Goal: Task Accomplishment & Management: Complete application form

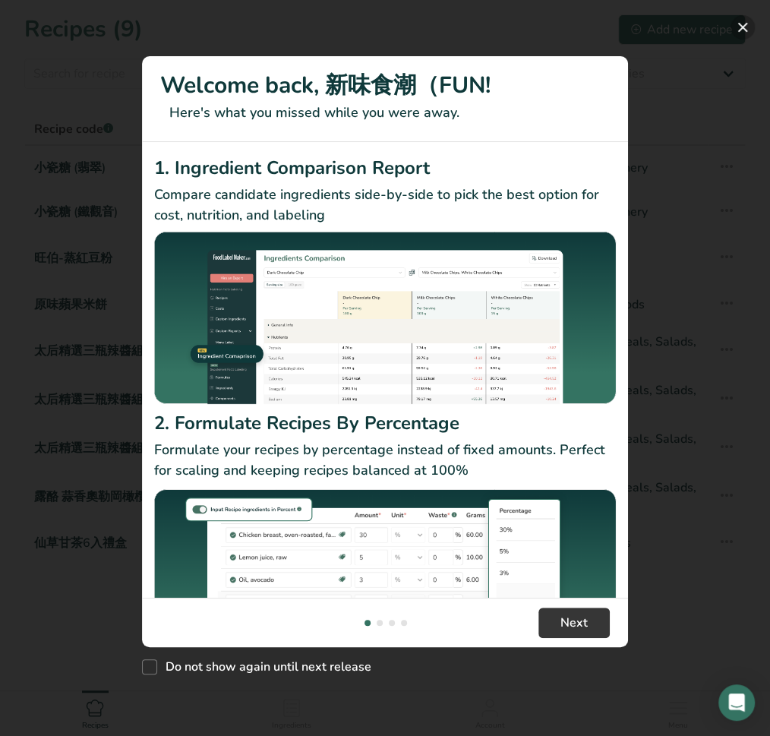
click at [742, 36] on button "New Features" at bounding box center [743, 27] width 24 height 24
click at [742, 31] on button "New Features" at bounding box center [743, 27] width 24 height 24
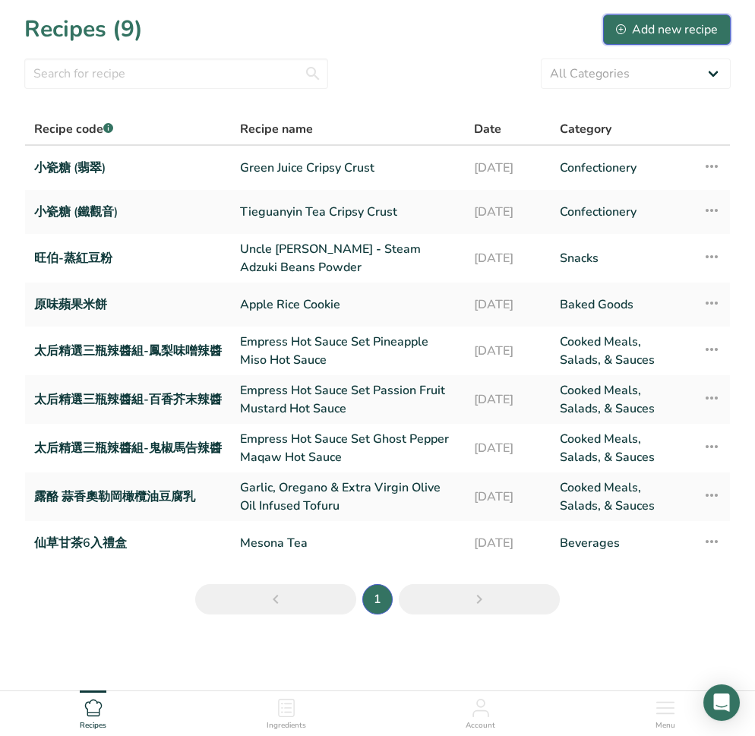
drag, startPoint x: 647, startPoint y: 27, endPoint x: 670, endPoint y: 19, distance: 24.3
click at [670, 19] on button "Add new recipe" at bounding box center [667, 29] width 128 height 30
click at [672, 27] on div "Add new recipe" at bounding box center [667, 30] width 102 height 18
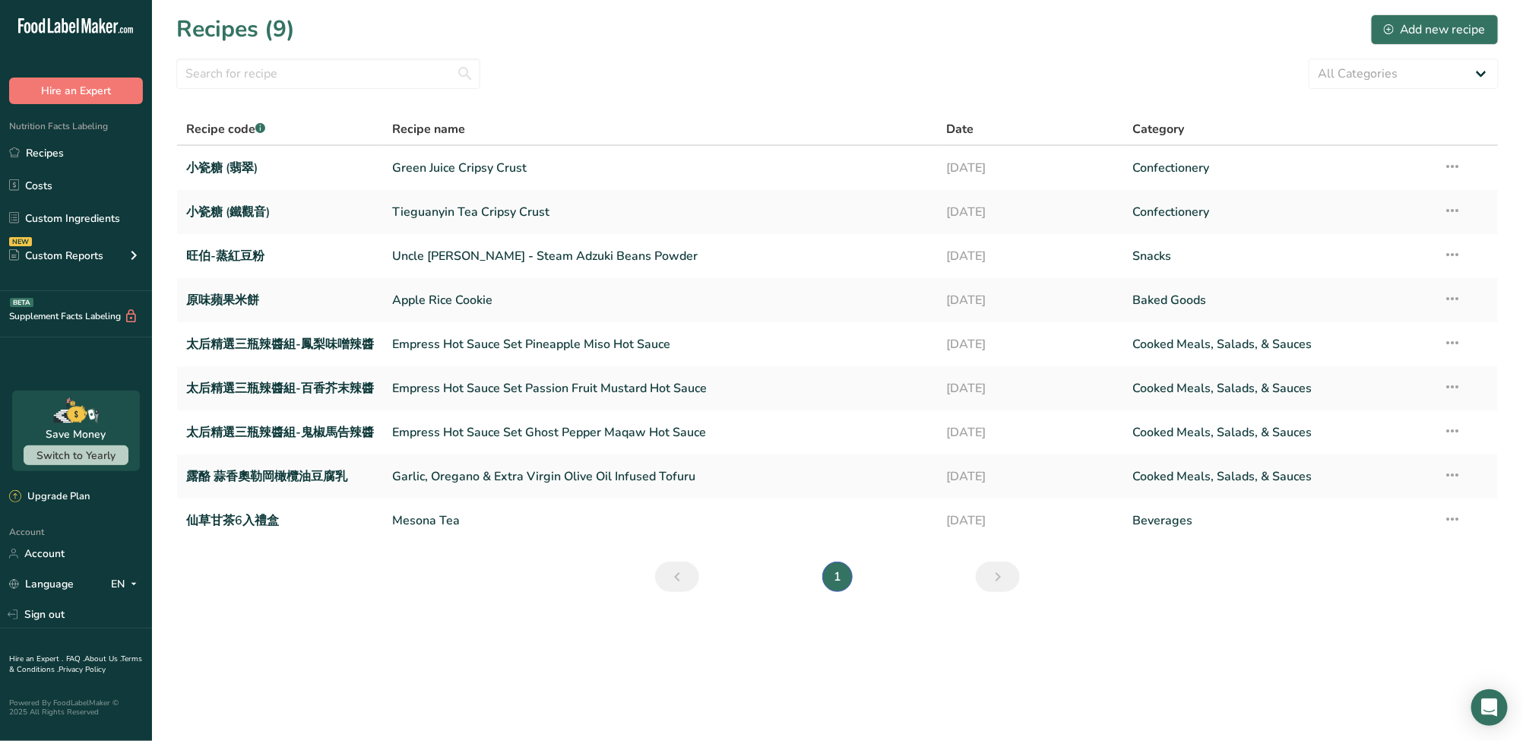
drag, startPoint x: 92, startPoint y: 90, endPoint x: 79, endPoint y: 72, distance: 21.7
click at [78, 72] on div "Hire an Expert" at bounding box center [76, 75] width 152 height 57
click at [80, 94] on button "Hire an Expert" at bounding box center [76, 90] width 134 height 27
click at [754, 87] on div "All Categories Baked Goods Beverages Confectionery Cooked Meals, Salads, & Sauc…" at bounding box center [837, 74] width 1322 height 30
click at [754, 520] on icon at bounding box center [1452, 518] width 18 height 27
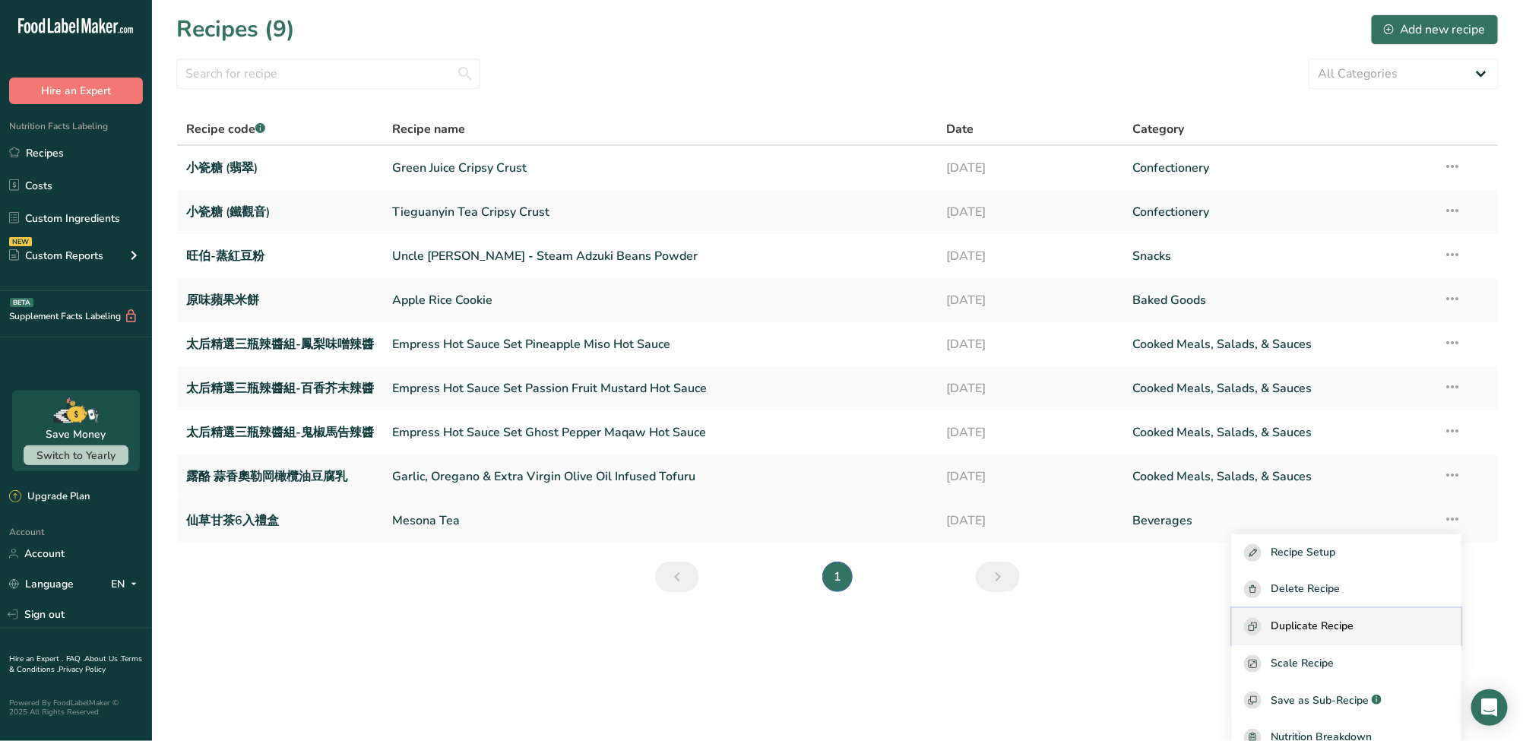
click at [754, 629] on span "Duplicate Recipe" at bounding box center [1311, 626] width 83 height 17
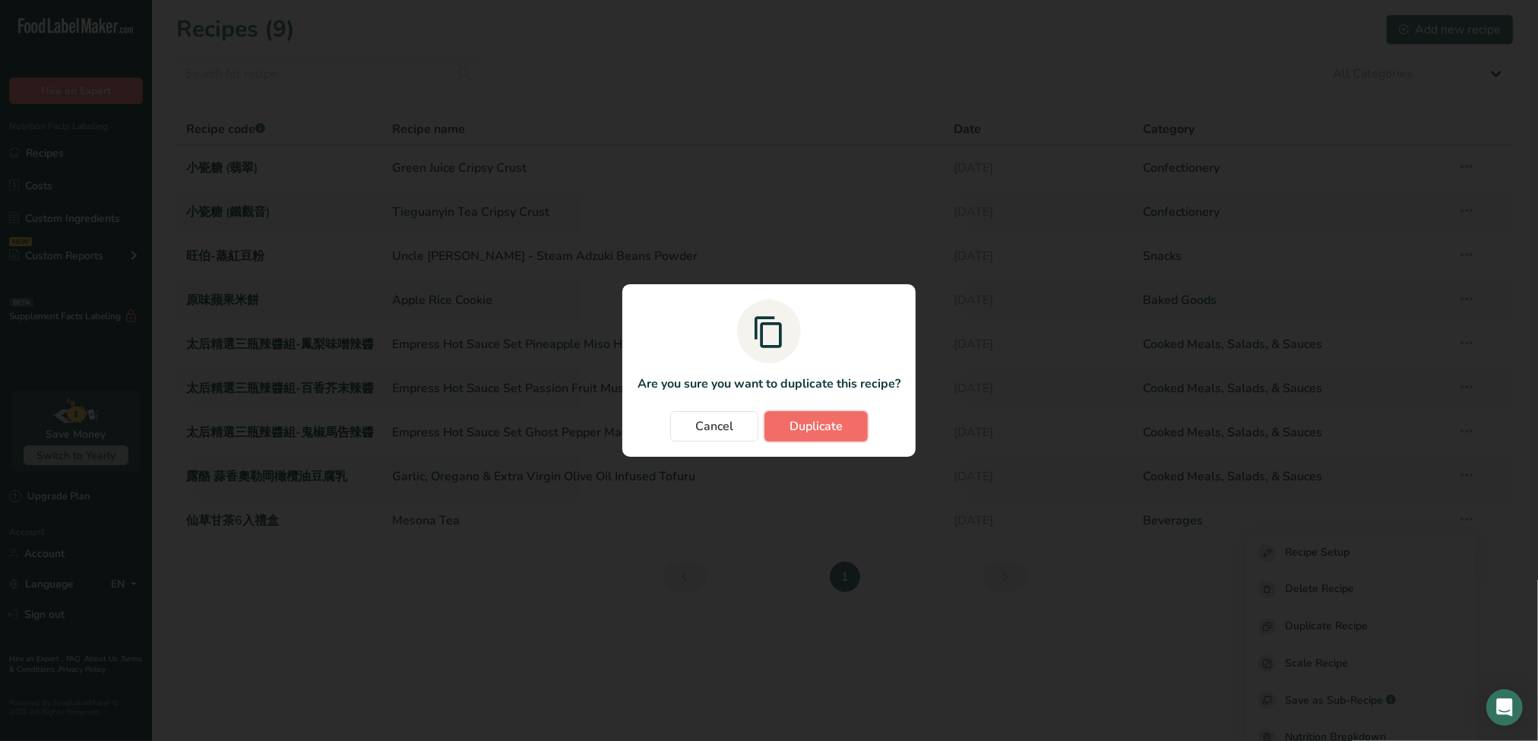
click at [754, 429] on span "Duplicate" at bounding box center [815, 426] width 53 height 18
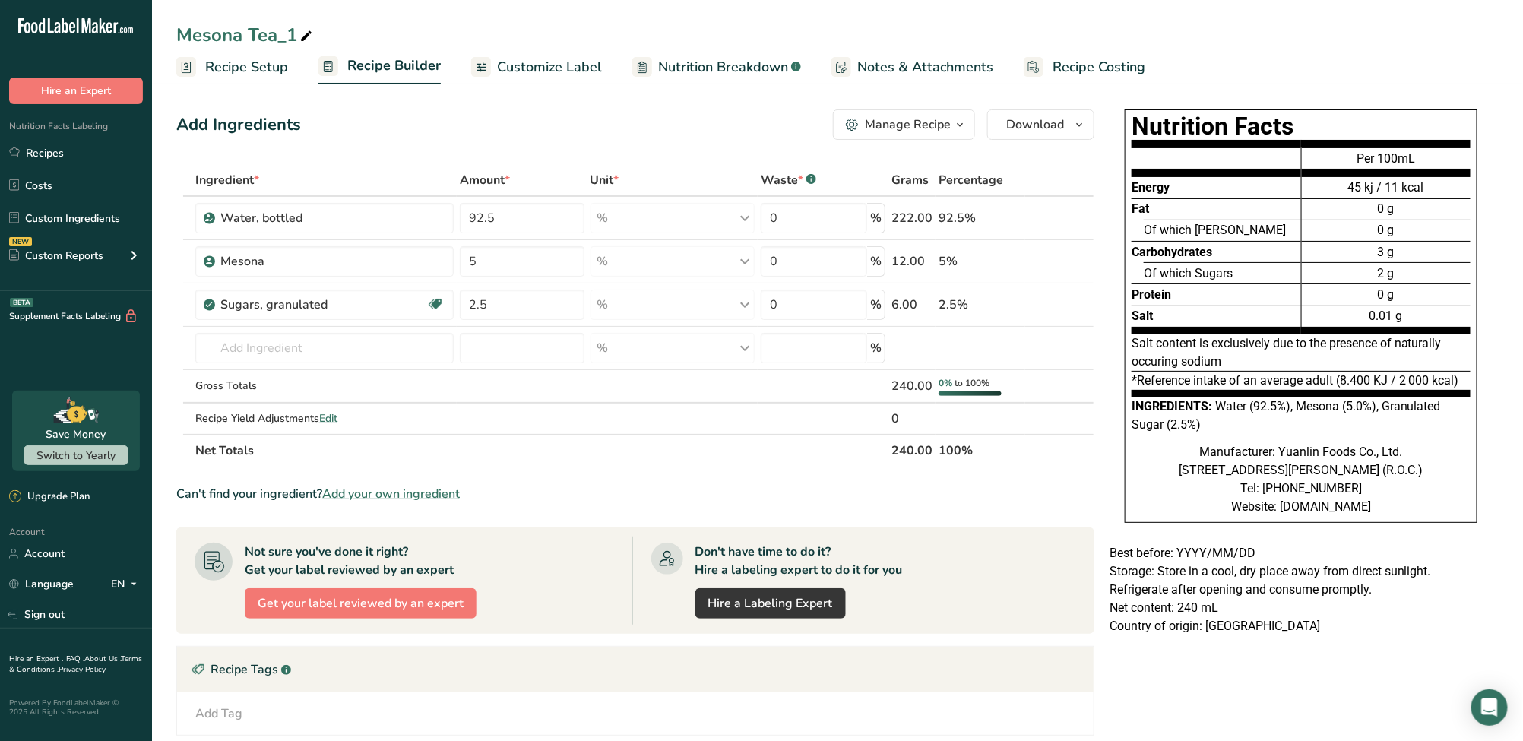
click at [236, 68] on span "Recipe Setup" at bounding box center [246, 67] width 83 height 21
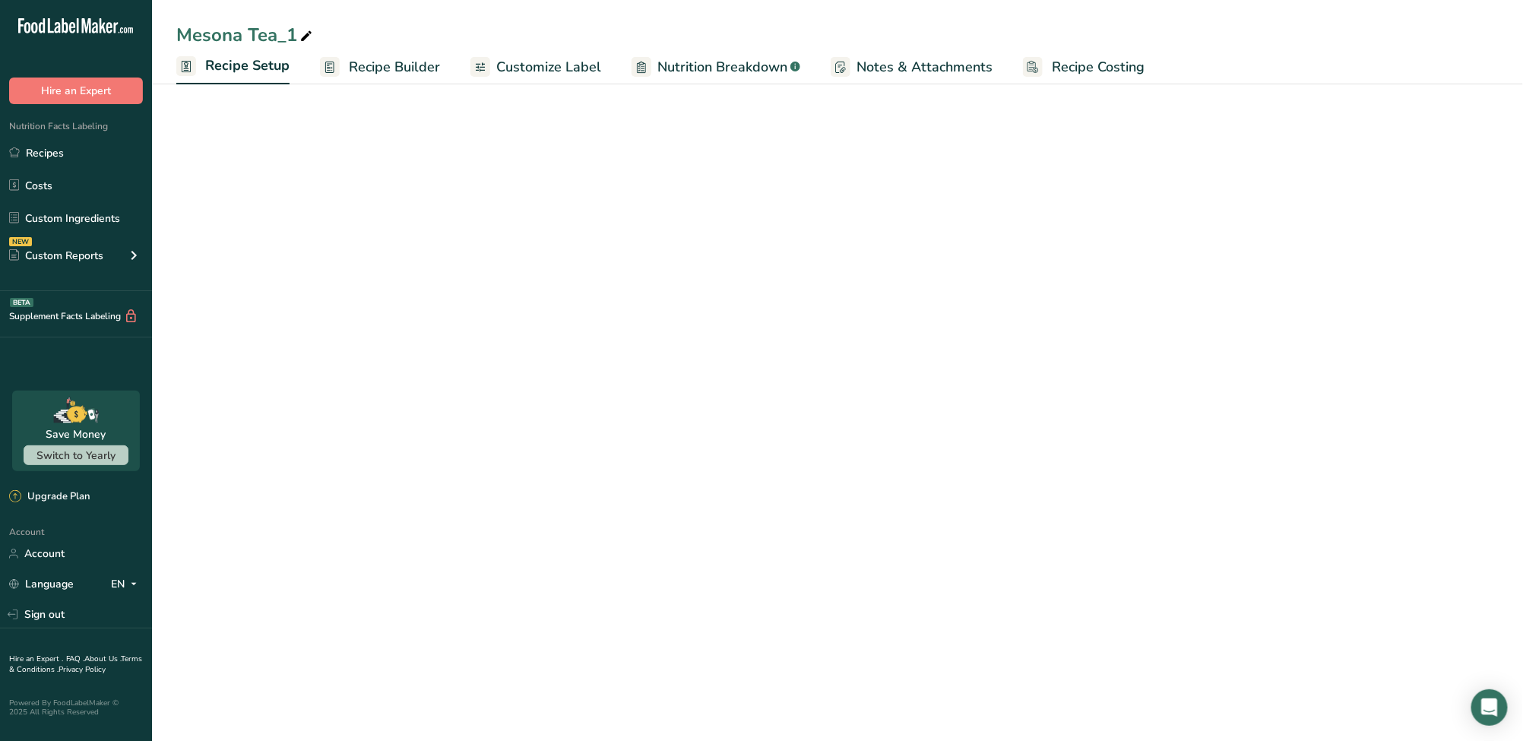
select select "22"
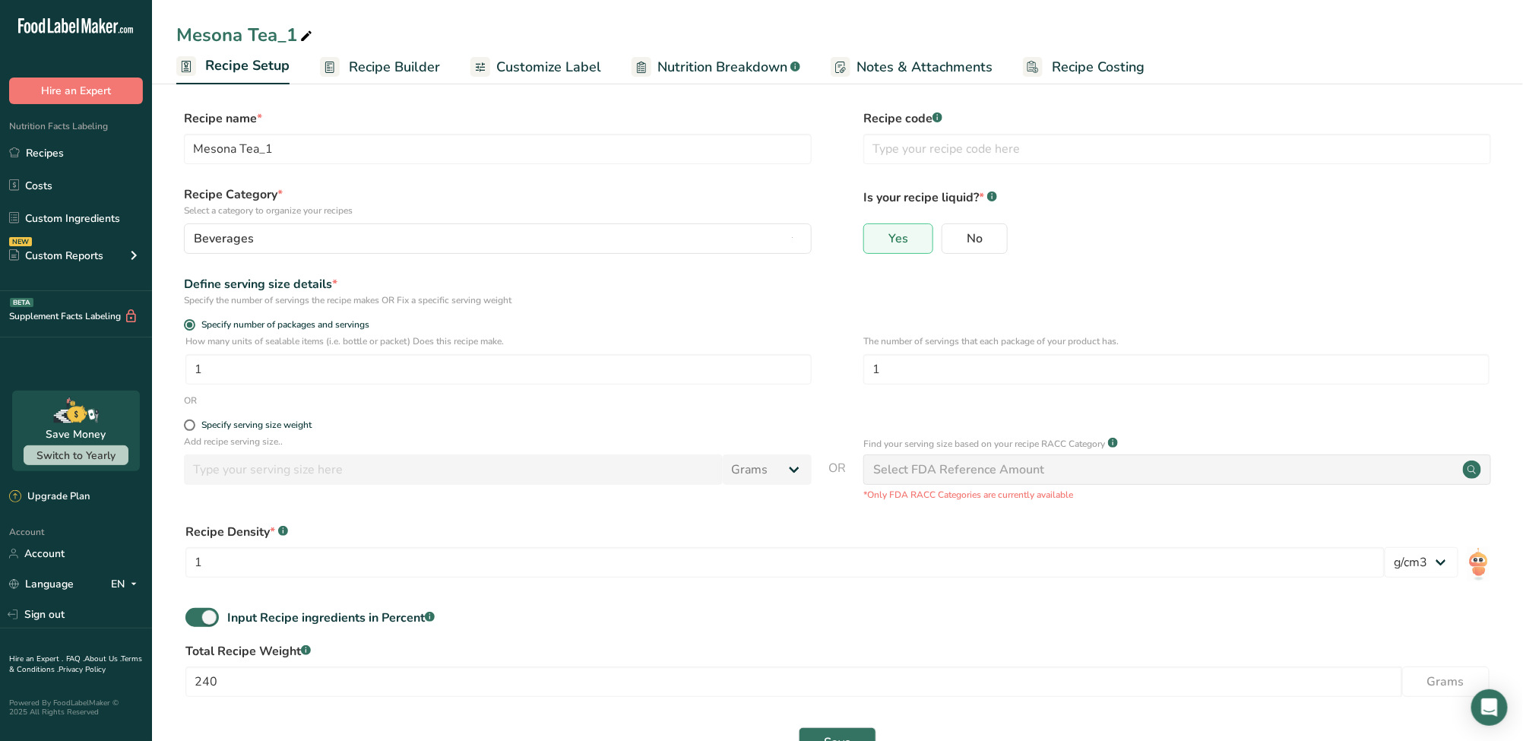
click at [283, 36] on div "Mesona Tea_1" at bounding box center [245, 34] width 139 height 27
drag, startPoint x: 283, startPoint y: 36, endPoint x: 312, endPoint y: 46, distance: 30.3
click at [312, 46] on input "Mesona Tea_1" at bounding box center [837, 34] width 1322 height 27
type input "Mesona Tea_BOX"
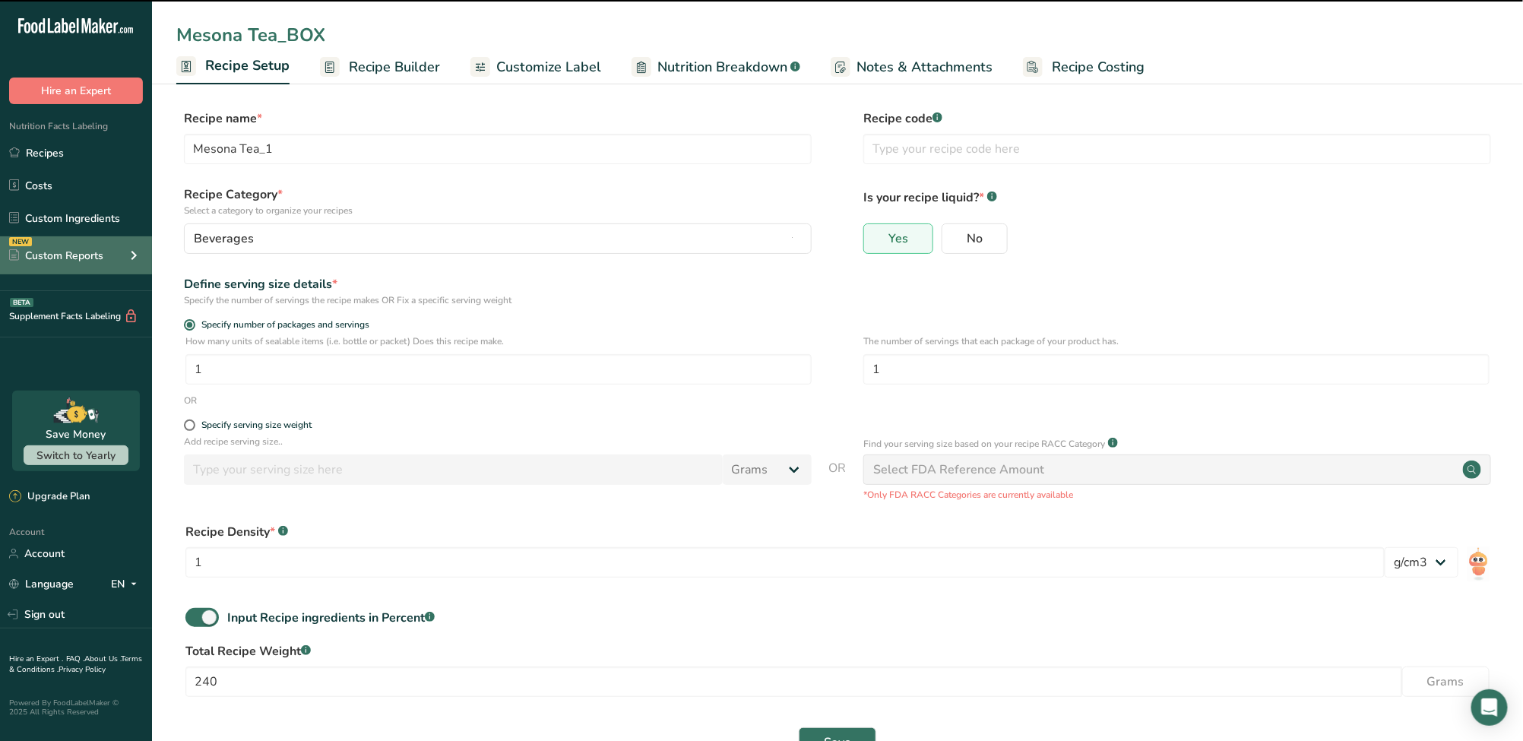
click at [83, 256] on div "Custom Reports" at bounding box center [56, 256] width 94 height 16
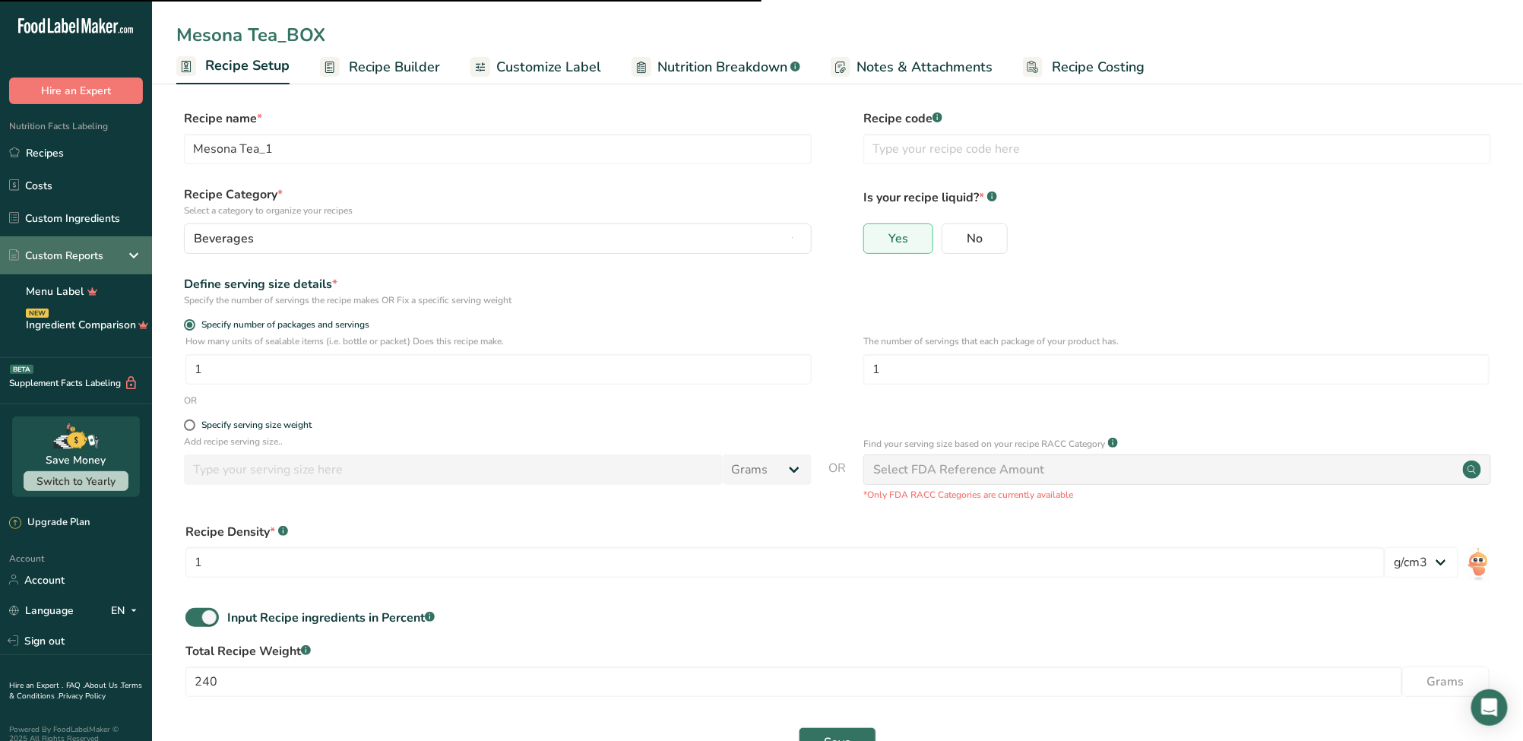
type input "Mesona Tea_BOX"
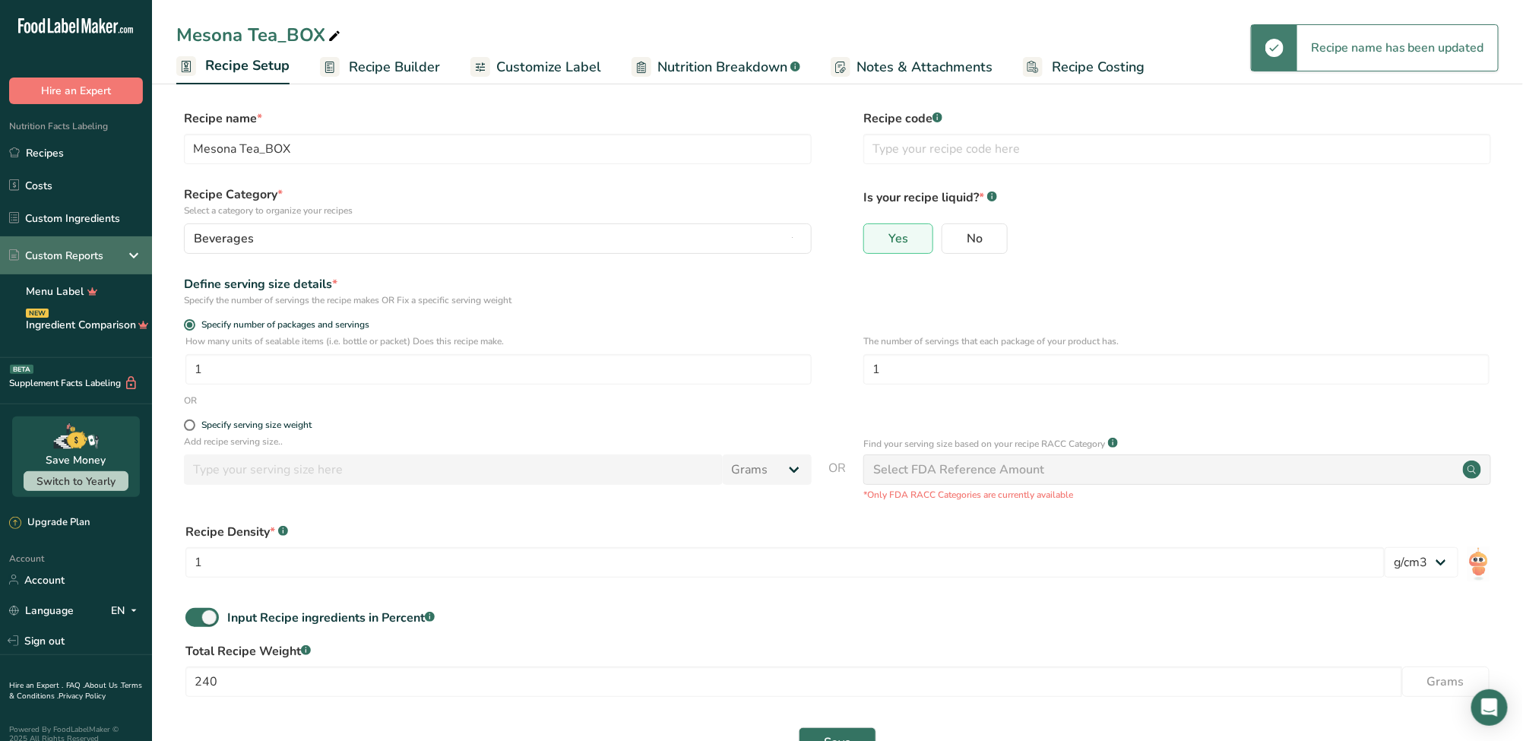
click at [131, 259] on icon at bounding box center [134, 255] width 18 height 27
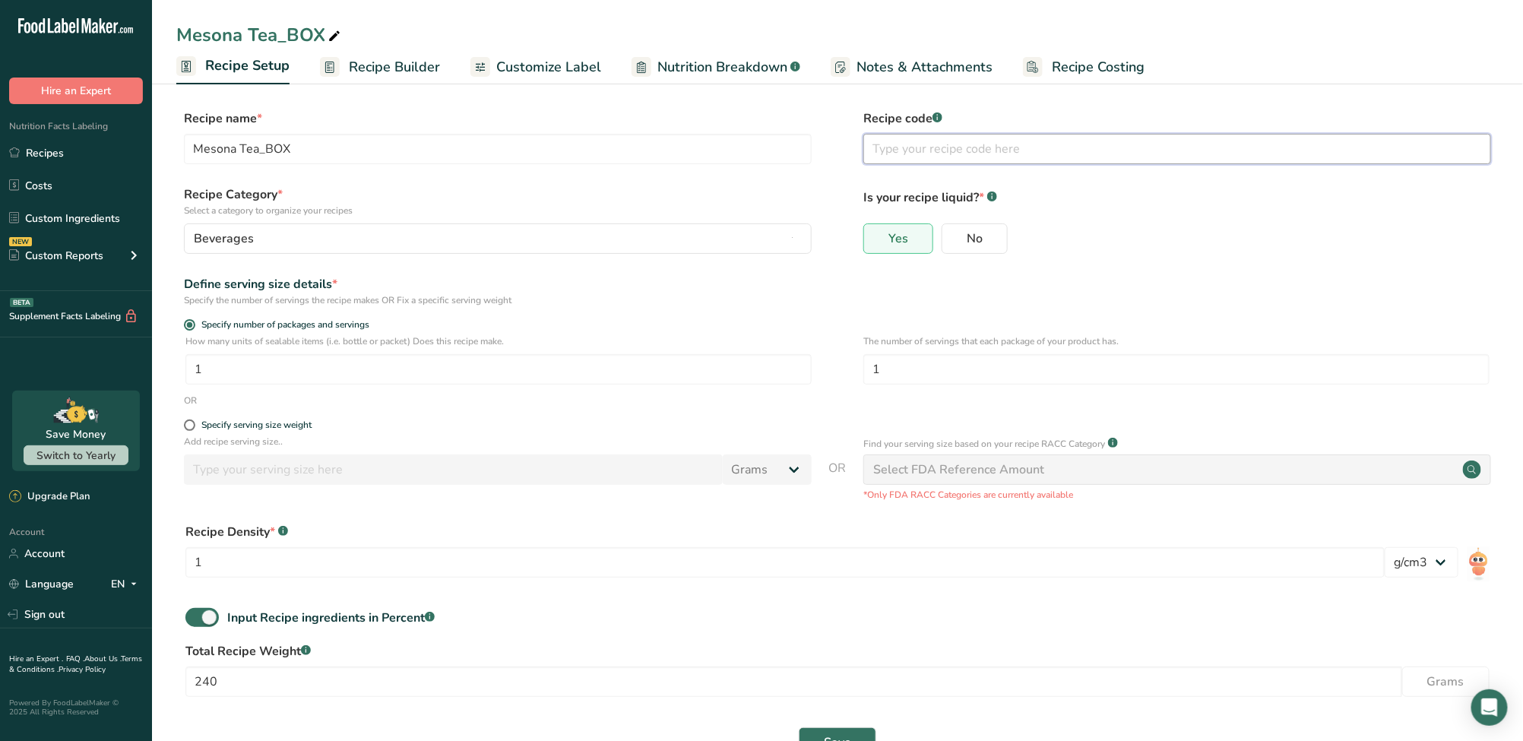
click at [754, 150] on input "text" at bounding box center [1177, 149] width 628 height 30
drag, startPoint x: 337, startPoint y: 144, endPoint x: 57, endPoint y: 143, distance: 280.4
click at [57, 143] on div ".a-20{fill:#fff;} Hire an Expert Nutrition Facts Labeling Recipes Costs Custom …" at bounding box center [761, 395] width 1523 height 791
click at [754, 143] on input "text" at bounding box center [1177, 149] width 628 height 30
paste input "Mesona Tea_BOX"
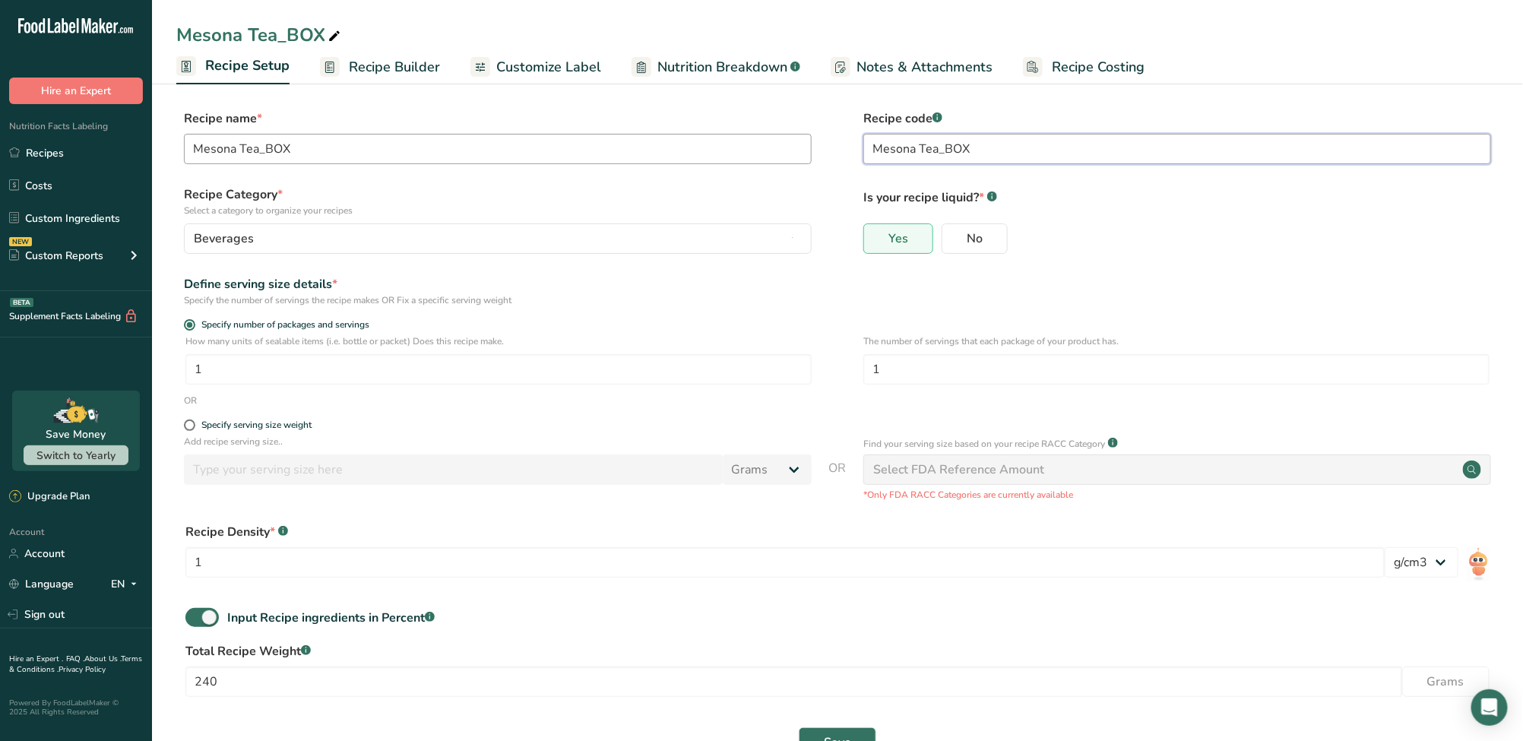
drag, startPoint x: 1004, startPoint y: 148, endPoint x: 786, endPoint y: 158, distance: 218.3
click at [754, 157] on div "Recipe name * Mesona Tea_BOX Recipe code .a-a{fill:#347362;}.b-a{fill:#fff;} Me…" at bounding box center [837, 141] width 1322 height 64
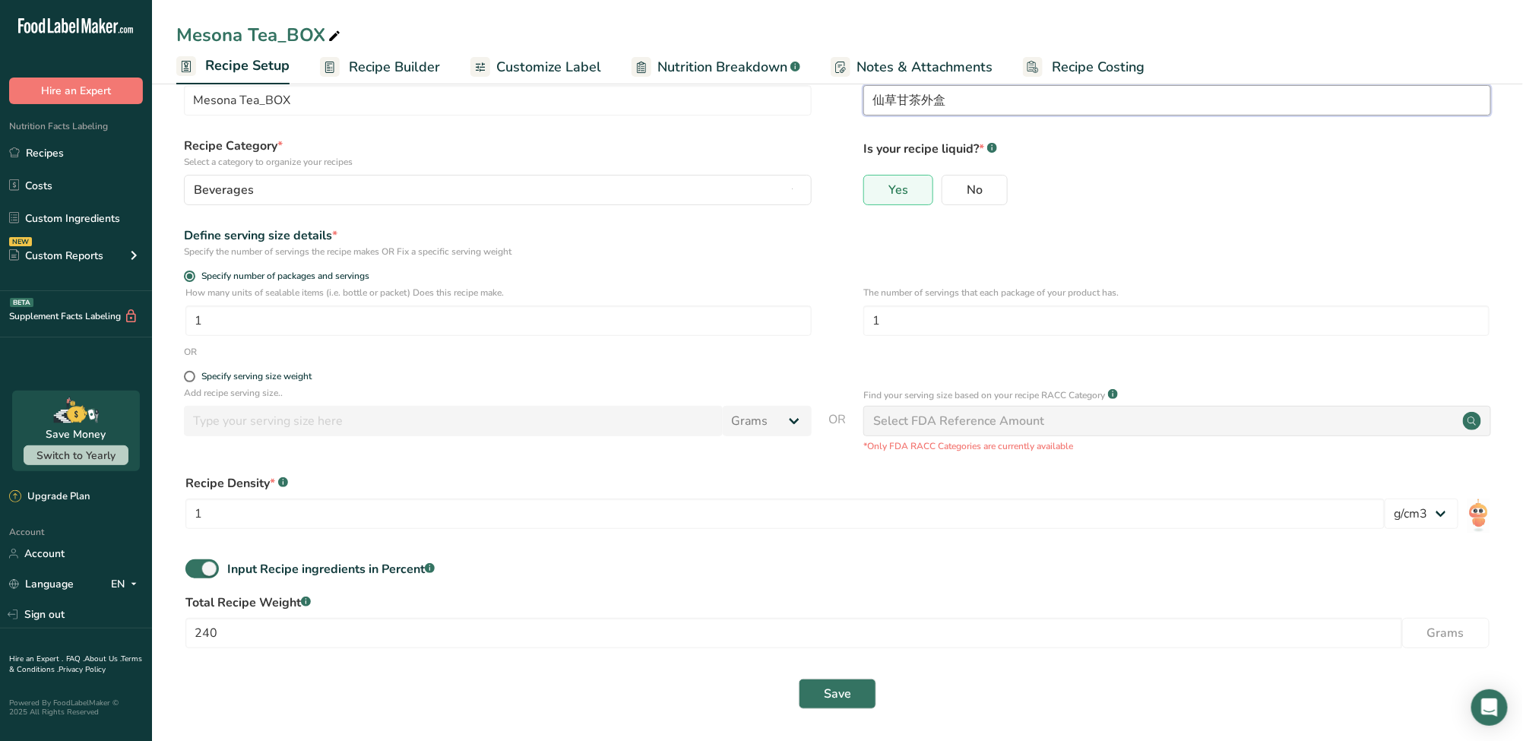
scroll to position [51, 0]
type input "仙草甘茶外盒"
click at [754, 560] on div "Input Recipe ingredients in Percent .a-a{fill:#347362;}.b-a{fill:#fff;}" at bounding box center [837, 573] width 1322 height 31
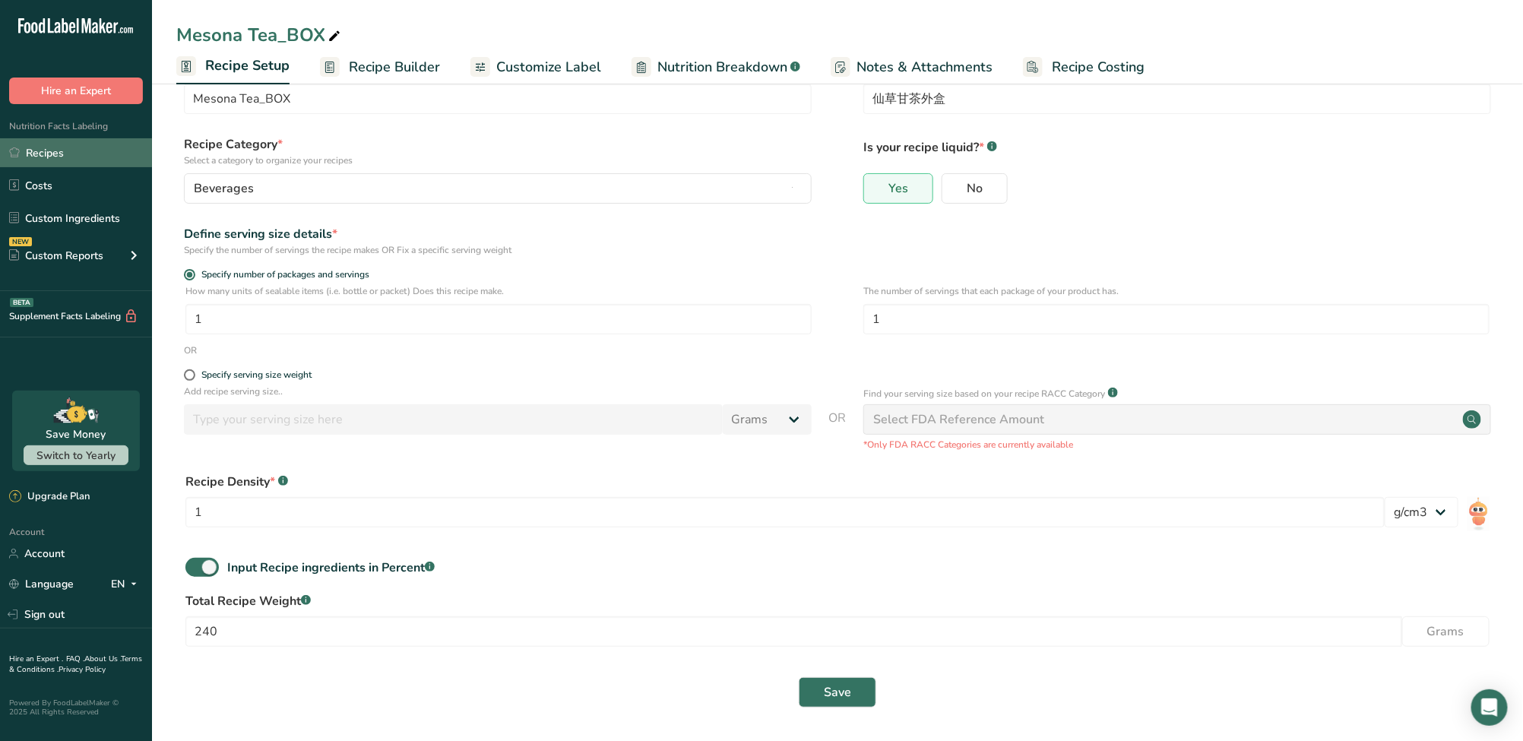
click at [63, 148] on link "Recipes" at bounding box center [76, 152] width 152 height 29
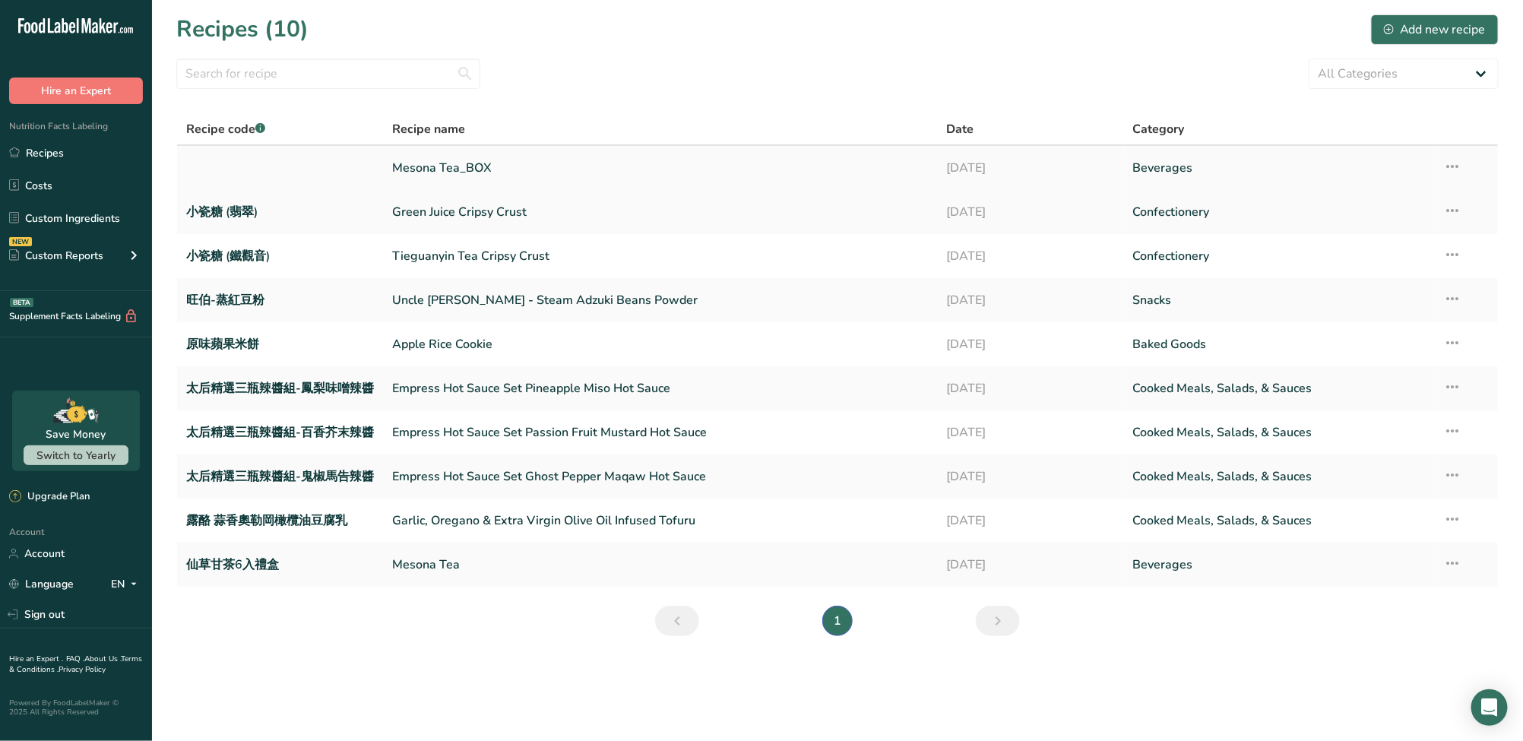
click at [574, 174] on link "Mesona Tea_BOX" at bounding box center [660, 168] width 536 height 32
click at [754, 163] on icon at bounding box center [1452, 166] width 18 height 27
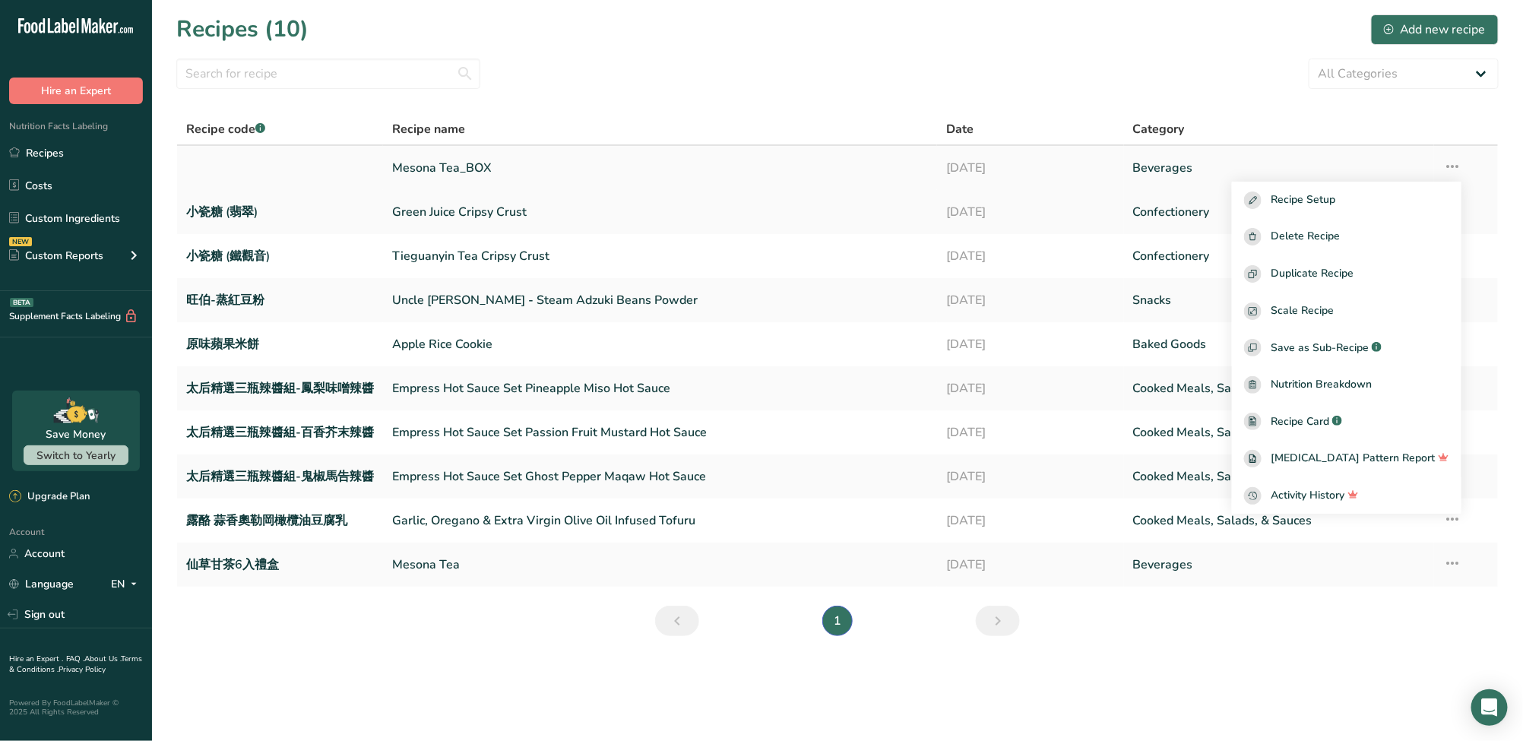
click at [754, 163] on icon at bounding box center [1452, 166] width 18 height 27
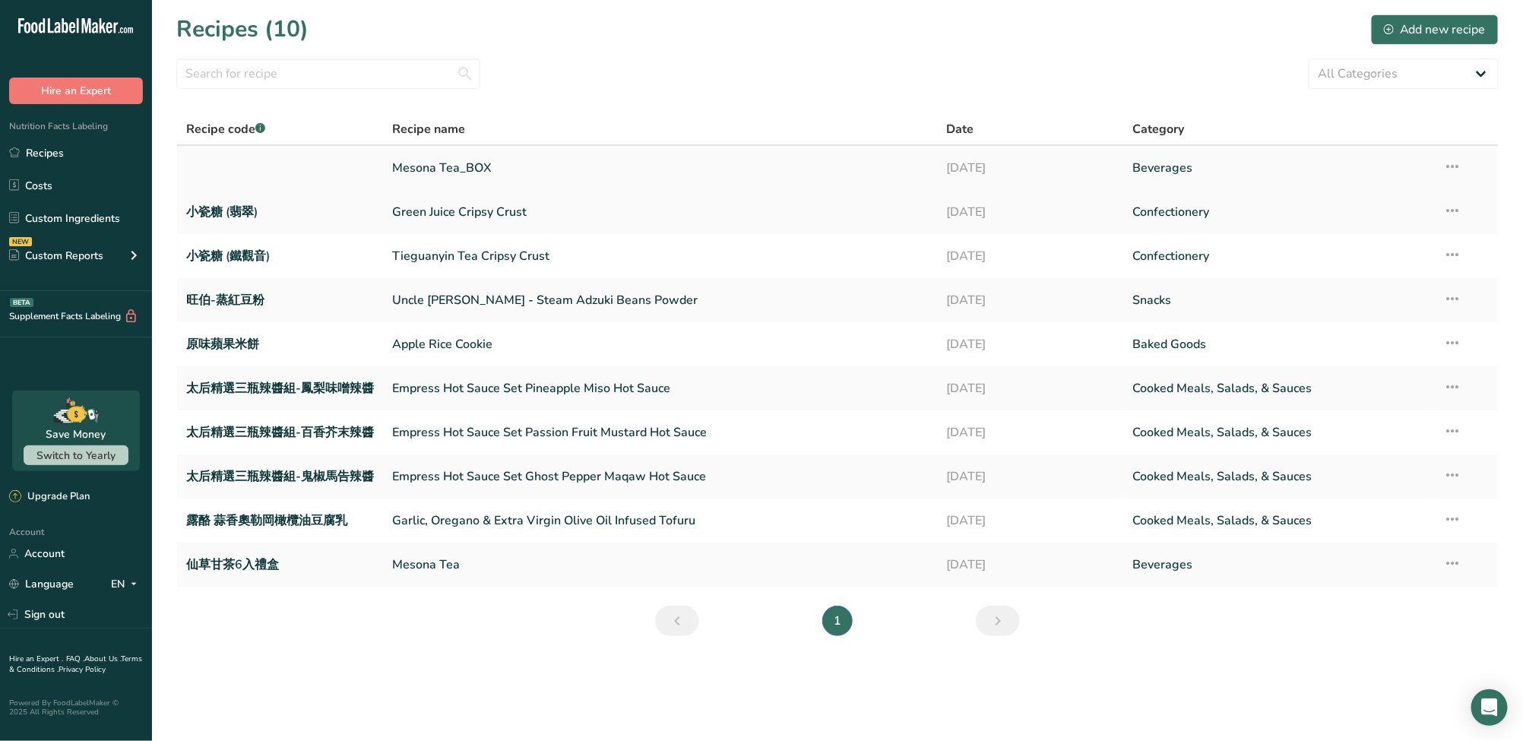
click at [754, 167] on icon at bounding box center [1452, 166] width 18 height 27
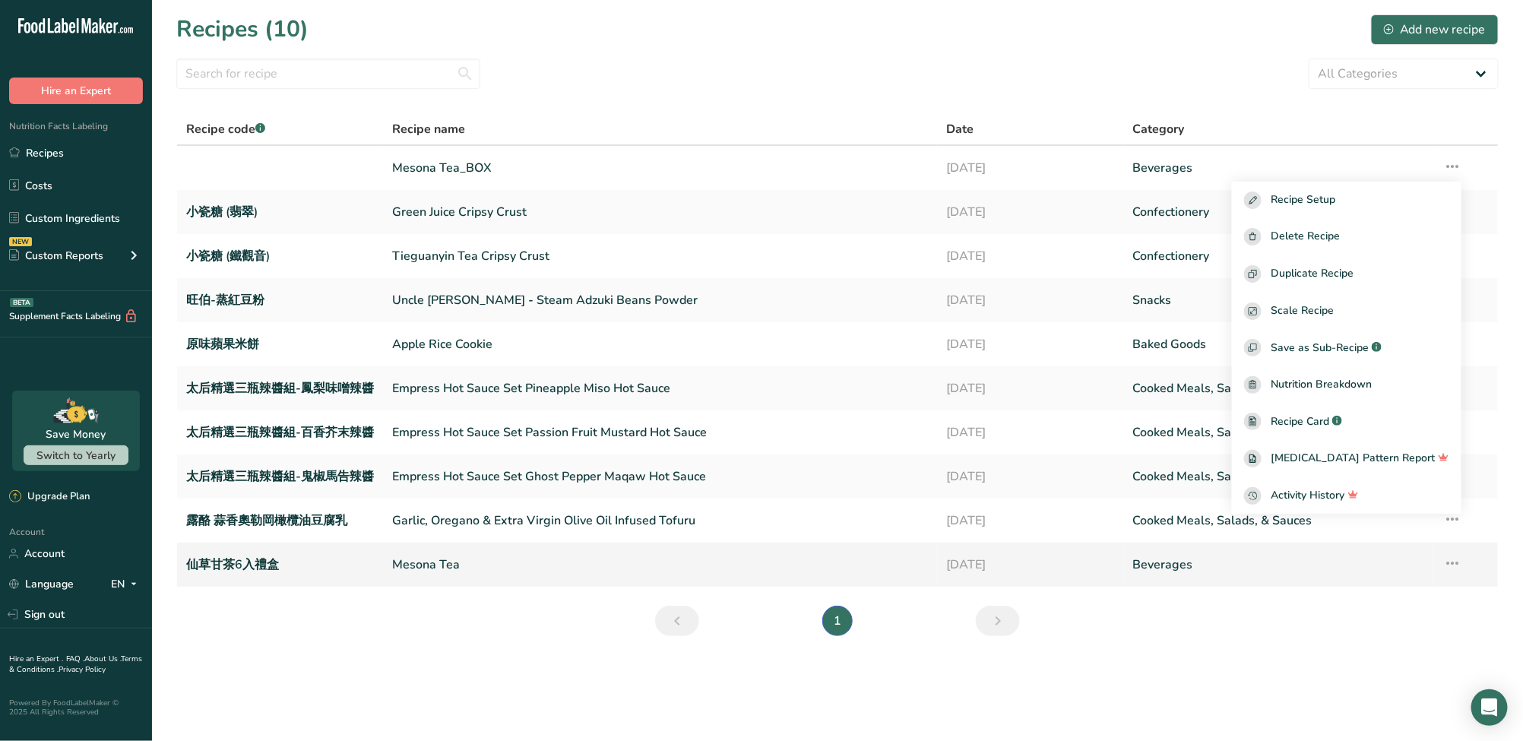
click at [754, 558] on icon at bounding box center [1452, 562] width 18 height 27
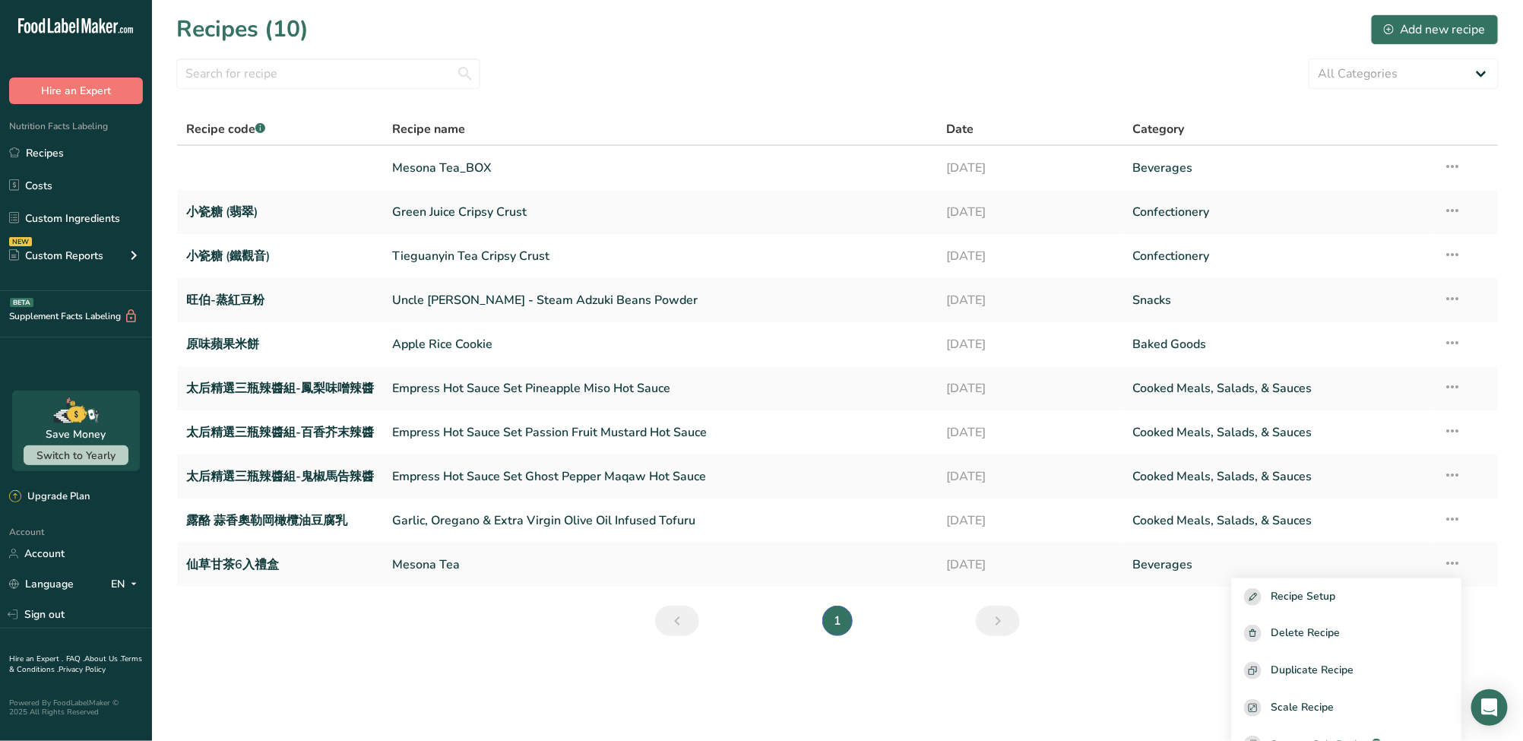
click at [754, 629] on section "Recipes (10) Add new recipe All Categories Baked Goods Beverages Confectionery …" at bounding box center [837, 330] width 1371 height 660
click at [257, 570] on link "仙草甘茶6入禮盒" at bounding box center [280, 565] width 188 height 32
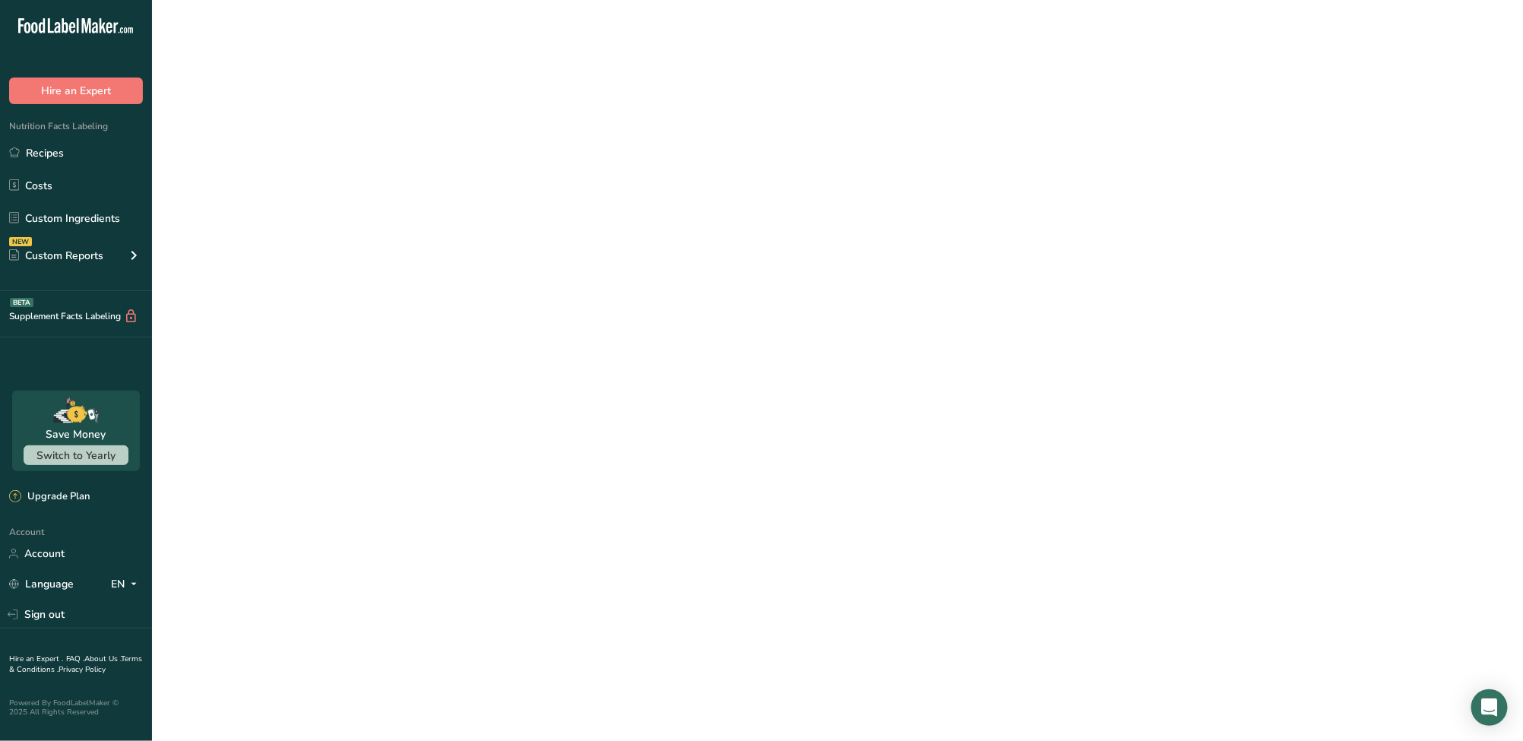
click at [257, 570] on link "仙草甘茶6入禮盒" at bounding box center [280, 565] width 188 height 32
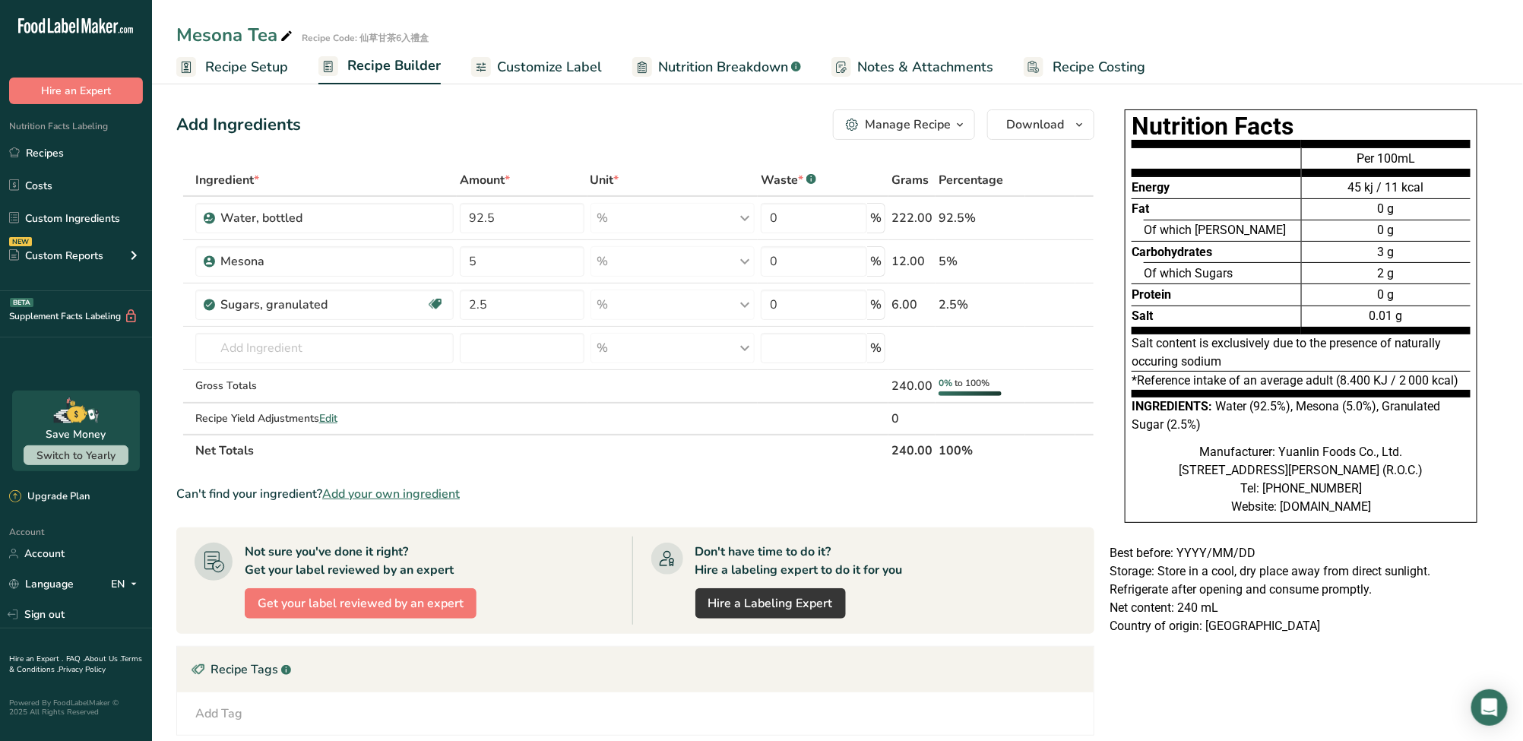
click at [266, 69] on span "Recipe Setup" at bounding box center [246, 67] width 83 height 21
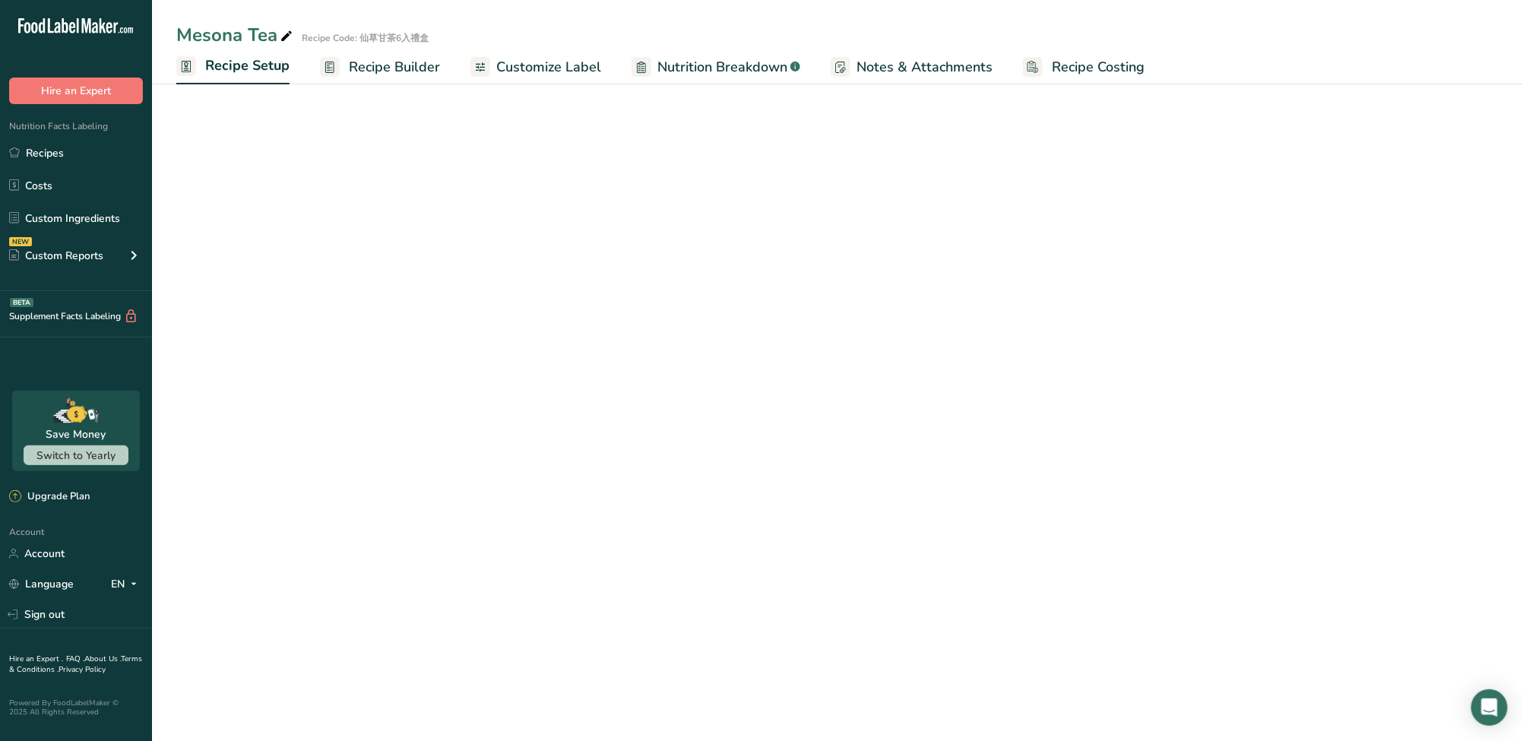
select select "22"
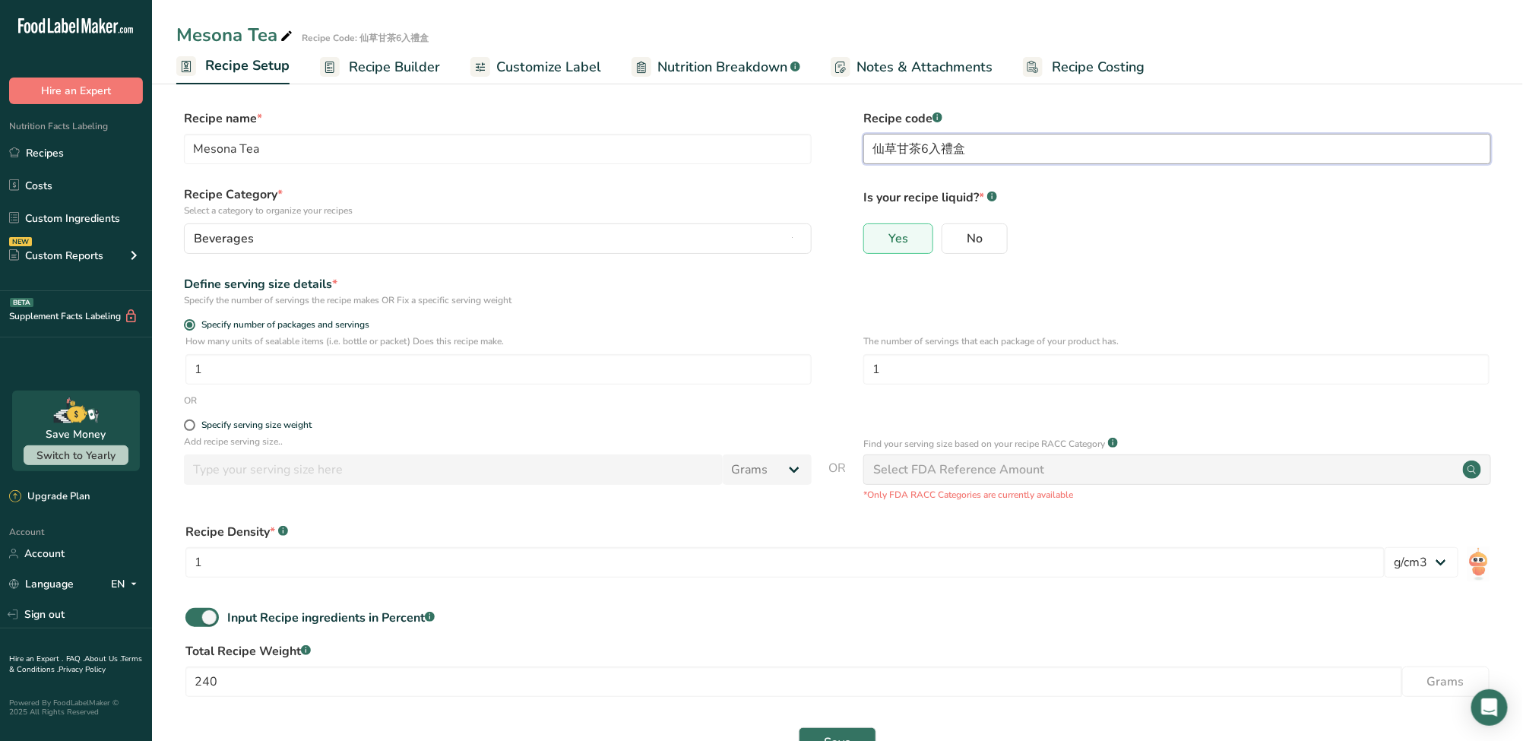
click at [754, 153] on input "仙草甘茶6入禮盒" at bounding box center [1177, 149] width 628 height 30
drag, startPoint x: 925, startPoint y: 150, endPoint x: 961, endPoint y: 151, distance: 35.7
click at [754, 151] on input "仙草甘茶6入禮盒" at bounding box center [1177, 149] width 628 height 30
click at [754, 150] on input "仙草甘茶6入禮盒" at bounding box center [1177, 149] width 628 height 30
drag, startPoint x: 995, startPoint y: 150, endPoint x: 793, endPoint y: 153, distance: 202.1
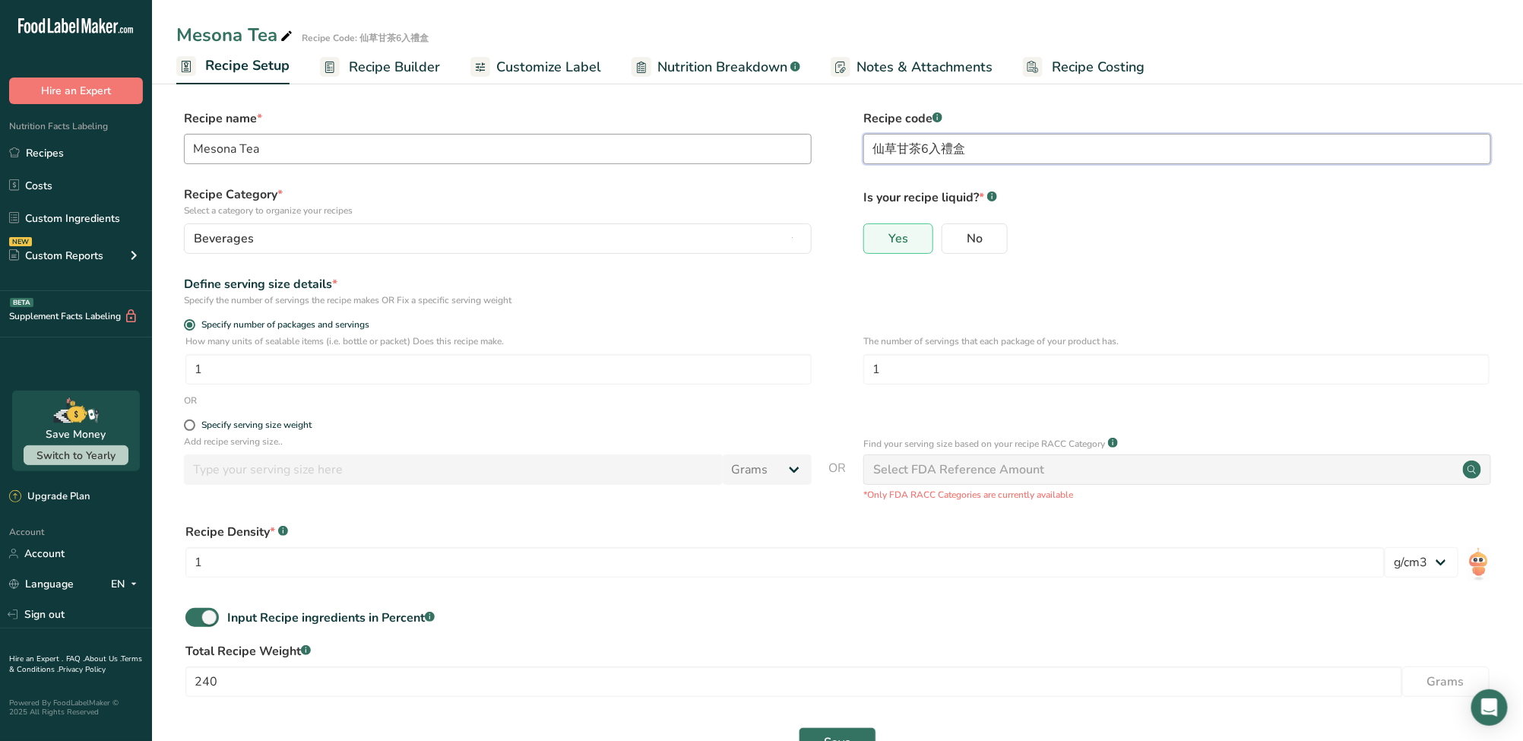
click at [754, 153] on div "Recipe name * Mesona Tea Recipe code .a-a{fill:#347362;}.b-a{fill:#fff;} 仙草甘茶6入…" at bounding box center [837, 141] width 1322 height 64
click at [754, 151] on input "仙草甘茶6入禮盒" at bounding box center [1177, 149] width 628 height 30
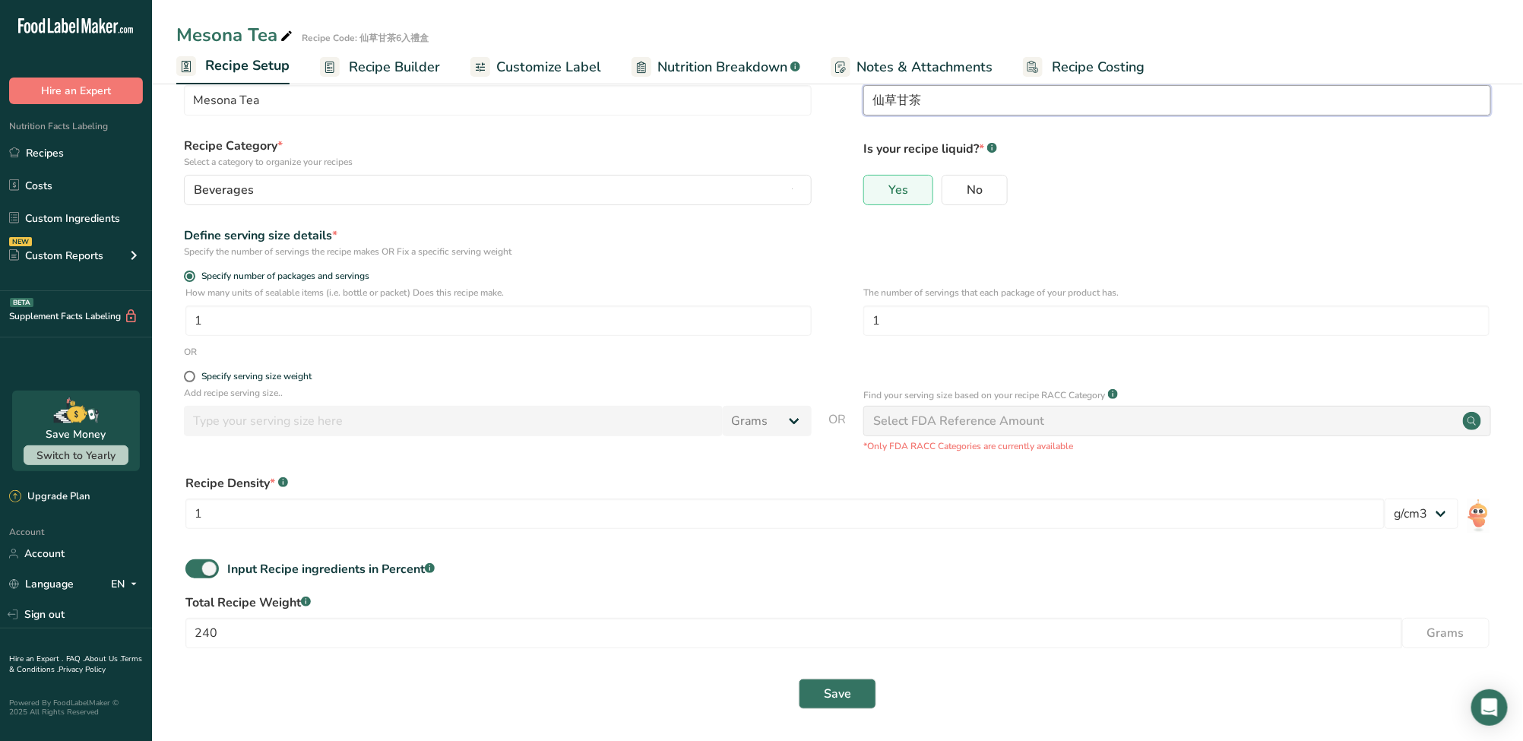
scroll to position [51, 0]
type input "仙草甘茶"
click at [754, 690] on button "Save" at bounding box center [837, 692] width 77 height 30
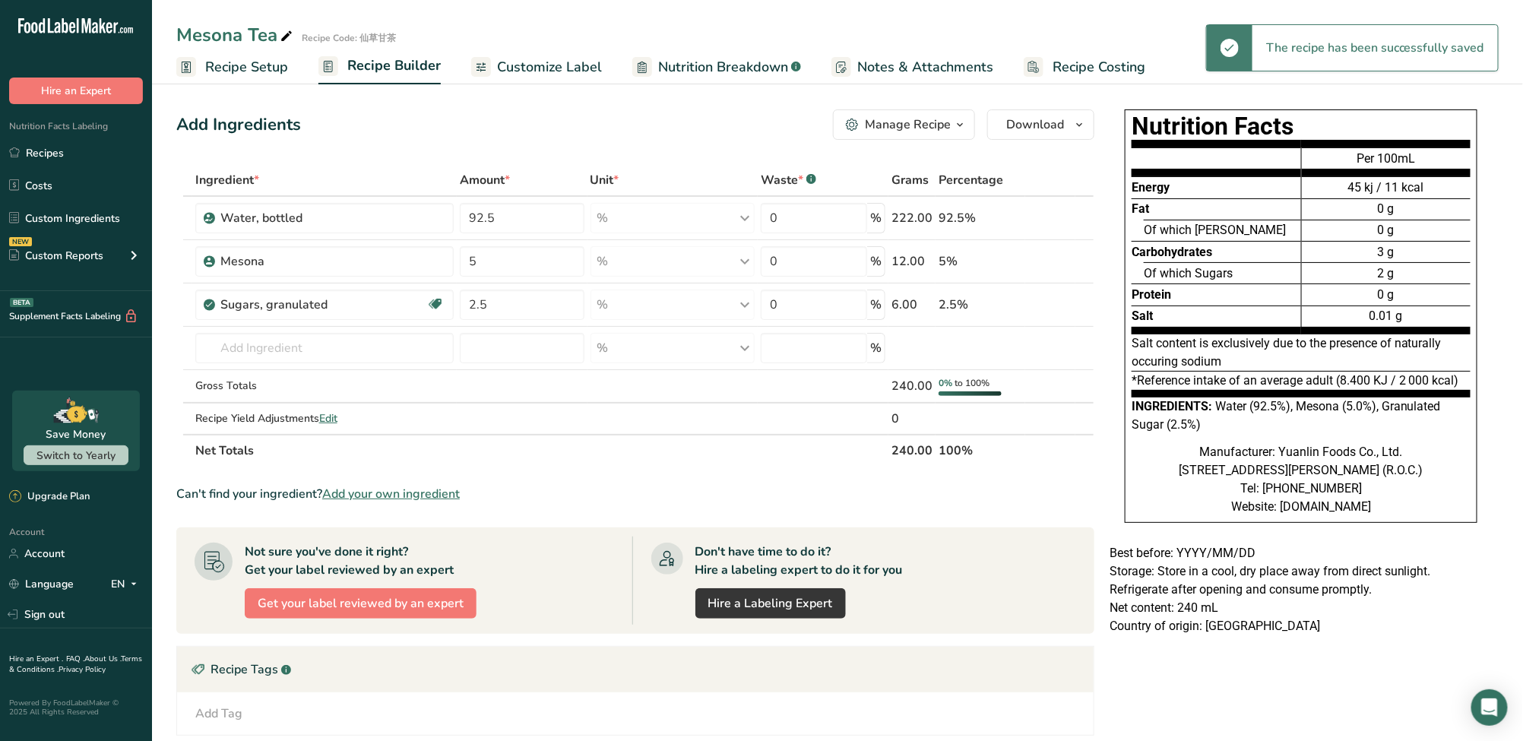
click at [263, 72] on span "Recipe Setup" at bounding box center [246, 67] width 83 height 21
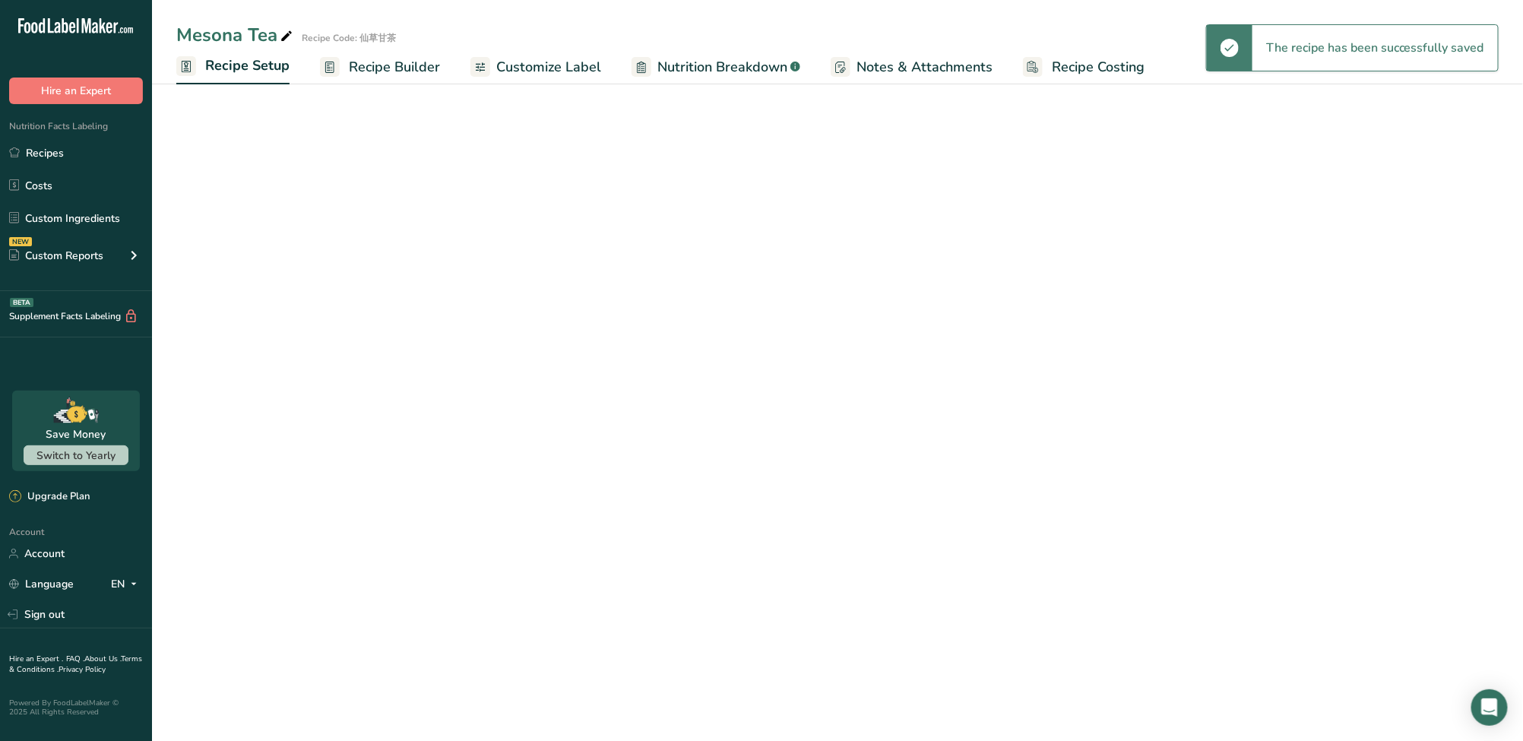
select select "22"
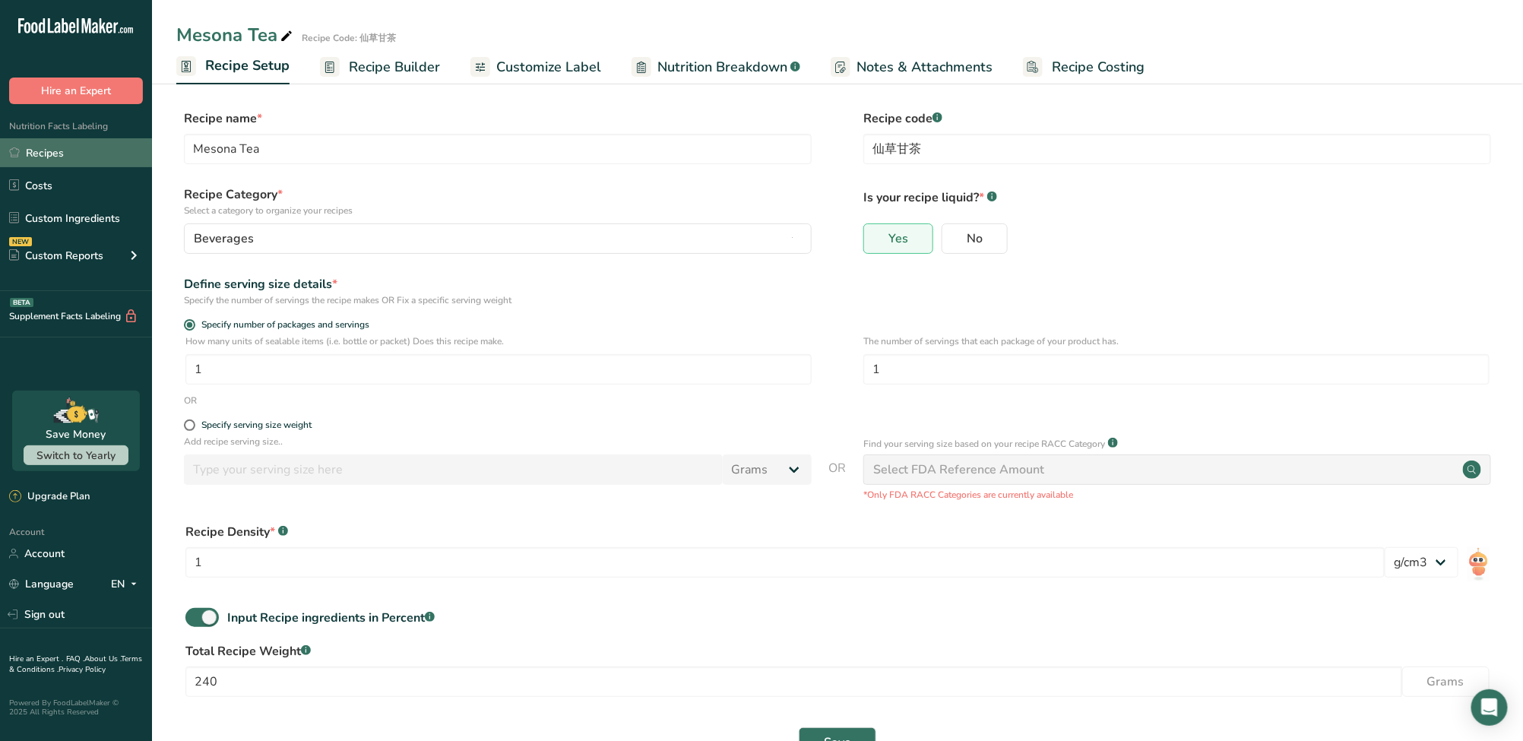
click at [103, 154] on link "Recipes" at bounding box center [76, 152] width 152 height 29
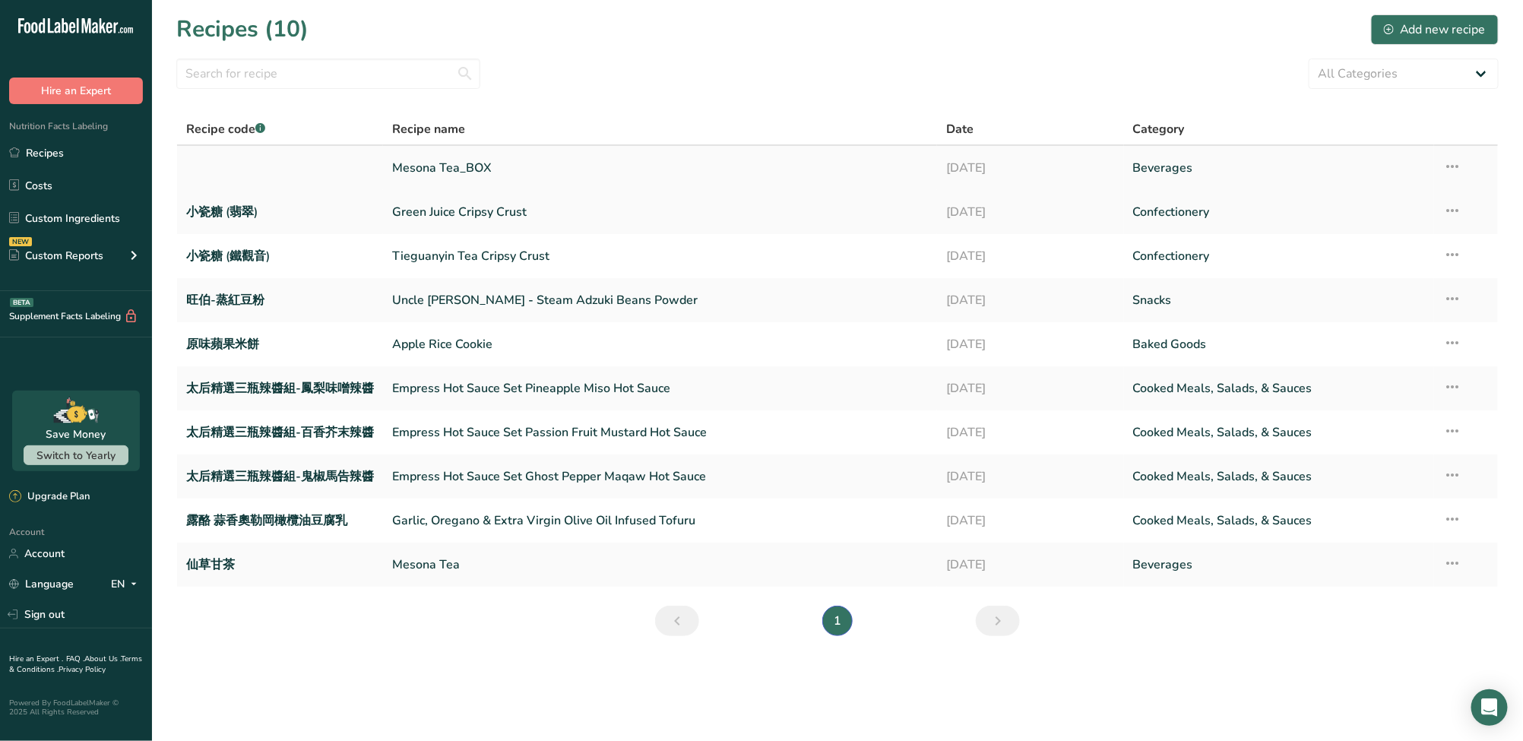
click at [275, 153] on link at bounding box center [280, 168] width 188 height 32
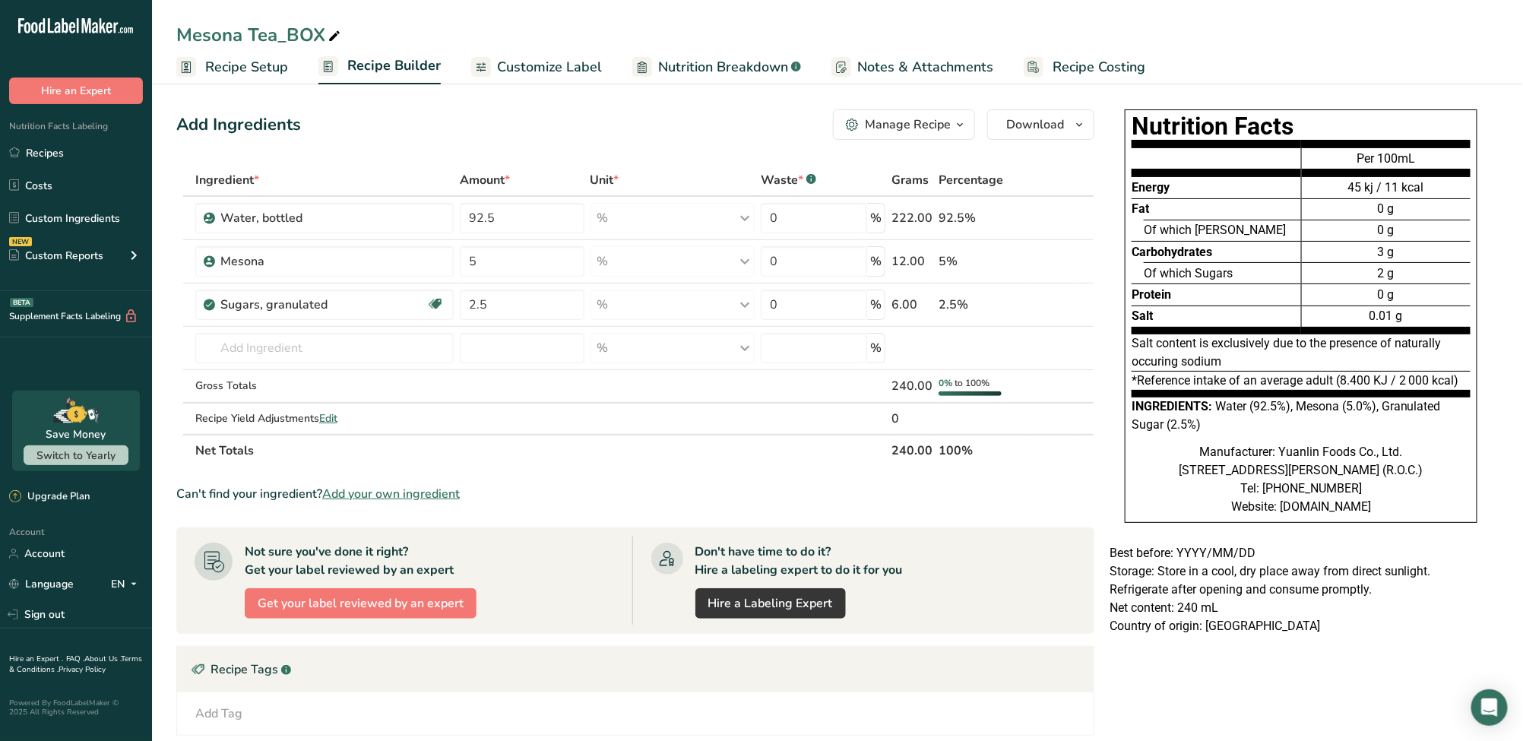
click at [258, 71] on span "Recipe Setup" at bounding box center [246, 67] width 83 height 21
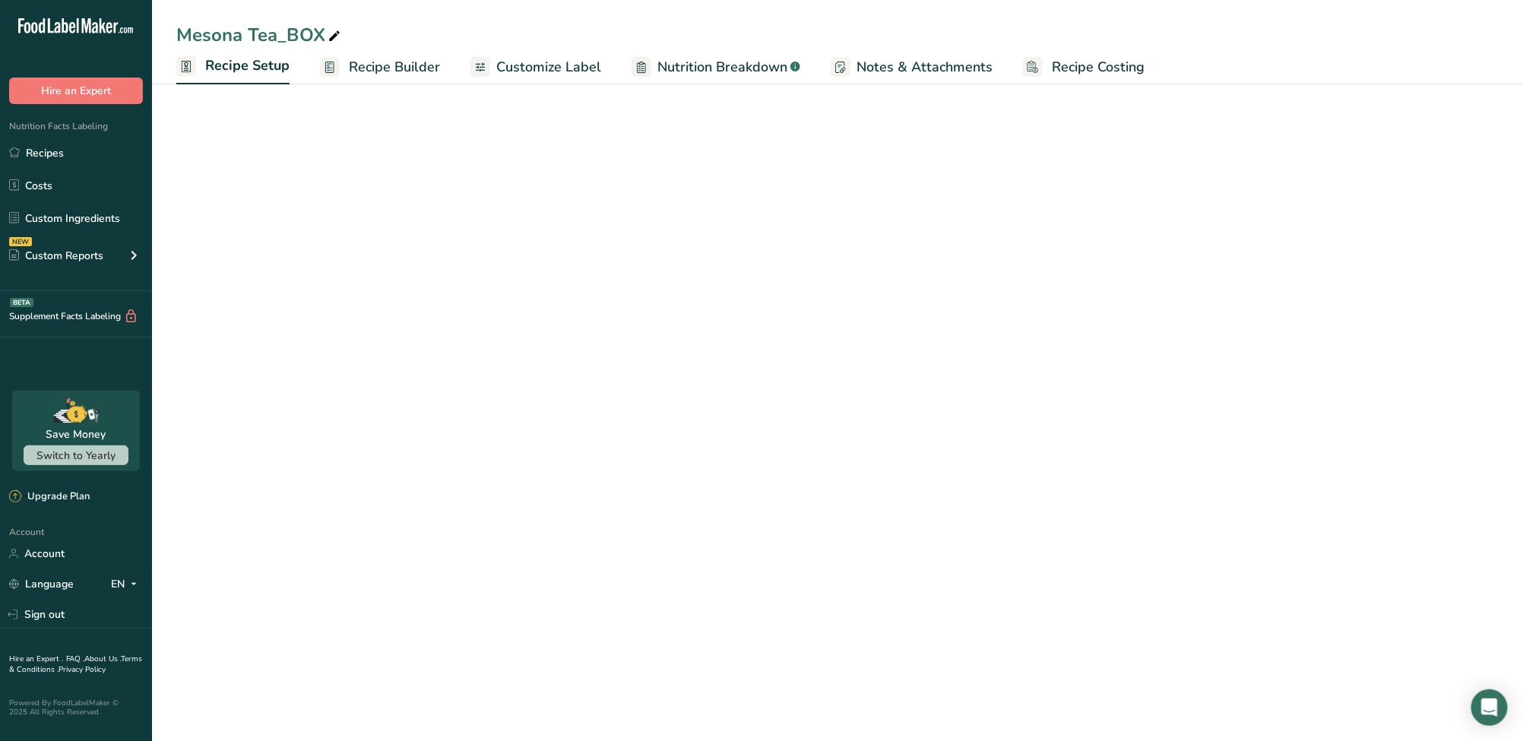
select select "22"
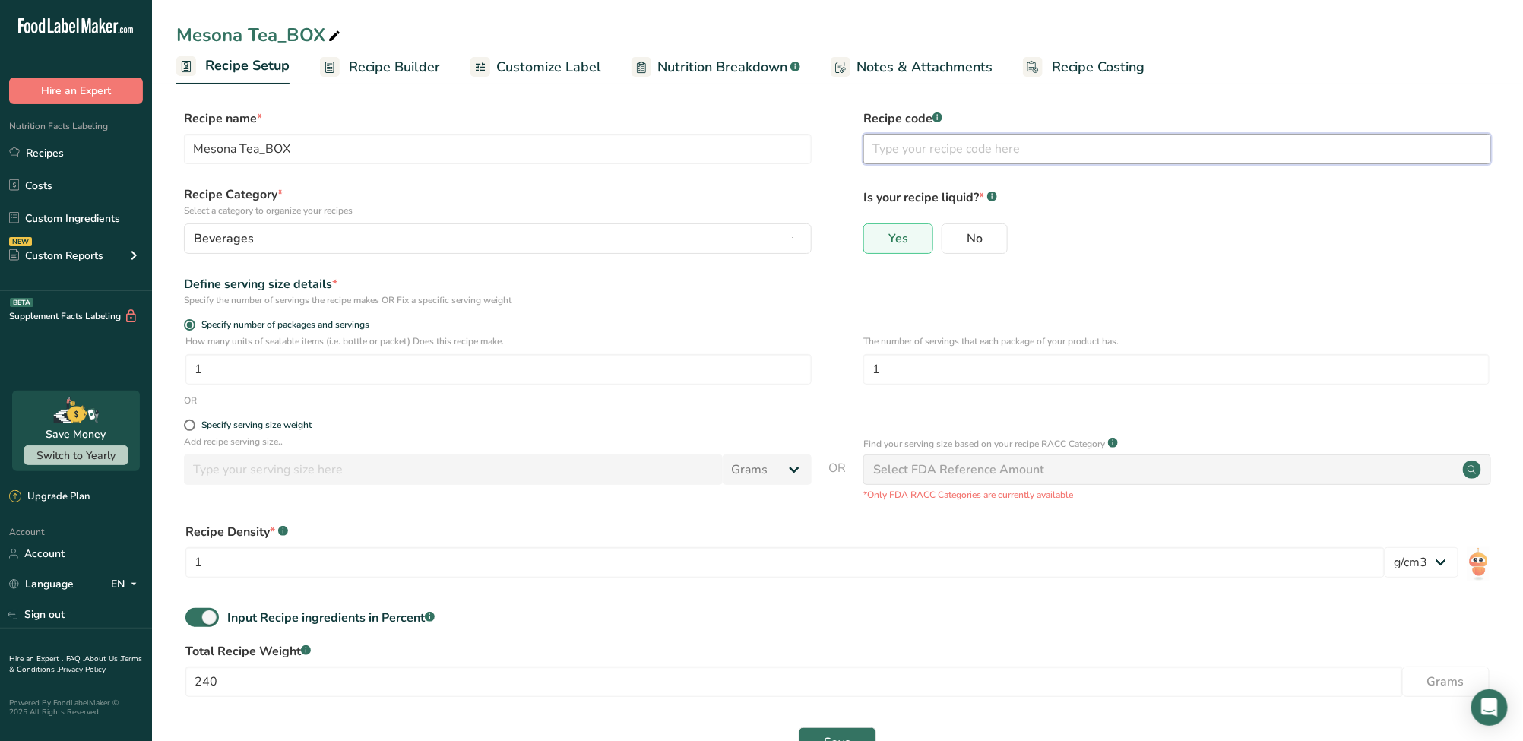
click at [754, 161] on input "text" at bounding box center [1177, 149] width 628 height 30
paste input "仙草甘茶6入禮盒"
type input "仙草甘茶6入禮盒"
click at [754, 320] on div "Specify number of packages and servings" at bounding box center [837, 326] width 1322 height 15
click at [198, 426] on span "Specify serving size weight" at bounding box center [253, 424] width 116 height 11
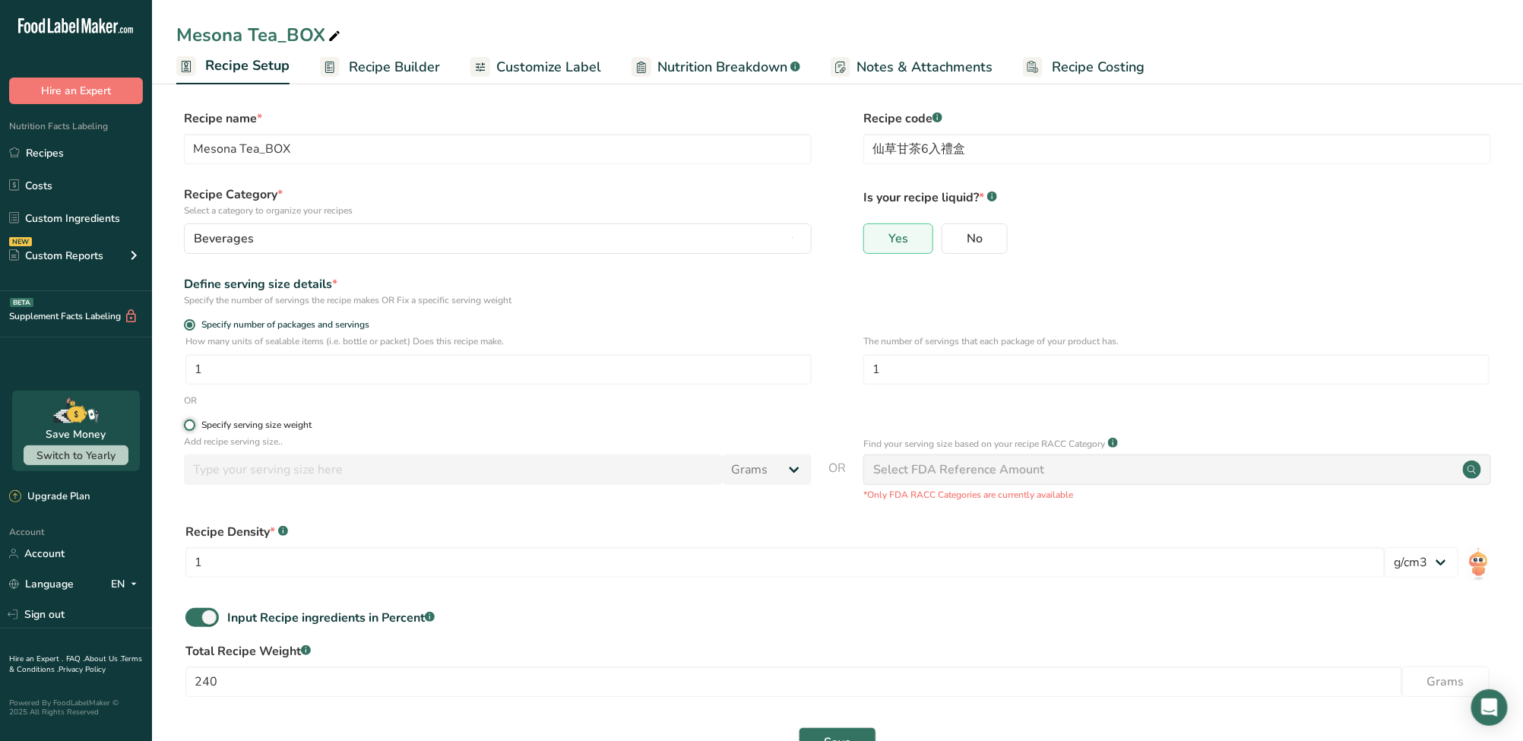
click at [194, 426] on input "Specify serving size weight" at bounding box center [189, 425] width 10 height 10
radio input "true"
radio input "false"
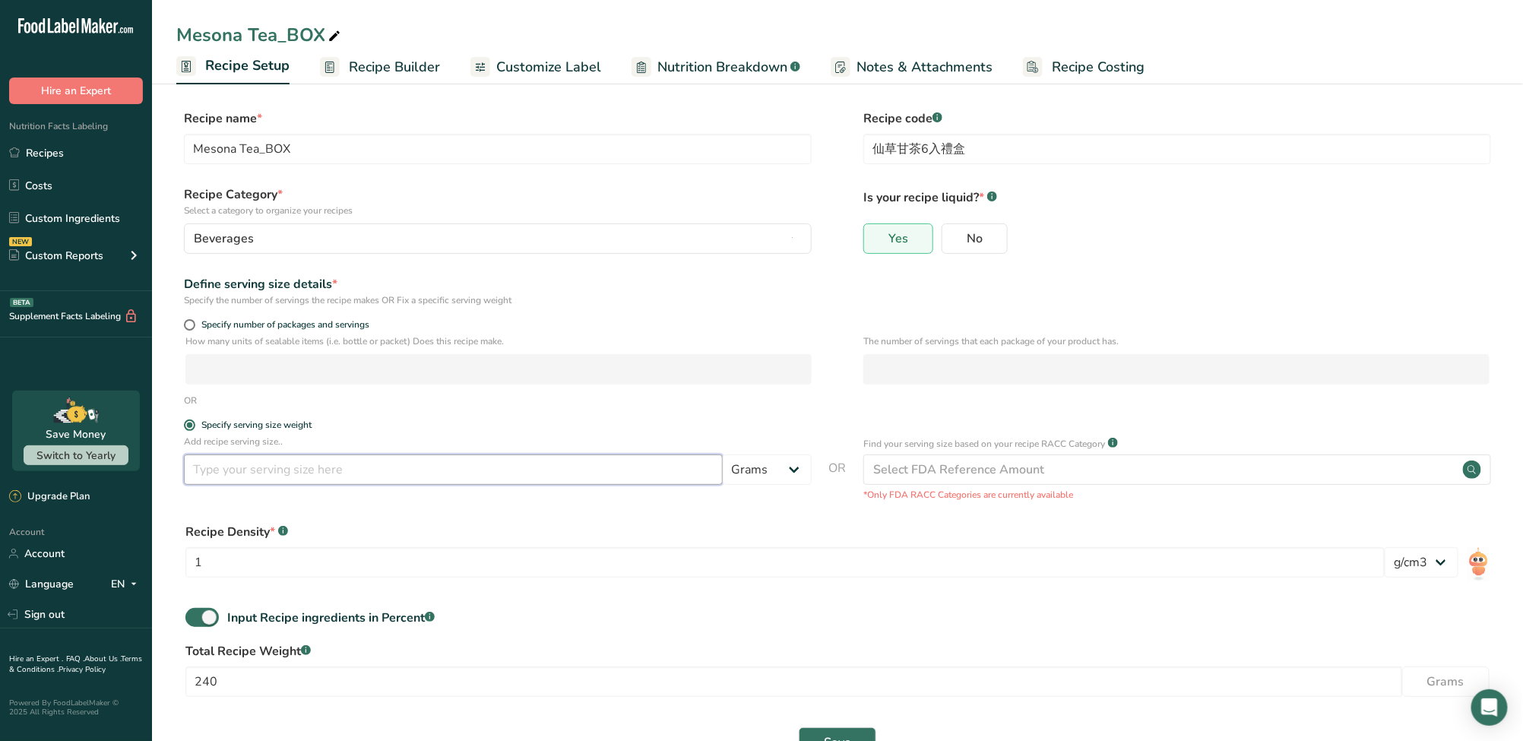
click at [253, 479] on input "number" at bounding box center [453, 469] width 539 height 30
type input "240"
click at [754, 463] on select "Grams kg mg mcg lb oz l mL fl oz tbsp tsp cup qt gallon" at bounding box center [767, 469] width 89 height 30
select select "17"
click at [723, 454] on select "Grams kg mg mcg lb oz l mL fl oz tbsp tsp cup qt gallon" at bounding box center [767, 469] width 89 height 30
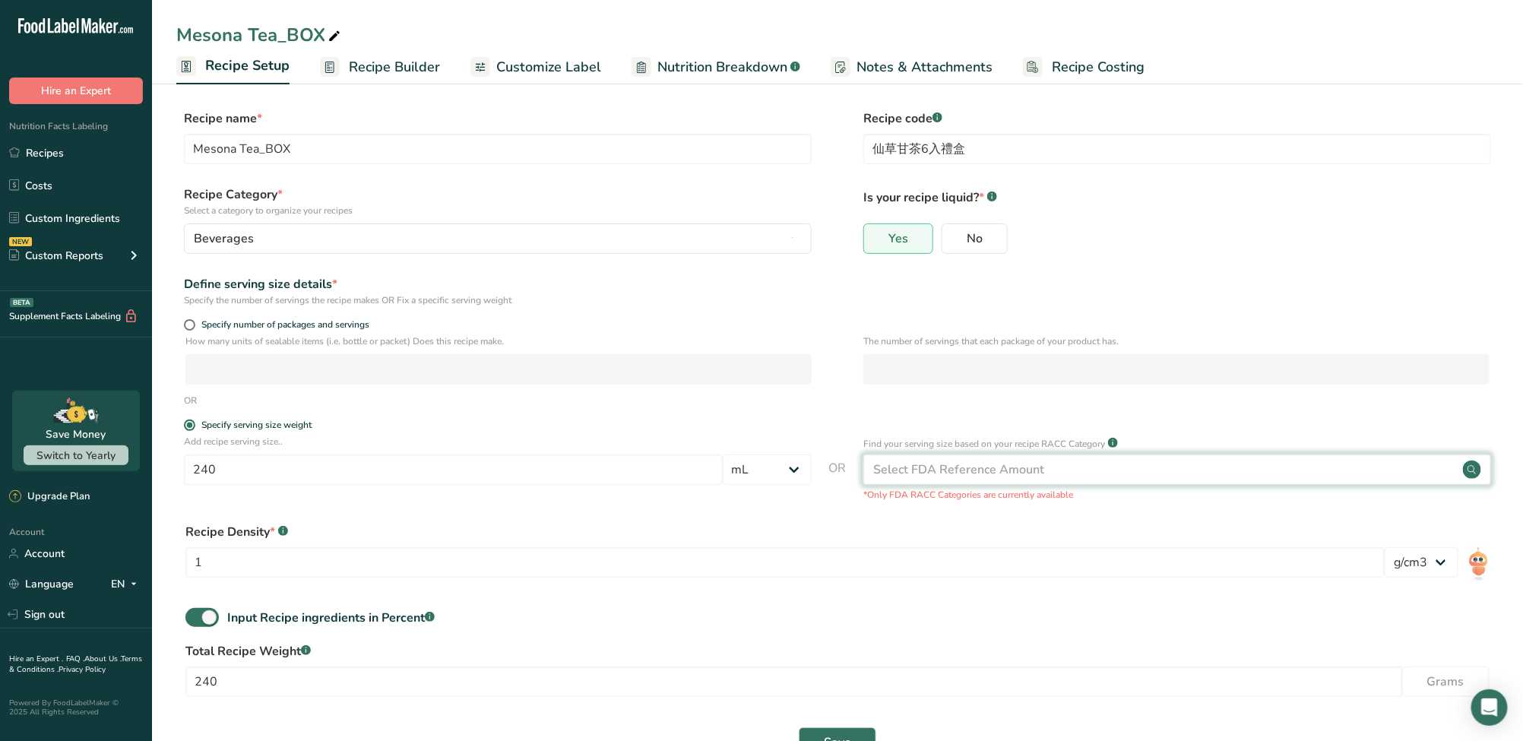
click at [754, 459] on div "Select FDA Reference Amount" at bounding box center [1177, 469] width 628 height 30
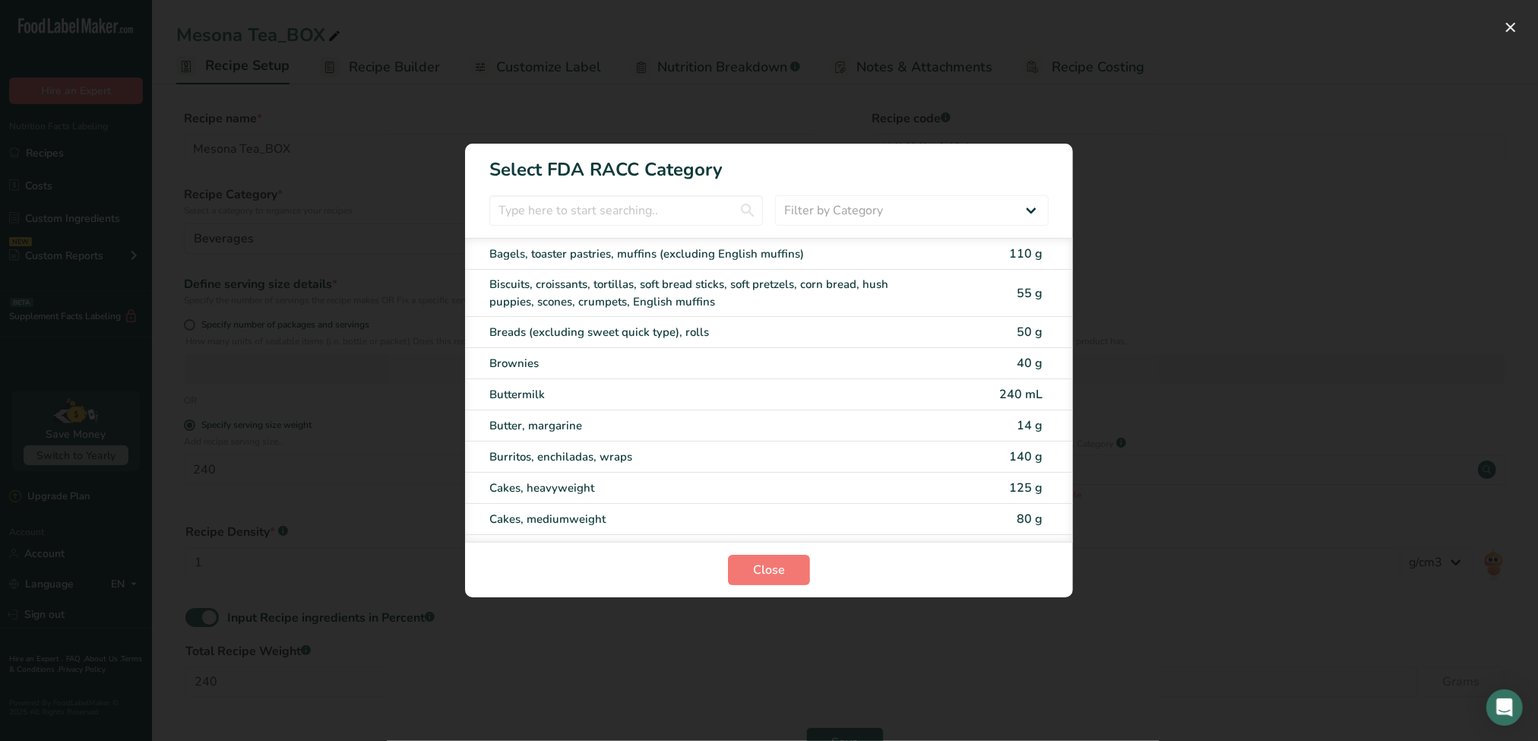
click at [754, 262] on div "RACC Category Selection Modal" at bounding box center [769, 370] width 1538 height 741
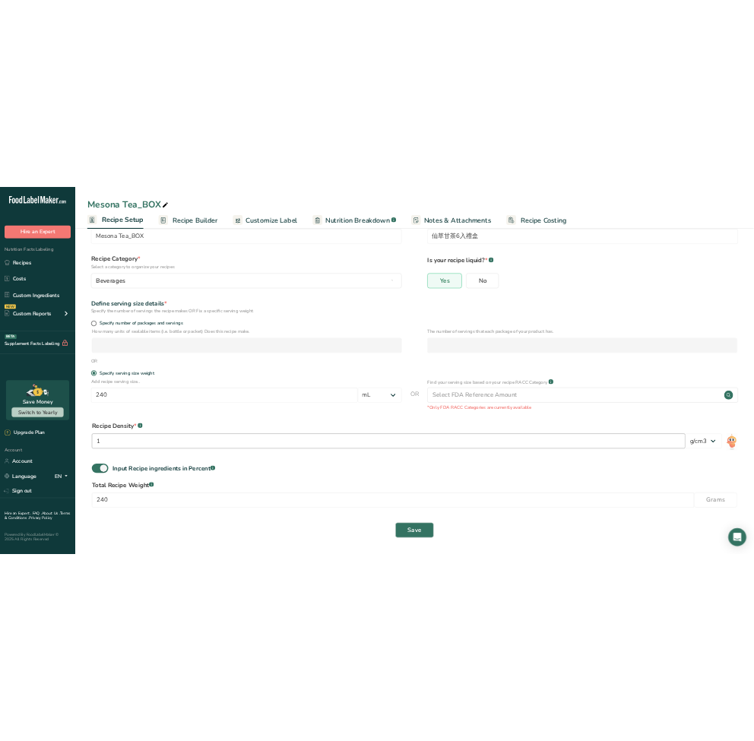
scroll to position [51, 0]
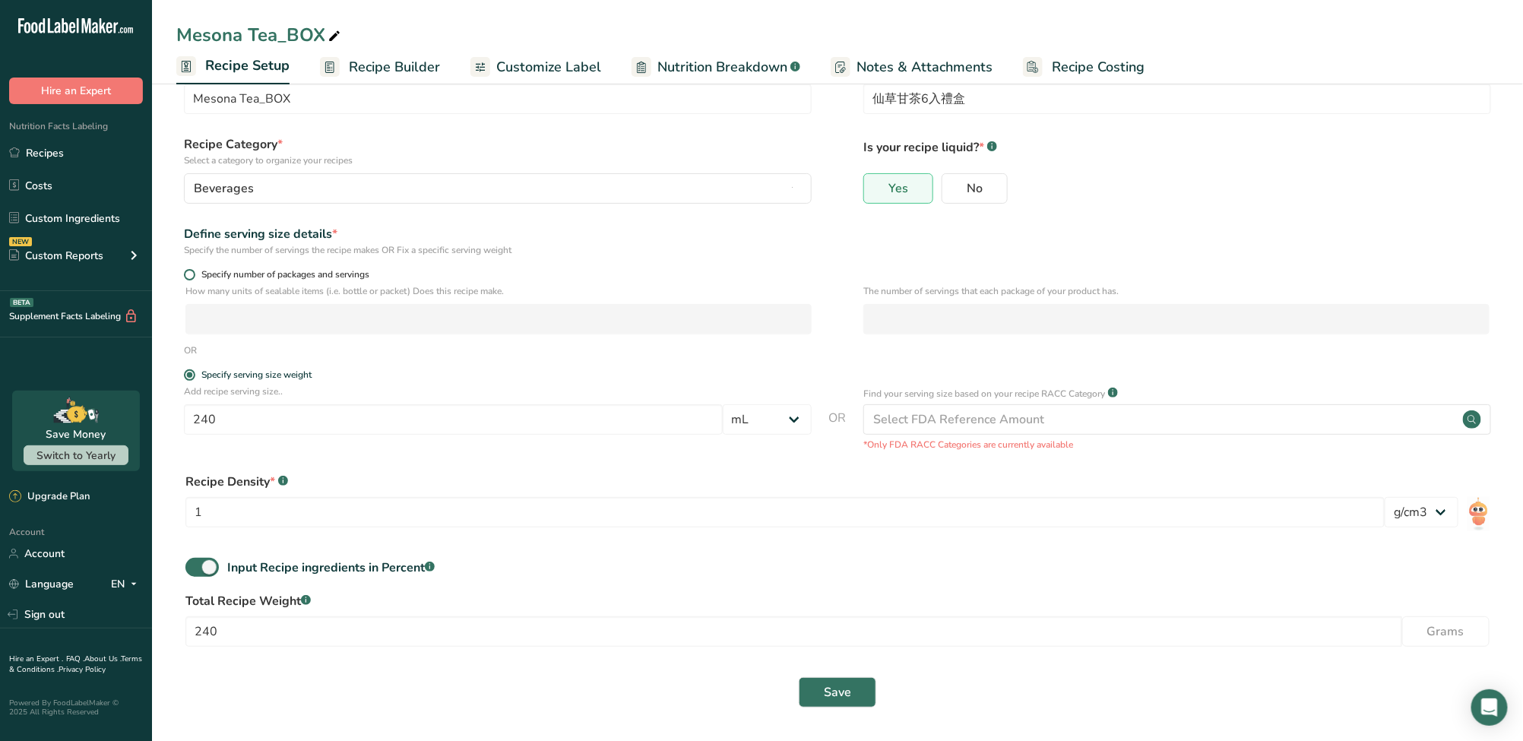
click at [354, 270] on span "Specify number of packages and servings" at bounding box center [282, 274] width 174 height 11
click at [194, 270] on input "Specify number of packages and servings" at bounding box center [189, 275] width 10 height 10
radio input "true"
radio input "false"
select select "0"
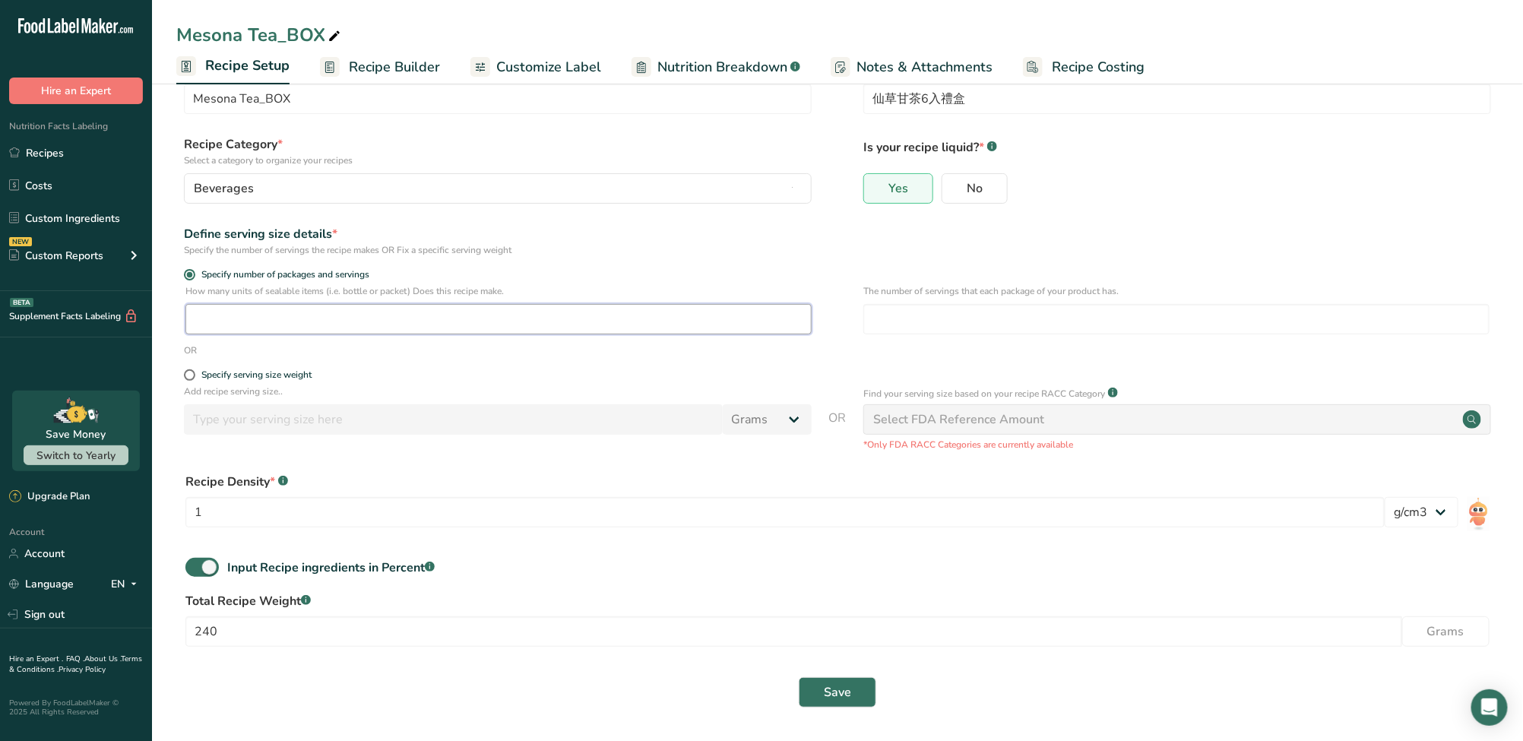
click at [365, 316] on input "number" at bounding box center [498, 319] width 626 height 30
type input "240"
click at [308, 381] on div "Specify serving size weight" at bounding box center [498, 376] width 628 height 15
click at [304, 378] on div "Specify serving size weight" at bounding box center [256, 374] width 110 height 11
click at [194, 378] on input "Specify serving size weight" at bounding box center [189, 375] width 10 height 10
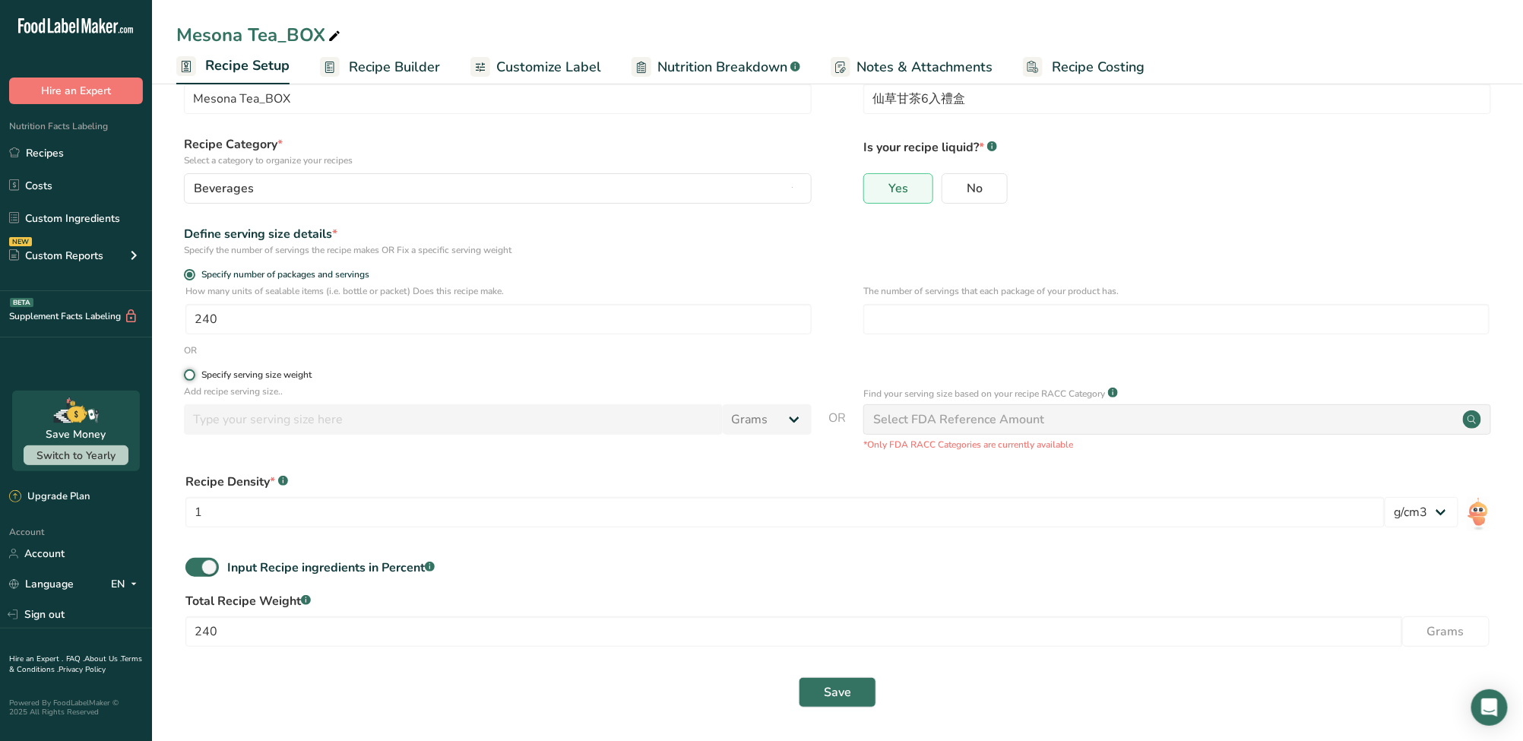
radio input "true"
radio input "false"
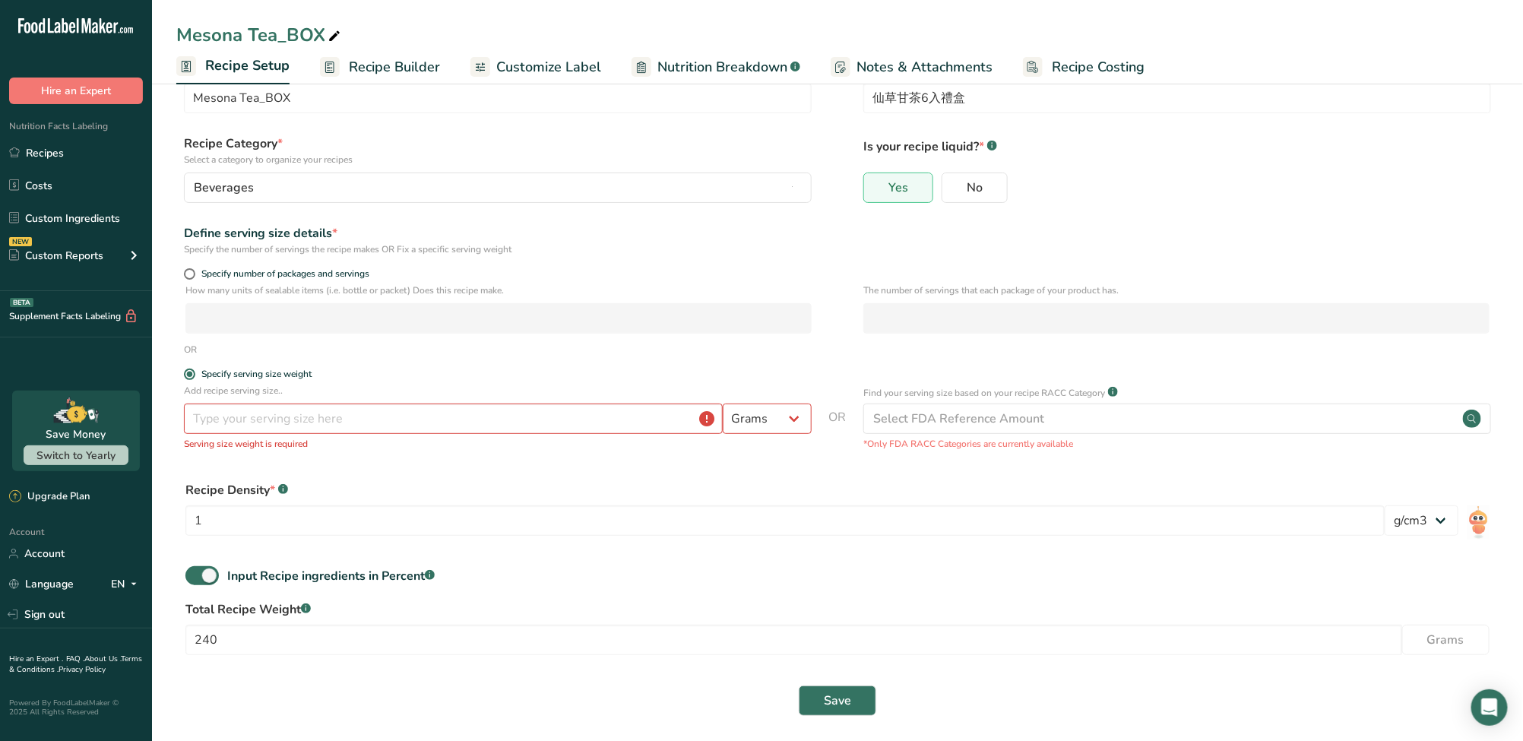
click at [754, 334] on div "The number of servings that each package of your product has." at bounding box center [1176, 312] width 626 height 59
click at [188, 275] on span at bounding box center [189, 273] width 11 height 11
click at [188, 275] on input "Specify number of packages and servings" at bounding box center [189, 274] width 10 height 10
radio input "true"
radio input "false"
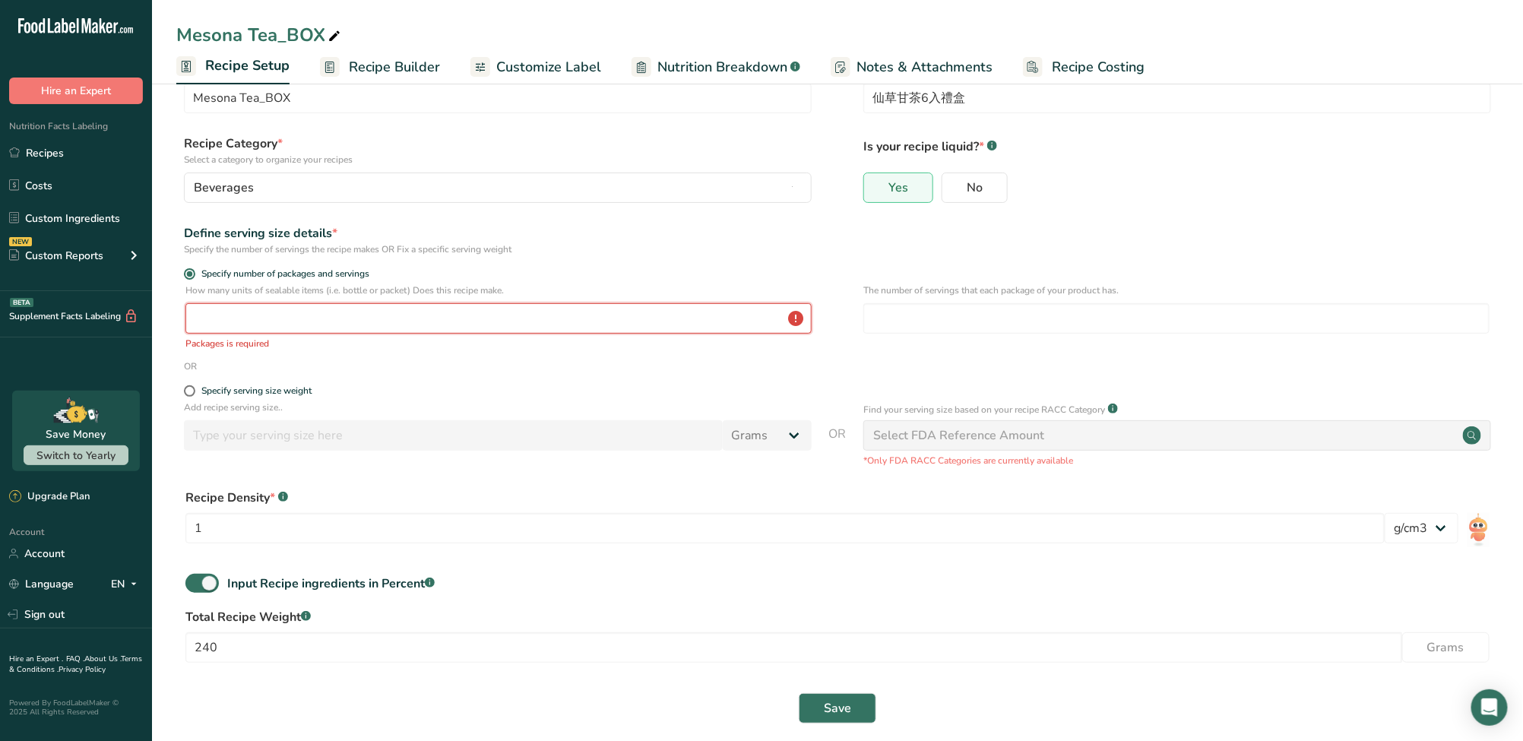
click at [228, 311] on input "number" at bounding box center [498, 318] width 626 height 30
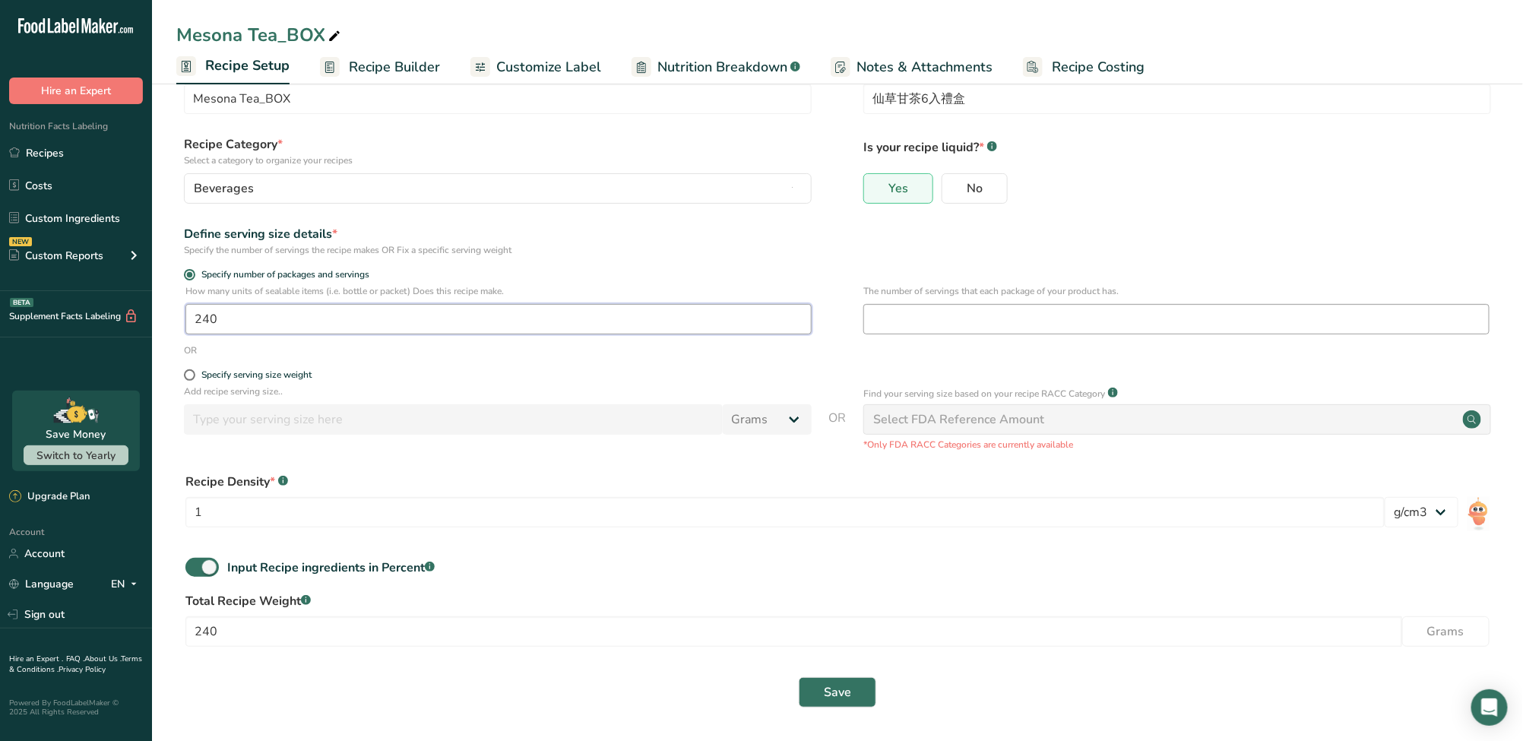
type input "240"
click at [754, 316] on input "number" at bounding box center [1176, 319] width 626 height 30
type input "6"
click at [754, 584] on div "Input Recipe ingredients in Percent .a-a{fill:#347362;}.b-a{fill:#fff;}" at bounding box center [837, 573] width 1322 height 31
select select "22"
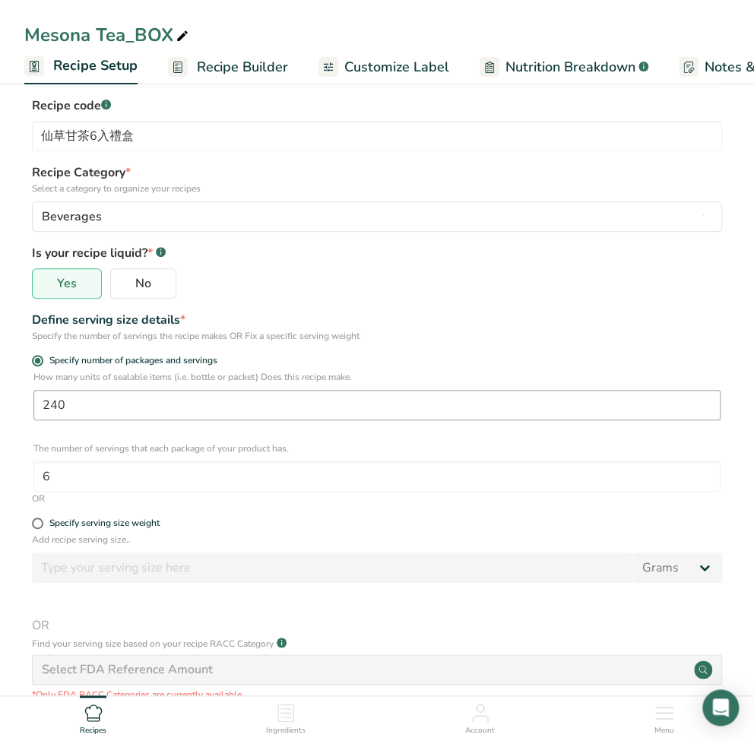
scroll to position [152, 0]
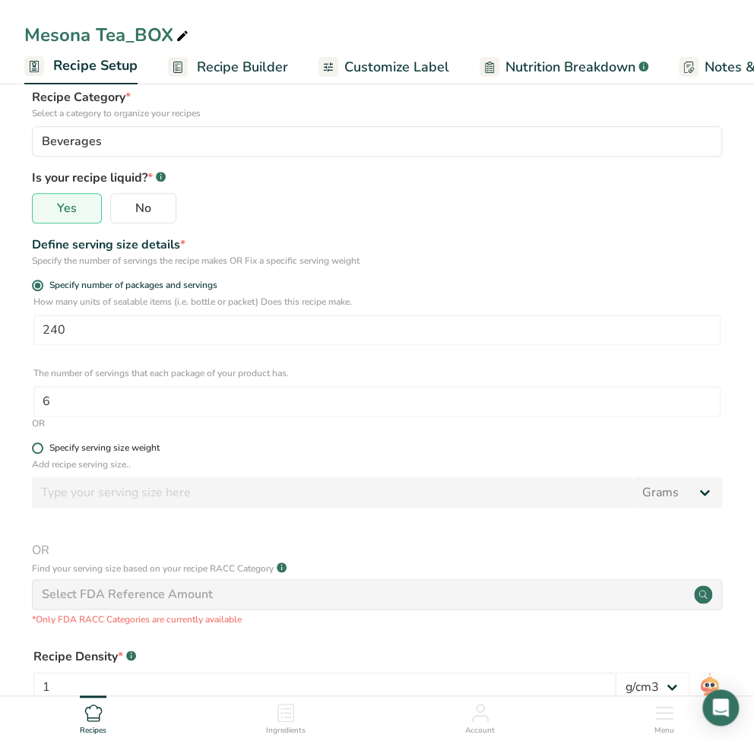
click at [148, 451] on div "Specify serving size weight" at bounding box center [104, 447] width 110 height 11
click at [42, 451] on input "Specify serving size weight" at bounding box center [37, 448] width 10 height 10
radio input "true"
radio input "false"
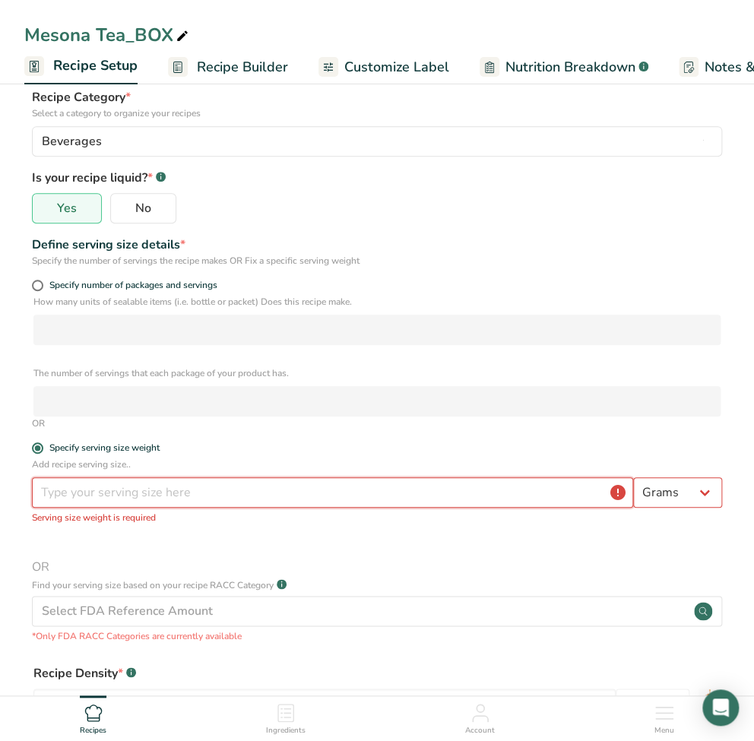
click at [145, 491] on input "number" at bounding box center [332, 492] width 601 height 30
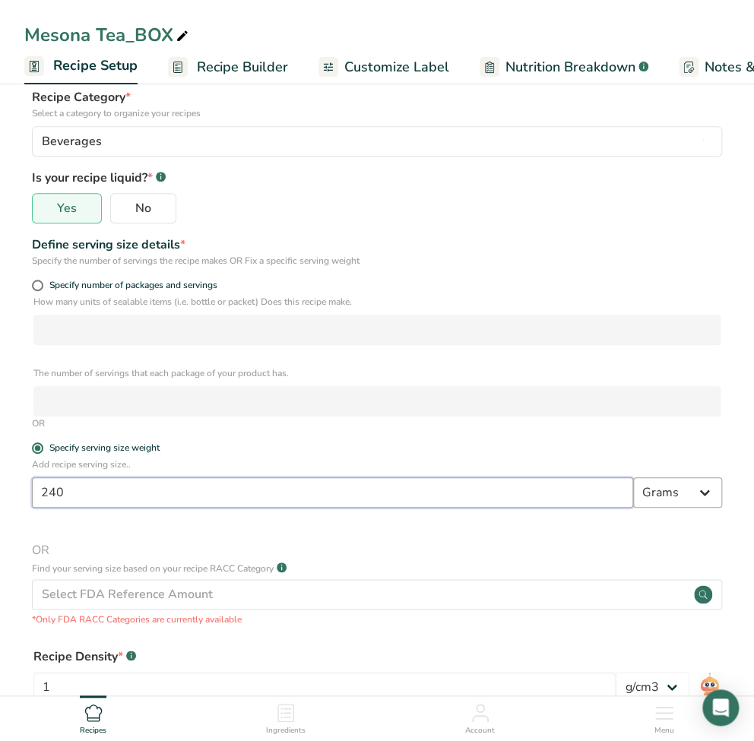
type input "240"
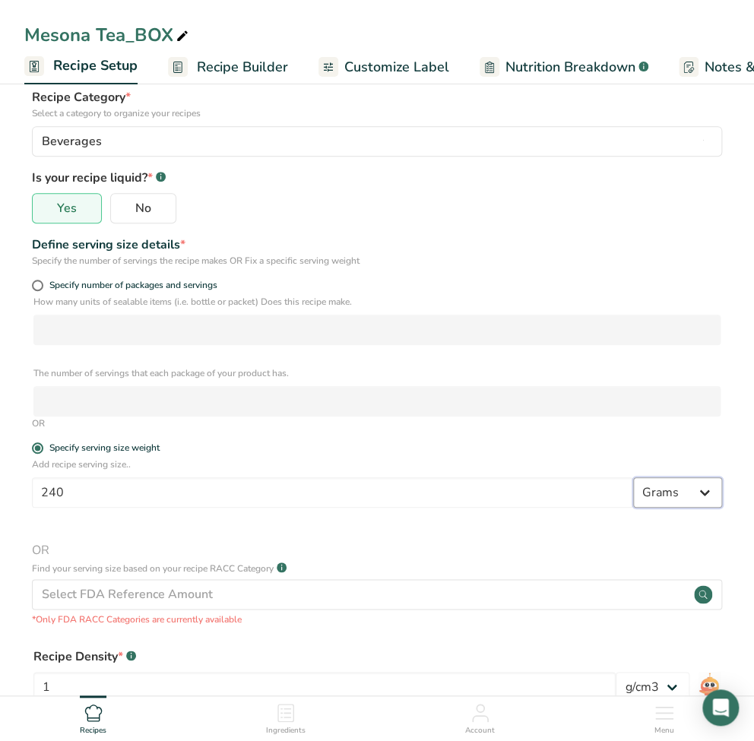
click at [665, 498] on select "Grams kg mg mcg lb oz l mL fl oz tbsp tsp cup qt gallon" at bounding box center [677, 492] width 89 height 30
click at [557, 544] on span "OR" at bounding box center [377, 550] width 690 height 18
select select "22"
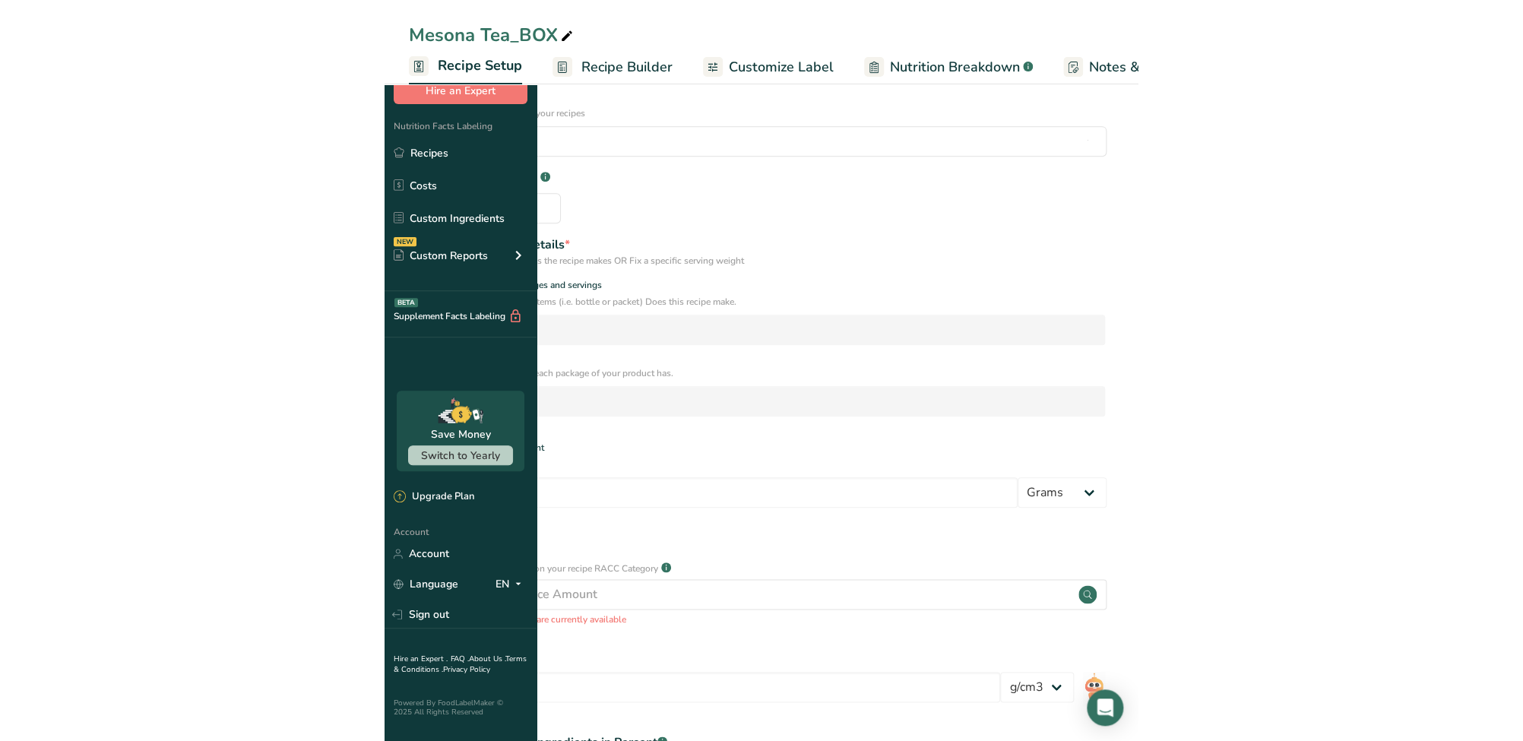
scroll to position [51, 0]
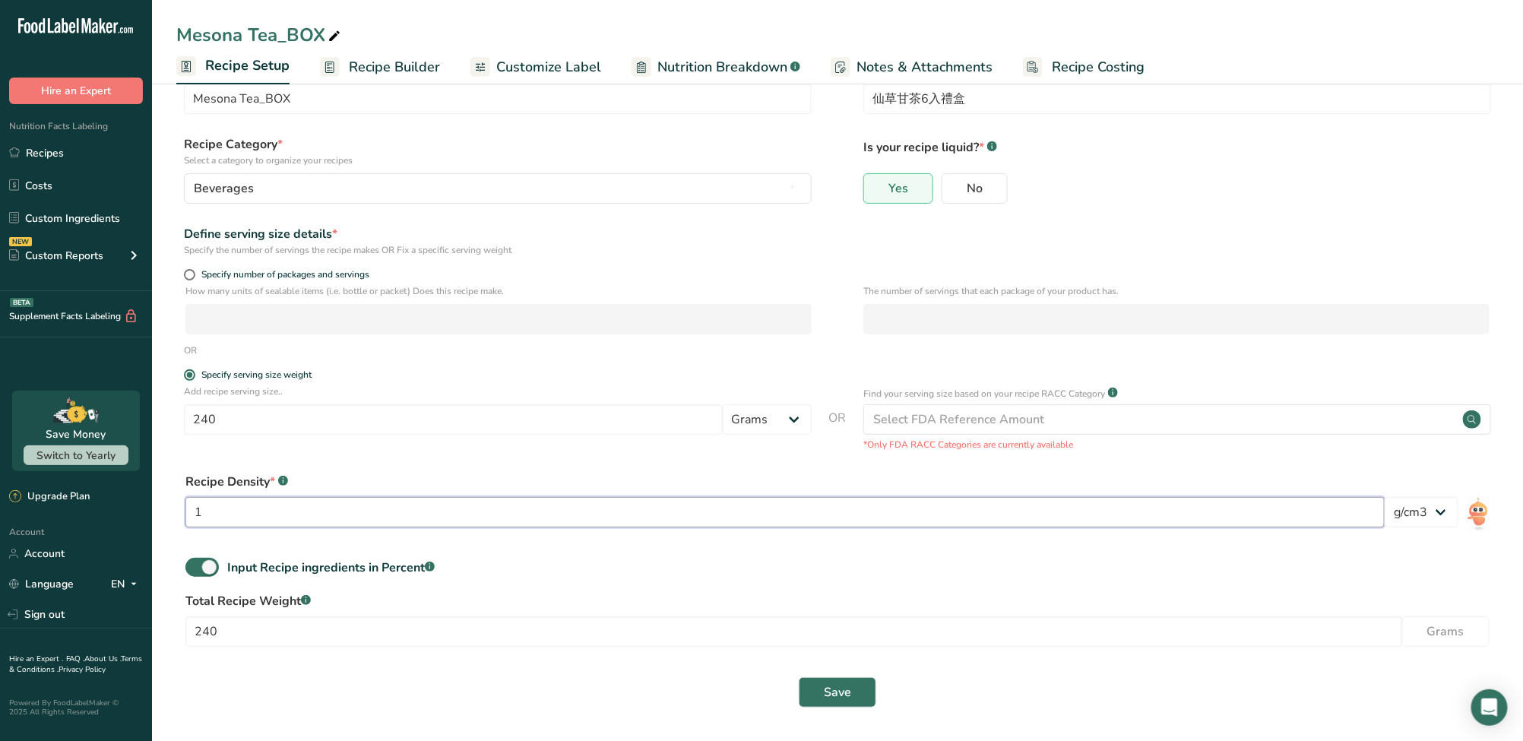
click at [754, 509] on input "1" at bounding box center [784, 512] width 1199 height 30
drag, startPoint x: 998, startPoint y: 423, endPoint x: 989, endPoint y: 478, distance: 55.3
click at [754, 478] on form "Recipe name * Mesona Tea_BOX Recipe code .a-a{fill:#347362;}.b-a{fill:#fff;} 仙草…" at bounding box center [837, 387] width 1322 height 657
click at [754, 480] on div "Recipe Density * .a-a{fill:#347362;}.b-a{fill:#fff;}" at bounding box center [837, 482] width 1304 height 18
click at [754, 609] on label "Total Recipe Weight .a-a{fill:#347362;}.b-a{fill:#fff;}" at bounding box center [837, 601] width 1304 height 18
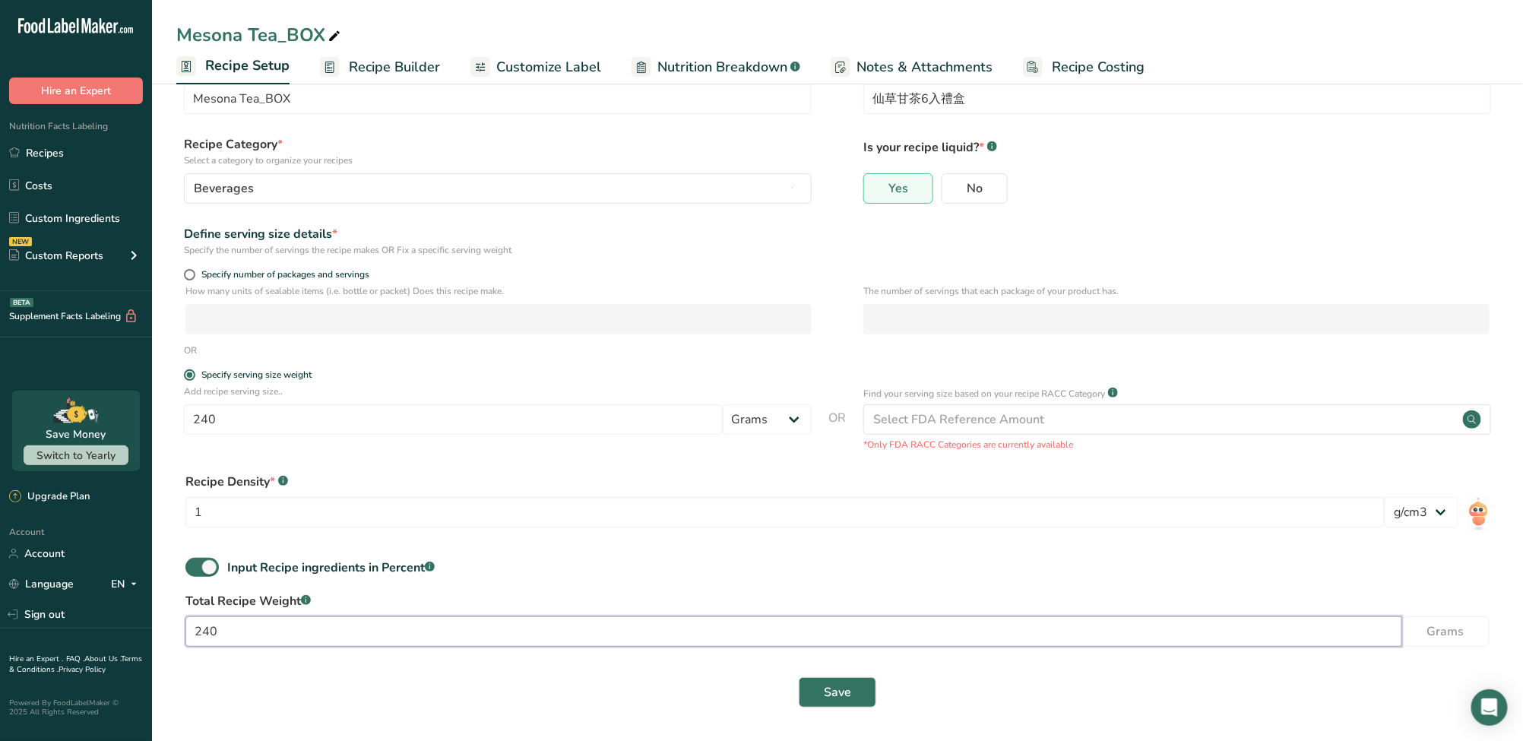
click at [595, 631] on input "240" at bounding box center [793, 631] width 1216 height 30
drag, startPoint x: 595, startPoint y: 631, endPoint x: 119, endPoint y: 641, distance: 476.5
click at [111, 641] on div ".a-20{fill:#fff;} Hire an Expert Nutrition Facts Labeling Recipes Costs Custom …" at bounding box center [761, 345] width 1523 height 791
paste input "14"
type input "1440"
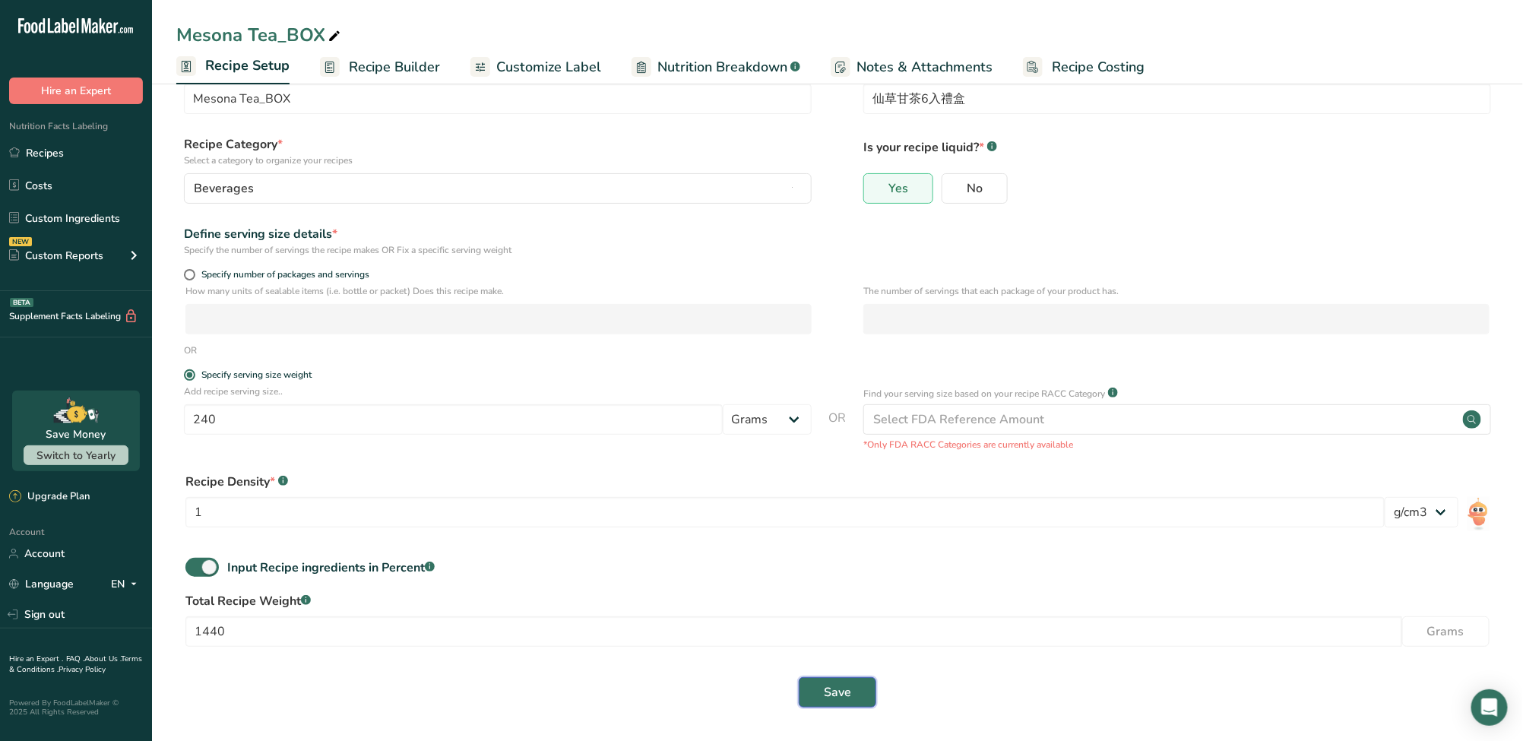
click at [754, 697] on span "Save" at bounding box center [837, 692] width 27 height 18
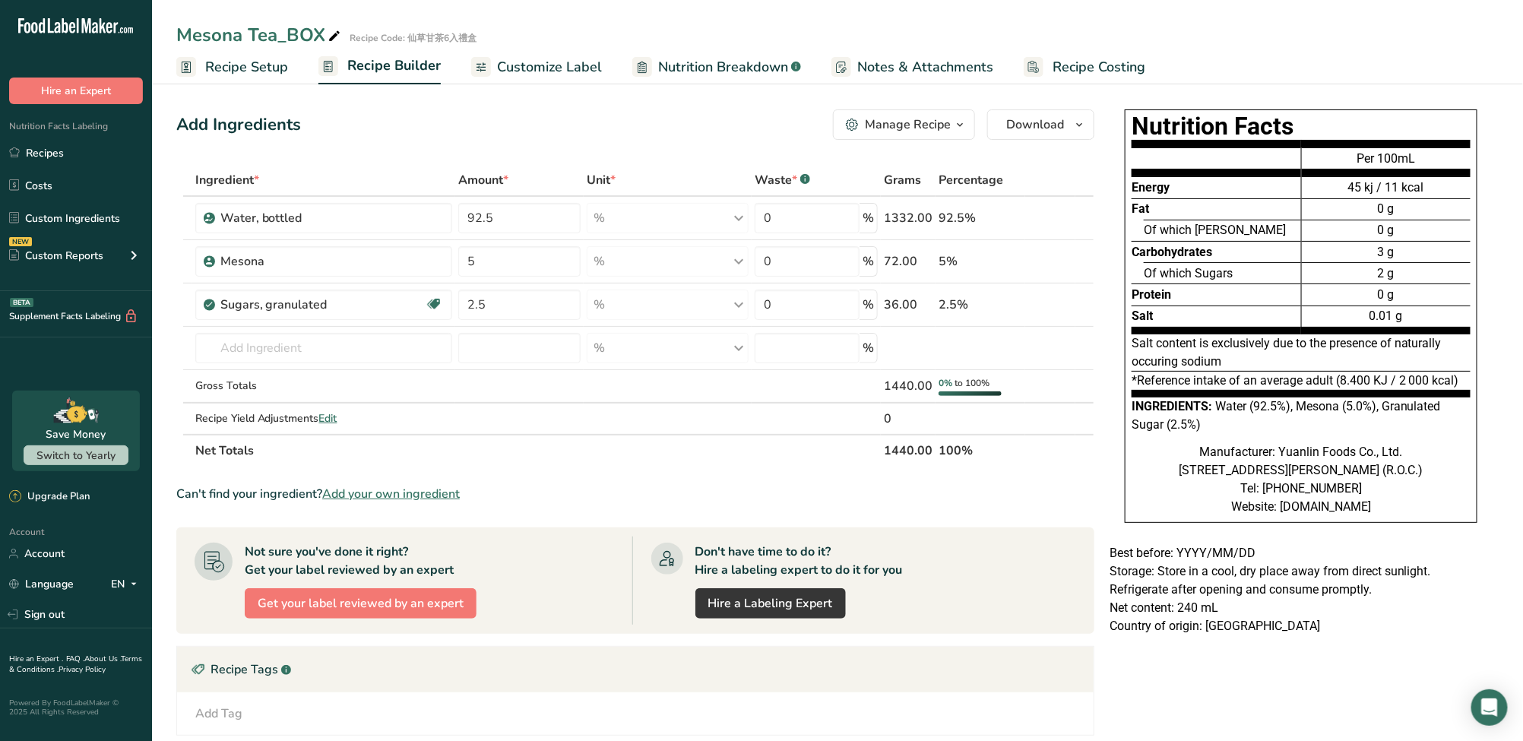
click at [559, 64] on span "Customize Label" at bounding box center [549, 67] width 105 height 21
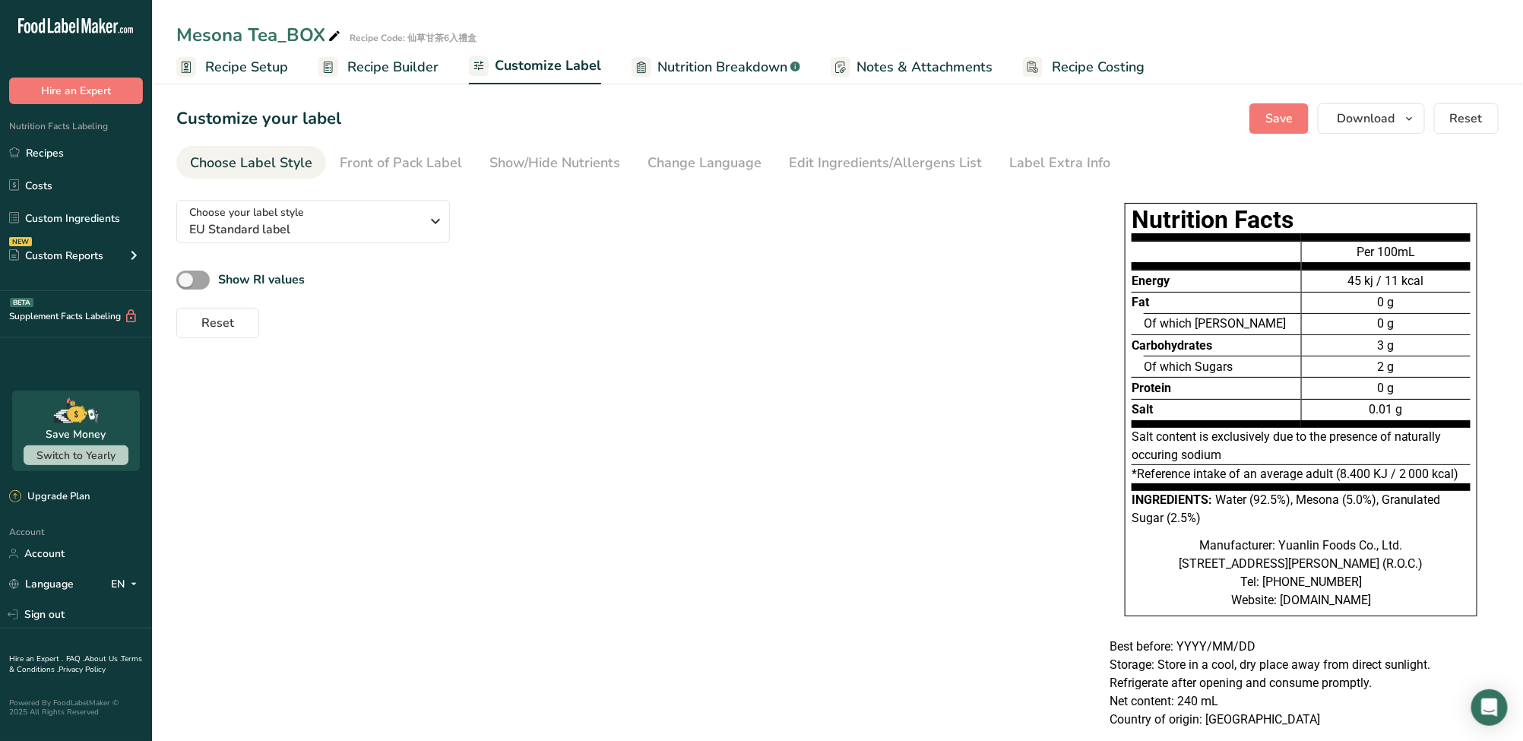
click at [754, 76] on ul "Recipe Setup Recipe Builder Customize Label Nutrition Breakdown .a-a{fill:#3473…" at bounding box center [837, 67] width 1371 height 36
click at [754, 70] on span "Notes & Attachments" at bounding box center [924, 67] width 136 height 21
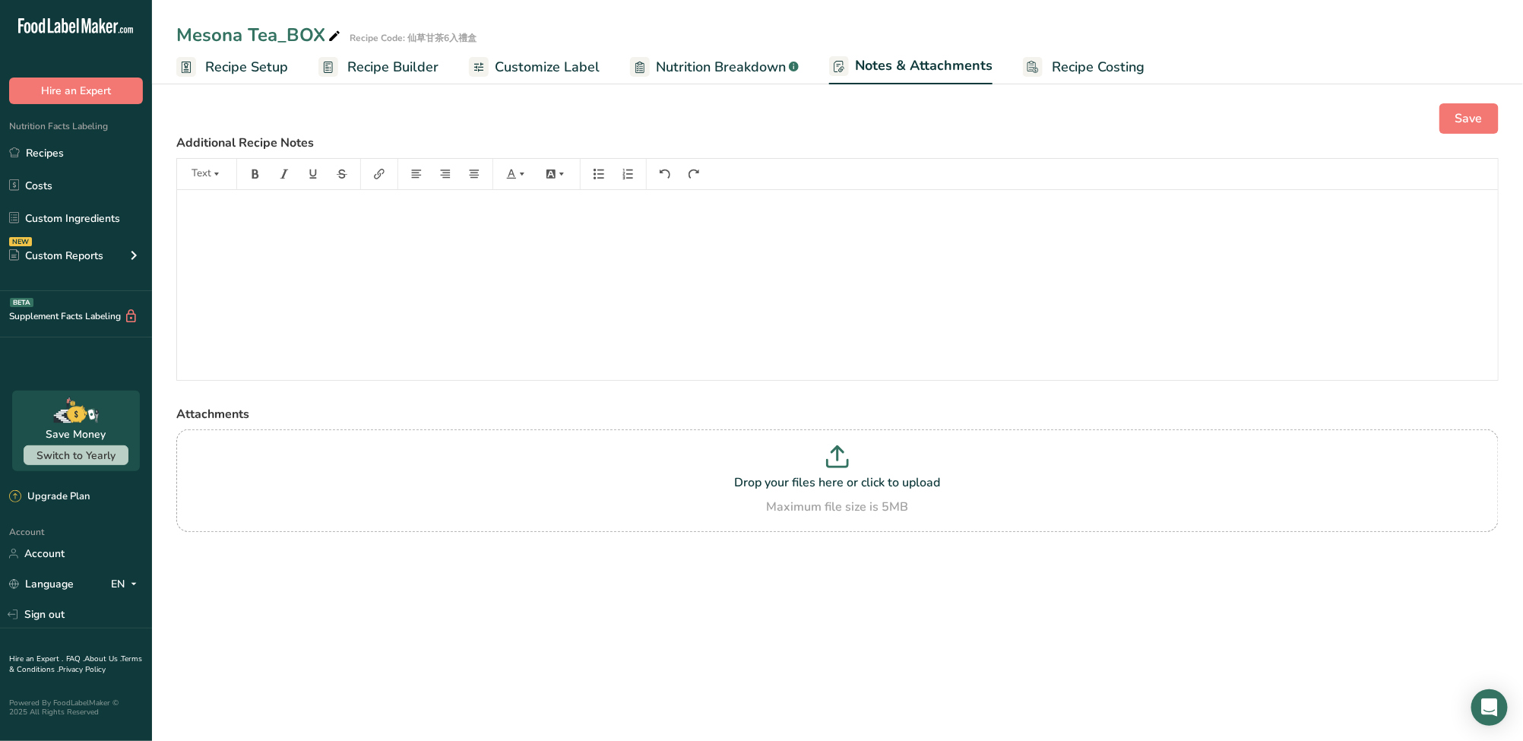
click at [491, 68] on link "Customize Label" at bounding box center [534, 67] width 131 height 34
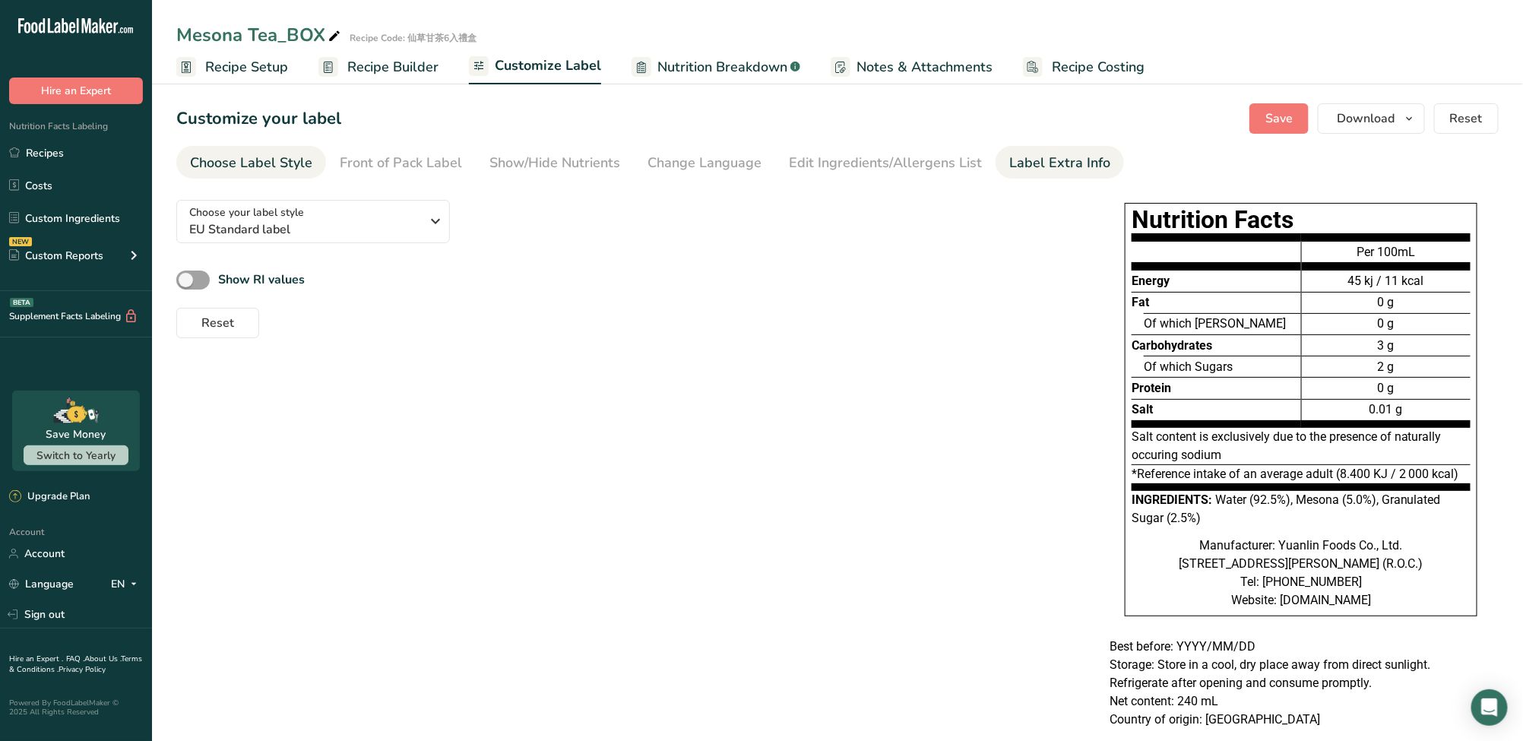
click at [754, 169] on div "Label Extra Info" at bounding box center [1059, 163] width 101 height 21
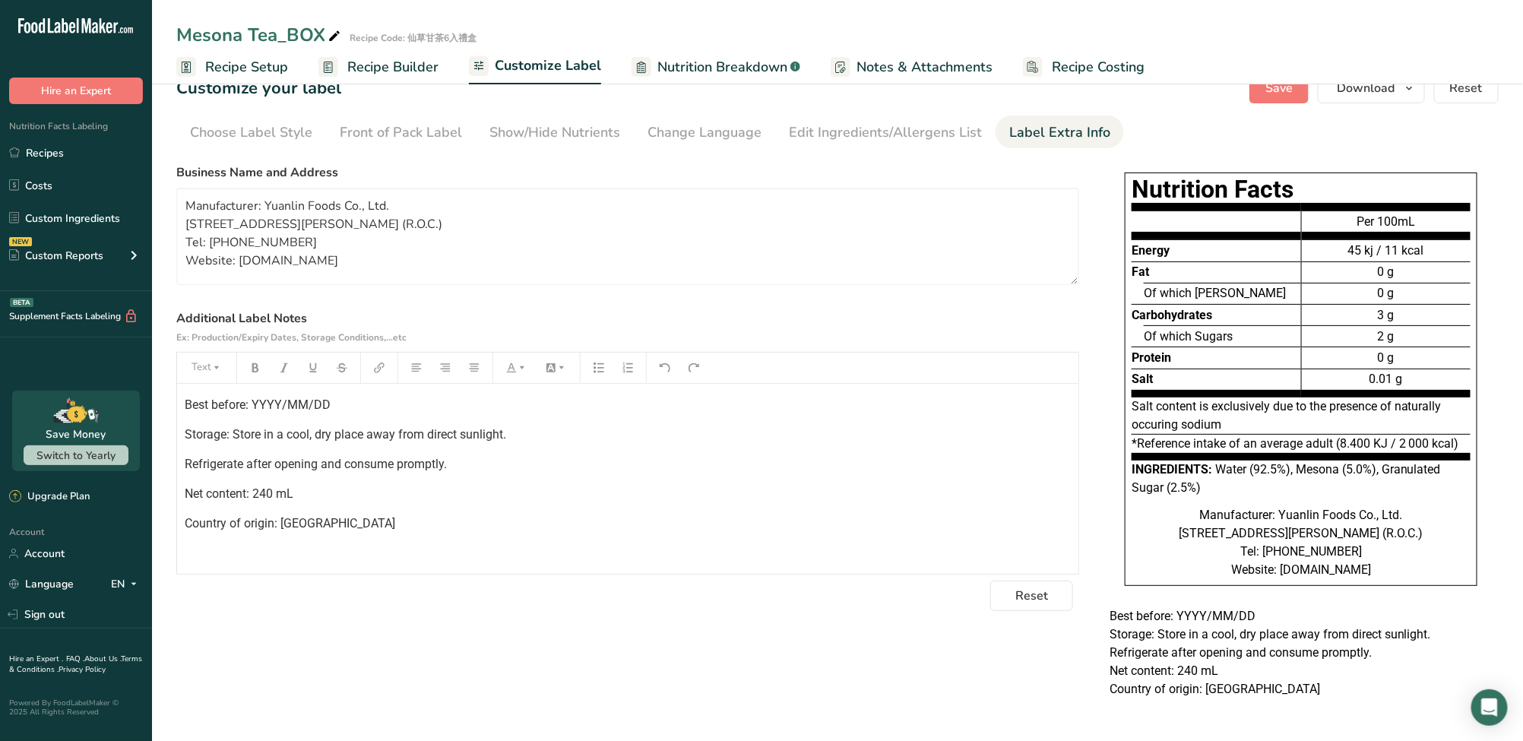
scroll to position [62, 0]
drag, startPoint x: 739, startPoint y: 659, endPoint x: 742, endPoint y: 623, distance: 35.8
click at [754, 455] on p "Refrigerate after opening and consume promptly." at bounding box center [628, 464] width 886 height 18
click at [243, 74] on span "Recipe Setup" at bounding box center [246, 67] width 83 height 21
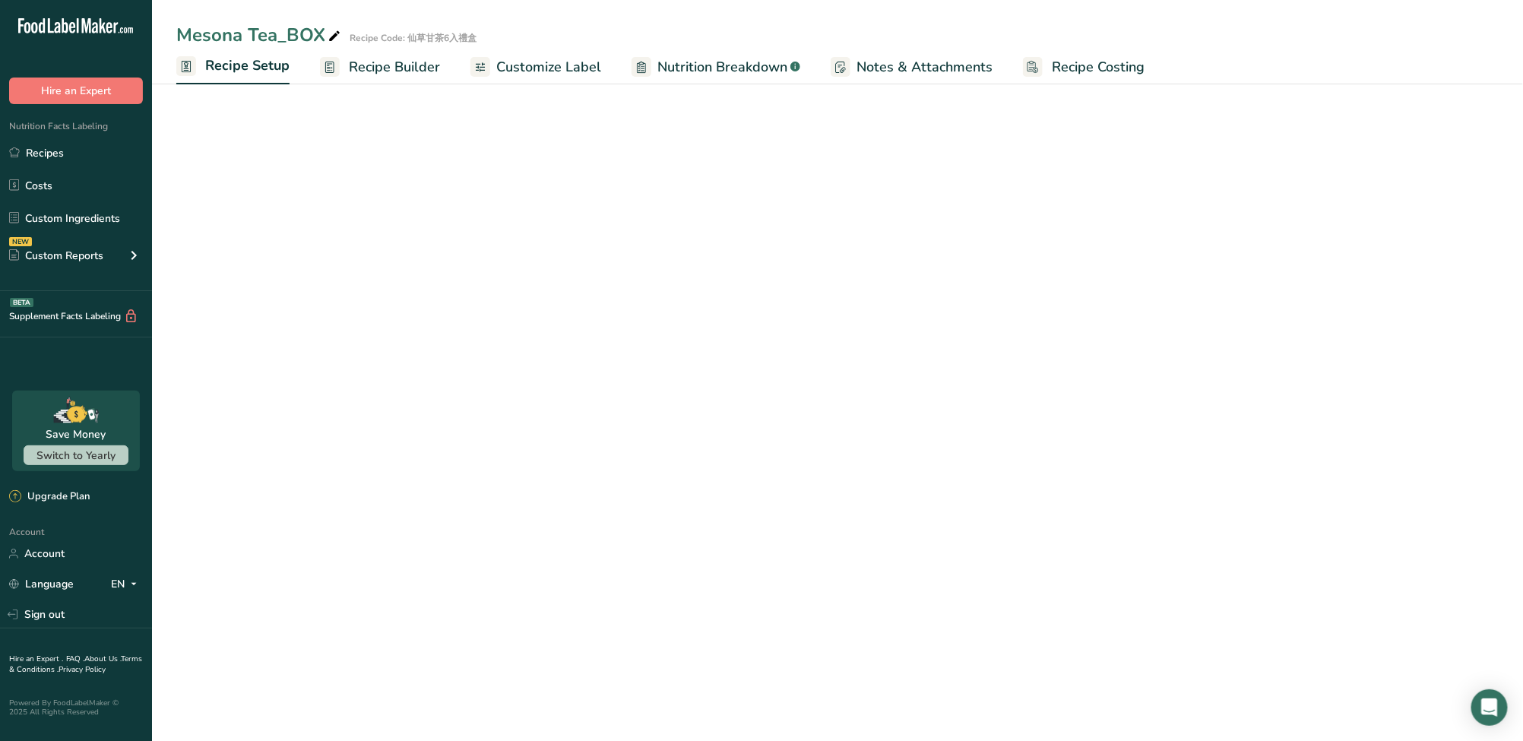
select select "22"
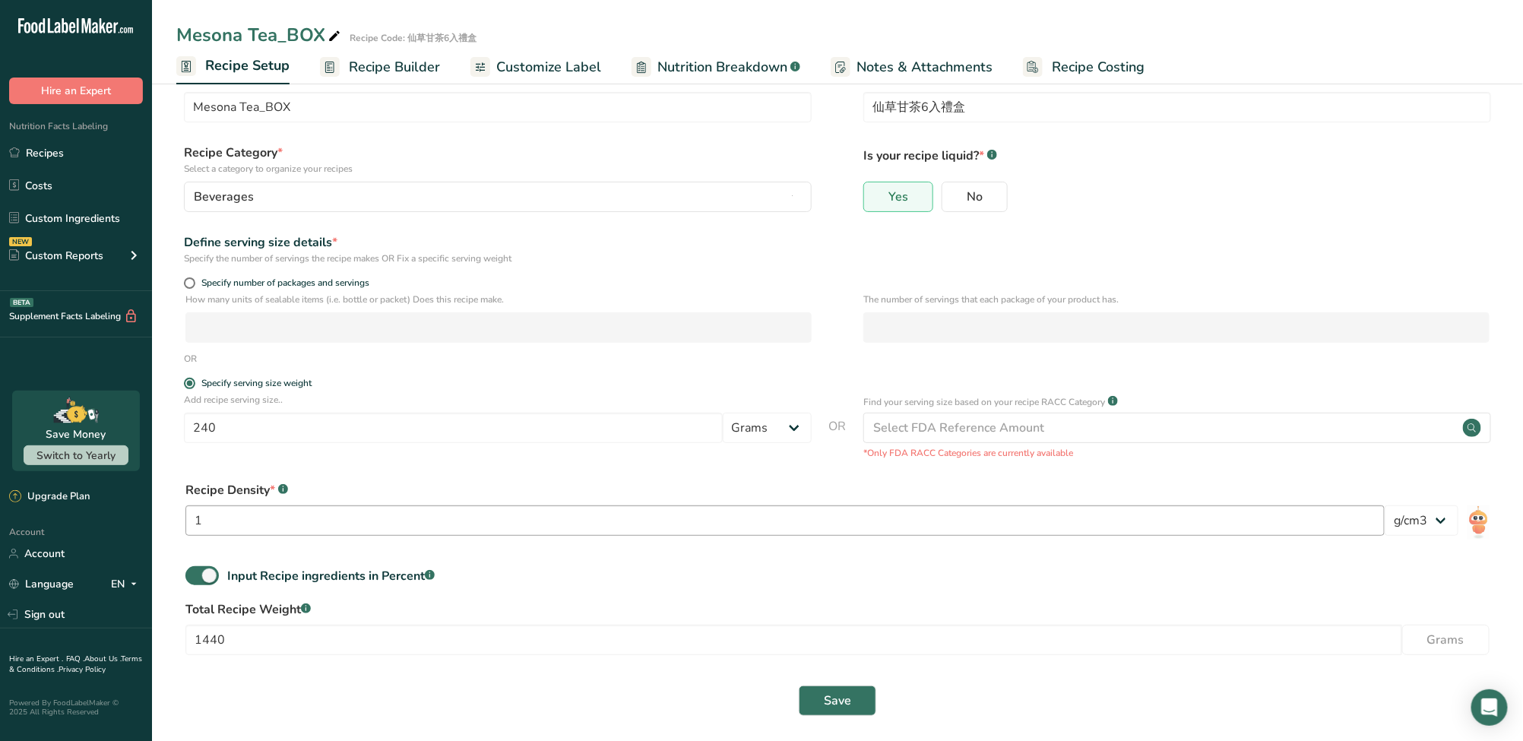
scroll to position [51, 0]
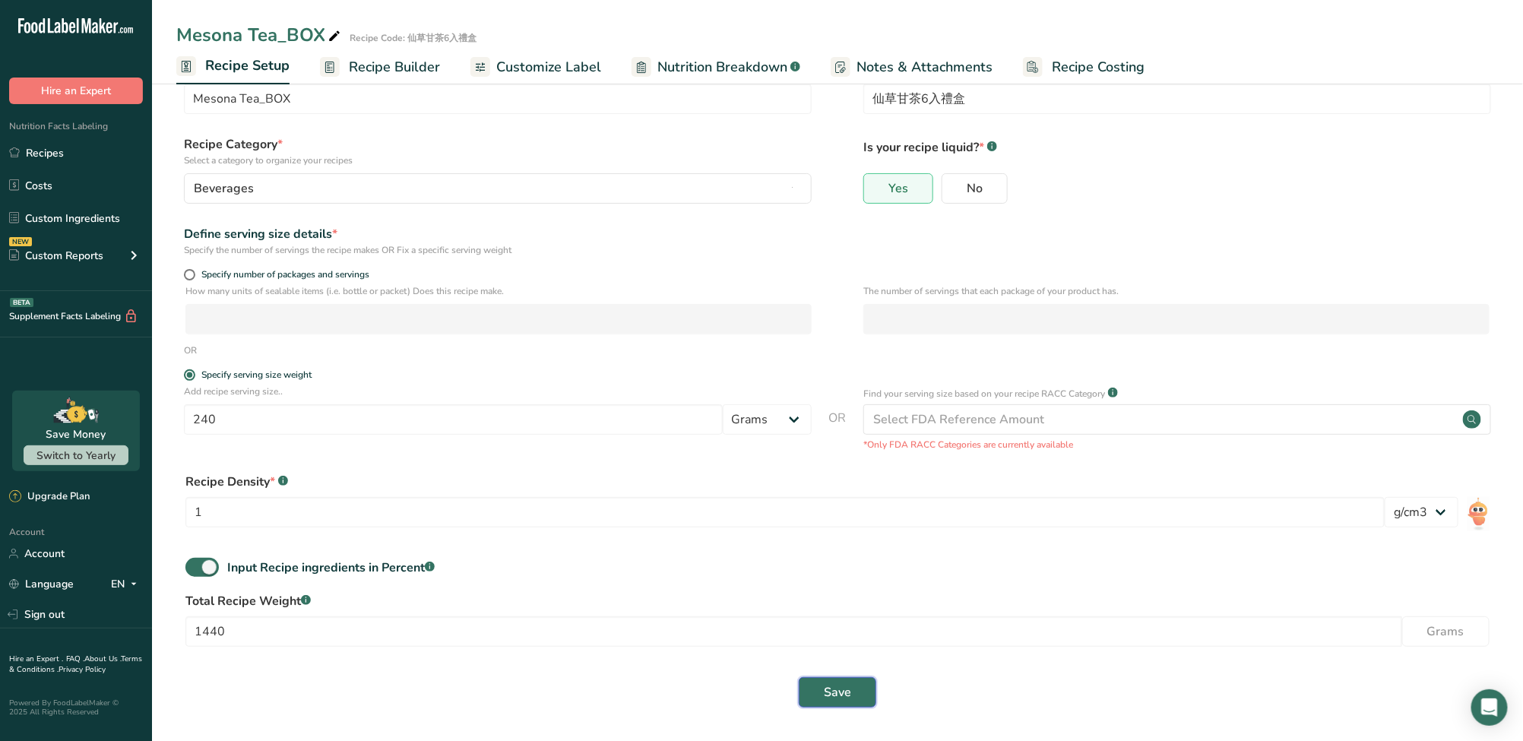
click at [754, 692] on span "Save" at bounding box center [837, 692] width 27 height 18
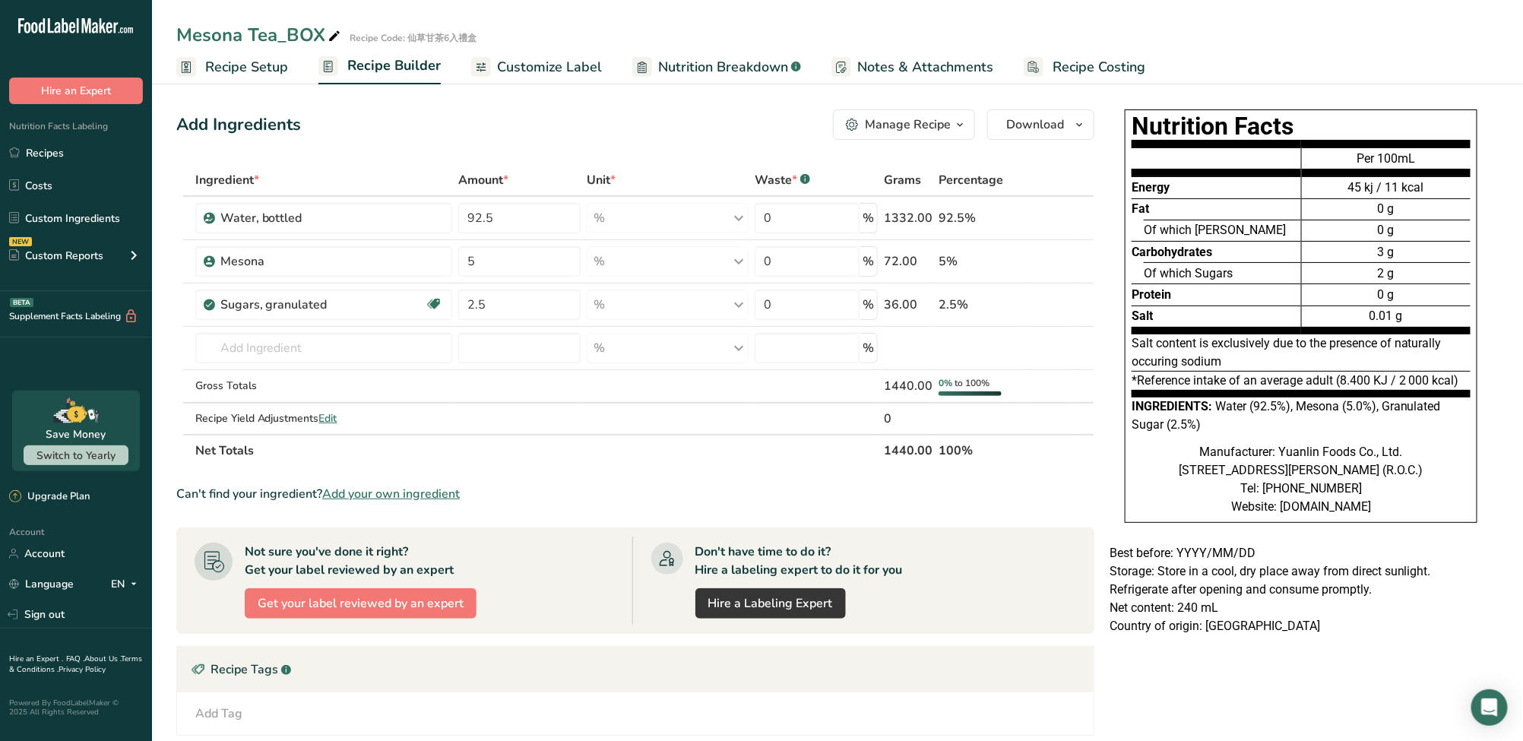
click at [692, 68] on span "Nutrition Breakdown" at bounding box center [723, 67] width 130 height 21
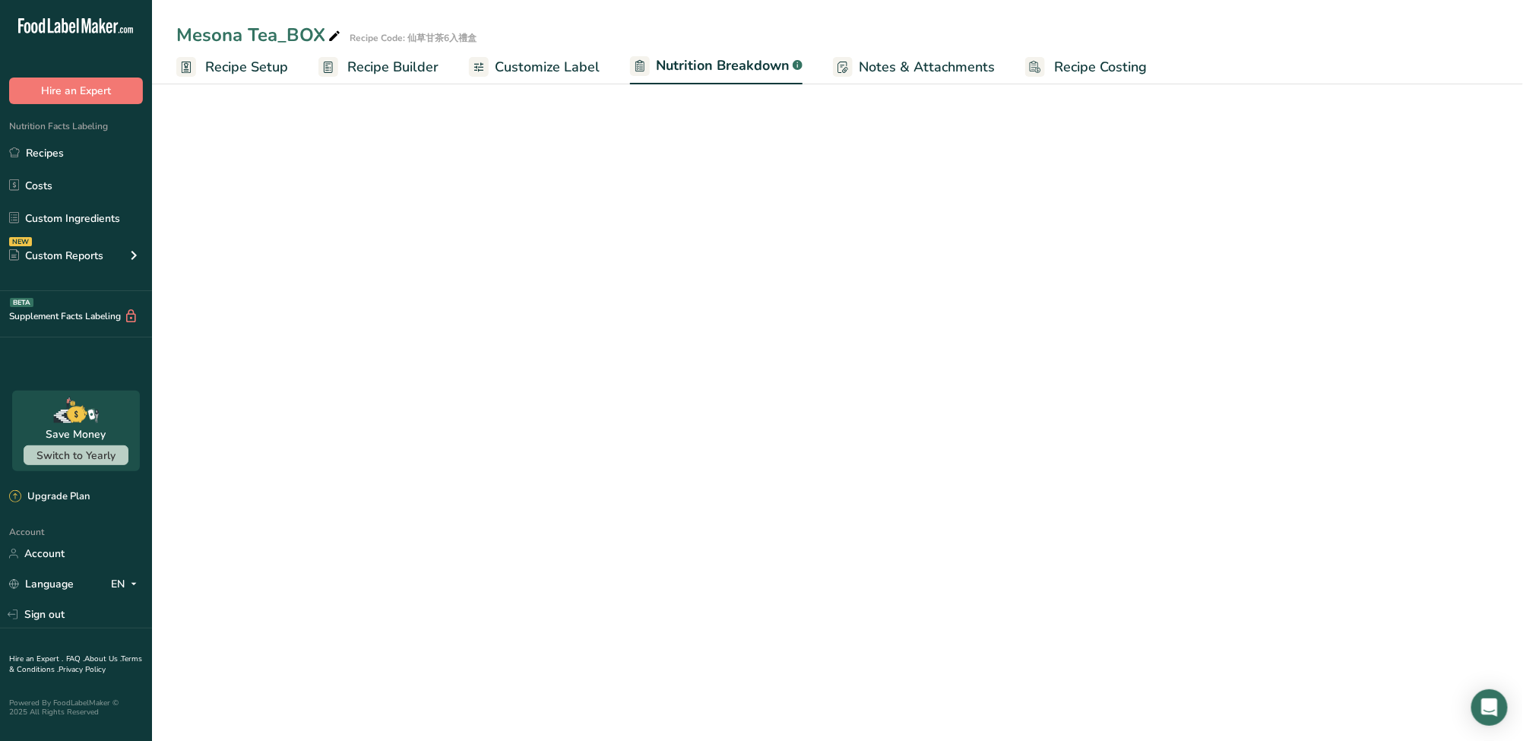
select select "Calories"
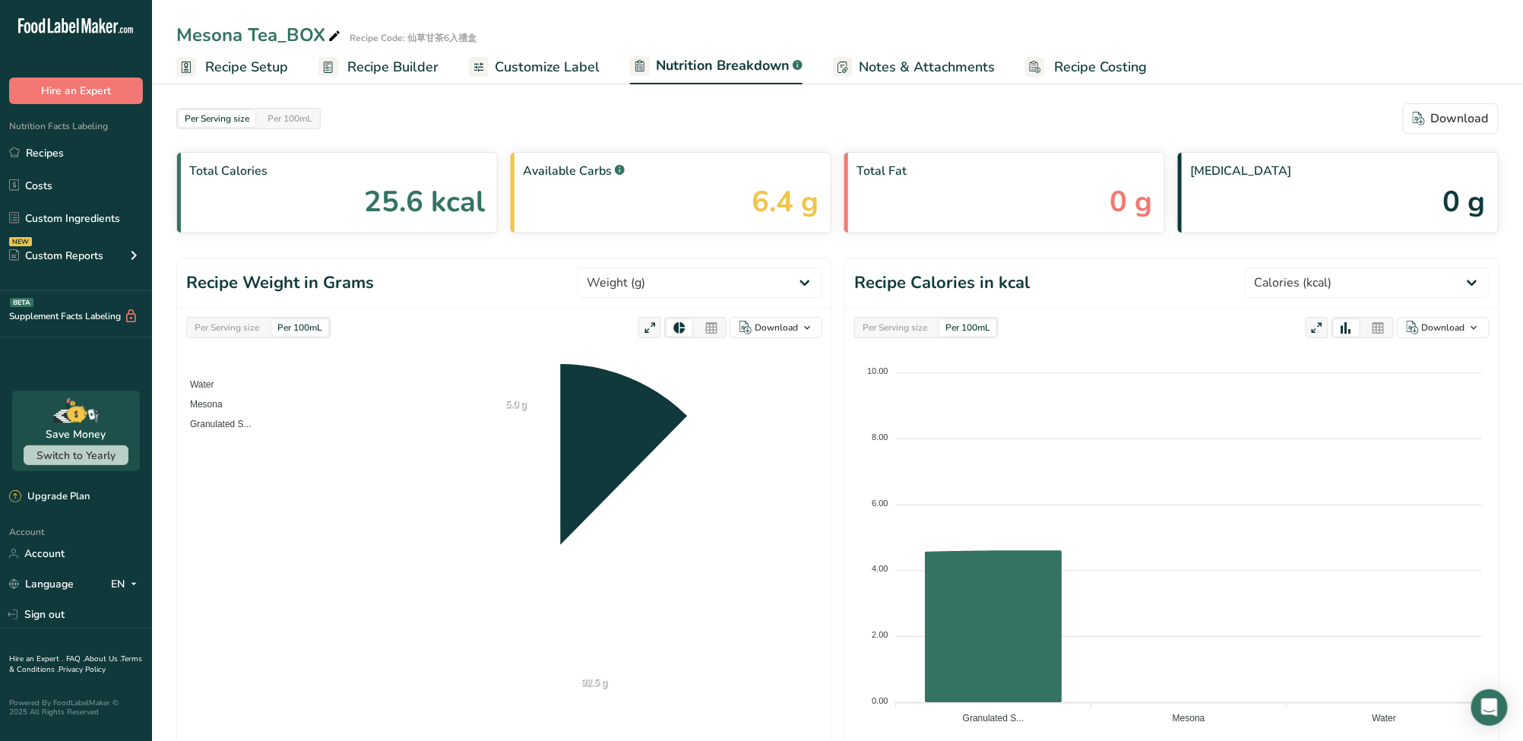
click at [582, 71] on span "Customize Label" at bounding box center [547, 67] width 105 height 21
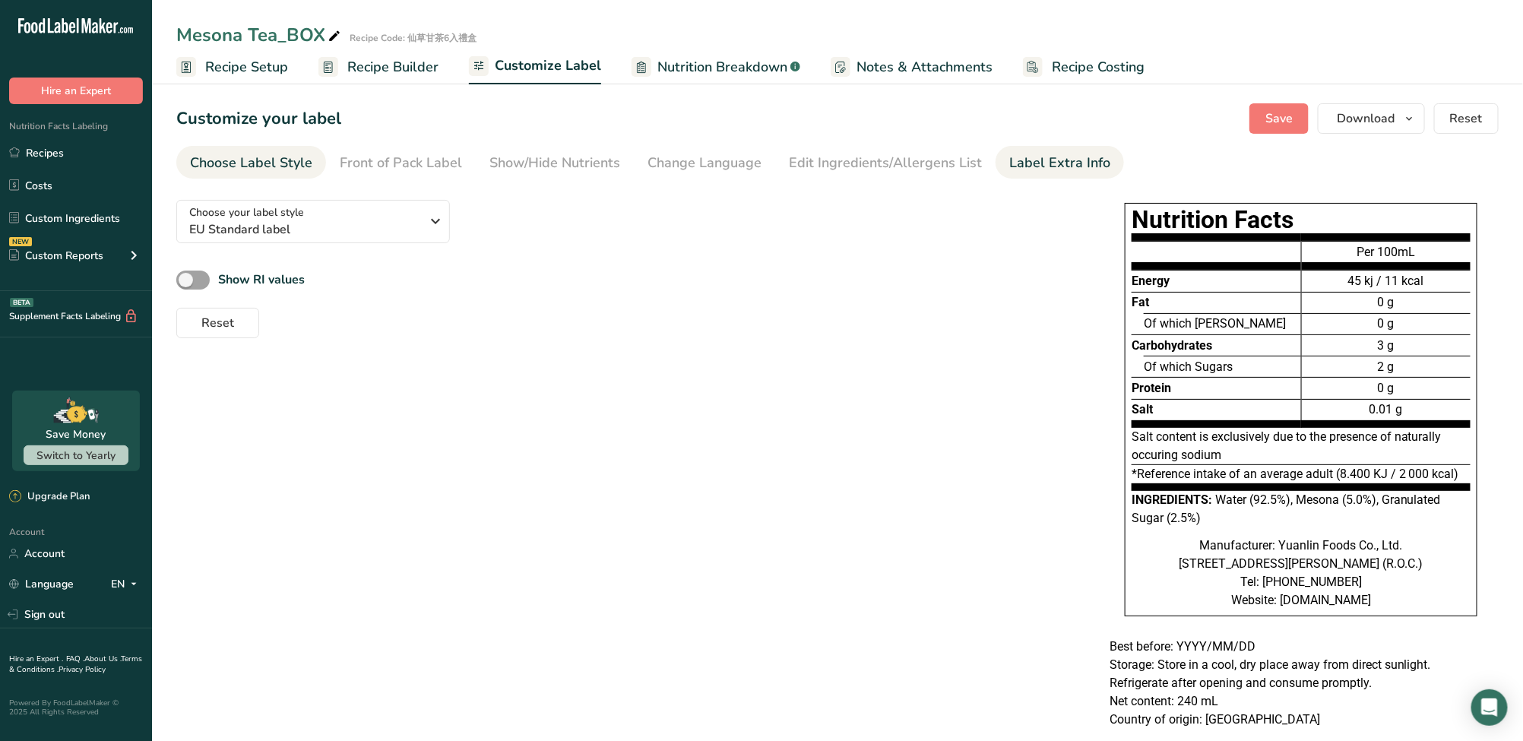
click at [754, 157] on div "Label Extra Info" at bounding box center [1059, 163] width 101 height 21
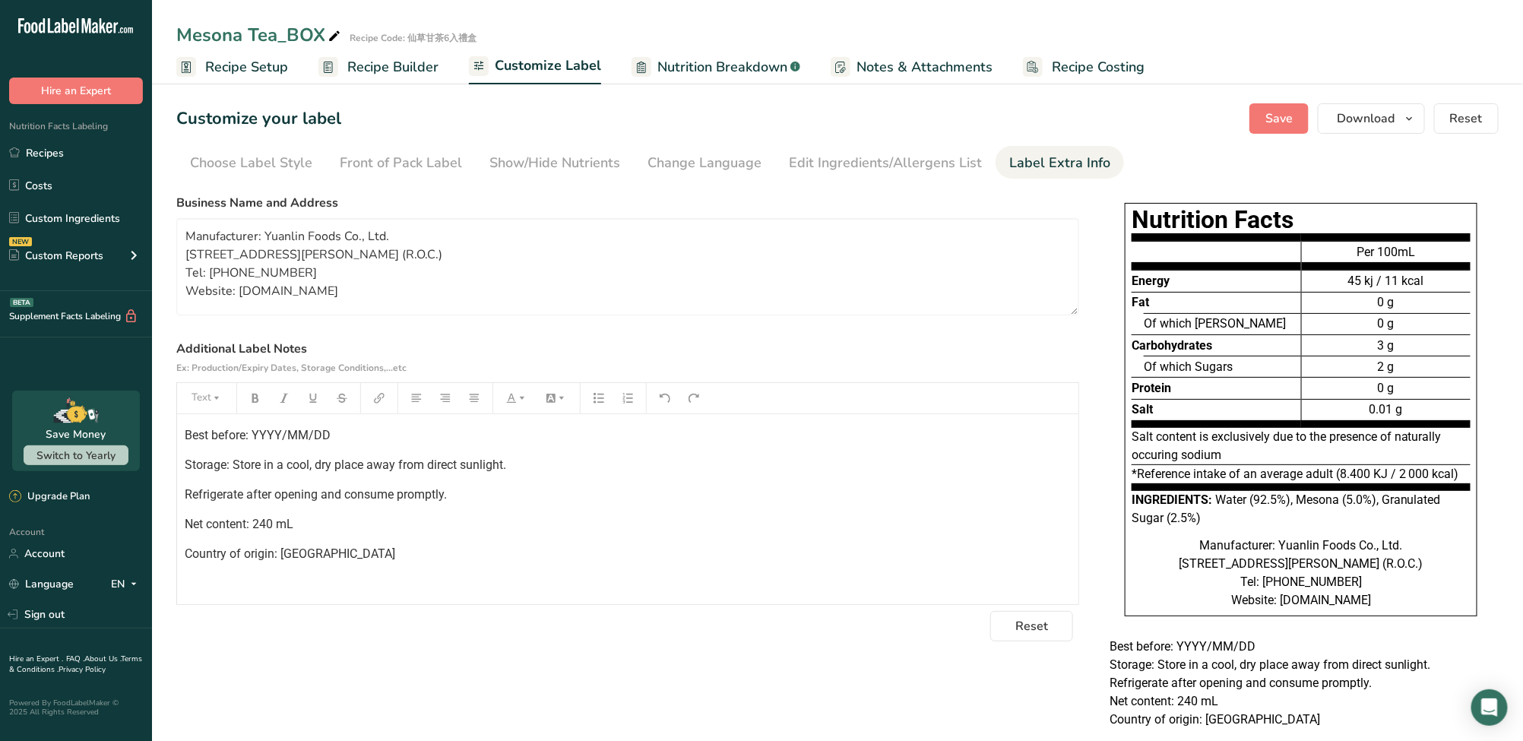
click at [754, 442] on p "Best before: YYYY/MM/DD" at bounding box center [628, 435] width 886 height 18
drag, startPoint x: 315, startPoint y: 524, endPoint x: 175, endPoint y: 520, distance: 139.9
click at [175, 520] on section "Customize your label Save Download Choose what to show on your downloaded label…" at bounding box center [837, 425] width 1371 height 692
click at [754, 128] on button "Save" at bounding box center [1278, 118] width 59 height 30
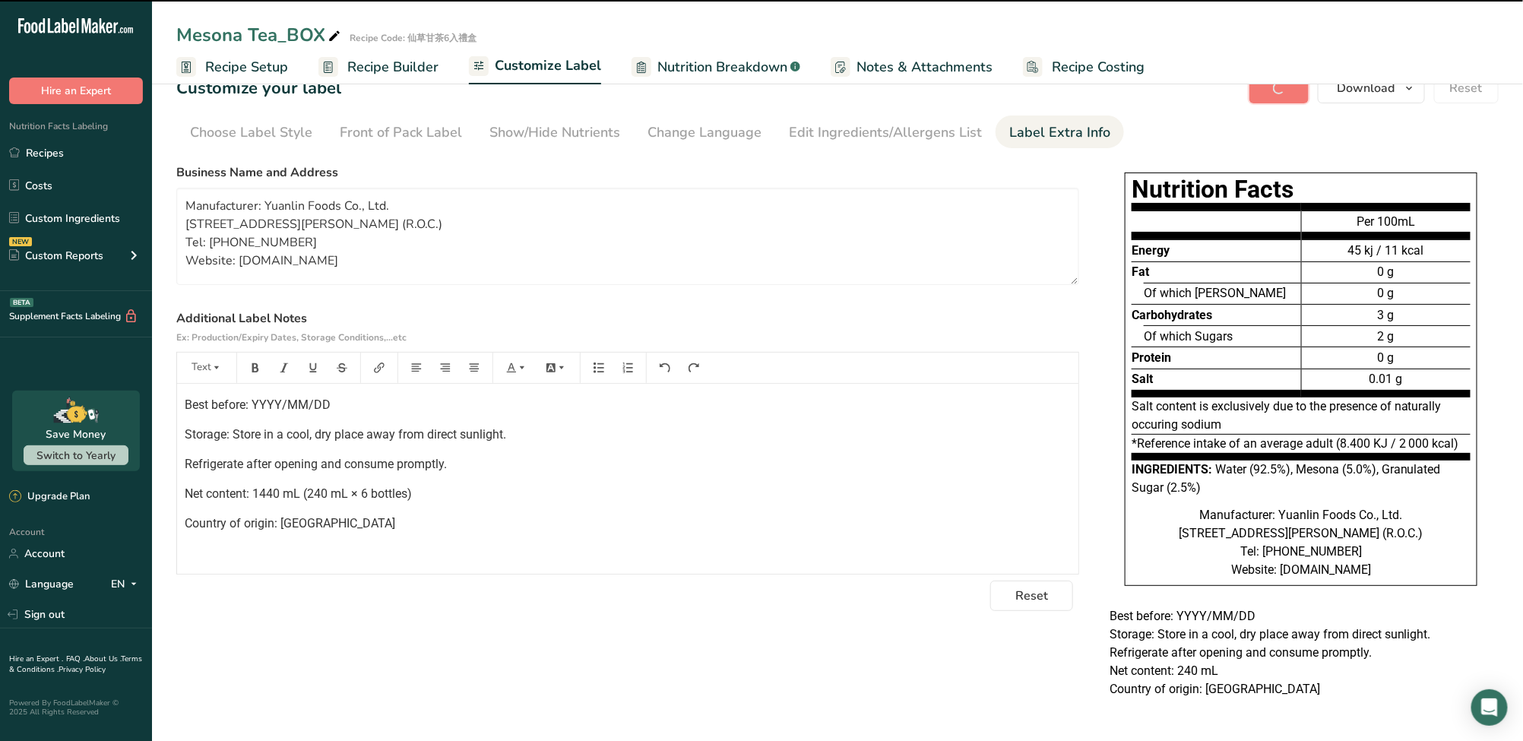
scroll to position [62, 0]
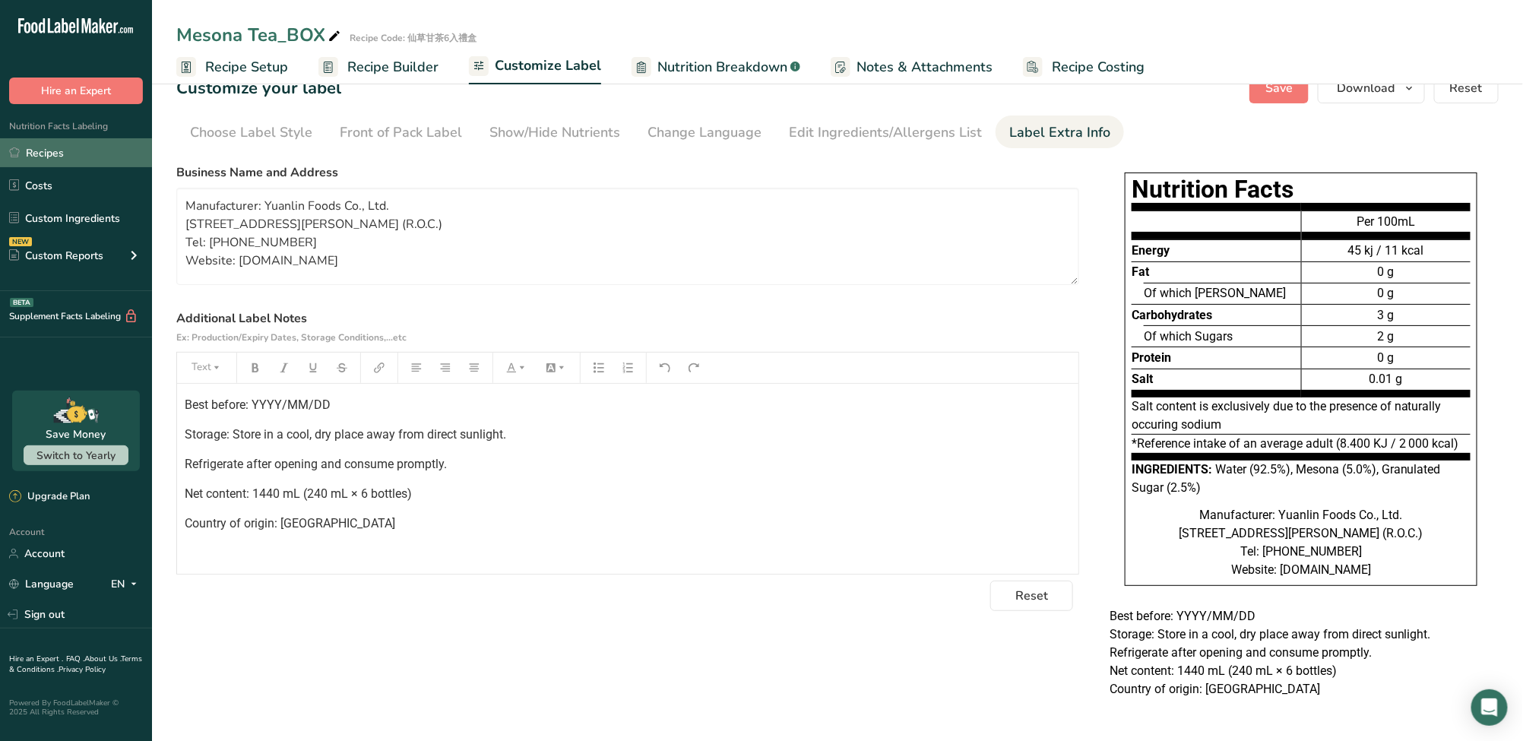
click at [93, 154] on link "Recipes" at bounding box center [76, 152] width 152 height 29
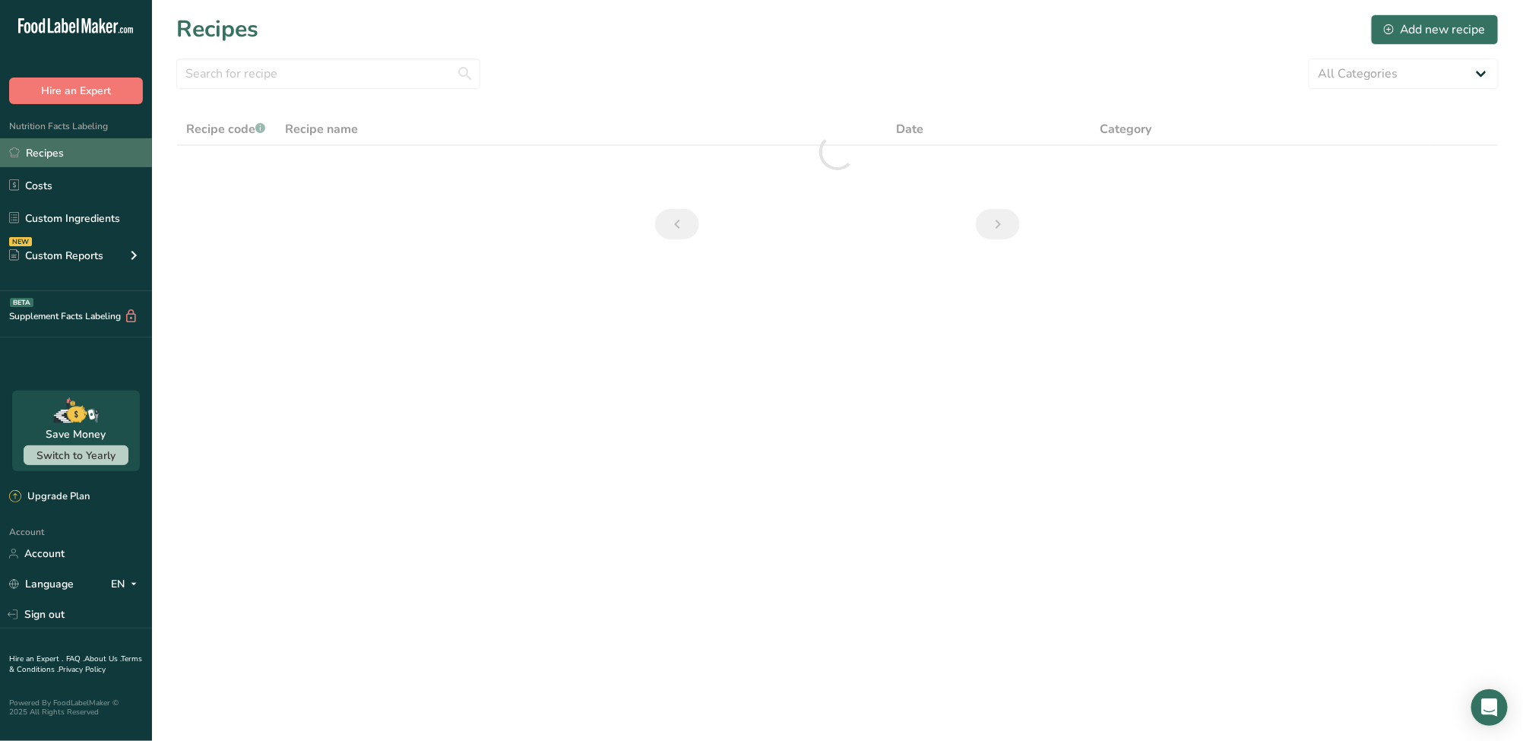
click at [93, 161] on link "Recipes" at bounding box center [76, 152] width 152 height 29
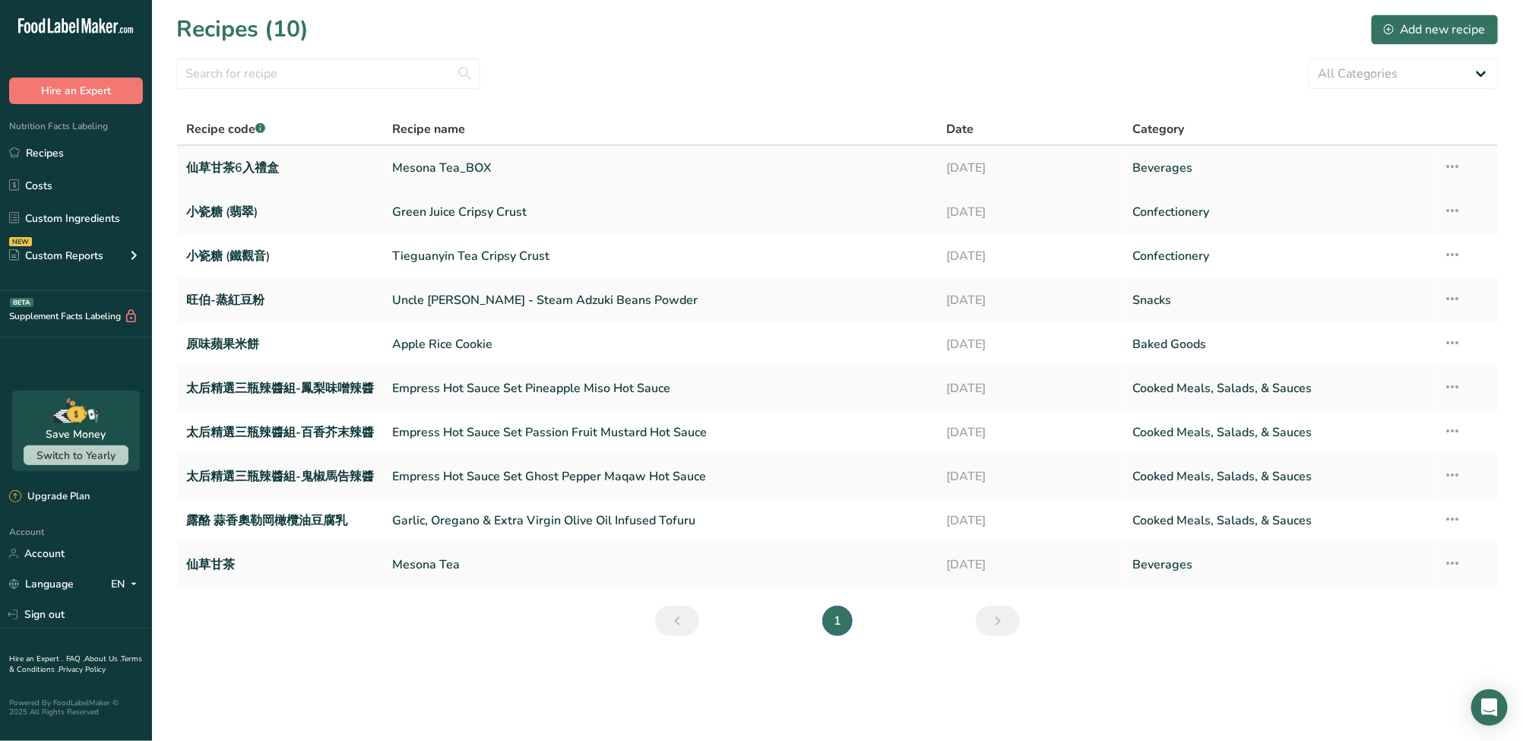
drag, startPoint x: 660, startPoint y: 169, endPoint x: 1459, endPoint y: 174, distance: 798.6
click at [754, 175] on icon at bounding box center [1452, 166] width 18 height 27
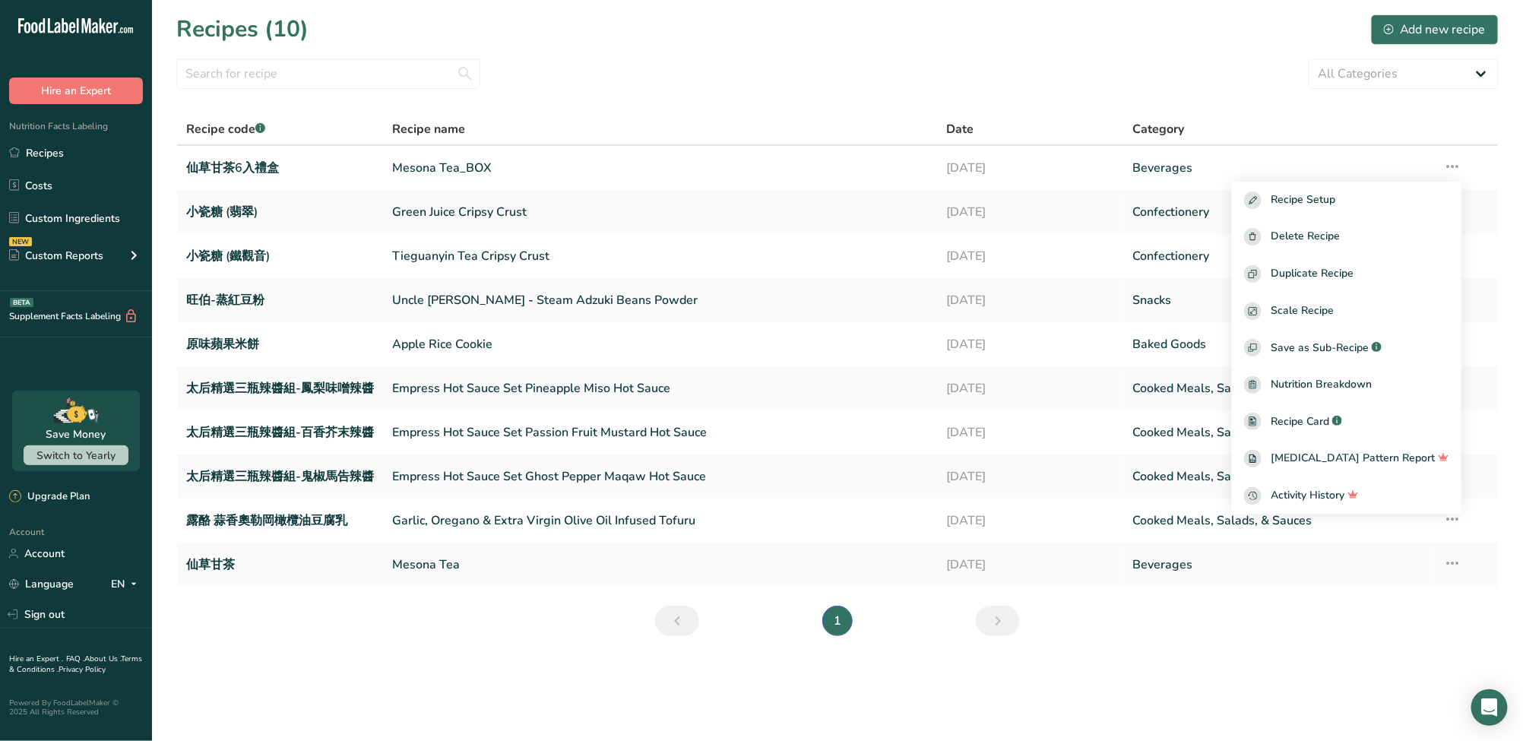
click at [337, 639] on section "Recipes (10) Add new recipe All Categories Baked Goods Beverages Confectionery …" at bounding box center [837, 330] width 1371 height 660
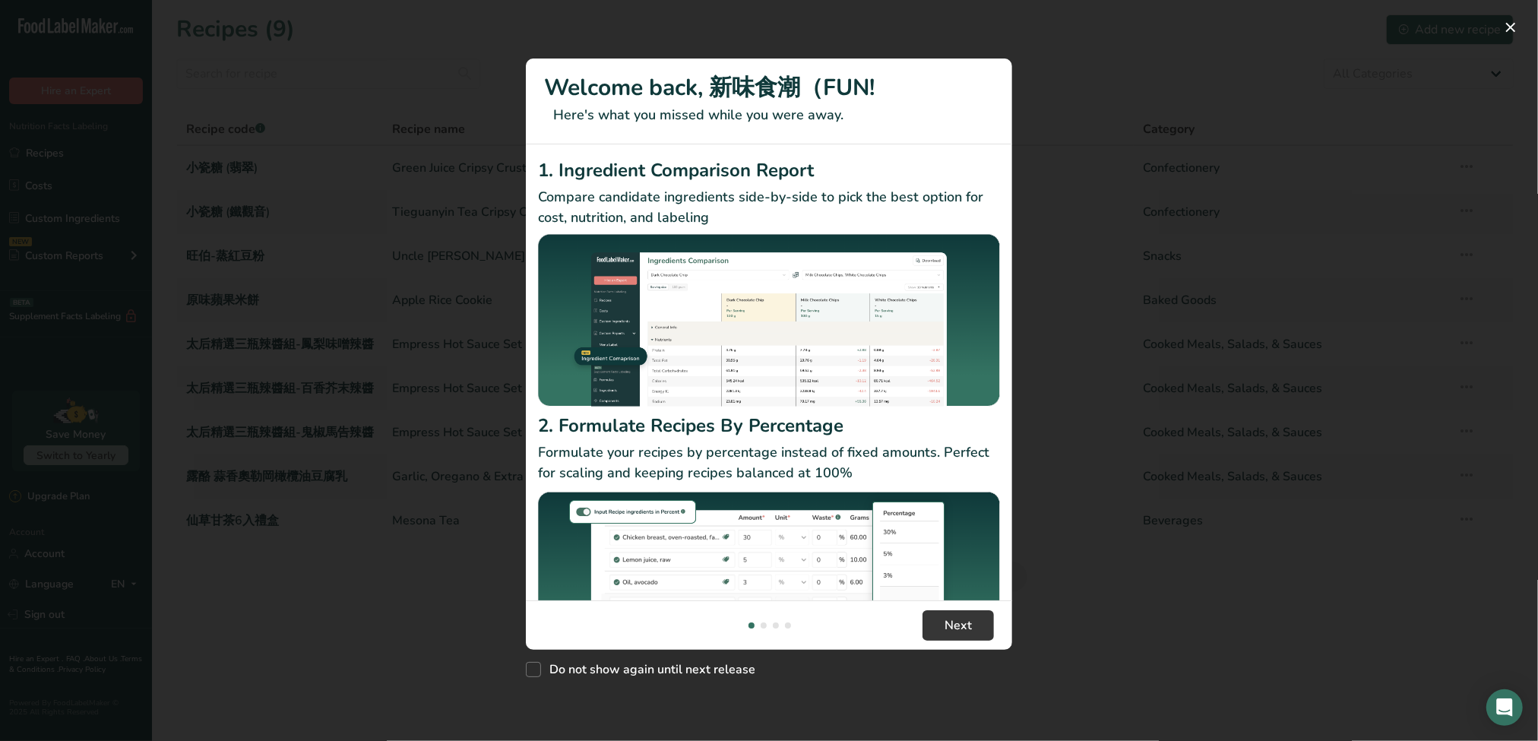
click at [1001, 676] on div "Do not show again until next release" at bounding box center [769, 666] width 486 height 33
click at [1506, 25] on button "New Features" at bounding box center [1510, 27] width 24 height 24
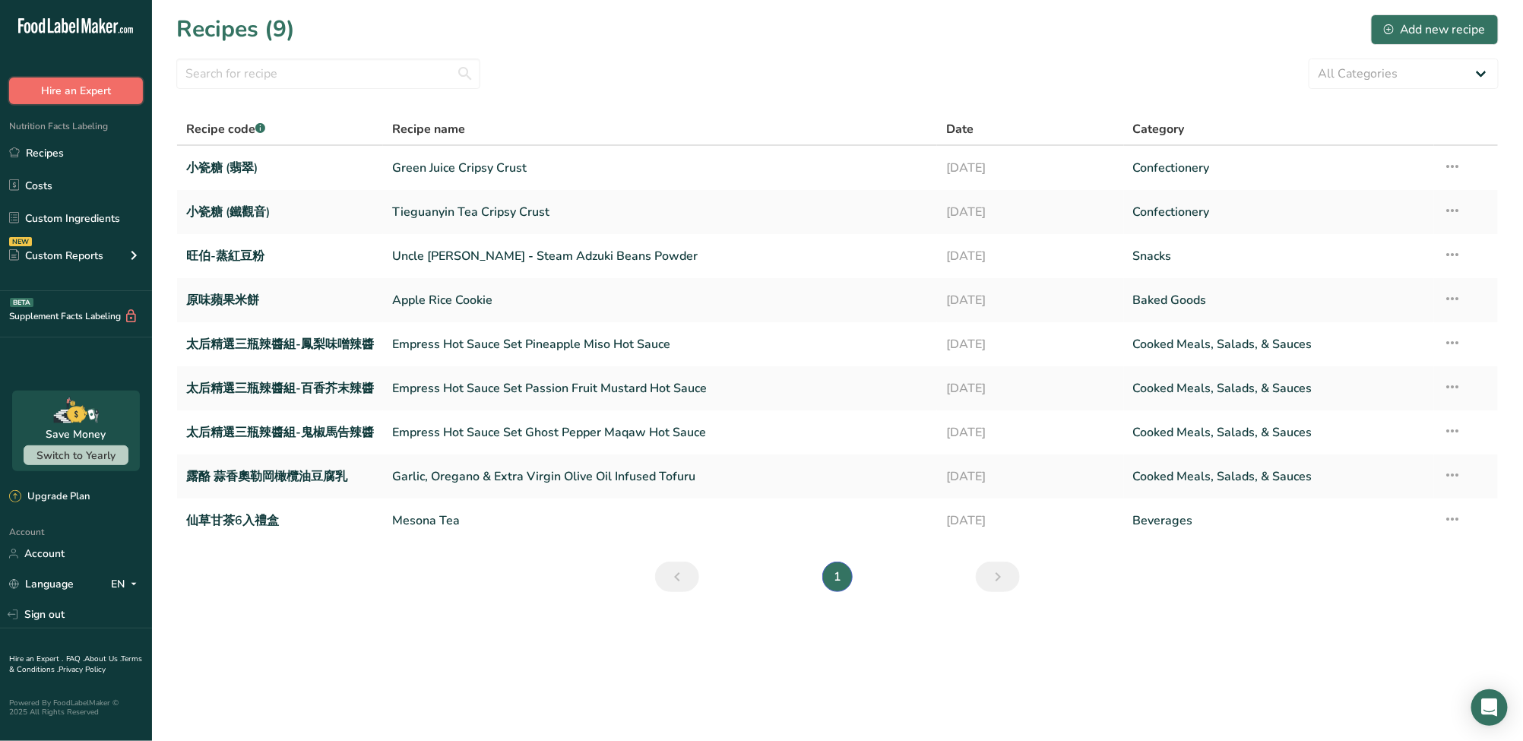
click at [89, 93] on button "Hire an Expert" at bounding box center [76, 90] width 134 height 27
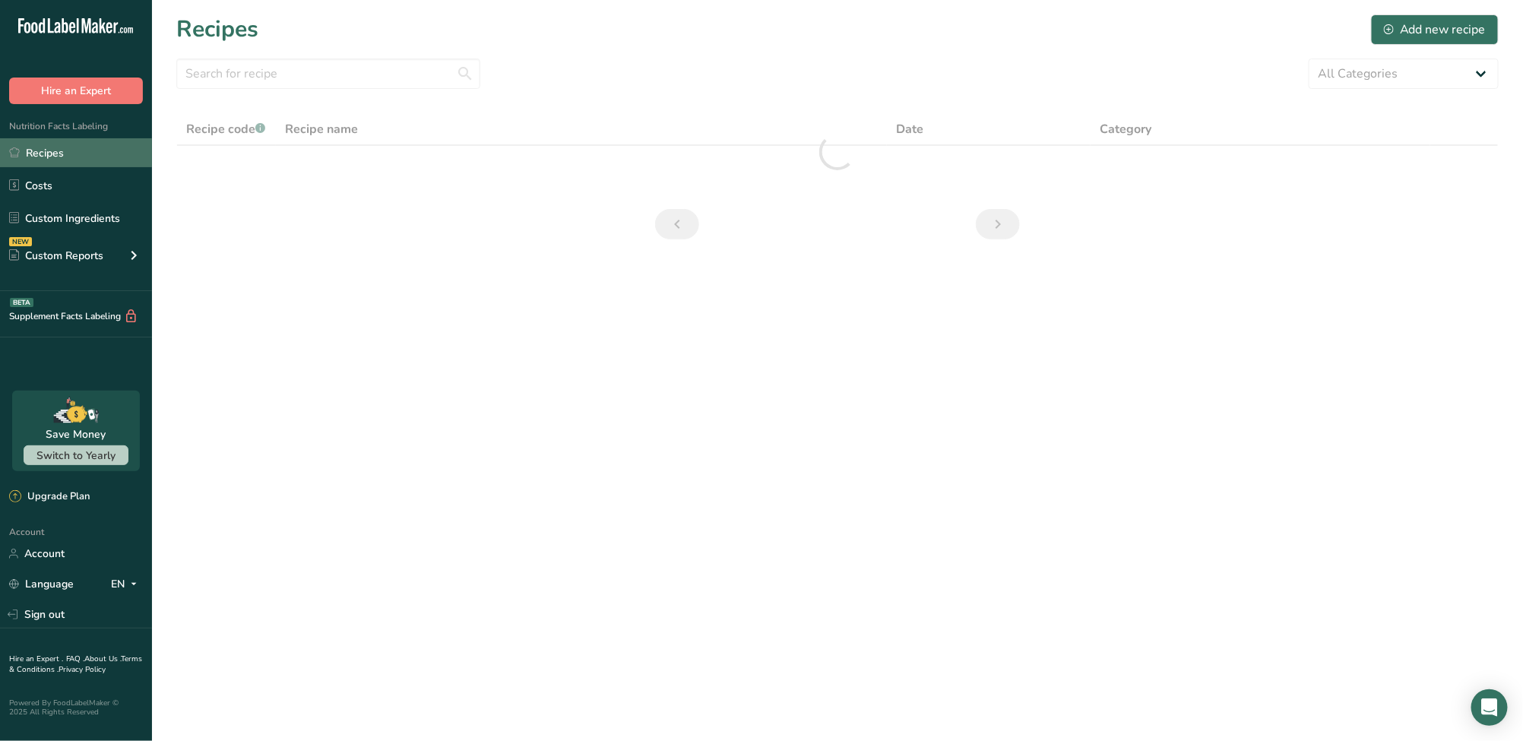
click at [93, 152] on link "Recipes" at bounding box center [76, 152] width 152 height 29
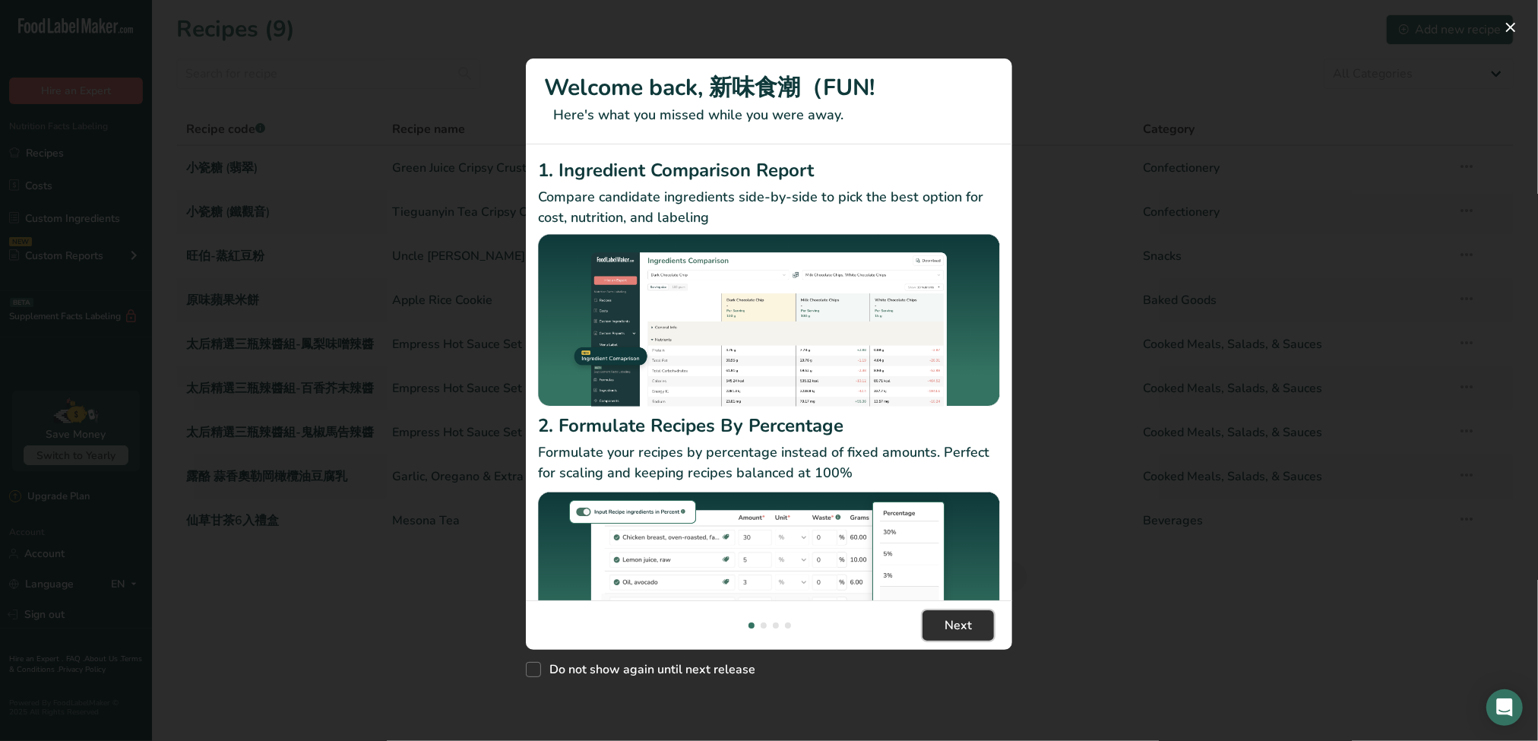
click at [978, 625] on button "Next" at bounding box center [957, 625] width 71 height 30
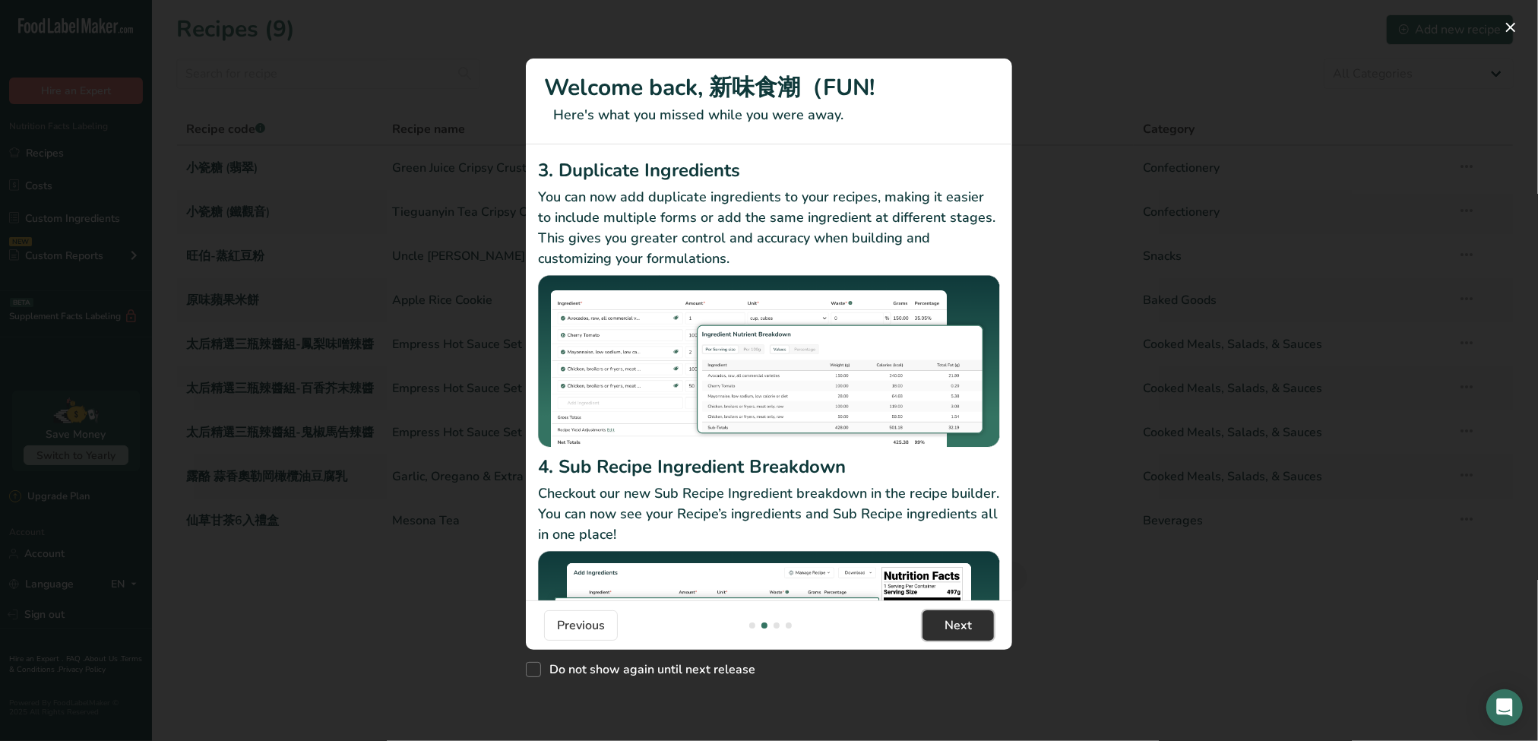
click at [978, 625] on button "Next" at bounding box center [957, 625] width 71 height 30
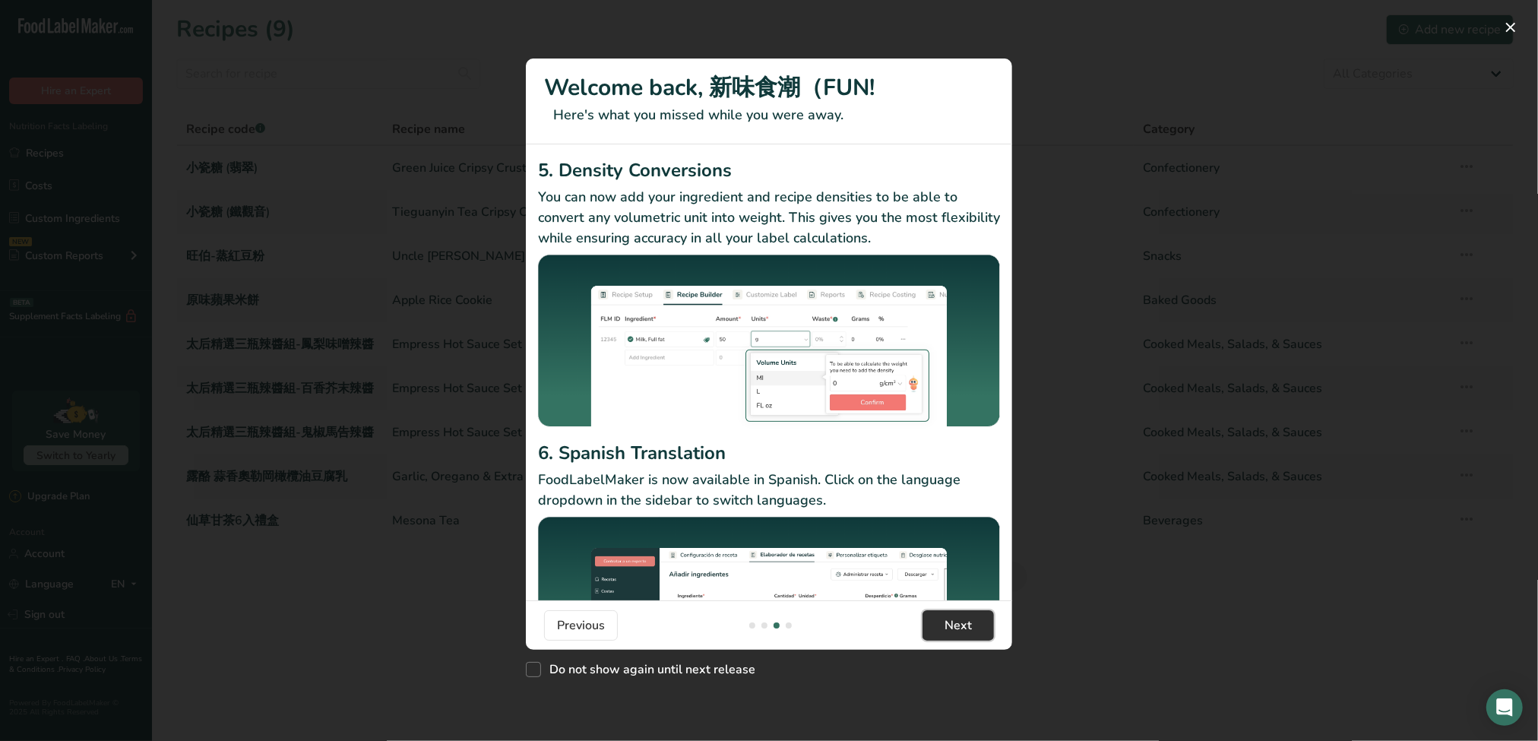
click at [978, 625] on button "Next" at bounding box center [957, 625] width 71 height 30
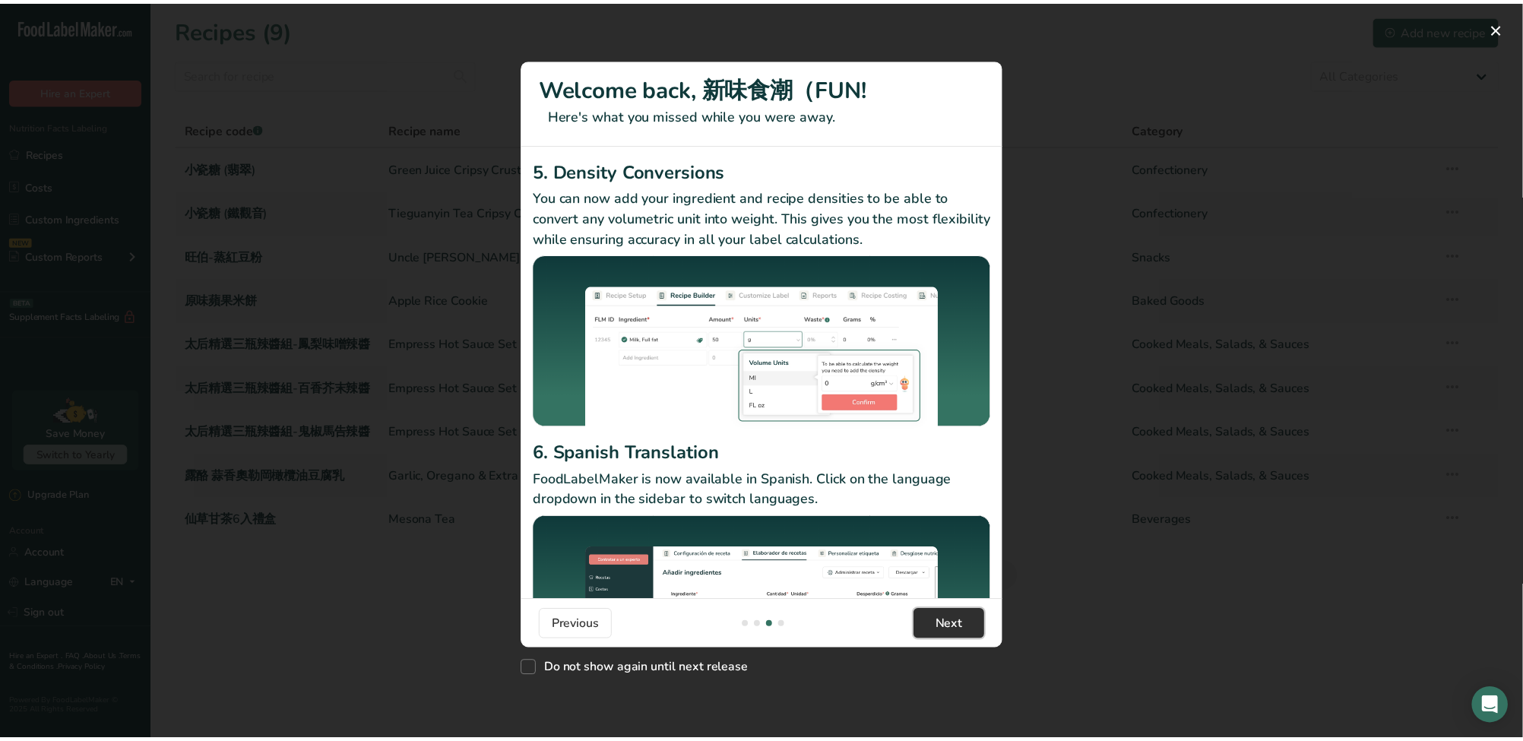
scroll to position [0, 1459]
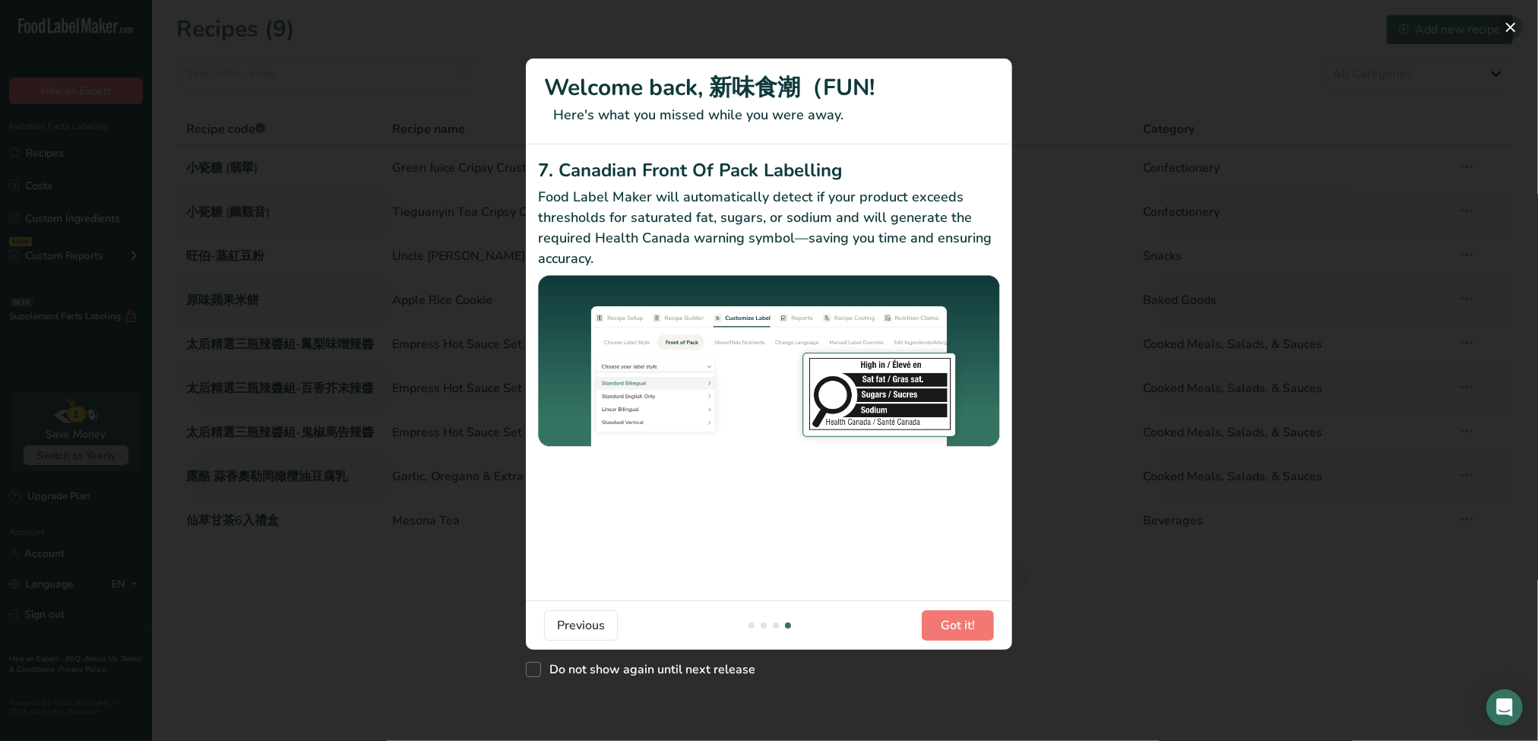
click at [1510, 28] on button "New Features" at bounding box center [1510, 27] width 24 height 24
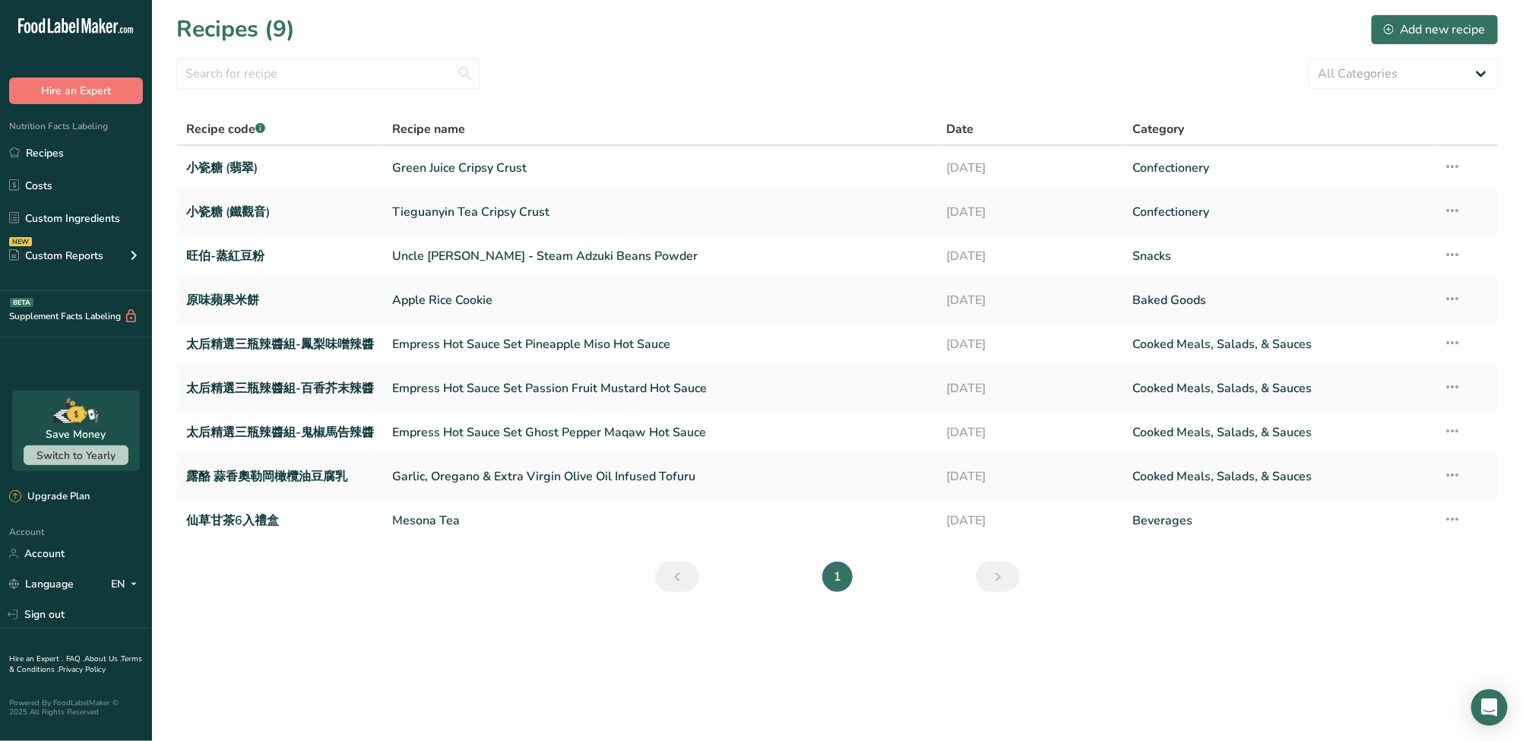
click at [646, 92] on section "Recipes (9) Add new recipe All Categories Baked Goods Beverages Confectionery C…" at bounding box center [837, 308] width 1371 height 616
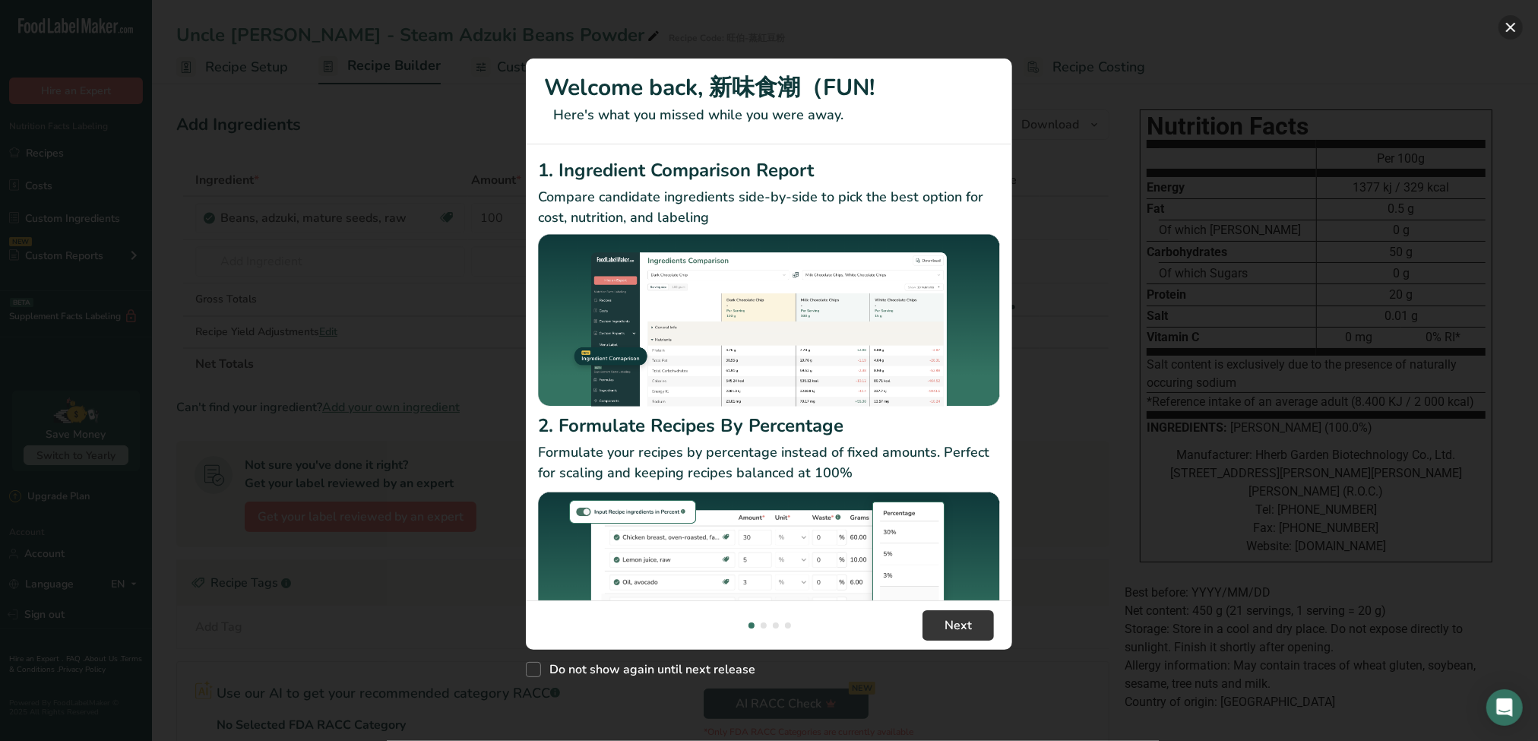
click at [1507, 36] on button "New Features" at bounding box center [1510, 27] width 24 height 24
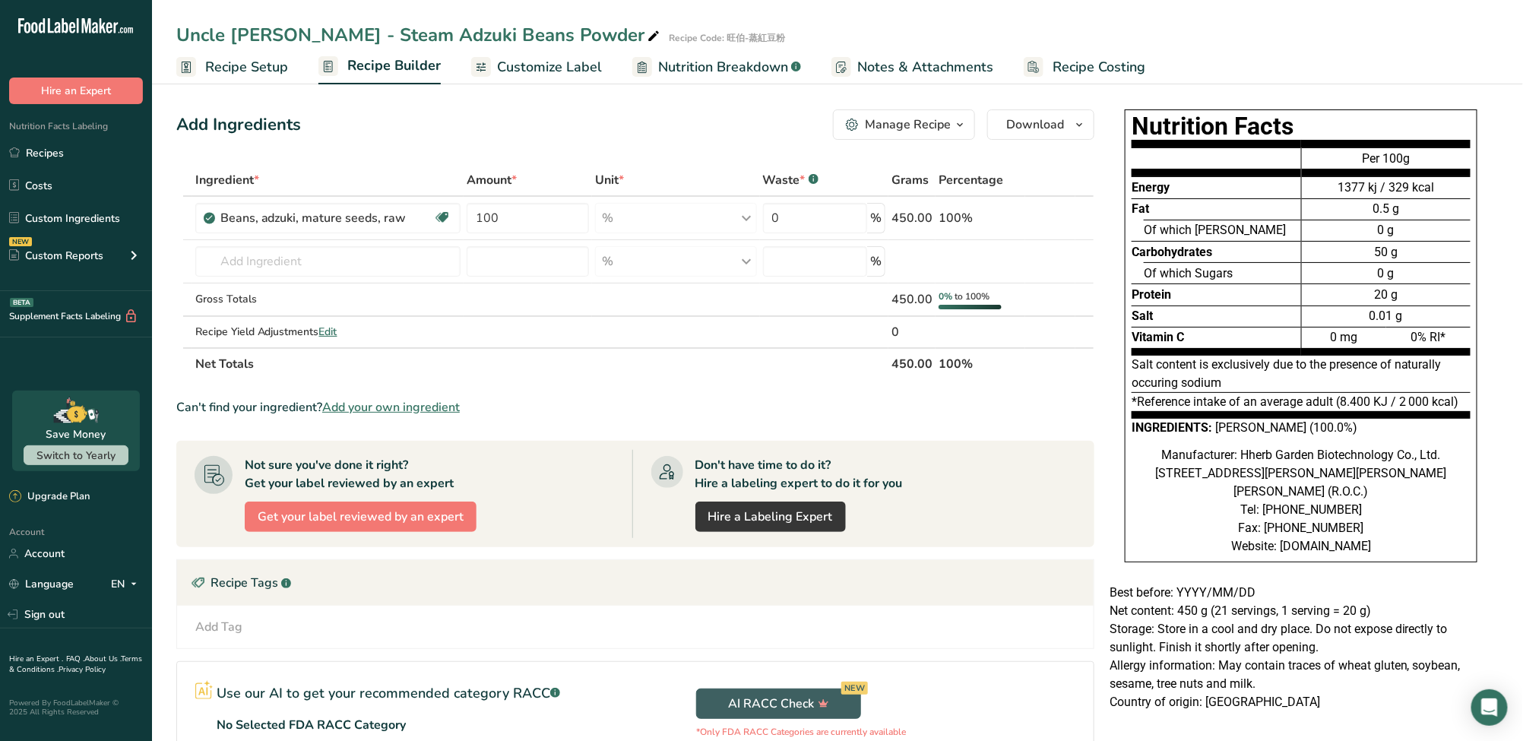
click at [269, 67] on span "Recipe Setup" at bounding box center [246, 67] width 83 height 21
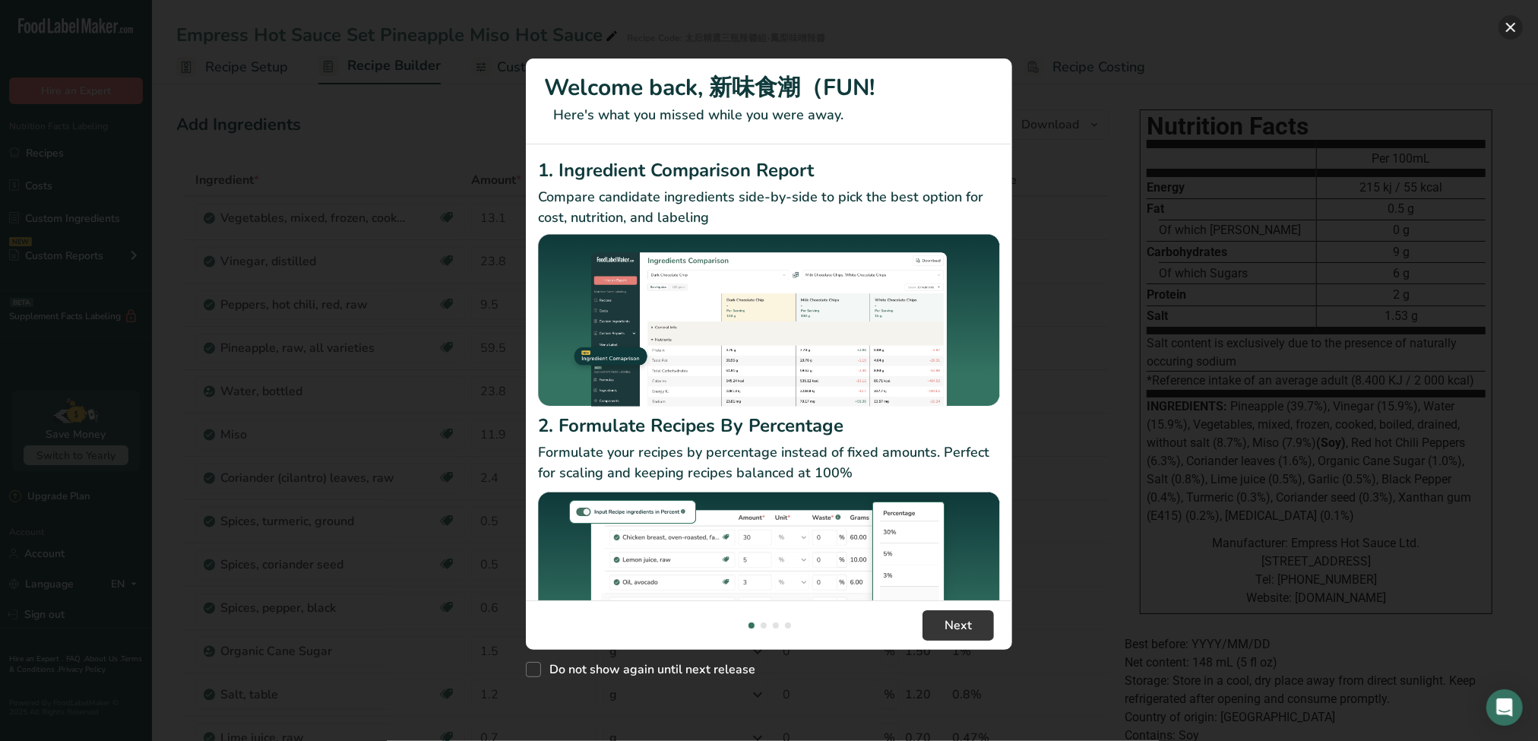
click at [1504, 33] on button "New Features" at bounding box center [1510, 27] width 24 height 24
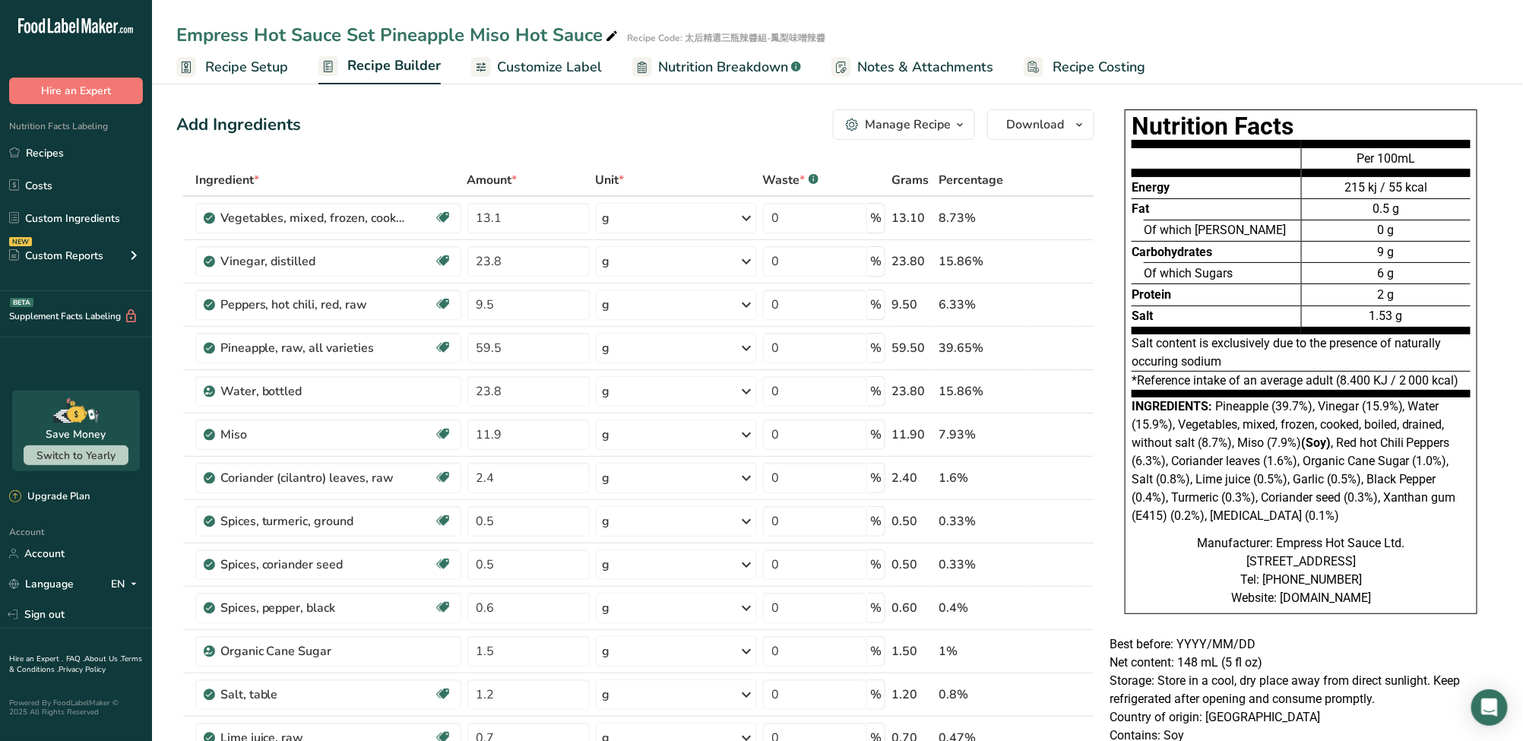
click at [268, 71] on span "Recipe Setup" at bounding box center [246, 67] width 83 height 21
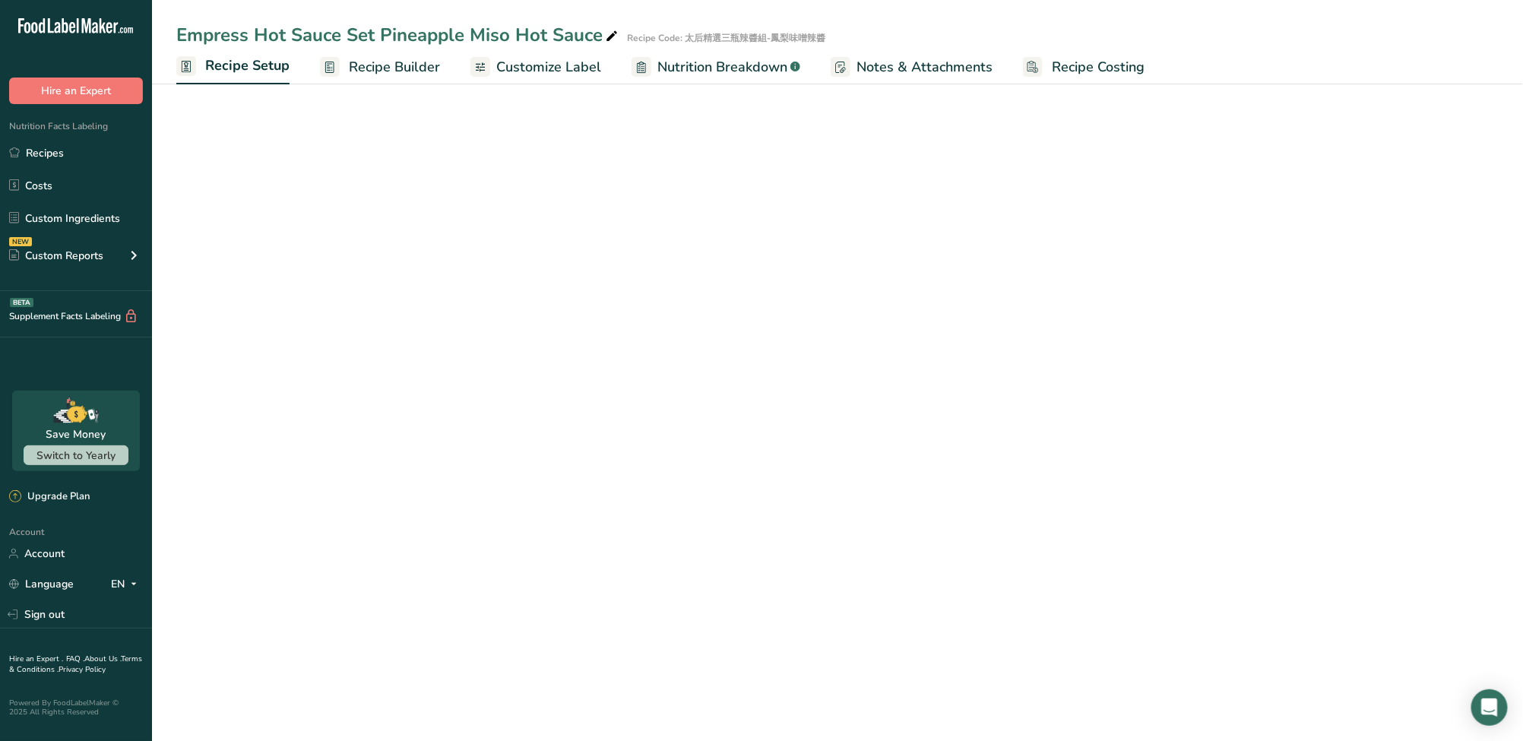
select select "22"
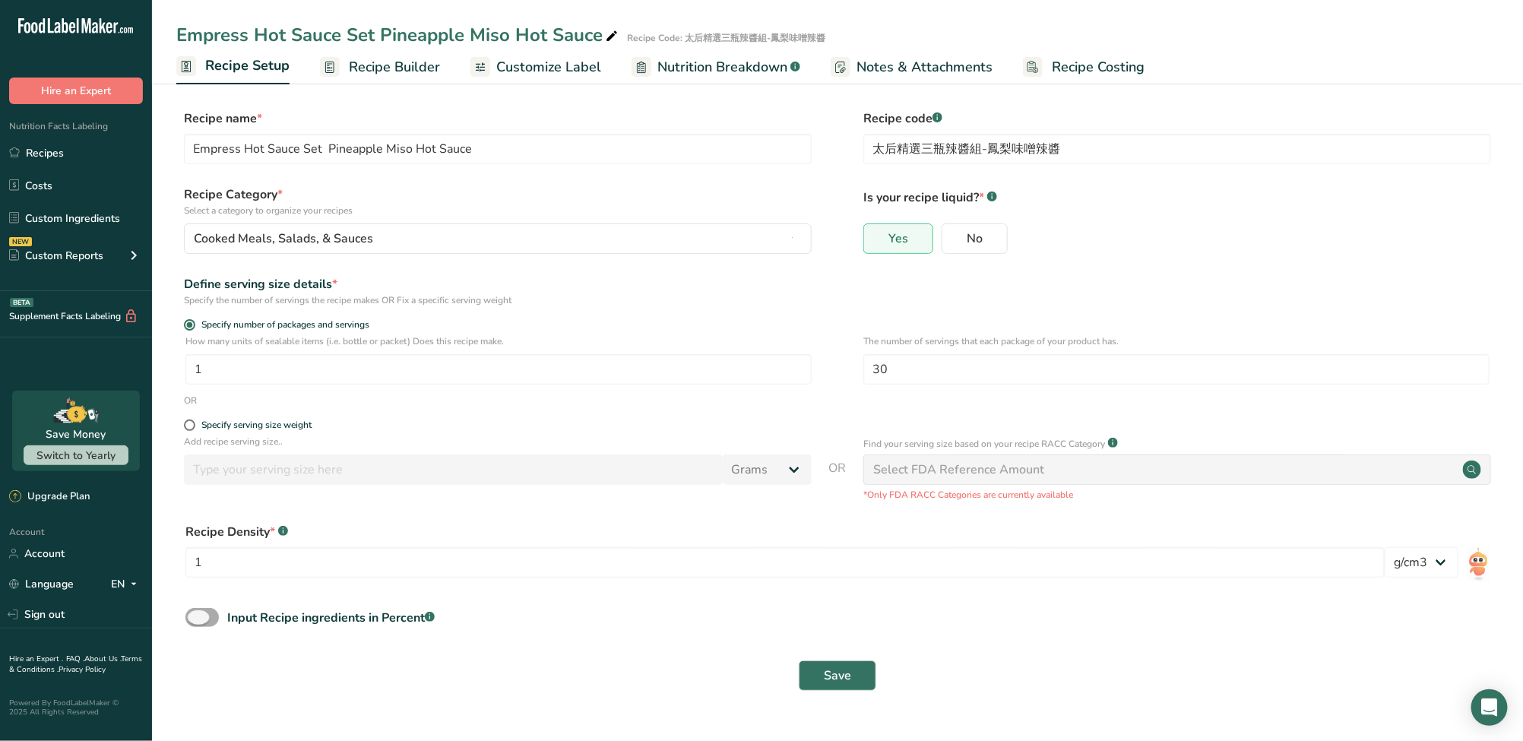
click at [207, 613] on span at bounding box center [201, 617] width 33 height 19
click at [195, 613] on input "Input Recipe ingredients in Percent .a-a{fill:#347362;}.b-a{fill:#fff;}" at bounding box center [190, 617] width 10 height 10
checkbox input "true"
drag, startPoint x: 558, startPoint y: 686, endPoint x: 119, endPoint y: 712, distance: 439.2
click at [119, 712] on div ".a-20{fill:#fff;} Hire an Expert Nutrition Facts Labeling Recipes Costs Custom …" at bounding box center [761, 395] width 1523 height 791
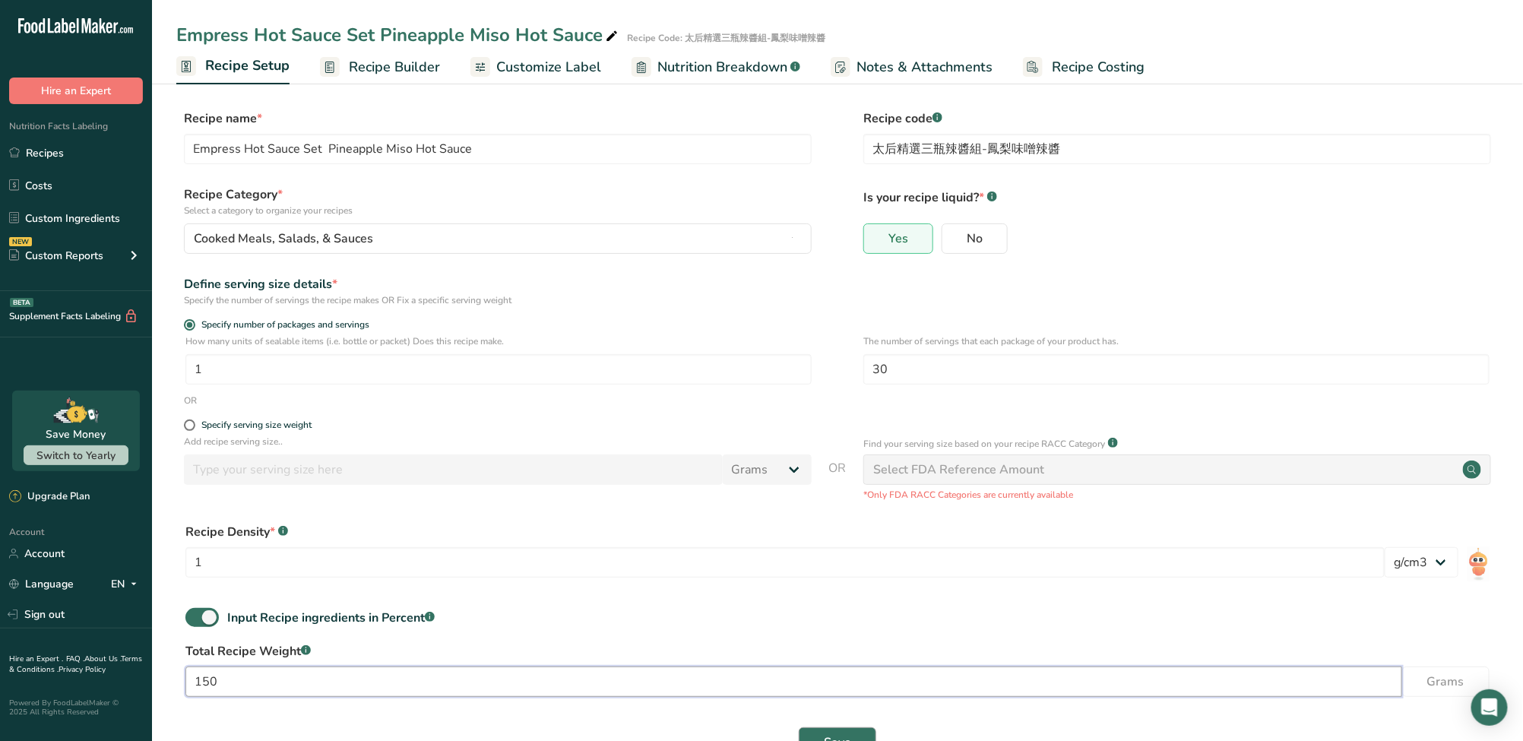
type input "150"
click at [517, 648] on label "Total Recipe Weight .a-a{fill:#347362;}.b-a{fill:#fff;}" at bounding box center [837, 651] width 1304 height 18
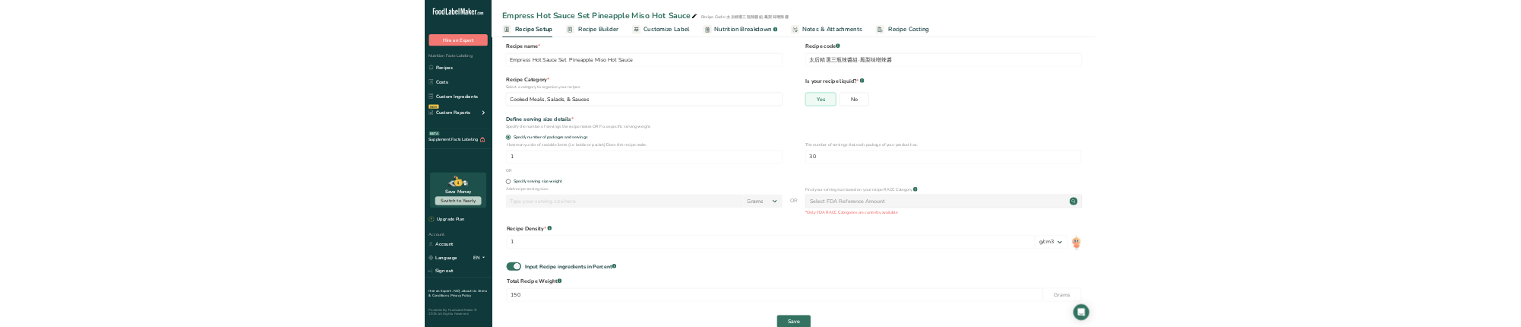
scroll to position [51, 0]
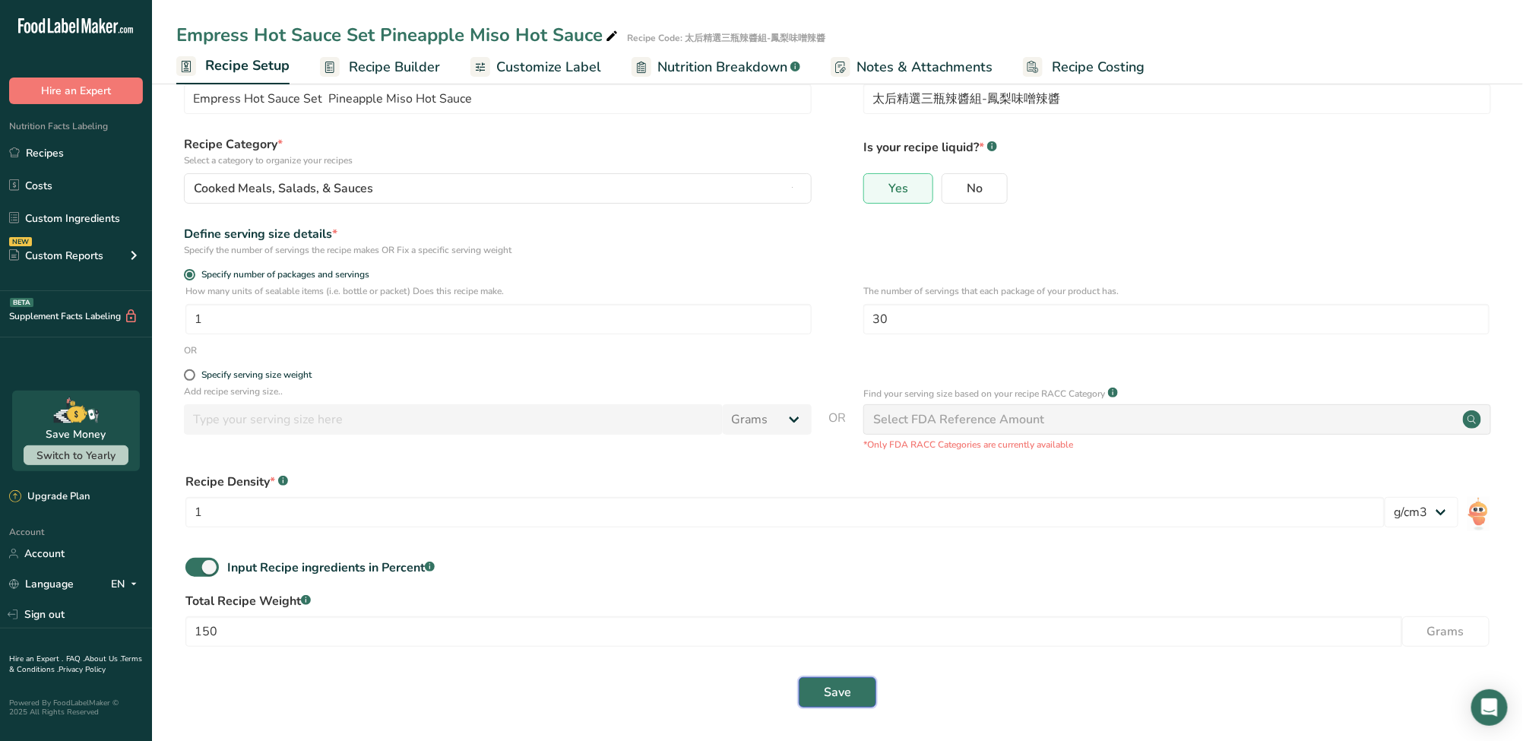
click at [835, 688] on span "Save" at bounding box center [837, 692] width 27 height 18
click at [835, 688] on div "Save" at bounding box center [837, 692] width 1304 height 30
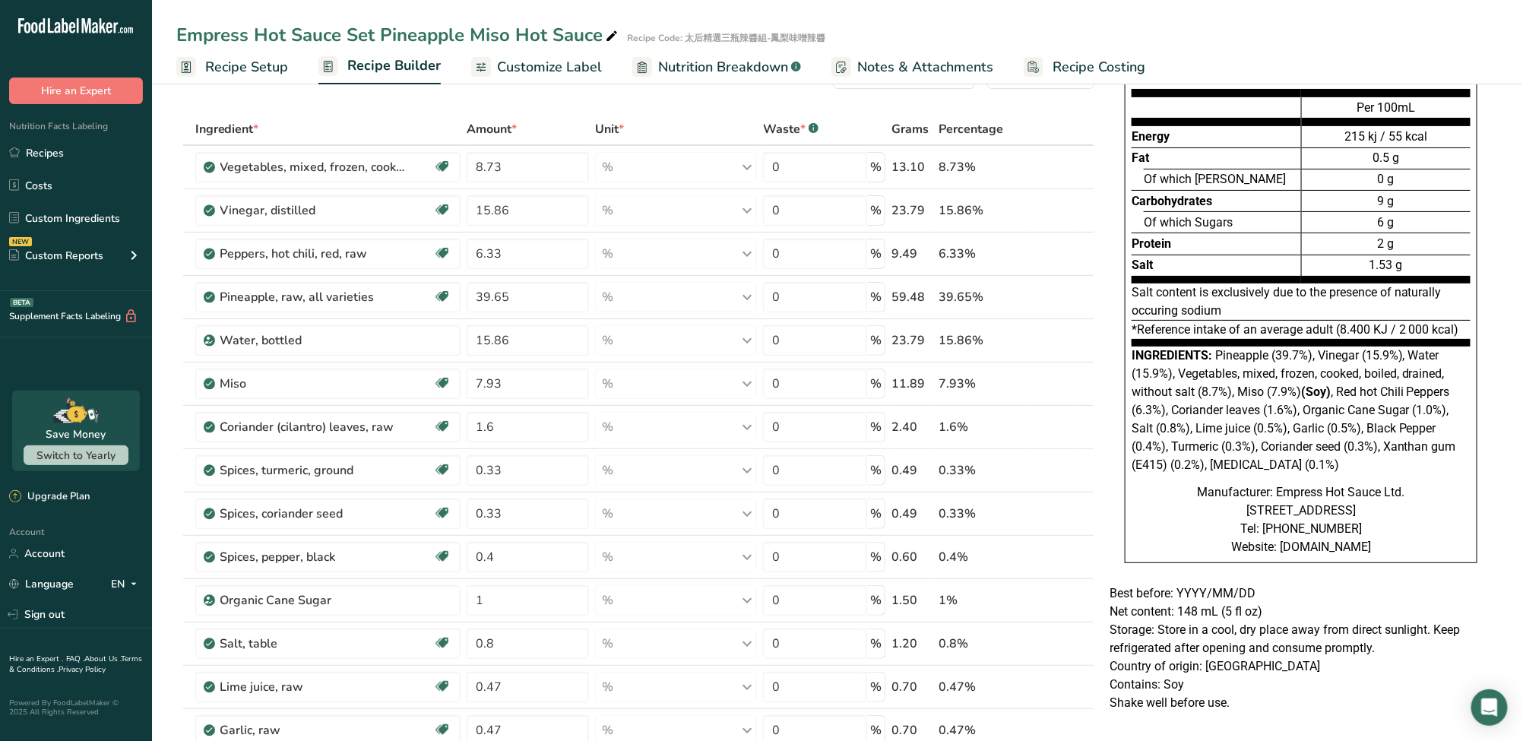
click at [1052, 23] on div "Empress Hot Sauce Set Pineapple Miso Hot Sauce Recipe Code: 太后精選三瓶辣醬組-鳳梨味噌辣醬" at bounding box center [837, 34] width 1371 height 27
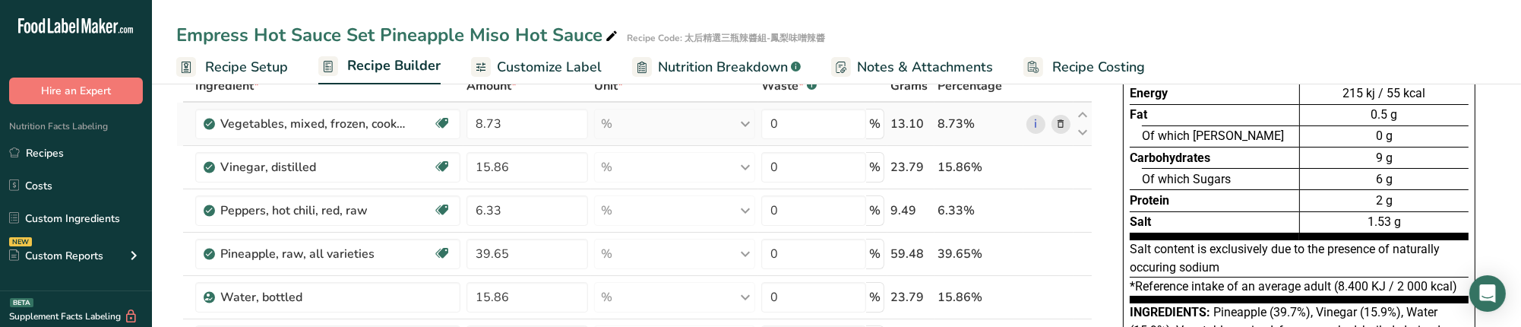
scroll to position [101, 0]
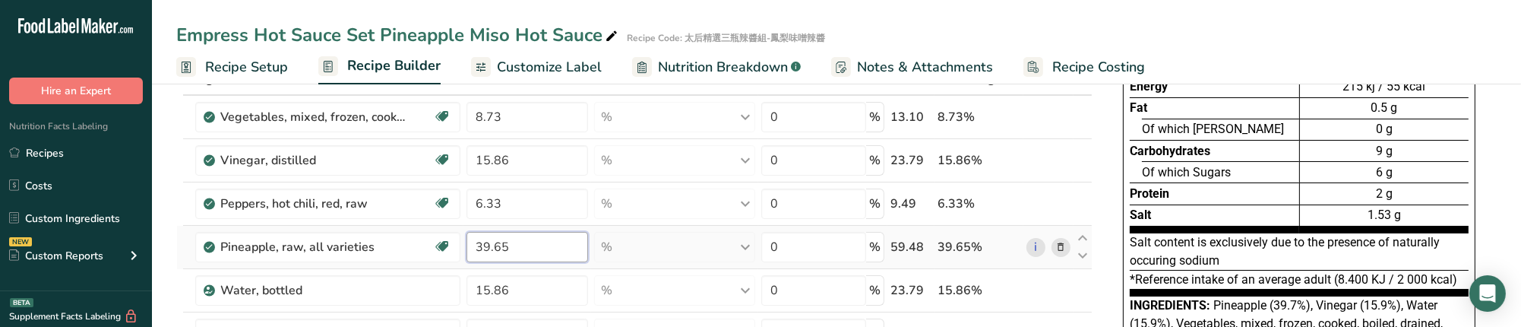
click at [522, 249] on input "39.65" at bounding box center [528, 247] width 122 height 30
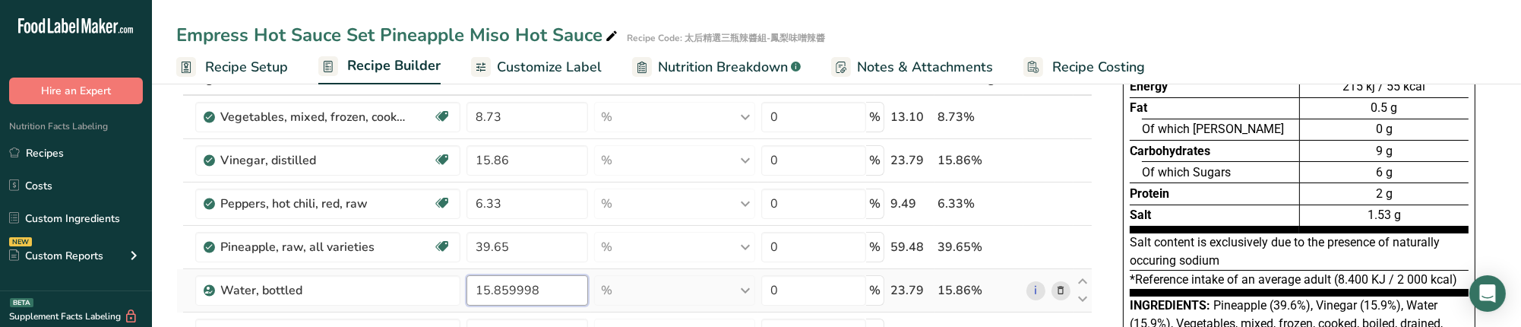
drag, startPoint x: 497, startPoint y: 287, endPoint x: 549, endPoint y: 293, distance: 52.7
click at [549, 293] on input "15.859998" at bounding box center [528, 290] width 122 height 30
drag, startPoint x: 500, startPoint y: 289, endPoint x: 584, endPoint y: 296, distance: 84.7
click at [584, 296] on input "15.859999" at bounding box center [528, 290] width 122 height 30
type input "15.86"
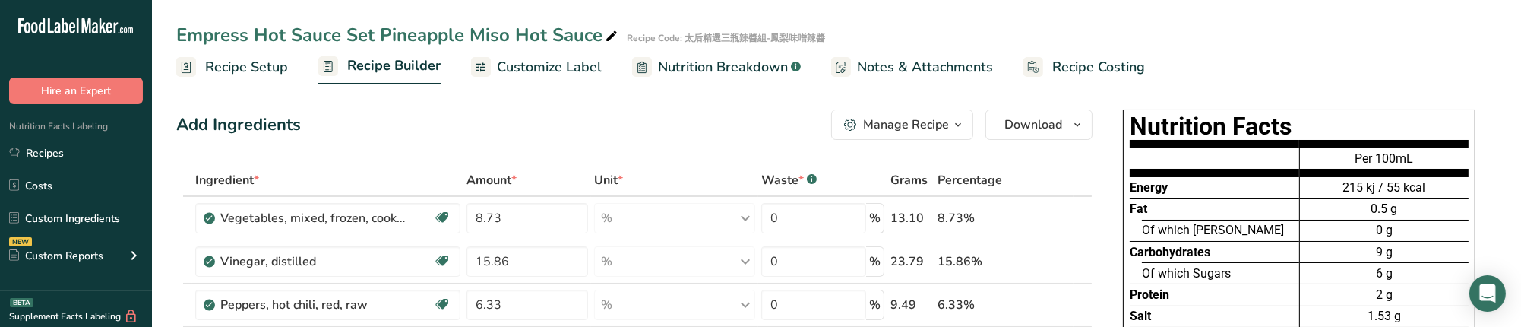
scroll to position [0, 0]
click at [530, 55] on link "Customize Label" at bounding box center [536, 67] width 131 height 34
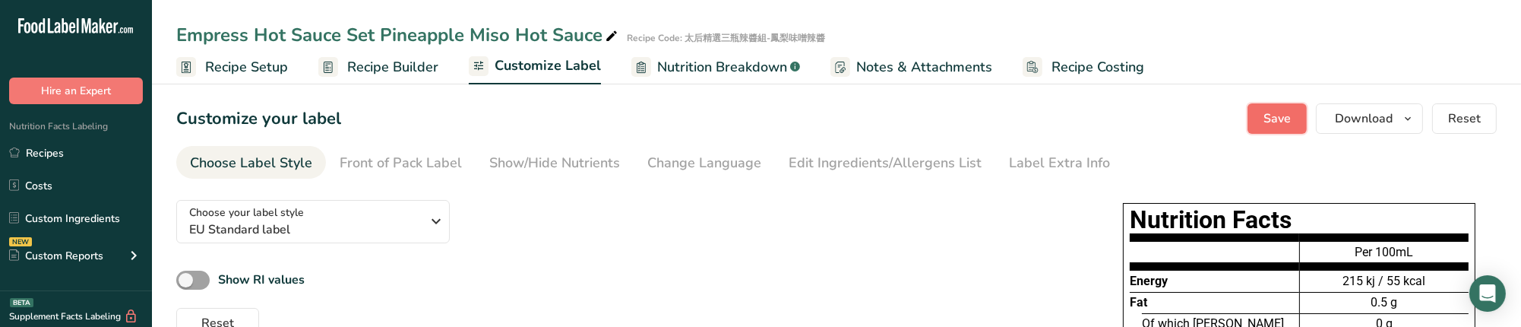
click at [1286, 115] on span "Save" at bounding box center [1277, 118] width 27 height 18
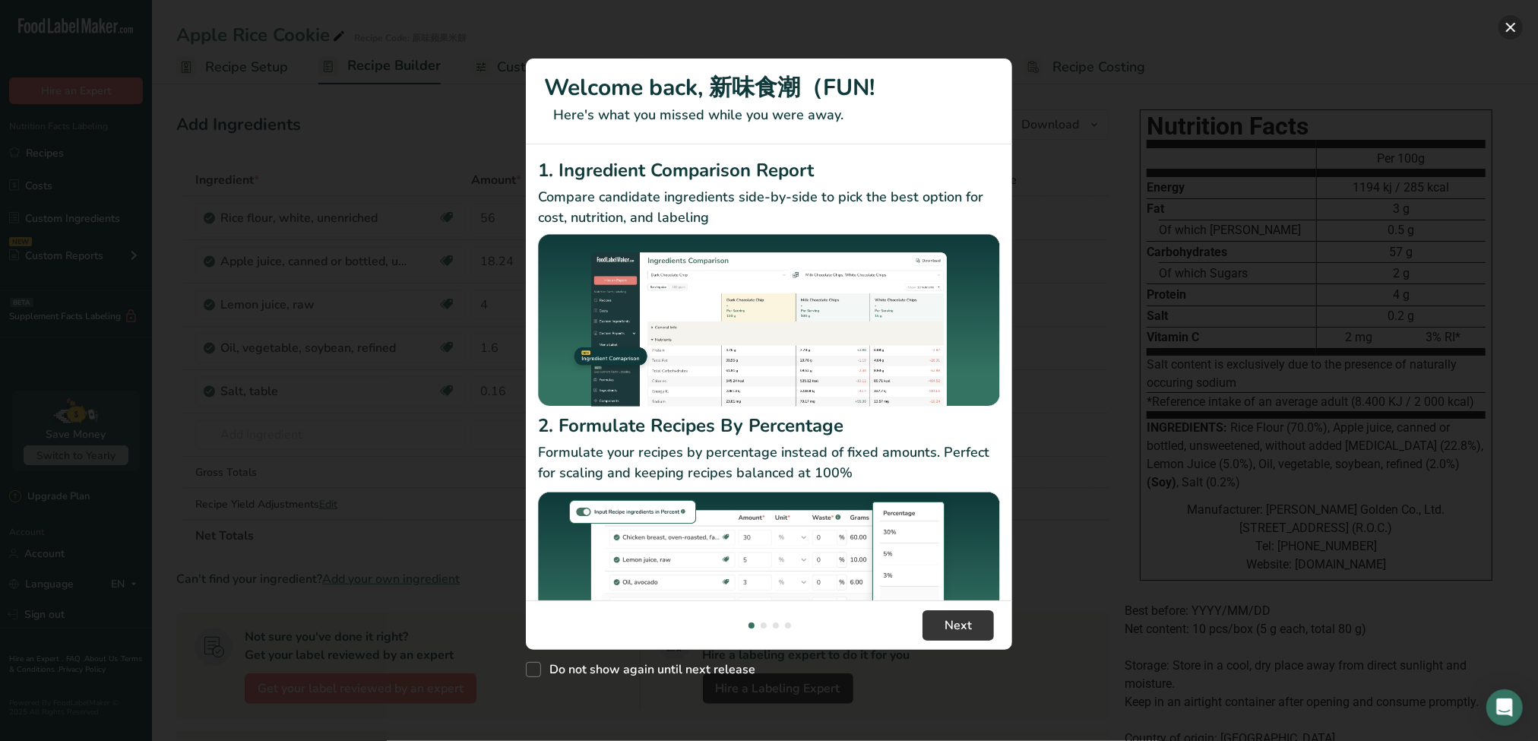
click at [1513, 30] on button "New Features" at bounding box center [1510, 27] width 24 height 24
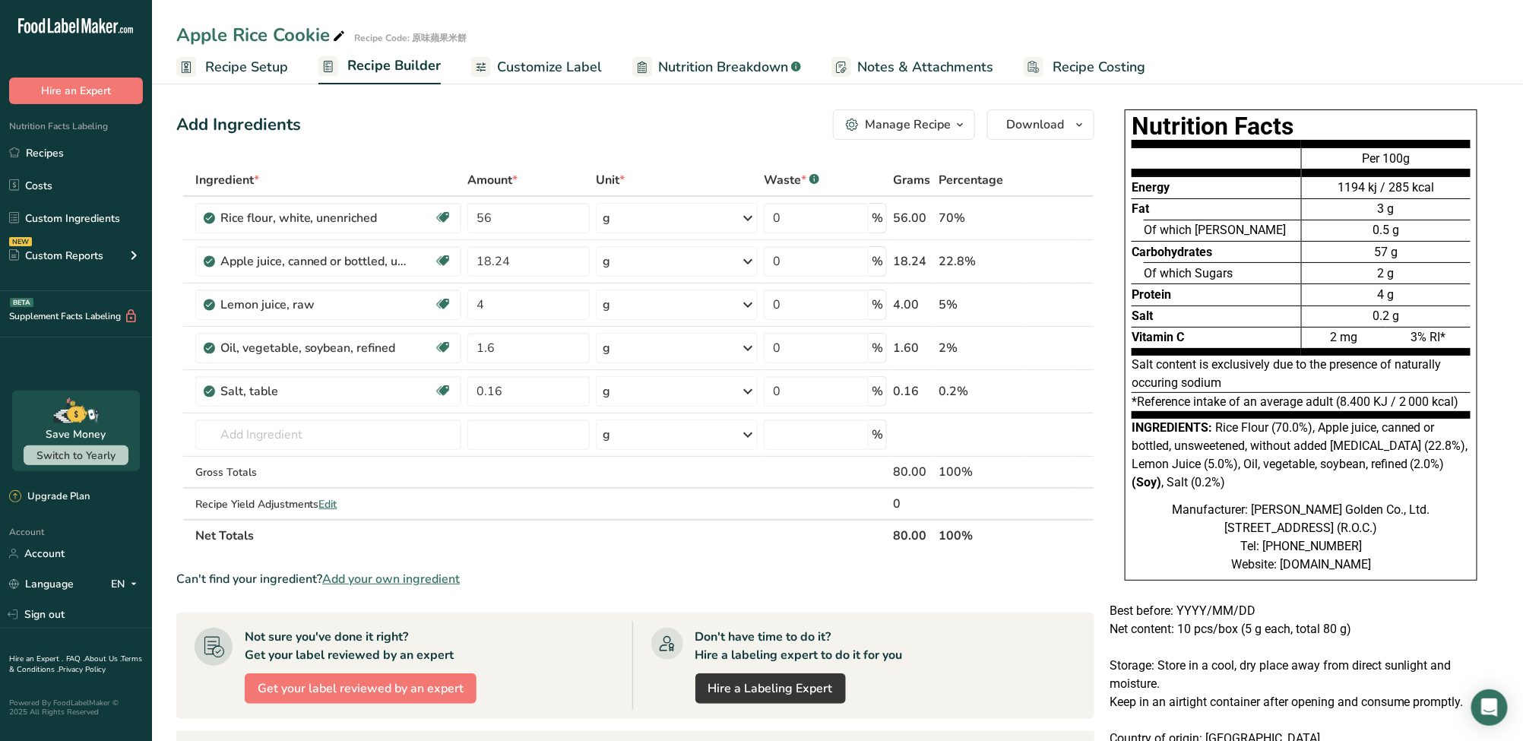
click at [243, 79] on link "Recipe Setup" at bounding box center [232, 67] width 112 height 34
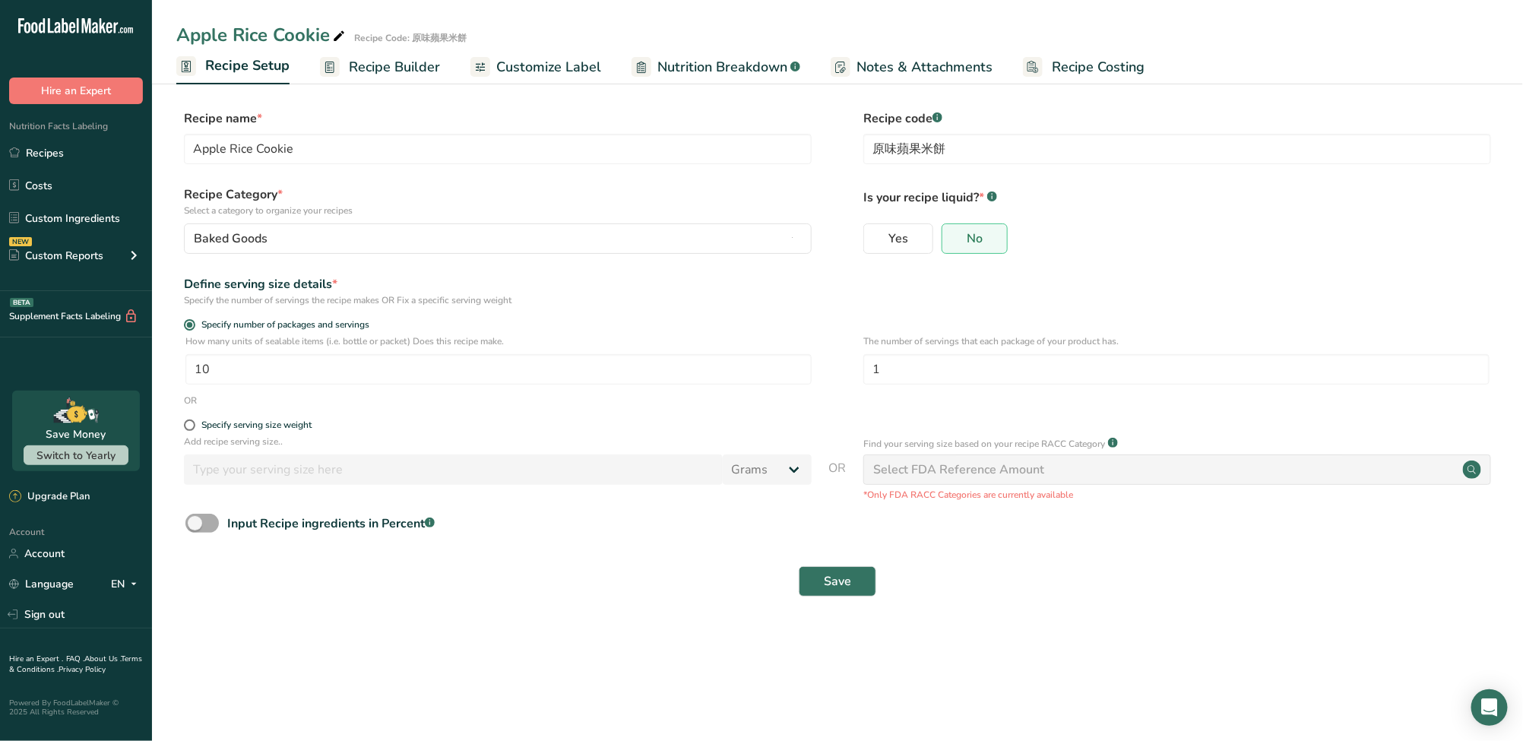
click at [214, 527] on span at bounding box center [201, 523] width 33 height 19
click at [195, 527] on input "Input Recipe ingredients in Percent .a-a{fill:#347362;}.b-a{fill:#fff;}" at bounding box center [190, 523] width 10 height 10
checkbox input "true"
drag, startPoint x: 245, startPoint y: 365, endPoint x: 144, endPoint y: 368, distance: 101.8
click at [144, 368] on div ".a-20{fill:#fff;} Hire an Expert Nutrition Facts Labeling Recipes Costs Custom …" at bounding box center [761, 370] width 1523 height 741
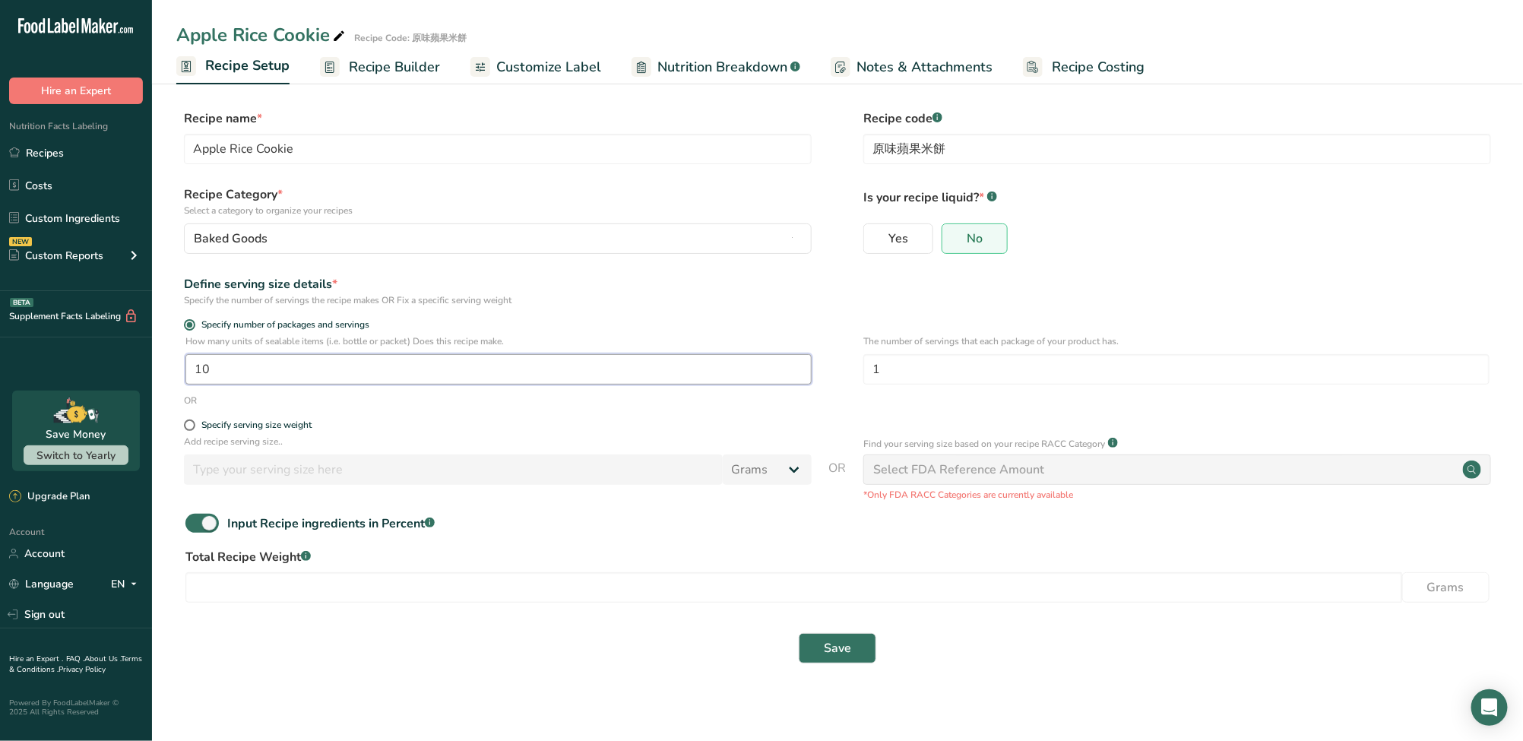
click at [214, 372] on input "10" at bounding box center [498, 369] width 626 height 30
drag, startPoint x: 238, startPoint y: 370, endPoint x: 168, endPoint y: 373, distance: 70.0
click at [168, 373] on section "Recipe name * Apple Rice Cookie Recipe code .a-a{fill:#347362;}.b-a{fill:#fff;}…" at bounding box center [837, 388] width 1371 height 618
type input "80"
click at [255, 574] on input "number" at bounding box center [793, 587] width 1216 height 30
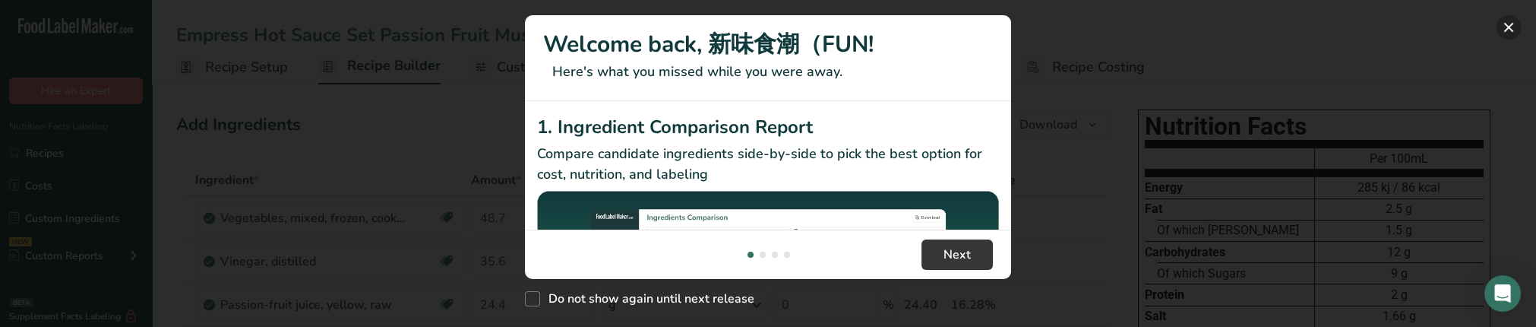
click at [1504, 27] on button "New Features" at bounding box center [1509, 27] width 24 height 24
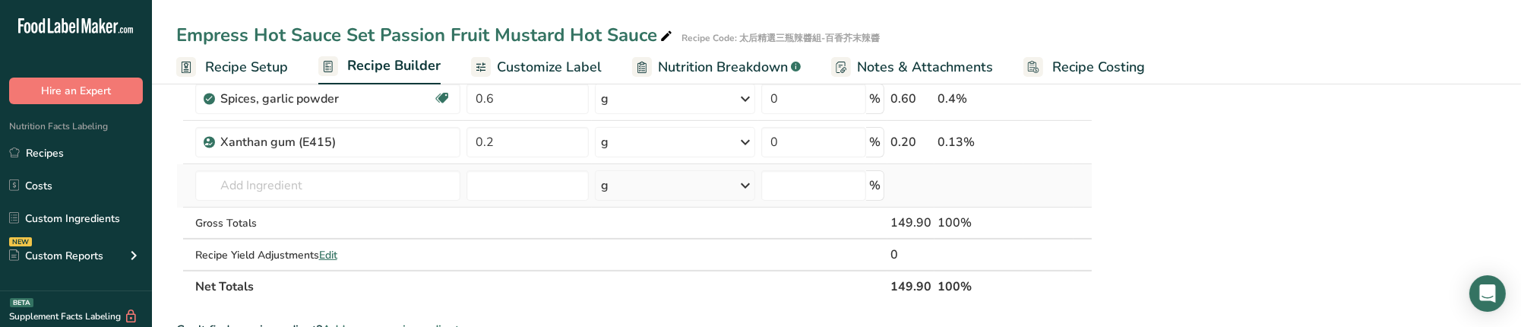
scroll to position [1013, 0]
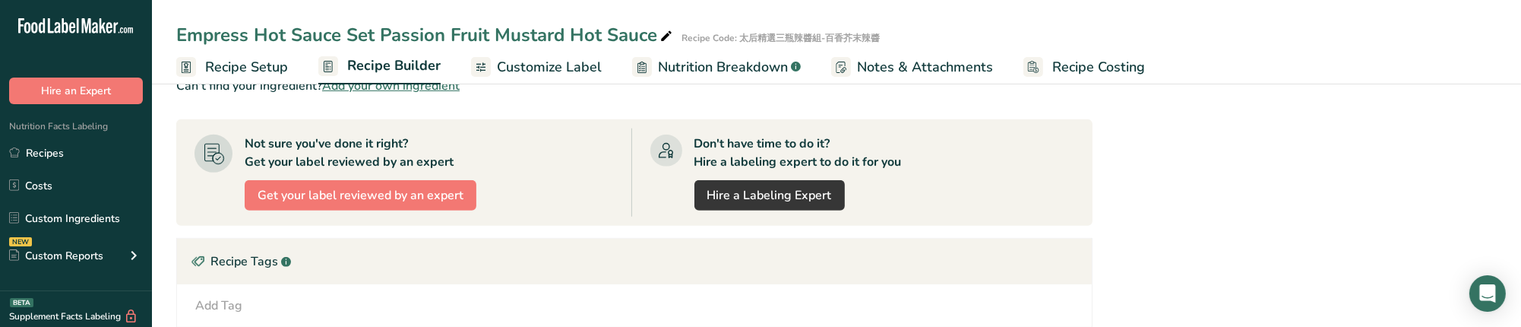
click at [285, 69] on span "Recipe Setup" at bounding box center [246, 67] width 83 height 21
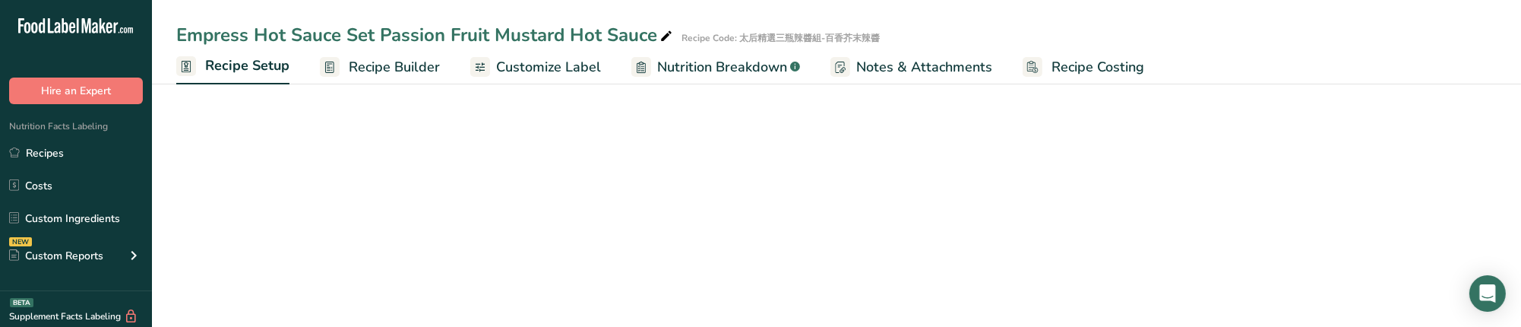
select select "22"
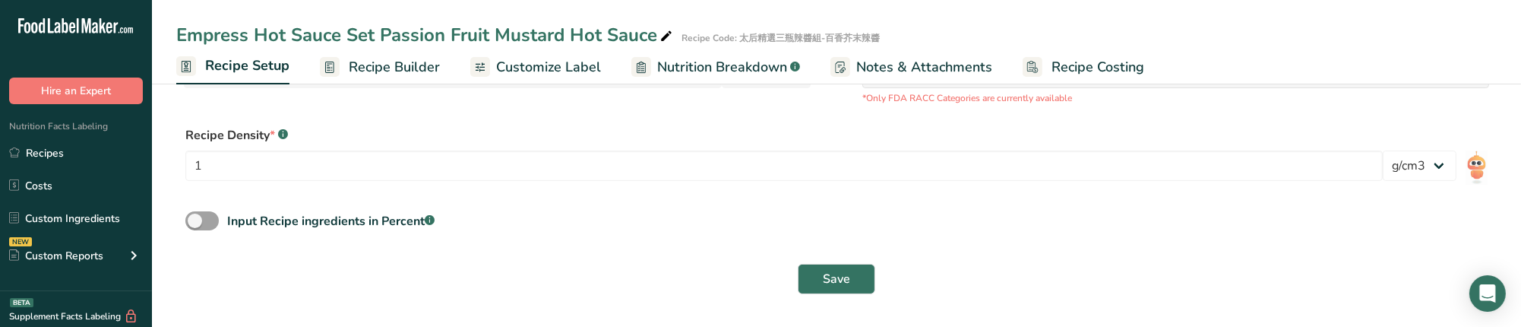
scroll to position [398, 0]
click at [198, 226] on span at bounding box center [201, 219] width 33 height 19
click at [195, 225] on input "Input Recipe ingredients in Percent .a-a{fill:#347362;}.b-a{fill:#fff;}" at bounding box center [190, 220] width 10 height 10
checkbox input "true"
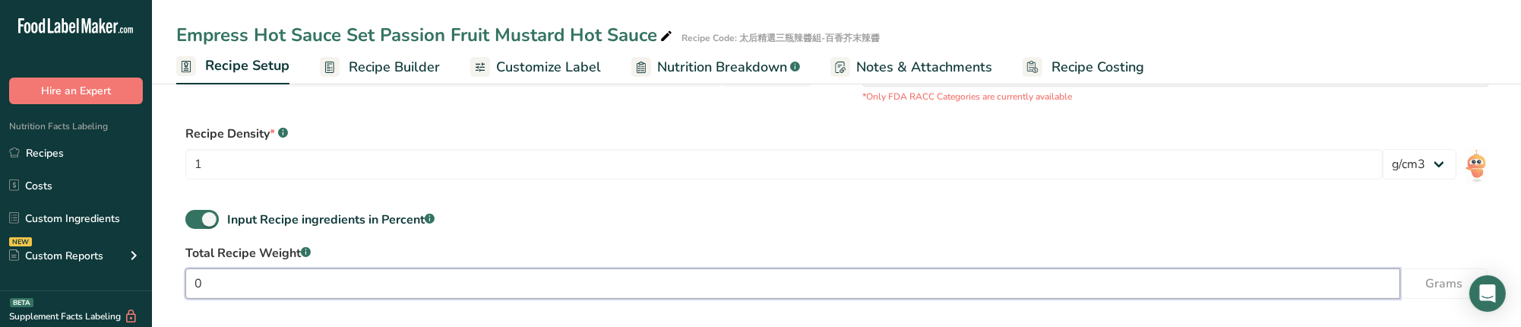
drag, startPoint x: 236, startPoint y: 275, endPoint x: 157, endPoint y: 266, distance: 79.5
click at [157, 266] on section "Recipe name * Empress Hot Sauce Set Passion Fruit Mustard Hot Sauce Recipe code…" at bounding box center [836, 37] width 1369 height 712
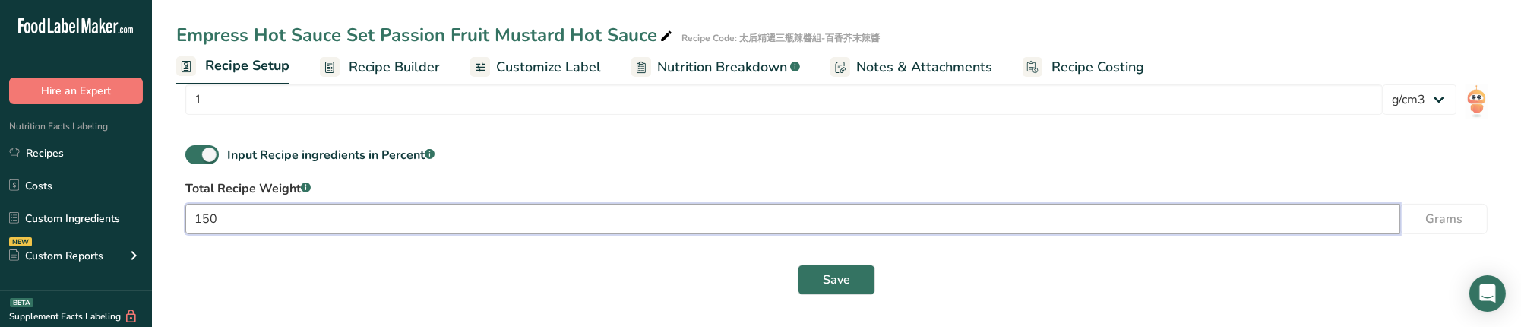
scroll to position [465, 0]
type input "150"
click at [849, 269] on span "Save" at bounding box center [836, 278] width 27 height 18
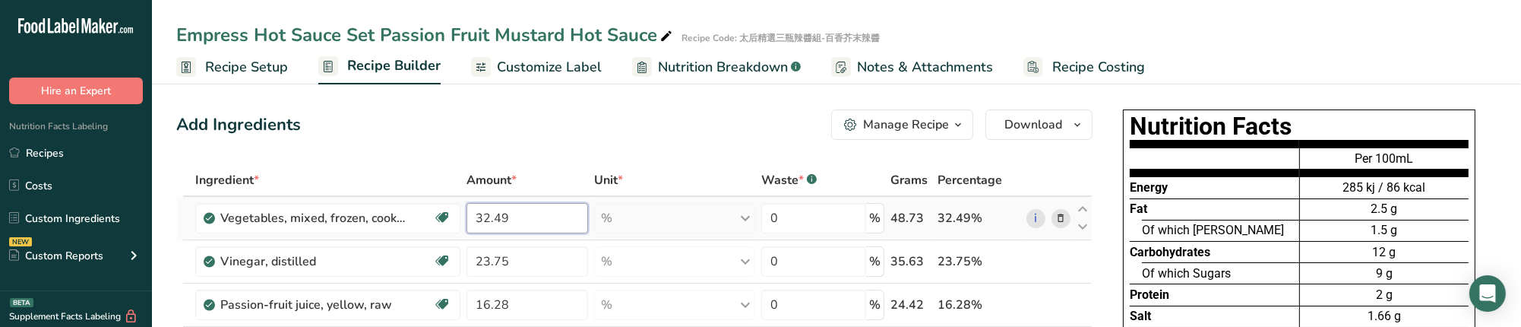
click at [520, 209] on input "32.49" at bounding box center [528, 218] width 122 height 30
type input "32.48"
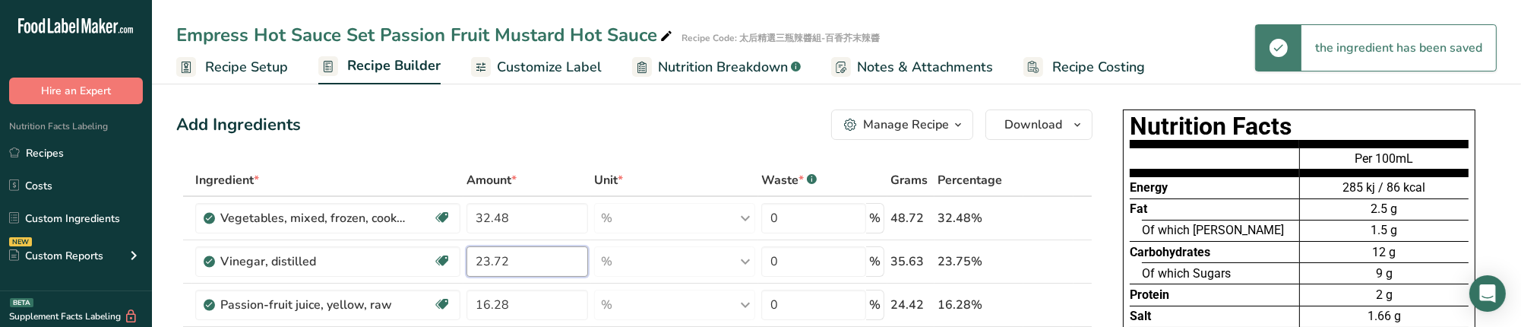
type input "23.72"
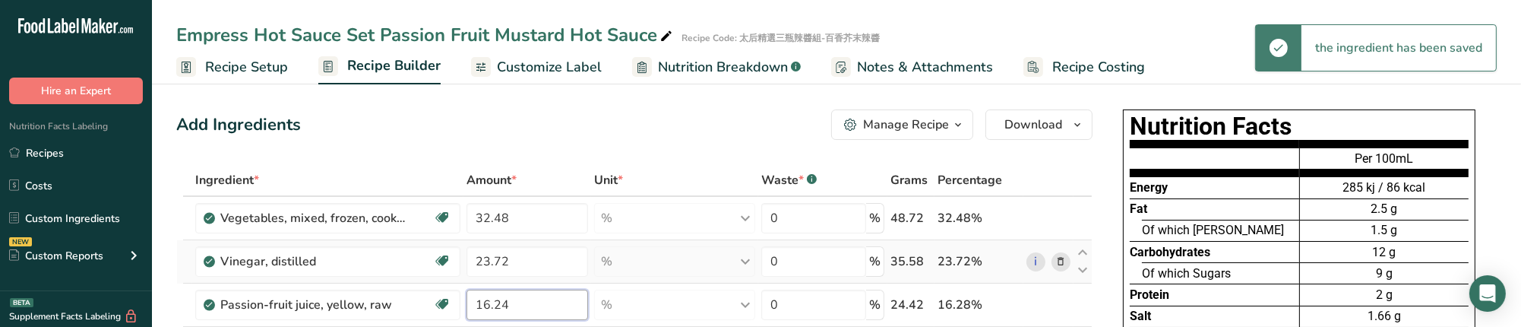
type input "16.24"
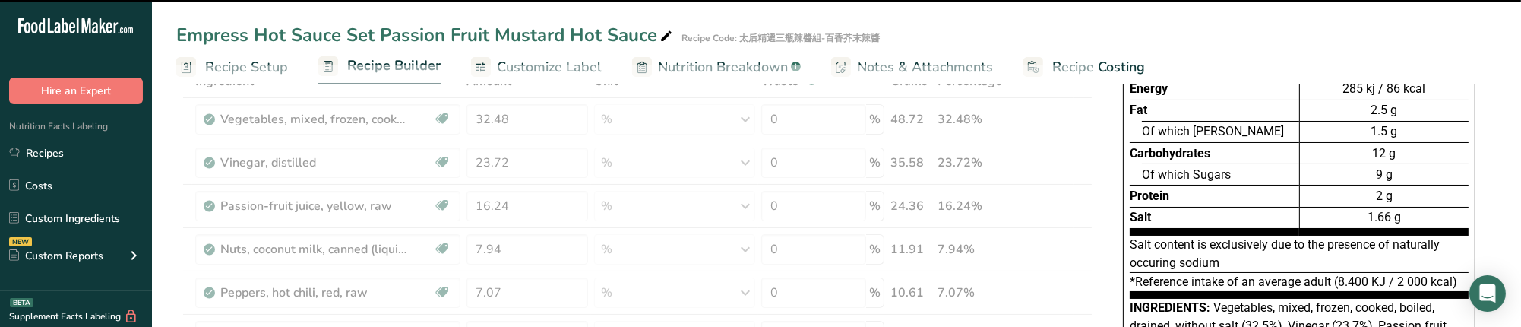
scroll to position [101, 0]
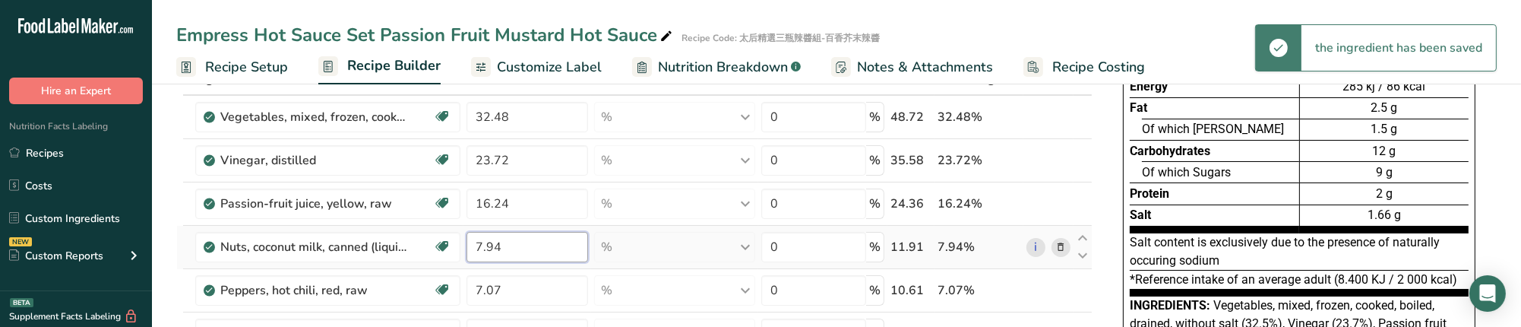
click at [517, 245] on input "7.94" at bounding box center [528, 247] width 122 height 30
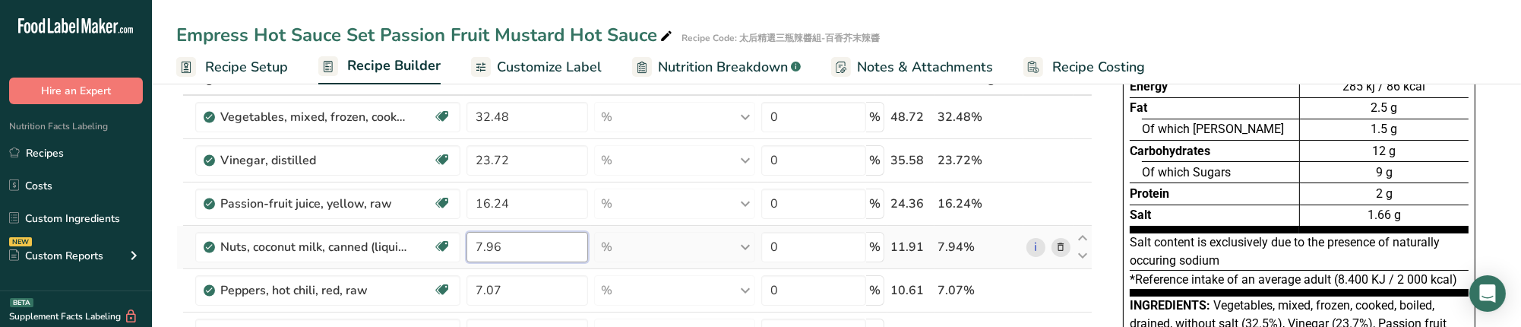
type input "7.96"
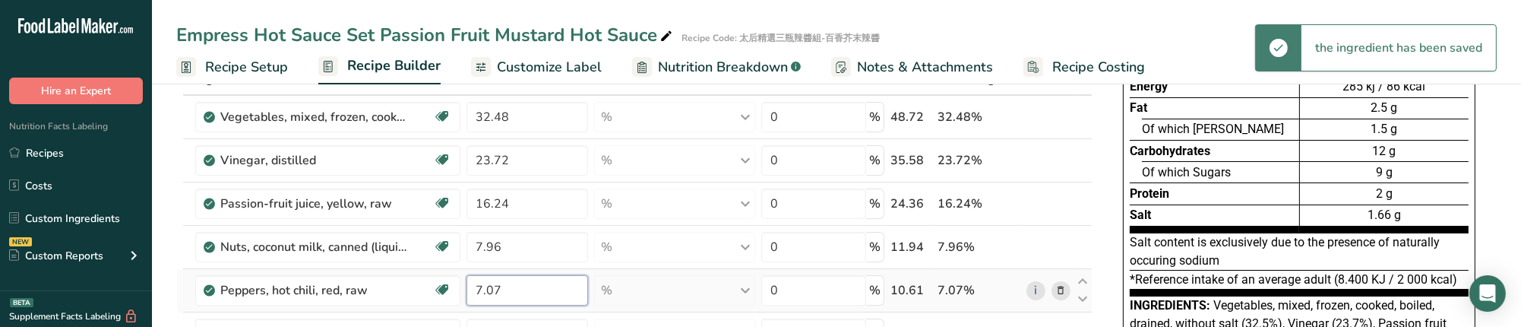
click at [532, 286] on input "7.07" at bounding box center [528, 290] width 122 height 30
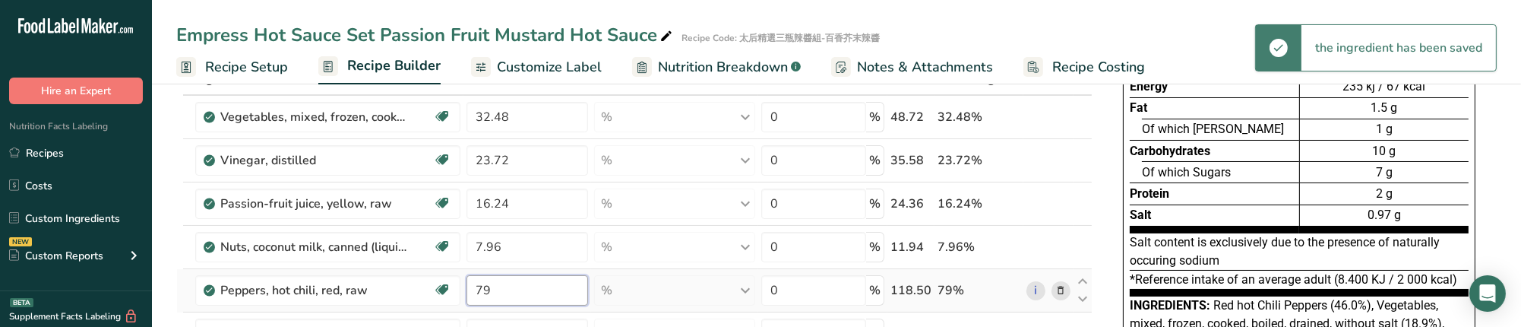
click at [525, 292] on input "79" at bounding box center [528, 290] width 122 height 30
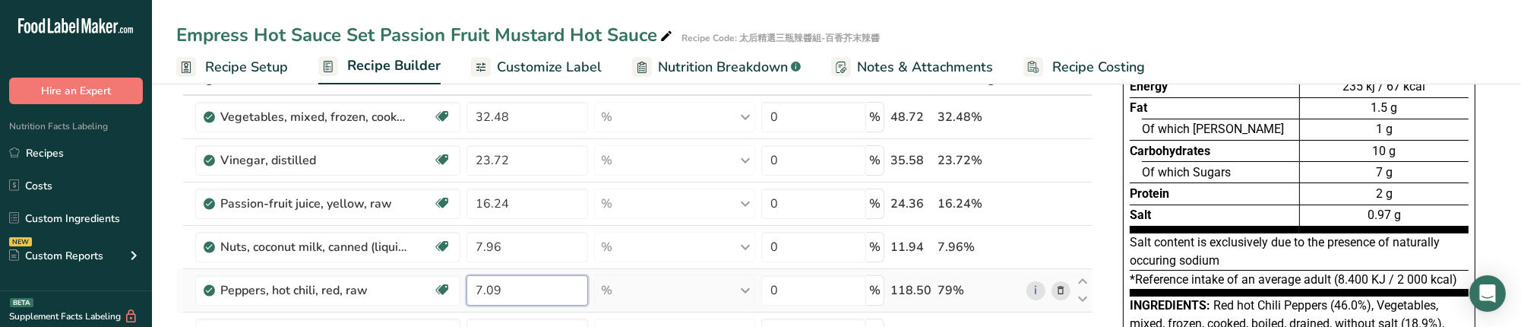
type input "7.09"
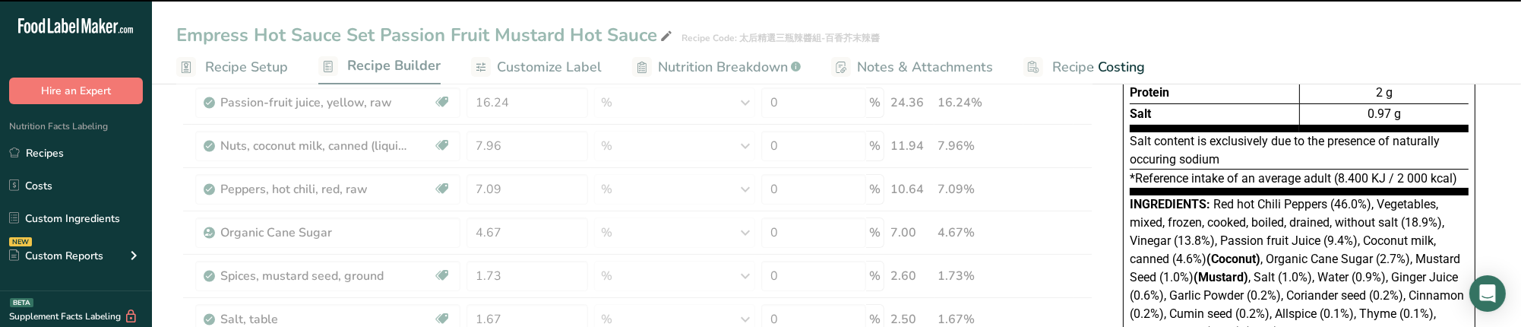
scroll to position [203, 0]
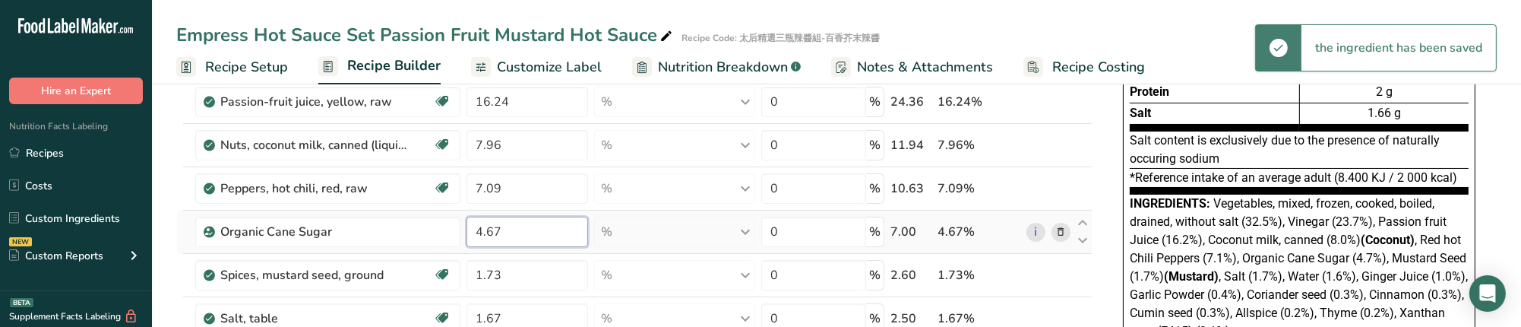
click at [558, 235] on input "4.67" at bounding box center [528, 232] width 122 height 30
type input "4.64"
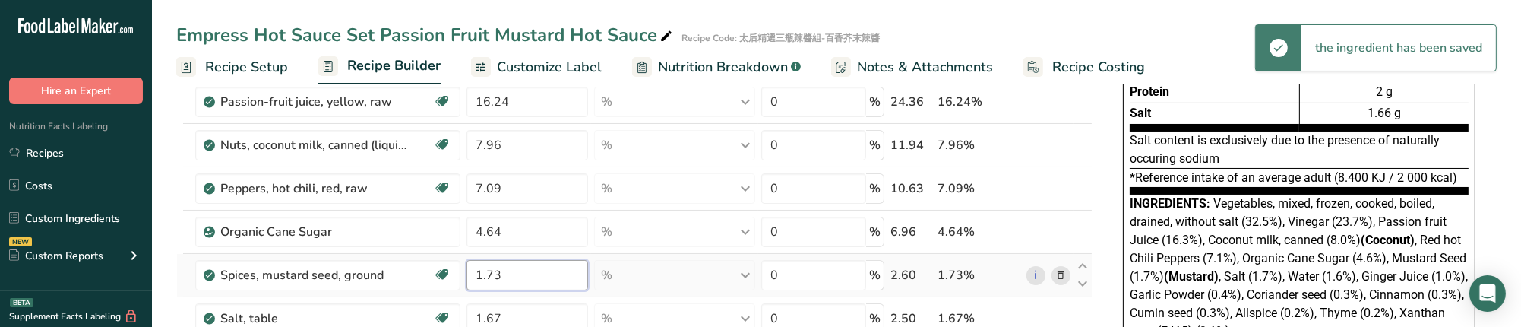
click at [546, 277] on input "1.73" at bounding box center [528, 275] width 122 height 30
type input "1.75"
click at [530, 312] on input "1.67" at bounding box center [528, 318] width 122 height 30
type input "1.68"
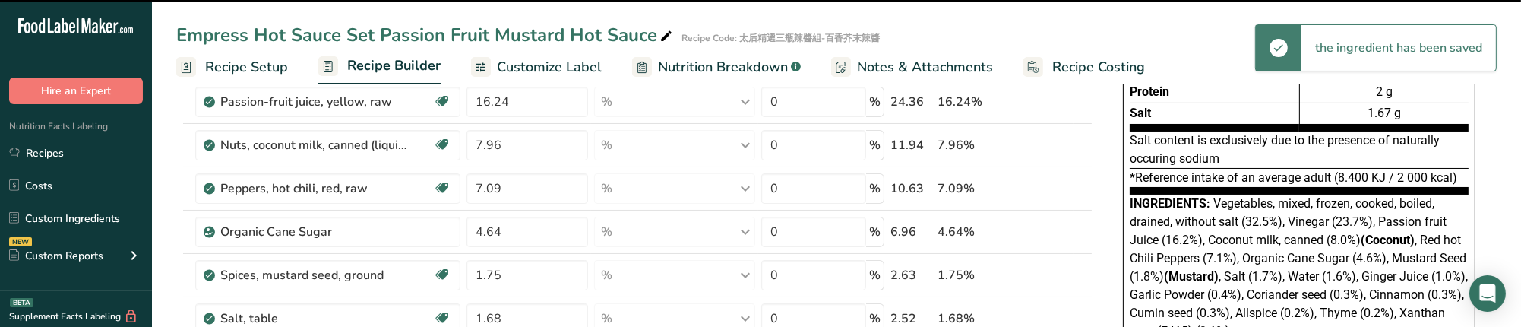
scroll to position [303, 0]
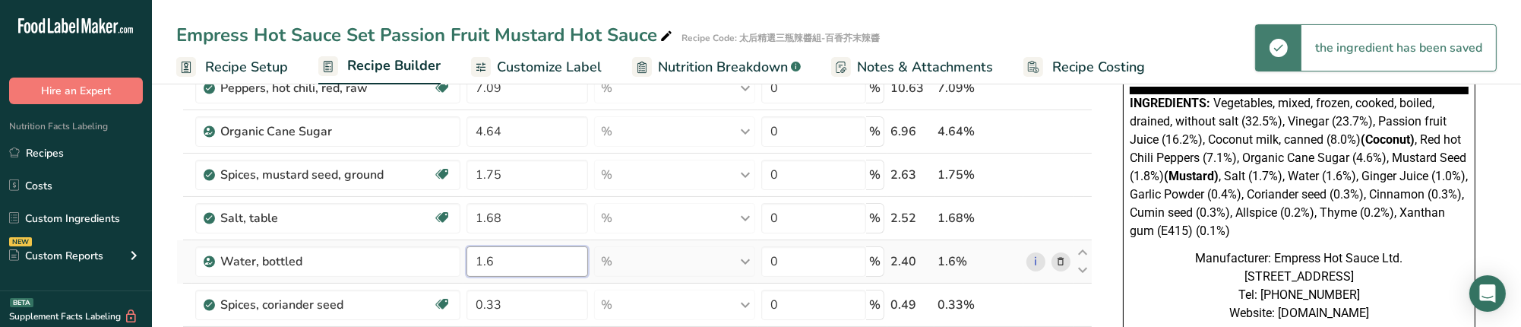
click at [533, 266] on input "1.6" at bounding box center [528, 261] width 122 height 30
type input "1.57"
click at [631, 237] on div "Ingredient * Amount * Unit * Waste * .a-a{fill:#347362;}.b-a{fill:#fff;} Grams …" at bounding box center [634, 315] width 916 height 909
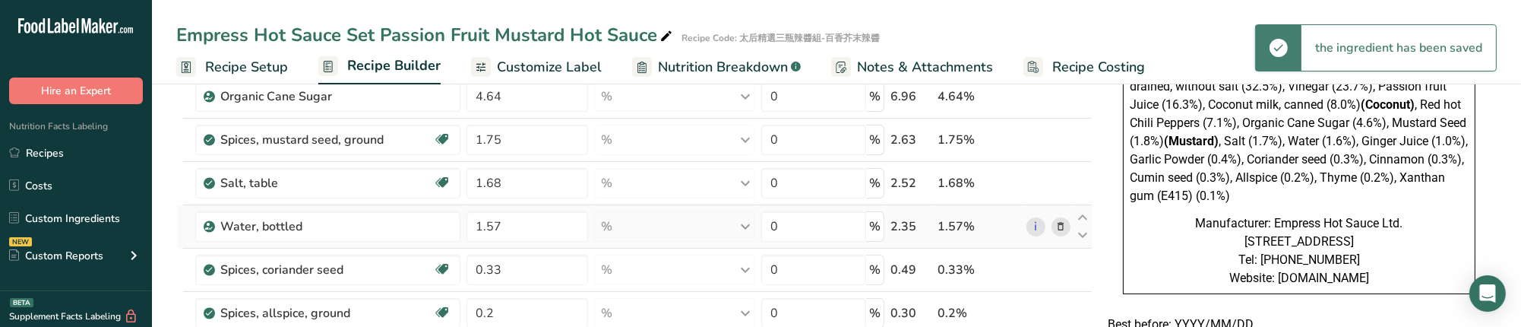
scroll to position [405, 0]
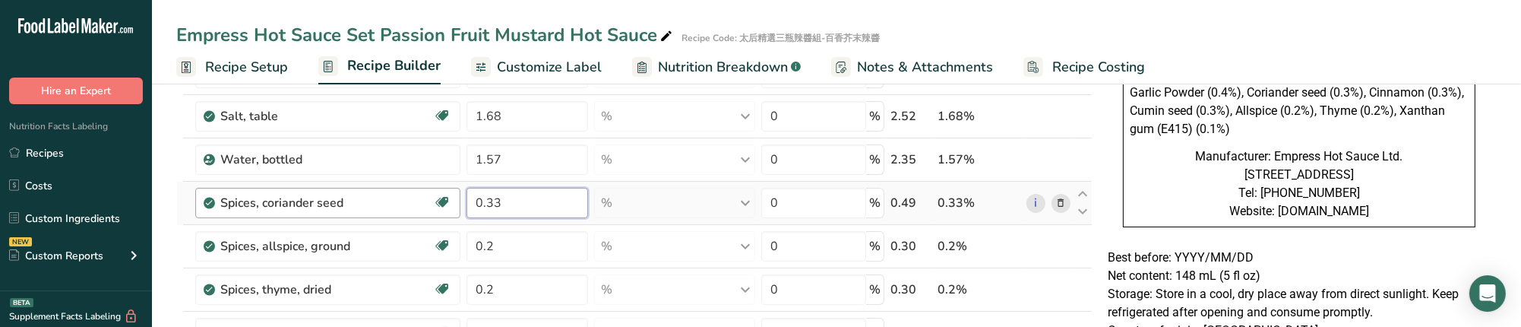
drag, startPoint x: 520, startPoint y: 207, endPoint x: 451, endPoint y: 213, distance: 69.4
click at [451, 213] on tr "Spices, coriander seed Source of Antioxidants Dairy free Gluten free Vegan Vege…" at bounding box center [634, 203] width 915 height 43
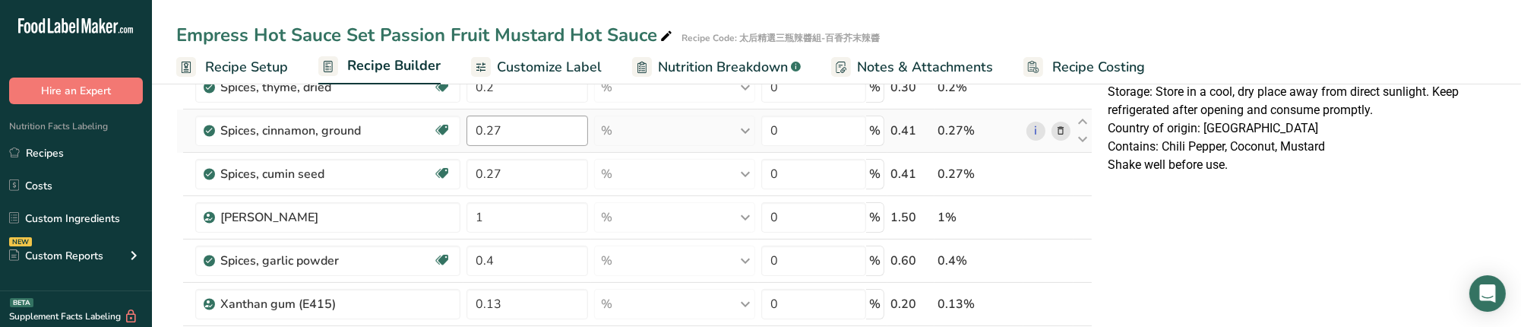
scroll to position [608, 0]
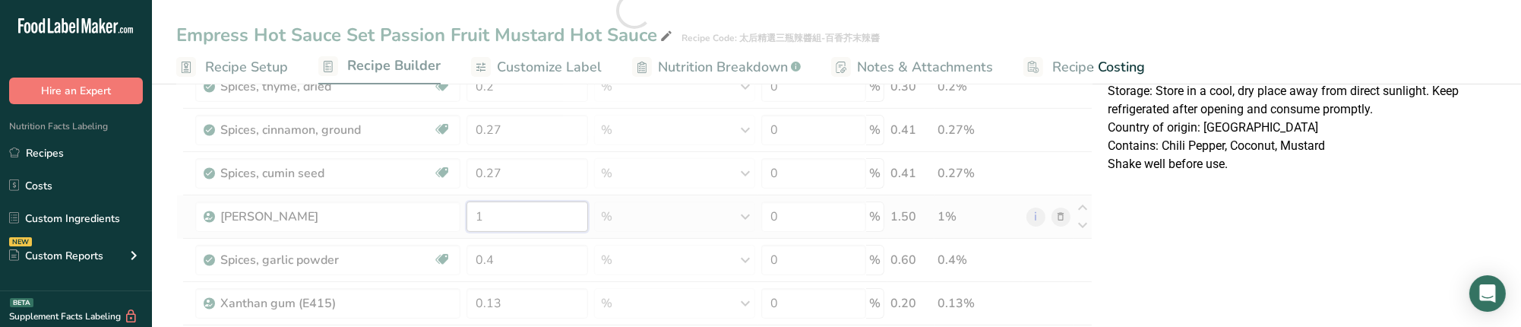
click at [530, 216] on div "Ingredient * Amount * Unit * Waste * .a-a{fill:#347362;}.b-a{fill:#fff;} Grams …" at bounding box center [634, 10] width 916 height 909
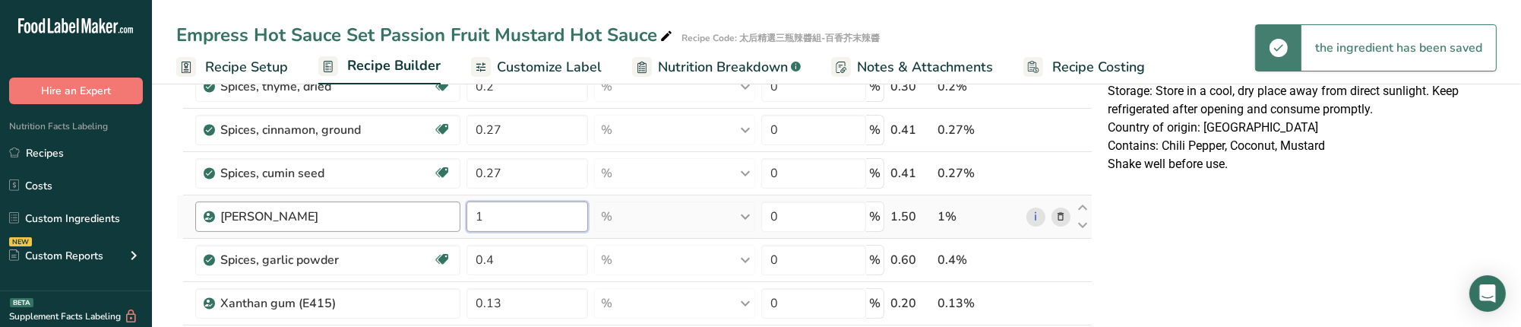
drag, startPoint x: 530, startPoint y: 216, endPoint x: 435, endPoint y: 220, distance: 95.1
click at [435, 219] on tr "Ginger Juice 1 % Weight Units g kg mg See more Volume Units l Volume units requ…" at bounding box center [634, 216] width 915 height 43
type input "0"
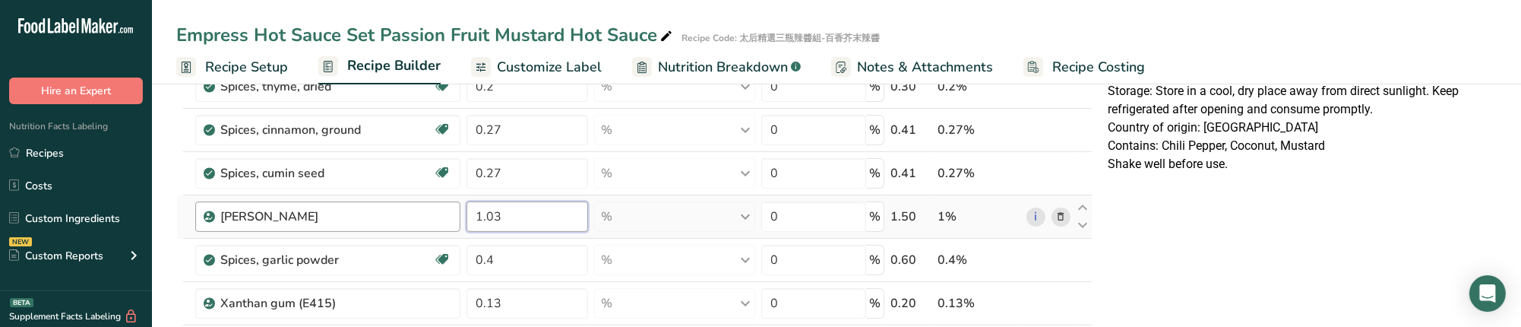
type input "1.03"
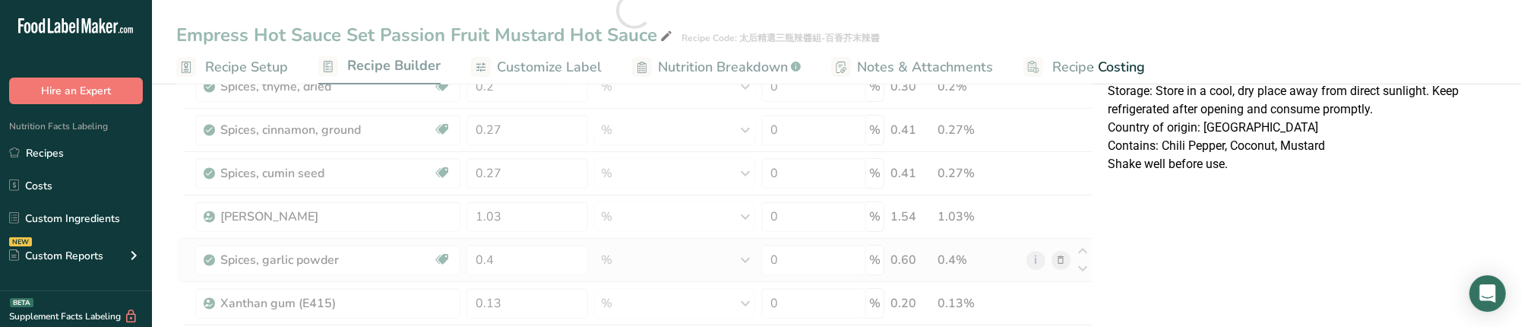
click at [609, 237] on div "Ingredient * Amount * Unit * Waste * .a-a{fill:#347362;}.b-a{fill:#fff;} Grams …" at bounding box center [634, 10] width 916 height 909
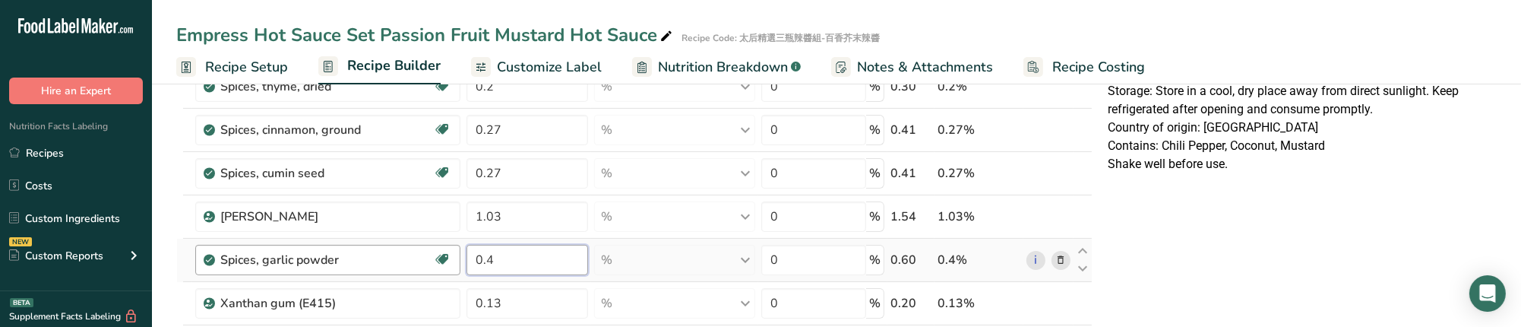
drag, startPoint x: 558, startPoint y: 270, endPoint x: 435, endPoint y: 251, distance: 124.5
click at [435, 251] on tr "Spices, garlic powder Dairy free Gluten free Vegan Vegetarian Soy free 0.4 % Po…" at bounding box center [634, 260] width 915 height 43
type input "0.39"
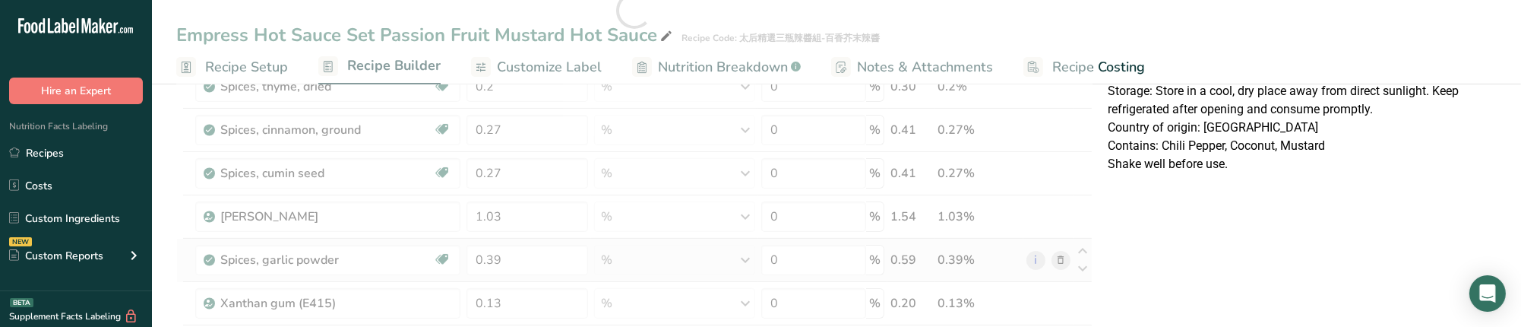
click at [596, 265] on div "Ingredient * Amount * Unit * Waste * .a-a{fill:#347362;}.b-a{fill:#fff;} Grams …" at bounding box center [634, 10] width 916 height 909
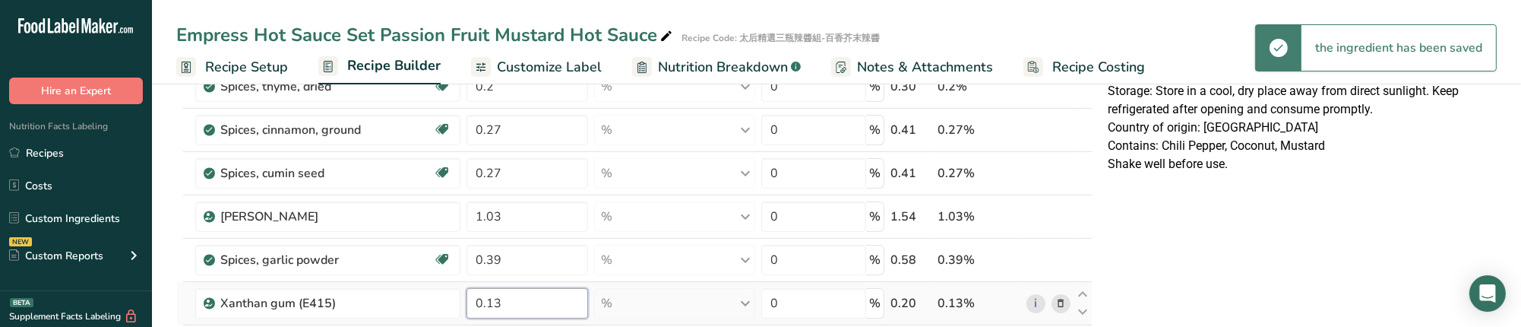
click at [530, 294] on input "0.13" at bounding box center [528, 303] width 122 height 30
type input "0.15"
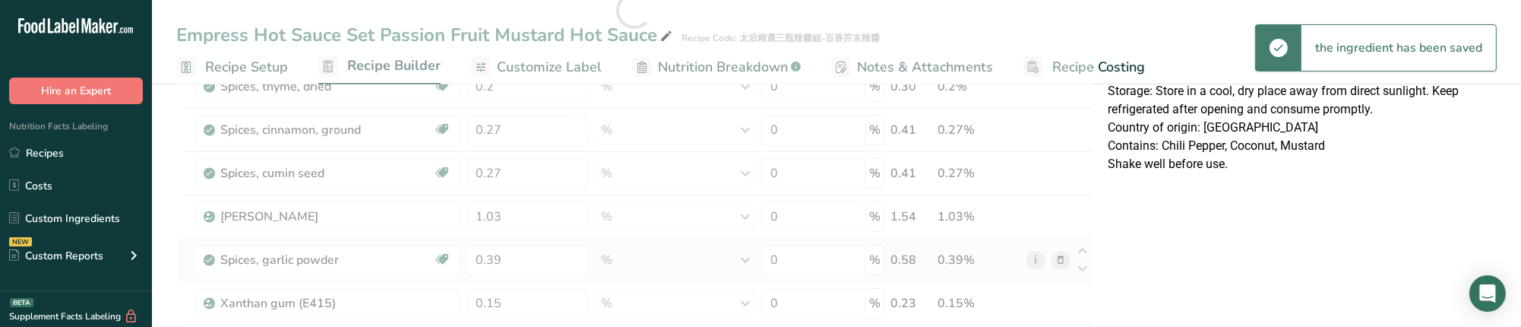
click at [614, 264] on div "Ingredient * Amount * Unit * Waste * .a-a{fill:#347362;}.b-a{fill:#fff;} Grams …" at bounding box center [634, 10] width 916 height 909
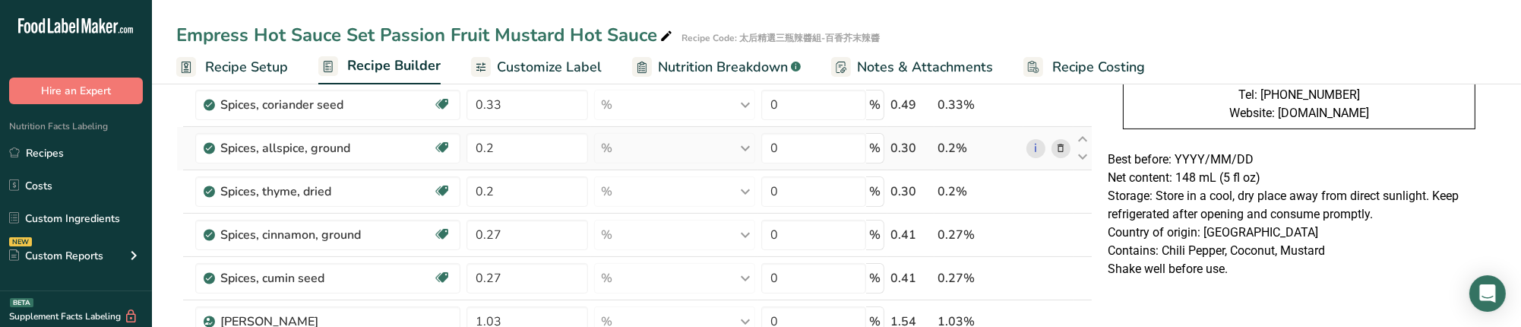
scroll to position [506, 0]
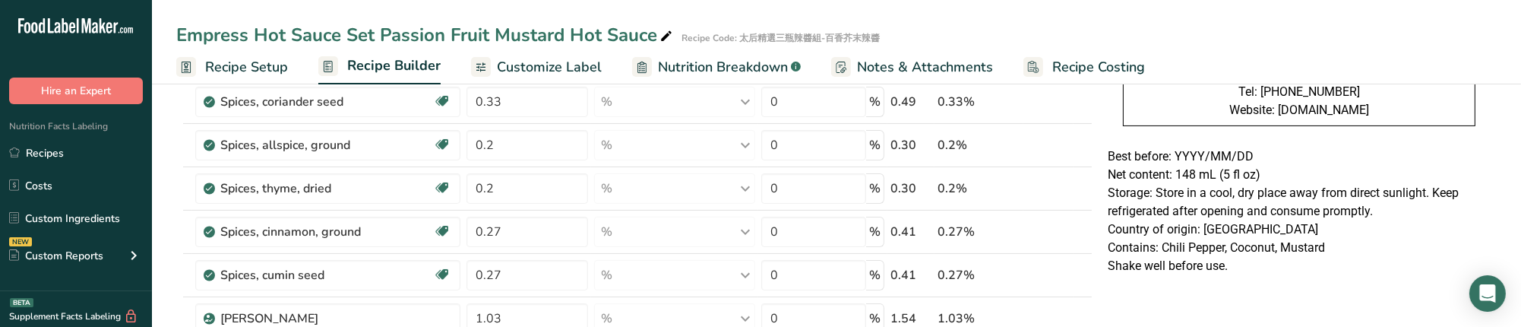
click at [931, 17] on div "Empress Hot Sauce Set Passion Fruit Mustard Hot Sauce Recipe Code: 太后精選三瓶辣醬組-百香…" at bounding box center [836, 42] width 1369 height 84
click at [529, 150] on input "0.2" at bounding box center [528, 145] width 122 height 30
type input "0.23"
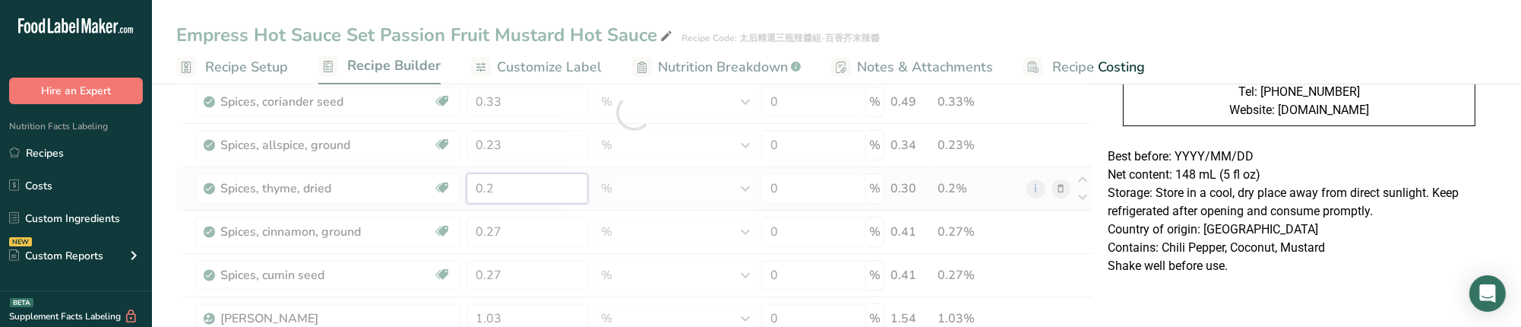
click at [563, 181] on div "Ingredient * Amount * Unit * Waste * .a-a{fill:#347362;}.b-a{fill:#fff;} Grams …" at bounding box center [634, 112] width 916 height 909
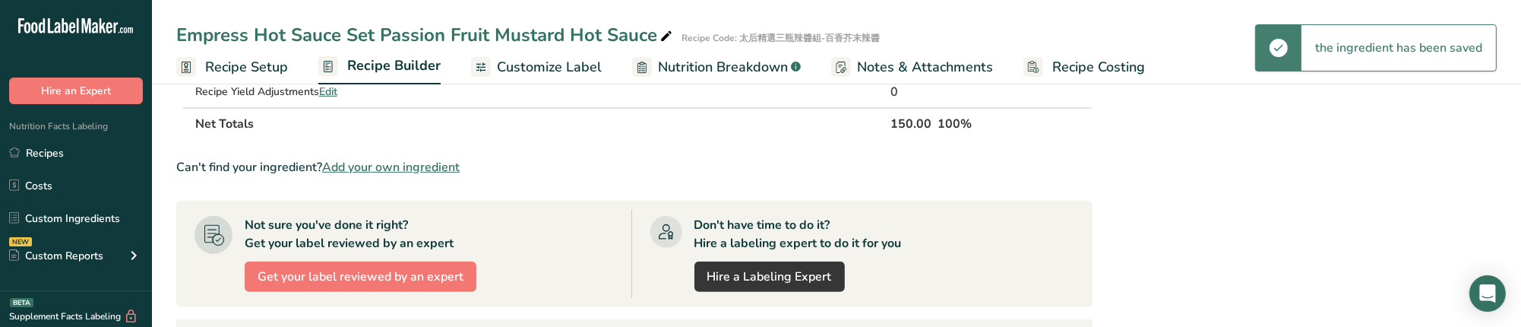
scroll to position [1013, 0]
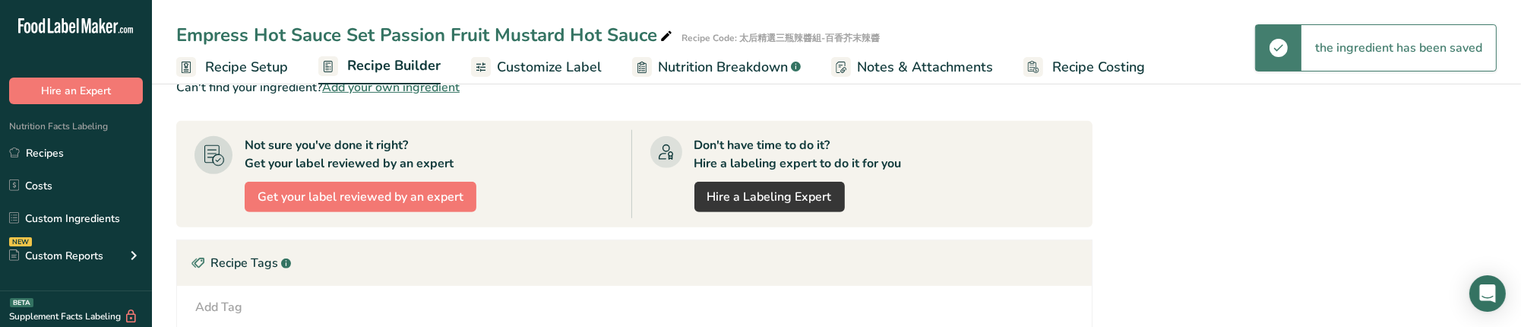
click at [578, 64] on span "Customize Label" at bounding box center [549, 67] width 105 height 21
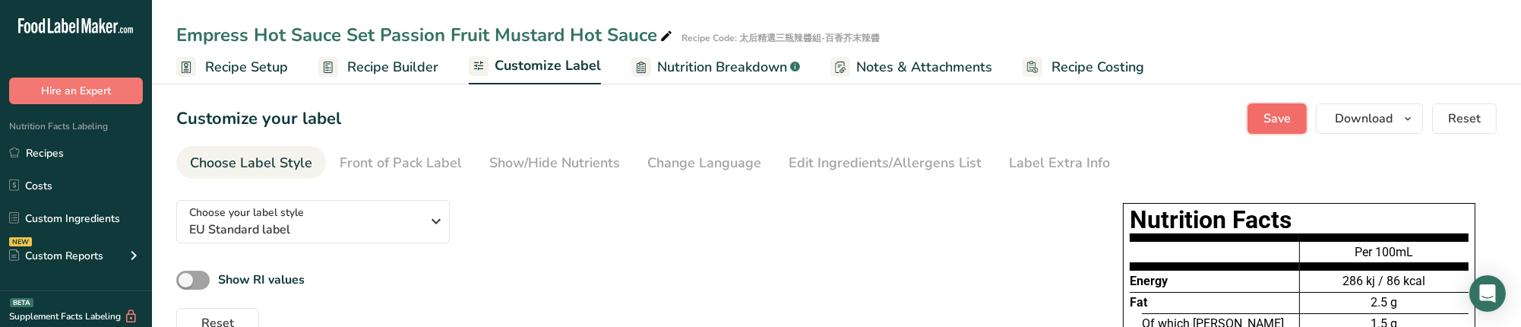
click at [1271, 128] on button "Save" at bounding box center [1277, 118] width 59 height 30
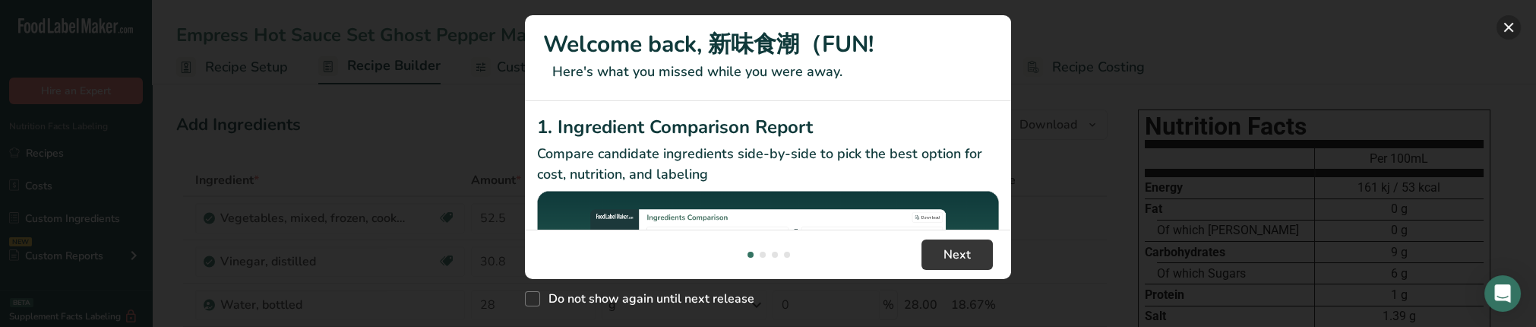
click at [1504, 26] on button "New Features" at bounding box center [1509, 27] width 24 height 24
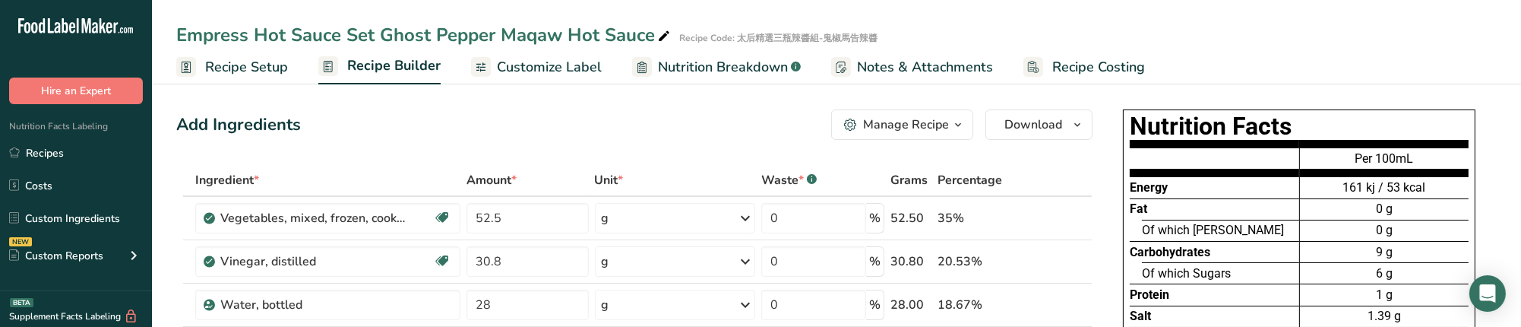
click at [290, 60] on ul "Recipe Setup Recipe Builder Customize Label Nutrition Breakdown .a-a{fill:#3473…" at bounding box center [836, 67] width 1369 height 36
click at [277, 65] on span "Recipe Setup" at bounding box center [246, 67] width 83 height 21
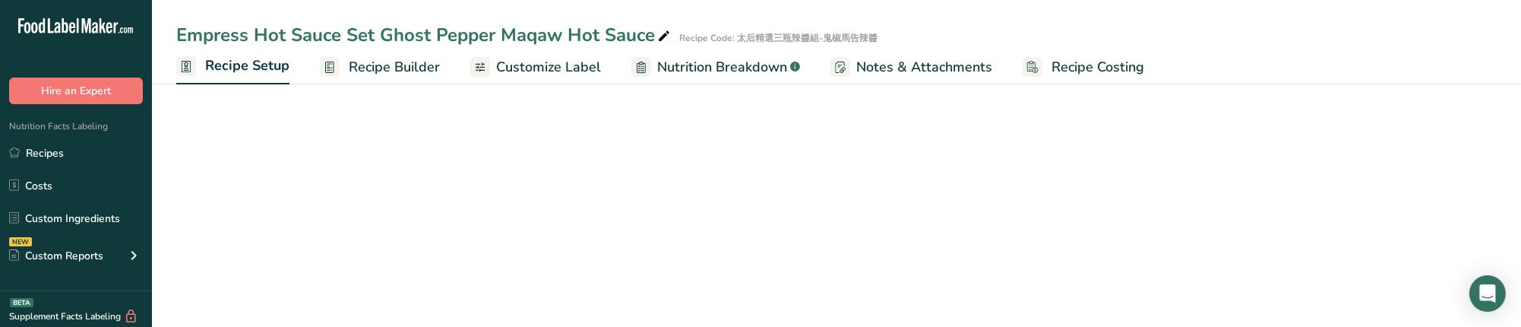
select select "22"
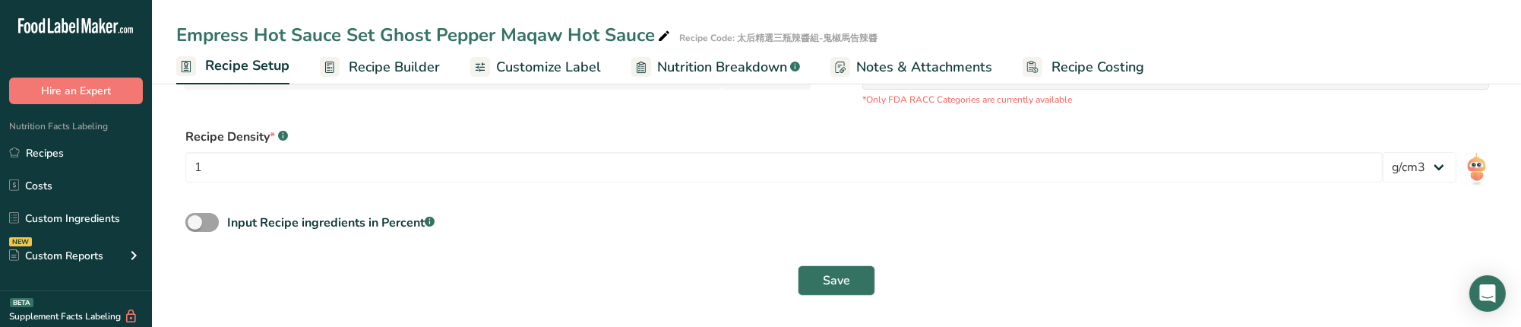
scroll to position [398, 0]
click at [214, 222] on span at bounding box center [201, 219] width 33 height 19
click at [195, 222] on input "Input Recipe ingredients in Percent .a-a{fill:#347362;}.b-a{fill:#fff;}" at bounding box center [190, 220] width 10 height 10
checkbox input "true"
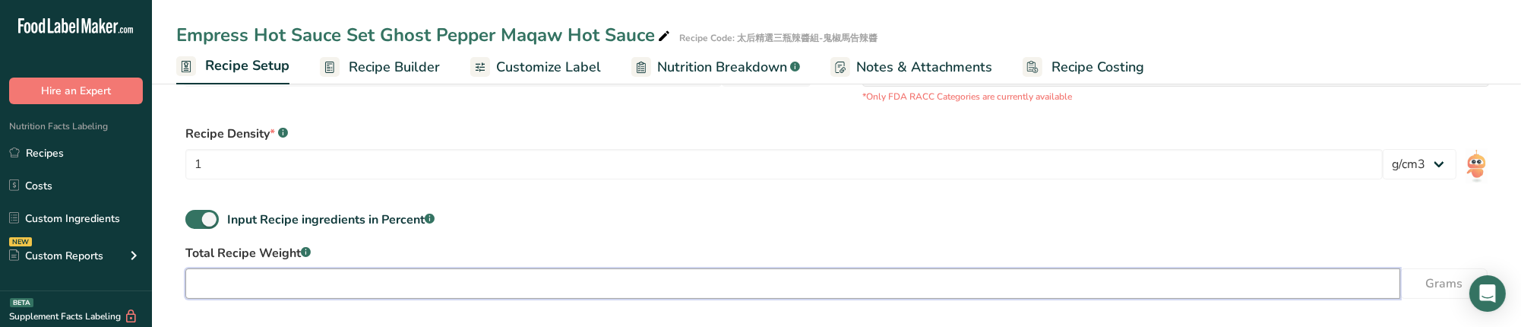
click at [253, 275] on input "number" at bounding box center [792, 283] width 1215 height 30
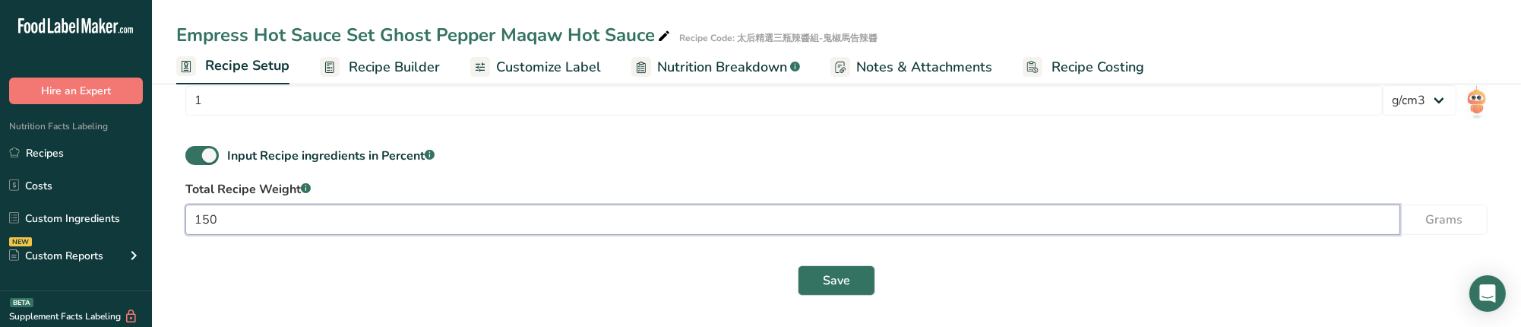
scroll to position [465, 0]
type input "150"
click at [818, 280] on button "Save" at bounding box center [836, 278] width 77 height 30
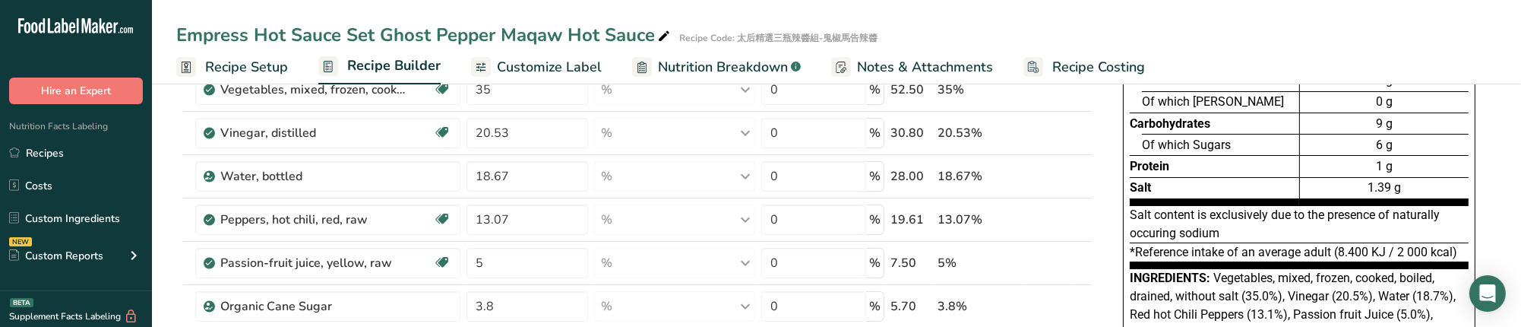
scroll to position [60, 0]
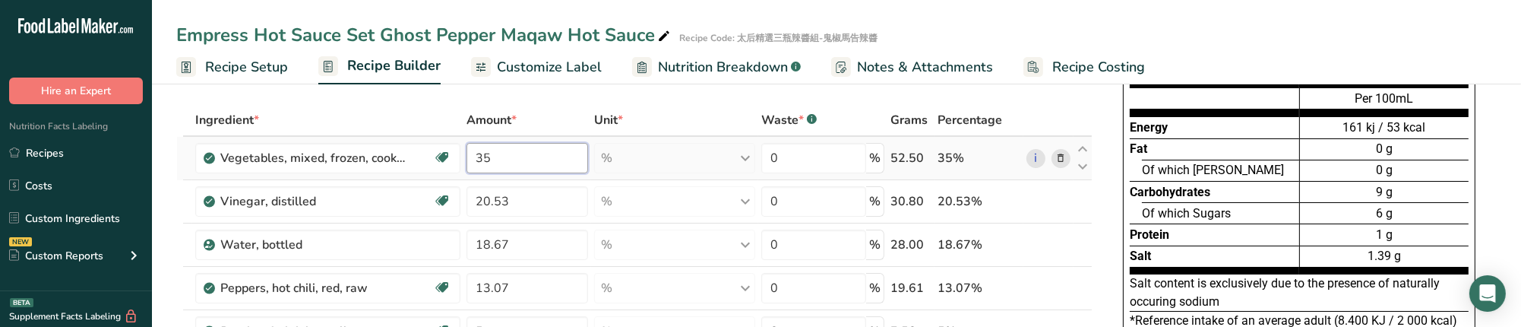
click at [563, 163] on input "35" at bounding box center [528, 158] width 122 height 30
type input "34.98"
type input "20.52"
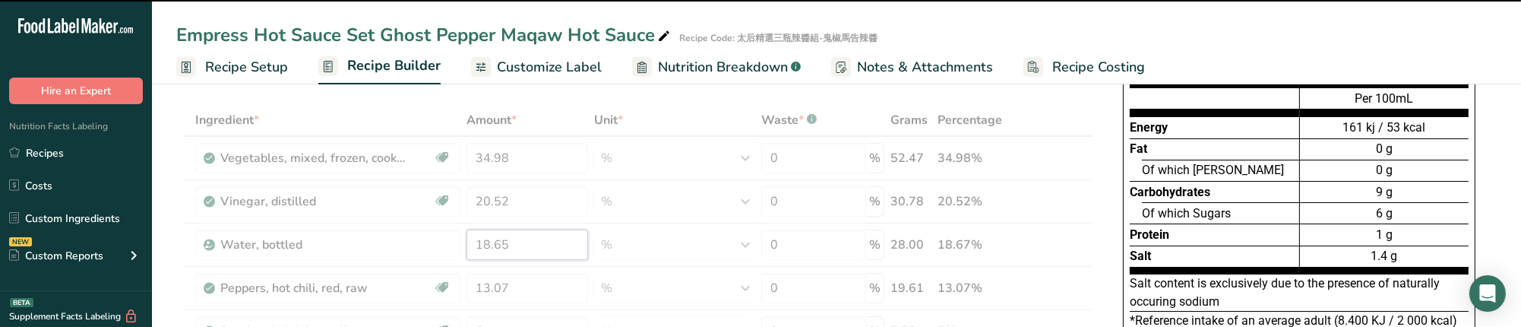
type input "18.67"
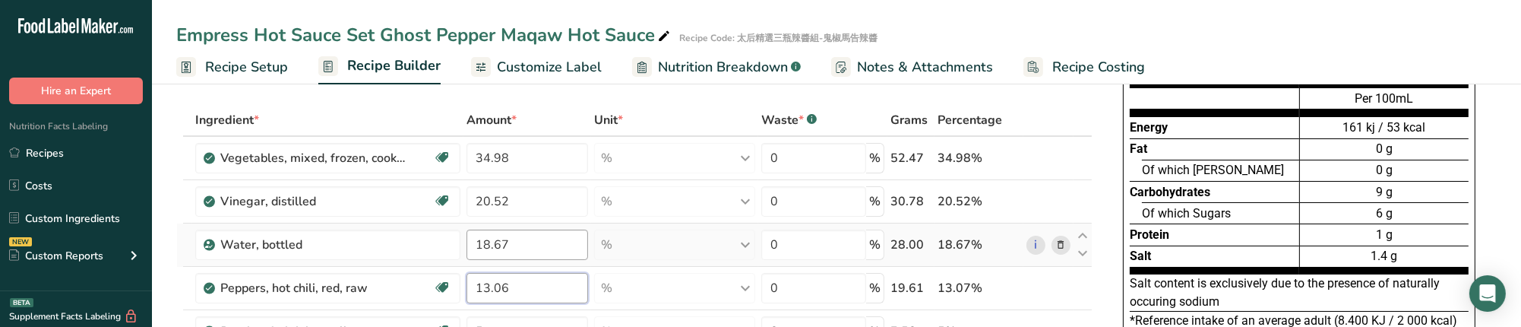
type input "13.06"
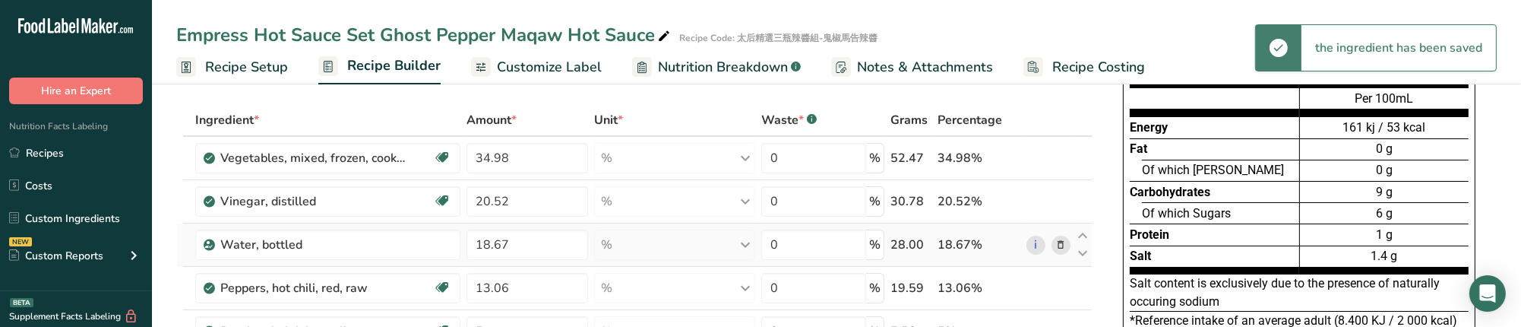
click at [639, 248] on div "% Weight Units g kg mg See more Volume Units l Volume units require a density c…" at bounding box center [674, 244] width 161 height 30
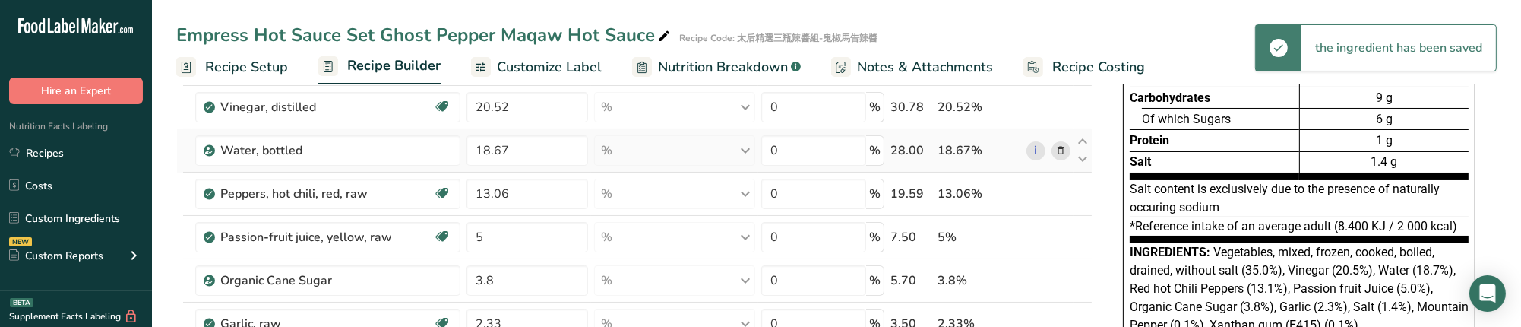
scroll to position [161, 0]
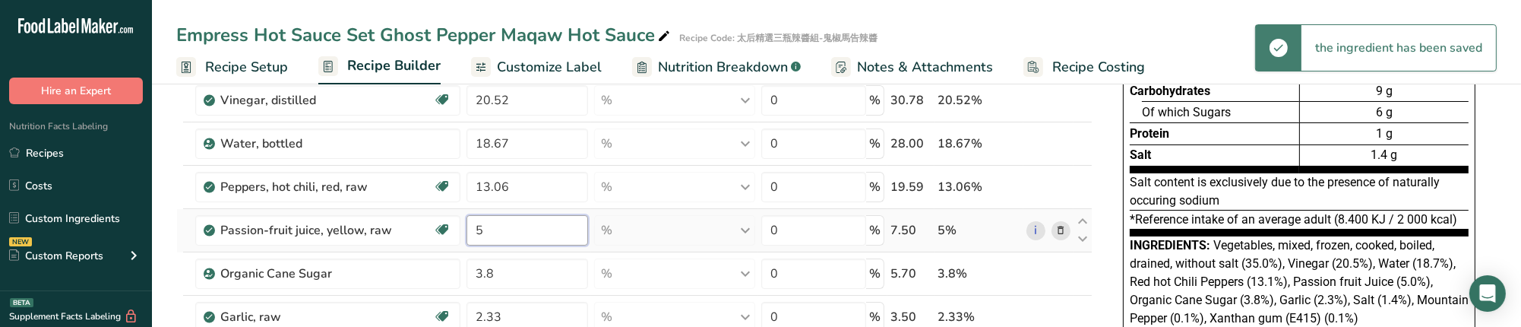
click at [558, 239] on input "5" at bounding box center [528, 230] width 122 height 30
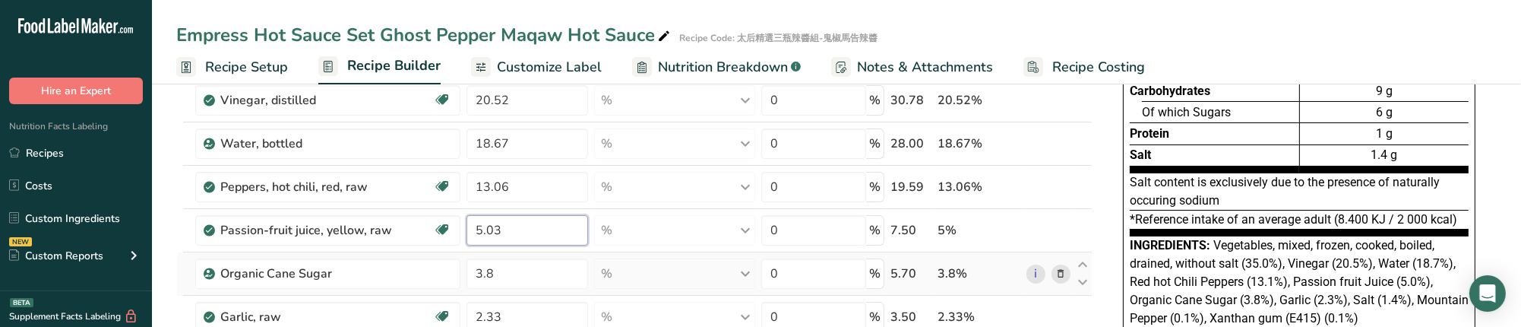
type input "5.03"
click at [689, 262] on div "Ingredient * Amount * Unit * Waste * .a-a{fill:#347362;}.b-a{fill:#fff;} Grams …" at bounding box center [634, 306] width 916 height 606
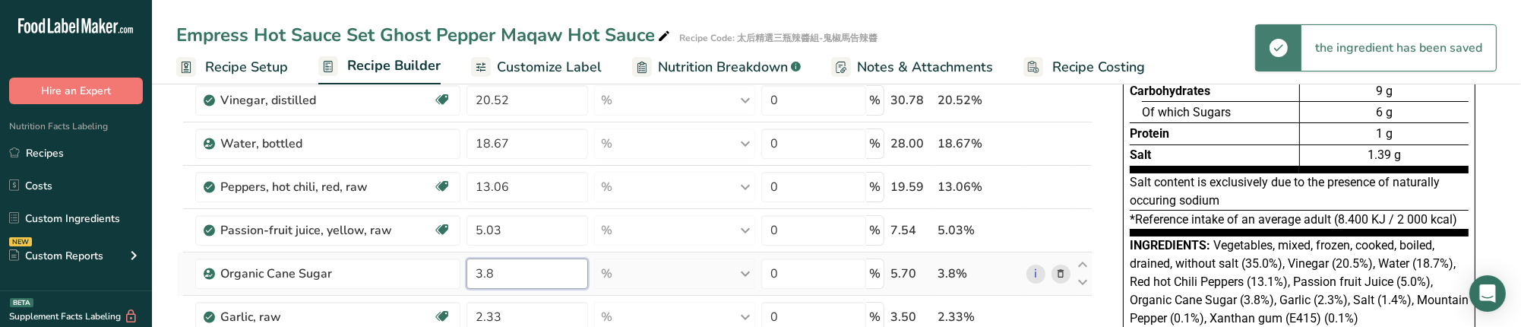
click at [514, 267] on input "3.8" at bounding box center [528, 273] width 122 height 30
type input "3.83"
click at [641, 280] on div "Ingredient * Amount * Unit * Waste * .a-a{fill:#347362;}.b-a{fill:#fff;} Grams …" at bounding box center [634, 306] width 916 height 606
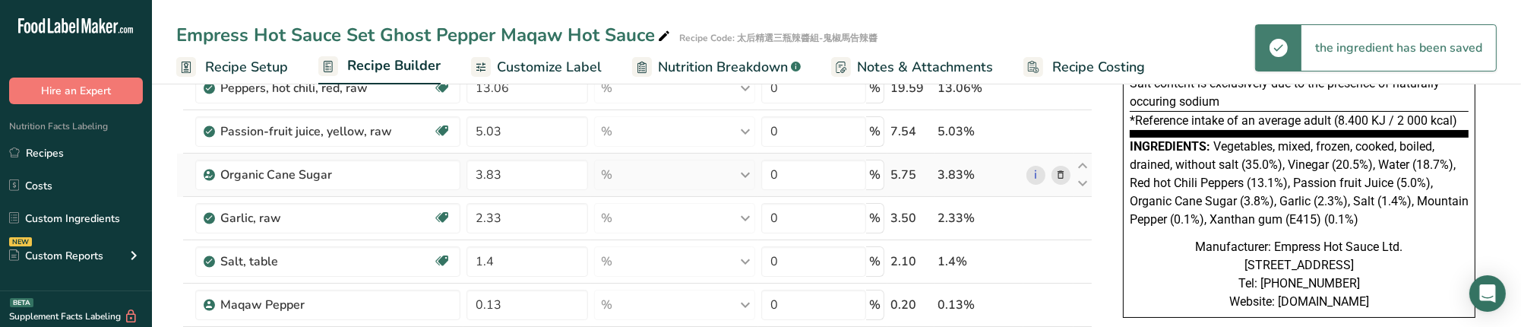
scroll to position [263, 0]
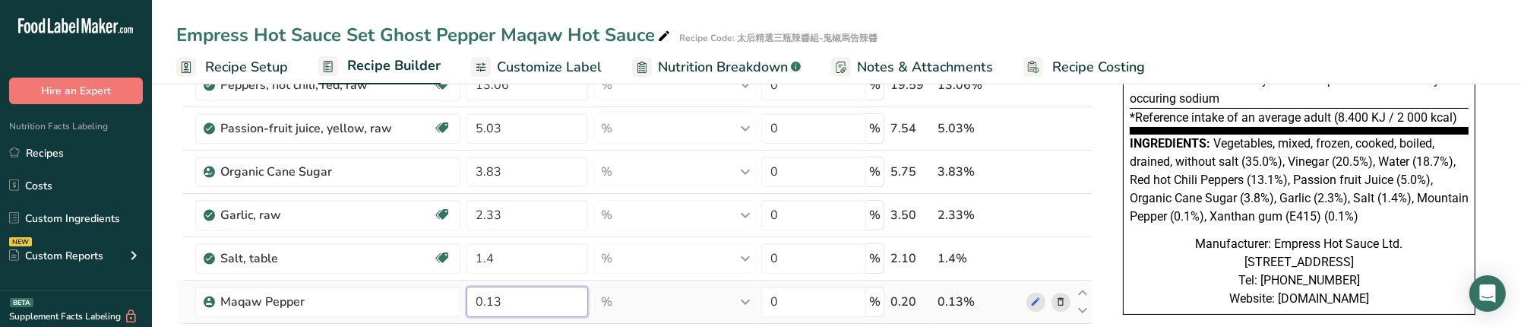
click at [535, 312] on input "0.13" at bounding box center [528, 301] width 122 height 30
type input "0.15"
click at [661, 267] on div "Ingredient * Amount * Unit * Waste * .a-a{fill:#347362;}.b-a{fill:#fff;} Grams …" at bounding box center [634, 204] width 916 height 606
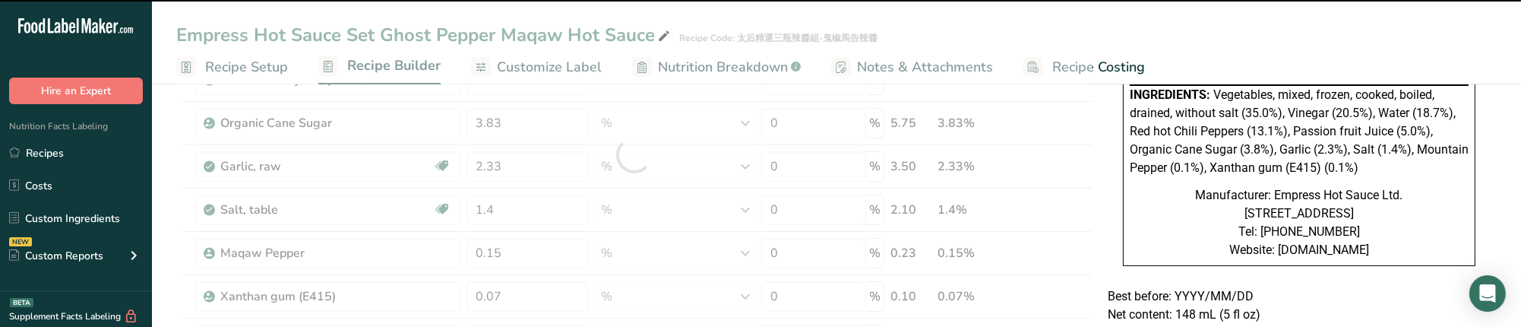
scroll to position [363, 0]
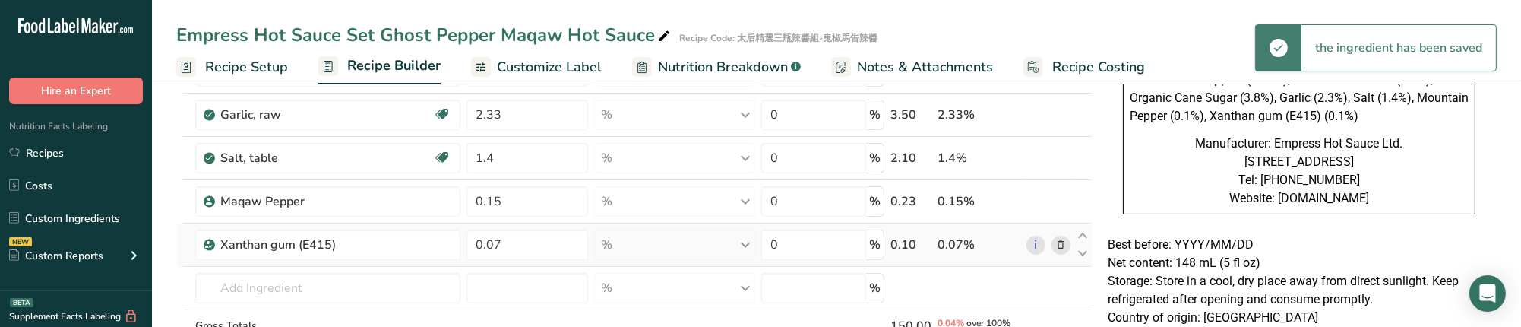
click at [549, 258] on td "0.07" at bounding box center [527, 244] width 128 height 43
click at [551, 252] on input "0.07" at bounding box center [528, 244] width 122 height 30
type input "5"
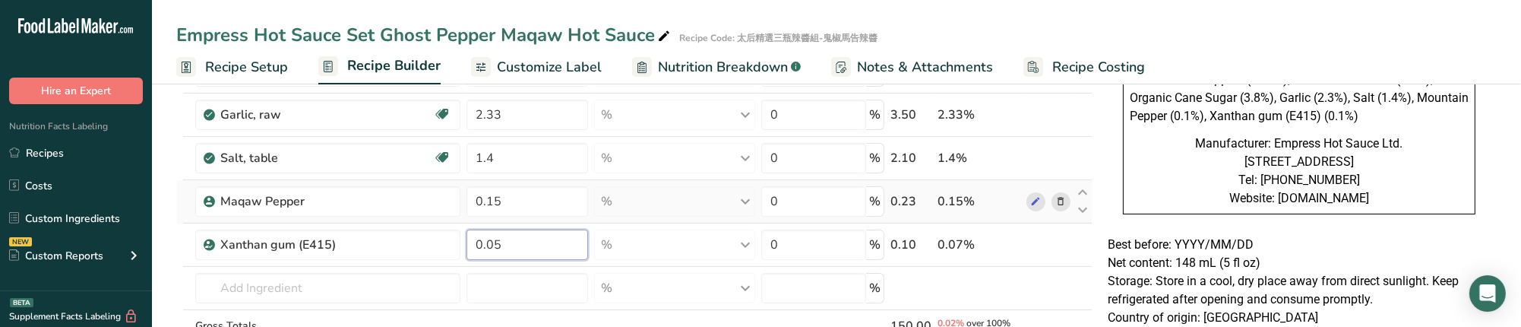
type input "0.05"
click at [675, 200] on div "Ingredient * Amount * Unit * Waste * .a-a{fill:#347362;}.b-a{fill:#fff;} Grams …" at bounding box center [634, 104] width 916 height 606
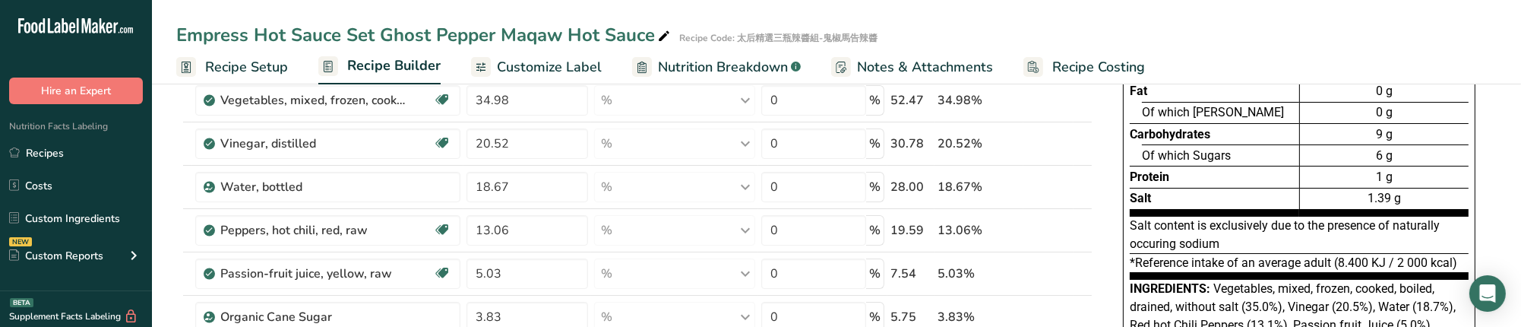
scroll to position [60, 0]
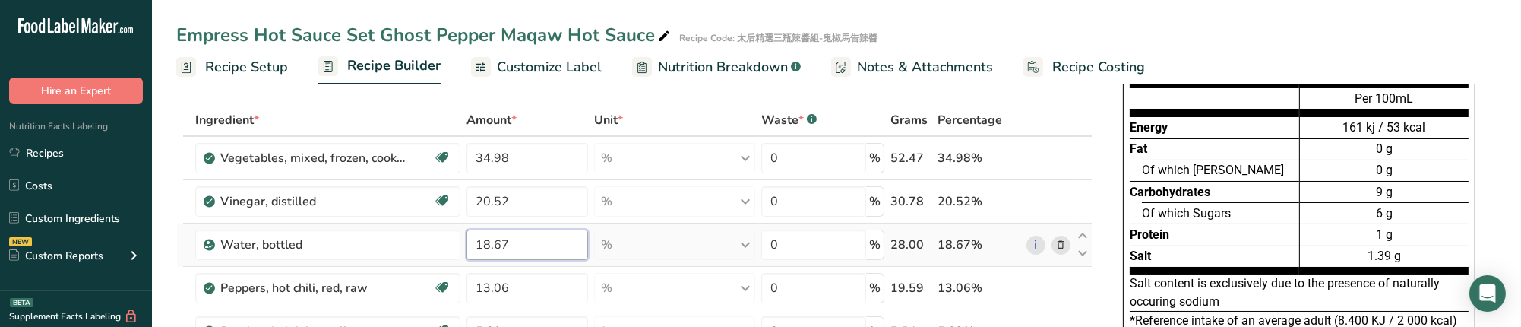
click at [551, 236] on input "18.67" at bounding box center [528, 244] width 122 height 30
type input "18.65"
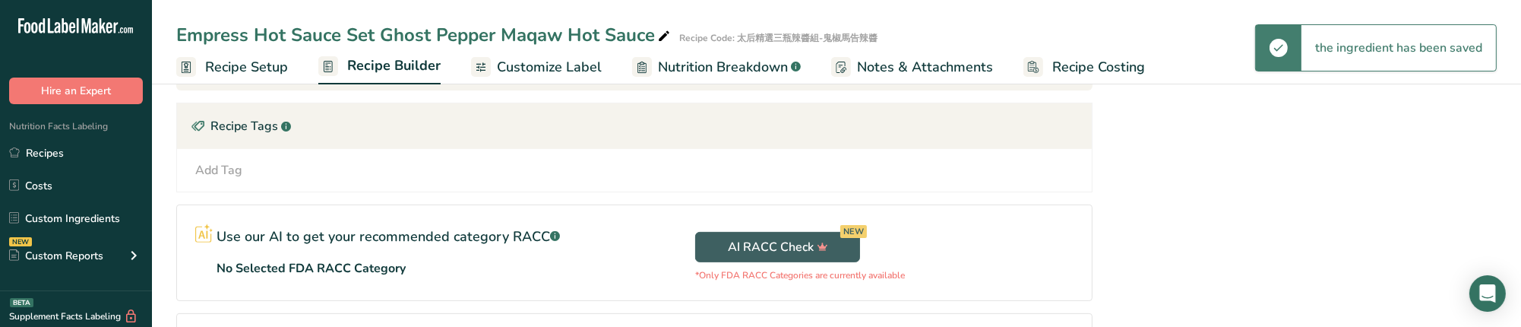
scroll to position [870, 0]
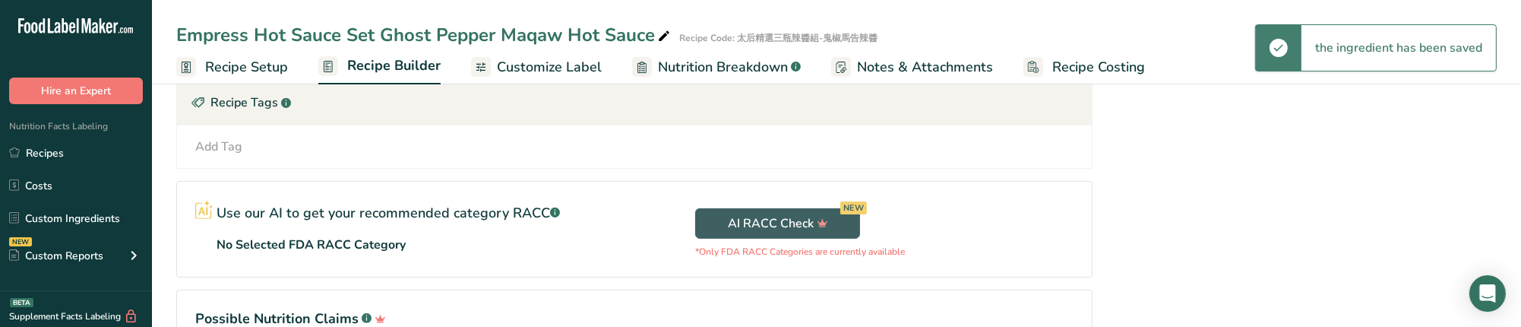
click at [542, 67] on span "Customize Label" at bounding box center [549, 67] width 105 height 21
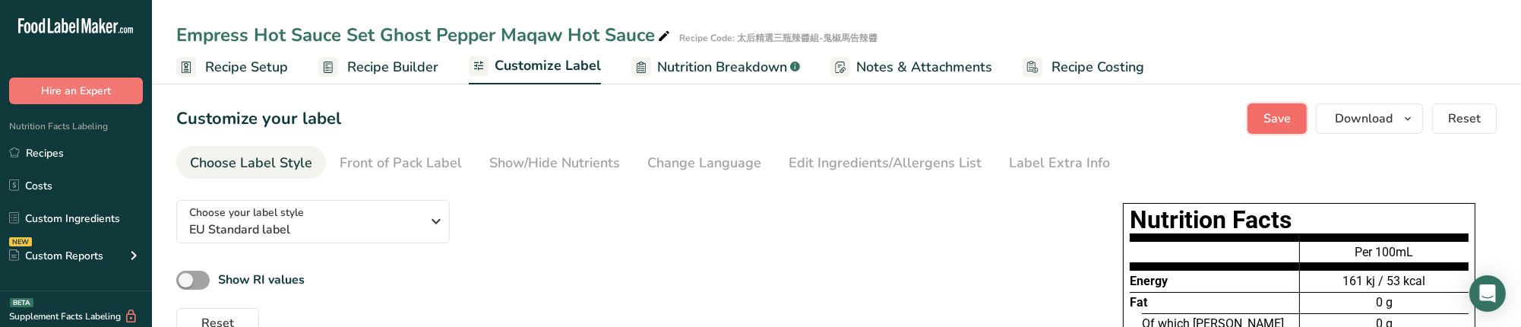
click at [1273, 118] on span "Save" at bounding box center [1277, 118] width 27 height 18
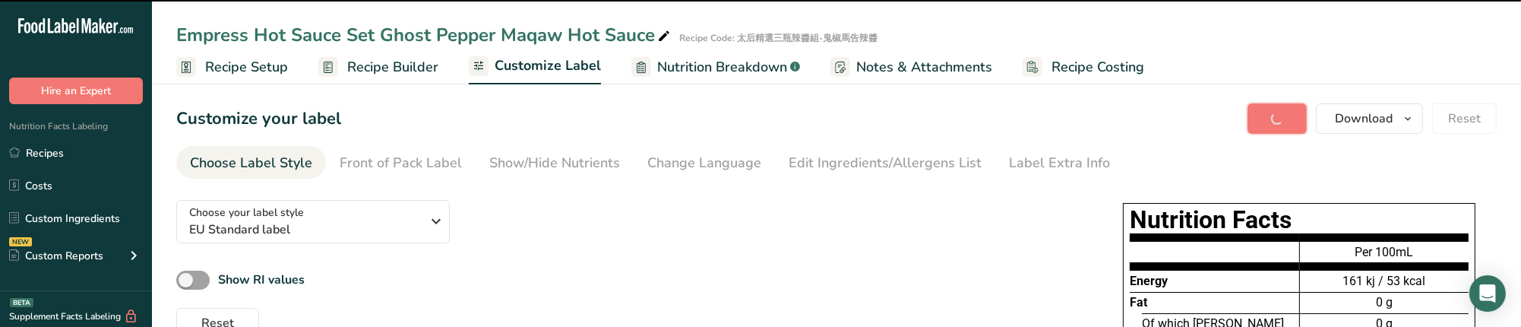
click at [1269, 119] on span "Save" at bounding box center [1277, 118] width 27 height 18
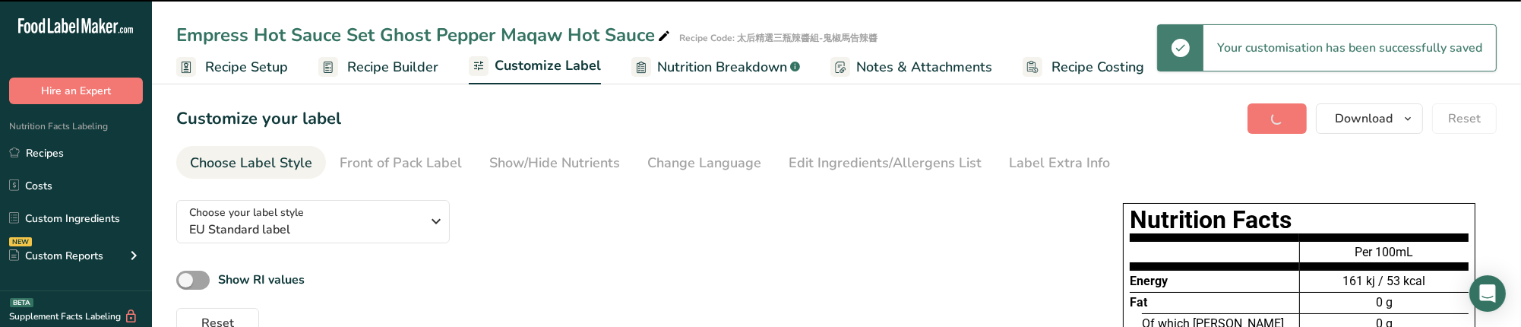
click at [1269, 119] on div "Save Download Choose what to show on your downloaded label Recipe Name to appea…" at bounding box center [1372, 118] width 249 height 30
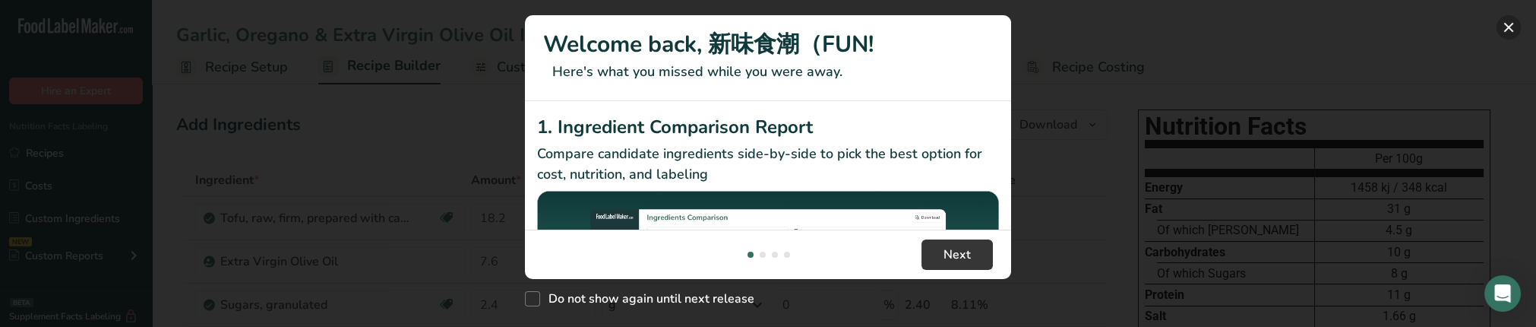
click at [1510, 27] on button "New Features" at bounding box center [1509, 27] width 24 height 24
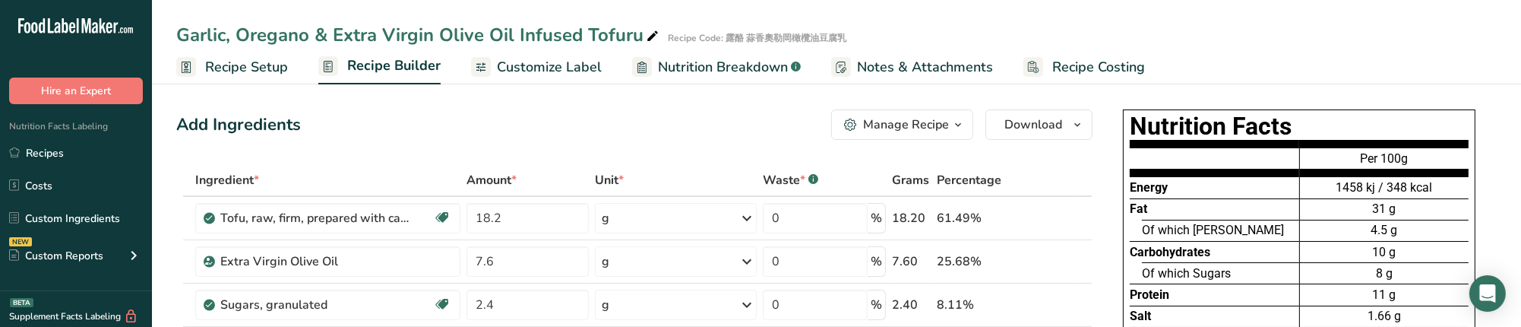
click at [222, 70] on span "Recipe Setup" at bounding box center [246, 67] width 83 height 21
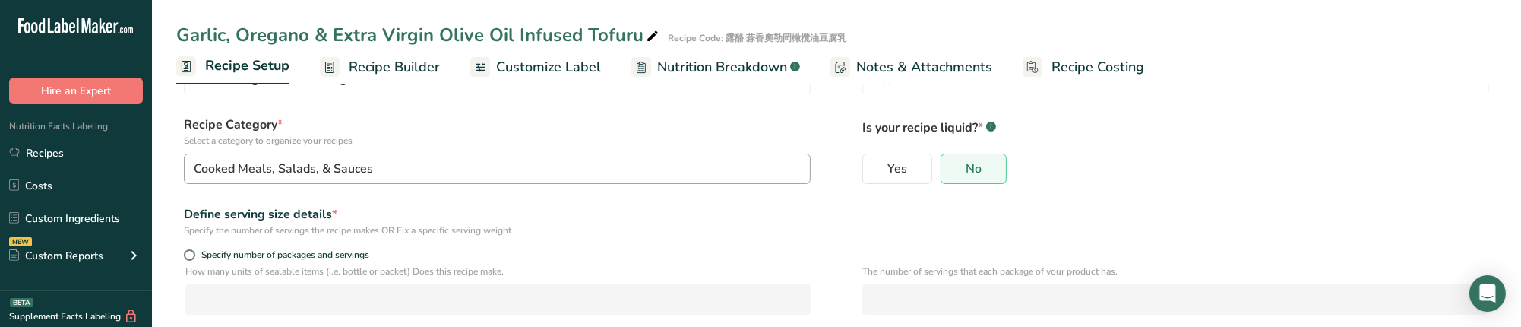
scroll to position [303, 0]
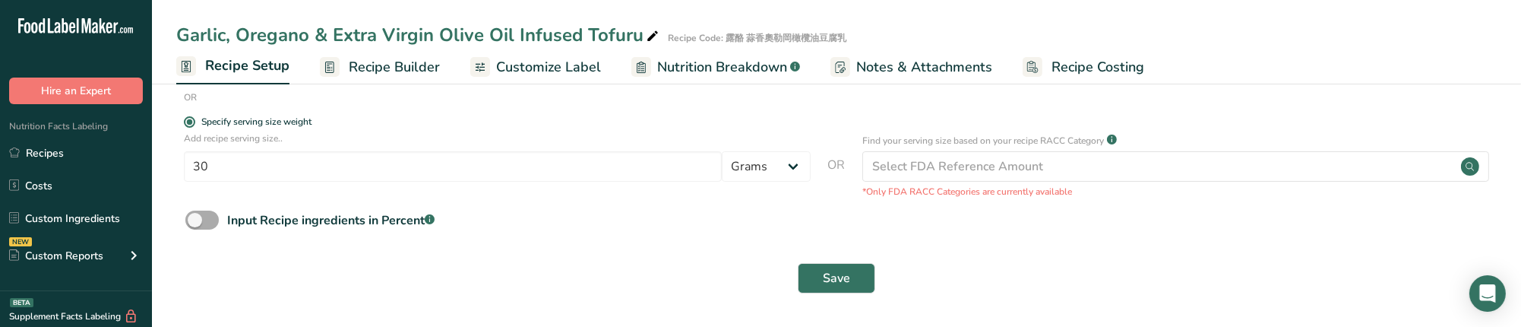
click at [201, 223] on span at bounding box center [201, 219] width 33 height 19
click at [195, 223] on input "Input Recipe ingredients in Percent .a-a{fill:#347362;}.b-a{fill:#fff;}" at bounding box center [190, 220] width 10 height 10
checkbox input "true"
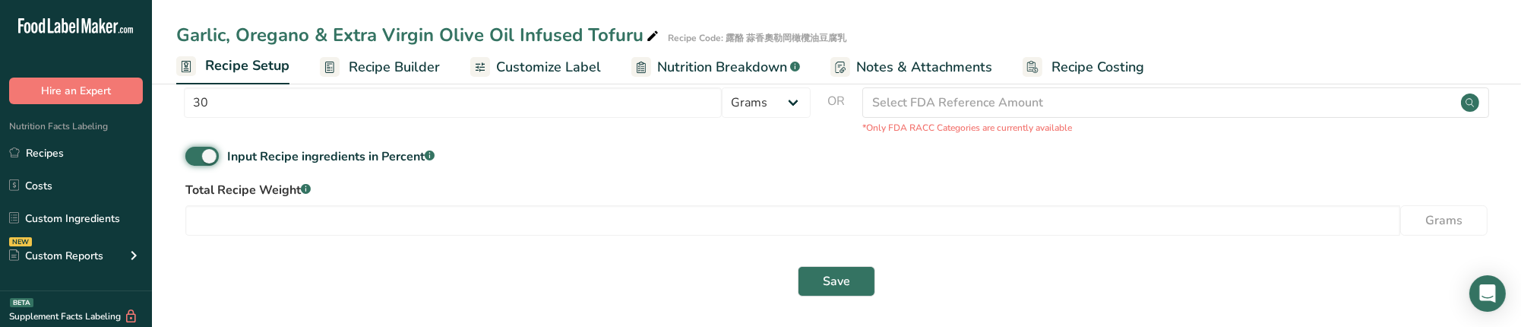
scroll to position [371, 0]
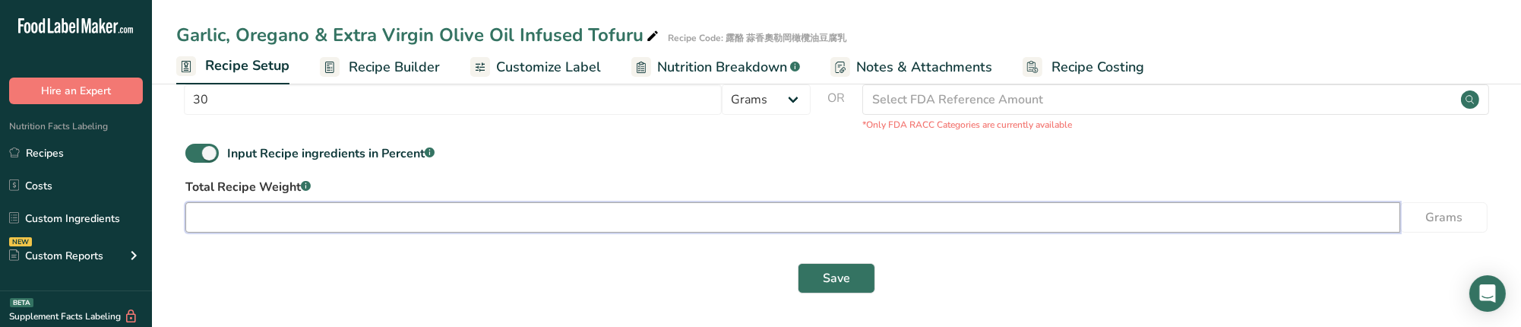
click at [420, 220] on input "number" at bounding box center [792, 217] width 1215 height 30
click at [437, 223] on input "number" at bounding box center [792, 217] width 1215 height 30
type input "180"
click at [843, 280] on span "Save" at bounding box center [836, 278] width 27 height 18
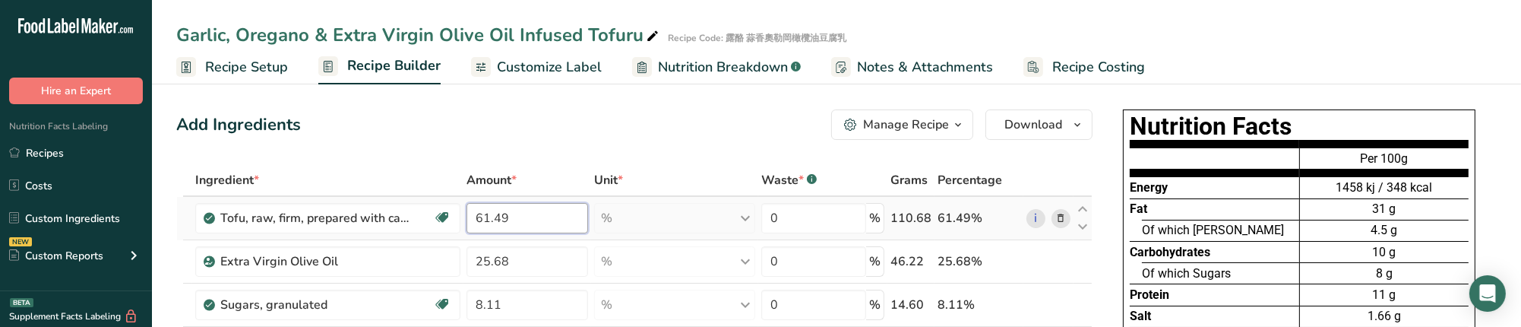
click at [565, 218] on input "61.49" at bounding box center [528, 218] width 122 height 30
type input "60.8"
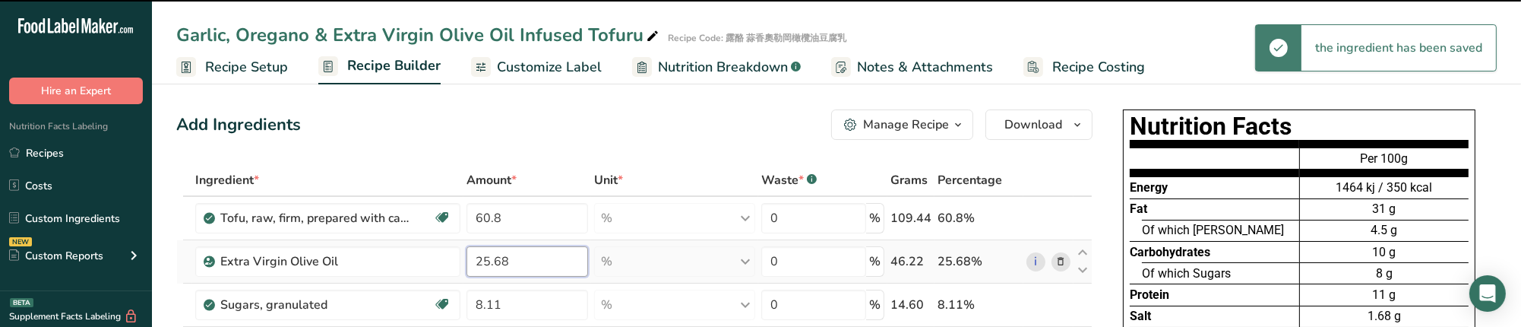
click at [523, 258] on input "25.68" at bounding box center [528, 261] width 122 height 30
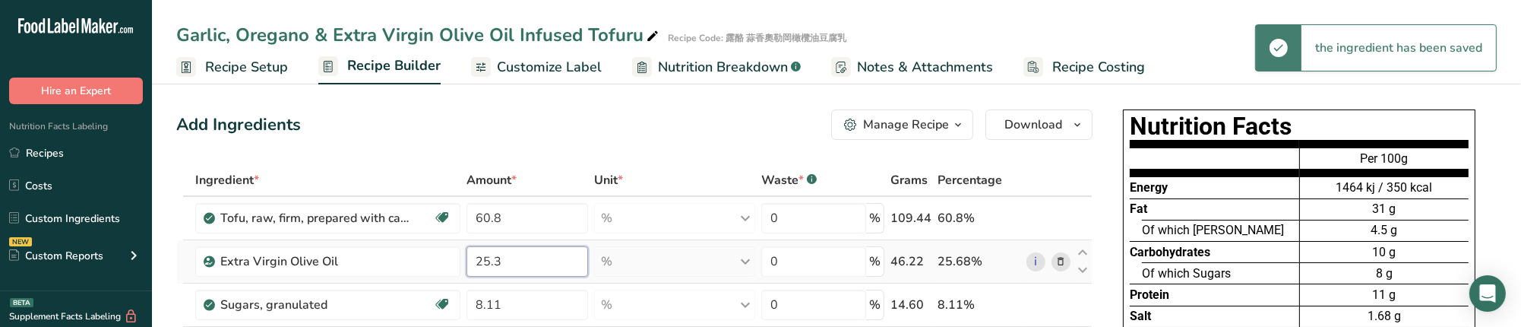
type input "25.3"
click at [516, 301] on input "8.11" at bounding box center [528, 304] width 122 height 30
type input "8"
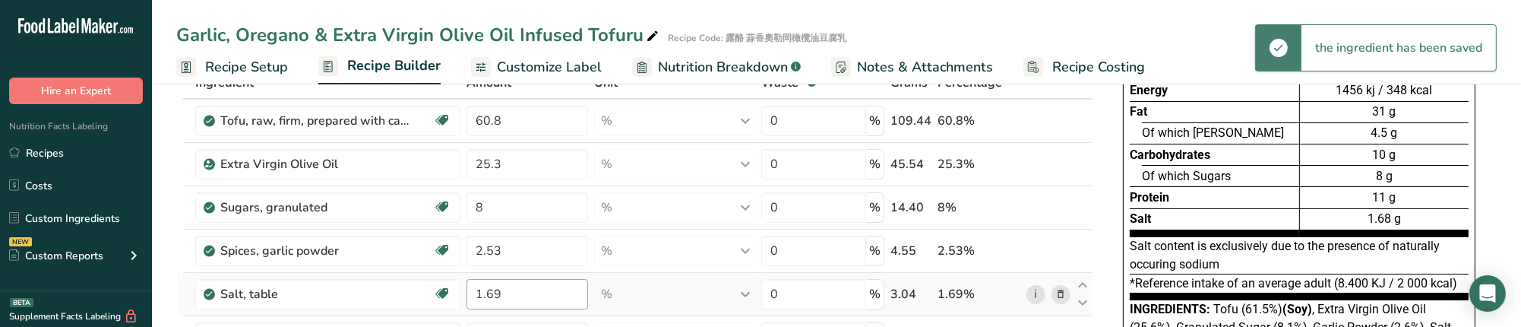
scroll to position [101, 0]
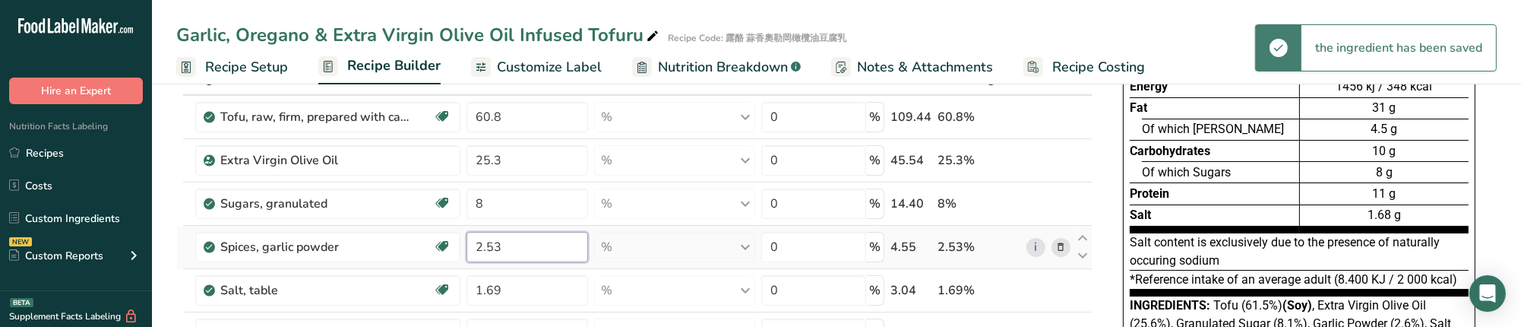
click at [524, 260] on input "2.53" at bounding box center [528, 247] width 122 height 30
type input "2.5"
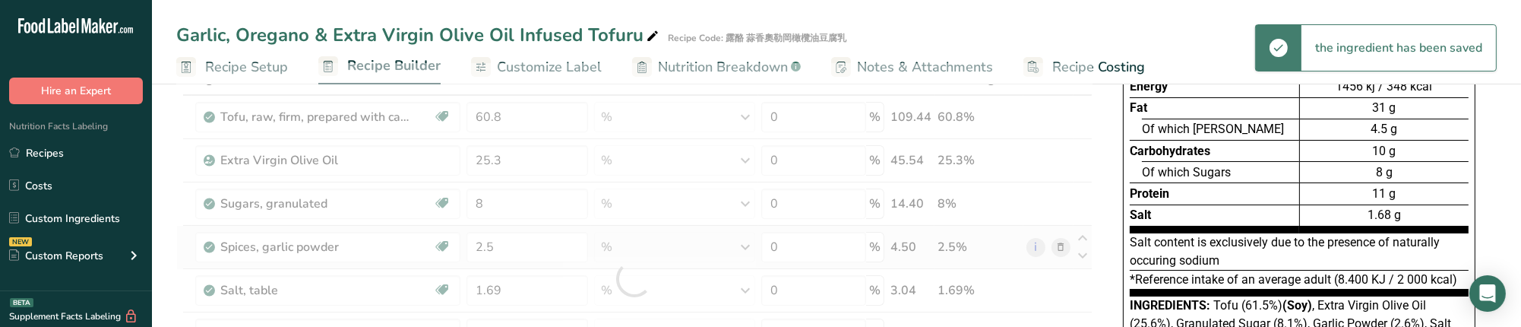
click at [669, 226] on div "Ingredient * Amount * Unit * Waste * .a-a{fill:#347362;}.b-a{fill:#fff;} Grams …" at bounding box center [634, 279] width 916 height 432
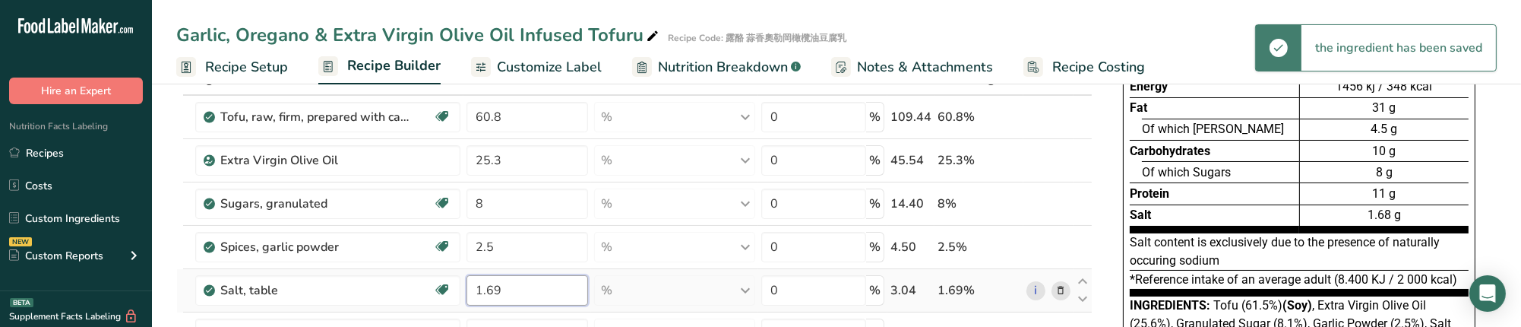
click at [537, 289] on input "1.69" at bounding box center [528, 290] width 122 height 30
type input "1.6"
click at [654, 232] on div "Ingredient * Amount * Unit * Waste * .a-a{fill:#347362;}.b-a{fill:#fff;} Grams …" at bounding box center [634, 279] width 916 height 432
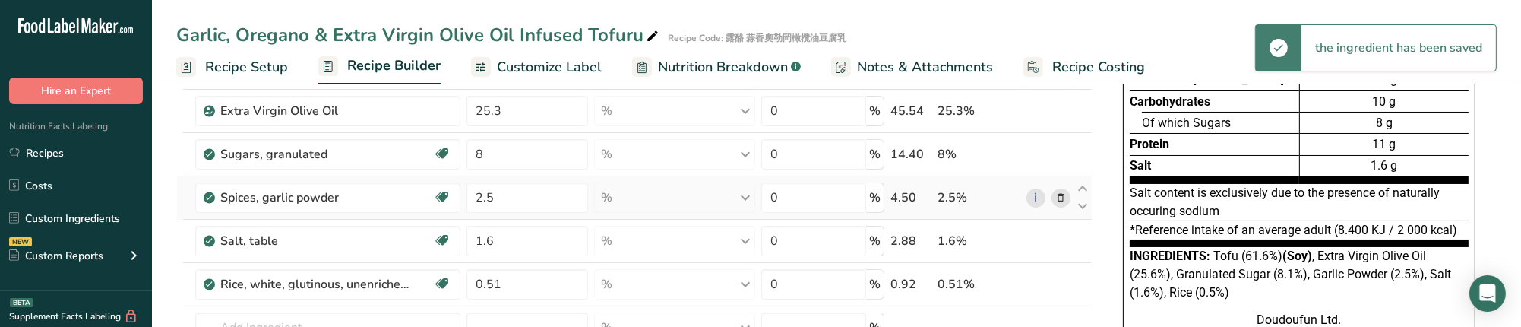
scroll to position [203, 0]
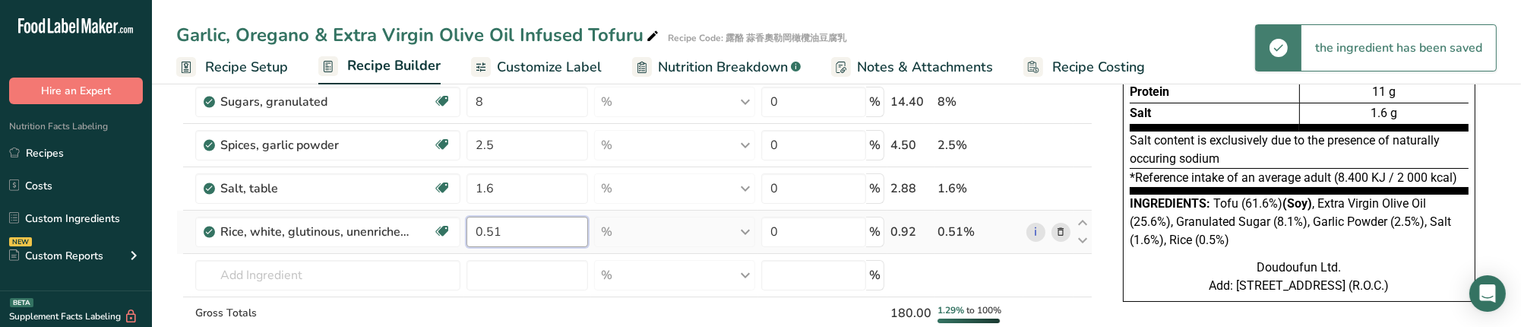
click at [555, 238] on input "0.51" at bounding box center [528, 232] width 122 height 30
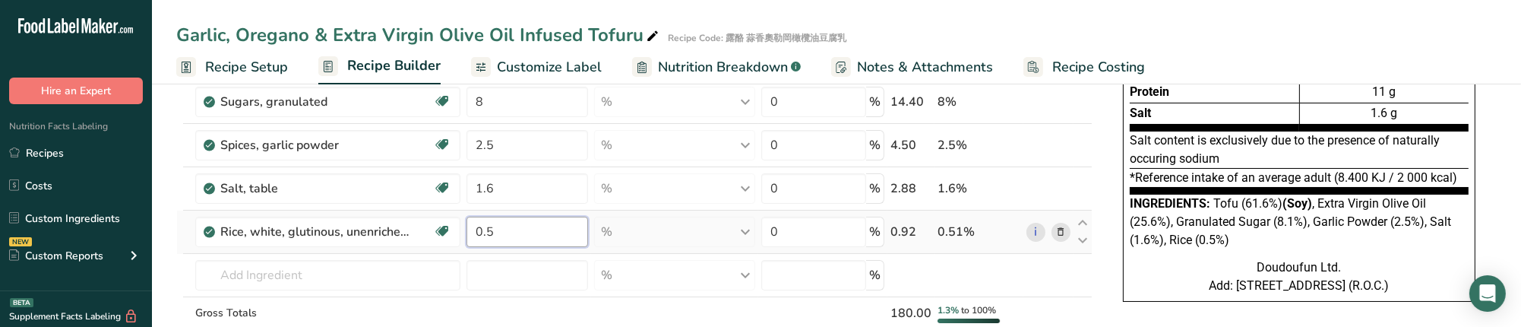
type input "0"
type input "1.3"
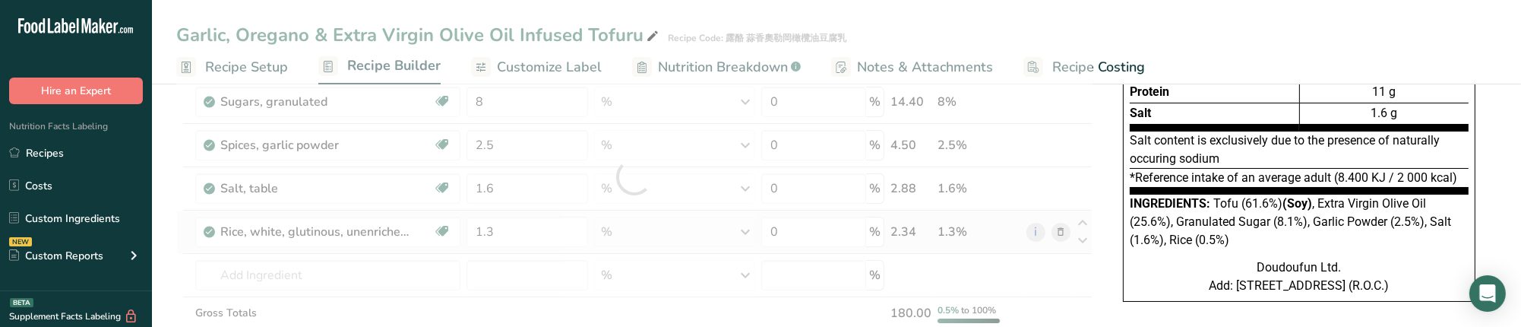
click at [710, 225] on div "Ingredient * Amount * Unit * Waste * .a-a{fill:#347362;}.b-a{fill:#fff;} Grams …" at bounding box center [634, 177] width 916 height 432
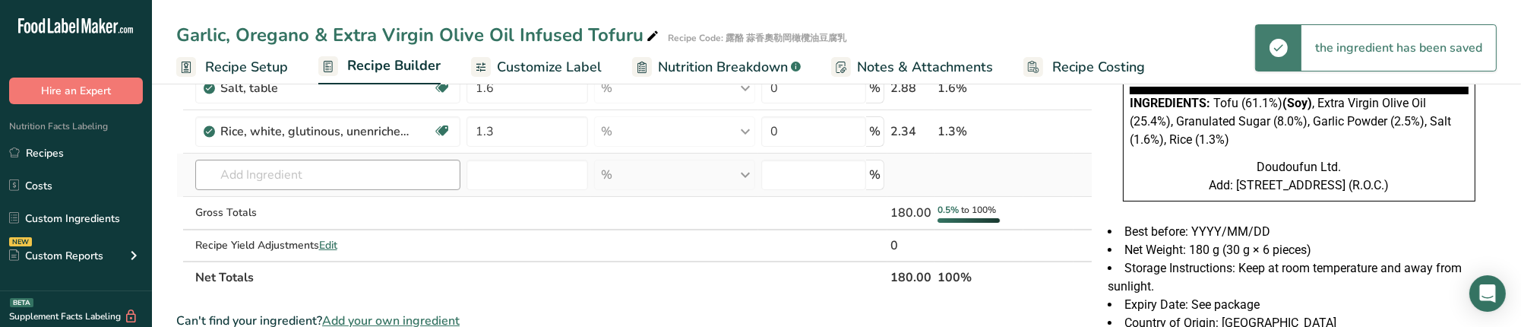
scroll to position [303, 0]
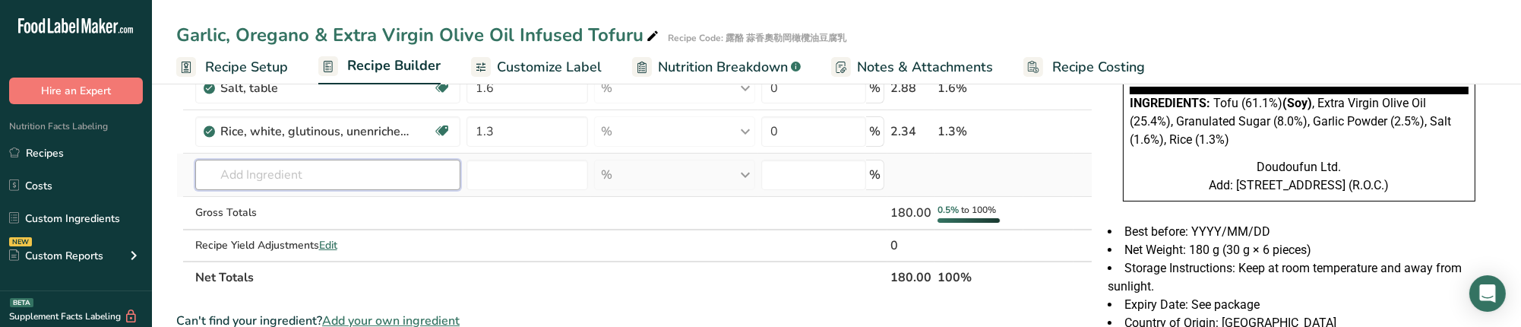
click at [346, 182] on input "text" at bounding box center [327, 175] width 265 height 30
click at [316, 183] on input "text" at bounding box center [327, 175] width 265 height 30
paste input "rice wine"
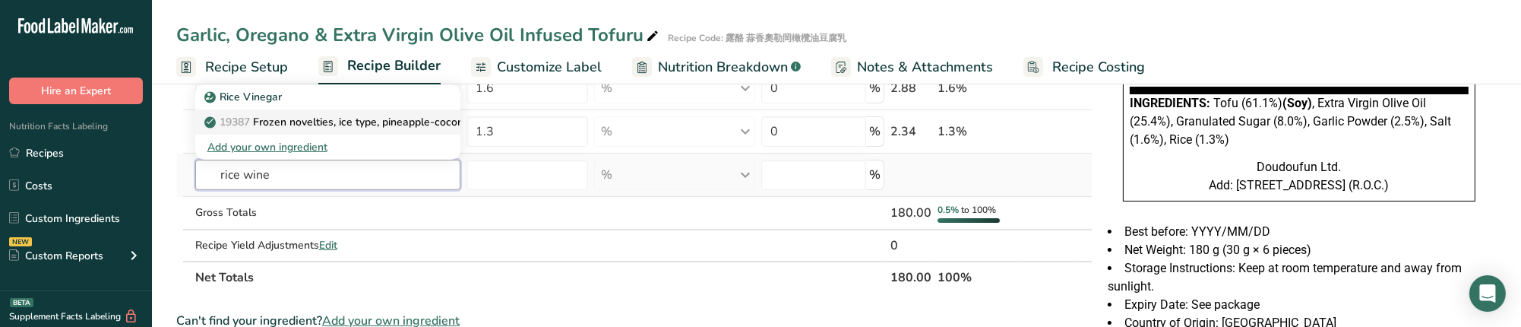
type input "rice wine"
click at [306, 144] on div "Add your own ingredient" at bounding box center [327, 147] width 241 height 16
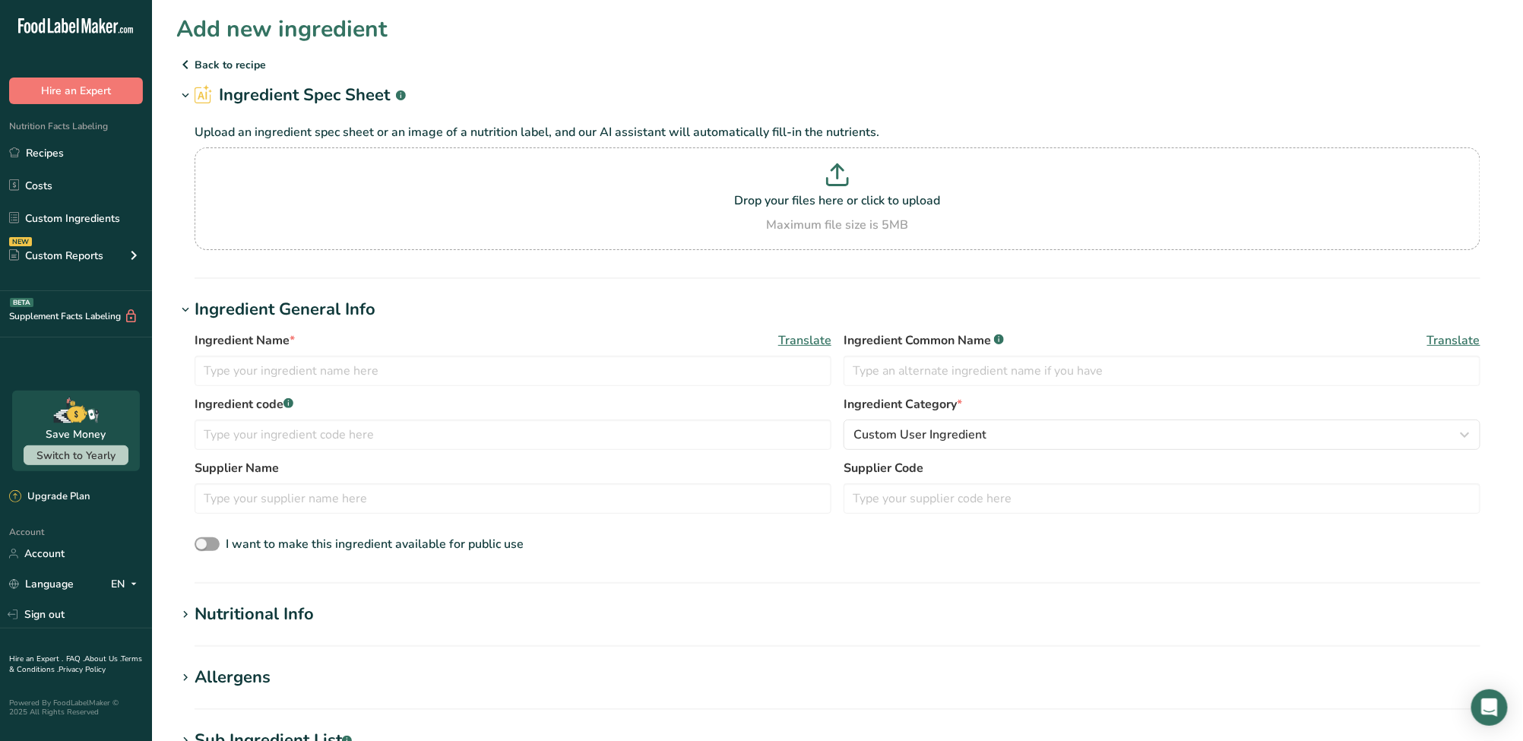
click at [179, 62] on icon at bounding box center [185, 64] width 18 height 27
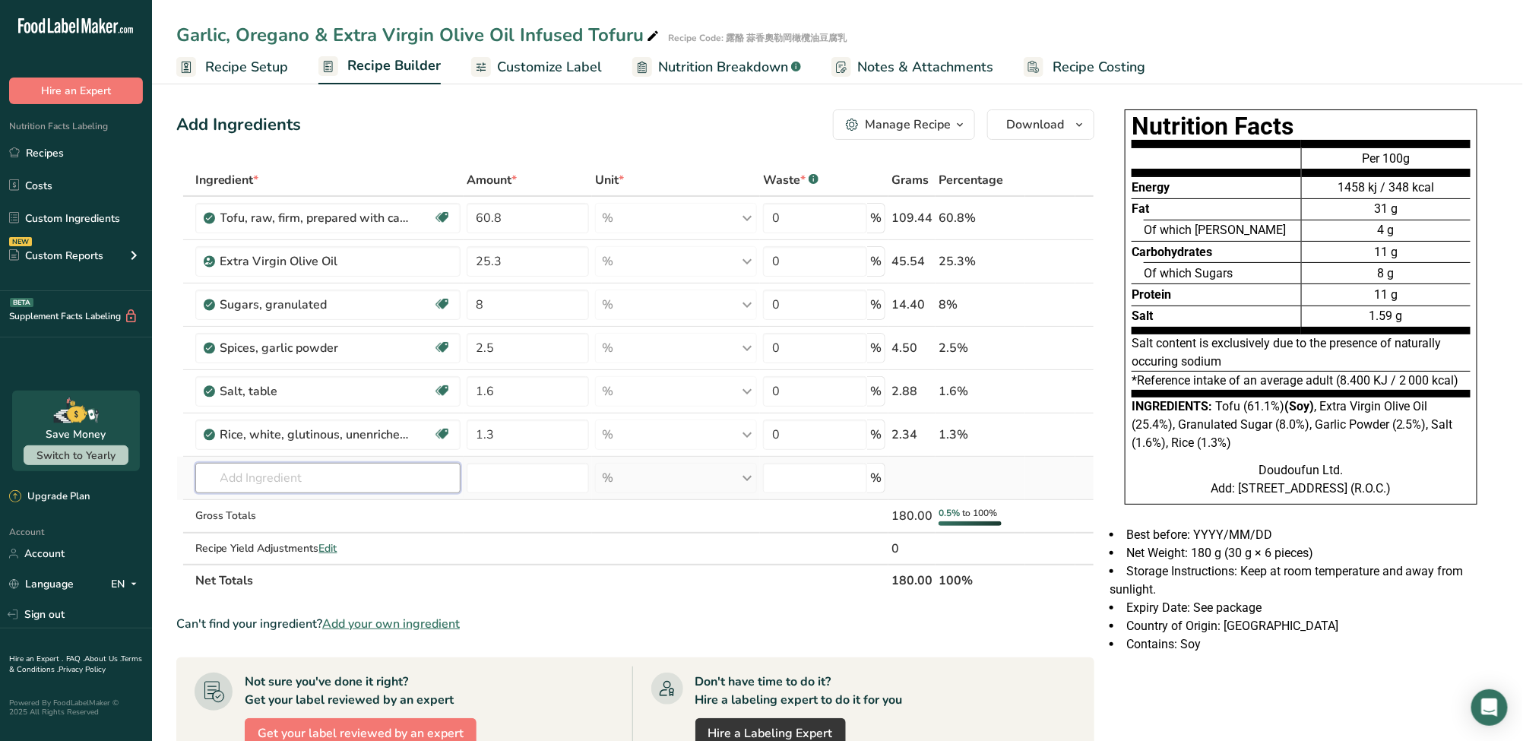
click at [397, 480] on input "text" at bounding box center [328, 478] width 266 height 30
paste input "R"
type input "RICE WINE"
click at [307, 559] on div "Add your own ingredient" at bounding box center [328, 559] width 242 height 16
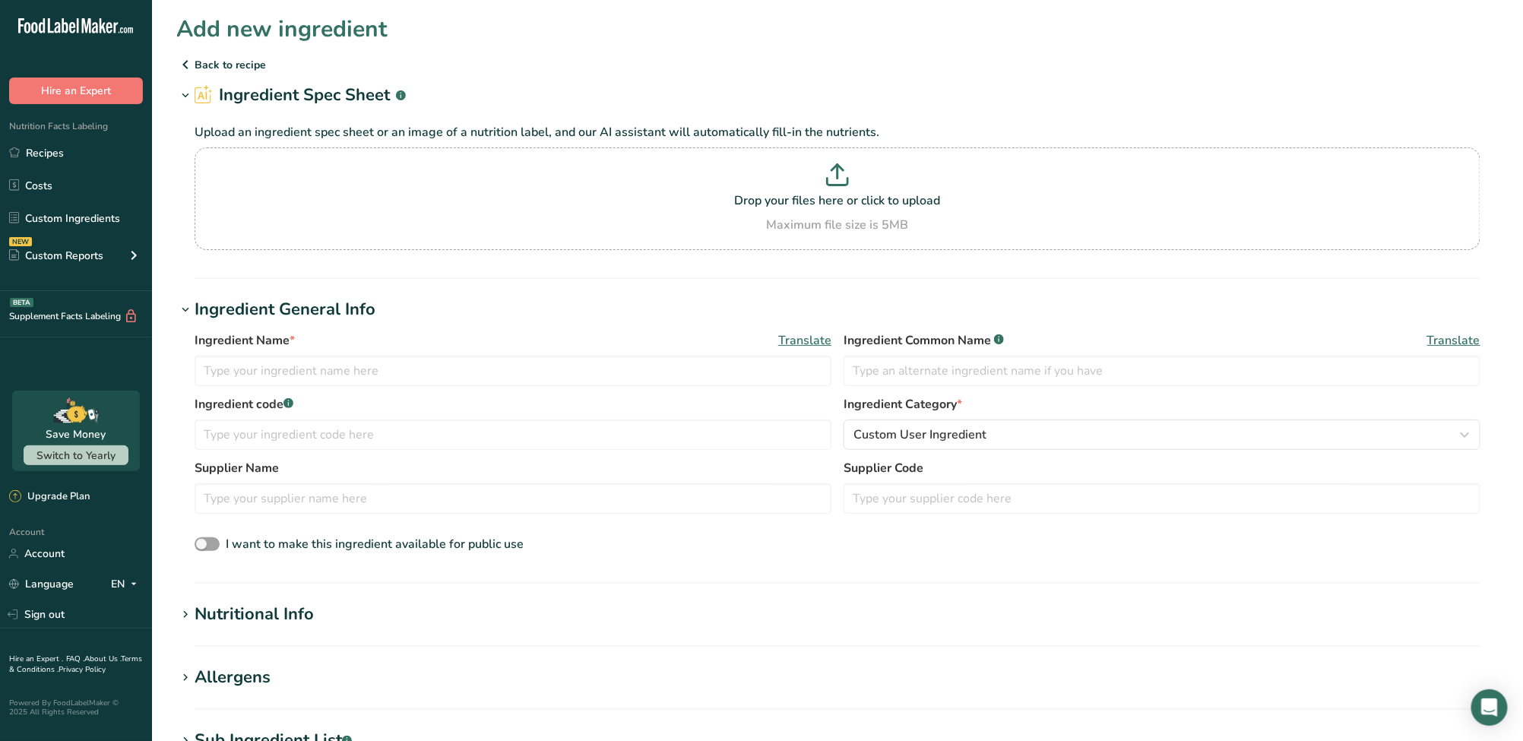
click at [183, 59] on icon at bounding box center [185, 64] width 18 height 27
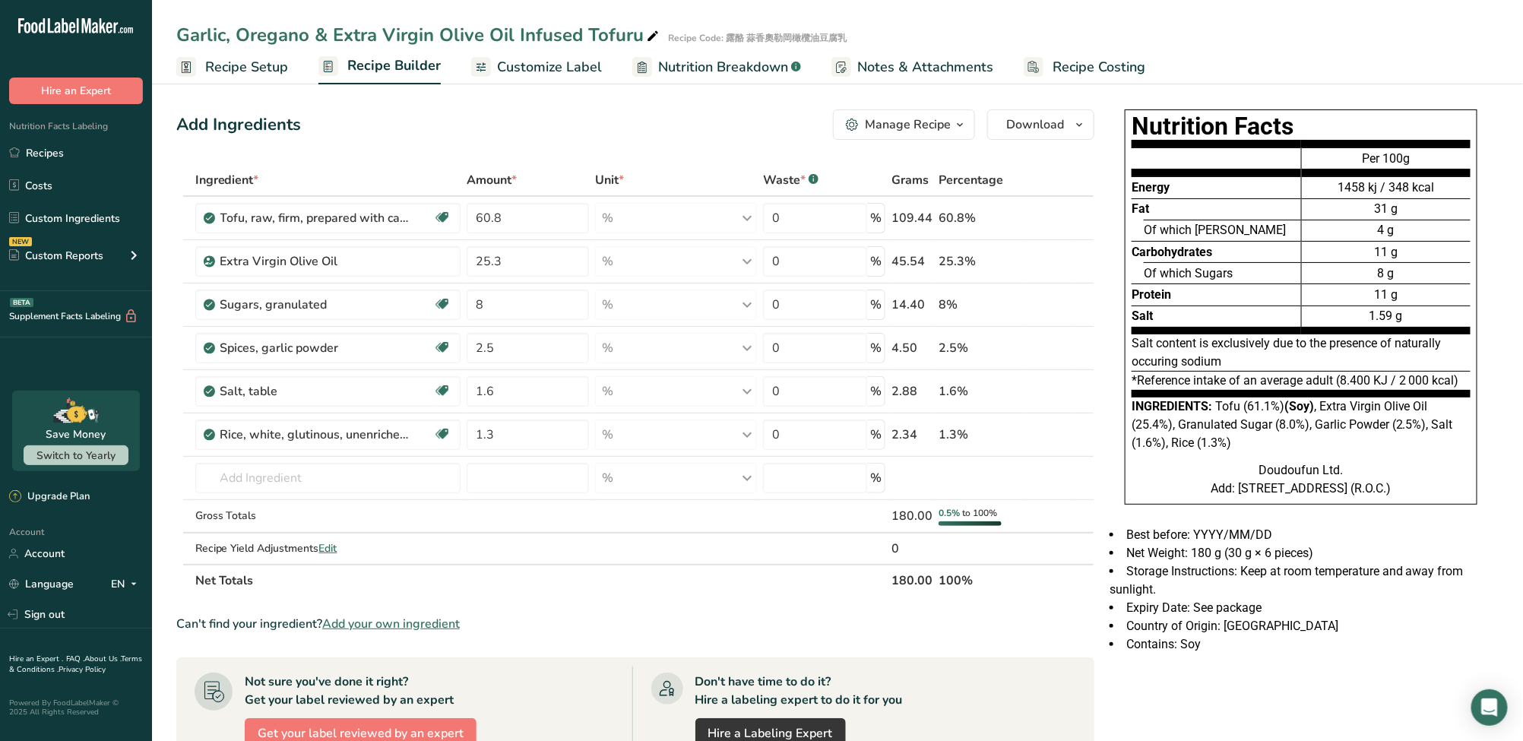
click at [811, 163] on div "Add Ingredients Manage Recipe Delete Recipe Duplicate Recipe Scale Recipe Save …" at bounding box center [639, 598] width 927 height 990
click at [387, 624] on span "Add your own ingredient" at bounding box center [391, 624] width 138 height 18
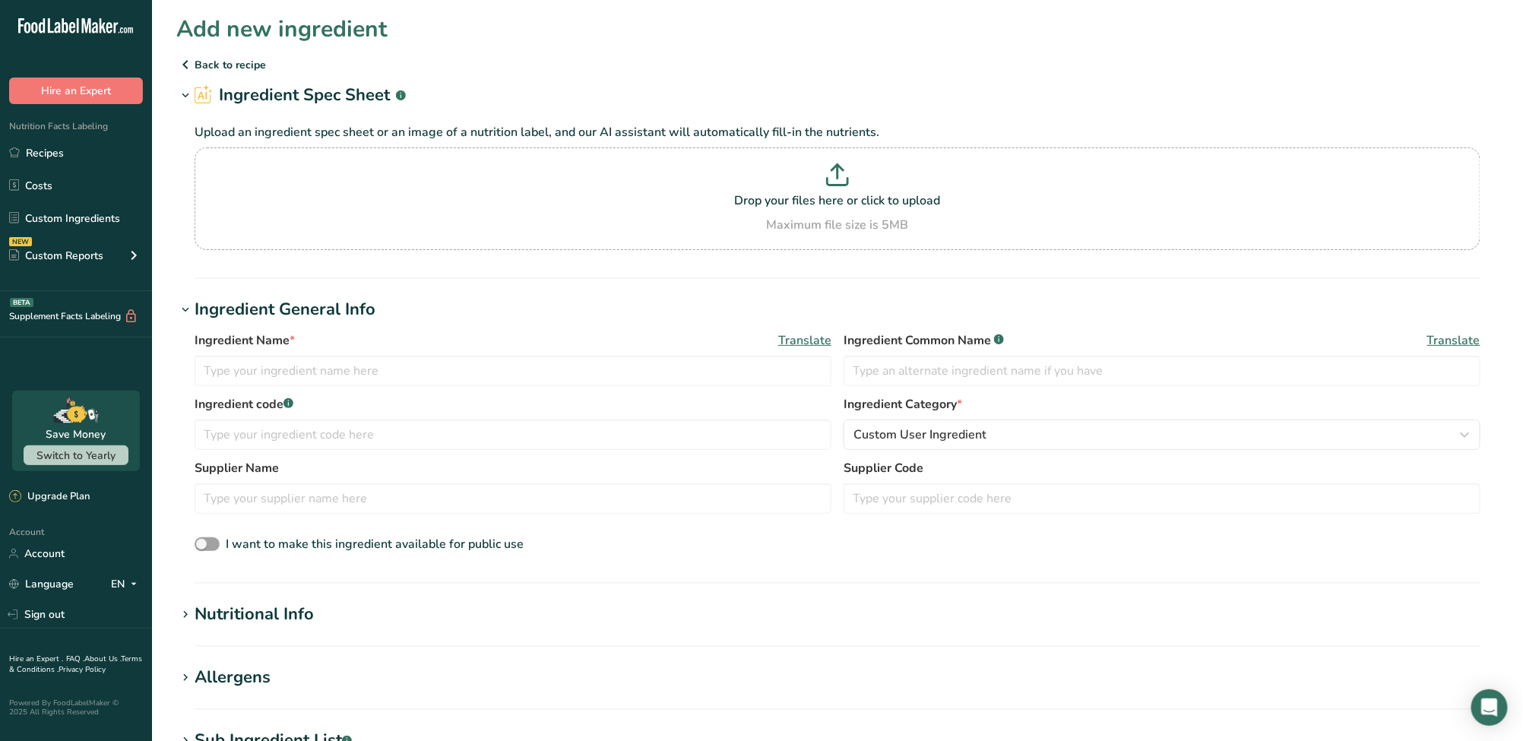
click at [1052, 90] on h1 "Ingredient Spec Sheet .a-a{fill:#347362;}.b-a{fill:#fff;}" at bounding box center [837, 95] width 1322 height 25
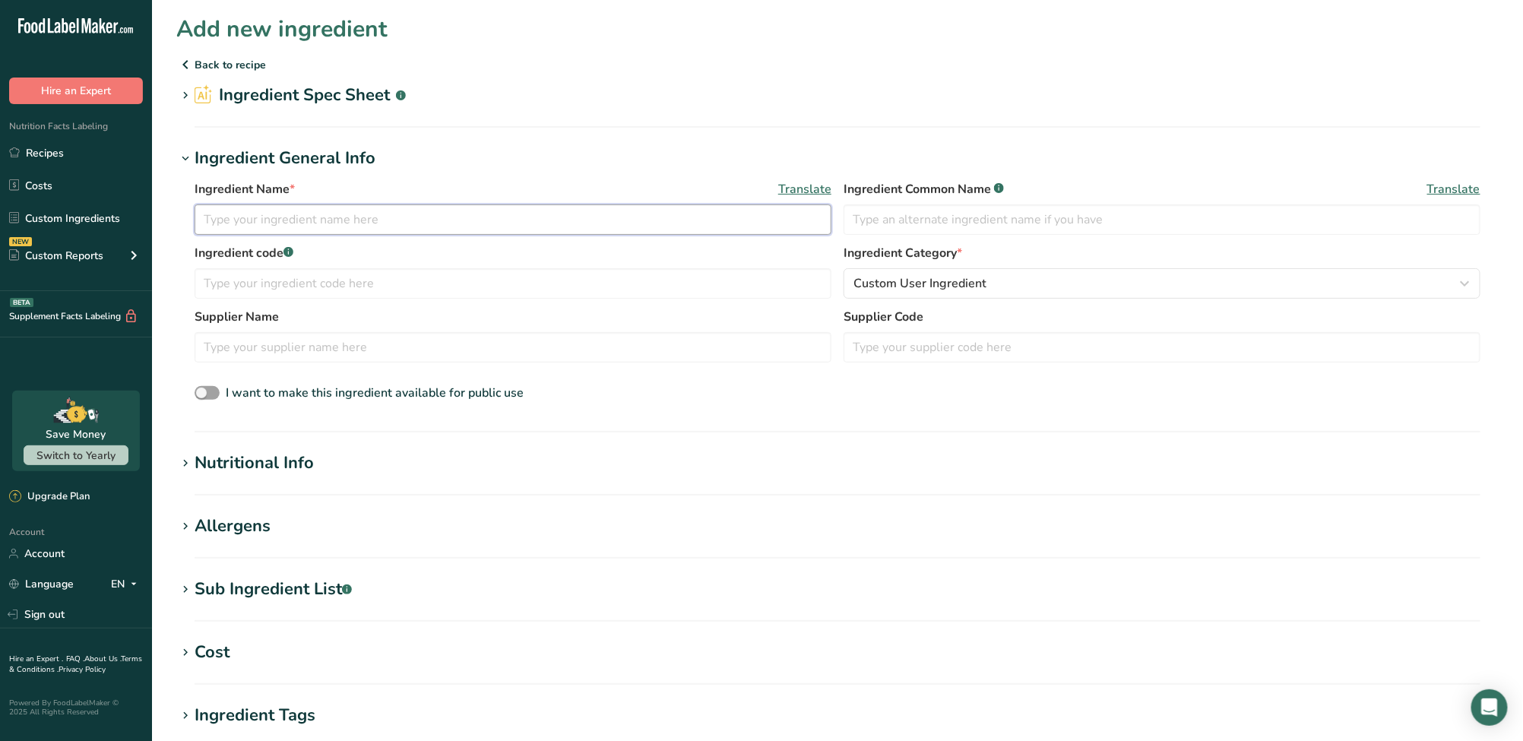
click at [337, 220] on input "text" at bounding box center [513, 219] width 637 height 30
paste input "Rice Wine"
type input "Rice Wine"
click at [998, 217] on input "text" at bounding box center [1161, 219] width 637 height 30
click at [187, 467] on icon at bounding box center [186, 463] width 14 height 21
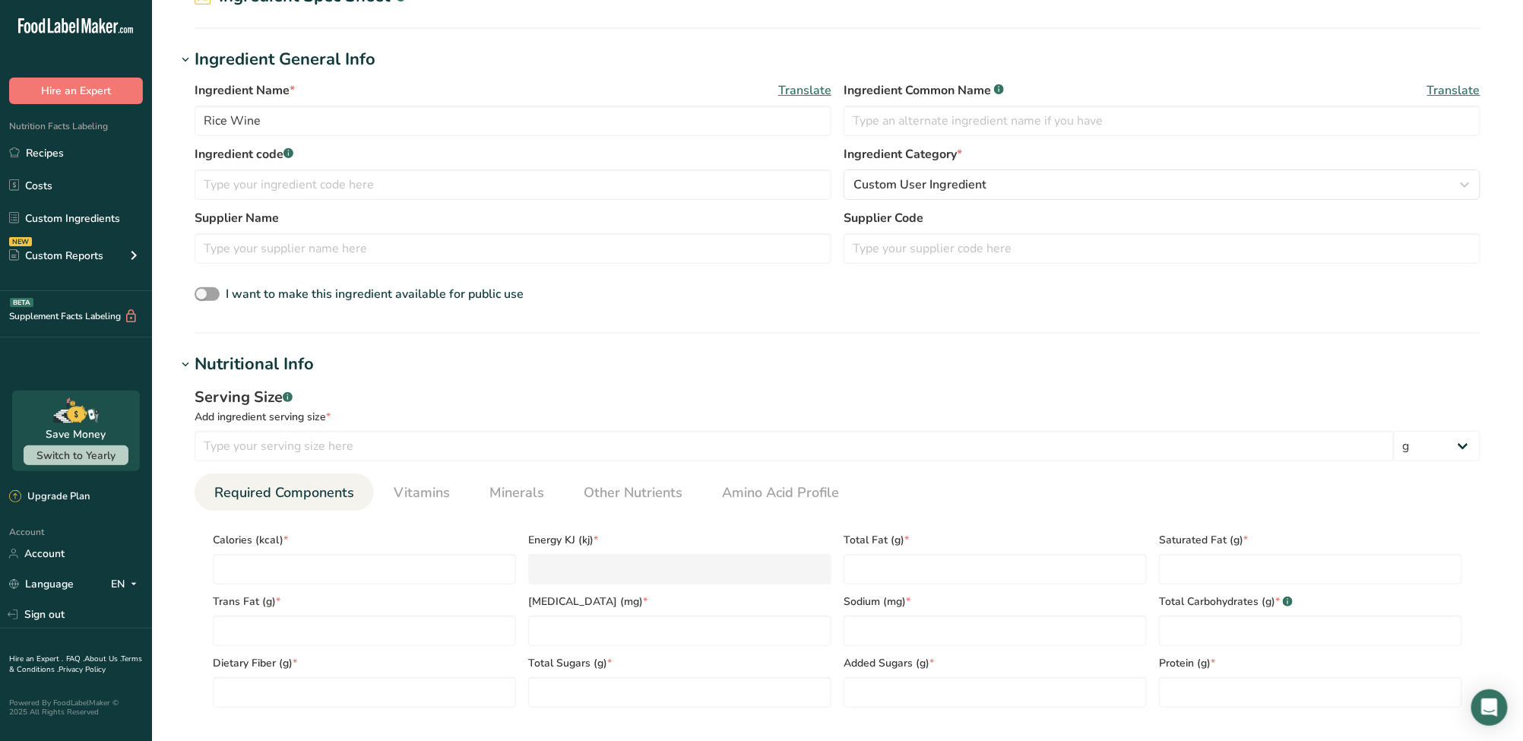
scroll to position [101, 0]
click at [969, 312] on section "Ingredient General Info Ingredient Name * Translate Rice Wine Ingredient Common…" at bounding box center [837, 188] width 1322 height 286
click at [902, 119] on input "text" at bounding box center [1161, 118] width 637 height 30
drag, startPoint x: 277, startPoint y: 118, endPoint x: 108, endPoint y: 108, distance: 169.7
click at [105, 109] on div ".a-20{fill:#fff;} Hire an Expert Nutrition Facts Labeling Recipes Costs Custom …" at bounding box center [761, 603] width 1523 height 1409
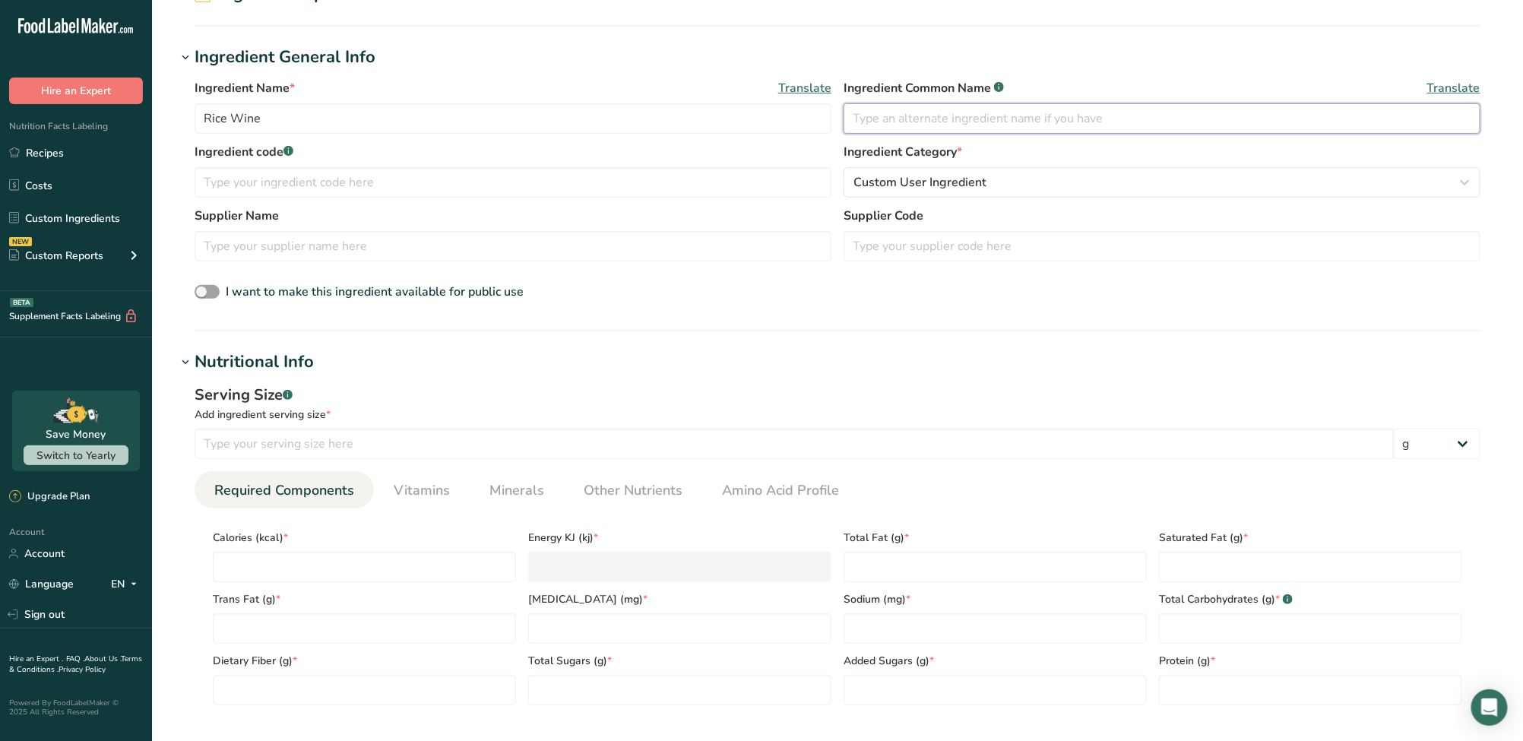
click at [993, 110] on input "text" at bounding box center [1161, 118] width 637 height 30
paste input "Rice Wine"
type input "Rice Wine"
click at [328, 185] on input "text" at bounding box center [513, 182] width 637 height 30
type input "阿"
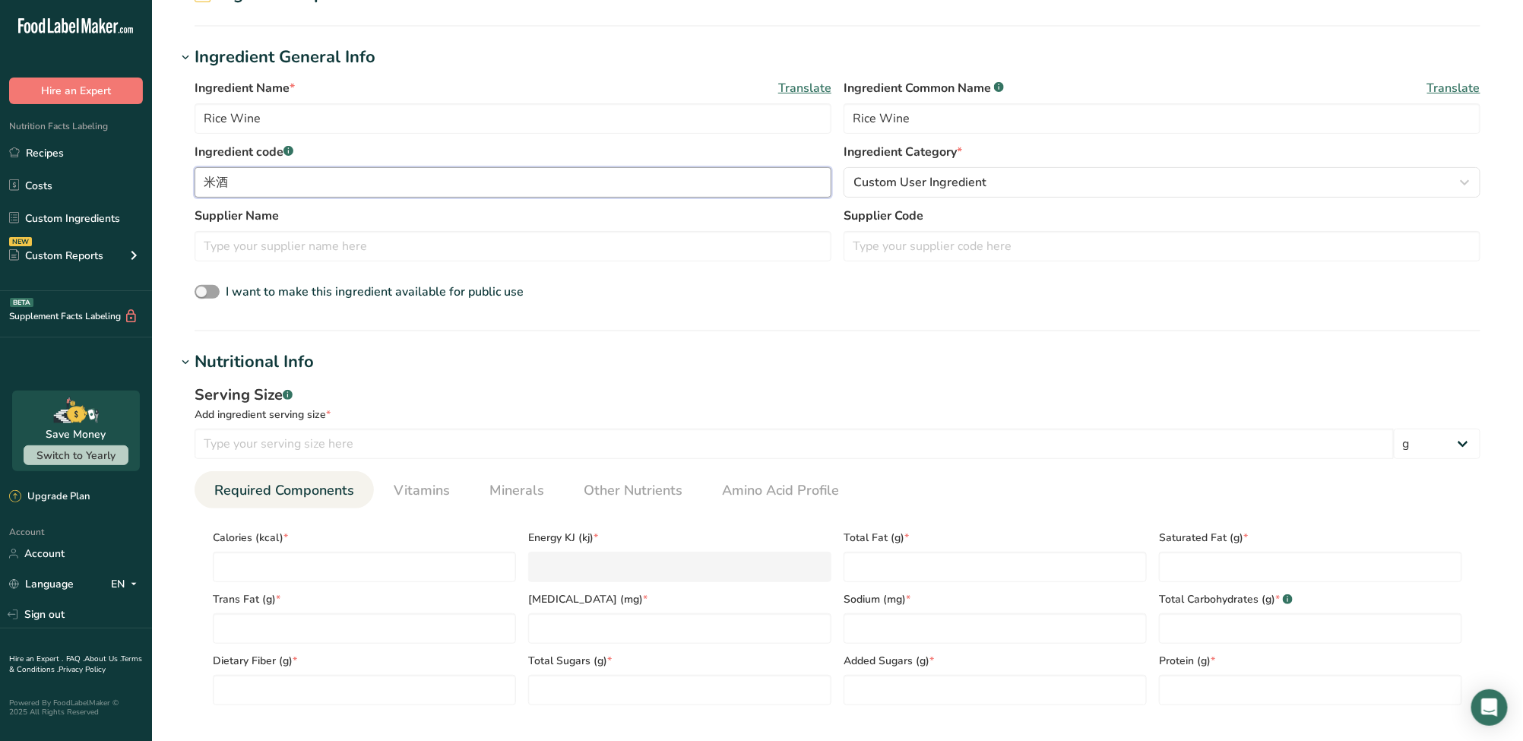
type input "米酒"
click at [299, 438] on input "number" at bounding box center [794, 444] width 1199 height 30
type input "100"
click at [324, 568] on input "number" at bounding box center [364, 567] width 303 height 30
type input "1"
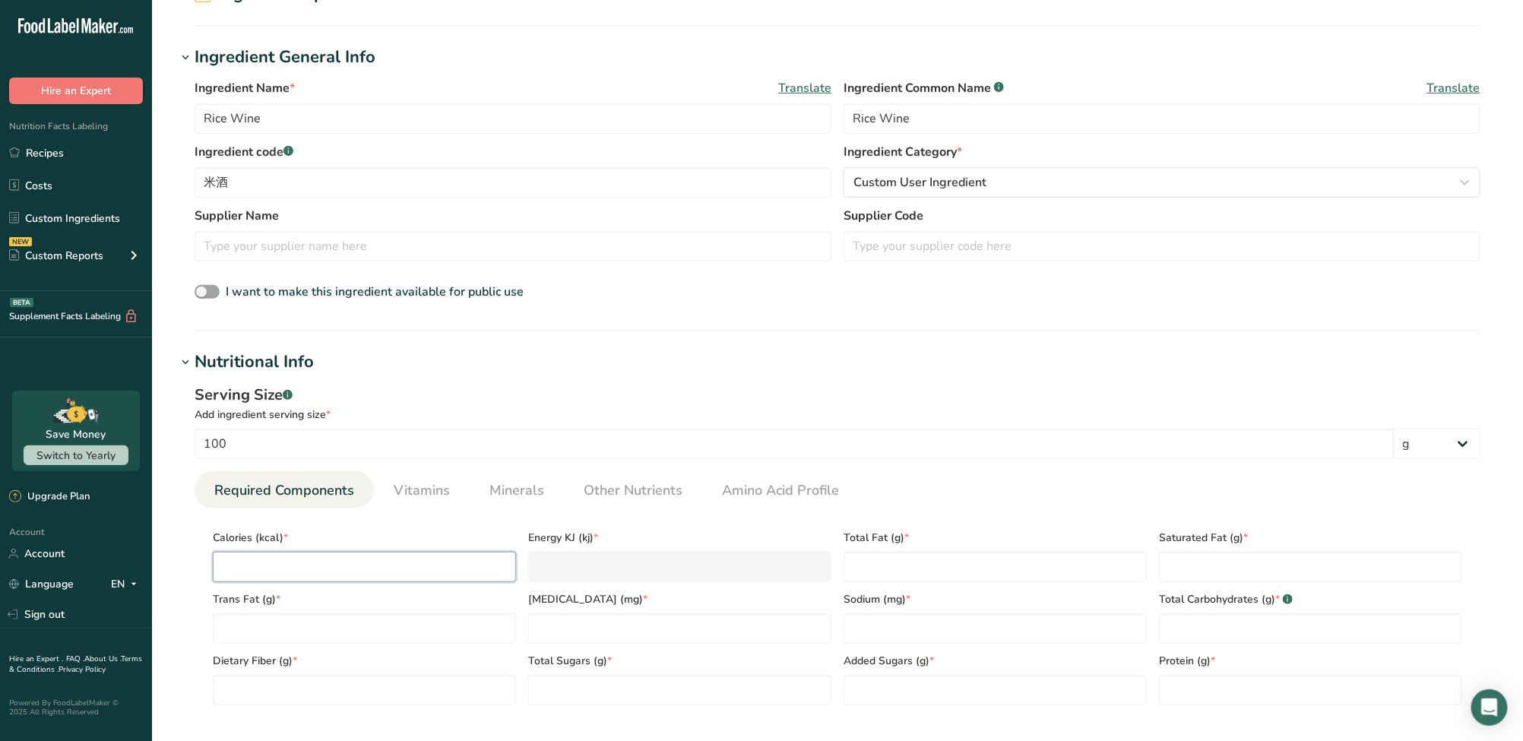
type KJ "4.2"
type input "13"
type KJ "54.4"
type input "134"
type KJ "560.7"
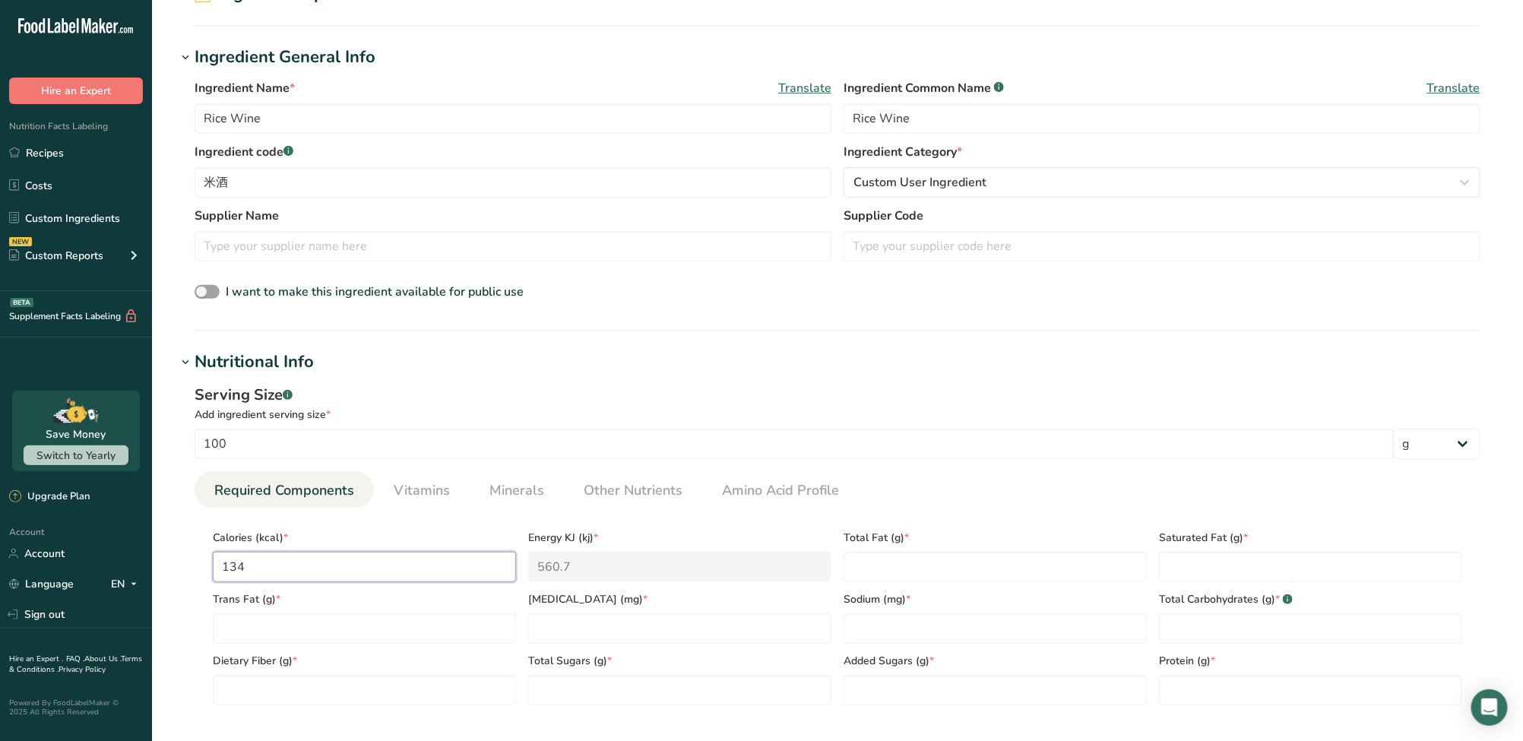
type input "134"
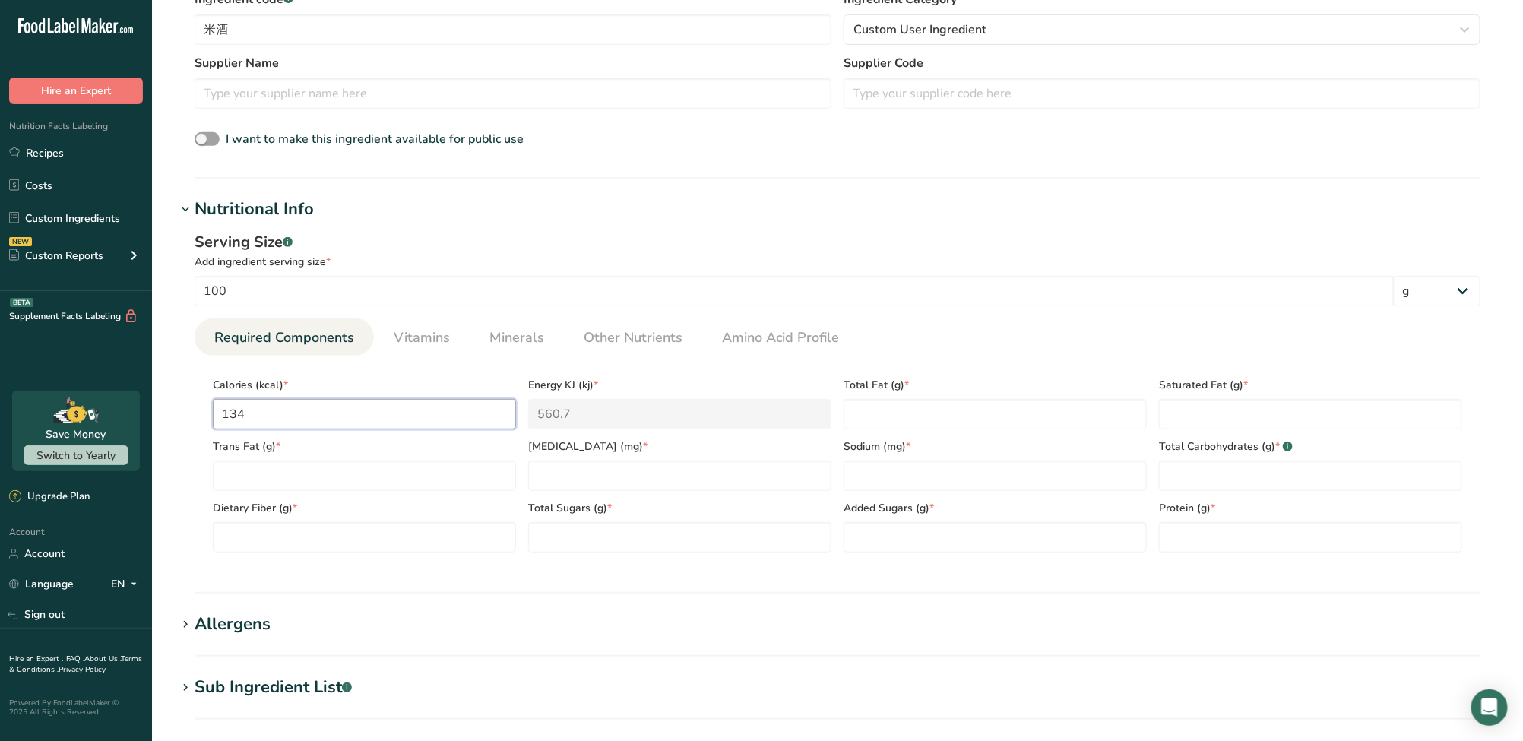
scroll to position [303, 0]
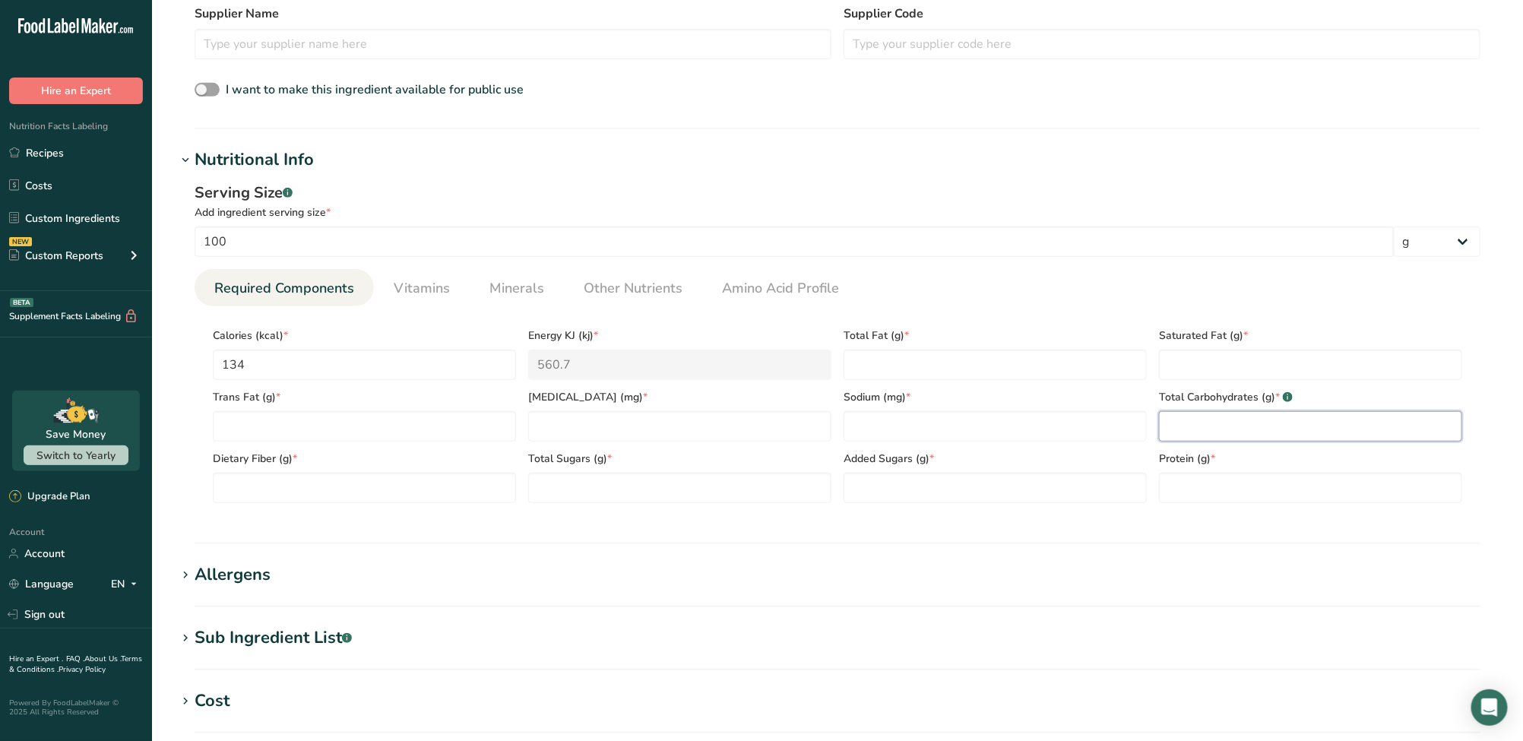
click at [1236, 432] on Carbohydrates "number" at bounding box center [1310, 426] width 303 height 30
click at [723, 492] on Sugars "number" at bounding box center [679, 488] width 303 height 30
type Sugars "5"
click at [1289, 418] on Carbohydrates "number" at bounding box center [1310, 426] width 303 height 30
type Carbohydrates "5"
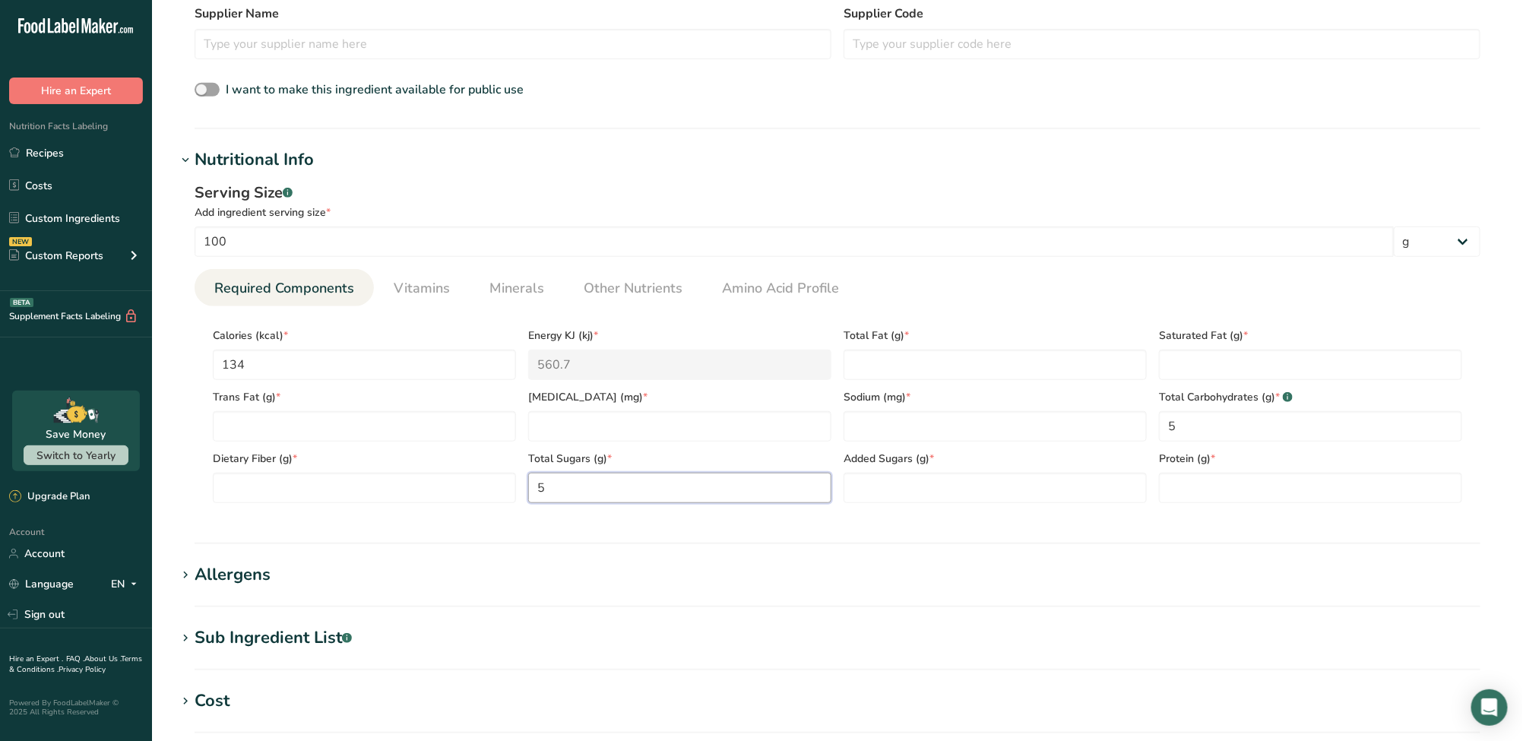
click at [539, 484] on Sugars "5" at bounding box center [679, 488] width 303 height 30
type Sugars "0.5"
click at [1036, 492] on Sugars "number" at bounding box center [994, 488] width 303 height 30
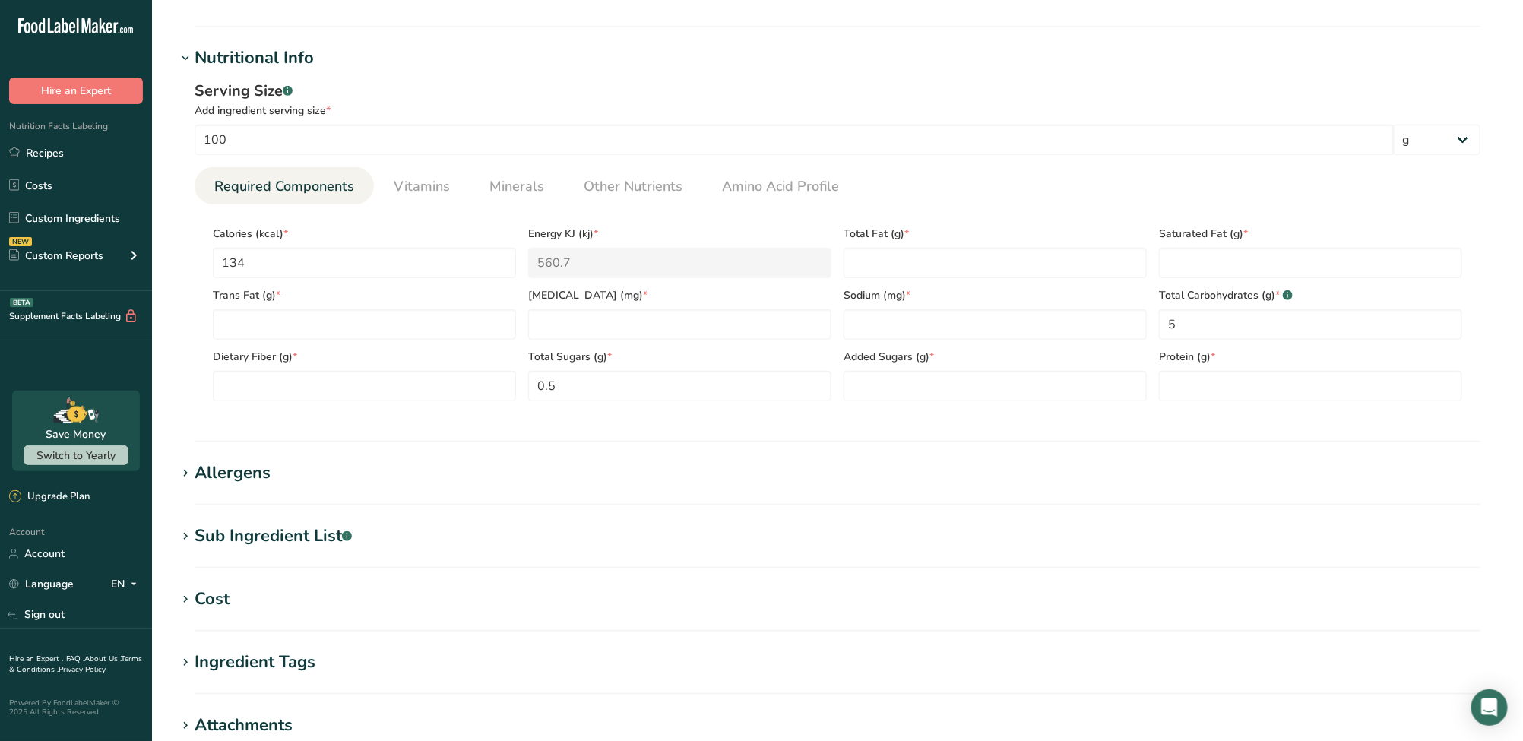
click at [226, 472] on div "Allergens" at bounding box center [233, 472] width 76 height 25
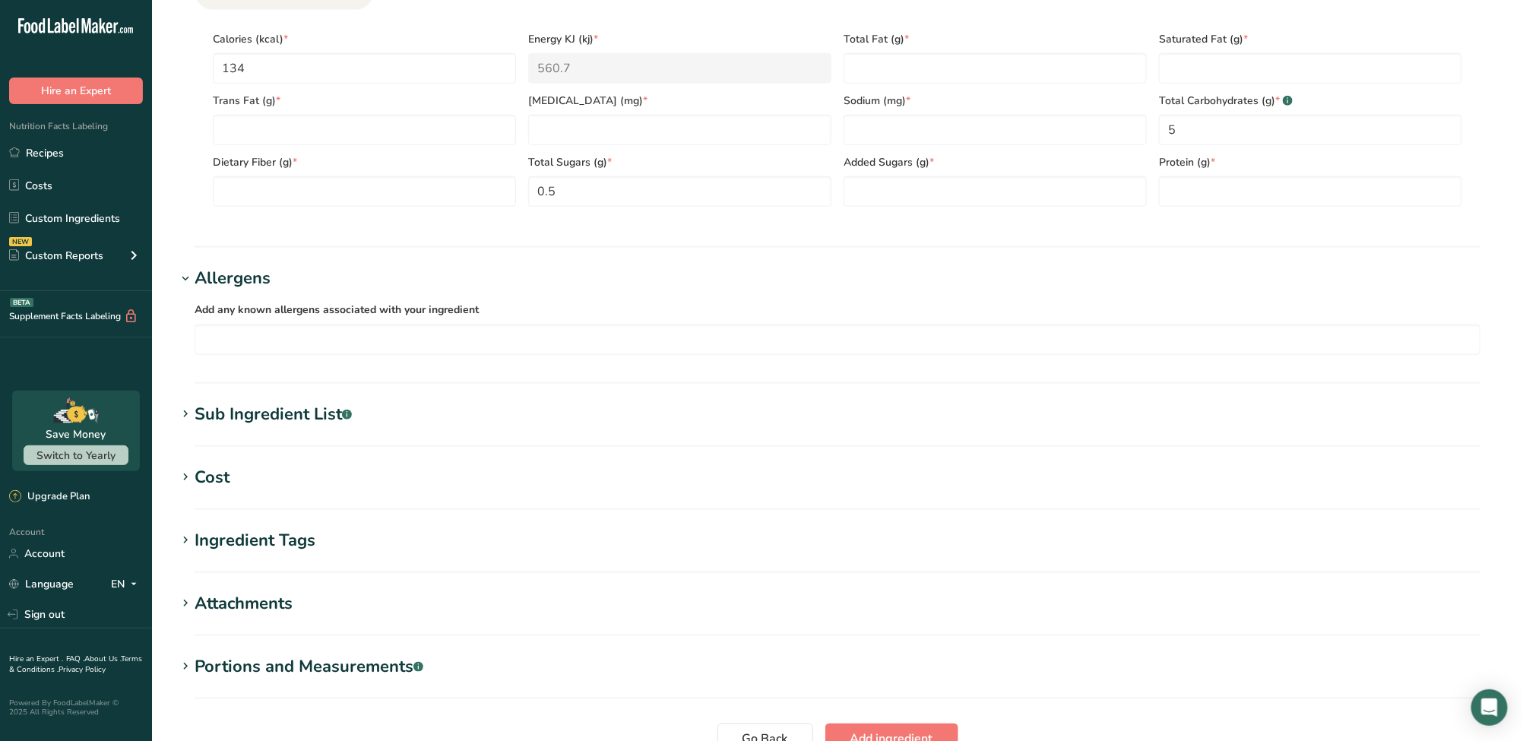
scroll to position [608, 0]
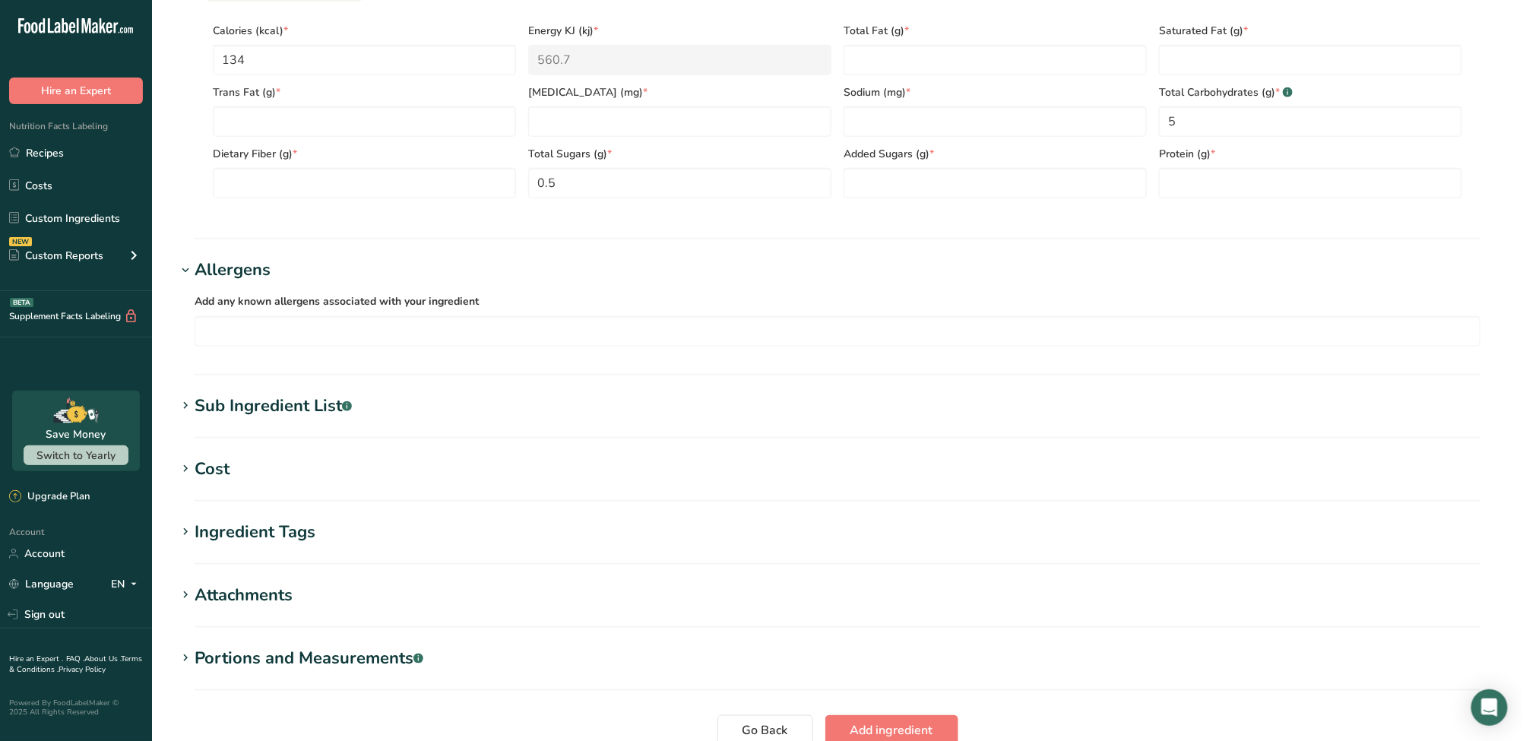
click at [299, 419] on section "Sub Ingredient List .a-a{fill:#347362;}.b-a{fill:#fff;} Translate" at bounding box center [837, 416] width 1322 height 45
click at [220, 417] on div "Sub Ingredient List .a-a{fill:#347362;}.b-a{fill:#fff;}" at bounding box center [273, 406] width 157 height 25
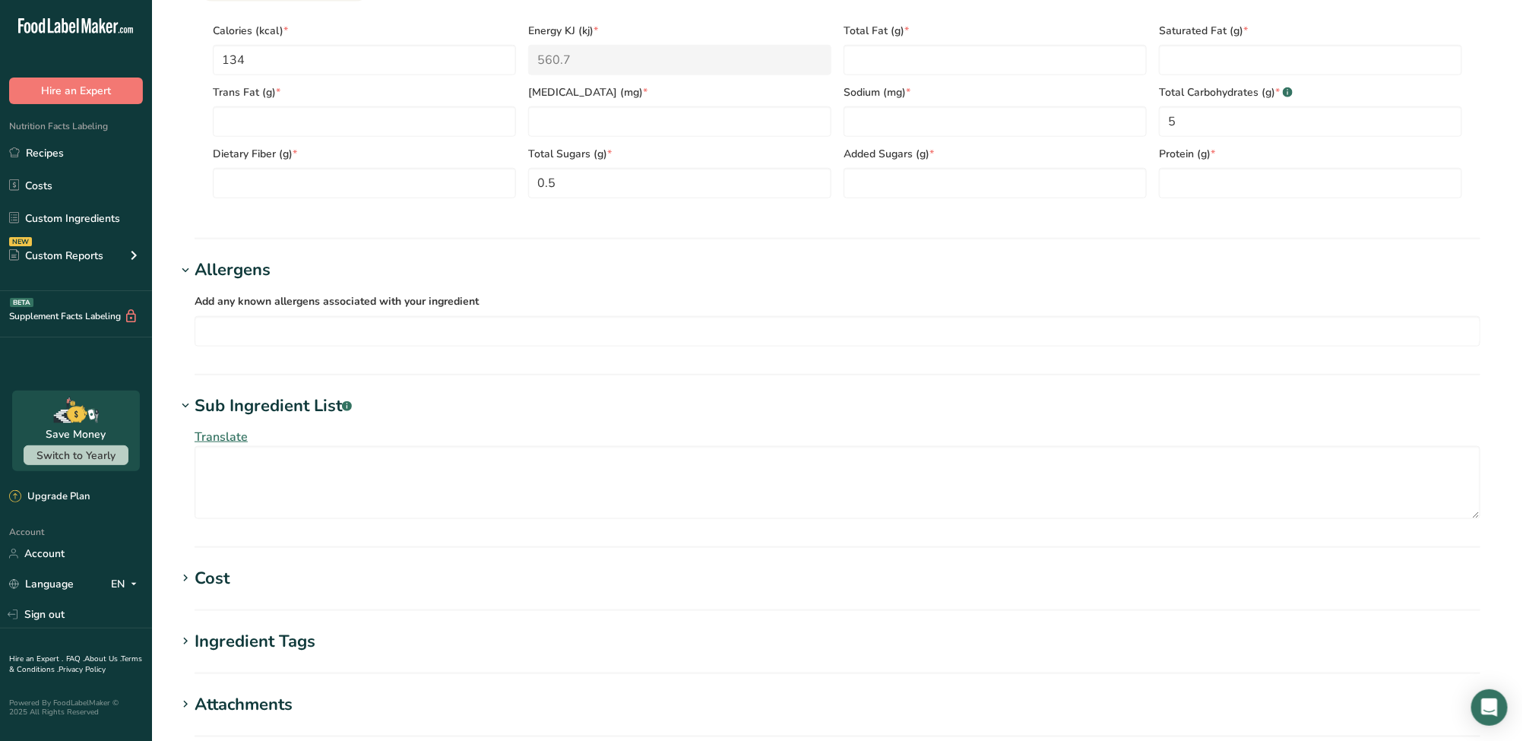
click at [222, 566] on div "Cost" at bounding box center [212, 578] width 35 height 25
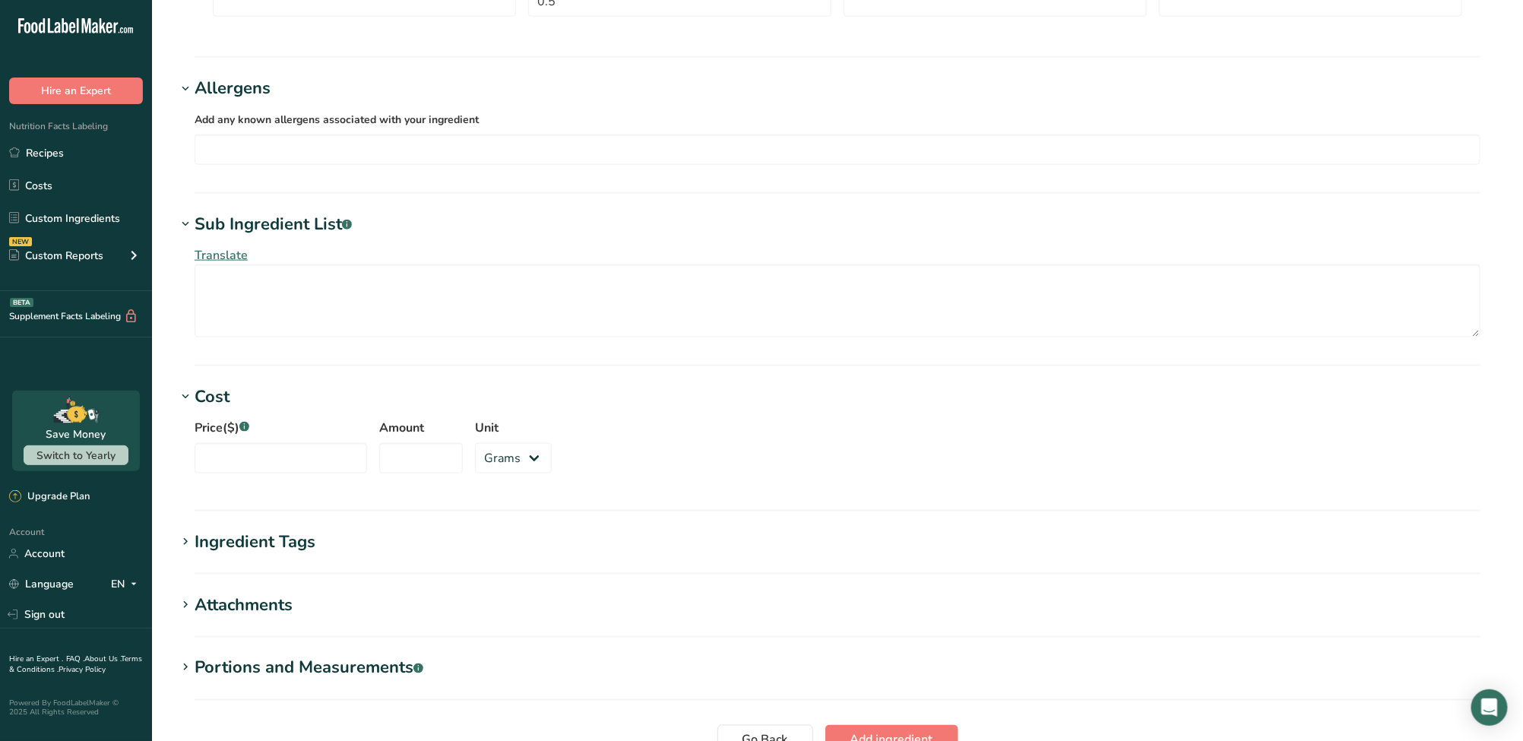
scroll to position [810, 0]
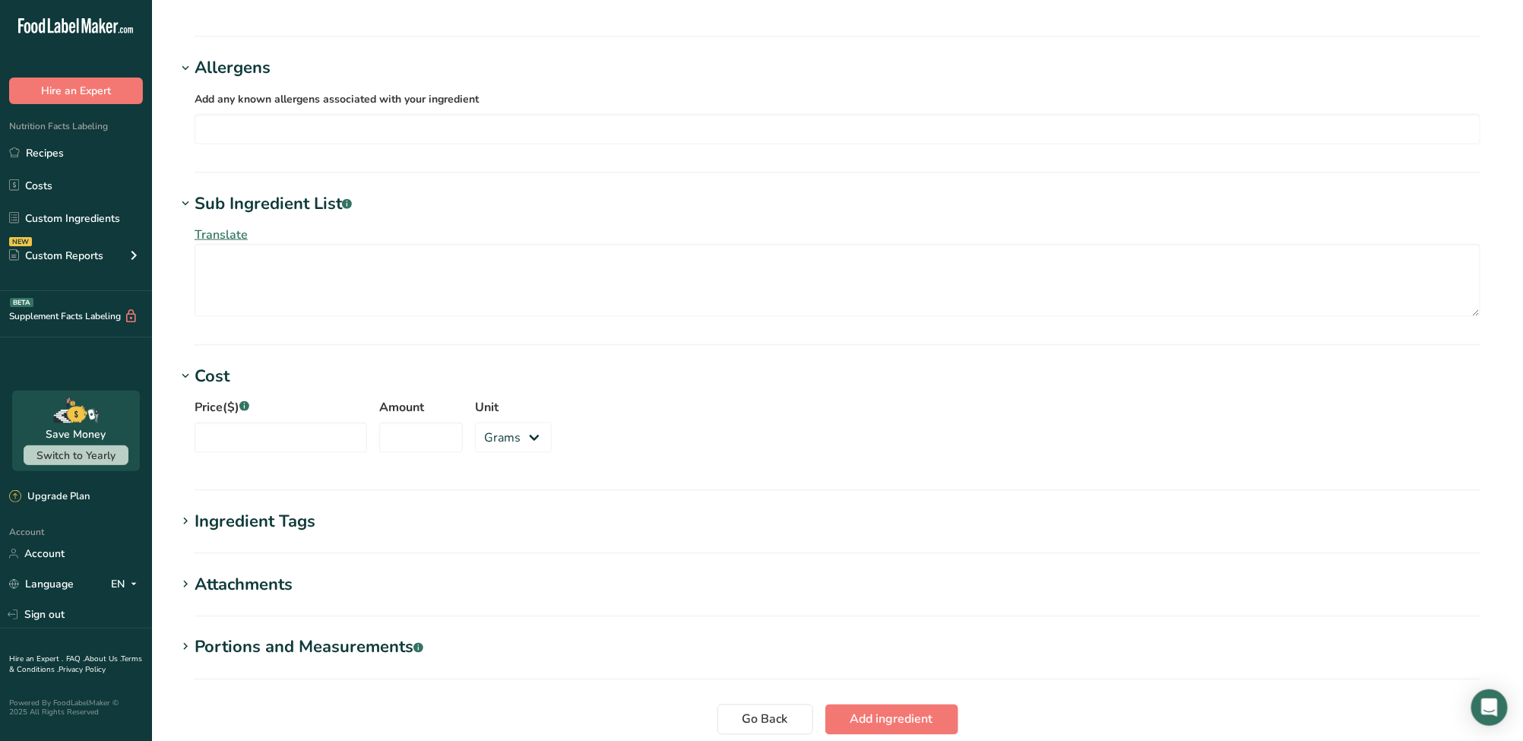
click at [260, 532] on div "Ingredient Tags" at bounding box center [255, 521] width 121 height 25
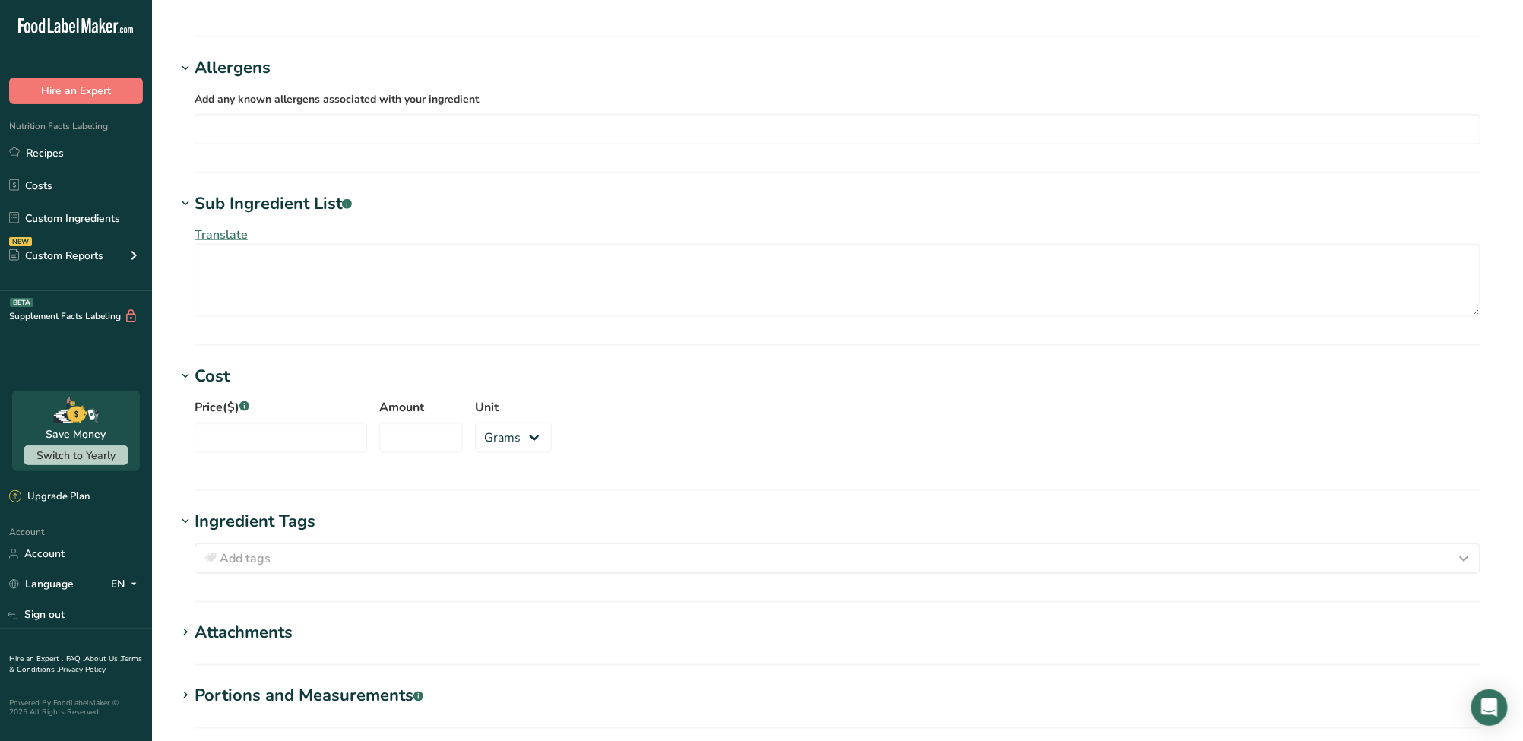
click at [251, 626] on div "Attachments" at bounding box center [244, 633] width 98 height 25
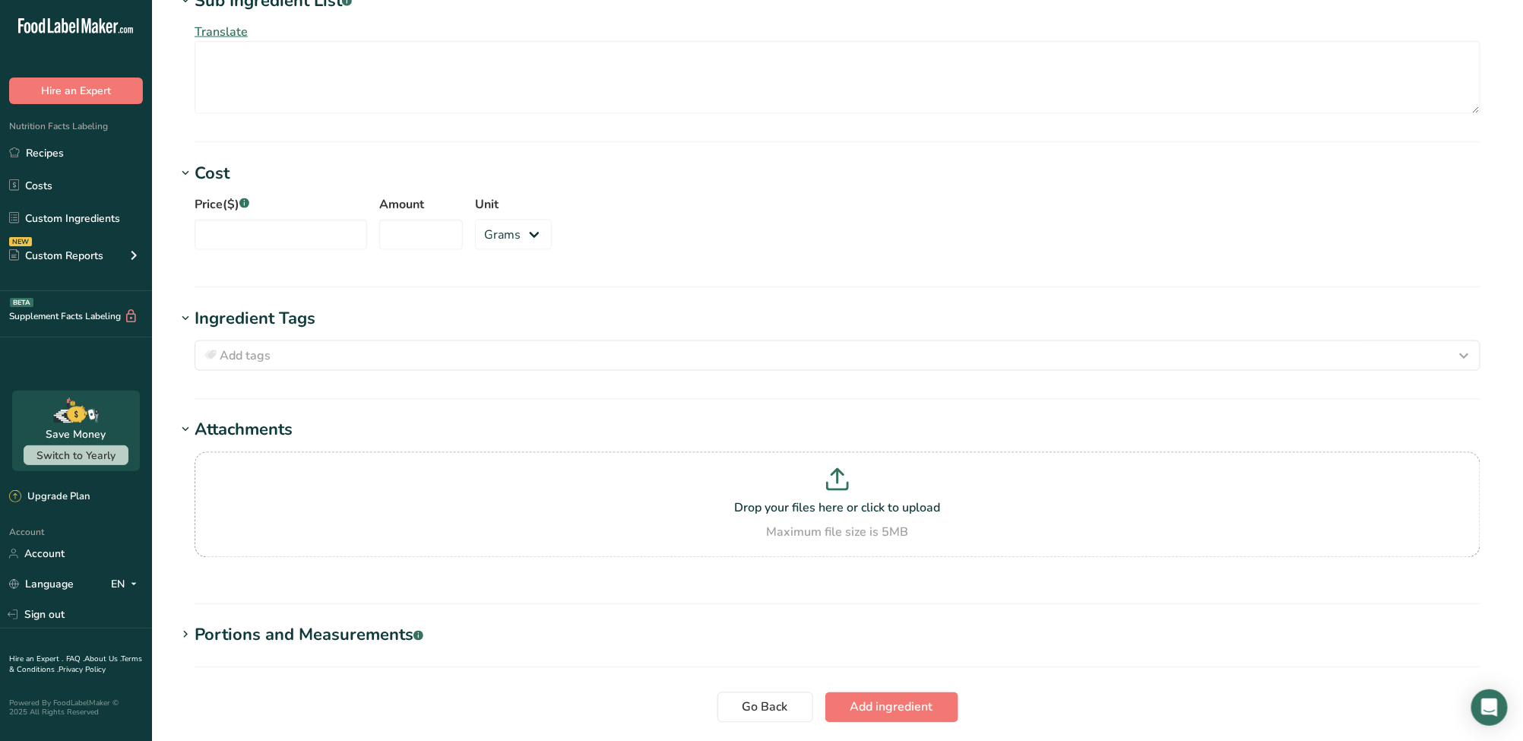
click at [271, 627] on div "Portions and Measurements .a-a{fill:#347362;}.b-a{fill:#fff;}" at bounding box center [309, 635] width 229 height 25
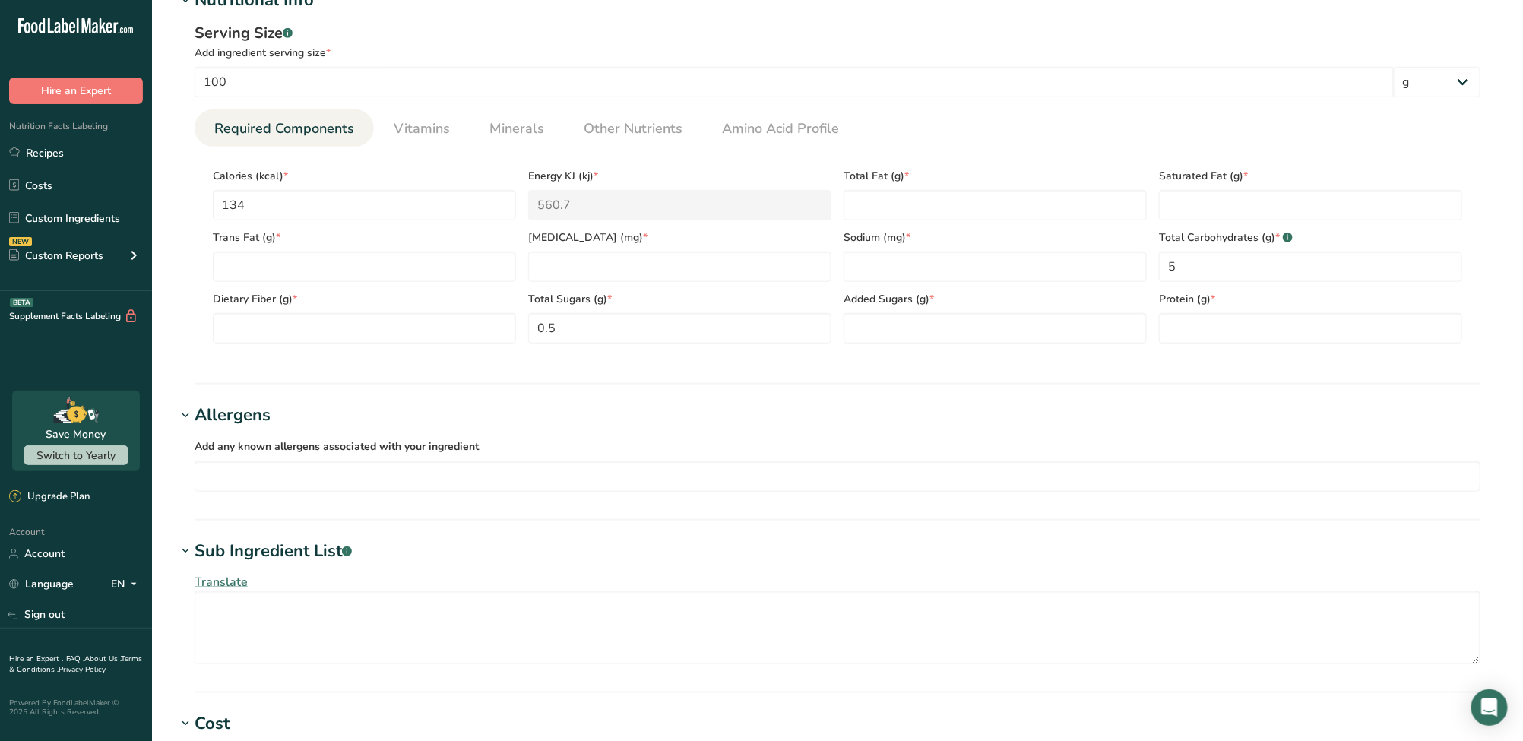
scroll to position [456, 0]
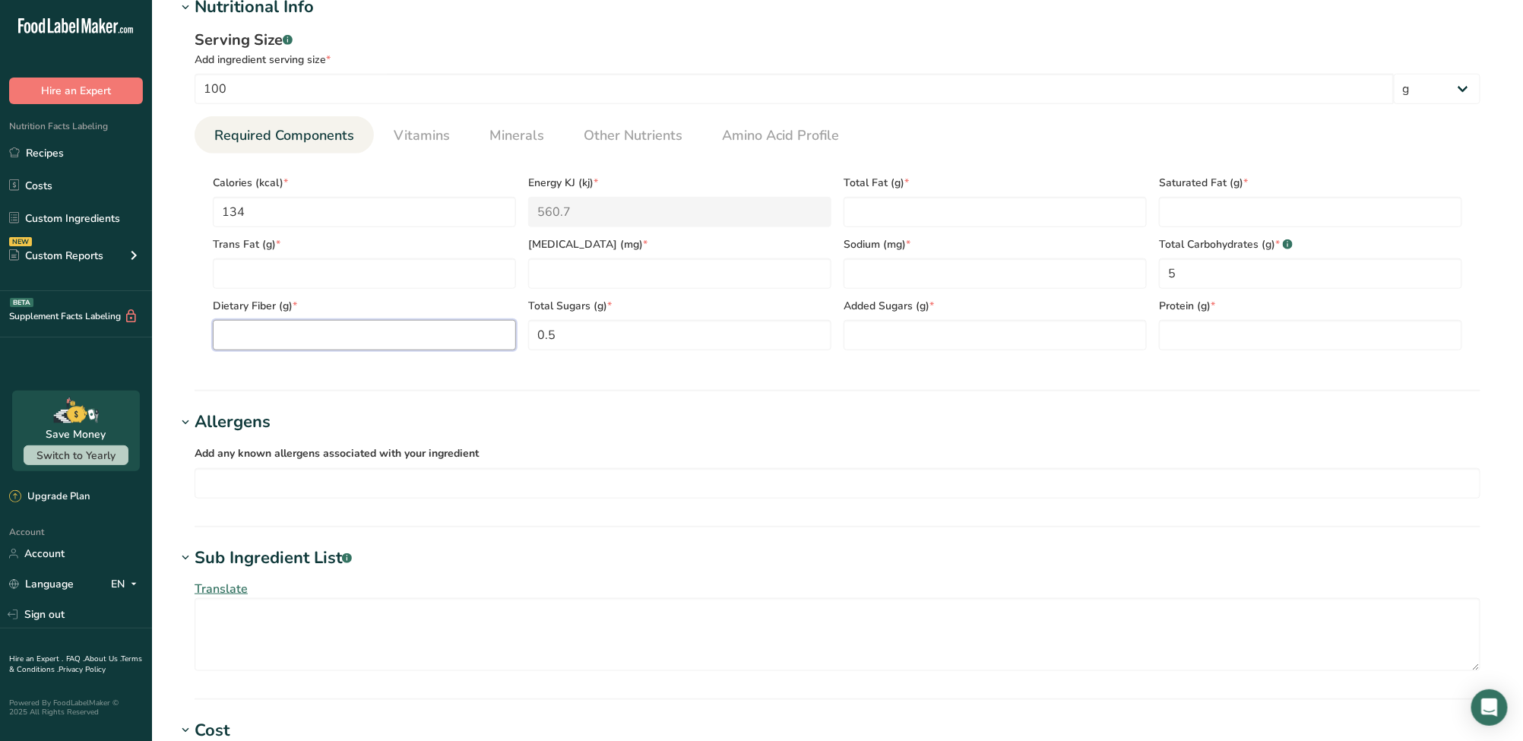
click at [357, 341] on Fiber "number" at bounding box center [364, 335] width 303 height 30
click at [632, 343] on Sugars "0.5" at bounding box center [679, 335] width 303 height 30
click at [1023, 89] on input "100" at bounding box center [794, 89] width 1199 height 30
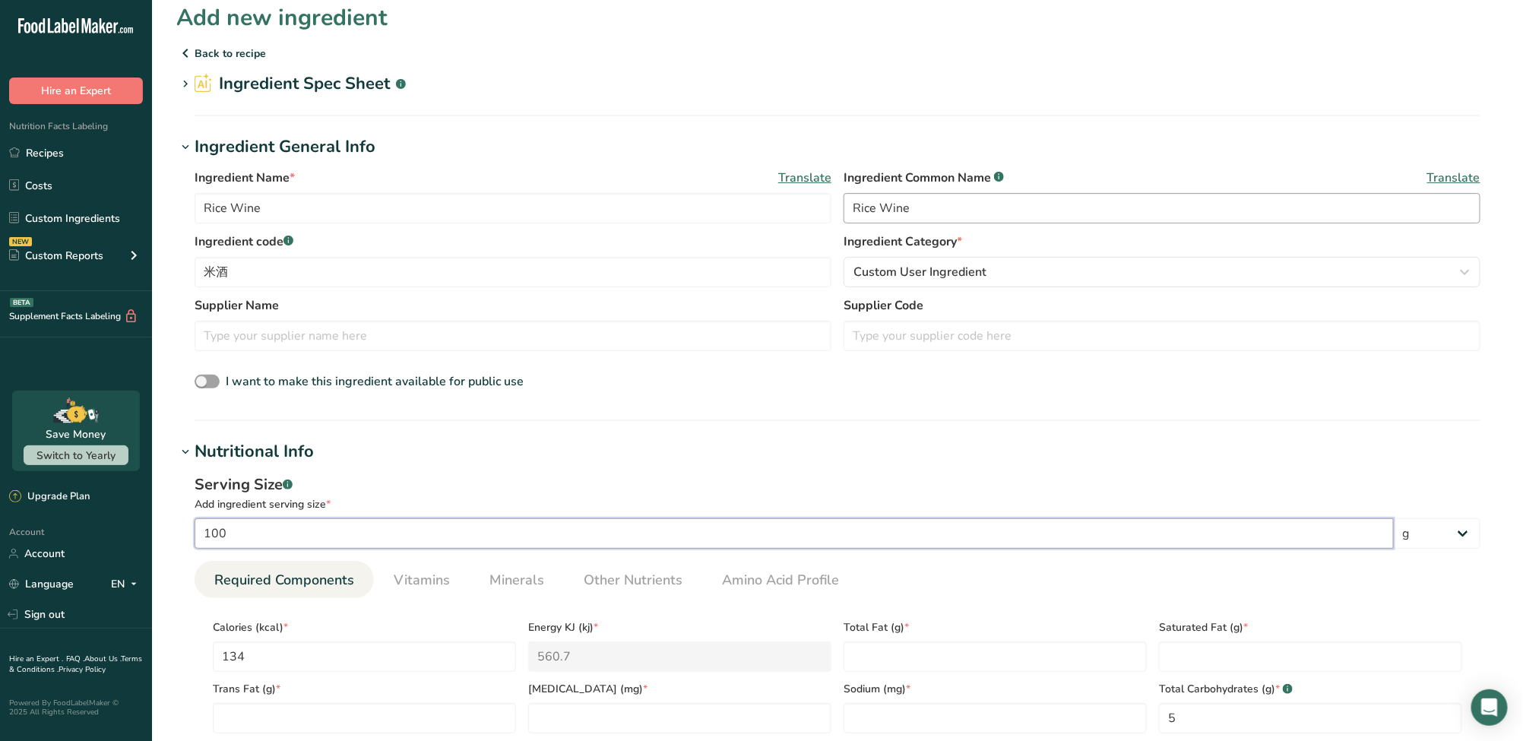
scroll to position [0, 0]
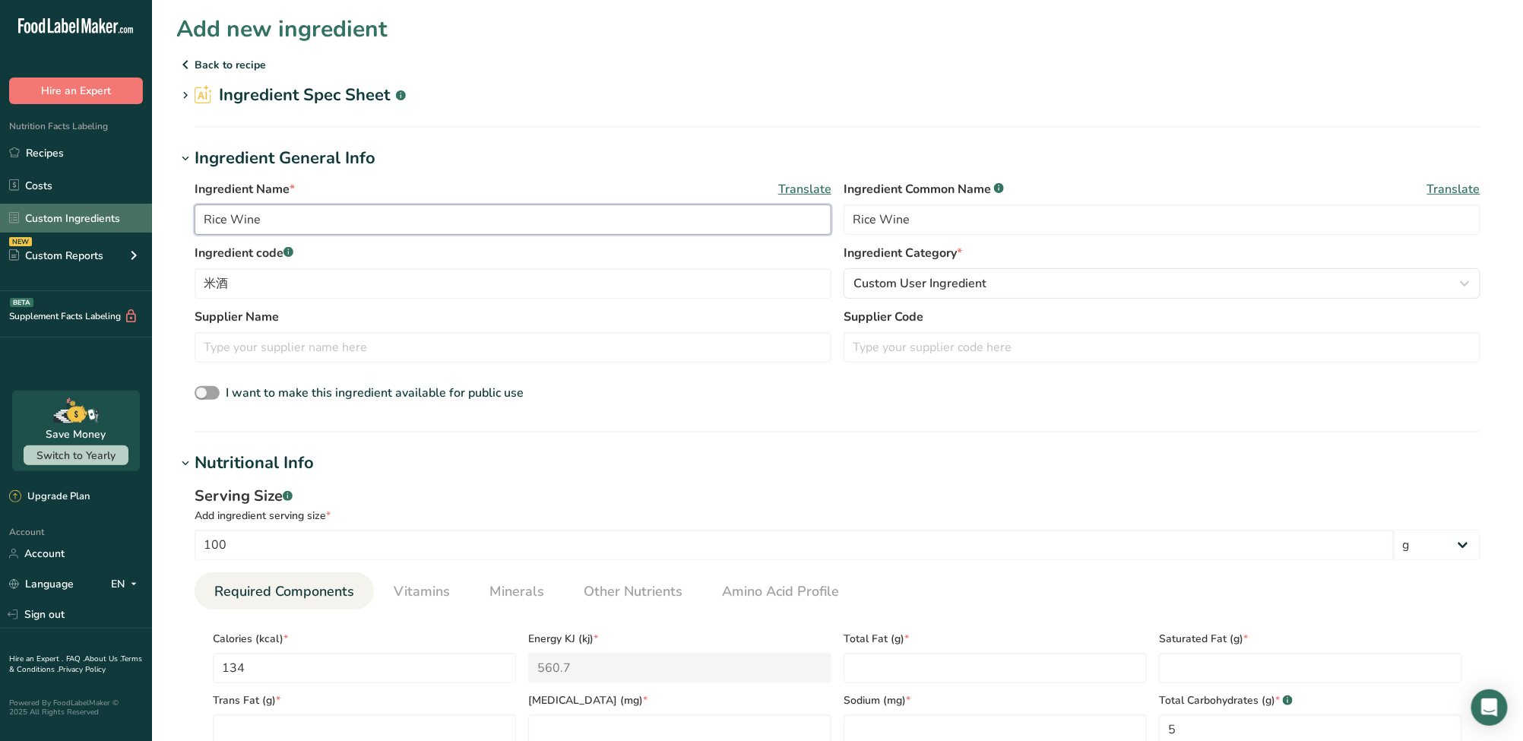
drag, startPoint x: 347, startPoint y: 220, endPoint x: 11, endPoint y: 214, distance: 335.9
paste input ", typical Chinese cooking wine"
type input "Rice Wine, typical Chinese cooking wine"
click at [823, 406] on div "Ingredient Name * Translate Rice Wine, typical Chinese cooking wine Ingredient …" at bounding box center [837, 292] width 1322 height 242
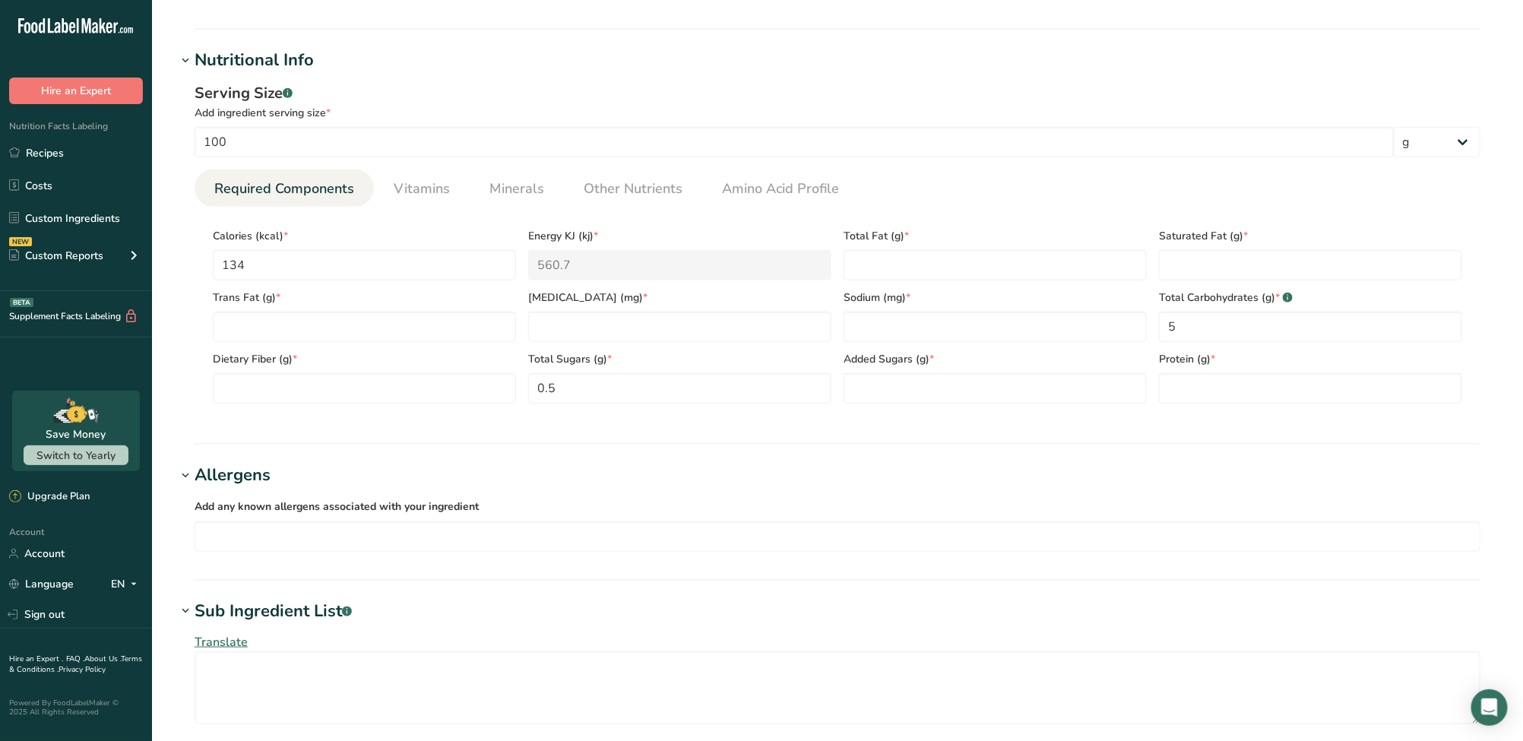
scroll to position [405, 0]
click at [188, 475] on icon at bounding box center [186, 473] width 14 height 21
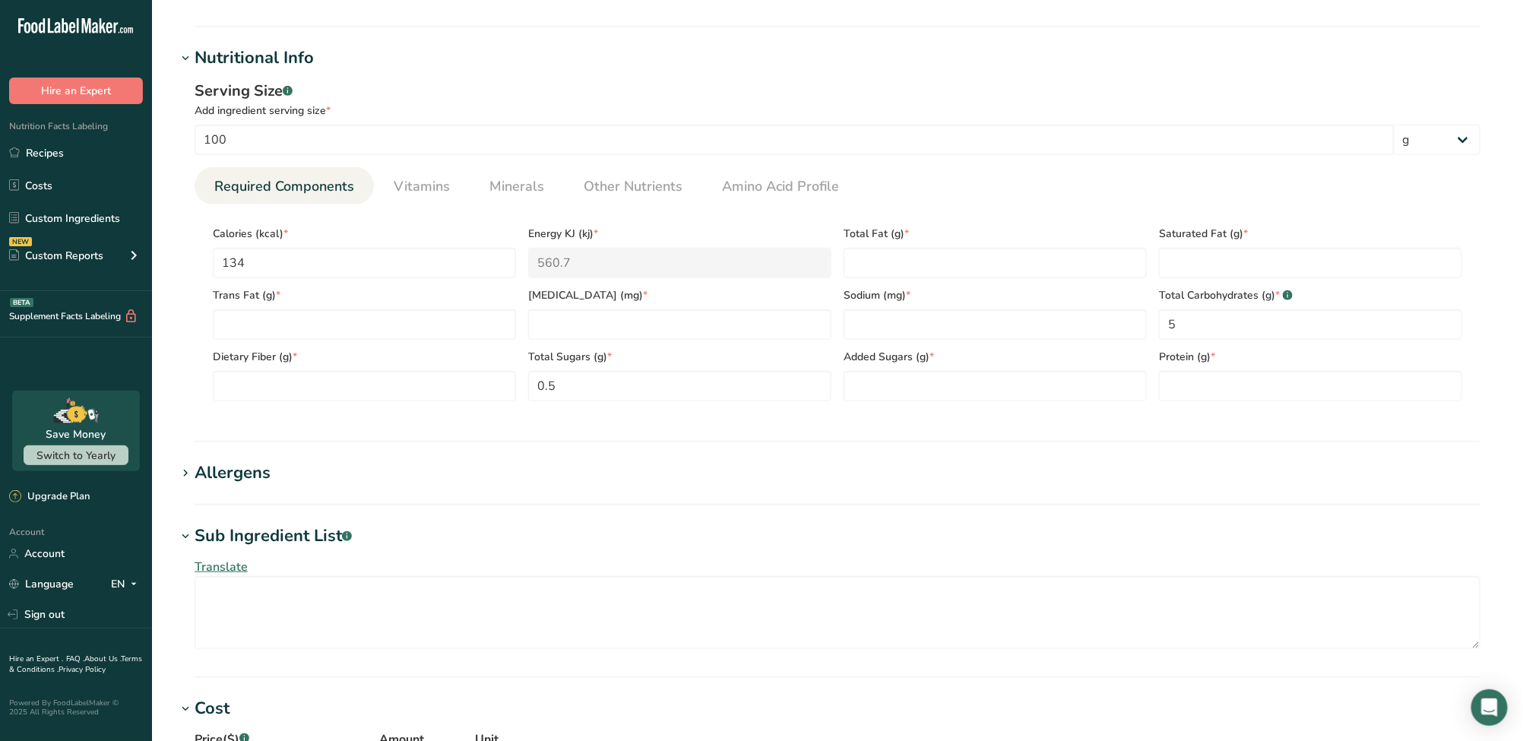
click at [188, 475] on icon at bounding box center [186, 473] width 14 height 21
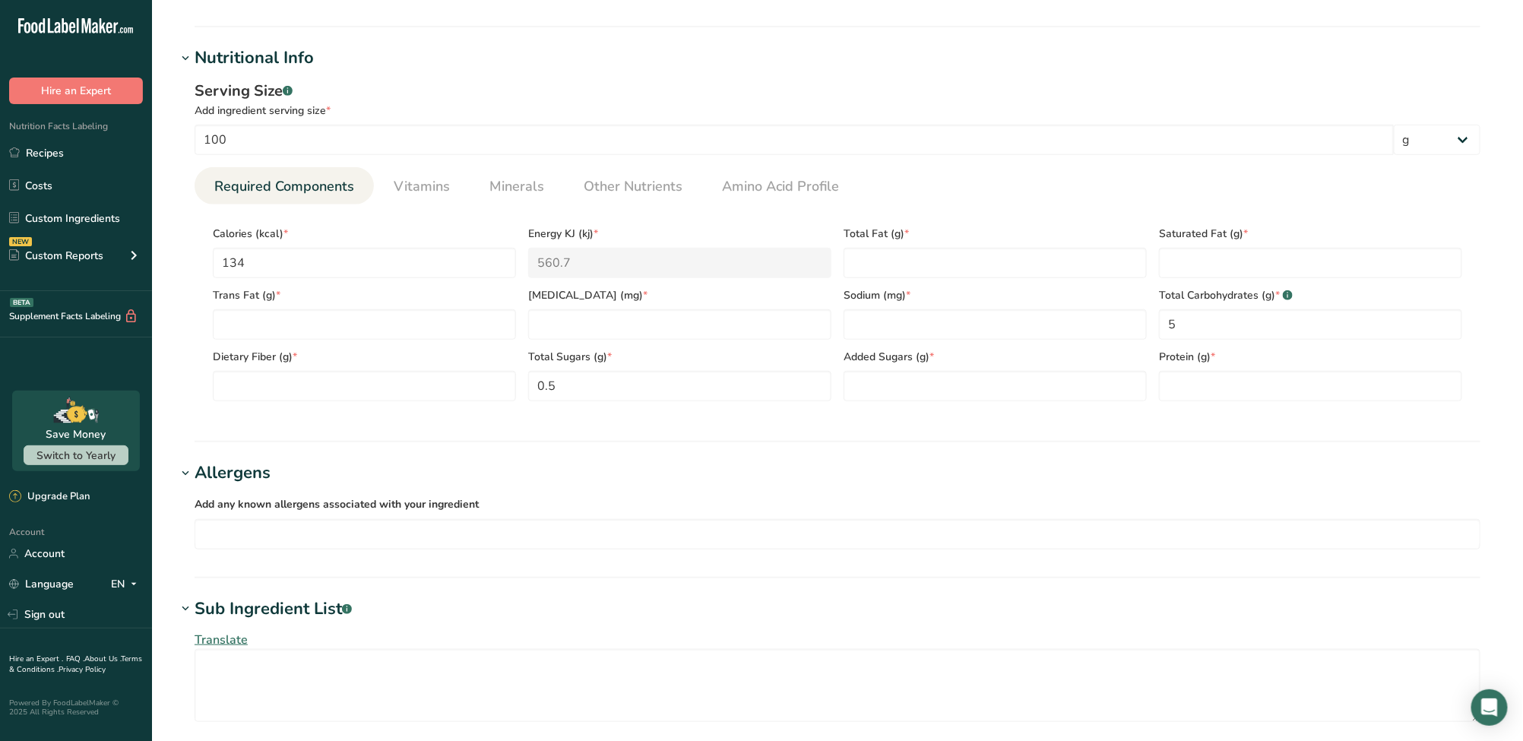
click at [268, 551] on div "Add any known allergens associated with your ingredient Soy Tree Nuts Wheat Mil…" at bounding box center [837, 522] width 1322 height 73
click at [935, 492] on div "Add any known allergens associated with your ingredient Soy Tree Nuts Wheat Mil…" at bounding box center [837, 522] width 1322 height 73
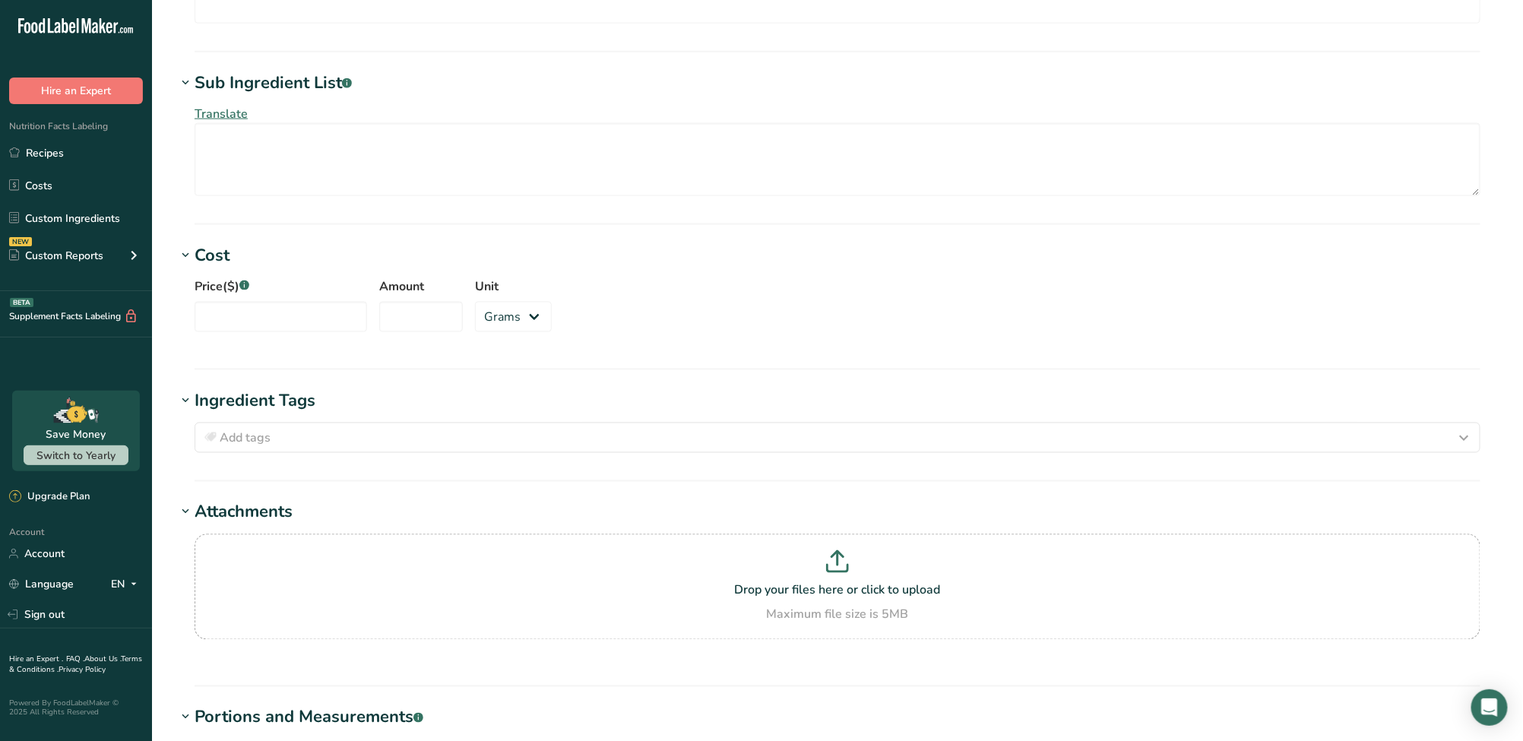
scroll to position [1165, 0]
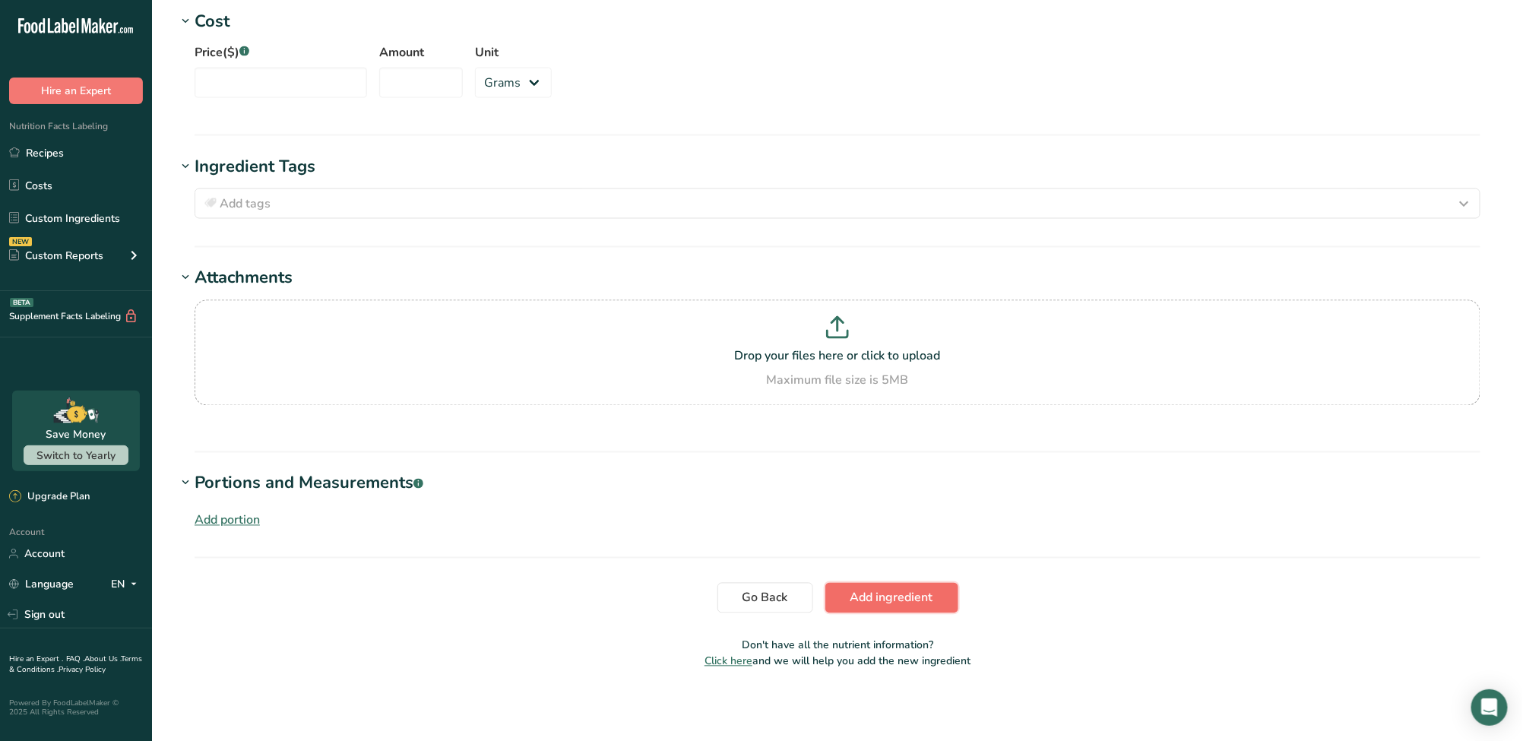
click at [907, 599] on span "Add ingredient" at bounding box center [891, 598] width 83 height 18
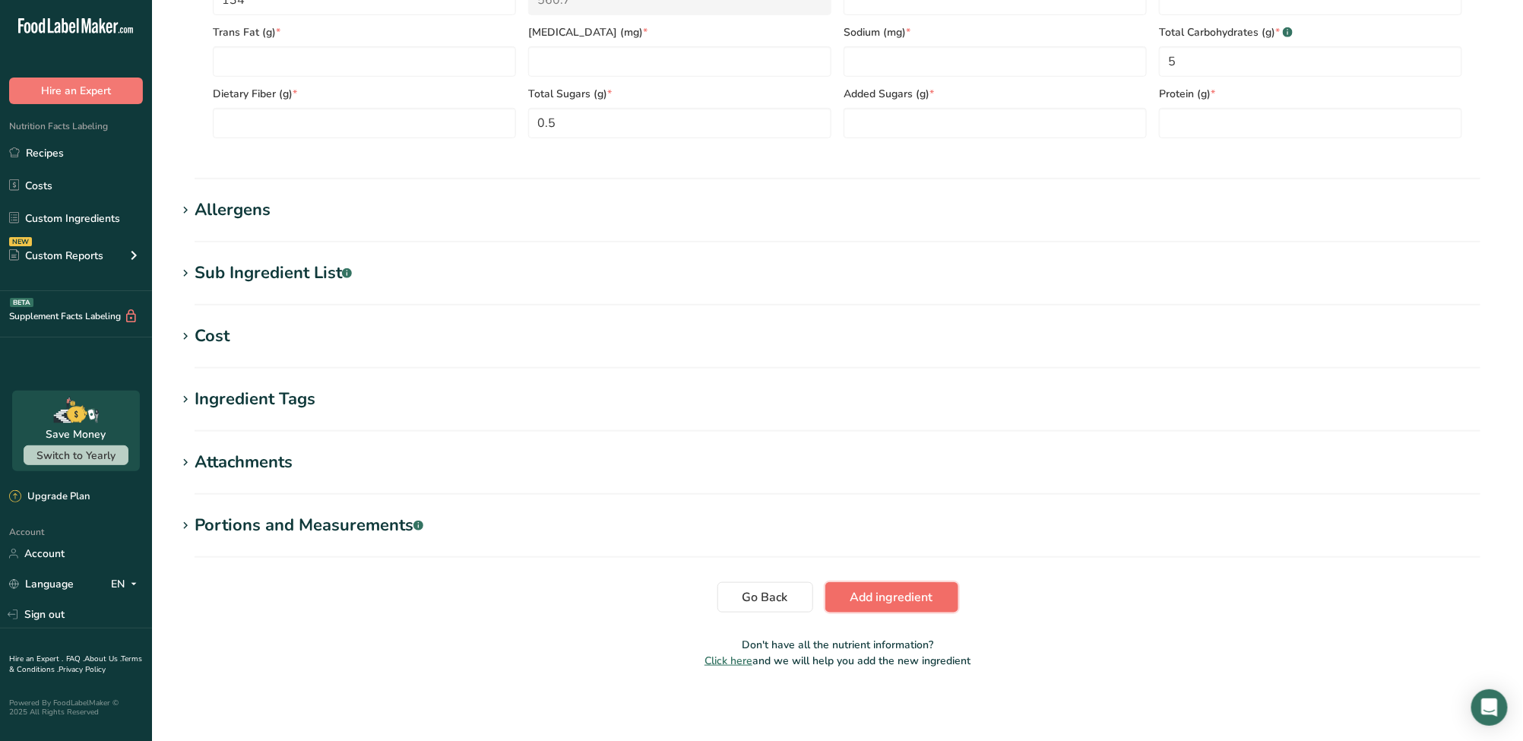
scroll to position [122, 0]
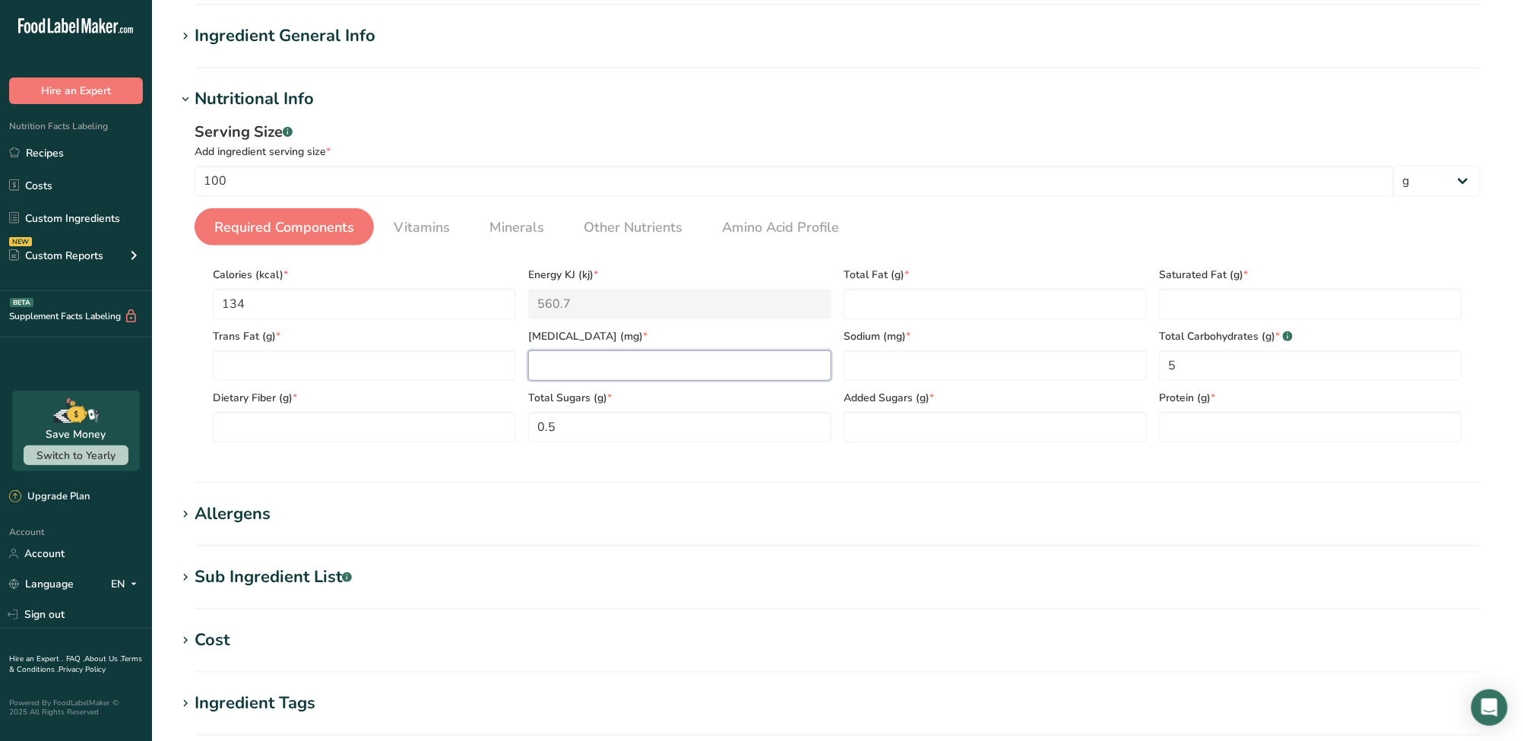
click at [683, 375] on input "number" at bounding box center [679, 365] width 303 height 30
type input "0"
click at [899, 312] on Fat "number" at bounding box center [994, 304] width 303 height 30
type Fat "0"
click at [919, 362] on input "number" at bounding box center [994, 365] width 303 height 30
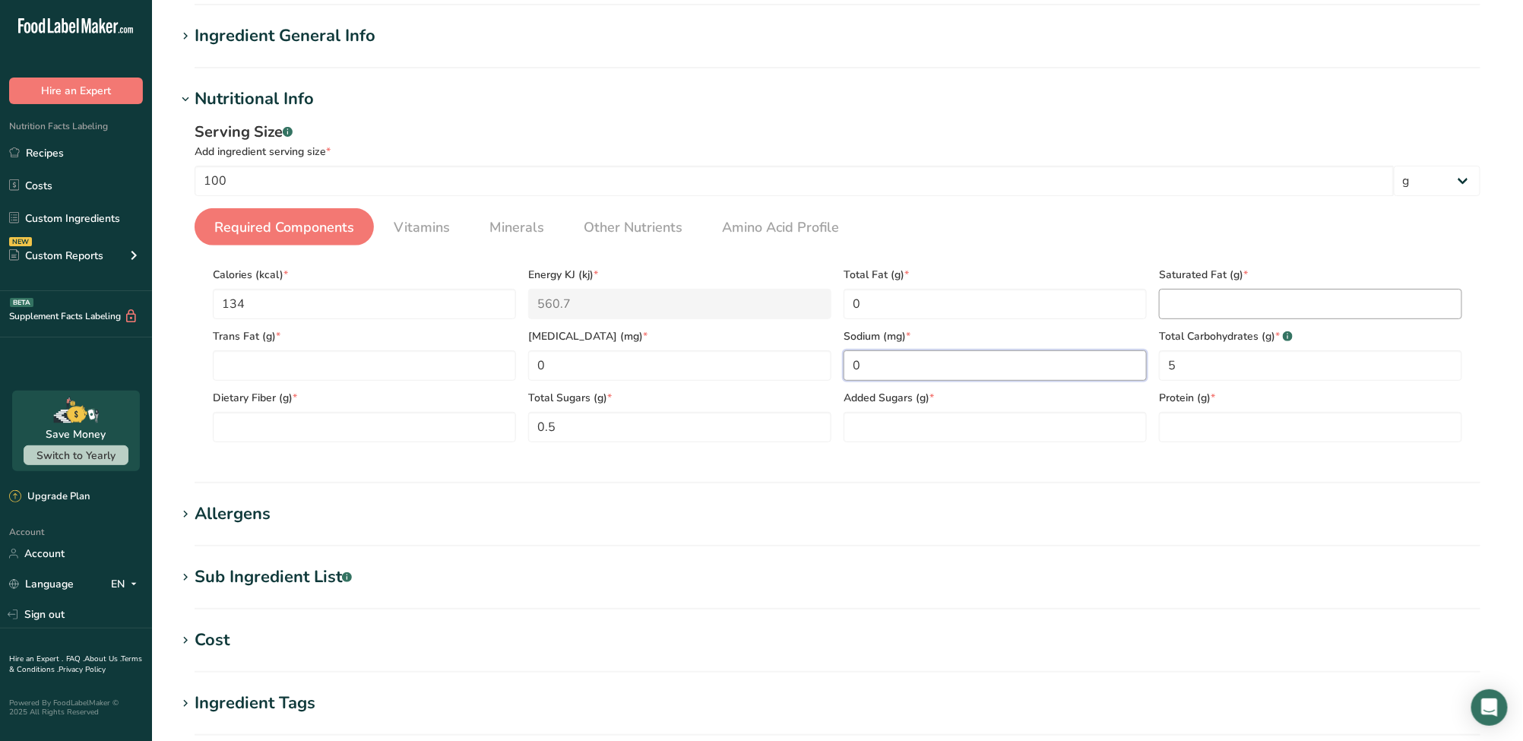
type input "0"
click at [1204, 302] on Fat "number" at bounding box center [1310, 304] width 303 height 30
type Fat "0"
click at [1189, 435] on input "number" at bounding box center [1310, 427] width 303 height 30
type input "0"
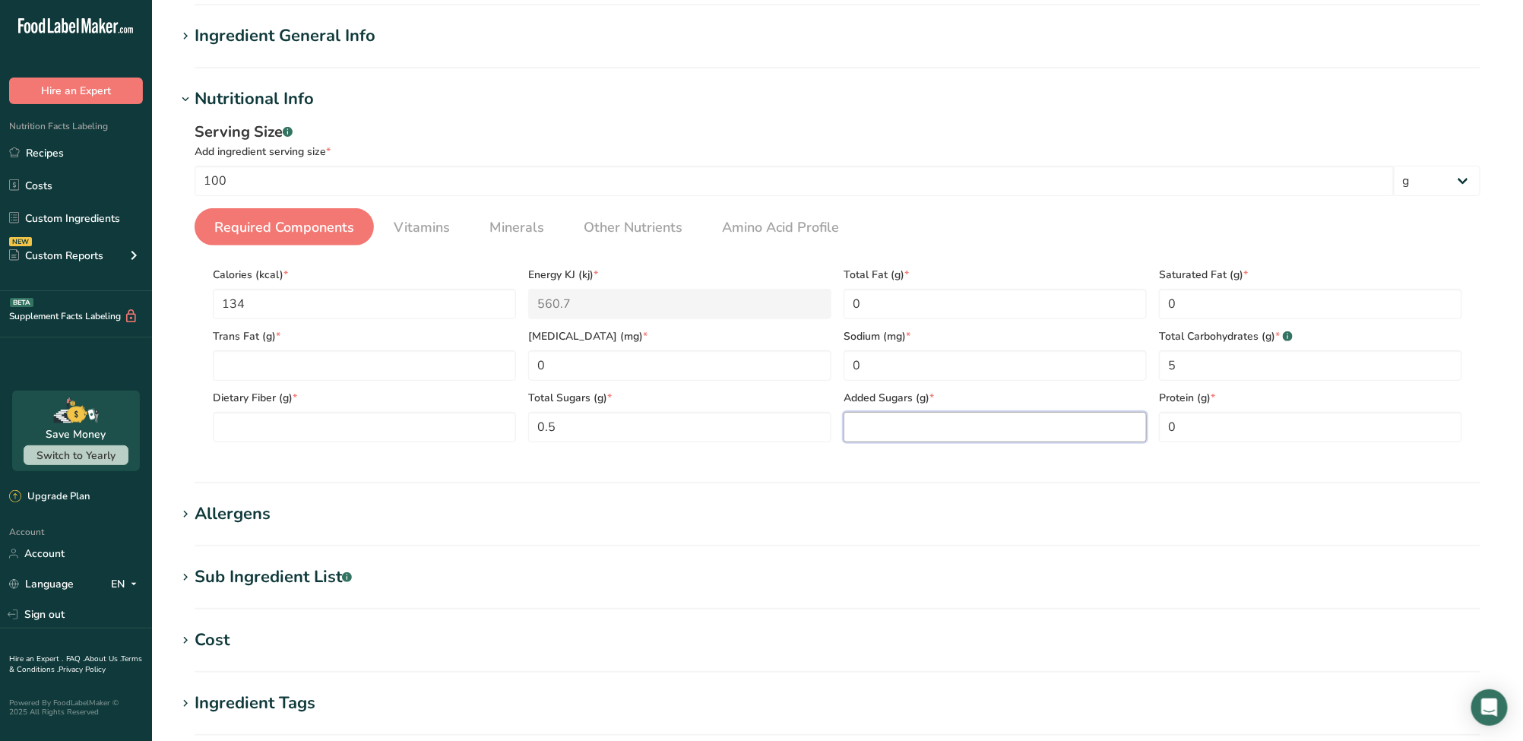
click at [1046, 426] on Sugars "number" at bounding box center [994, 427] width 303 height 30
type Sugars "0"
click at [312, 425] on Fiber "number" at bounding box center [364, 427] width 303 height 30
type Fiber "0"
click at [312, 372] on Fat "number" at bounding box center [364, 365] width 303 height 30
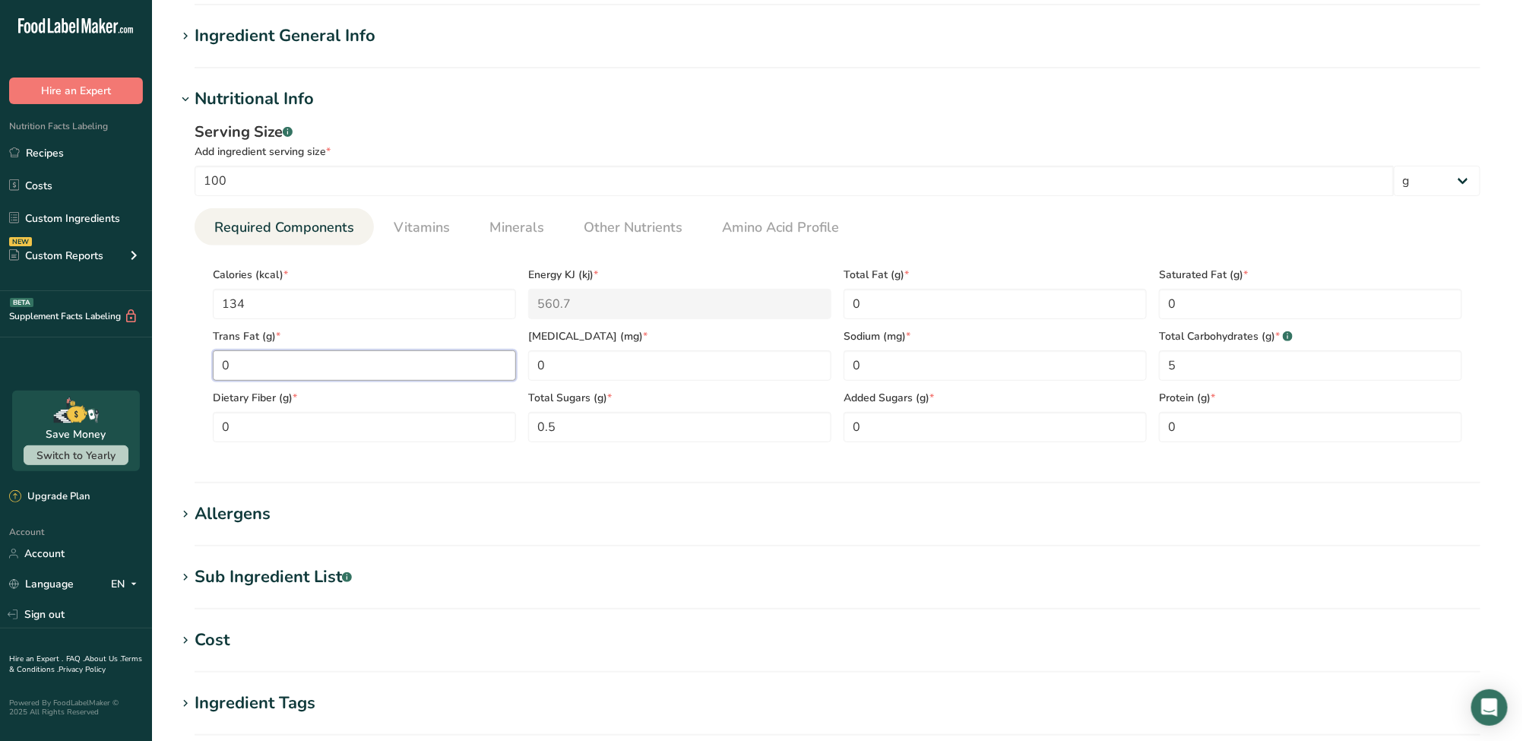
scroll to position [426, 0]
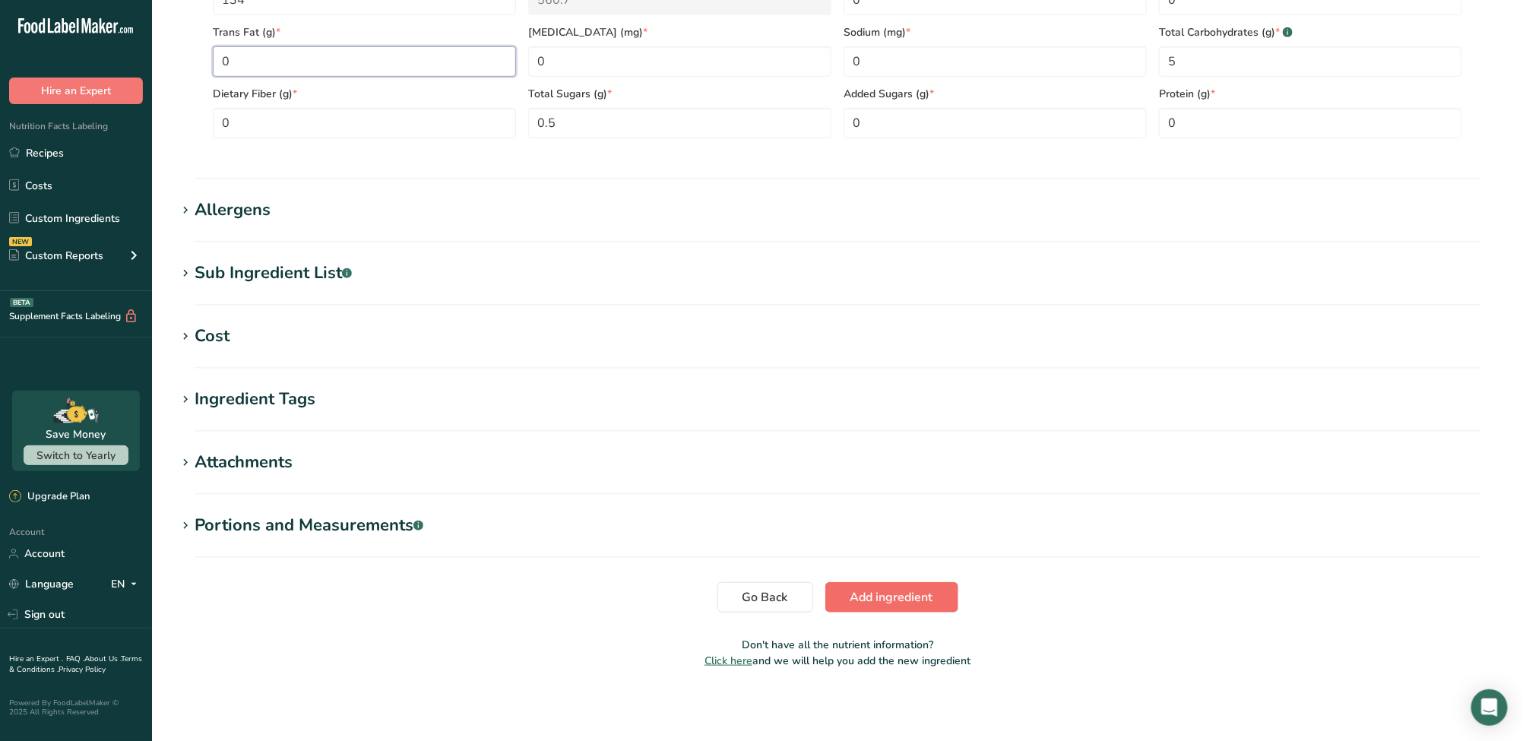
type Fat "0"
click at [922, 601] on span "Add ingredient" at bounding box center [891, 597] width 83 height 18
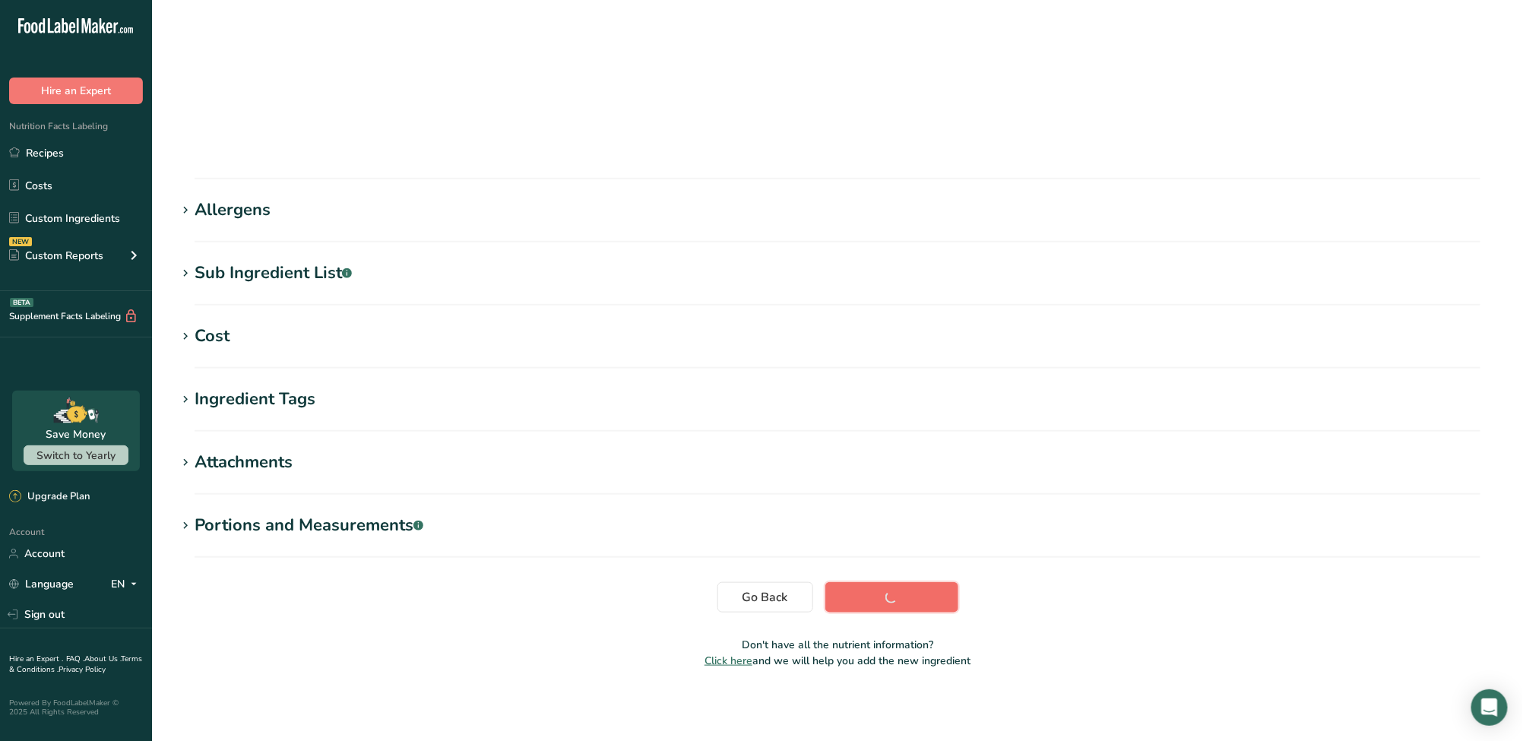
scroll to position [74, 0]
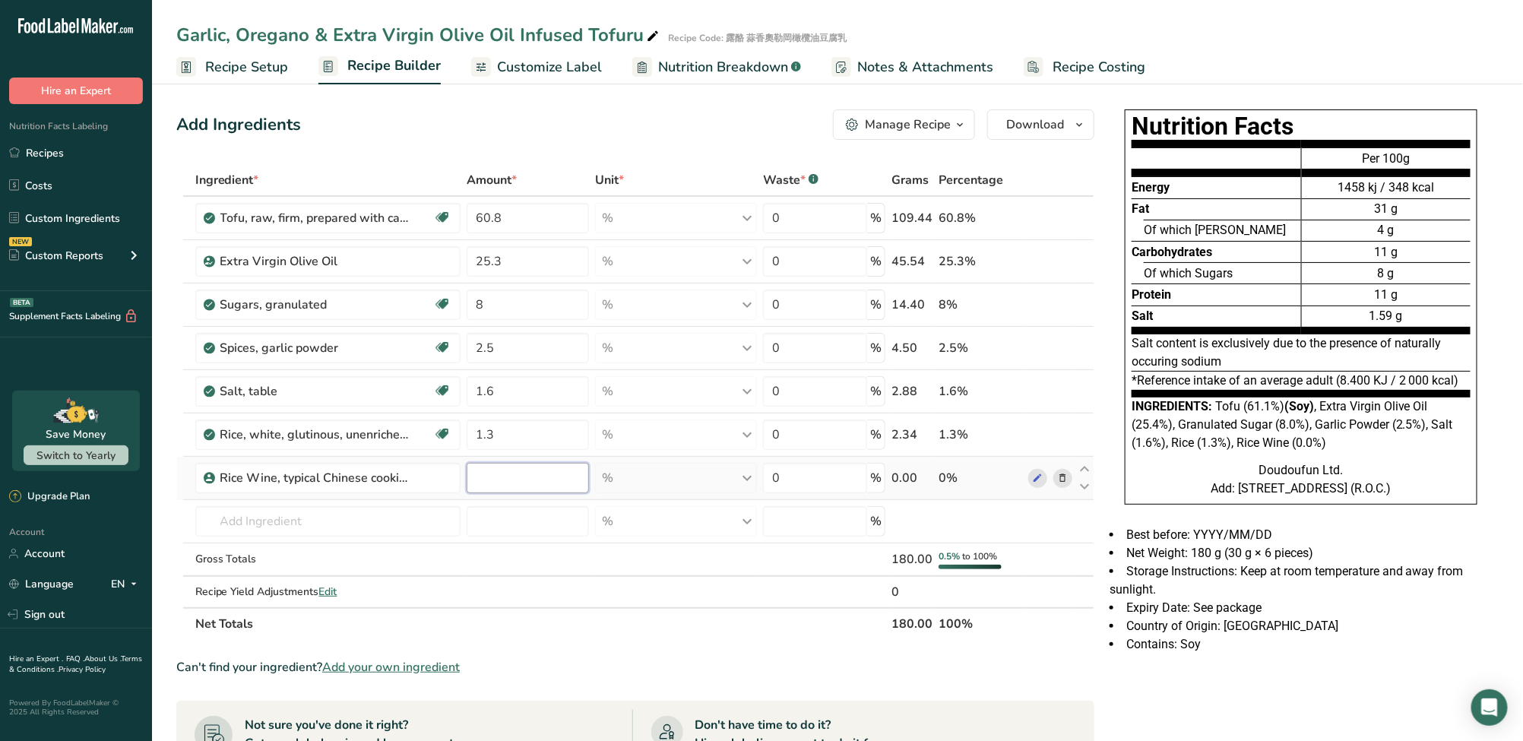
click at [514, 478] on input "number" at bounding box center [528, 478] width 122 height 30
type input "0.5"
click at [574, 615] on div "Ingredient * Amount * Unit * Waste * .a-a{fill:#347362;}.b-a{fill:#fff;} Grams …" at bounding box center [635, 402] width 918 height 476
click at [541, 75] on span "Customize Label" at bounding box center [549, 67] width 105 height 21
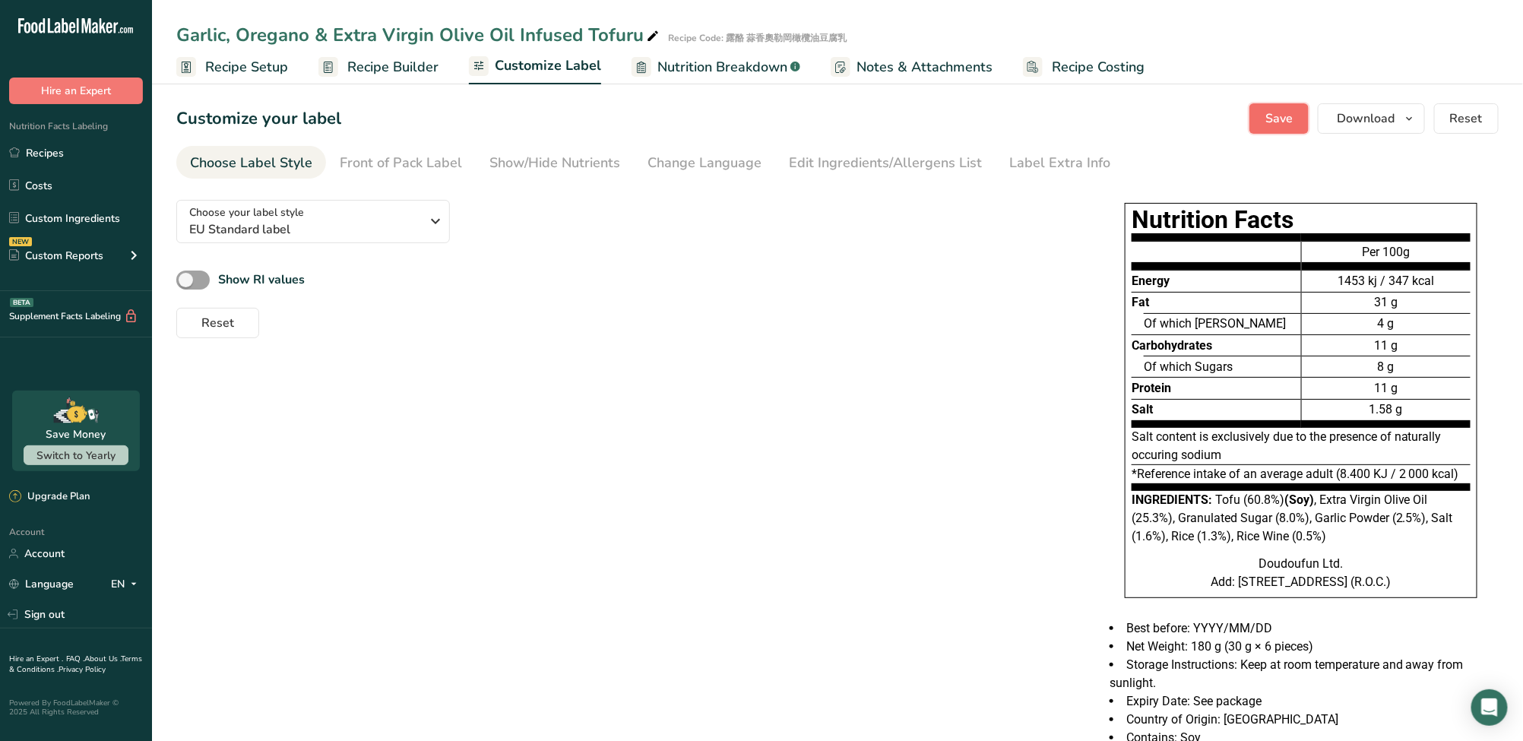
click at [1288, 129] on button "Save" at bounding box center [1278, 118] width 59 height 30
click at [1273, 110] on span "Save" at bounding box center [1278, 118] width 27 height 18
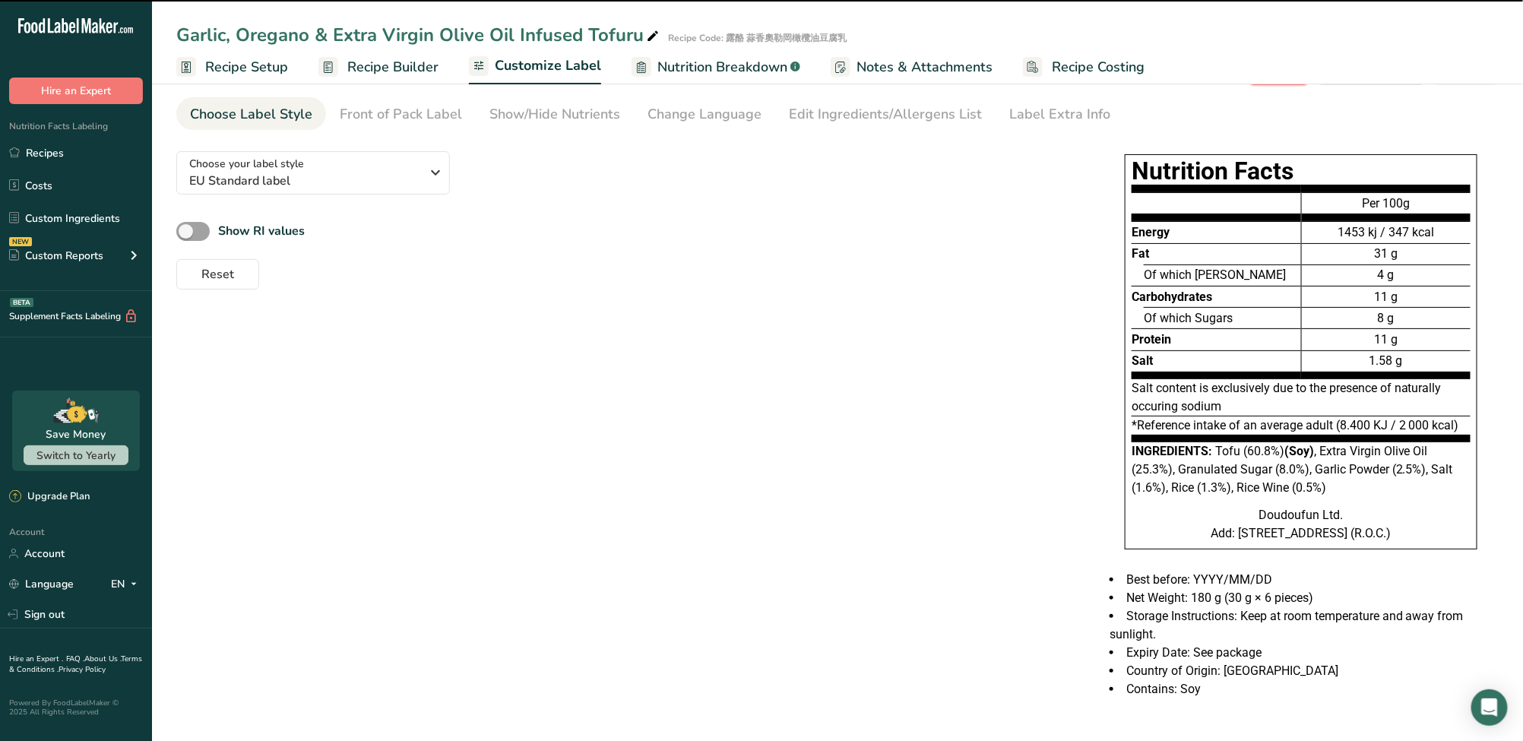
scroll to position [81, 0]
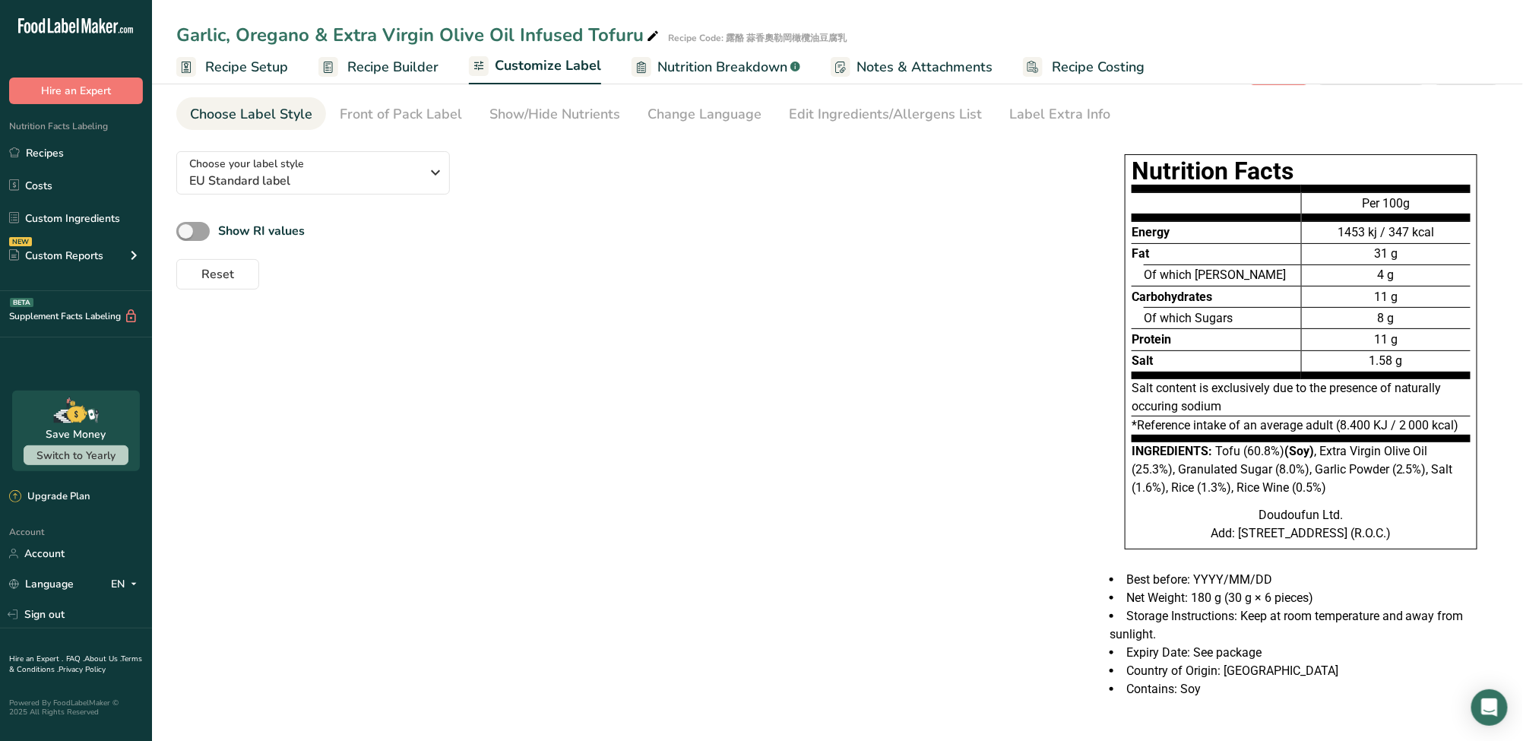
click at [705, 405] on div "Choose your label style EU Standard label USA (FDA) Standard FDA label Tabular …" at bounding box center [837, 427] width 1322 height 577
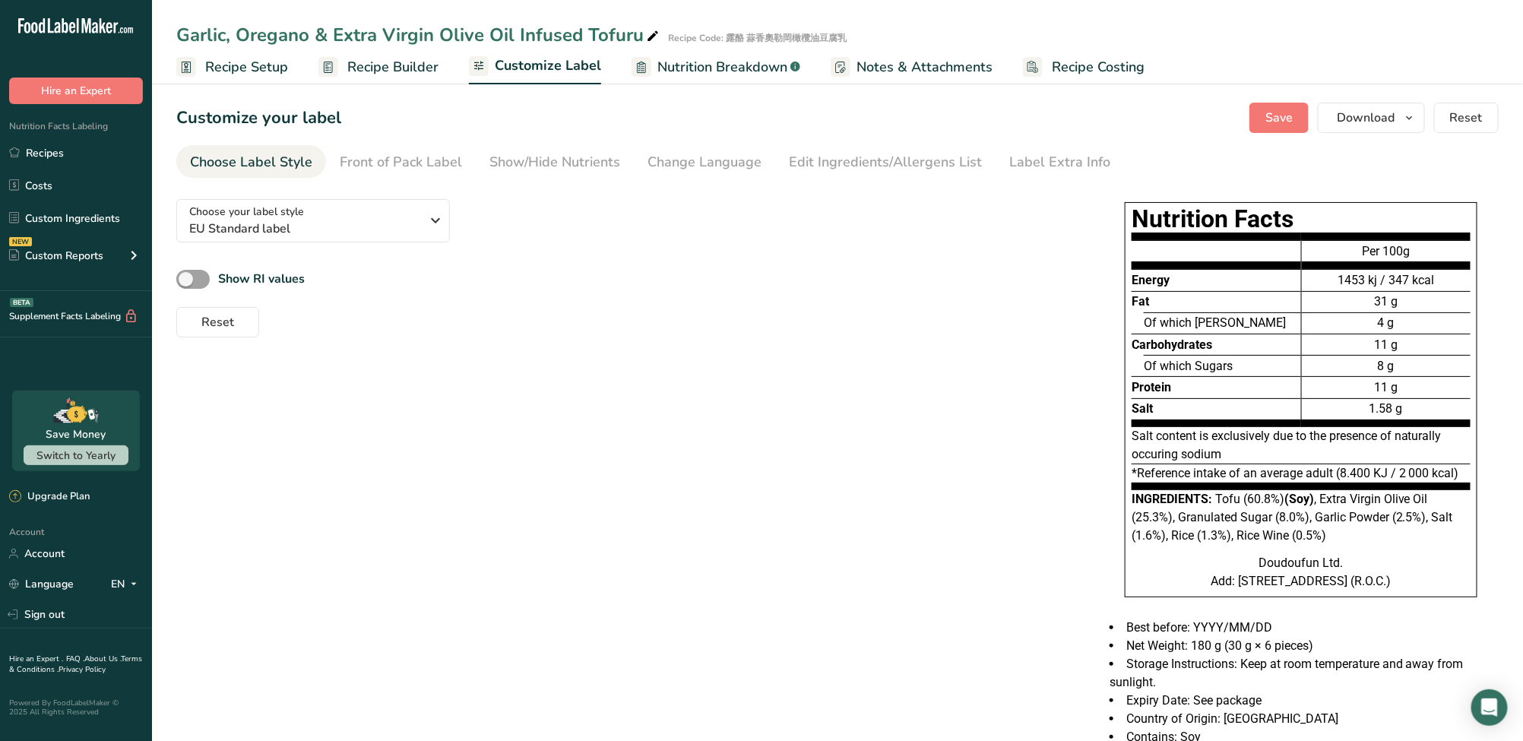
scroll to position [0, 0]
click at [1289, 115] on span "Save" at bounding box center [1278, 118] width 27 height 18
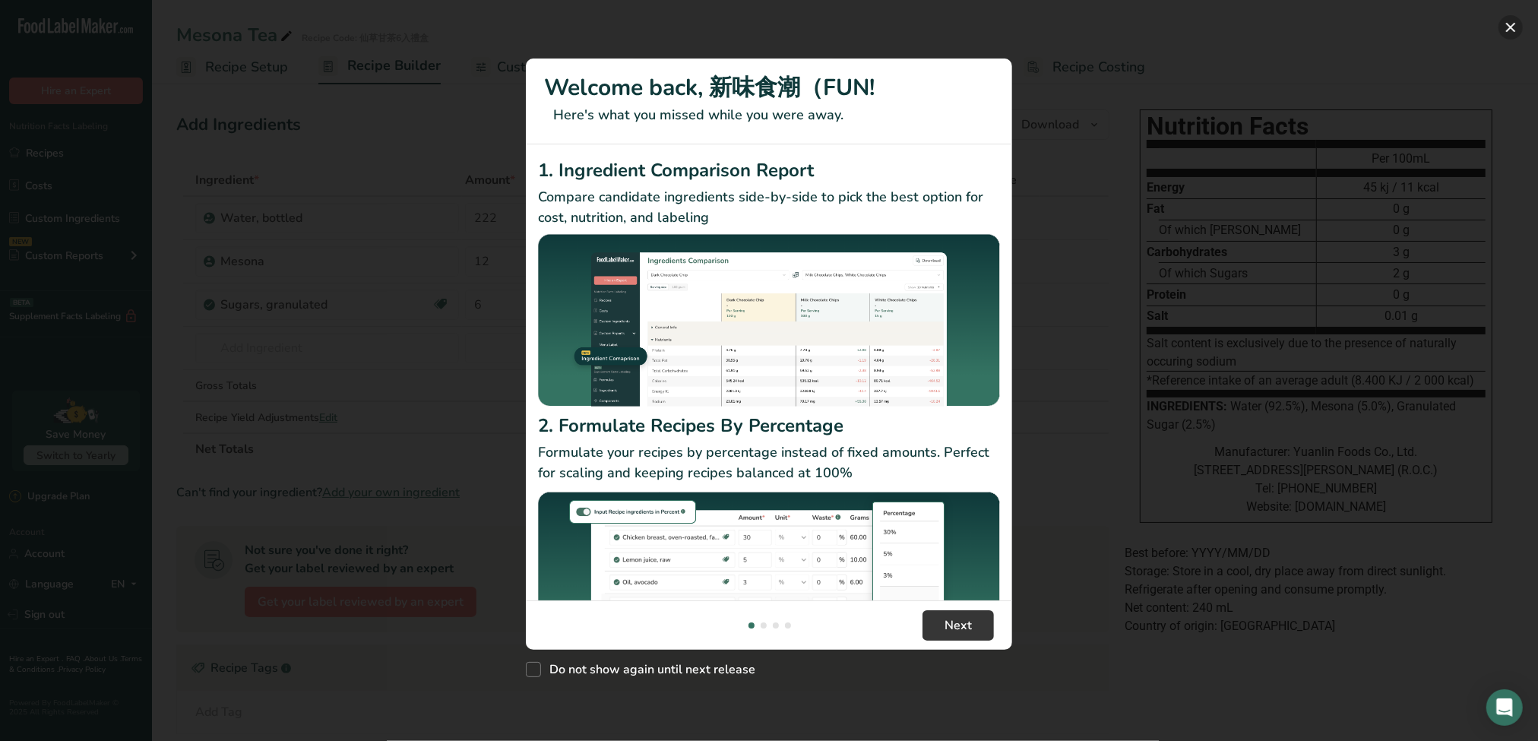
click at [1510, 31] on button "New Features" at bounding box center [1510, 27] width 24 height 24
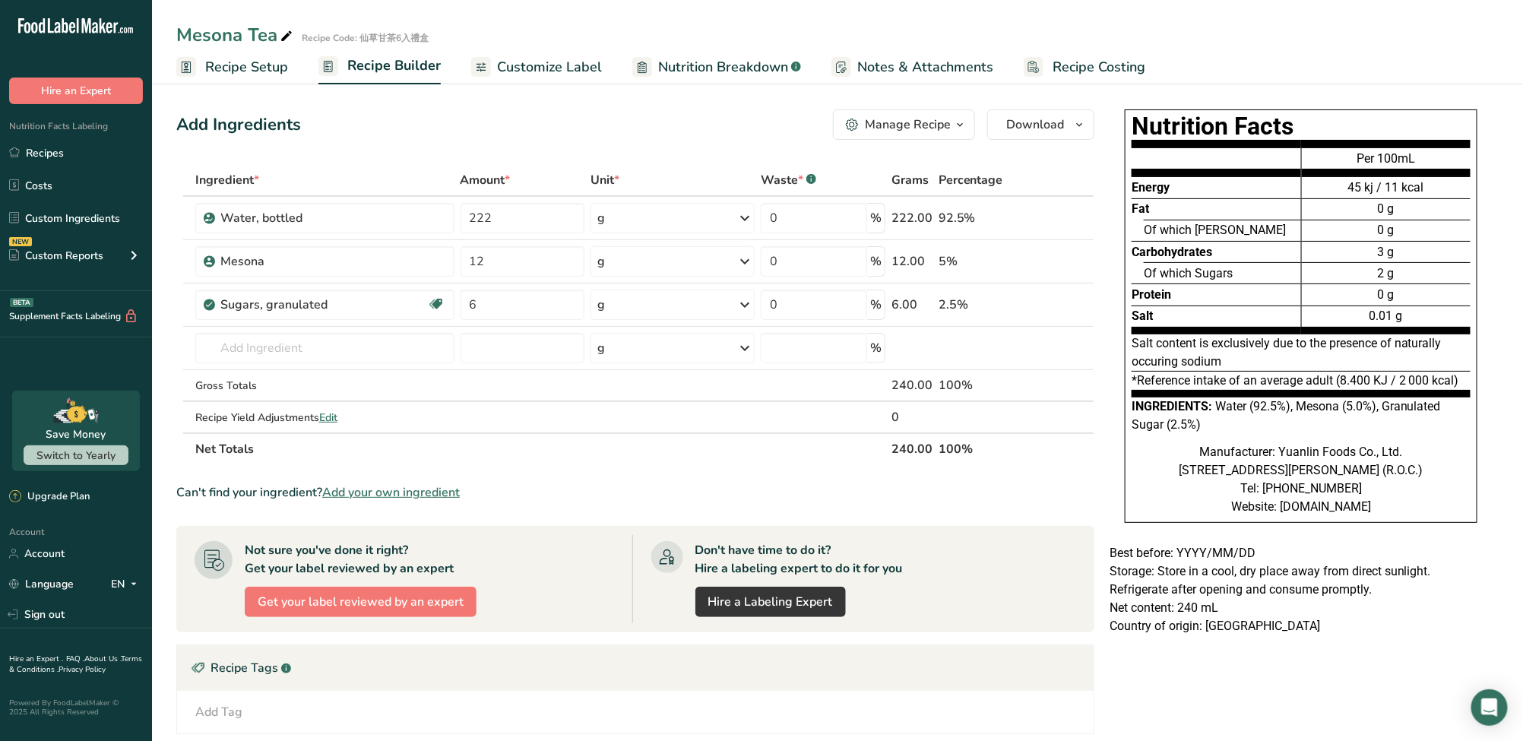
click at [257, 54] on link "Recipe Setup" at bounding box center [232, 67] width 112 height 34
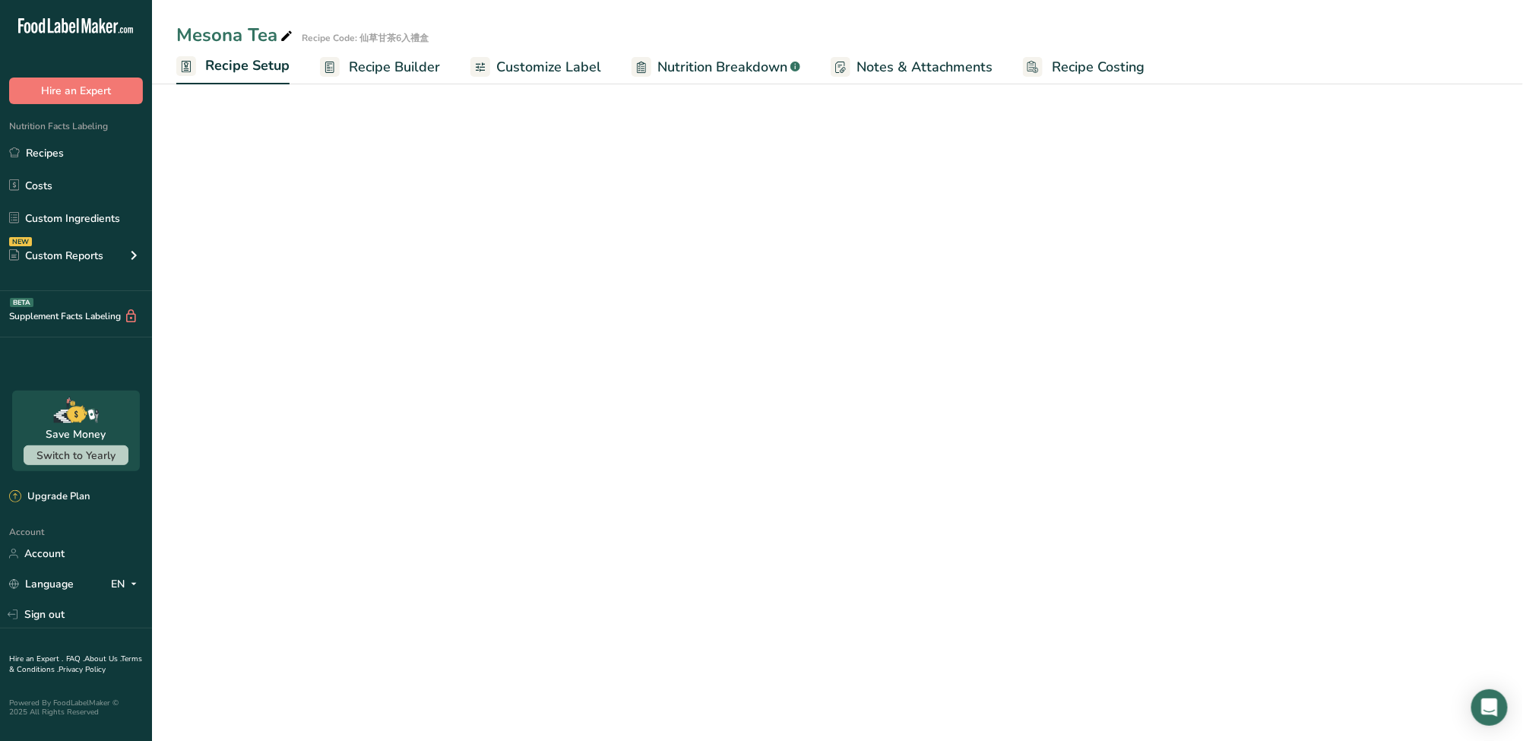
select select "22"
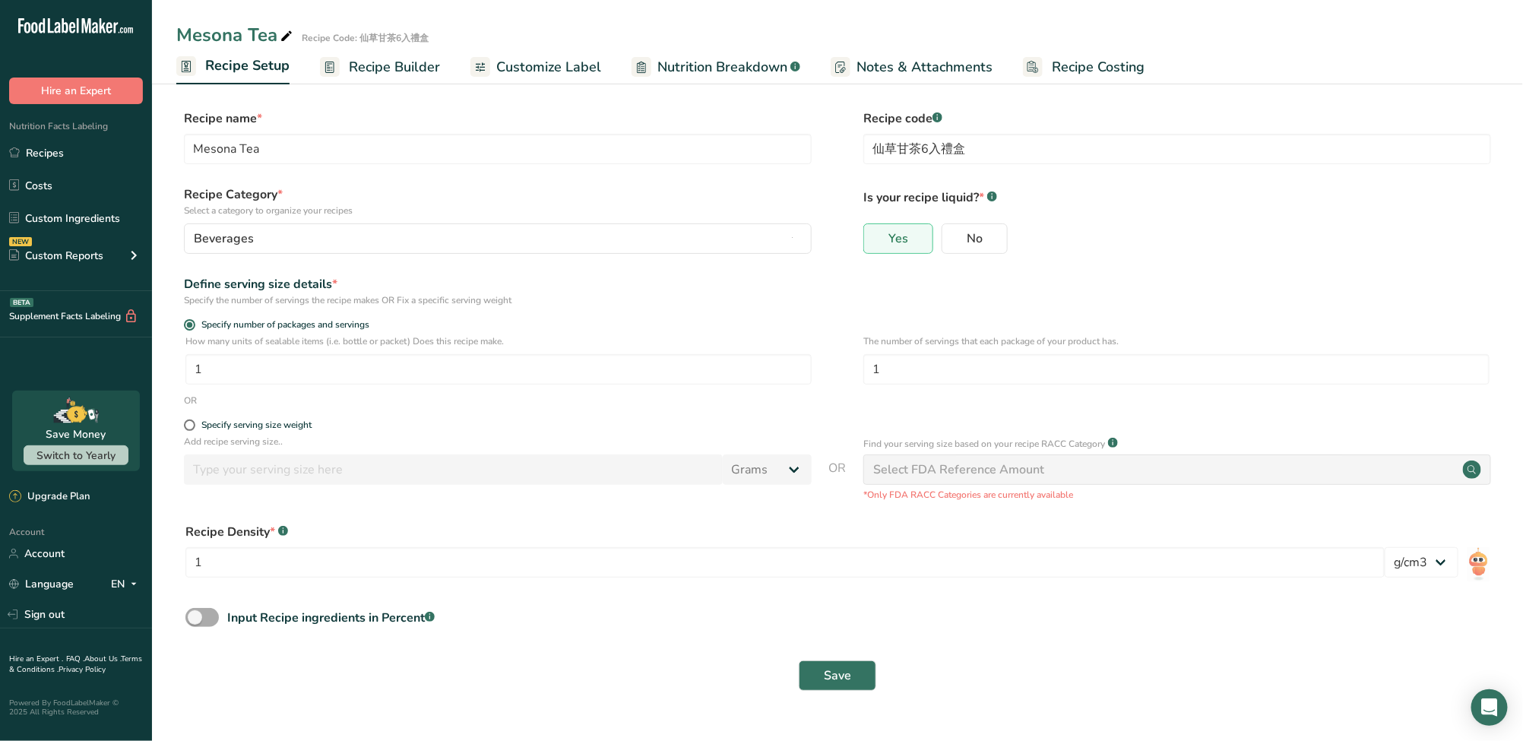
click at [206, 624] on span at bounding box center [201, 617] width 33 height 19
click at [195, 622] on input "Input Recipe ingredients in Percent .a-a{fill:#347362;}.b-a{fill:#fff;}" at bounding box center [190, 617] width 10 height 10
checkbox input "true"
click at [258, 677] on input "number" at bounding box center [793, 681] width 1216 height 30
type input "1"
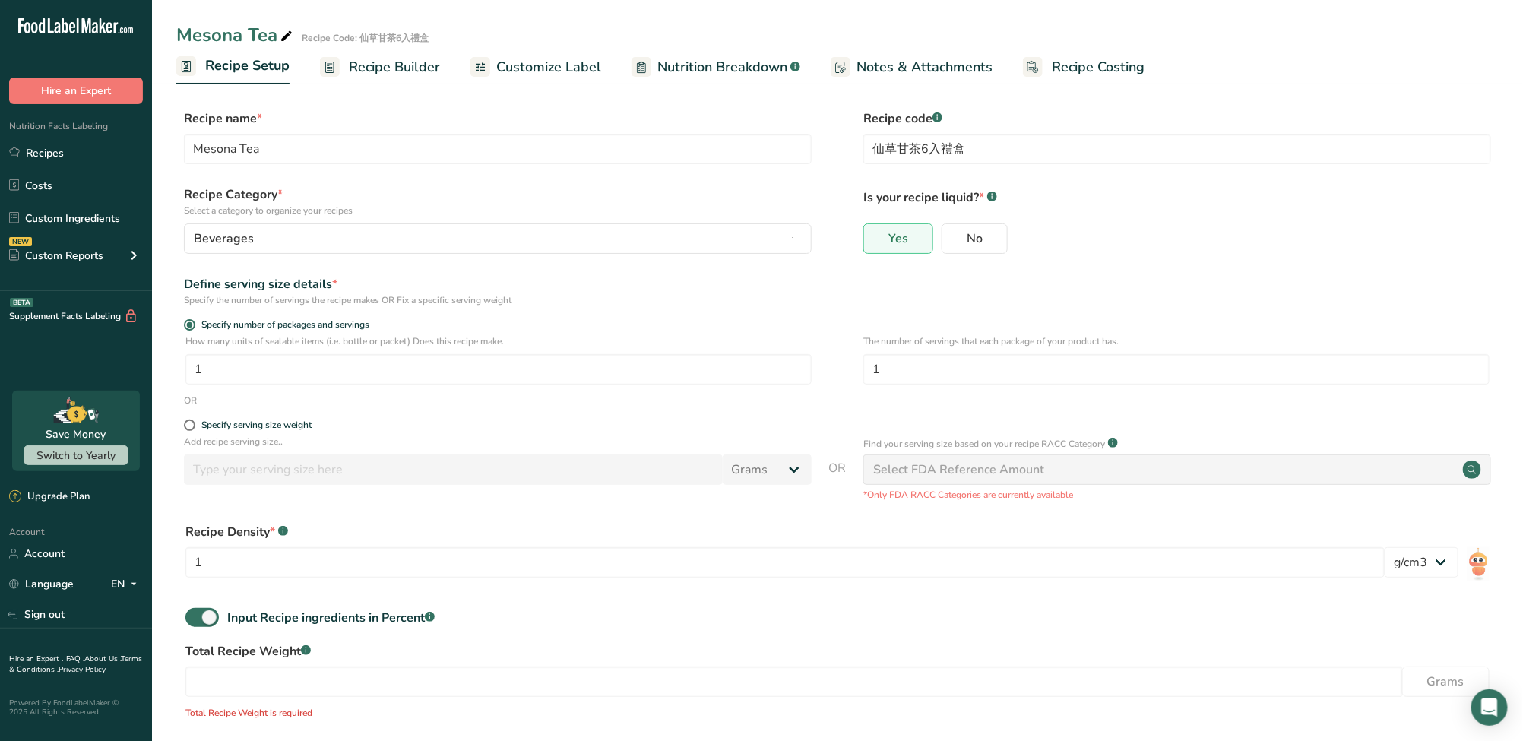
click at [377, 269] on form "Recipe name * Mesona Tea Recipe code .a-a{fill:#347362;}.b-a{fill:#fff;} 仙草甘茶6入…" at bounding box center [837, 449] width 1322 height 680
drag, startPoint x: 344, startPoint y: 371, endPoint x: 140, endPoint y: 382, distance: 204.7
click at [140, 382] on div ".a-20{fill:#fff;} Hire an Expert Nutrition Facts Labeling Recipes Costs Custom …" at bounding box center [761, 407] width 1523 height 814
click at [218, 397] on div "OR" at bounding box center [837, 401] width 1322 height 14
click at [231, 358] on input "1" at bounding box center [498, 369] width 626 height 30
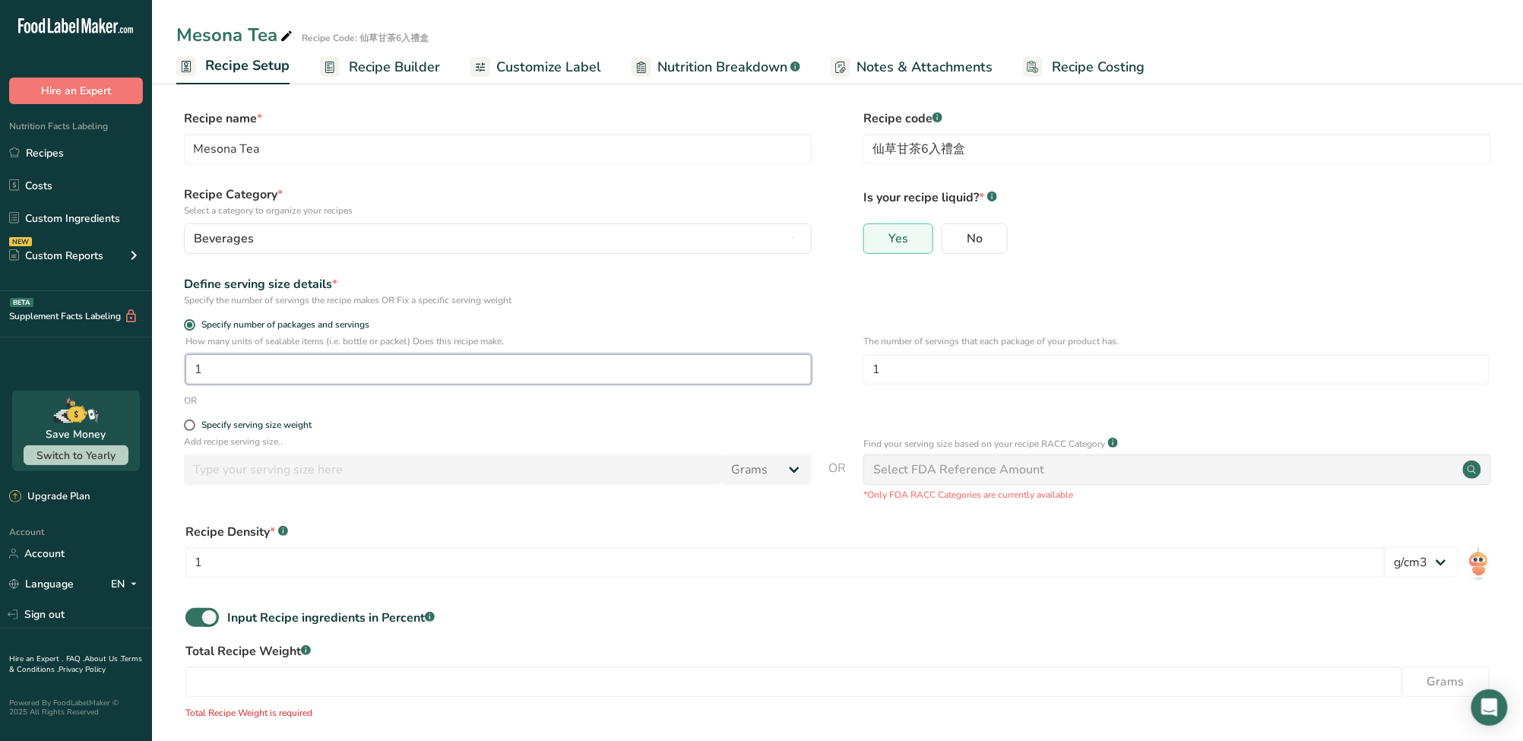
drag, startPoint x: 220, startPoint y: 368, endPoint x: 154, endPoint y: 369, distance: 65.3
click at [154, 369] on section "Recipe name * Mesona Tea Recipe code .a-a{fill:#347362;}.b-a{fill:#fff;} 仙草甘茶6入…" at bounding box center [837, 446] width 1371 height 735
drag, startPoint x: 234, startPoint y: 371, endPoint x: 138, endPoint y: 358, distance: 97.4
click at [138, 358] on div ".a-20{fill:#fff;} Hire an Expert Nutrition Facts Labeling Recipes Costs Custom …" at bounding box center [761, 407] width 1523 height 814
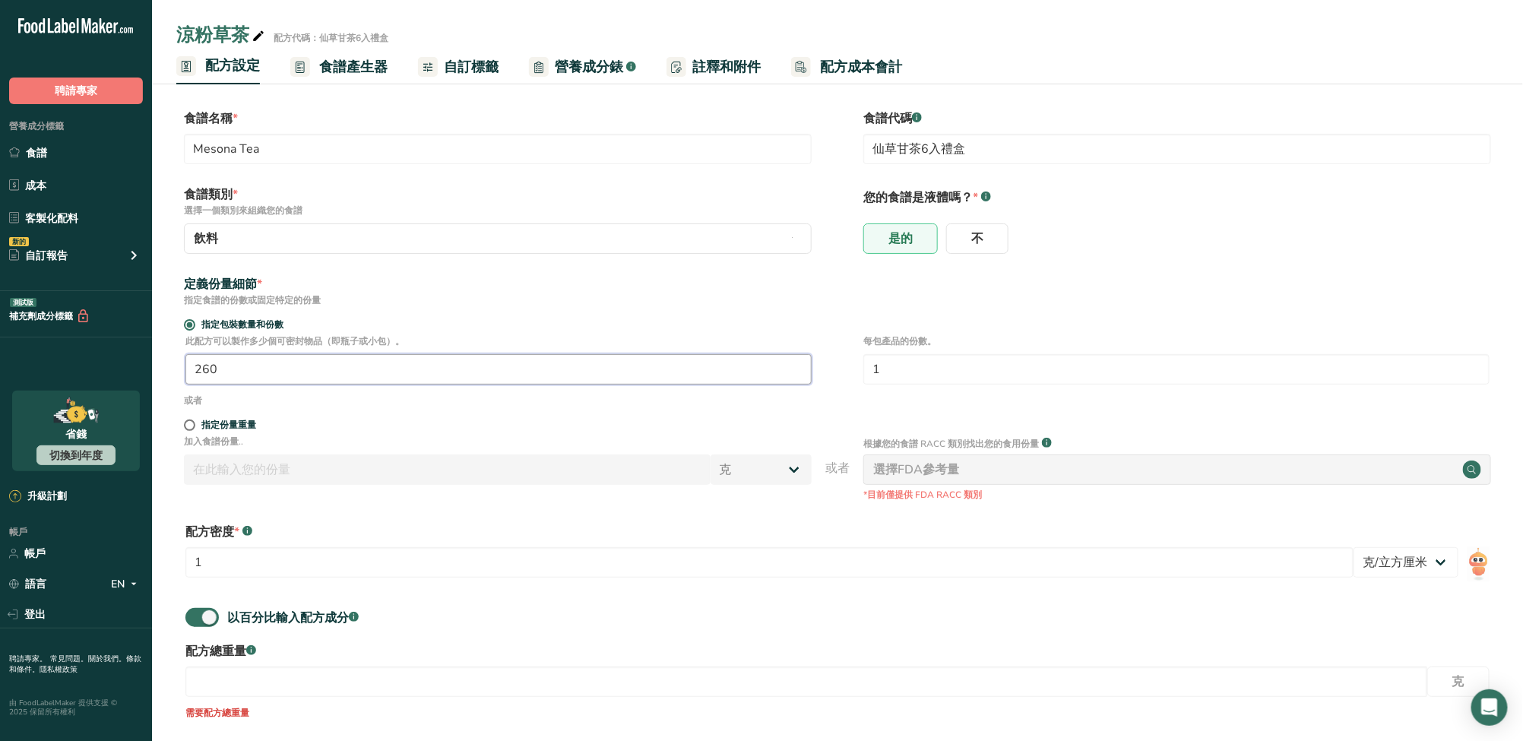
drag, startPoint x: 266, startPoint y: 365, endPoint x: 79, endPoint y: 369, distance: 186.9
click at [79, 369] on div ".a-20{fill:#fff;} 聘請專家 營養成分標籤 食譜 成本 客製化配料 新的 自訂報告 選單標籤 成分比較 新的 補充劑成分標籤 測試版 省錢 切…" at bounding box center [761, 407] width 1523 height 814
type input "1"
drag, startPoint x: 915, startPoint y: 363, endPoint x: 847, endPoint y: 375, distance: 68.6
click at [848, 375] on div "此配方可以製作多少個可密封物品（即瓶子或小包）。 1 每包產品的份數。 1" at bounding box center [837, 363] width 1322 height 59
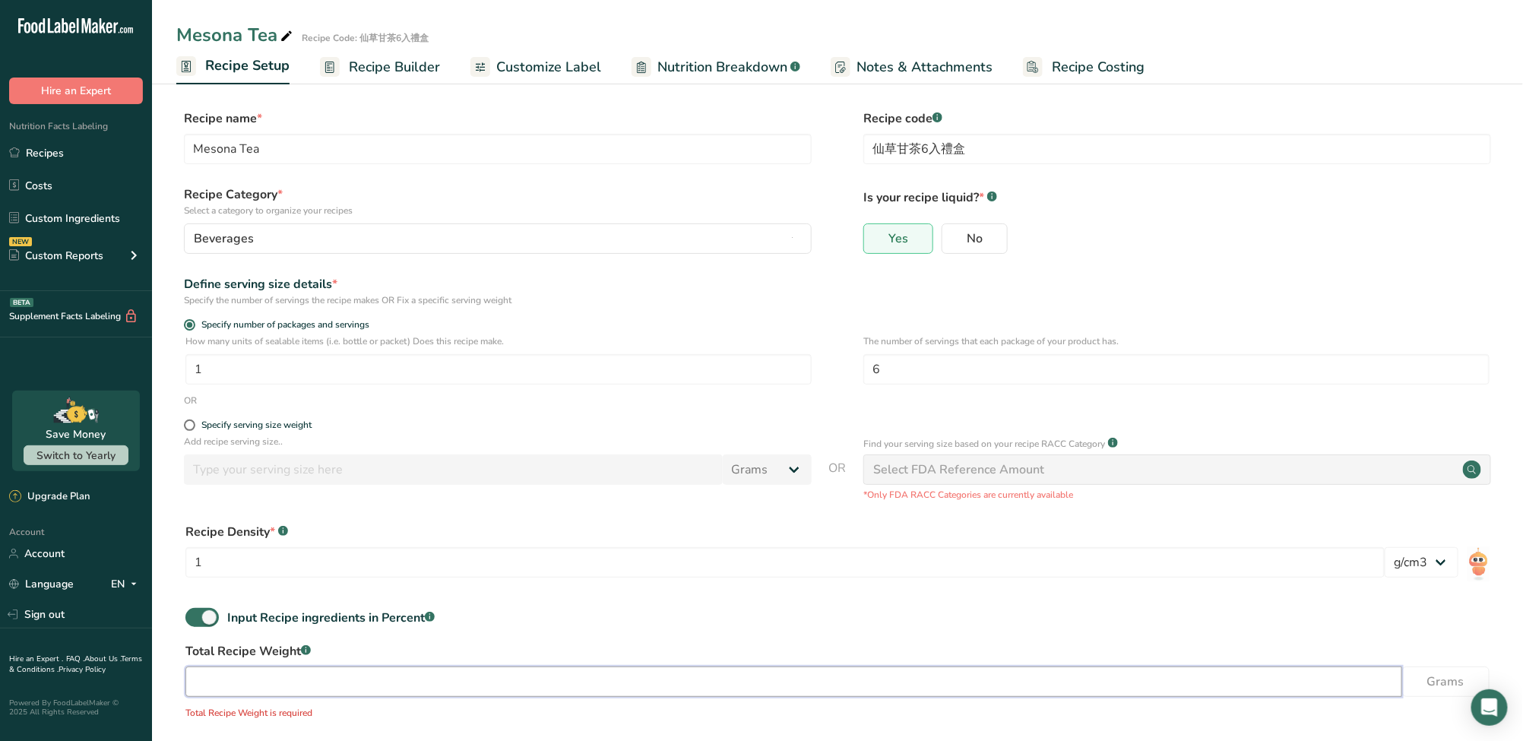
click at [269, 686] on input "number" at bounding box center [793, 681] width 1216 height 30
click at [368, 555] on input "1" at bounding box center [784, 562] width 1199 height 30
drag, startPoint x: 928, startPoint y: 359, endPoint x: 801, endPoint y: 363, distance: 127.7
click at [801, 363] on div "How many units of sealable items (i.e. bottle or packet) Does this recipe make.…" at bounding box center [837, 363] width 1322 height 59
type input "1"
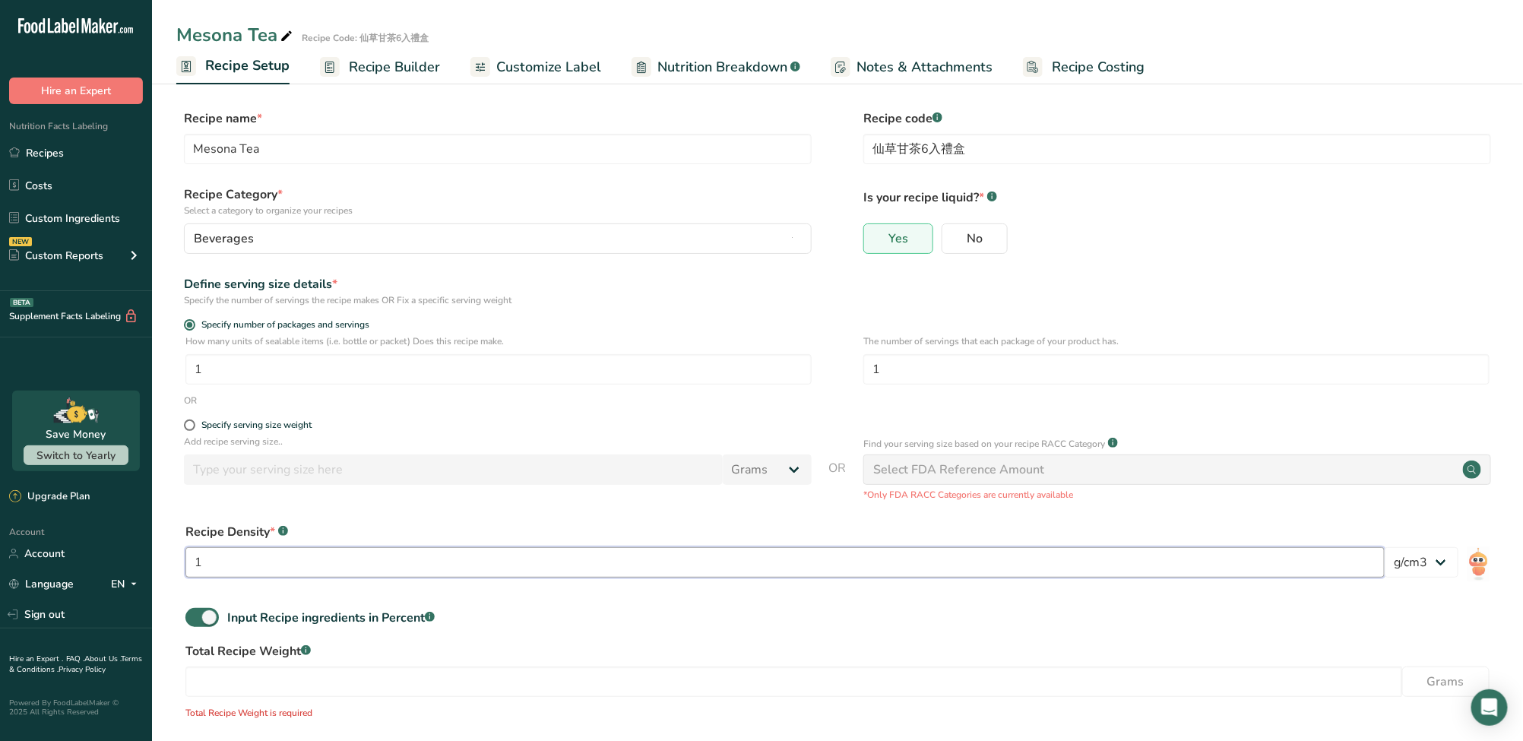
click at [292, 568] on input "1" at bounding box center [784, 562] width 1199 height 30
click at [245, 689] on input "number" at bounding box center [793, 681] width 1216 height 30
type input "240"
click at [728, 616] on div "Input Recipe ingredients in Percent .a-a{fill:#347362;}.b-a{fill:#fff;}" at bounding box center [837, 623] width 1322 height 31
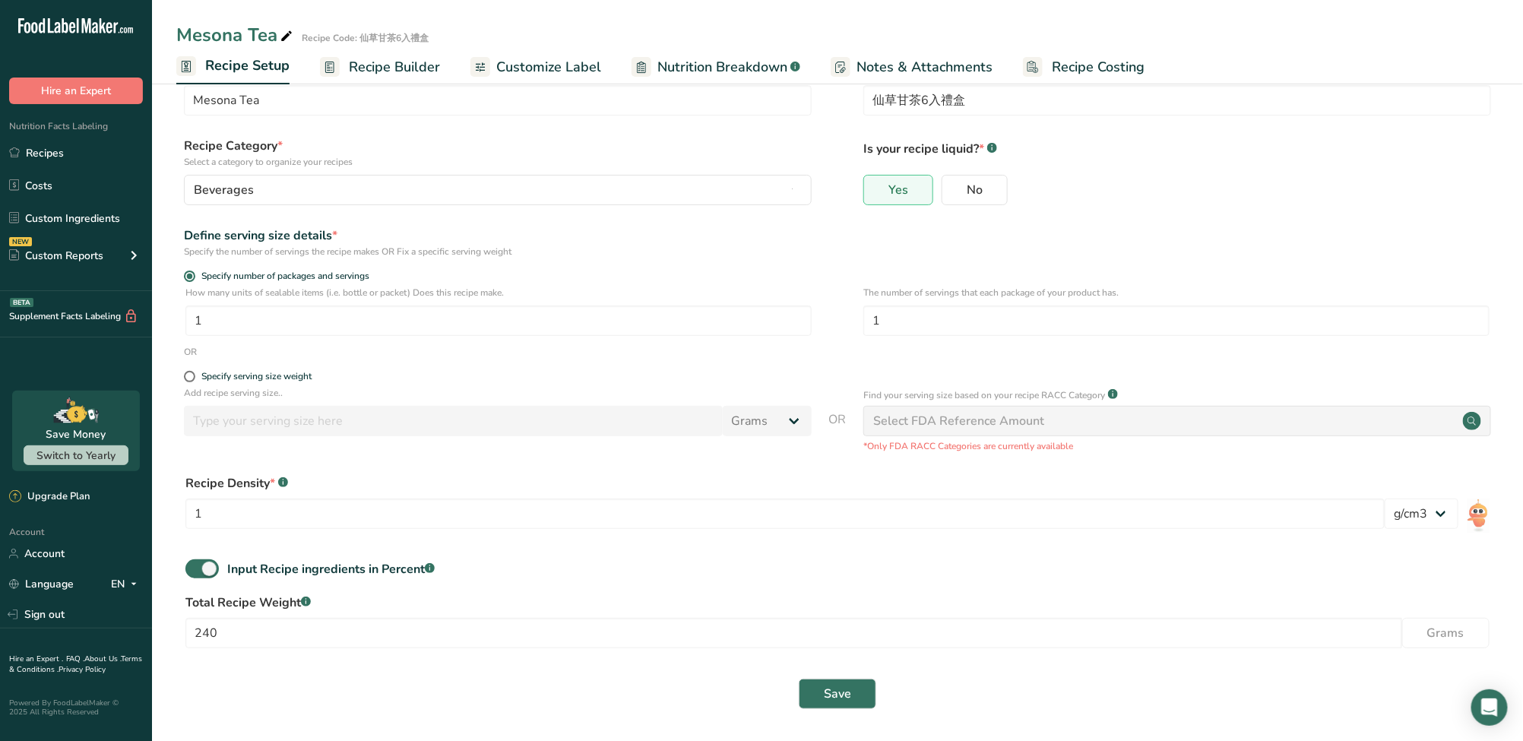
scroll to position [51, 0]
click at [830, 695] on span "Save" at bounding box center [837, 692] width 27 height 18
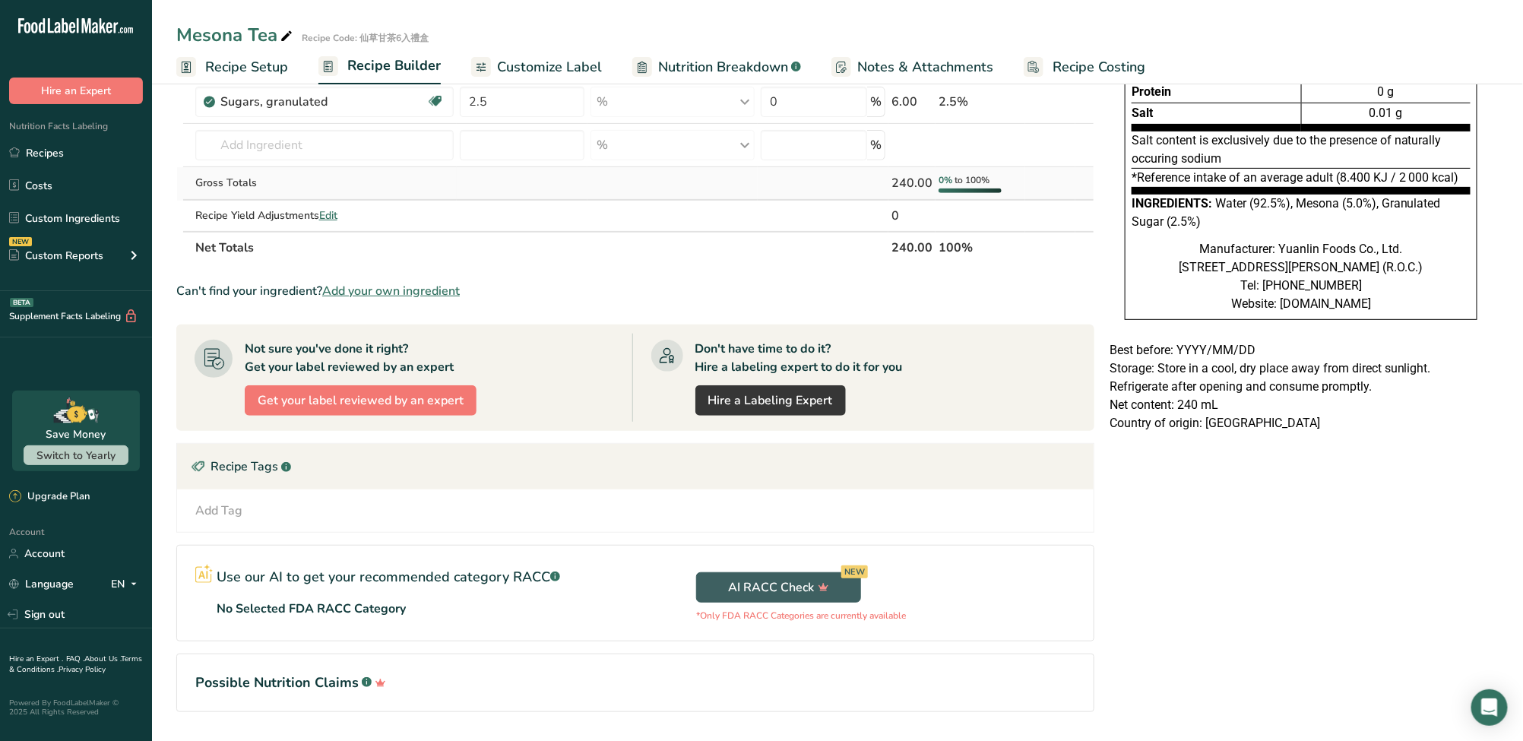
scroll to position [243, 0]
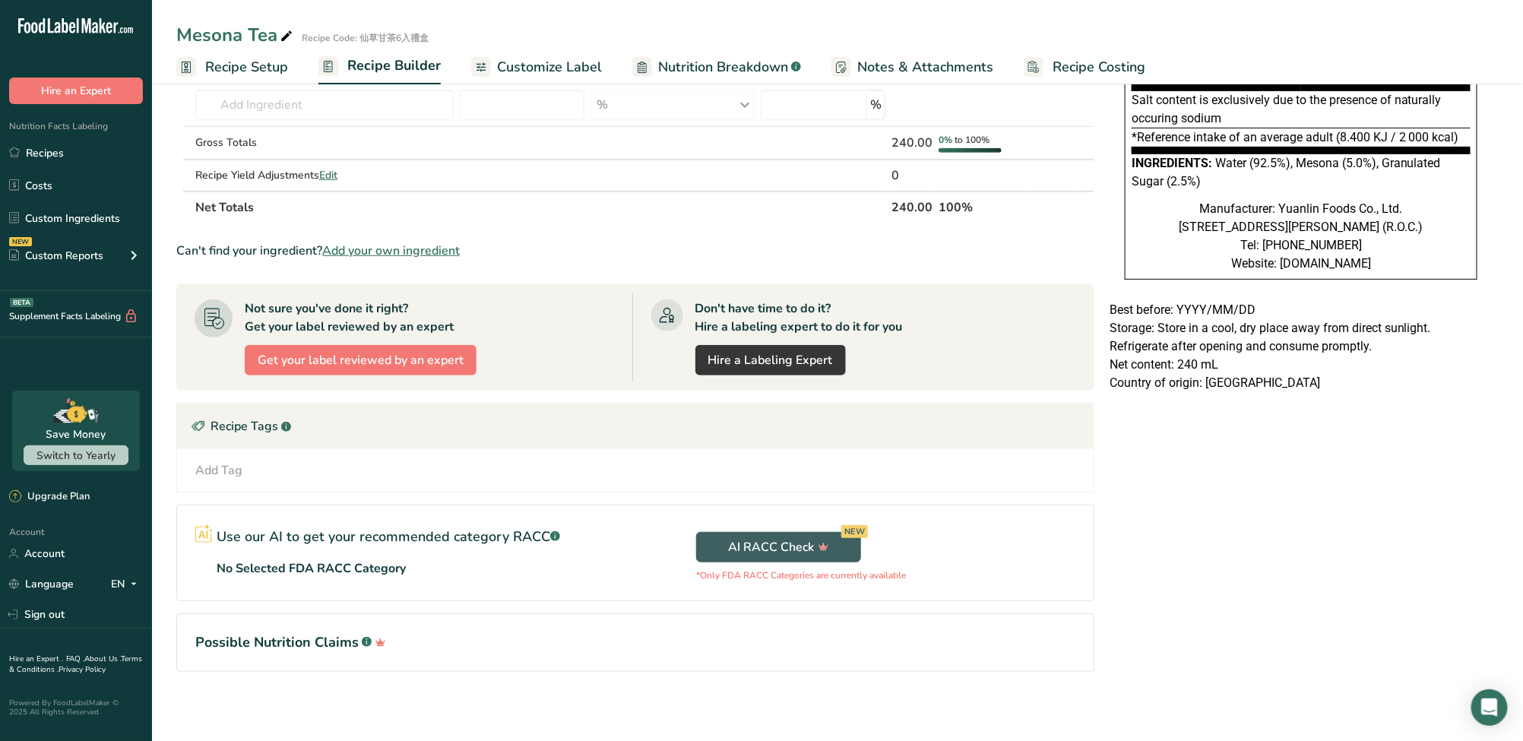
click at [938, 252] on div "Can't find your ingredient? Add your own ingredient" at bounding box center [635, 251] width 918 height 18
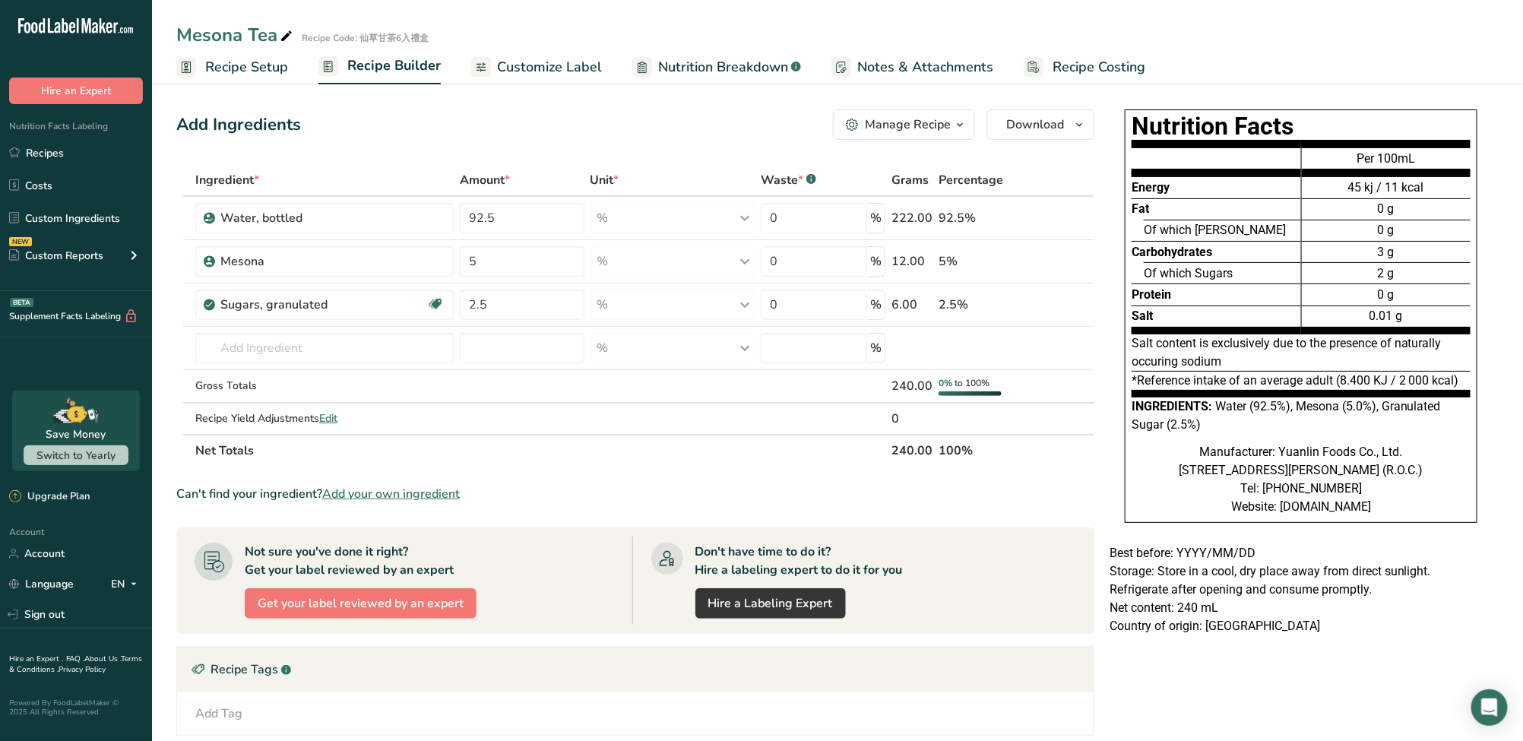
click at [585, 65] on span "Customize Label" at bounding box center [549, 67] width 105 height 21
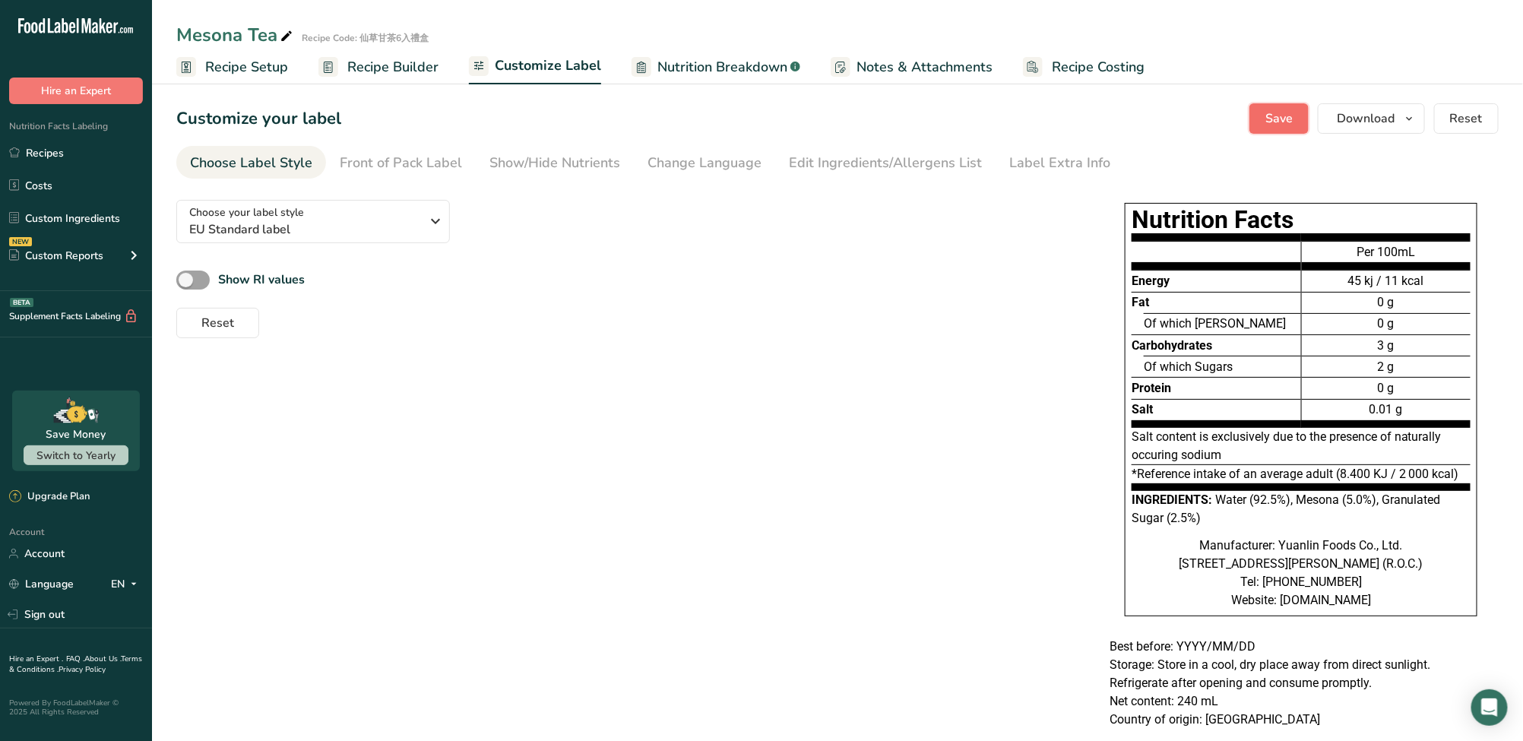
click at [1262, 122] on button "Save" at bounding box center [1278, 118] width 59 height 30
click at [1289, 128] on button "Save" at bounding box center [1278, 118] width 59 height 30
click at [1045, 169] on div "Label Extra Info" at bounding box center [1059, 163] width 101 height 21
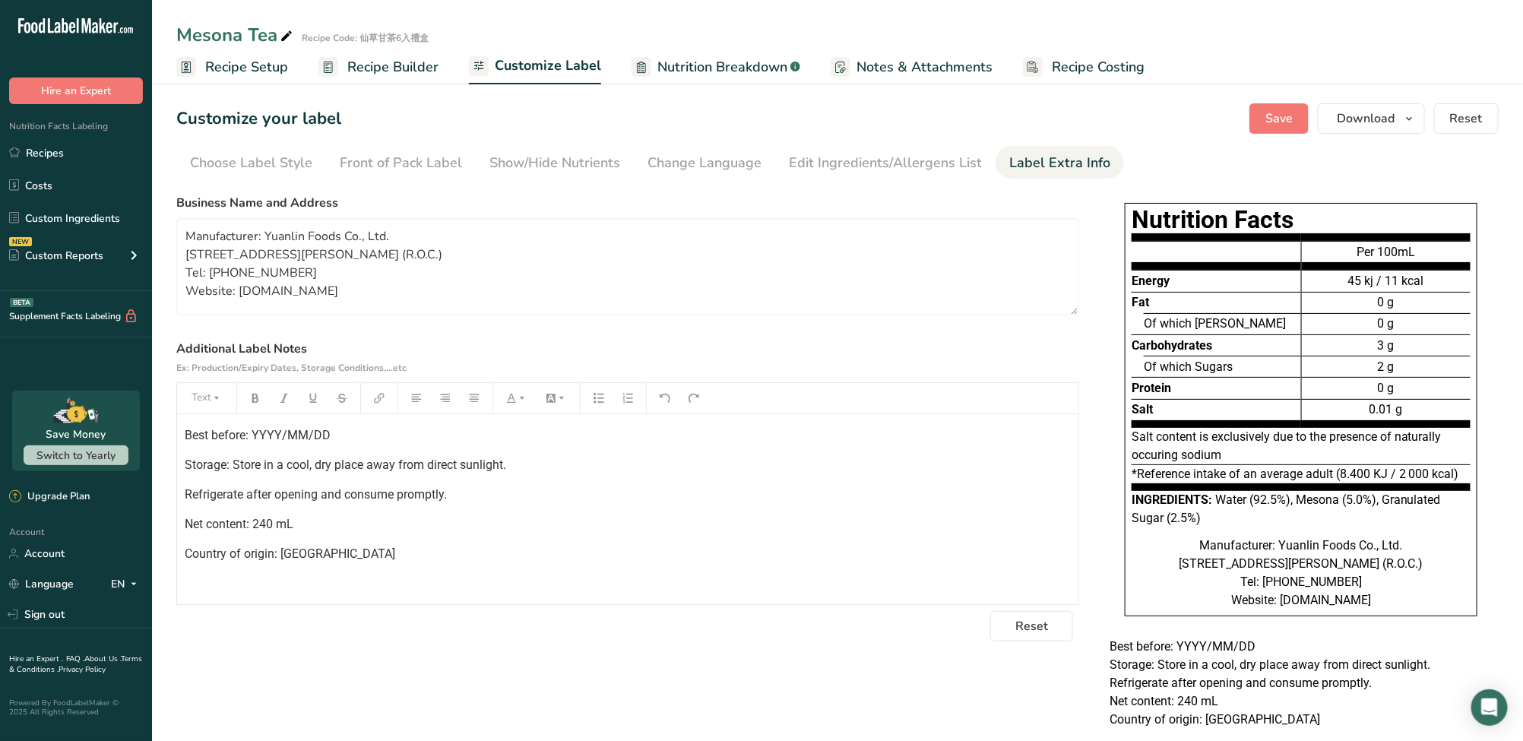
click at [384, 548] on p "Country of origin: [GEOGRAPHIC_DATA]" at bounding box center [628, 554] width 886 height 18
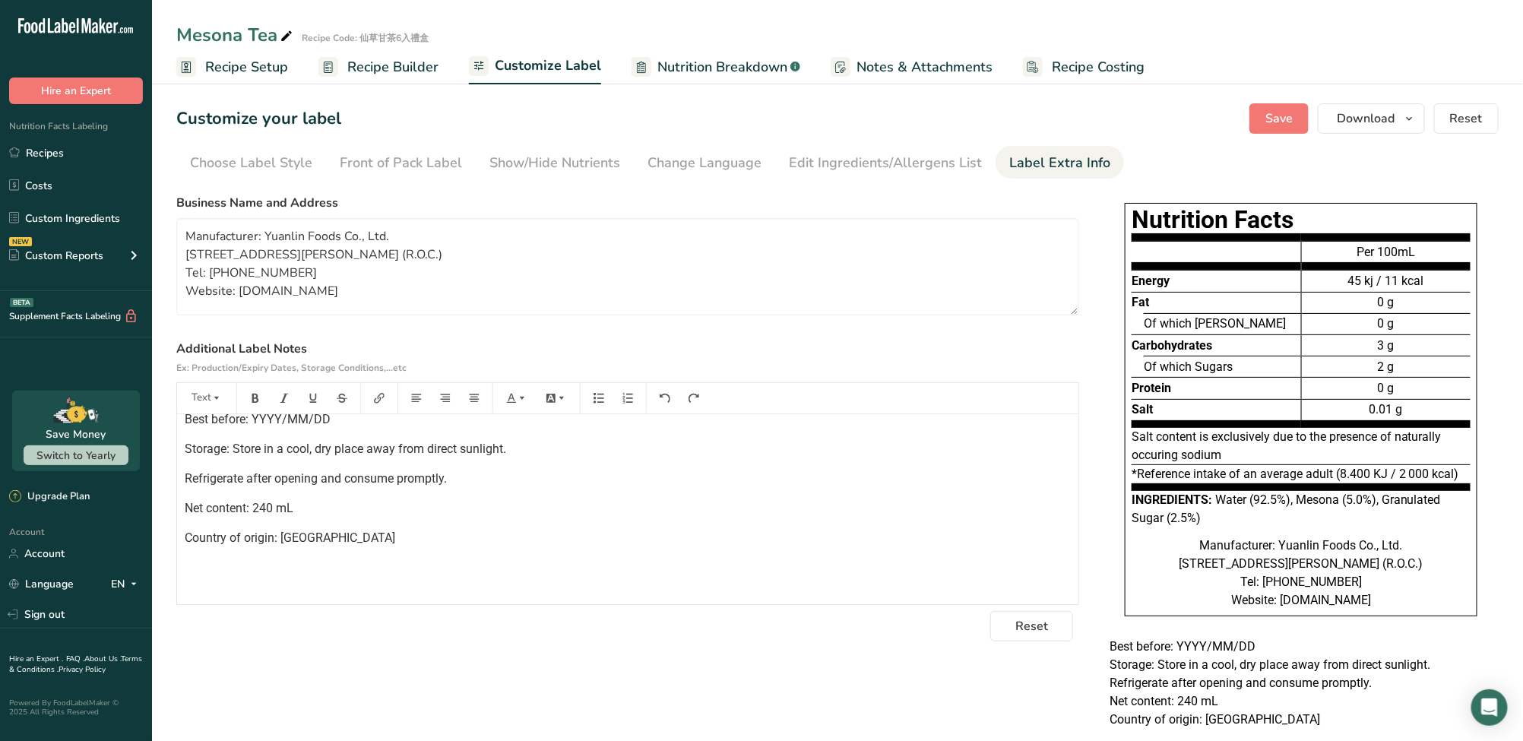
scroll to position [46, 0]
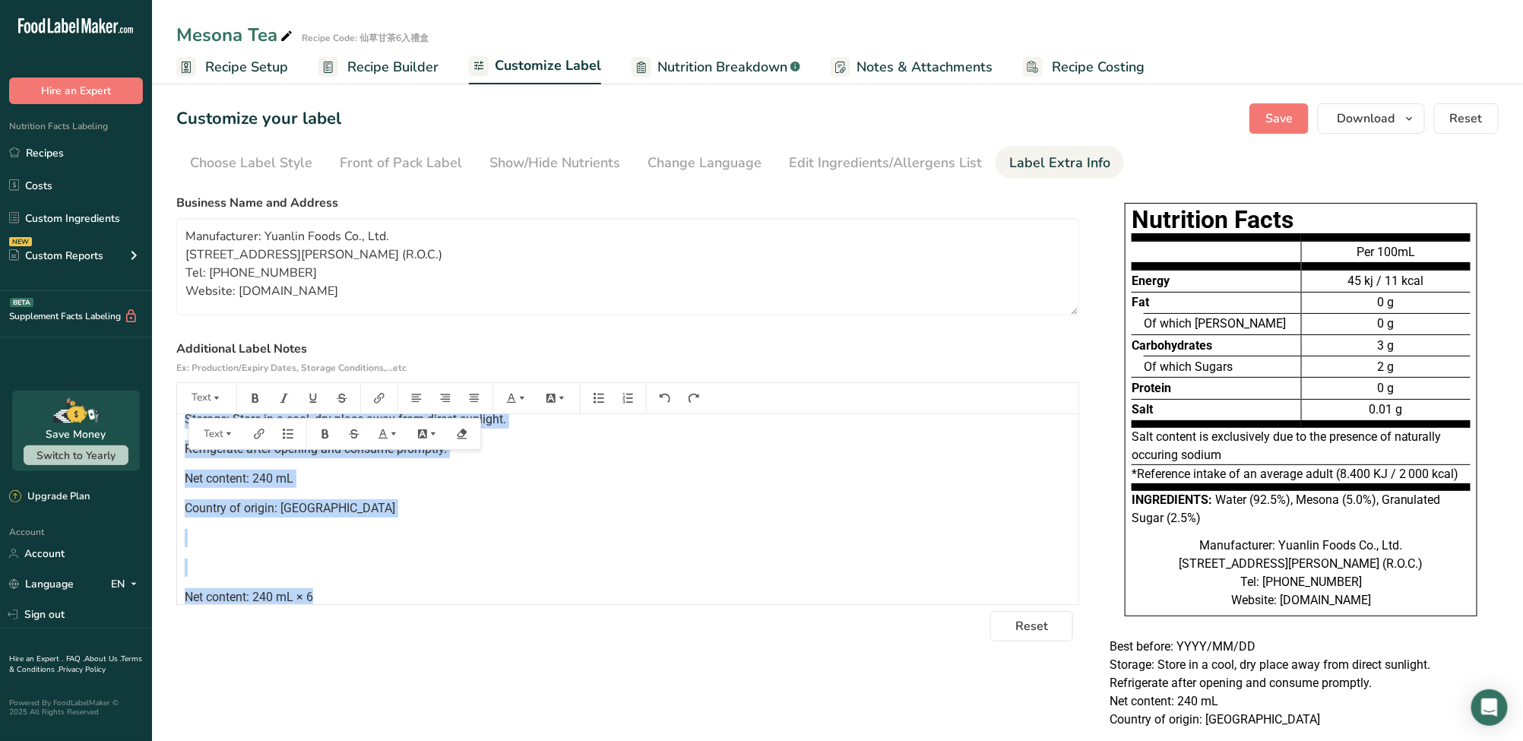
click at [391, 558] on p "﻿" at bounding box center [628, 567] width 886 height 18
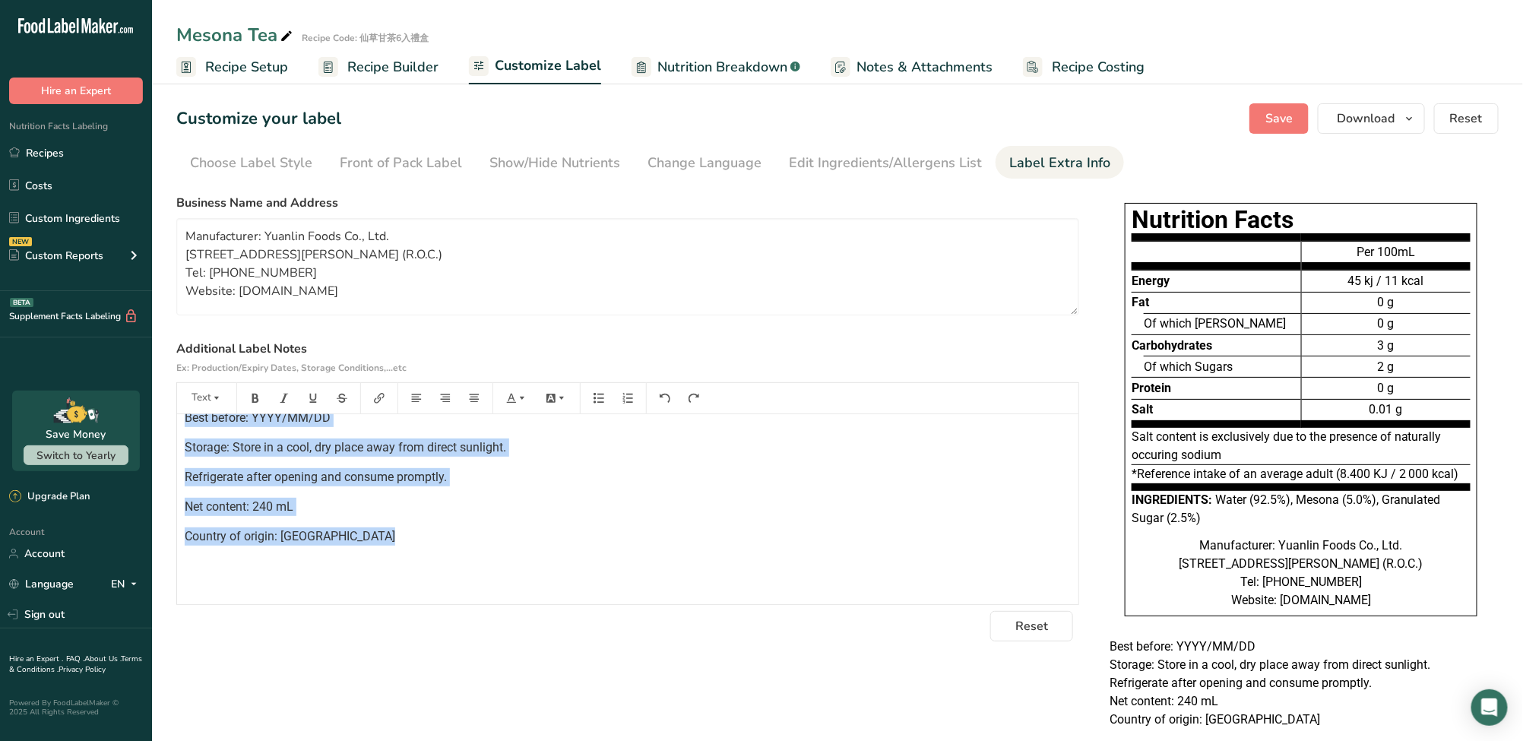
scroll to position [0, 0]
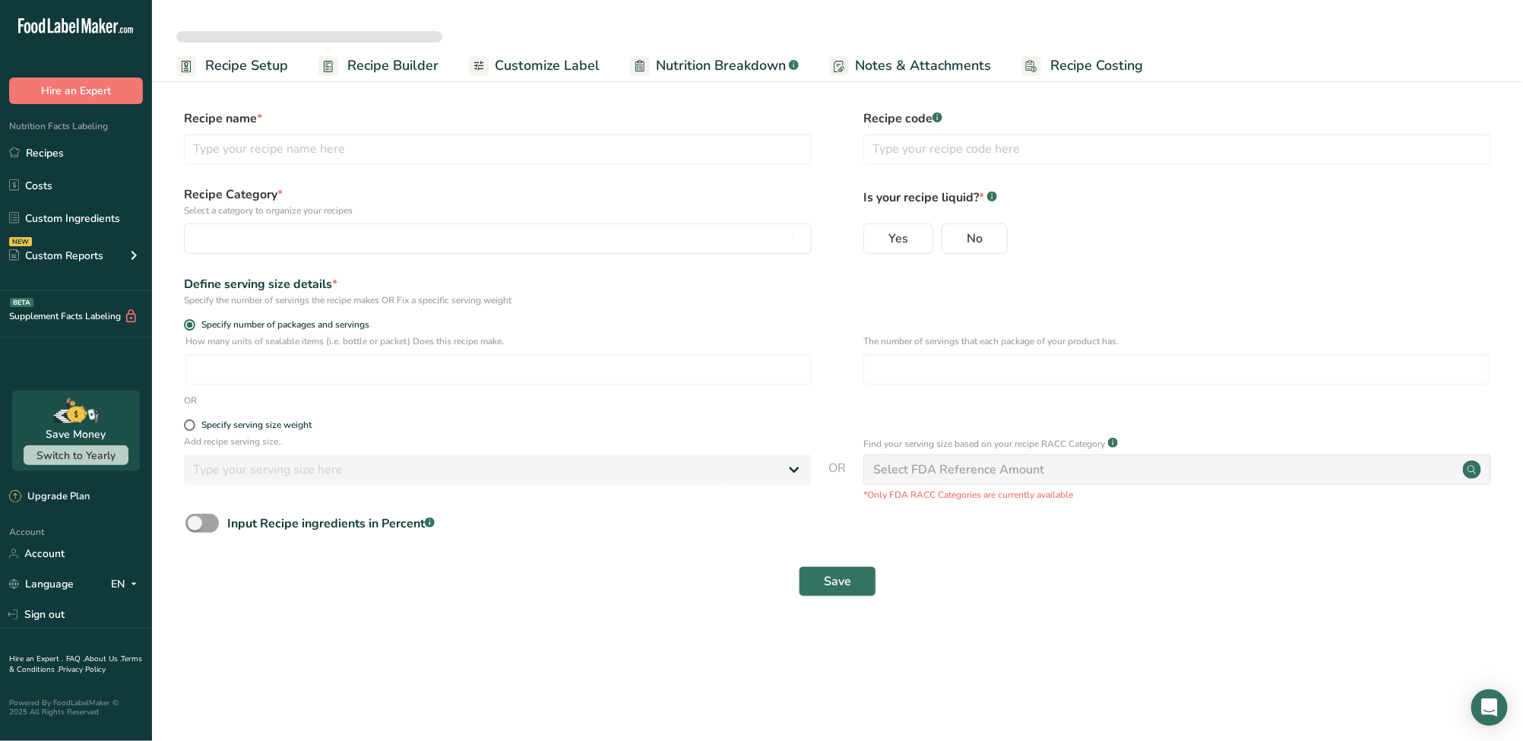
select select
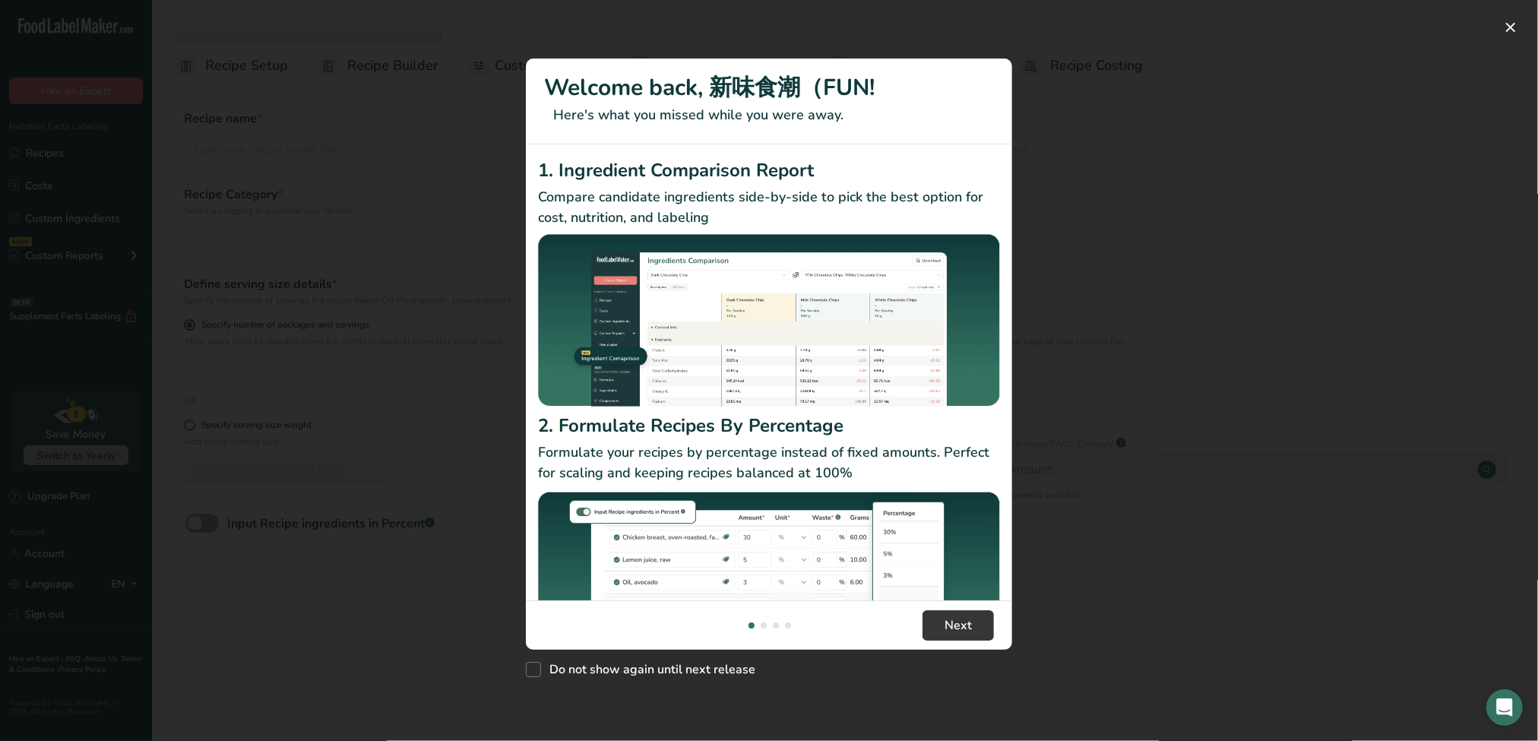
type input "Apple Rice Cookie"
type input "原味蘋果米餅"
radio input "true"
type input "10"
type input "1"
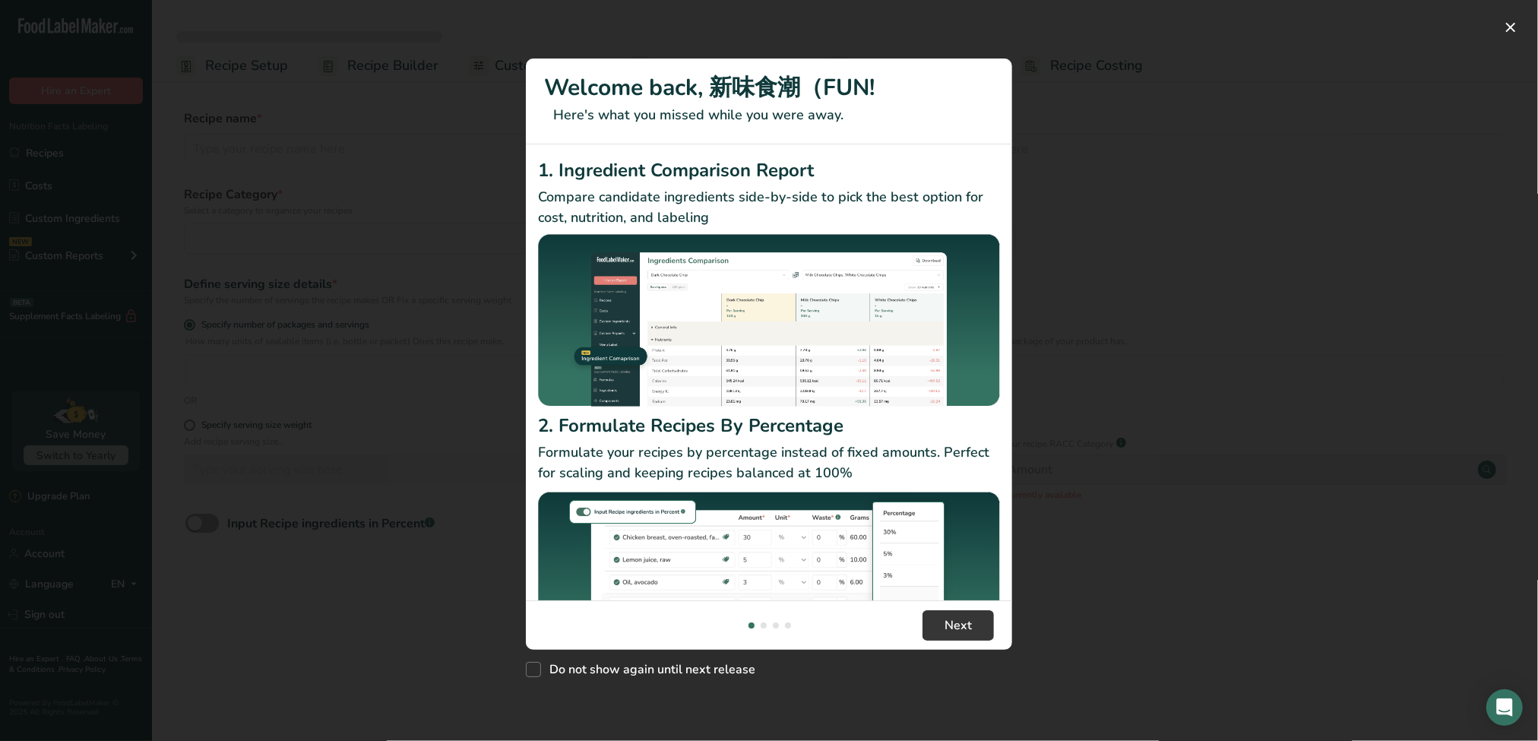
select select "0"
click at [975, 530] on img "New Features" at bounding box center [769, 580] width 462 height 183
click at [1507, 28] on button "New Features" at bounding box center [1510, 27] width 24 height 24
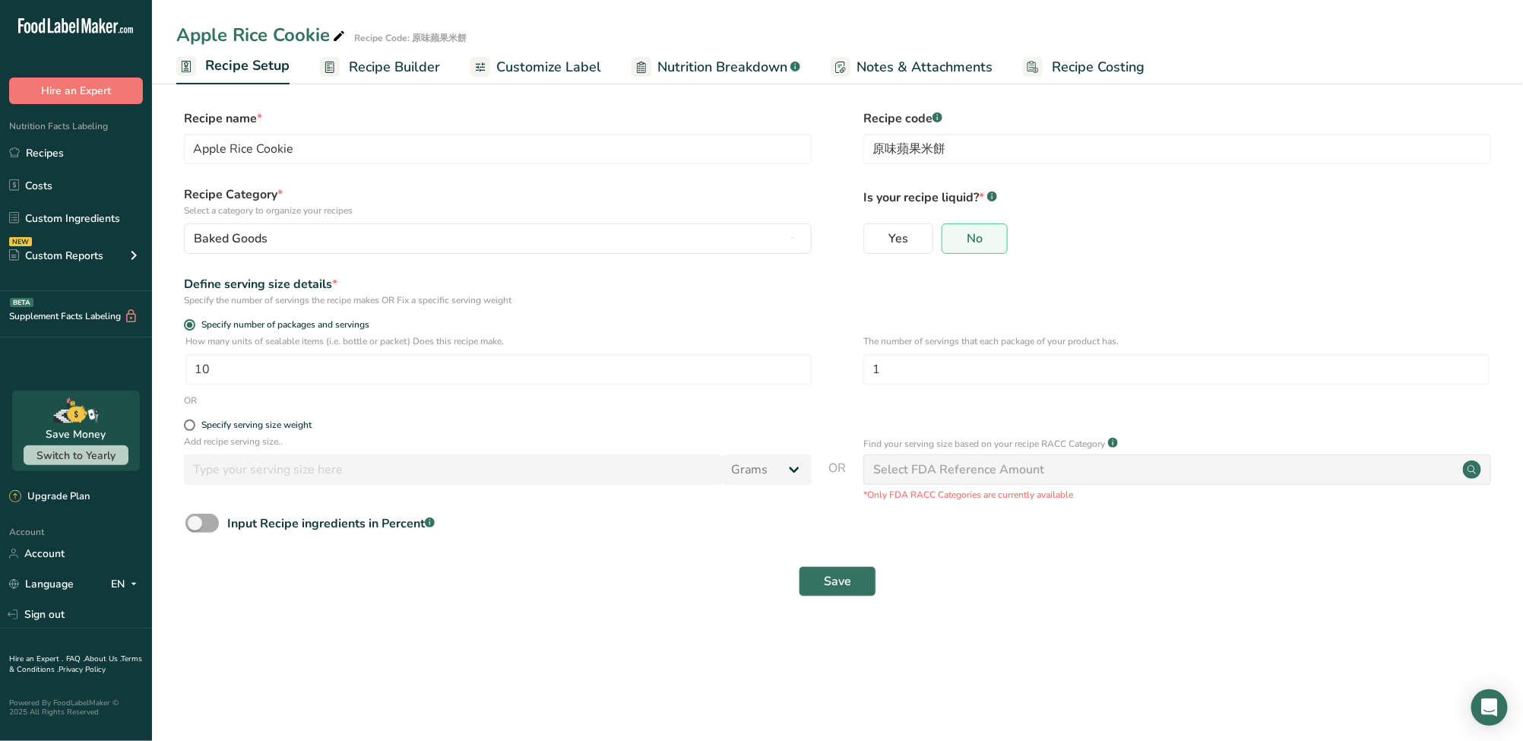
click at [200, 527] on span at bounding box center [201, 523] width 33 height 19
click at [195, 527] on input "Input Recipe ingredients in Percent .a-a{fill:#347362;}.b-a{fill:#fff;}" at bounding box center [190, 523] width 10 height 10
checkbox input "true"
click at [261, 580] on input "number" at bounding box center [793, 587] width 1216 height 30
type input "80"
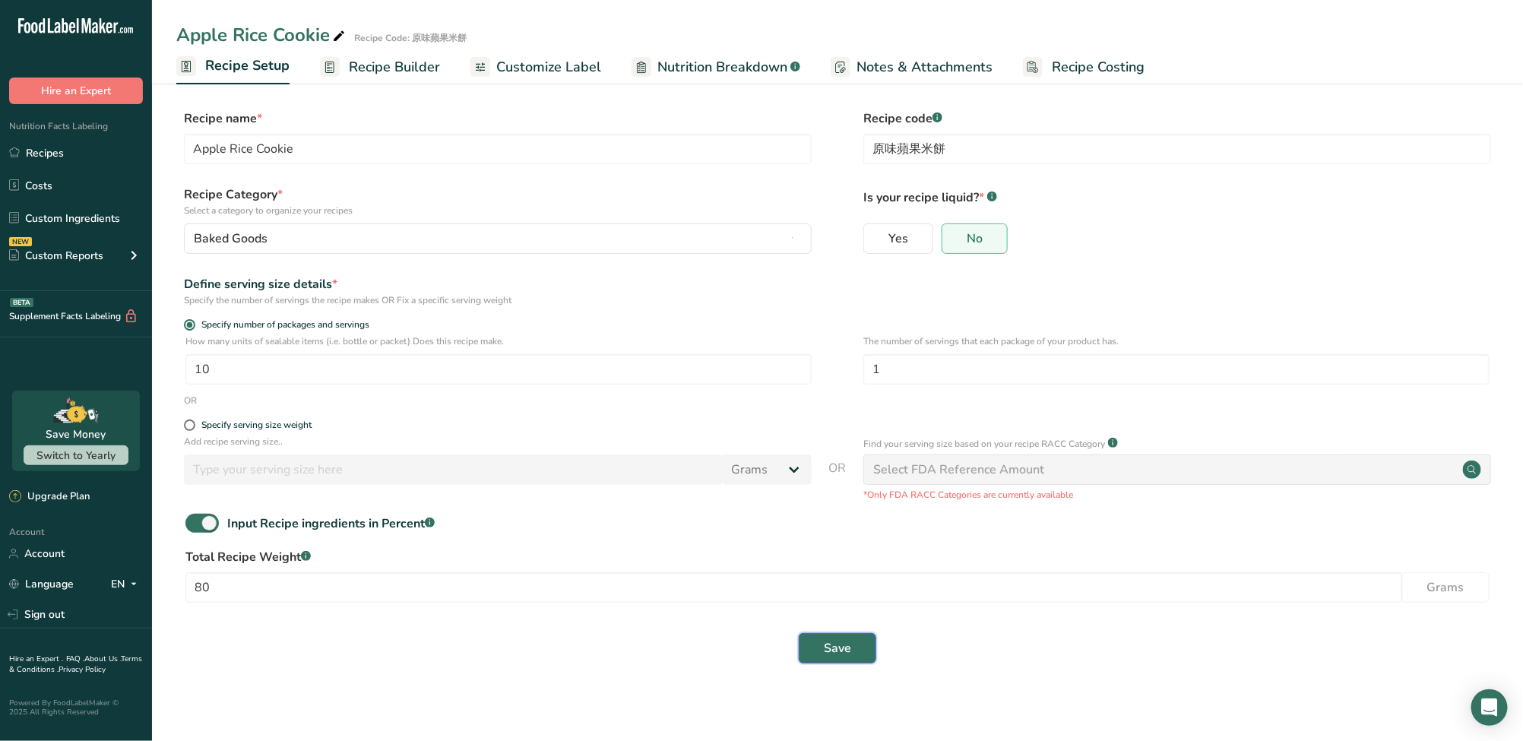
click at [837, 656] on span "Save" at bounding box center [837, 648] width 27 height 18
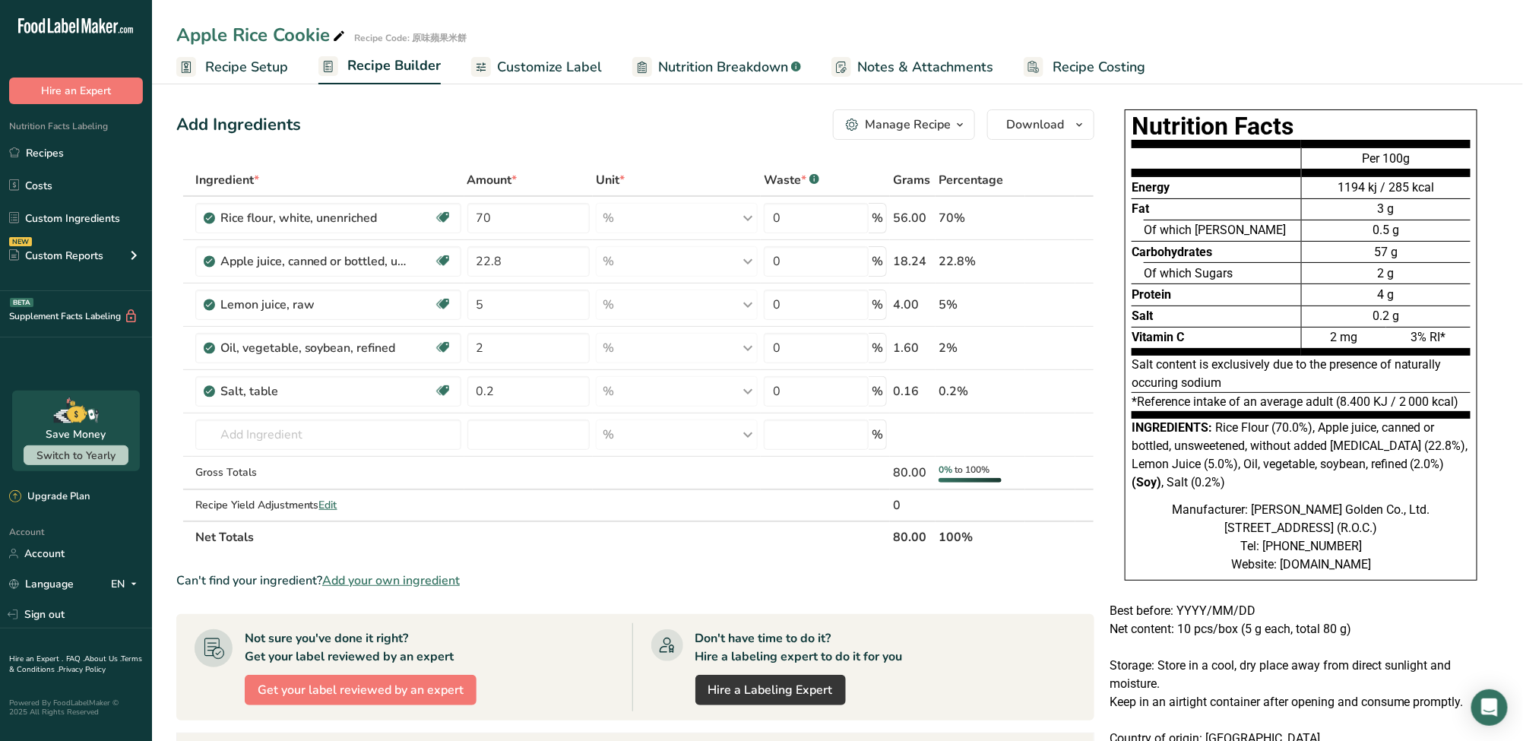
click at [682, 138] on div "Add Ingredients Manage Recipe Delete Recipe Duplicate Recipe Scale Recipe Save …" at bounding box center [635, 124] width 918 height 30
click at [598, 546] on th "Net Totals" at bounding box center [541, 536] width 698 height 32
click at [735, 66] on span "Nutrition Breakdown" at bounding box center [723, 67] width 130 height 21
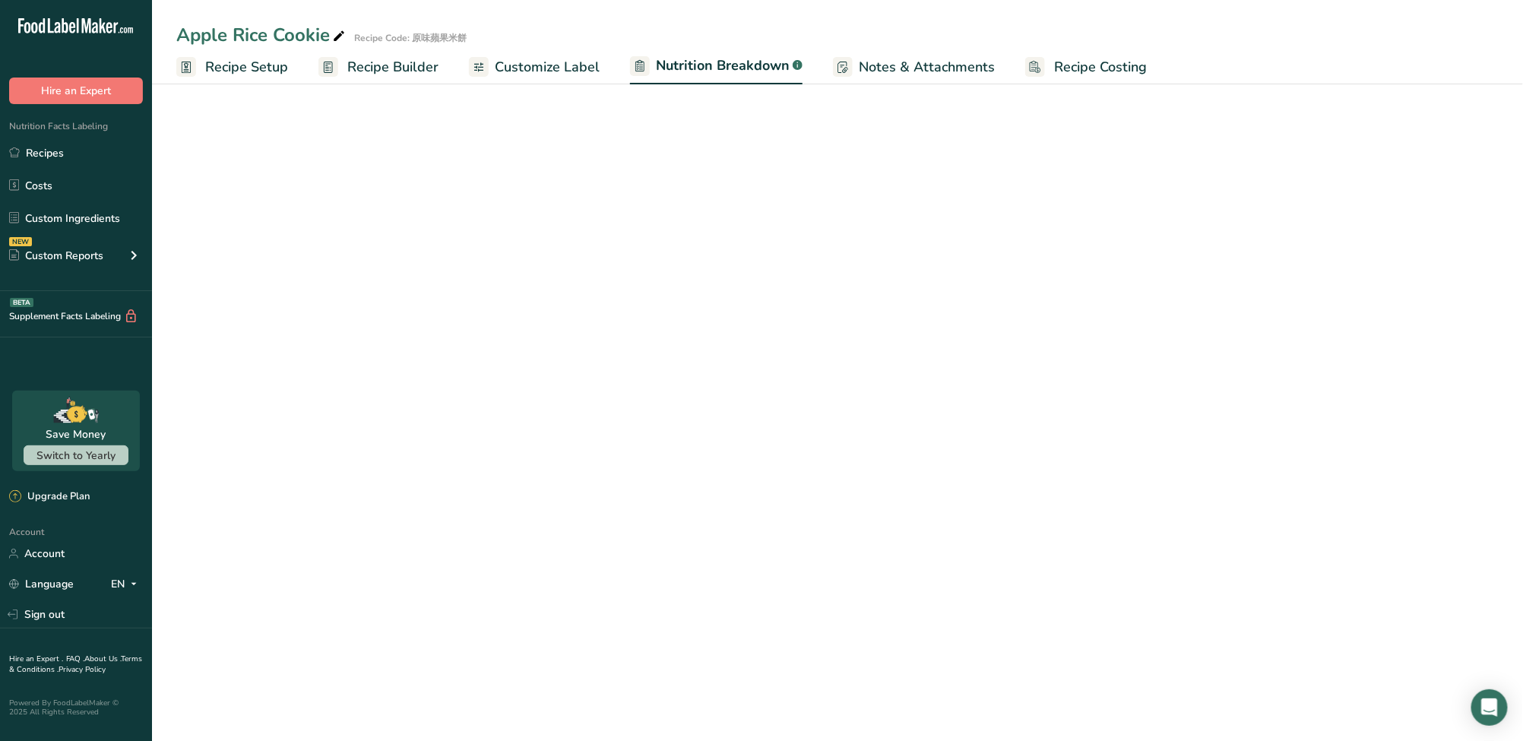
click at [904, 64] on span "Notes & Attachments" at bounding box center [927, 67] width 136 height 21
select select "Calories"
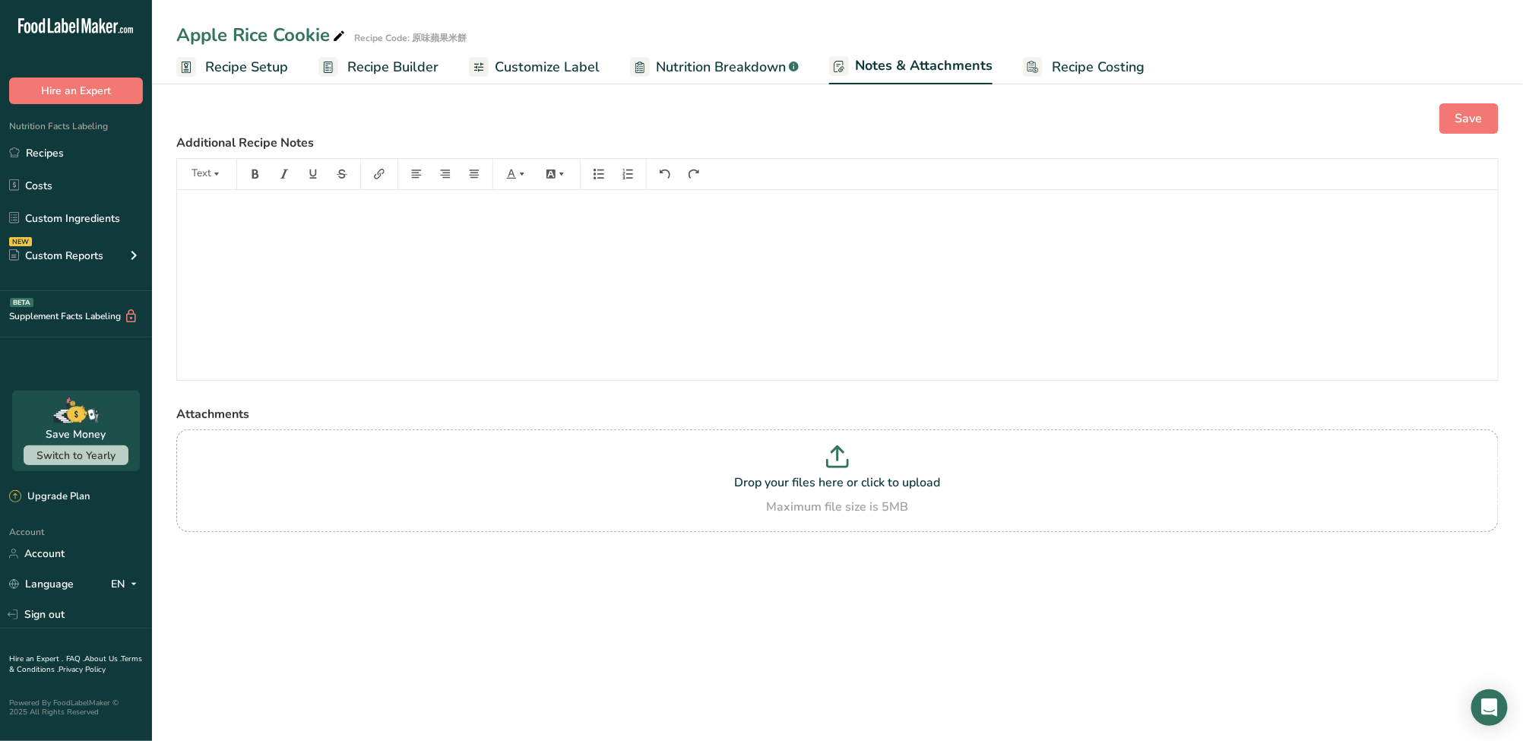
click at [197, 63] on link "Recipe Setup" at bounding box center [232, 67] width 112 height 34
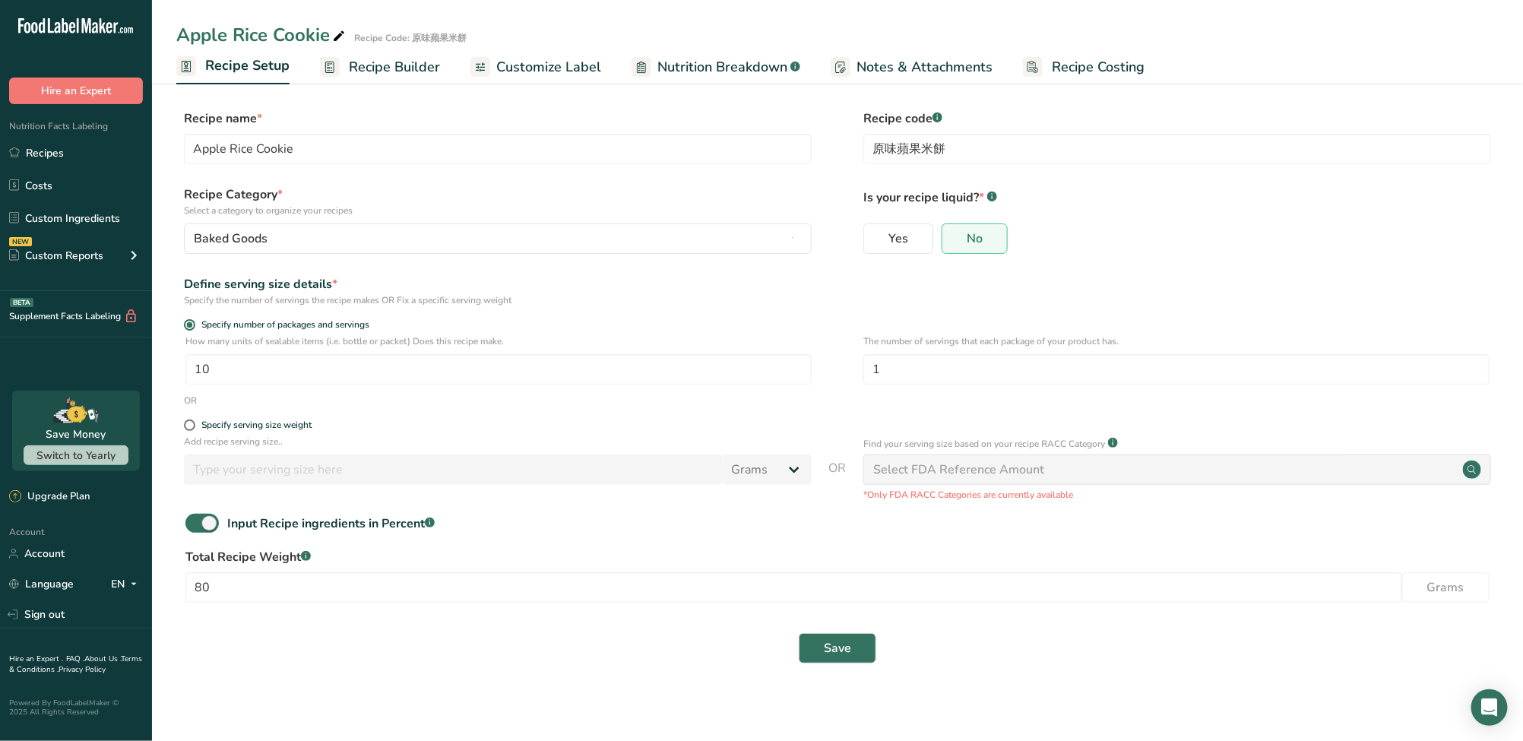
click at [432, 77] on link "Recipe Builder" at bounding box center [380, 67] width 120 height 34
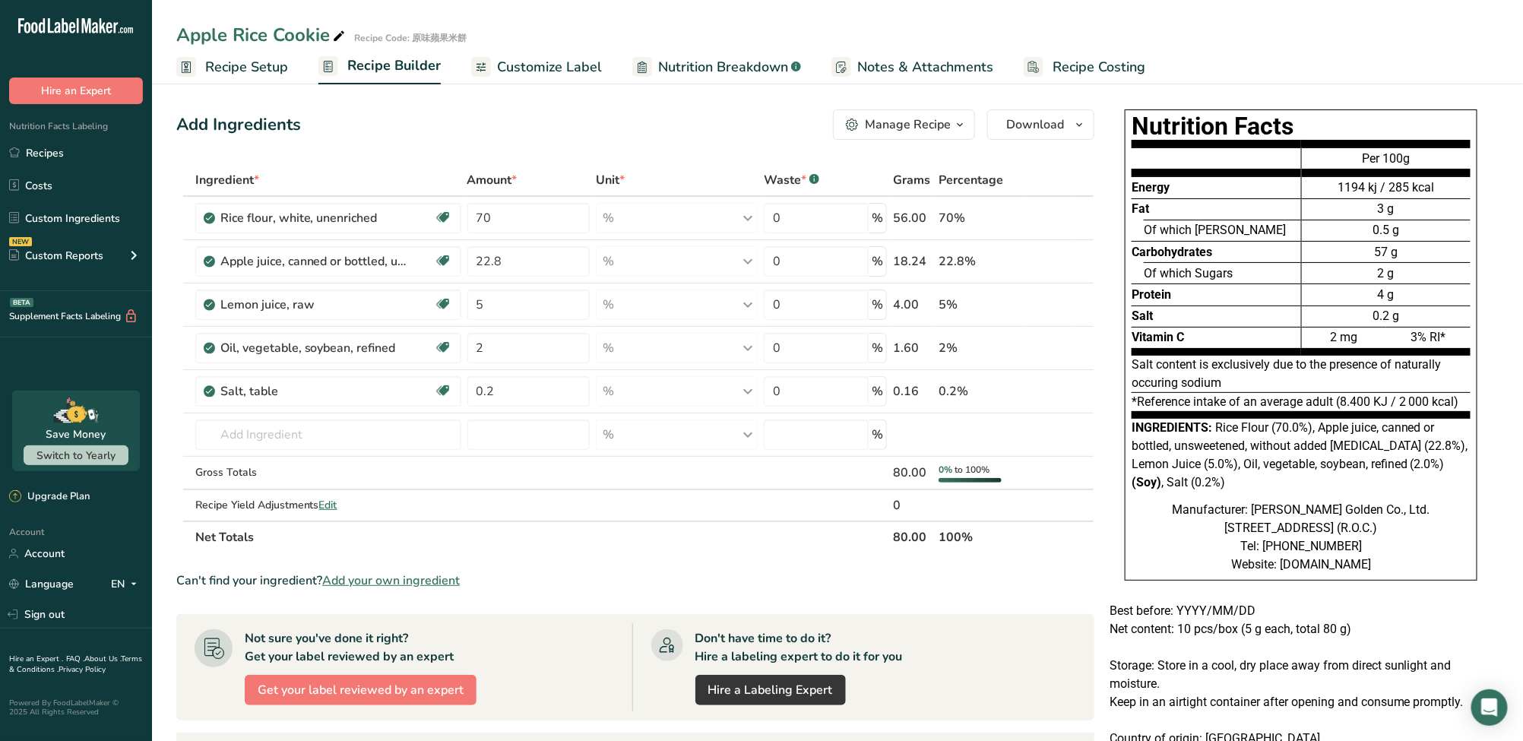
click at [713, 60] on span "Nutrition Breakdown" at bounding box center [723, 67] width 130 height 21
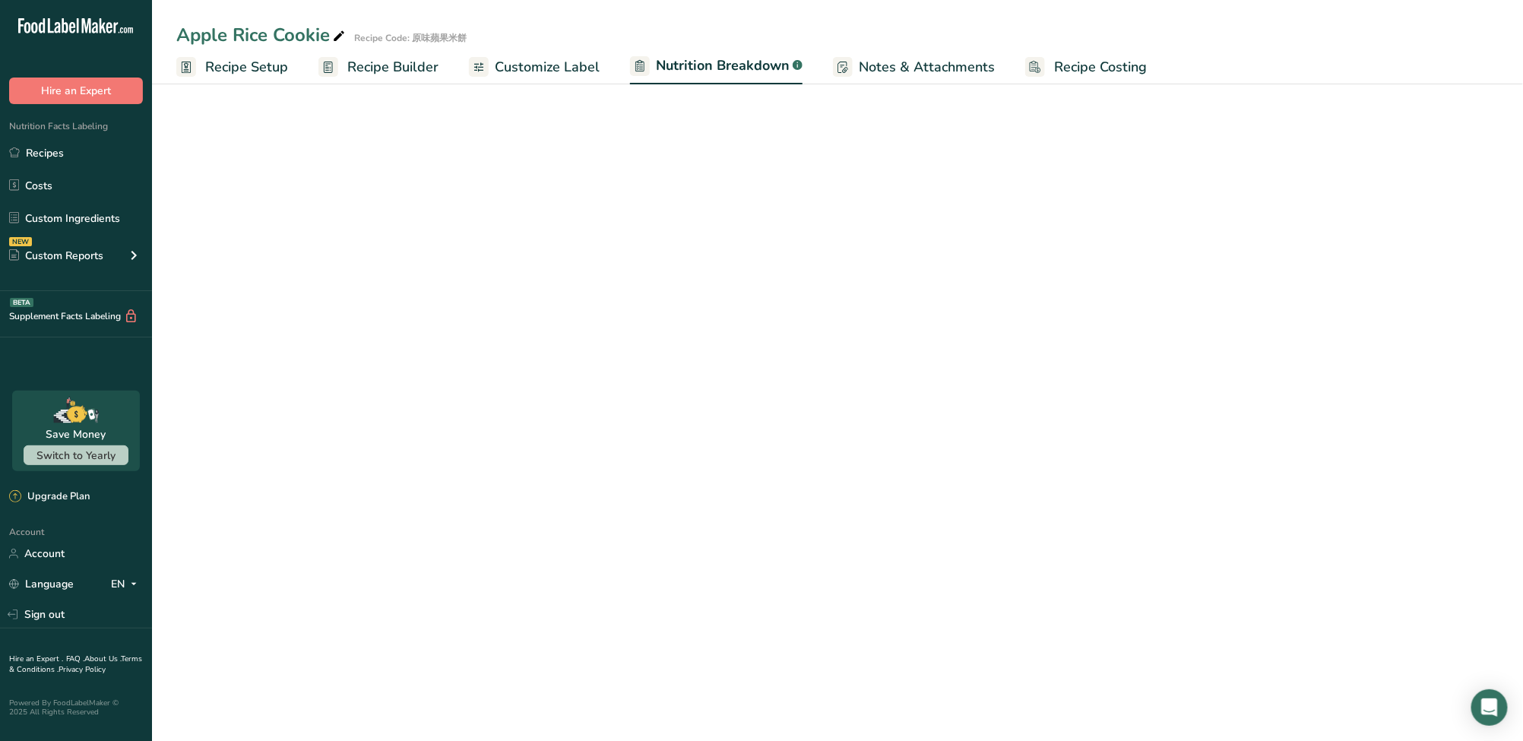
click at [529, 71] on span "Customize Label" at bounding box center [547, 67] width 105 height 21
select select "Calories"
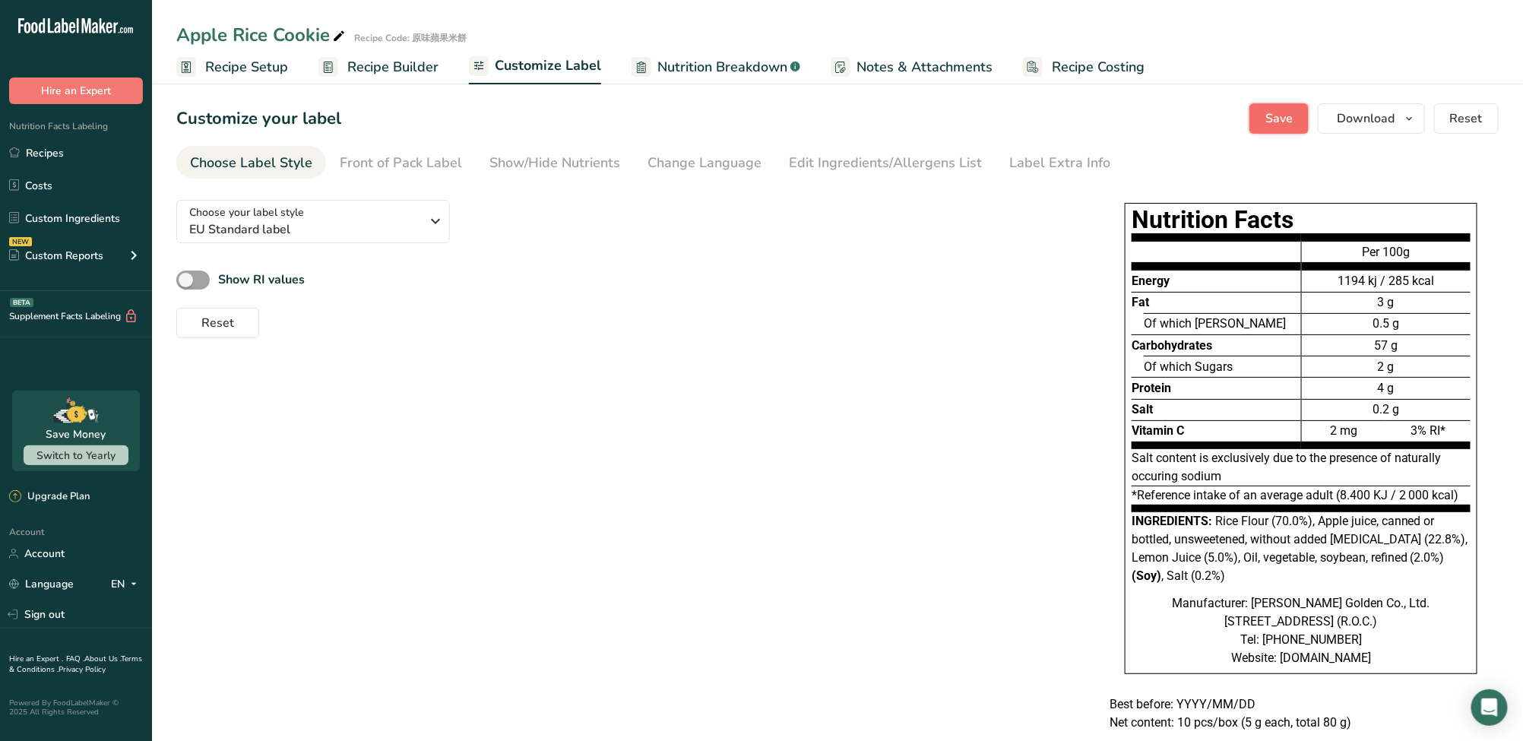
click at [1277, 118] on span "Save" at bounding box center [1278, 118] width 27 height 18
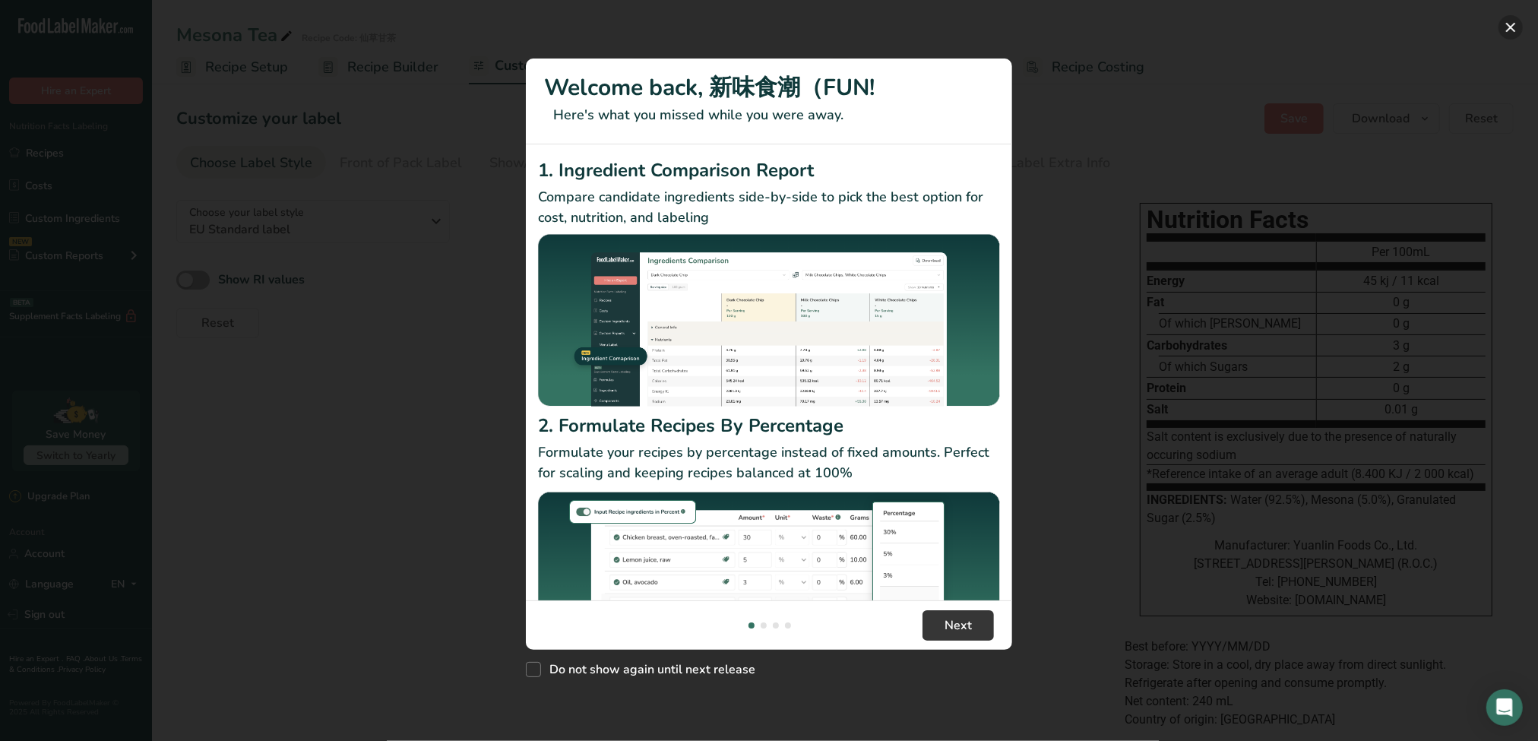
click at [753, 30] on button "New Features" at bounding box center [1510, 27] width 24 height 24
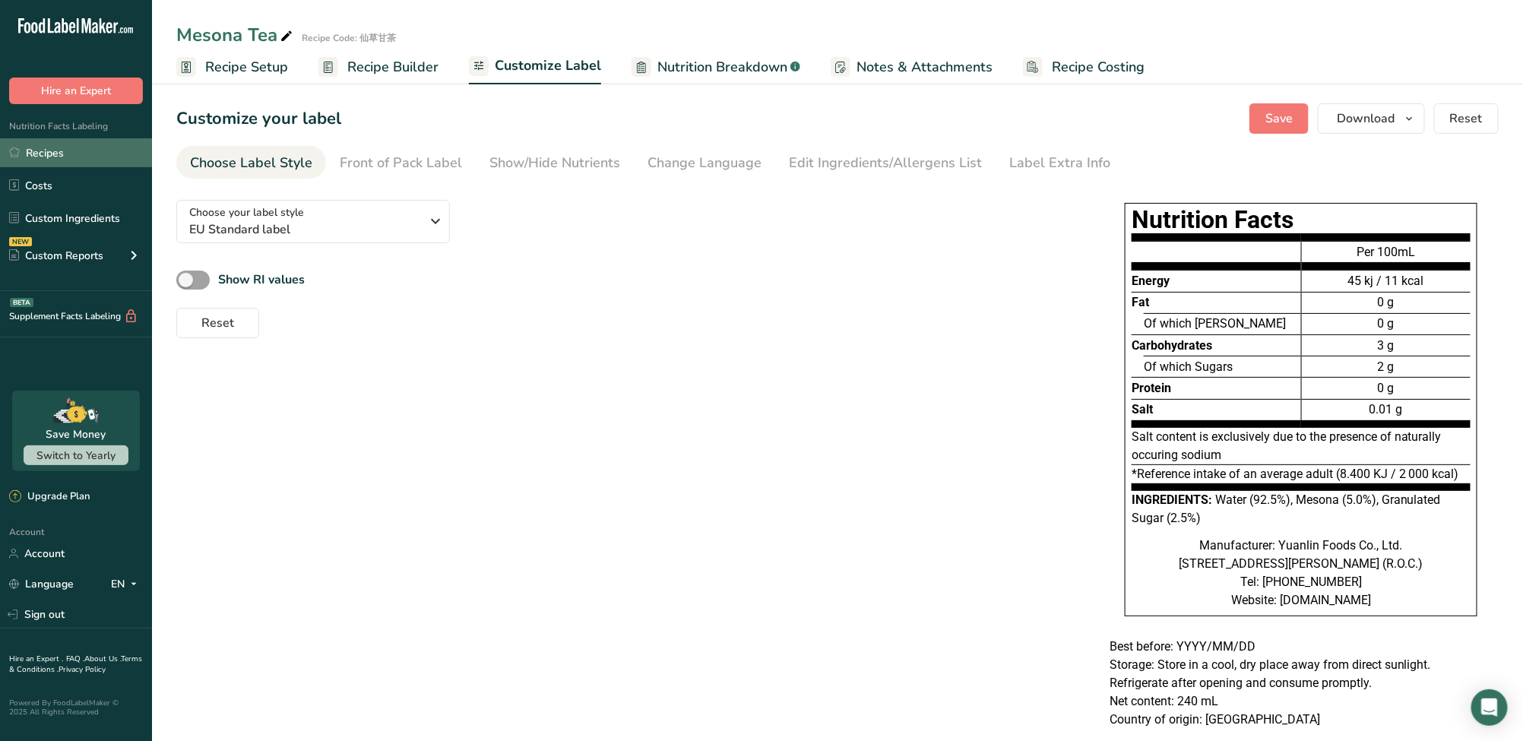
click at [98, 157] on link "Recipes" at bounding box center [76, 152] width 152 height 29
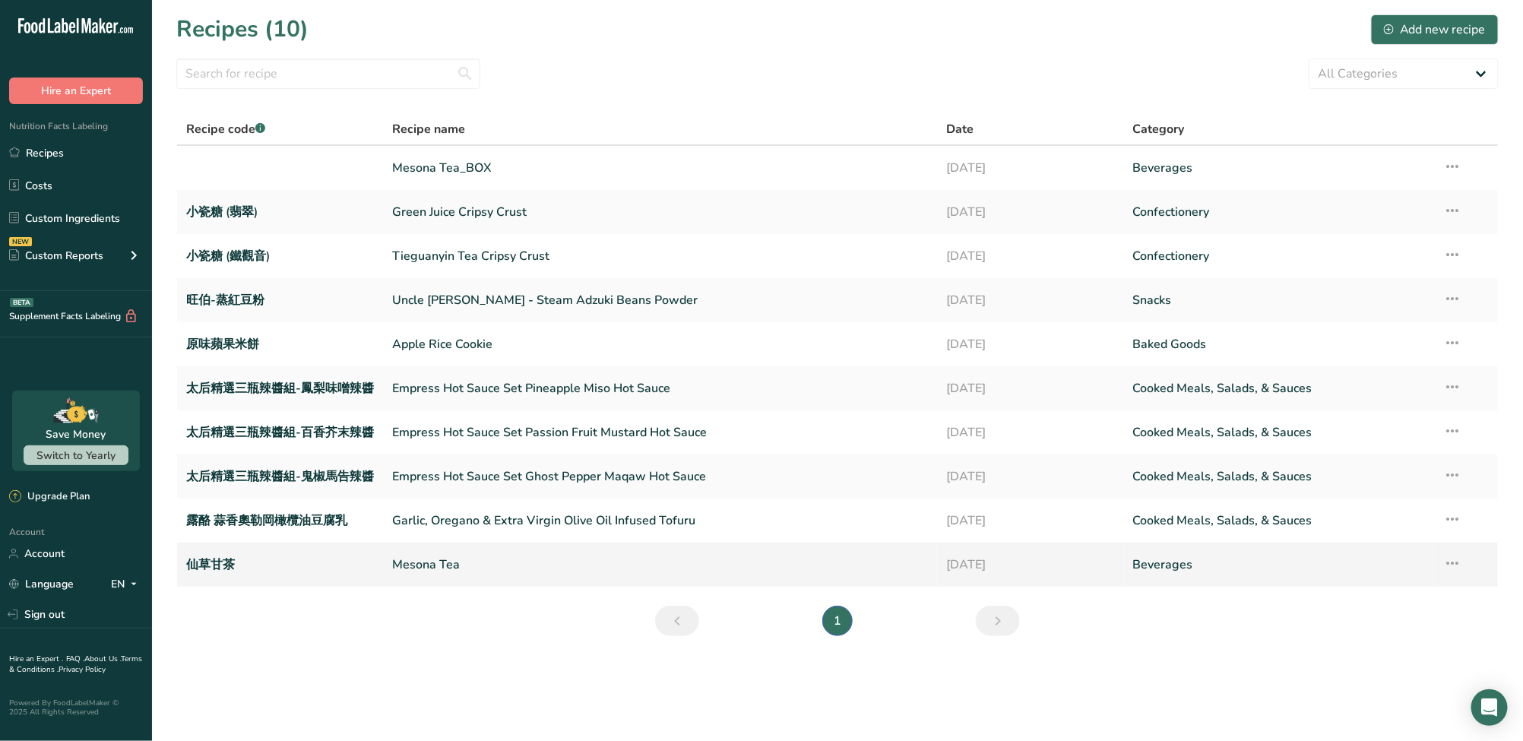
click at [314, 572] on link "仙草甘茶" at bounding box center [280, 565] width 188 height 32
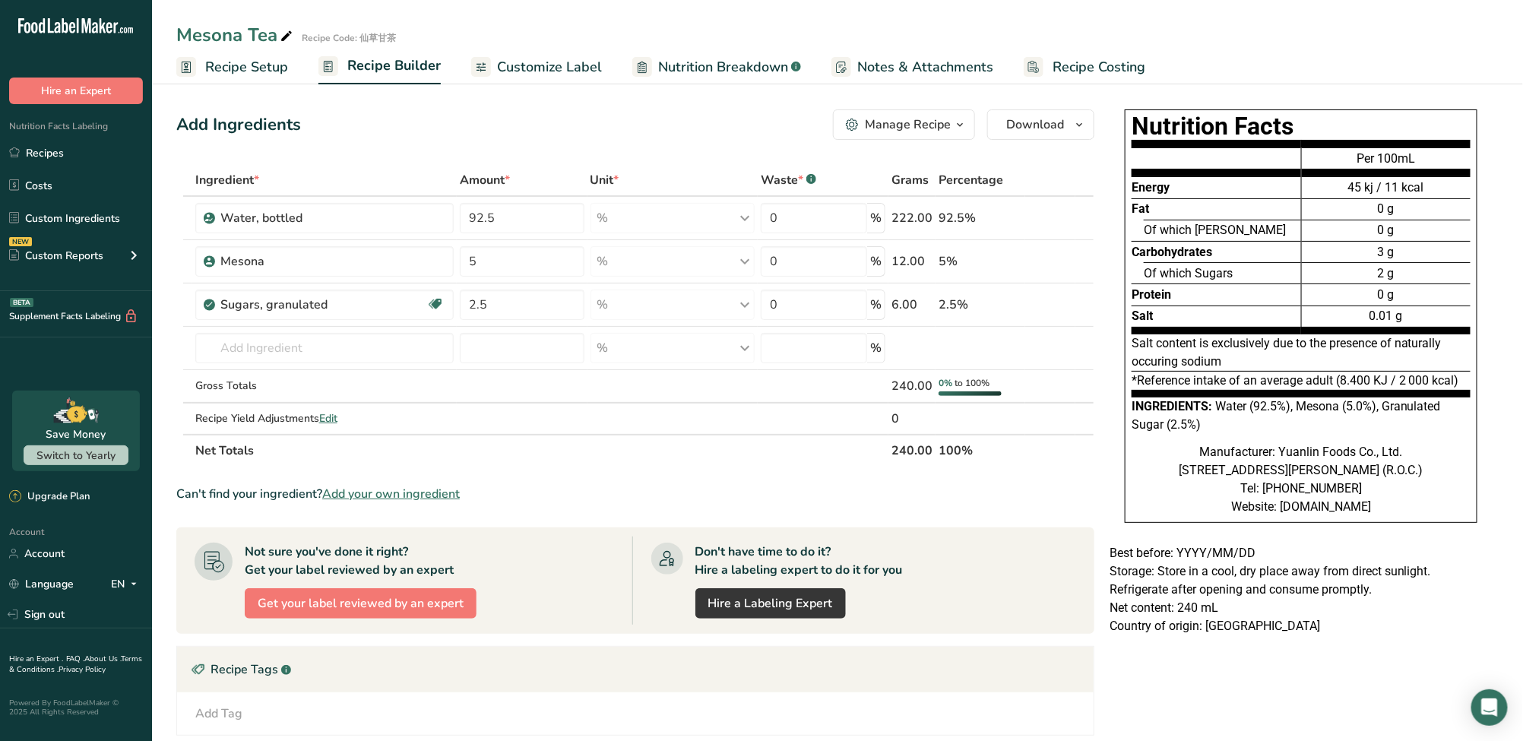
click at [255, 64] on span "Recipe Setup" at bounding box center [246, 67] width 83 height 21
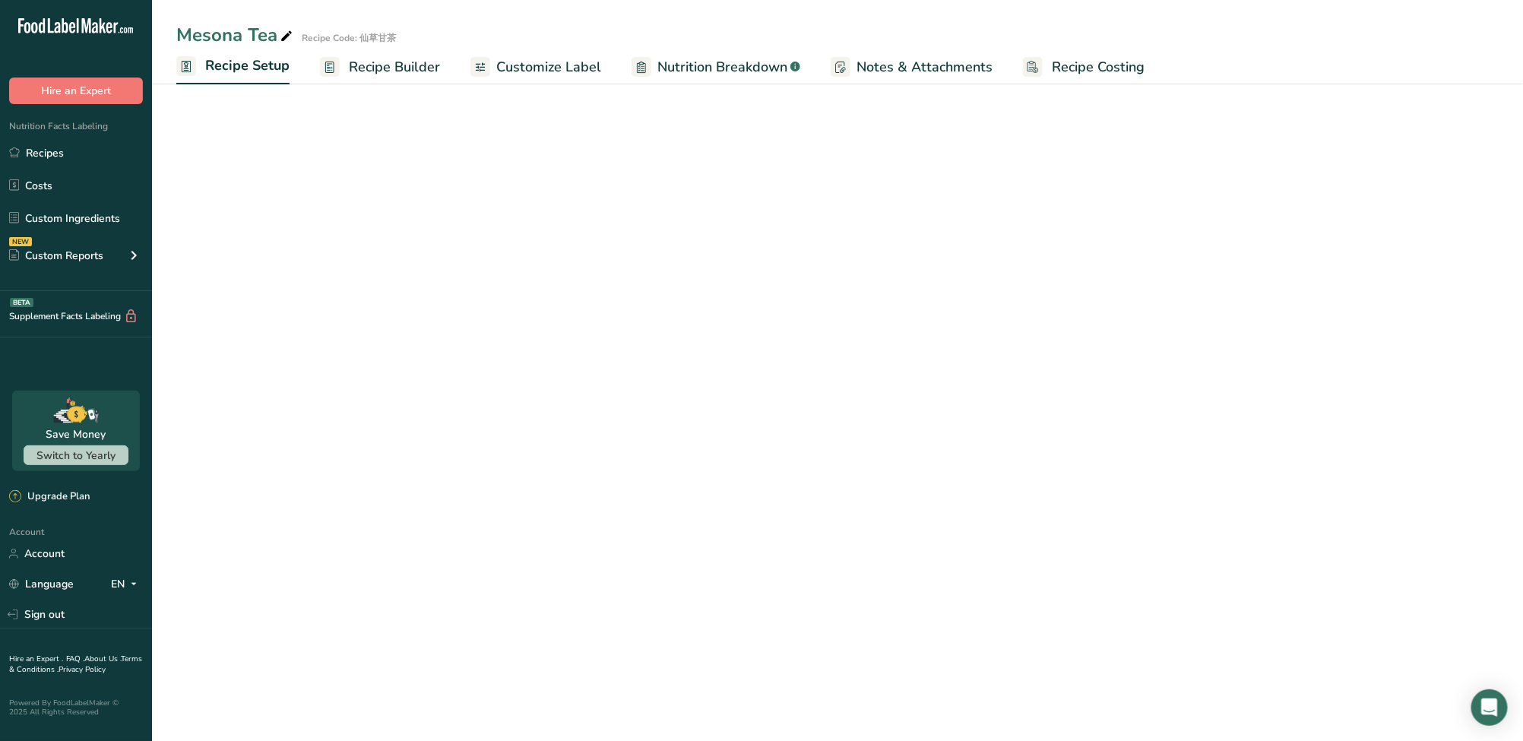
select select "22"
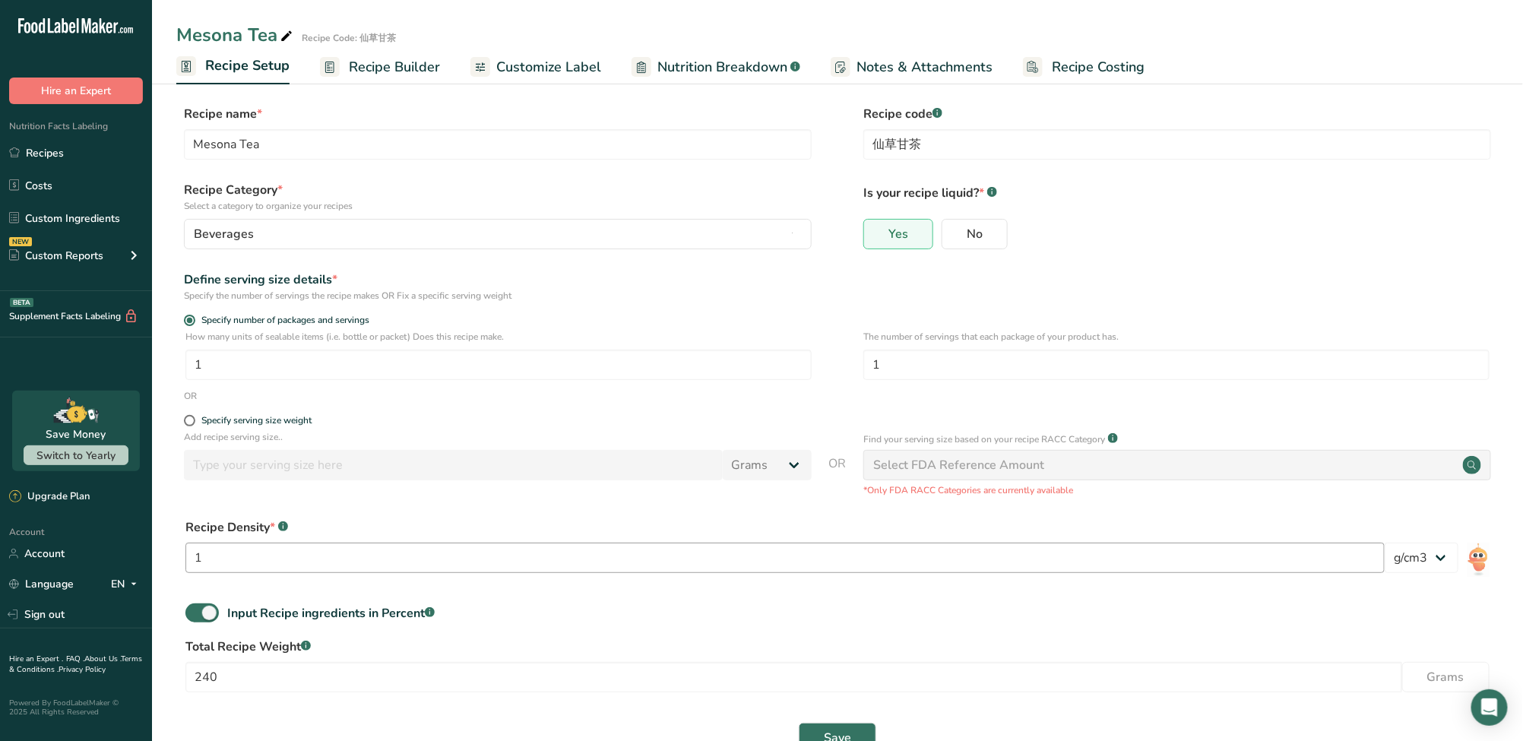
scroll to position [51, 0]
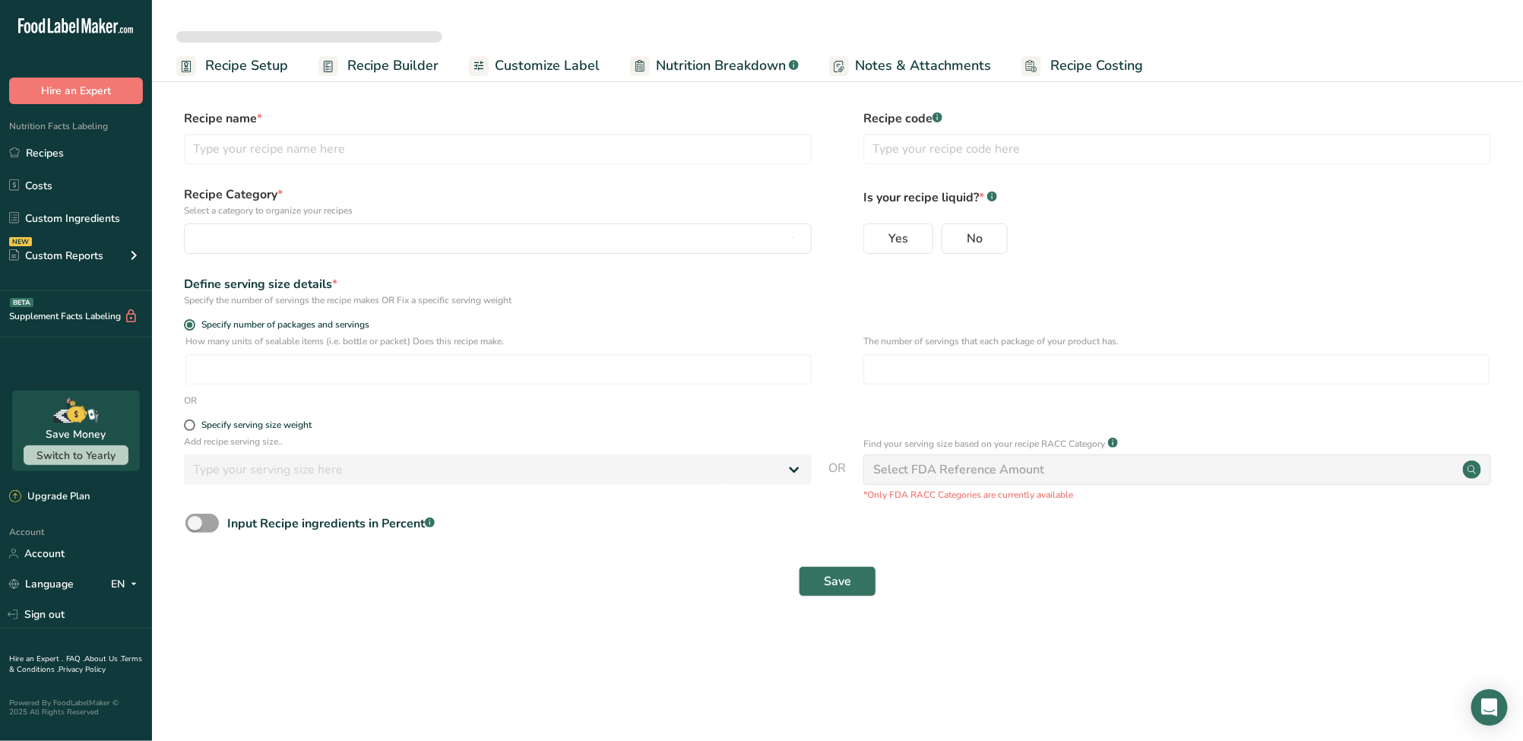
select select
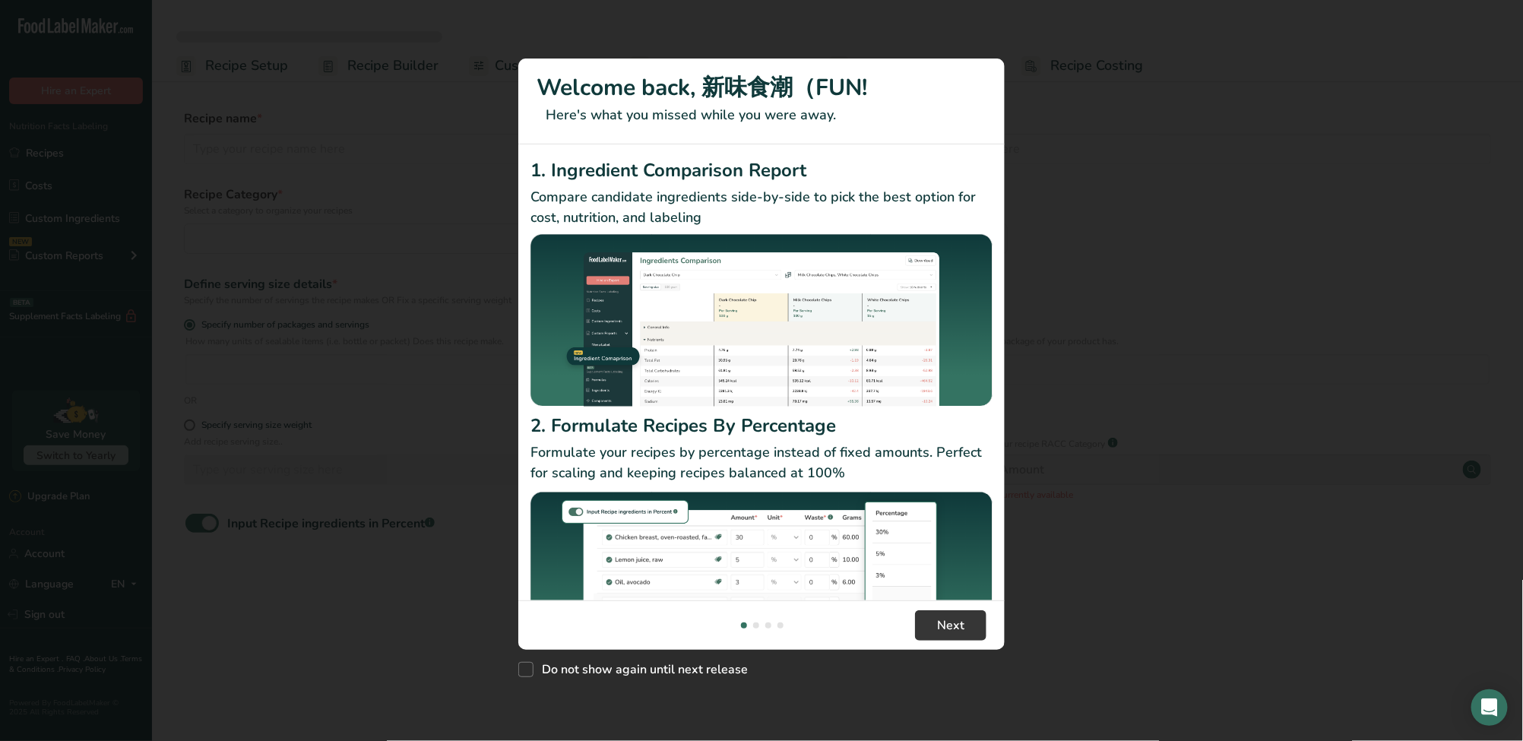
type input "Mesona Tea"
type input "仙草甘茶"
radio input "true"
type input "1"
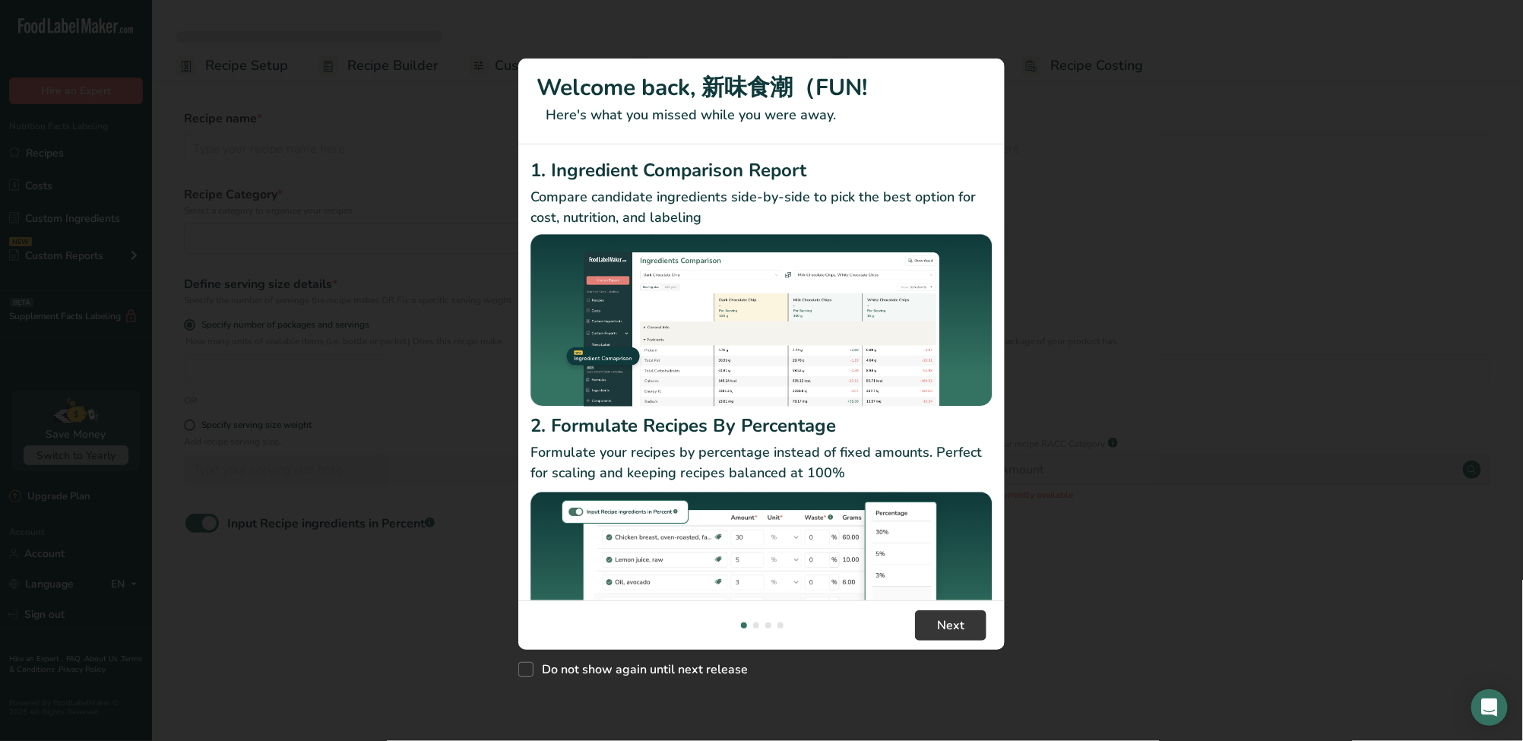
select select "0"
checkbox input "true"
select select "22"
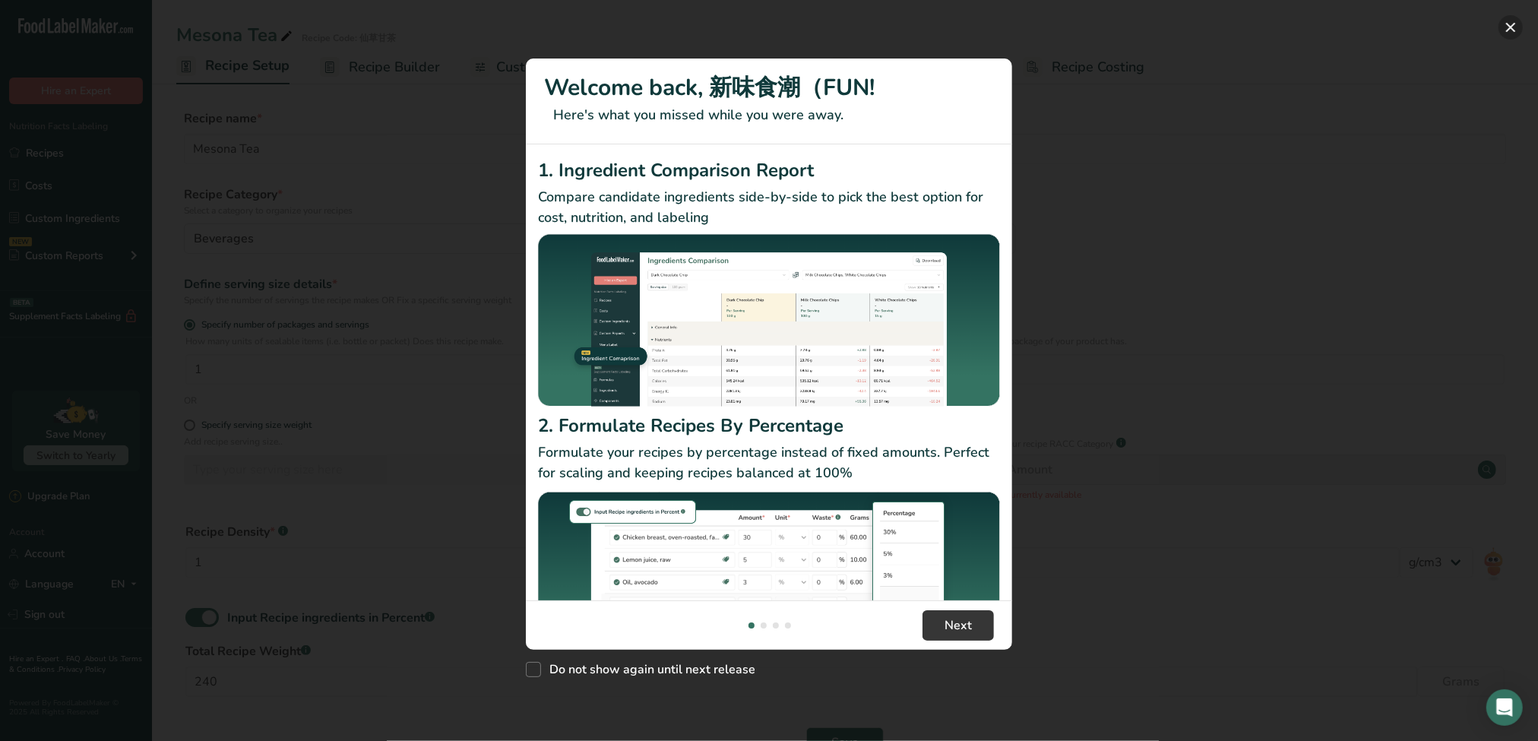
click at [1515, 26] on button "New Features" at bounding box center [1510, 27] width 24 height 24
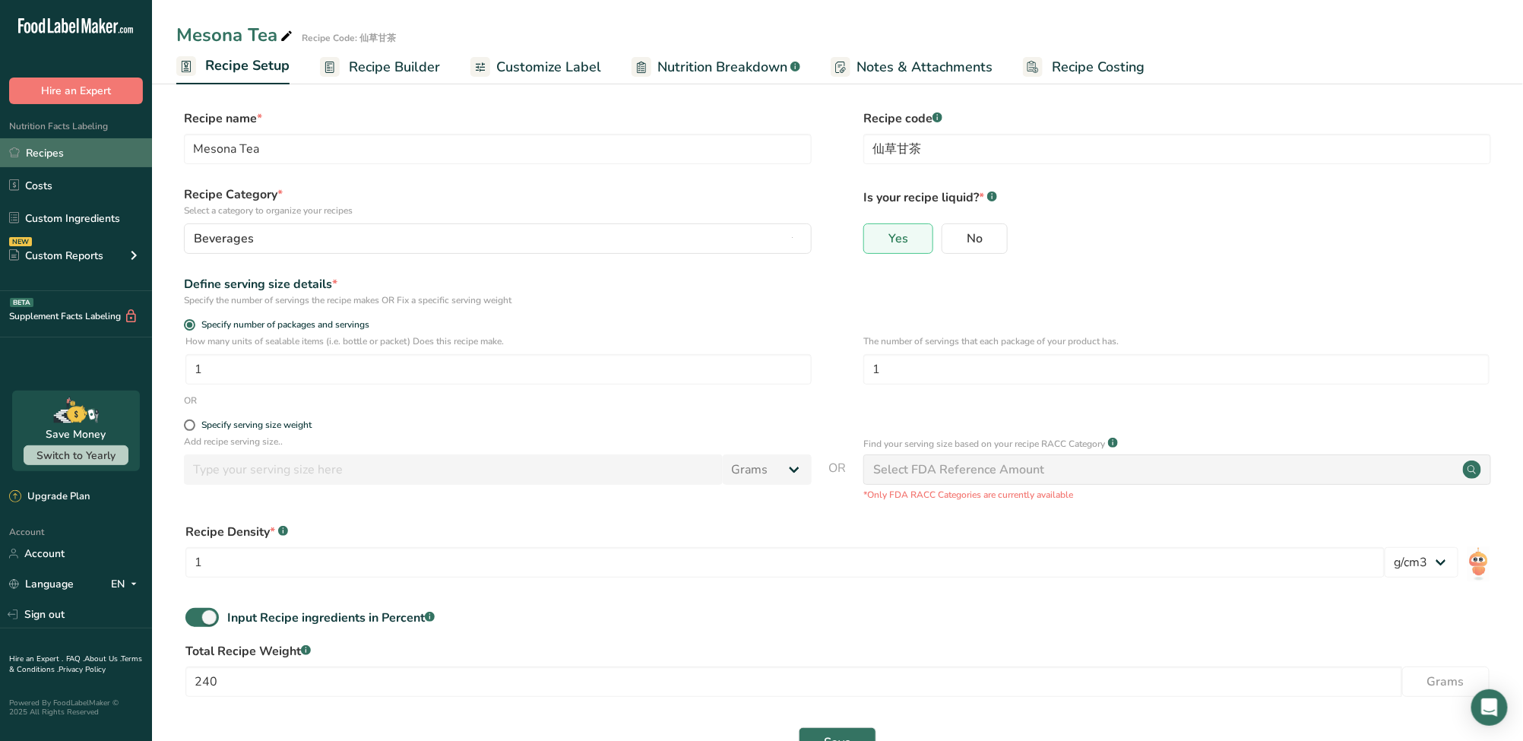
click at [90, 163] on link "Recipes" at bounding box center [76, 152] width 152 height 29
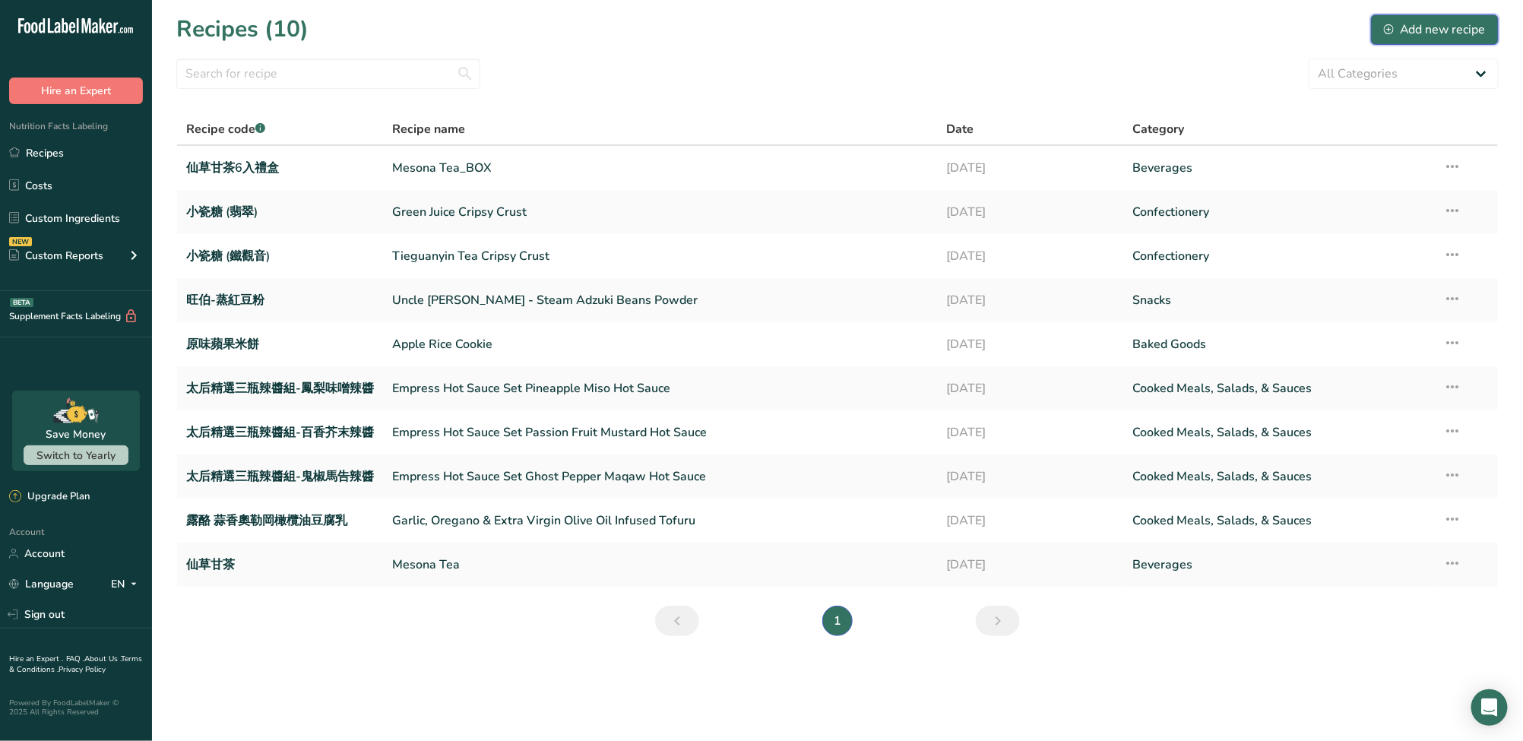
click at [1417, 22] on div "Add new recipe" at bounding box center [1435, 30] width 102 height 18
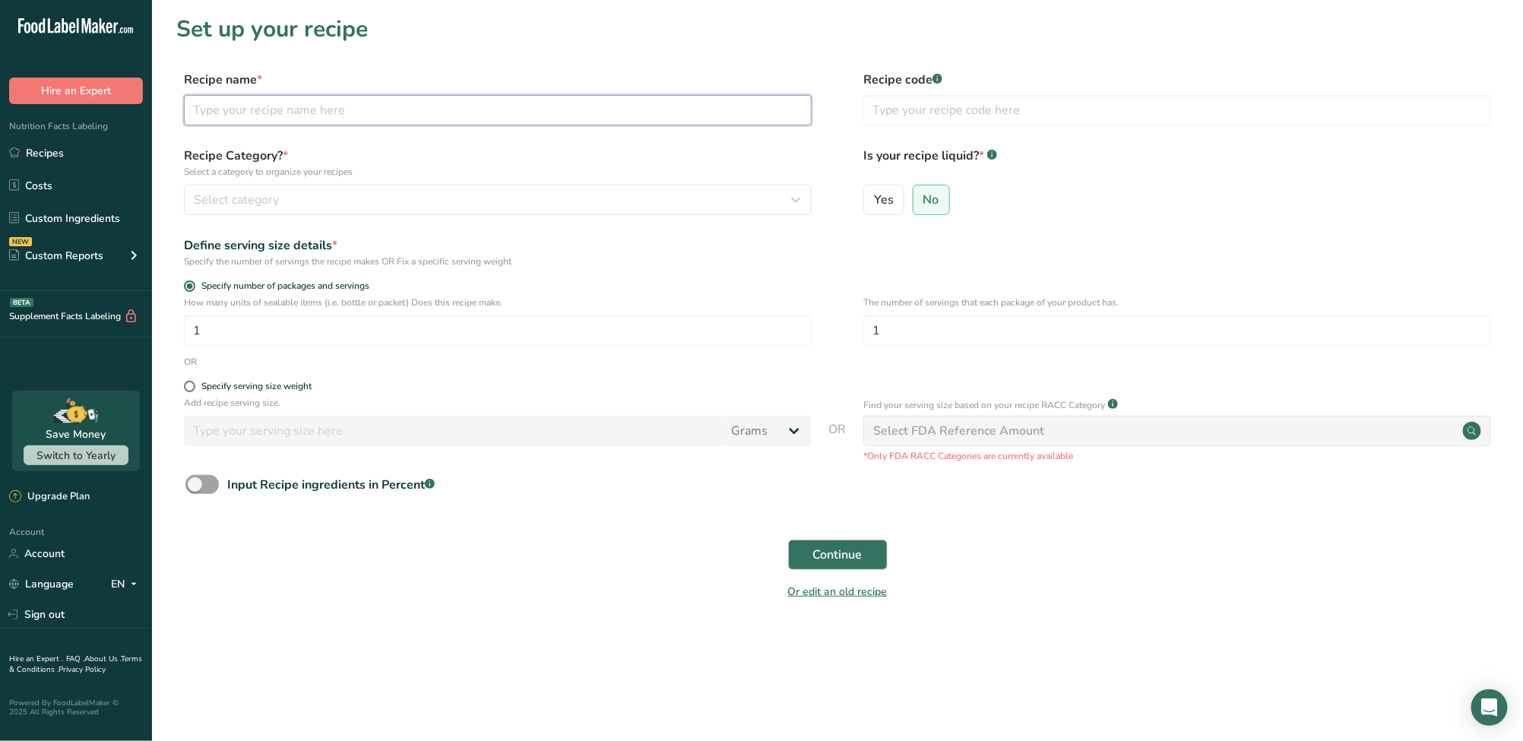
click at [302, 112] on input "text" at bounding box center [498, 110] width 628 height 30
paste input "Triple-Roasted Seasoned Bamboo Salt Seasoned Bamboo Salt (Original Flavor)"
type input "Triple-Roasted Seasoned Bamboo Salt Seasoned Bamboo Salt (Original Flavor)"
click at [1008, 119] on input "text" at bounding box center [1177, 110] width 628 height 30
click at [1210, 103] on input "text" at bounding box center [1177, 110] width 628 height 30
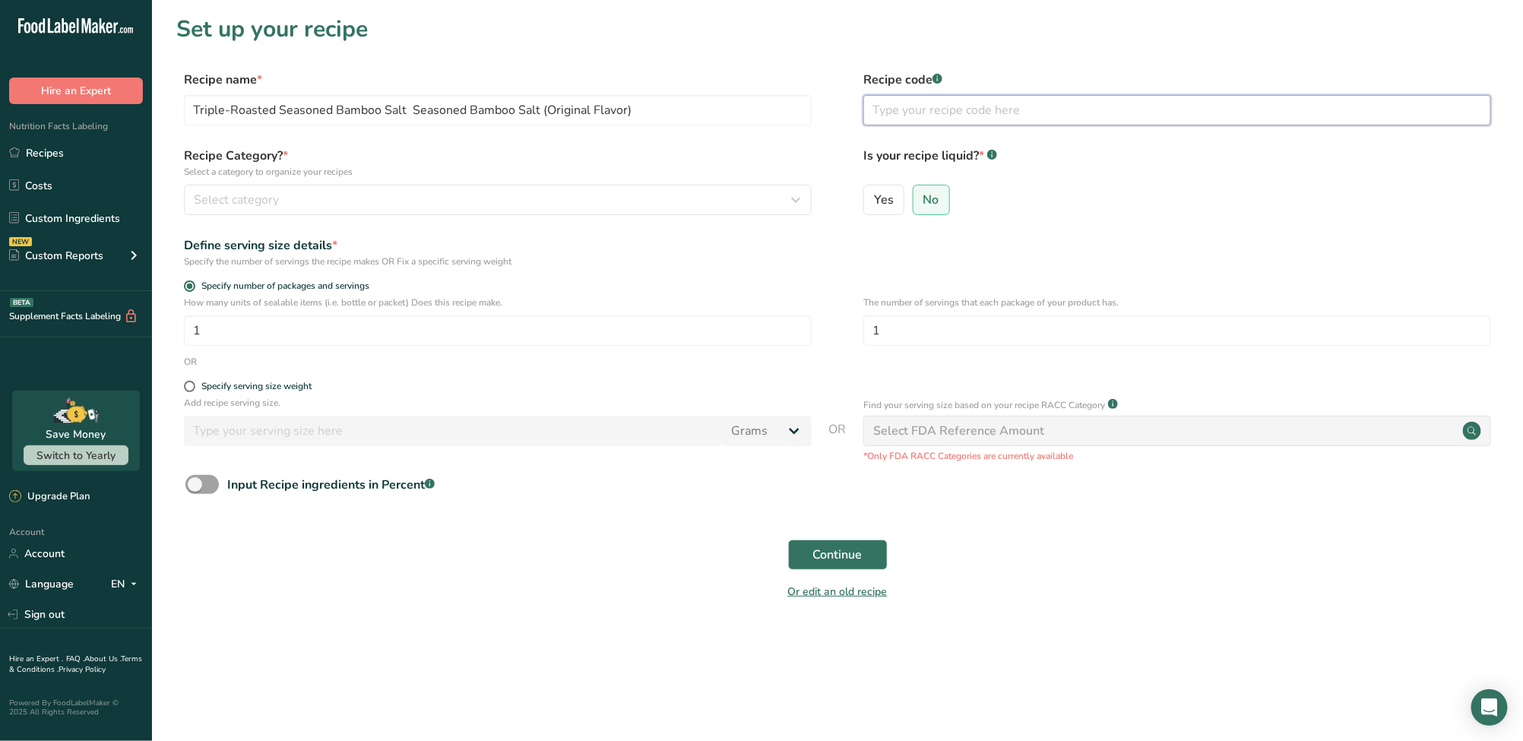
paste input "三烤調味竹鹽系列(原味竹鹽)"
type input "三烤調味竹鹽系列(原味竹鹽)"
click at [547, 197] on div "Select category" at bounding box center [493, 200] width 599 height 18
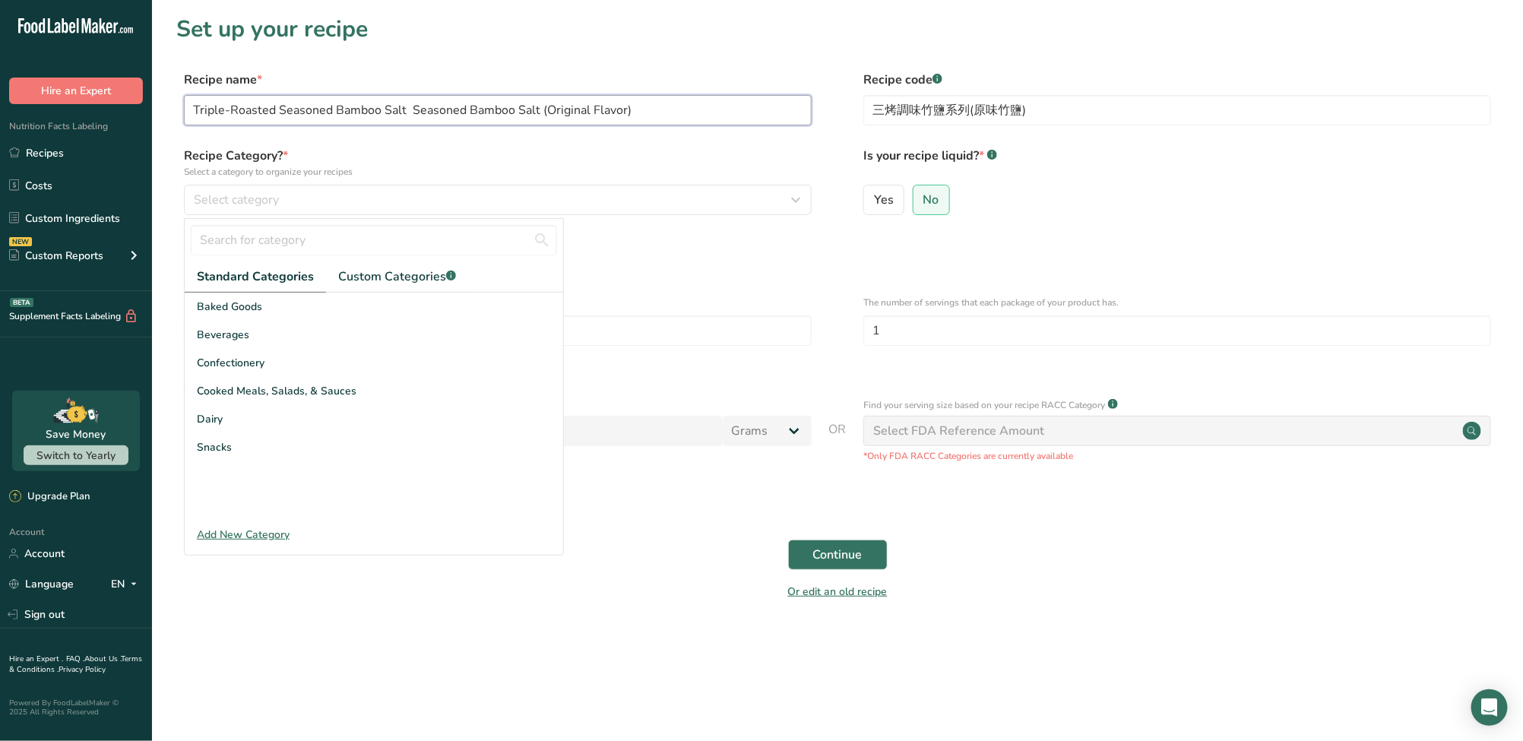
click at [603, 103] on input "Triple-Roasted Seasoned Bamboo Salt Seasoned Bamboo Salt (Original Flavor)" at bounding box center [498, 110] width 628 height 30
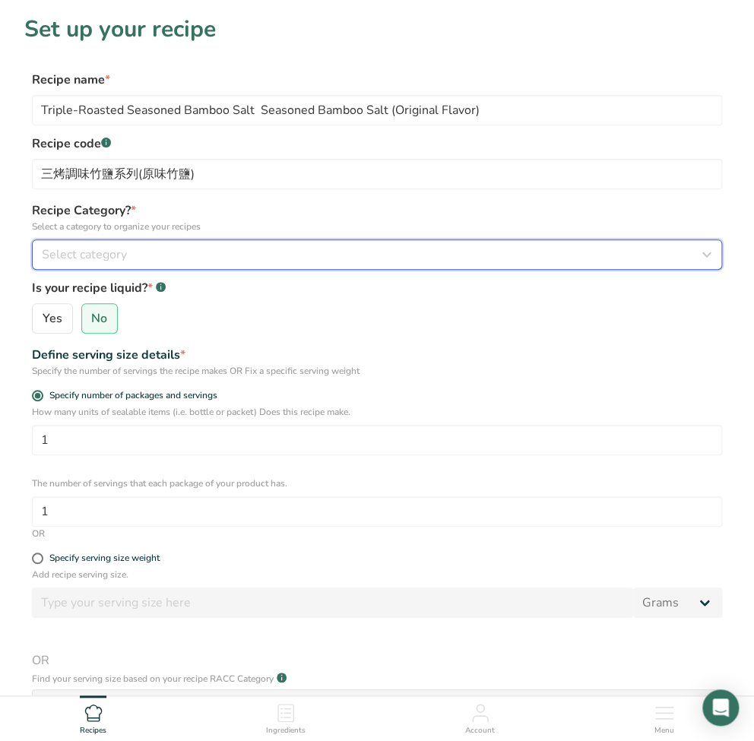
click at [105, 258] on span "Select category" at bounding box center [84, 254] width 85 height 18
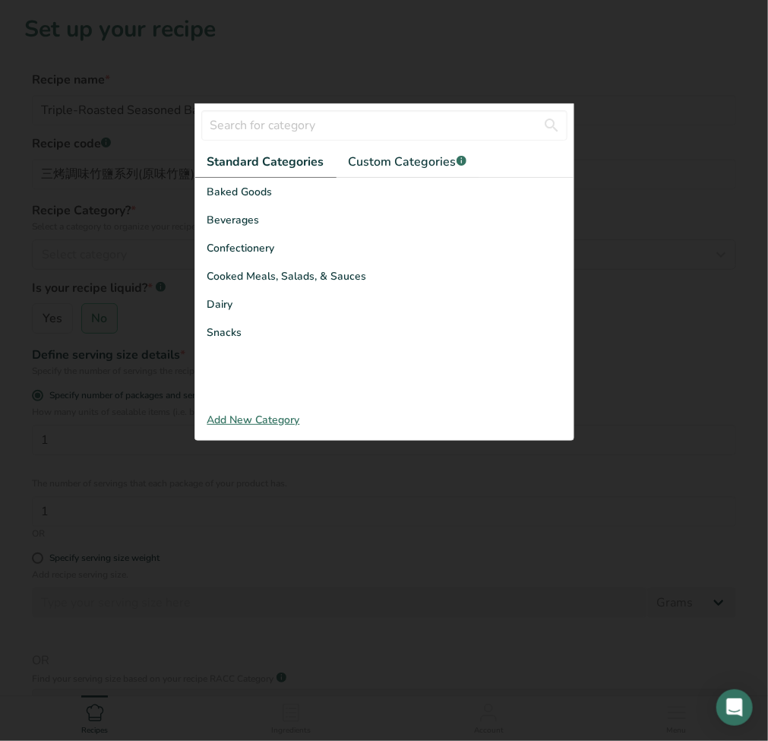
click at [105, 258] on div at bounding box center [384, 370] width 768 height 741
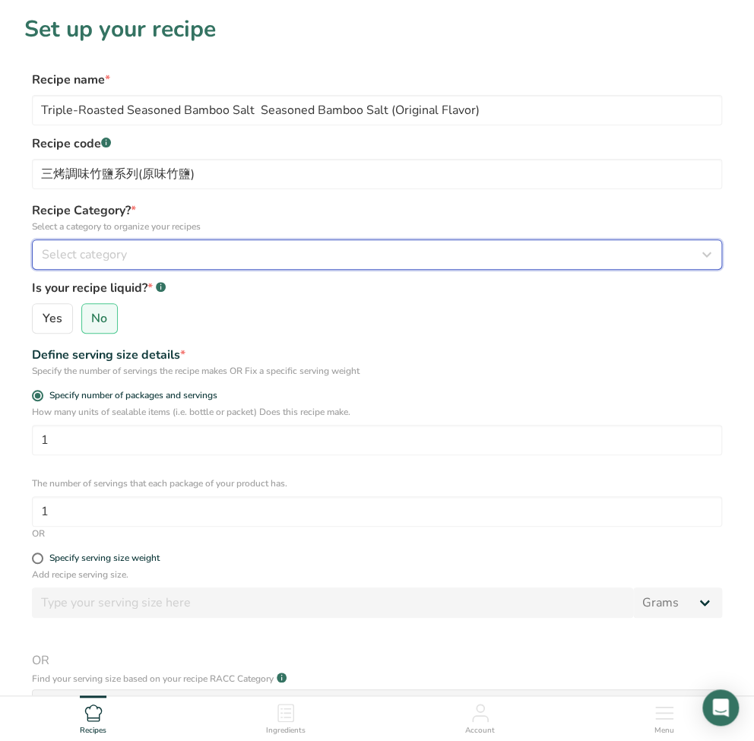
click at [105, 258] on span "Select category" at bounding box center [84, 254] width 85 height 18
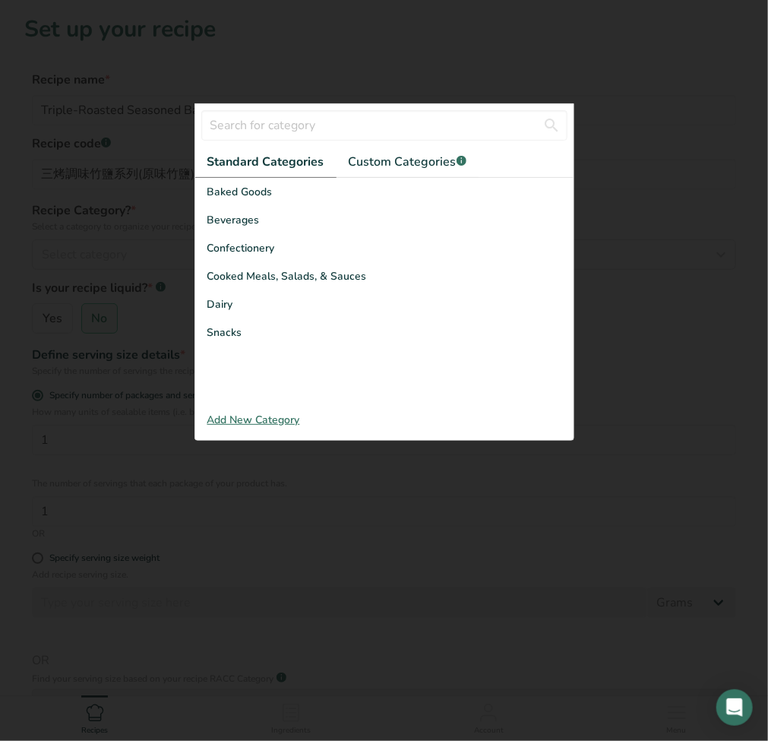
click at [105, 258] on div at bounding box center [384, 370] width 768 height 741
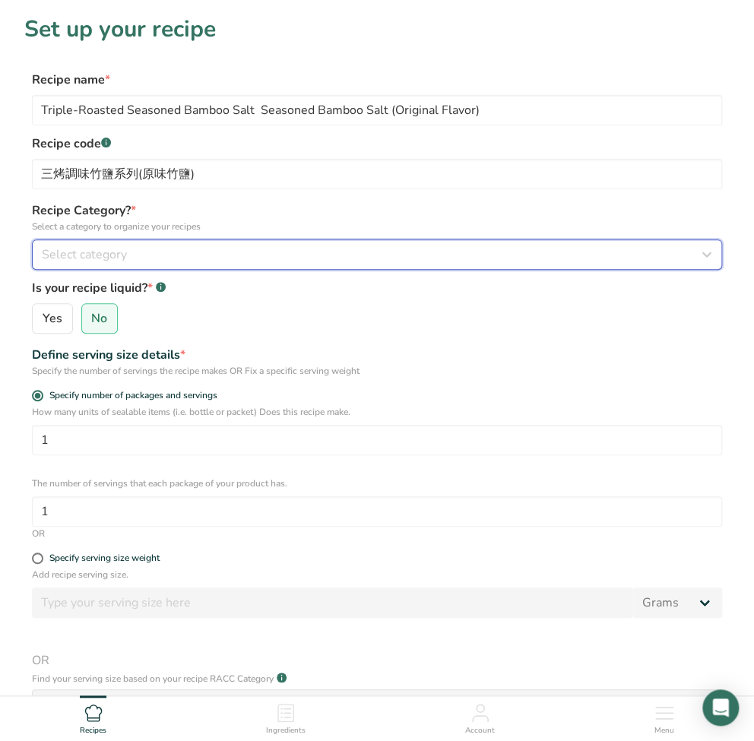
click at [105, 258] on span "Select category" at bounding box center [84, 254] width 85 height 18
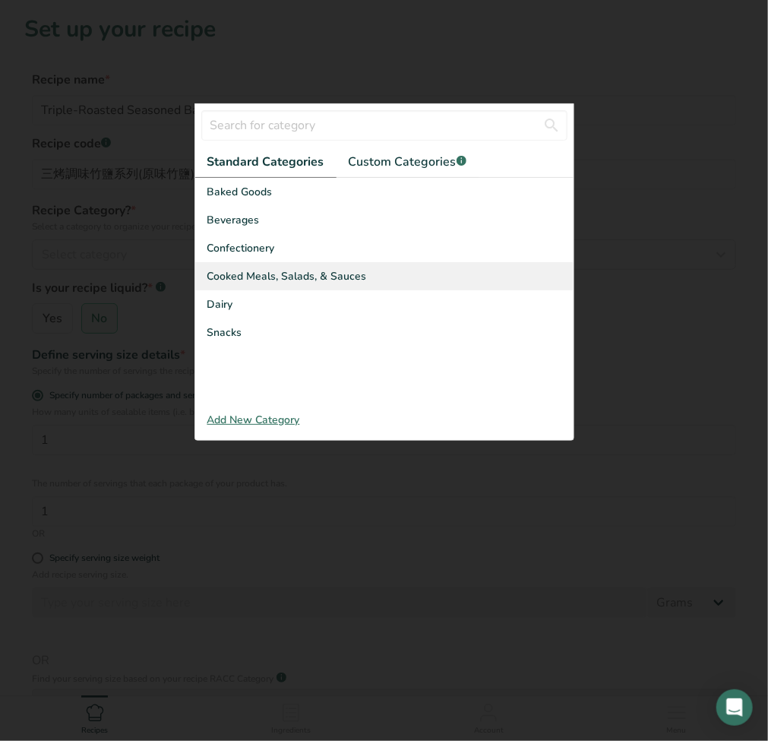
click at [280, 277] on span "Cooked Meals, Salads, & Sauces" at bounding box center [287, 276] width 160 height 16
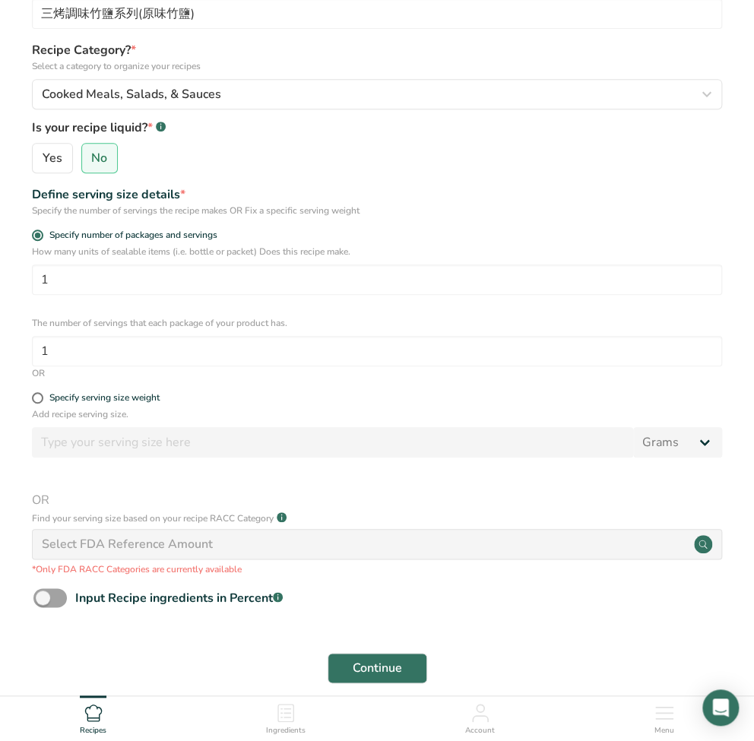
scroll to position [101, 0]
drag, startPoint x: 486, startPoint y: 318, endPoint x: 485, endPoint y: 358, distance: 39.5
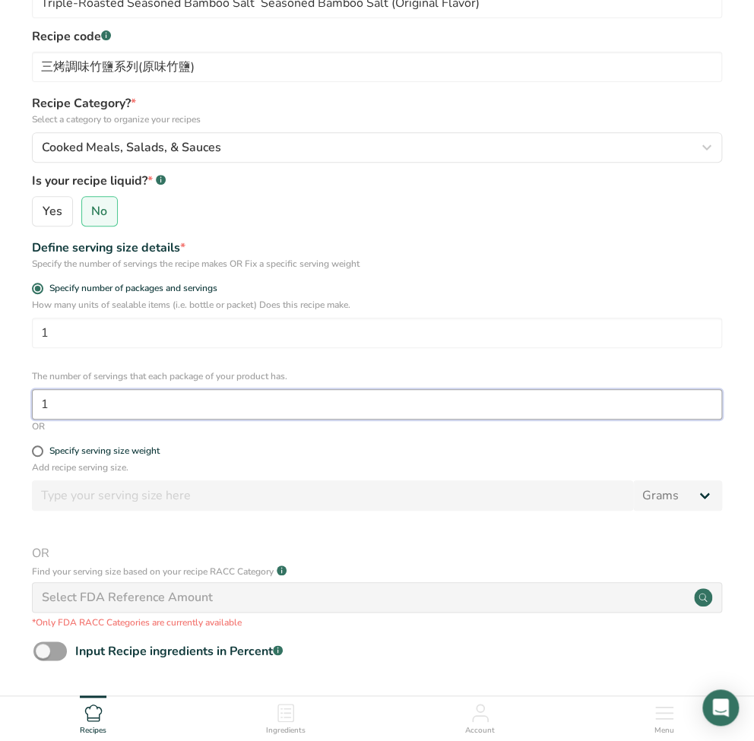
drag, startPoint x: 473, startPoint y: 361, endPoint x: 471, endPoint y: 309, distance: 51.7
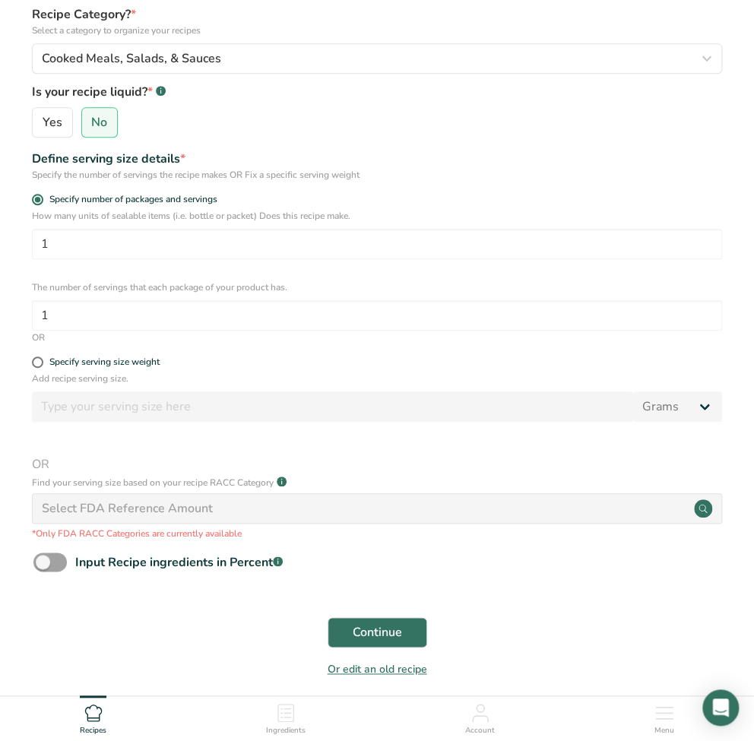
scroll to position [202, 0]
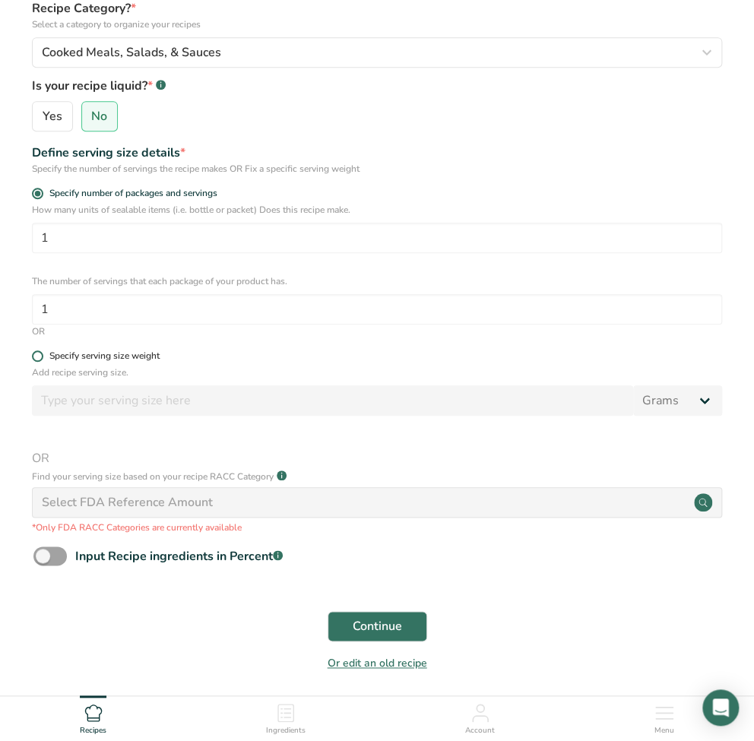
click at [40, 352] on span at bounding box center [37, 355] width 11 height 11
click at [40, 352] on input "Specify serving size weight" at bounding box center [37, 356] width 10 height 10
radio input "true"
radio input "false"
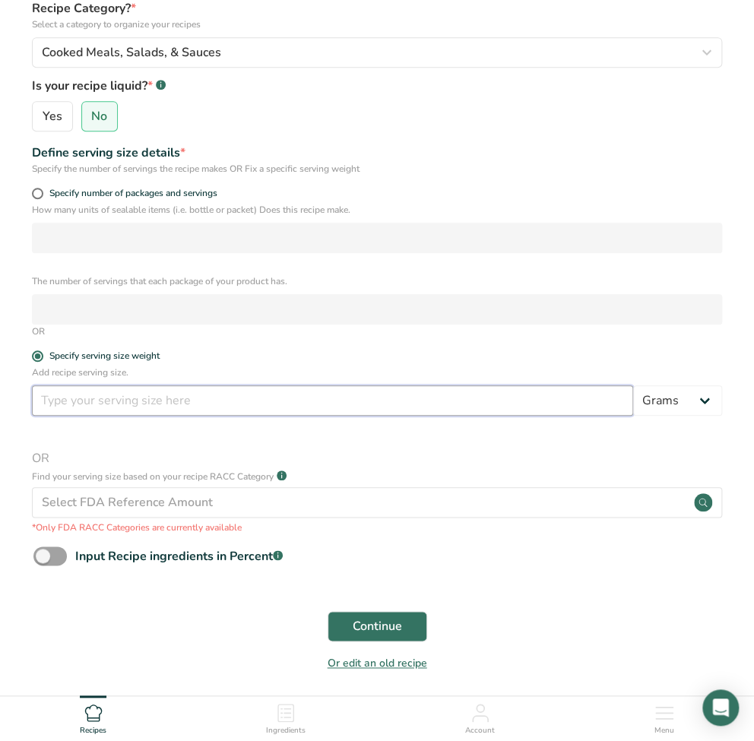
click at [103, 415] on input "number" at bounding box center [332, 400] width 601 height 30
type input "50"
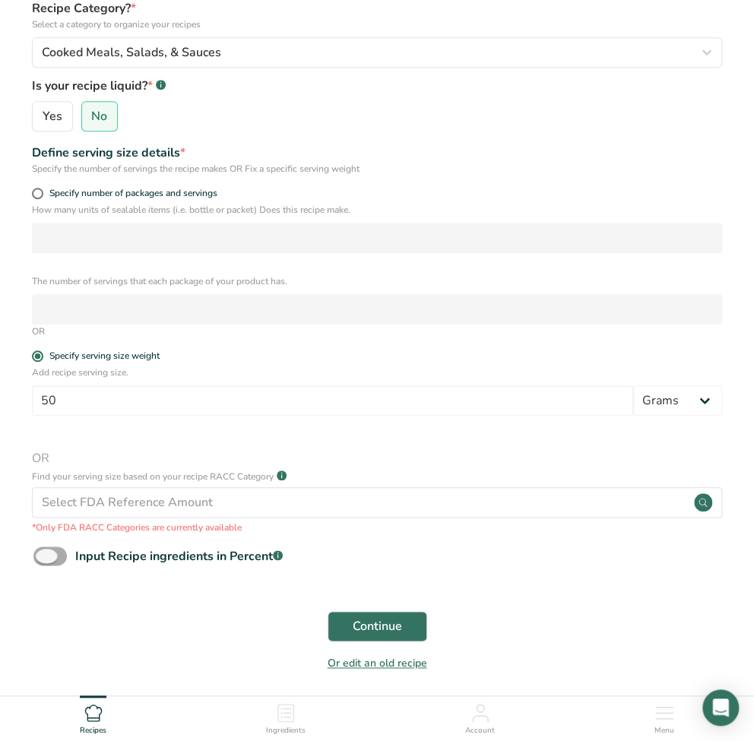
click at [47, 563] on span at bounding box center [49, 555] width 33 height 19
click at [43, 561] on input "Input Recipe ingredients in Percent .a-a{fill:#347362;}.b-a{fill:#fff;}" at bounding box center [38, 556] width 10 height 10
checkbox input "true"
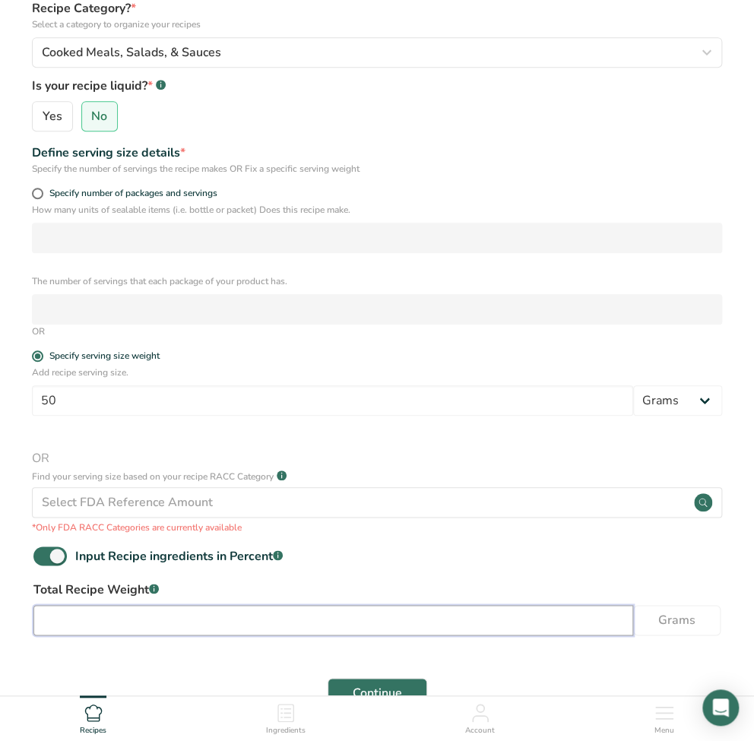
click at [130, 631] on input "number" at bounding box center [332, 620] width 599 height 30
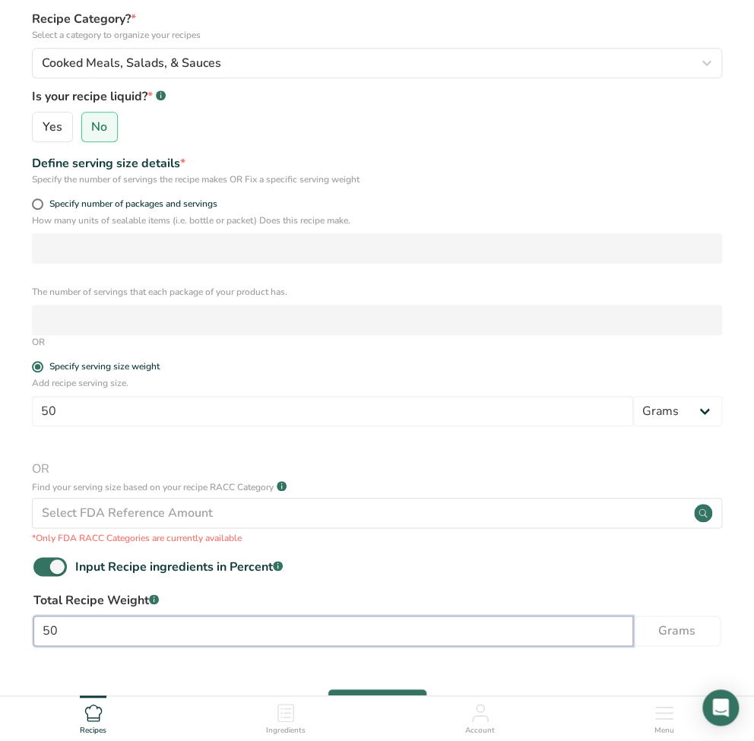
scroll to position [176, 0]
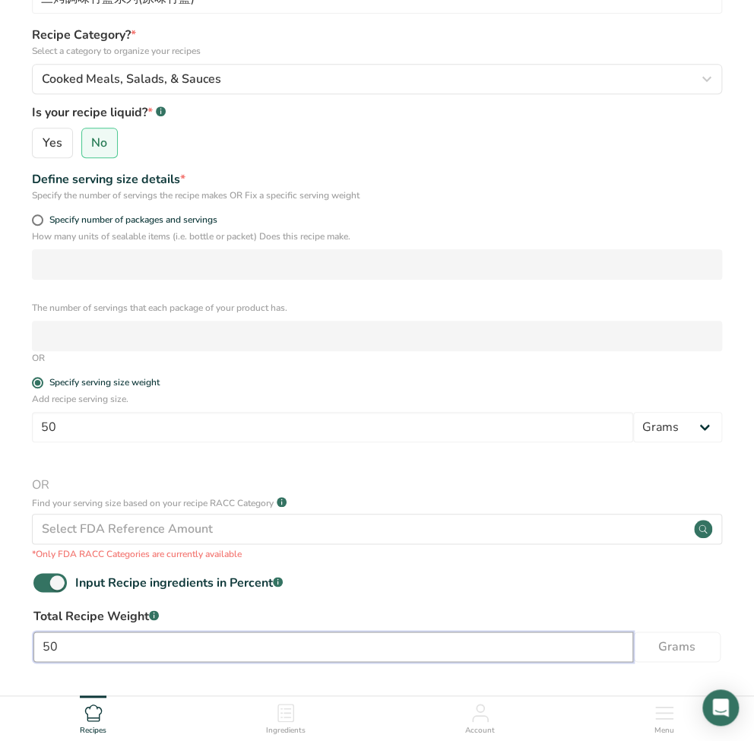
type input "50"
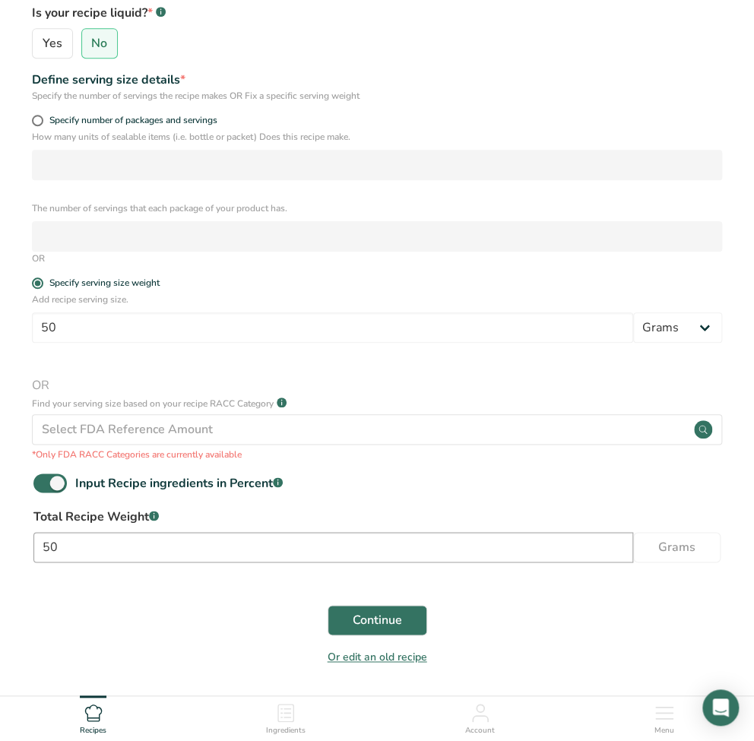
scroll to position [277, 0]
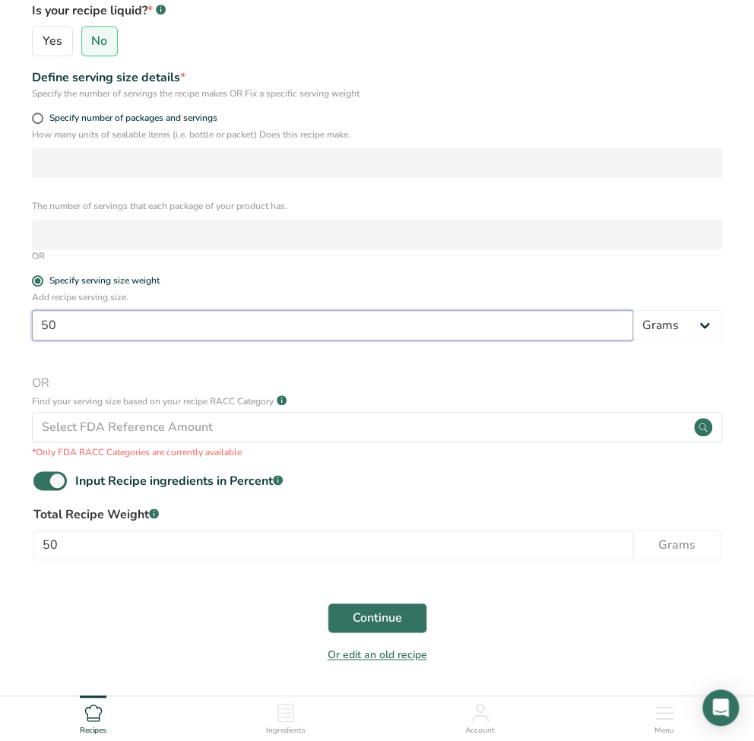
drag, startPoint x: 83, startPoint y: 321, endPoint x: 12, endPoint y: 321, distance: 70.7
click at [12, 321] on section "Set up your recipe Recipe name * Triple-Roasted Seasoned Bamboo Salt Seasoned B…" at bounding box center [377, 210] width 754 height 974
type input "1"
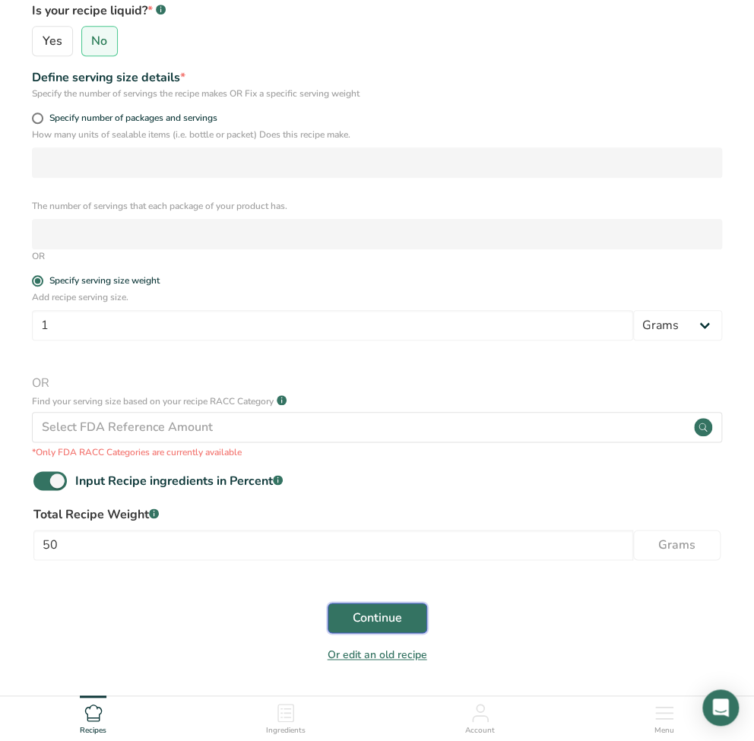
click at [416, 618] on button "Continue" at bounding box center [377, 618] width 100 height 30
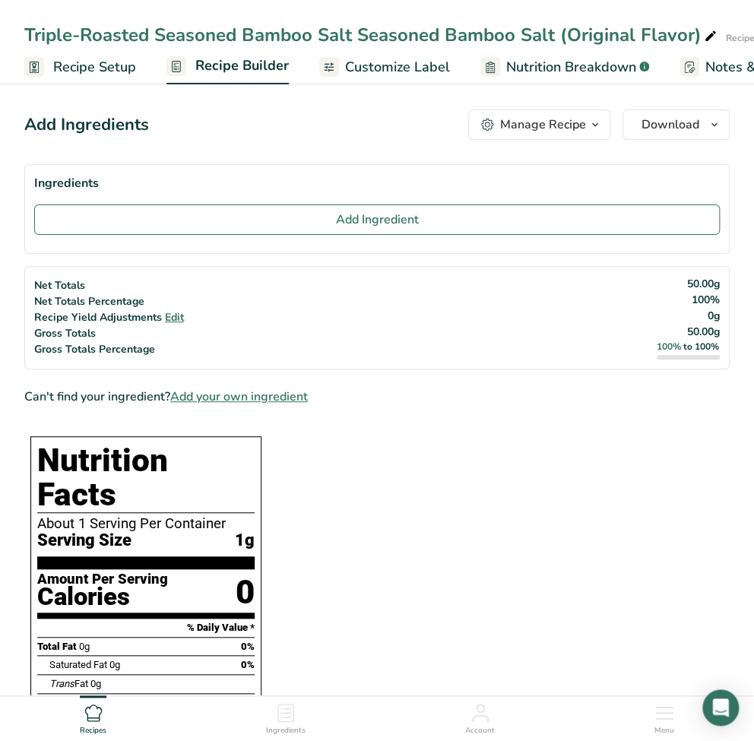
click at [368, 77] on span "Customize Label" at bounding box center [397, 67] width 105 height 21
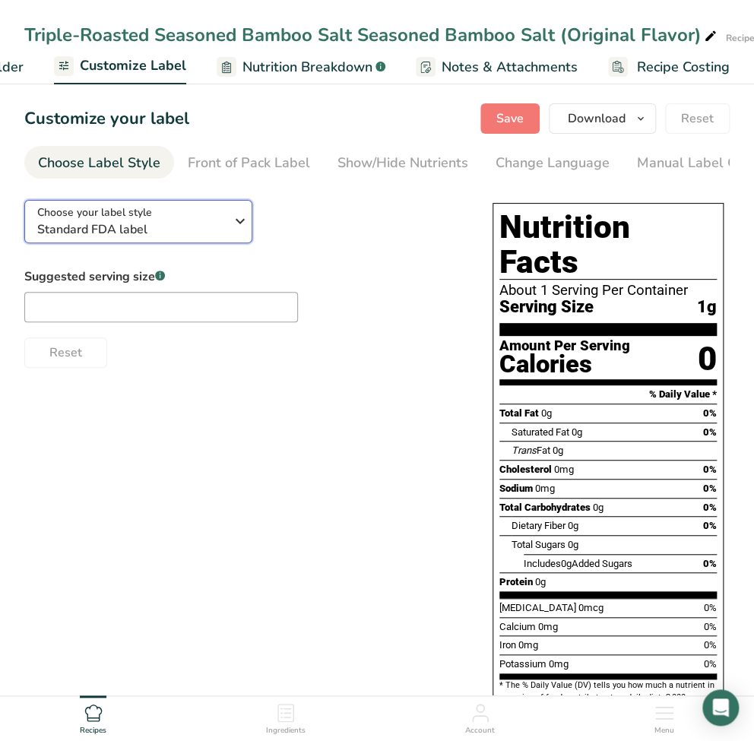
click at [236, 235] on icon "button" at bounding box center [240, 220] width 18 height 27
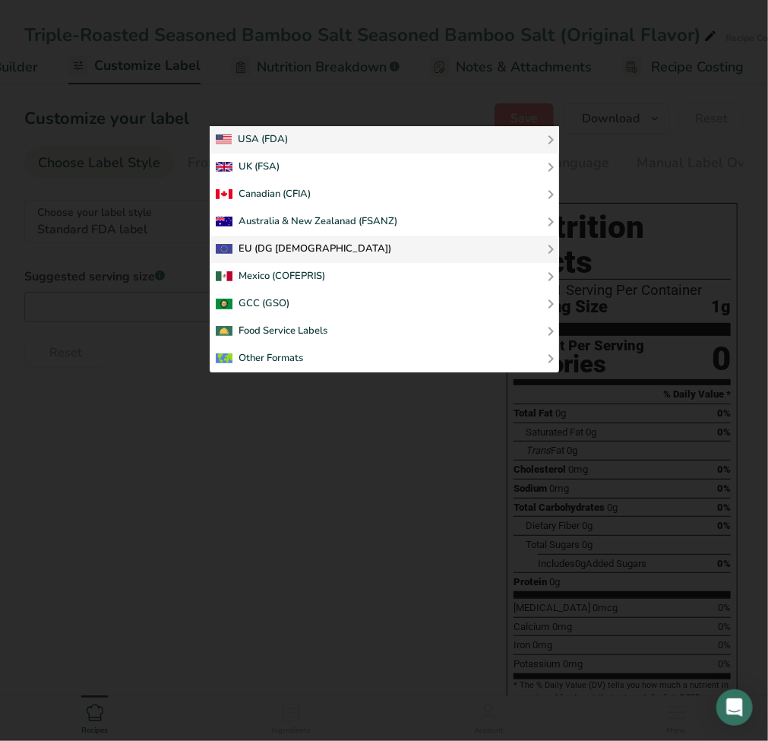
click at [326, 240] on div "EU (DG [DEMOGRAPHIC_DATA])" at bounding box center [384, 249] width 337 height 18
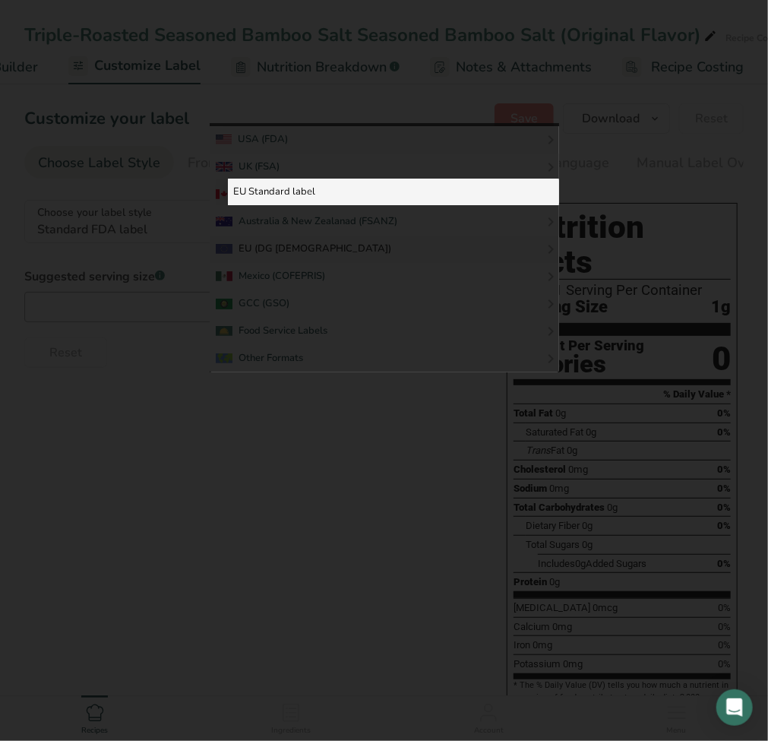
click at [288, 190] on link "EU Standard label" at bounding box center [393, 192] width 331 height 27
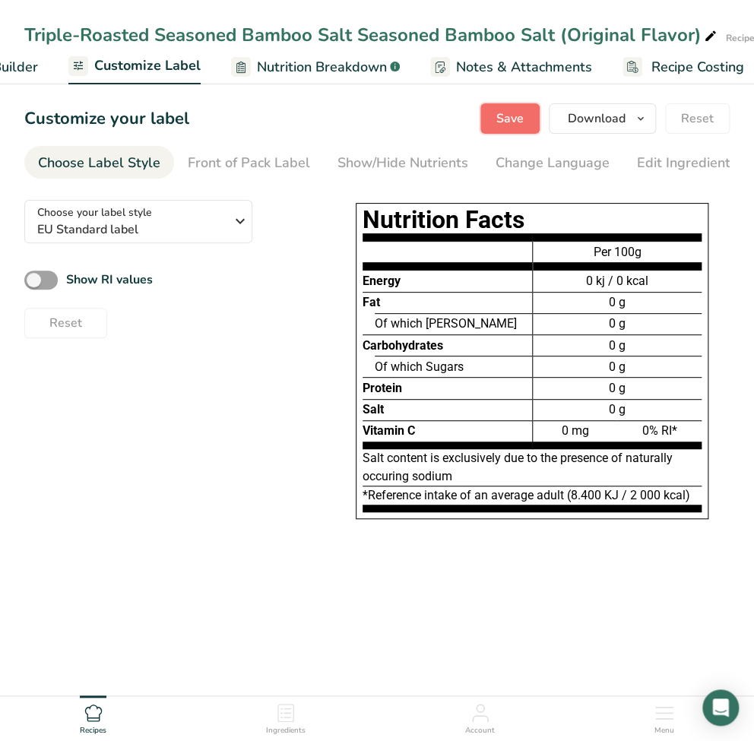
click at [524, 128] on button "Save" at bounding box center [509, 118] width 59 height 30
click at [137, 76] on span "Customize Label" at bounding box center [147, 65] width 106 height 21
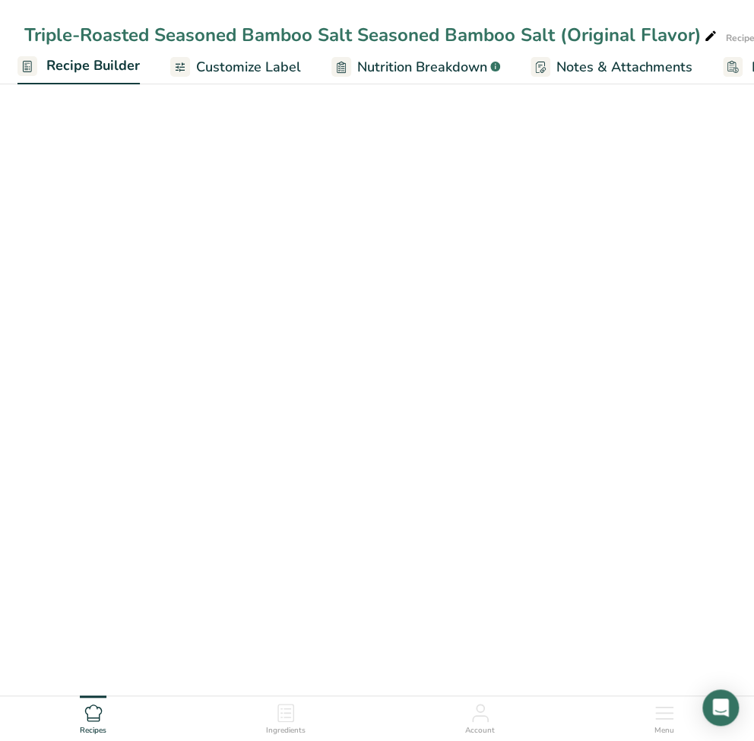
scroll to position [0, 146]
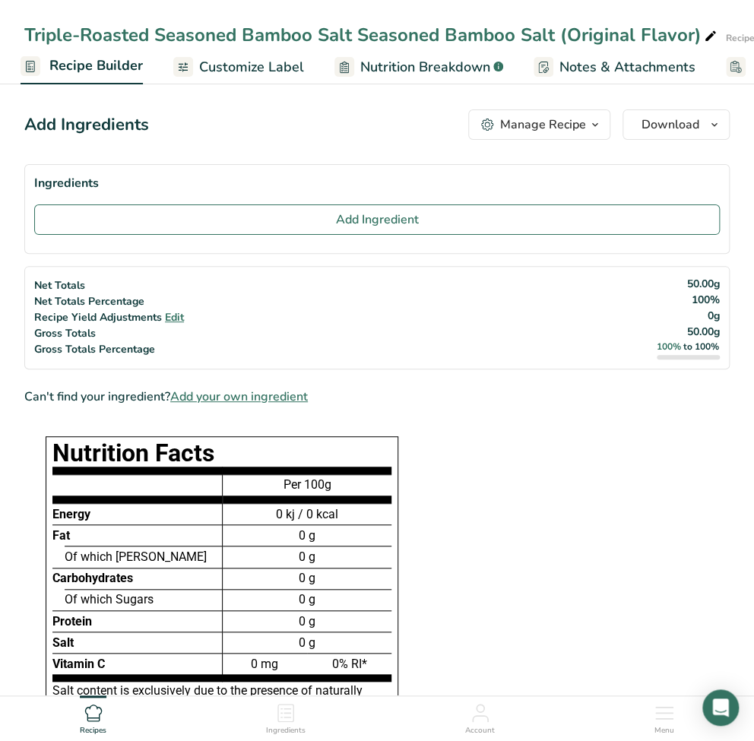
click at [114, 76] on span "Recipe Builder" at bounding box center [95, 65] width 93 height 21
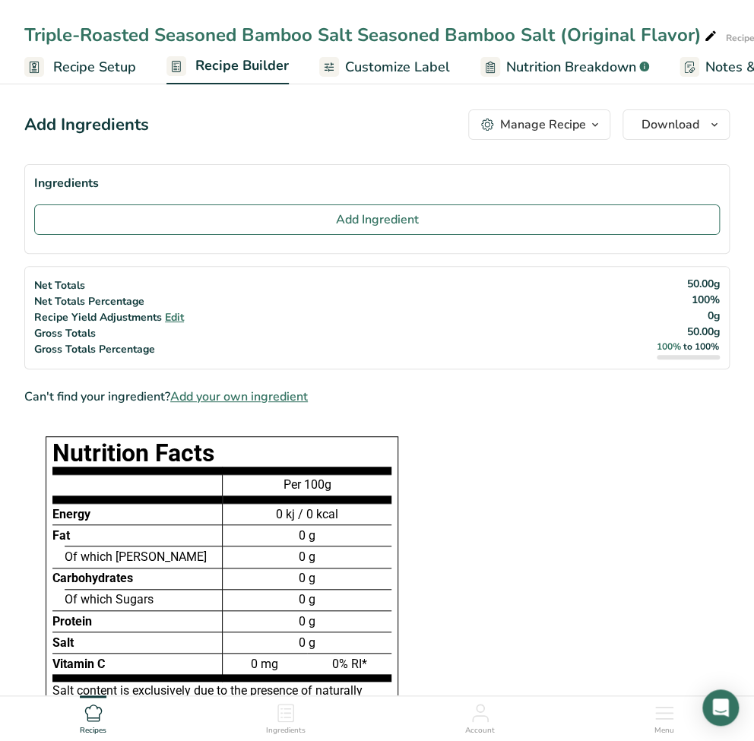
click at [80, 77] on span "Recipe Setup" at bounding box center [94, 67] width 83 height 21
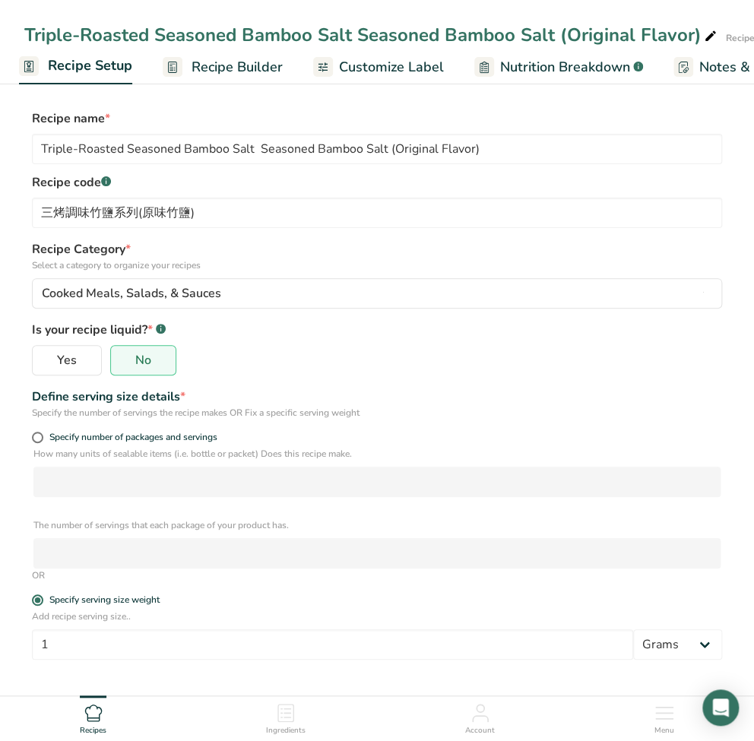
click at [193, 77] on span "Recipe Builder" at bounding box center [236, 67] width 91 height 21
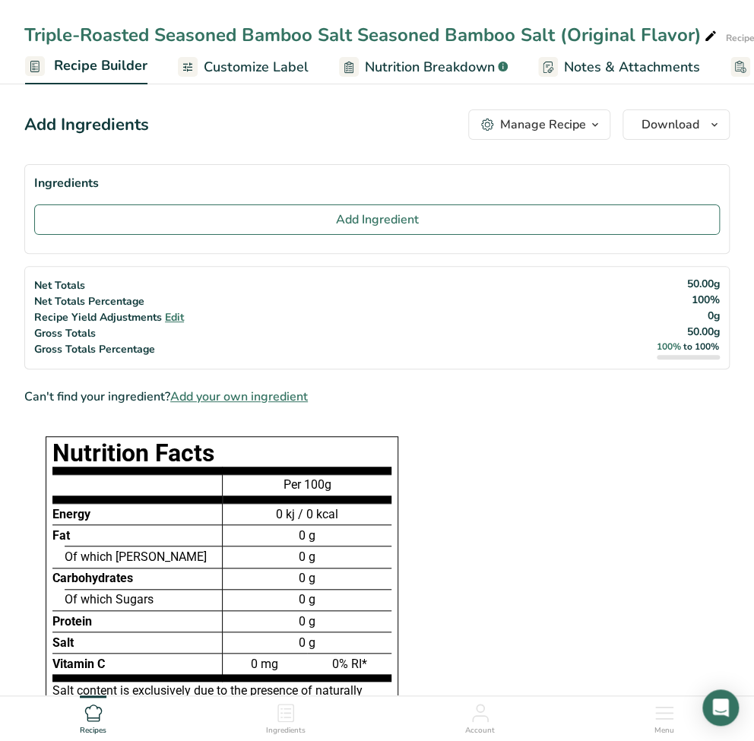
scroll to position [0, 146]
drag, startPoint x: 24, startPoint y: 125, endPoint x: 134, endPoint y: 141, distance: 111.2
click at [134, 141] on div "Add Ingredients Manage Recipe Delete Recipe Duplicate Recipe Scale Recipe Save …" at bounding box center [376, 668] width 705 height 1131
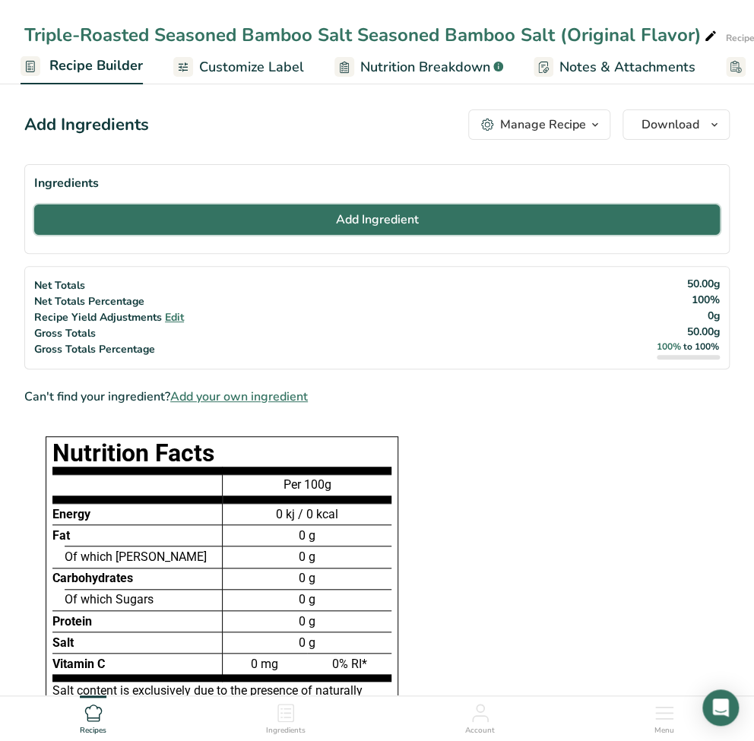
click at [211, 218] on button "Add Ingredient" at bounding box center [376, 219] width 685 height 30
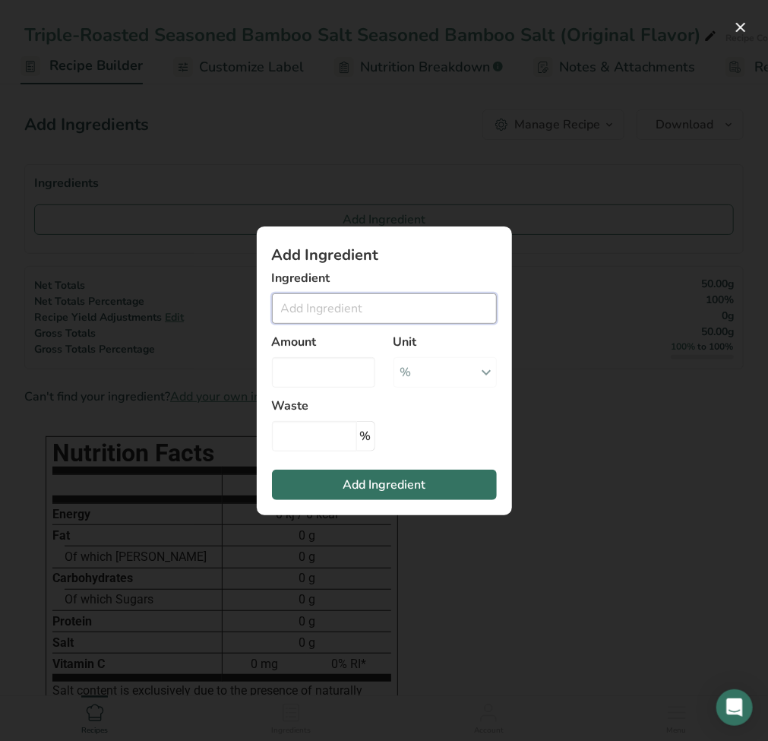
click at [400, 311] on input "Add ingredient modal" at bounding box center [384, 308] width 225 height 30
paste input "Salt"
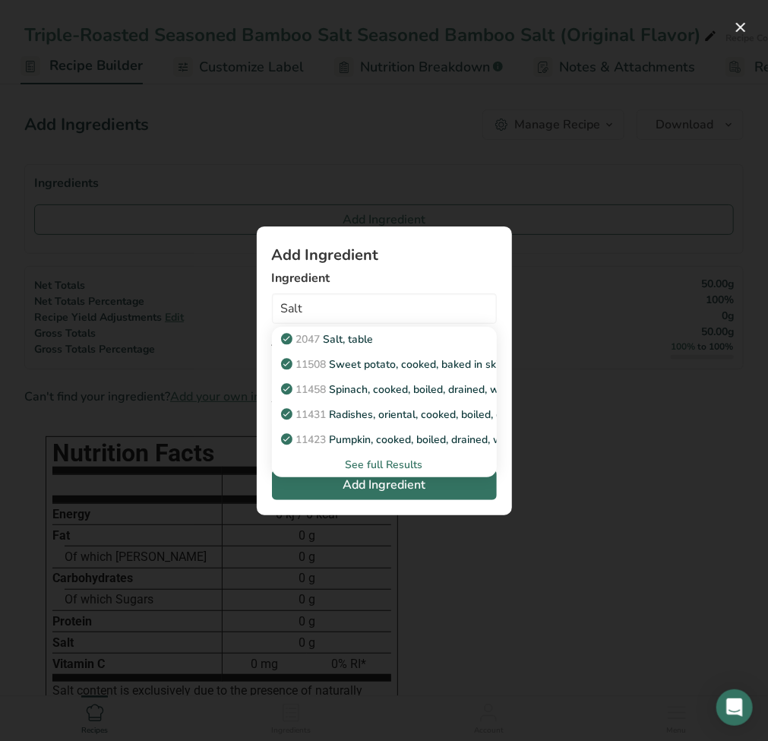
click at [362, 468] on div "See full Results" at bounding box center [384, 465] width 201 height 16
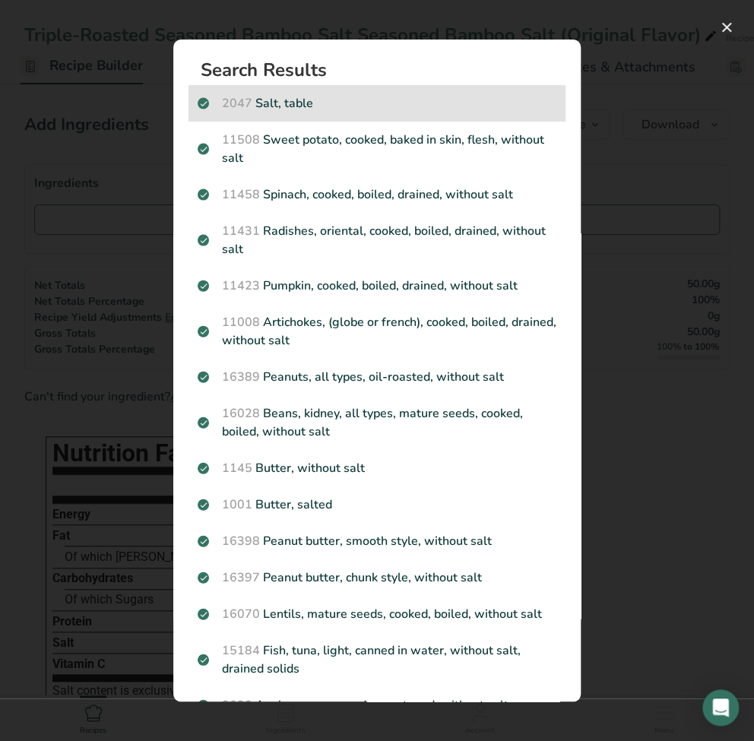
click at [525, 103] on p "2047 Salt, table" at bounding box center [377, 103] width 359 height 18
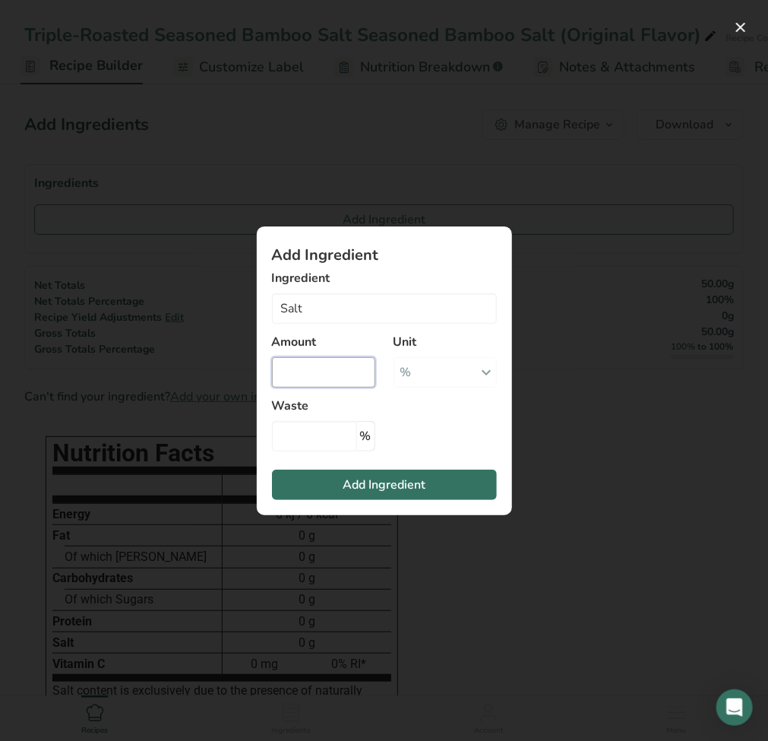
click at [349, 375] on input "Add ingredient modal" at bounding box center [323, 372] width 103 height 30
type input "Salt, table"
type input "100"
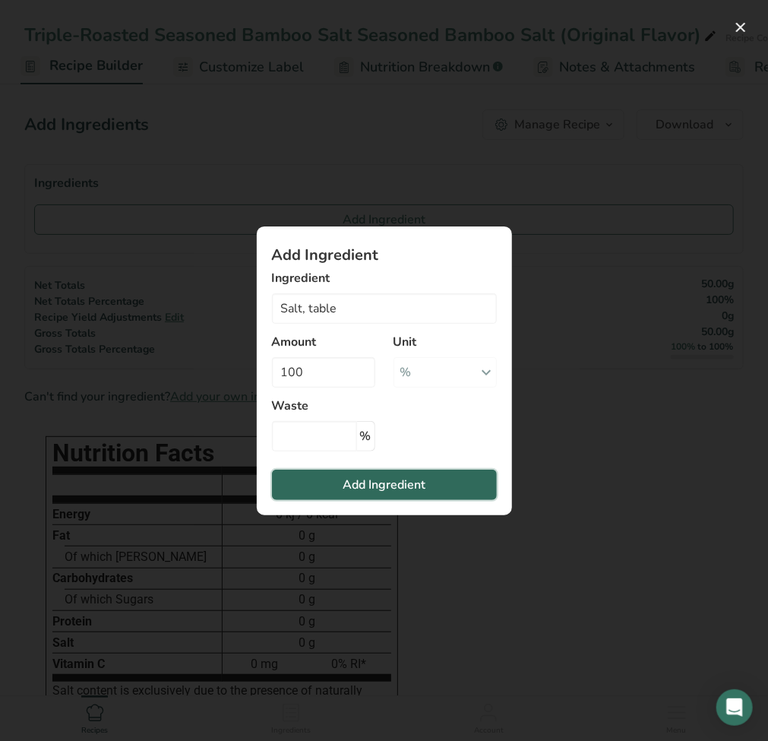
click at [372, 489] on span "Add Ingredient" at bounding box center [384, 485] width 83 height 18
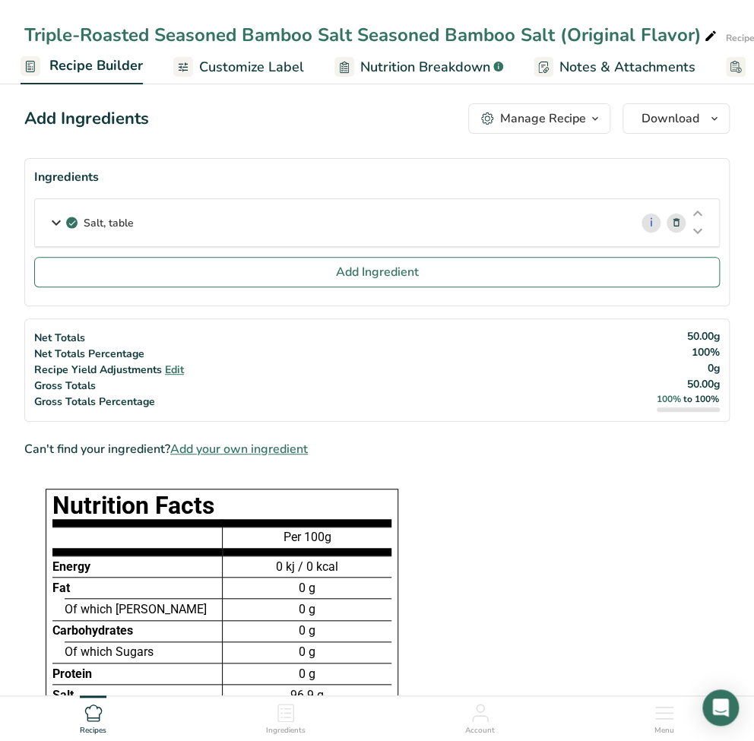
scroll to position [0, 0]
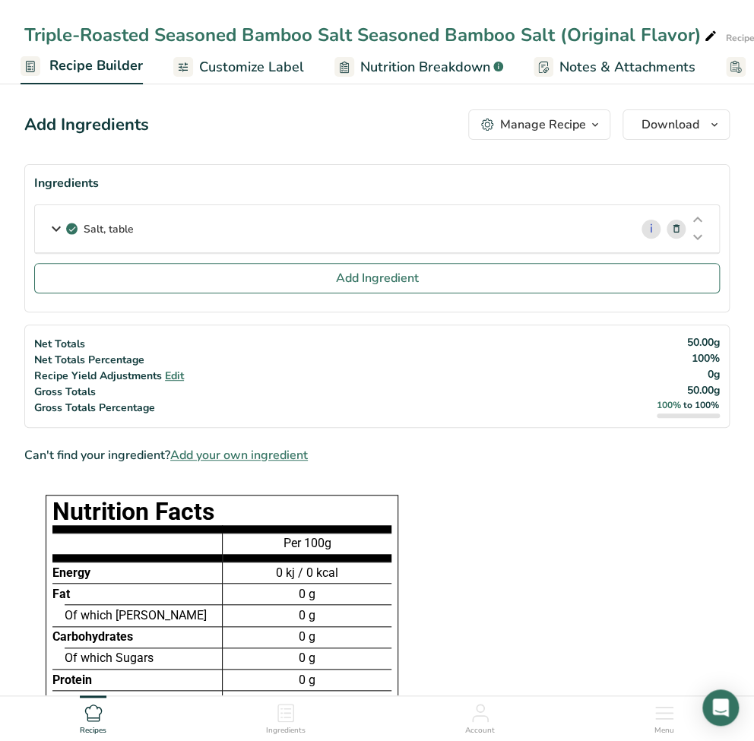
click at [282, 77] on span "Customize Label" at bounding box center [251, 67] width 105 height 21
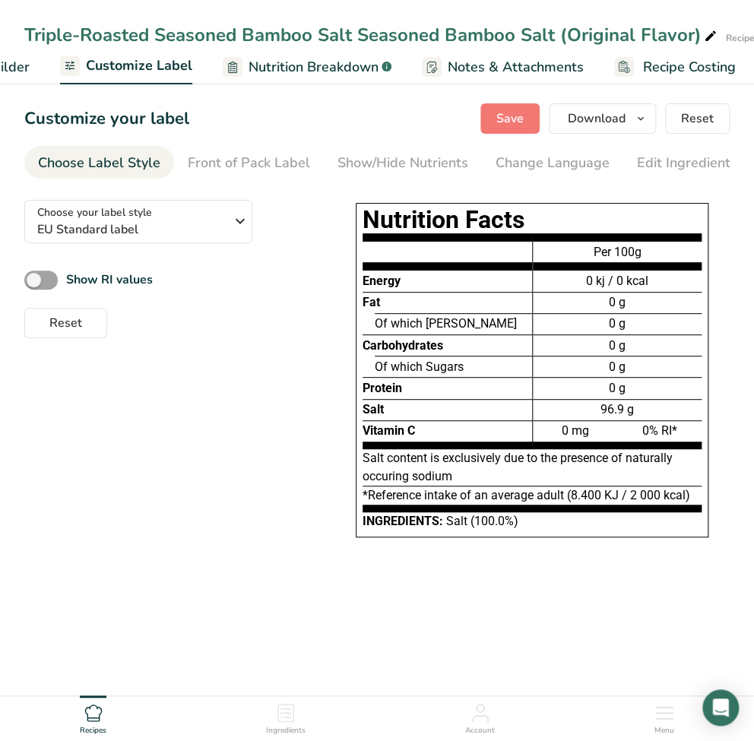
scroll to position [0, 263]
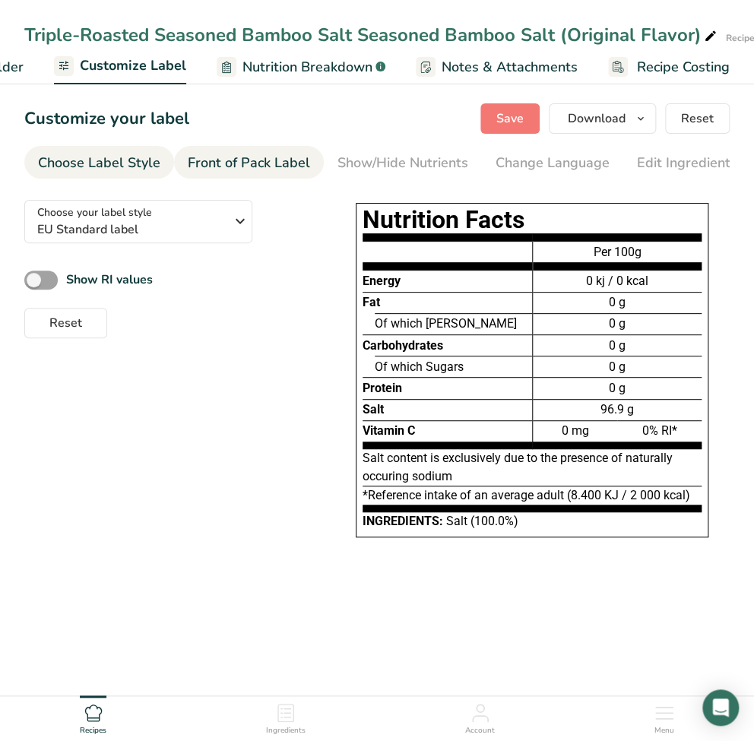
click at [263, 160] on div "Front of Pack Label" at bounding box center [249, 163] width 122 height 21
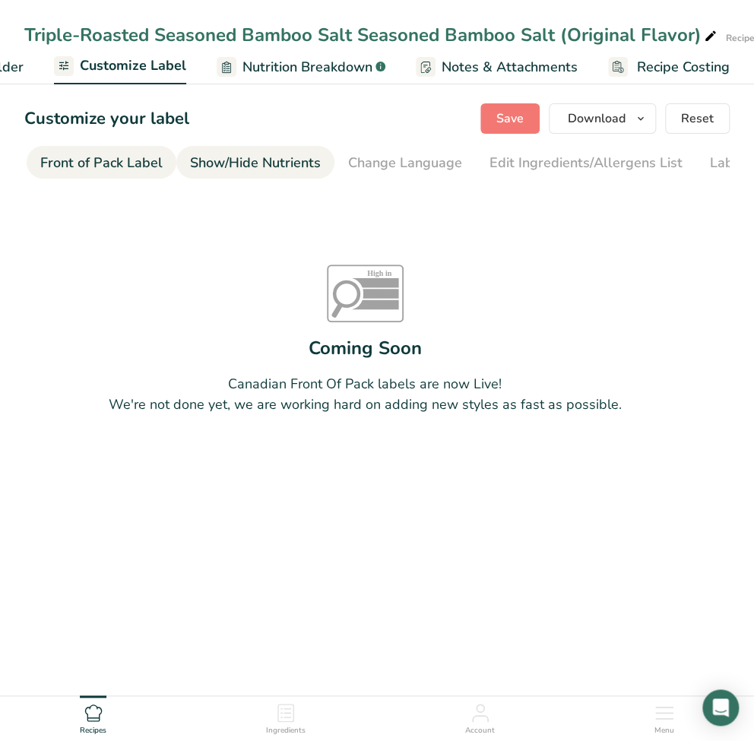
click at [245, 166] on div "Show/Hide Nutrients" at bounding box center [255, 163] width 131 height 21
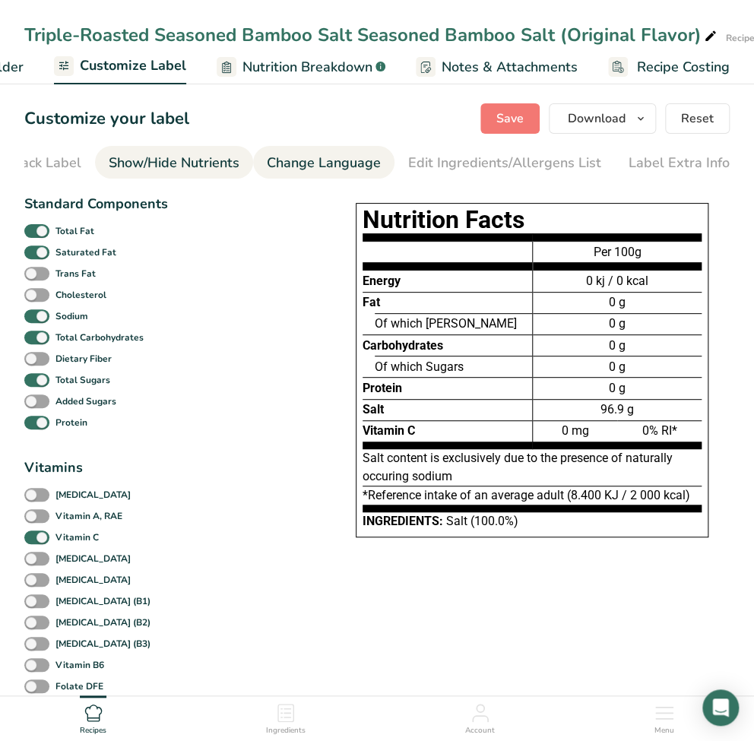
scroll to position [0, 229]
click at [339, 170] on div "Change Language" at bounding box center [323, 163] width 114 height 21
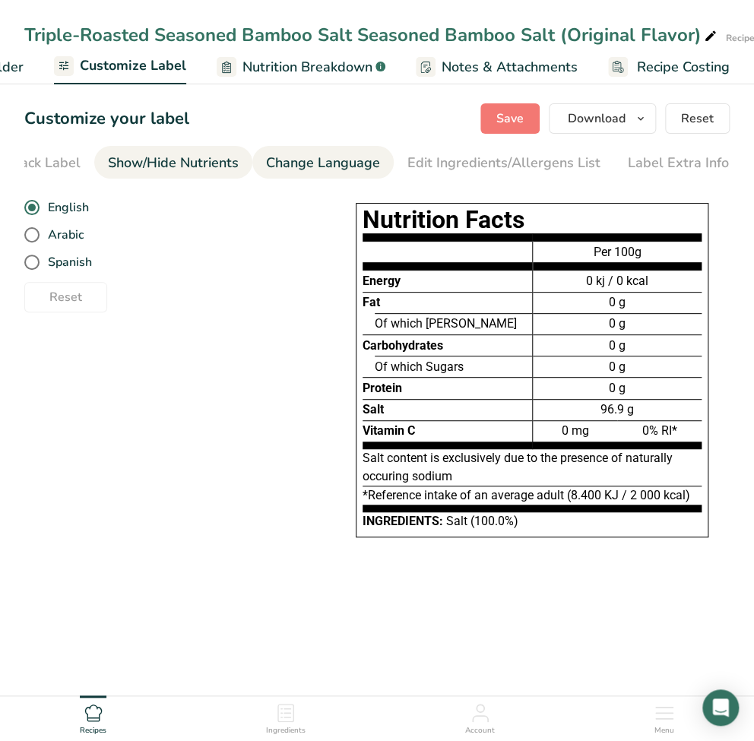
click at [217, 166] on div "Show/Hide Nutrients" at bounding box center [173, 163] width 131 height 21
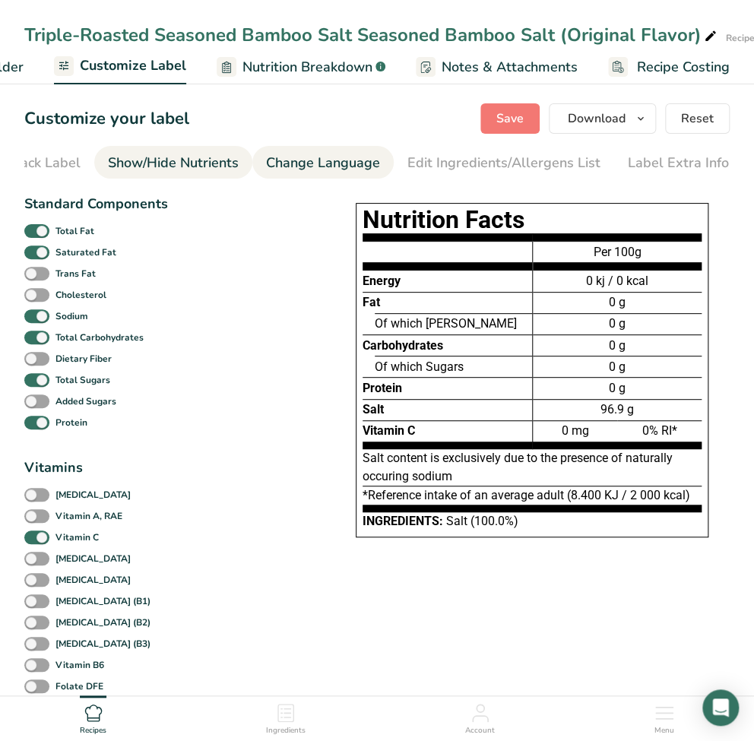
click at [347, 170] on div "Change Language" at bounding box center [323, 163] width 114 height 21
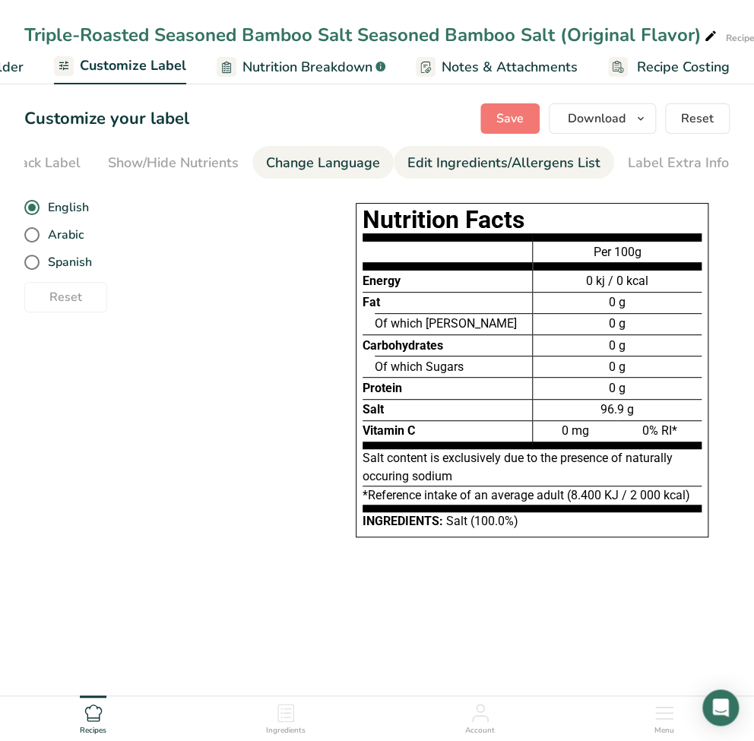
click at [412, 171] on div "Edit Ingredients/Allergens List" at bounding box center [503, 163] width 193 height 21
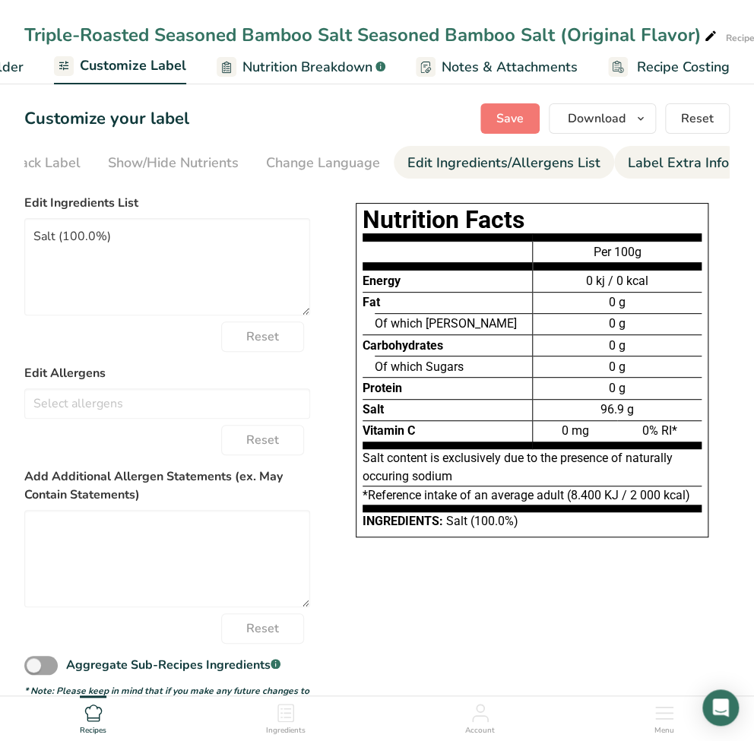
click at [666, 167] on div "Label Extra Info" at bounding box center [678, 163] width 101 height 21
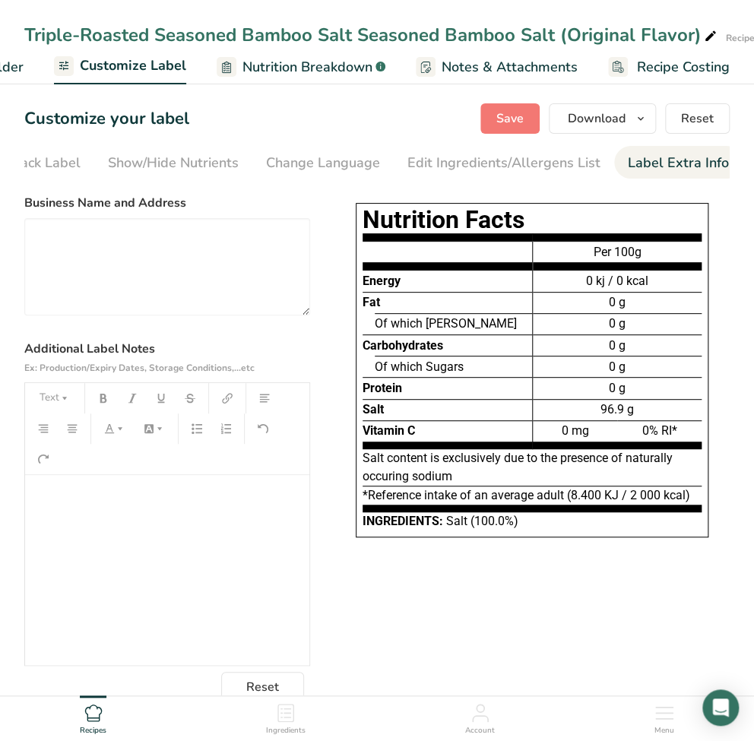
click at [305, 77] on span "Nutrition Breakdown" at bounding box center [307, 67] width 130 height 21
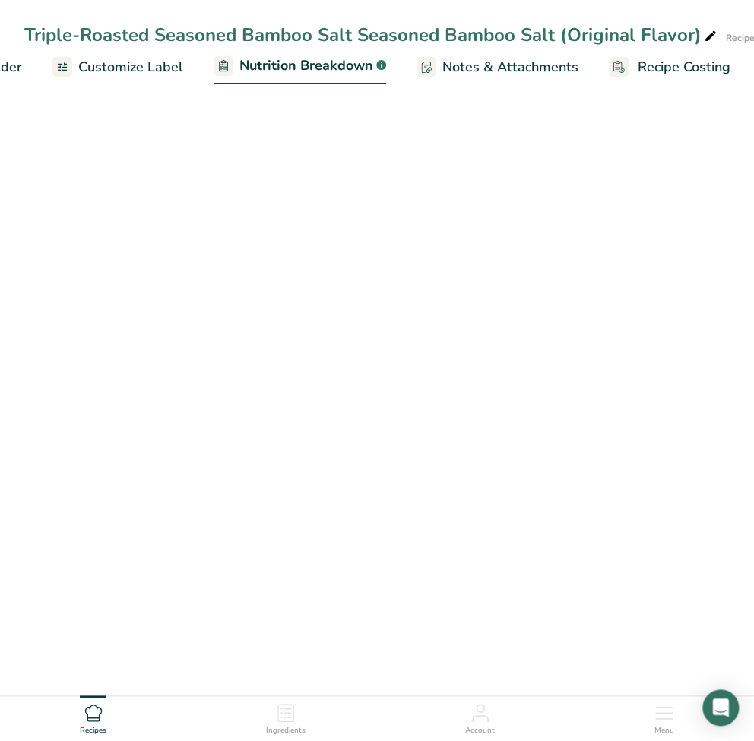
select select "Calories"
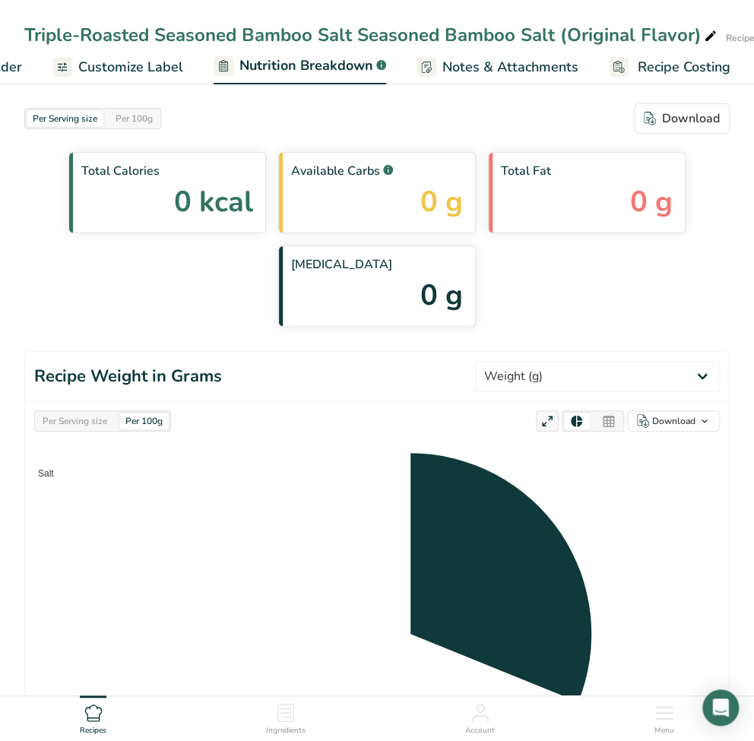
click at [157, 71] on span "Customize Label" at bounding box center [130, 67] width 105 height 21
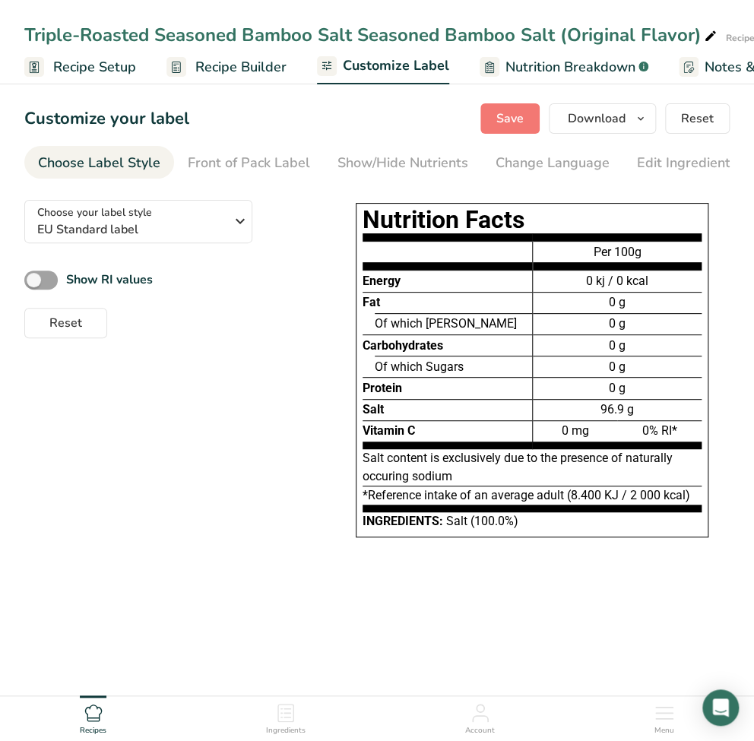
click at [74, 77] on span "Recipe Setup" at bounding box center [94, 67] width 83 height 21
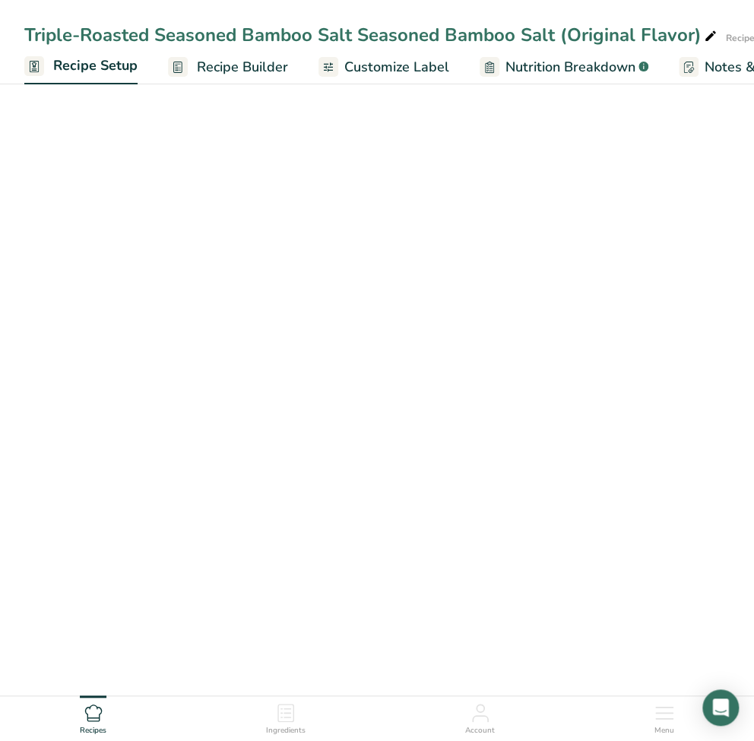
scroll to position [0, 5]
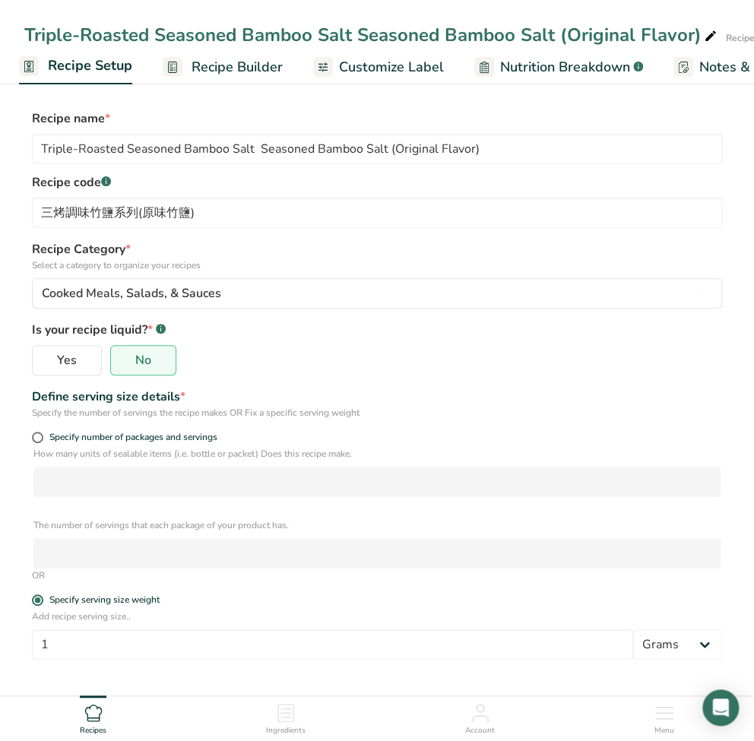
click at [245, 77] on span "Recipe Builder" at bounding box center [236, 67] width 91 height 21
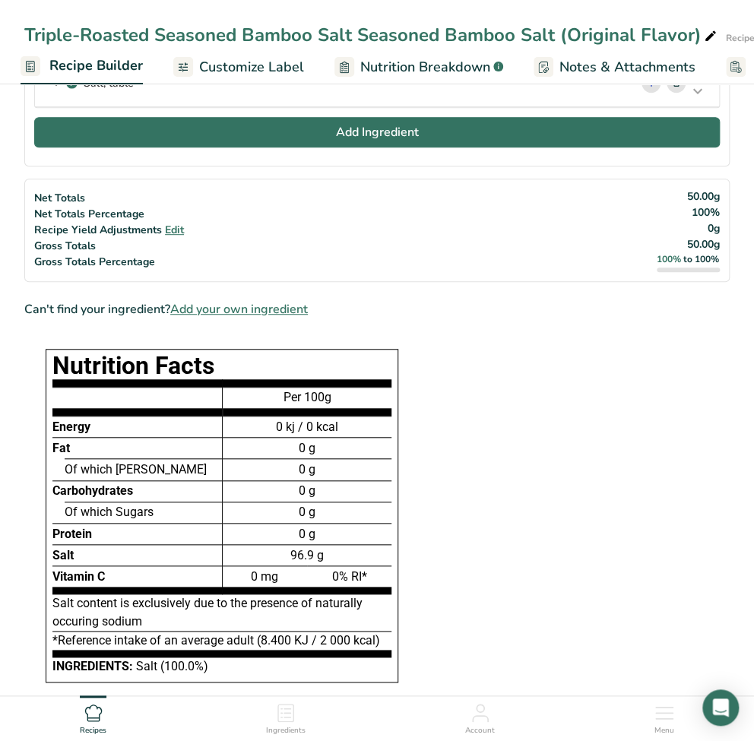
scroll to position [127, 0]
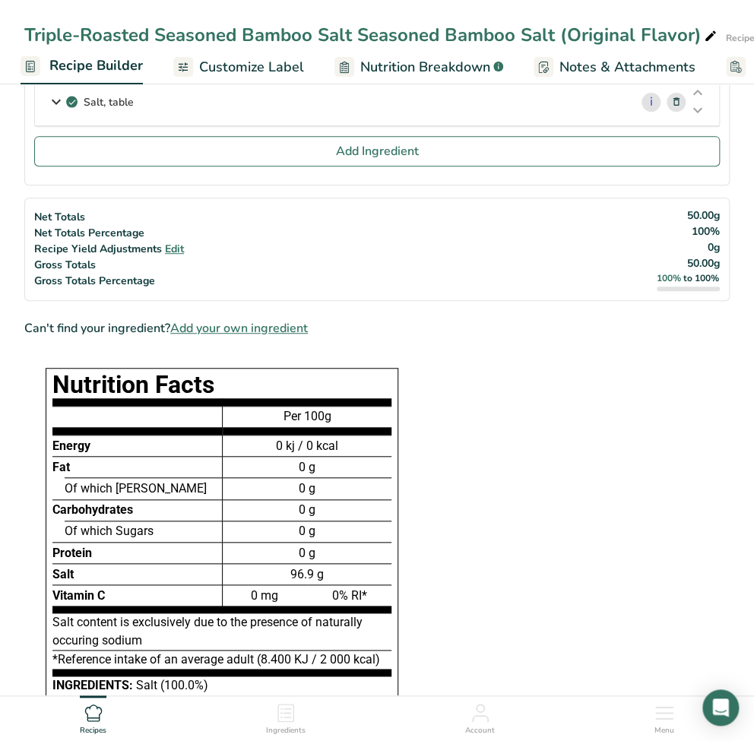
click at [258, 77] on span "Customize Label" at bounding box center [251, 67] width 105 height 21
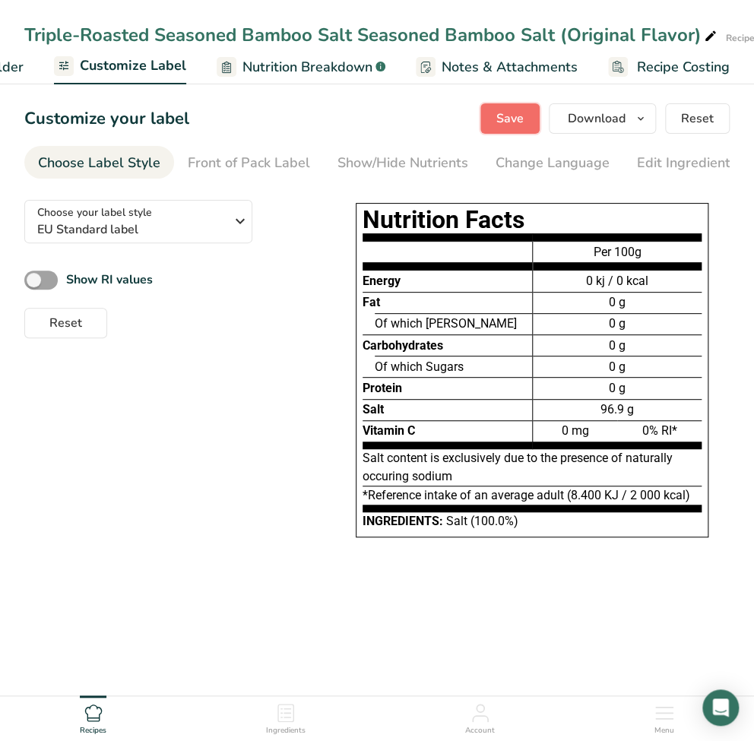
click at [524, 123] on span "Save" at bounding box center [509, 118] width 27 height 18
click at [217, 164] on div "Front of Pack Label" at bounding box center [249, 163] width 122 height 21
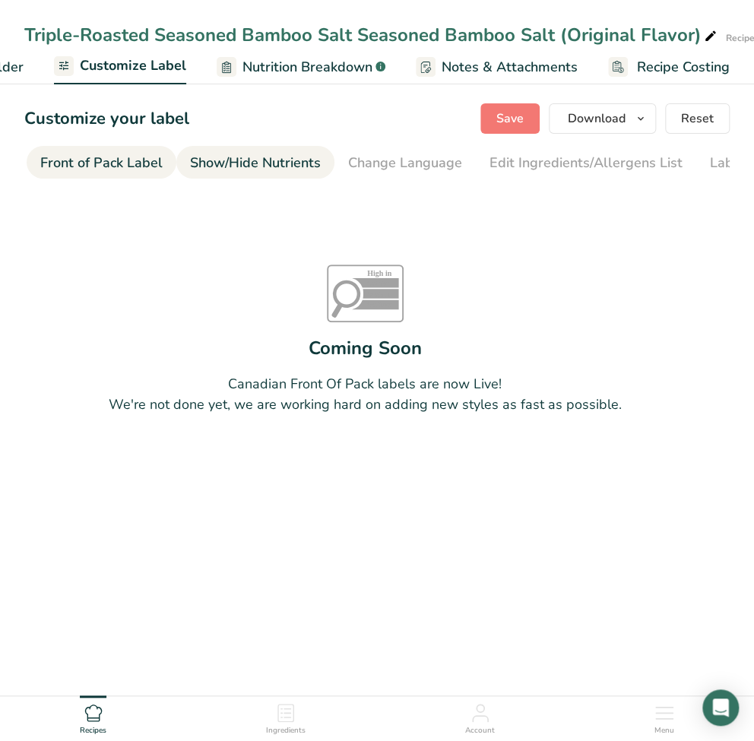
click at [278, 169] on div "Show/Hide Nutrients" at bounding box center [255, 163] width 131 height 21
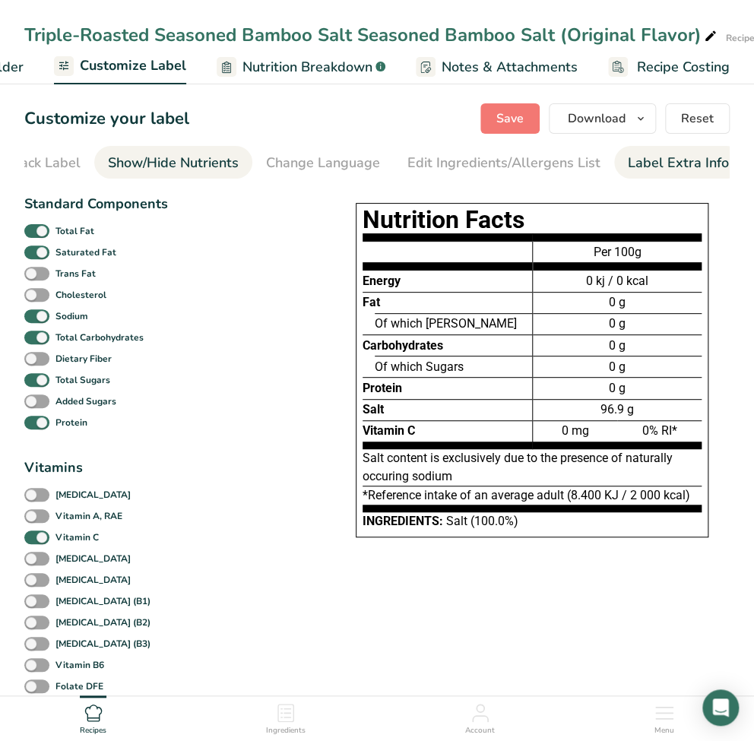
click at [637, 164] on div "Label Extra Info" at bounding box center [678, 163] width 101 height 21
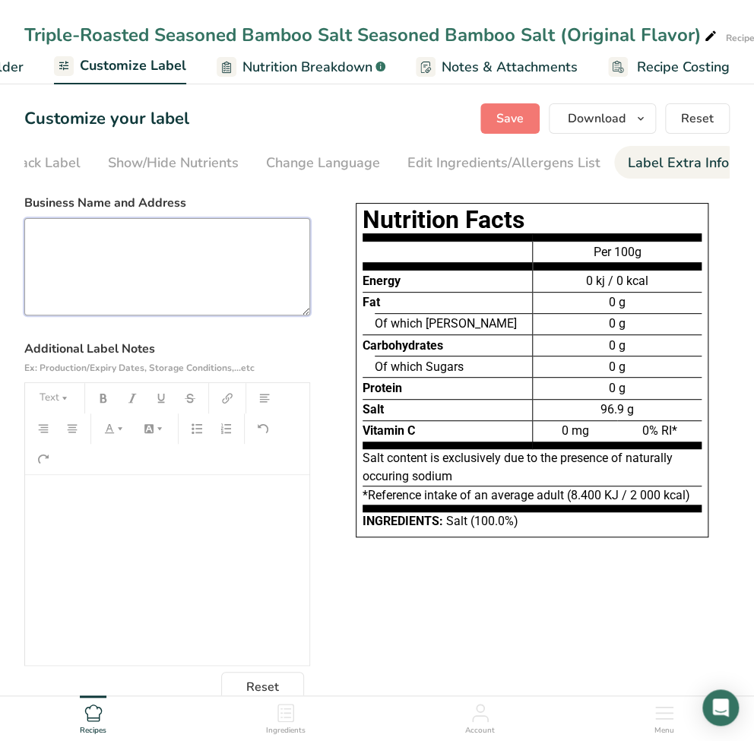
click at [170, 294] on textarea at bounding box center [167, 266] width 286 height 97
paste textarea "Duo Li Duo Trading Co. No. 1049, 3F.-19, Jianxing Rd., West Dist., Taichung Cit…"
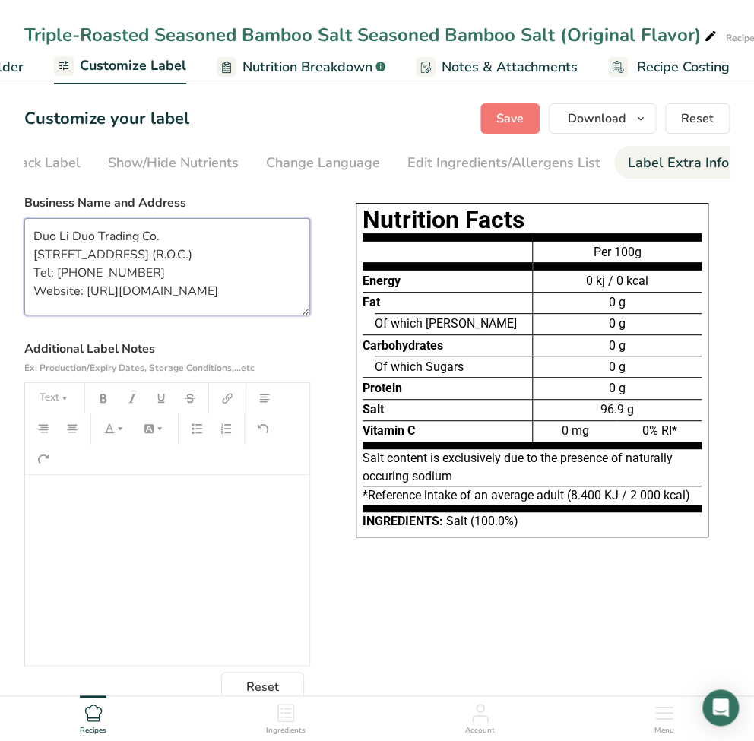
scroll to position [2, 0]
type textarea "Duo Li Duo Trading Co. No. 1049, 3F.-19, Jianxing Rd., West Dist., Taichung Cit…"
click at [117, 515] on div "﻿" at bounding box center [167, 570] width 284 height 190
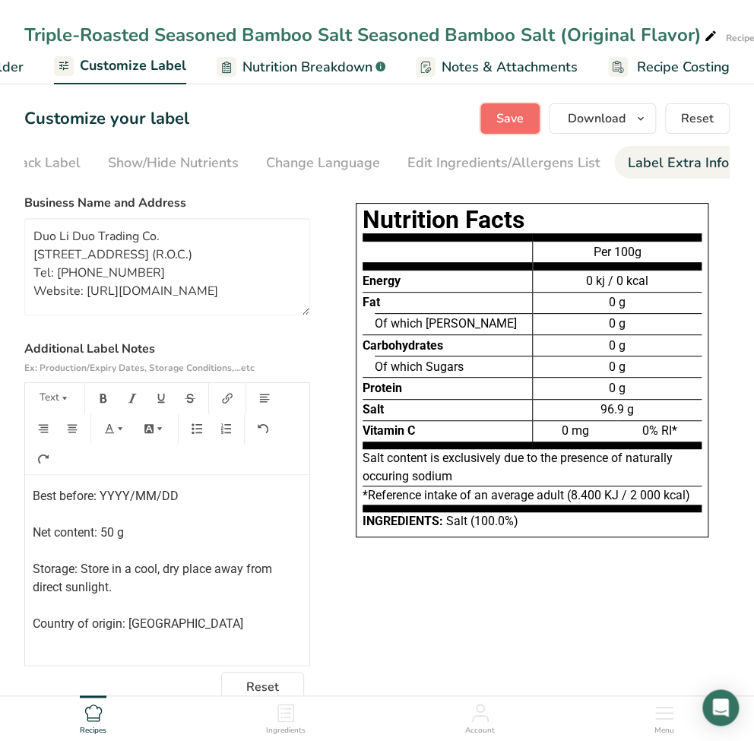
click at [520, 123] on span "Save" at bounding box center [509, 118] width 27 height 18
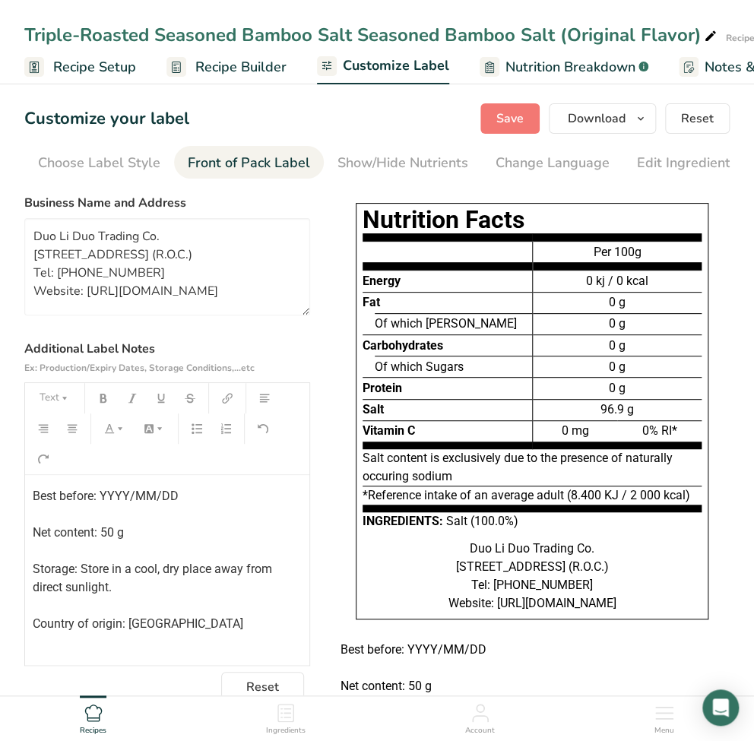
click at [217, 160] on div "Front of Pack Label" at bounding box center [249, 163] width 122 height 21
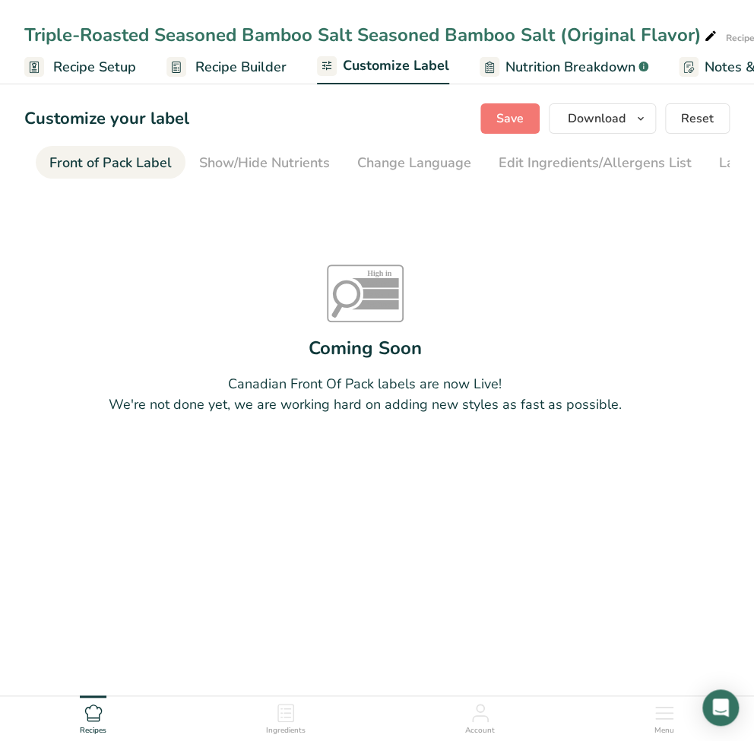
scroll to position [0, 147]
click at [87, 165] on div "Front of Pack Label" at bounding box center [101, 163] width 122 height 21
click at [209, 169] on div "Show/Hide Nutrients" at bounding box center [255, 163] width 131 height 21
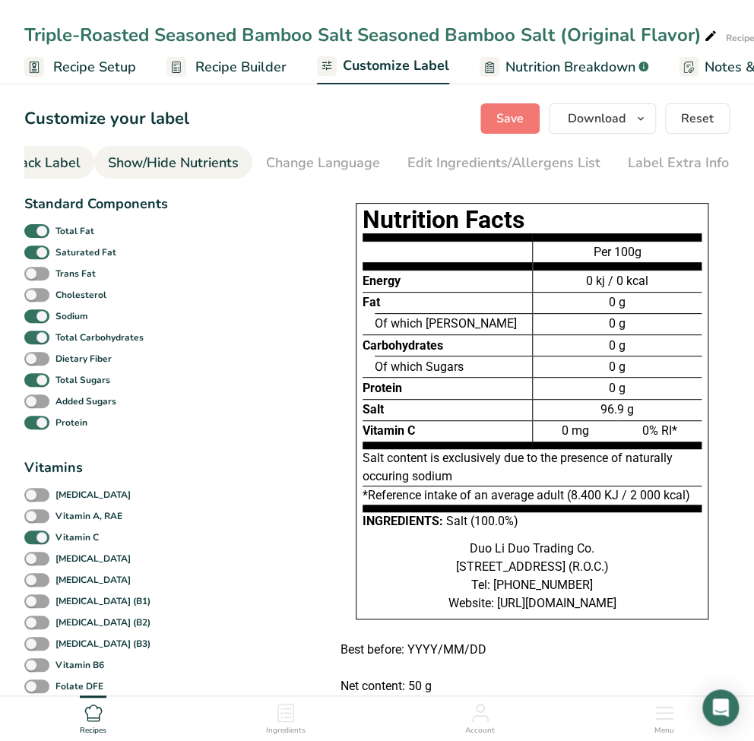
click at [54, 163] on div "Front of Pack Label" at bounding box center [19, 163] width 122 height 21
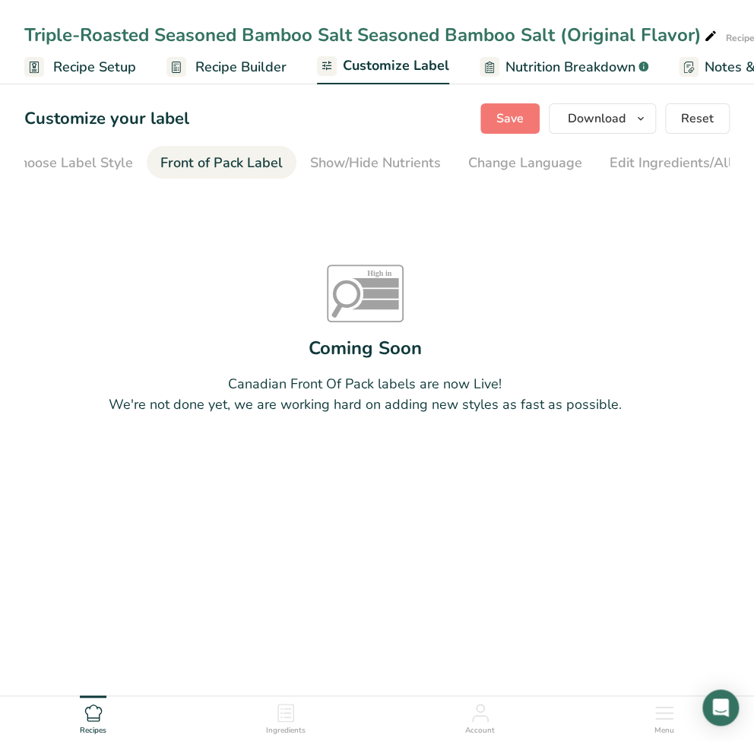
scroll to position [0, 0]
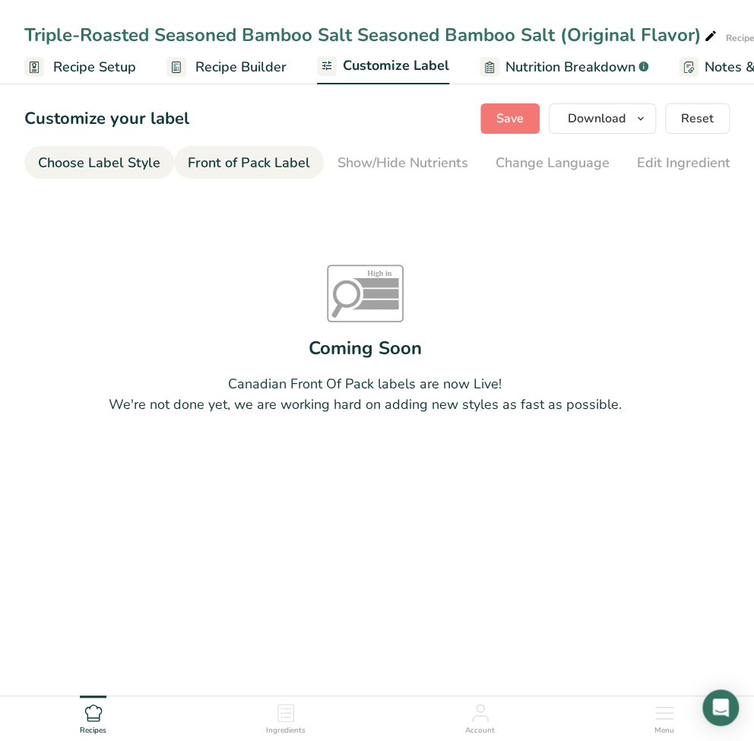
click at [140, 169] on div "Choose Label Style" at bounding box center [99, 163] width 122 height 21
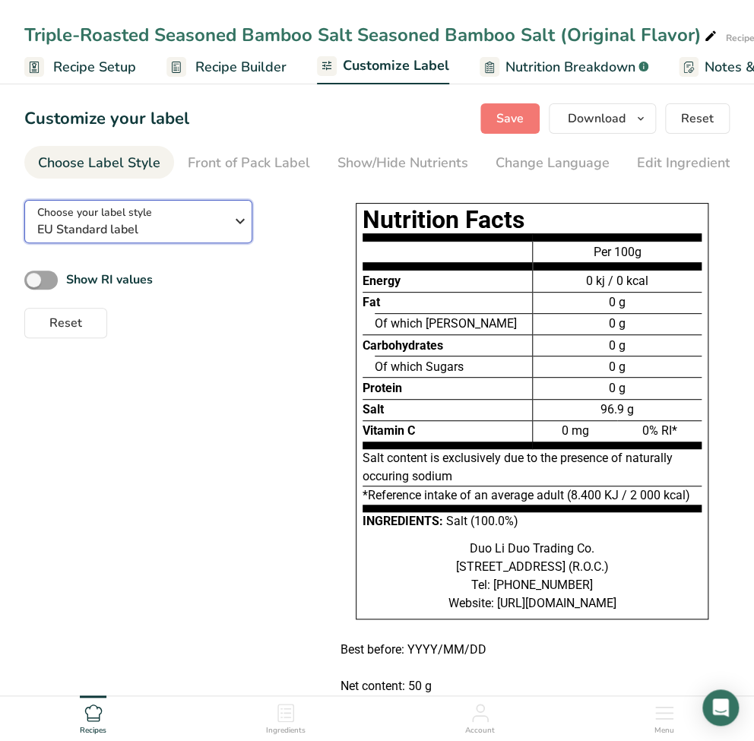
click at [226, 233] on span "EU Standard label" at bounding box center [134, 229] width 194 height 18
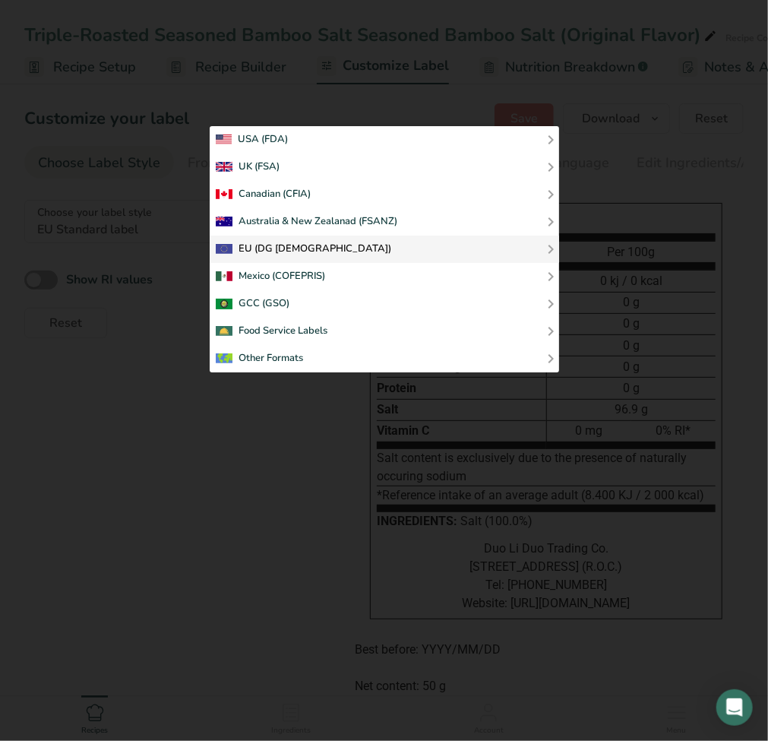
click at [289, 246] on div "EU (DG [DEMOGRAPHIC_DATA])" at bounding box center [304, 249] width 176 height 18
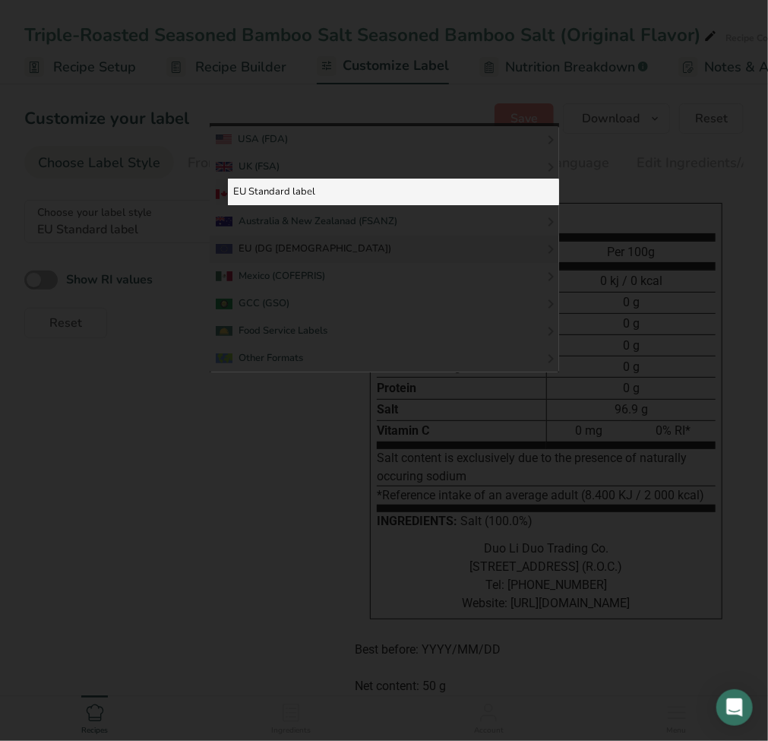
click at [299, 183] on link "EU Standard label" at bounding box center [393, 192] width 331 height 27
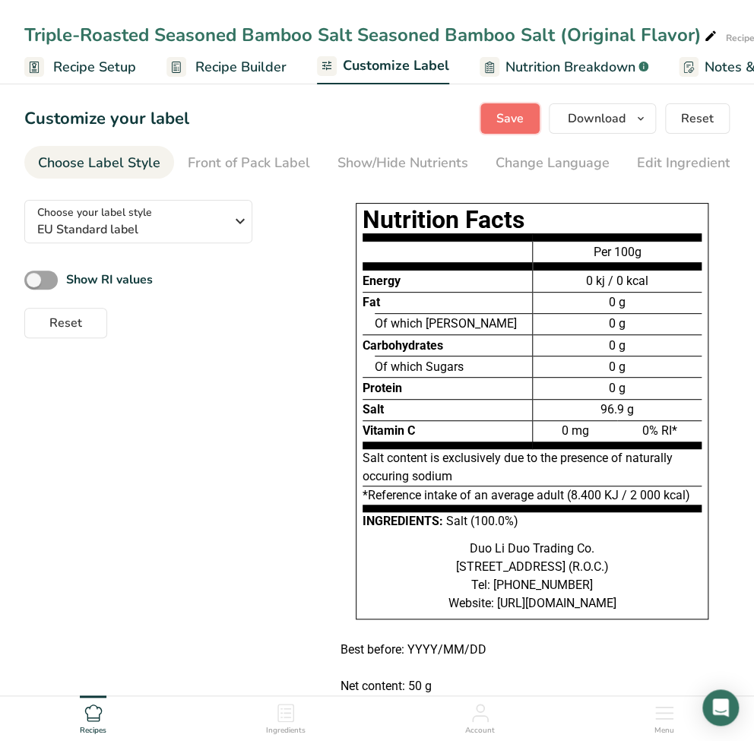
click at [520, 126] on span "Save" at bounding box center [509, 118] width 27 height 18
click at [558, 166] on div "Change Language" at bounding box center [552, 163] width 114 height 21
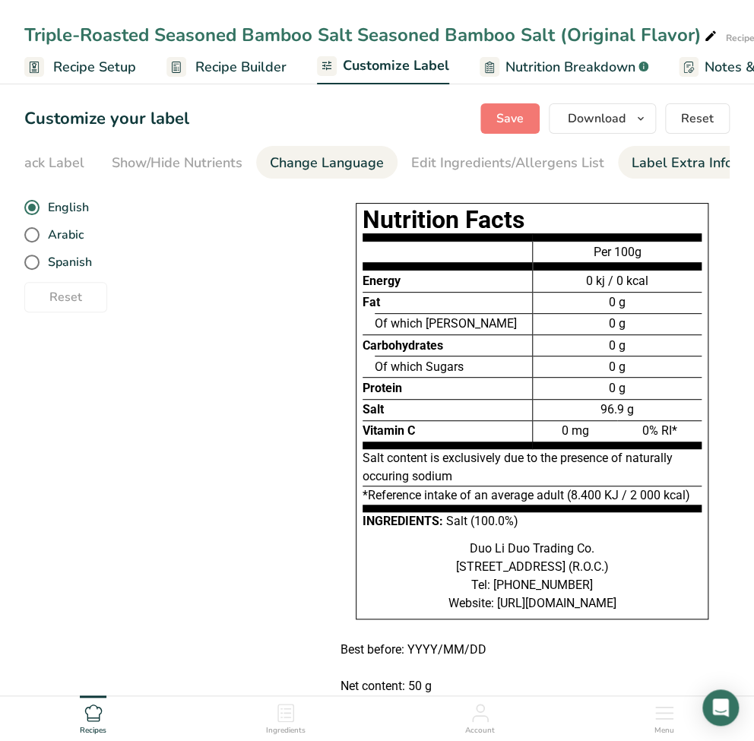
scroll to position [0, 229]
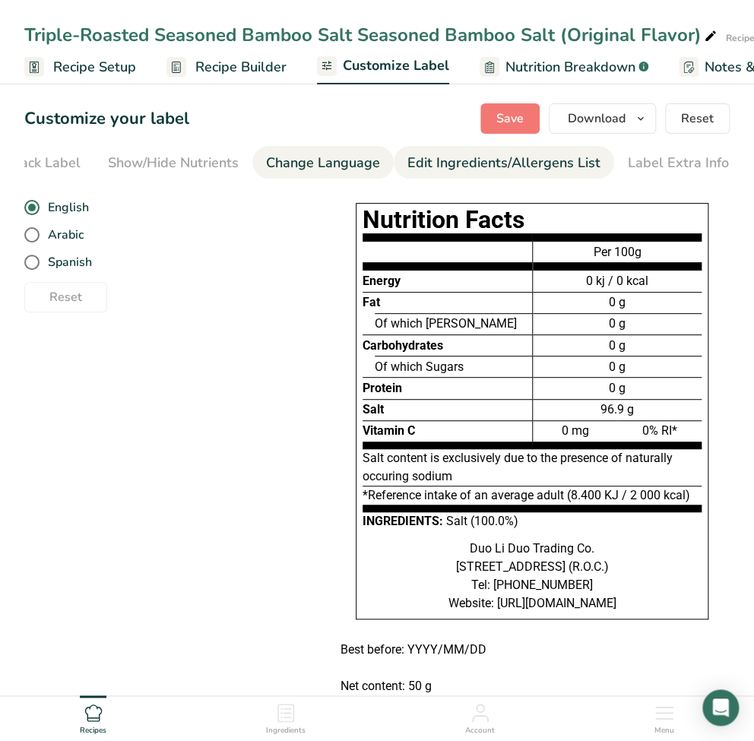
click at [539, 157] on div "Edit Ingredients/Allergens List" at bounding box center [503, 163] width 193 height 21
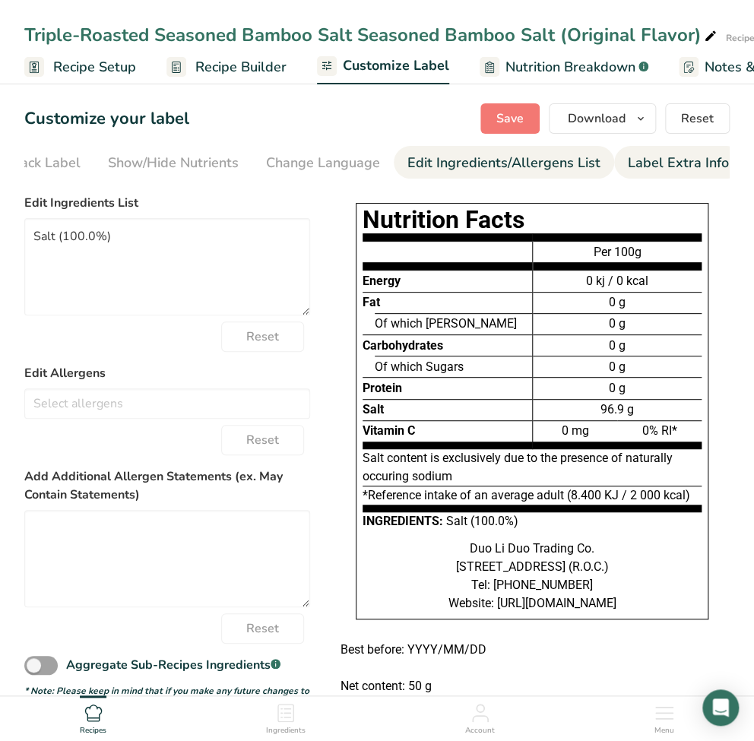
click at [628, 159] on div "Label Extra Info" at bounding box center [678, 163] width 101 height 21
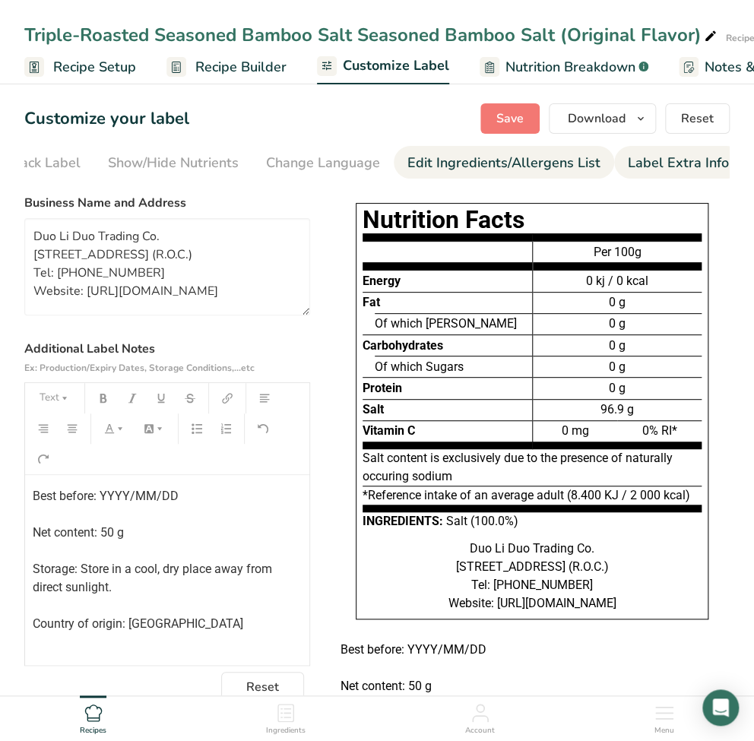
click at [493, 156] on div "Edit Ingredients/Allergens List" at bounding box center [503, 163] width 193 height 21
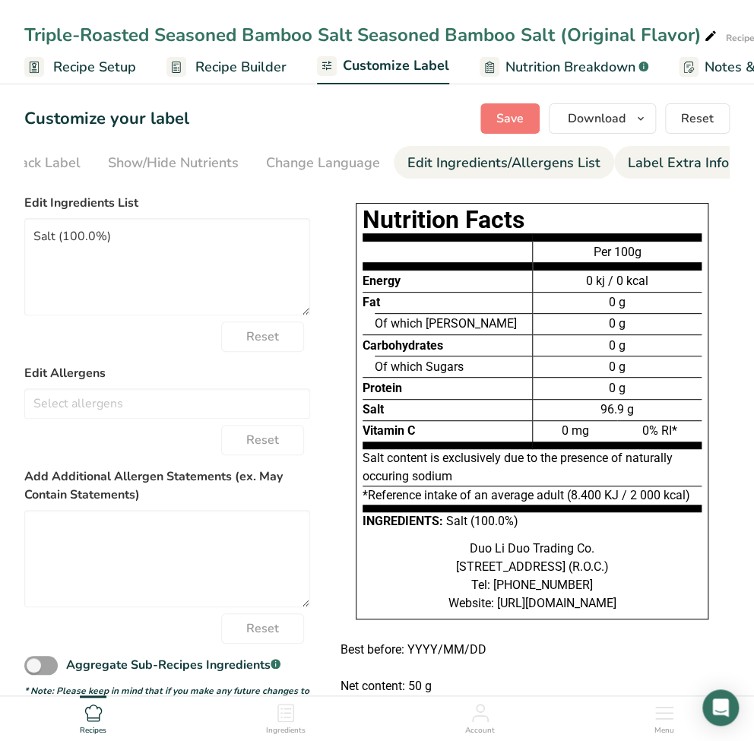
click at [674, 161] on div "Label Extra Info" at bounding box center [678, 163] width 101 height 21
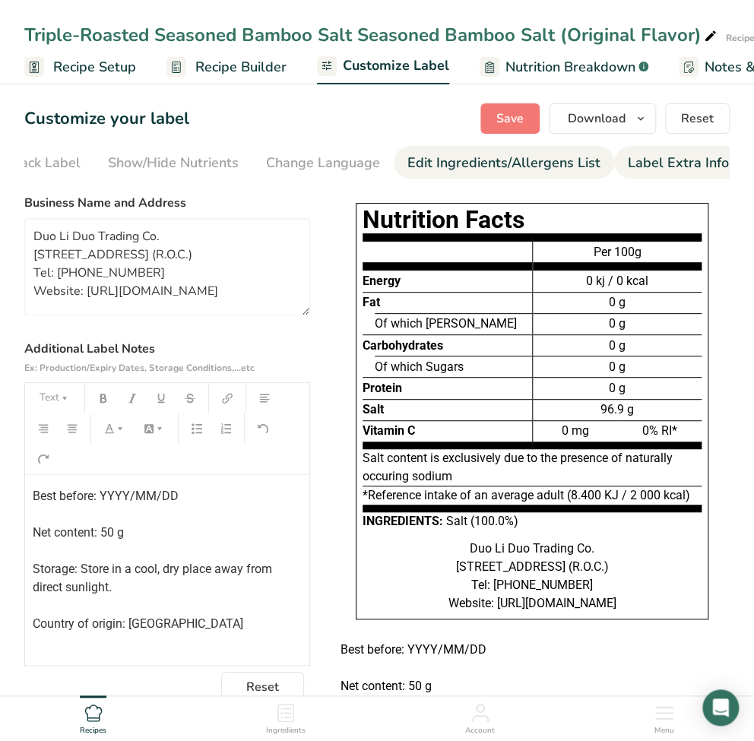
click at [592, 166] on li "Edit Ingredients/Allergens List" at bounding box center [504, 162] width 220 height 33
click at [661, 166] on div "Label Extra Info" at bounding box center [678, 163] width 101 height 21
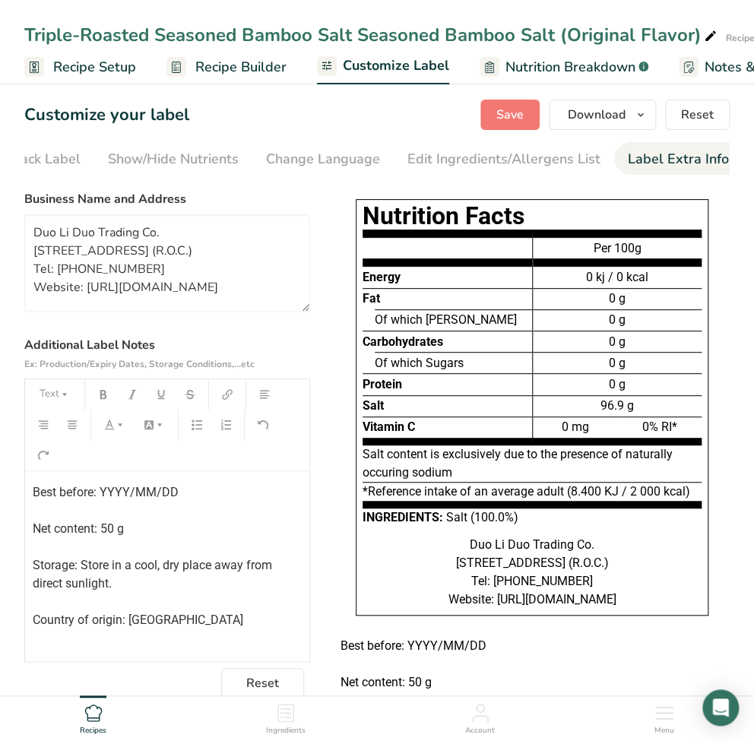
scroll to position [0, 0]
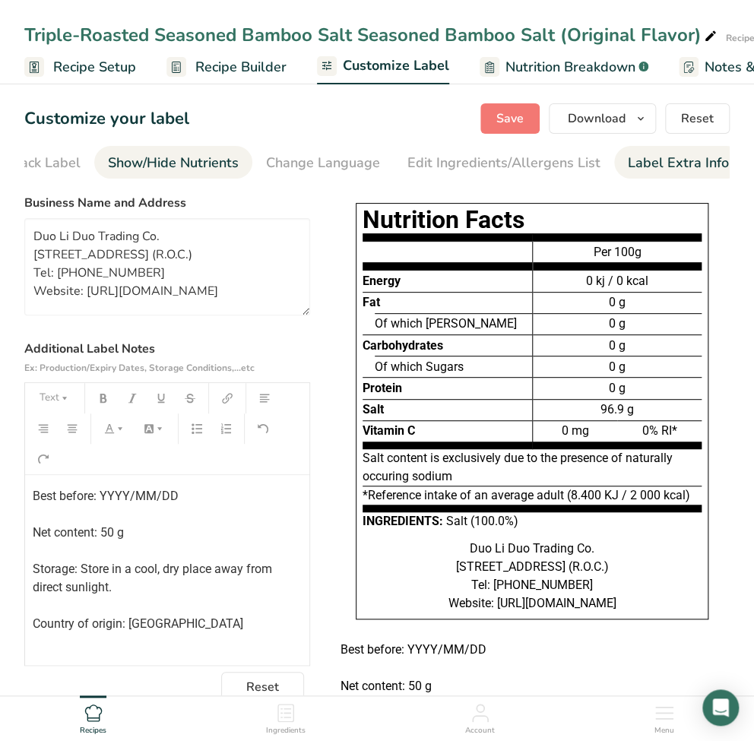
click at [202, 173] on link "Show/Hide Nutrients" at bounding box center [173, 163] width 131 height 34
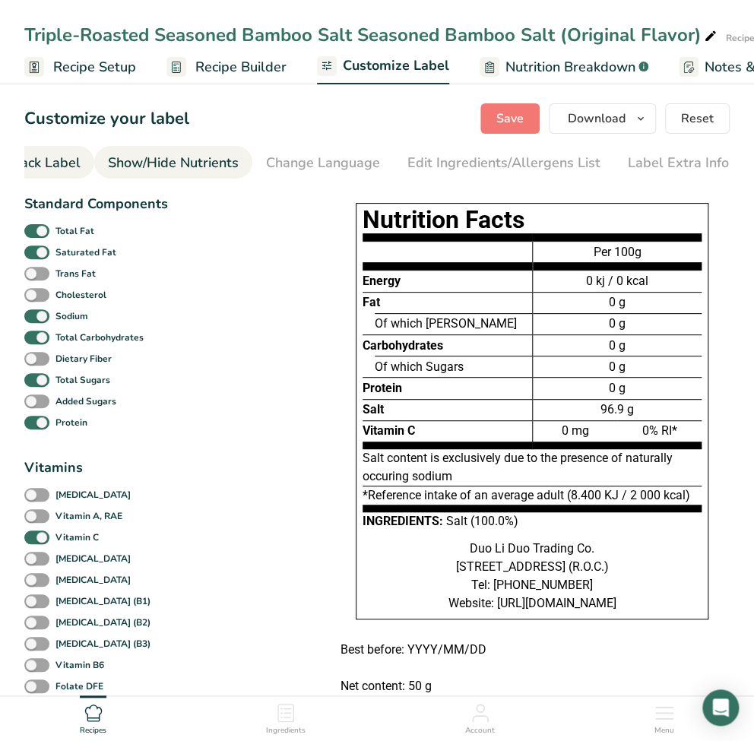
click at [61, 155] on div "Front of Pack Label" at bounding box center [19, 163] width 122 height 21
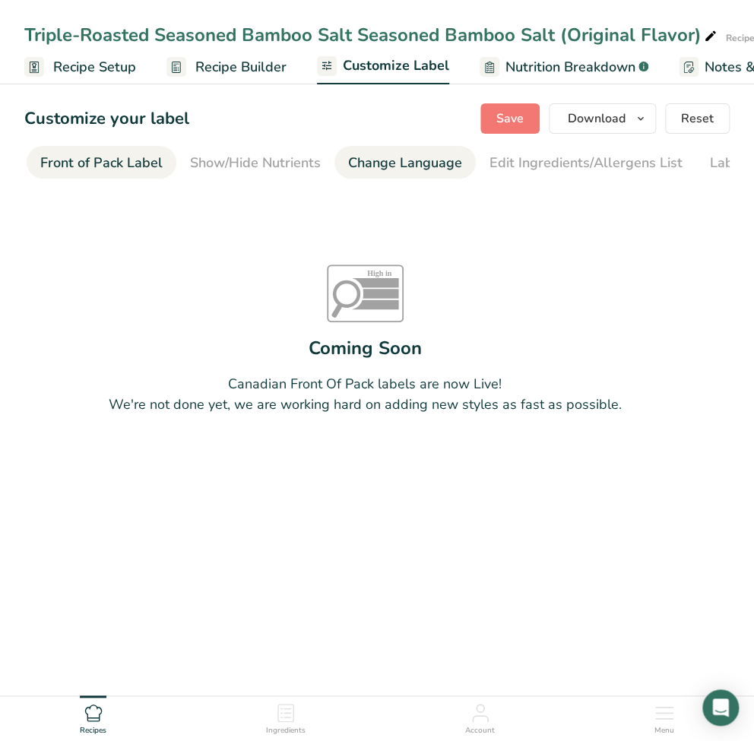
click at [396, 146] on link "Change Language" at bounding box center [405, 163] width 114 height 34
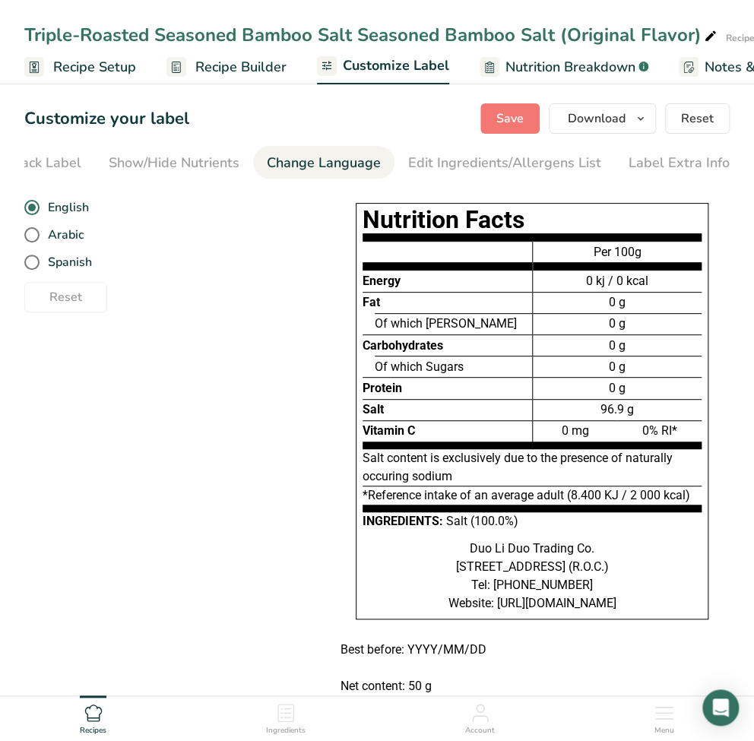
scroll to position [0, 229]
click at [21, 155] on section "Customize your label Save Download Choose what to show on your downloaded label…" at bounding box center [377, 445] width 754 height 732
click at [54, 166] on div "Front of Pack Label" at bounding box center [19, 163] width 122 height 21
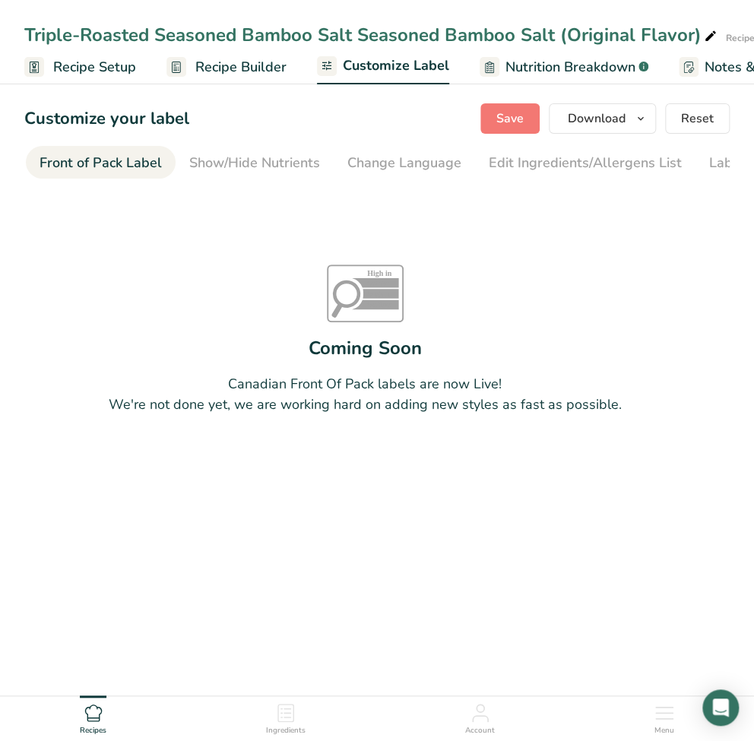
scroll to position [0, 147]
drag, startPoint x: 171, startPoint y: 182, endPoint x: 95, endPoint y: 183, distance: 76.0
click at [33, 186] on section "Customize your label Save Download Choose what to show on your downloaded label…" at bounding box center [377, 297] width 754 height 437
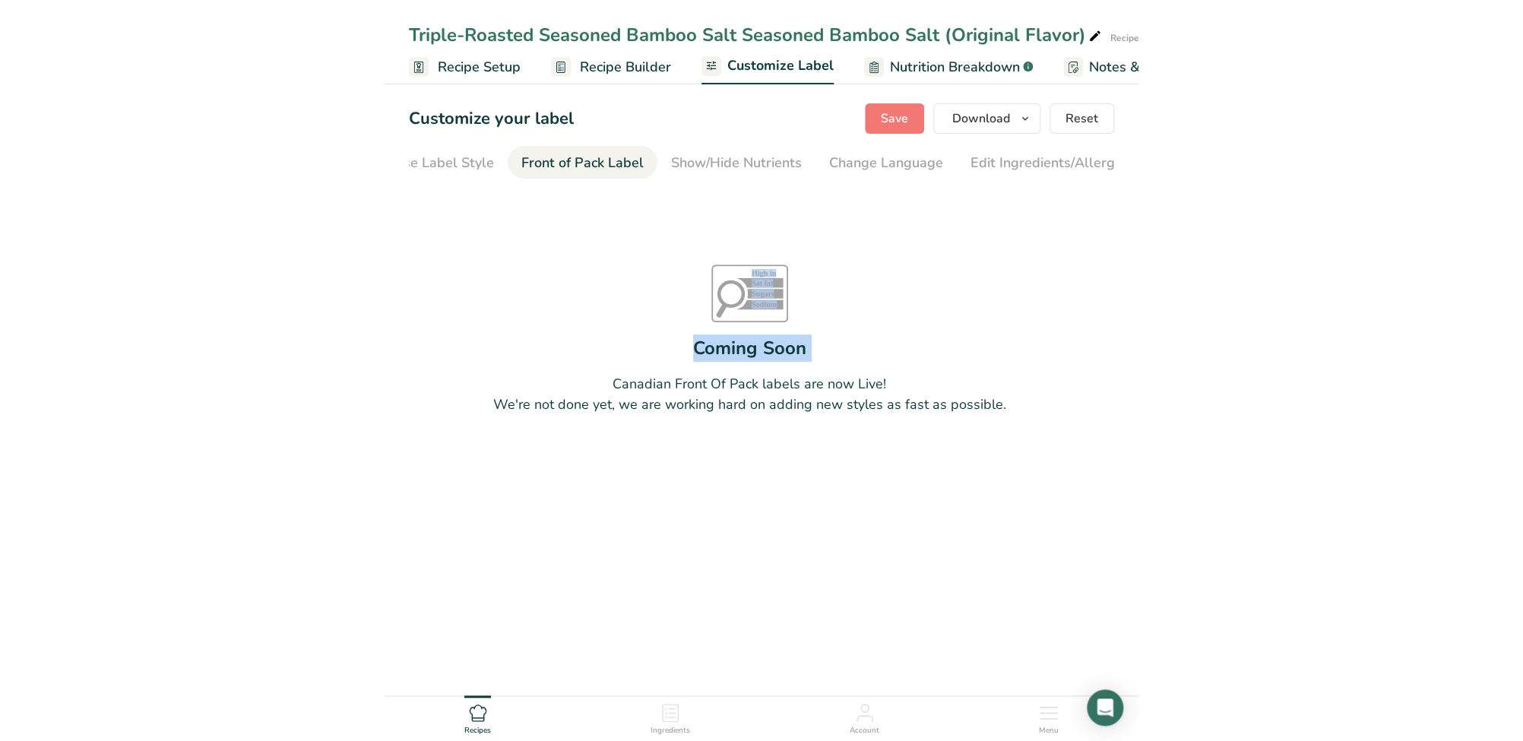
scroll to position [0, 0]
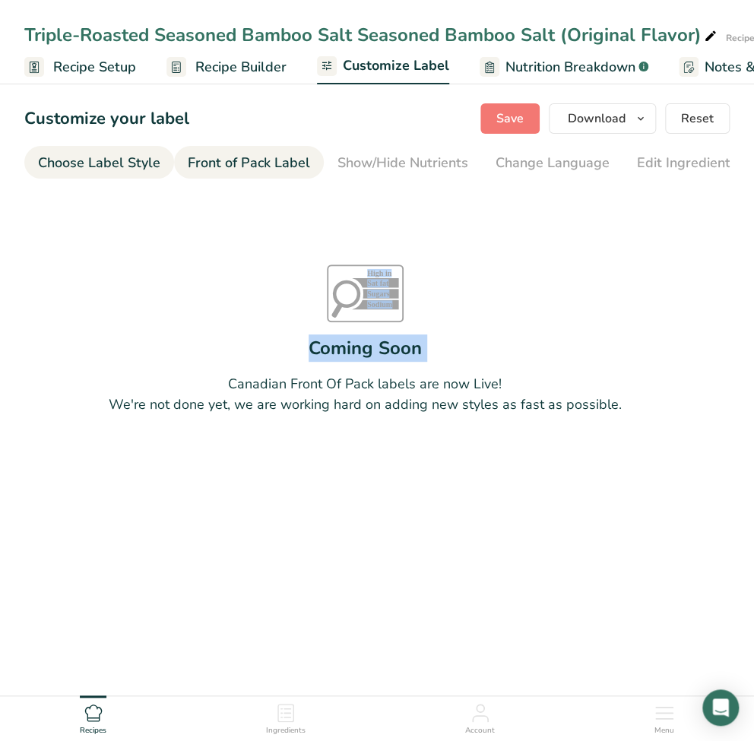
click at [100, 163] on div "Choose Label Style" at bounding box center [99, 163] width 122 height 21
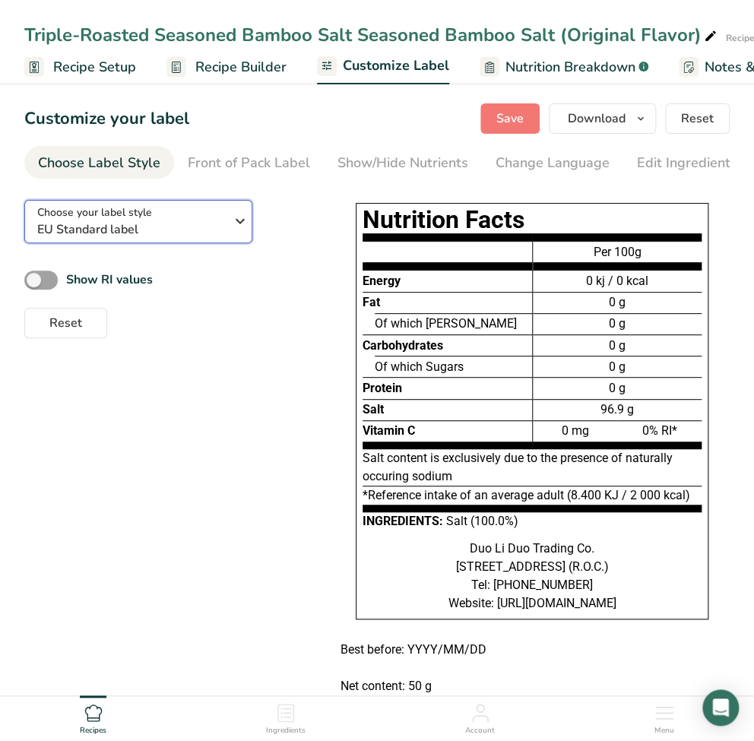
click at [203, 231] on span "EU Standard label" at bounding box center [134, 229] width 194 height 18
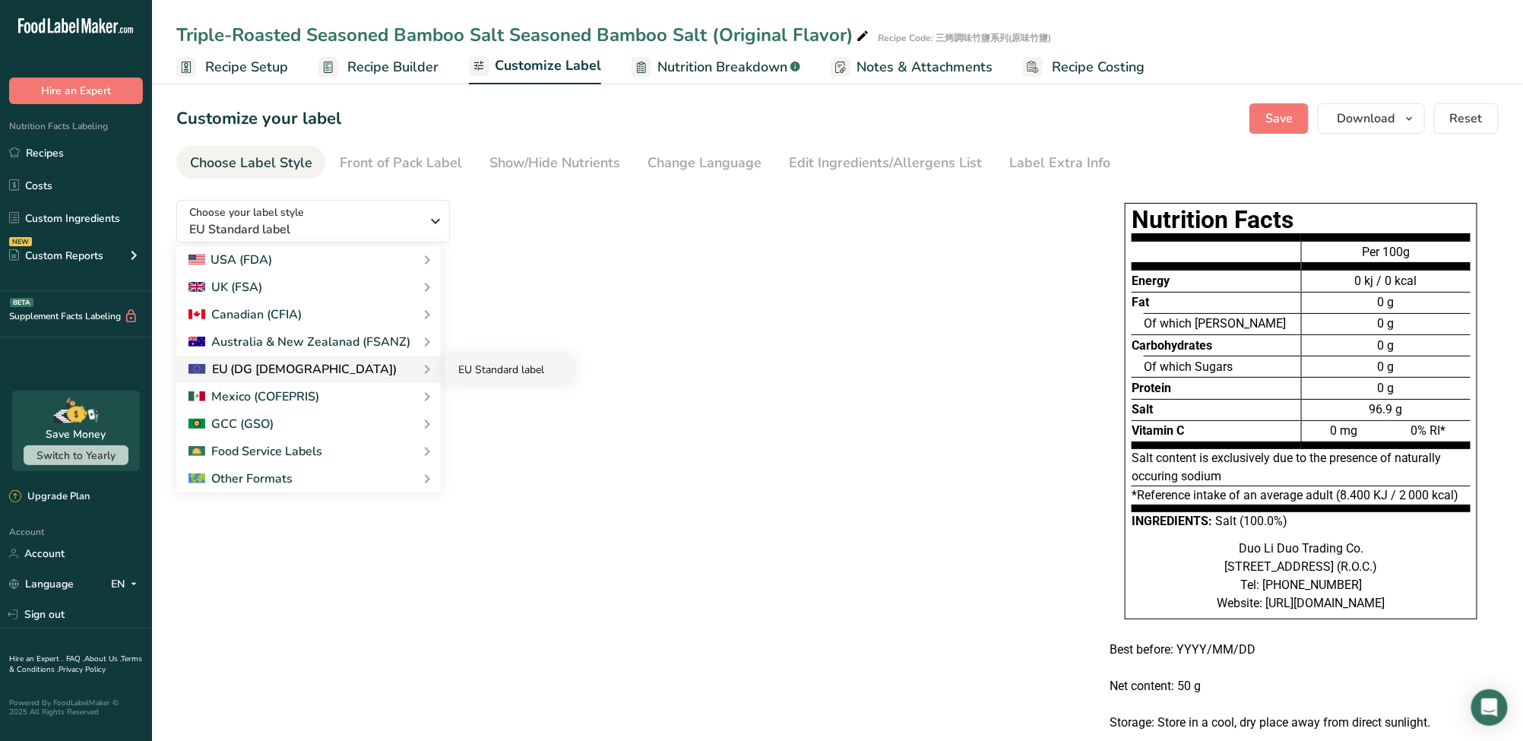
click at [477, 375] on link "EU Standard label" at bounding box center [510, 370] width 128 height 28
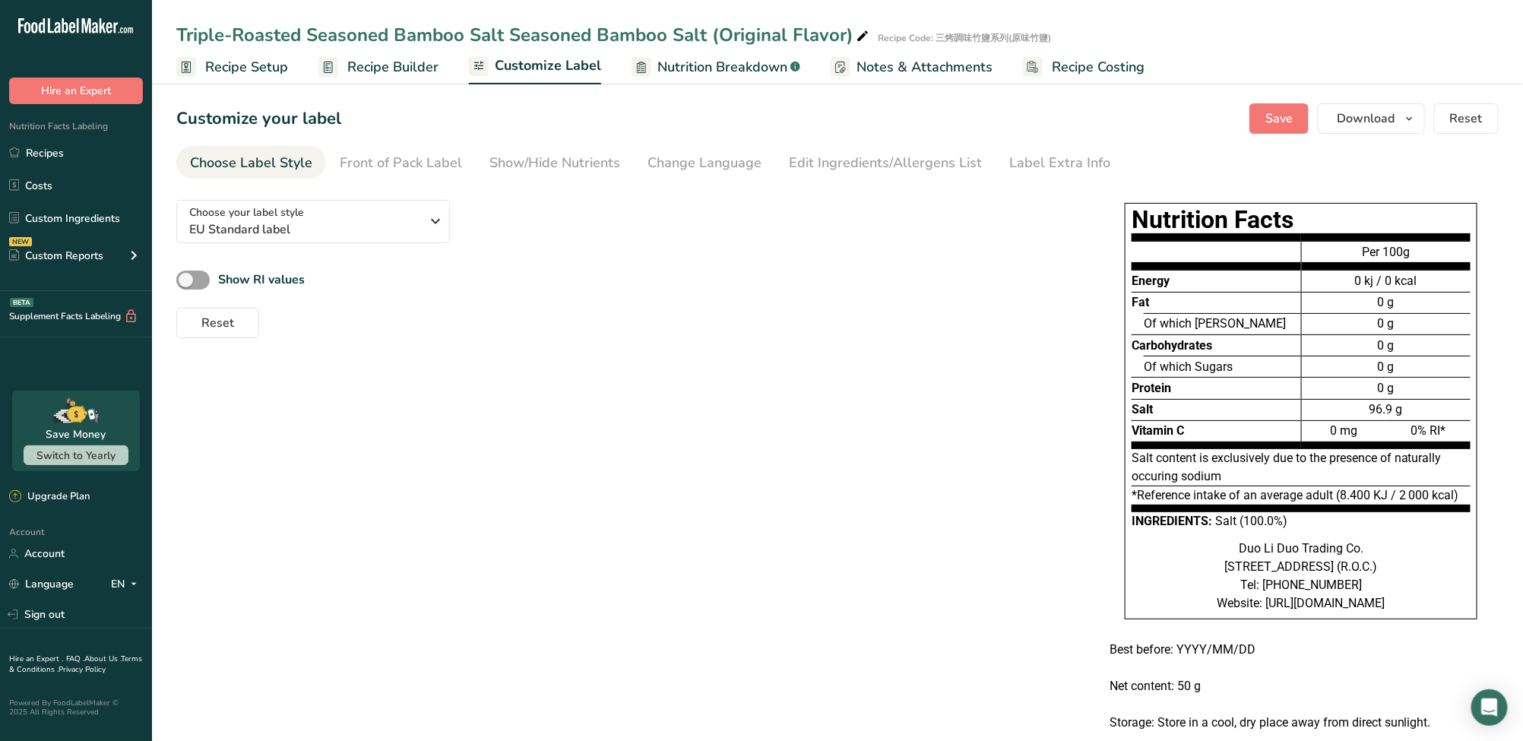
drag, startPoint x: 1009, startPoint y: 459, endPoint x: 992, endPoint y: 449, distance: 19.4
click at [1009, 459] on div "Choose your label style EU Standard label USA (FDA) Standard FDA label Tabular …" at bounding box center [837, 487] width 1322 height 599
click at [449, 169] on div "Front of Pack Label" at bounding box center [401, 163] width 122 height 21
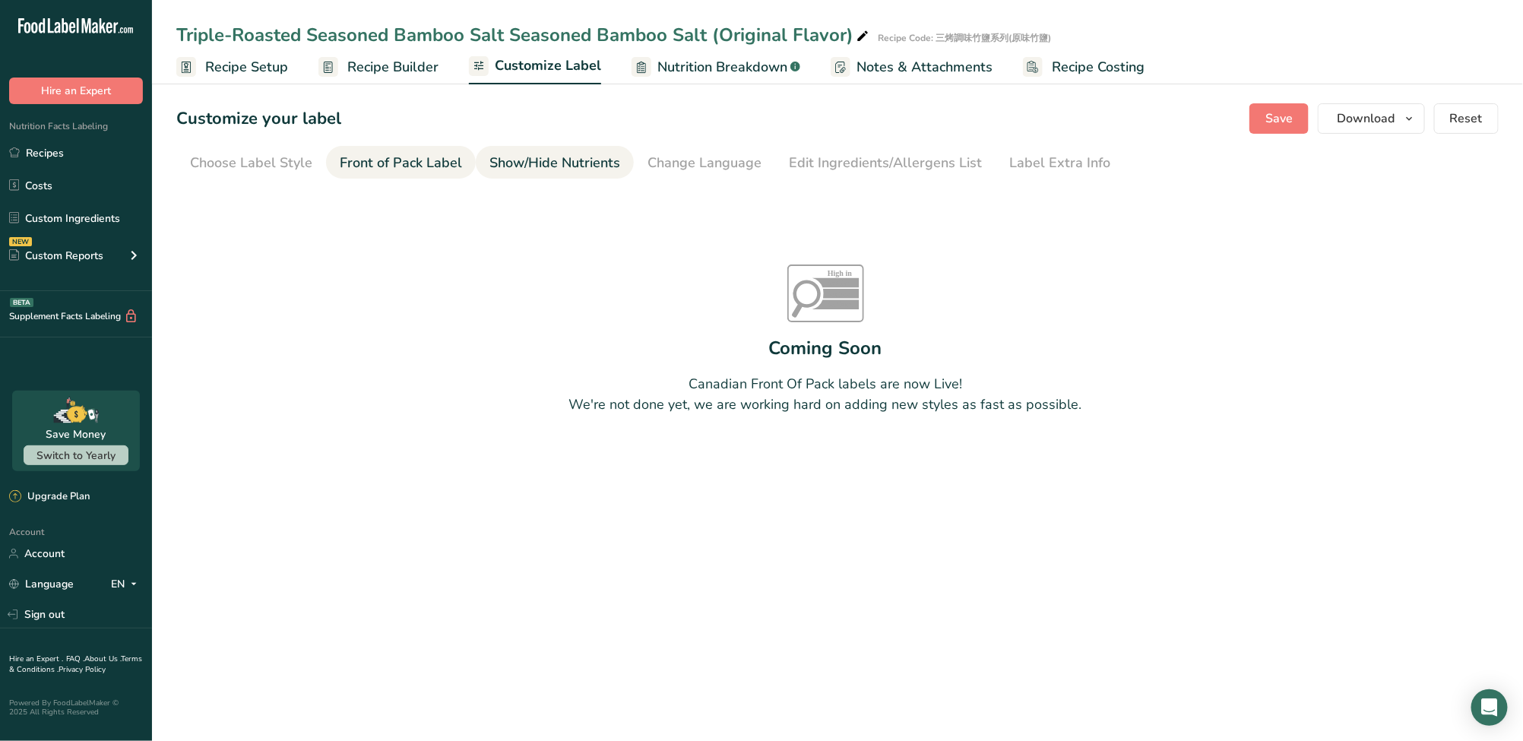
click at [532, 174] on link "Show/Hide Nutrients" at bounding box center [554, 163] width 131 height 34
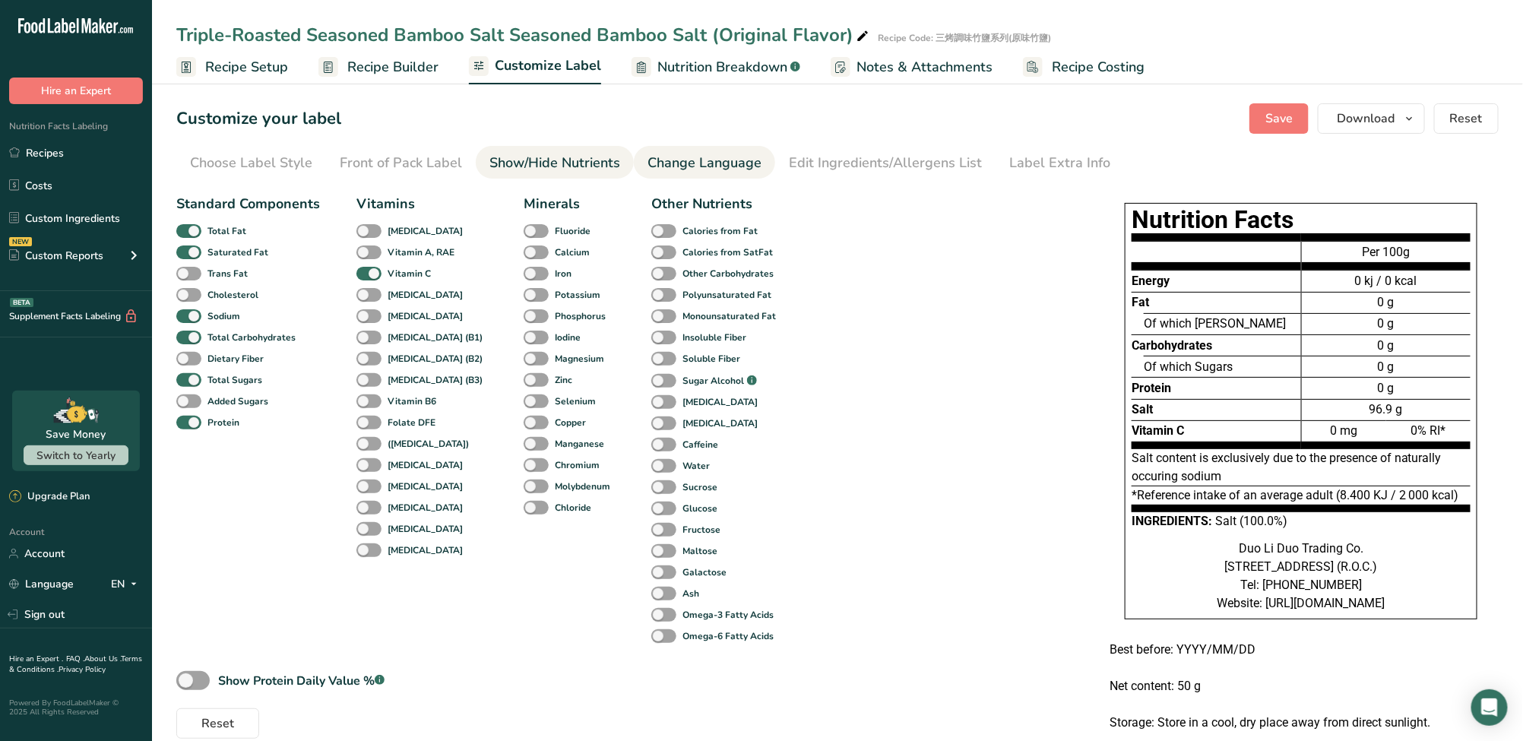
click at [652, 169] on div "Change Language" at bounding box center [704, 163] width 114 height 21
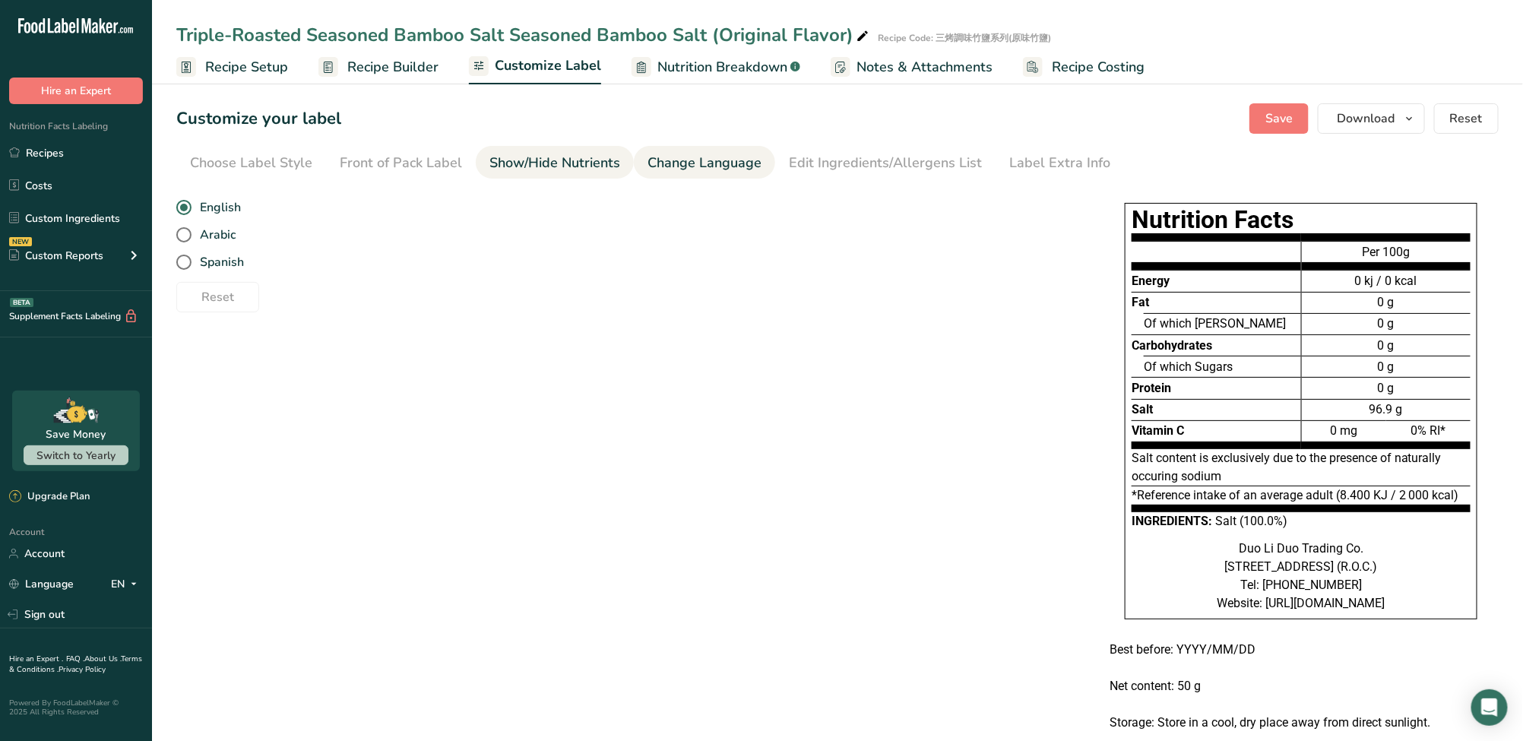
click at [539, 170] on div "Show/Hide Nutrients" at bounding box center [554, 163] width 131 height 21
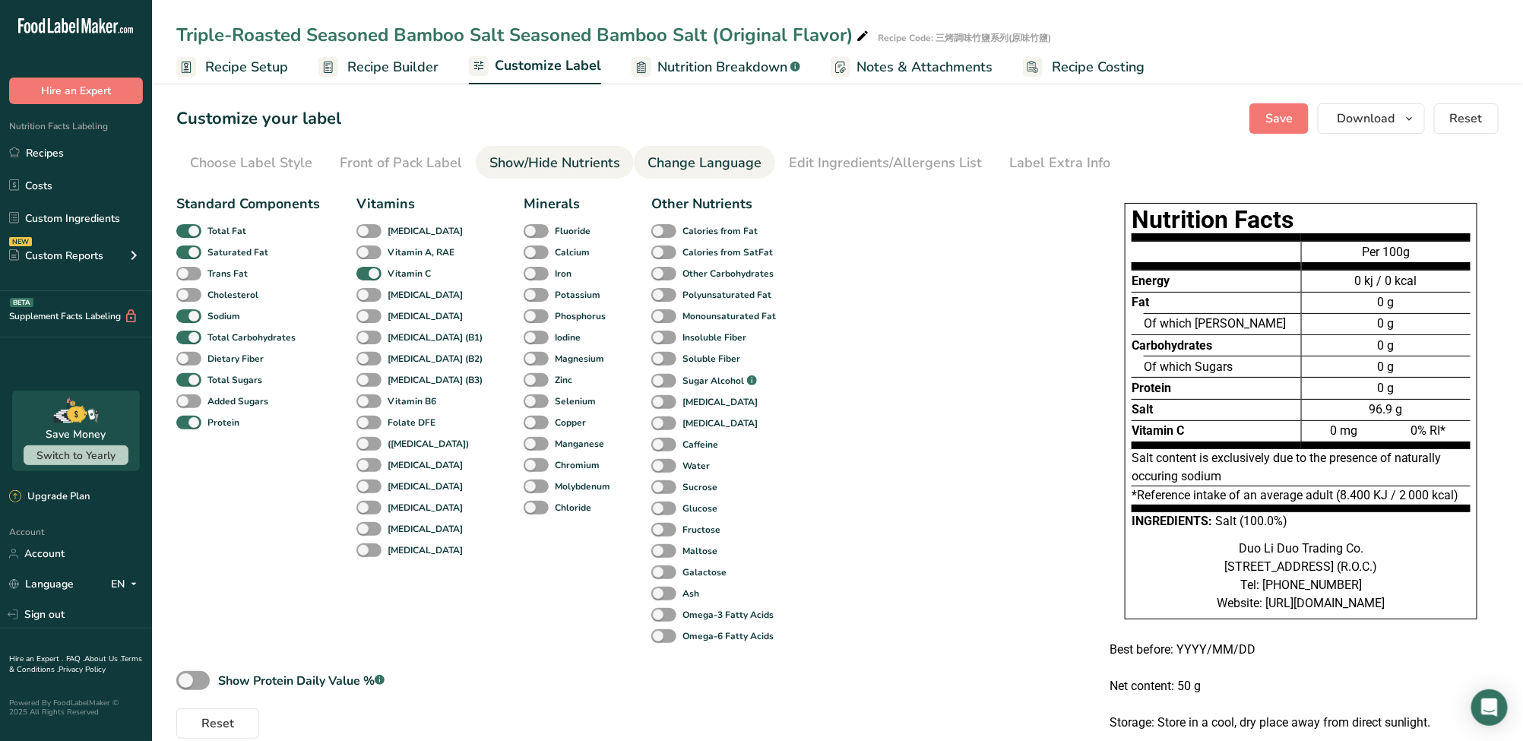
click at [735, 147] on link "Change Language" at bounding box center [704, 163] width 114 height 34
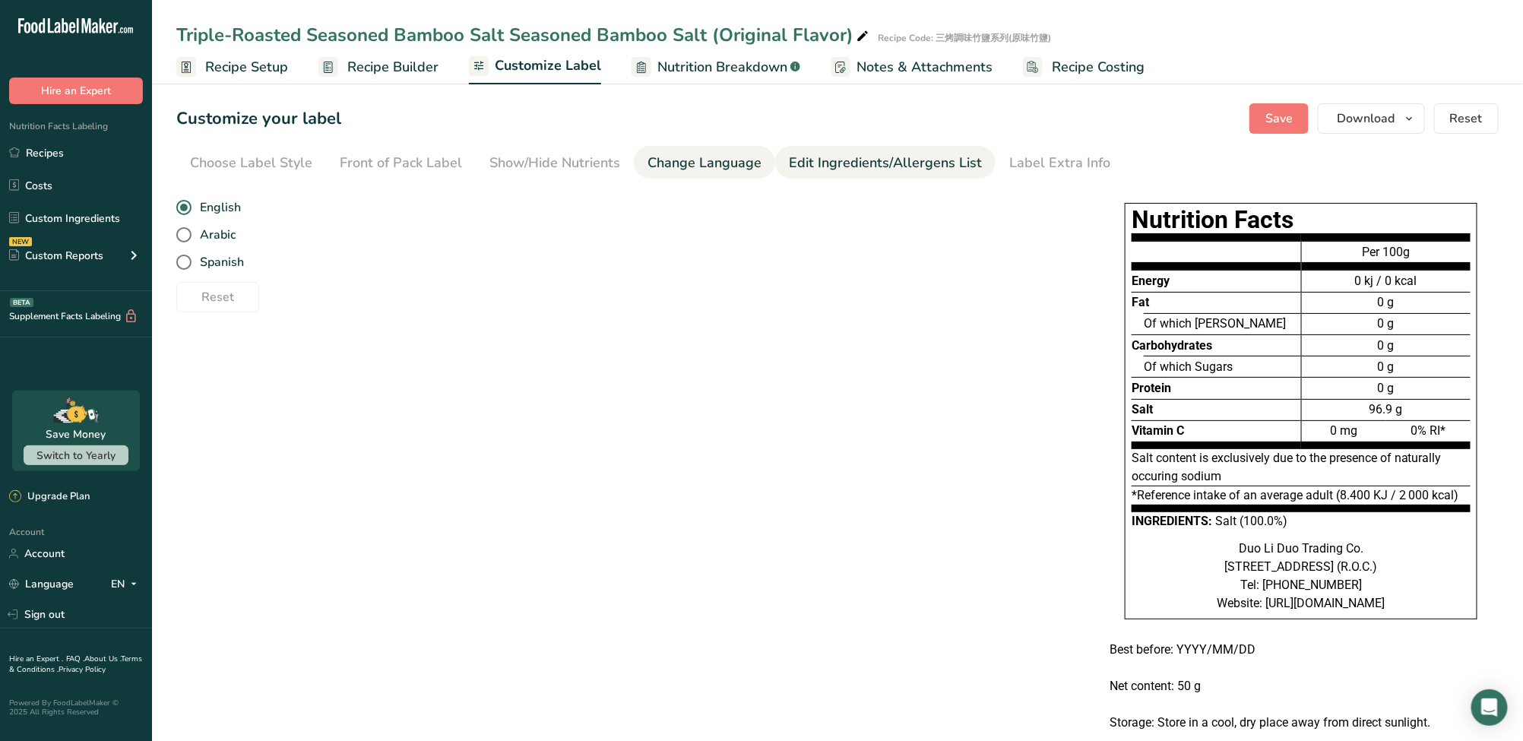
click at [875, 162] on div "Edit Ingredients/Allergens List" at bounding box center [885, 163] width 193 height 21
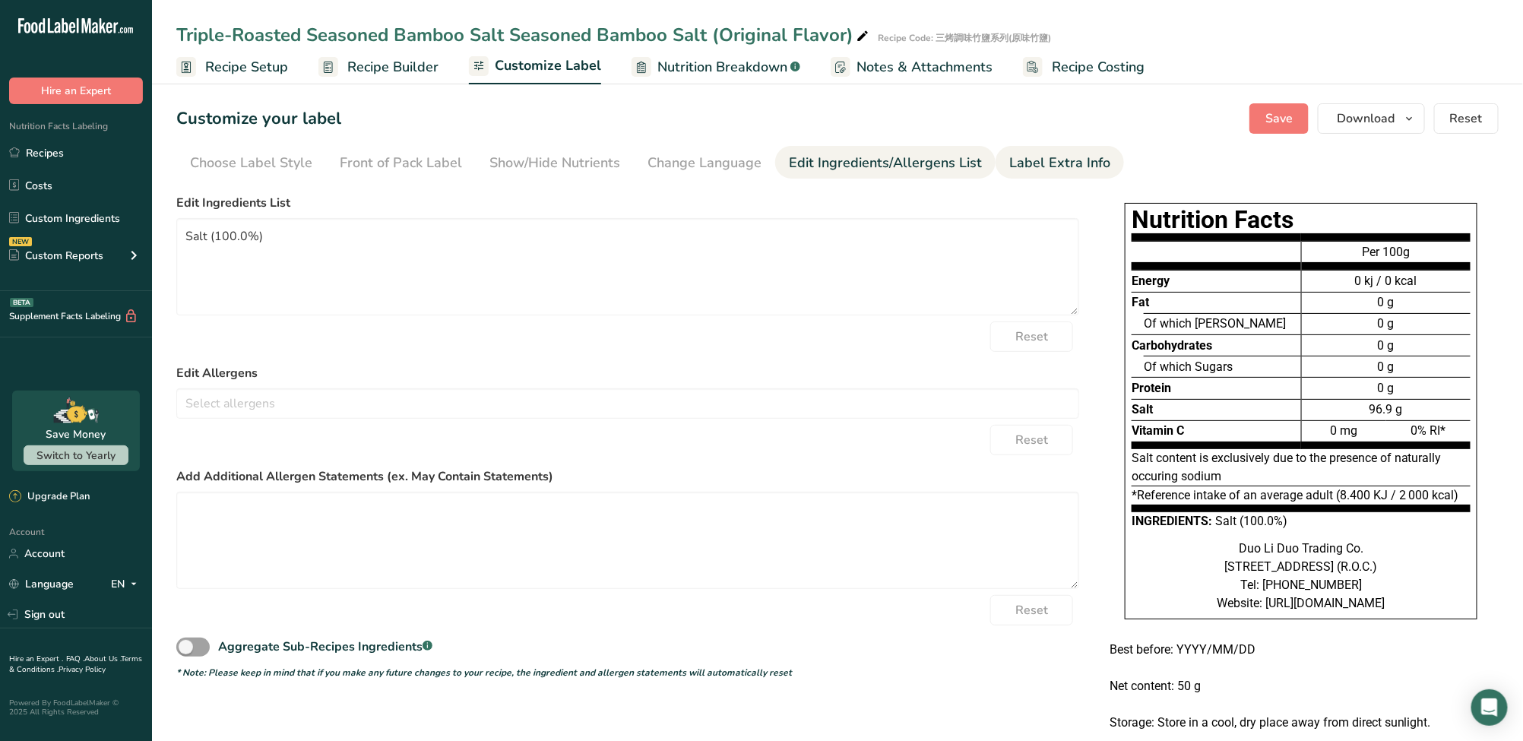
click at [1009, 157] on div "Label Extra Info" at bounding box center [1059, 163] width 101 height 21
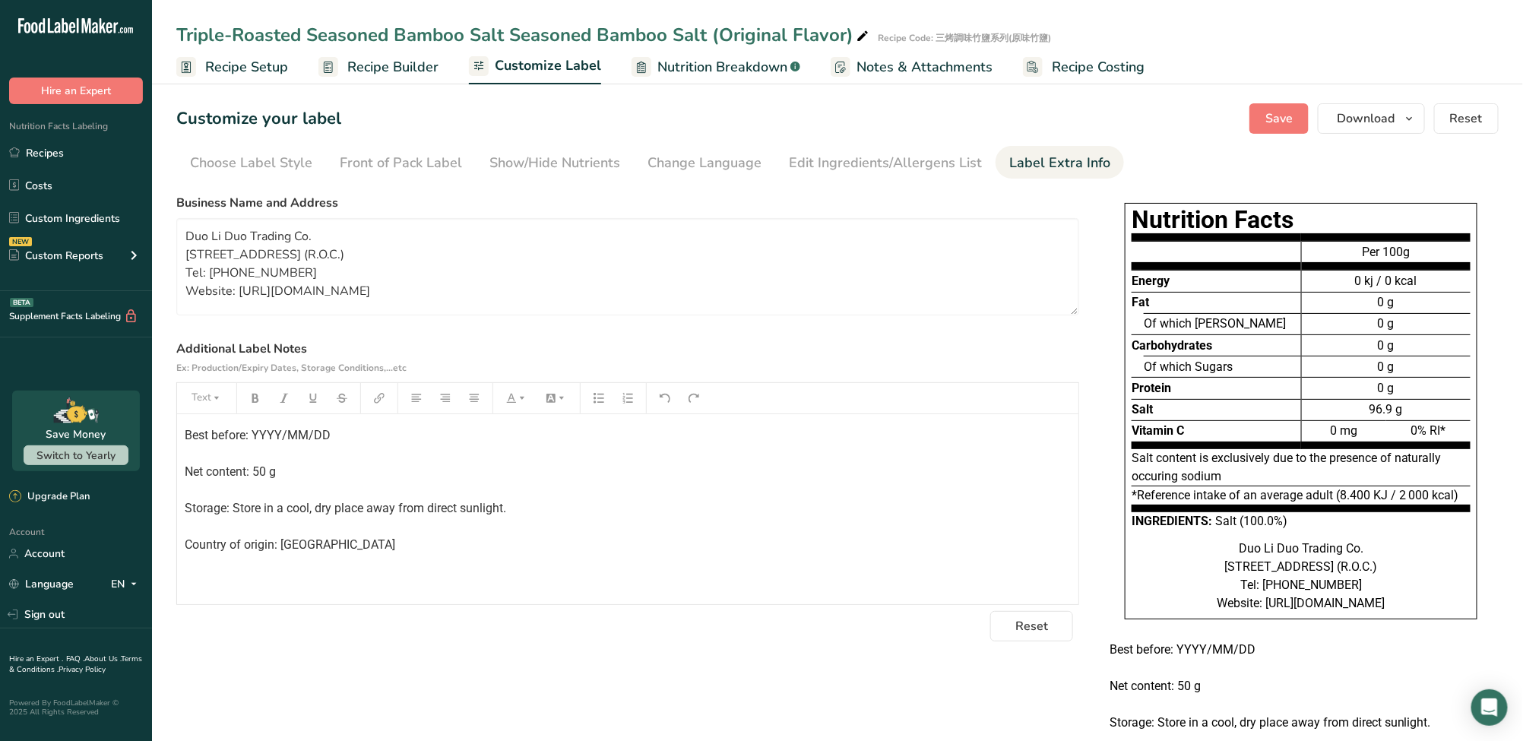
click at [909, 441] on p "Best before: YYYY/MM/DD Net content: 50 g Storage: Store in a cool, dry place a…" at bounding box center [628, 490] width 886 height 128
click at [370, 159] on div "Front of Pack Label" at bounding box center [401, 163] width 122 height 21
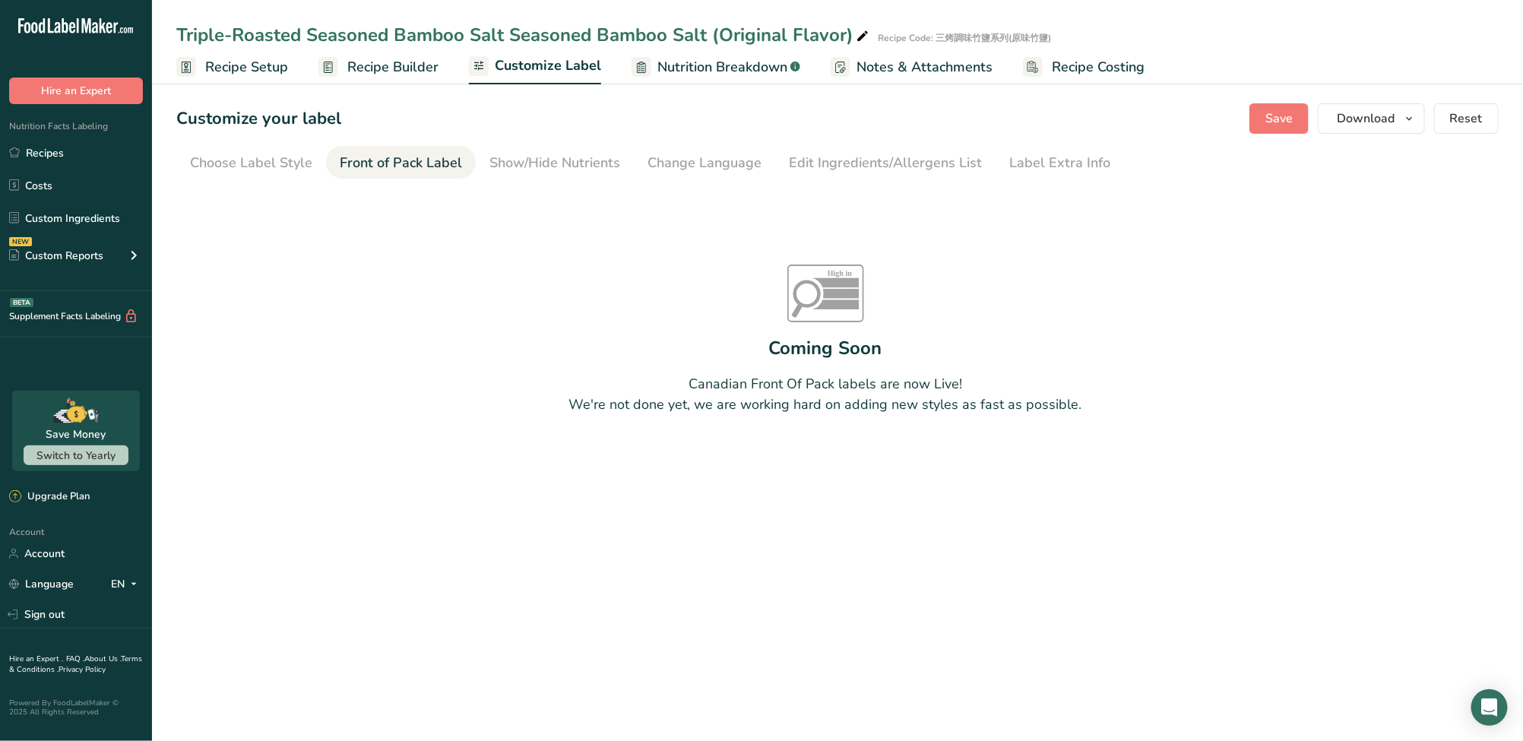
click at [603, 179] on section "Customize your label Save Download Choose what to show on your downloaded label…" at bounding box center [837, 297] width 1371 height 437
click at [599, 176] on link "Show/Hide Nutrients" at bounding box center [554, 163] width 131 height 34
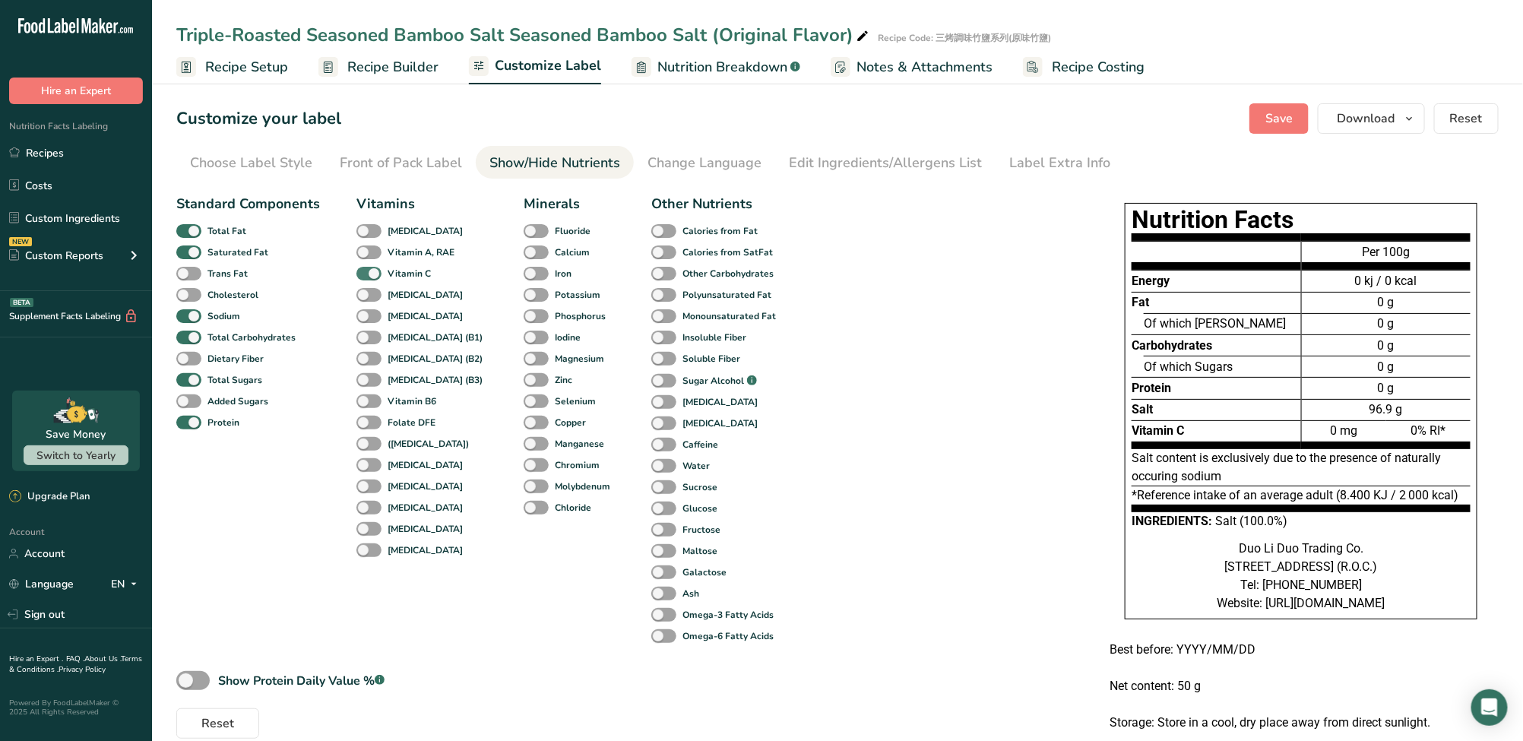
click at [369, 276] on span at bounding box center [368, 274] width 25 height 14
click at [366, 276] on input "Vitamin C" at bounding box center [361, 273] width 10 height 10
checkbox input "false"
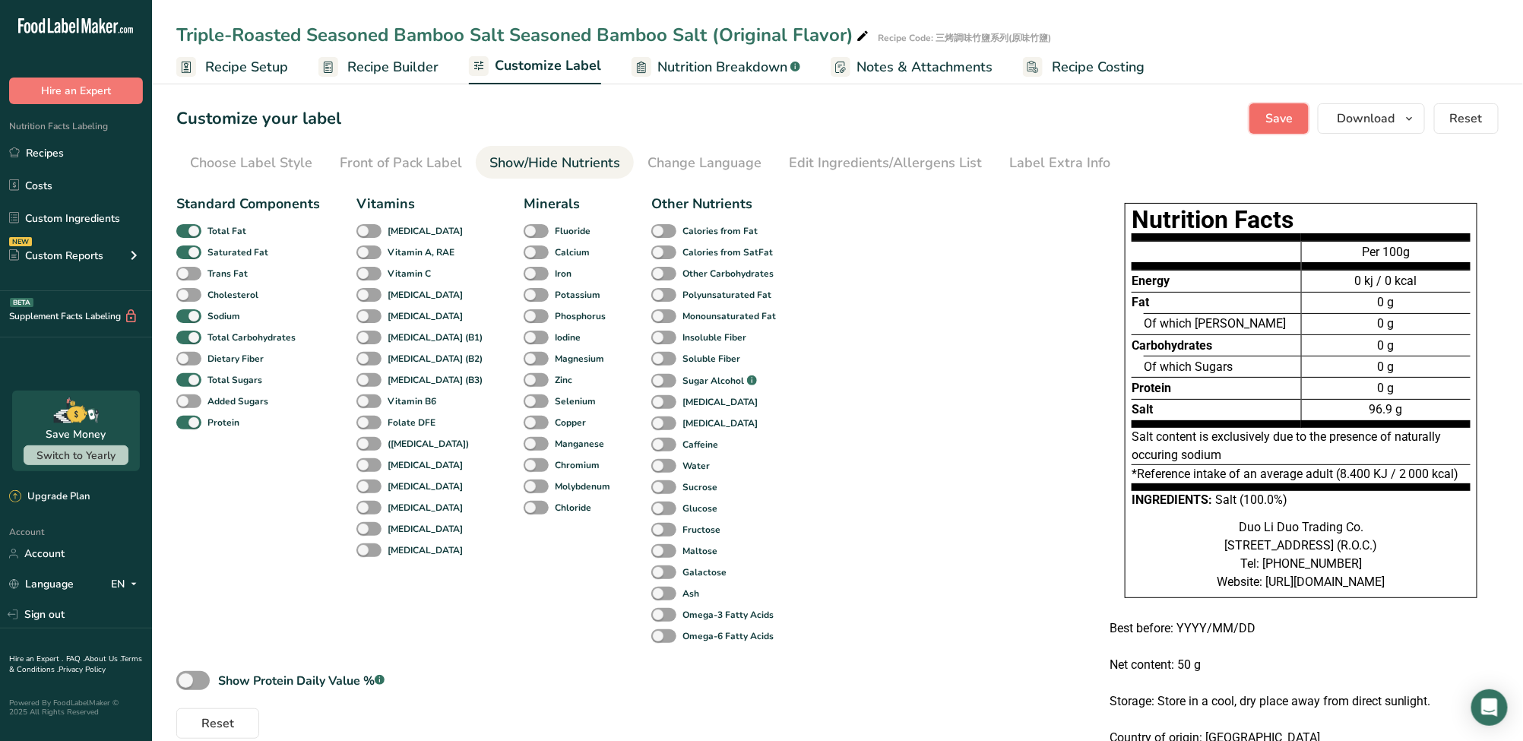
click at [1264, 115] on button "Save" at bounding box center [1278, 118] width 59 height 30
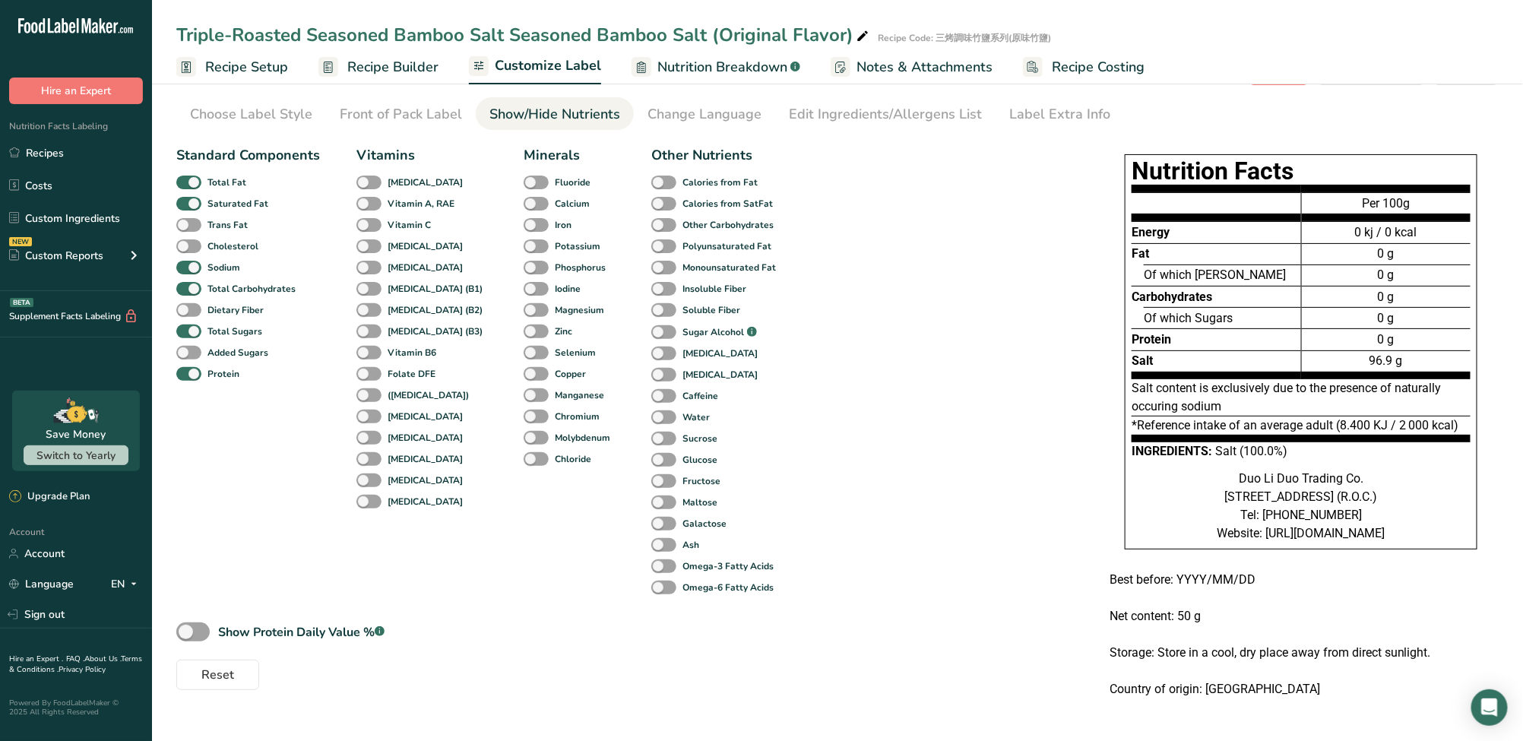
scroll to position [81, 0]
drag, startPoint x: 938, startPoint y: 364, endPoint x: 955, endPoint y: 340, distance: 29.9
click at [938, 364] on div "Standard Components Total Fat Saturated Fat Trans Fat Cholesterol Sodium Total …" at bounding box center [627, 414] width 903 height 551
click at [901, 69] on span "Notes & Attachments" at bounding box center [924, 67] width 136 height 21
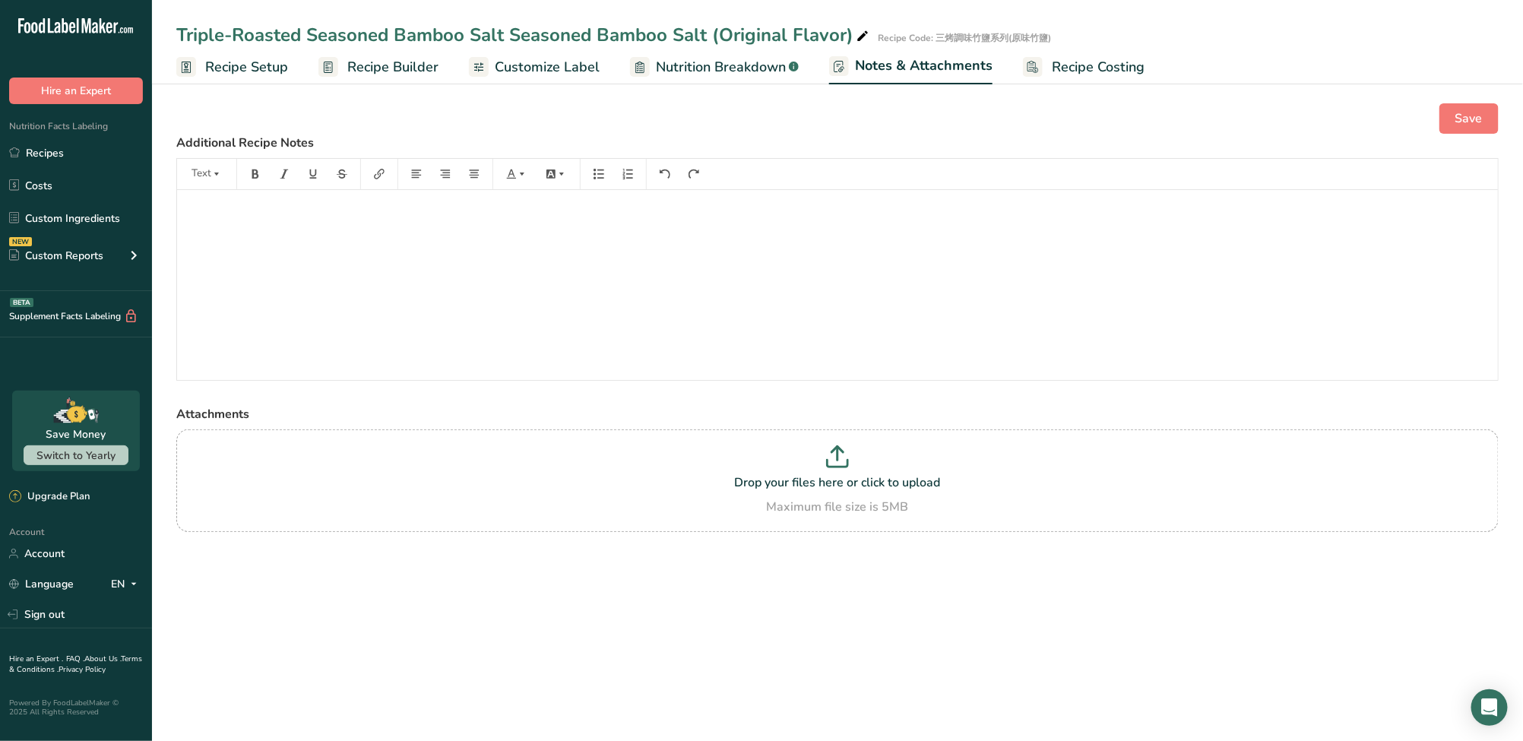
click at [749, 89] on div "Save Additional Recipe Notes Text ﻿ Attachments Drop your files here or click t…" at bounding box center [837, 337] width 1371 height 517
click at [744, 70] on span "Nutrition Breakdown" at bounding box center [721, 67] width 130 height 21
select select "Calories"
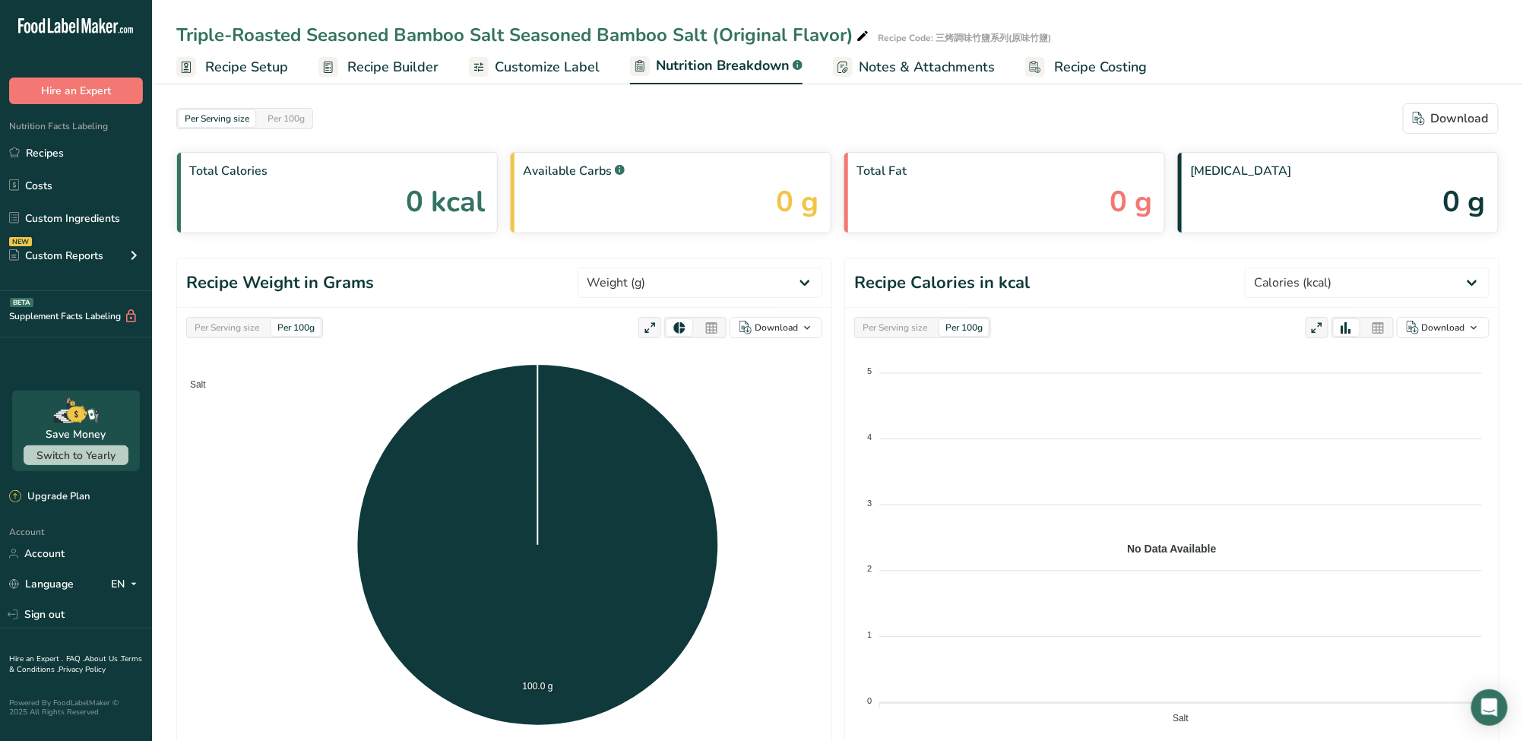
click at [511, 70] on span "Customize Label" at bounding box center [547, 67] width 105 height 21
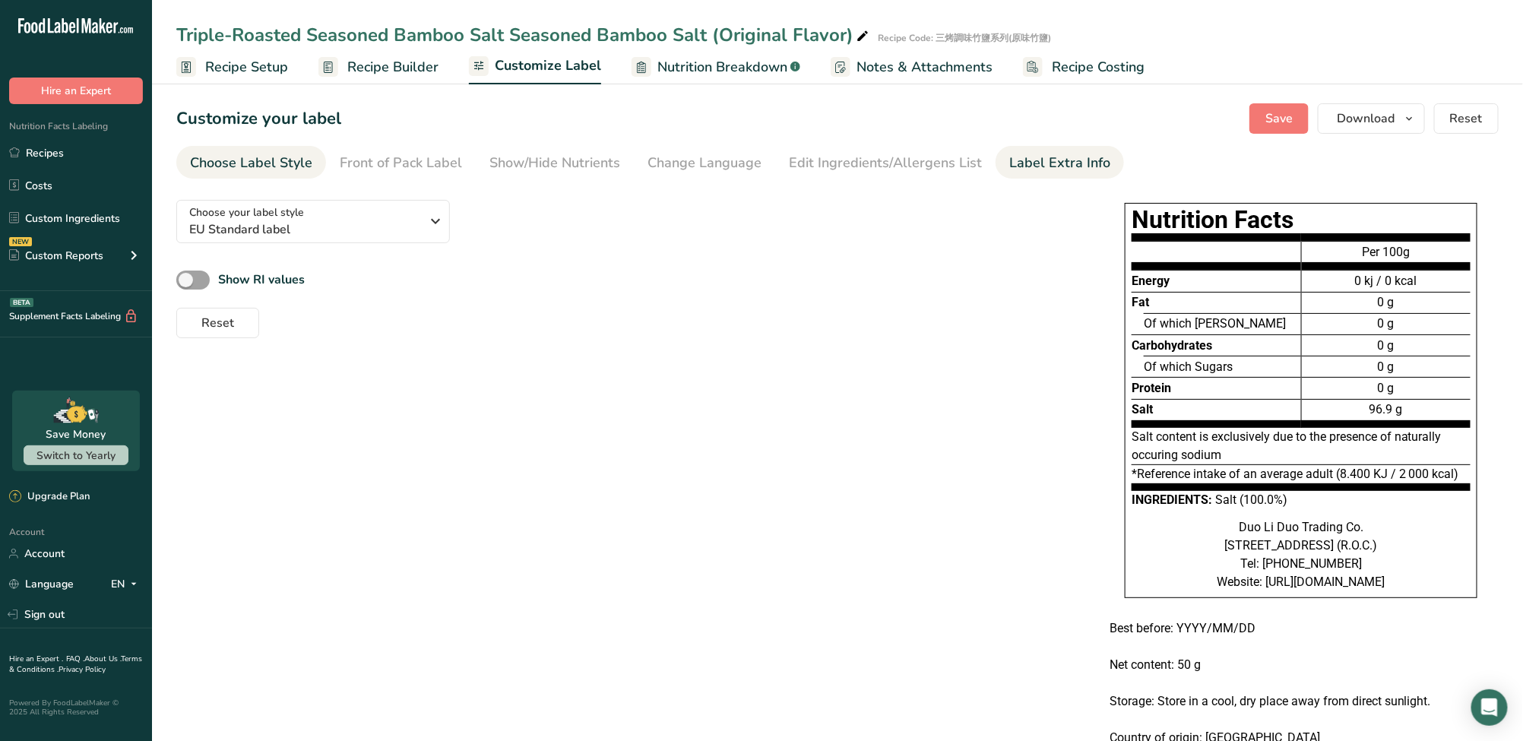
click at [1060, 172] on div "Label Extra Info" at bounding box center [1059, 163] width 101 height 21
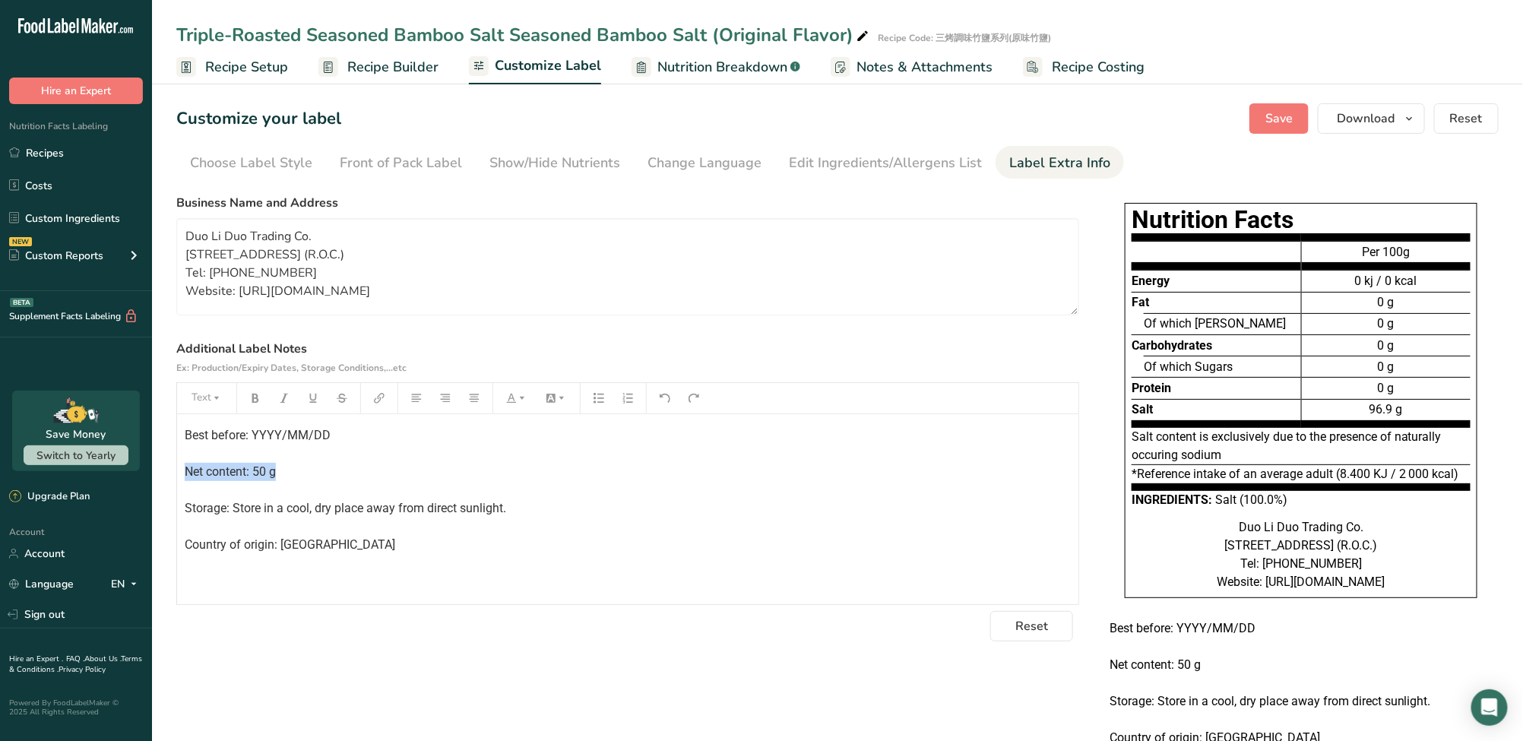
drag, startPoint x: 277, startPoint y: 475, endPoint x: 169, endPoint y: 475, distance: 108.7
click at [169, 475] on section "Customize your label Save Download Choose what to show on your downloaded label…" at bounding box center [837, 434] width 1371 height 710
copy span "Net content: 50 g"
click at [835, 362] on label "Additional Label Notes Ex: Production/Expiry Dates, Storage Conditions,...etc" at bounding box center [627, 358] width 903 height 36
drag, startPoint x: 297, startPoint y: 470, endPoint x: 169, endPoint y: 476, distance: 128.6
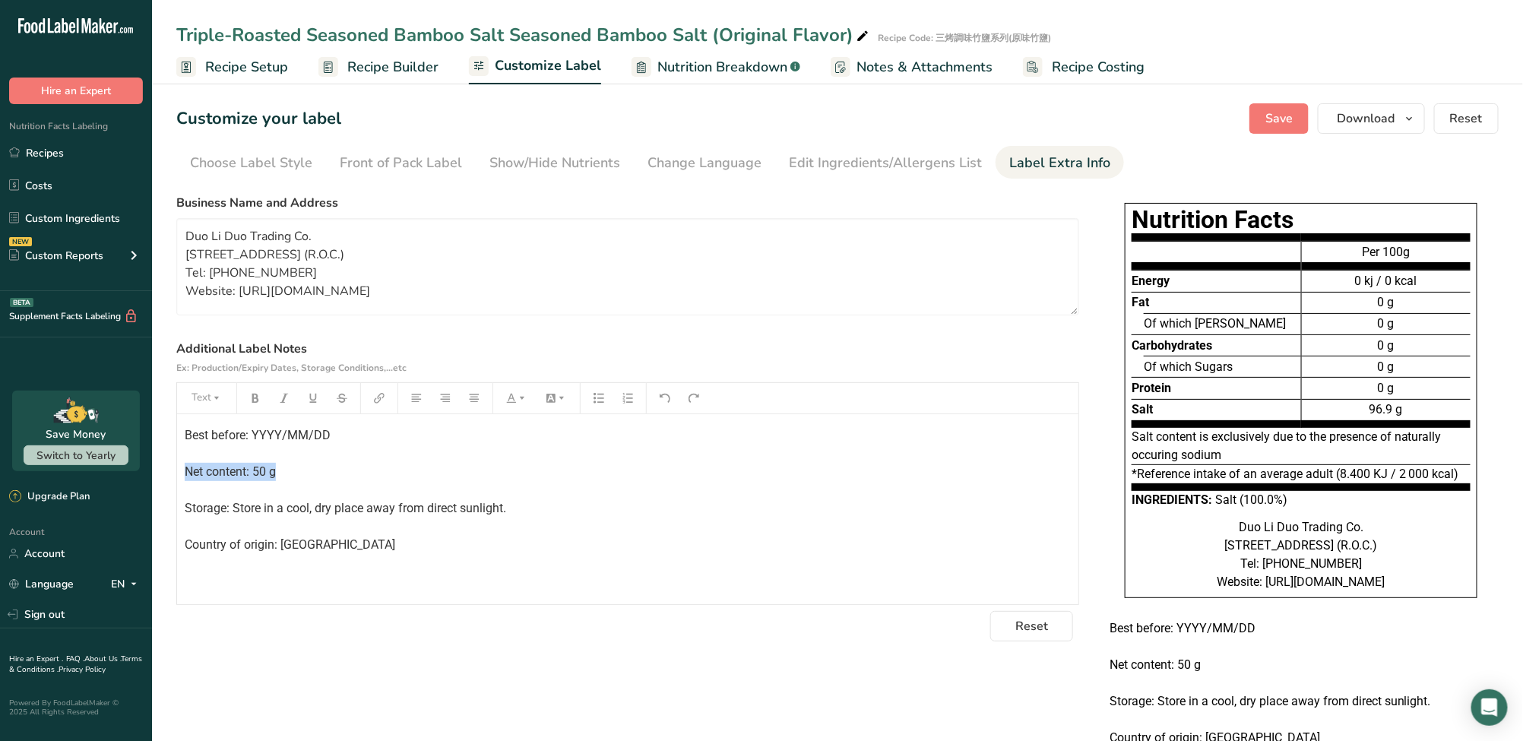
click at [169, 476] on section "Customize your label Save Download Choose what to show on your downloaded label…" at bounding box center [837, 434] width 1371 height 710
click at [1279, 115] on span "Save" at bounding box center [1278, 118] width 27 height 18
click at [1025, 192] on div "Choose your label style EU Standard label USA (FDA) Standard FDA label Tabular …" at bounding box center [627, 415] width 903 height 454
click at [261, 161] on div "Choose Label Style" at bounding box center [251, 163] width 122 height 21
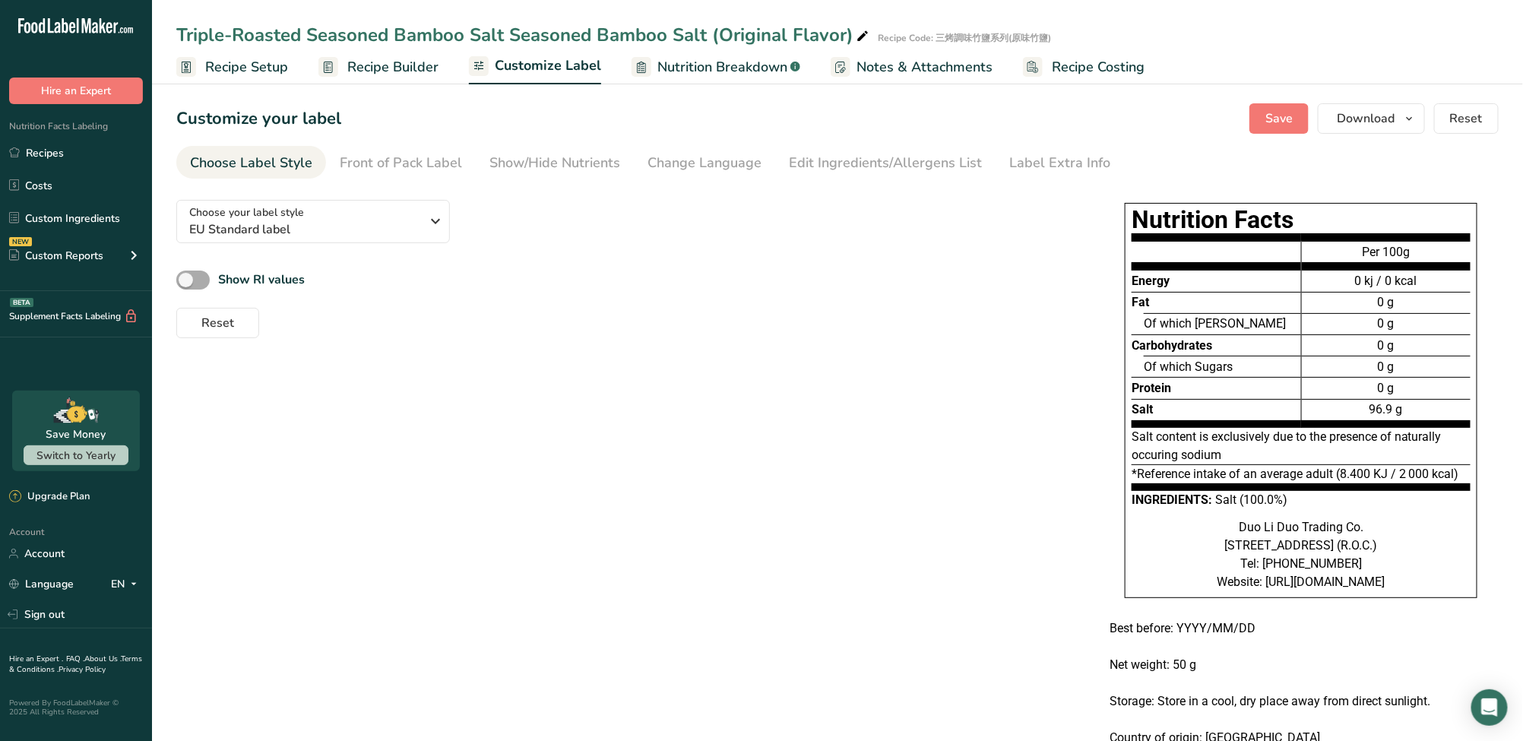
click at [198, 279] on span at bounding box center [192, 279] width 33 height 19
click at [186, 279] on input "Show RI values" at bounding box center [181, 280] width 10 height 10
click at [198, 279] on span at bounding box center [192, 279] width 33 height 19
click at [186, 279] on input "Show RI values" at bounding box center [181, 280] width 10 height 10
click at [198, 279] on span at bounding box center [192, 279] width 33 height 19
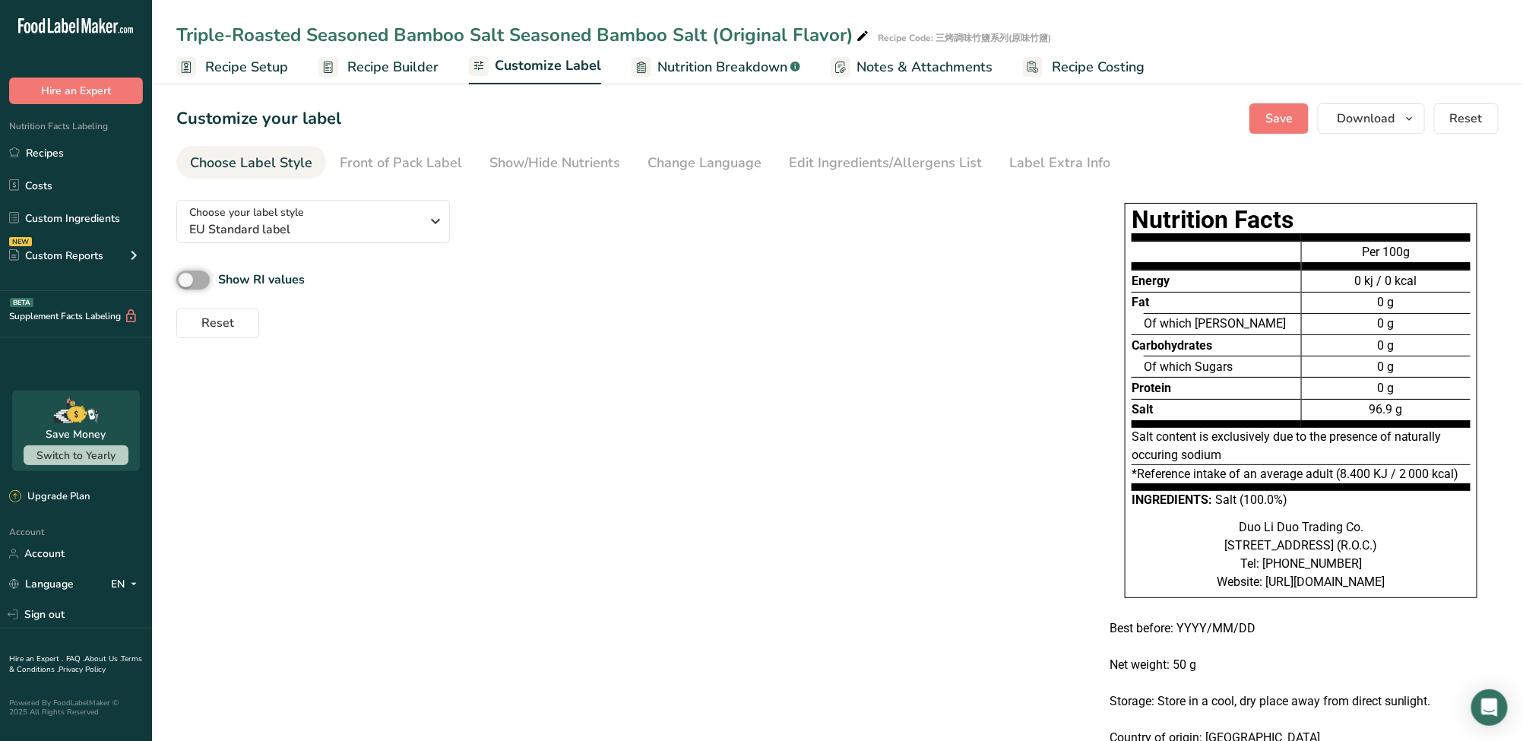
click at [186, 279] on input "Show RI values" at bounding box center [181, 280] width 10 height 10
click at [198, 279] on span at bounding box center [192, 279] width 33 height 19
click at [186, 279] on input "Show RI values" at bounding box center [181, 280] width 10 height 10
checkbox input "false"
click at [394, 158] on div "Front of Pack Label" at bounding box center [401, 163] width 122 height 21
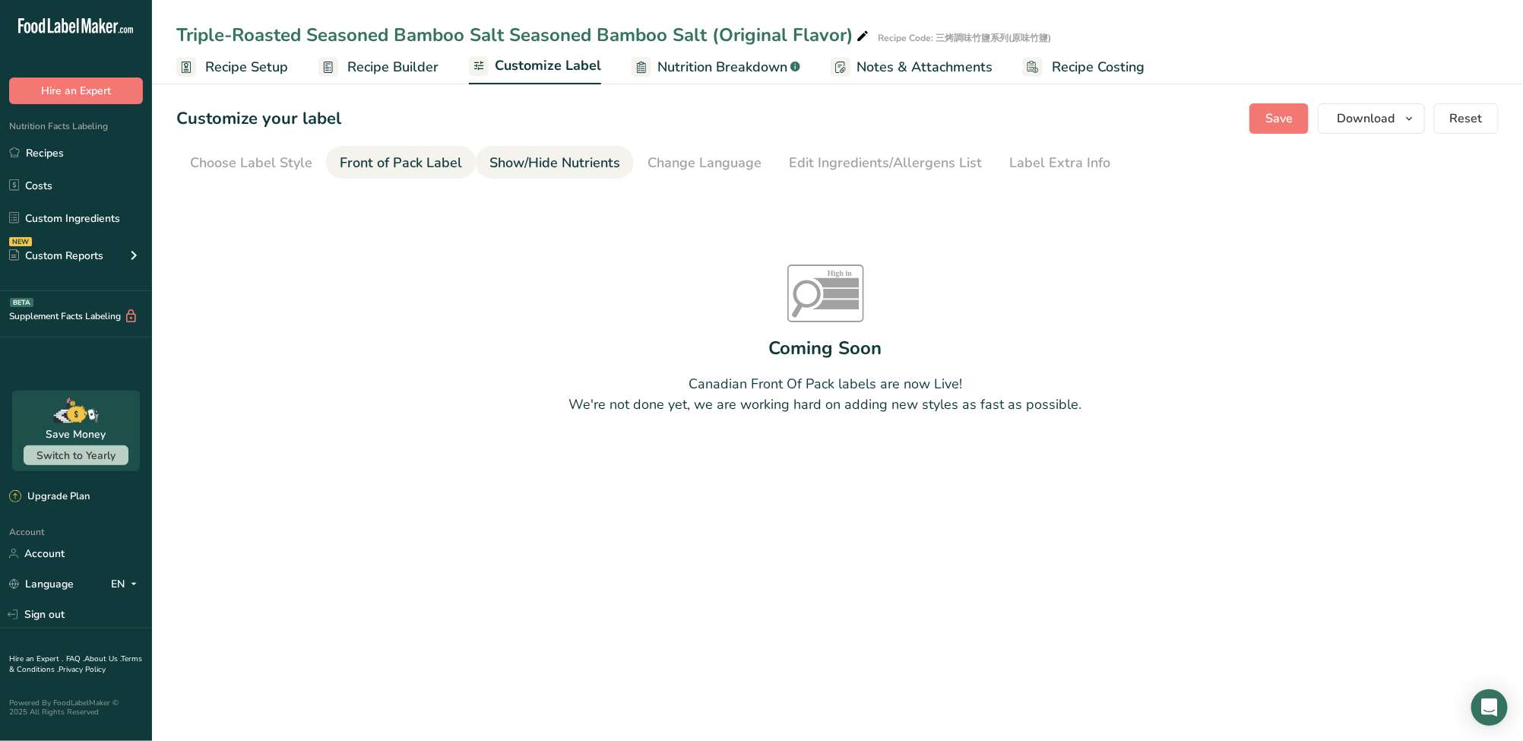
click at [518, 158] on div "Show/Hide Nutrients" at bounding box center [554, 163] width 131 height 21
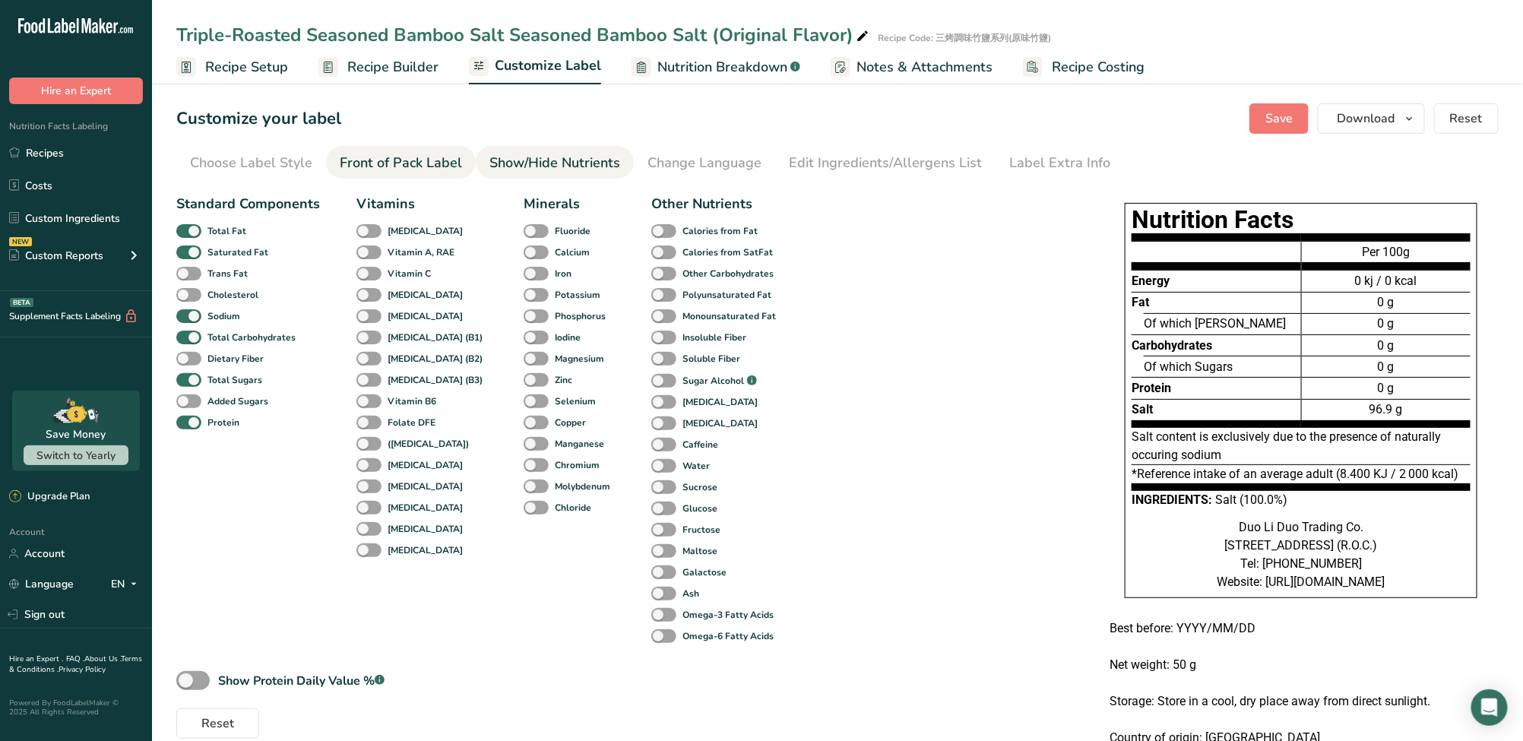
click at [416, 162] on div "Front of Pack Label" at bounding box center [401, 163] width 122 height 21
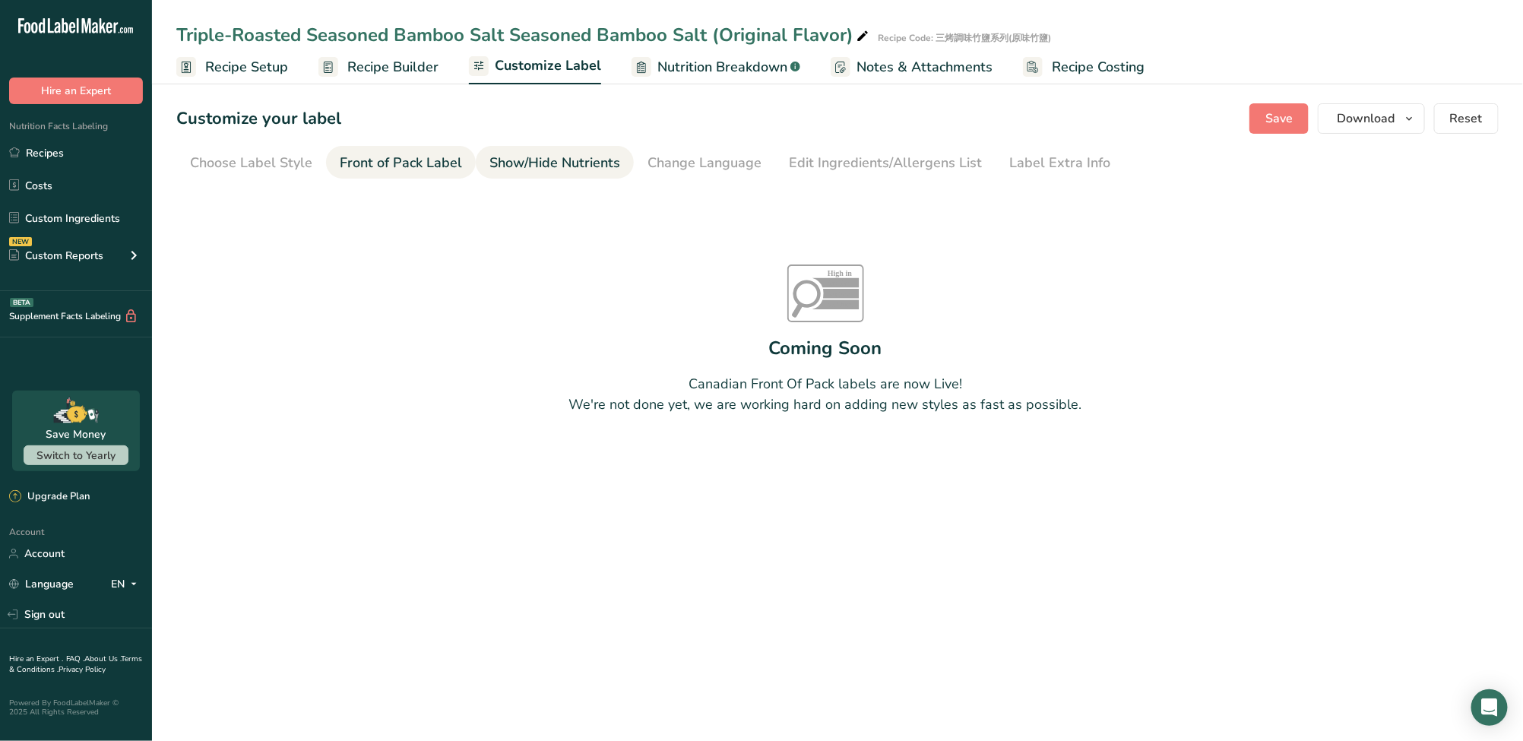
click at [543, 169] on div "Show/Hide Nutrients" at bounding box center [554, 163] width 131 height 21
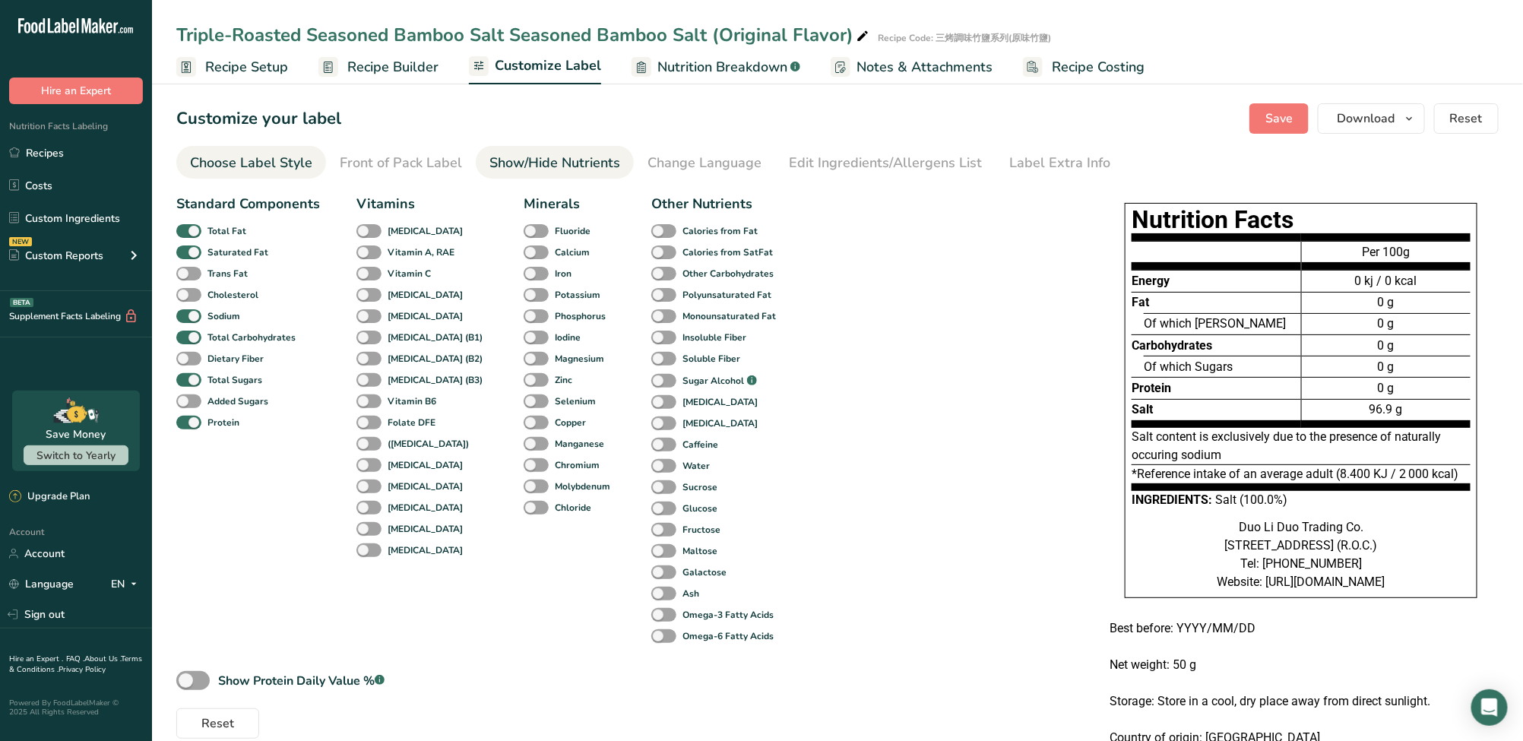
click at [254, 149] on link "Choose Label Style" at bounding box center [251, 163] width 122 height 34
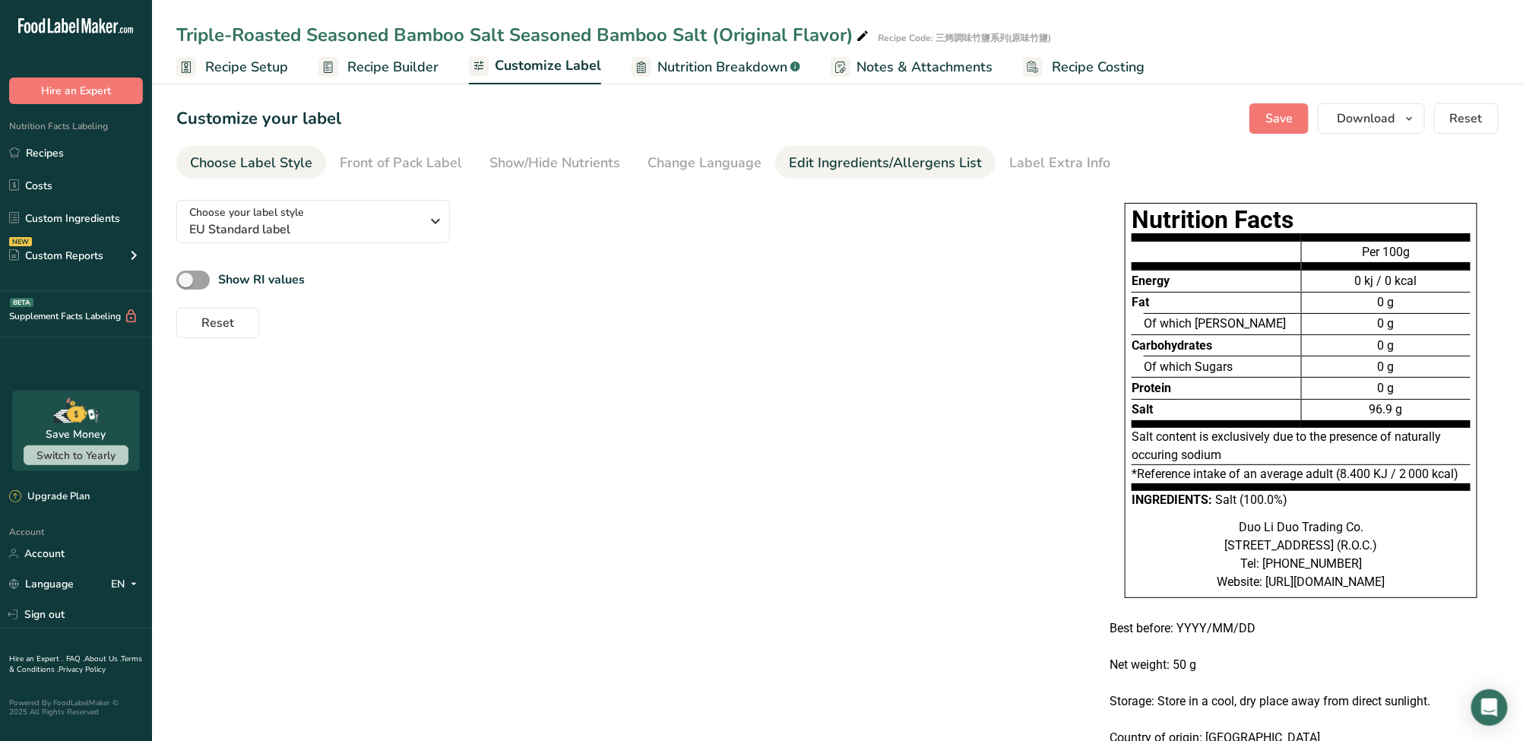
click at [915, 166] on div "Edit Ingredients/Allergens List" at bounding box center [885, 163] width 193 height 21
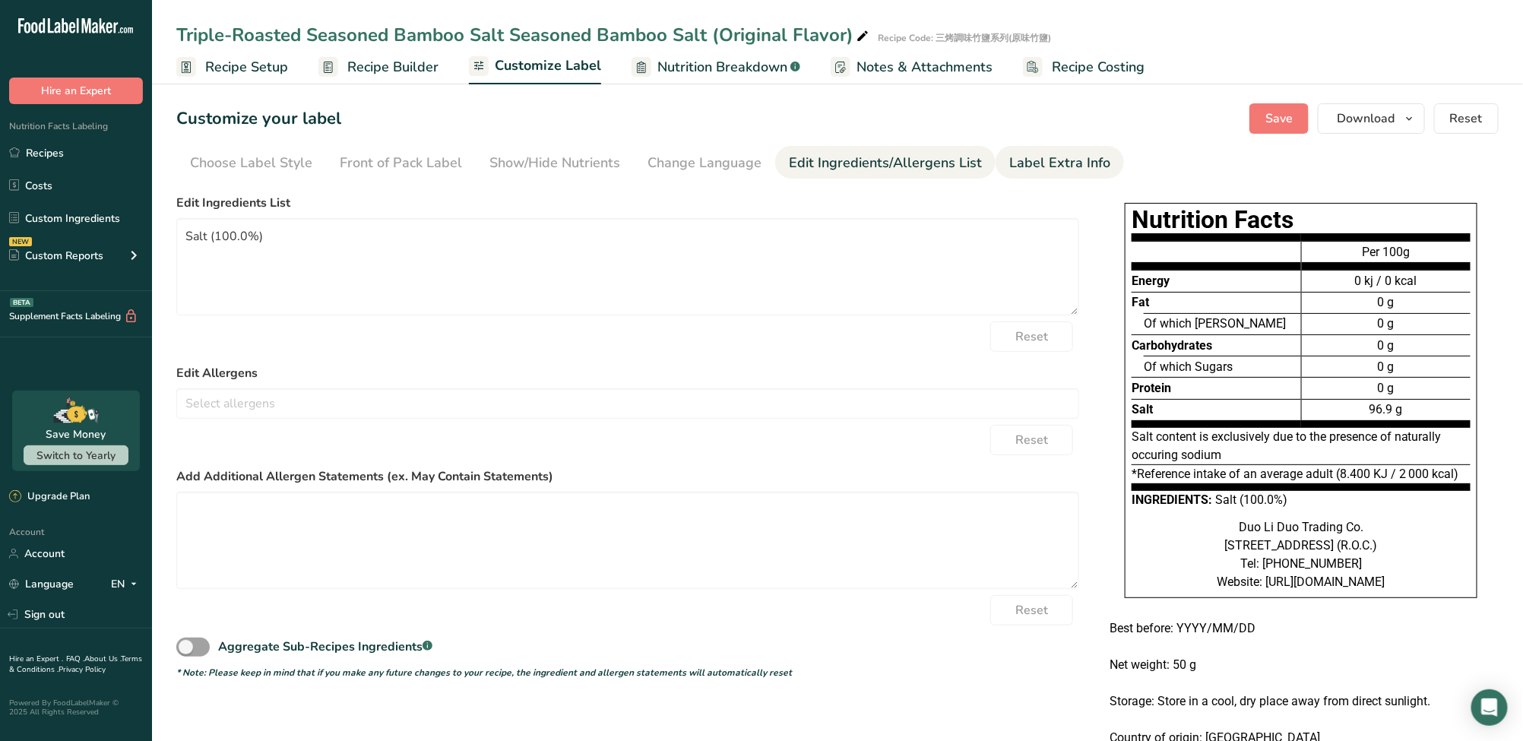
click at [1058, 161] on div "Label Extra Info" at bounding box center [1059, 163] width 101 height 21
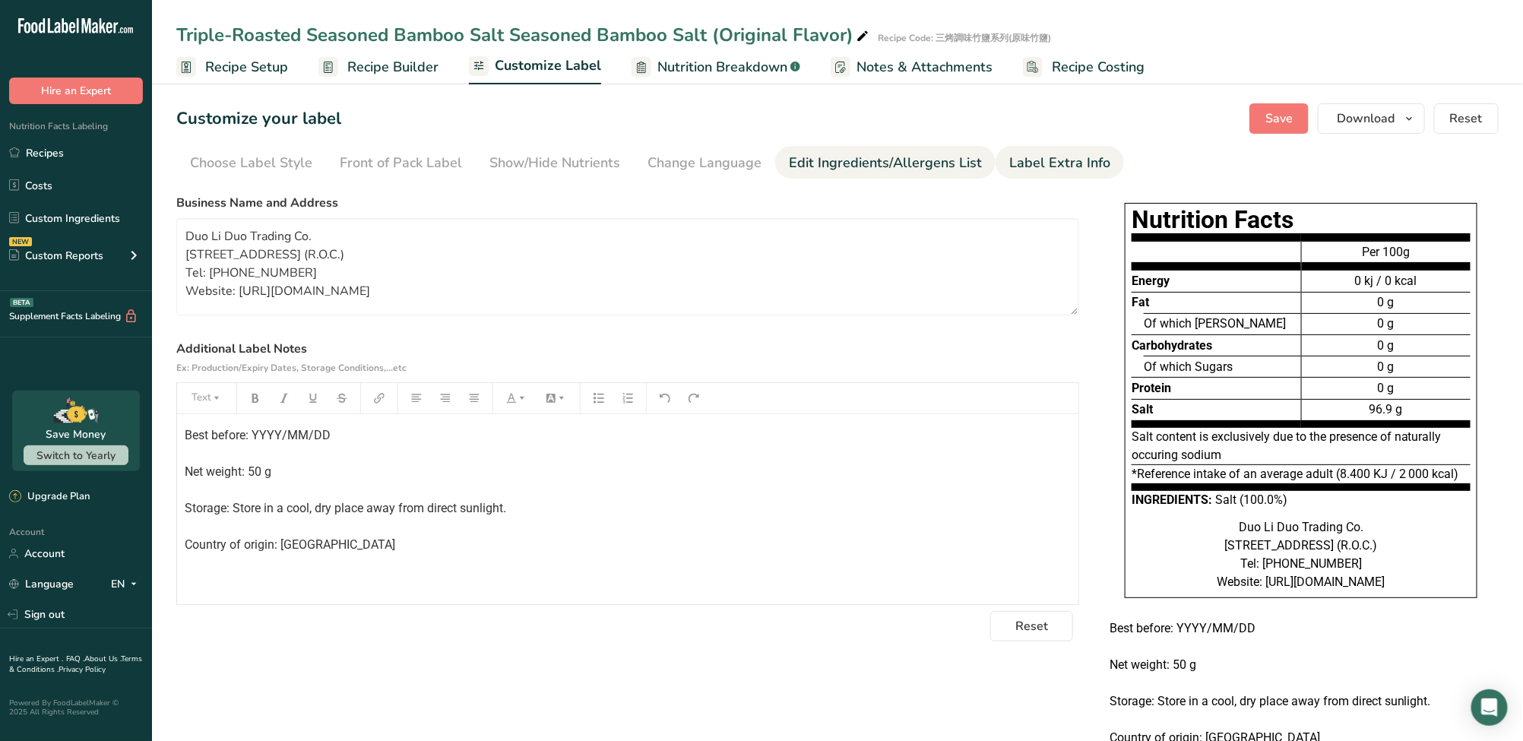
click at [944, 160] on div "Edit Ingredients/Allergens List" at bounding box center [885, 163] width 193 height 21
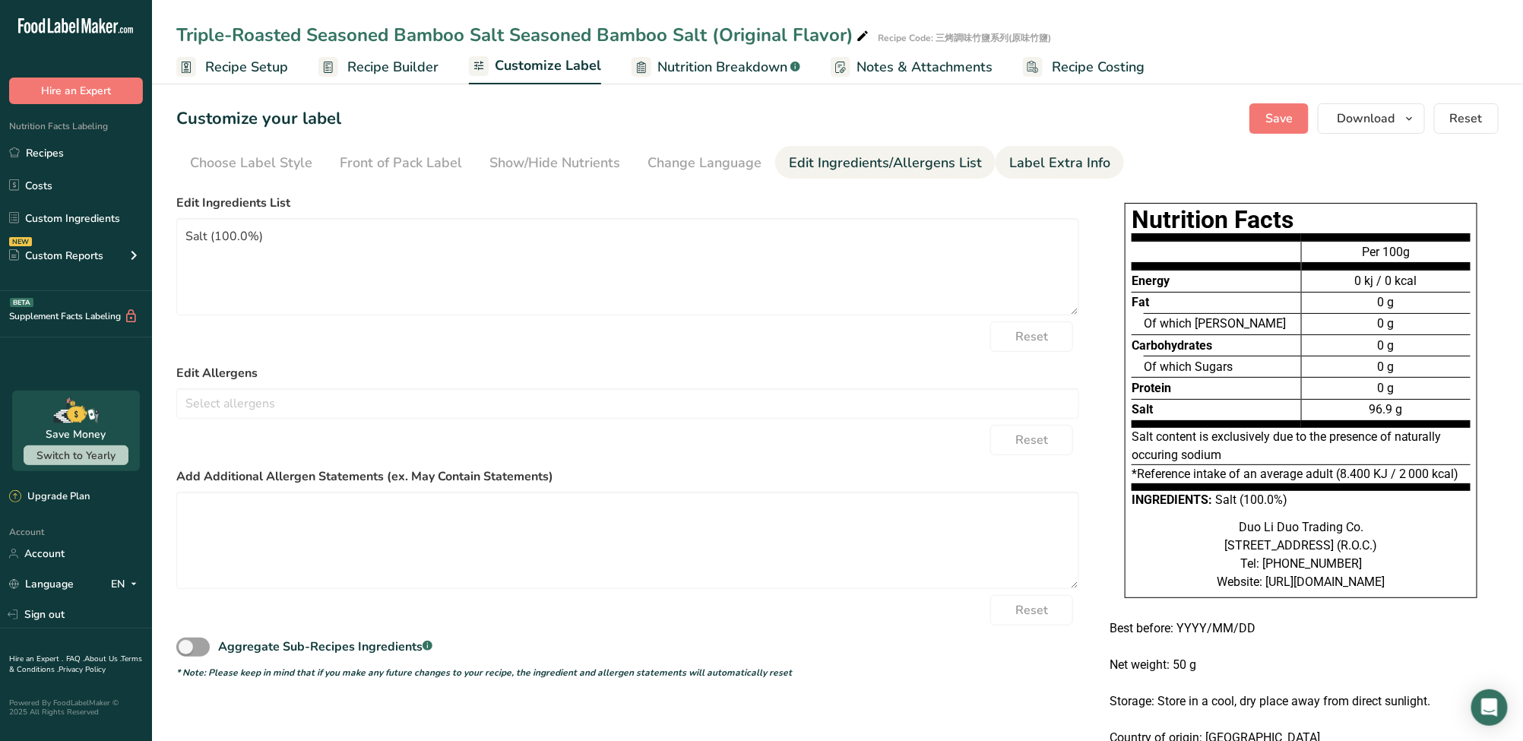
click at [1107, 164] on li "Label Extra Info" at bounding box center [1059, 162] width 128 height 33
click at [1084, 163] on div "Label Extra Info" at bounding box center [1059, 163] width 101 height 21
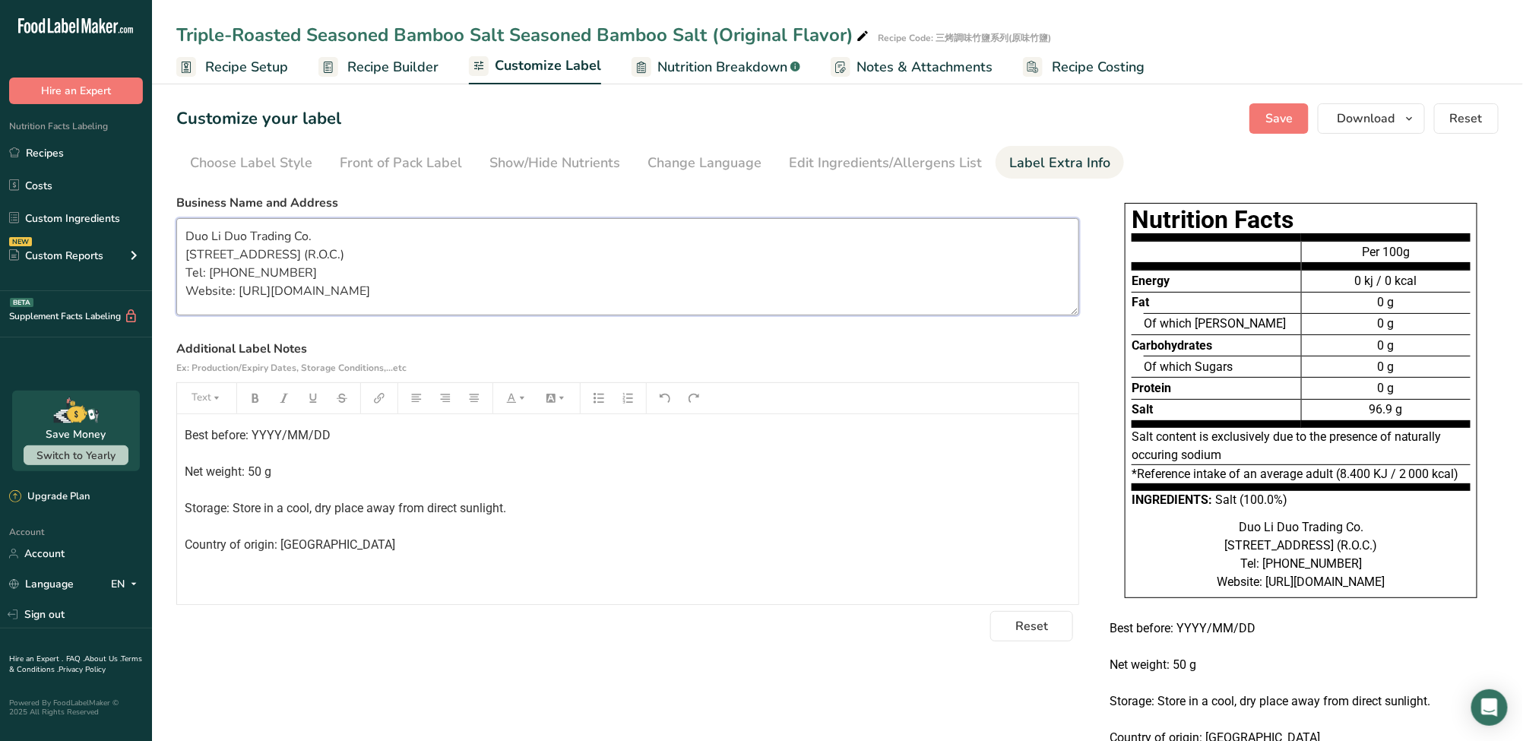
click at [868, 274] on textarea "Duo Li Duo Trading Co. No. 1049, 3F.-19, Jianxing Rd., West Dist., Taichung Cit…" at bounding box center [627, 266] width 903 height 97
click at [868, 470] on p "Best before: YYYY/MM/DD Net weight: 50 g Storage: Store in a cool, dry place aw…" at bounding box center [628, 490] width 886 height 128
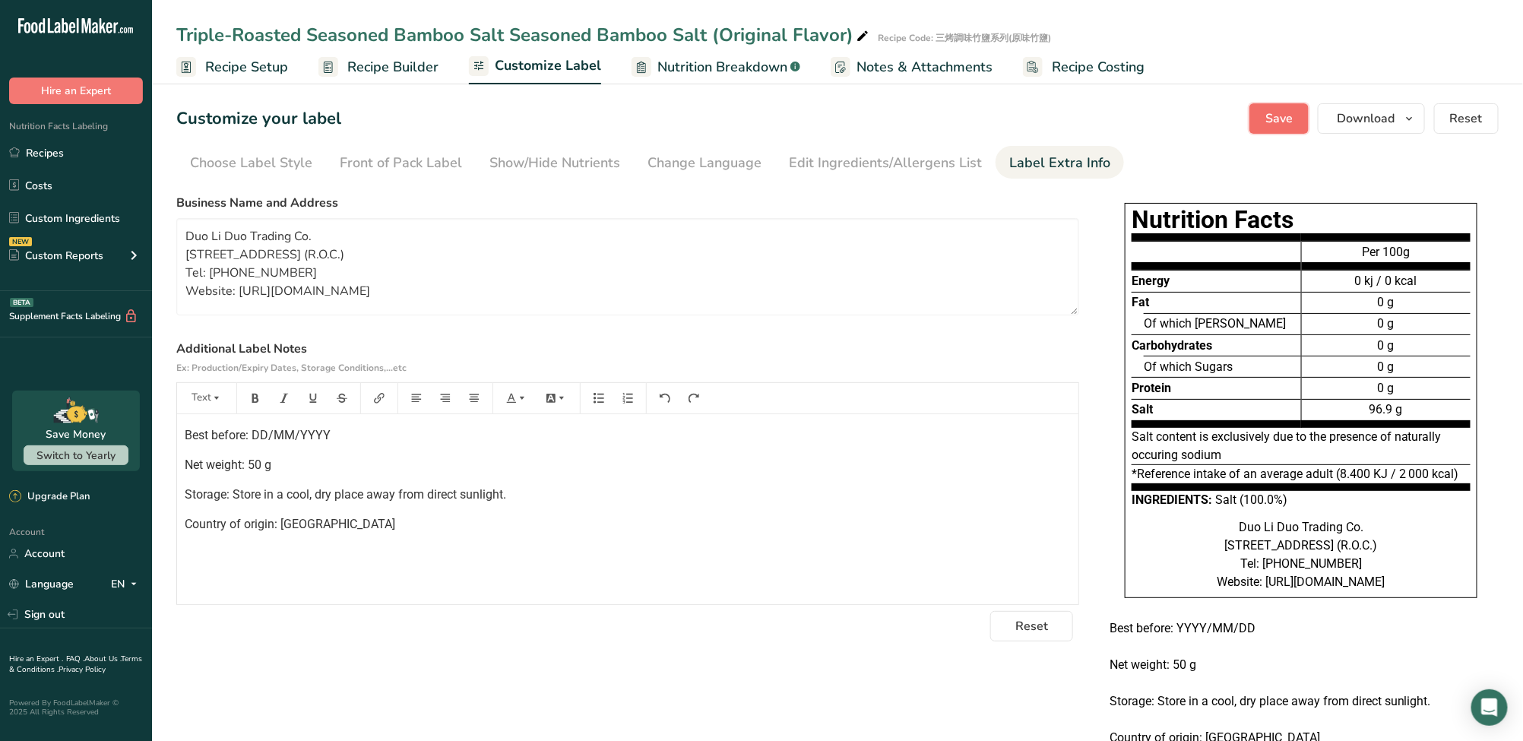
click at [1292, 122] on span "Save" at bounding box center [1278, 118] width 27 height 18
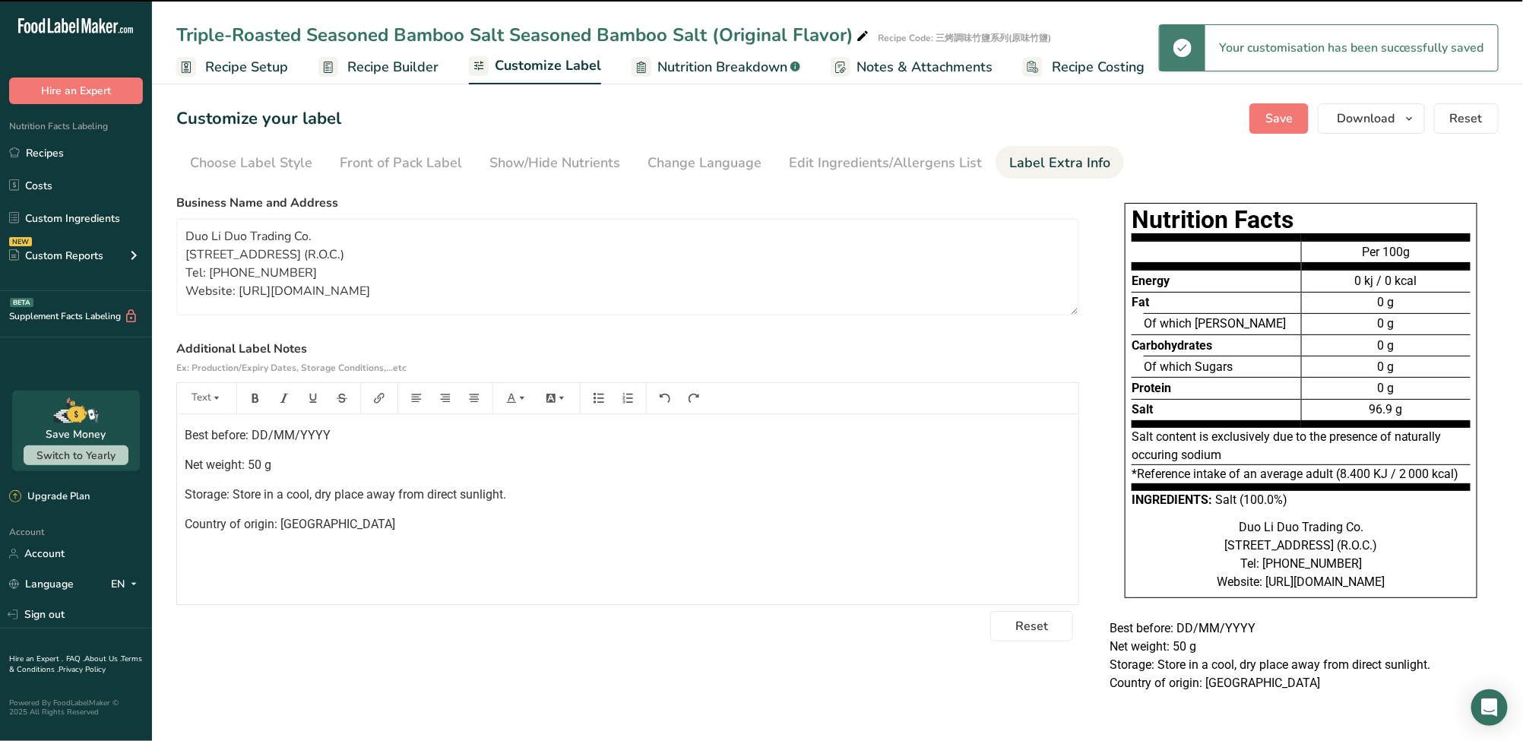
scroll to position [27, 0]
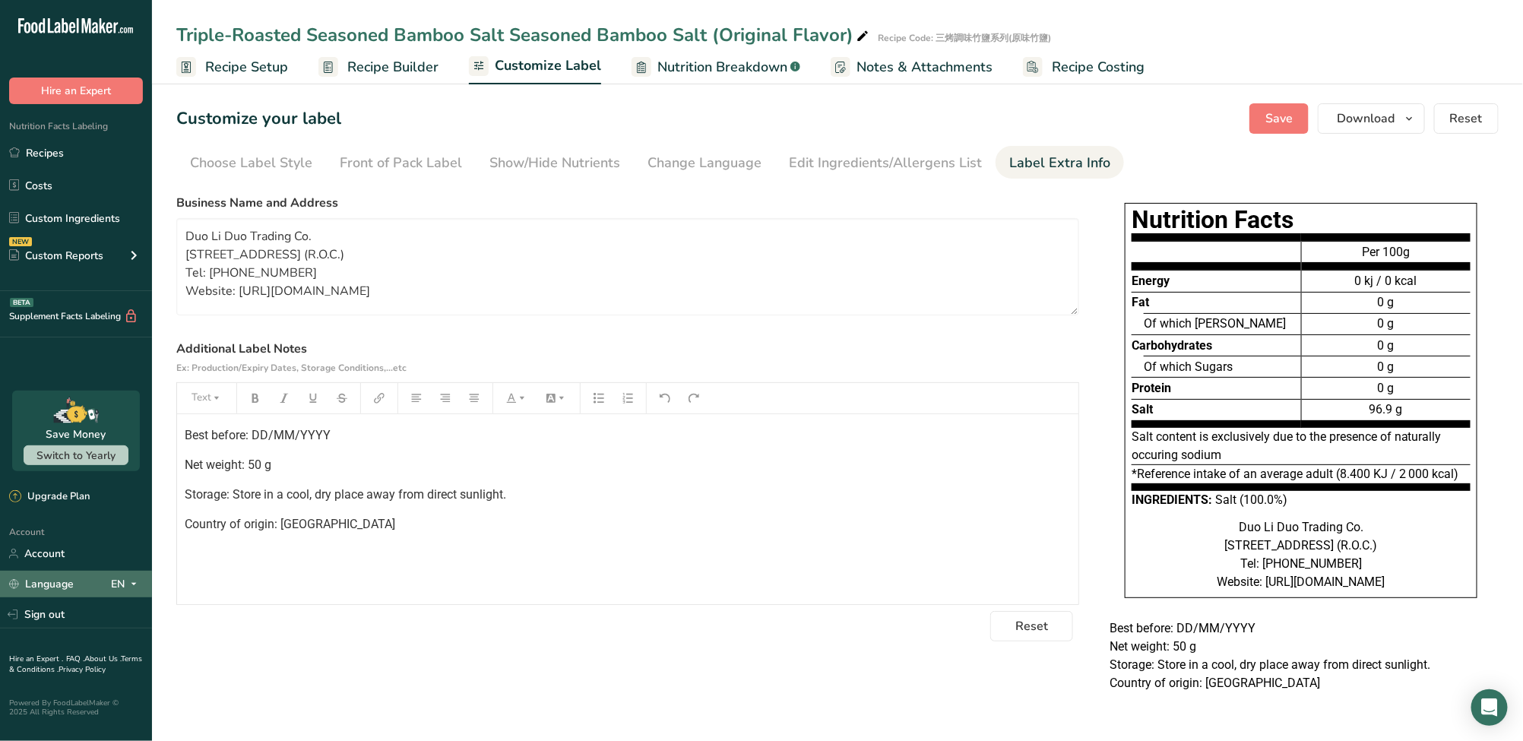
click at [131, 587] on icon at bounding box center [134, 583] width 12 height 19
click at [131, 588] on icon at bounding box center [134, 583] width 12 height 19
click at [1232, 210] on h1 "Nutrition Facts" at bounding box center [1300, 220] width 339 height 21
click at [242, 167] on div "Choose Label Style" at bounding box center [251, 163] width 122 height 21
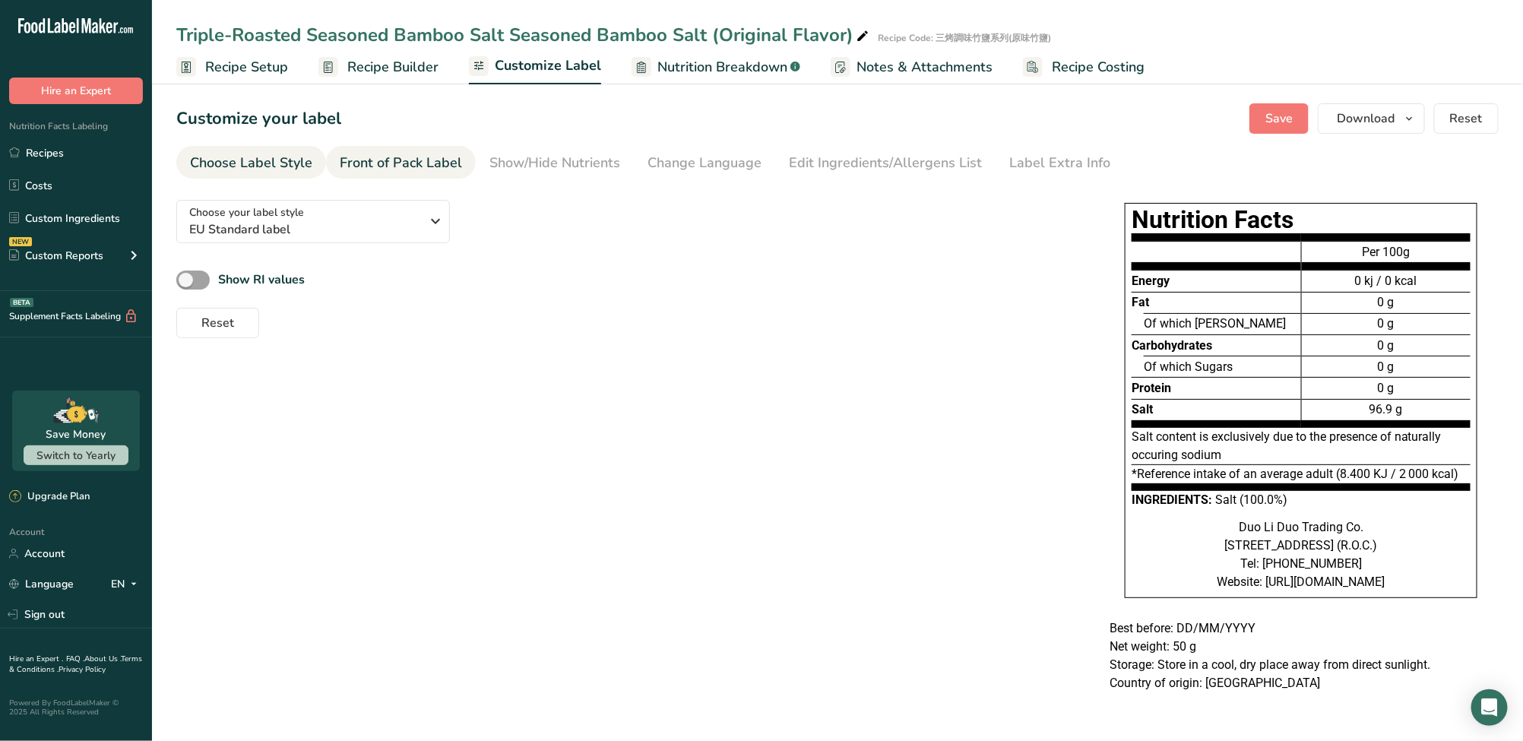
click at [440, 157] on div "Front of Pack Label" at bounding box center [401, 163] width 122 height 21
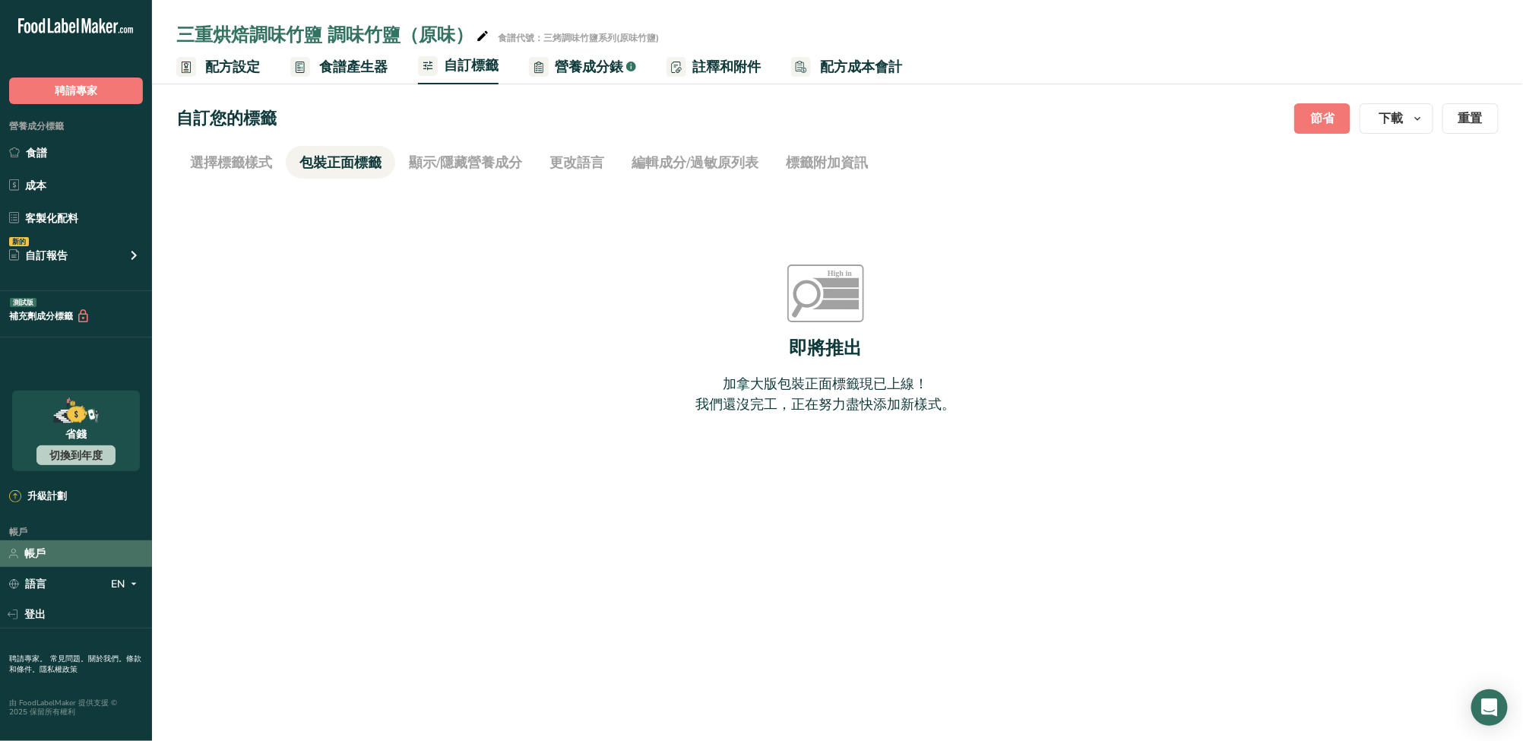
click at [55, 552] on link "帳戶" at bounding box center [76, 553] width 152 height 27
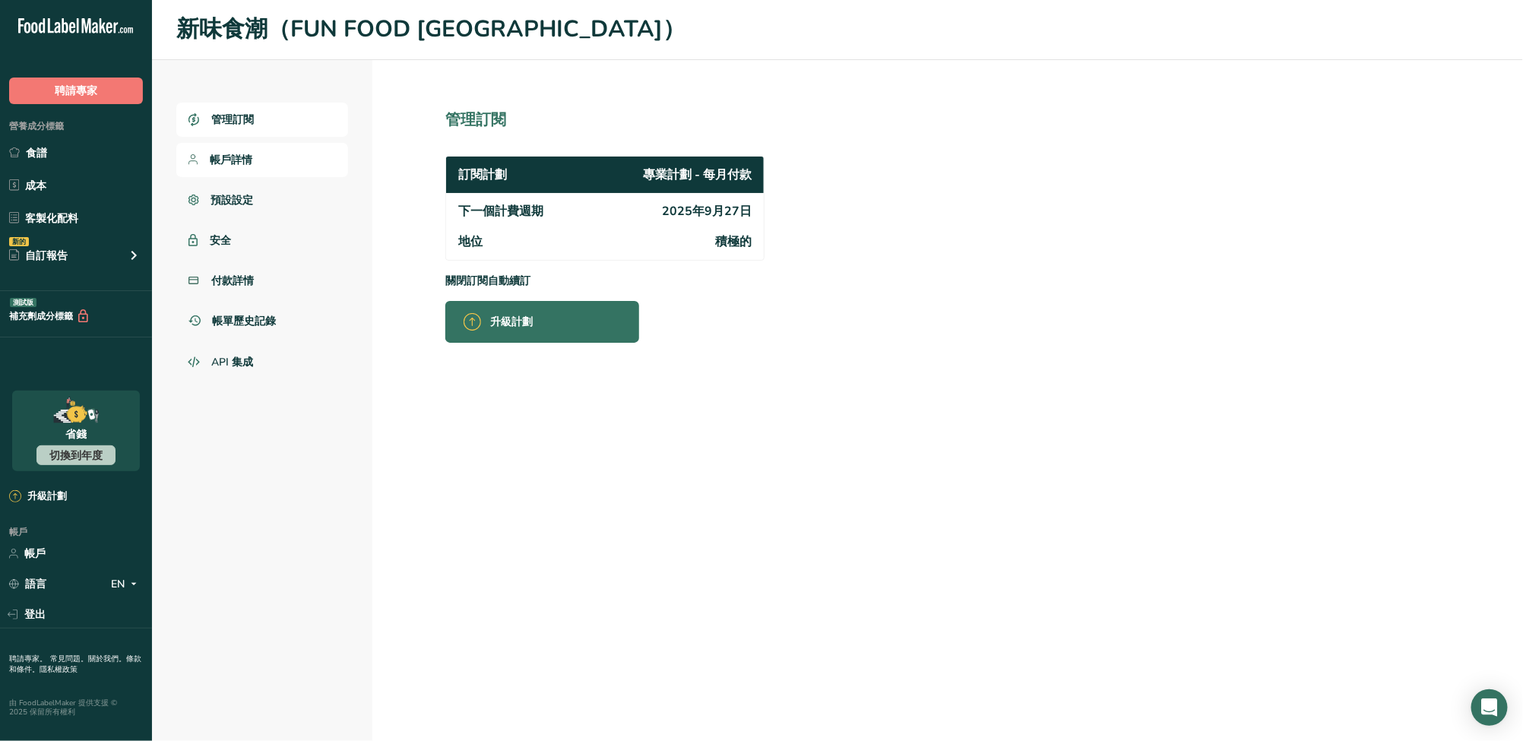
click at [276, 163] on link "帳戶詳情" at bounding box center [262, 160] width 172 height 34
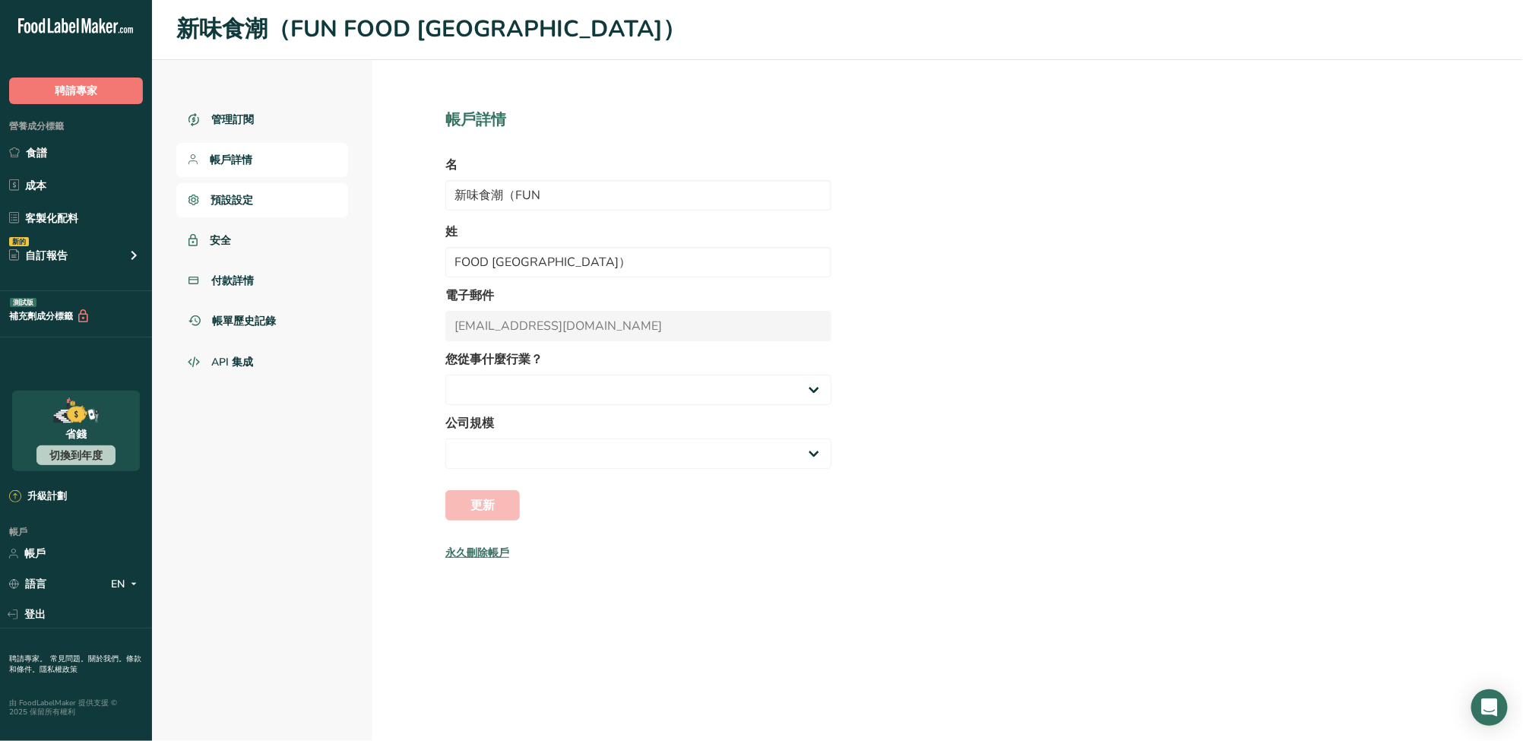
select select
select select "3"
select select "8"
click at [274, 198] on link "預設設定" at bounding box center [262, 200] width 172 height 34
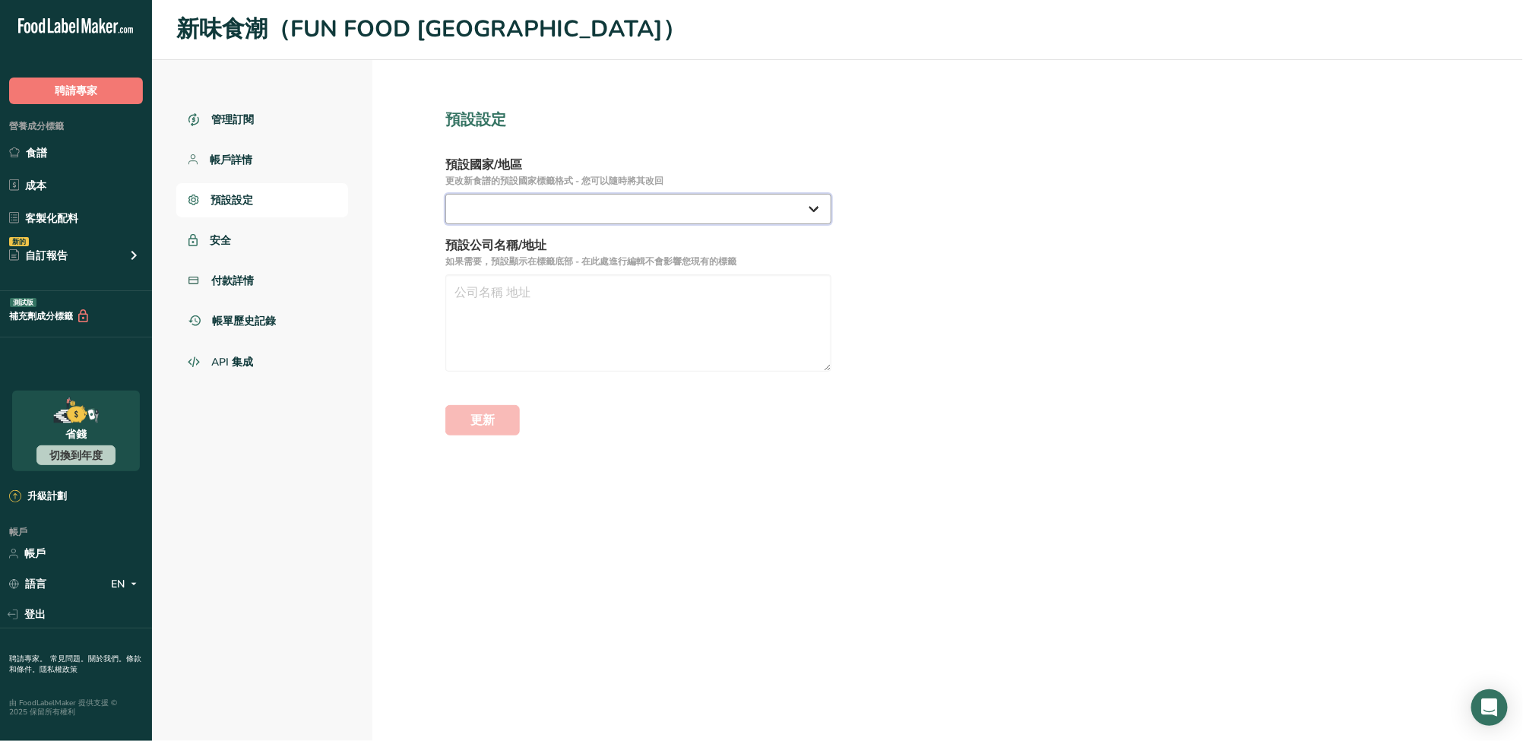
click at [644, 194] on select "美國 加拿大 澳洲/紐西蘭 英國 歐洲聯盟 墨西哥 海灣合作委員會 其他" at bounding box center [638, 209] width 386 height 30
click at [387, 320] on section "預設設定 預設國家/地區 更改新食譜的預設國家標籤格式 - 您可以隨時將其改回 美國 加拿大 澳洲/紐西蘭 英國 歐洲聯盟 墨西哥 海灣合作委員會 其他 預設…" at bounding box center [638, 400] width 532 height 681
click at [556, 217] on select "美國 加拿大 澳洲/紐西蘭 英國 歐洲聯盟 墨西哥 海灣合作委員會 其他" at bounding box center [638, 209] width 386 height 30
select select "EU"
click at [445, 194] on select "美國 加拿大 澳洲/紐西蘭 英國 歐洲聯盟 墨西哥 海灣合作委員會 其他" at bounding box center [638, 209] width 386 height 30
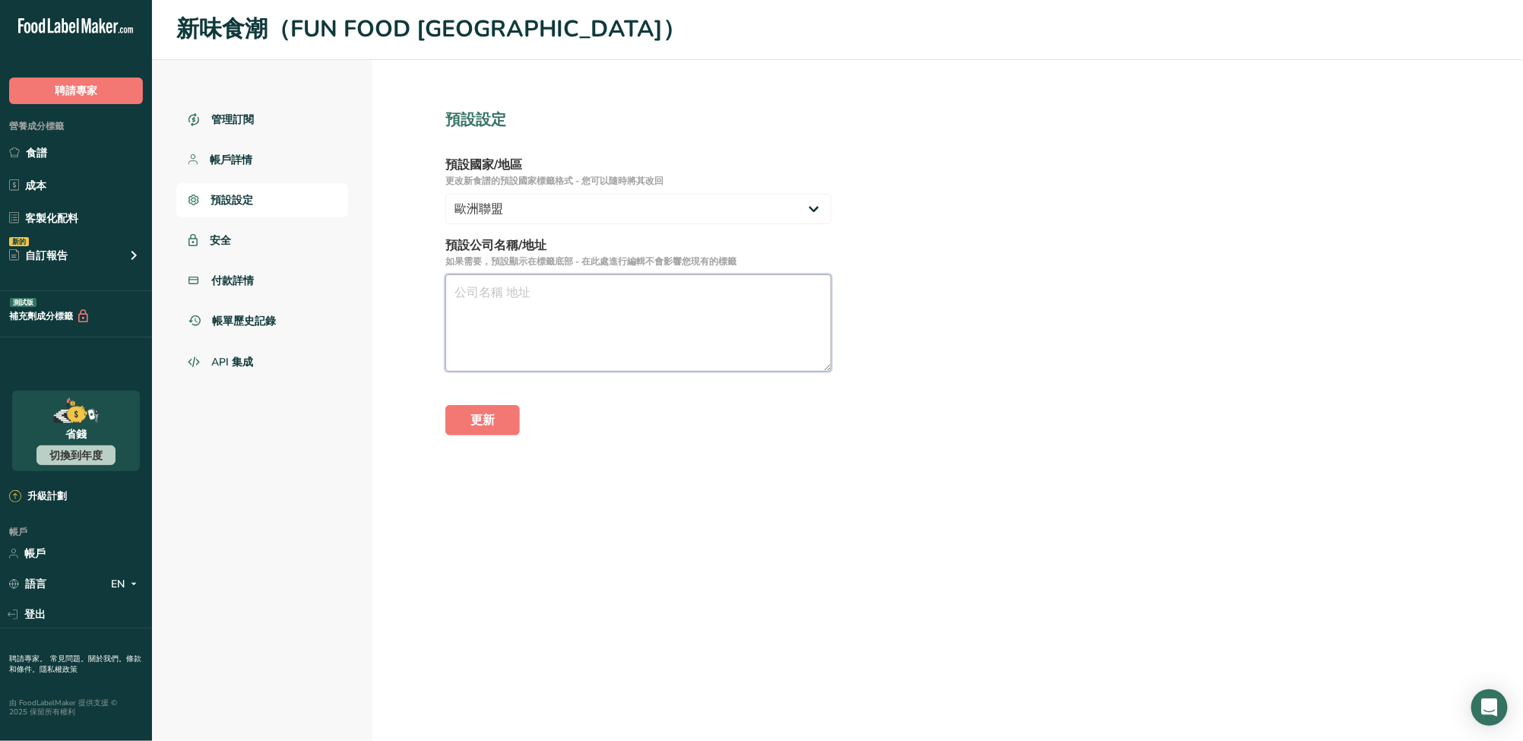
click at [523, 331] on textarea at bounding box center [638, 322] width 386 height 97
click at [500, 418] on button "更新" at bounding box center [482, 420] width 74 height 30
click at [577, 209] on select "美國 加拿大 澳洲/紐西蘭 英國 歐洲聯盟 墨西哥 海灣合作委員會 其他" at bounding box center [638, 209] width 386 height 30
click at [410, 490] on section "預設設定 預設國家/地區 更改新食譜的預設國家標籤格式 - 您可以隨時將其改回 美國 加拿大 澳洲/紐西蘭 英國 歐洲聯盟 墨西哥 海灣合作委員會 其他 預設…" at bounding box center [638, 400] width 532 height 681
click at [280, 261] on ul "管理訂閱 帳戶詳情 預設設定 安全 付款詳情 帳單歷史記錄 API 集成" at bounding box center [262, 242] width 172 height 278
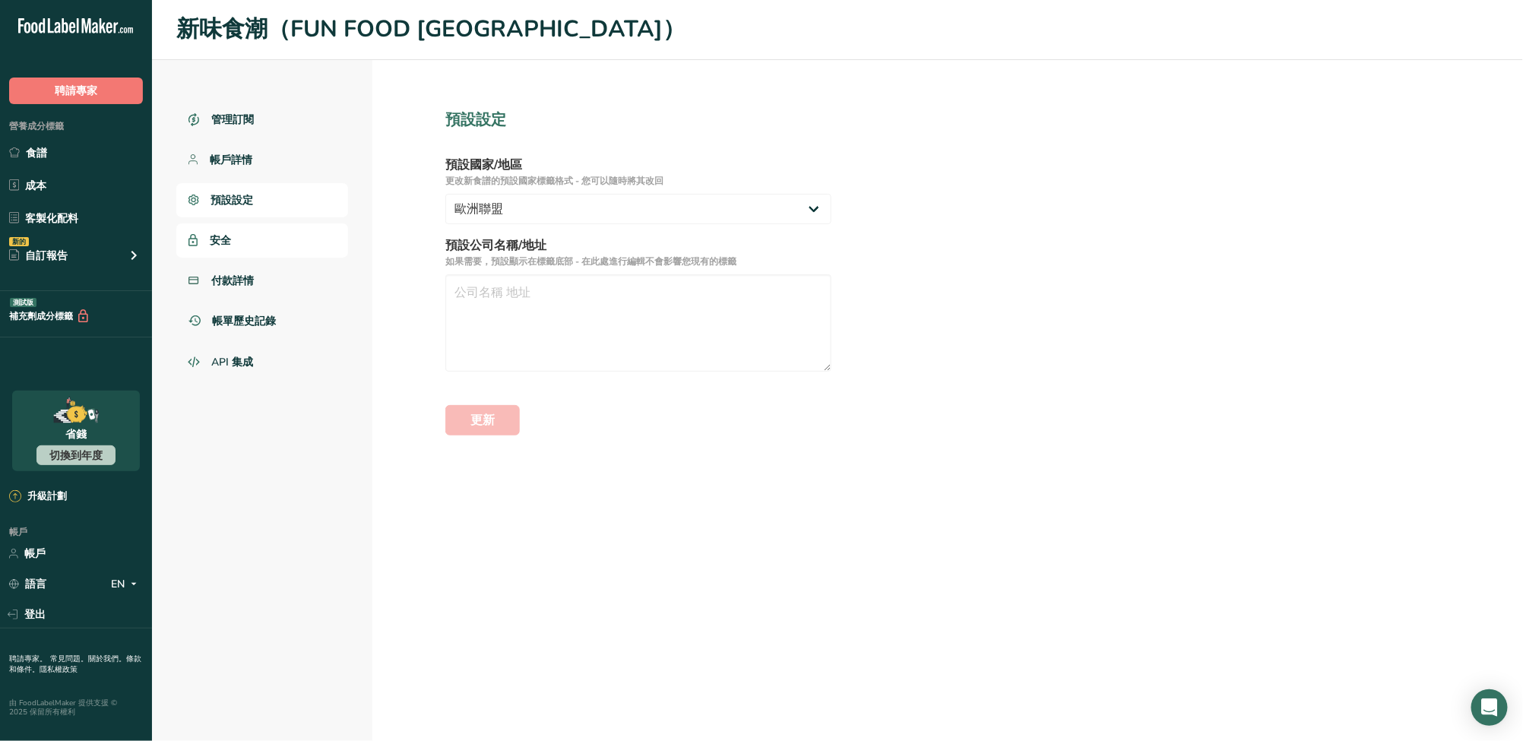
click at [260, 238] on link "安全" at bounding box center [262, 240] width 172 height 34
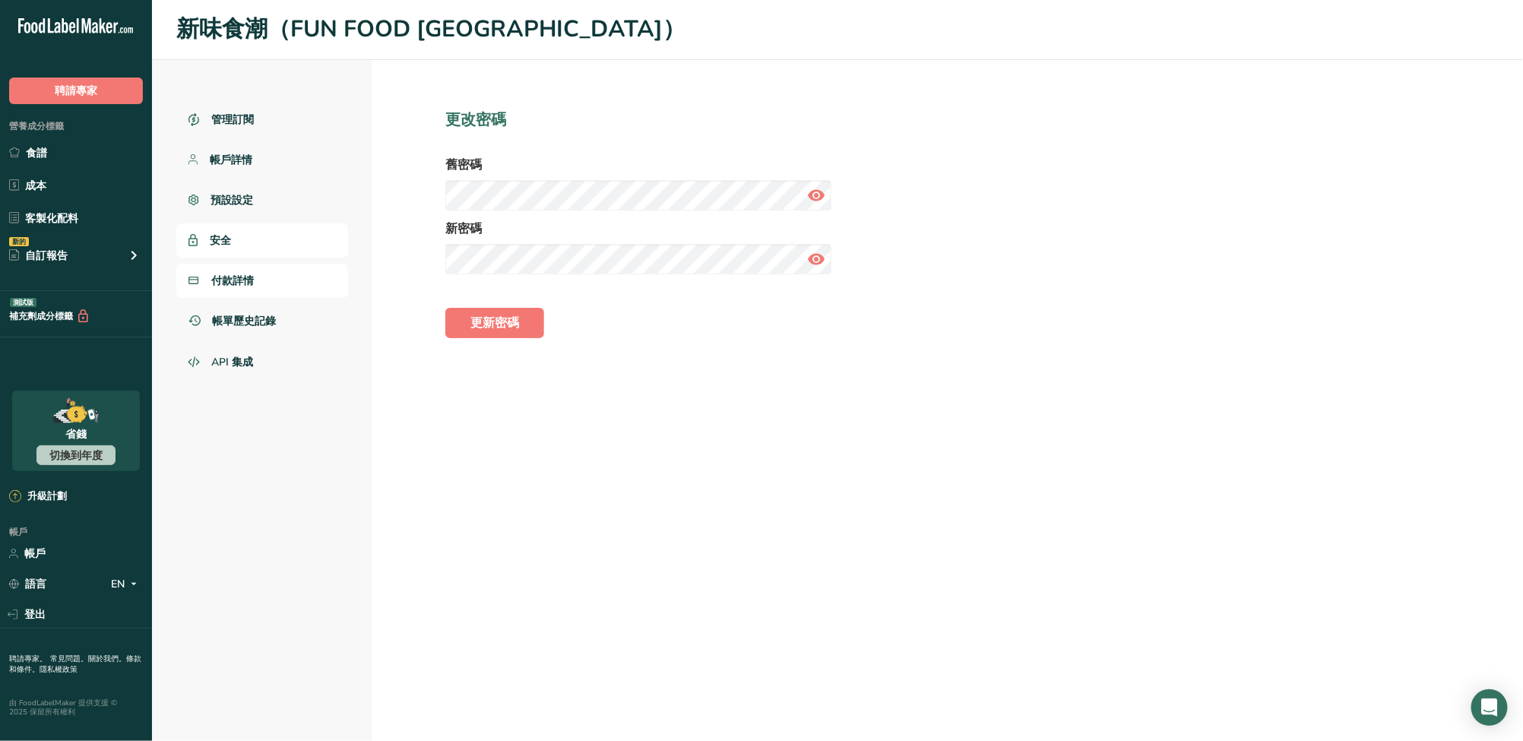
click at [258, 280] on link "付款詳情" at bounding box center [262, 281] width 172 height 34
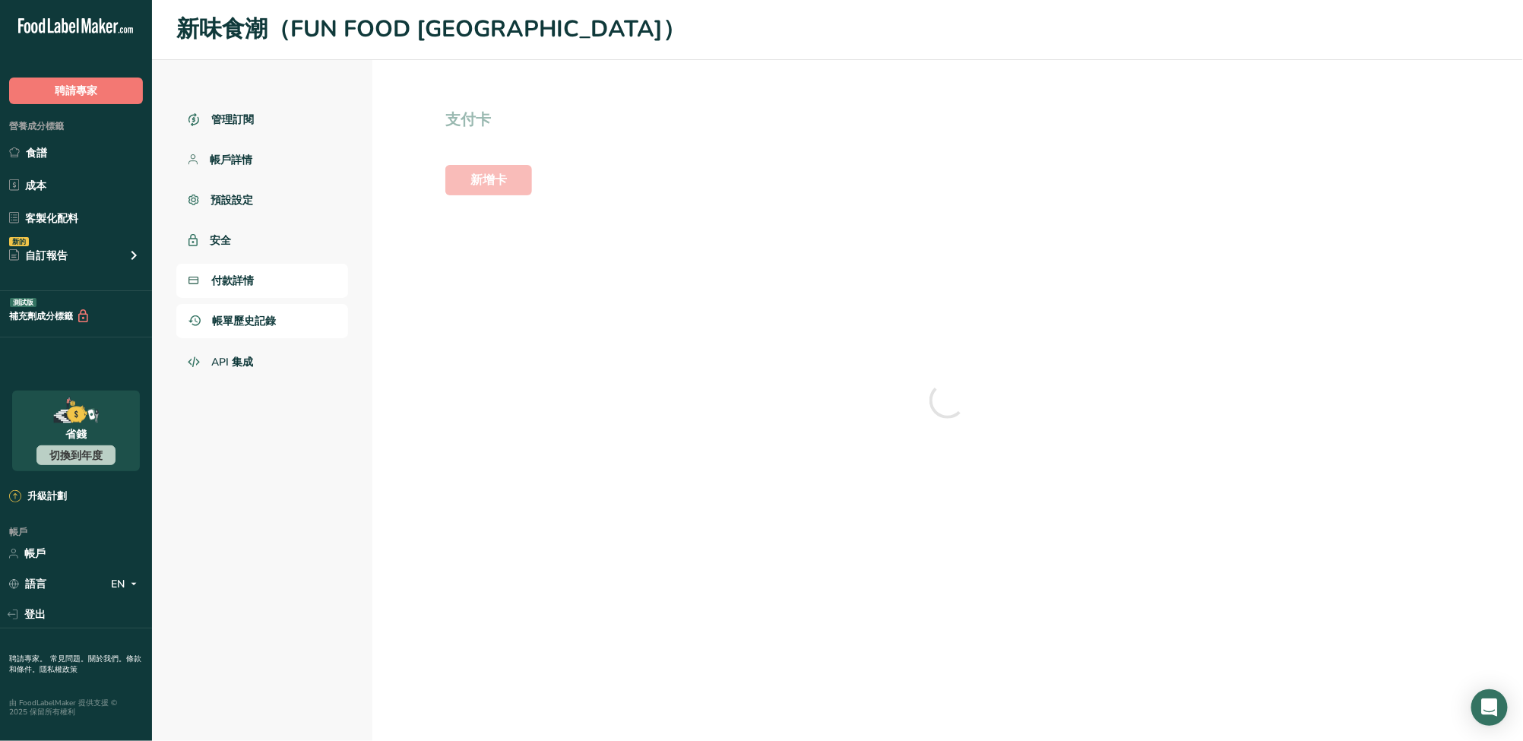
click at [270, 334] on link "帳單歷史記錄" at bounding box center [262, 321] width 172 height 34
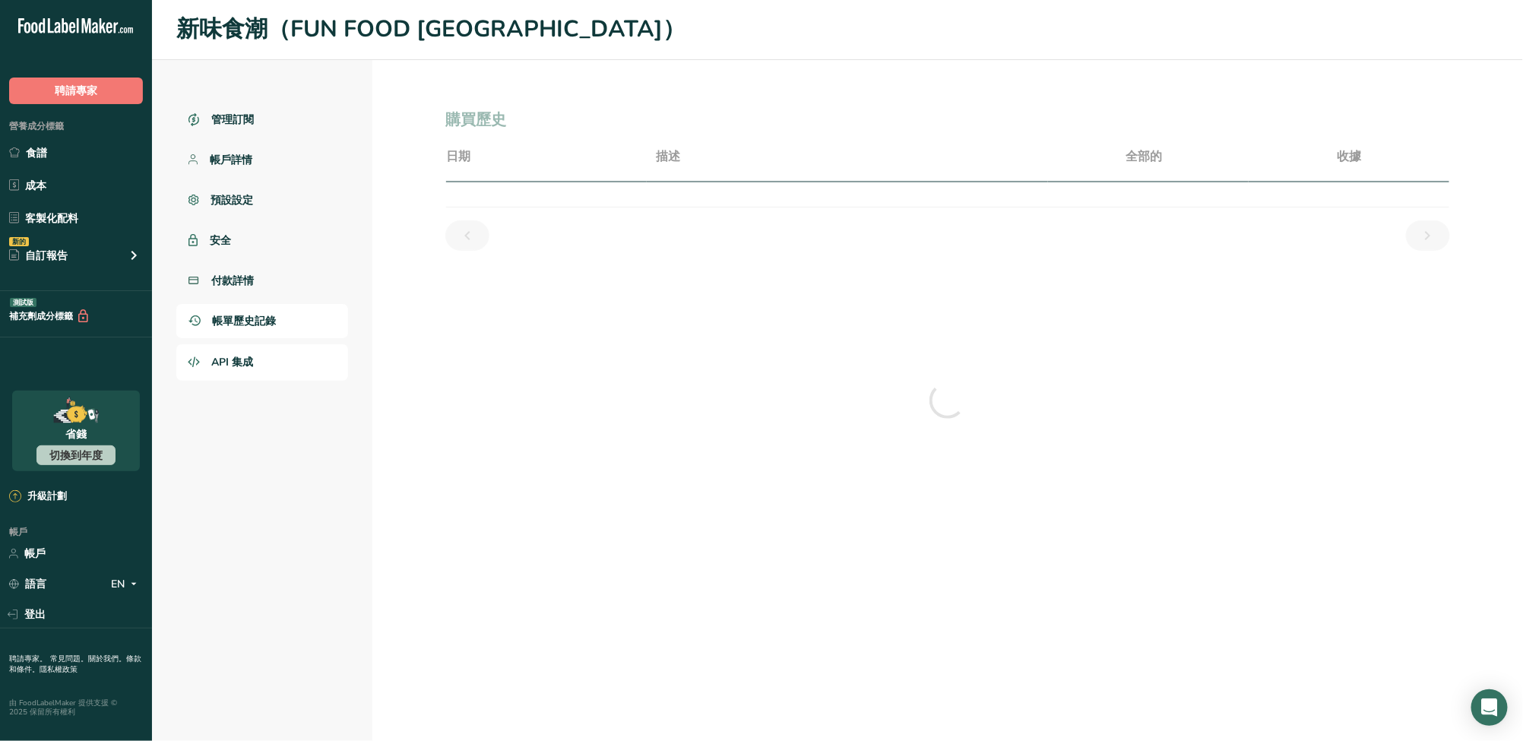
click at [270, 366] on link "API 集成" at bounding box center [262, 362] width 172 height 36
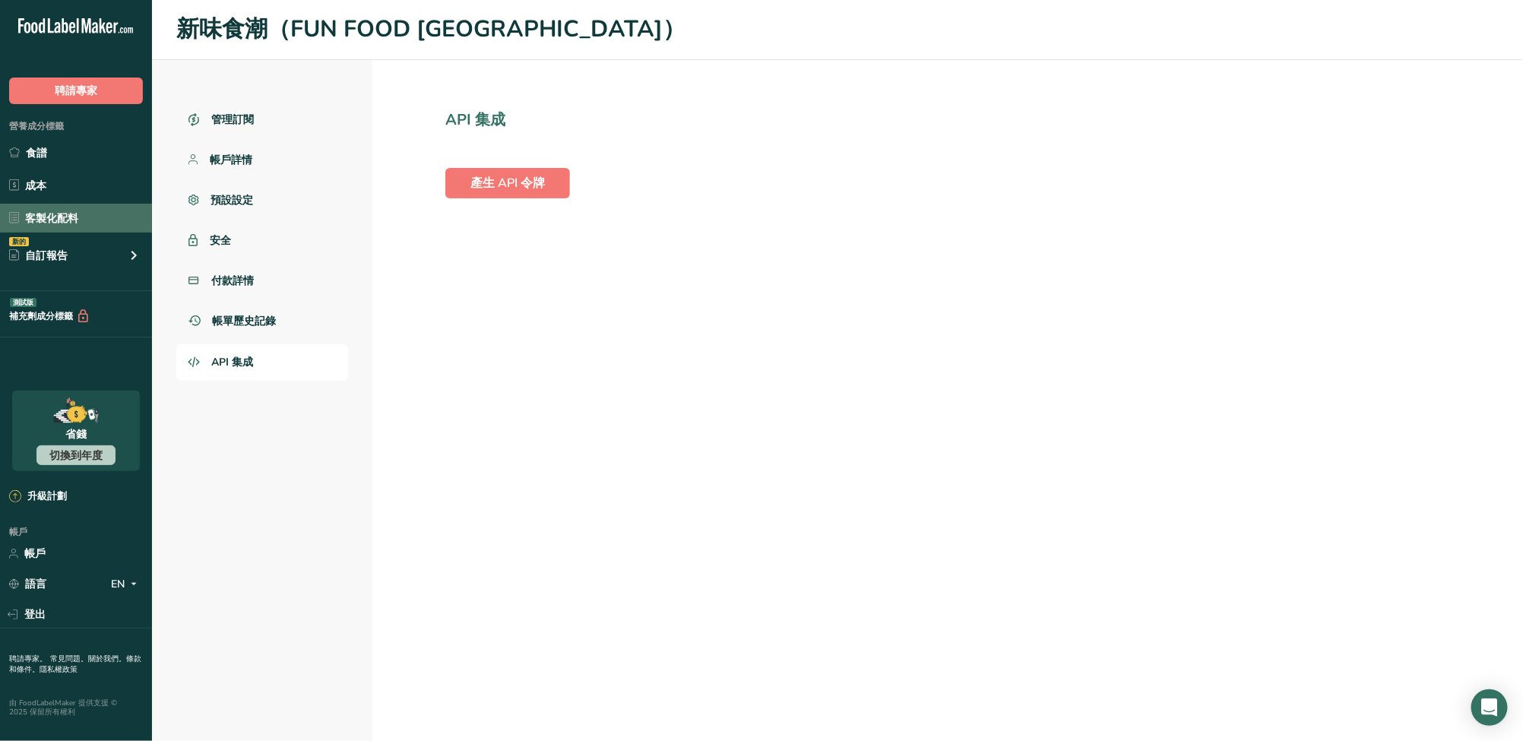
click at [72, 217] on font "客製化配料" at bounding box center [51, 218] width 53 height 14
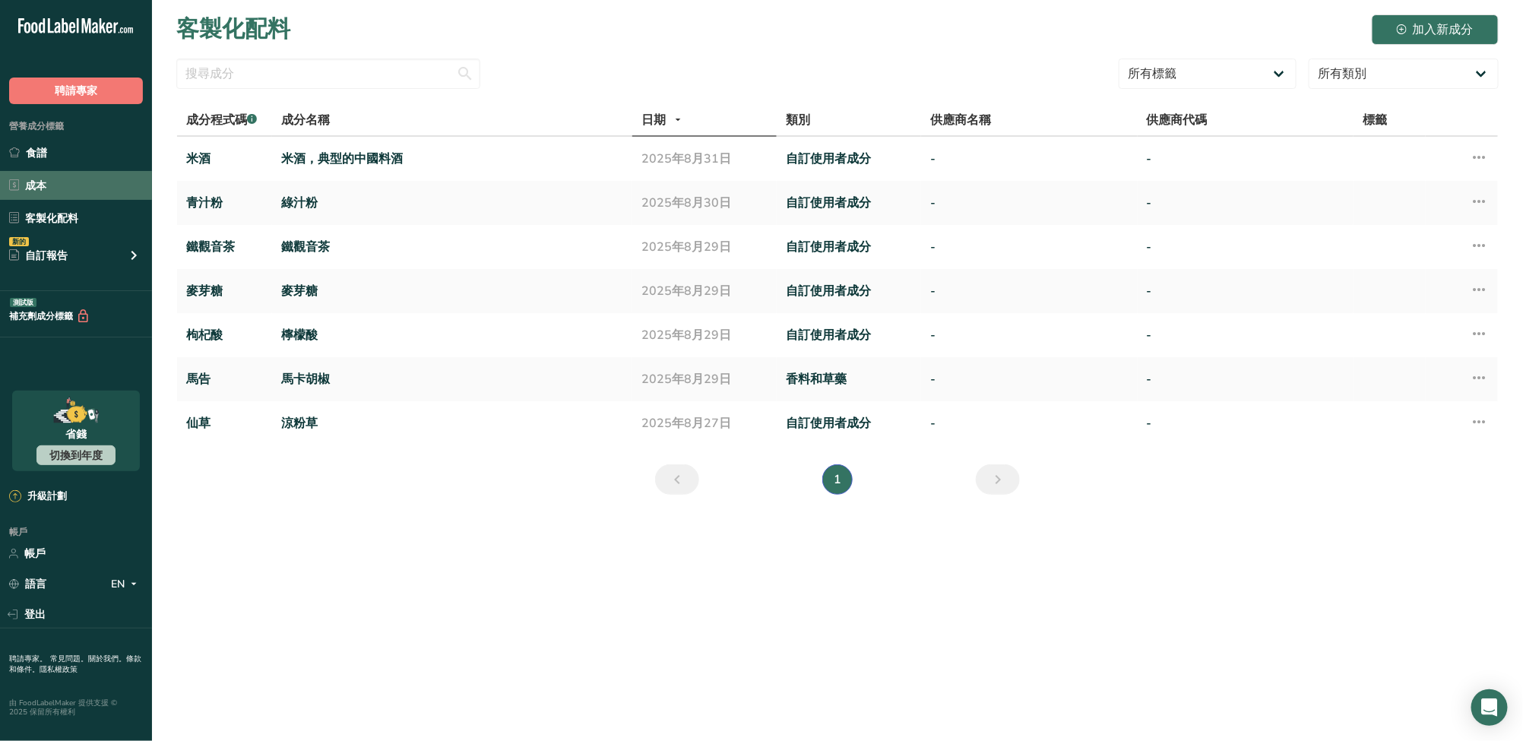
click at [71, 183] on link "成本" at bounding box center [76, 185] width 152 height 29
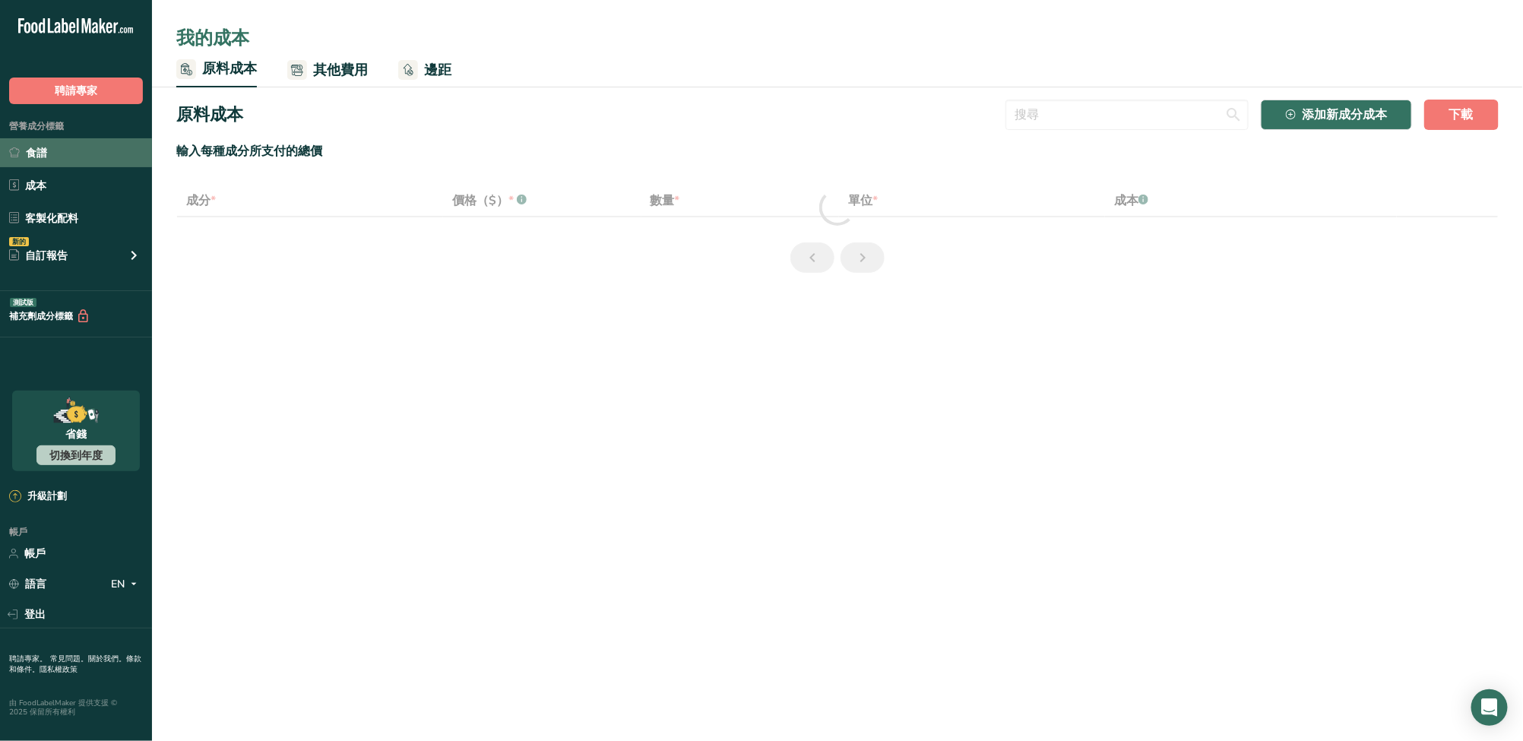
click at [77, 147] on link "食譜" at bounding box center [76, 152] width 152 height 29
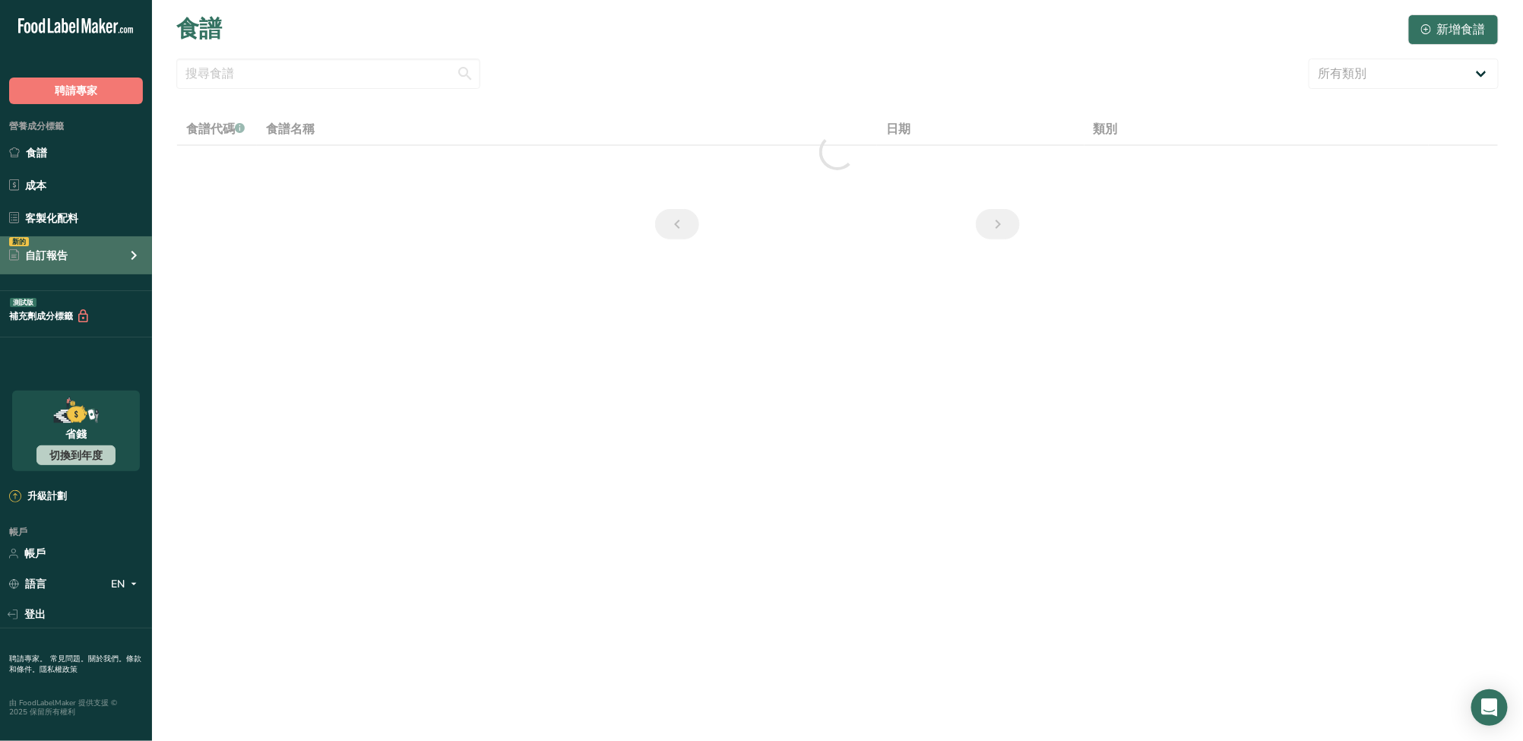
click at [80, 255] on div "新的 自訂報告" at bounding box center [76, 255] width 152 height 38
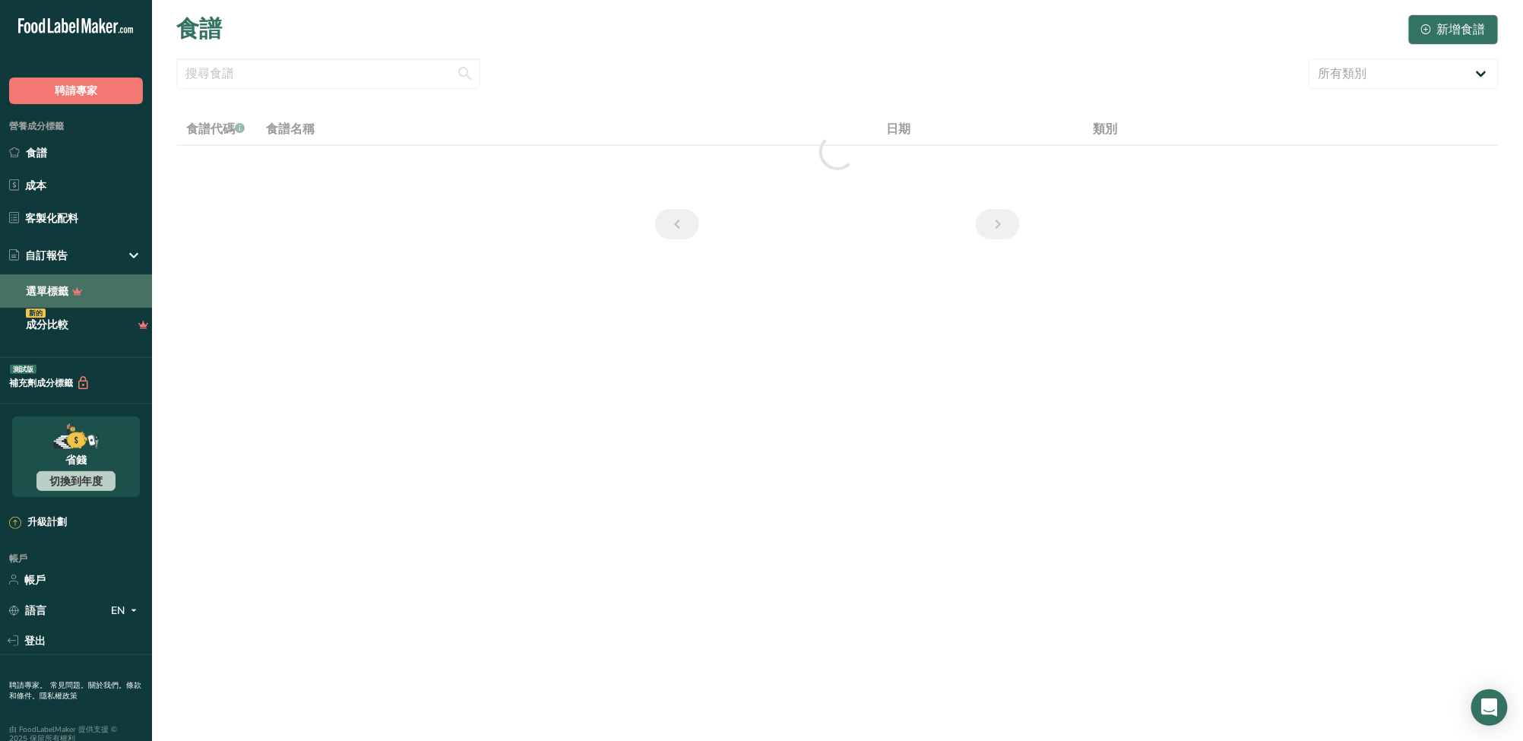
click at [87, 296] on link "選單標籤" at bounding box center [76, 290] width 152 height 33
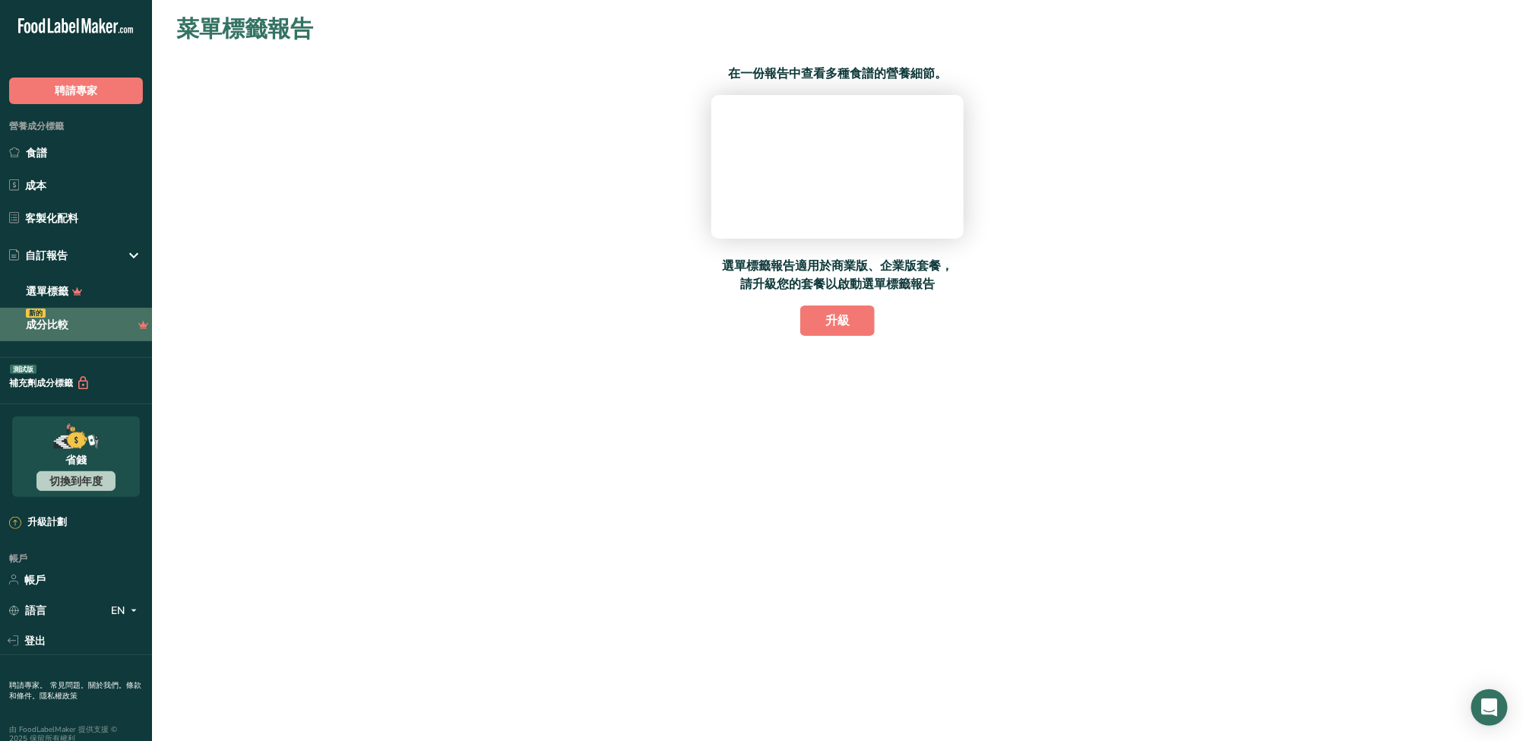
click at [107, 331] on link "成分比較 新的" at bounding box center [76, 324] width 152 height 33
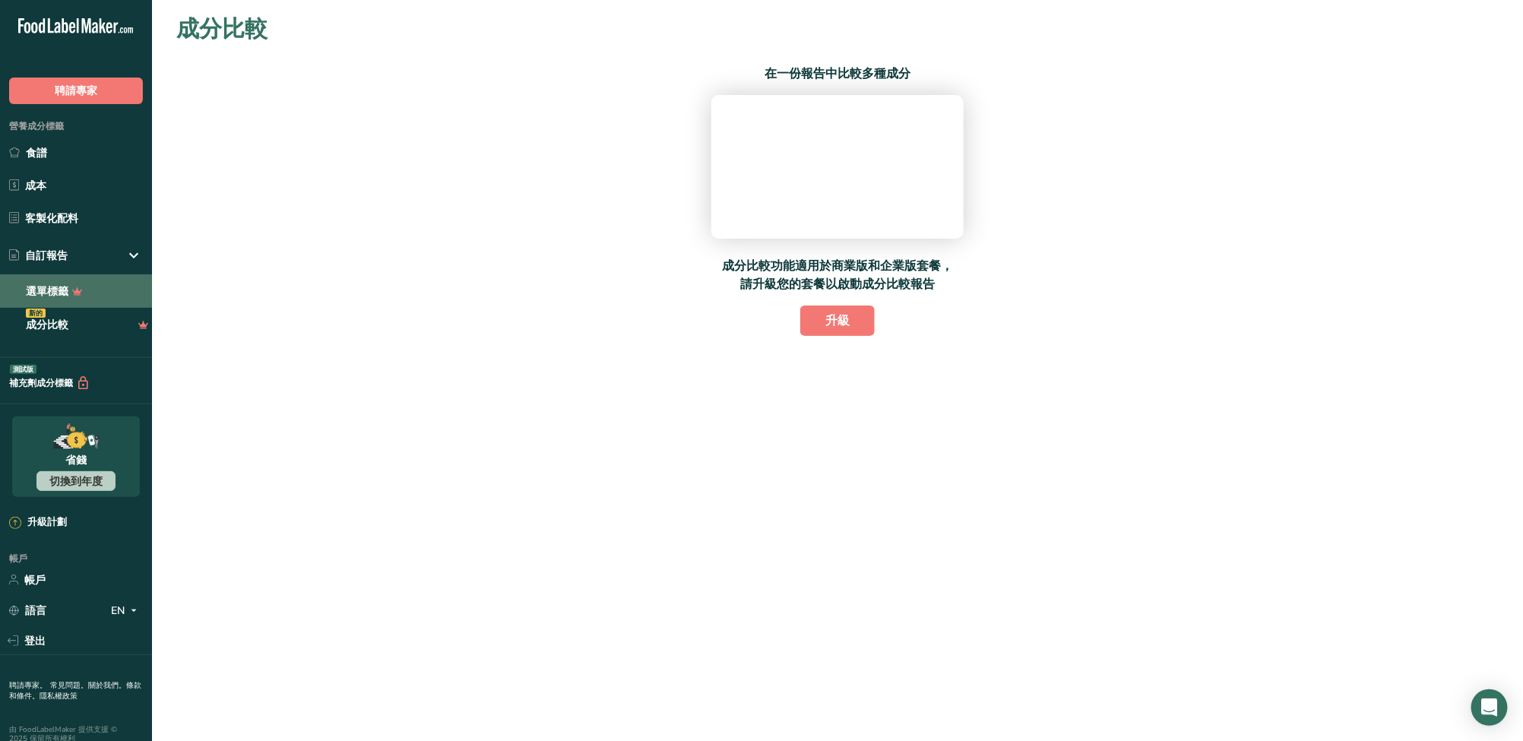
click at [106, 291] on link "選單標籤" at bounding box center [76, 290] width 152 height 33
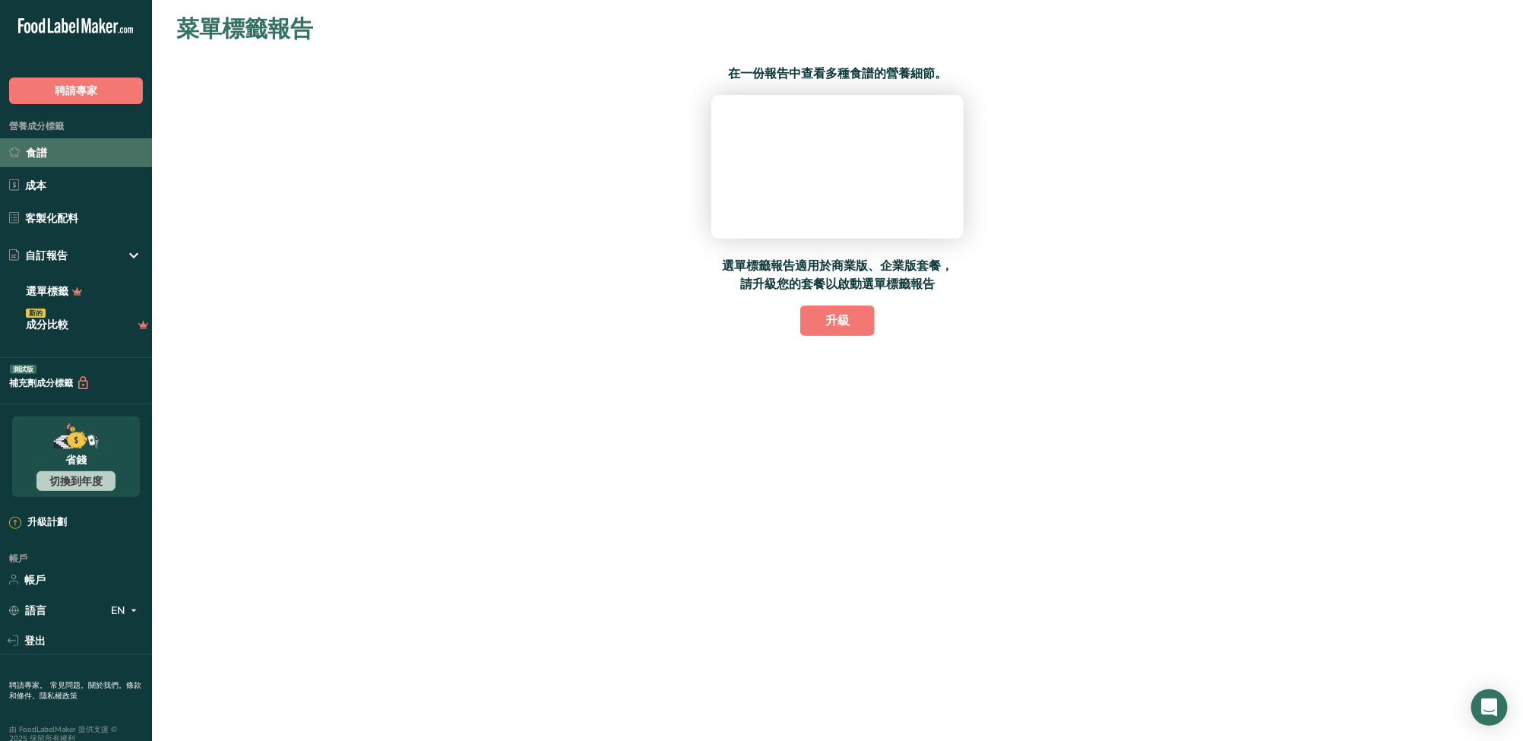
click at [97, 141] on link "食譜" at bounding box center [76, 152] width 152 height 29
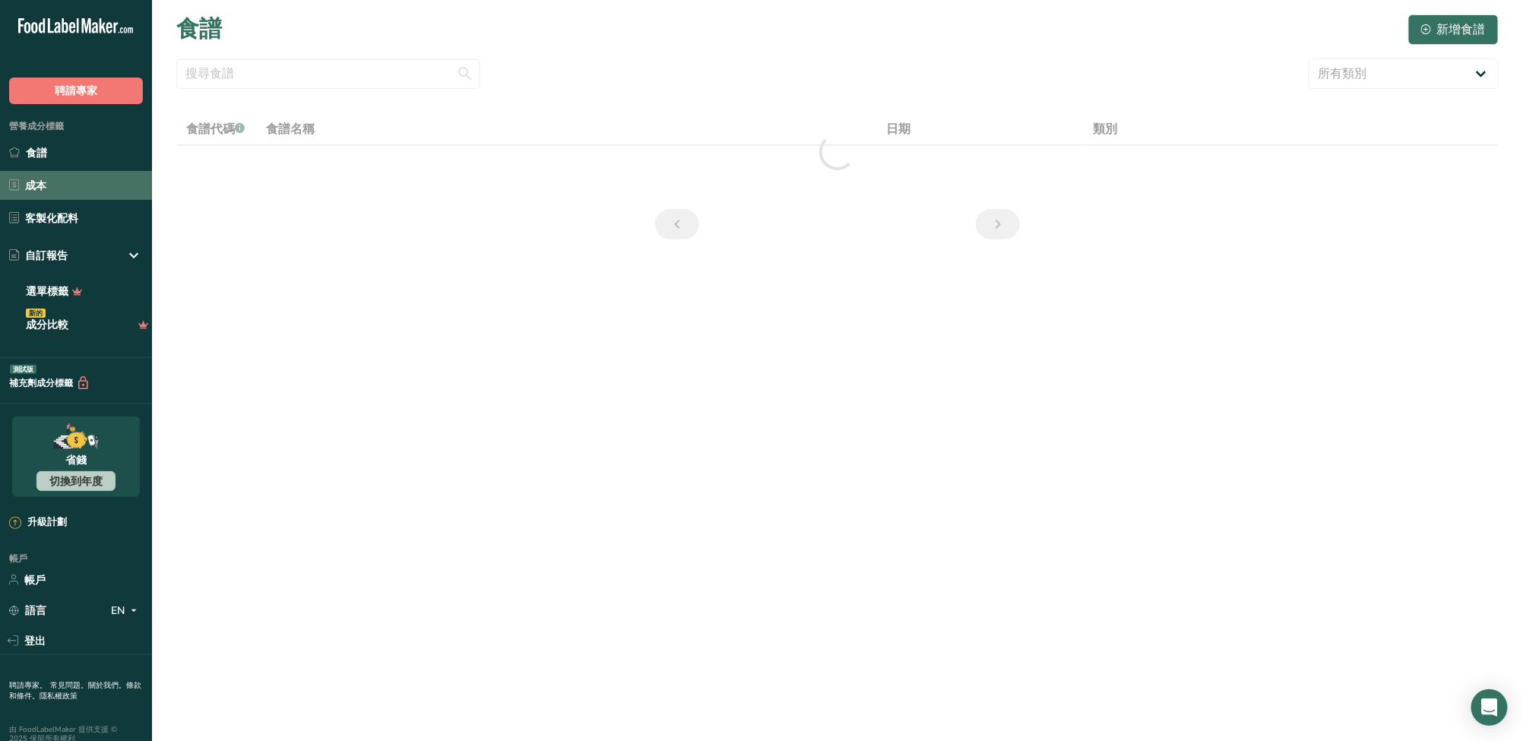
click at [99, 193] on link "成本" at bounding box center [76, 185] width 152 height 29
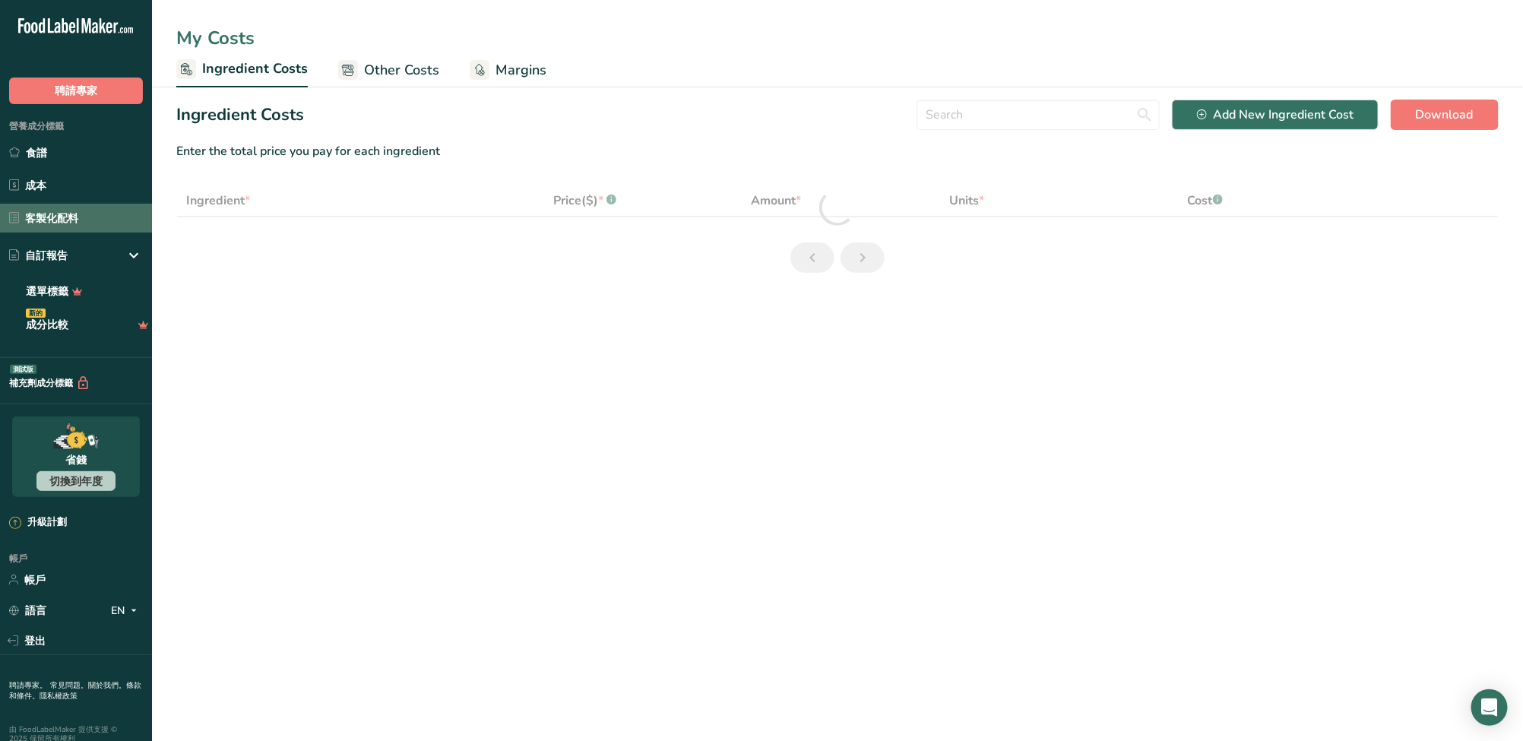
click at [101, 229] on link "客製化配料" at bounding box center [76, 218] width 152 height 29
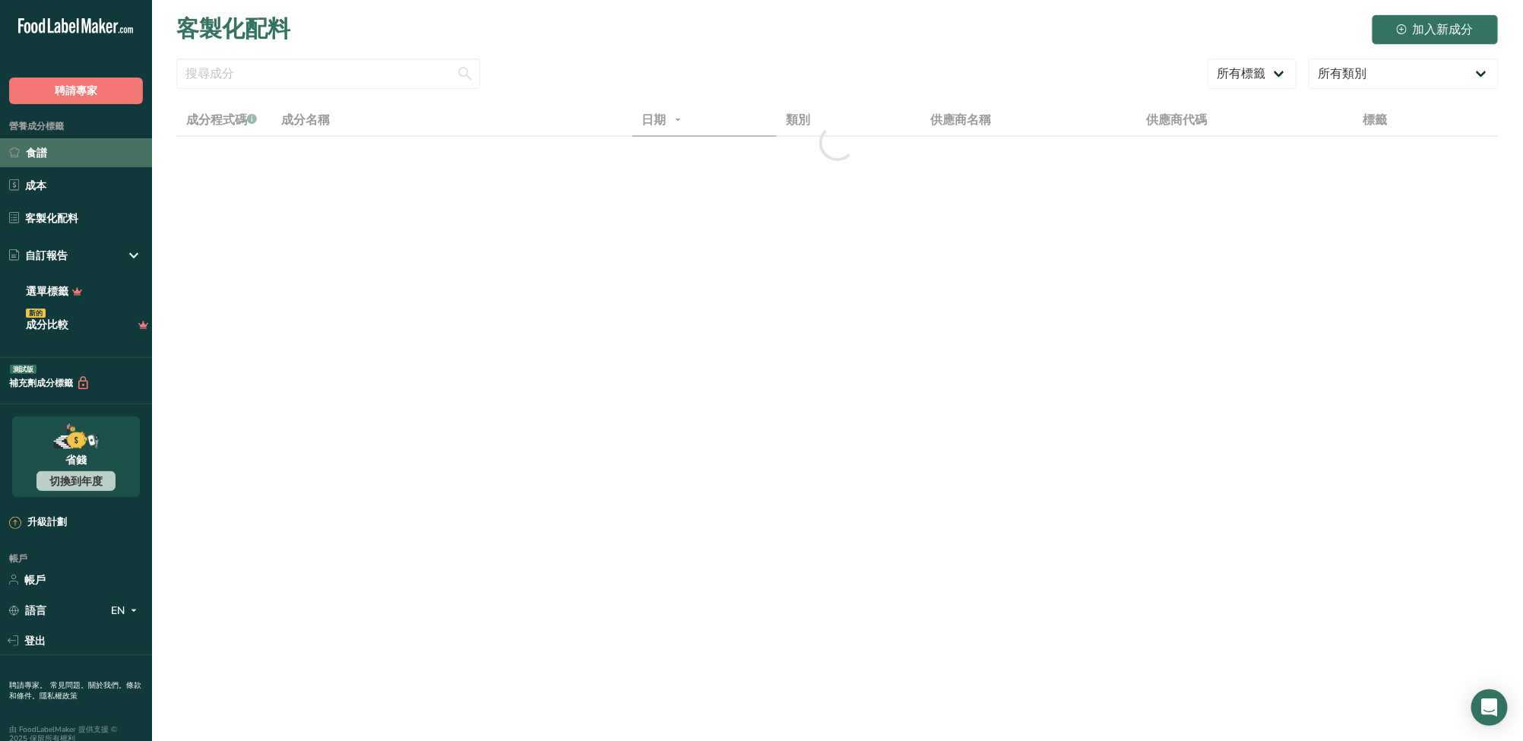
click at [89, 146] on link "食譜" at bounding box center [76, 152] width 152 height 29
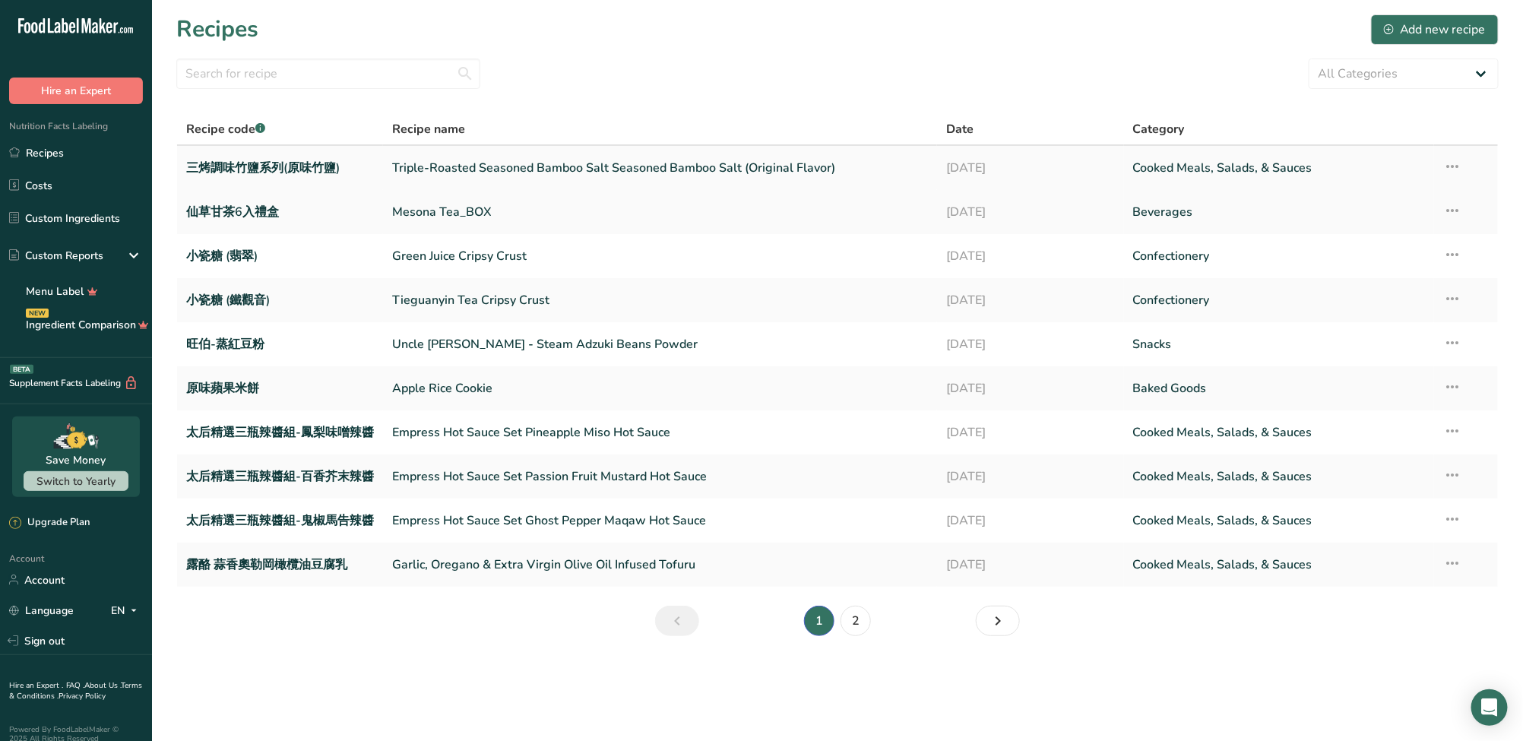
click at [304, 172] on link "三烤調味竹鹽系列(原味竹鹽)" at bounding box center [280, 168] width 188 height 32
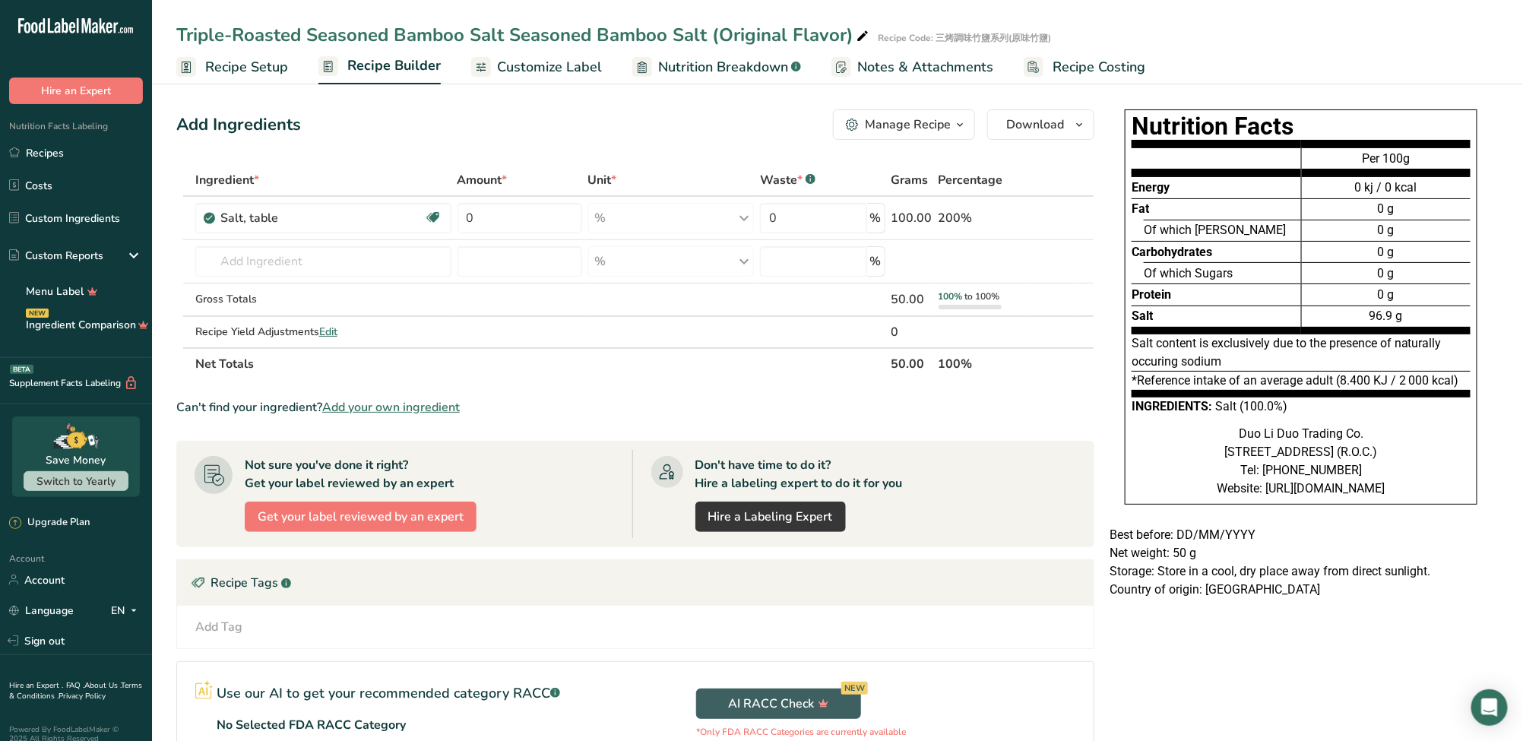
drag, startPoint x: 1304, startPoint y: 128, endPoint x: 1125, endPoint y: 123, distance: 178.6
click at [1125, 123] on div "Nutrition Facts Energy Fat Of which Saturates Carbohydrates Of which Sugars Pro…" at bounding box center [1301, 306] width 353 height 395
copy h1 "Nutrition Facts"
click at [1299, 116] on h1 "Nutrition Facts" at bounding box center [1300, 126] width 339 height 21
drag, startPoint x: 1302, startPoint y: 122, endPoint x: 1121, endPoint y: 115, distance: 180.2
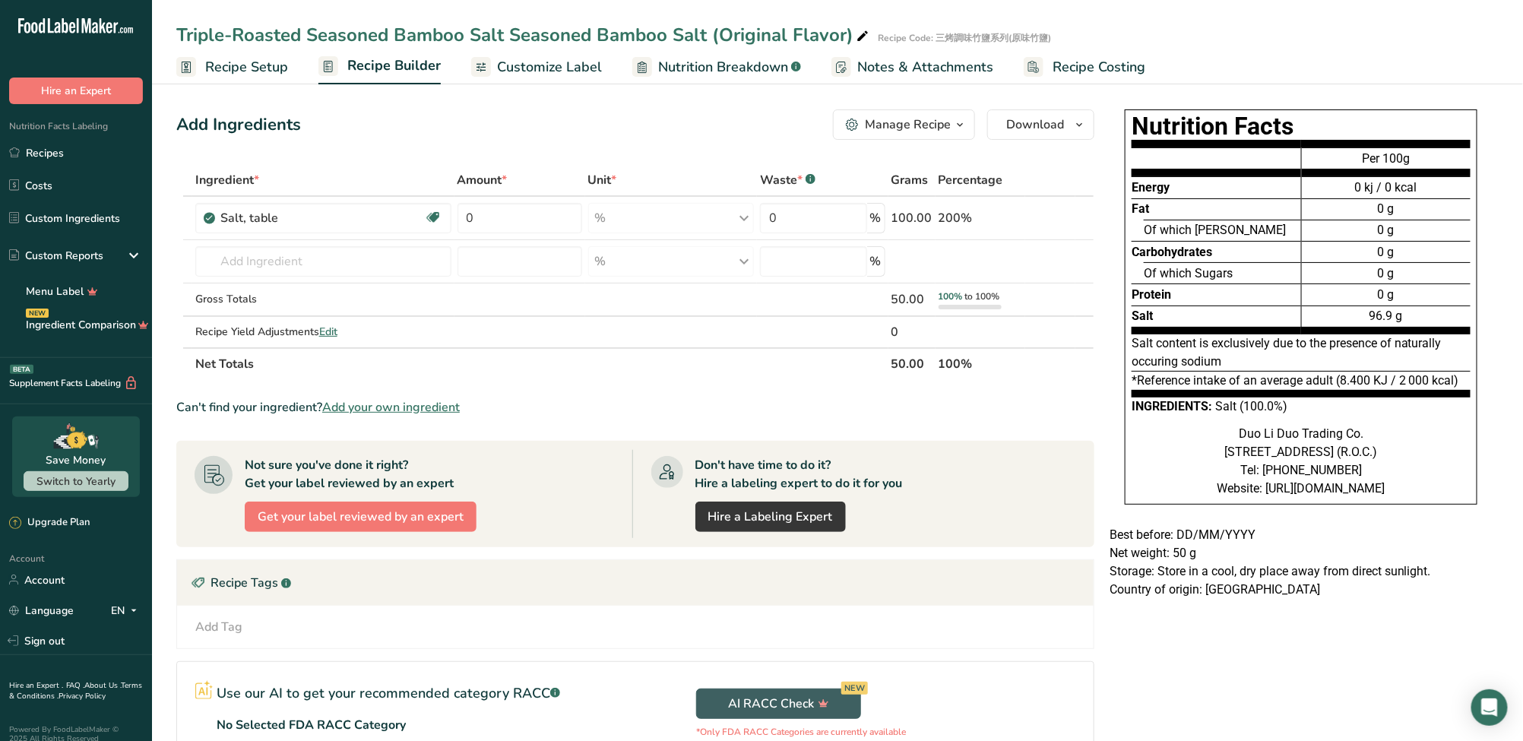
click at [1121, 115] on div "Nutrition Facts Energy Fat Of which Saturates Carbohydrates Of which Sugars Pro…" at bounding box center [1300, 314] width 395 height 422
copy h1 "Nutrition Facts"
click at [892, 410] on div "Can't find your ingredient? Add your own ingredient" at bounding box center [635, 407] width 918 height 18
click at [248, 65] on span "Recipe Setup" at bounding box center [246, 67] width 83 height 21
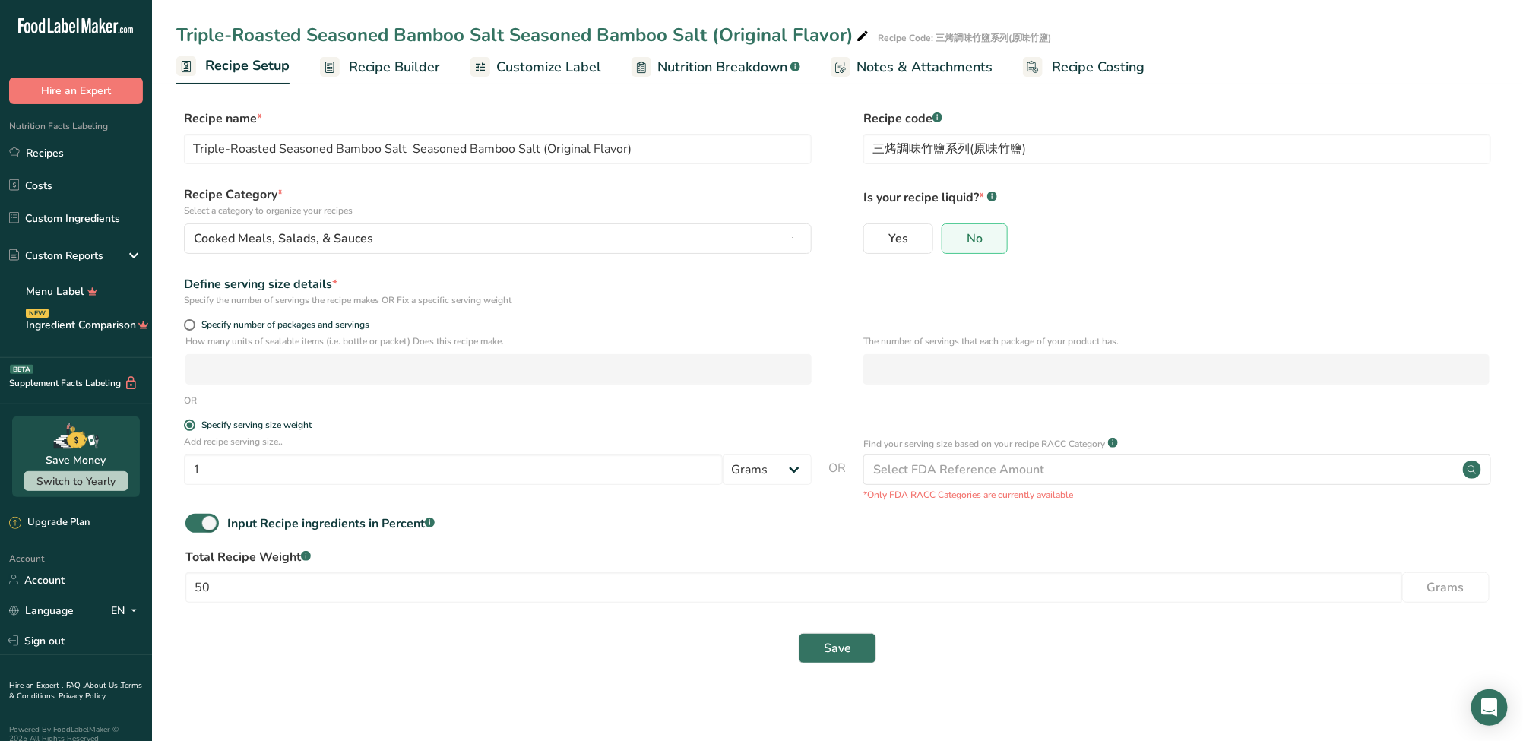
click at [541, 66] on span "Customize Label" at bounding box center [548, 67] width 105 height 21
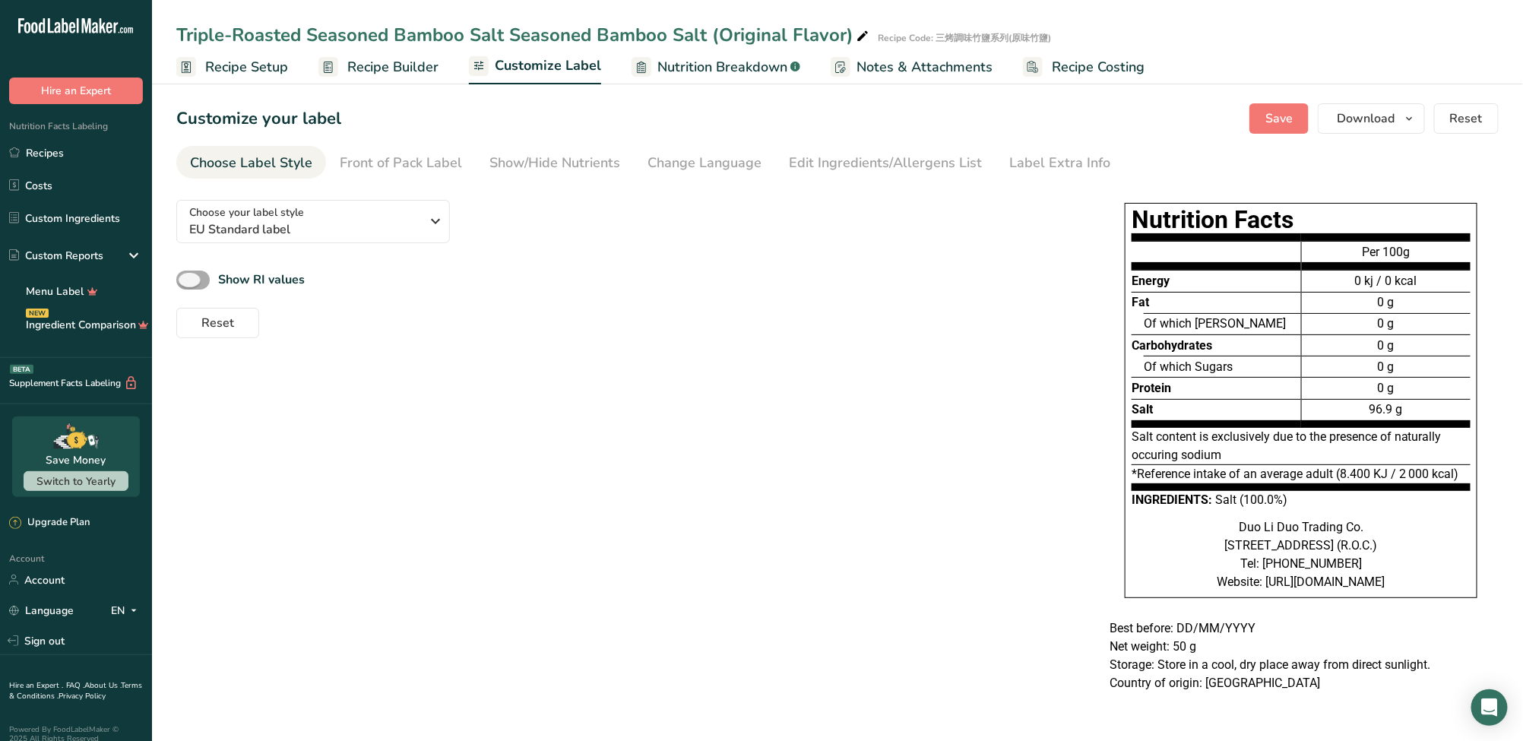
click at [185, 282] on span at bounding box center [192, 279] width 33 height 19
click at [185, 282] on input "Show RI values" at bounding box center [181, 280] width 10 height 10
click at [892, 356] on div "Choose your label style EU Standard label USA (FDA) Standard FDA label Tabular …" at bounding box center [837, 449] width 1322 height 523
click at [196, 270] on span at bounding box center [192, 279] width 33 height 19
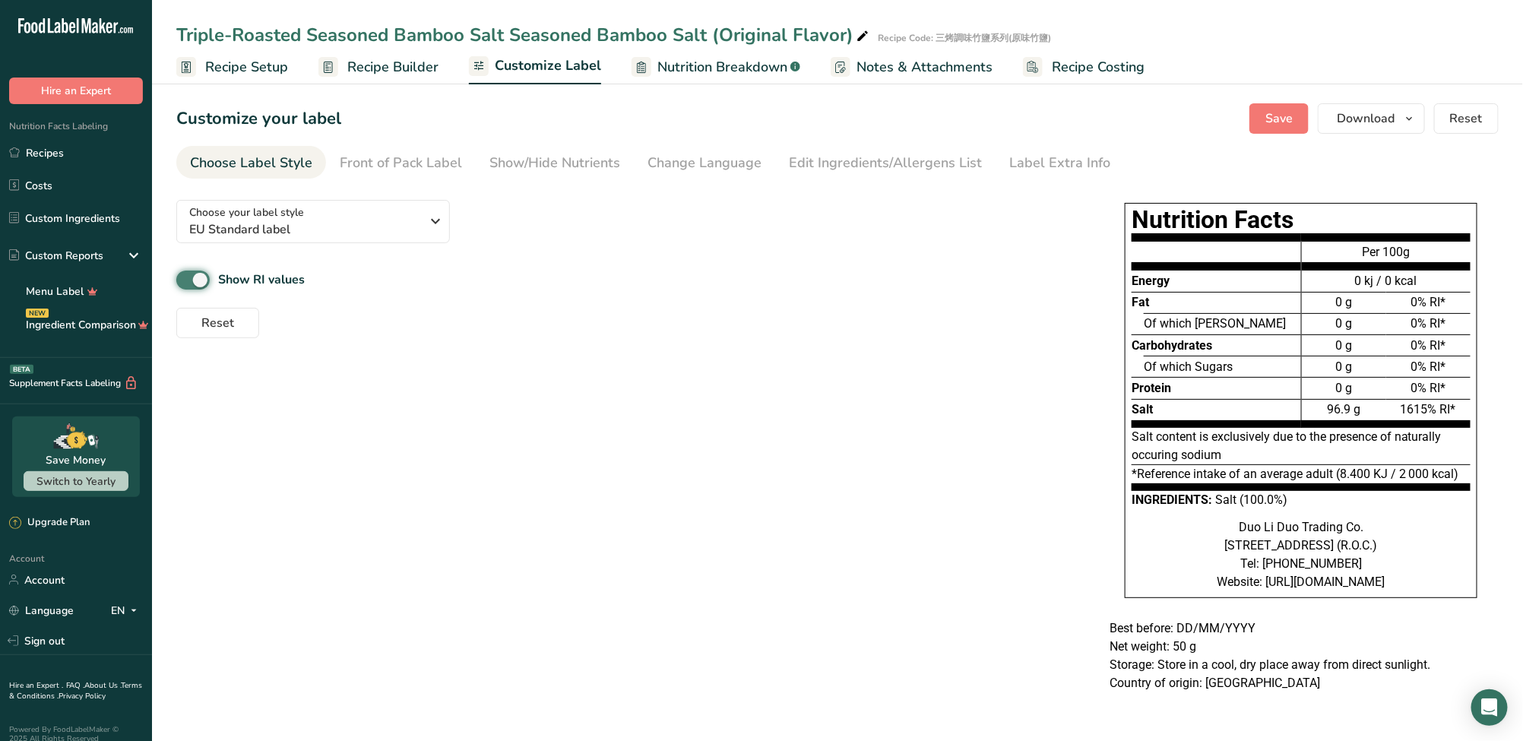
click at [186, 275] on input "Show RI values" at bounding box center [181, 280] width 10 height 10
checkbox input "false"
click at [1286, 109] on span "Save" at bounding box center [1278, 118] width 27 height 18
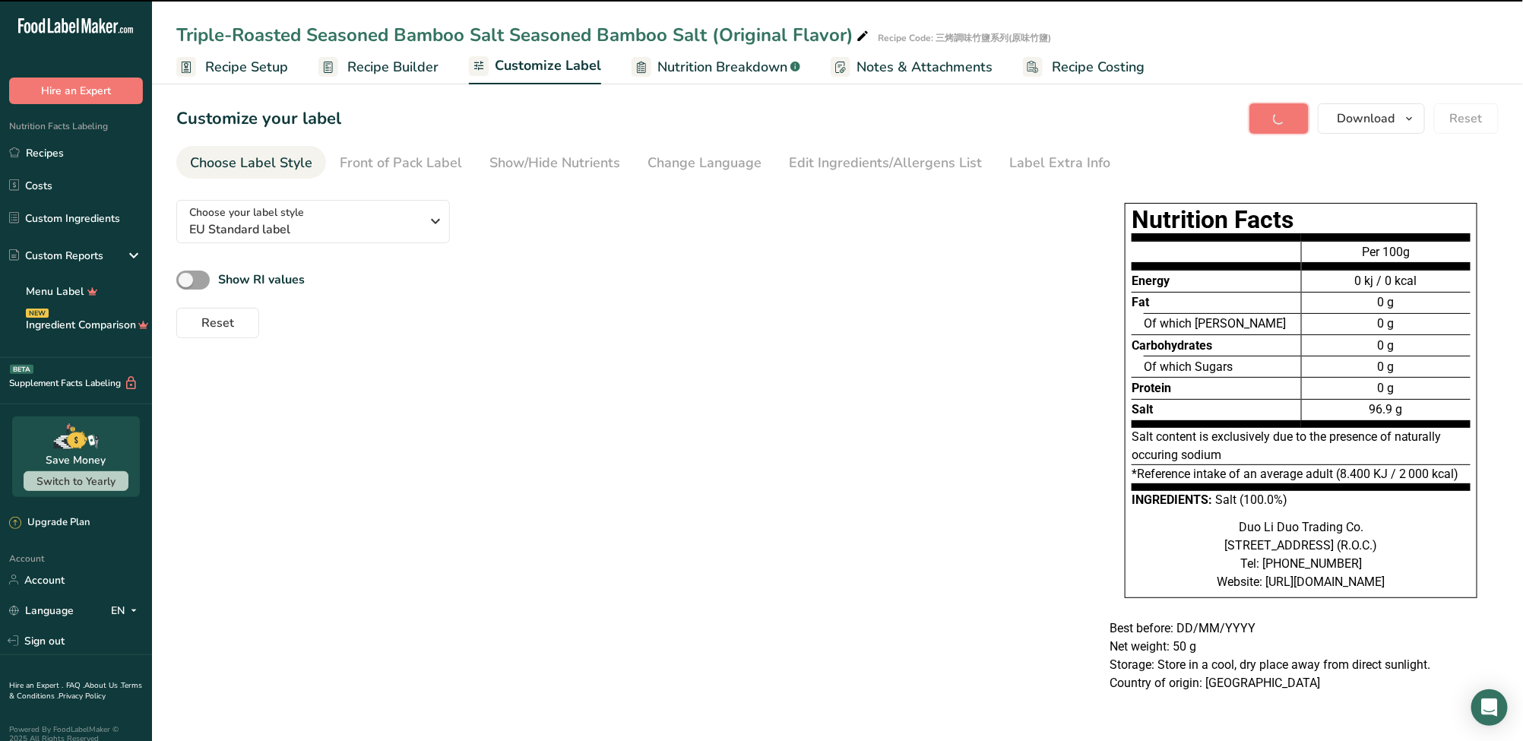
scroll to position [0, 0]
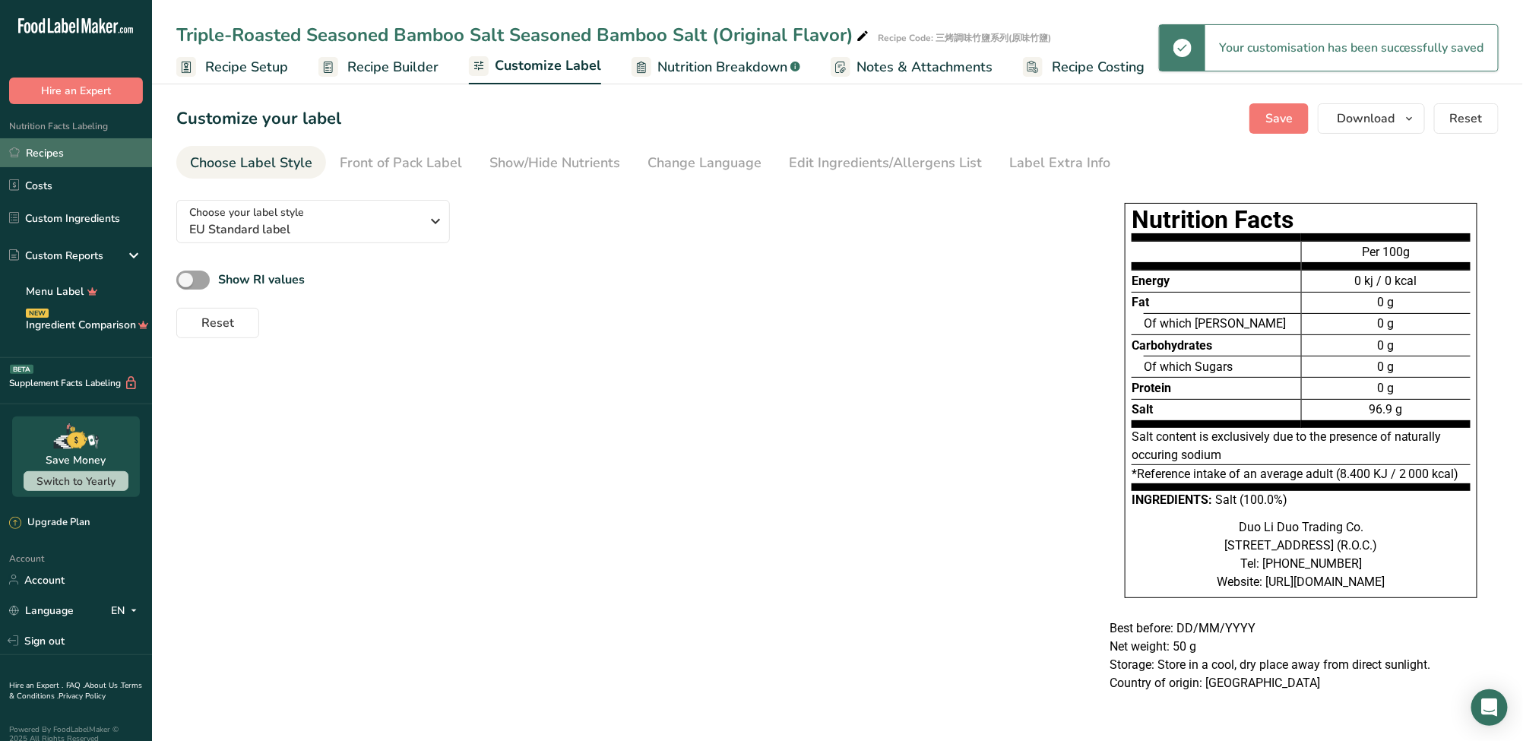
click at [69, 159] on link "Recipes" at bounding box center [76, 152] width 152 height 29
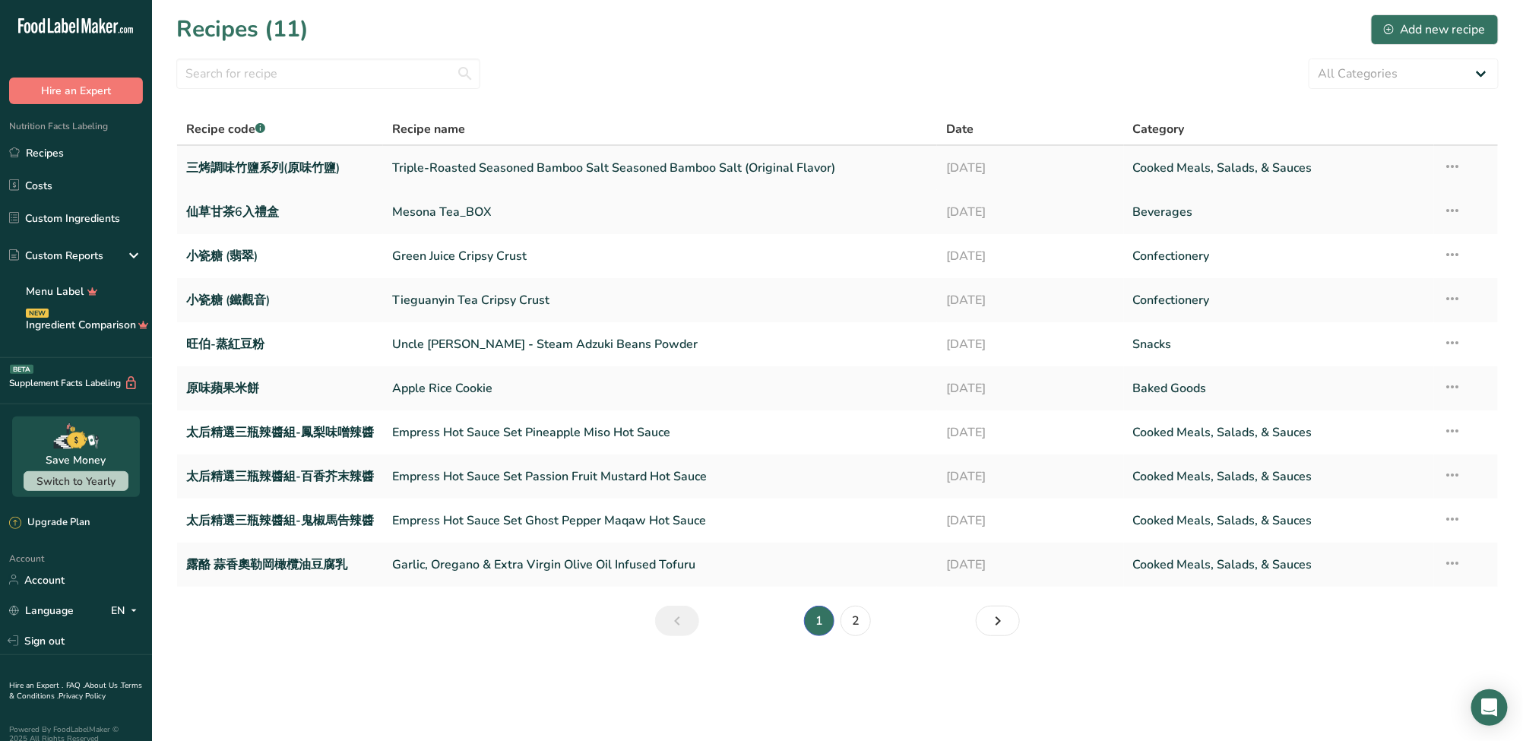
click at [1461, 163] on icon at bounding box center [1452, 166] width 18 height 27
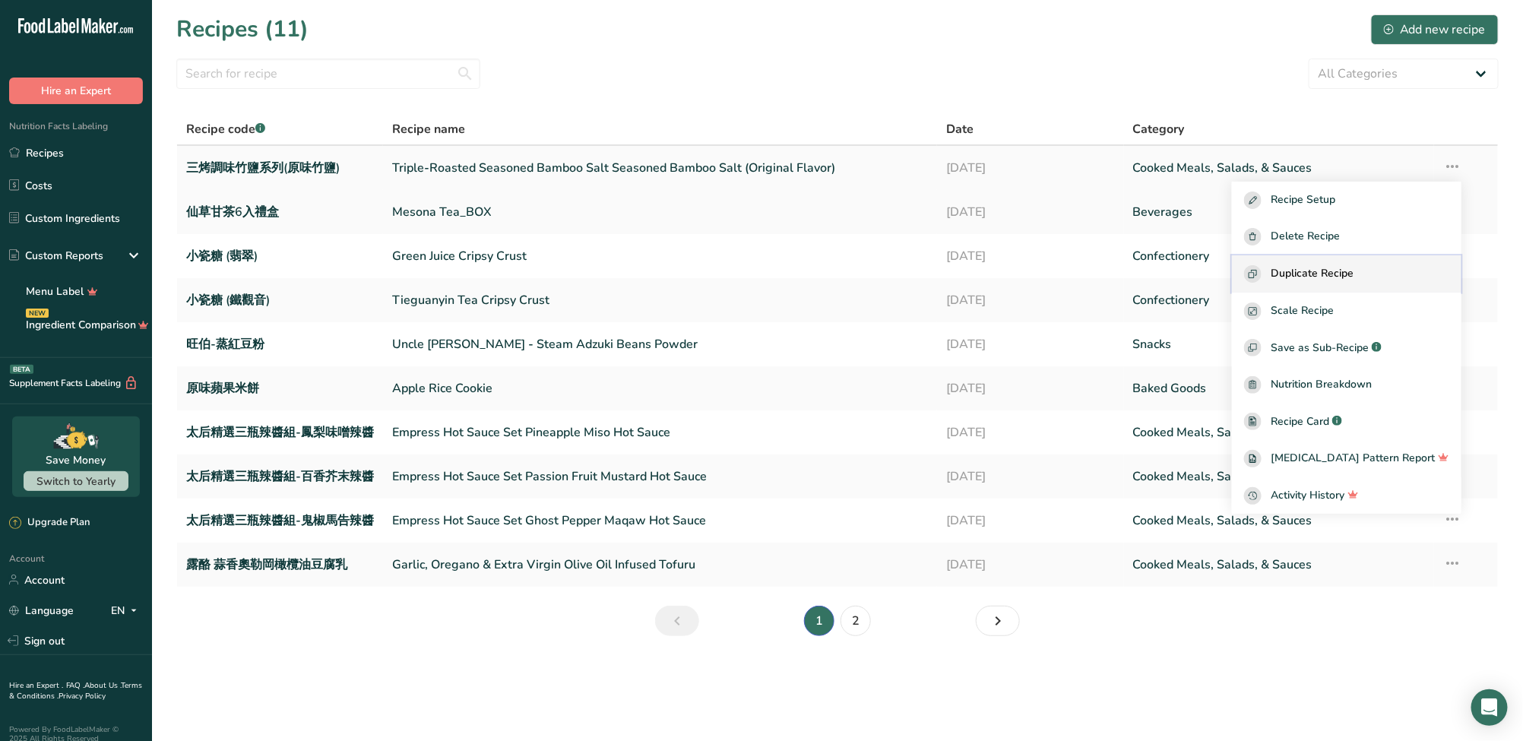
click at [1332, 272] on span "Duplicate Recipe" at bounding box center [1311, 273] width 83 height 17
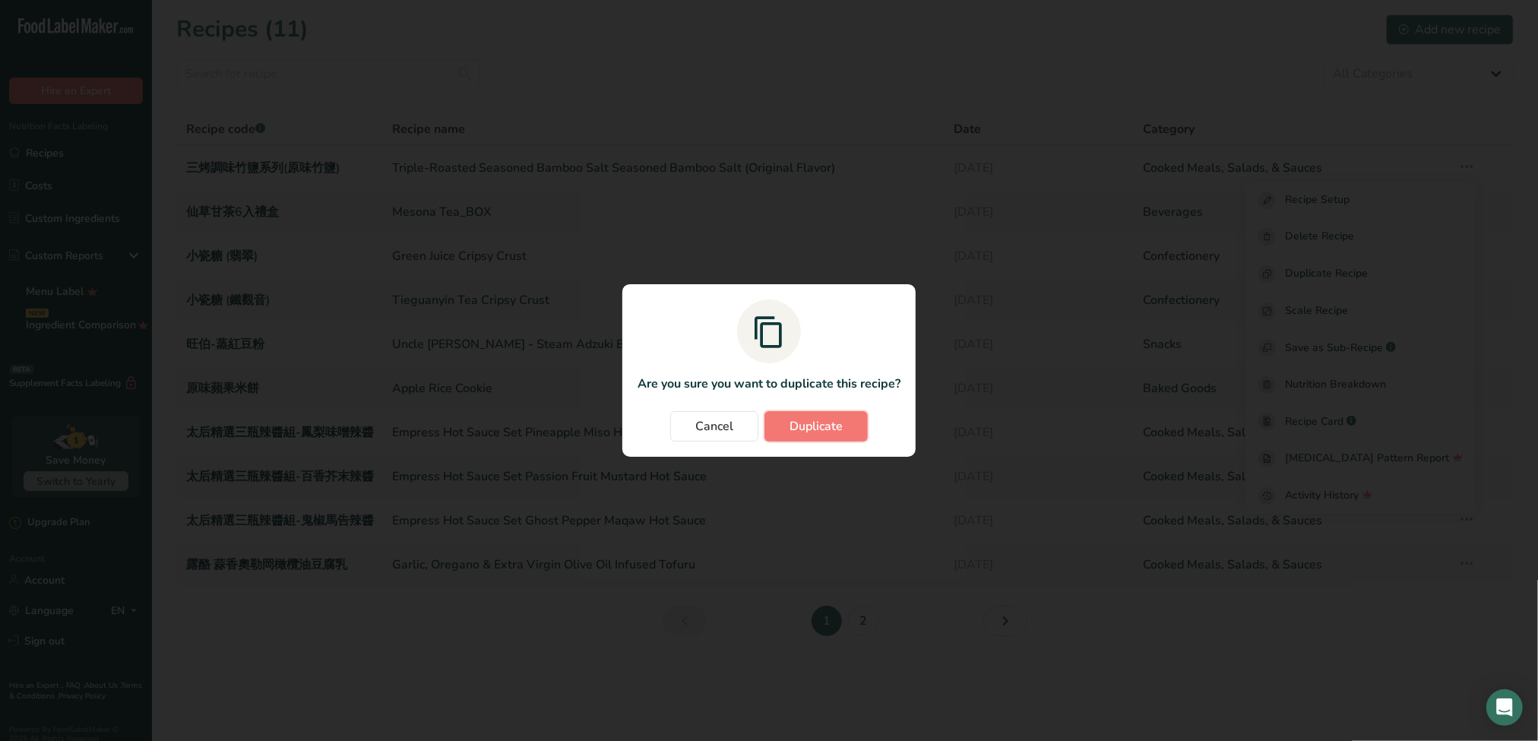
drag, startPoint x: 846, startPoint y: 426, endPoint x: 889, endPoint y: 209, distance: 221.4
click at [889, 209] on div "Are you sure you want to duplicate this recipe? Cancel Duplicate" at bounding box center [769, 370] width 1538 height 741
drag, startPoint x: 839, startPoint y: 432, endPoint x: 922, endPoint y: 106, distance: 336.3
click at [922, 106] on div "Are you sure you want to duplicate this recipe? Cancel Duplicate" at bounding box center [769, 370] width 1538 height 741
click at [922, 105] on div "Duplicate recipe modal" at bounding box center [769, 370] width 1538 height 741
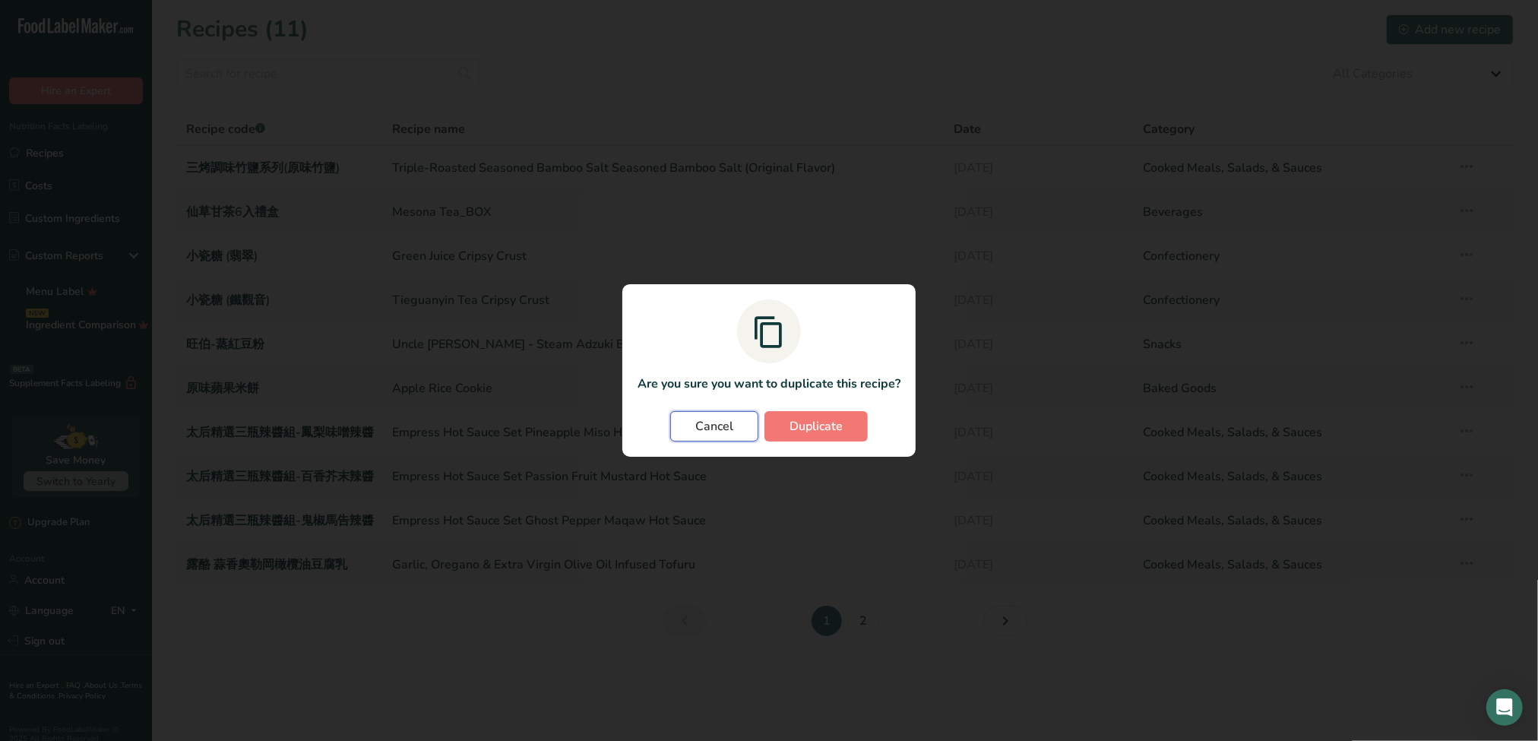
click at [704, 425] on span "Cancel" at bounding box center [714, 426] width 38 height 18
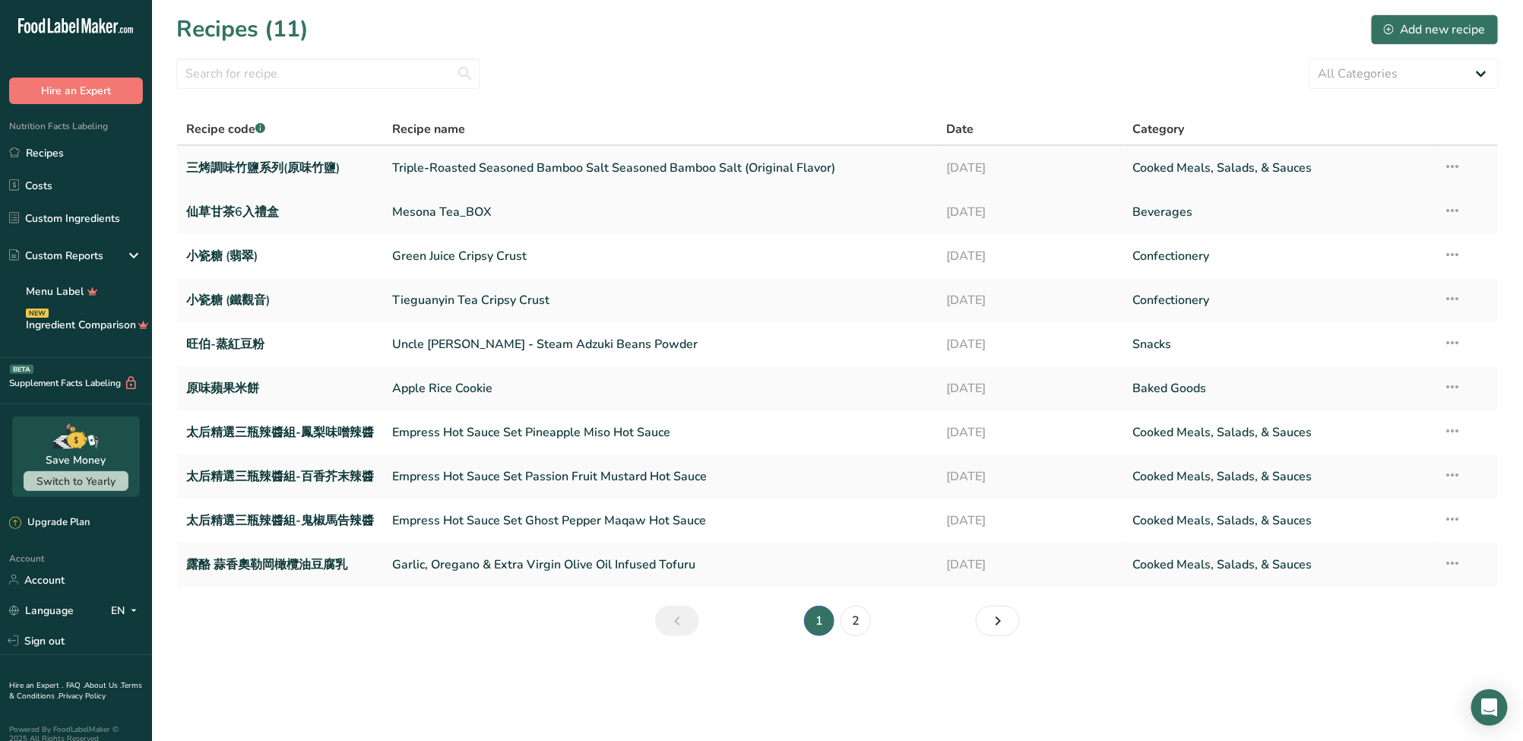
click at [1461, 163] on icon at bounding box center [1452, 166] width 18 height 27
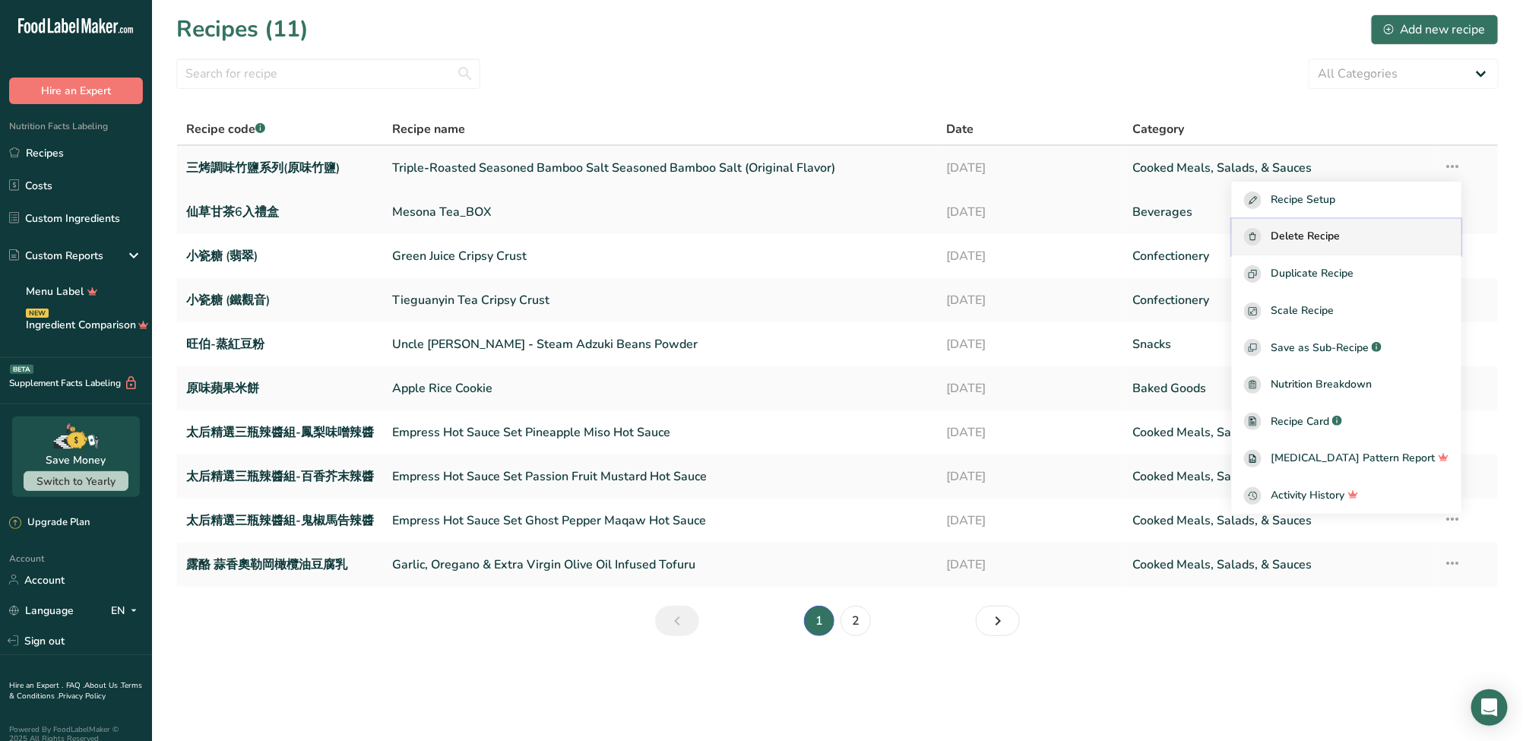
click at [1340, 235] on span "Delete Recipe" at bounding box center [1304, 236] width 69 height 17
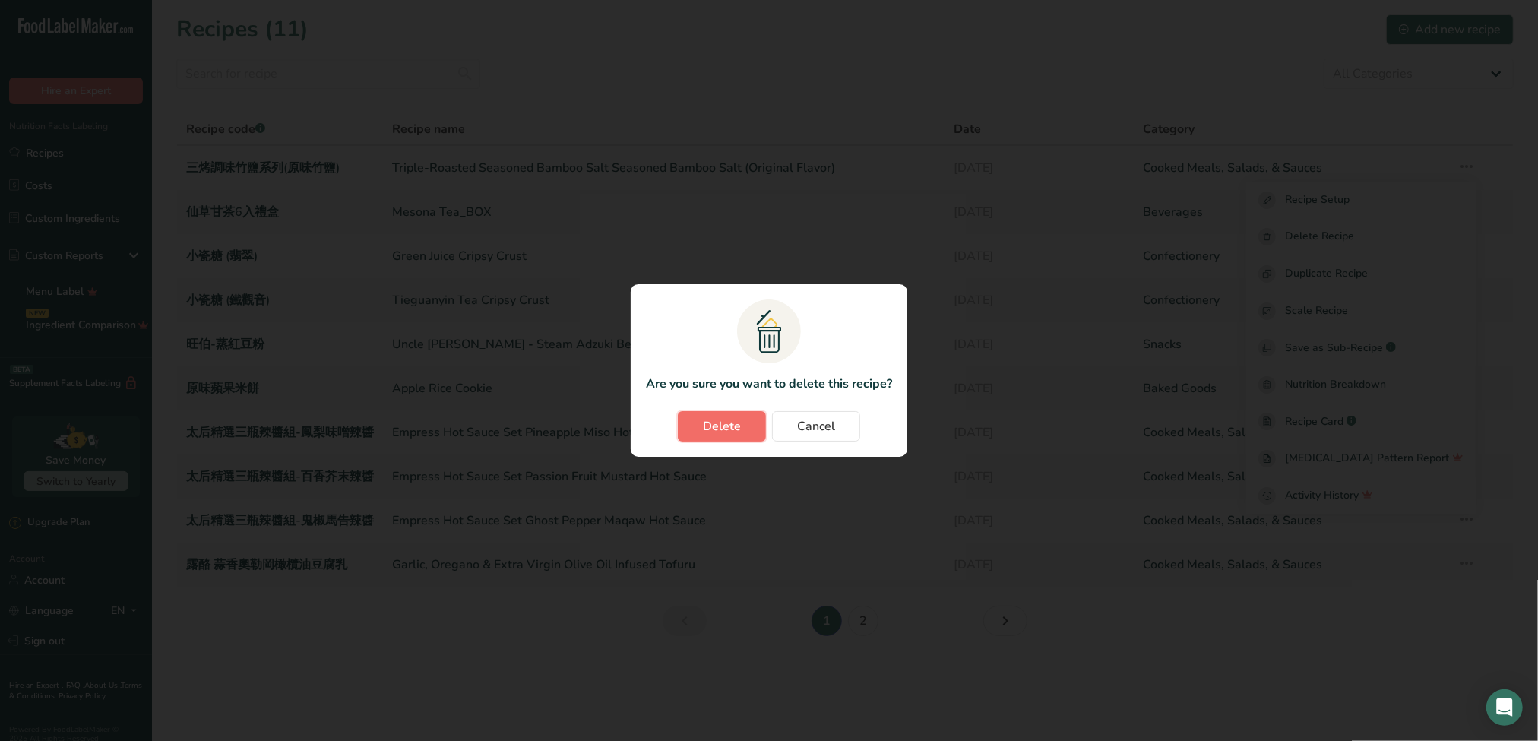
click at [715, 426] on span "Delete" at bounding box center [722, 426] width 38 height 18
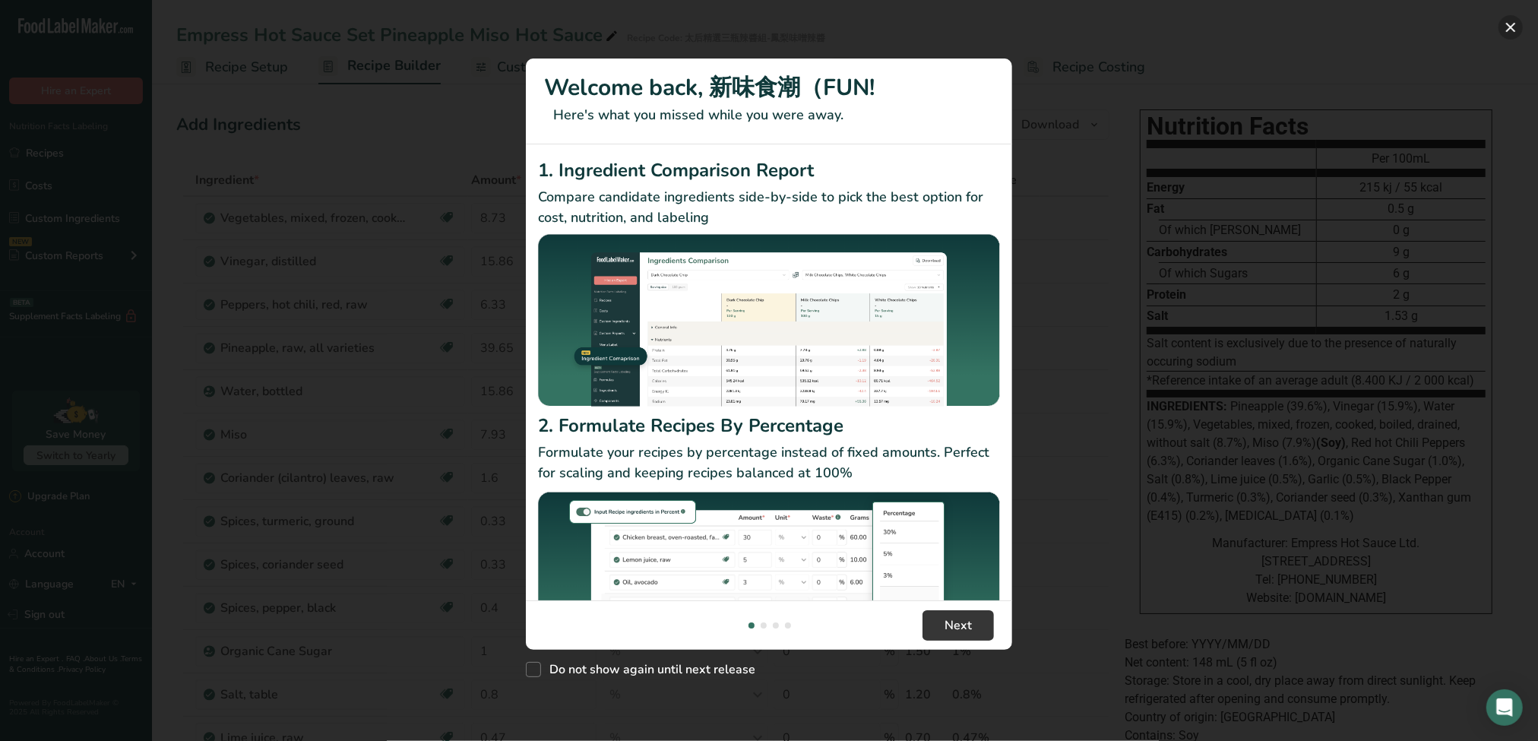
click at [1507, 19] on button "New Features" at bounding box center [1510, 27] width 24 height 24
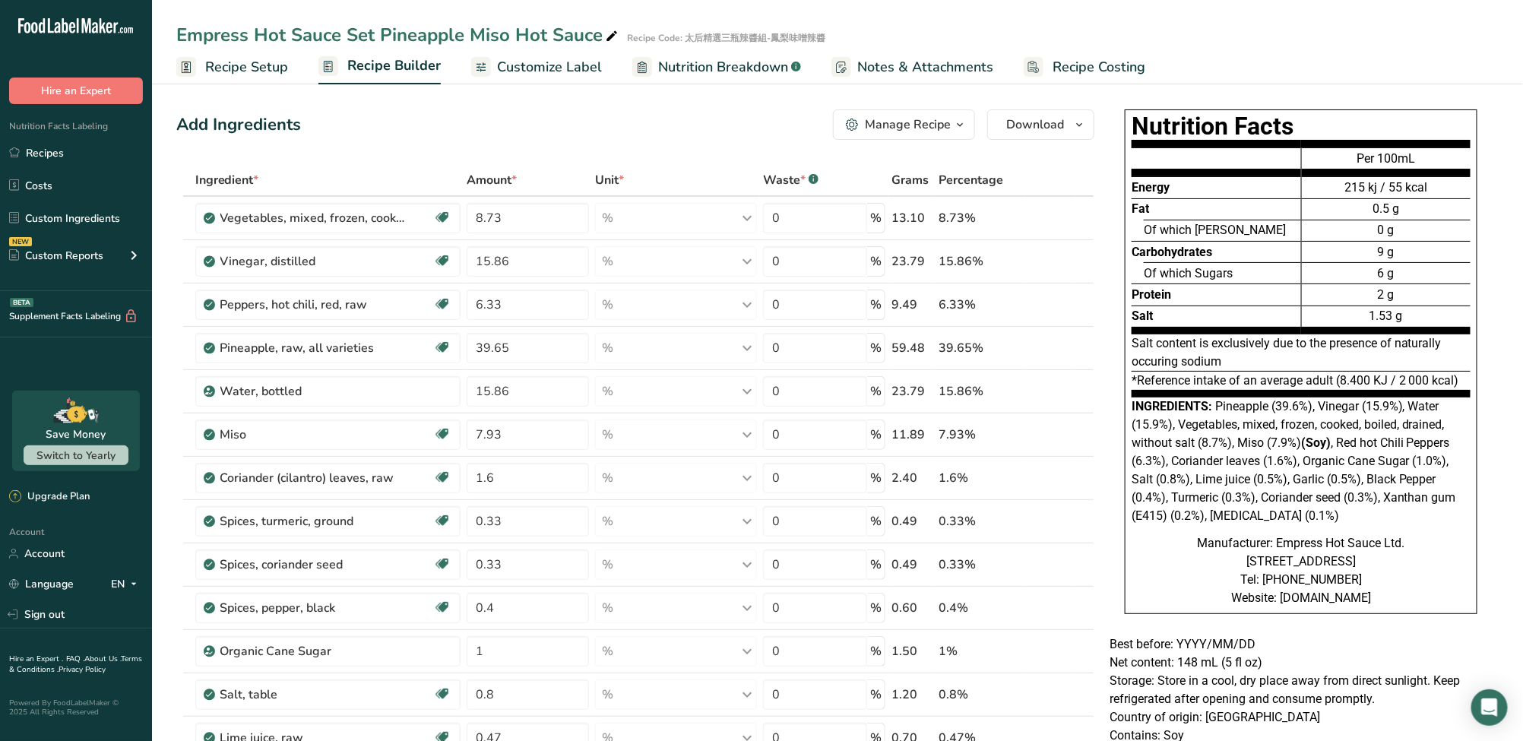
click at [573, 78] on link "Customize Label" at bounding box center [536, 67] width 131 height 34
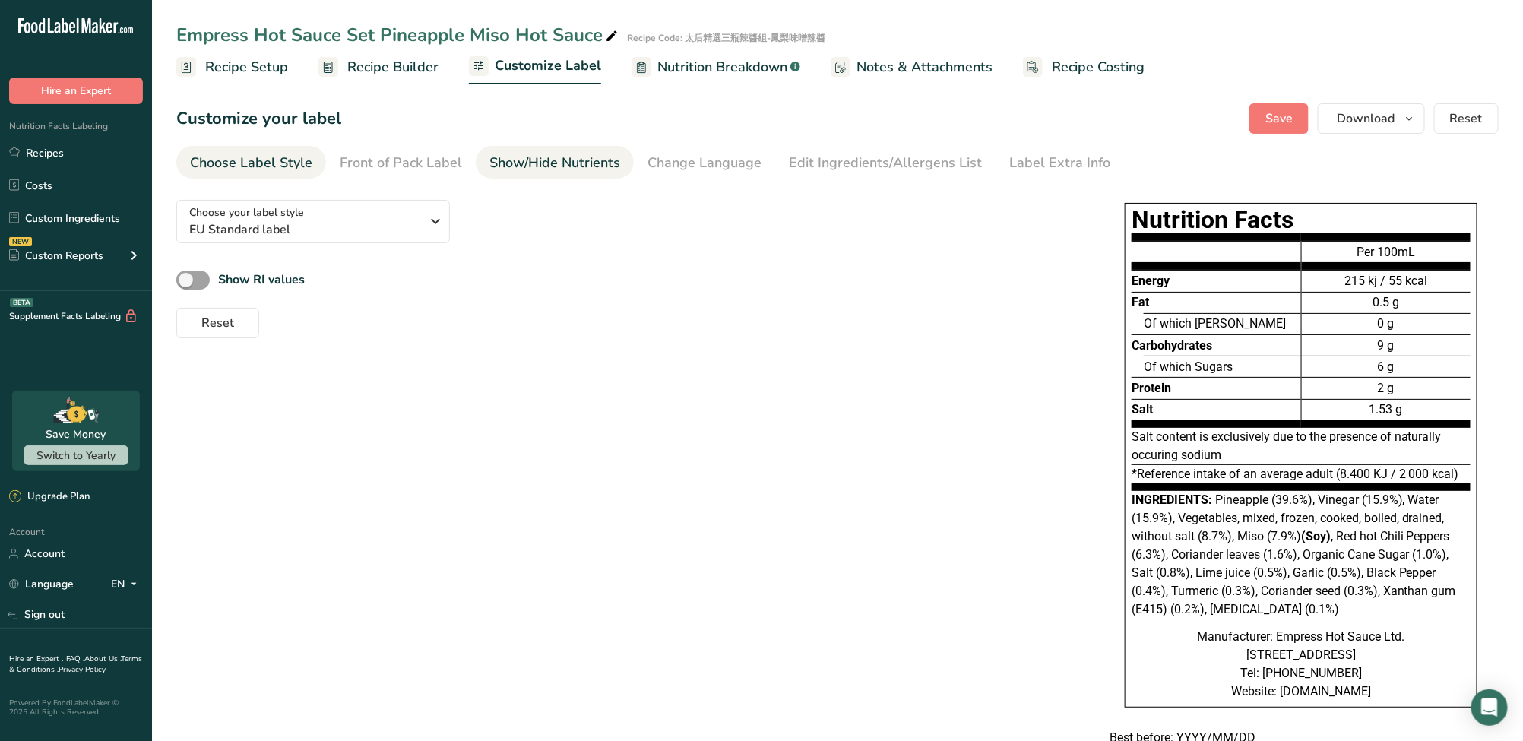
click at [539, 166] on div "Show/Hide Nutrients" at bounding box center [554, 163] width 131 height 21
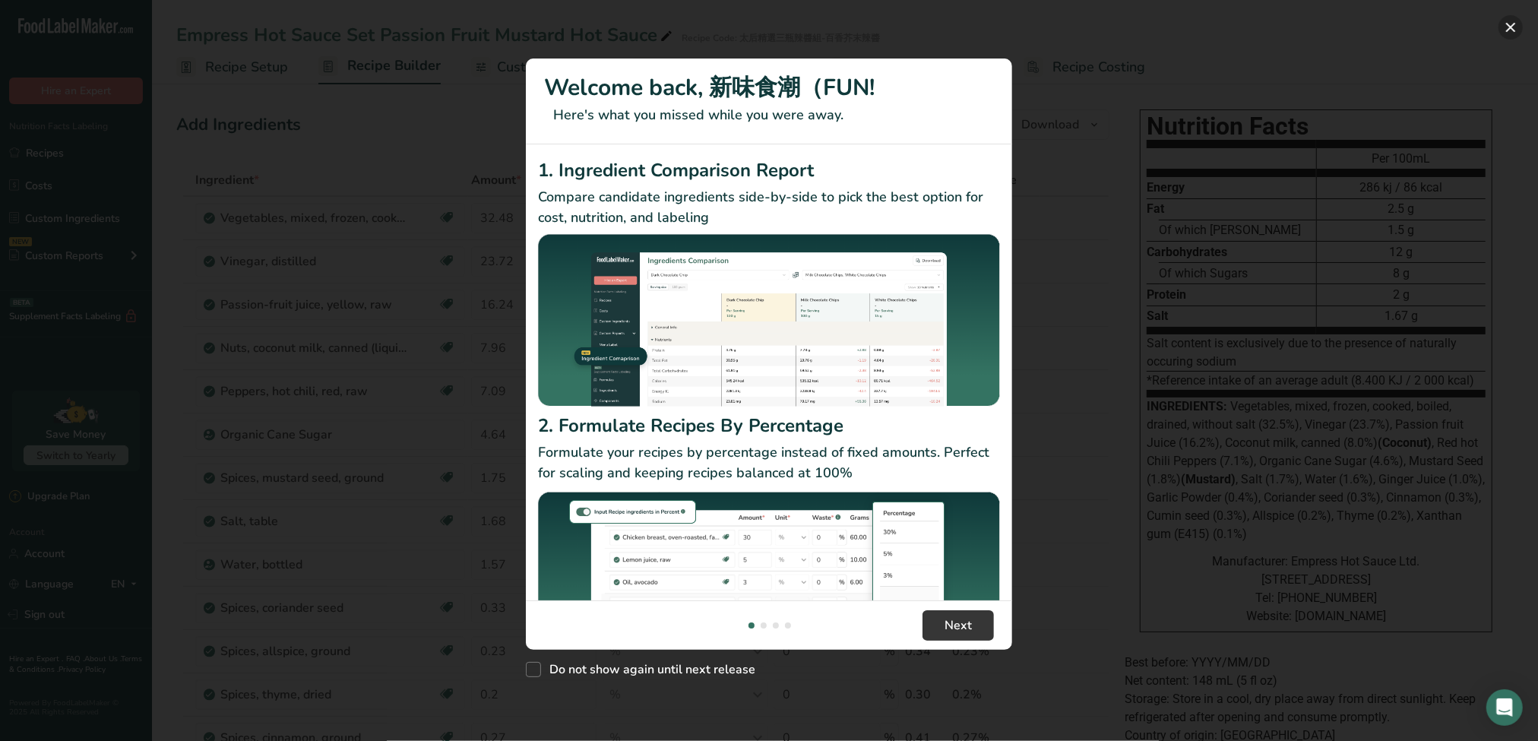
click at [1510, 26] on button "New Features" at bounding box center [1510, 27] width 24 height 24
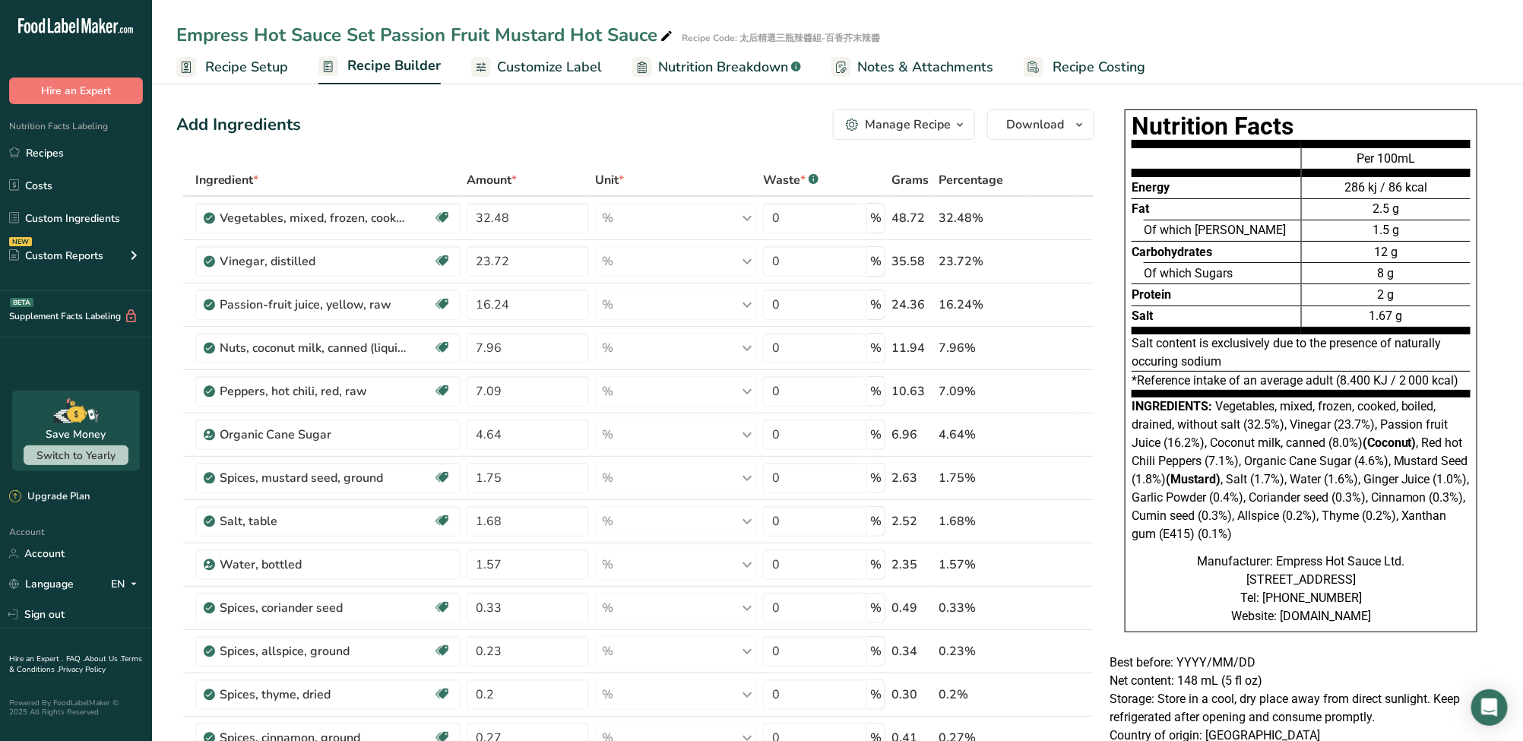
click at [568, 69] on span "Customize Label" at bounding box center [549, 67] width 105 height 21
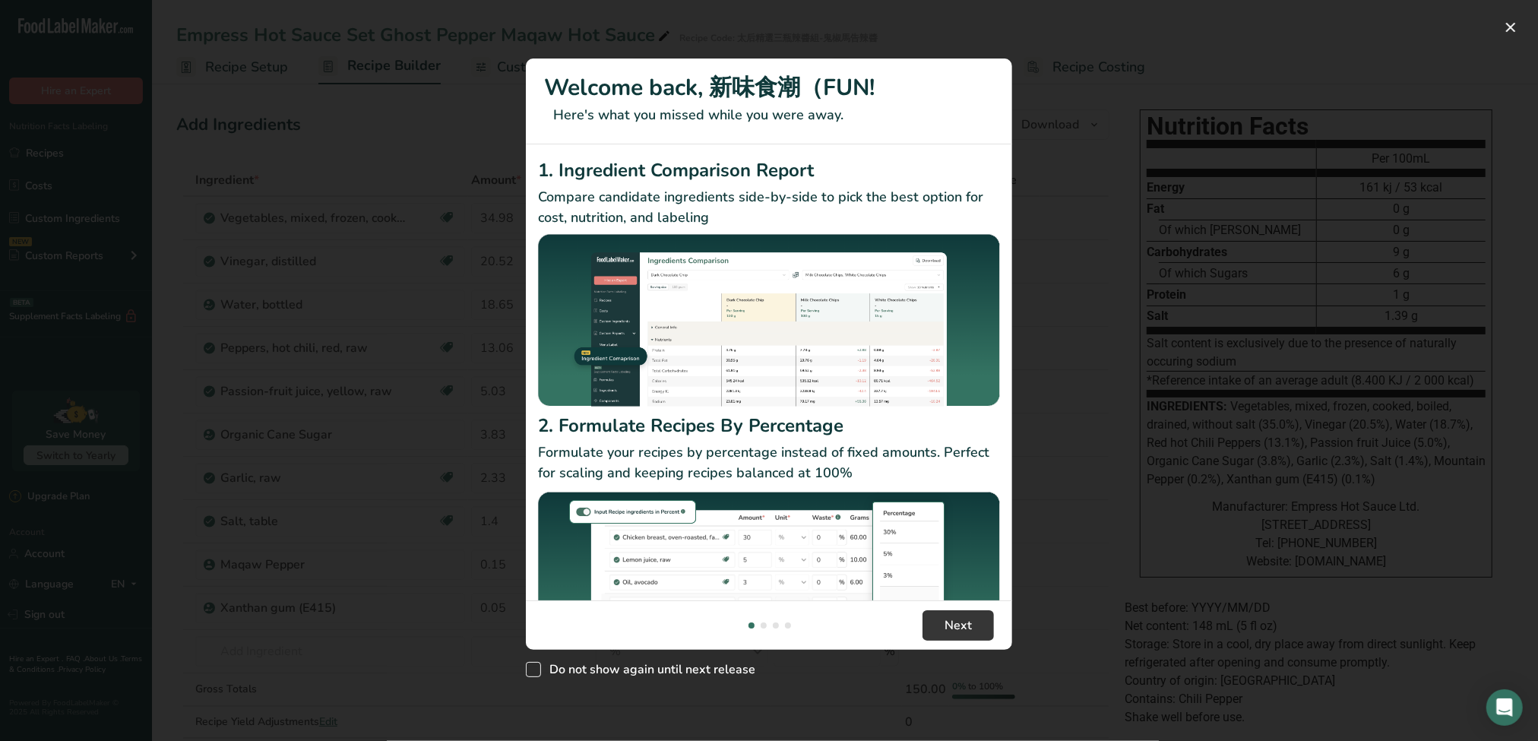
click at [565, 664] on span "Do not show again until next release" at bounding box center [648, 669] width 214 height 15
click at [536, 665] on input "Do not show again until next release" at bounding box center [531, 670] width 10 height 10
checkbox input "true"
click at [1504, 35] on button "New Features" at bounding box center [1510, 27] width 24 height 24
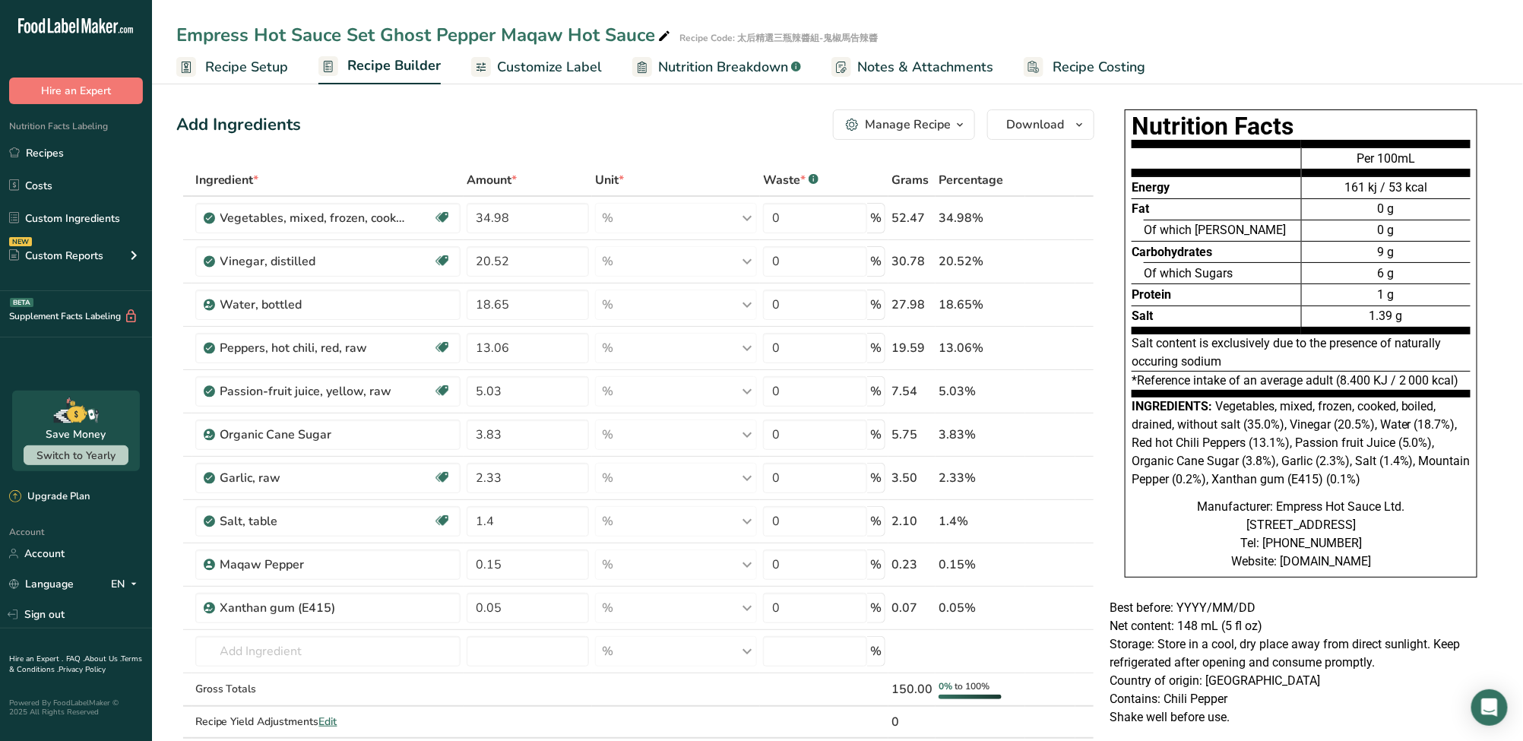
click at [532, 77] on link "Customize Label" at bounding box center [536, 67] width 131 height 34
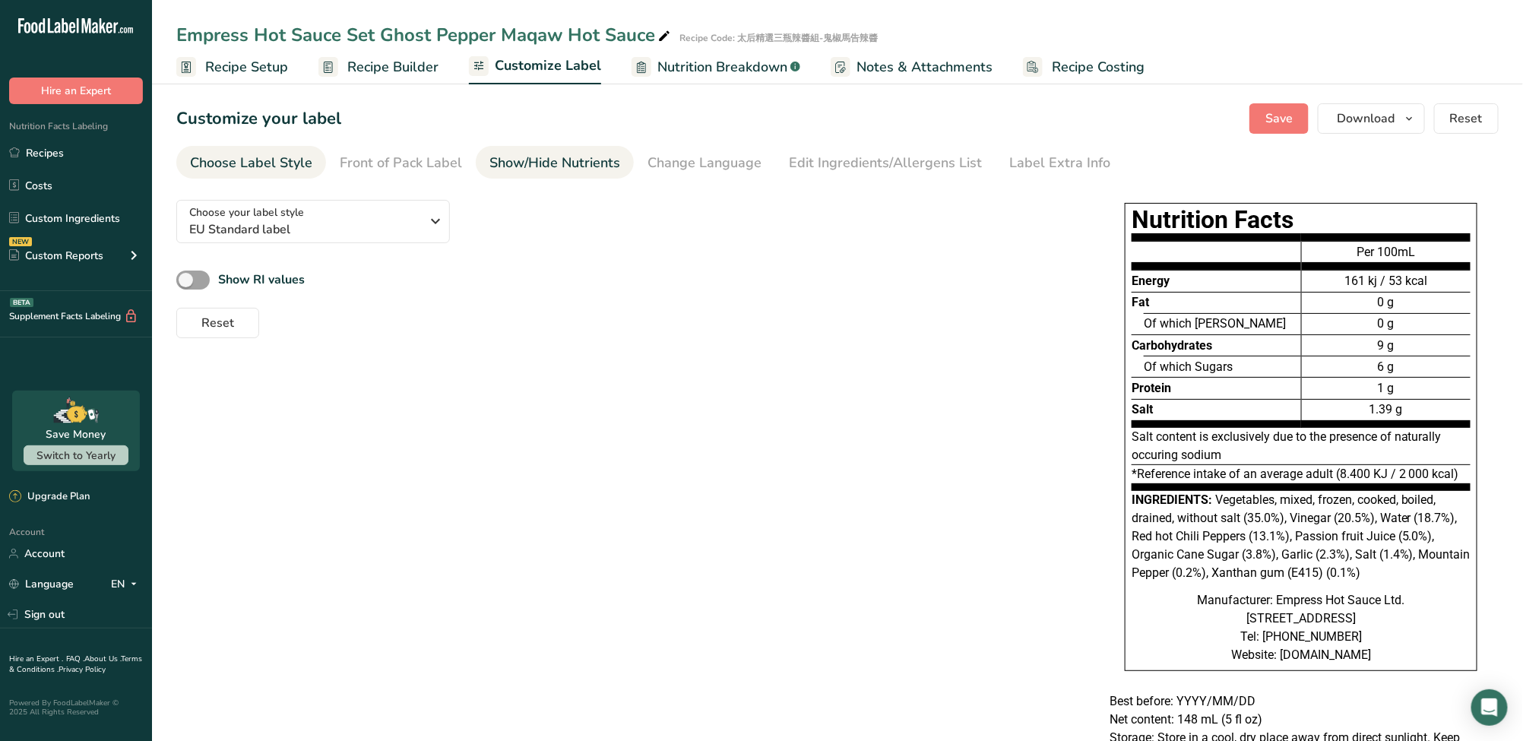
click at [609, 166] on div "Show/Hide Nutrients" at bounding box center [554, 163] width 131 height 21
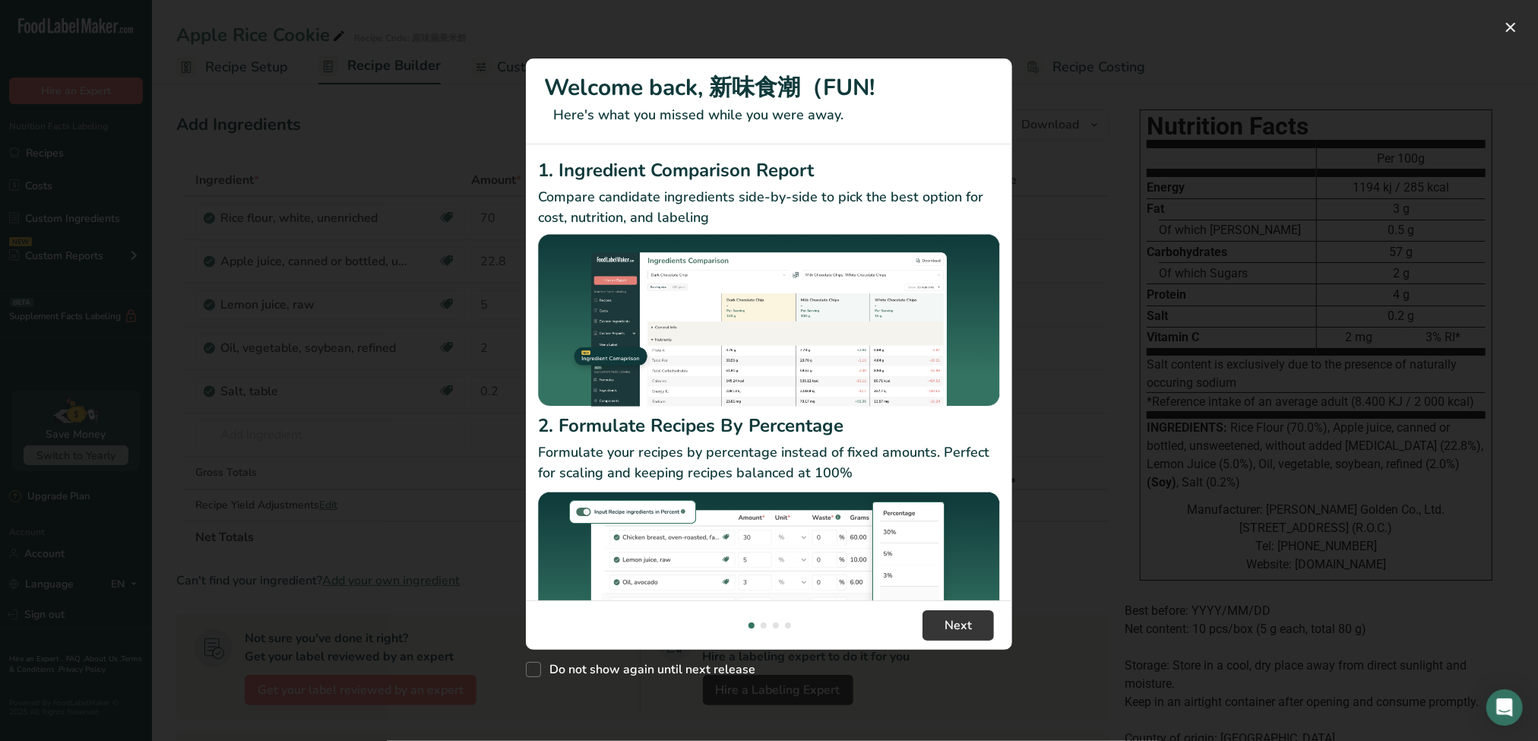
click at [1522, 32] on div "New Features" at bounding box center [769, 370] width 1538 height 741
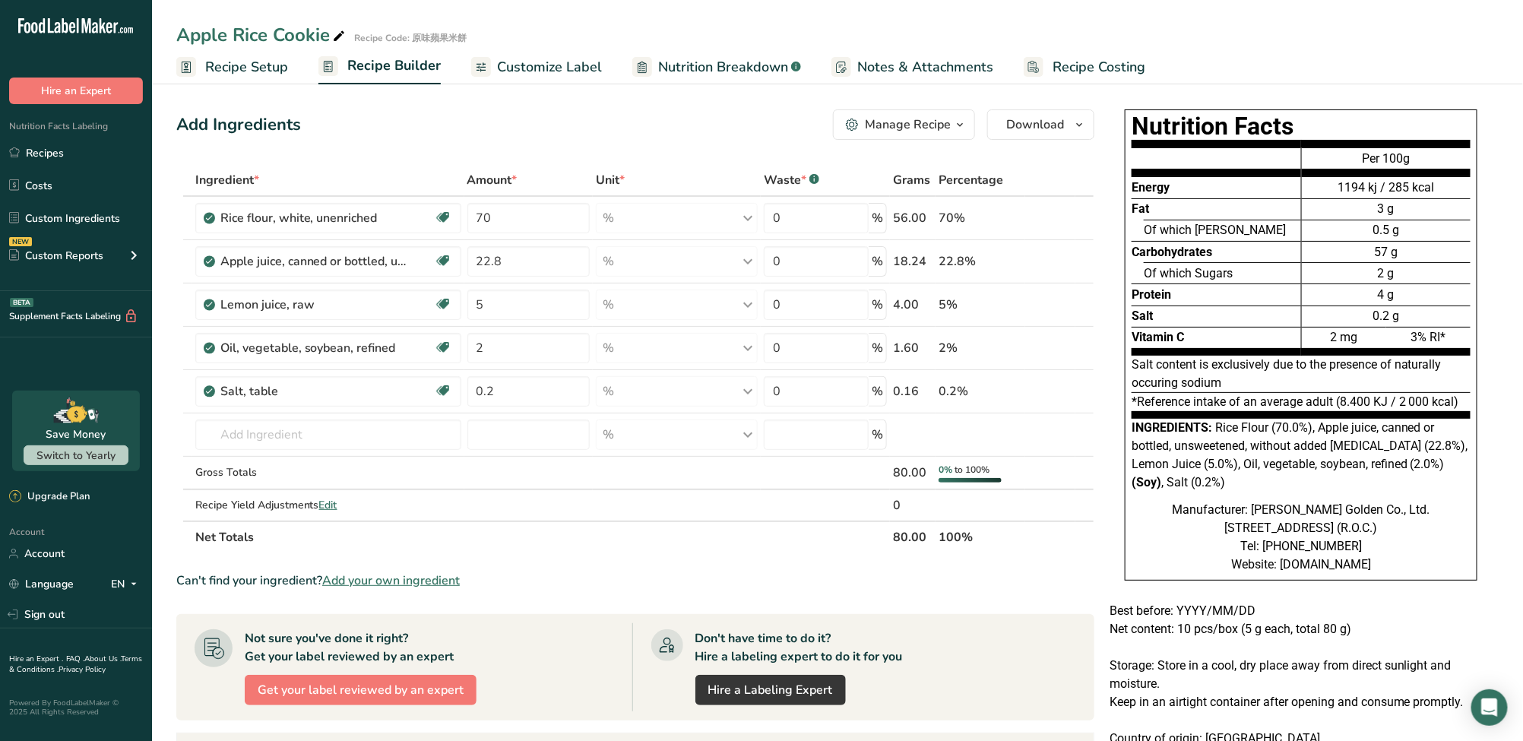
click at [567, 52] on link "Customize Label" at bounding box center [536, 67] width 131 height 34
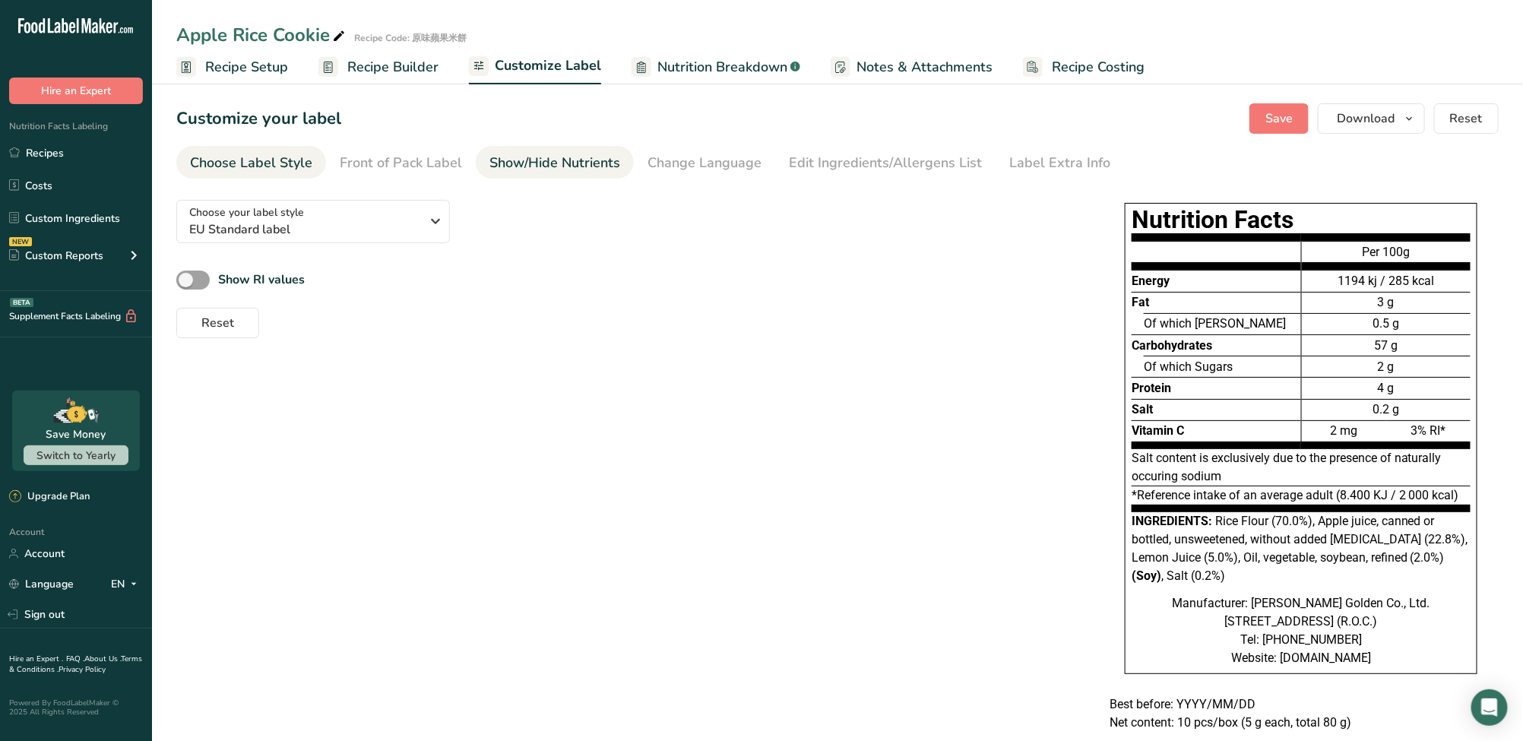
click at [526, 172] on div "Show/Hide Nutrients" at bounding box center [554, 163] width 131 height 21
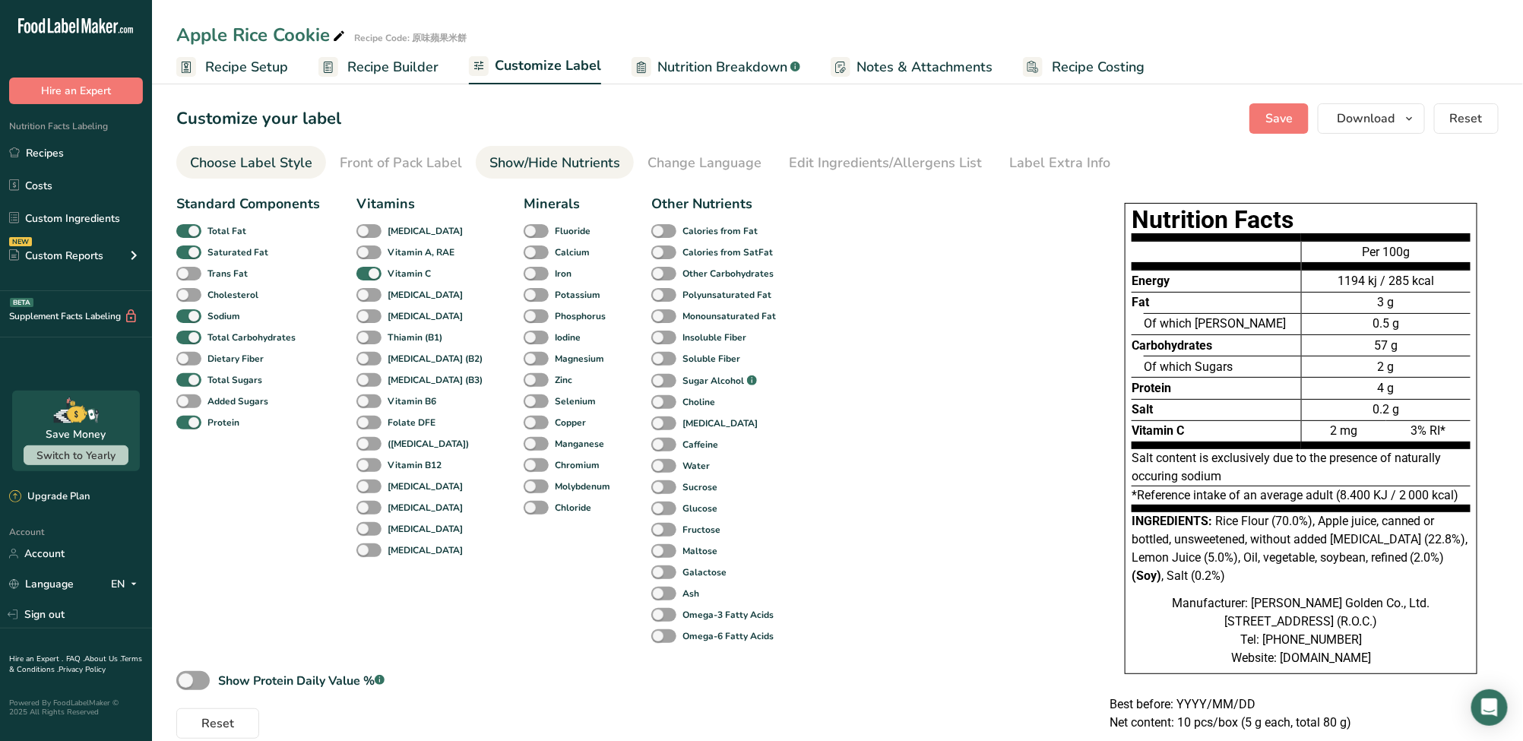
click at [253, 164] on div "Choose Label Style" at bounding box center [251, 163] width 122 height 21
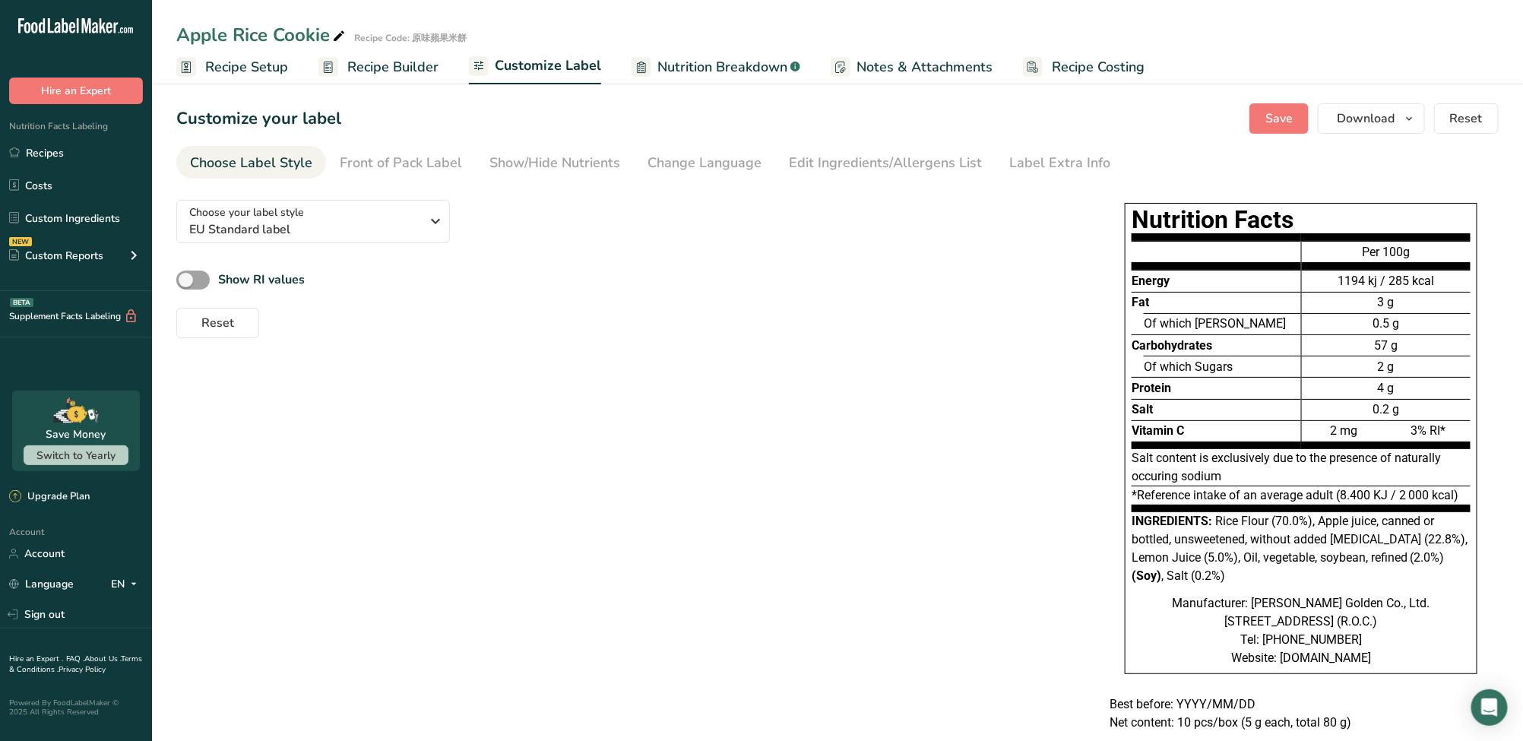
click at [258, 74] on span "Recipe Setup" at bounding box center [246, 67] width 83 height 21
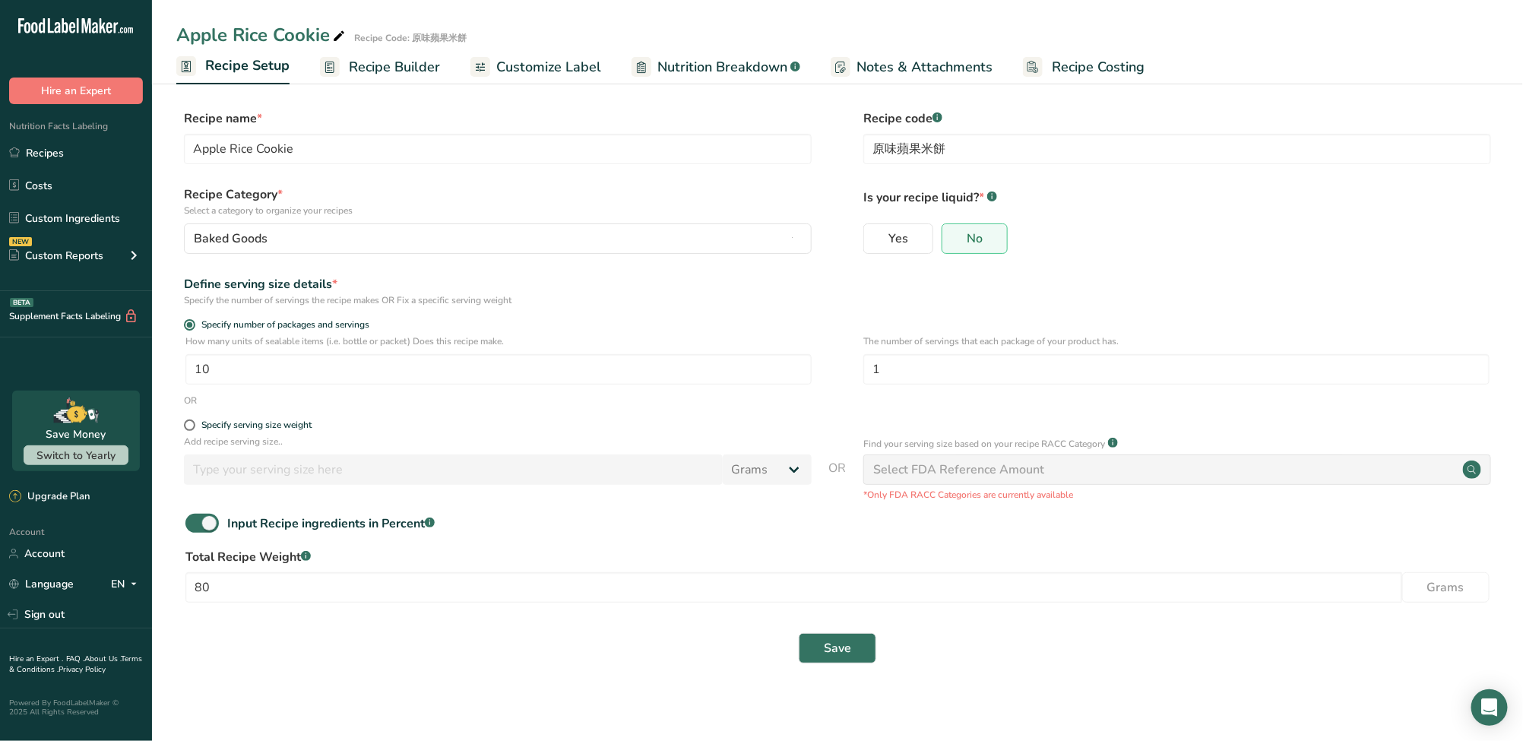
click at [571, 65] on span "Customize Label" at bounding box center [548, 67] width 105 height 21
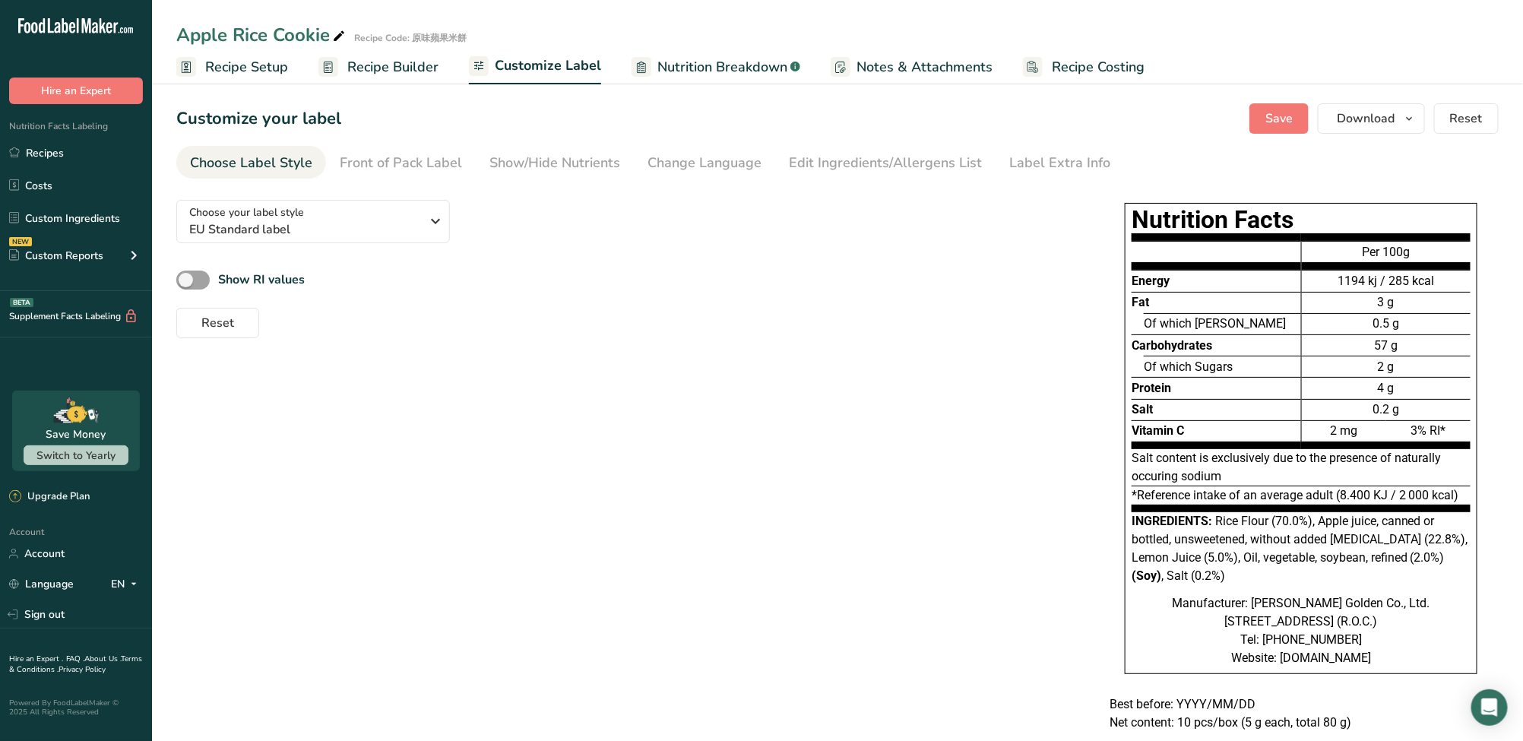
click at [413, 66] on span "Recipe Builder" at bounding box center [392, 67] width 91 height 21
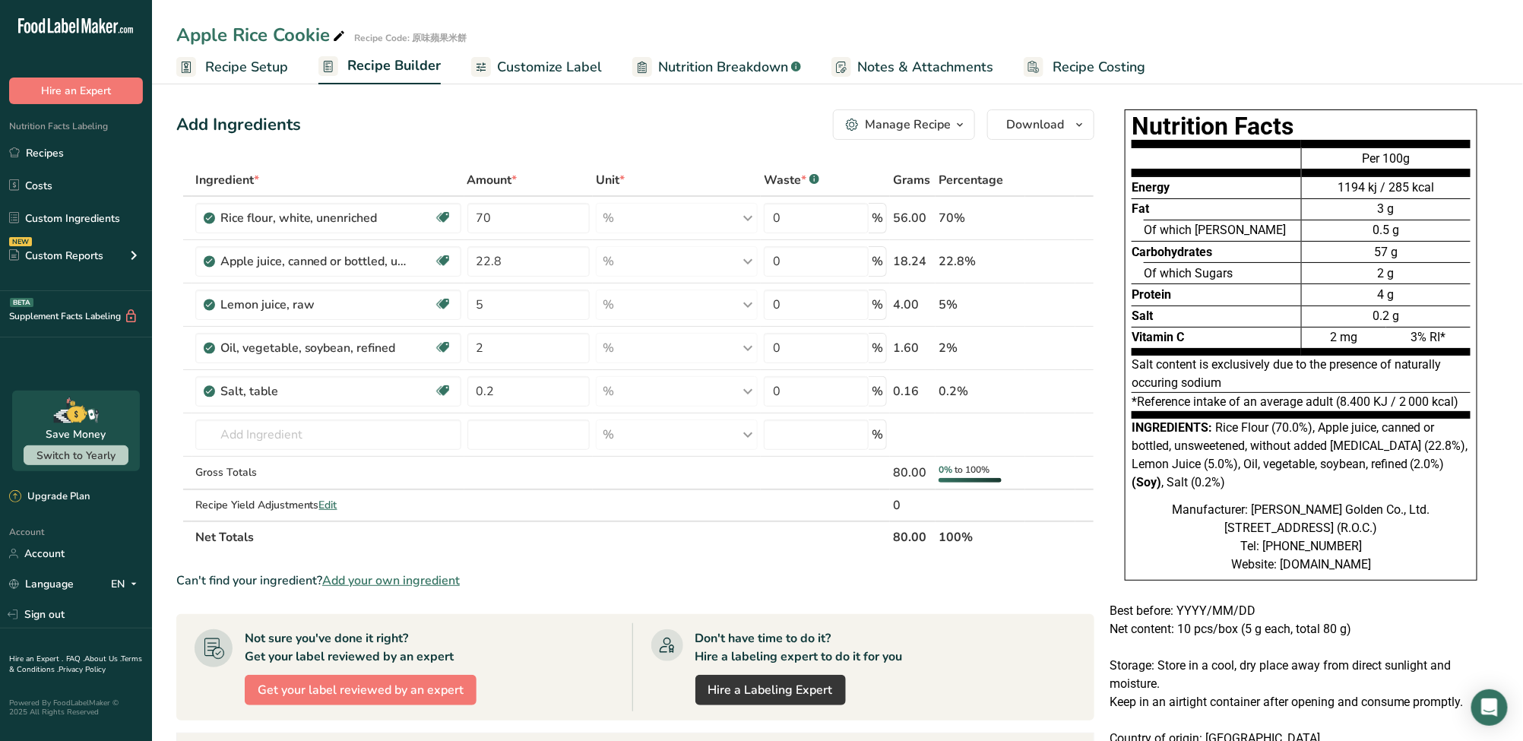
click at [514, 79] on link "Customize Label" at bounding box center [536, 67] width 131 height 34
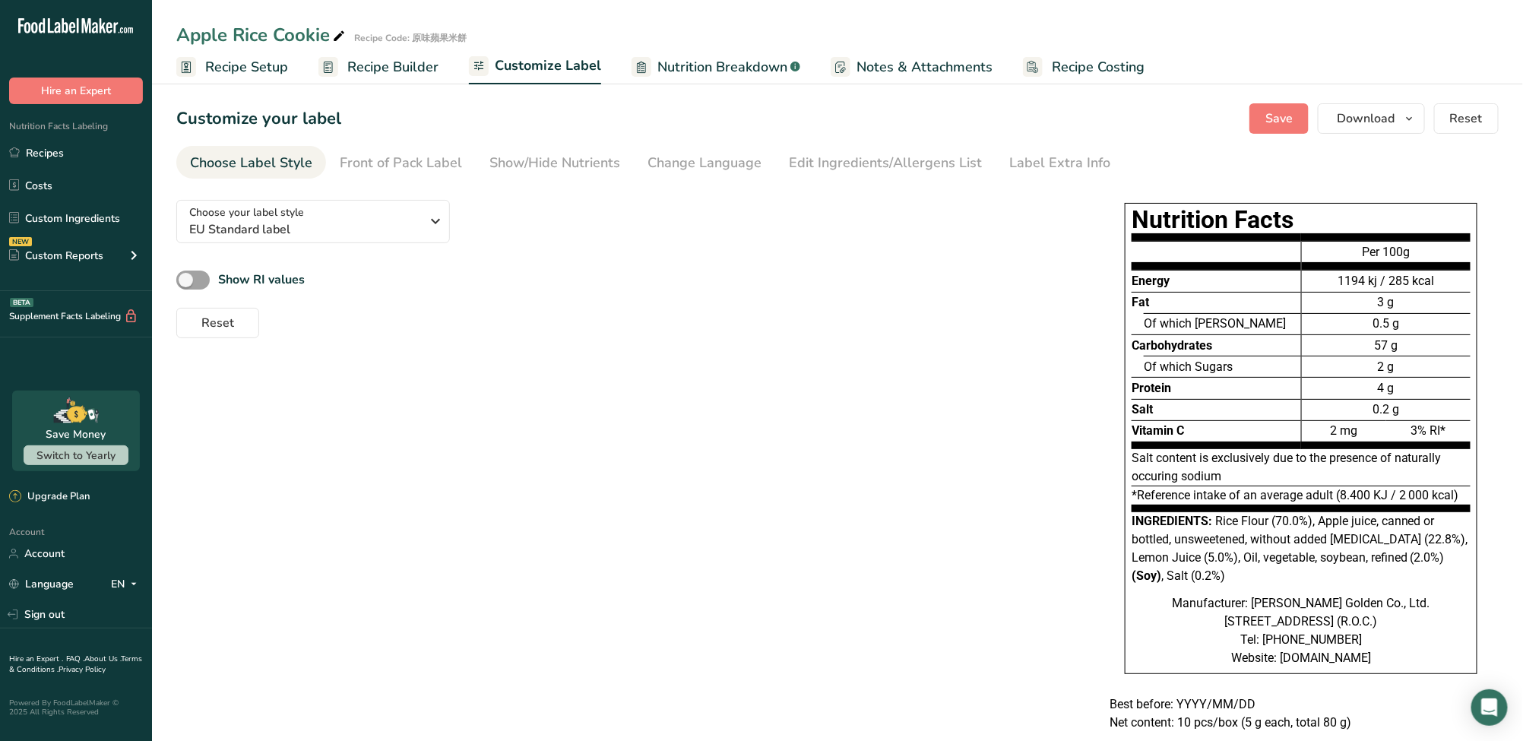
click at [653, 83] on link "Nutrition Breakdown .a-a{fill:#347362;}.b-a{fill:#fff;}" at bounding box center [715, 67] width 169 height 34
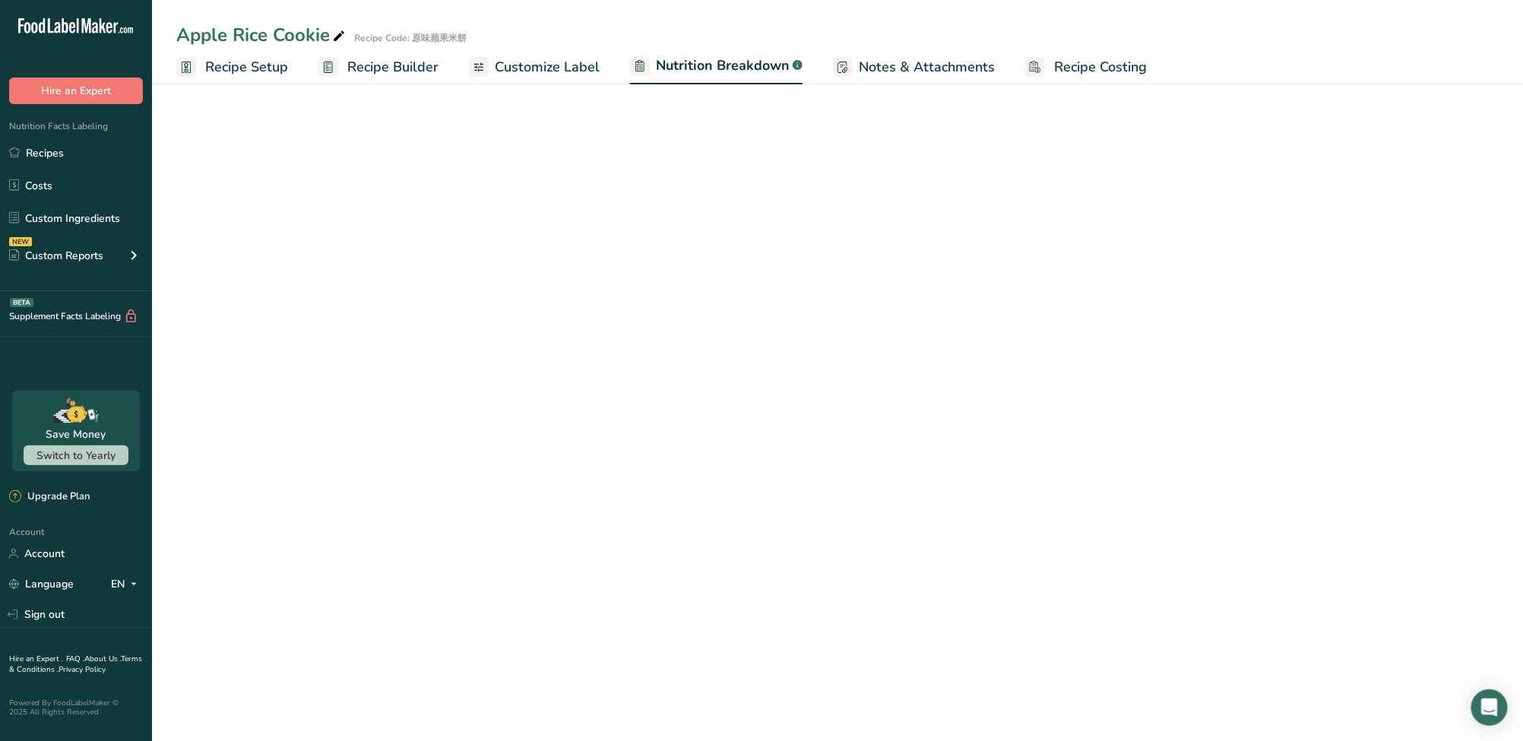
select select "Calories"
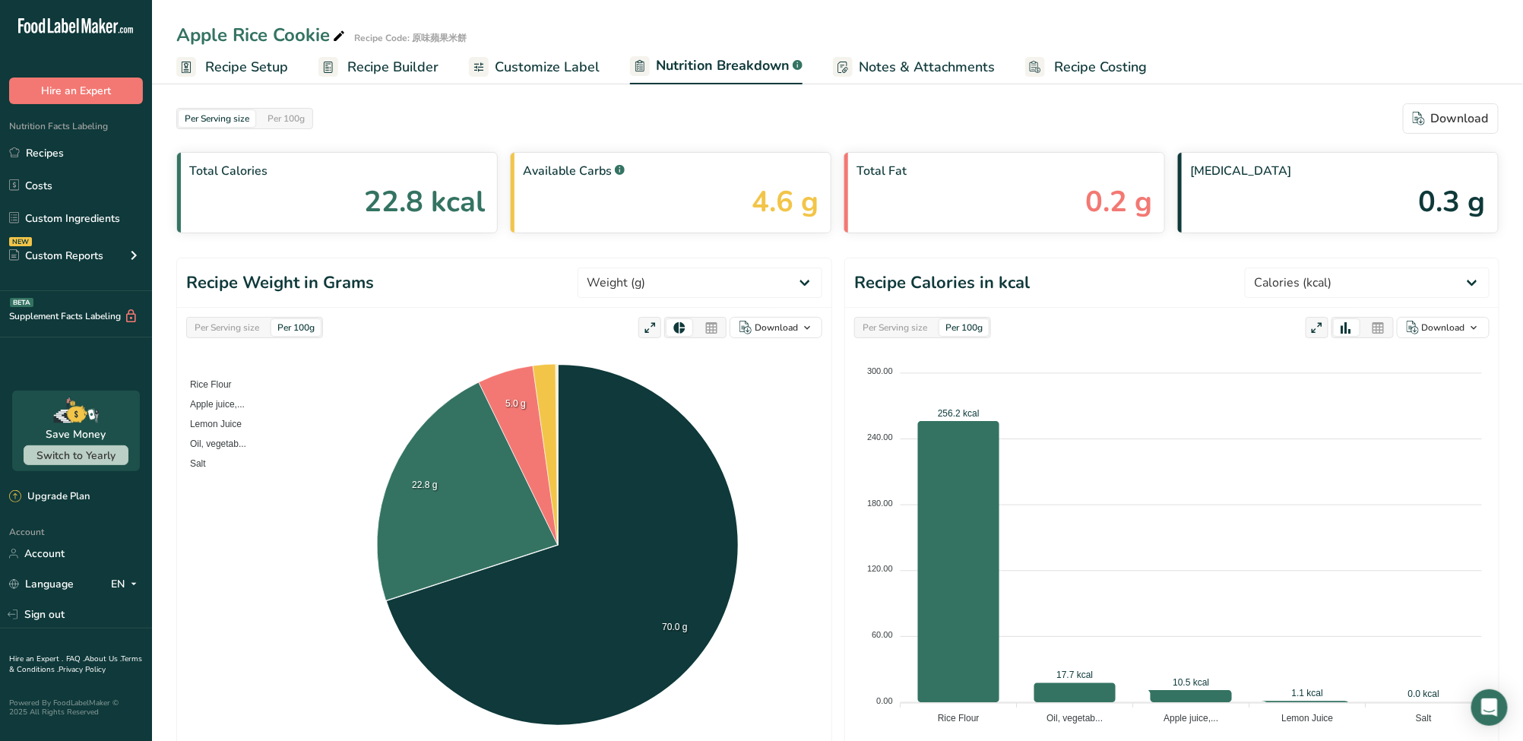
click at [570, 71] on span "Customize Label" at bounding box center [547, 67] width 105 height 21
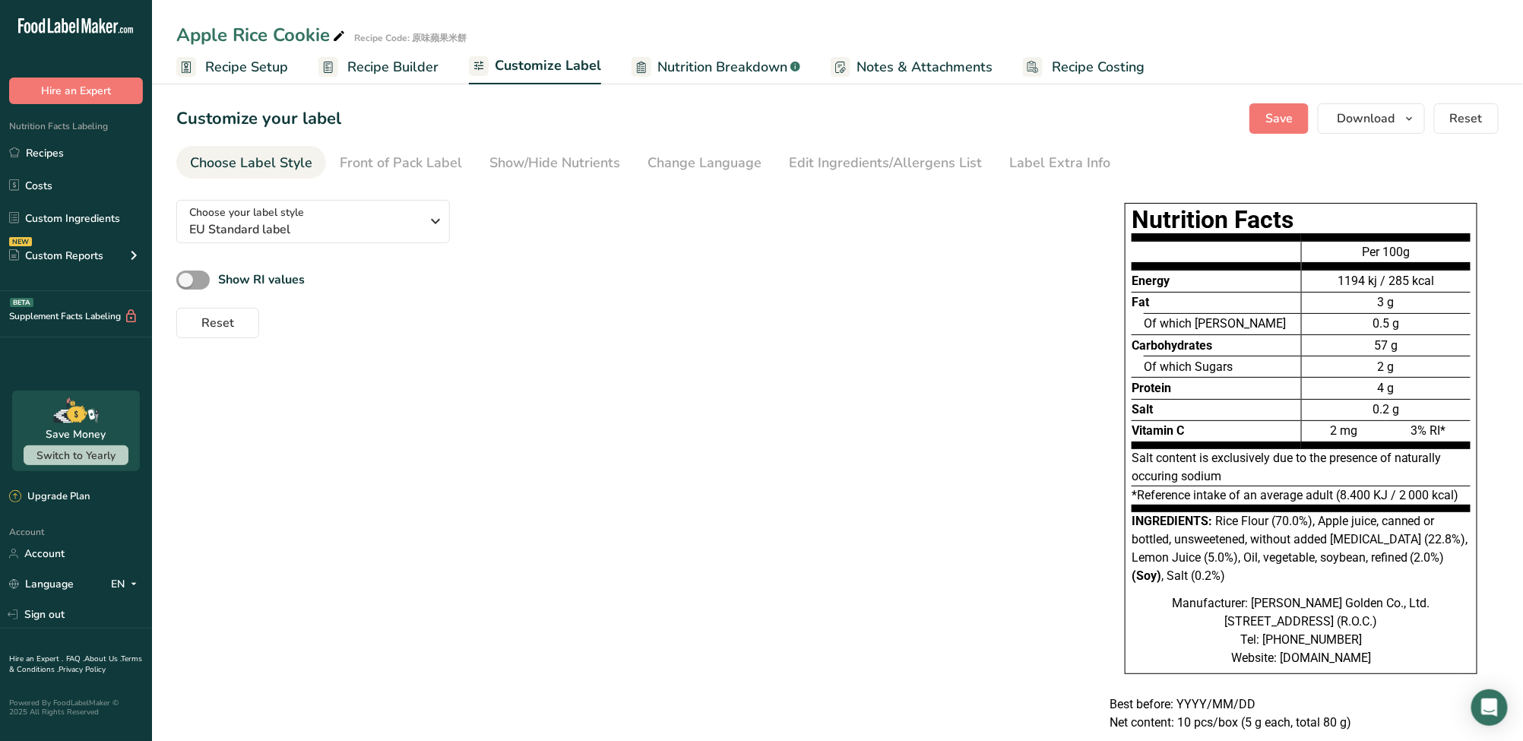
click at [423, 66] on span "Recipe Builder" at bounding box center [392, 67] width 91 height 21
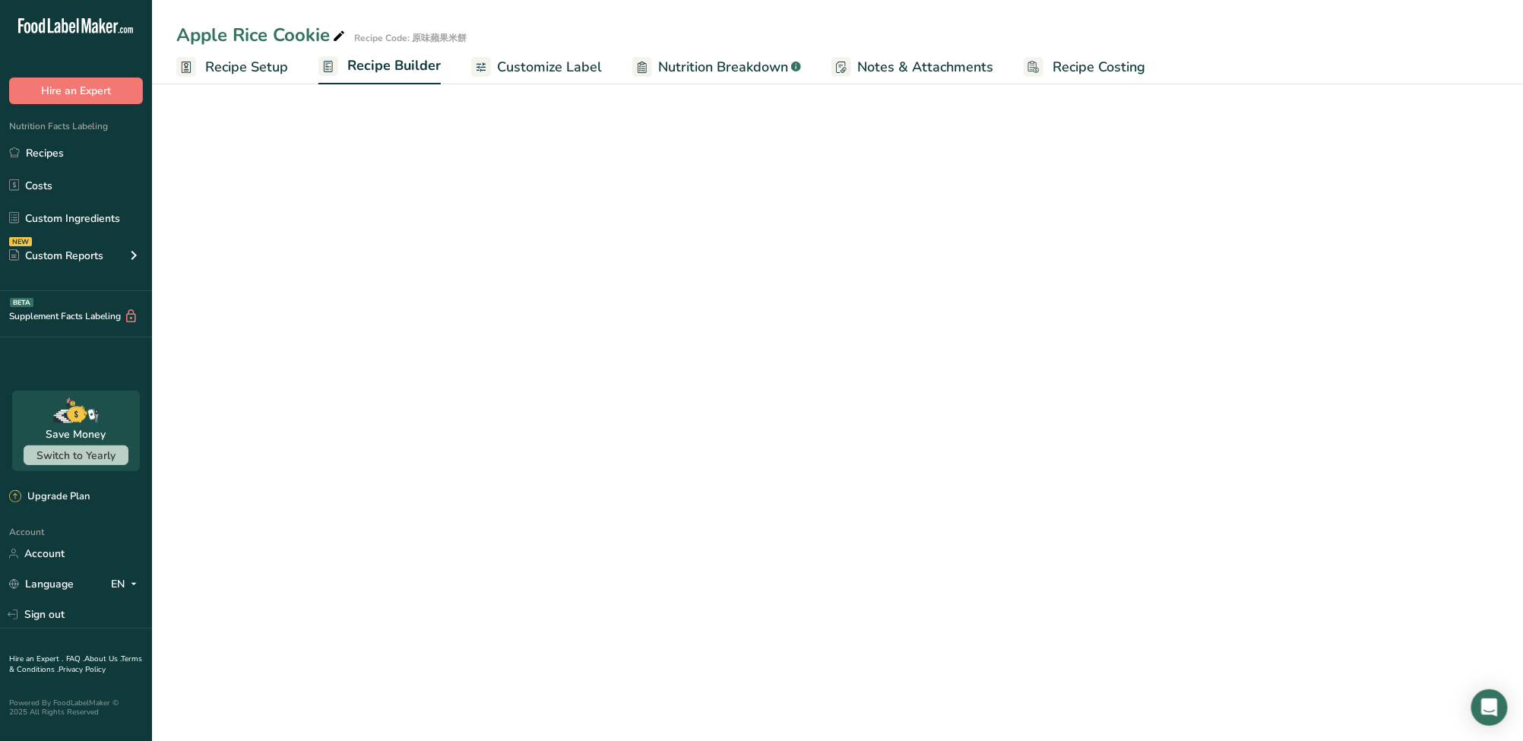
click at [519, 67] on span "Customize Label" at bounding box center [549, 67] width 105 height 21
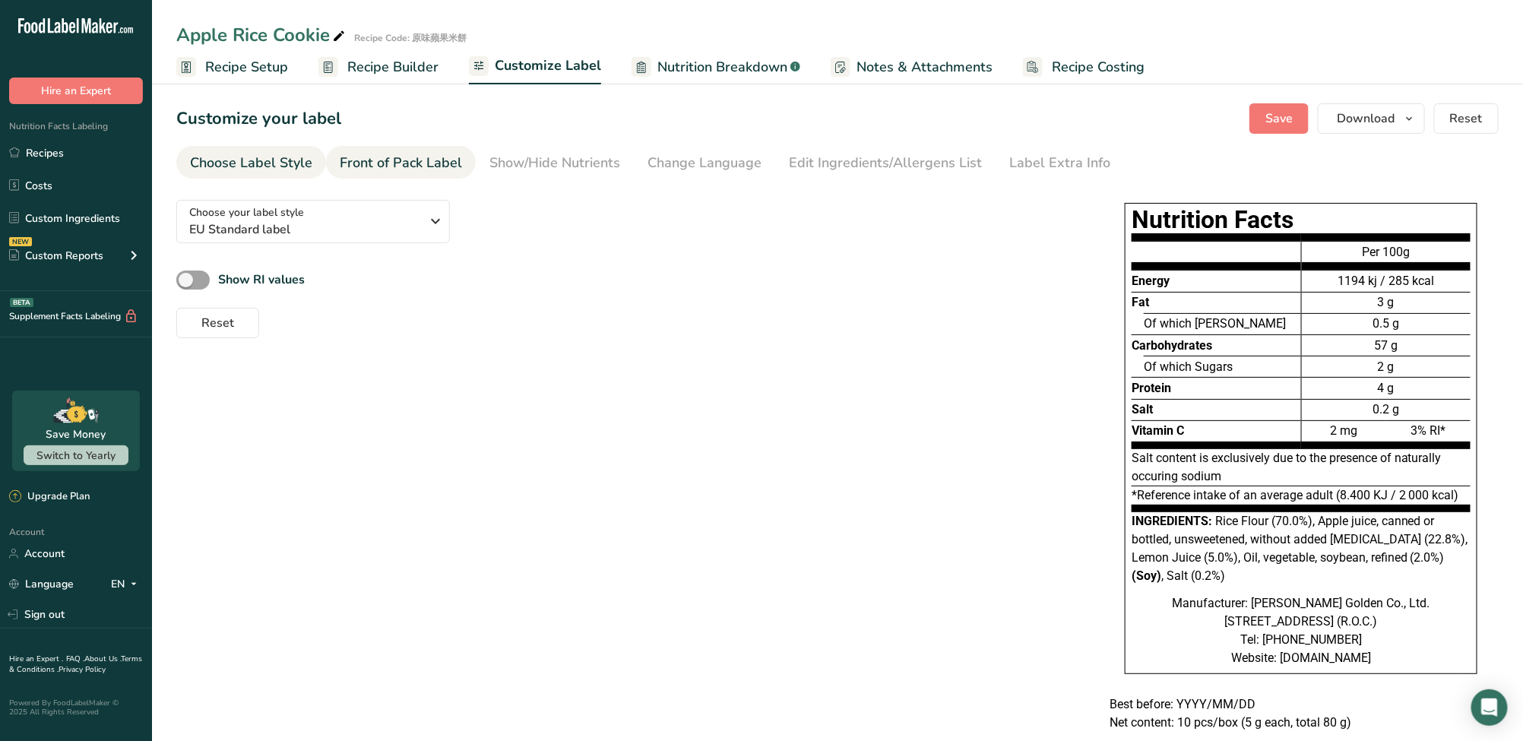
click at [435, 169] on div "Front of Pack Label" at bounding box center [401, 163] width 122 height 21
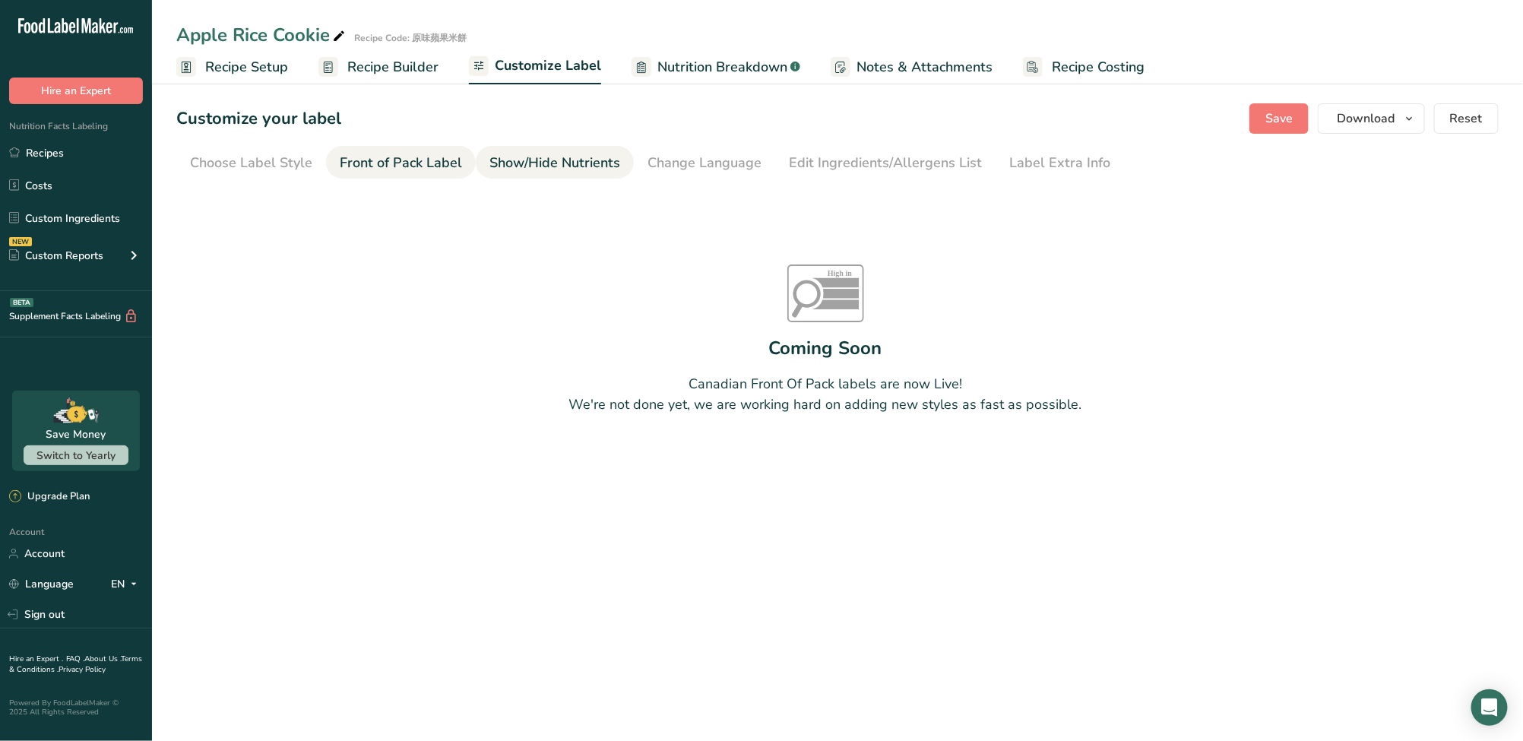
click at [574, 166] on div "Show/Hide Nutrients" at bounding box center [554, 163] width 131 height 21
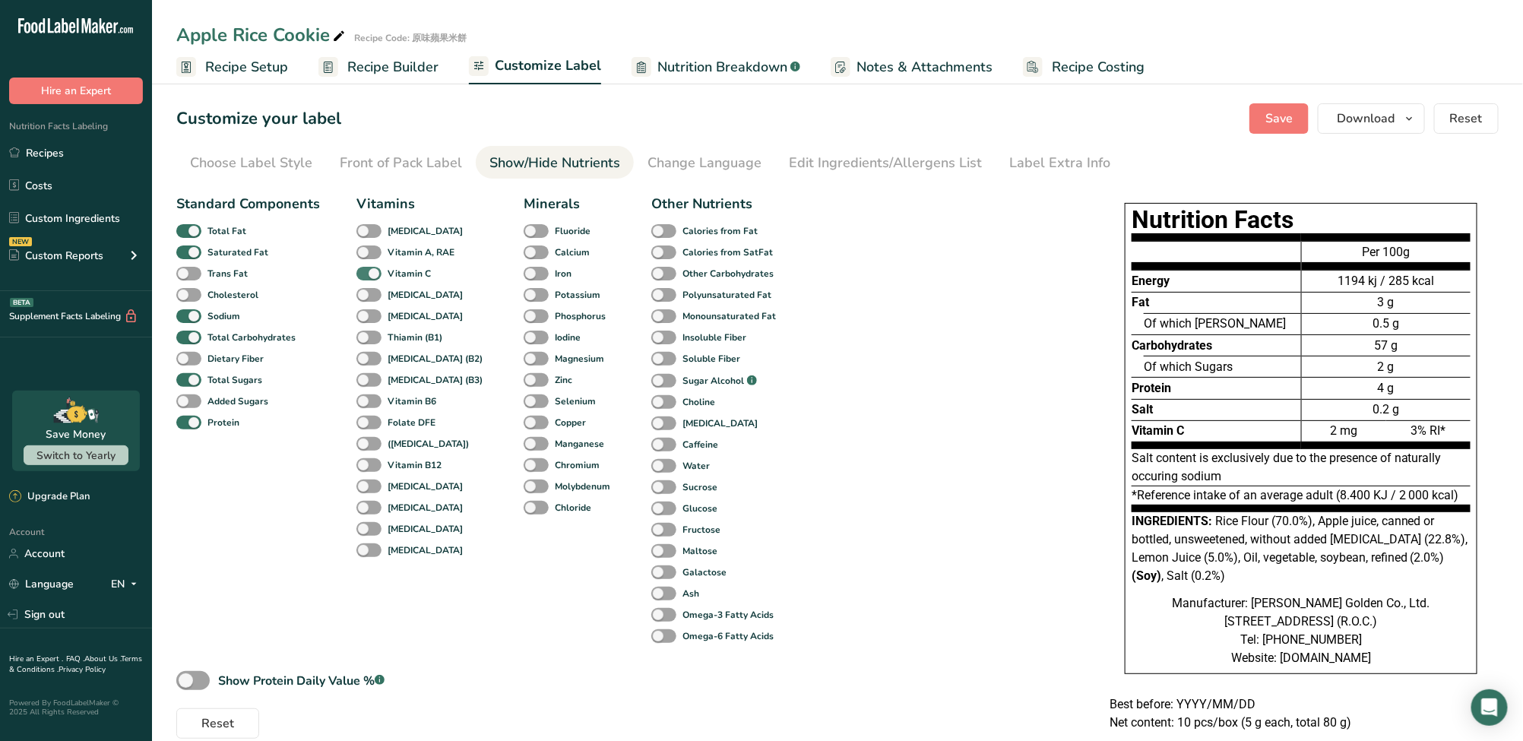
click at [365, 272] on span at bounding box center [368, 274] width 25 height 14
click at [365, 272] on input "Vitamin C" at bounding box center [361, 273] width 10 height 10
checkbox input "false"
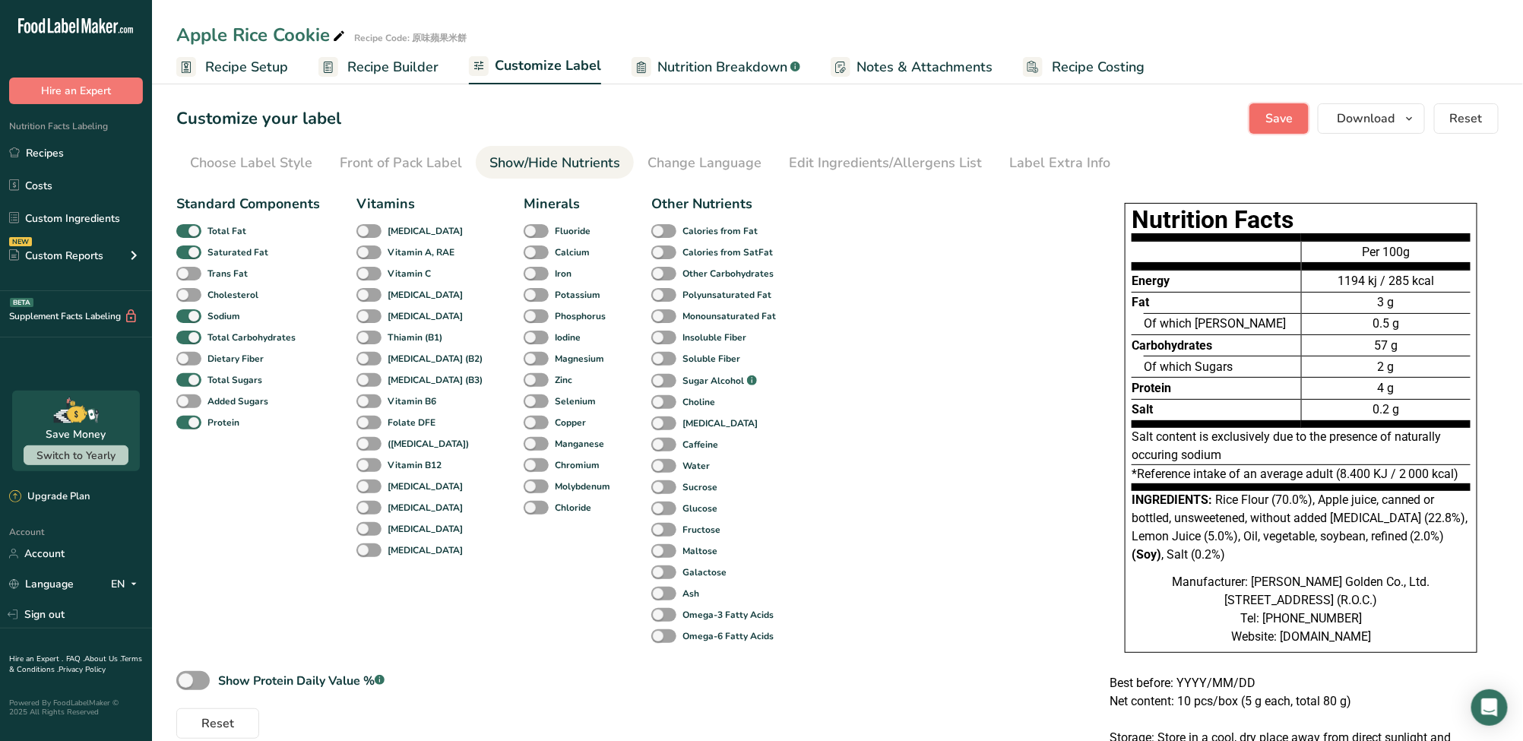
click at [1282, 118] on span "Save" at bounding box center [1278, 118] width 27 height 18
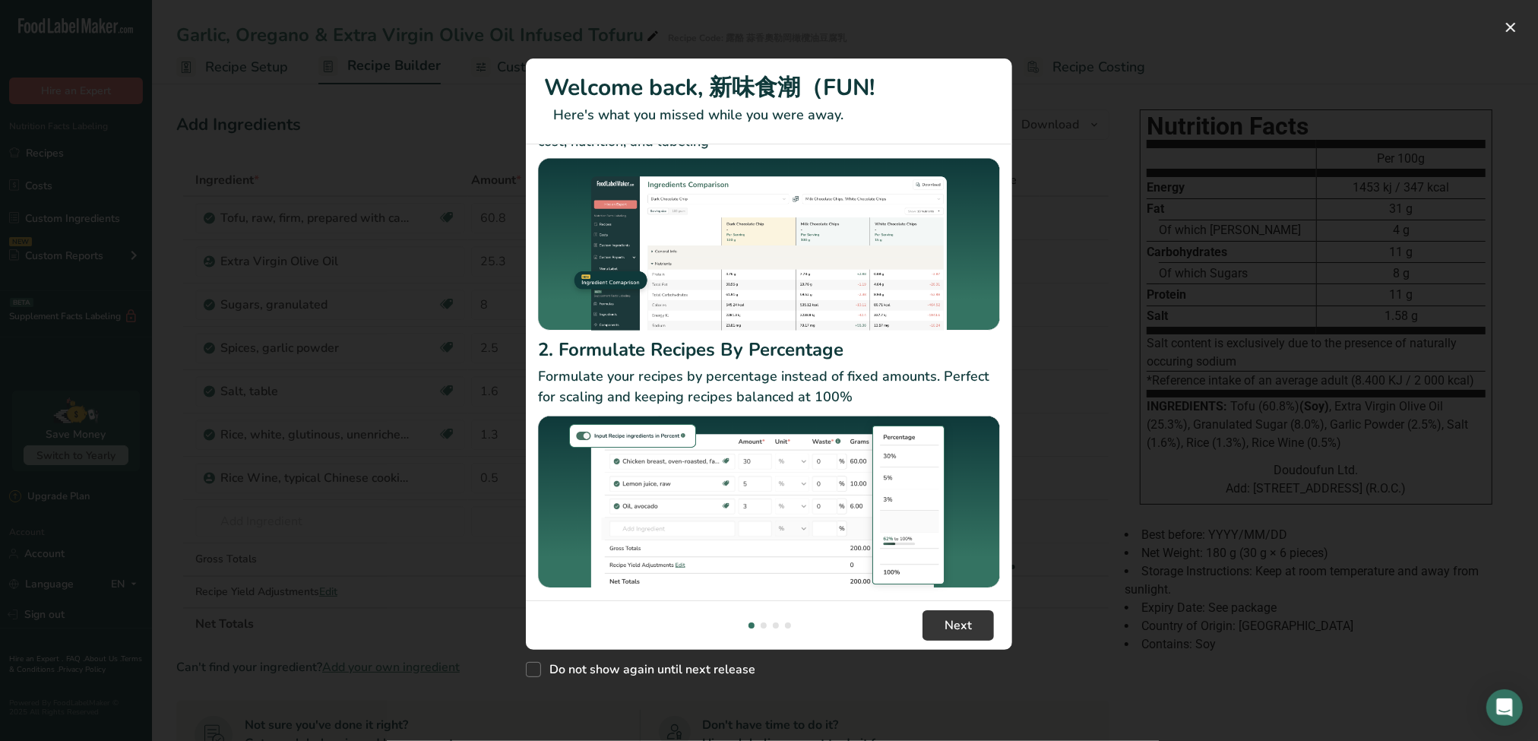
scroll to position [78, 0]
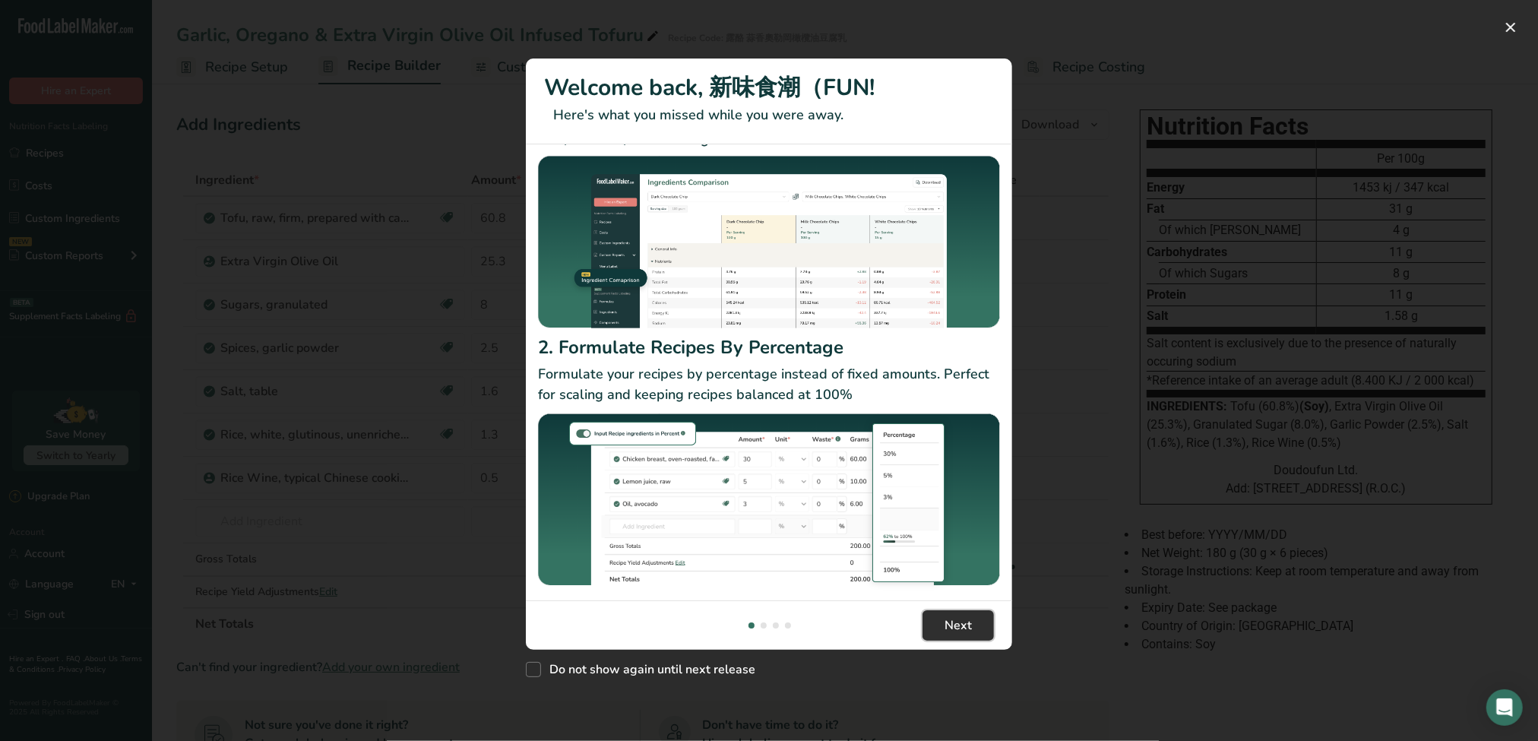
click at [973, 622] on button "Next" at bounding box center [957, 625] width 71 height 30
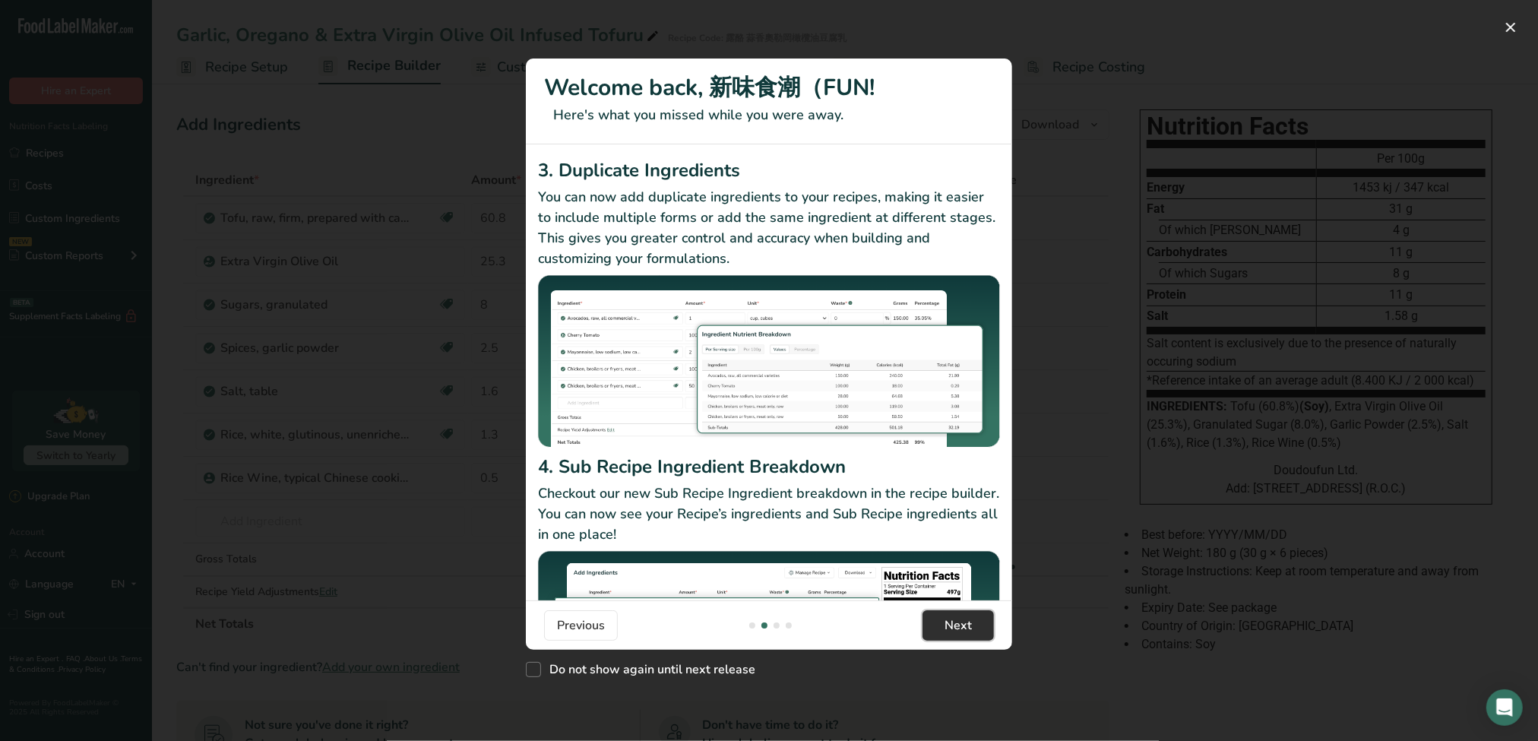
click at [973, 623] on button "Next" at bounding box center [957, 625] width 71 height 30
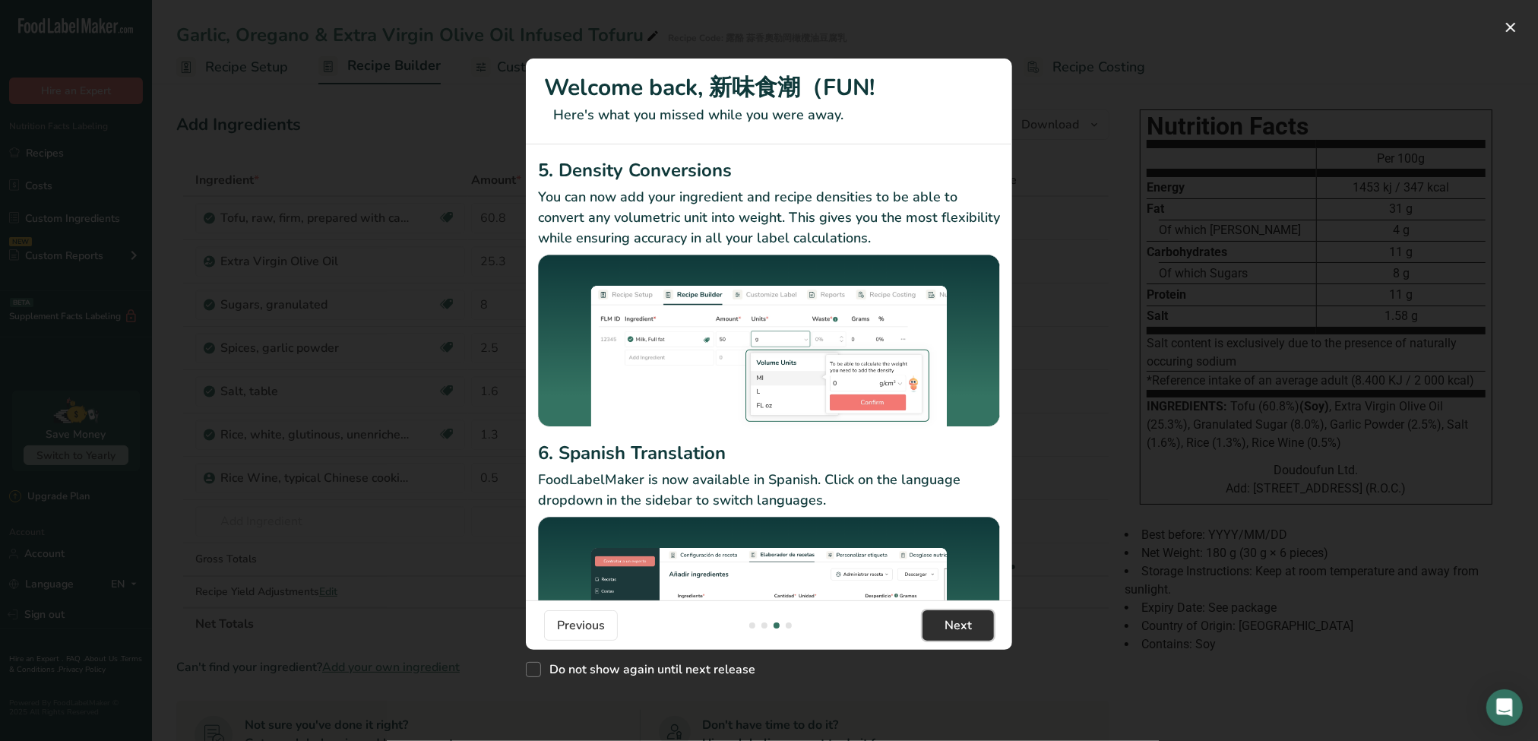
click at [973, 623] on button "Next" at bounding box center [957, 625] width 71 height 30
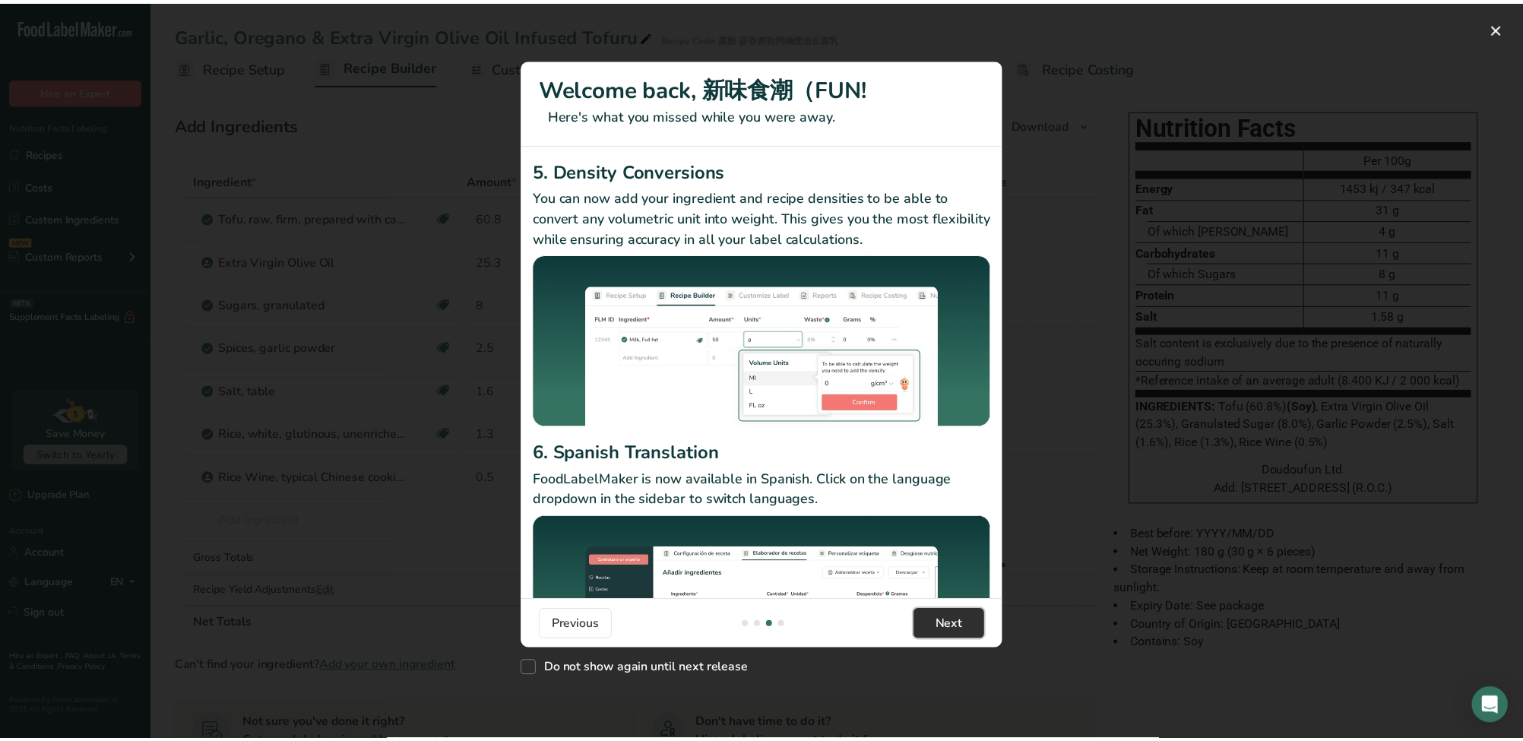
scroll to position [0, 1459]
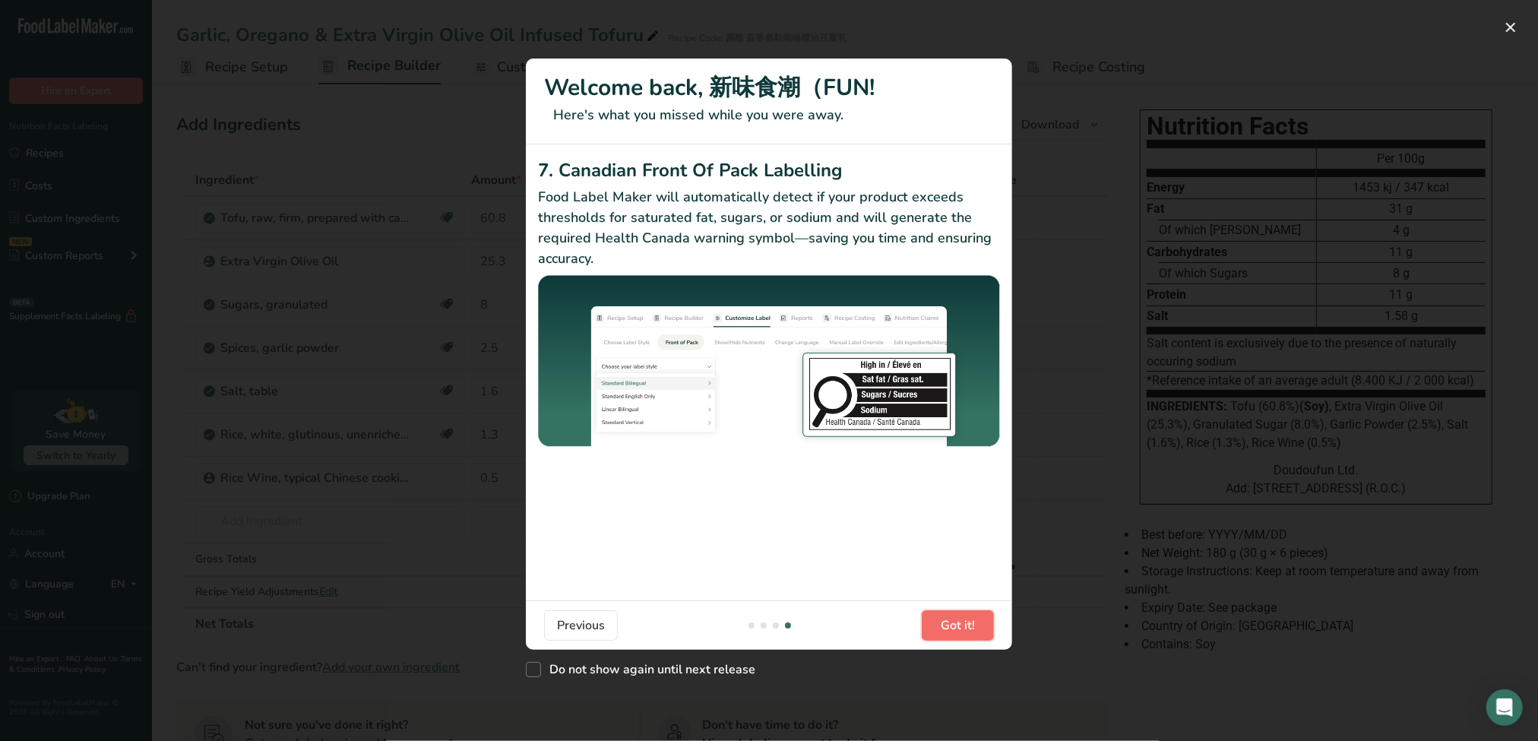
click at [973, 624] on span "Got it!" at bounding box center [958, 625] width 34 height 18
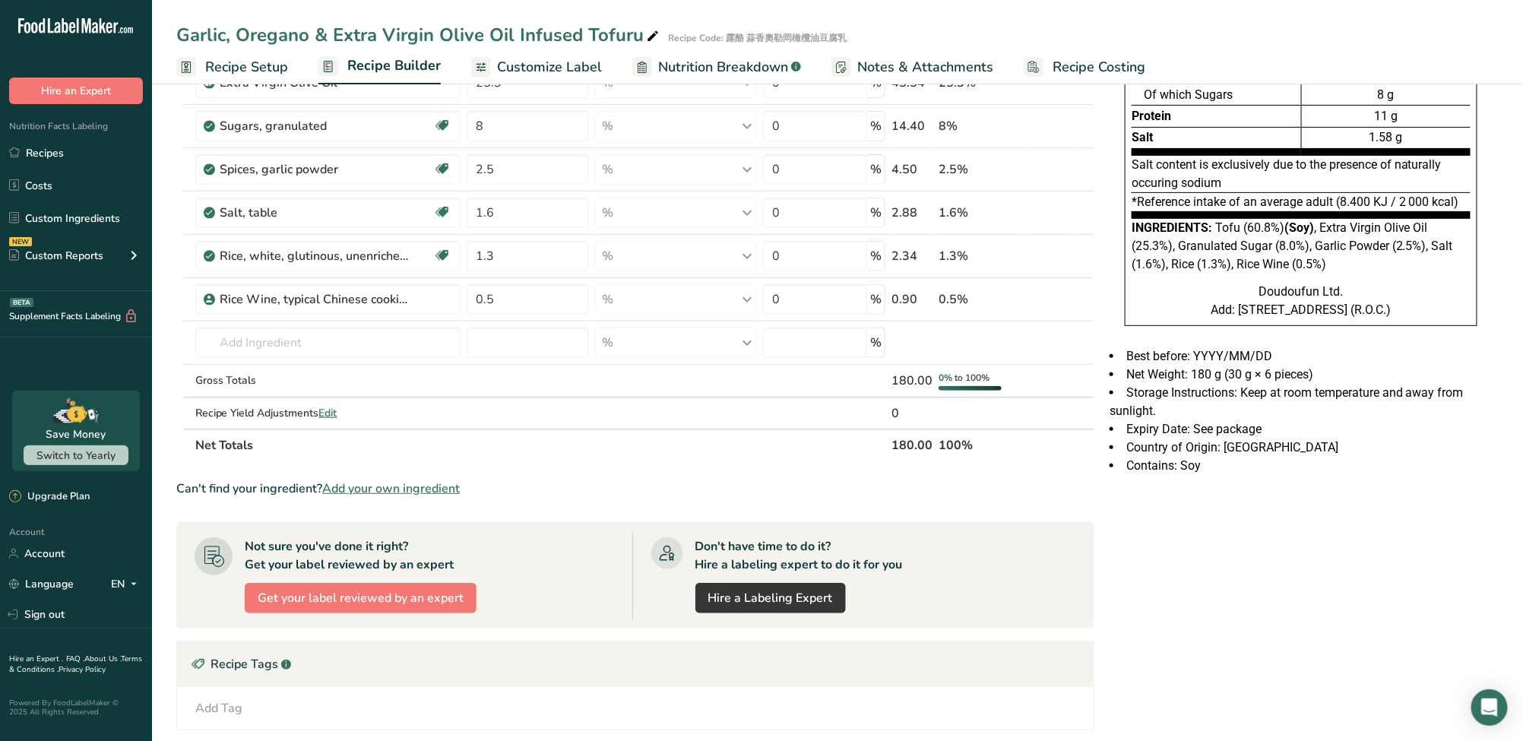
scroll to position [0, 0]
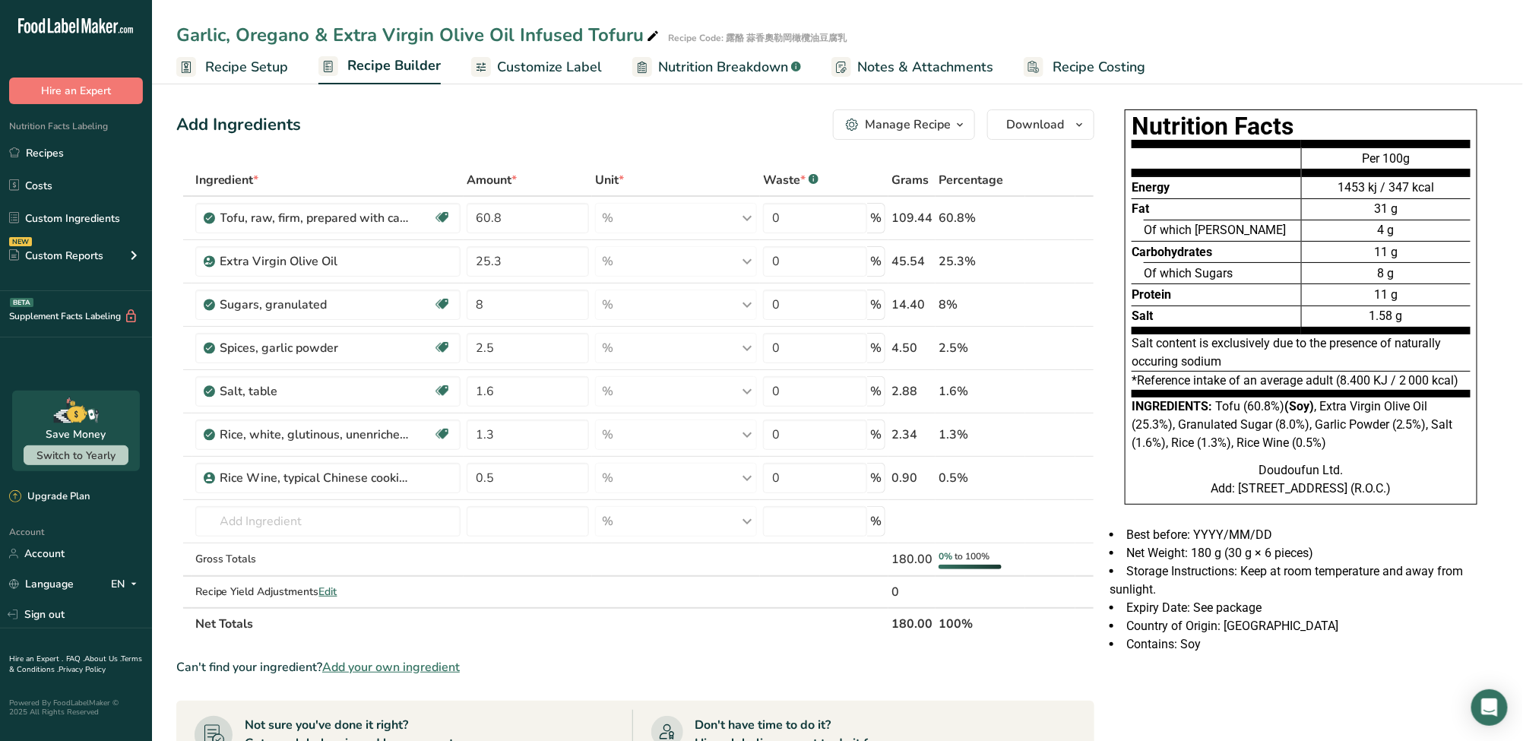
click at [566, 71] on span "Customize Label" at bounding box center [549, 67] width 105 height 21
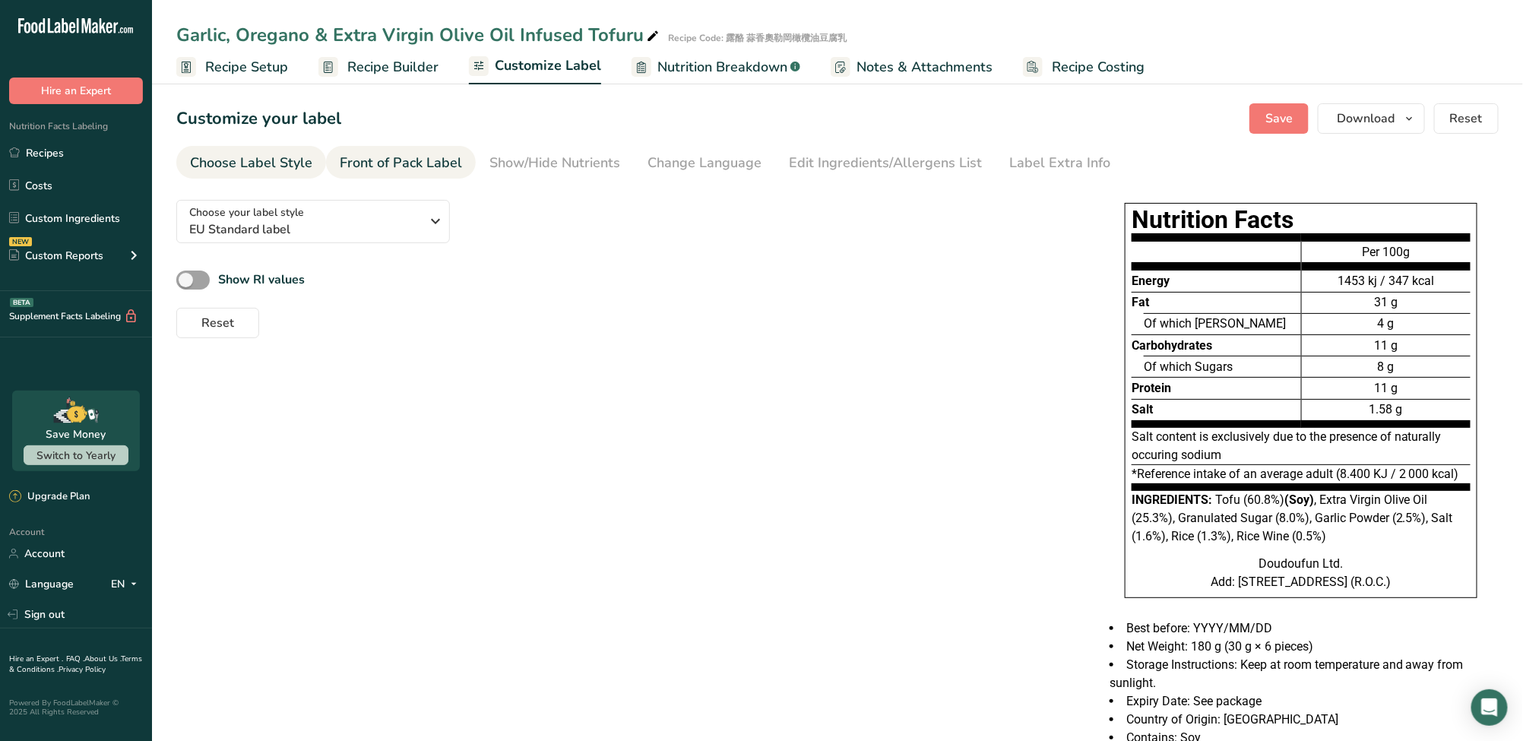
click at [383, 154] on div "Front of Pack Label" at bounding box center [401, 163] width 122 height 21
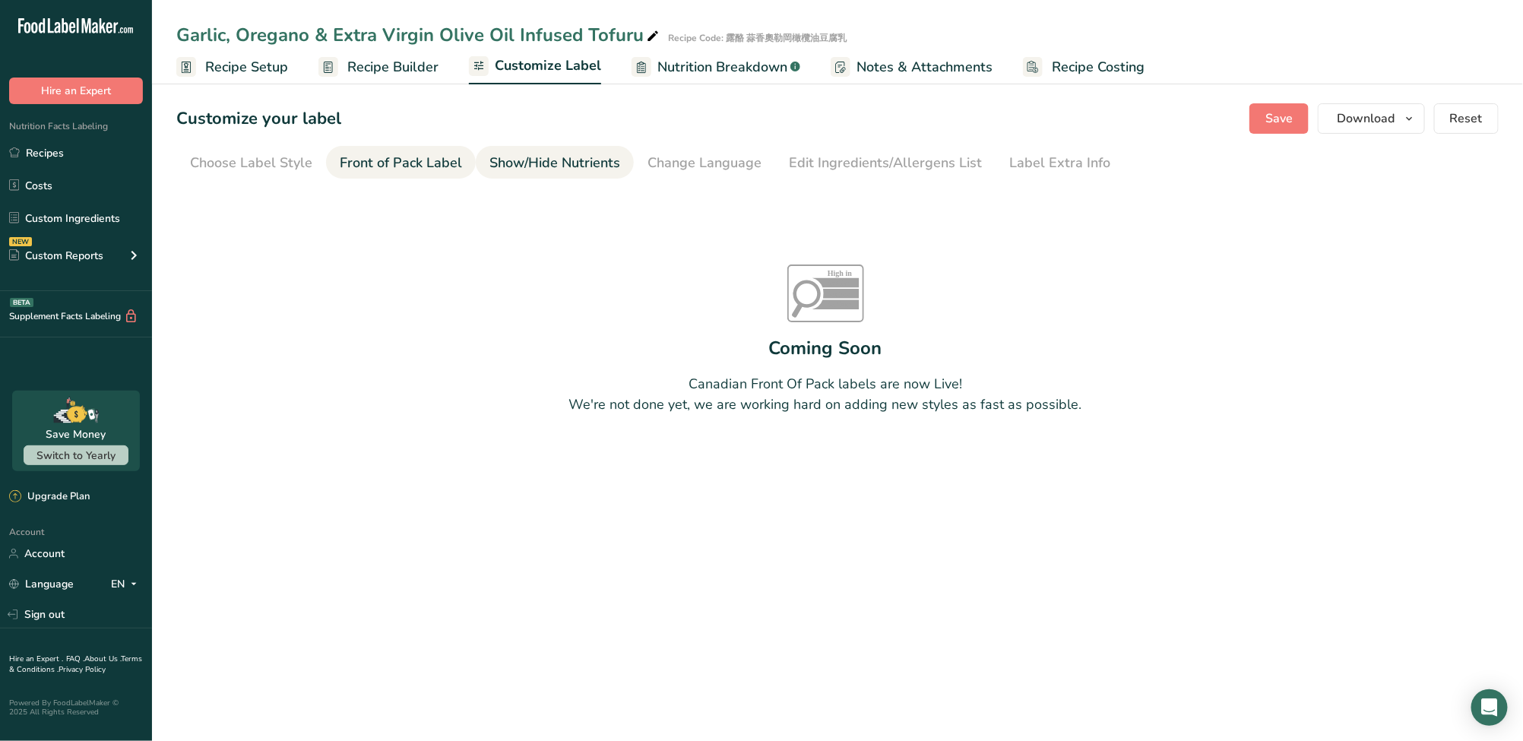
click at [584, 160] on div "Show/Hide Nutrients" at bounding box center [554, 163] width 131 height 21
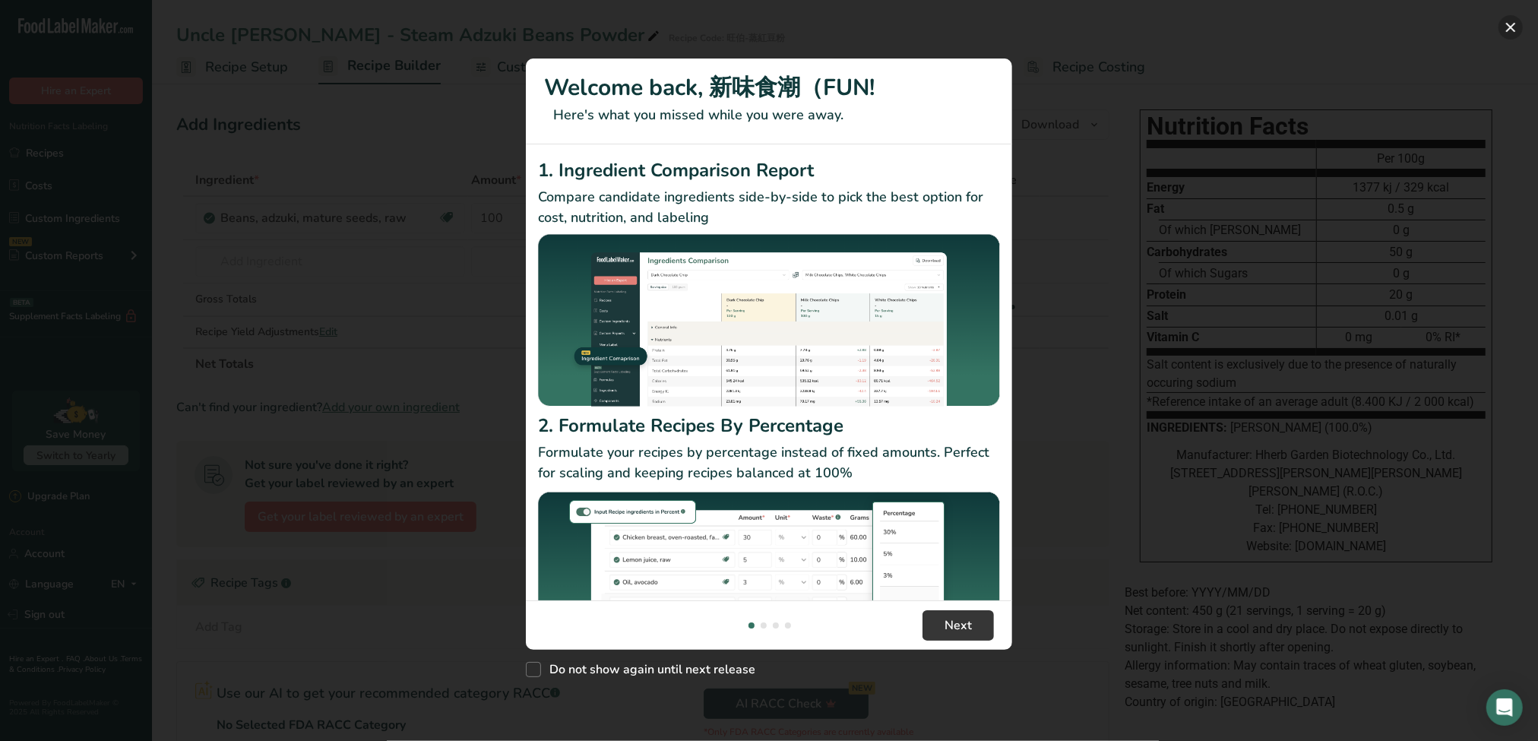
click at [1513, 29] on button "New Features" at bounding box center [1510, 27] width 24 height 24
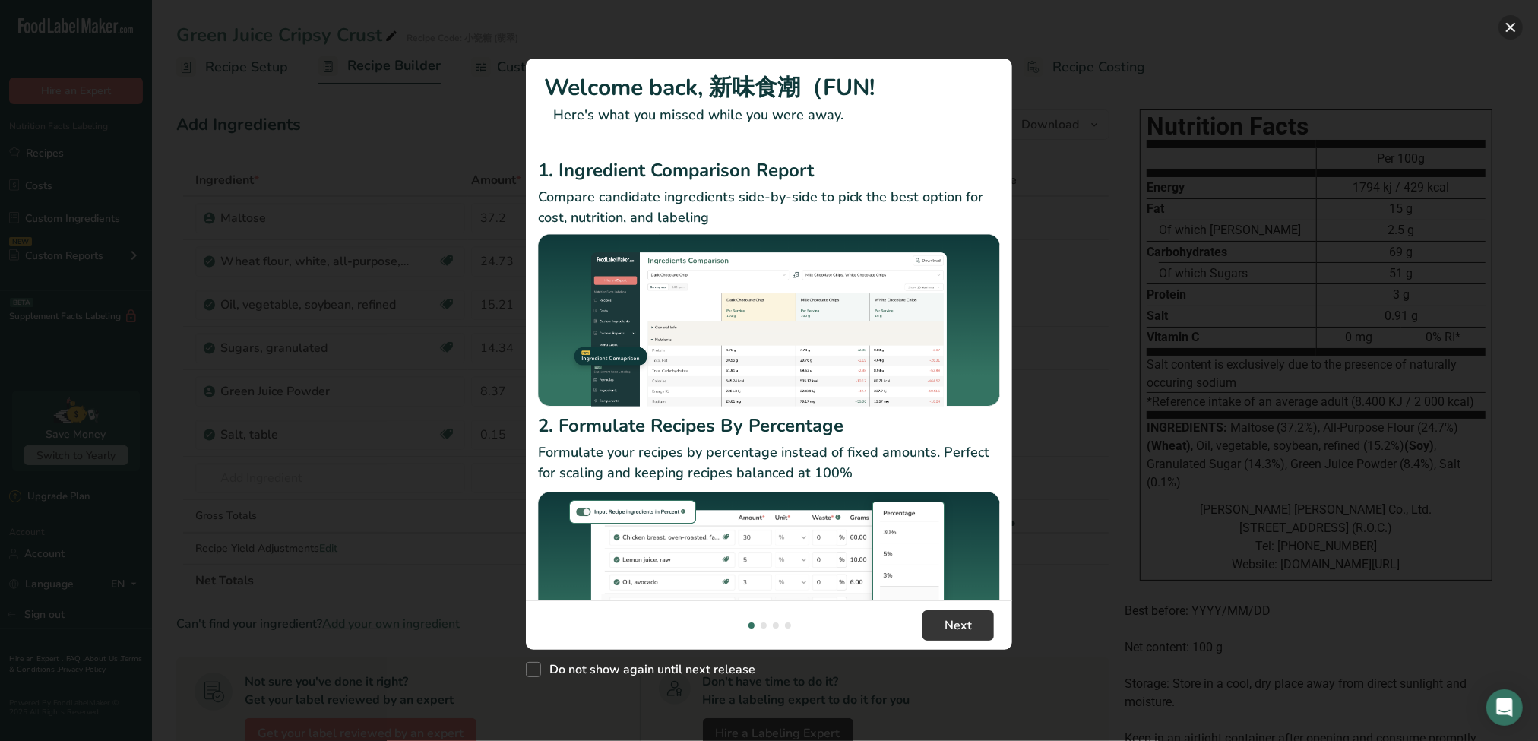
click at [1515, 32] on button "New Features" at bounding box center [1510, 27] width 24 height 24
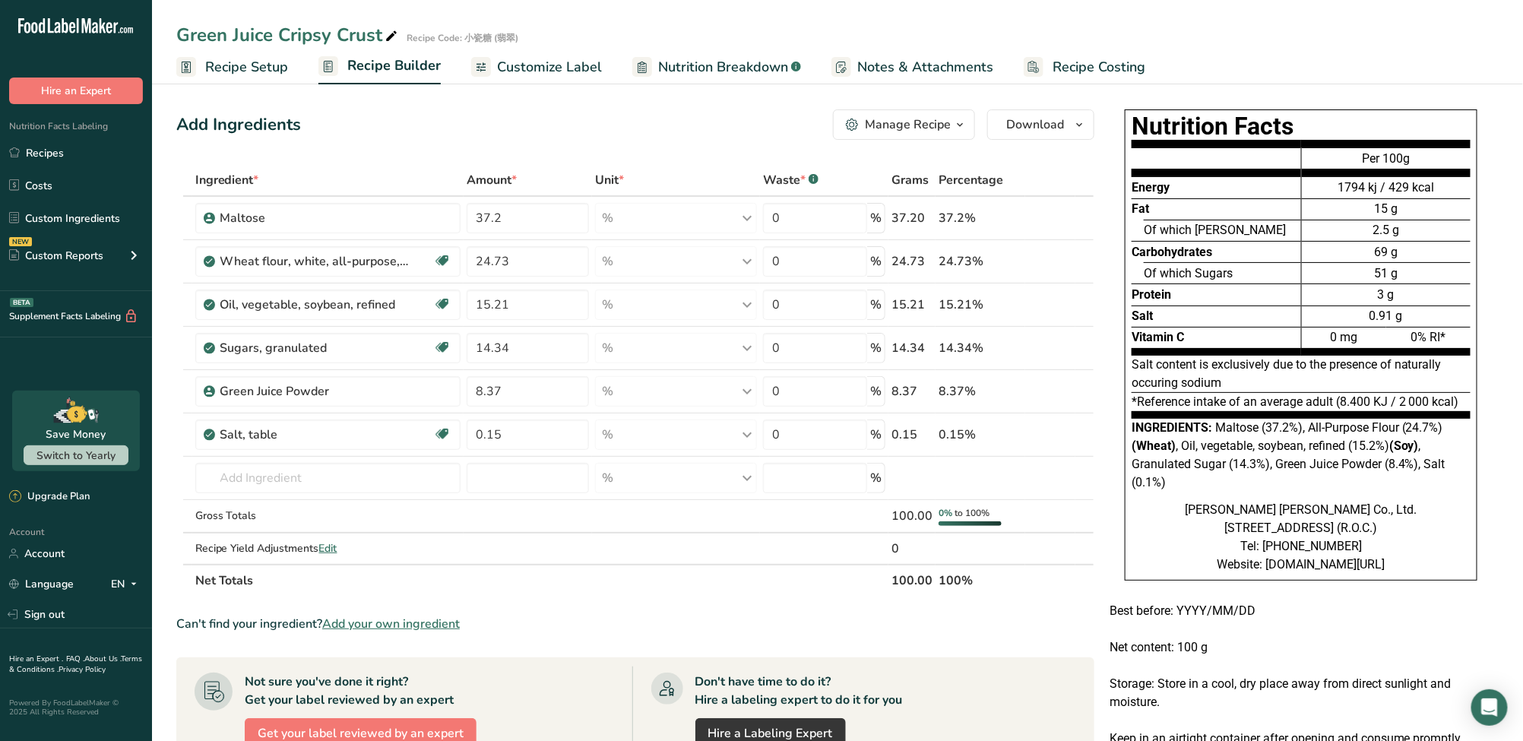
click at [559, 58] on span "Customize Label" at bounding box center [549, 67] width 105 height 21
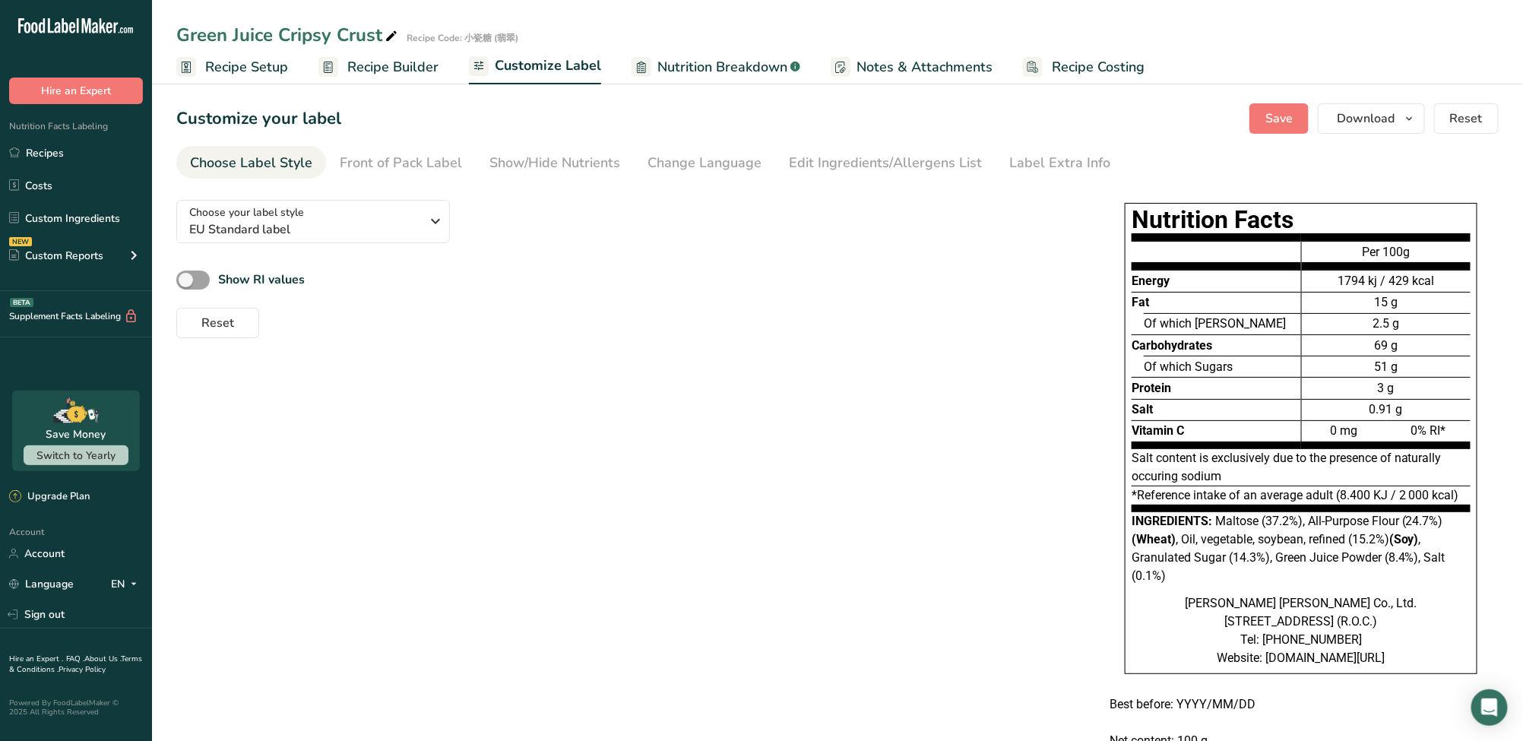
click at [520, 182] on section "Customize your label Save Download Choose what to show on your downloaded label…" at bounding box center [837, 499] width 1371 height 841
click at [524, 172] on div "Show/Hide Nutrients" at bounding box center [554, 163] width 131 height 21
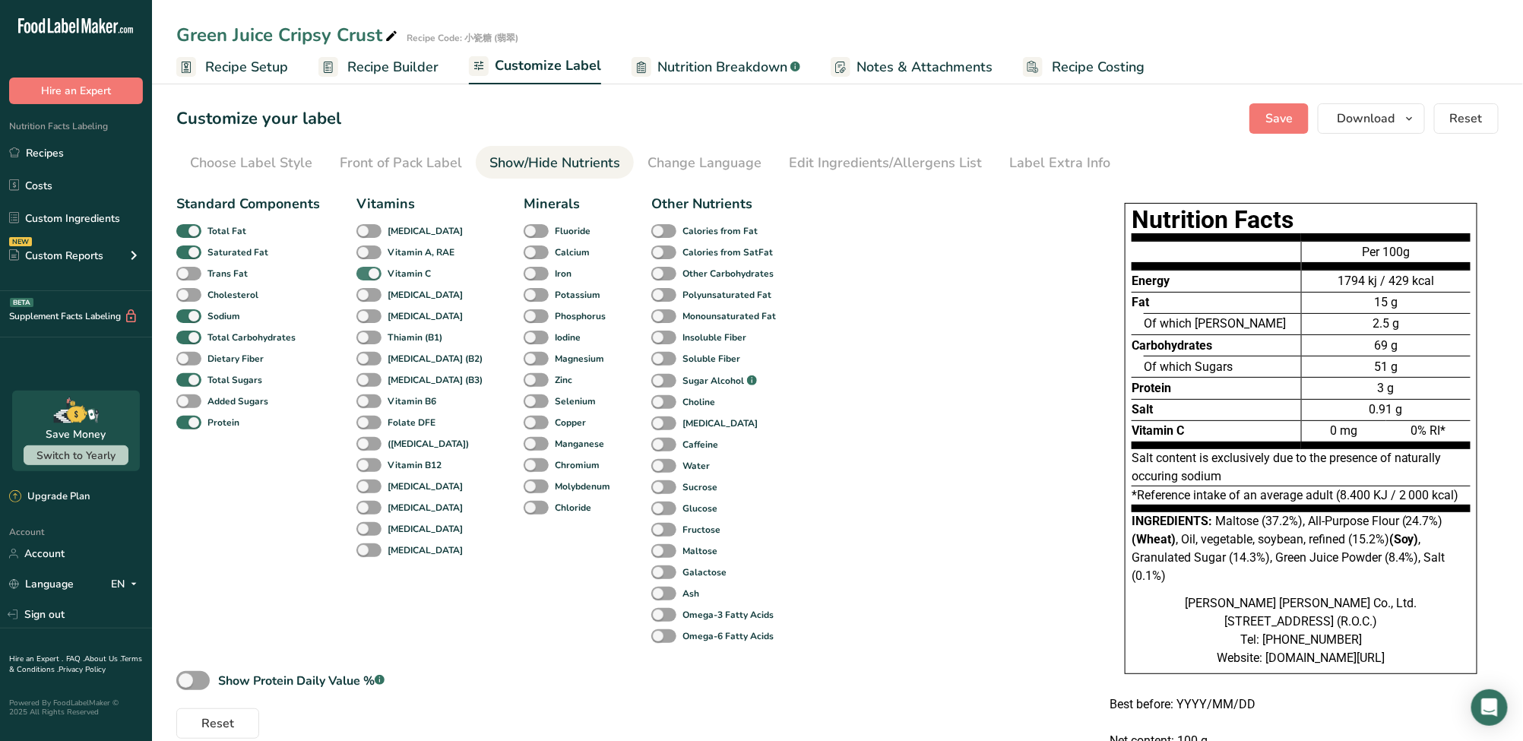
click at [374, 272] on span at bounding box center [368, 274] width 25 height 14
click at [366, 272] on input "Vitamin C" at bounding box center [361, 273] width 10 height 10
checkbox input "false"
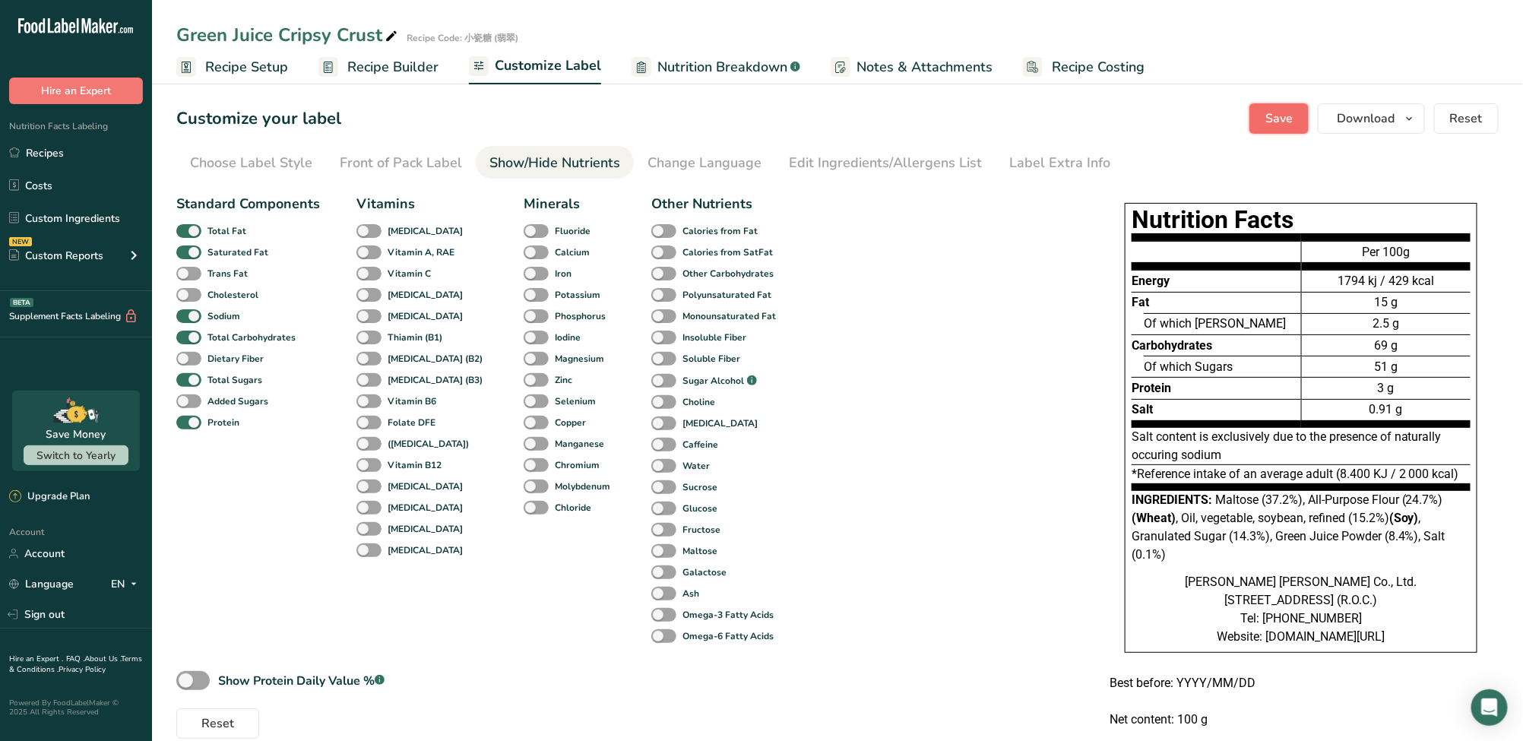
click at [1288, 112] on span "Save" at bounding box center [1278, 118] width 27 height 18
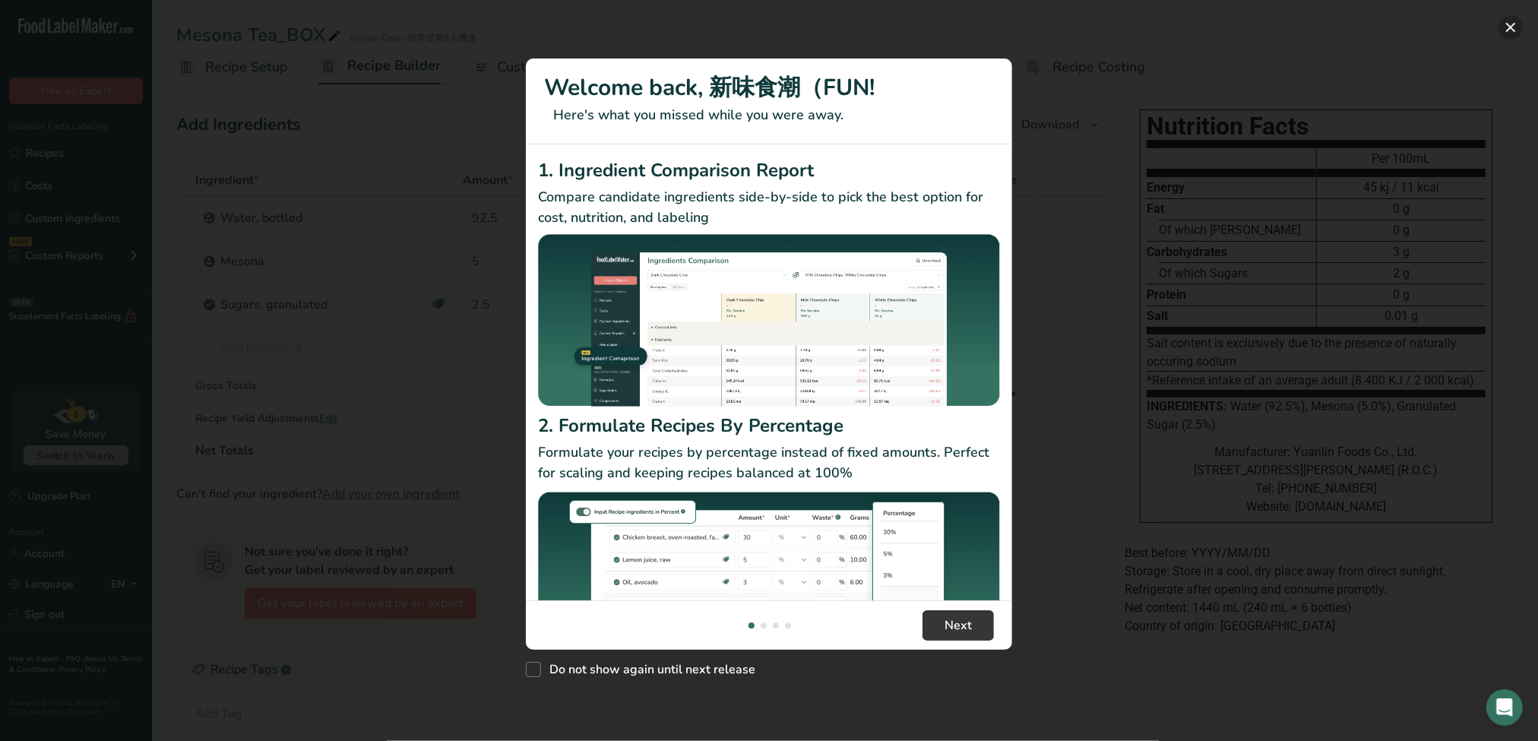
click at [1514, 22] on button "New Features" at bounding box center [1510, 27] width 24 height 24
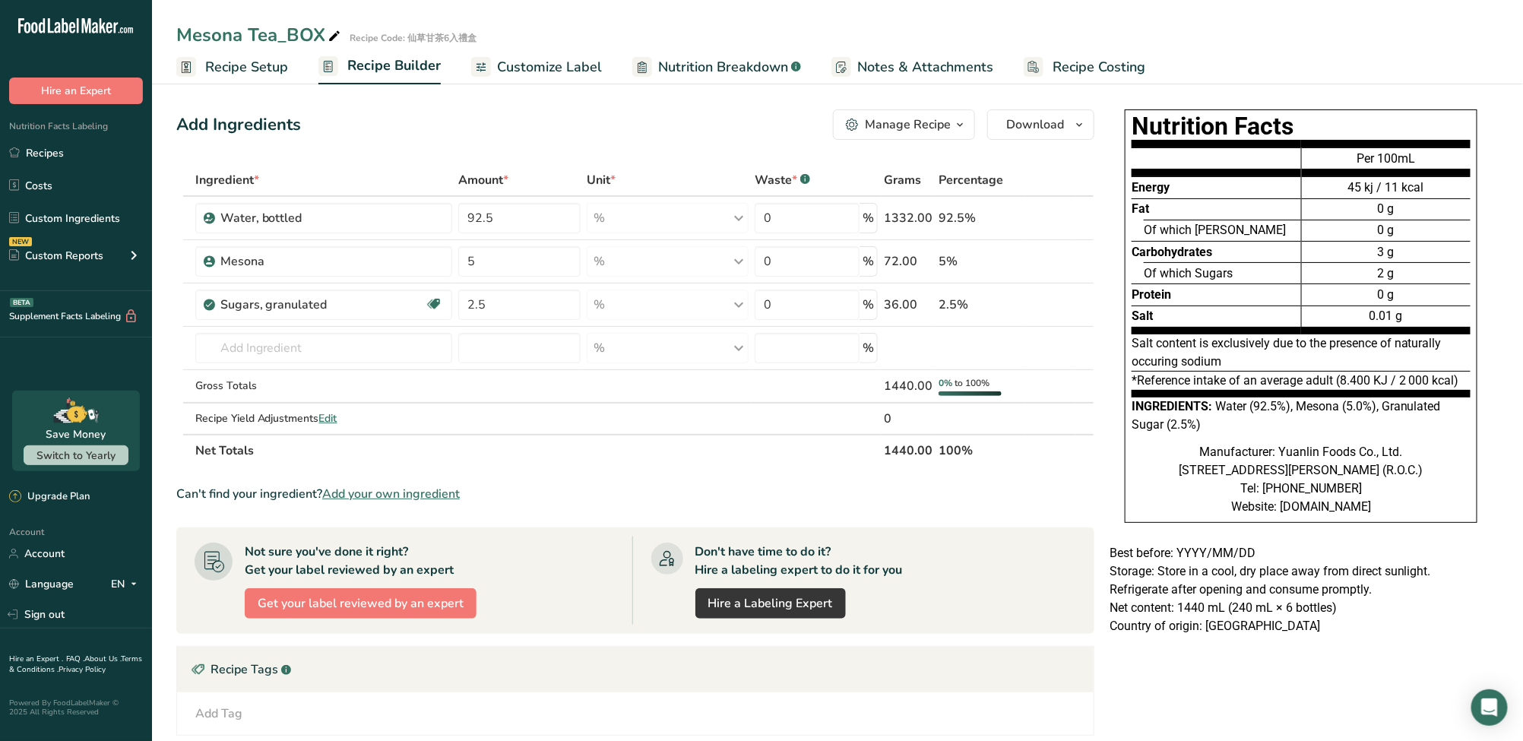
click at [558, 81] on link "Customize Label" at bounding box center [536, 67] width 131 height 34
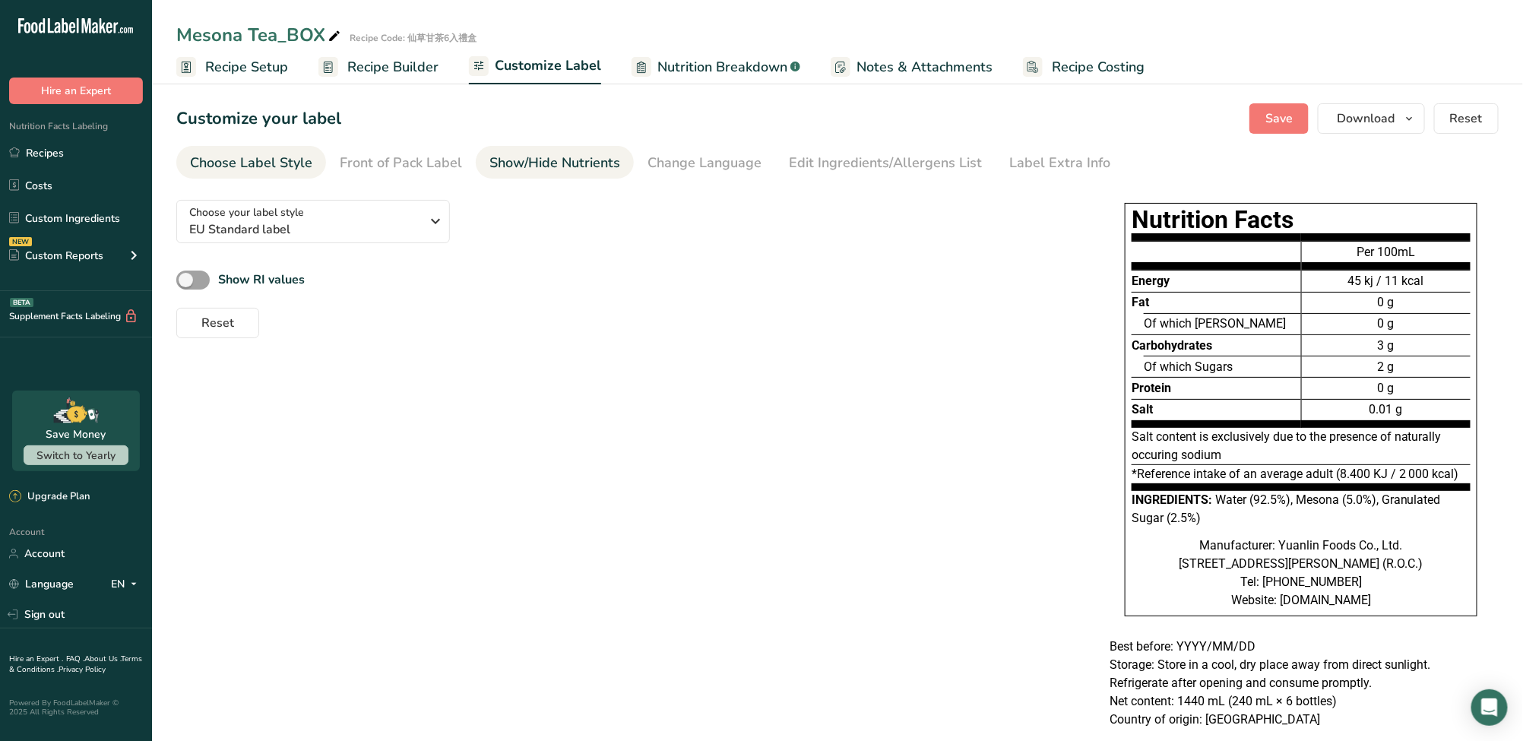
click at [511, 155] on div "Show/Hide Nutrients" at bounding box center [554, 163] width 131 height 21
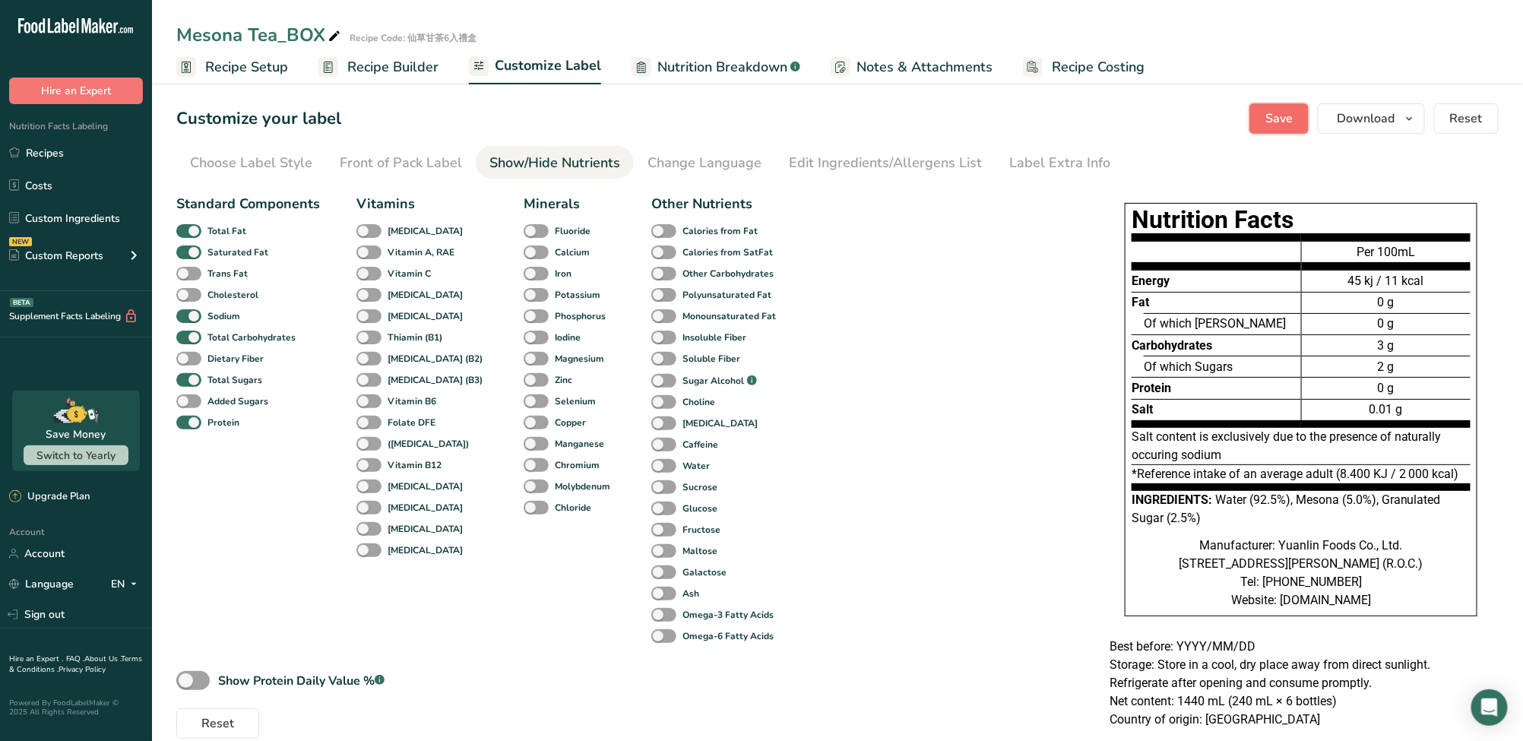
click at [1264, 123] on button "Save" at bounding box center [1278, 118] width 59 height 30
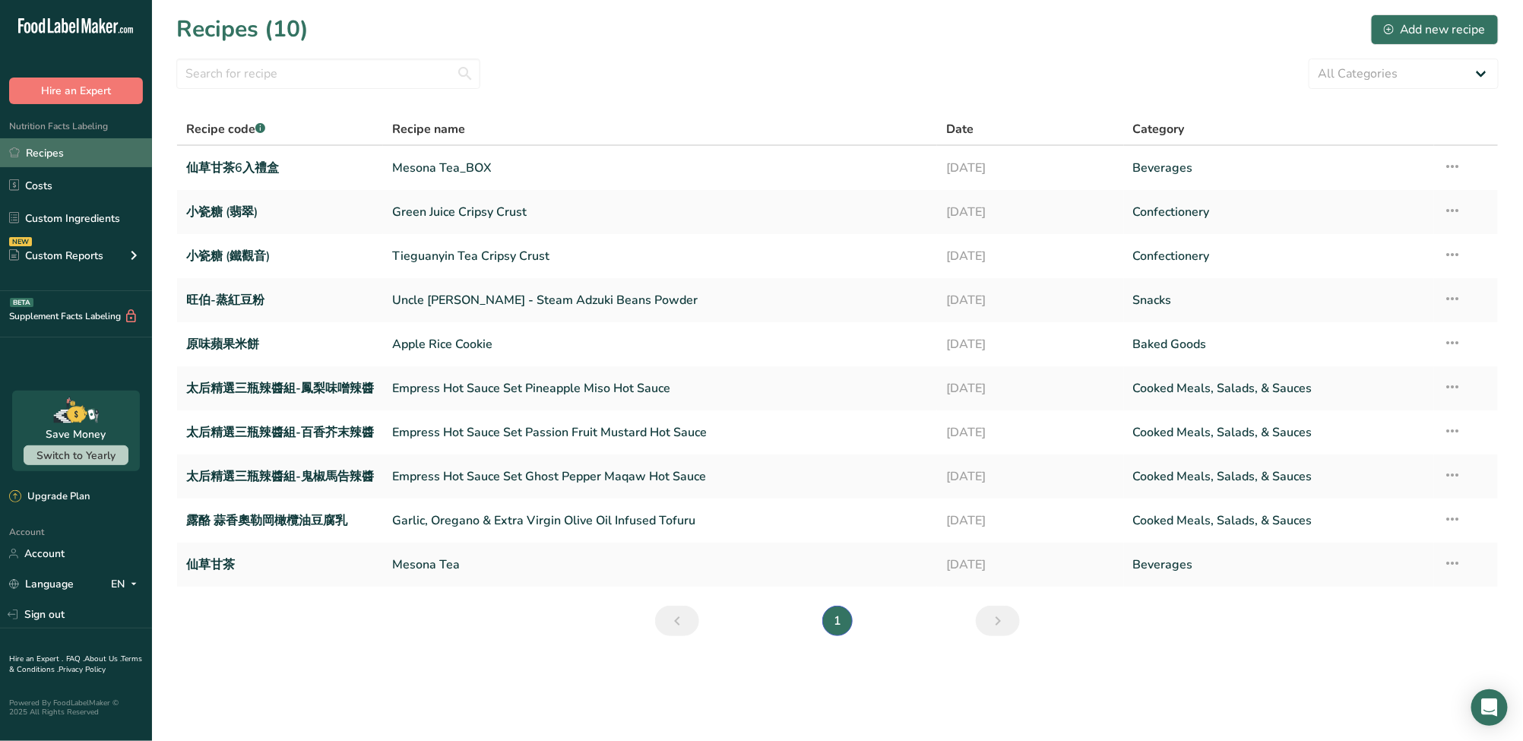
click at [100, 148] on link "Recipes" at bounding box center [76, 152] width 152 height 29
click at [100, 153] on link "Recipes" at bounding box center [76, 152] width 152 height 29
click at [1000, 629] on icon "Next page" at bounding box center [998, 620] width 18 height 27
click at [306, 80] on input "text" at bounding box center [328, 74] width 304 height 30
click at [26, 152] on link "Recipes" at bounding box center [76, 152] width 152 height 29
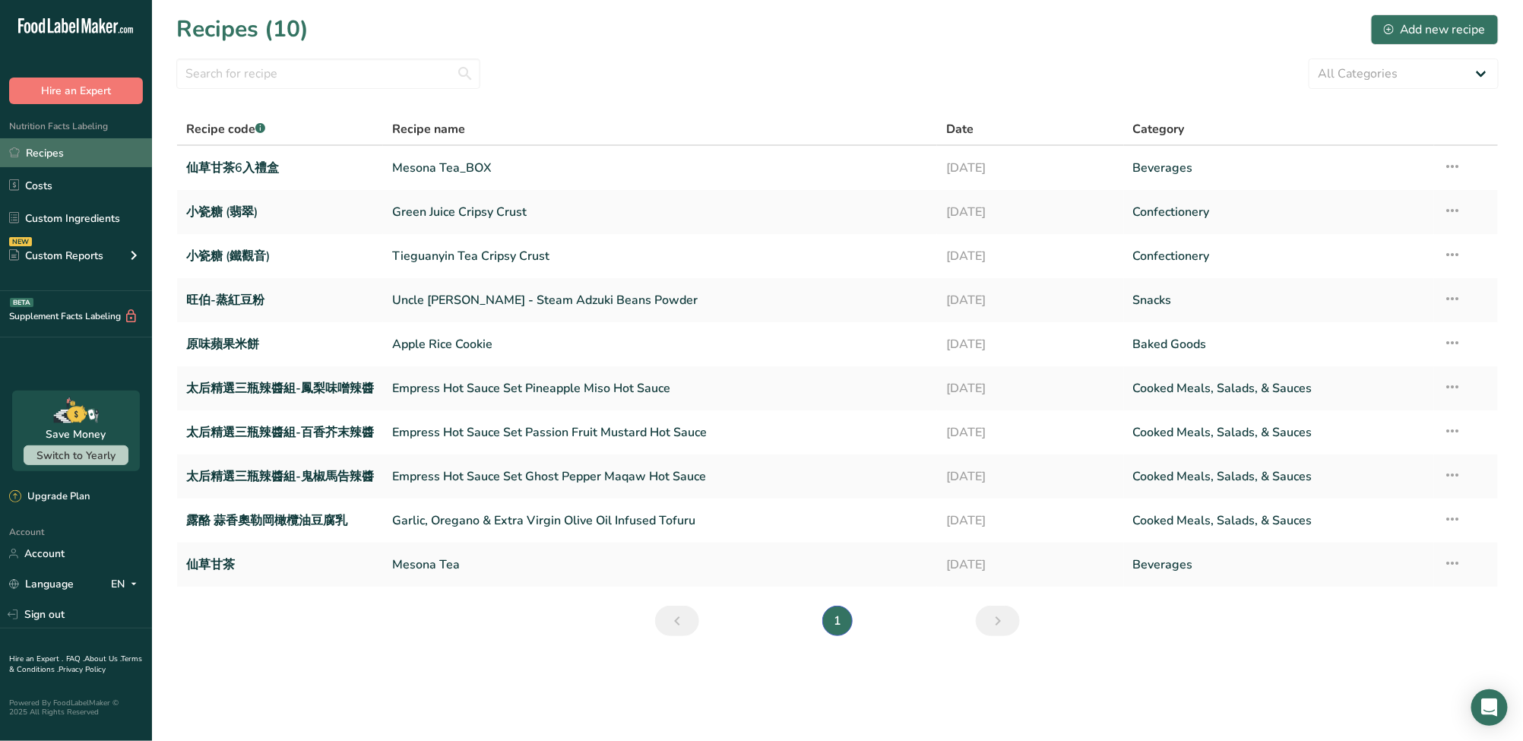
click at [90, 150] on link "Recipes" at bounding box center [76, 152] width 152 height 29
click at [49, 156] on link "Recipes" at bounding box center [76, 152] width 152 height 29
click at [1460, 30] on div "Add new recipe" at bounding box center [1435, 30] width 102 height 18
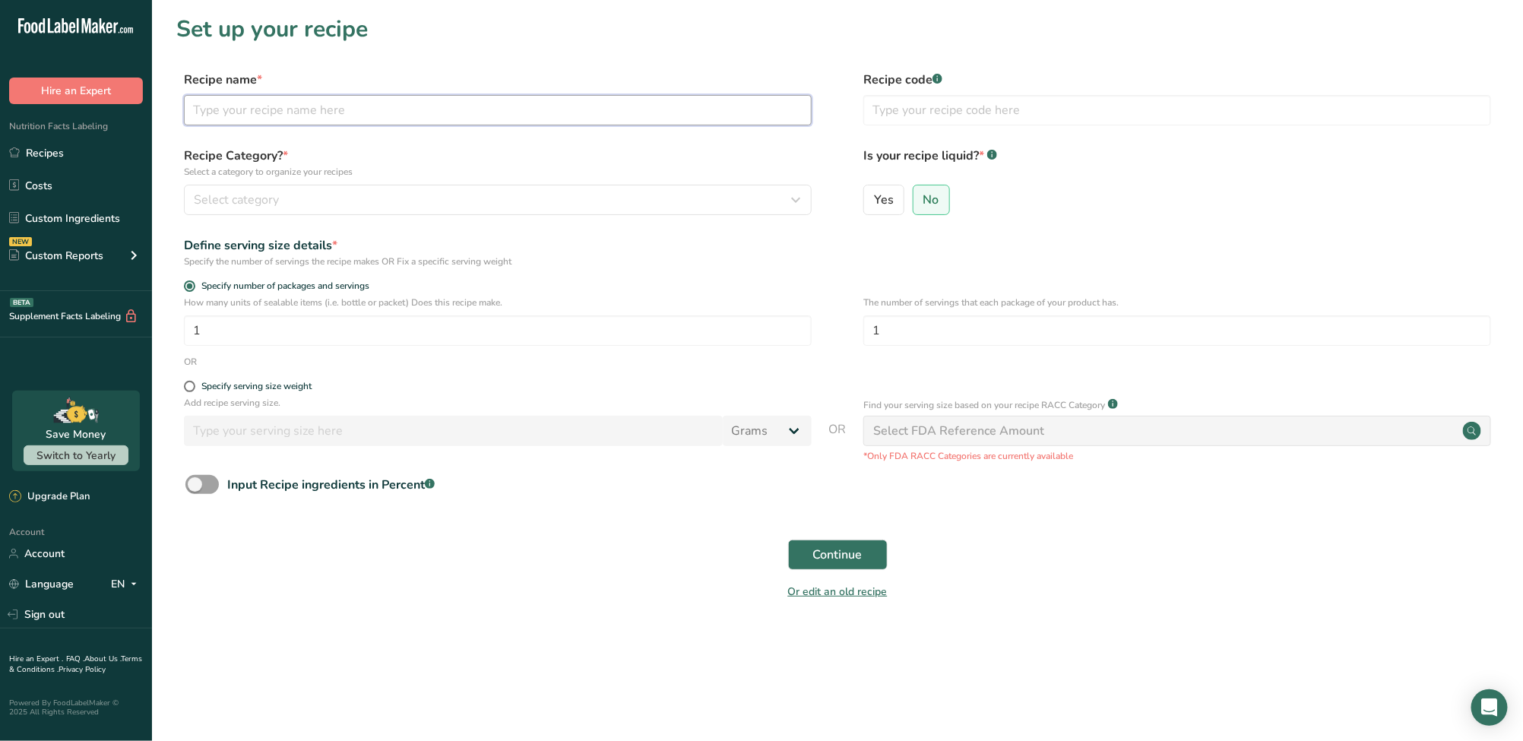
click at [511, 123] on input "text" at bounding box center [498, 110] width 628 height 30
click at [732, 217] on div "Recipe Category? * Select a category to organize your recipes Select category S…" at bounding box center [837, 185] width 1322 height 77
click at [405, 131] on div "Recipe name * Recipe code .a-a{fill:#347362;}.b-a{fill:#fff;}" at bounding box center [837, 103] width 1322 height 64
click at [801, 107] on input "text" at bounding box center [498, 110] width 628 height 30
paste input "Seasoned Bamboo Salt (Original Flavor)"
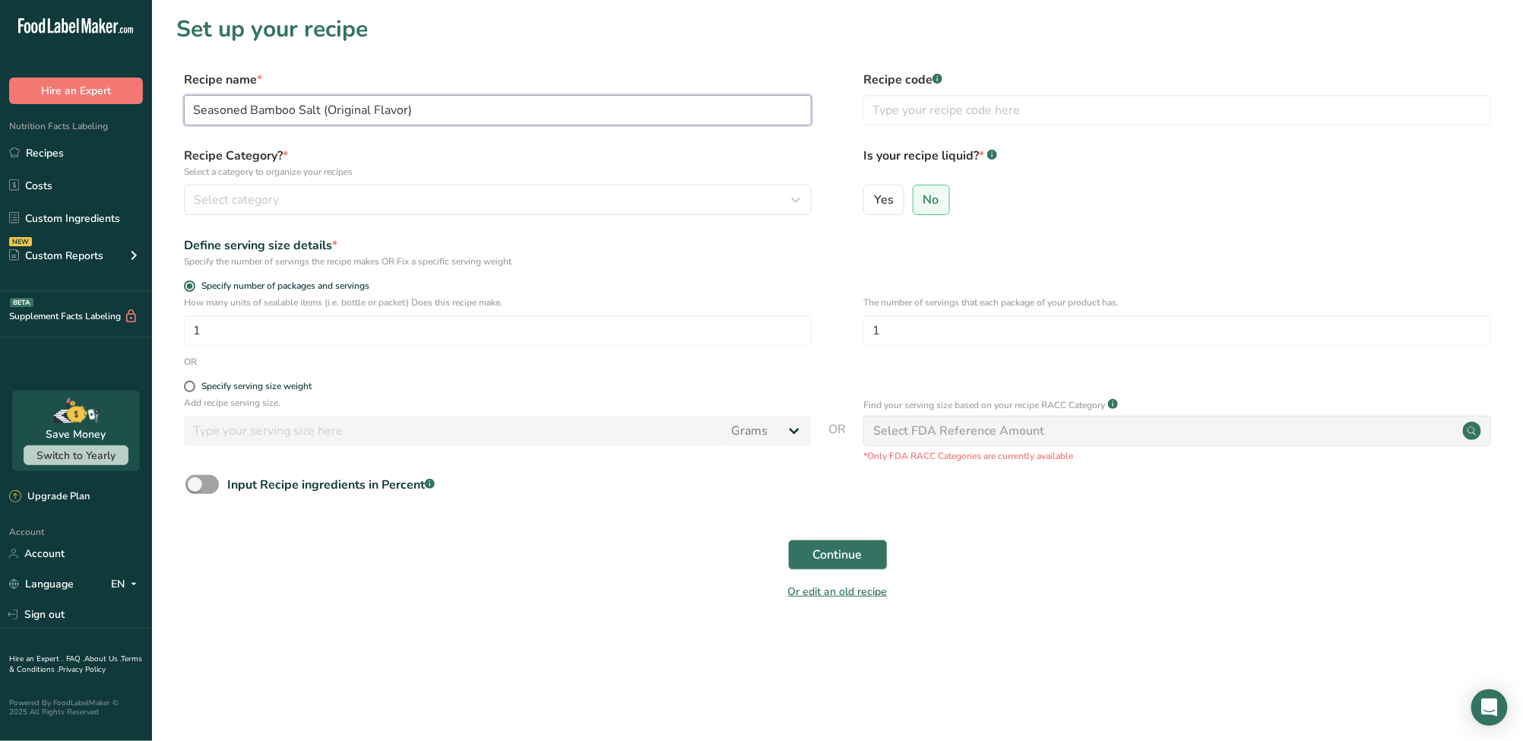
type input "Seasoned Bamboo Salt (Original Flavor)"
click at [1023, 114] on input "text" at bounding box center [1177, 110] width 628 height 30
paste input "三烤調味竹鹽系列(茉莉竹鹽)"
type input "三烤調味竹鹽系列(茉莉竹鹽)"
click at [609, 214] on button "Select category" at bounding box center [498, 200] width 628 height 30
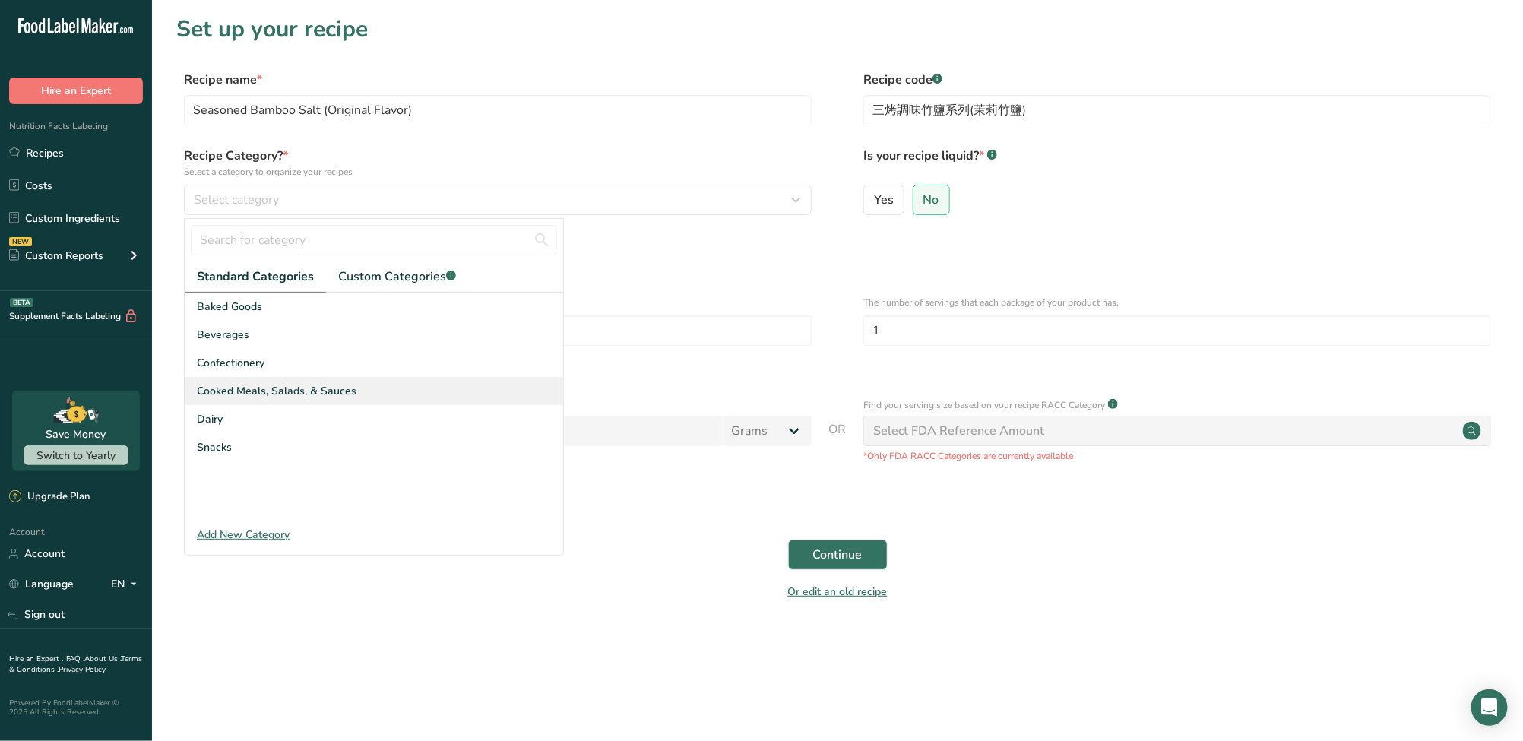
click at [425, 391] on div "Cooked Meals, Salads, & Sauces" at bounding box center [374, 391] width 378 height 28
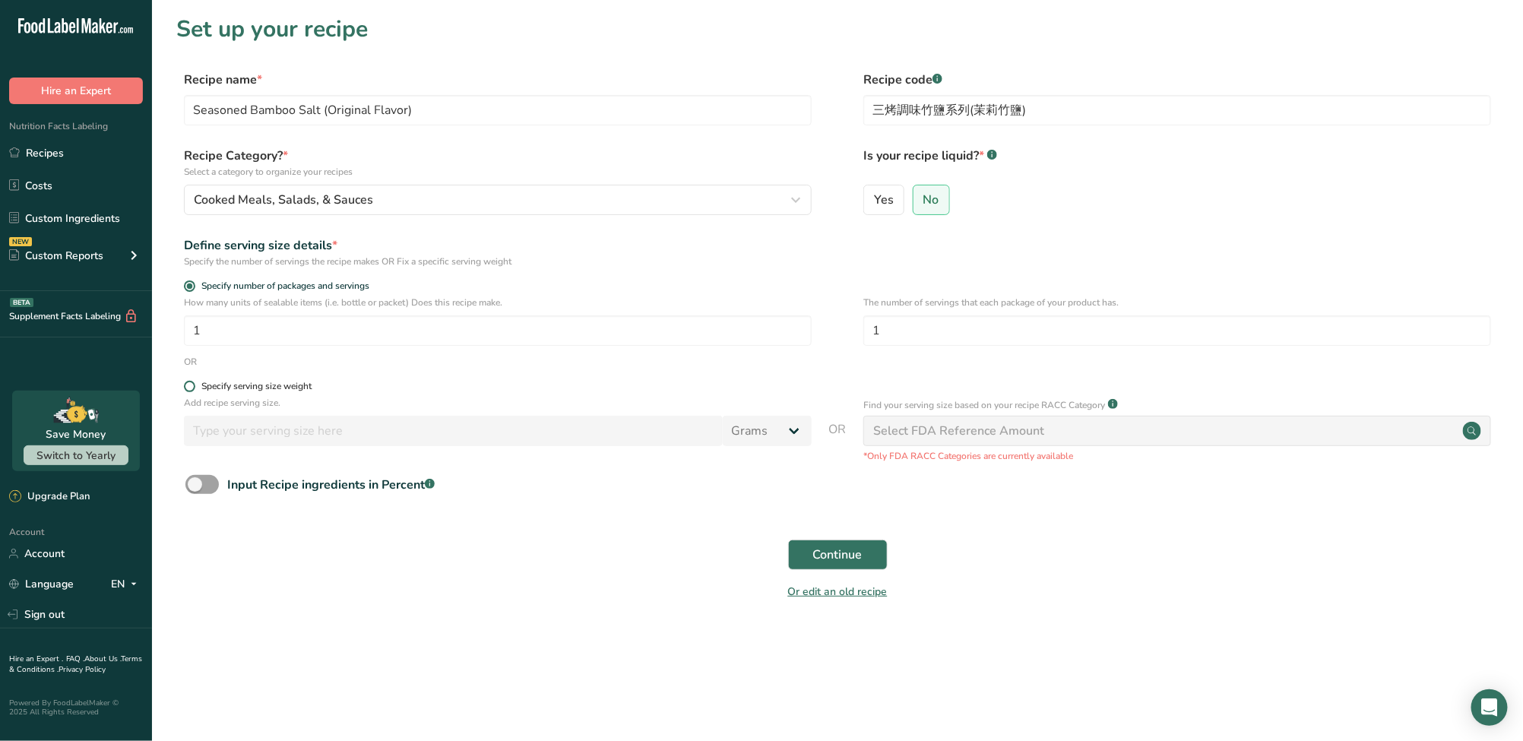
click at [275, 385] on div "Specify serving size weight" at bounding box center [256, 386] width 110 height 11
click at [194, 385] on input "Specify serving size weight" at bounding box center [189, 386] width 10 height 10
radio input "true"
radio input "false"
click at [197, 280] on span "Specify number of packages and servings" at bounding box center [282, 285] width 174 height 11
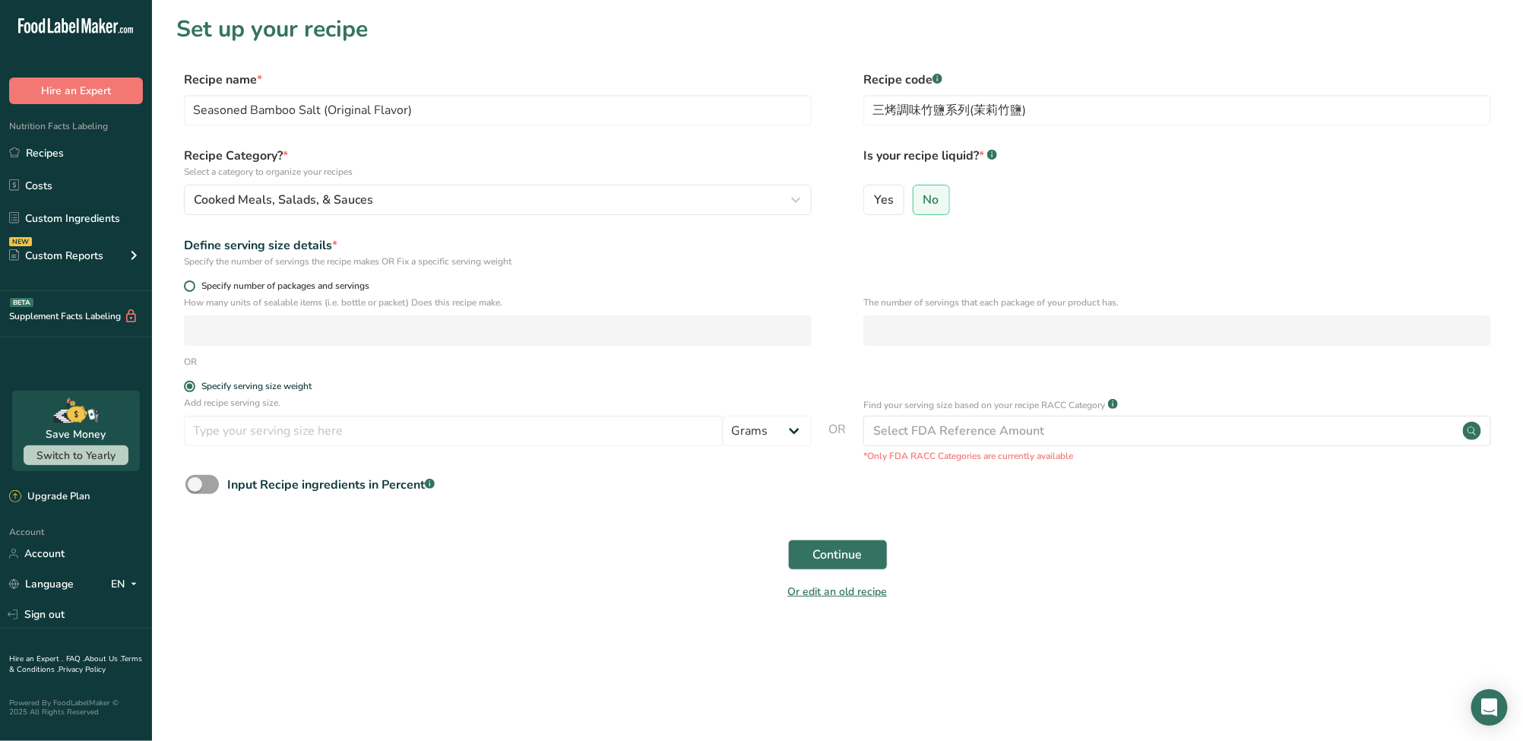
click at [194, 281] on input "Specify number of packages and servings" at bounding box center [189, 286] width 10 height 10
radio input "true"
click at [195, 386] on span "Specify serving size weight" at bounding box center [253, 386] width 116 height 11
click at [194, 386] on input "Specify serving size weight" at bounding box center [189, 386] width 10 height 10
radio input "true"
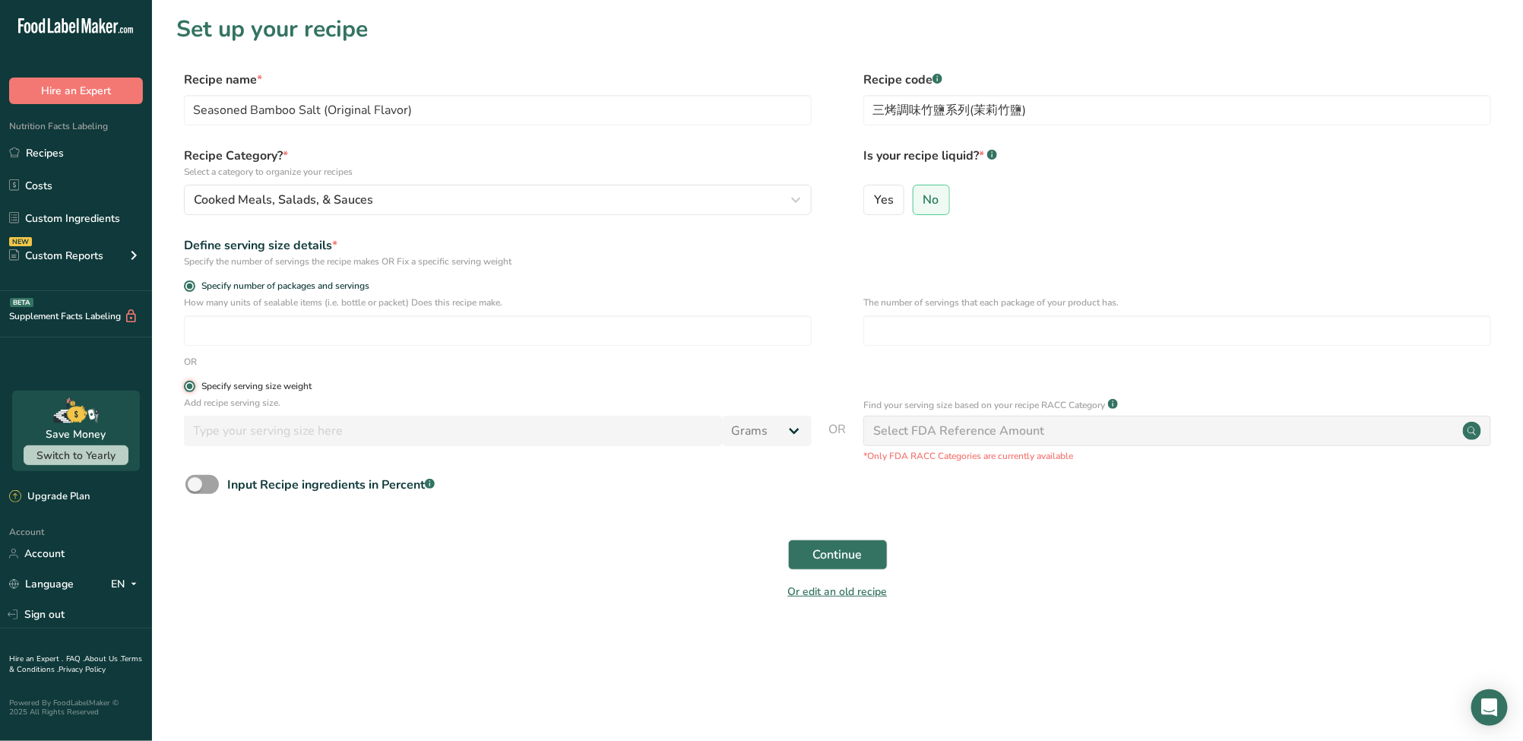
radio input "false"
click at [242, 433] on input "number" at bounding box center [453, 431] width 539 height 30
type input "1"
click at [200, 489] on span at bounding box center [201, 484] width 33 height 19
click at [195, 489] on input "Input Recipe ingredients in Percent .a-a{fill:#347362;}.b-a{fill:#fff;}" at bounding box center [190, 484] width 10 height 10
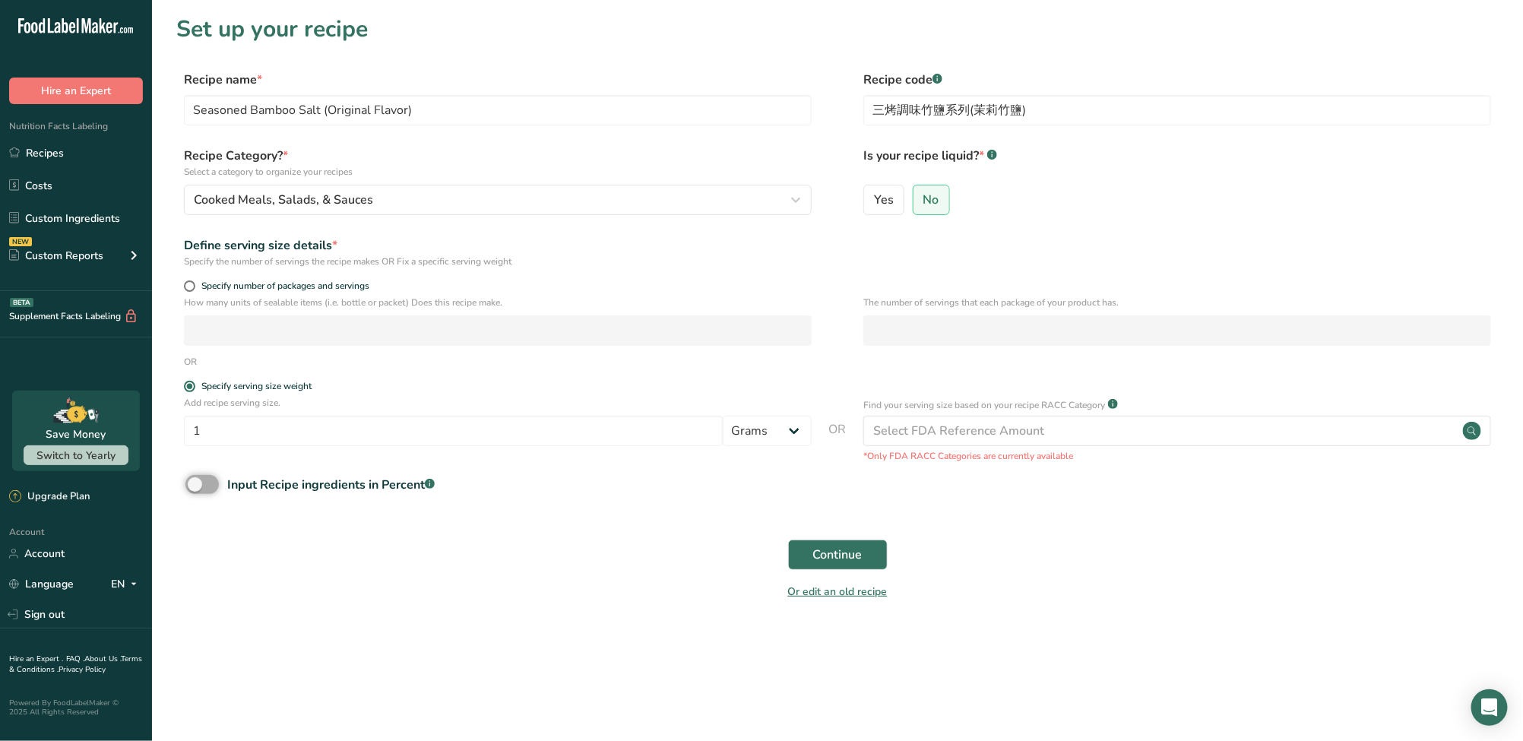
checkbox input "true"
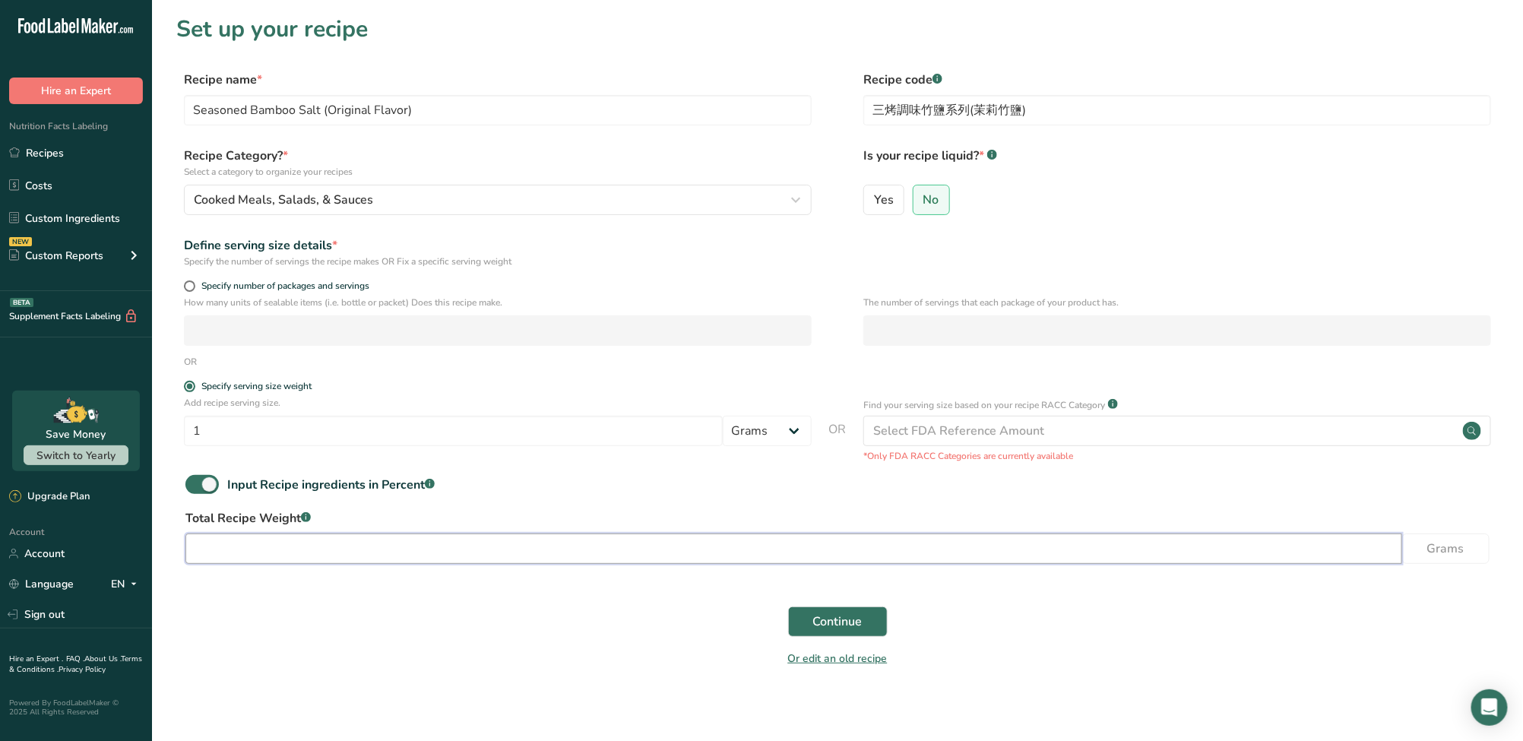
click at [247, 558] on input "number" at bounding box center [793, 548] width 1216 height 30
type input "50"
click at [813, 616] on span "Continue" at bounding box center [837, 621] width 49 height 18
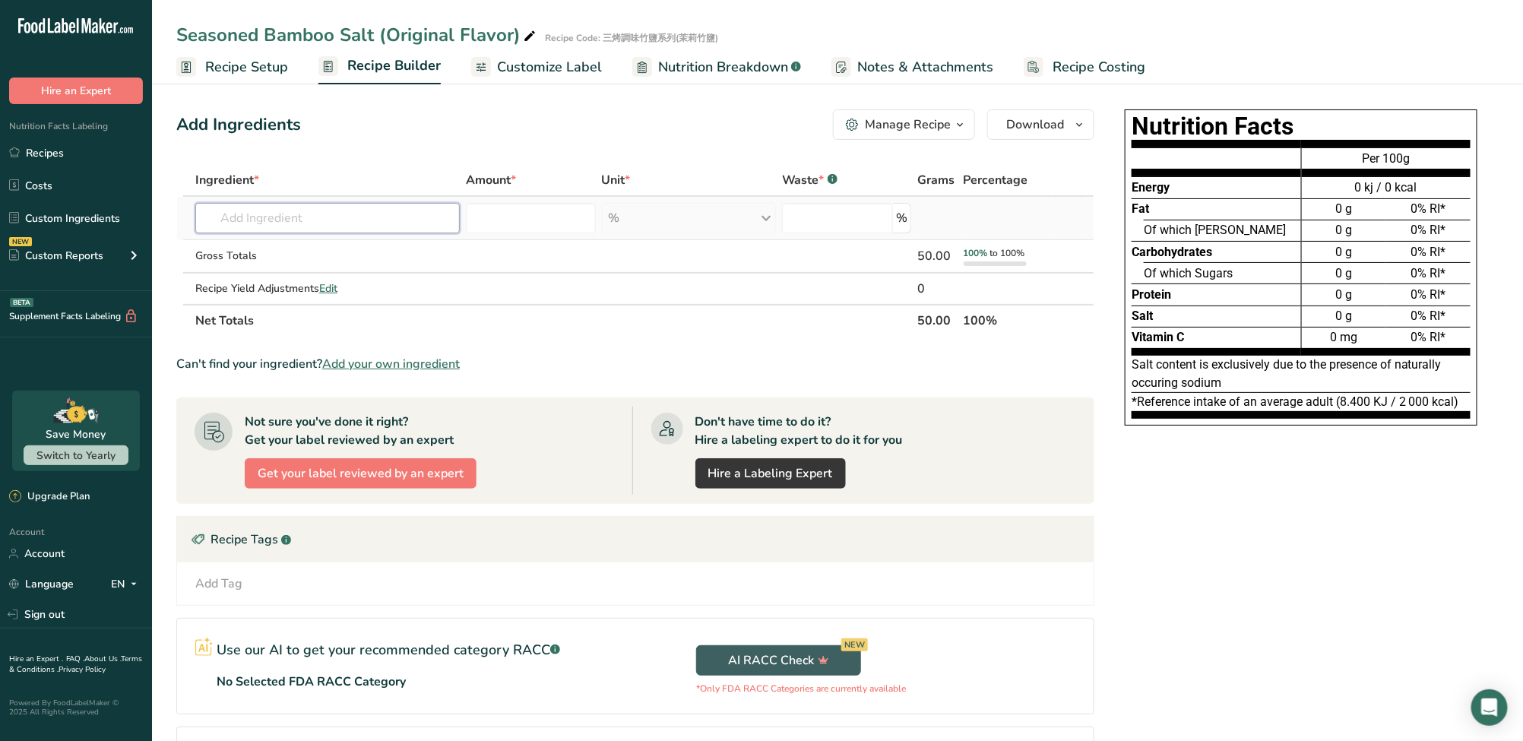
click at [331, 218] on input "text" at bounding box center [327, 218] width 264 height 30
type input "ㄋ"
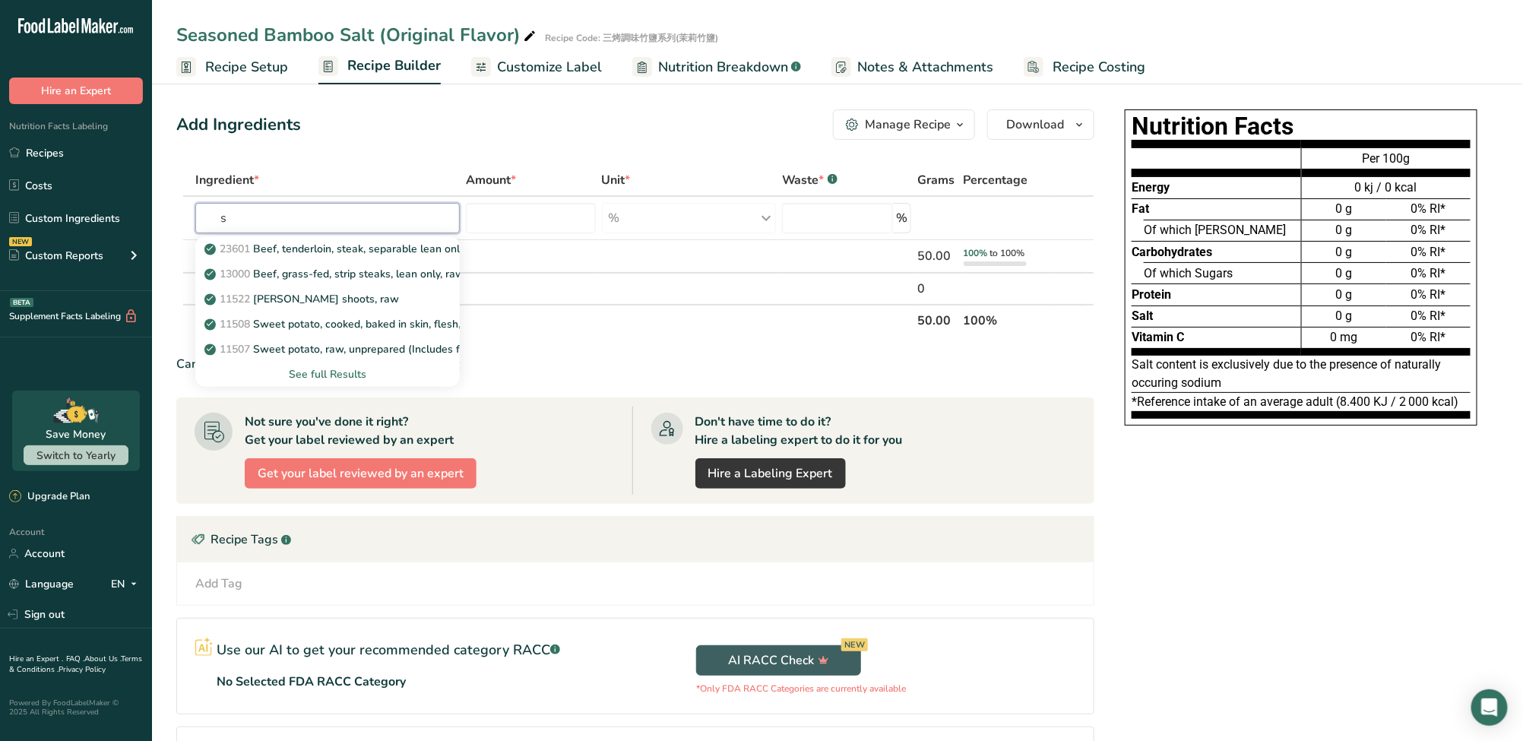
type input "s"
click at [871, 355] on div "Can't find your ingredient? Add your own ingredient" at bounding box center [635, 364] width 918 height 18
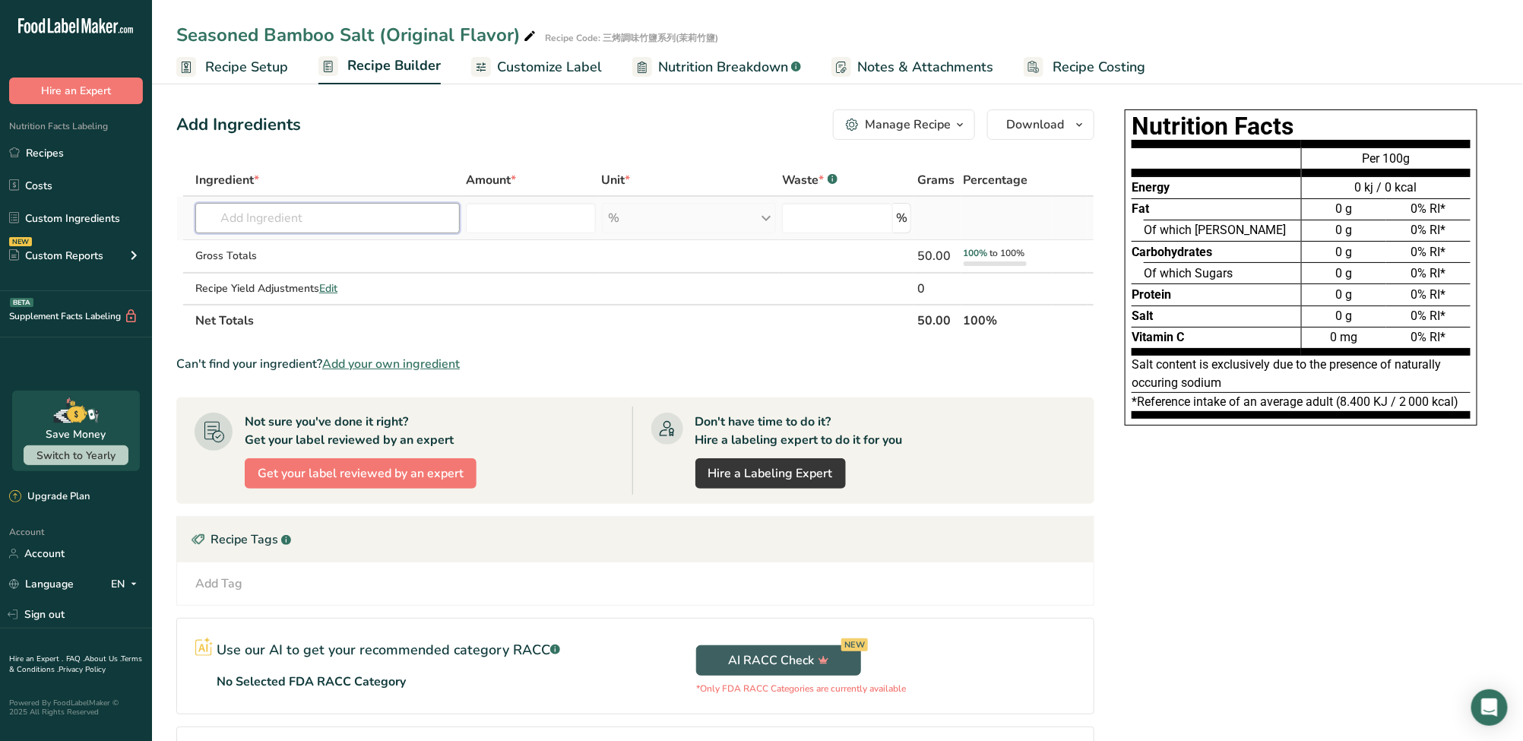
click at [277, 219] on input "text" at bounding box center [327, 218] width 264 height 30
paste input "Salt"
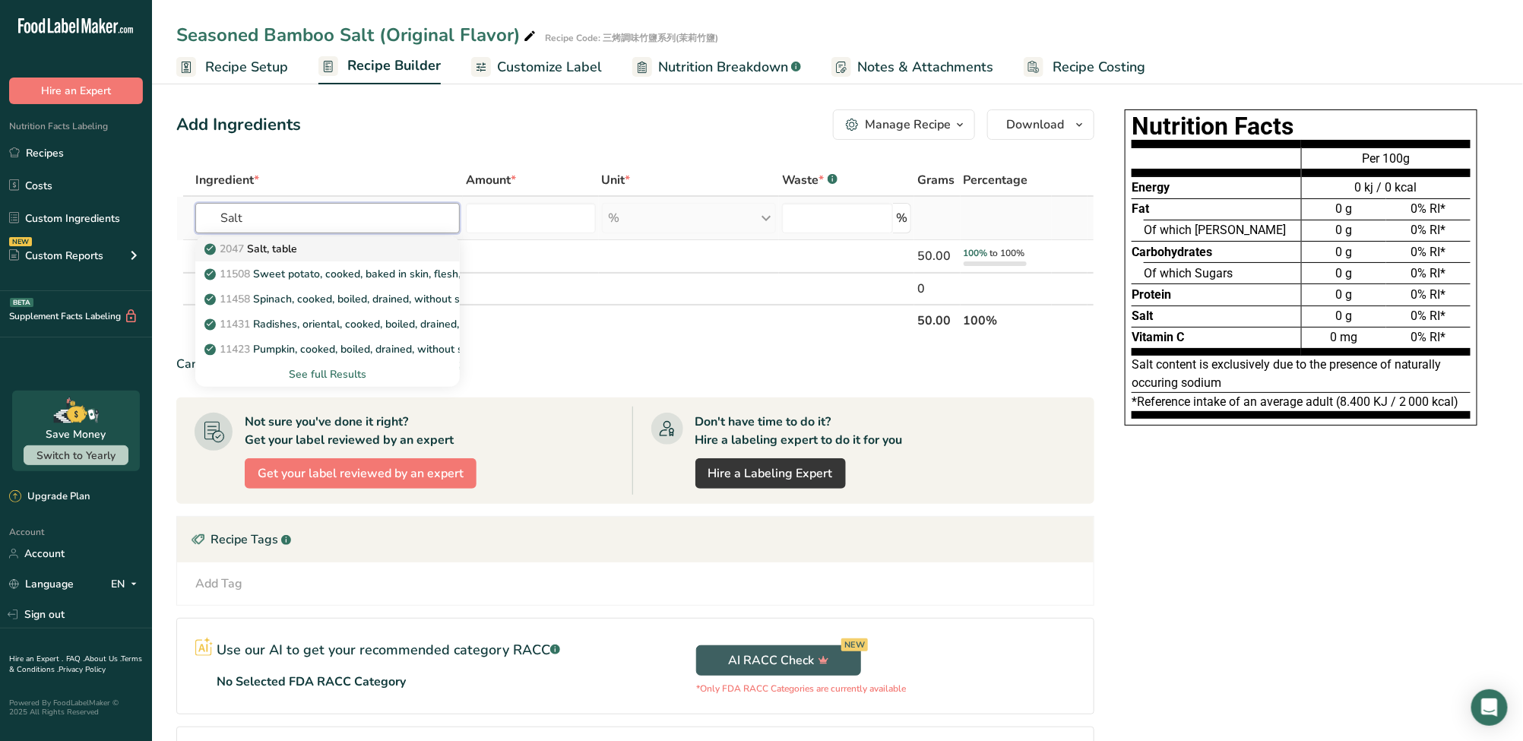
type input "Salt"
click at [318, 241] on div "2047 Salt, table" at bounding box center [315, 249] width 216 height 16
type input "Salt, table"
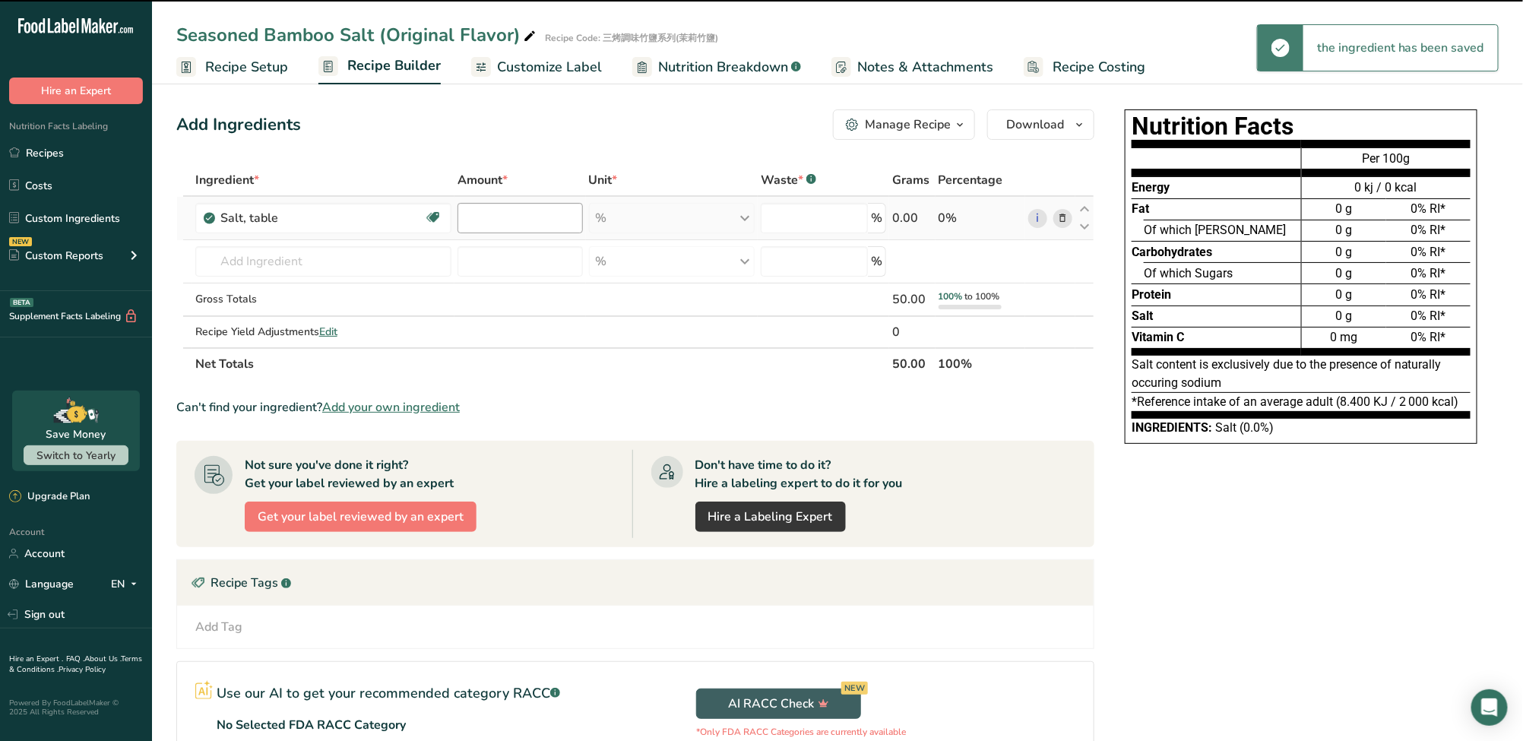
type input "0"
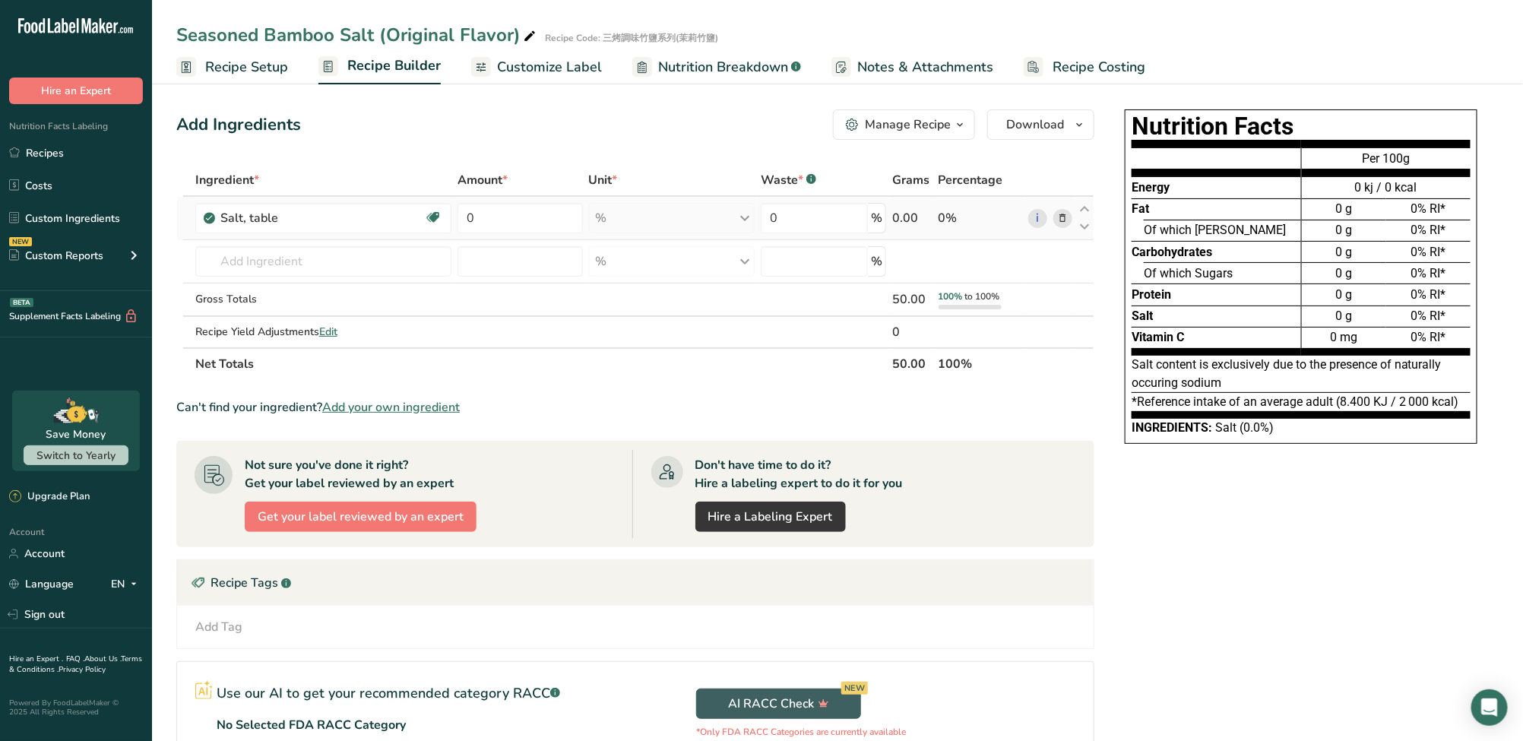
click at [493, 233] on td "0" at bounding box center [519, 218] width 131 height 43
click at [495, 224] on input "0" at bounding box center [519, 218] width 125 height 30
drag, startPoint x: 495, startPoint y: 224, endPoint x: 447, endPoint y: 217, distance: 48.4
click at [447, 217] on tr "Salt, table Dairy free Gluten free Vegan Vegetarian Soy free 0 % Portions 1 tsp…" at bounding box center [635, 218] width 916 height 43
type input "100"
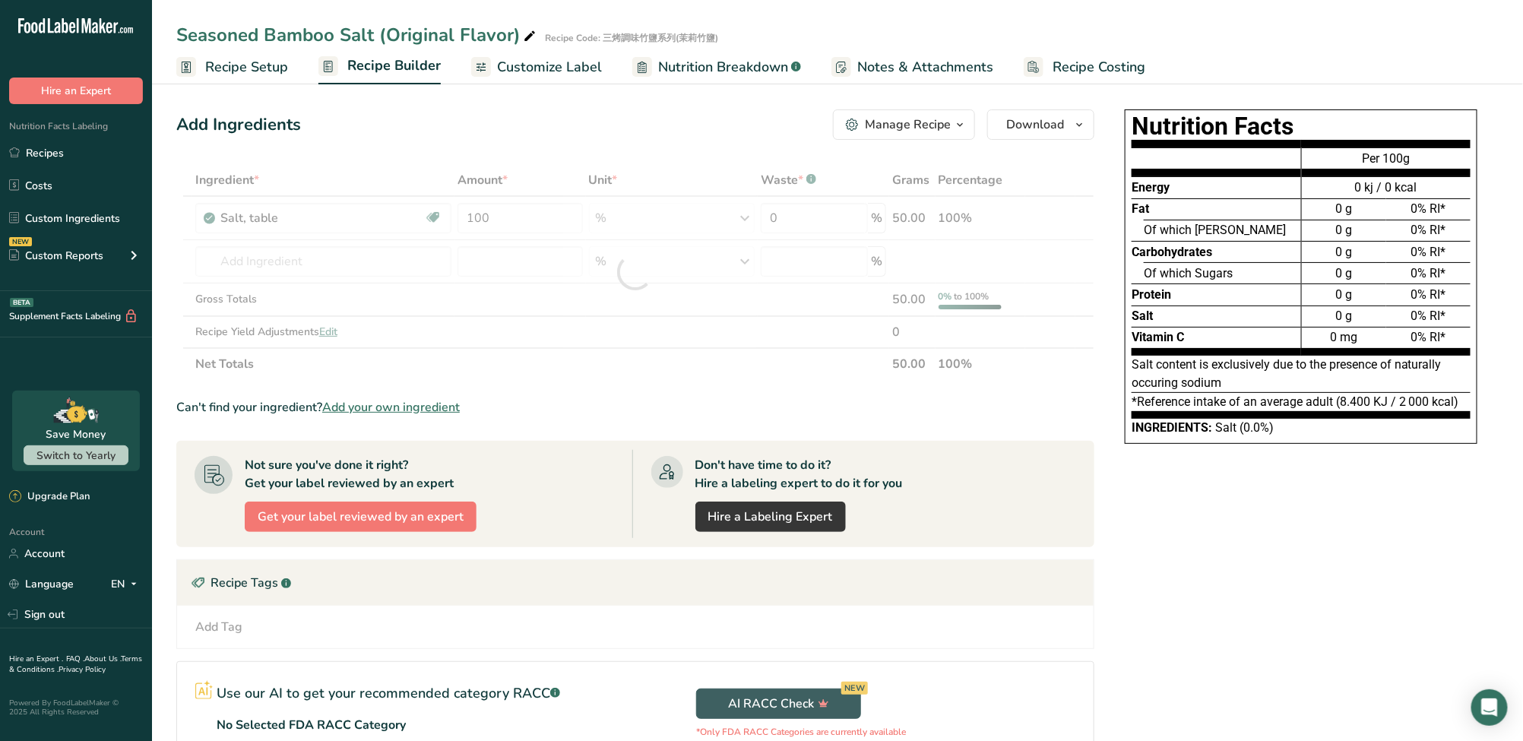
click at [605, 405] on div "Can't find your ingredient? Add your own ingredient" at bounding box center [635, 407] width 918 height 18
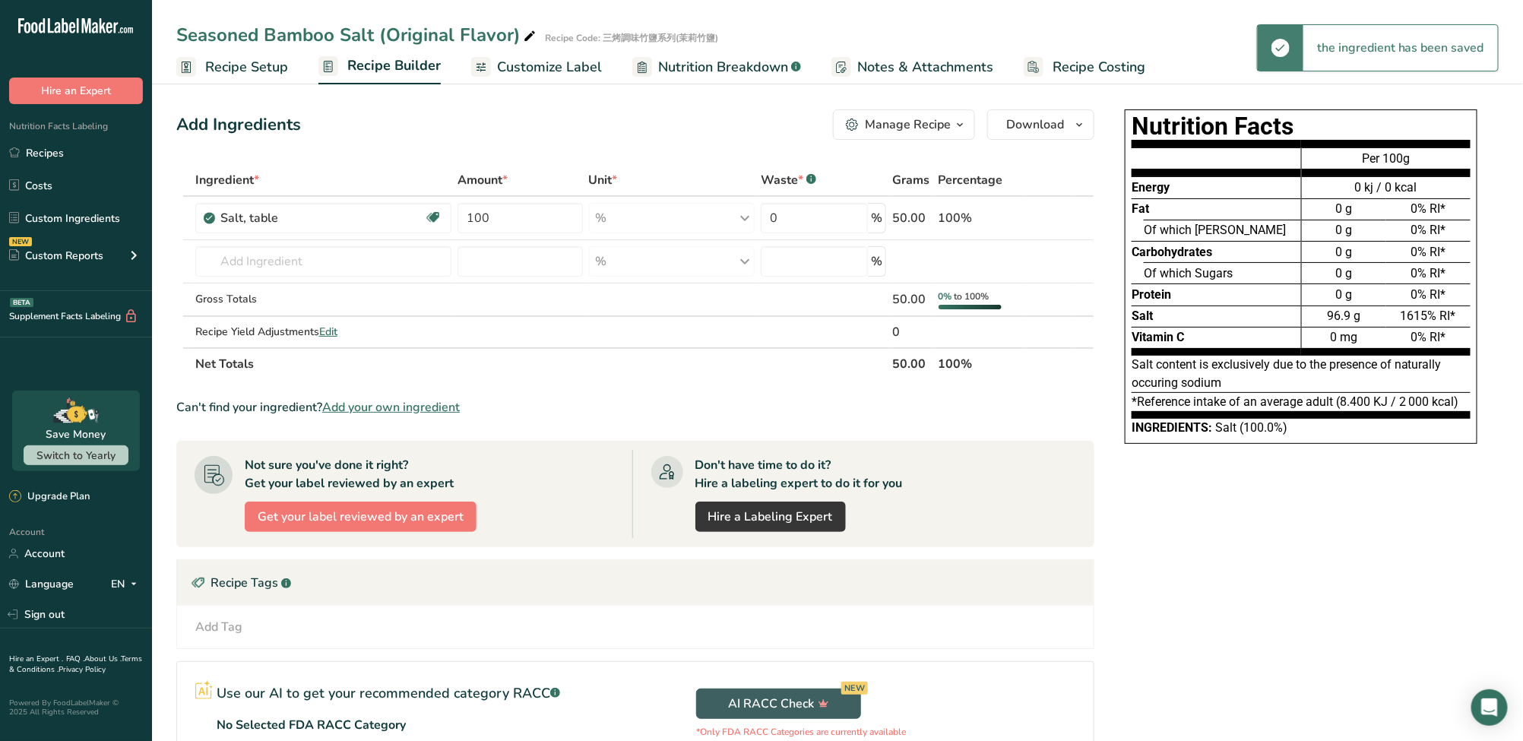
click at [870, 71] on span "Notes & Attachments" at bounding box center [925, 67] width 136 height 21
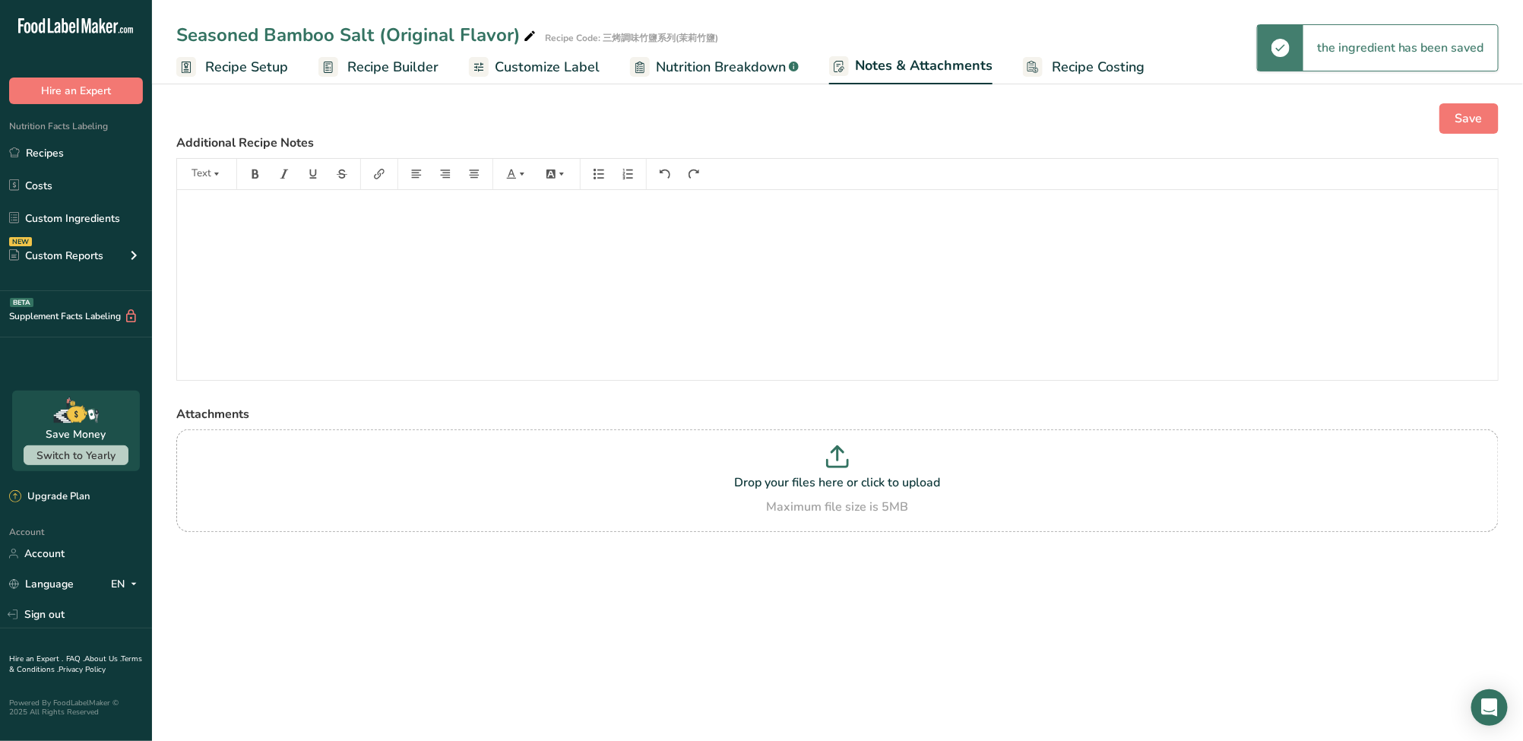
click at [721, 77] on link "Nutrition Breakdown .a-a{fill:#347362;}.b-a{fill:#fff;}" at bounding box center [714, 67] width 169 height 34
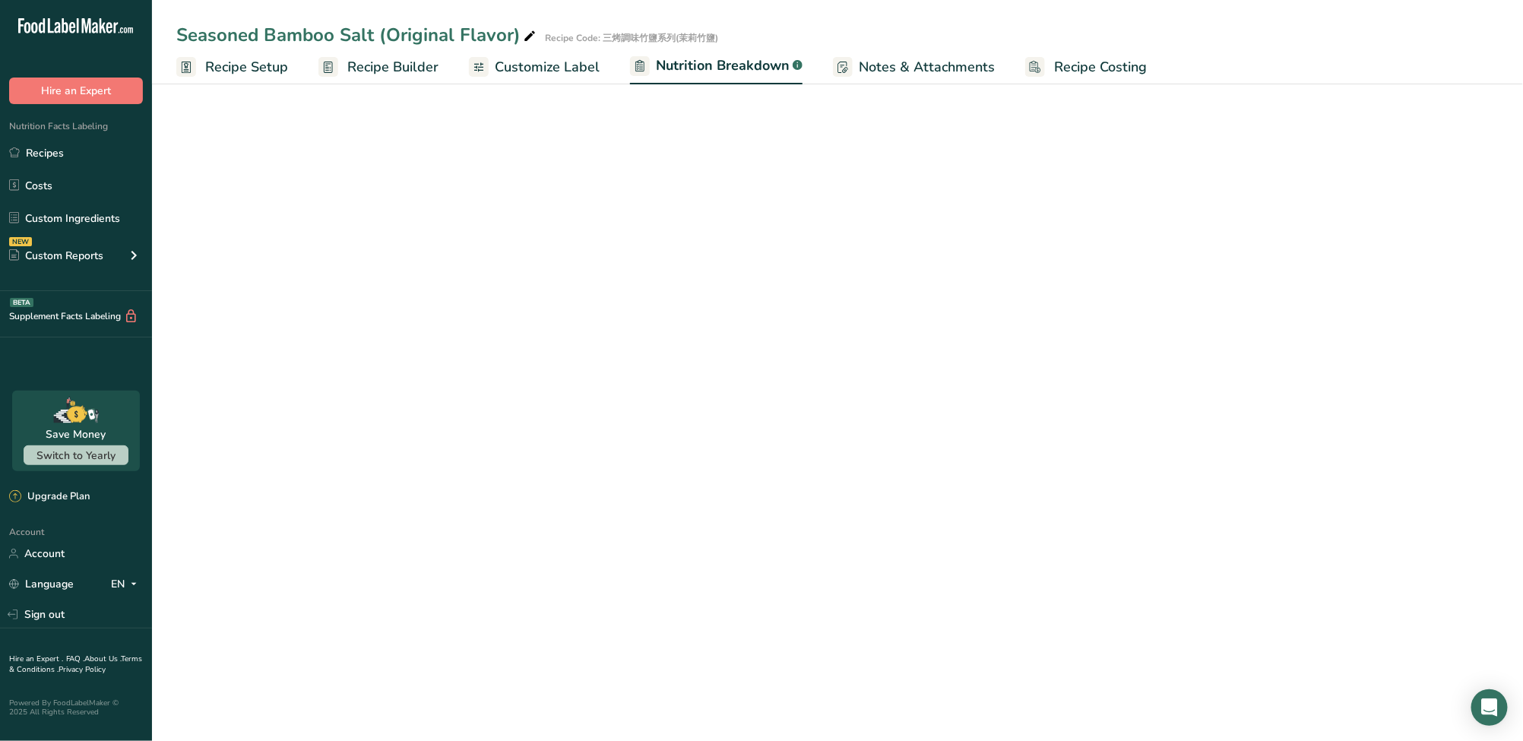
select select "Calories"
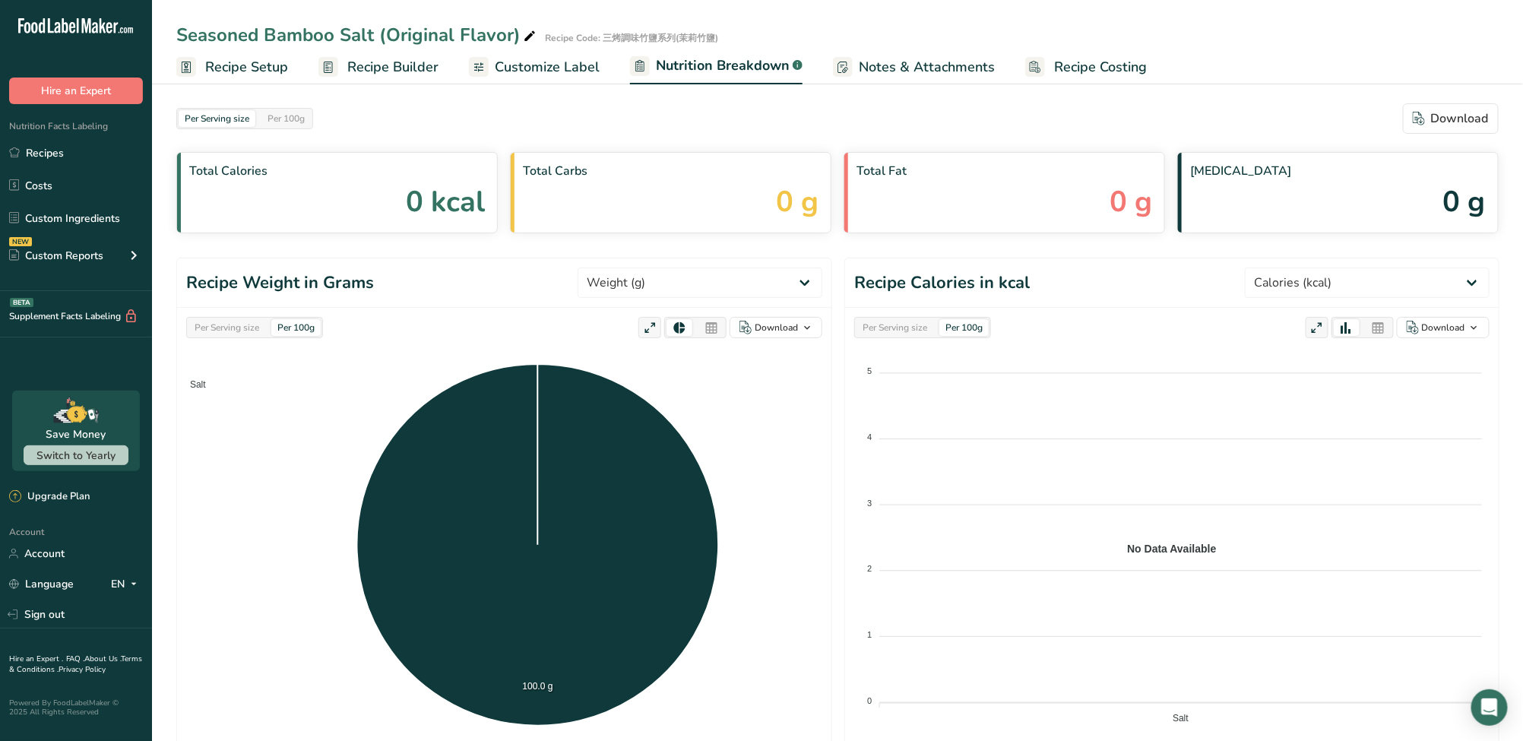
click at [906, 71] on span "Notes & Attachments" at bounding box center [927, 67] width 136 height 21
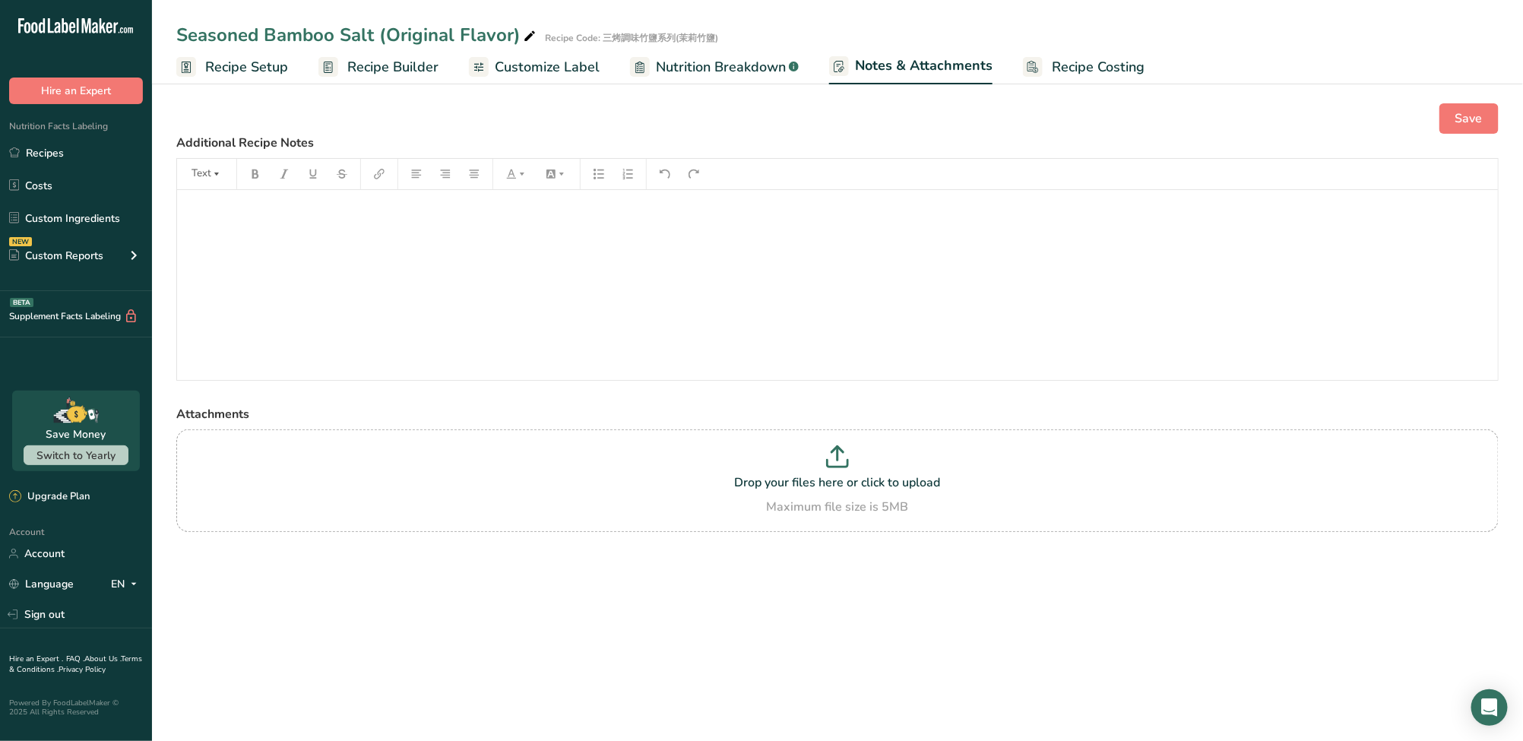
click at [537, 74] on span "Customize Label" at bounding box center [547, 67] width 105 height 21
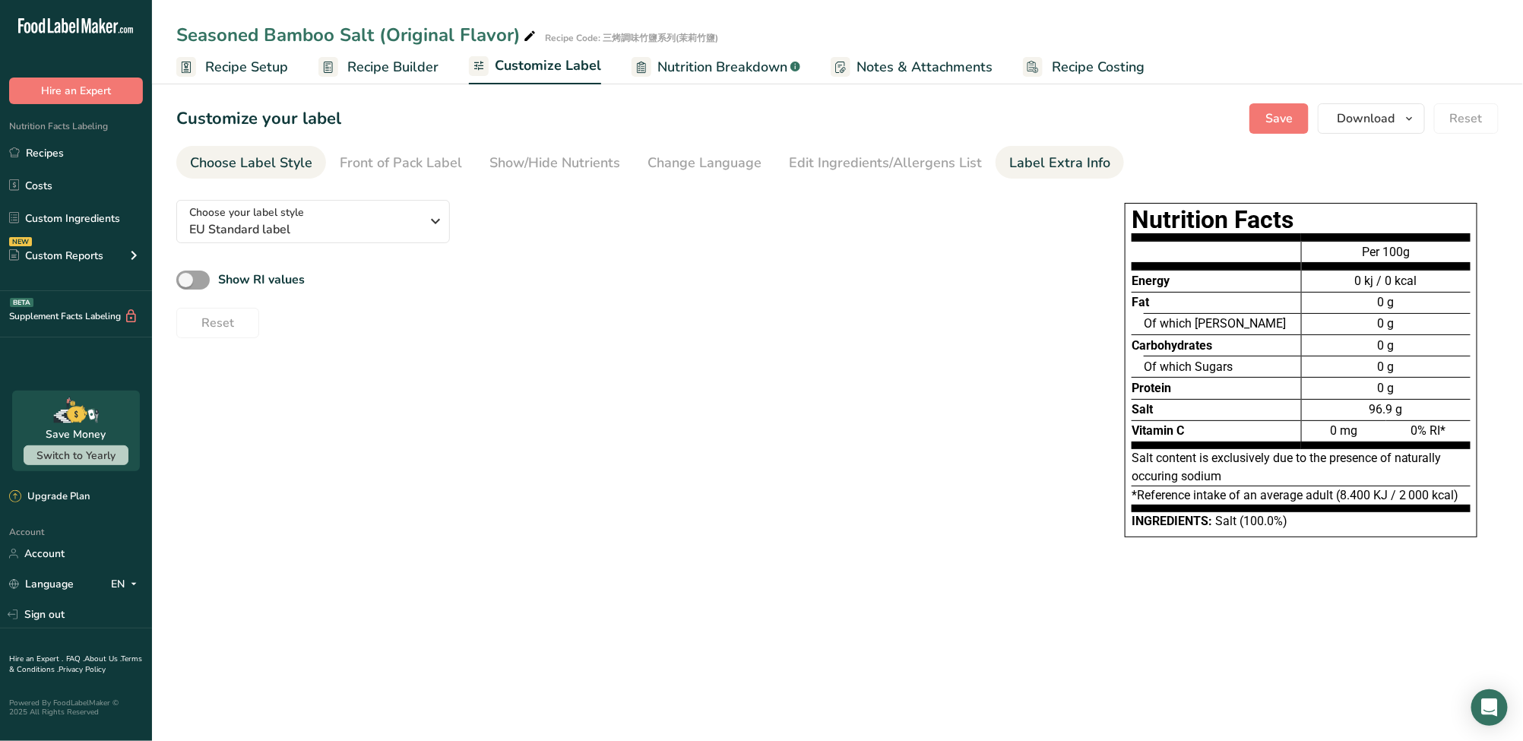
click at [1020, 153] on div "Label Extra Info" at bounding box center [1059, 163] width 101 height 21
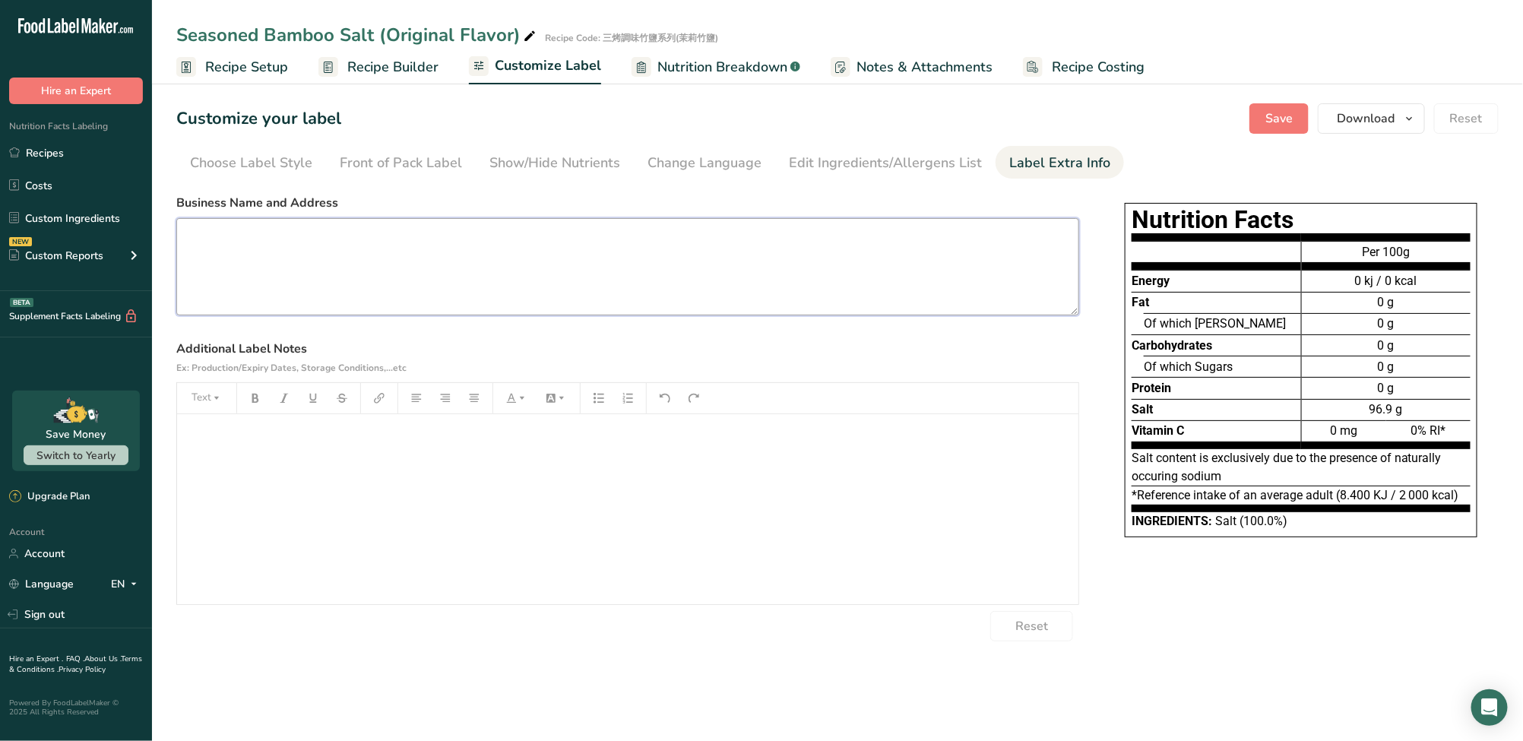
click at [951, 255] on textarea at bounding box center [627, 266] width 903 height 97
paste textarea "Duo Li Duo Trading Co. [STREET_ADDRESS] (R.O.C.) Tel: [PHONE_NUMBER] Website: […"
type textarea "Duo Li Duo Trading Co. [STREET_ADDRESS] (R.O.C.) Tel: [PHONE_NUMBER] Website: […"
click at [896, 516] on div "﻿" at bounding box center [627, 509] width 901 height 190
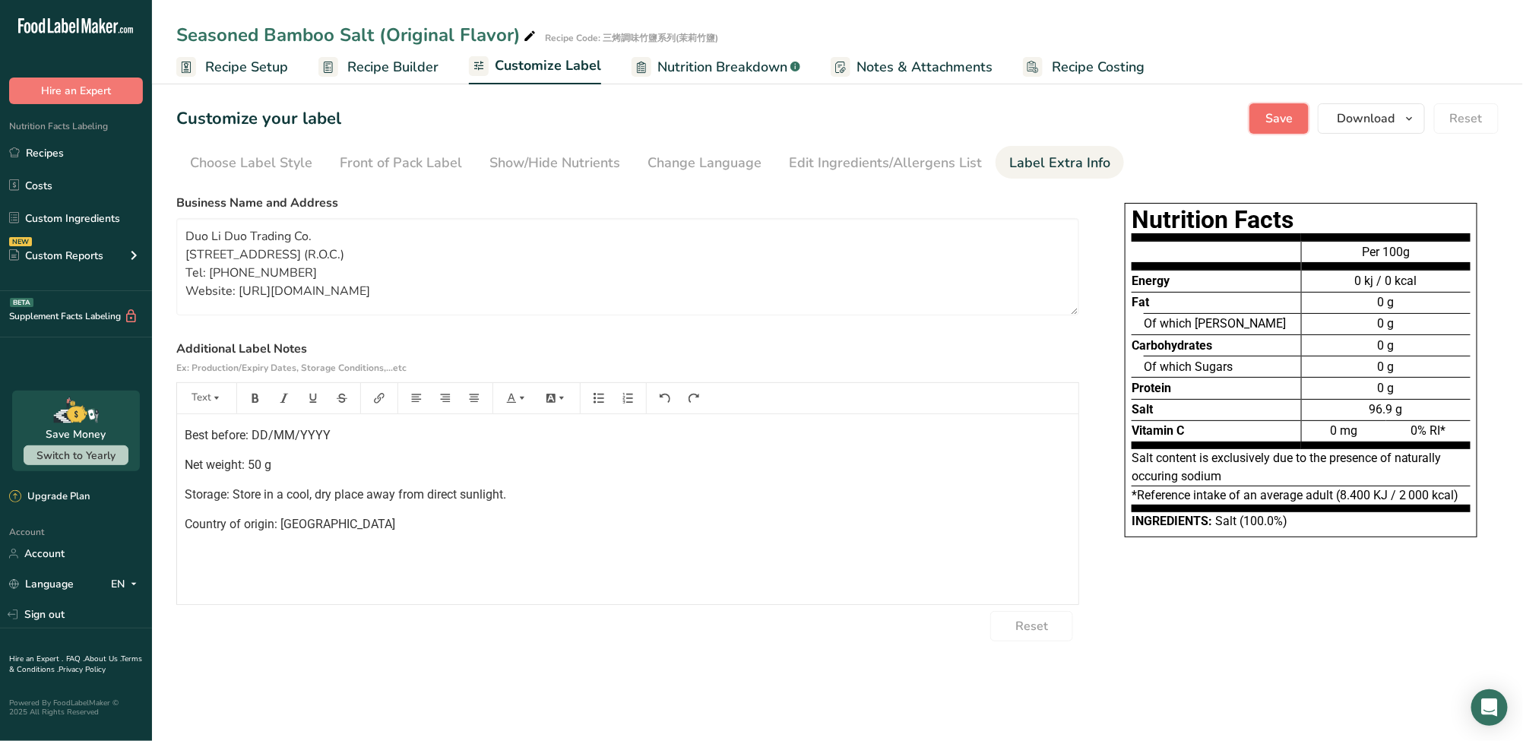
click at [1288, 119] on span "Save" at bounding box center [1278, 118] width 27 height 18
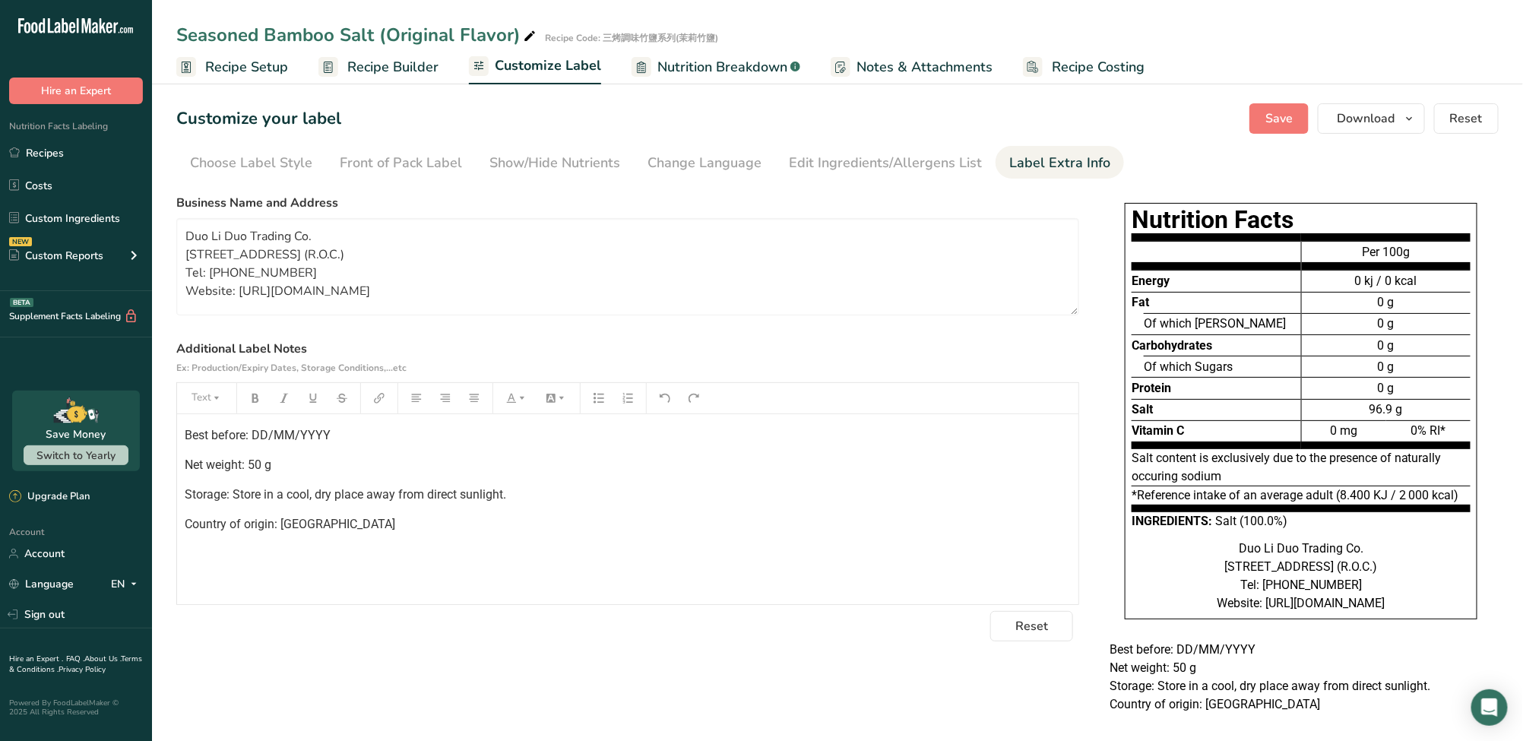
click at [268, 71] on span "Recipe Setup" at bounding box center [246, 67] width 83 height 21
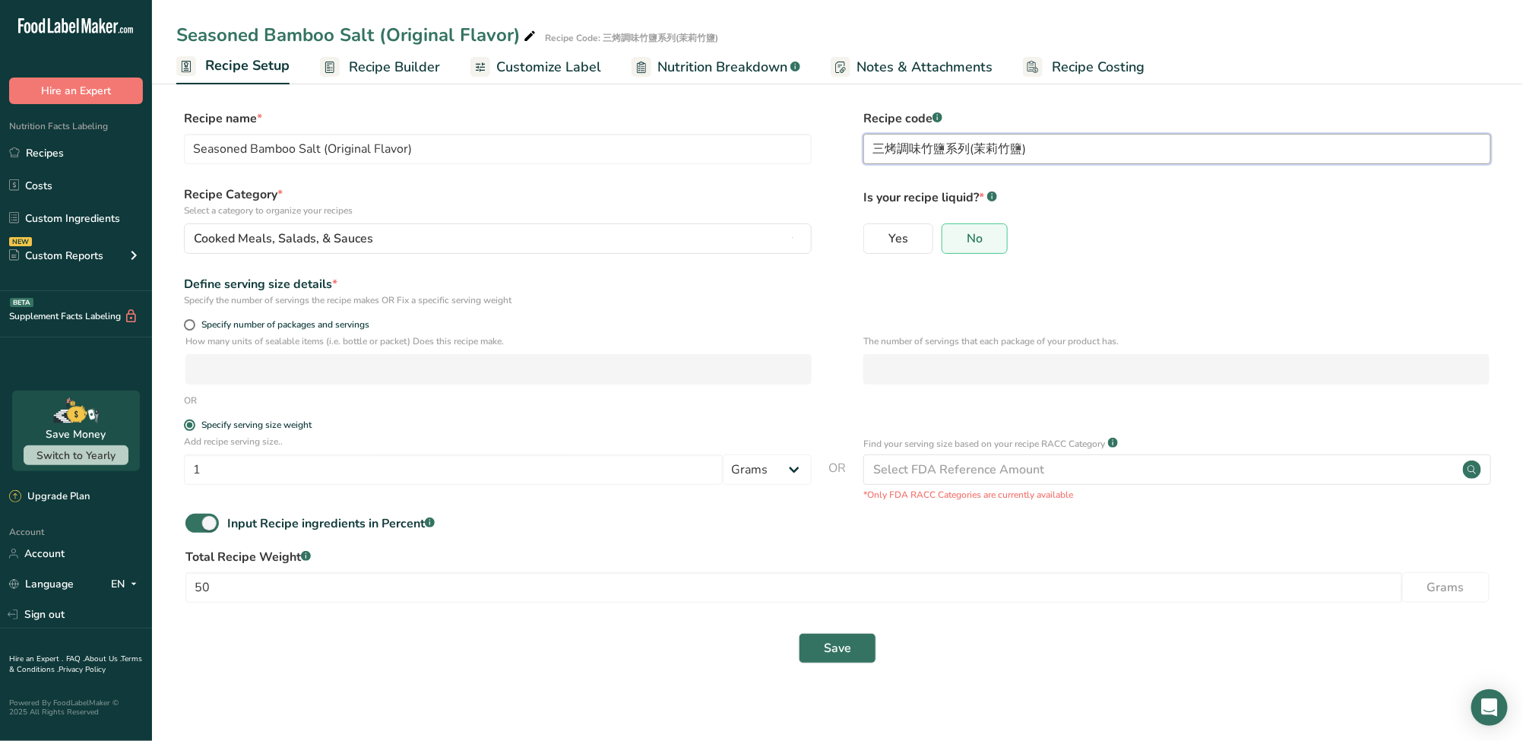
click at [1005, 141] on input "三烤調味竹鹽系列(茉莉竹鹽)" at bounding box center [1177, 149] width 628 height 30
paste input "原味"
type input "三烤調味竹鹽系列(原味竹鹽)"
click at [847, 647] on span "Save" at bounding box center [837, 648] width 27 height 18
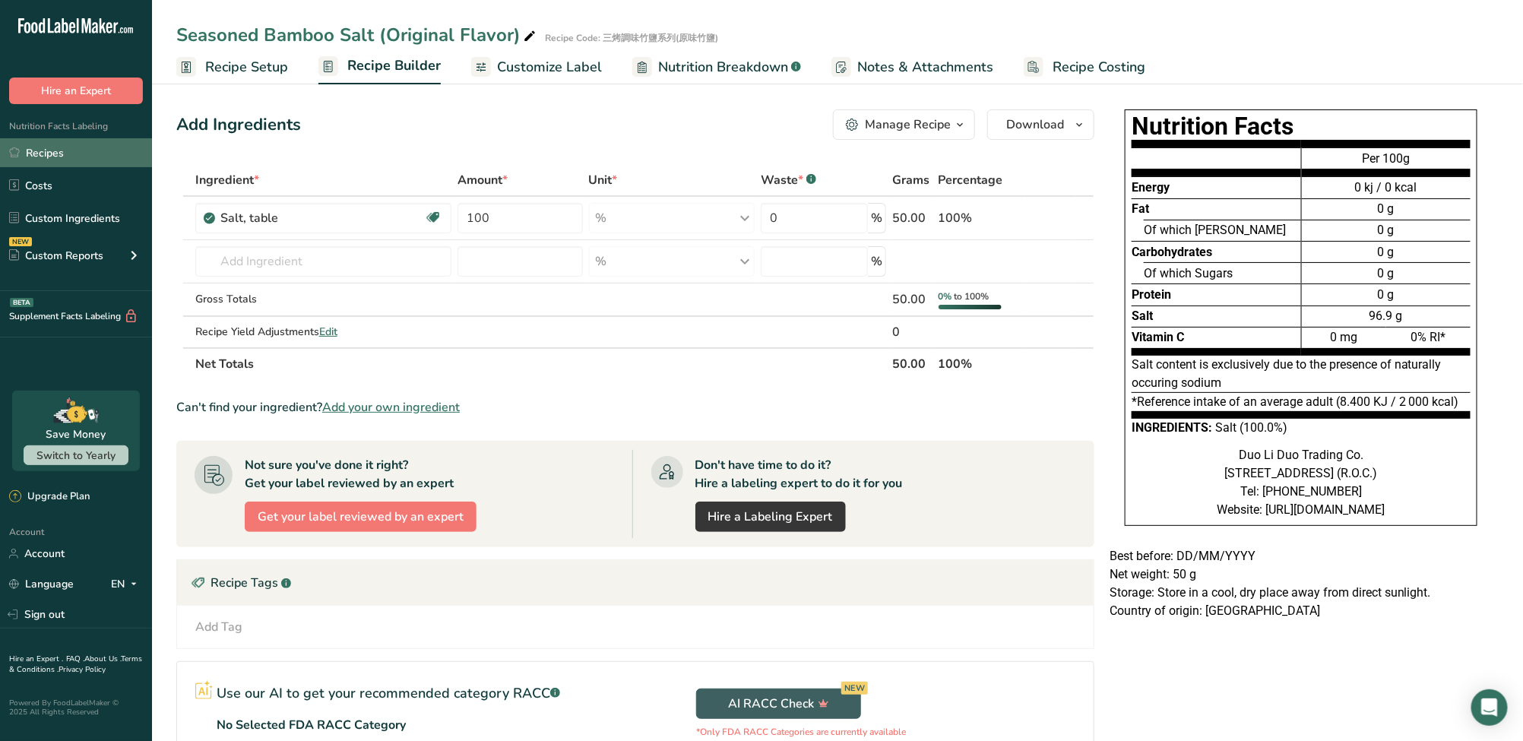
click at [98, 157] on link "Recipes" at bounding box center [76, 152] width 152 height 29
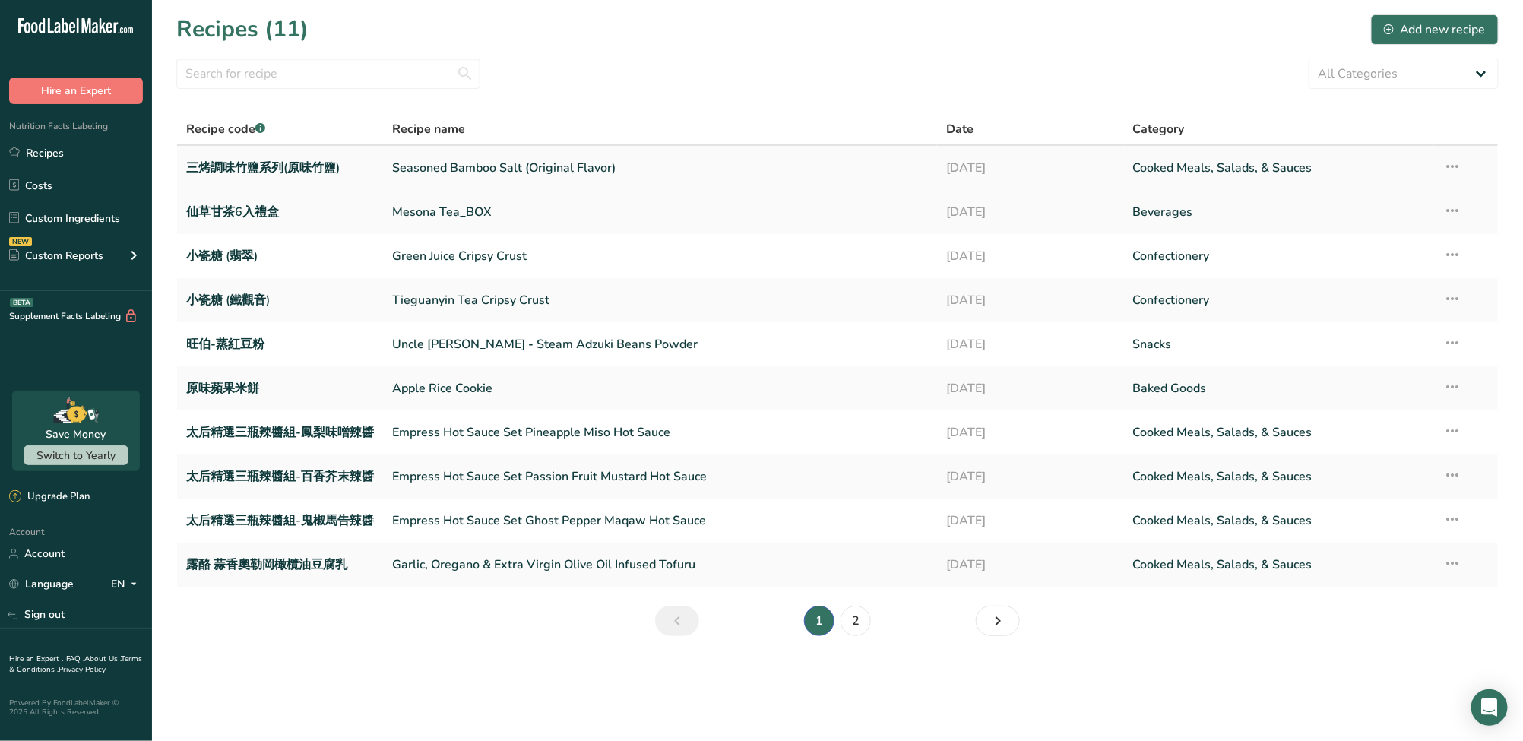
click at [1472, 163] on td "Recipe Setup Delete Recipe Duplicate Recipe Scale Recipe Save as Sub-Recipe .a-…" at bounding box center [1466, 168] width 64 height 44
click at [1456, 164] on icon at bounding box center [1452, 166] width 18 height 27
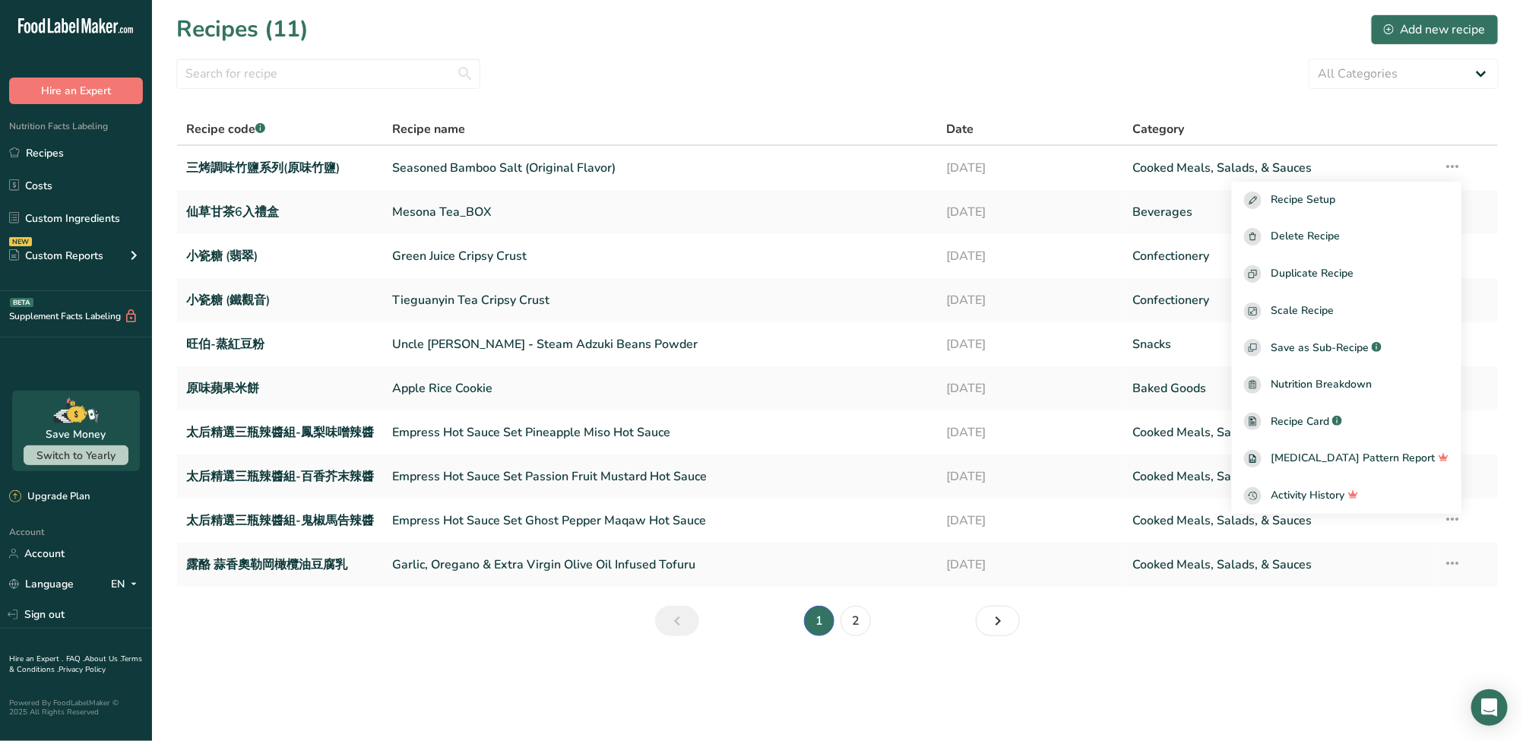
click at [1274, 112] on section "Recipes (11) Add new recipe All Categories Baked Goods Beverages Confectionery …" at bounding box center [837, 330] width 1371 height 660
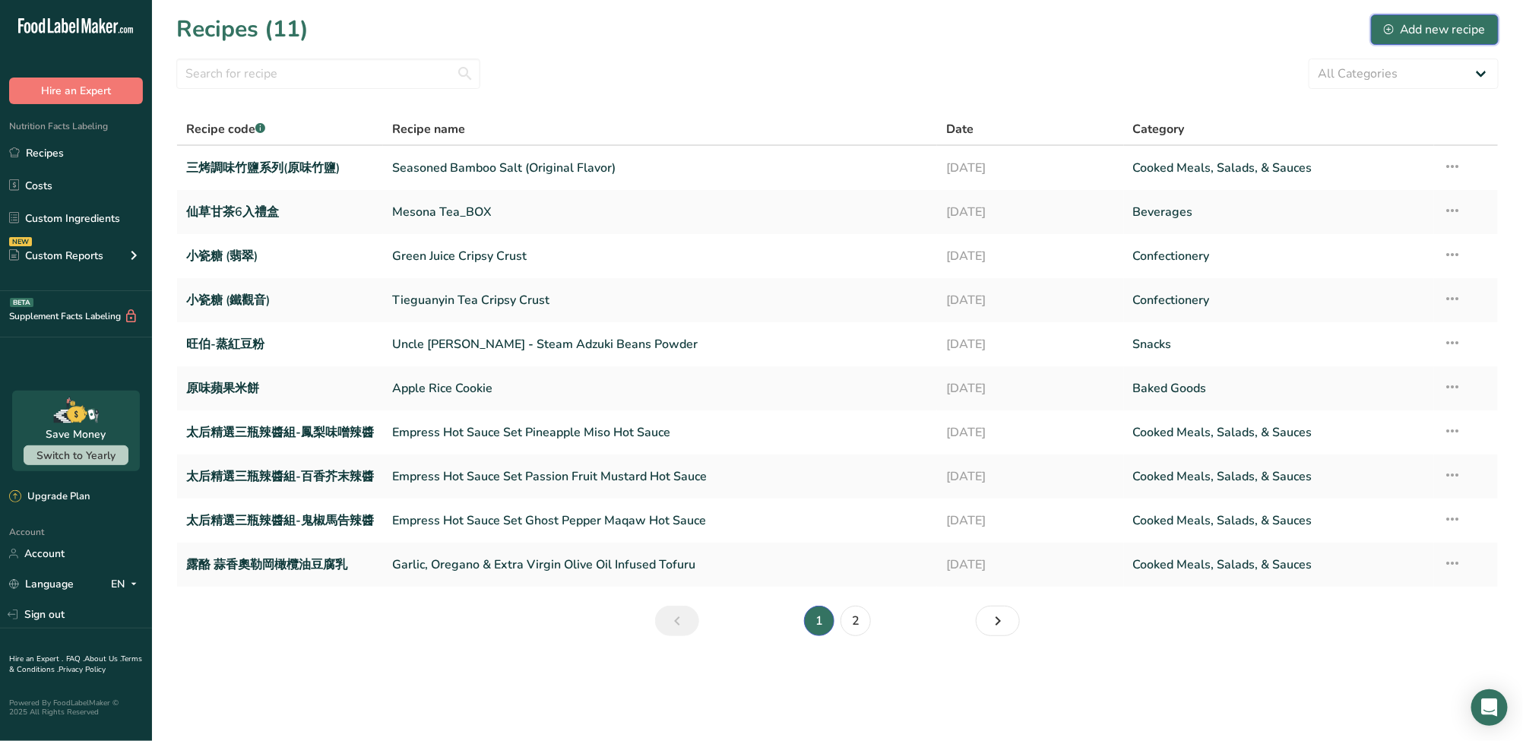
click at [1424, 29] on div "Add new recipe" at bounding box center [1435, 30] width 102 height 18
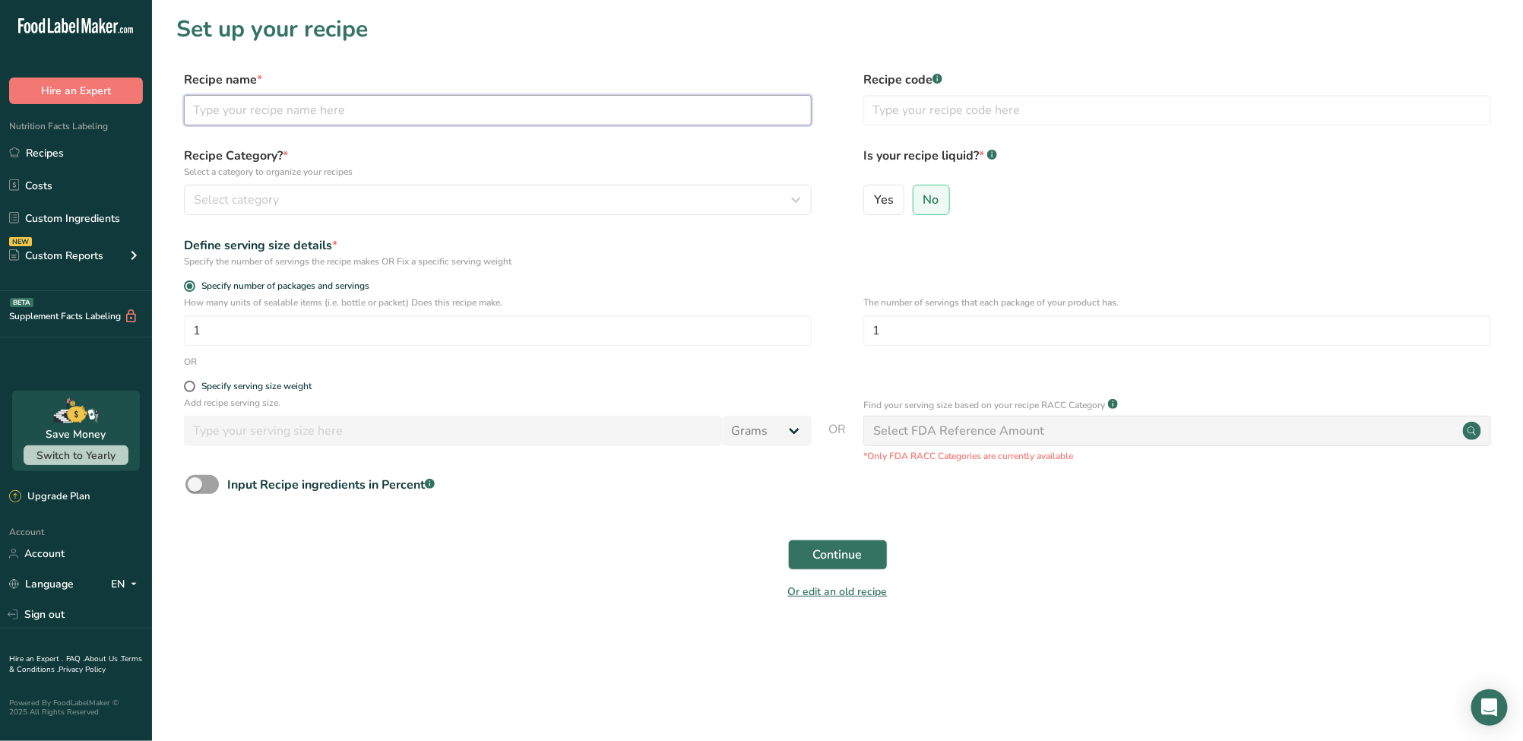
click at [456, 95] on input "text" at bounding box center [498, 110] width 628 height 30
paste input "三烤調味竹鹽系列(茉莉竹鹽)"
type input "三烤調味竹鹽系列(茉莉竹鹽)"
click at [606, 185] on button "Select category" at bounding box center [498, 200] width 628 height 30
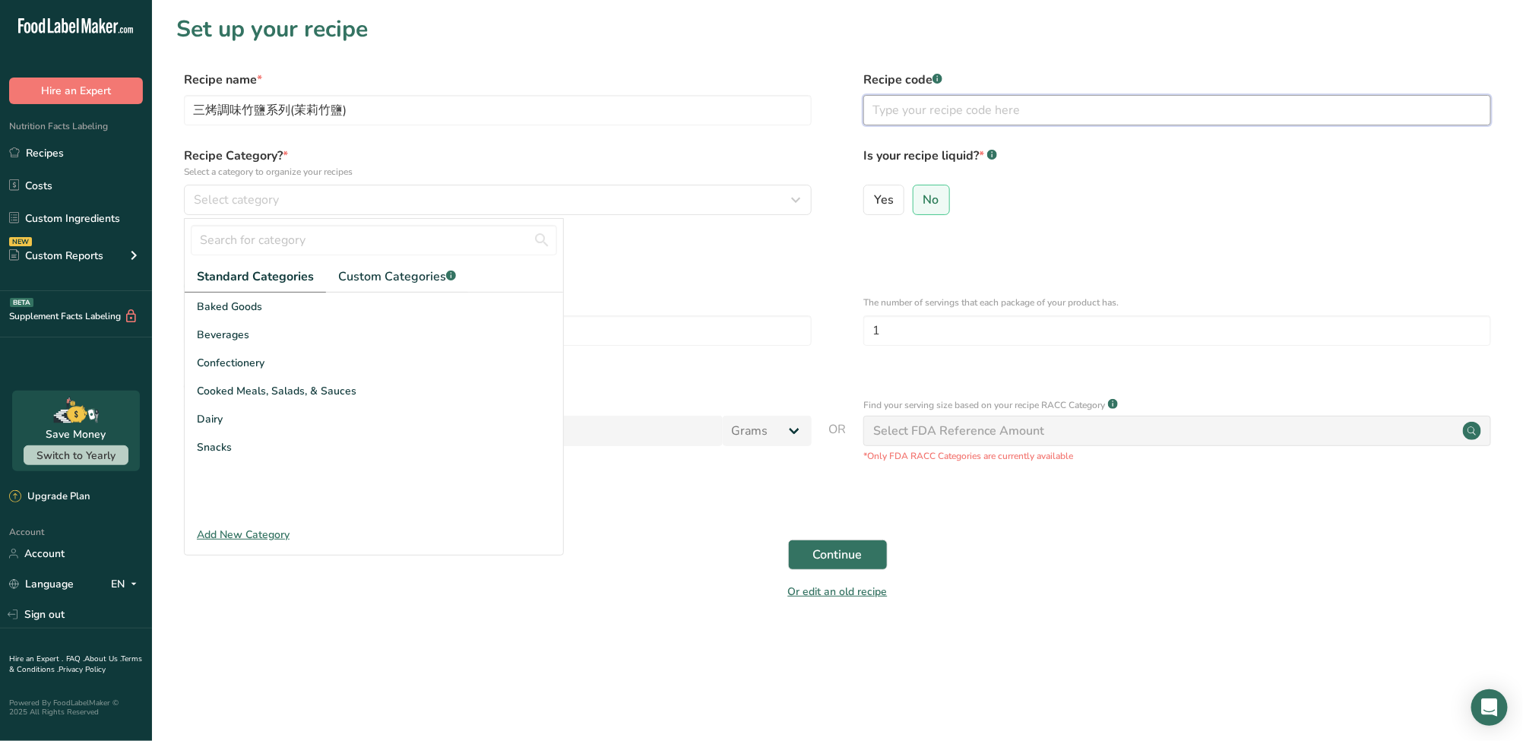
click at [960, 101] on input "text" at bounding box center [1177, 110] width 628 height 30
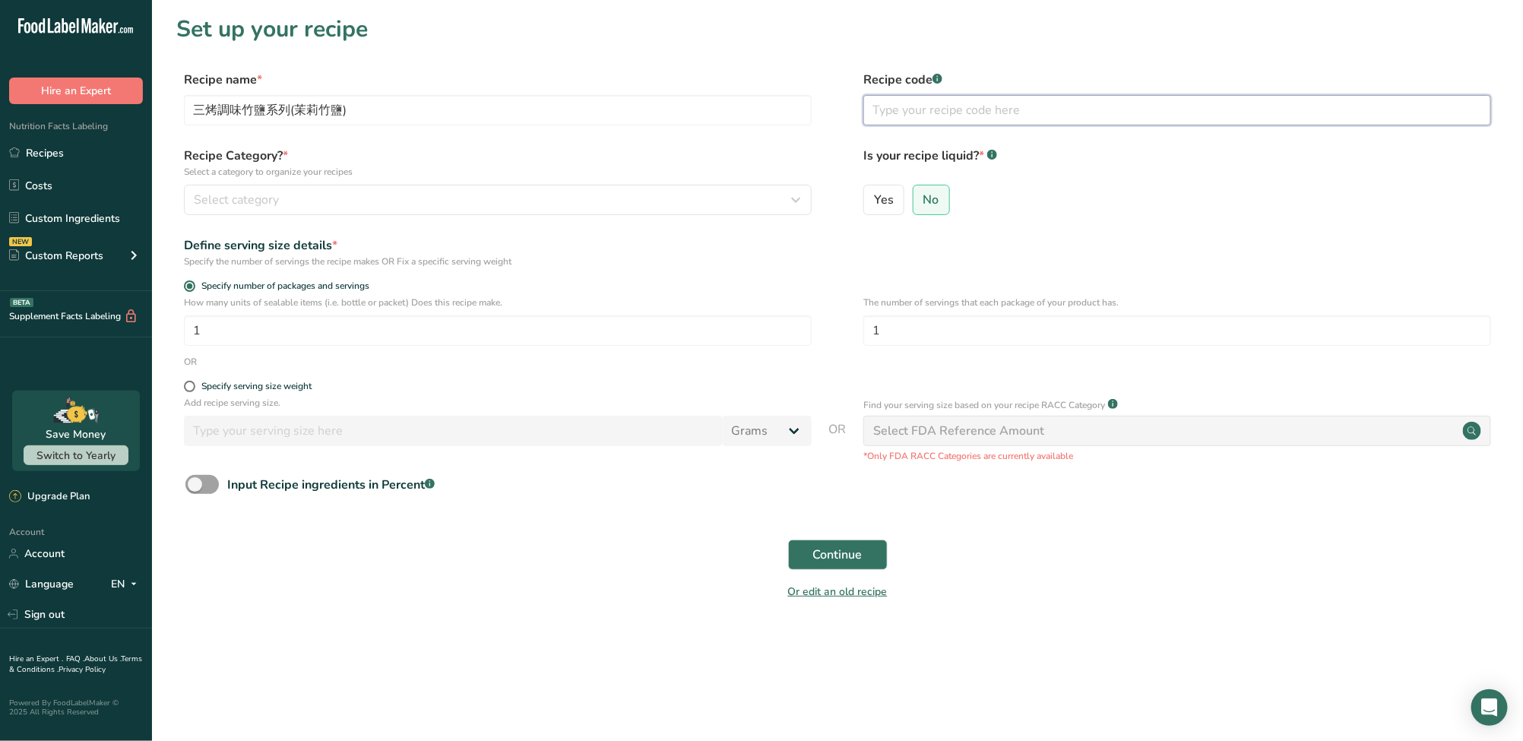
paste input "三烤調味竹鹽系列(茉莉竹鹽)"
type input "三烤調味竹鹽系列(茉莉竹鹽)"
click at [477, 91] on div "Recipe name * 三烤調味竹鹽系列(茉莉竹鹽)" at bounding box center [498, 98] width 628 height 55
click at [480, 106] on input "三烤調味竹鹽系列(茉莉竹鹽)" at bounding box center [498, 110] width 628 height 30
paste input ""Triple-Roasted Seasoned Bamboo Salt Seasoned Bamboo Salt (Jasmine)""
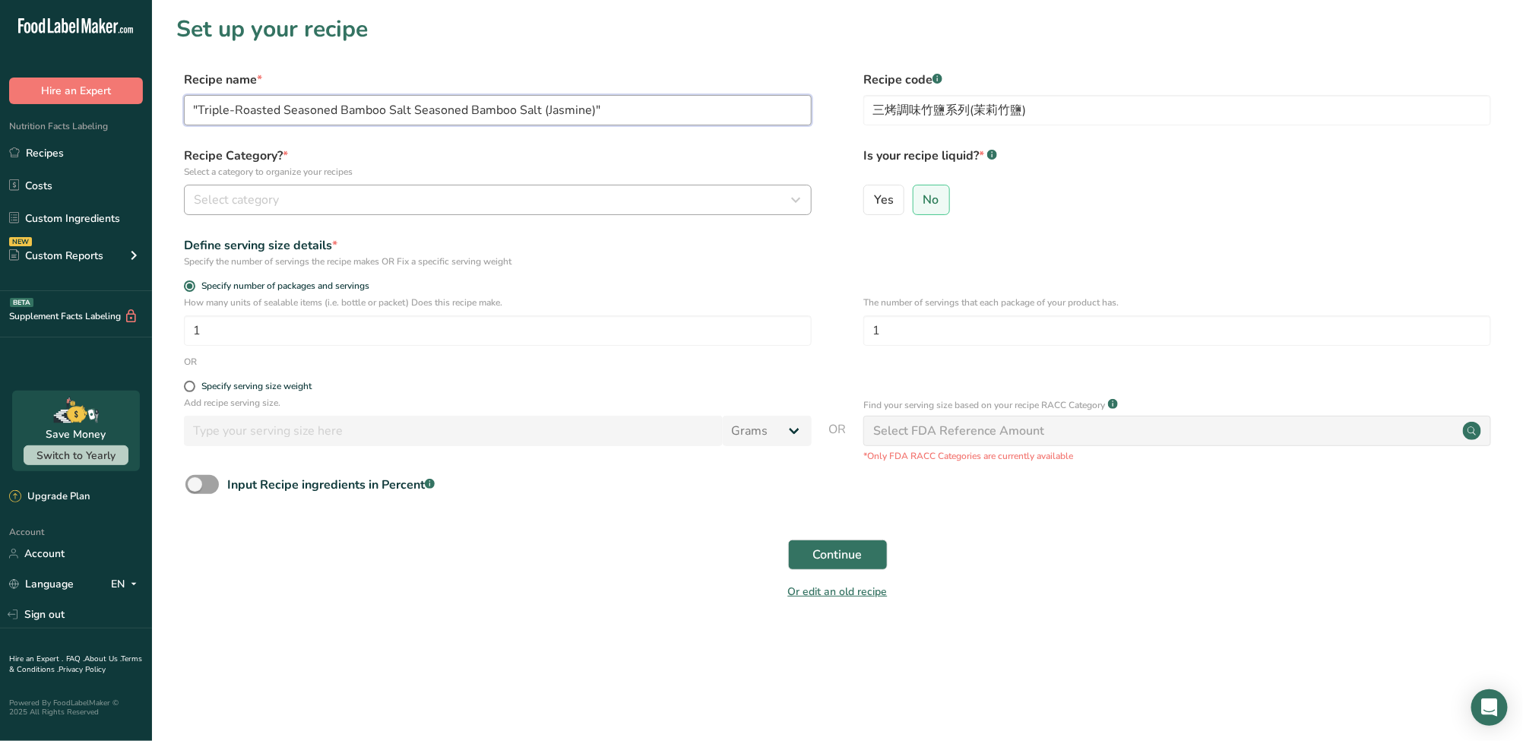
type input ""Triple-Roasted Seasoned Bamboo Salt Seasoned Bamboo Salt (Jasmine)""
click at [393, 198] on div "Select category" at bounding box center [493, 200] width 599 height 18
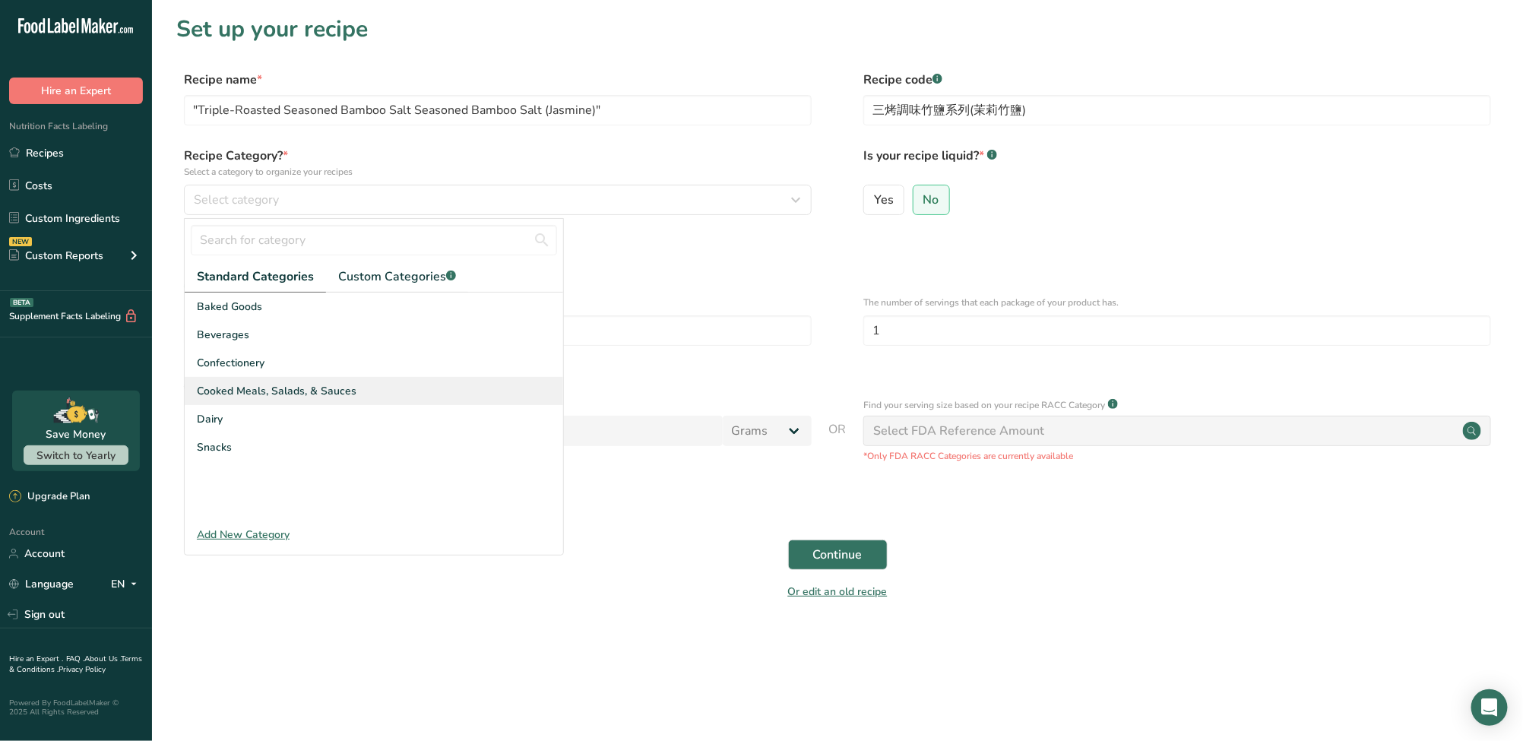
click at [280, 391] on span "Cooked Meals, Salads, & Sauces" at bounding box center [277, 391] width 160 height 16
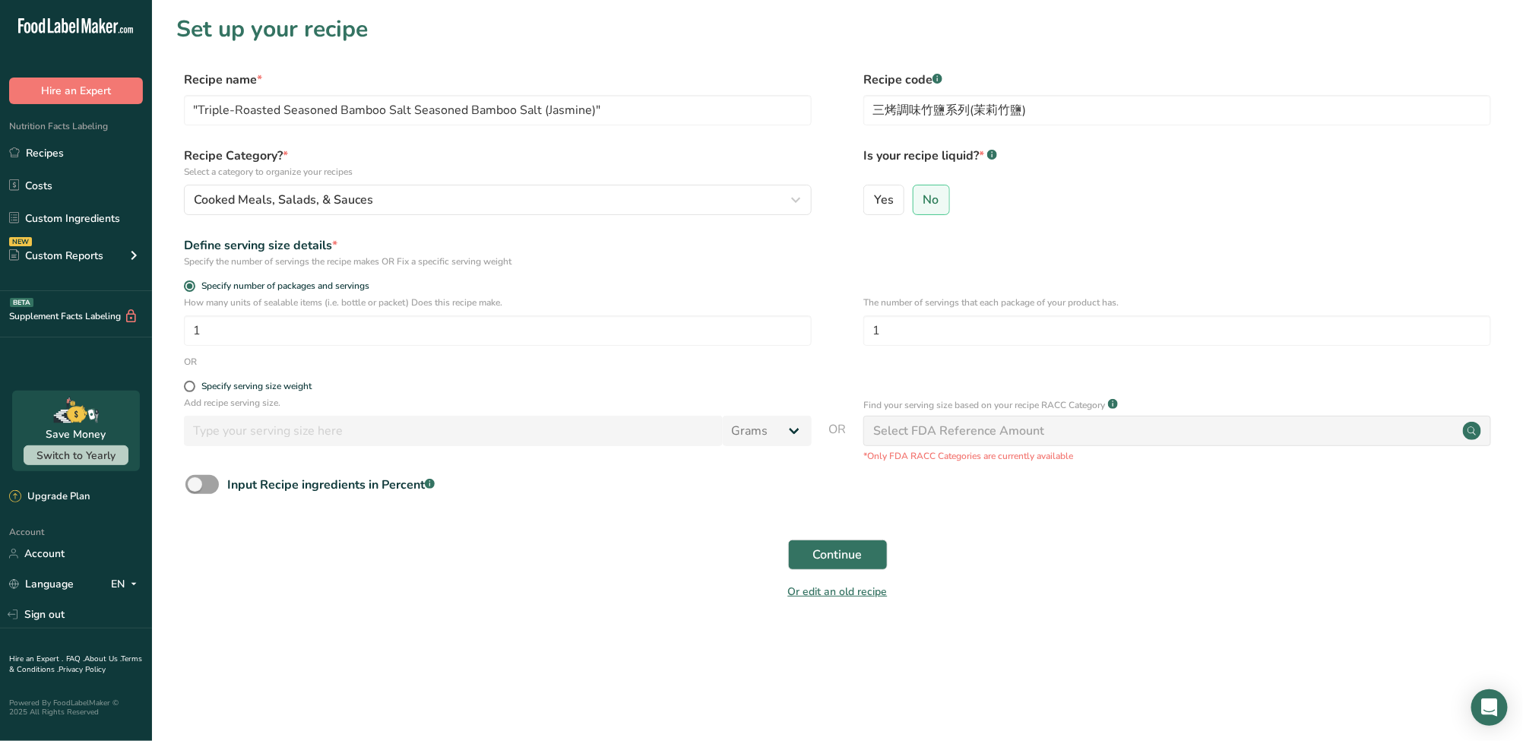
click at [253, 397] on p "Add recipe serving size." at bounding box center [498, 403] width 628 height 14
click at [191, 382] on span at bounding box center [189, 386] width 11 height 11
click at [191, 382] on input "Specify serving size weight" at bounding box center [189, 386] width 10 height 10
radio input "true"
radio input "false"
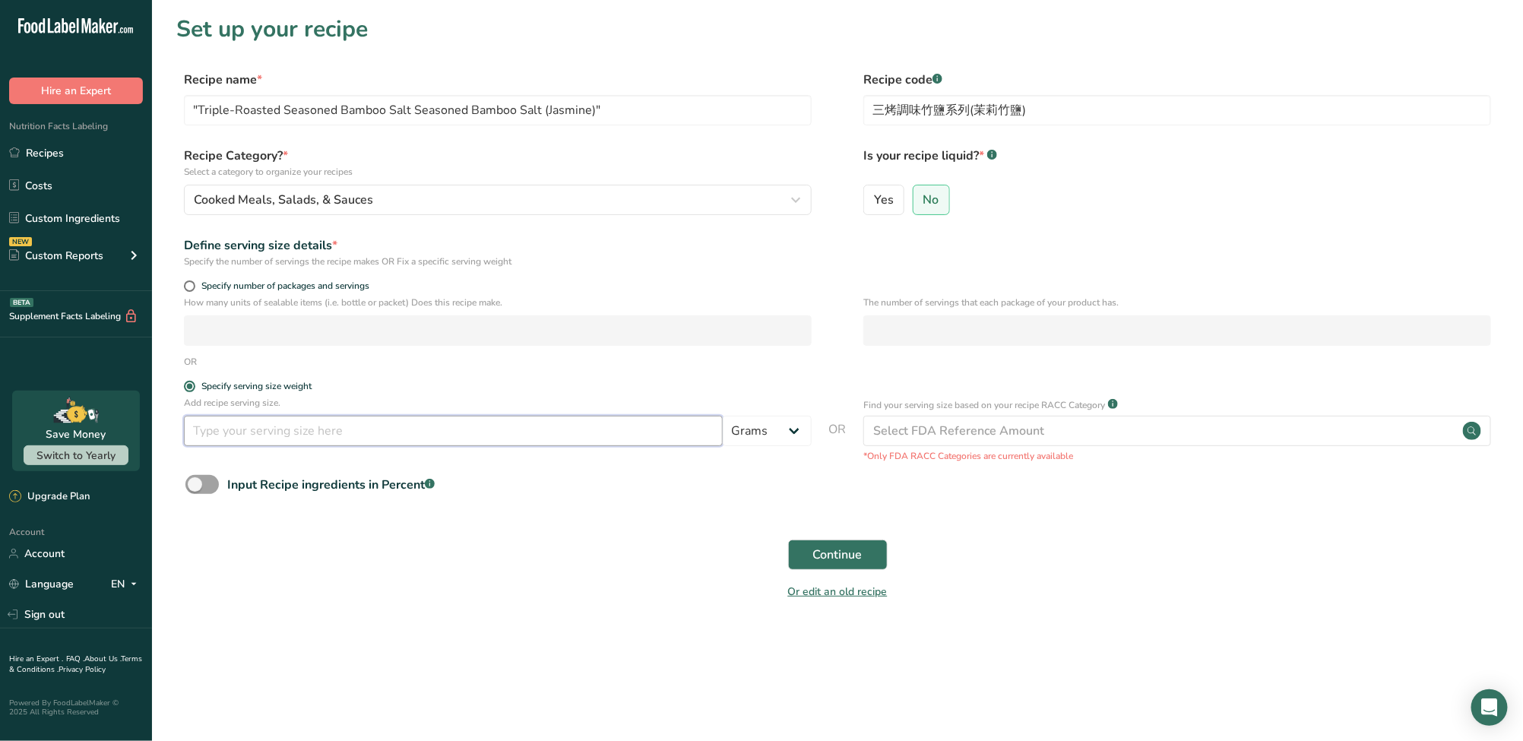
click at [203, 435] on input "number" at bounding box center [453, 431] width 539 height 30
type input "1"
click at [201, 486] on span at bounding box center [201, 484] width 33 height 19
click at [195, 486] on input "Input Recipe ingredients in Percent .a-a{fill:#347362;}.b-a{fill:#fff;}" at bounding box center [190, 484] width 10 height 10
checkbox input "true"
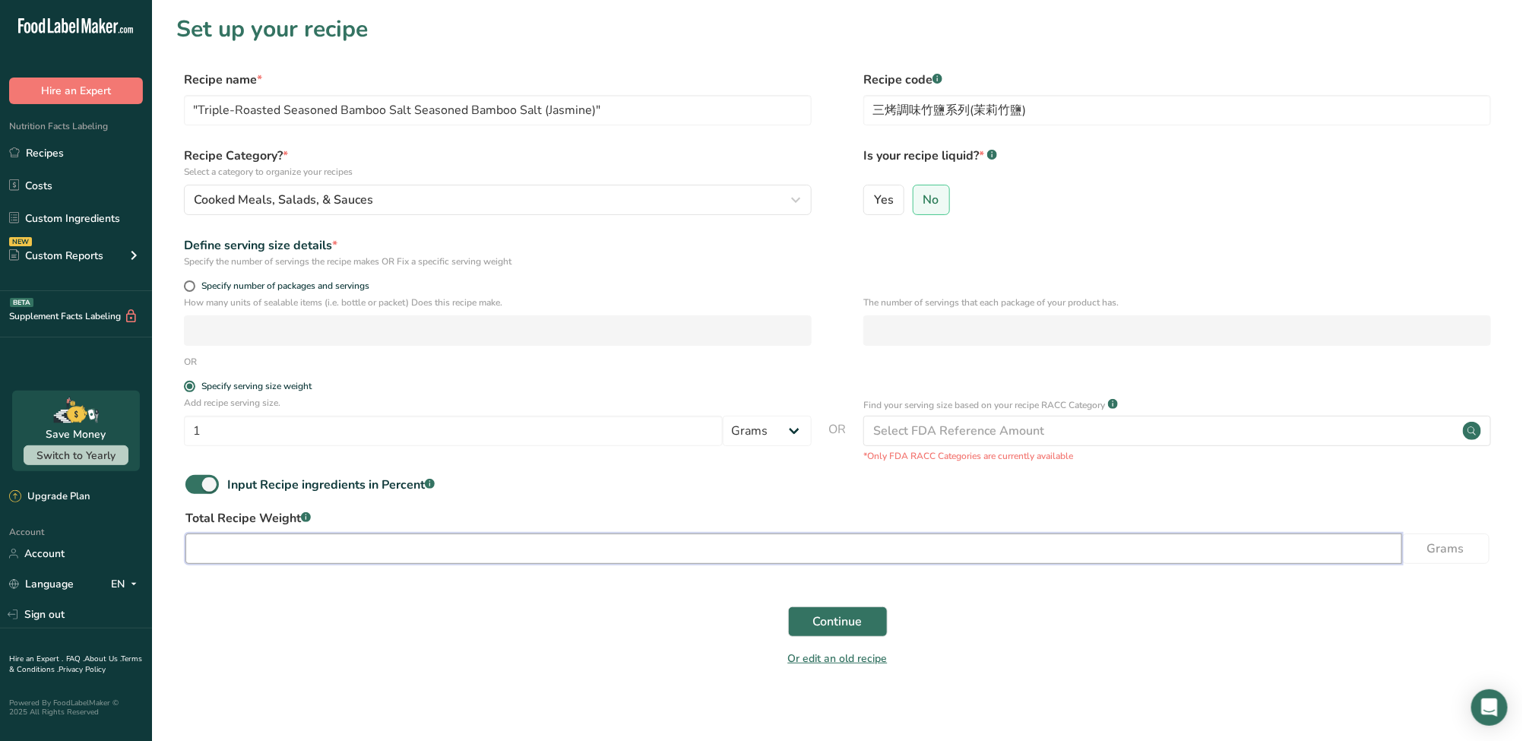
click at [232, 556] on input "number" at bounding box center [793, 548] width 1216 height 30
type input "50"
click at [835, 611] on button "Continue" at bounding box center [838, 621] width 100 height 30
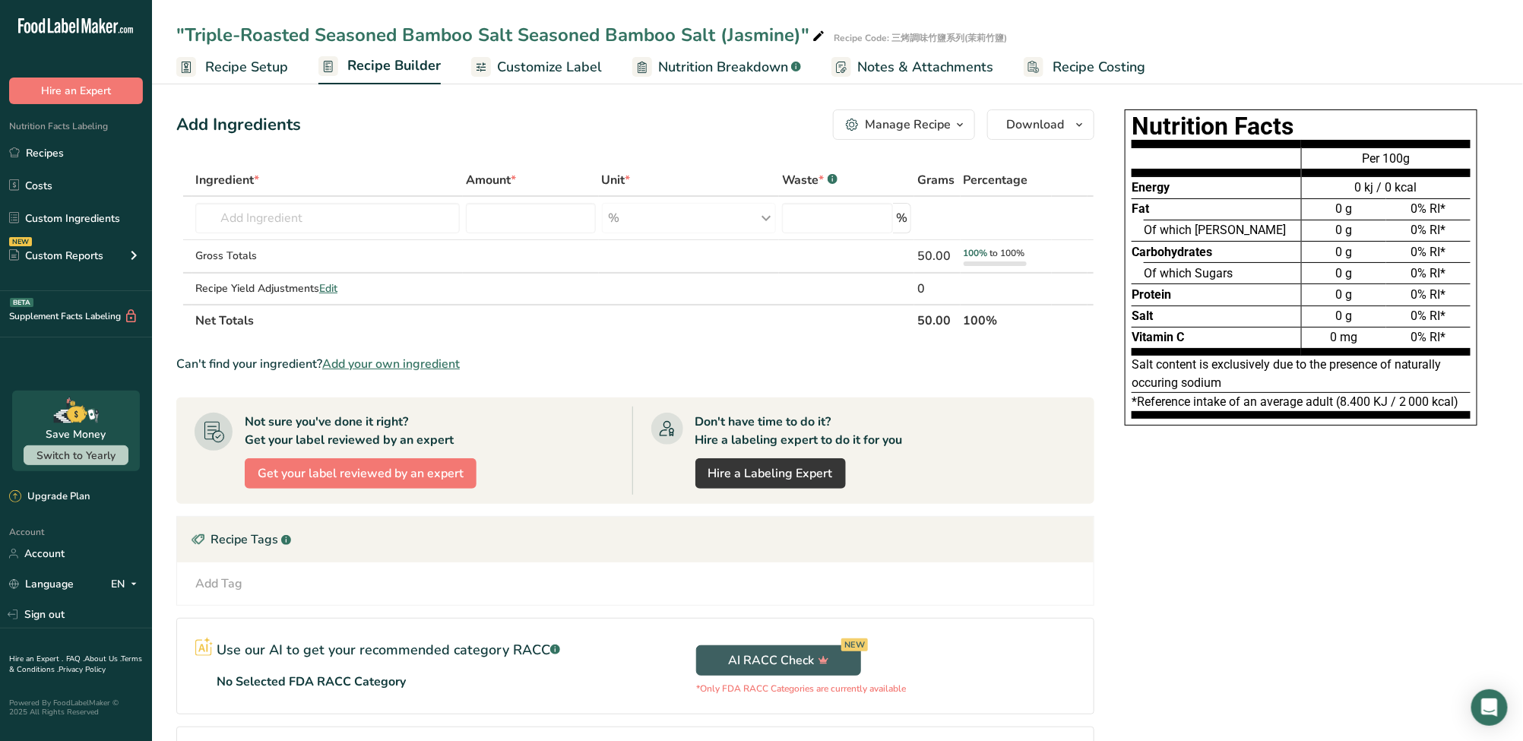
click at [260, 65] on span "Recipe Setup" at bounding box center [246, 67] width 83 height 21
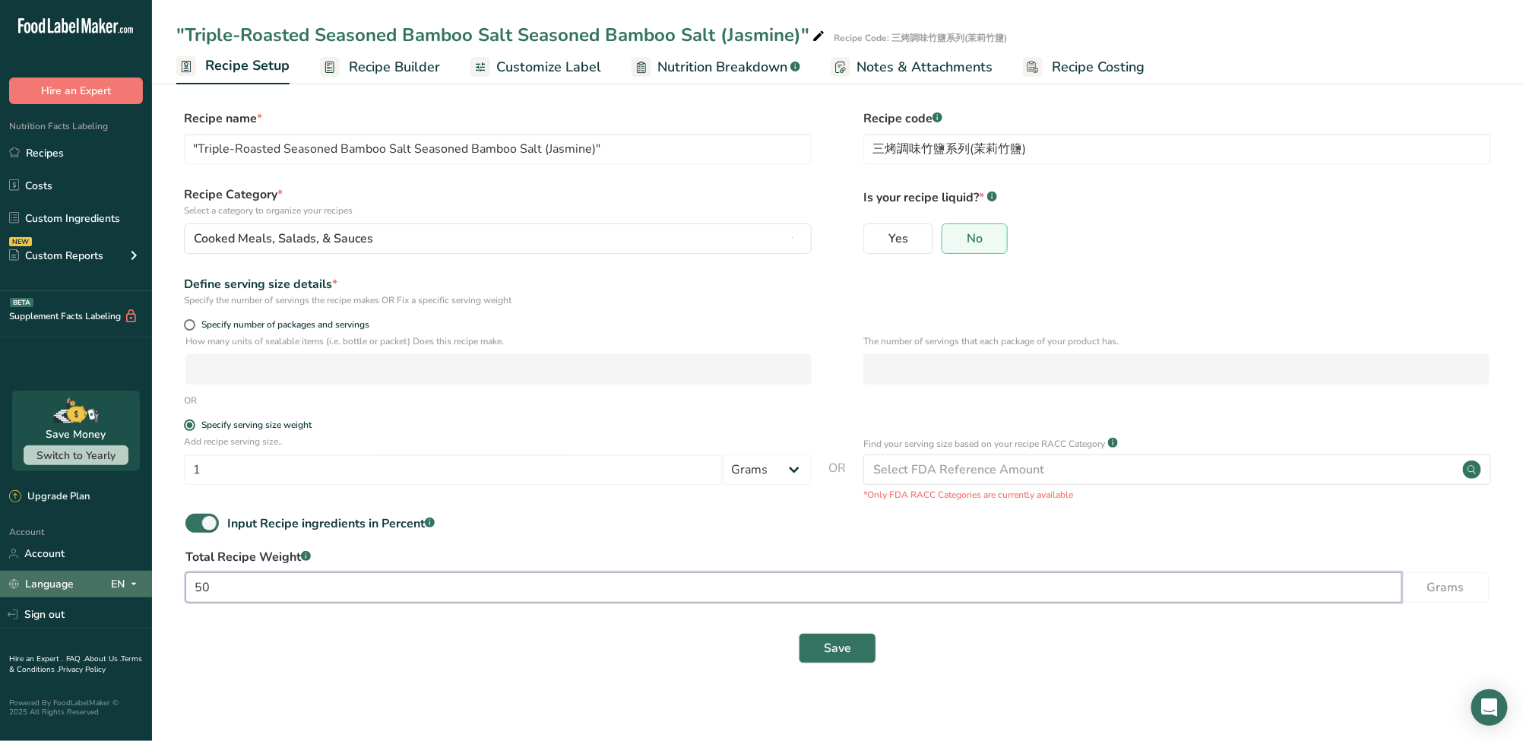
drag, startPoint x: 256, startPoint y: 593, endPoint x: 129, endPoint y: 581, distance: 127.4
click at [125, 585] on div ".a-20{fill:#fff;} Hire an Expert Nutrition Facts Labeling Recipes Costs Custom …" at bounding box center [761, 370] width 1523 height 741
type input "45"
click at [862, 656] on button "Save" at bounding box center [837, 648] width 77 height 30
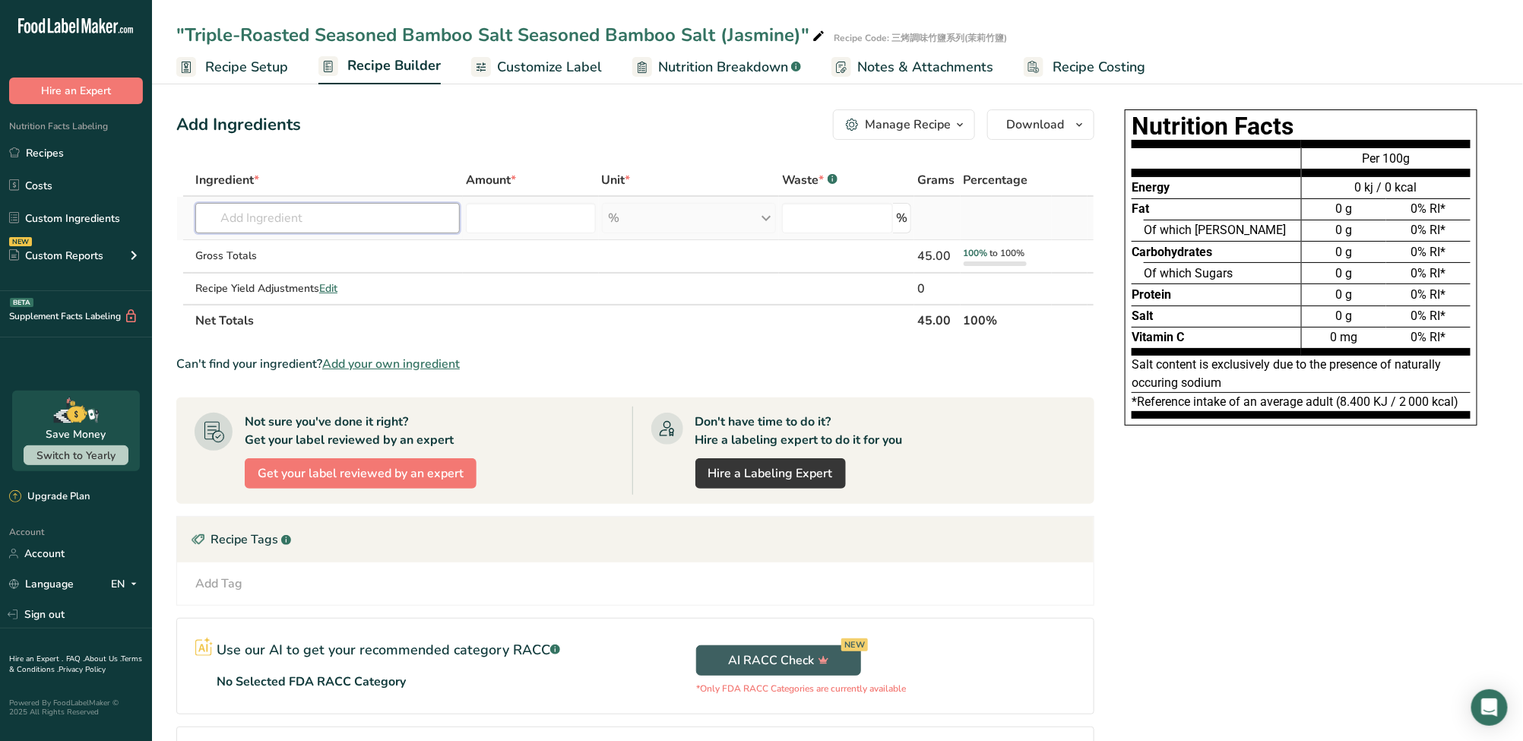
click at [372, 225] on input "text" at bounding box center [327, 218] width 264 height 30
paste input "Salt"
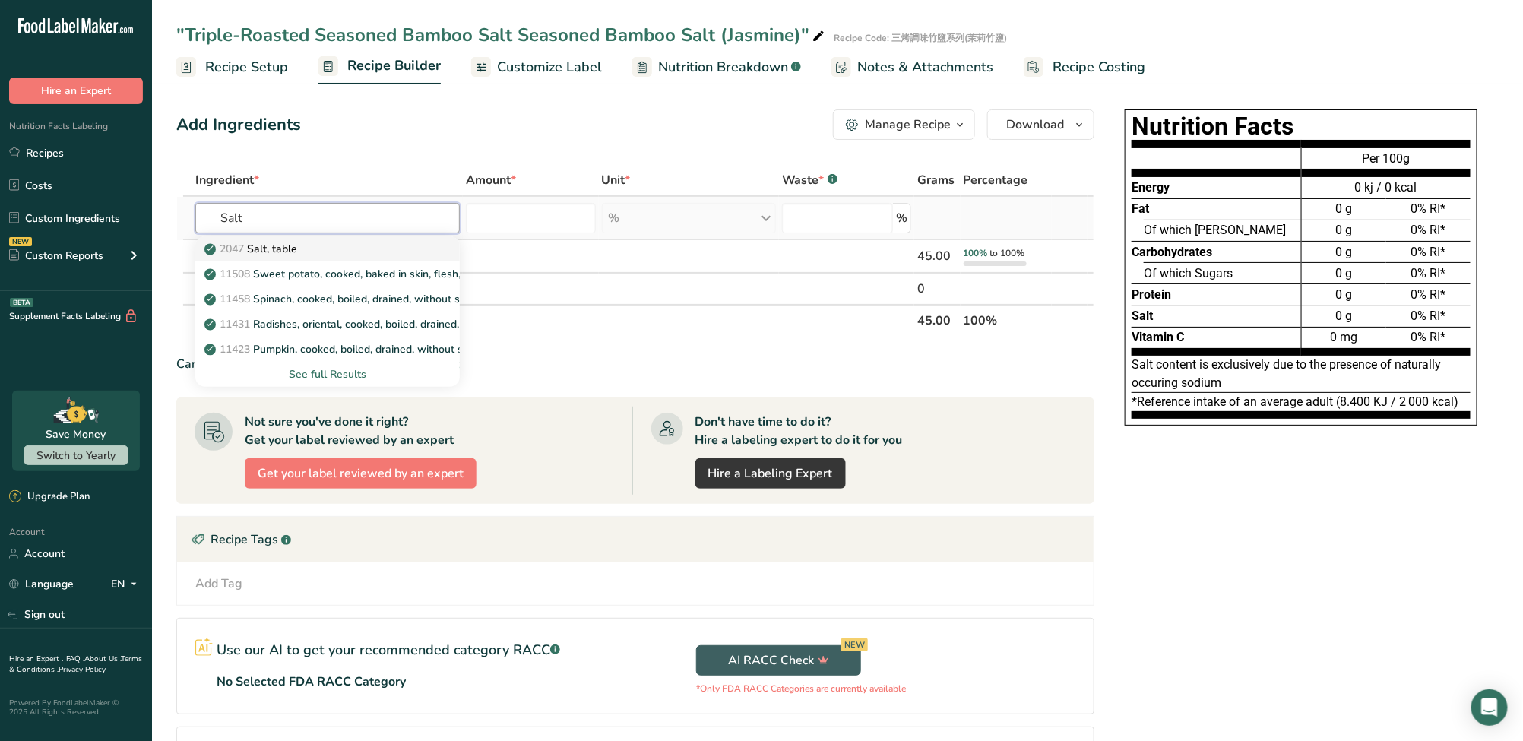
type input "Salt"
click at [336, 253] on div "2047 Salt, table" at bounding box center [315, 249] width 216 height 16
type input "Salt, table"
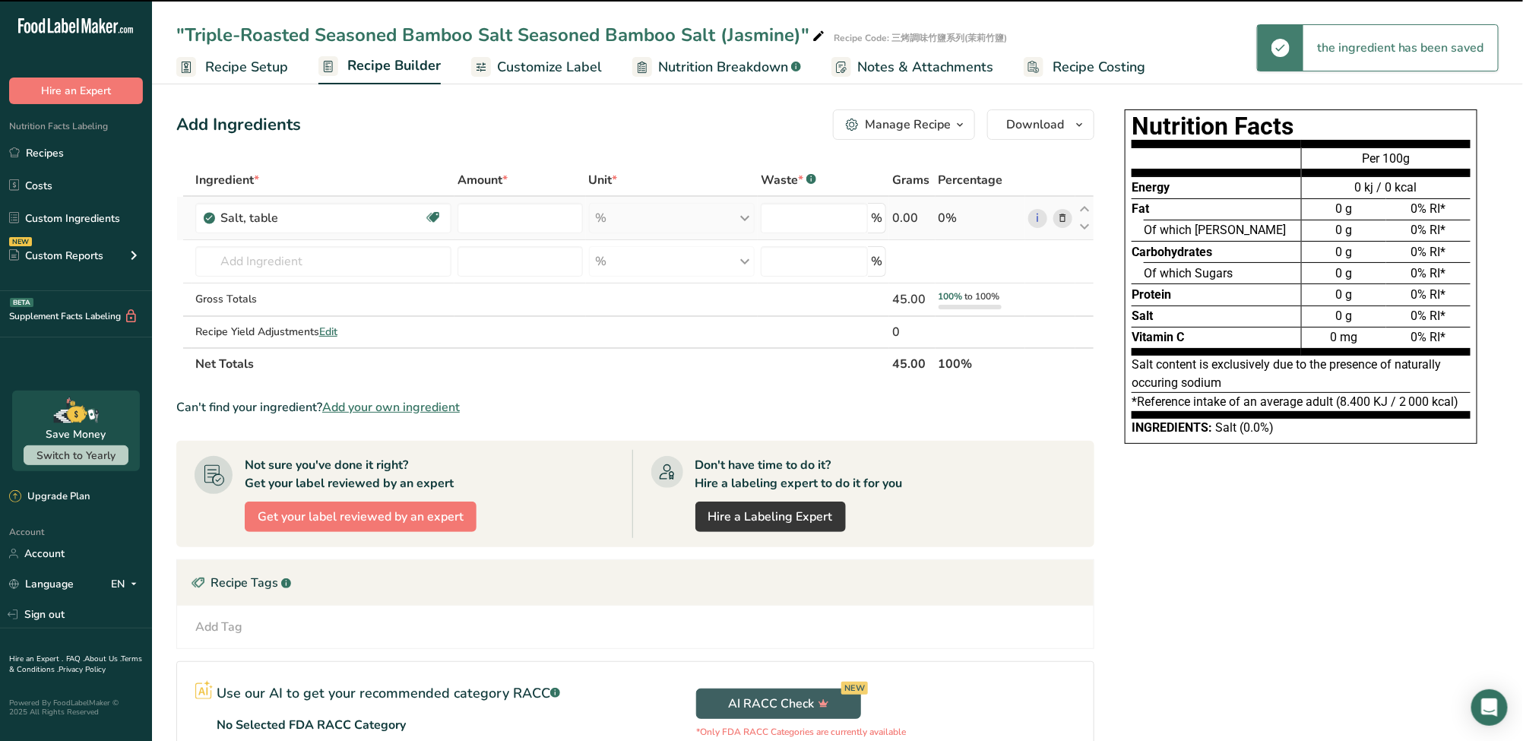
type input "0"
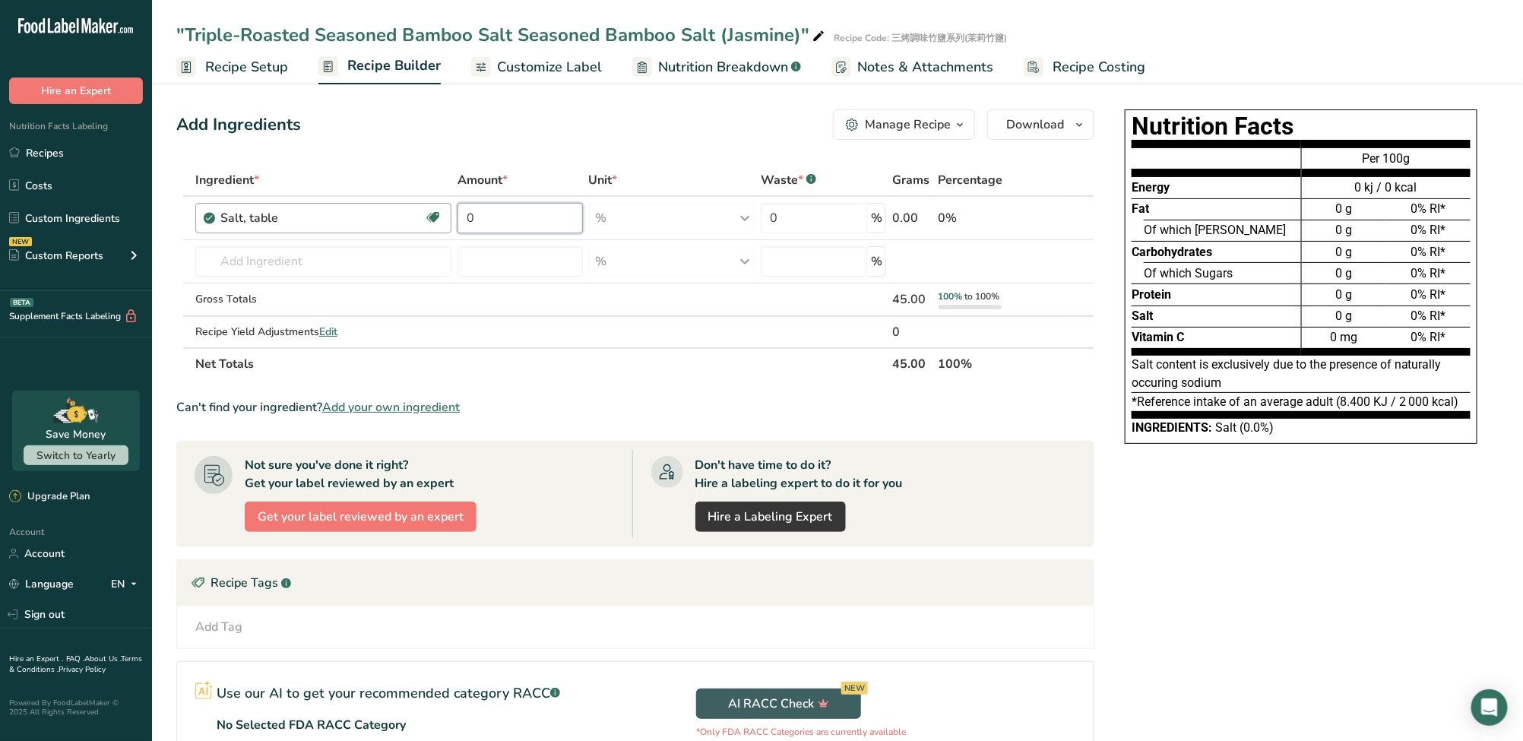
drag, startPoint x: 505, startPoint y: 208, endPoint x: 432, endPoint y: 220, distance: 73.2
click at [432, 220] on tr "Salt, table Dairy free Gluten free Vegan Vegetarian Soy free 0 % Portions 1 tsp…" at bounding box center [635, 218] width 916 height 43
type input "95"
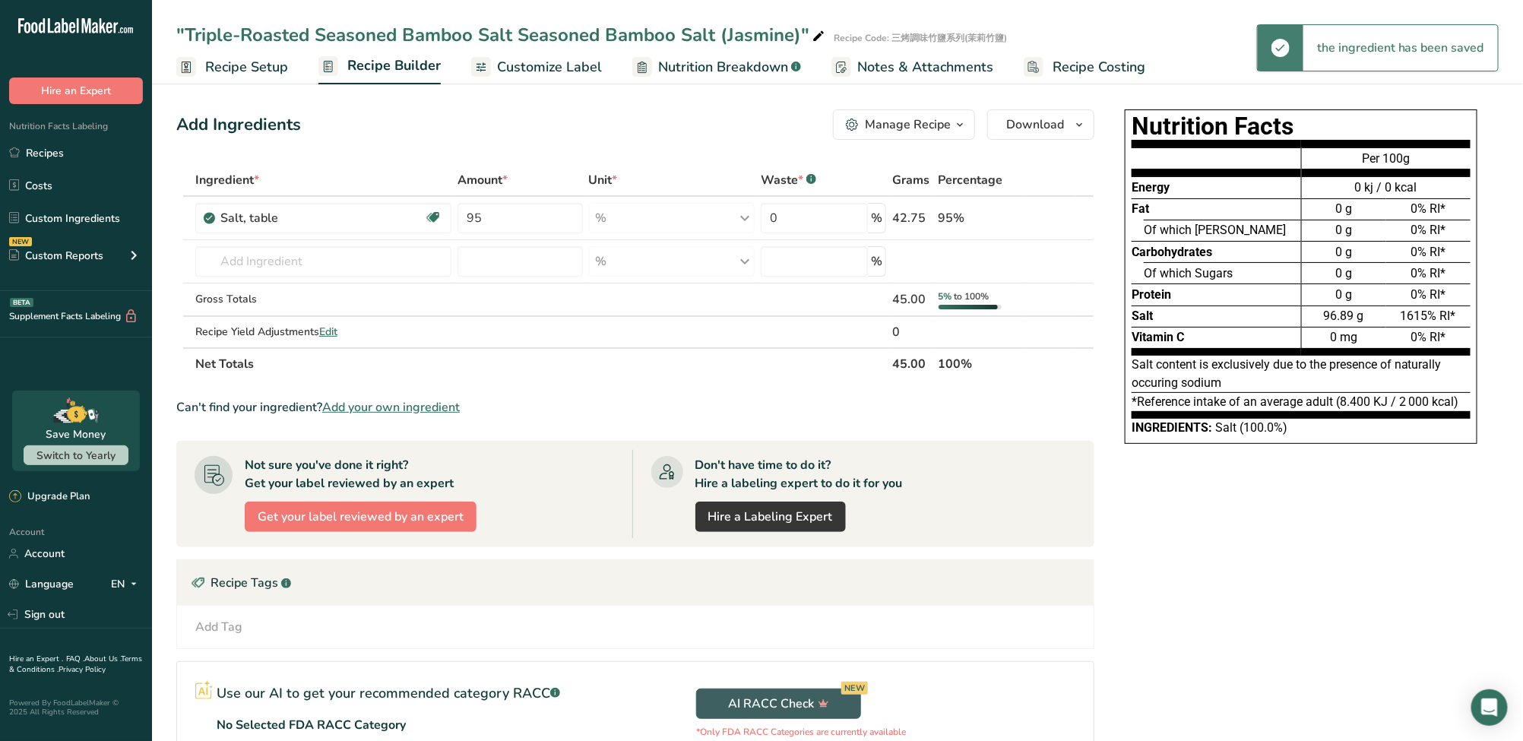
click at [1134, 526] on div "Nutrition Facts Energy Fat Of which Saturates Carbohydrates Of which Sugars Pro…" at bounding box center [1300, 489] width 395 height 773
click at [318, 261] on input "text" at bounding box center [323, 261] width 256 height 30
paste input "[PERSON_NAME]"
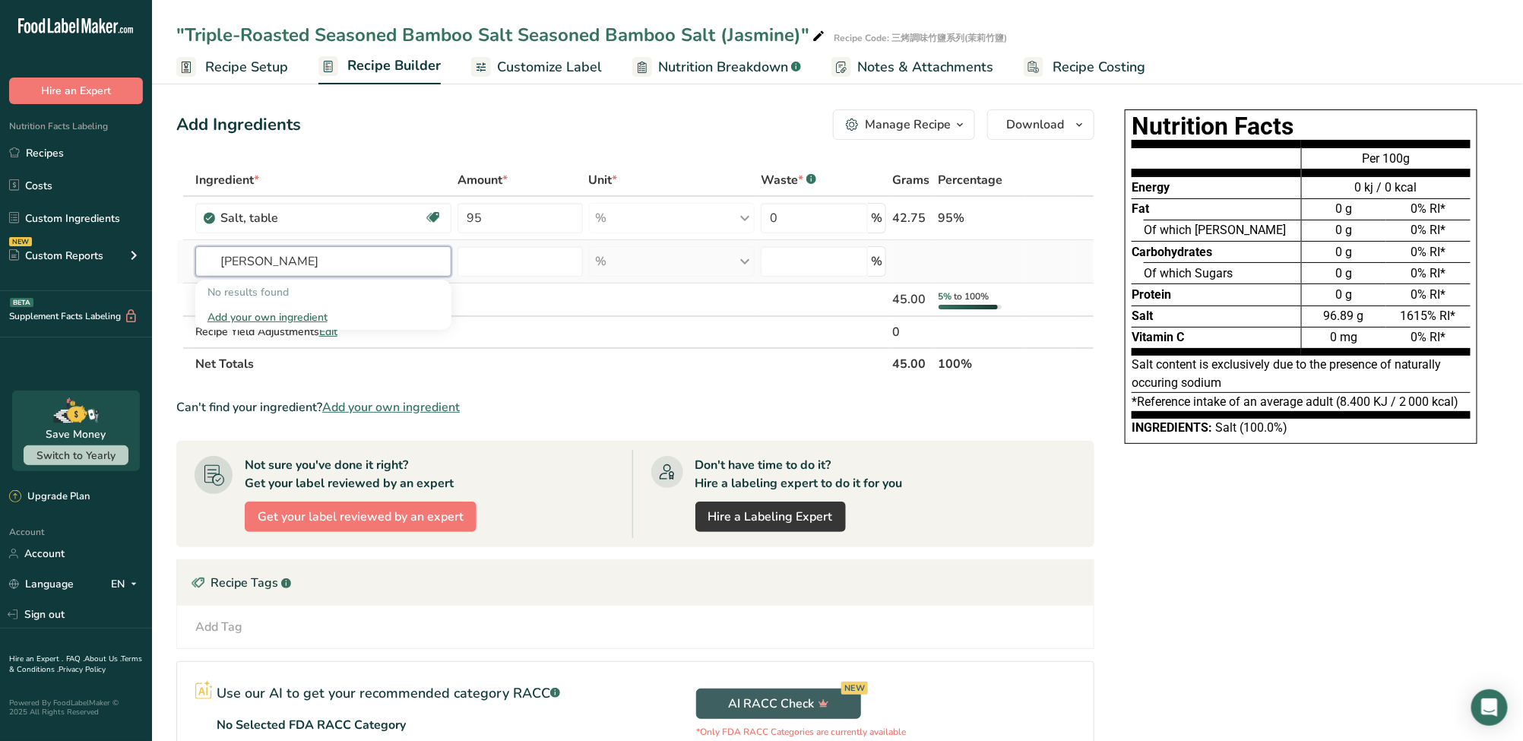
click at [331, 264] on input "Jasmine" at bounding box center [323, 261] width 256 height 30
click at [214, 258] on input "Jasmine" at bounding box center [323, 261] width 256 height 30
drag, startPoint x: 216, startPoint y: 261, endPoint x: 160, endPoint y: 258, distance: 55.5
click at [160, 258] on section "Add Ingredients Manage Recipe Delete Recipe Duplicate Recipe Scale Recipe Save …" at bounding box center [837, 490] width 1371 height 822
click at [292, 261] on input "Jasmine" at bounding box center [323, 261] width 256 height 30
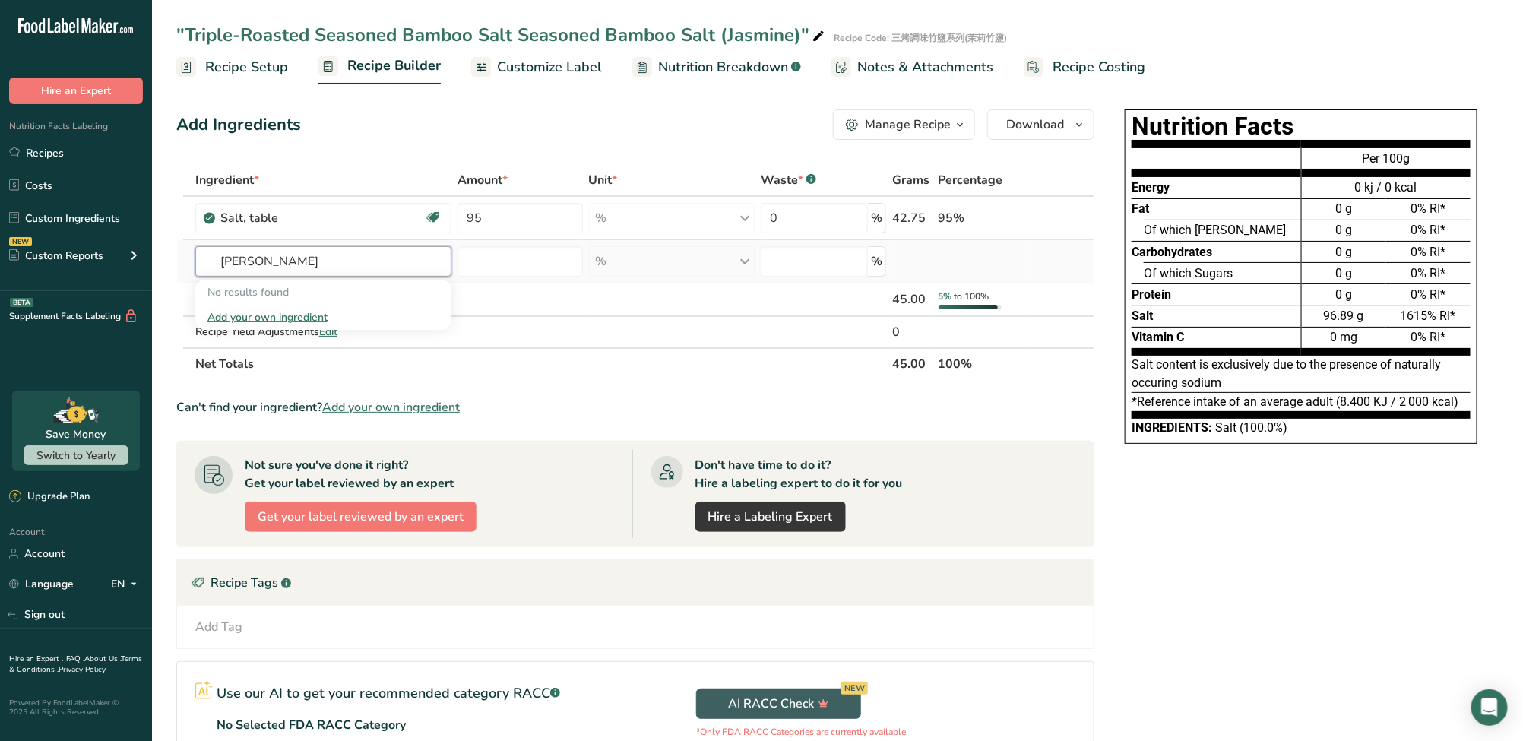
drag, startPoint x: 303, startPoint y: 263, endPoint x: 204, endPoint y: 258, distance: 99.7
click at [205, 257] on input "Jasmine" at bounding box center [323, 261] width 256 height 30
paste input "Flower"
type input "[PERSON_NAME]"
click at [853, 410] on div "Can't find your ingredient? Add your own ingredient" at bounding box center [635, 407] width 918 height 18
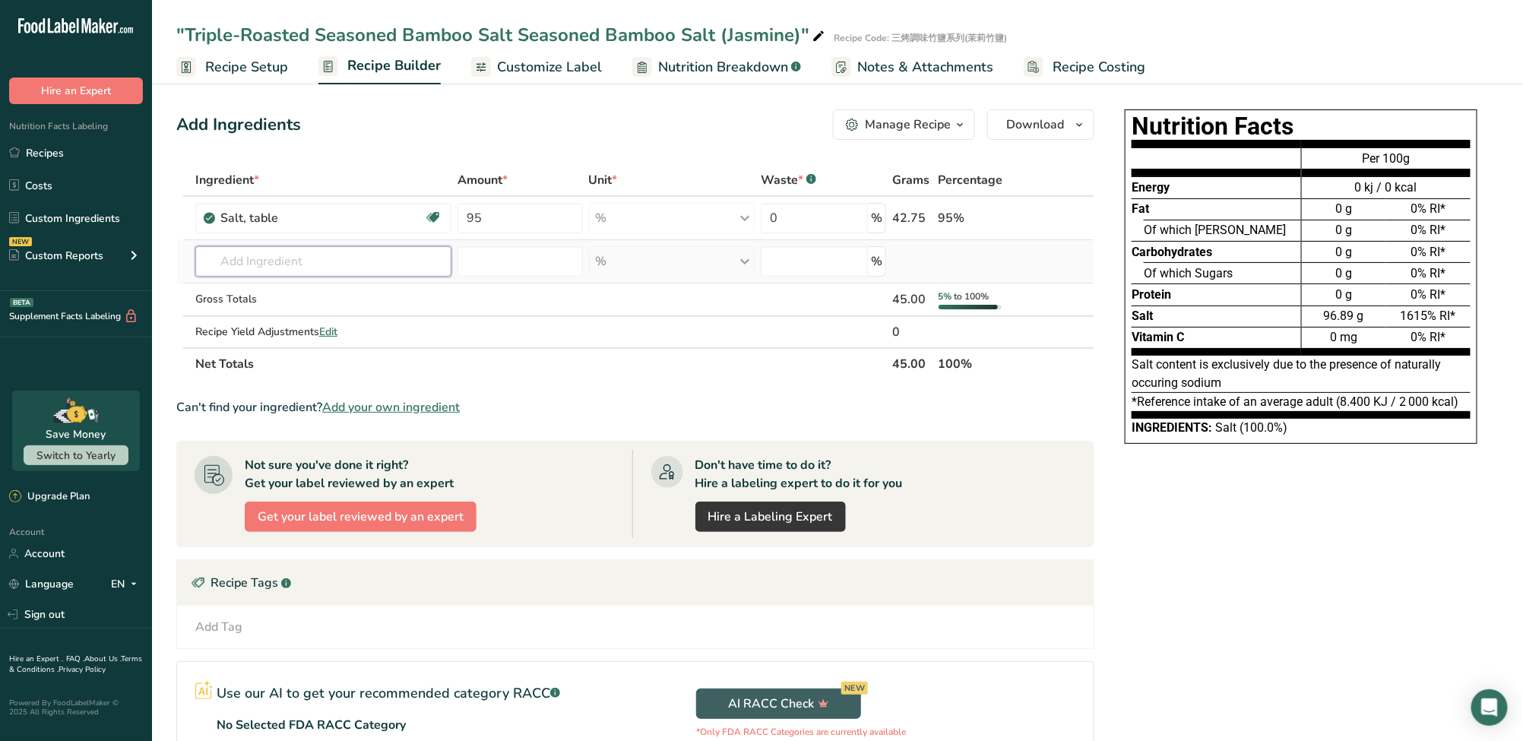
click at [336, 262] on input "text" at bounding box center [323, 261] width 256 height 30
paste input "[PERSON_NAME]"
drag, startPoint x: 267, startPoint y: 256, endPoint x: 146, endPoint y: 264, distance: 121.1
click at [146, 264] on div ".a-20{fill:#fff;} Hire an Expert Nutrition Facts Labeling Recipes Costs Custom …" at bounding box center [761, 450] width 1523 height 901
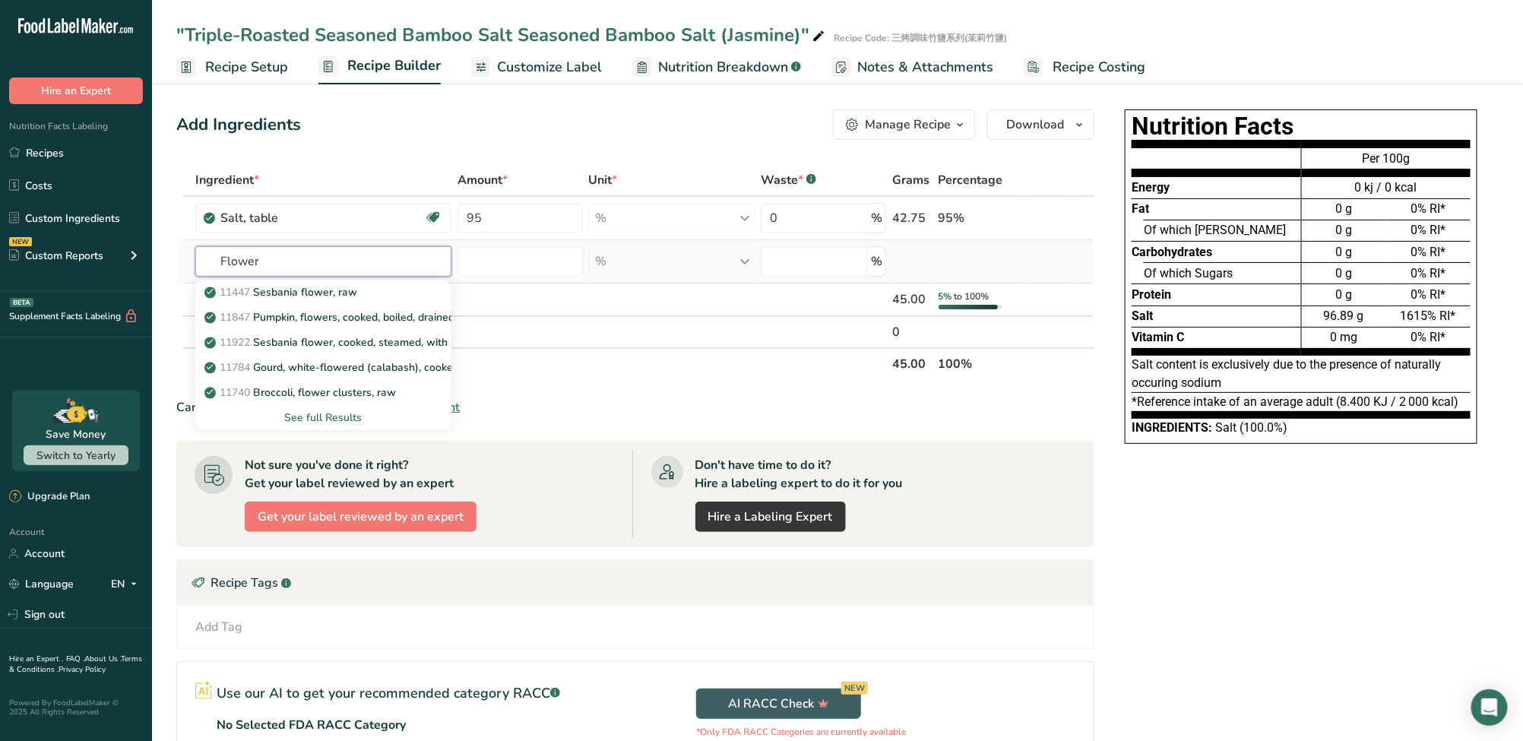
type input "Flower"
click at [354, 413] on div "See full Results" at bounding box center [323, 418] width 232 height 16
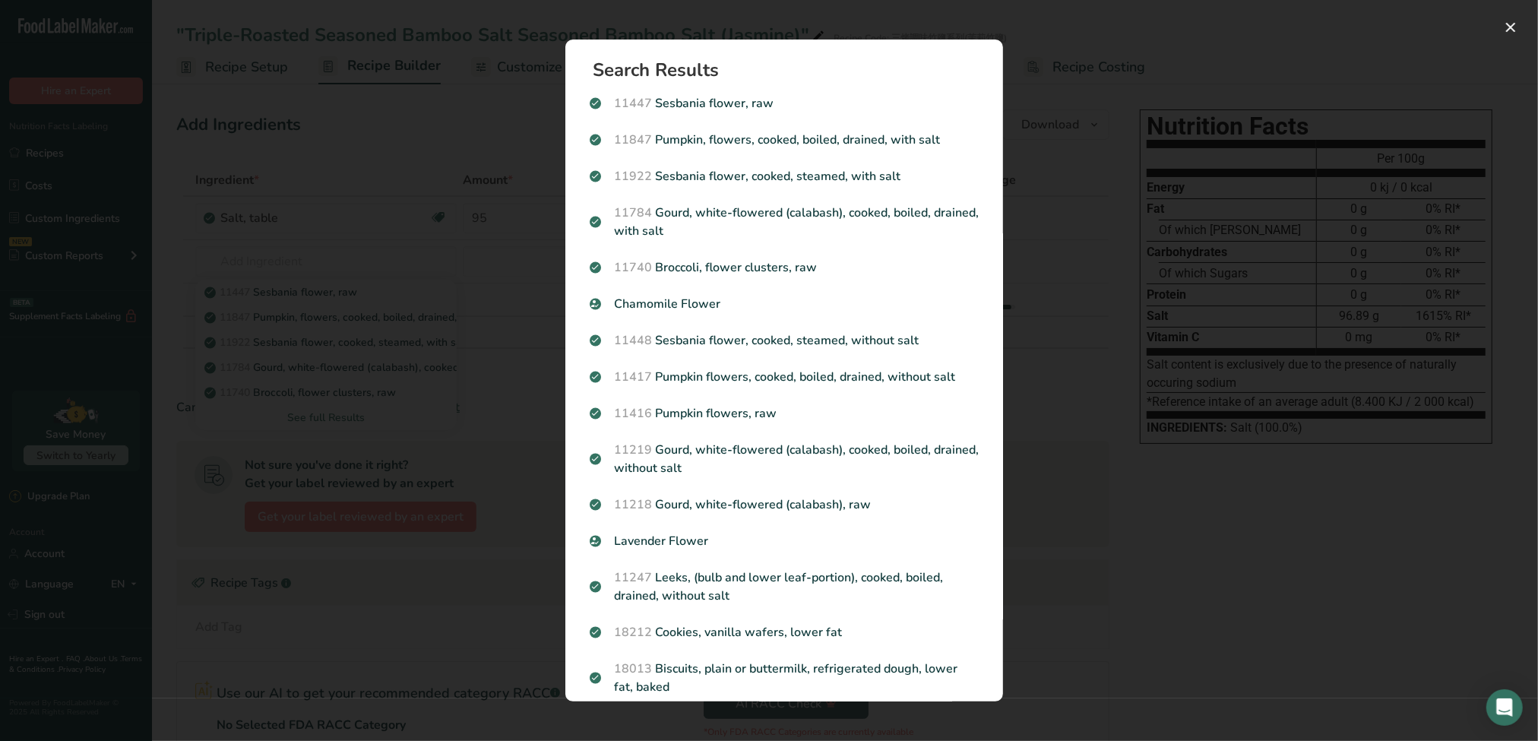
click at [1041, 249] on div "Search results modal" at bounding box center [769, 370] width 1538 height 741
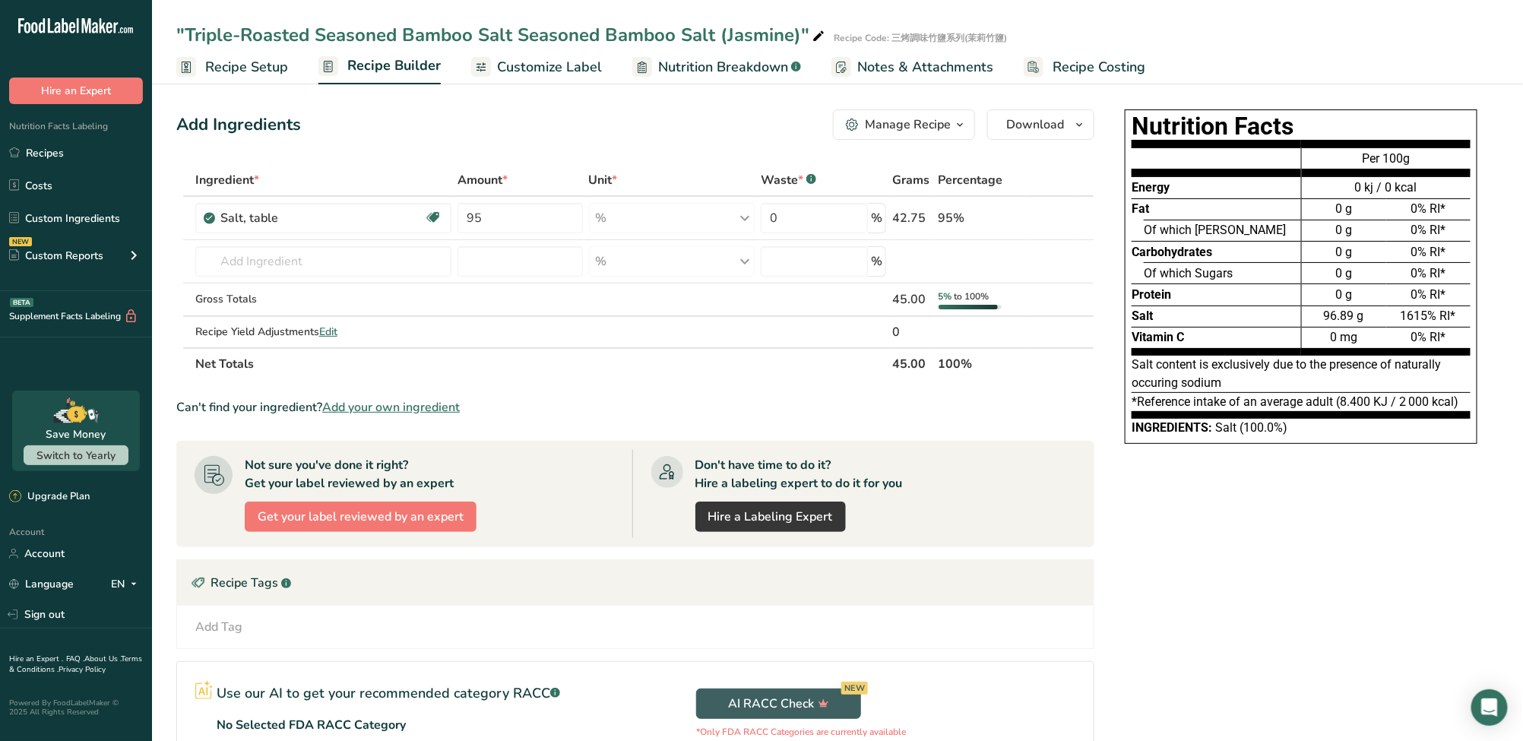
click at [460, 406] on span "Add your own ingredient" at bounding box center [391, 407] width 138 height 18
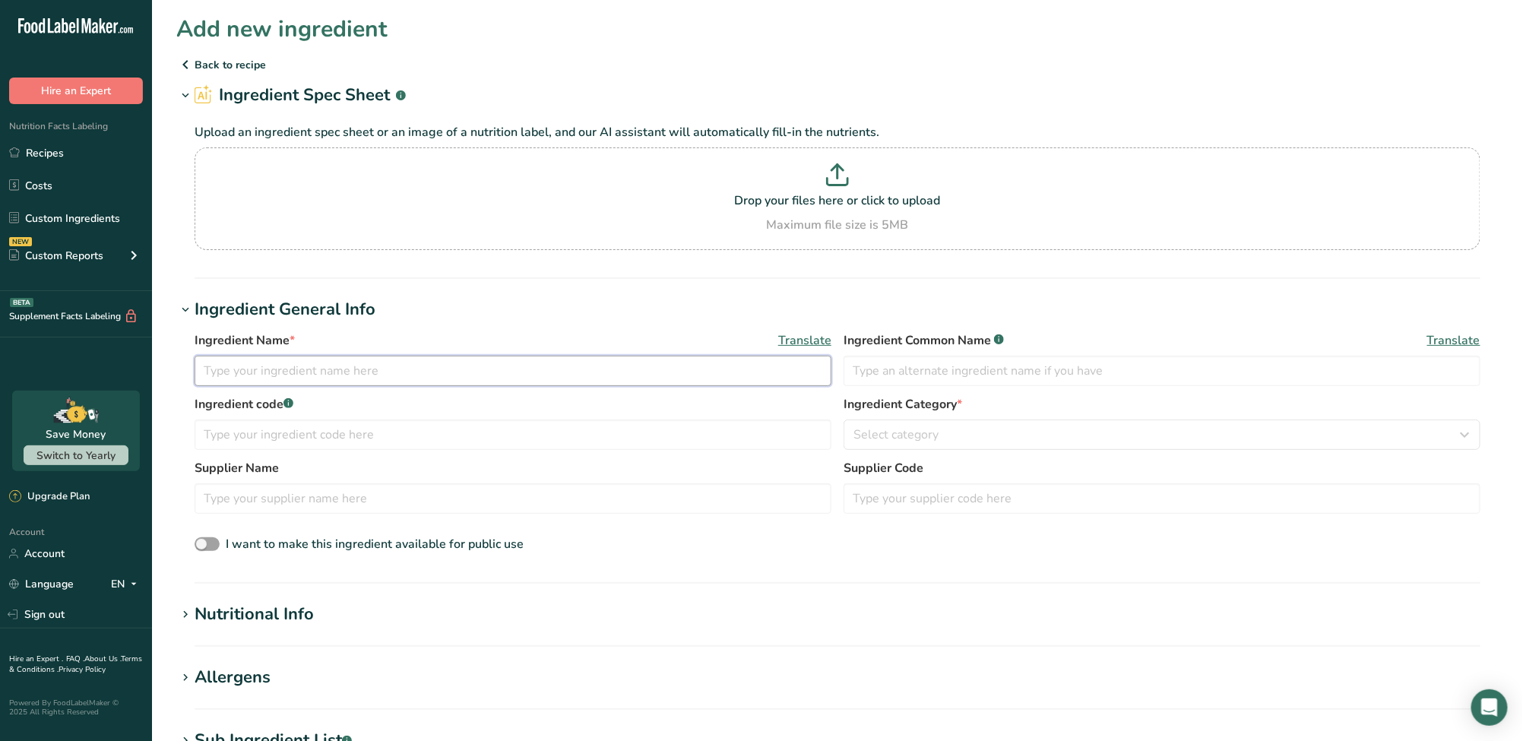
click at [456, 378] on input "text" at bounding box center [513, 371] width 637 height 30
paste input "Dried Jasmine Flower"
type input "Dried Jasmine Flower"
click at [884, 380] on input "text" at bounding box center [1161, 371] width 637 height 30
paste input "Dried Jasmine Flower"
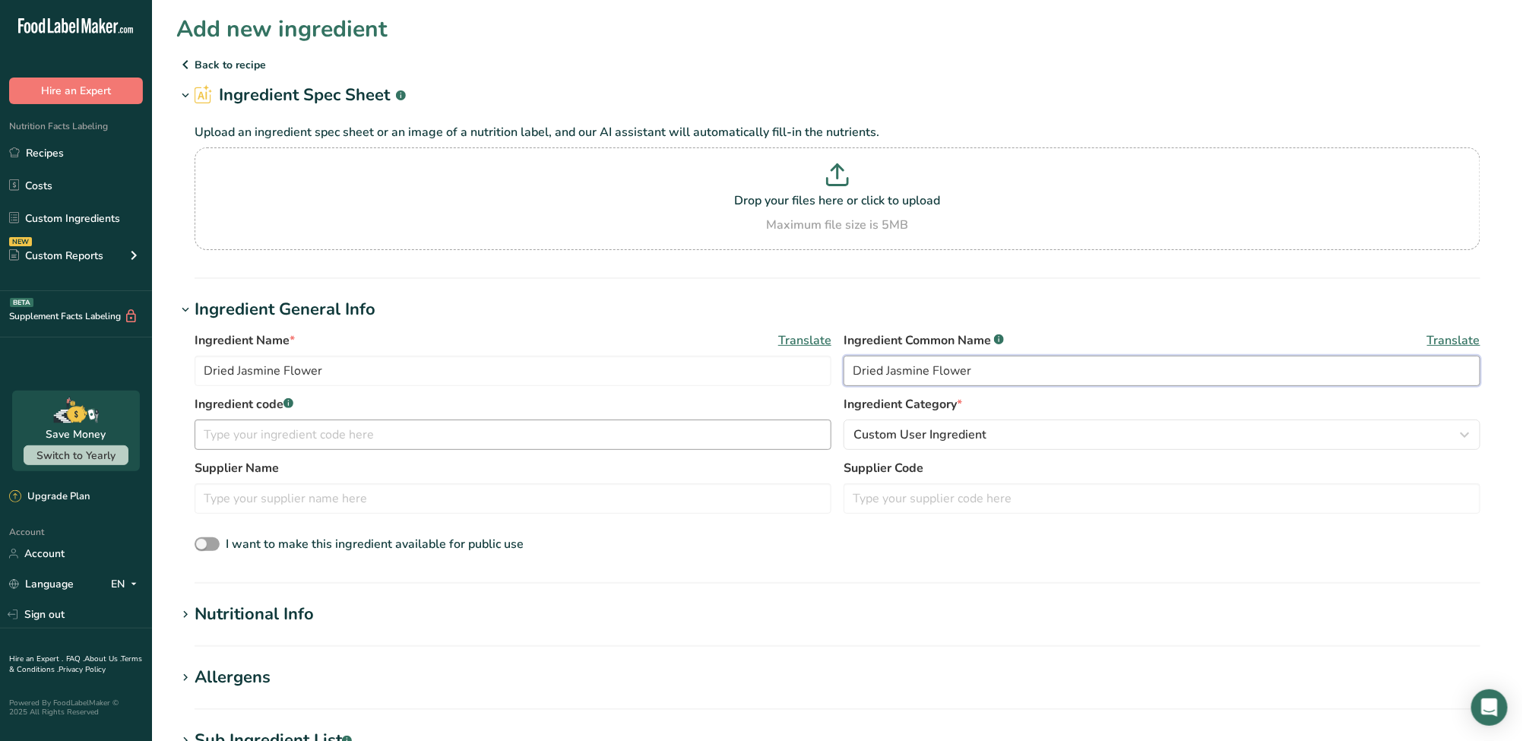
type input "Dried Jasmine Flower"
click at [239, 429] on input "text" at bounding box center [513, 434] width 637 height 30
click at [868, 559] on div "Ingredient Name * Translate Dried Jasmine Flower Ingredient Common Name .a-a{fi…" at bounding box center [837, 443] width 1322 height 242
click at [365, 375] on input "Dried Jasmine Flower" at bounding box center [513, 371] width 637 height 30
drag, startPoint x: 233, startPoint y: 369, endPoint x: 166, endPoint y: 362, distance: 68.0
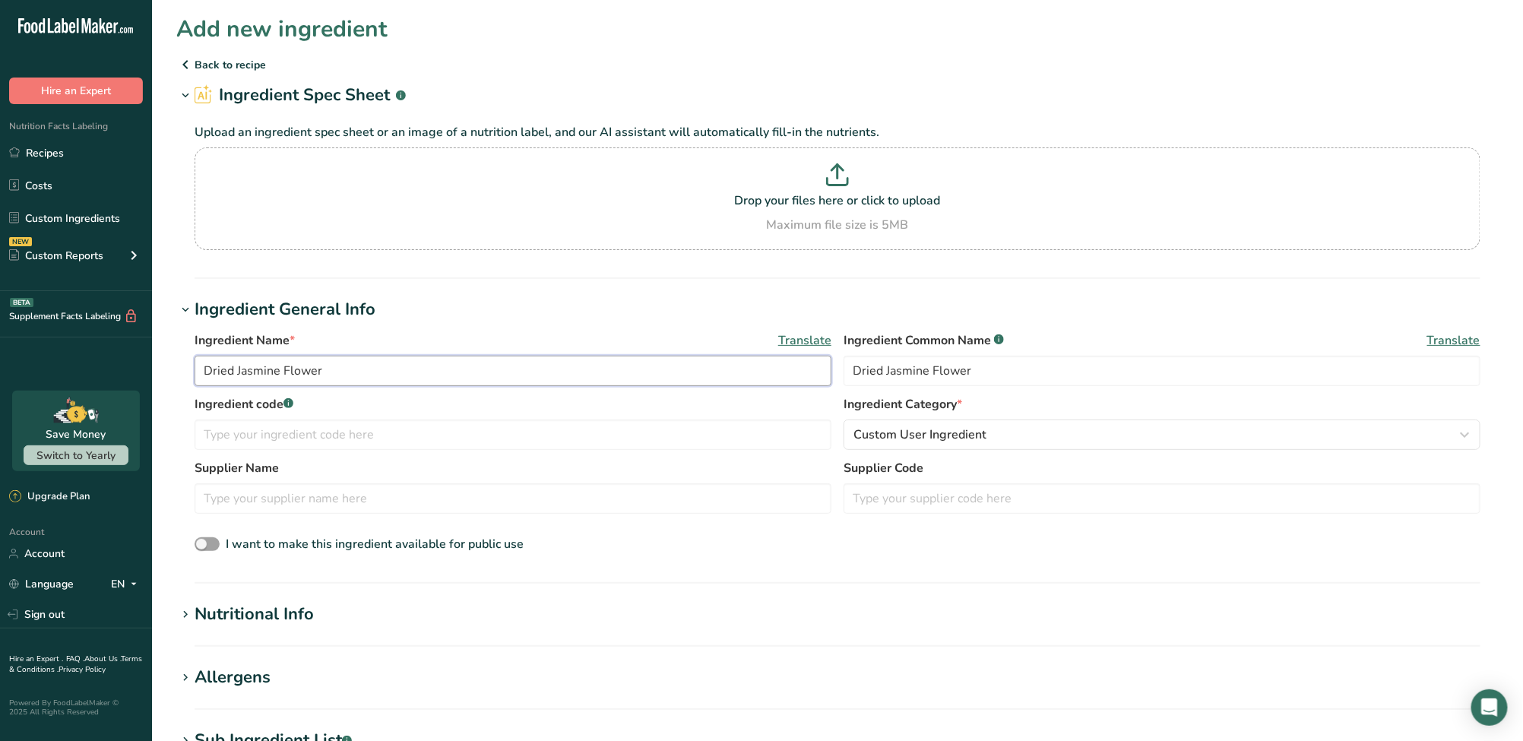
click at [166, 362] on section "Add new ingredient Back to recipe Ingredient Spec Sheet .a-a{fill:#347362;}.b-a…" at bounding box center [837, 580] width 1371 height 1160
drag, startPoint x: 239, startPoint y: 372, endPoint x: 214, endPoint y: 375, distance: 24.6
click at [214, 375] on input "Dried Jasmine Flower" at bounding box center [513, 371] width 637 height 30
click at [240, 375] on input "Dried Jasmine Flower" at bounding box center [513, 371] width 637 height 30
click at [238, 375] on input "Dried Jasmine Flower" at bounding box center [513, 371] width 637 height 30
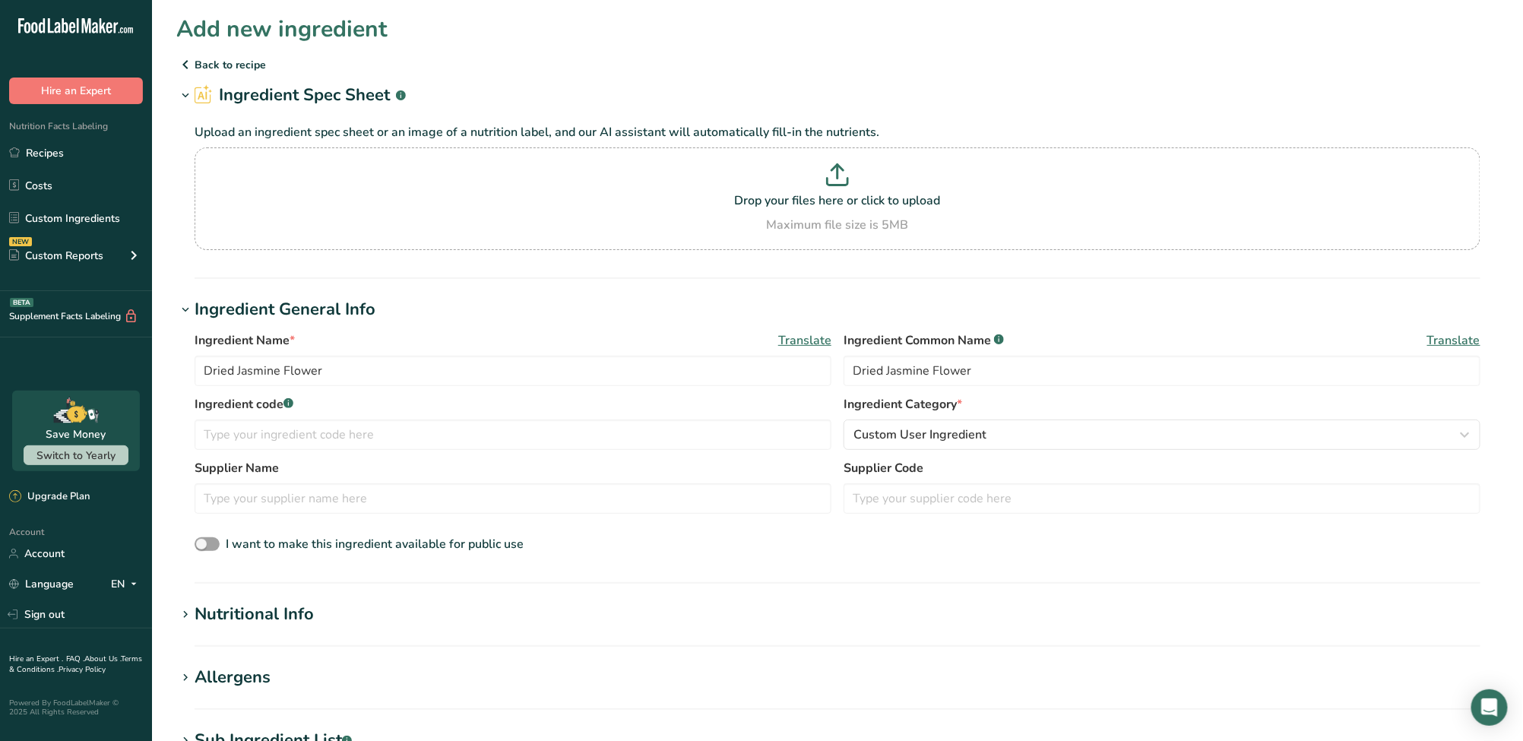
click at [852, 293] on section "Add new ingredient Back to recipe Ingredient Spec Sheet .a-a{fill:#347362;}.b-a…" at bounding box center [837, 580] width 1371 height 1160
drag, startPoint x: 334, startPoint y: 366, endPoint x: 40, endPoint y: 372, distance: 293.3
click at [40, 372] on div ".a-20{fill:#fff;} Hire an Expert Nutrition Facts Labeling Recipes Costs Custom …" at bounding box center [761, 604] width 1523 height 1209
drag, startPoint x: 235, startPoint y: 372, endPoint x: 163, endPoint y: 381, distance: 71.9
click at [163, 381] on section "Add new ingredient Back to recipe Ingredient Spec Sheet .a-a{fill:#347362;}.b-a…" at bounding box center [837, 580] width 1371 height 1160
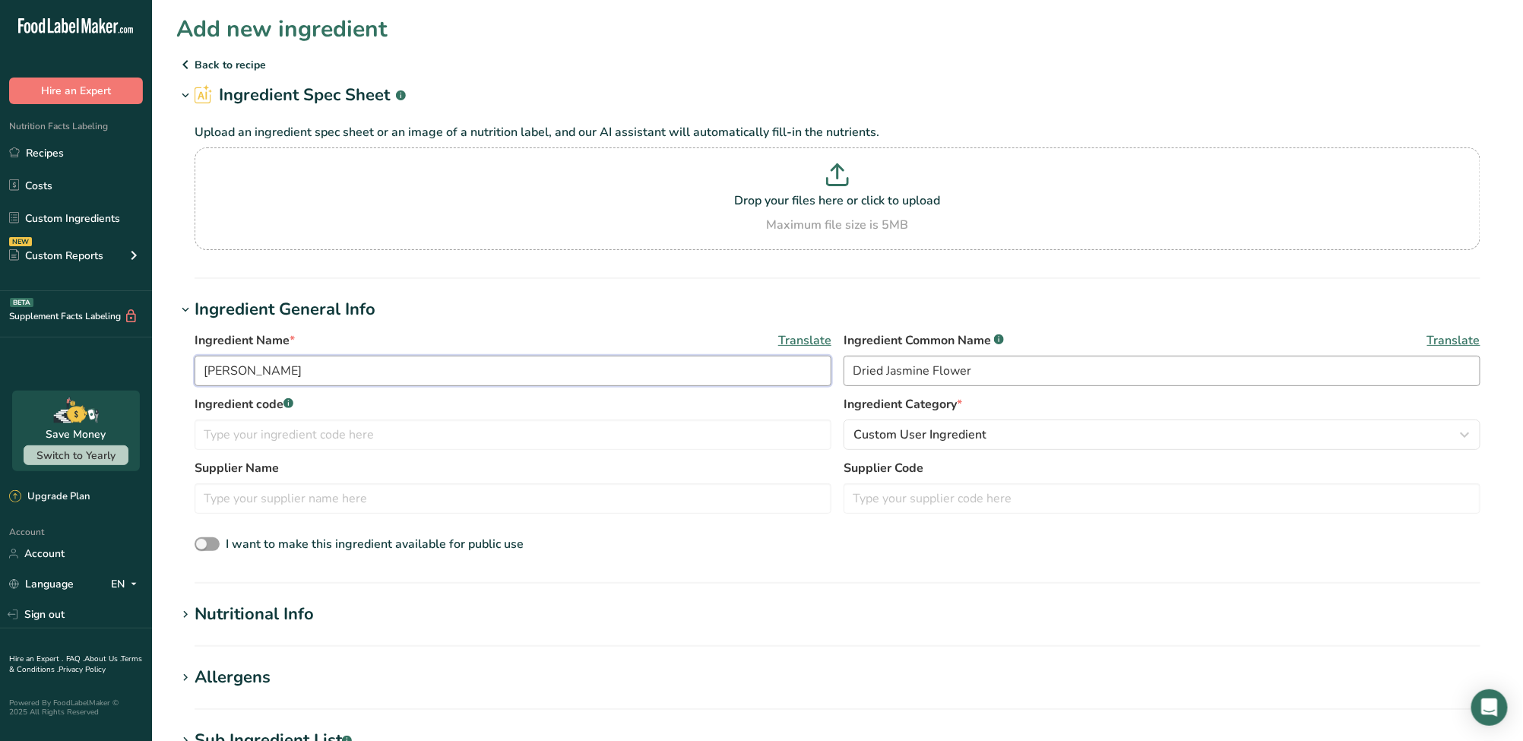
type input "[PERSON_NAME]"
drag, startPoint x: 884, startPoint y: 372, endPoint x: 795, endPoint y: 373, distance: 88.9
click at [795, 373] on div "Ingredient Name * Translate Jasmine Flower Ingredient Common Name .a-a{fill:#34…" at bounding box center [838, 363] width 1286 height 64
click at [456, 435] on input "text" at bounding box center [513, 434] width 637 height 30
type input "莫"
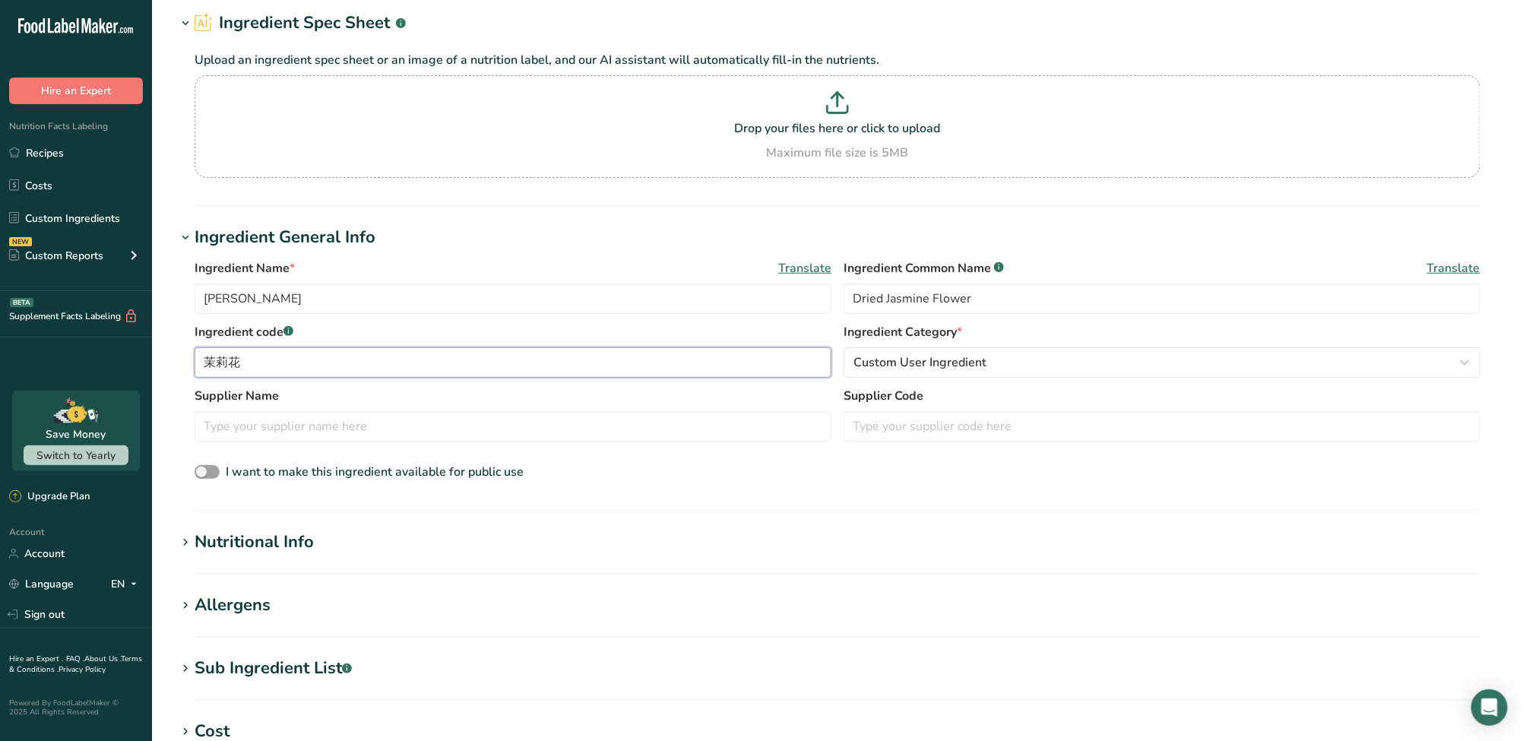
scroll to position [101, 0]
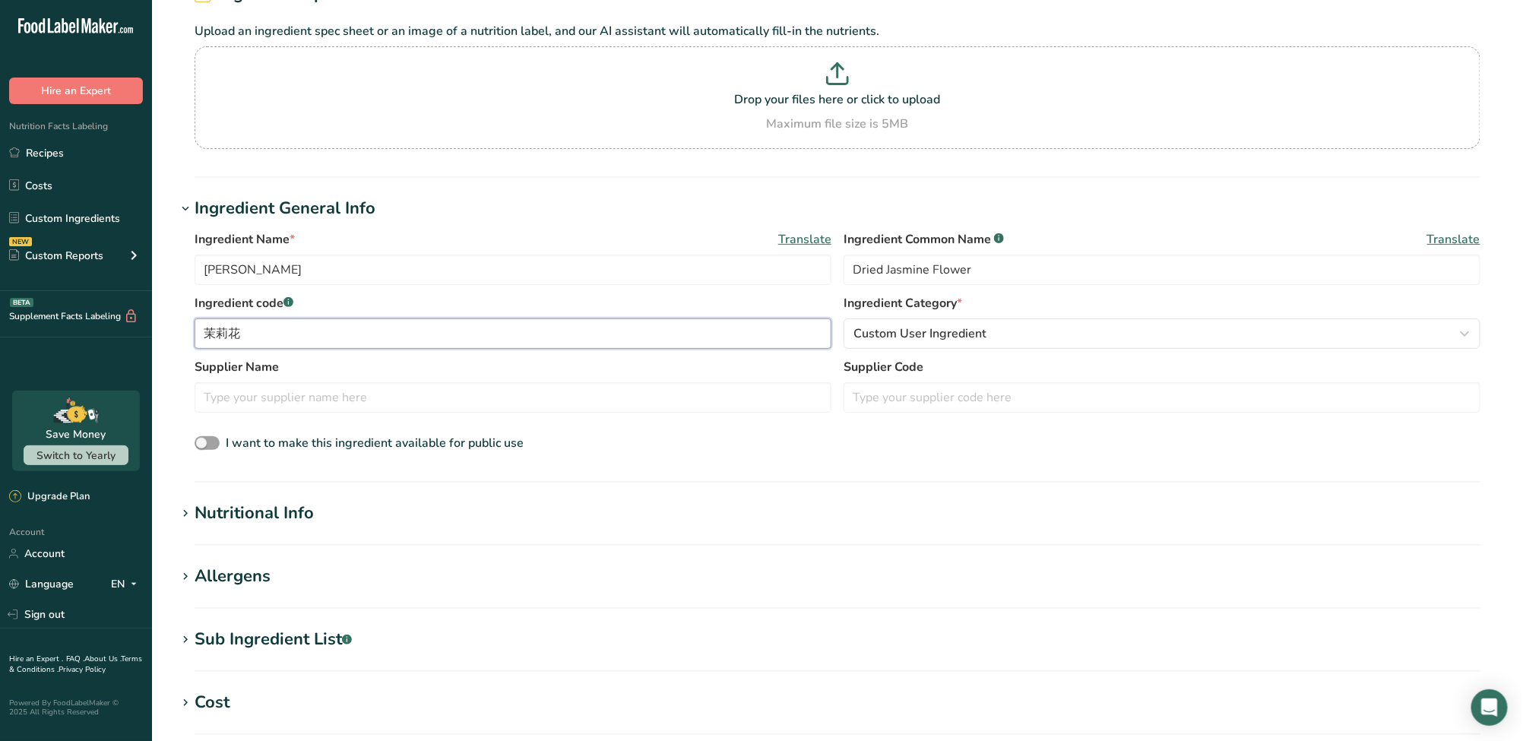
type input "茉莉花"
click at [290, 518] on div "Nutritional Info" at bounding box center [254, 513] width 119 height 25
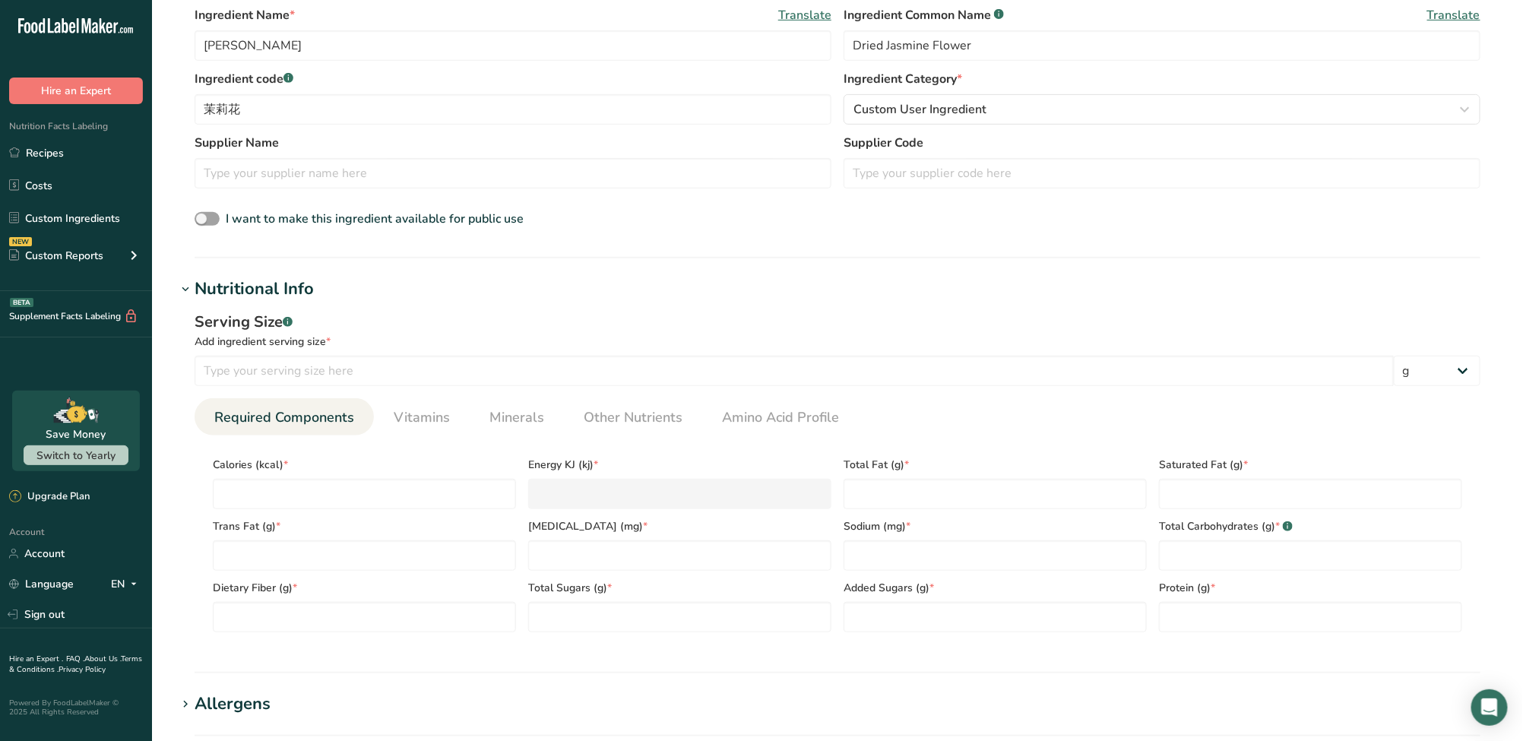
scroll to position [608, 0]
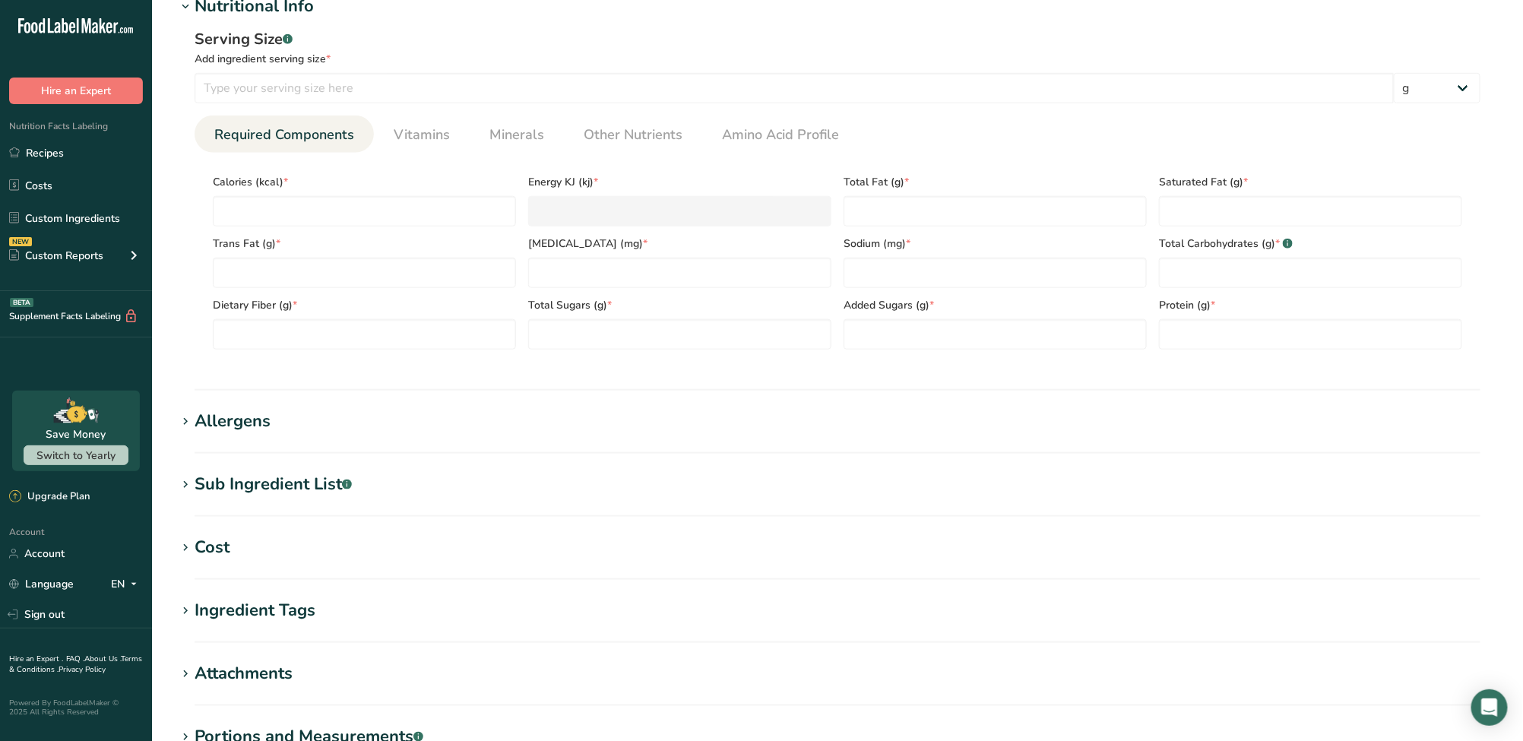
click at [338, 195] on div "Calories (kcal) *" at bounding box center [364, 196] width 315 height 62
click at [343, 204] on input "number" at bounding box center [364, 211] width 303 height 30
type input "0"
type KJ "0"
type input "0"
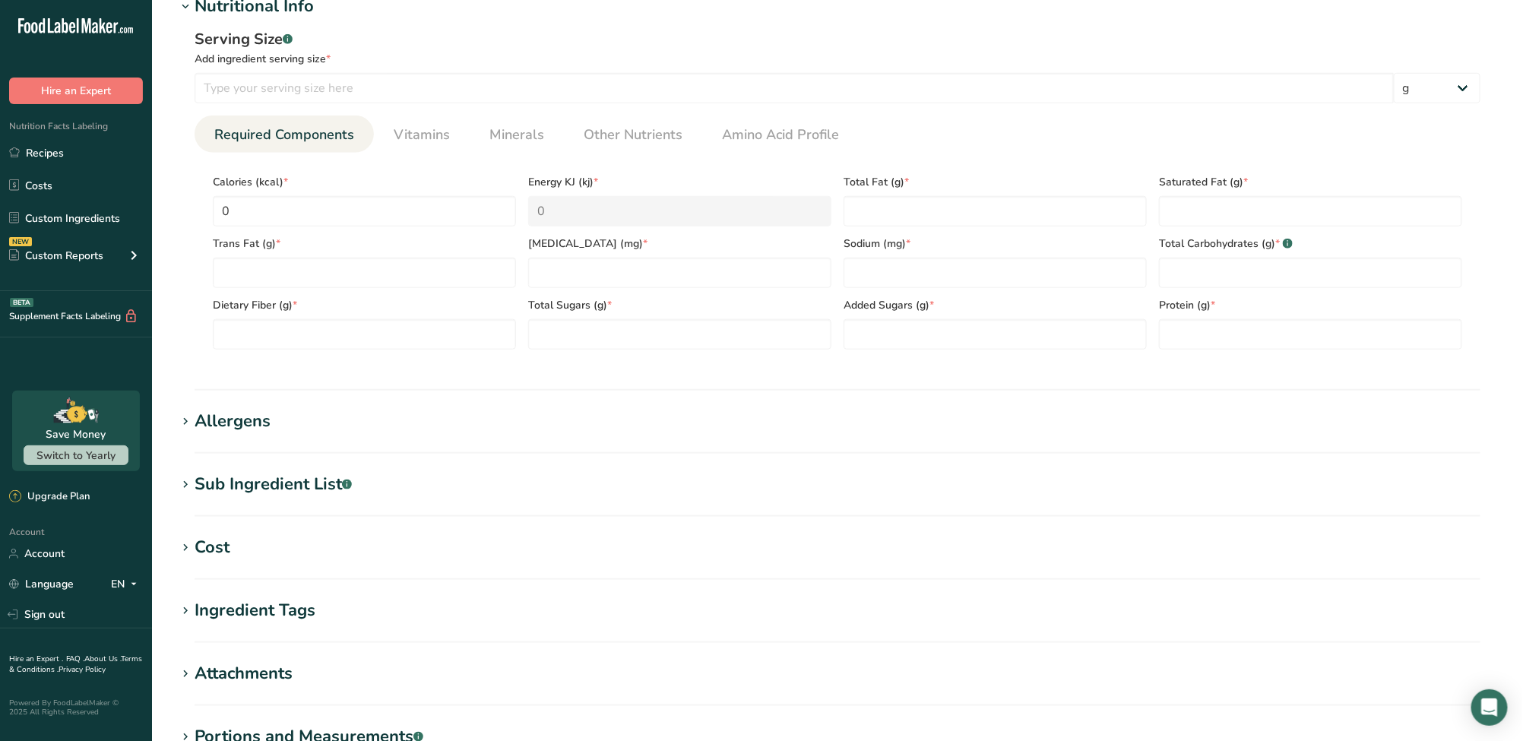
click at [375, 293] on div "Dietary Fiber (g) *" at bounding box center [364, 319] width 315 height 62
click at [376, 281] on Fat "number" at bounding box center [364, 273] width 303 height 30
type Fat "0"
click at [372, 337] on Fiber "number" at bounding box center [364, 334] width 303 height 30
type Fiber "0"
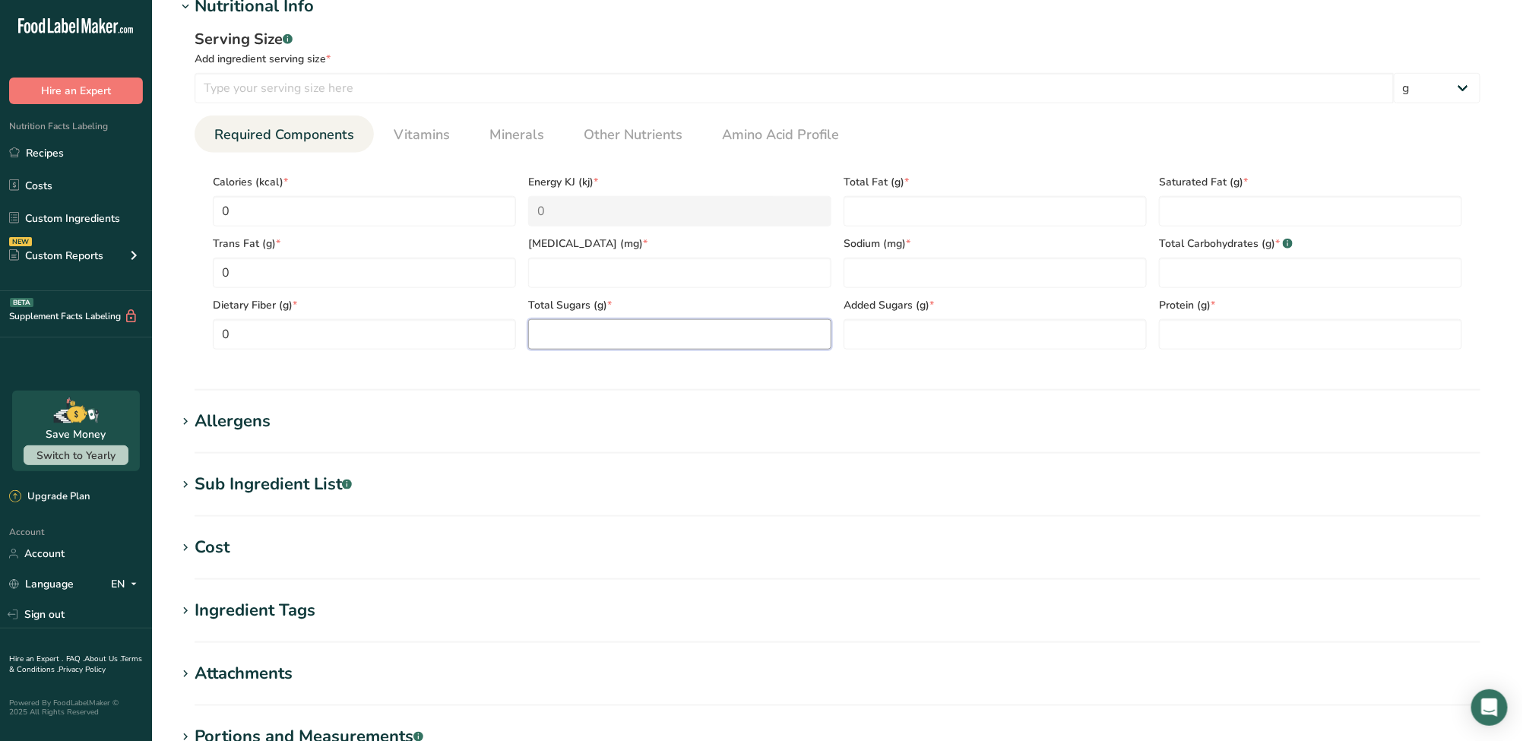
click at [553, 336] on Sugars "number" at bounding box center [679, 334] width 303 height 30
type Sugars "0"
drag, startPoint x: 558, startPoint y: 275, endPoint x: 563, endPoint y: 258, distance: 17.5
click at [558, 274] on input "number" at bounding box center [679, 273] width 303 height 30
type input "0"
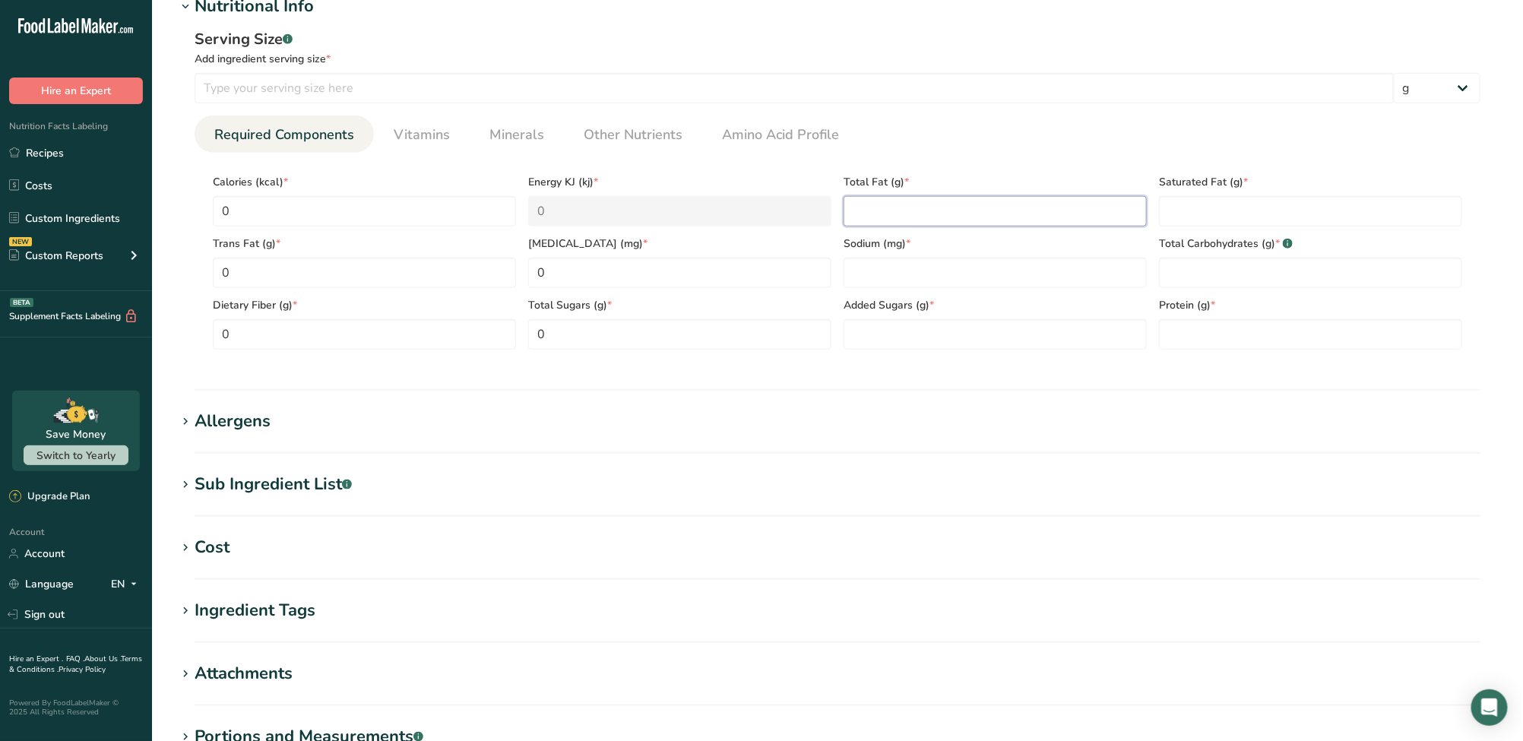
click at [926, 211] on Fat "number" at bounding box center [994, 211] width 303 height 30
type Fat "0"
click at [917, 280] on input "number" at bounding box center [994, 273] width 303 height 30
type input "0"
click at [894, 354] on section "Calories (kcal) * 0 Energy KJ (kj) * 0 Total Fat (g) * 0 Saturated Fat (g) * Tr…" at bounding box center [838, 257] width 1286 height 209
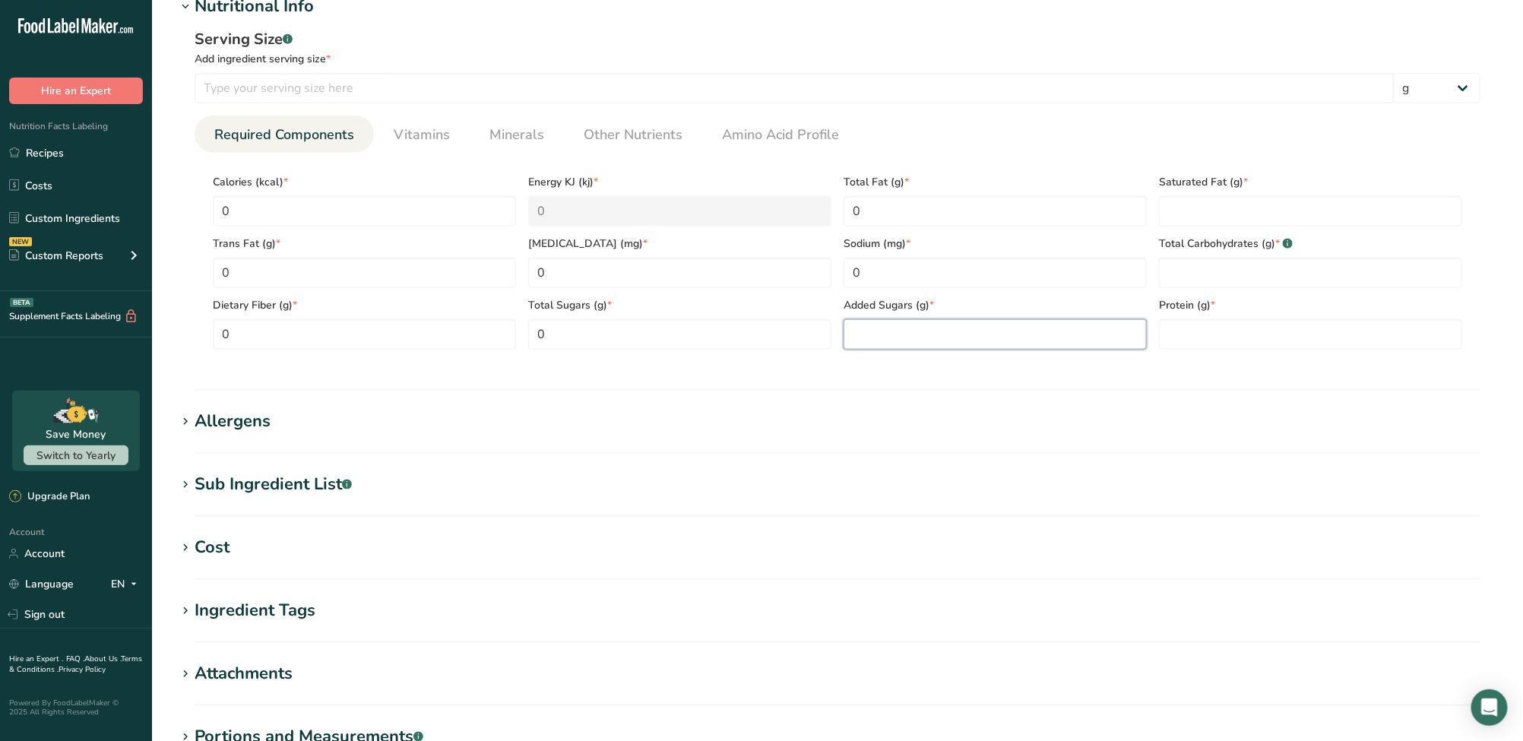
click at [896, 340] on Sugars "number" at bounding box center [994, 334] width 303 height 30
type Sugars "0"
click at [1218, 339] on input "number" at bounding box center [1310, 334] width 303 height 30
type input "0"
click at [1204, 269] on Carbohydrates "number" at bounding box center [1310, 273] width 303 height 30
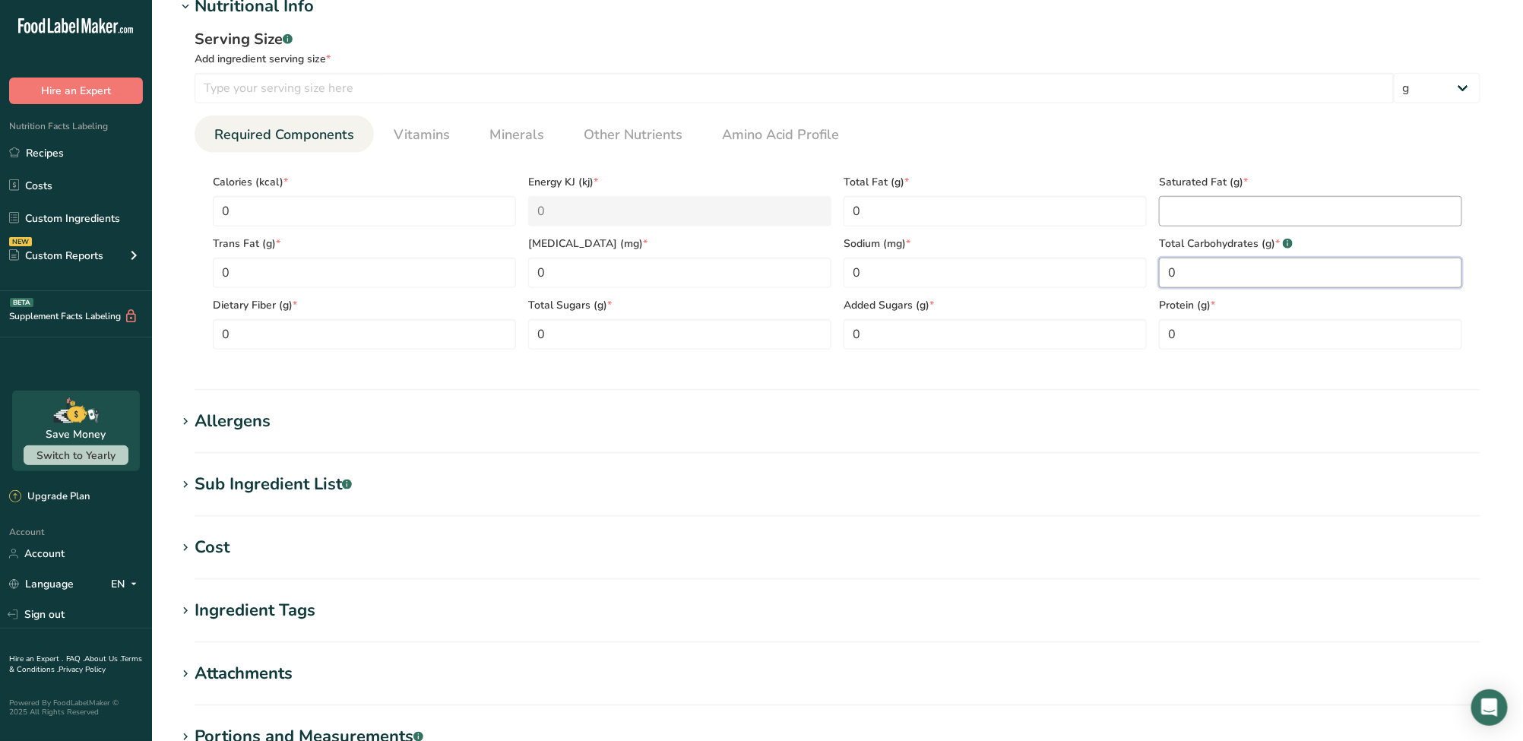
type Carbohydrates "0"
click at [1204, 198] on Fat "number" at bounding box center [1310, 211] width 303 height 30
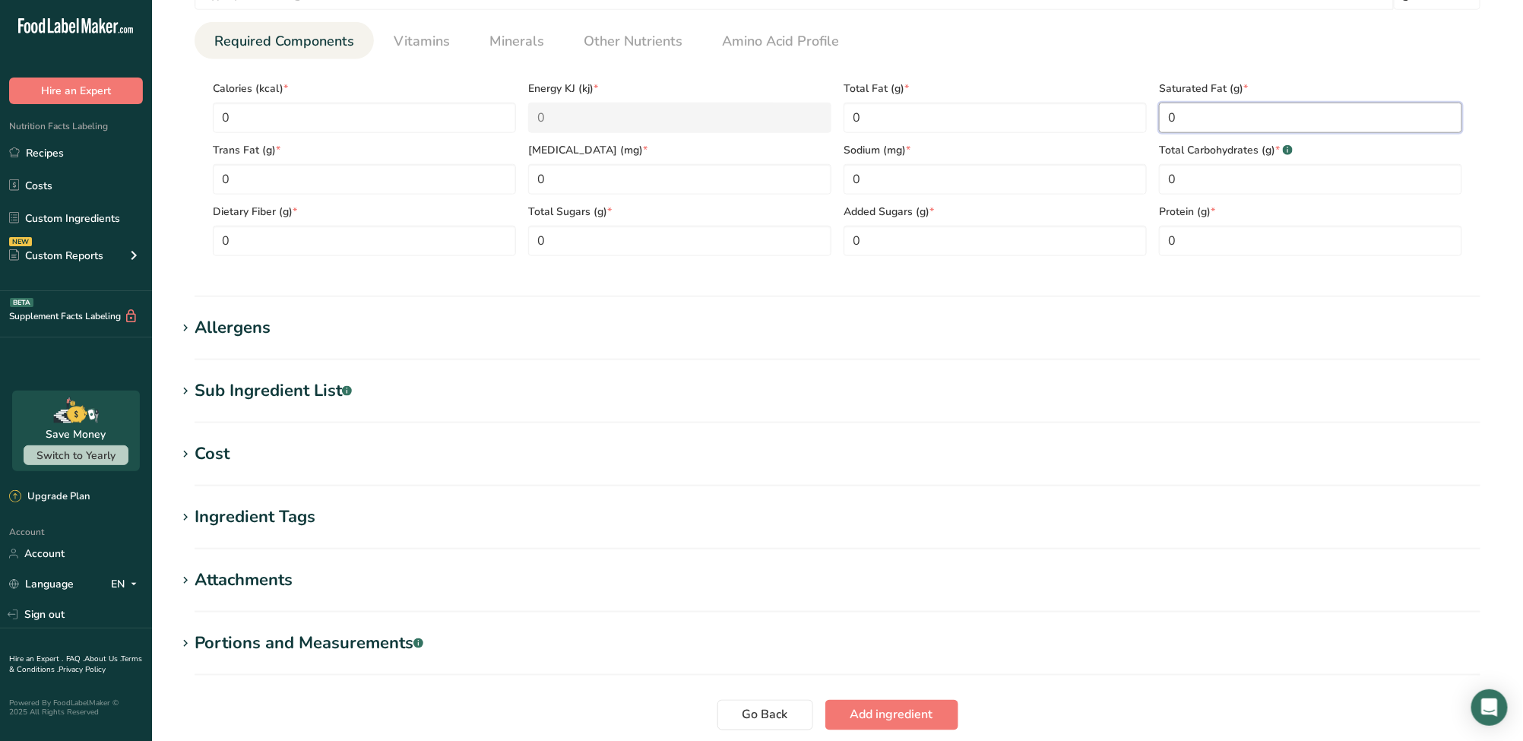
scroll to position [820, 0]
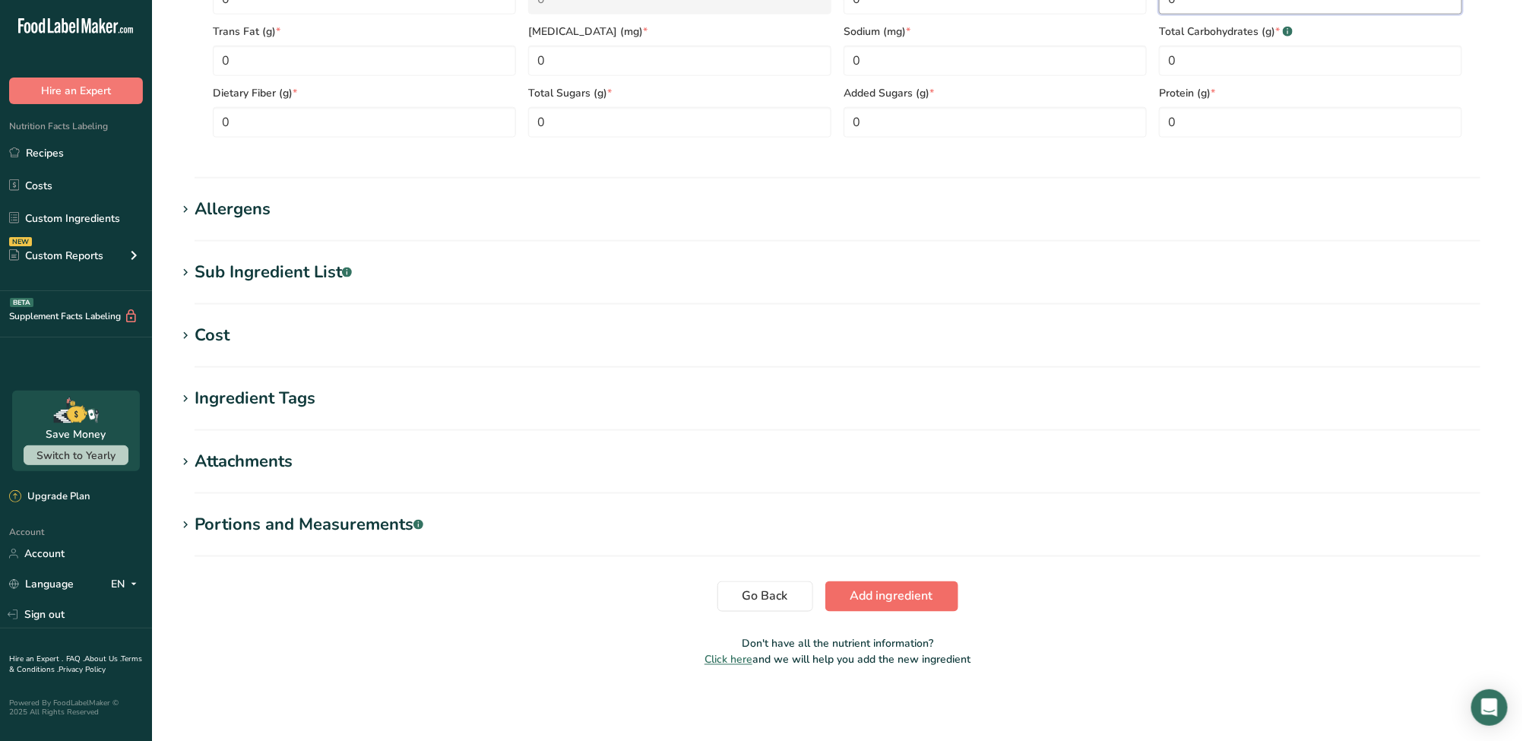
type Fat "0"
click at [941, 585] on button "Add ingredient" at bounding box center [891, 596] width 133 height 30
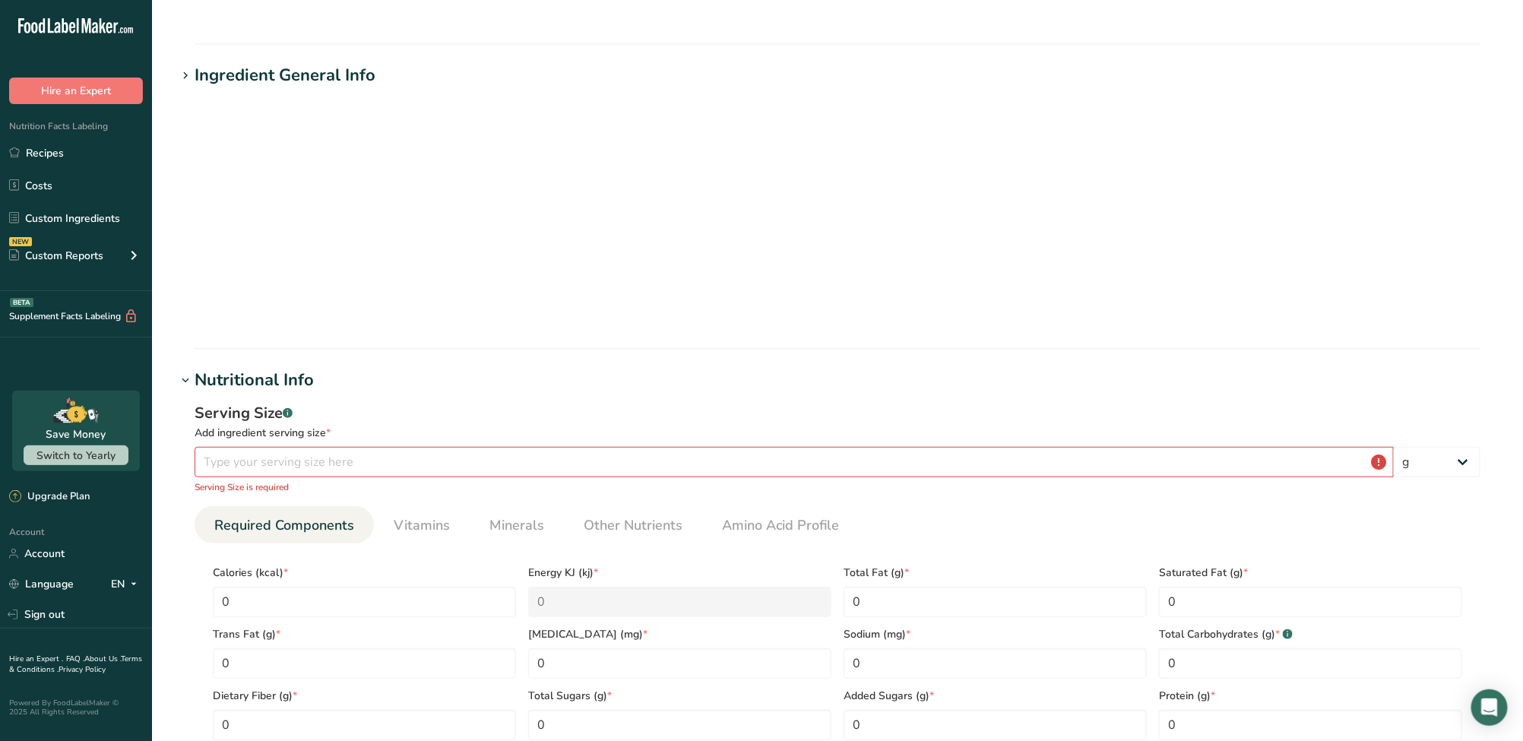
click at [941, 585] on section "Add new ingredient Back to recipe Ingredient Spec Sheet .a-a{fill:#347362;}.b-a…" at bounding box center [837, 530] width 1371 height 1529
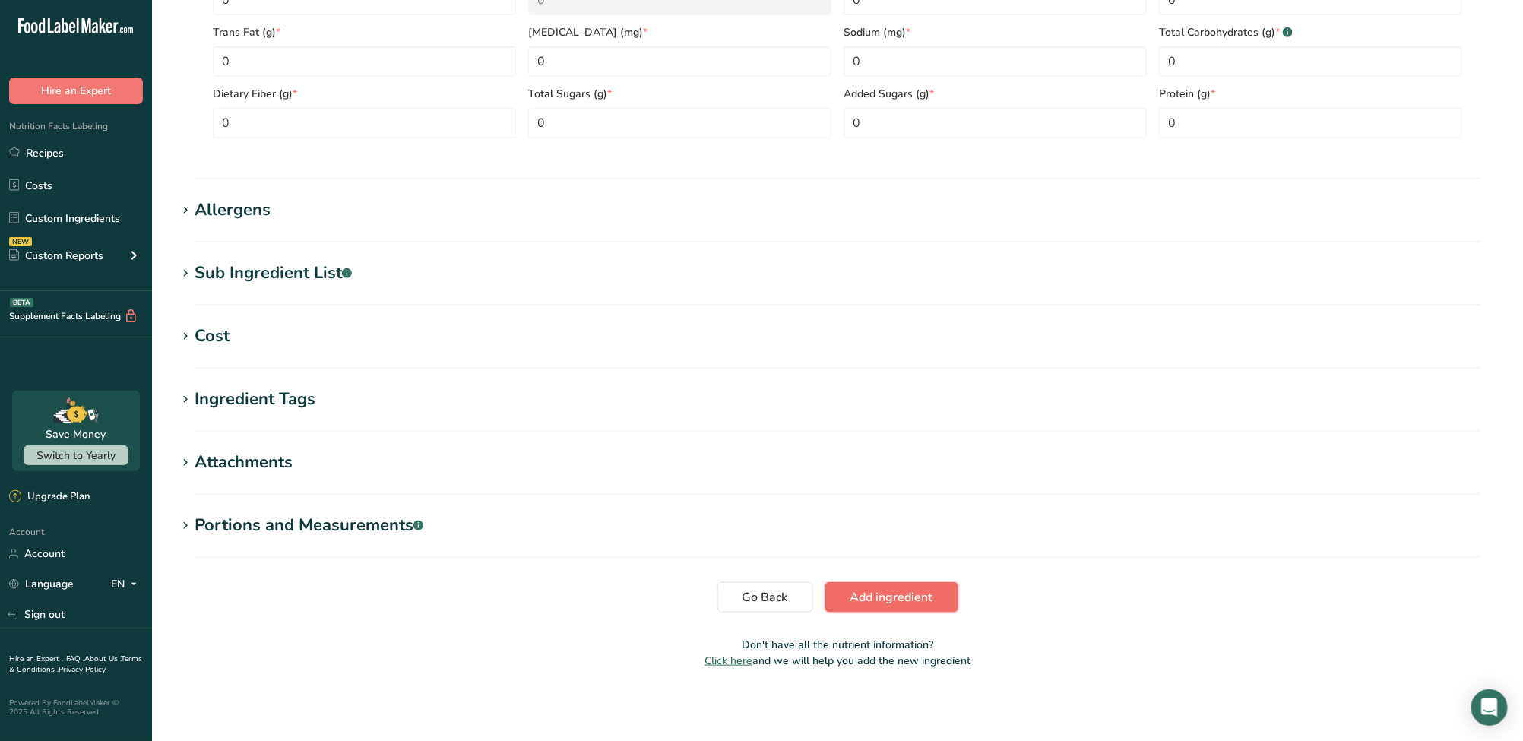
click at [937, 587] on button "Add ingredient" at bounding box center [891, 597] width 133 height 30
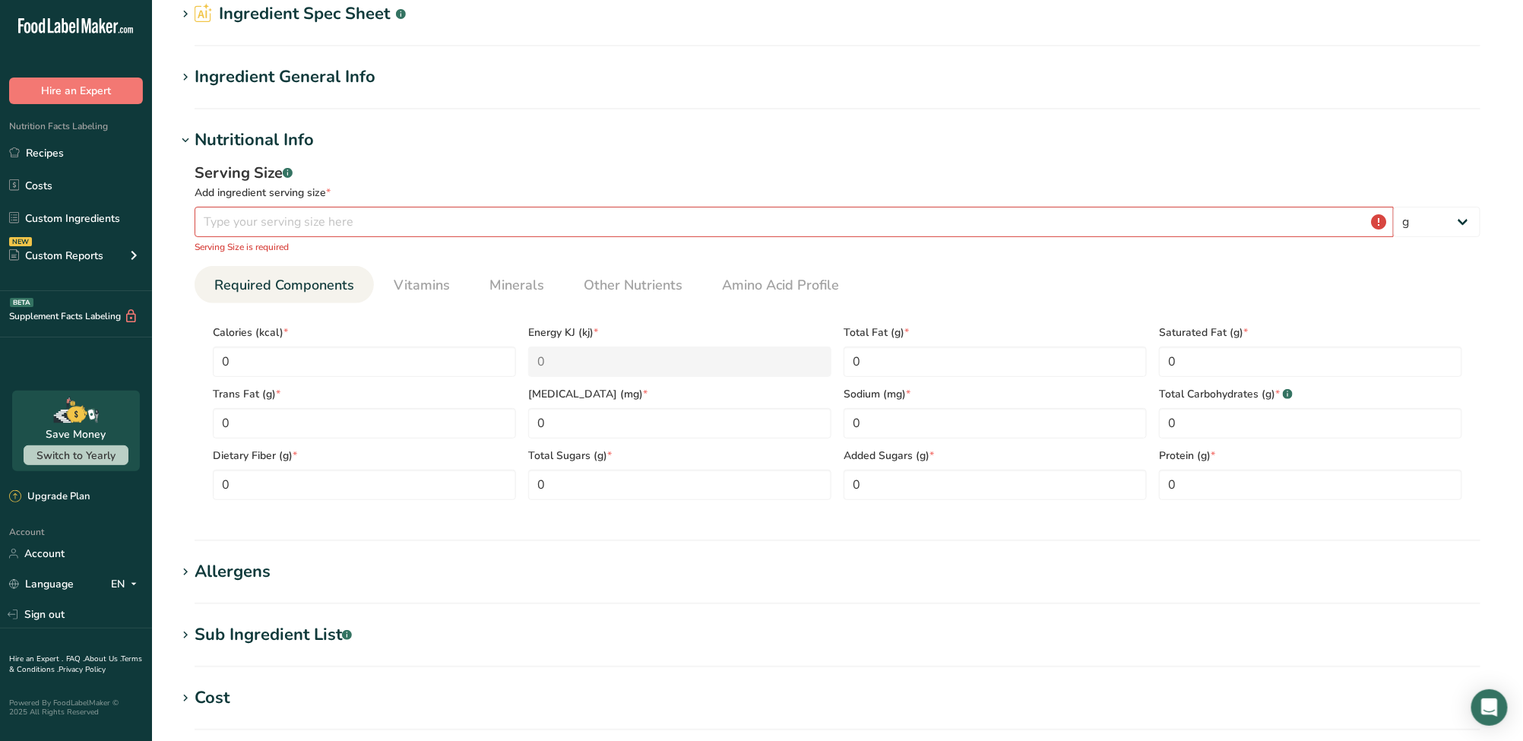
scroll to position [6, 0]
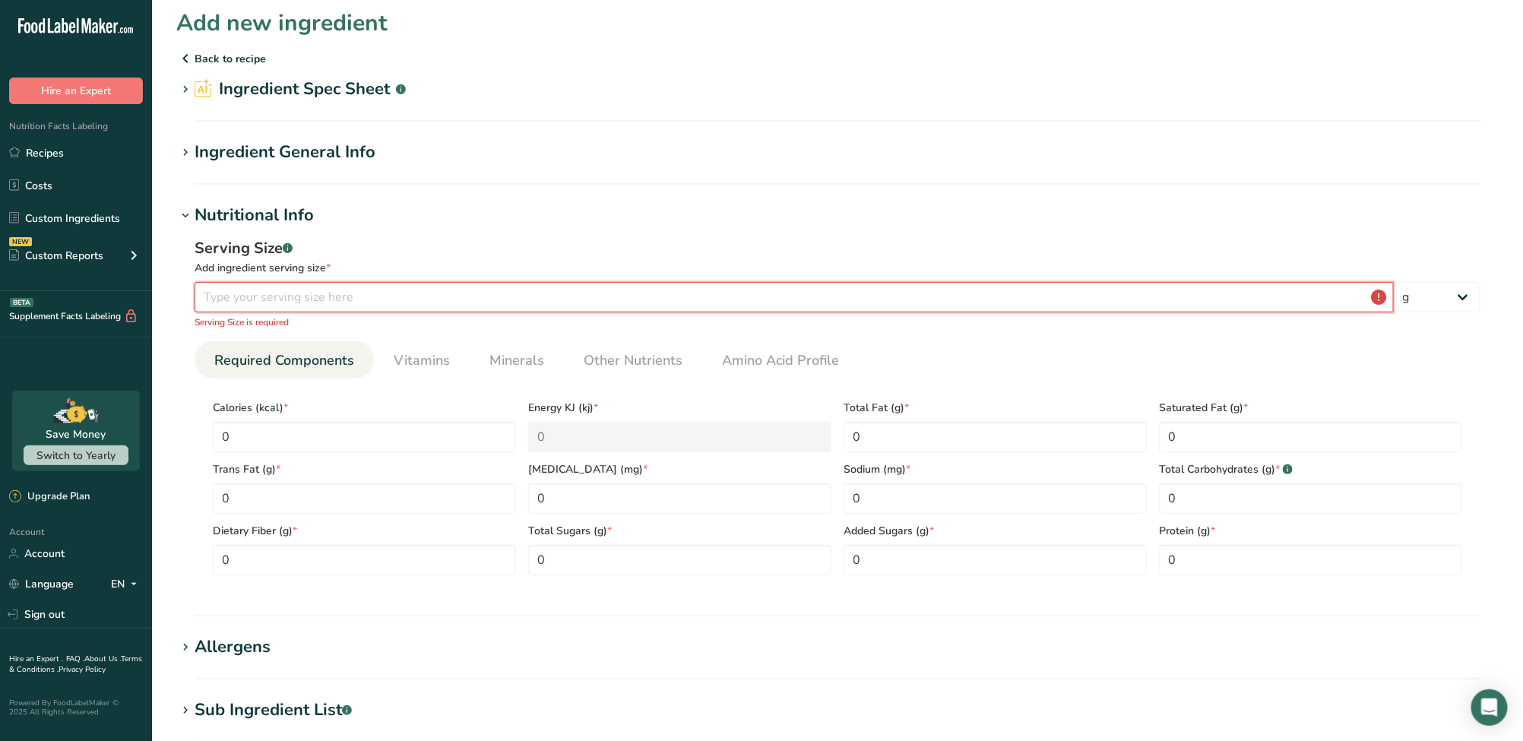
click at [587, 298] on input "number" at bounding box center [794, 297] width 1199 height 30
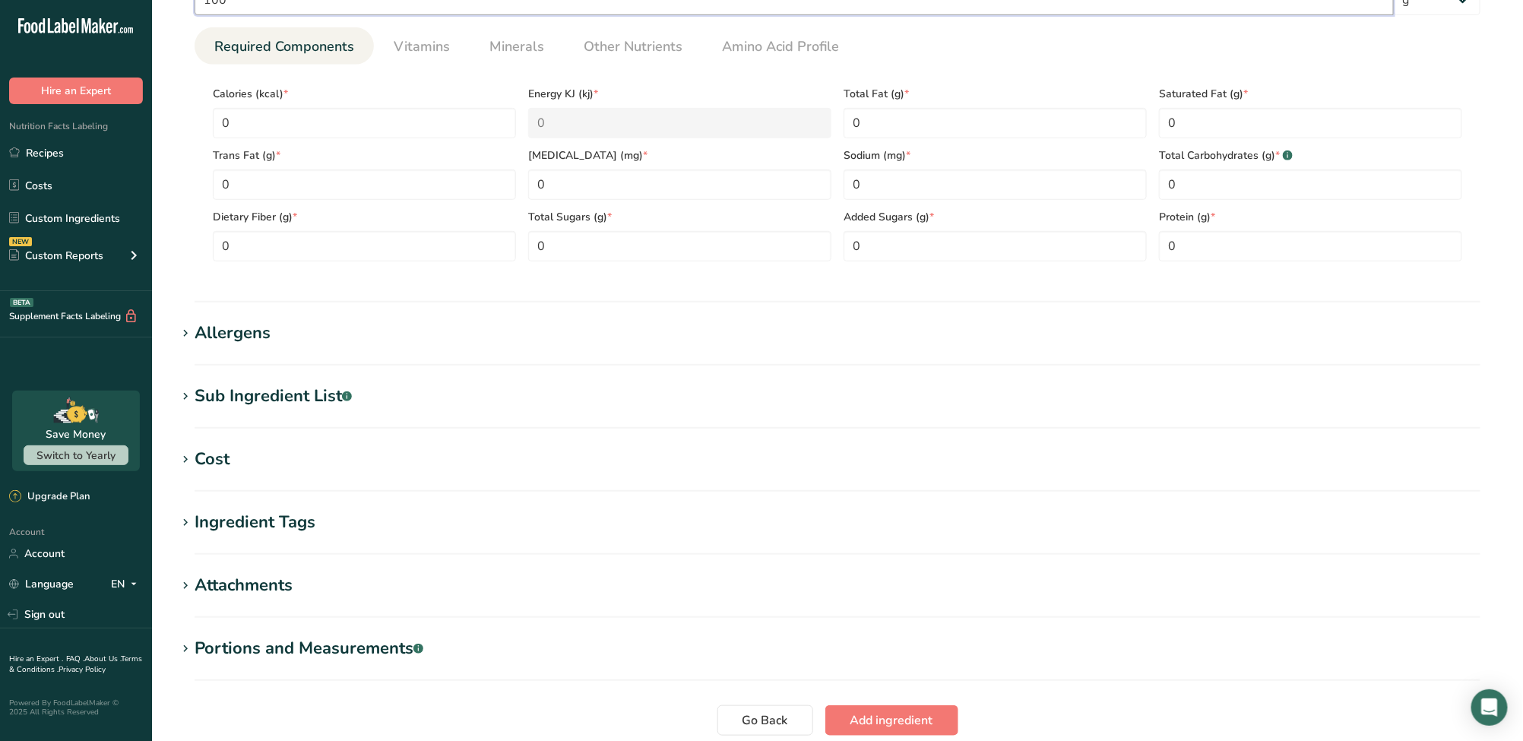
scroll to position [412, 0]
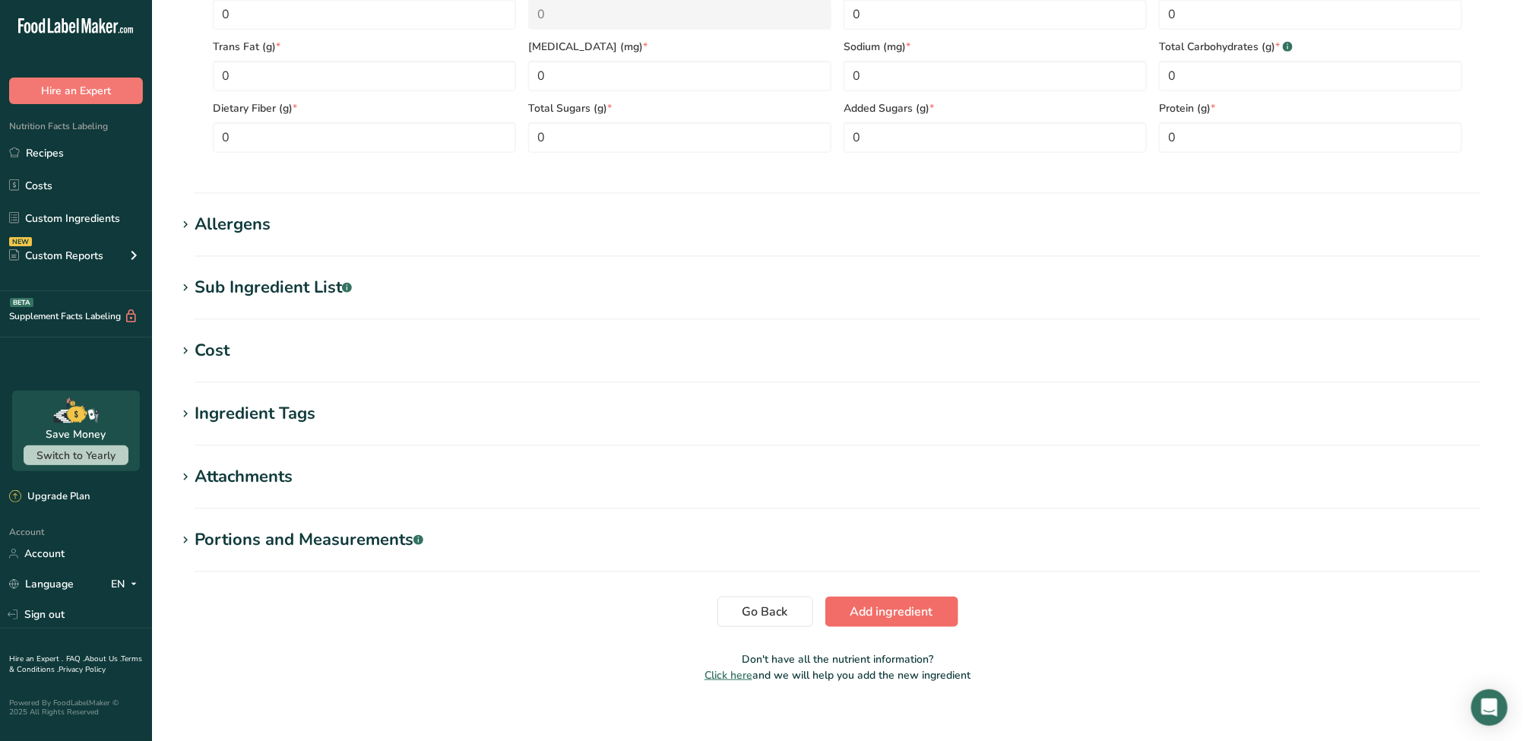
type input "100"
click at [929, 618] on span "Add ingredient" at bounding box center [891, 612] width 83 height 18
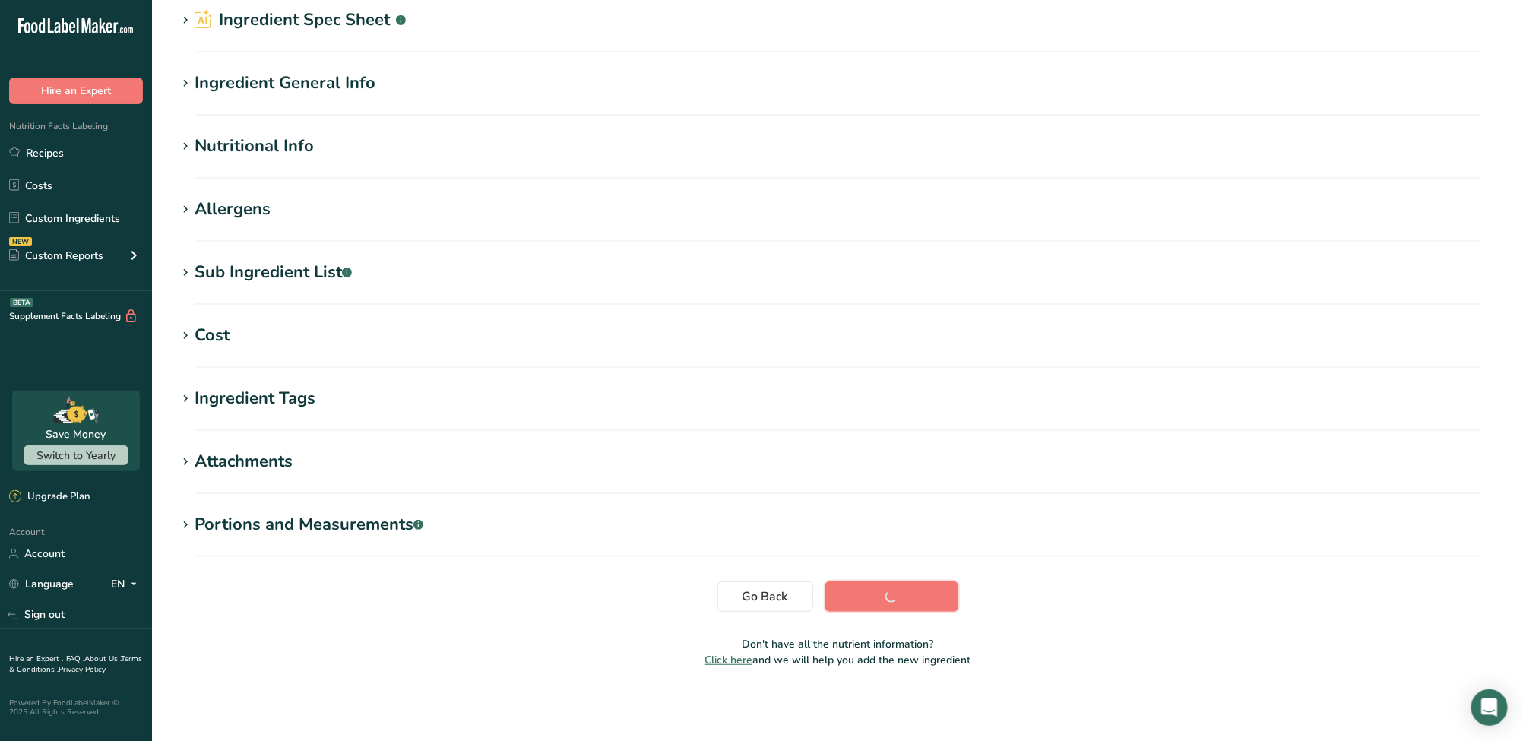
scroll to position [74, 0]
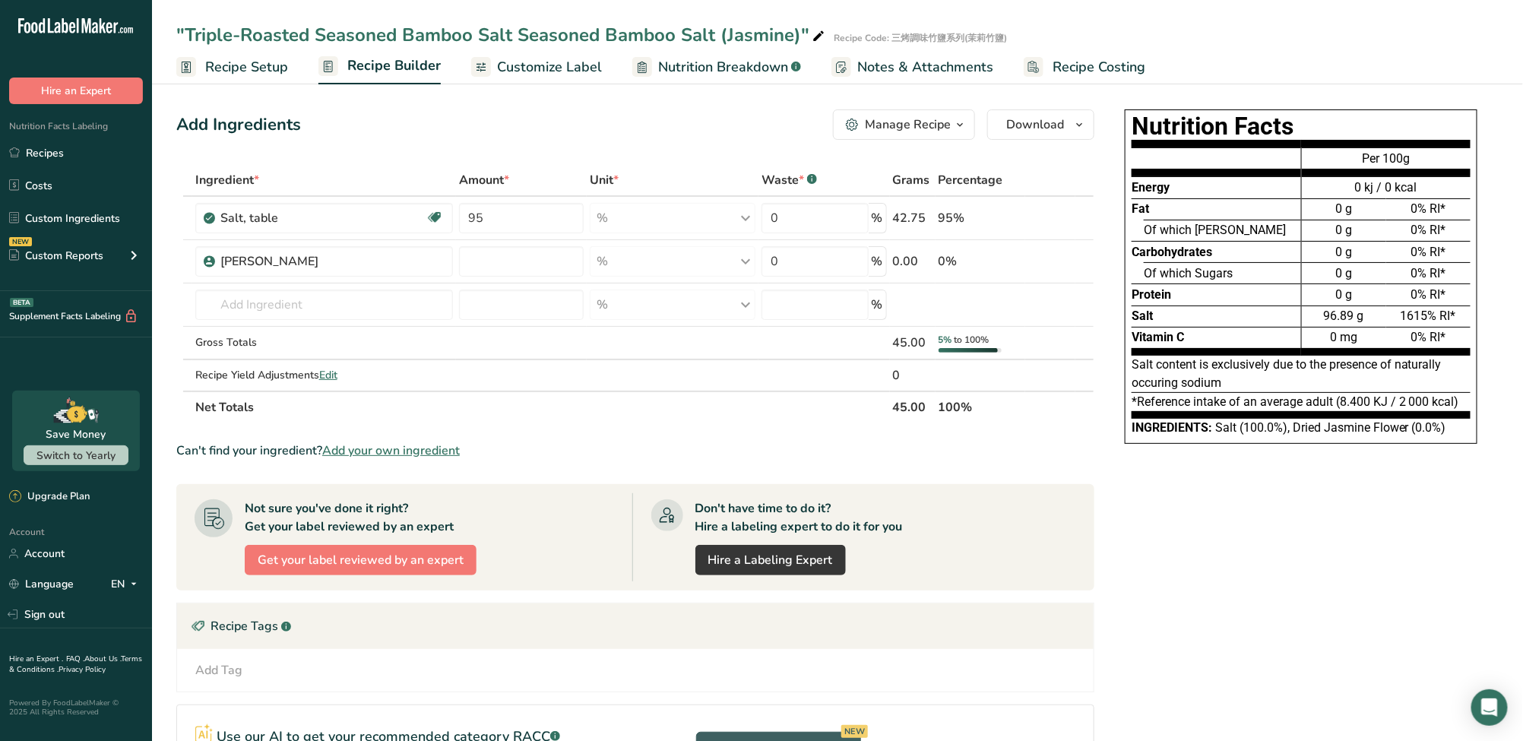
click at [830, 434] on section "Ingredient * Amount * Unit * Waste * .a-a{fill:#347362;}.b-a{fill:#fff;} Grams …" at bounding box center [635, 530] width 918 height 732
click at [506, 263] on input "number" at bounding box center [521, 261] width 125 height 30
type input "5"
click at [559, 70] on span "Customize Label" at bounding box center [549, 67] width 105 height 21
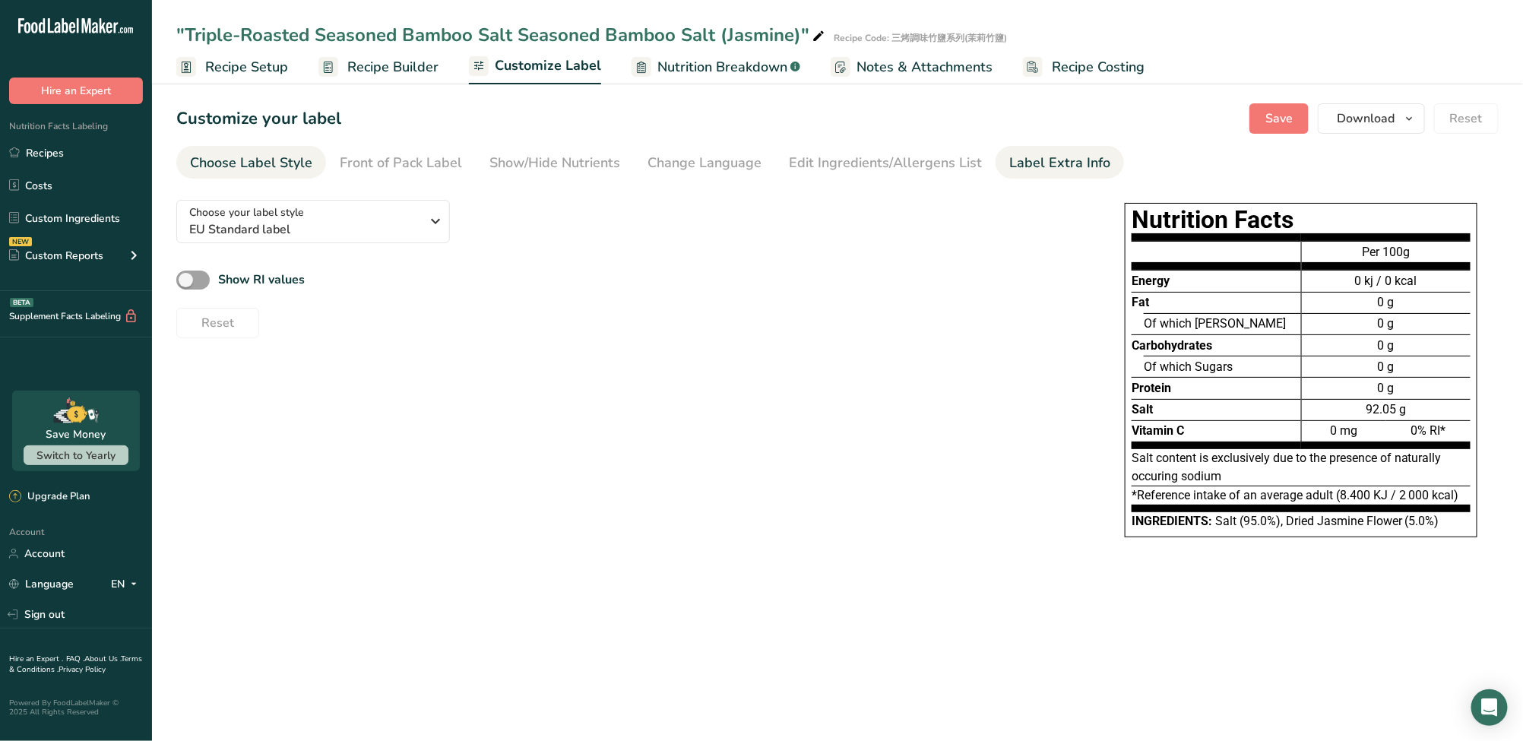
click at [1024, 159] on div "Label Extra Info" at bounding box center [1059, 163] width 101 height 21
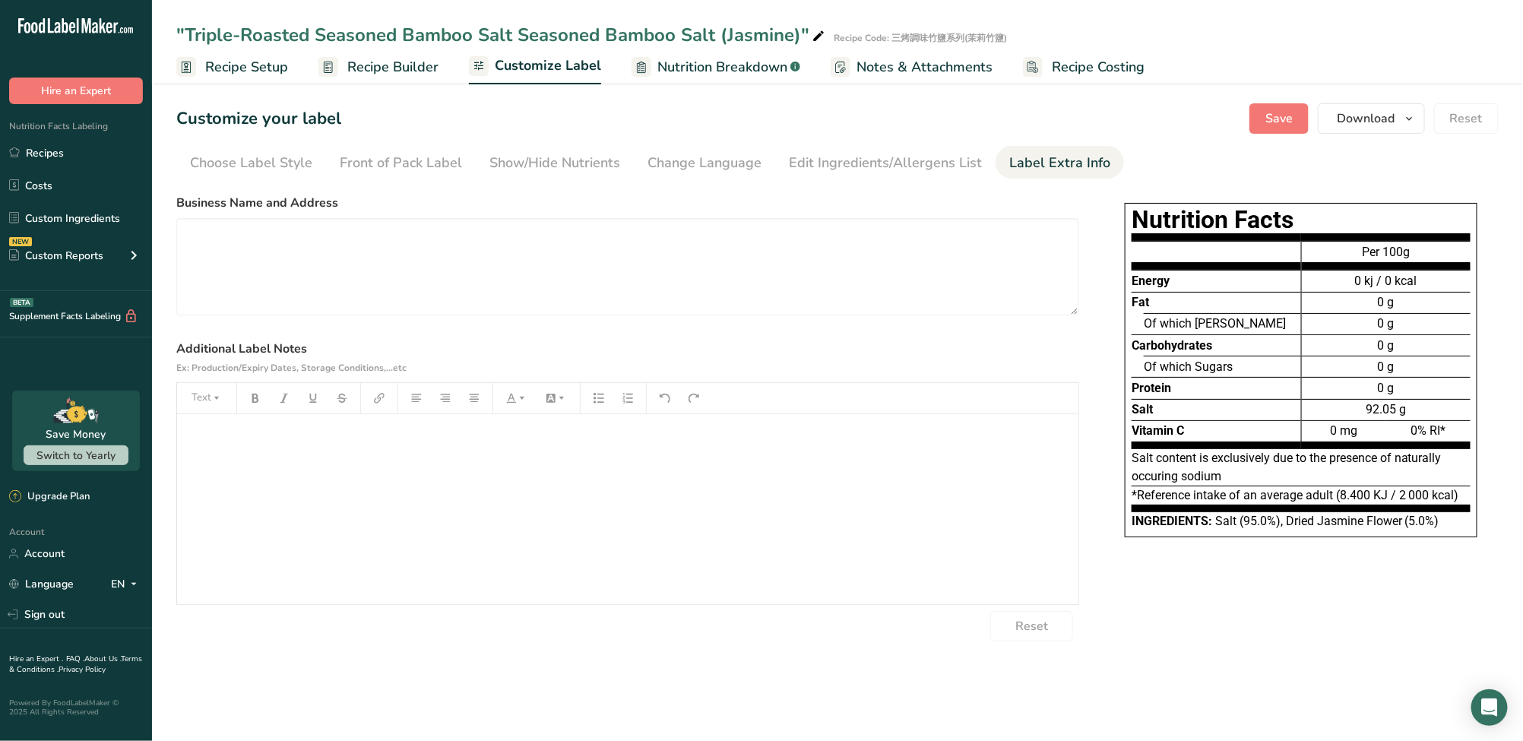
click at [903, 363] on label "Additional Label Notes Ex: Production/Expiry Dates, Storage Conditions,...etc" at bounding box center [627, 358] width 903 height 36
click at [669, 297] on textarea at bounding box center [627, 266] width 903 height 97
paste textarea "Duo Li Duo Trading Co. [STREET_ADDRESS] (R.O.C.) Tel: [PHONE_NUMBER] Website: […"
type textarea "Duo Li Duo Trading Co. [STREET_ADDRESS] (R.O.C.) Tel: [PHONE_NUMBER] Website: […"
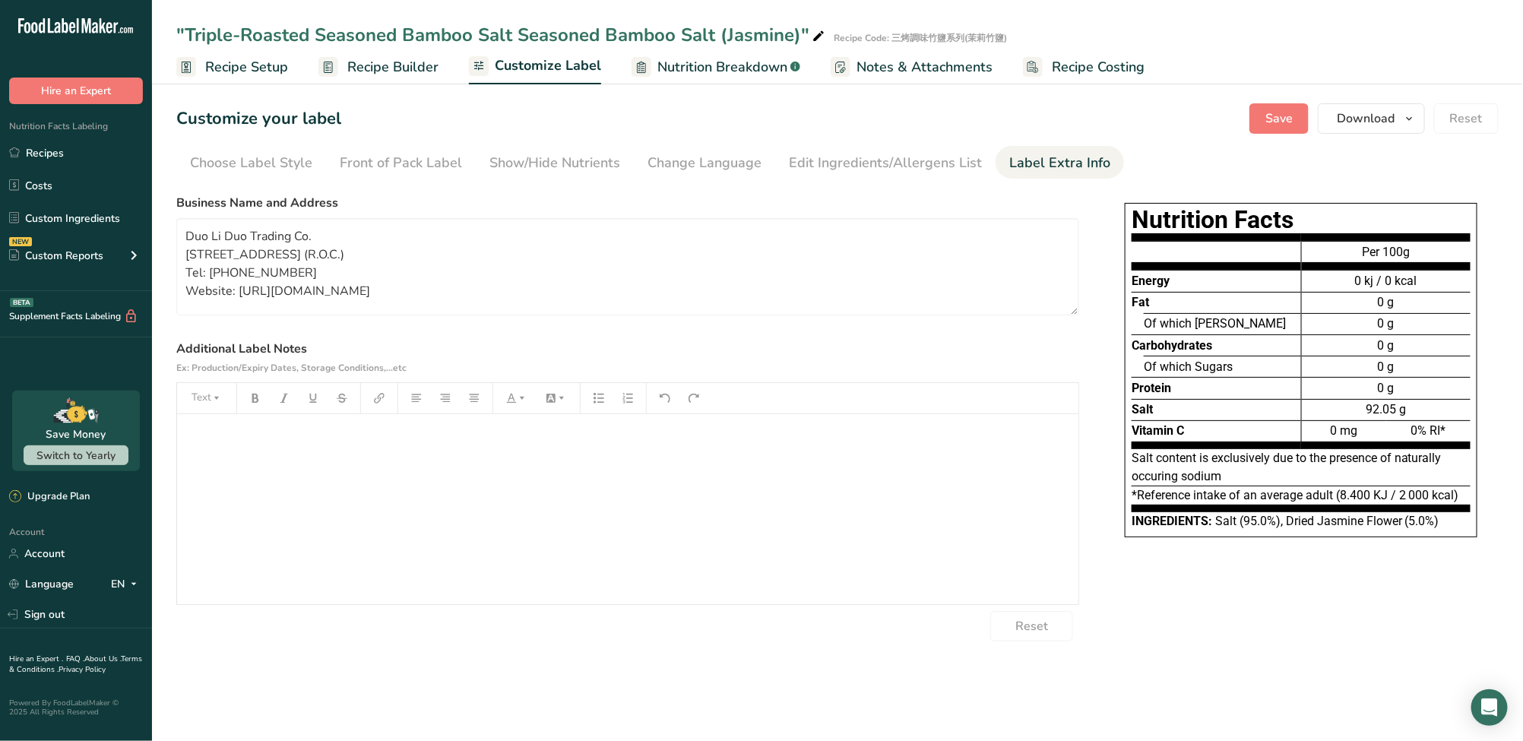
click at [903, 498] on div "﻿" at bounding box center [627, 509] width 901 height 190
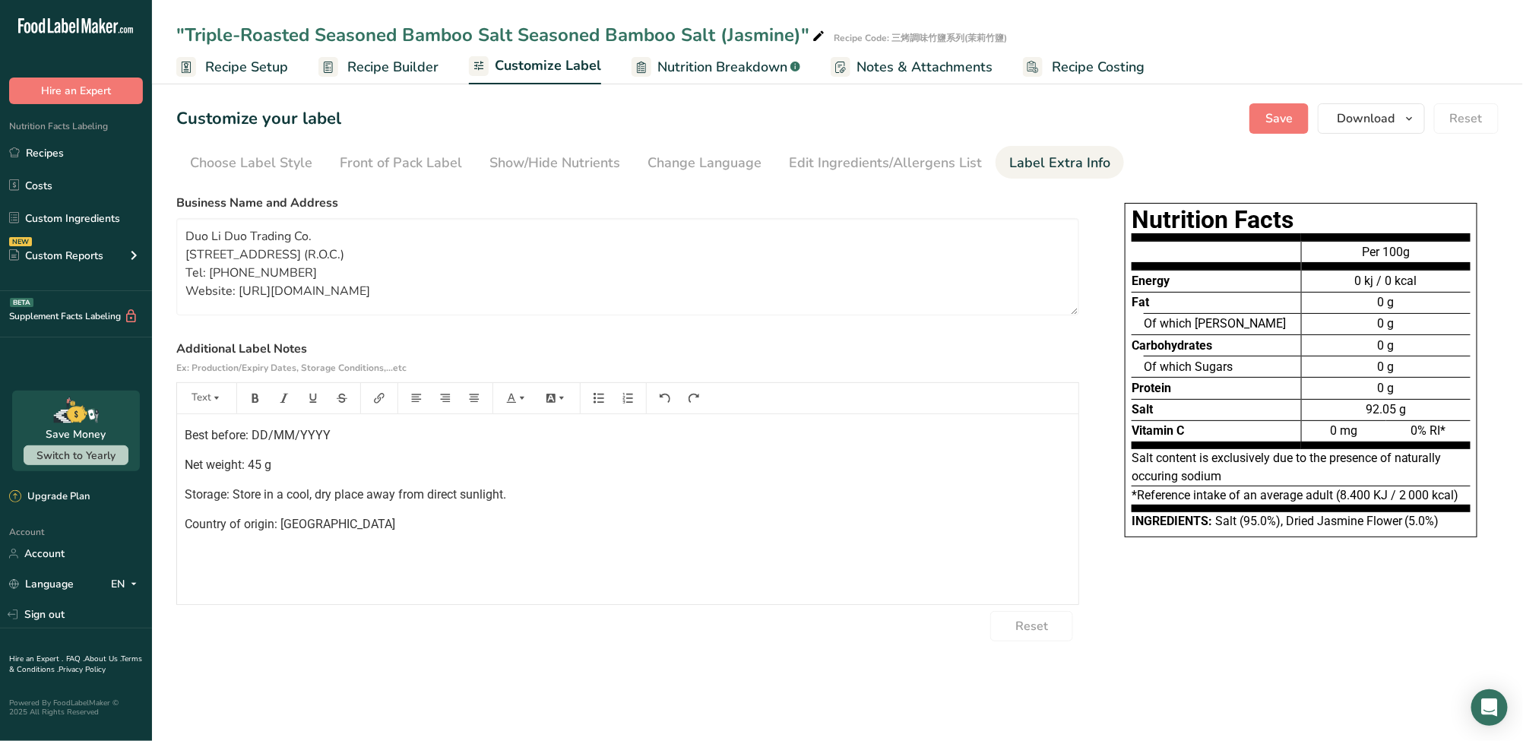
click at [875, 465] on p "Net weight: 45 g" at bounding box center [628, 465] width 886 height 18
click at [1293, 109] on button "Save" at bounding box center [1278, 118] width 59 height 30
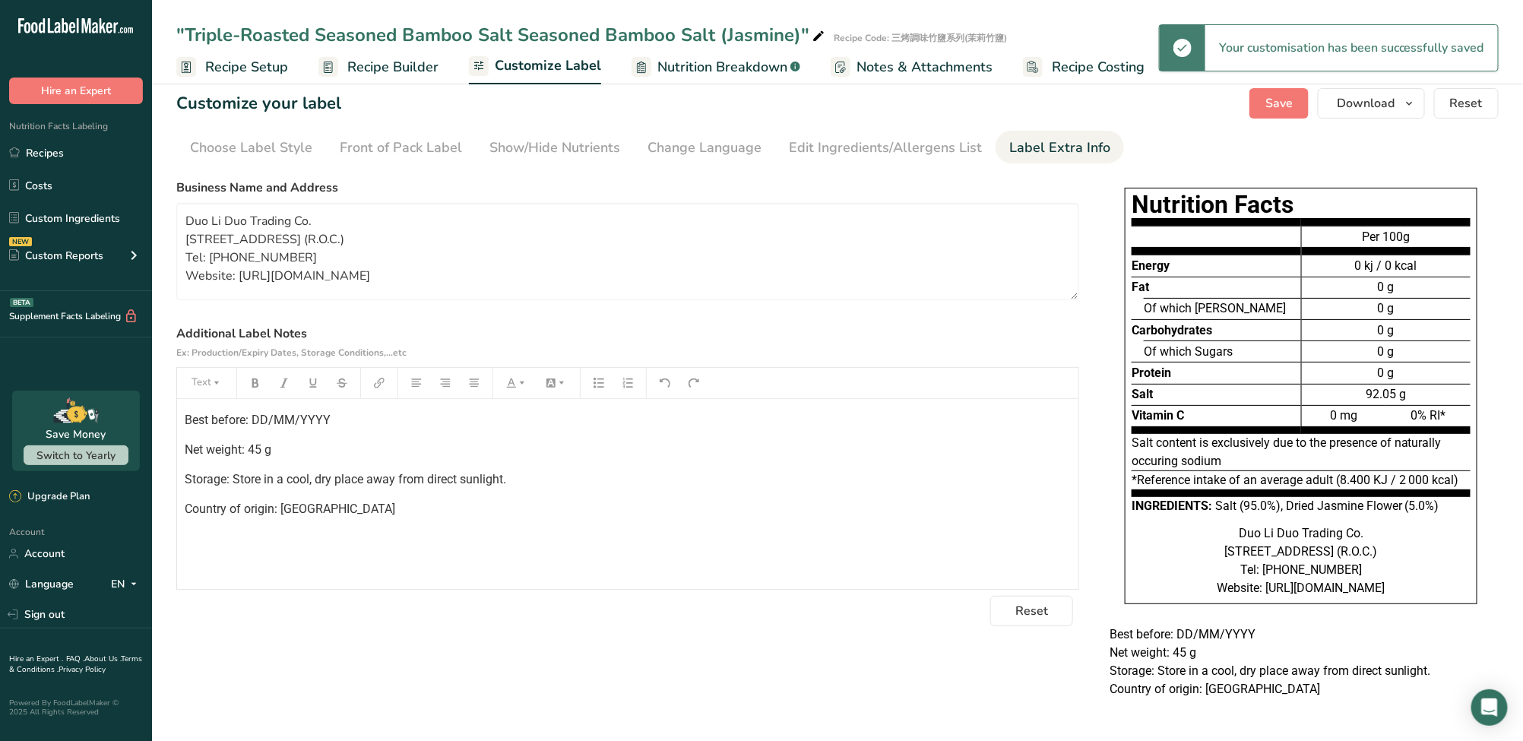
scroll to position [0, 0]
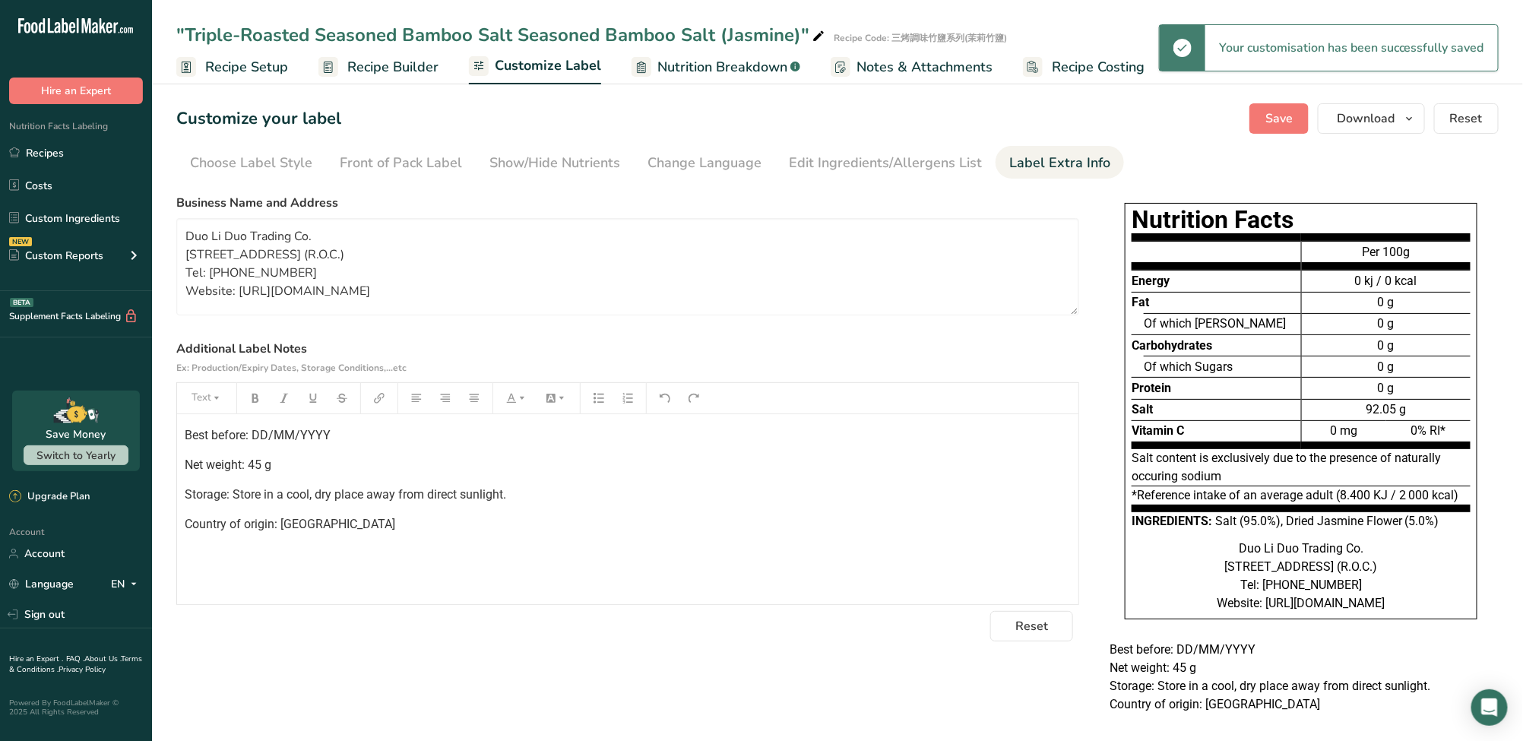
click at [272, 62] on span "Recipe Setup" at bounding box center [246, 67] width 83 height 21
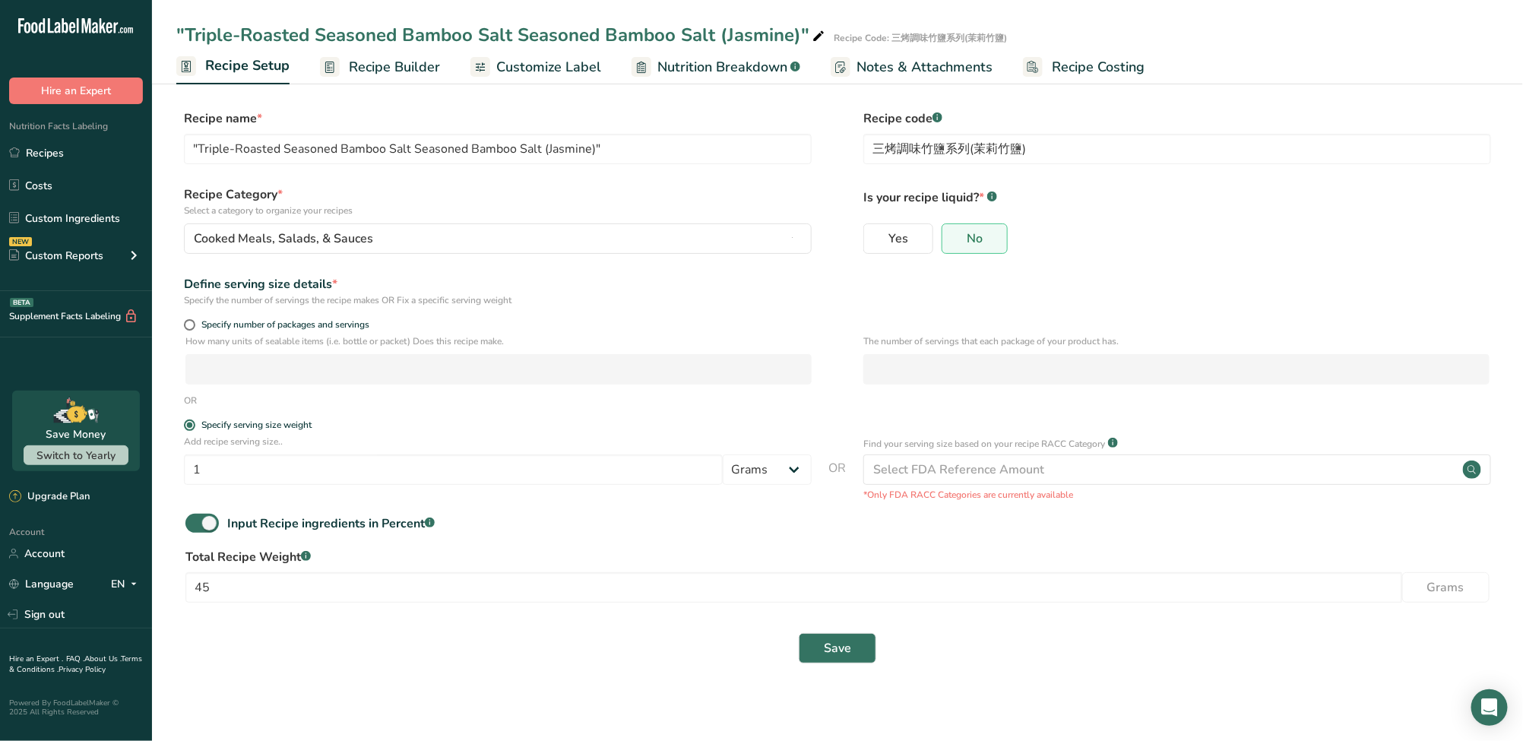
click at [972, 559] on label "Total Recipe Weight .a-a{fill:#347362;}.b-a{fill:#fff;}" at bounding box center [837, 557] width 1304 height 18
drag, startPoint x: 204, startPoint y: 423, endPoint x: 323, endPoint y: 425, distance: 119.3
click at [311, 429] on div "Specify serving size weight" at bounding box center [256, 424] width 110 height 11
click at [194, 429] on input "Specify serving size weight" at bounding box center [189, 425] width 10 height 10
drag, startPoint x: 337, startPoint y: 422, endPoint x: 201, endPoint y: 422, distance: 136.8
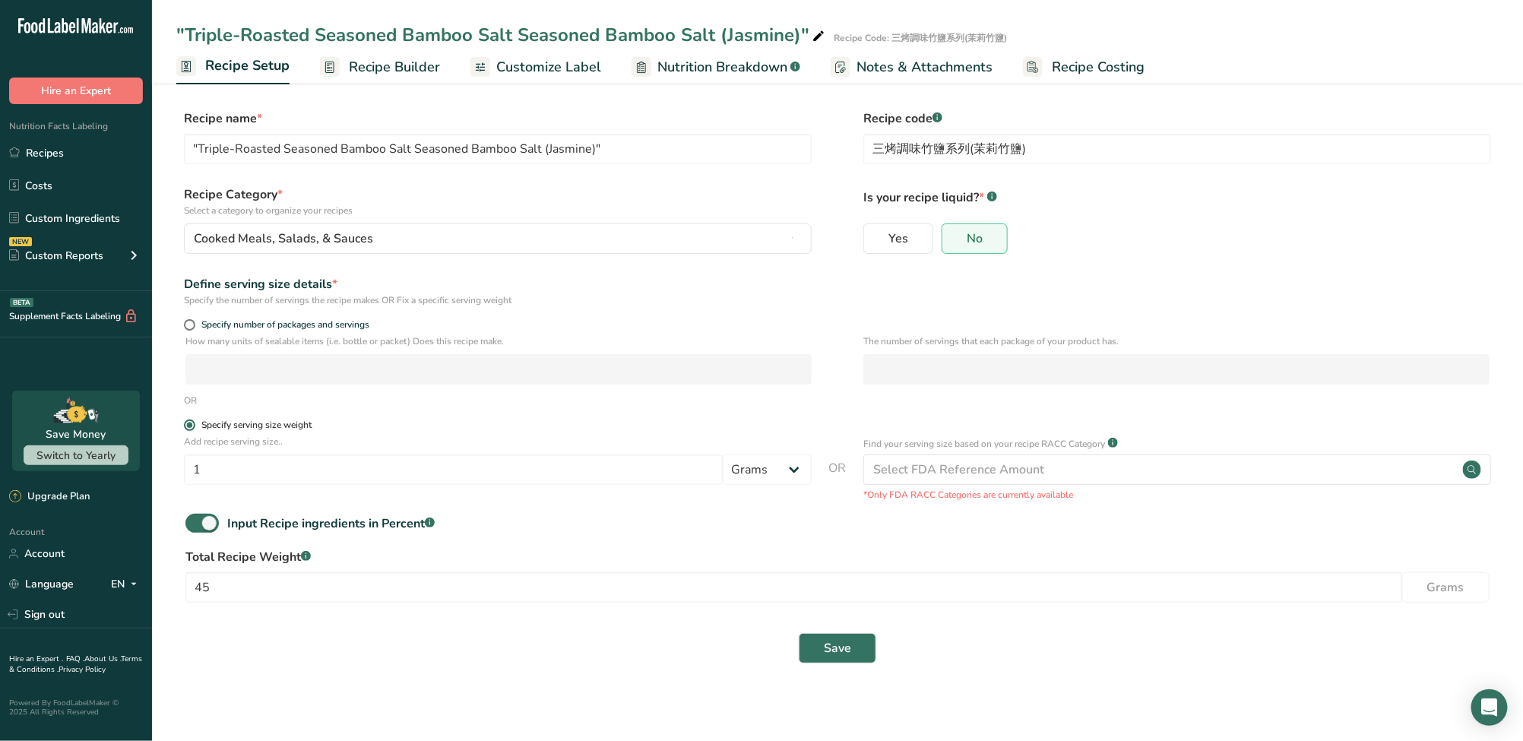
click at [201, 422] on label "Specify serving size weight" at bounding box center [498, 424] width 628 height 11
click at [194, 422] on input "Specify serving size weight" at bounding box center [189, 425] width 10 height 10
click at [312, 481] on input "1" at bounding box center [453, 469] width 539 height 30
type input "100"
click at [842, 656] on span "Save" at bounding box center [837, 648] width 27 height 18
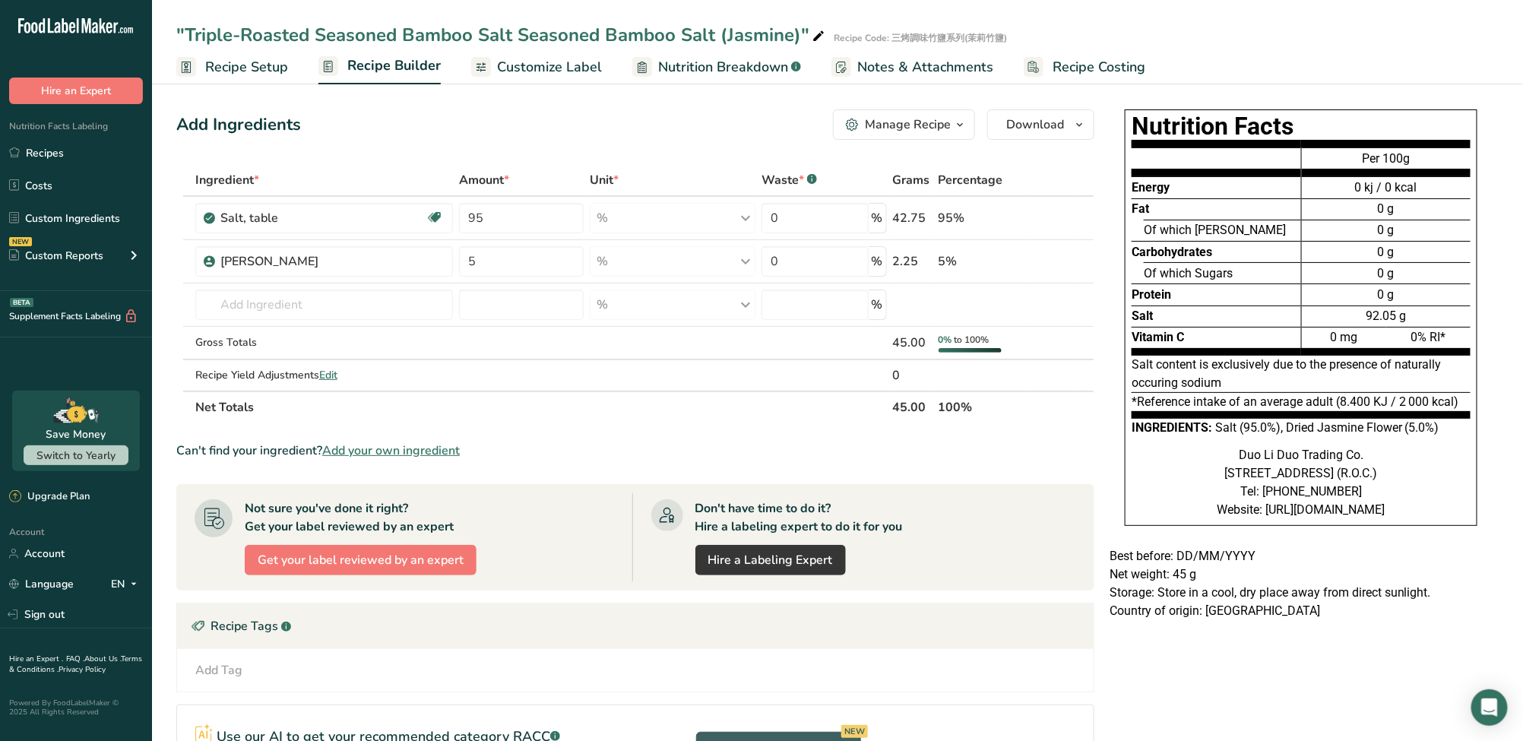
click at [933, 71] on span "Notes & Attachments" at bounding box center [925, 67] width 136 height 21
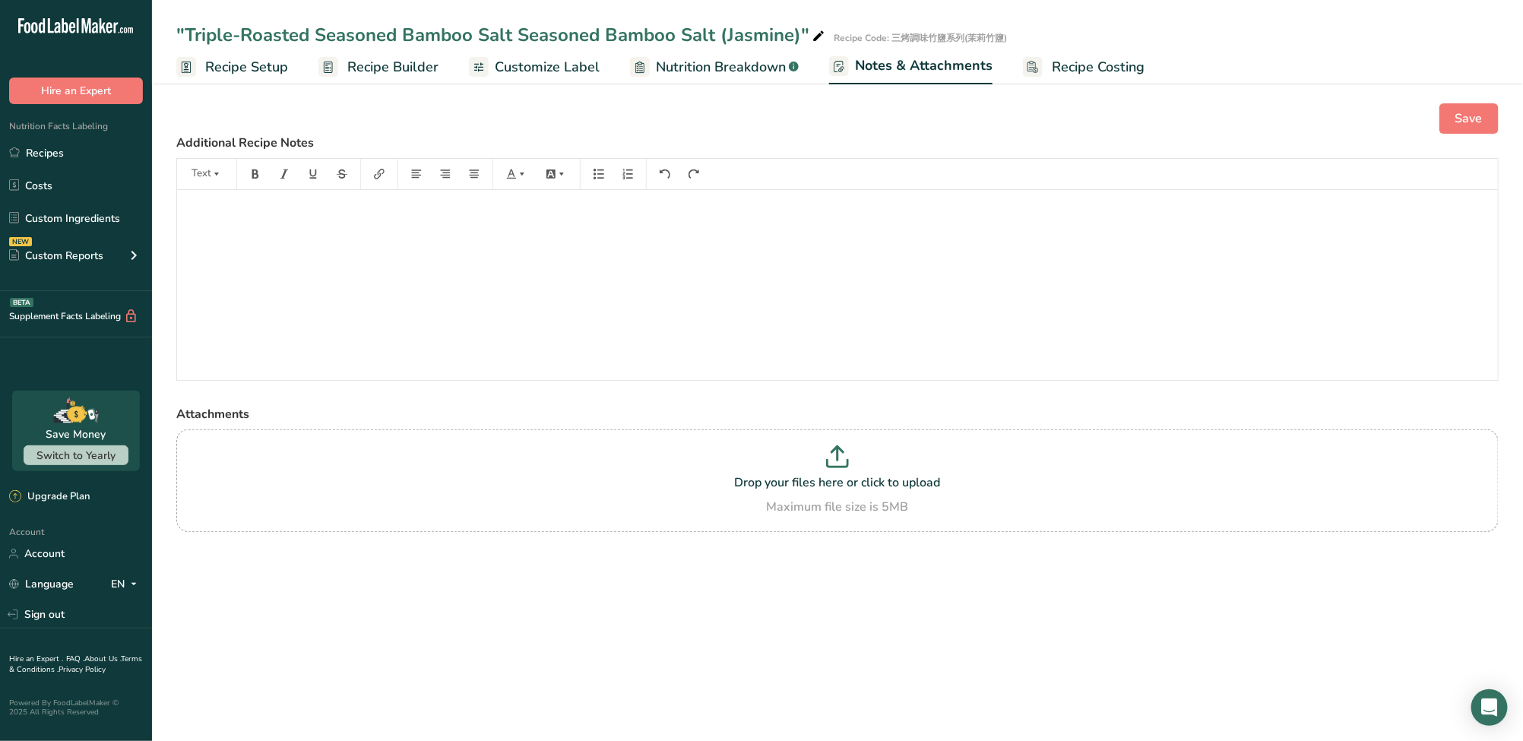
click at [717, 75] on span "Nutrition Breakdown" at bounding box center [721, 67] width 130 height 21
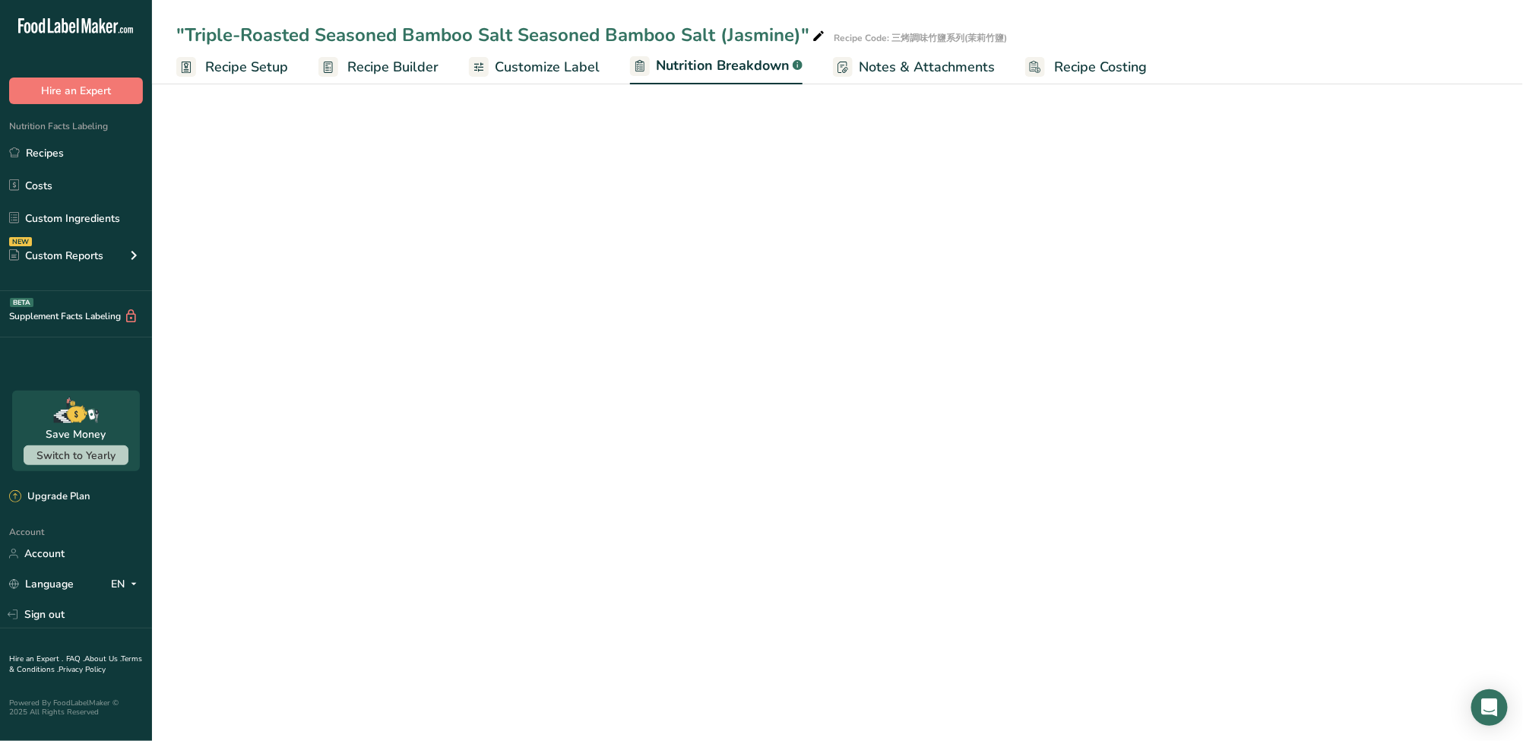
select select "Calories"
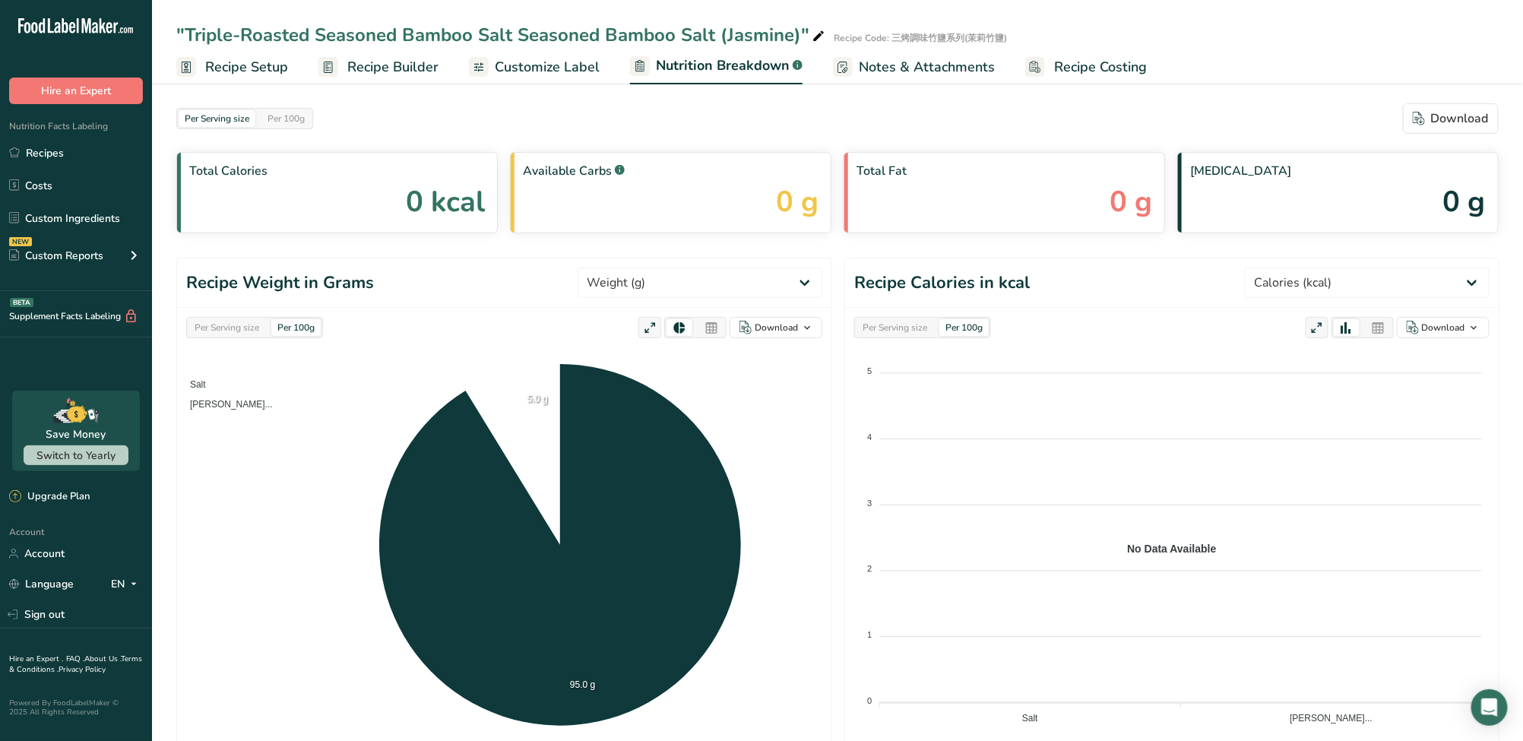
click at [563, 63] on span "Customize Label" at bounding box center [547, 67] width 105 height 21
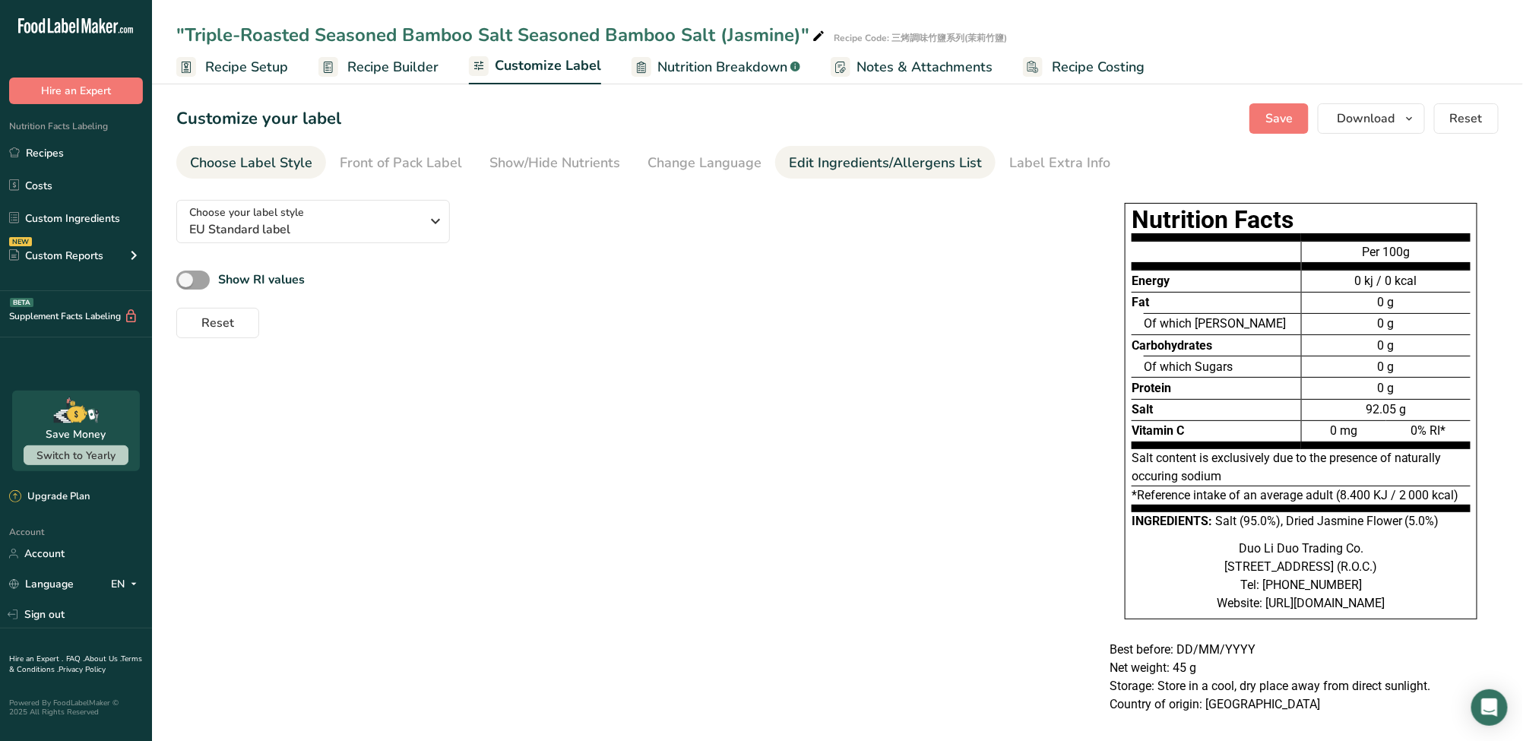
click at [840, 163] on div "Edit Ingredients/Allergens List" at bounding box center [885, 163] width 193 height 21
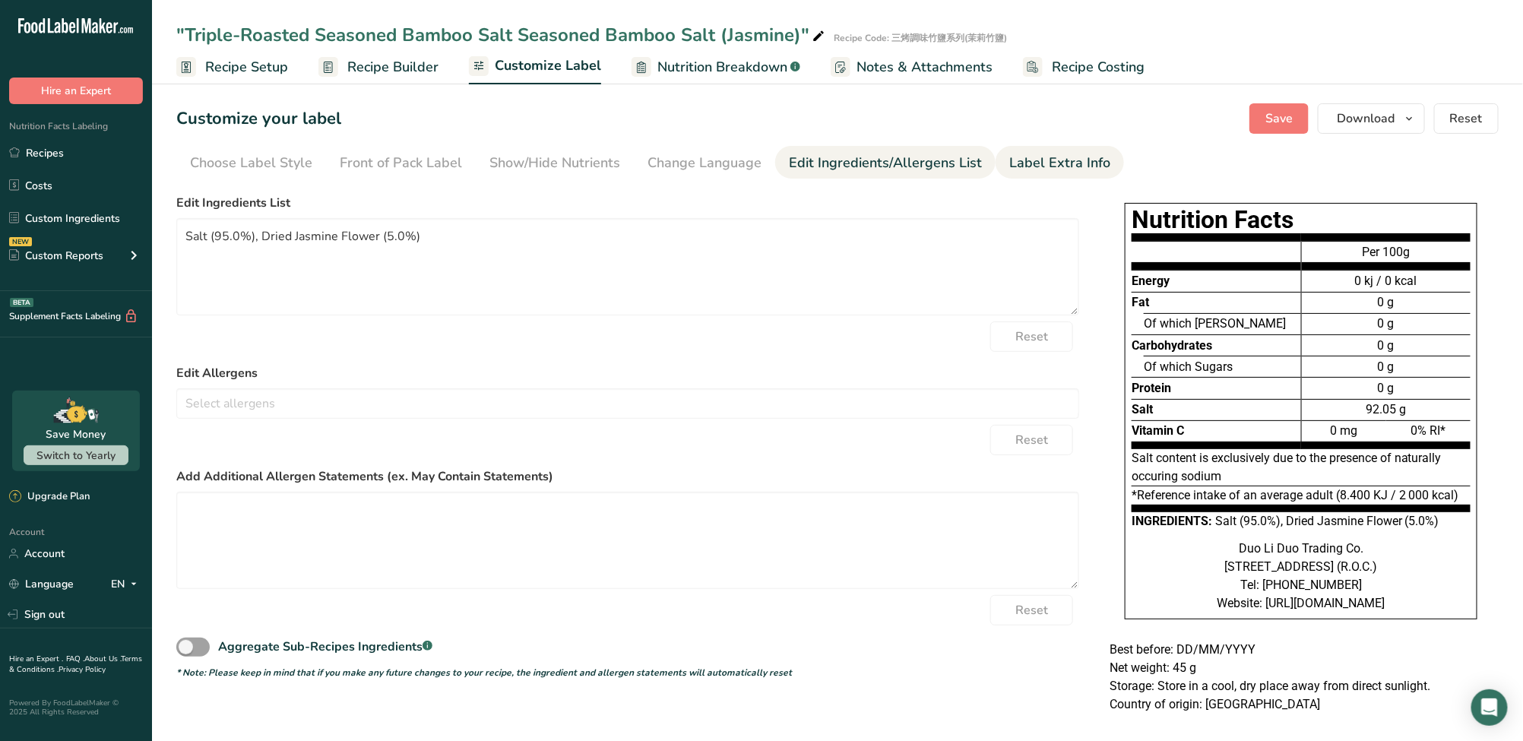
click at [1023, 165] on div "Label Extra Info" at bounding box center [1059, 163] width 101 height 21
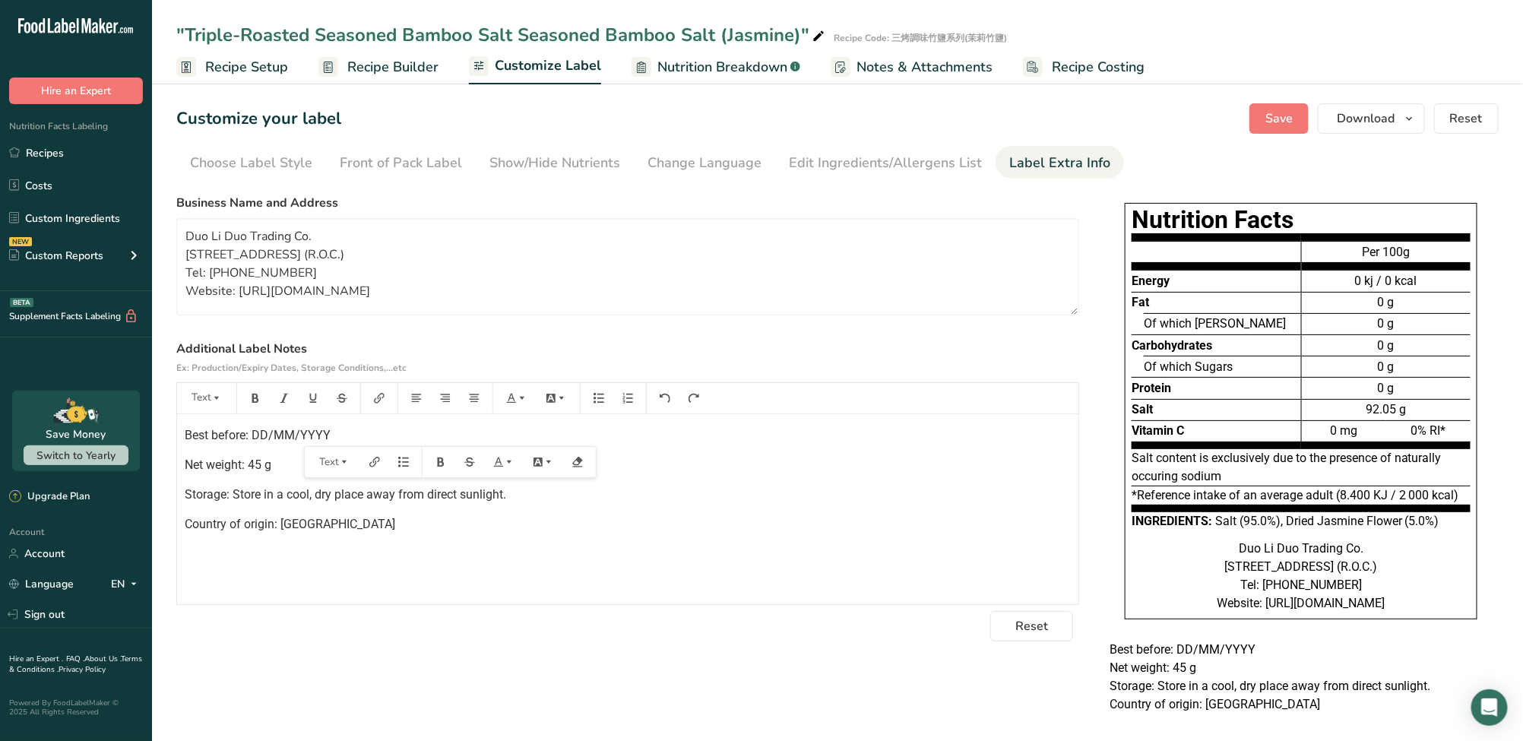
drag, startPoint x: 337, startPoint y: 434, endPoint x: 299, endPoint y: 442, distance: 38.9
click at [299, 442] on p "Best before: DD/MM/YYYY" at bounding box center [628, 435] width 886 height 18
click at [253, 434] on span "Best before: DD/MM/" at bounding box center [242, 435] width 115 height 14
drag, startPoint x: 346, startPoint y: 437, endPoint x: 329, endPoint y: 437, distance: 16.7
click at [329, 437] on p "Best before: YYYY DD/MM/" at bounding box center [628, 435] width 886 height 18
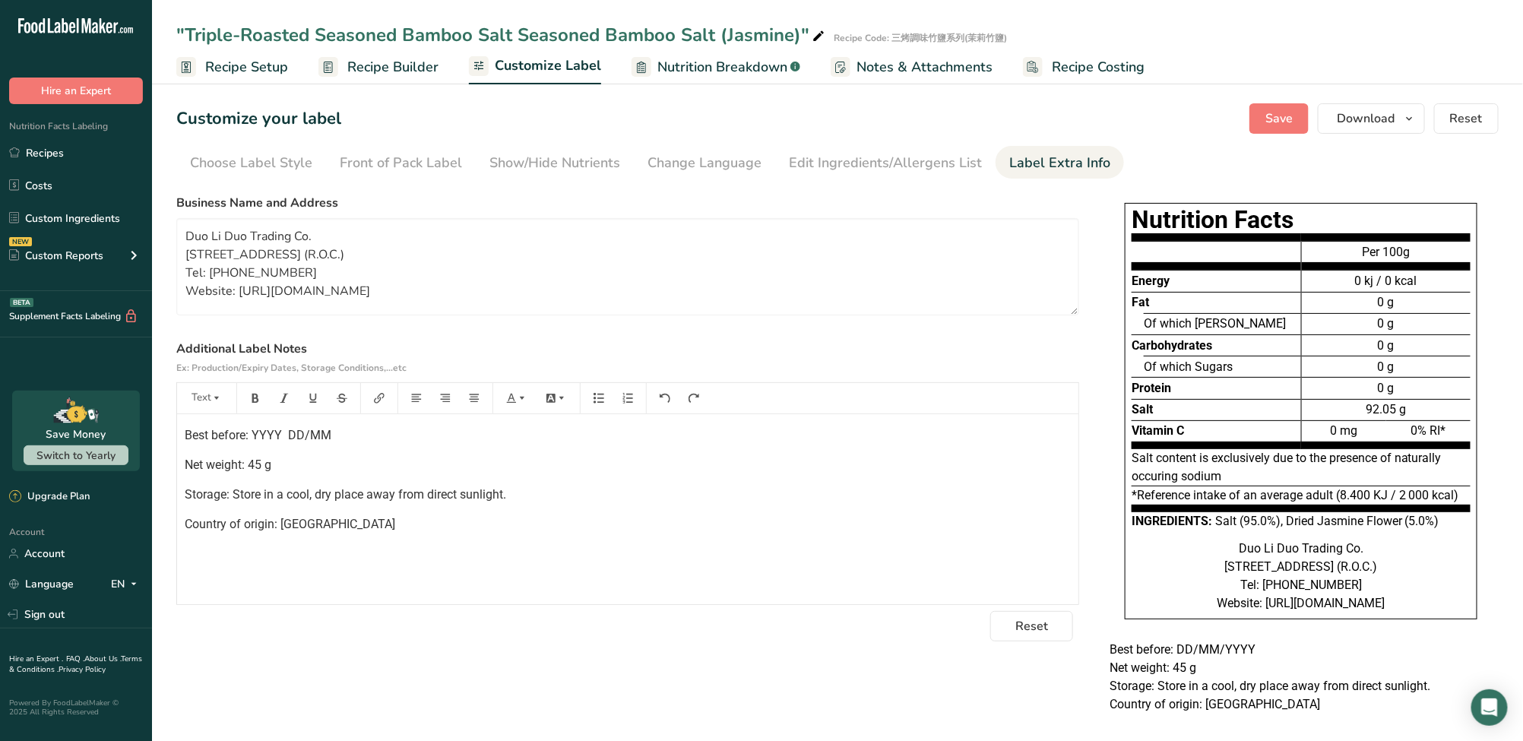
click at [285, 435] on span "Best before: YYYY DD/MM" at bounding box center [258, 435] width 147 height 14
drag, startPoint x: 288, startPoint y: 435, endPoint x: 280, endPoint y: 435, distance: 7.6
click at [280, 435] on span "Best before: YYYY DD/MM" at bounding box center [258, 435] width 147 height 14
drag, startPoint x: 309, startPoint y: 435, endPoint x: 357, endPoint y: 435, distance: 47.9
click at [357, 435] on p "Best before: YYYY/DD/MM" at bounding box center [628, 435] width 886 height 18
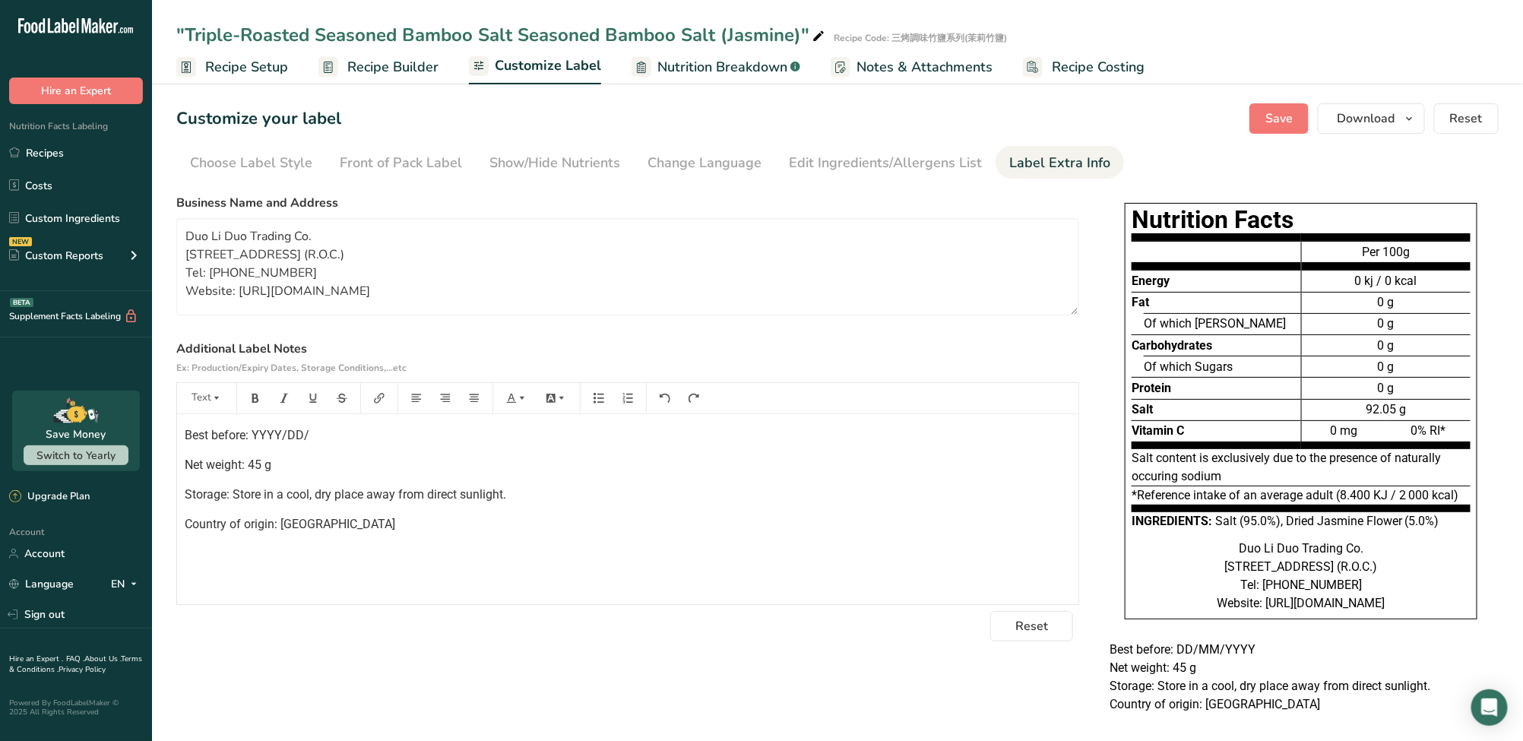
click at [289, 432] on span "Best before: YYYY/DD/" at bounding box center [247, 435] width 125 height 14
drag, startPoint x: 343, startPoint y: 434, endPoint x: 325, endPoint y: 435, distance: 18.3
click at [325, 435] on p "Best before: YYYY/MMDD/" at bounding box center [628, 435] width 886 height 18
click at [305, 435] on span "Best before: YYYY/MMDD" at bounding box center [255, 435] width 141 height 14
drag, startPoint x: 380, startPoint y: 432, endPoint x: 252, endPoint y: 435, distance: 127.7
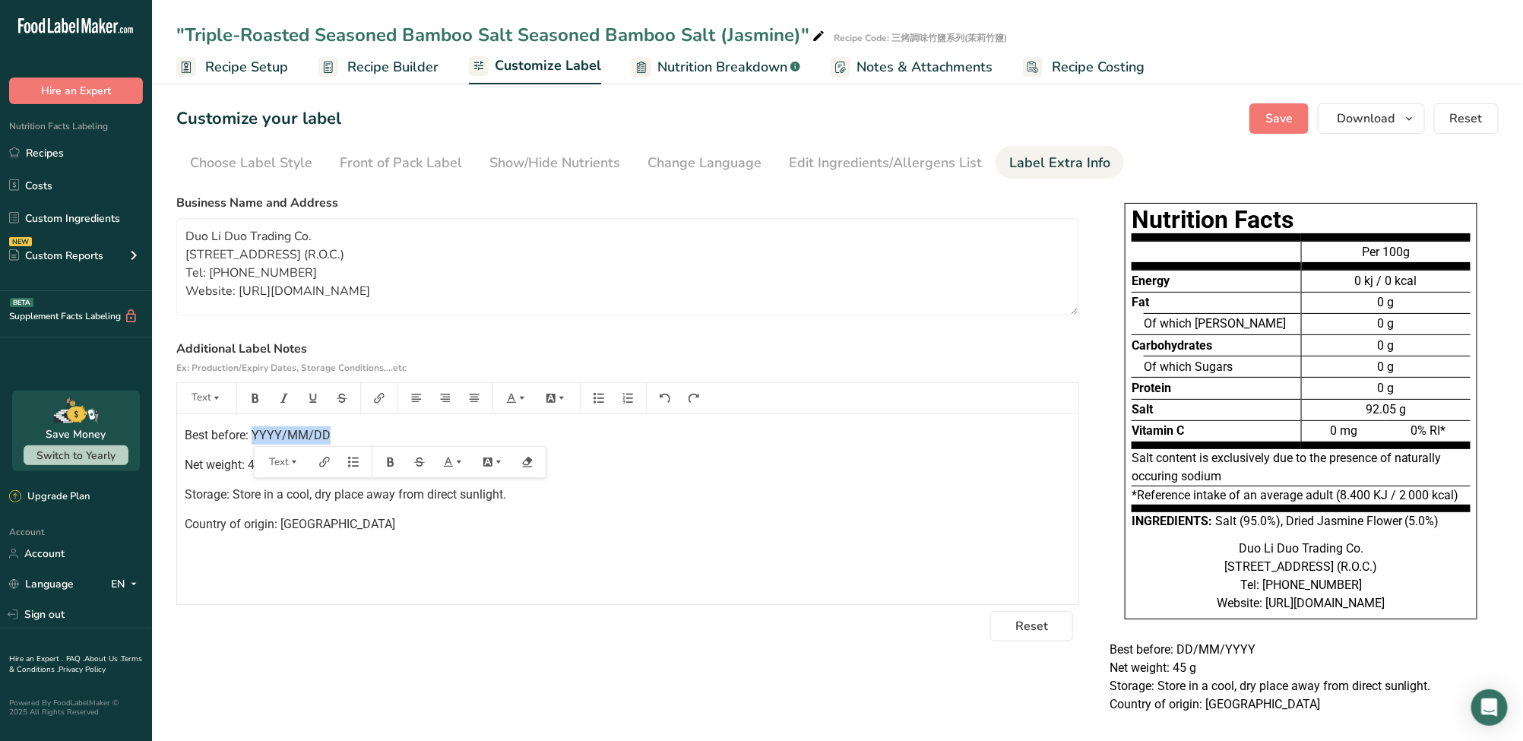
click at [252, 435] on p "Best before: YYYY/MM/DD" at bounding box center [628, 435] width 886 height 18
copy span "YYYY/MM/DD"
click at [1279, 121] on span "Save" at bounding box center [1278, 118] width 27 height 18
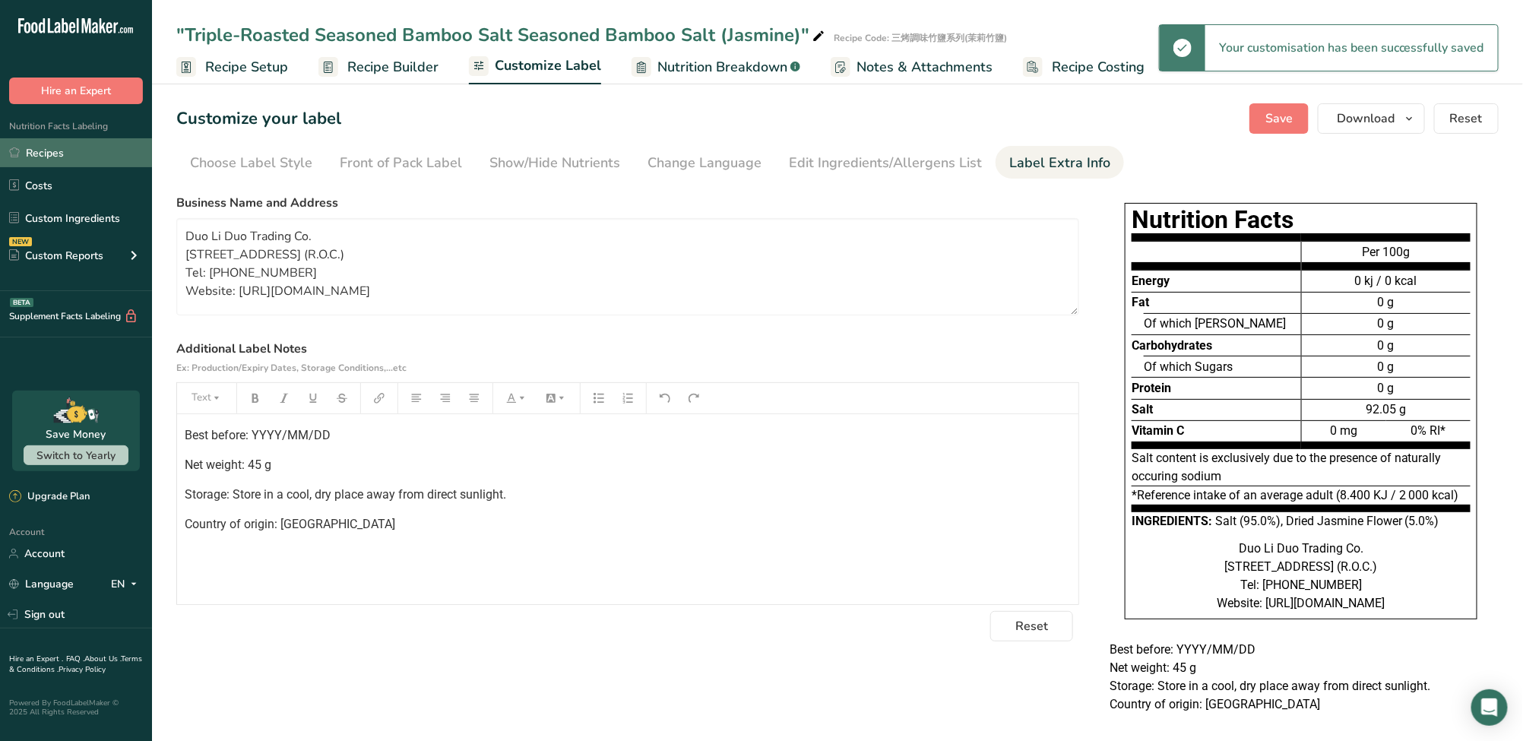
click at [87, 155] on link "Recipes" at bounding box center [76, 152] width 152 height 29
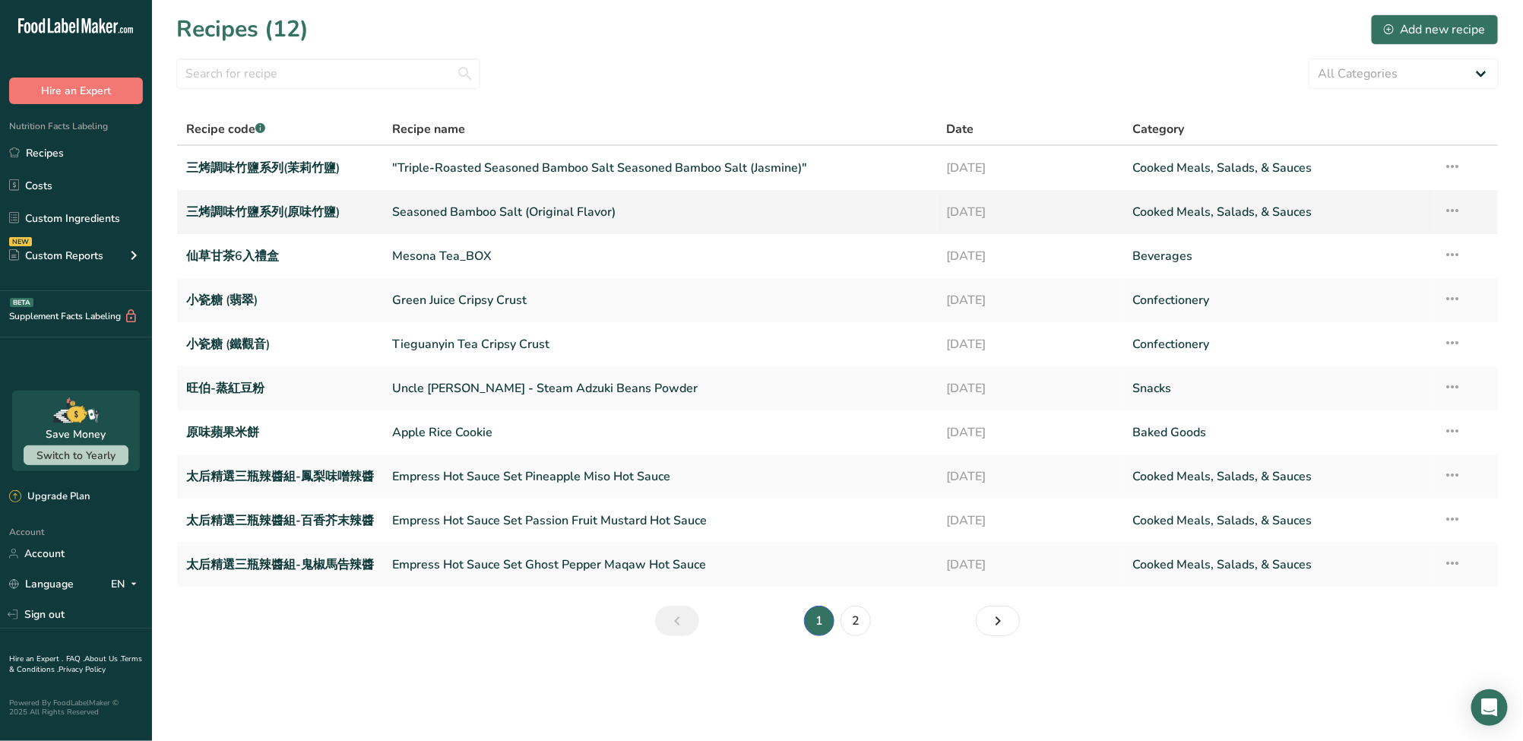
click at [609, 217] on link "Seasoned Bamboo Salt (Original Flavor)" at bounding box center [660, 212] width 536 height 32
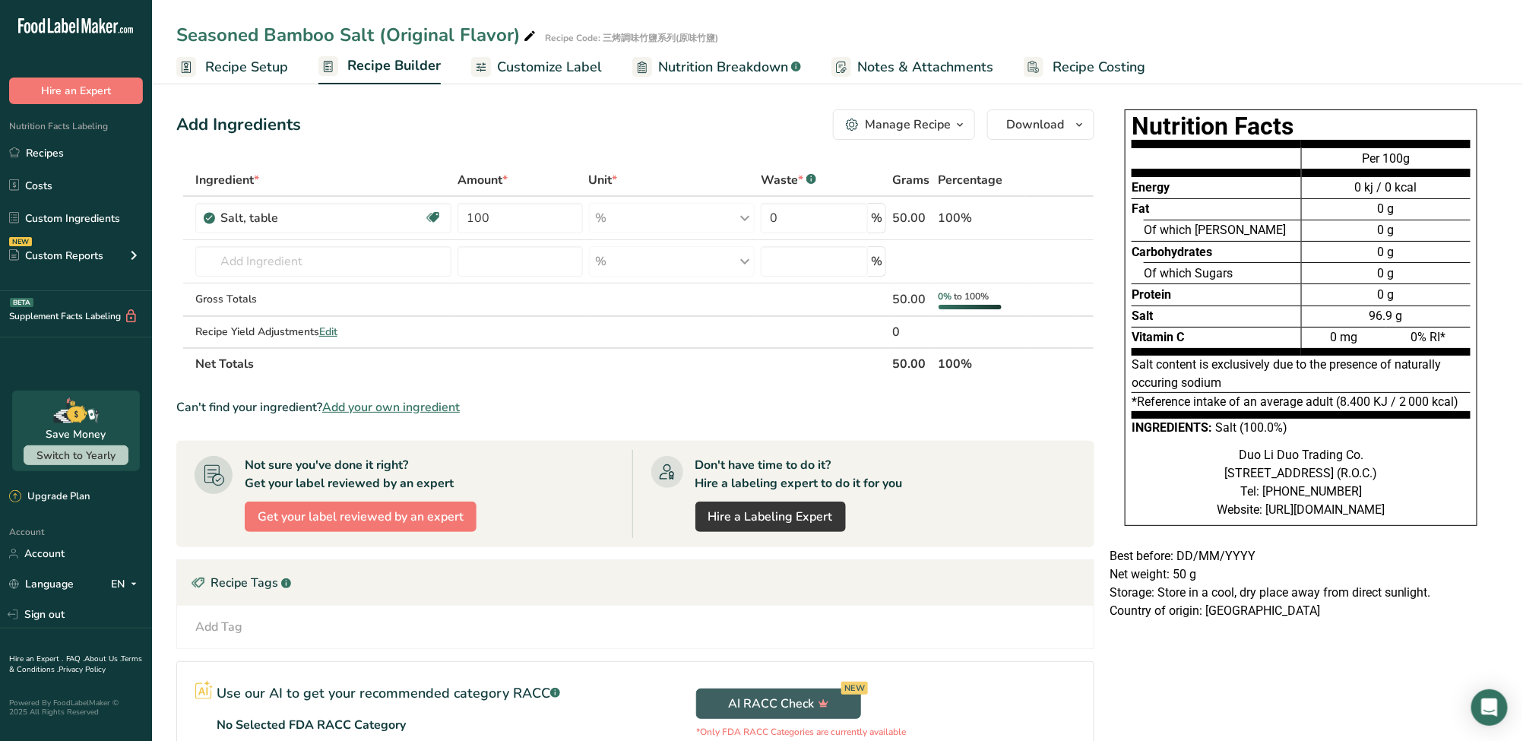
click at [248, 71] on span "Recipe Setup" at bounding box center [246, 67] width 83 height 21
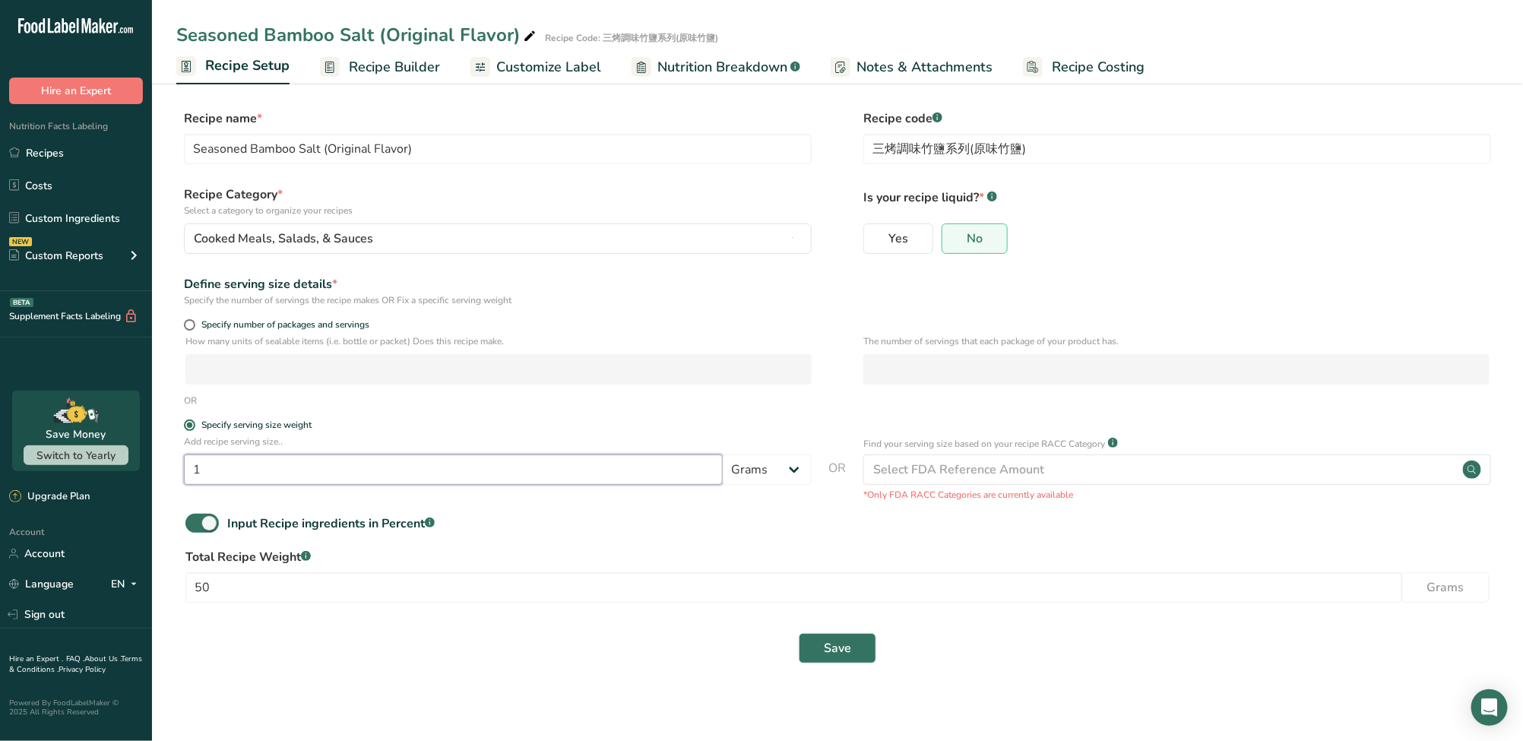
click at [266, 473] on input "1" at bounding box center [453, 469] width 539 height 30
type input "100"
click at [858, 652] on button "Save" at bounding box center [837, 648] width 77 height 30
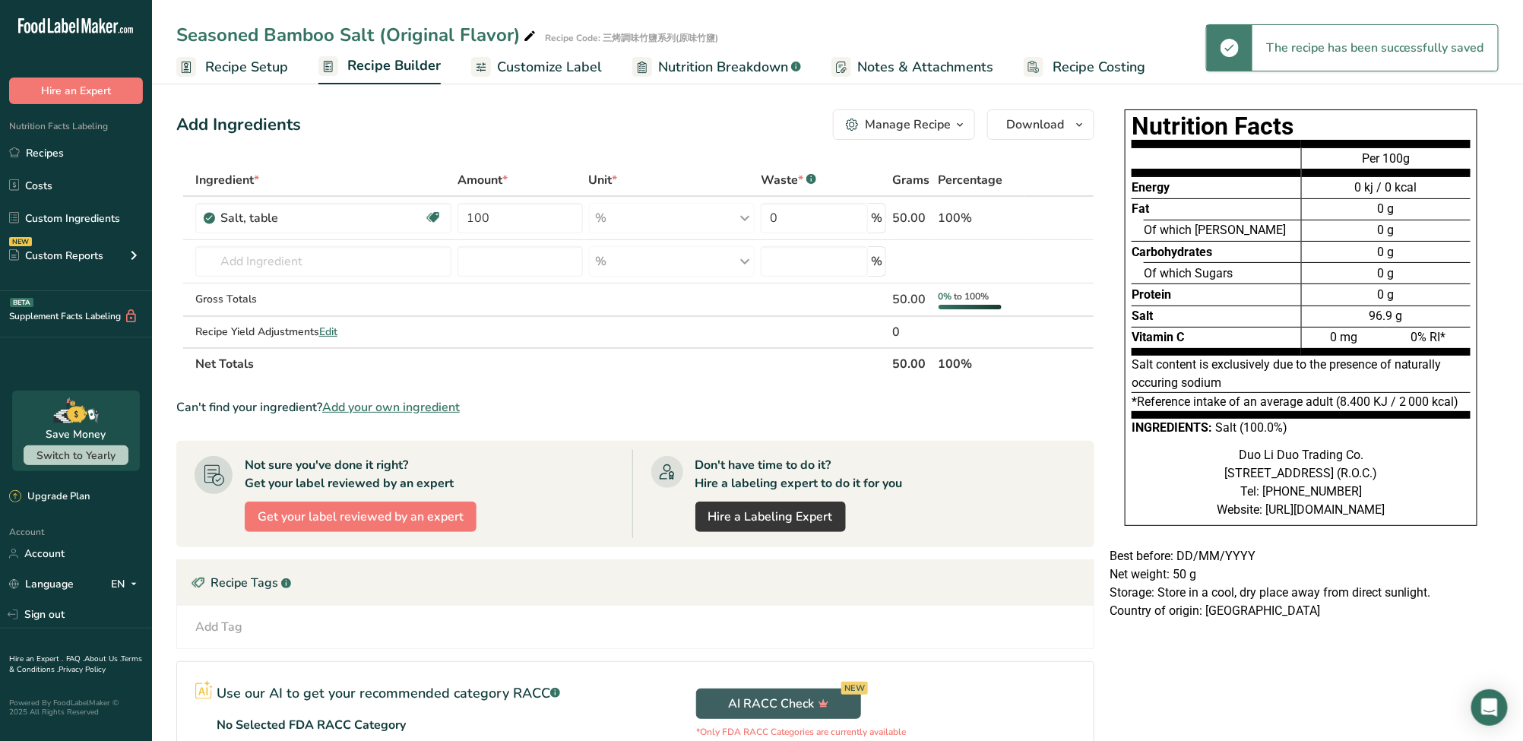
click at [550, 75] on span "Customize Label" at bounding box center [549, 67] width 105 height 21
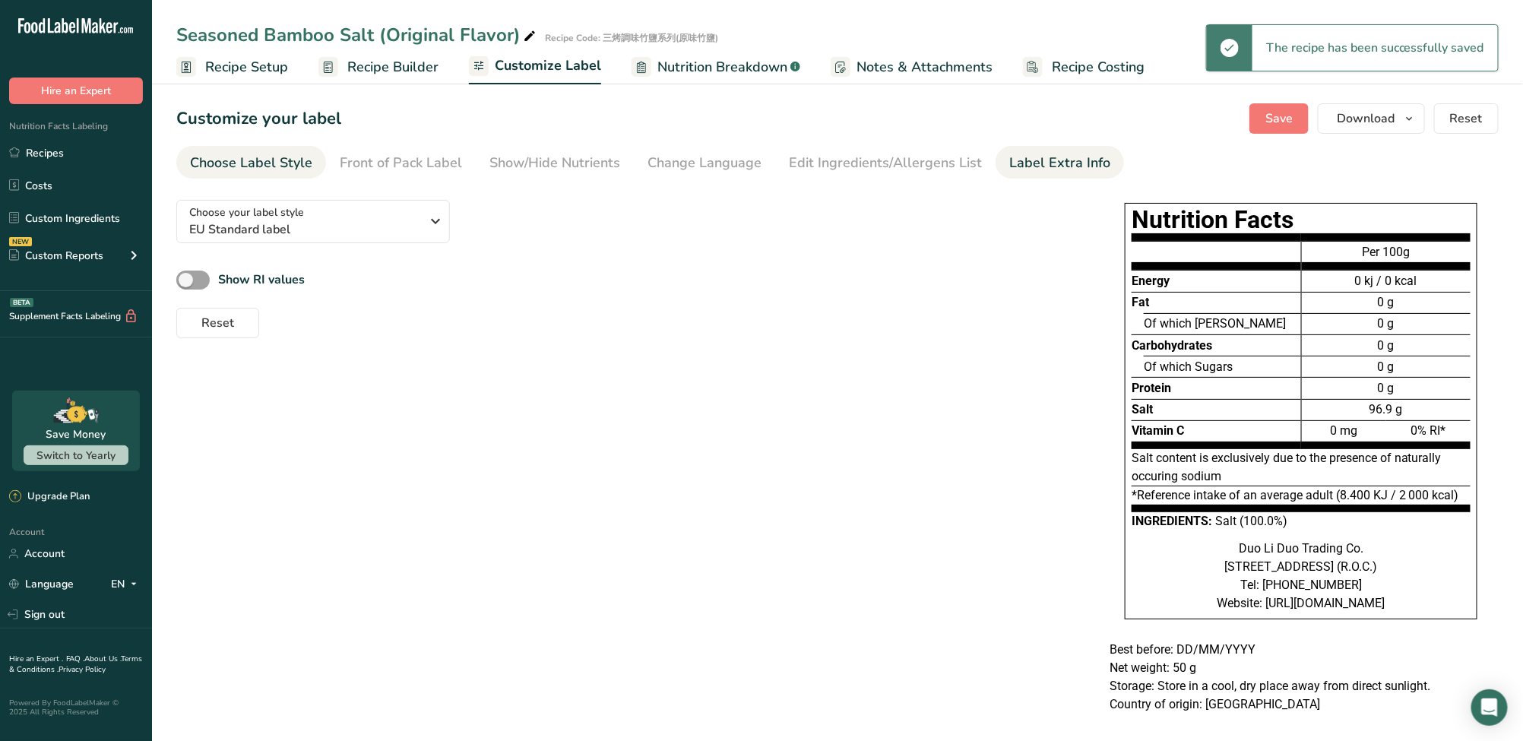
click at [1072, 169] on div "Label Extra Info" at bounding box center [1059, 163] width 101 height 21
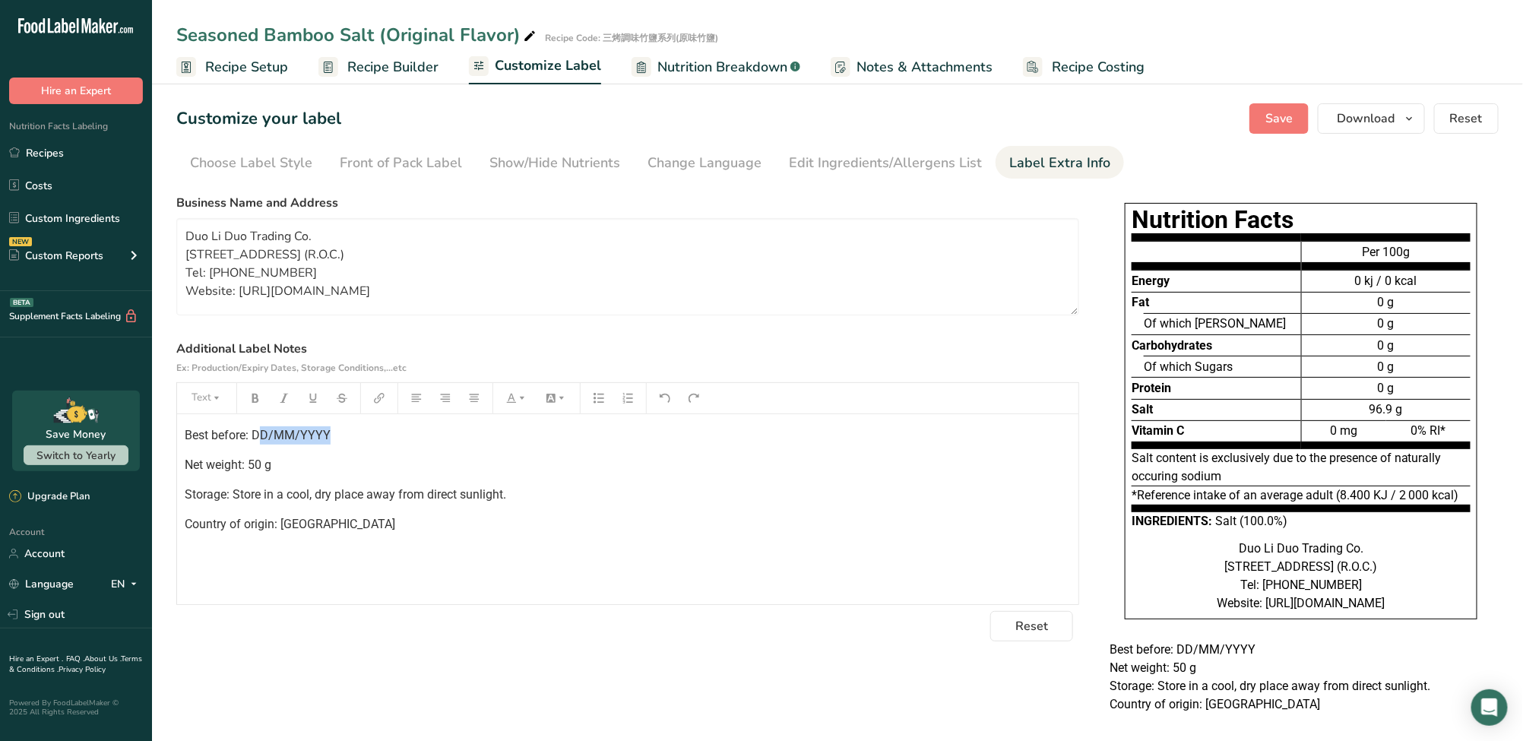
drag, startPoint x: 257, startPoint y: 438, endPoint x: 373, endPoint y: 438, distance: 116.2
click at [373, 438] on p "Best before: DD/MM/YYYY" at bounding box center [628, 435] width 886 height 18
drag, startPoint x: 249, startPoint y: 436, endPoint x: 361, endPoint y: 435, distance: 111.7
click at [424, 441] on p "Best before: DD/MM/YYYY" at bounding box center [628, 435] width 886 height 18
click at [328, 438] on span "Best before: DD/MM/YYYY" at bounding box center [258, 435] width 146 height 14
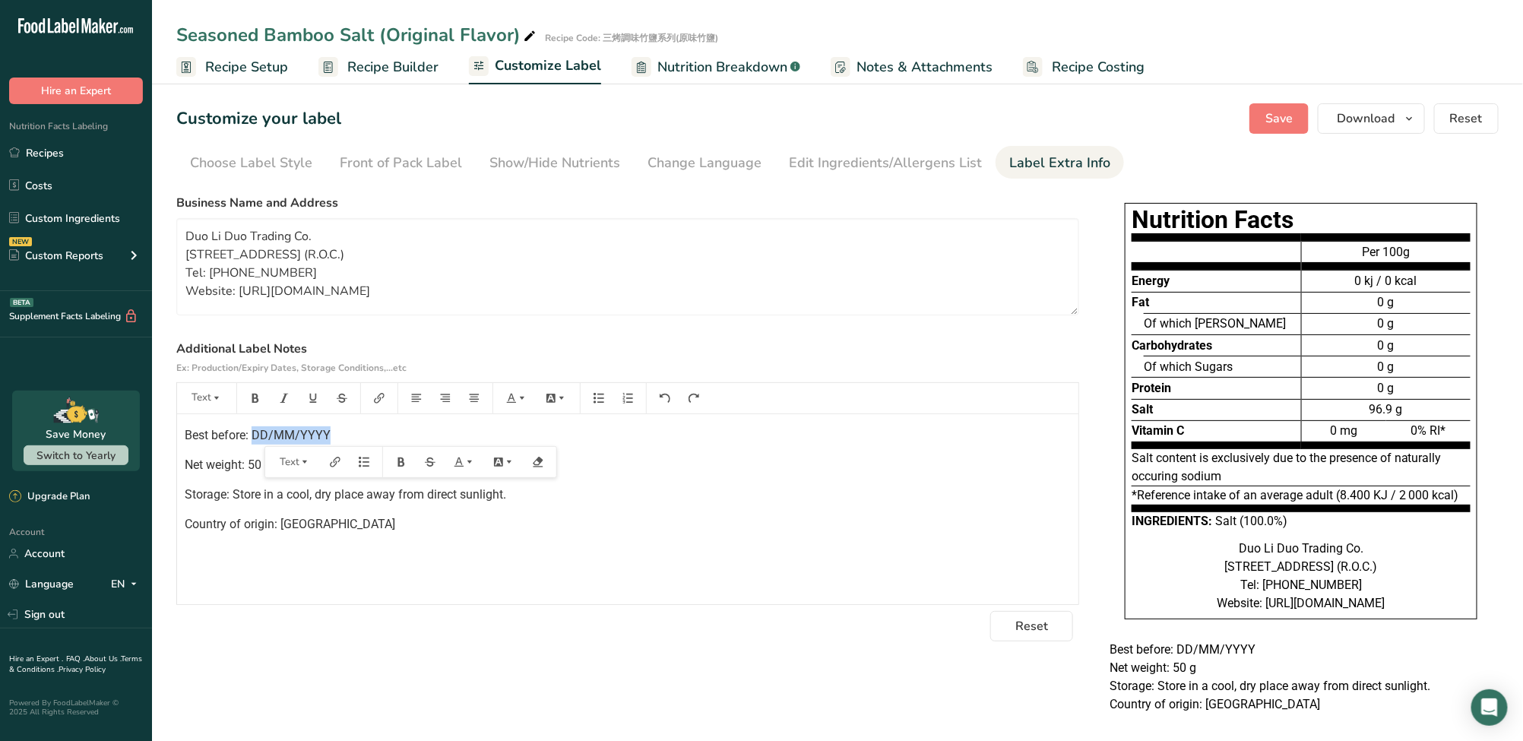
drag, startPoint x: 353, startPoint y: 433, endPoint x: 252, endPoint y: 435, distance: 101.1
click at [252, 435] on p "Best before: DD/MM/YYYY" at bounding box center [628, 435] width 886 height 18
click at [1301, 118] on button "Save" at bounding box center [1278, 118] width 59 height 30
click at [1261, 117] on button "Save" at bounding box center [1278, 118] width 59 height 30
click at [49, 151] on link "Recipes" at bounding box center [76, 152] width 152 height 29
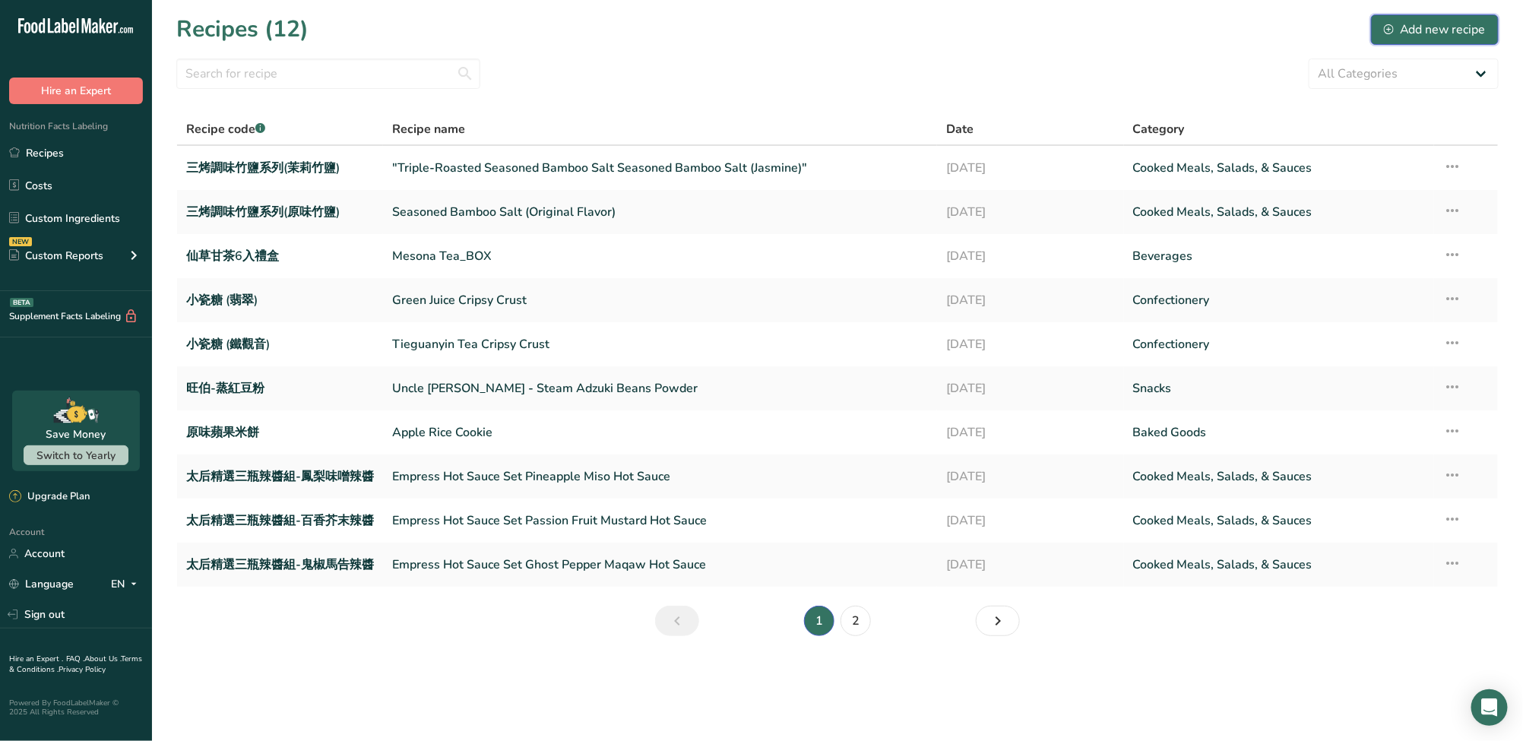
click at [1389, 34] on div "Add new recipe" at bounding box center [1435, 30] width 102 height 18
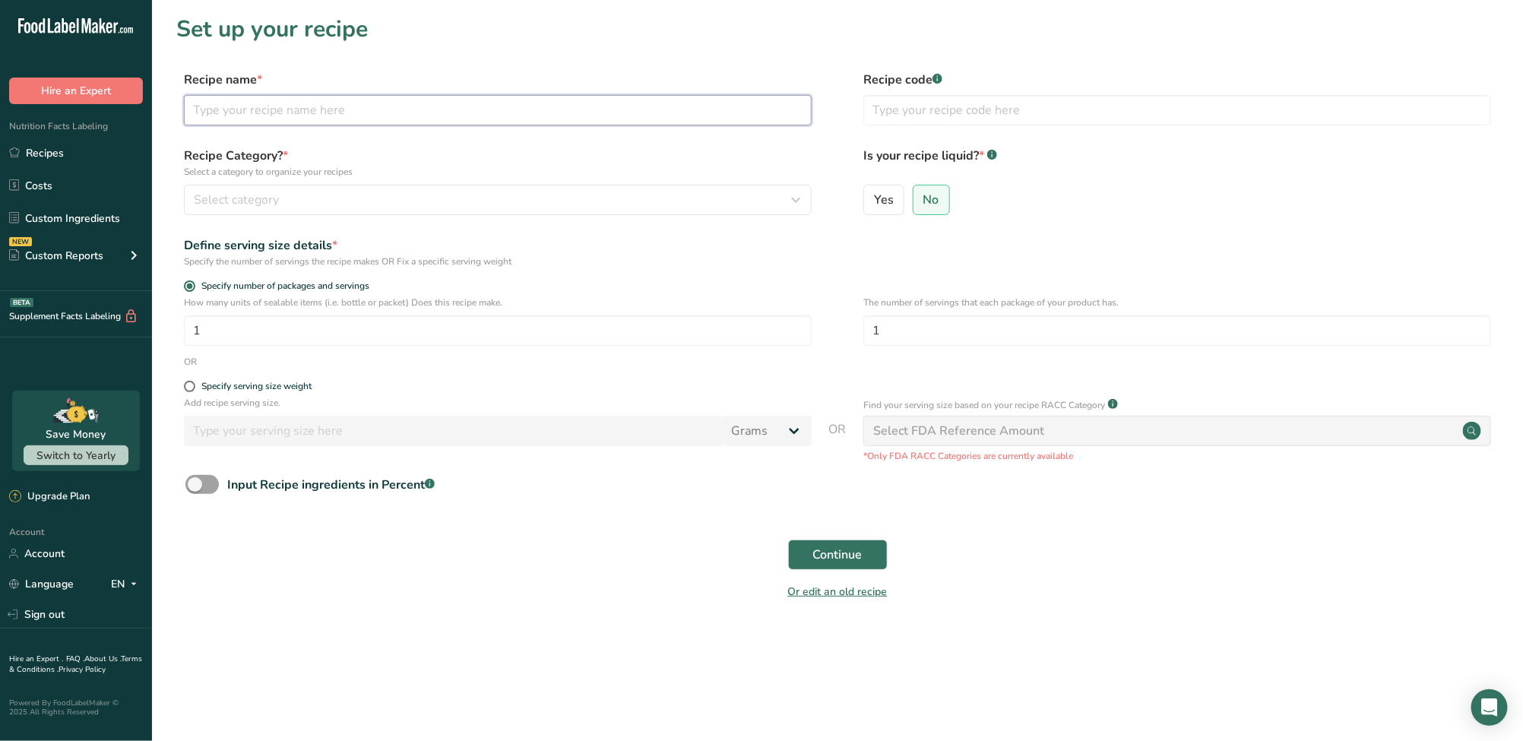
click at [316, 115] on input "text" at bounding box center [498, 110] width 628 height 30
paste input "Triple-Roasted Seasoned Bamboo Salt Seasoned Bamboo Salt (Maqaw)"
type input "Triple-Roasted Seasoned Bamboo Salt Seasoned Bamboo Salt (Maqaw)"
click at [909, 110] on input "text" at bounding box center [1177, 110] width 628 height 30
paste input "三烤調味竹鹽系列(馬告竹鹽)"
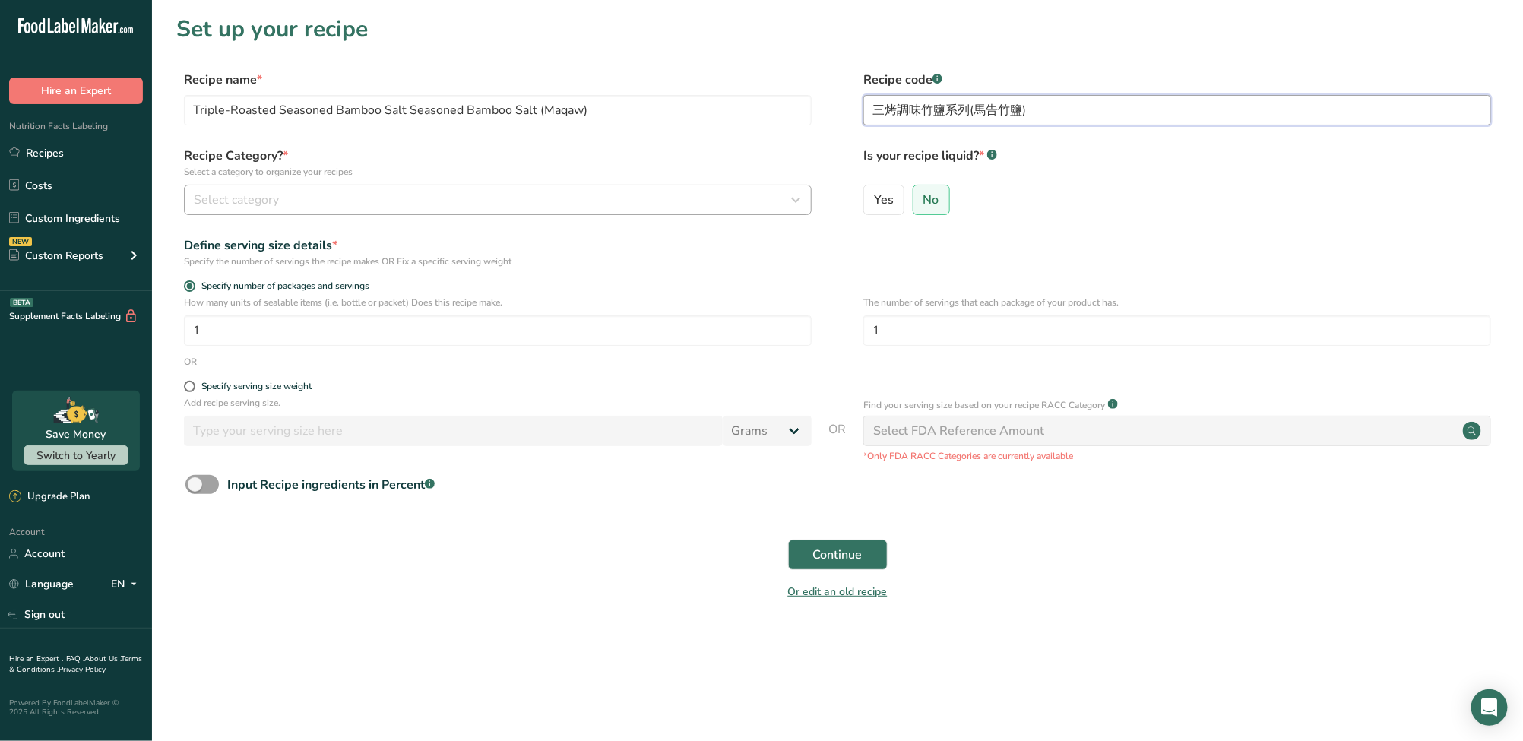
type input "三烤調味竹鹽系列(馬告竹鹽)"
click at [484, 186] on button "Select category" at bounding box center [498, 200] width 628 height 30
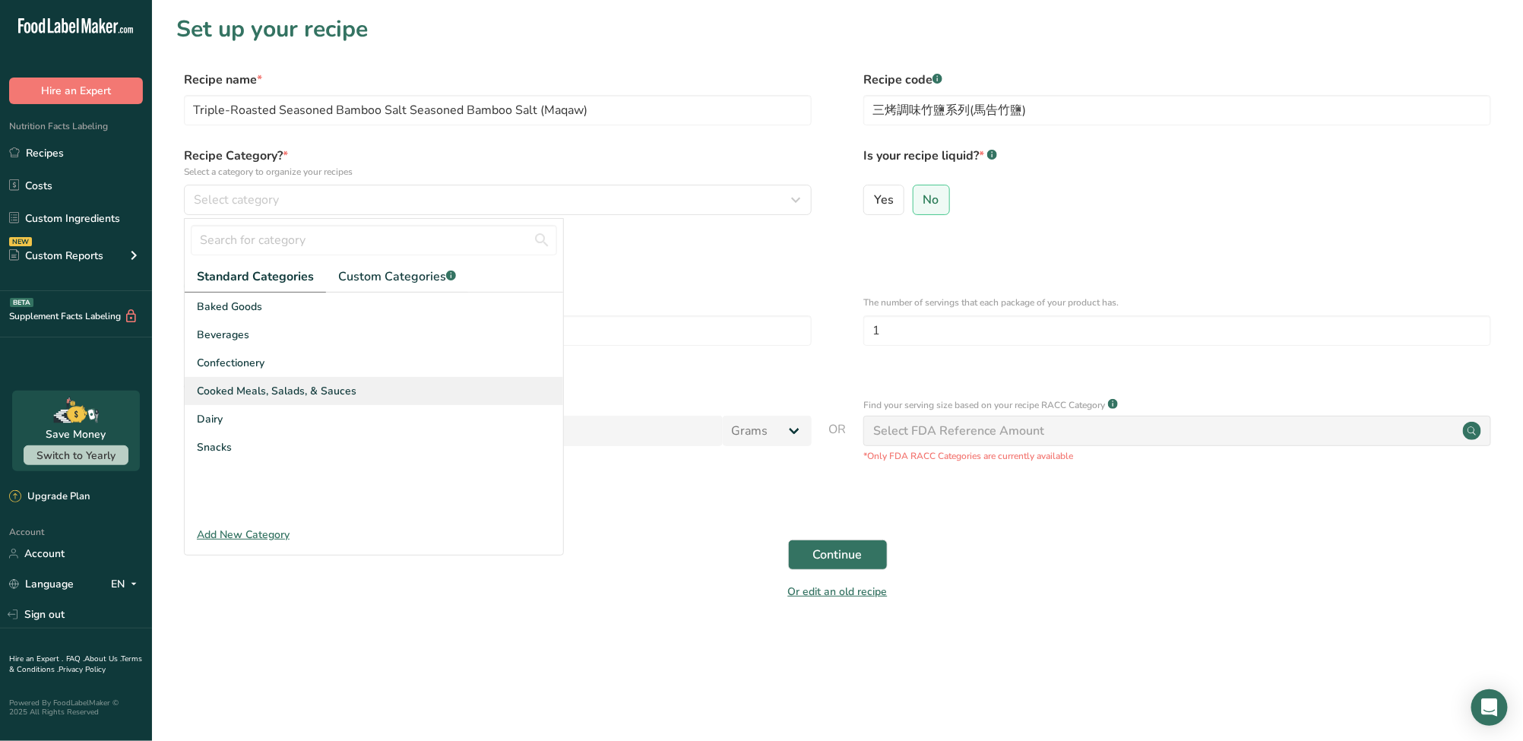
click at [290, 389] on span "Cooked Meals, Salads, & Sauces" at bounding box center [277, 391] width 160 height 16
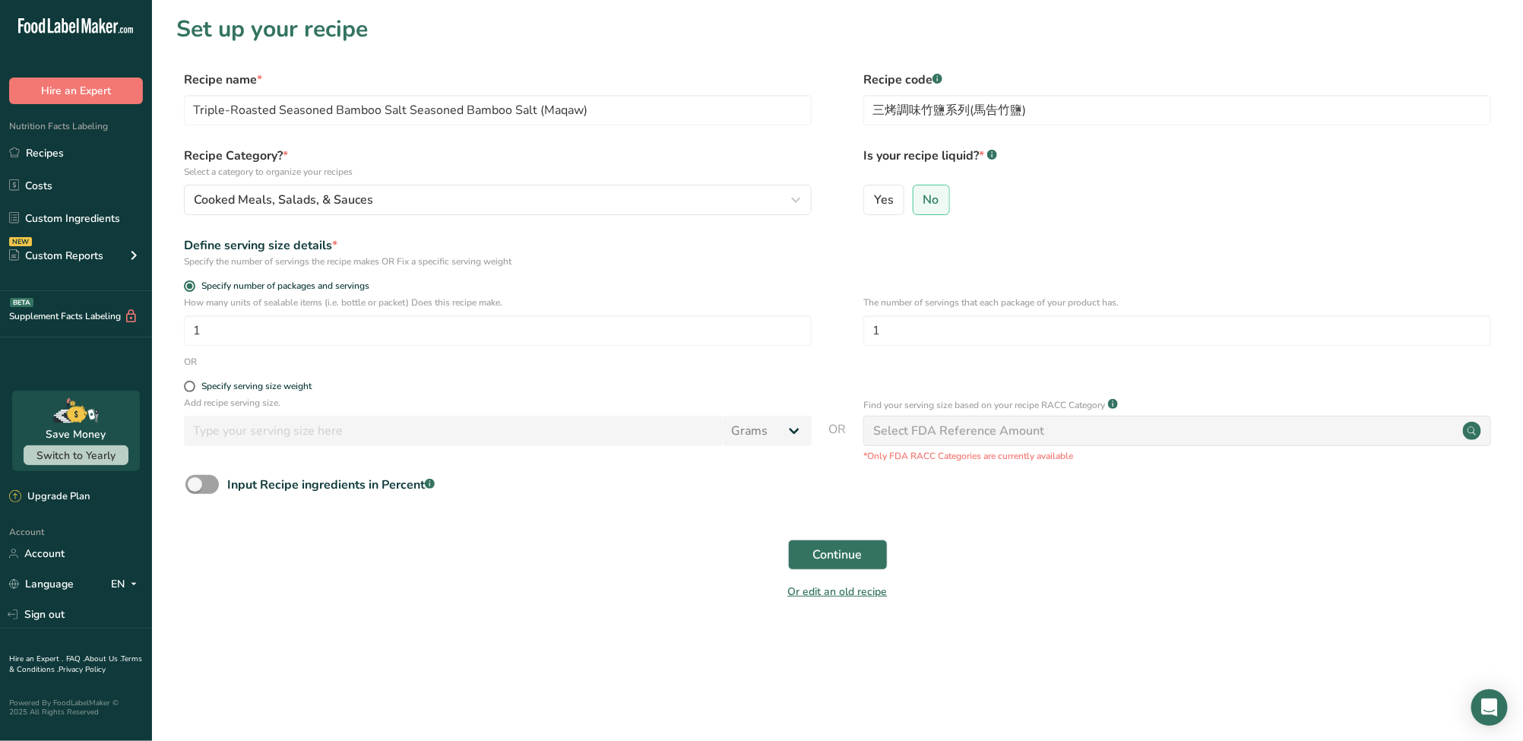
click at [192, 392] on label "Specify serving size weight" at bounding box center [498, 386] width 628 height 11
click at [192, 391] on input "Specify serving size weight" at bounding box center [189, 386] width 10 height 10
radio input "true"
radio input "false"
click at [221, 435] on input "number" at bounding box center [453, 431] width 539 height 30
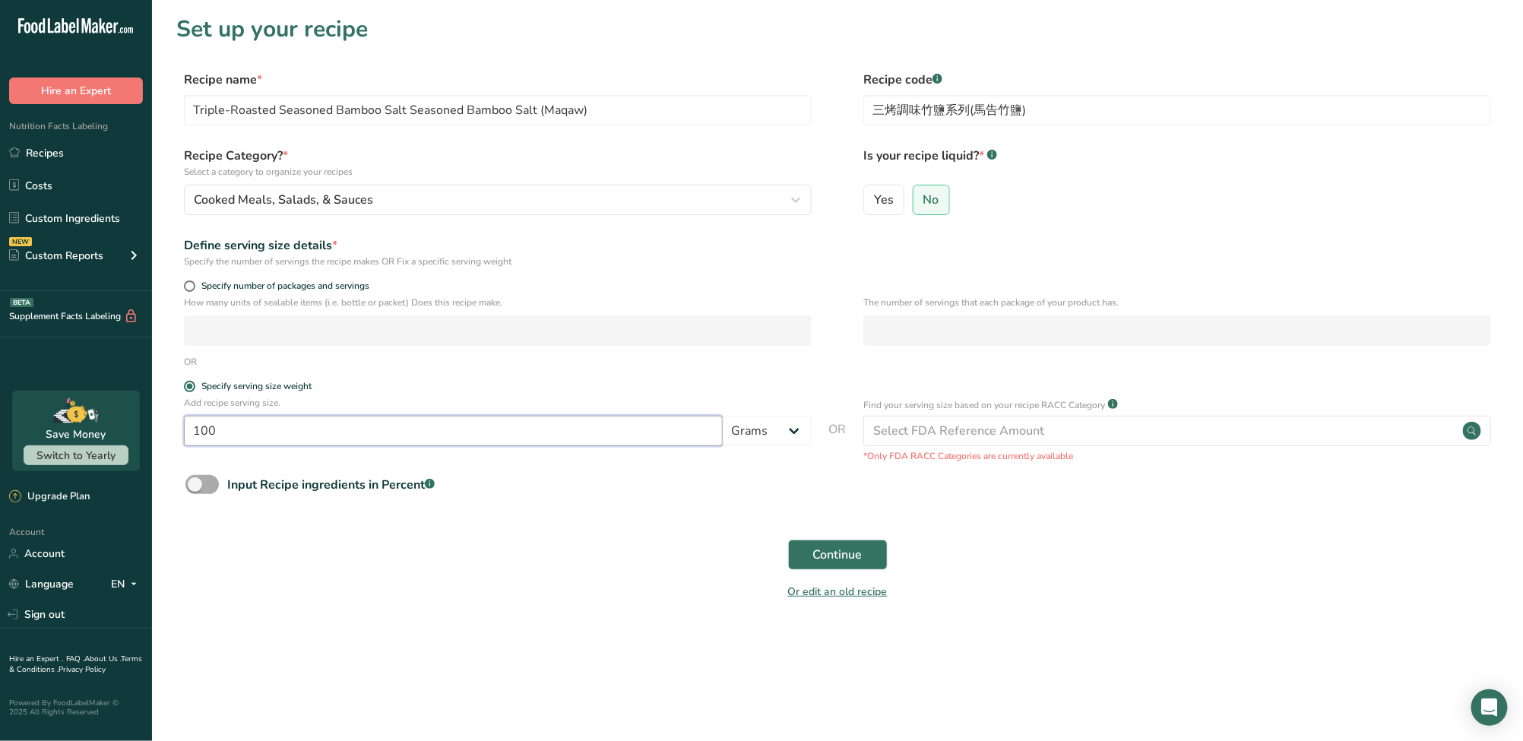
type input "100"
click at [207, 484] on span at bounding box center [201, 484] width 33 height 19
click at [195, 484] on input "Input Recipe ingredients in Percent .a-a{fill:#347362;}.b-a{fill:#fff;}" at bounding box center [190, 484] width 10 height 10
checkbox input "true"
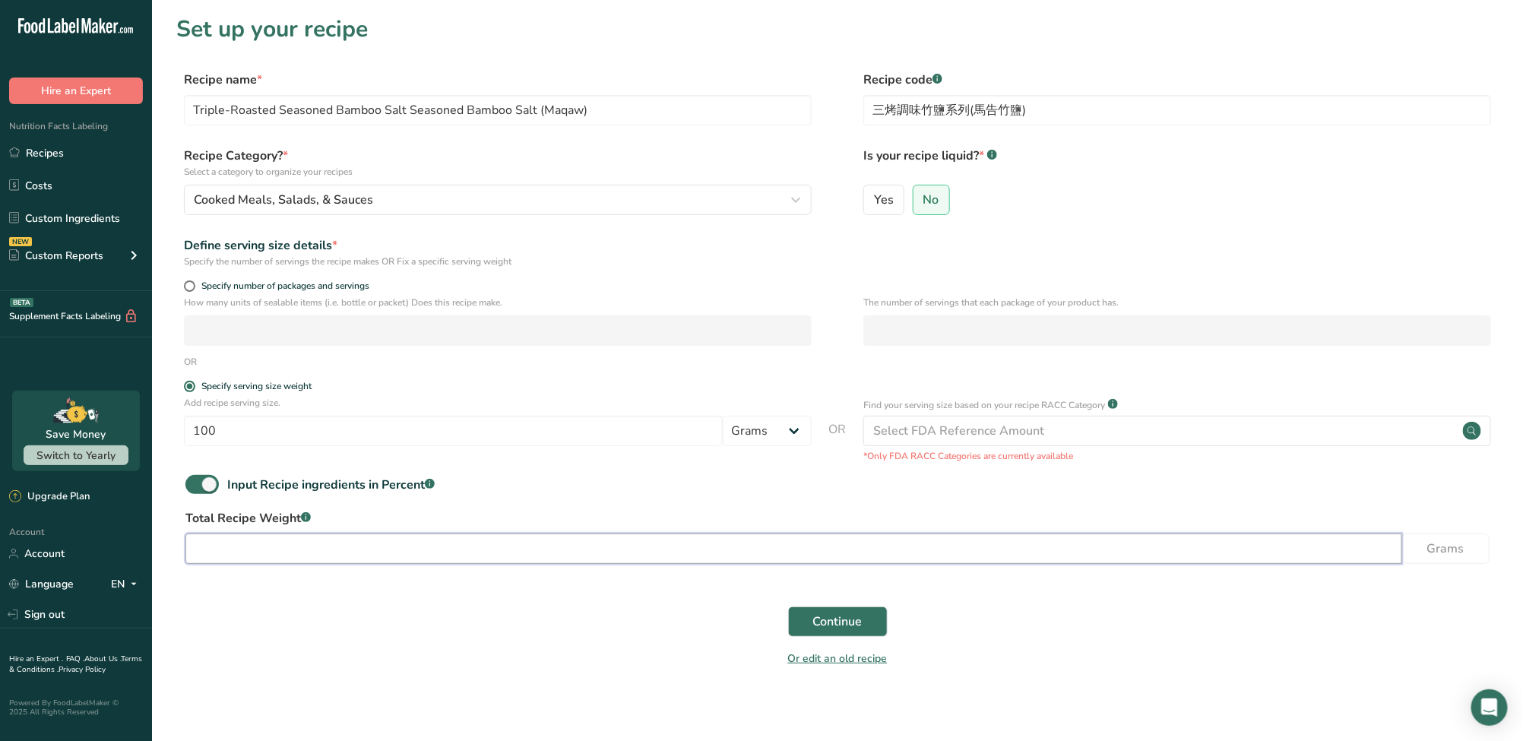
click at [296, 549] on input "number" at bounding box center [793, 548] width 1216 height 30
type input "45"
click at [821, 617] on span "Continue" at bounding box center [837, 621] width 49 height 18
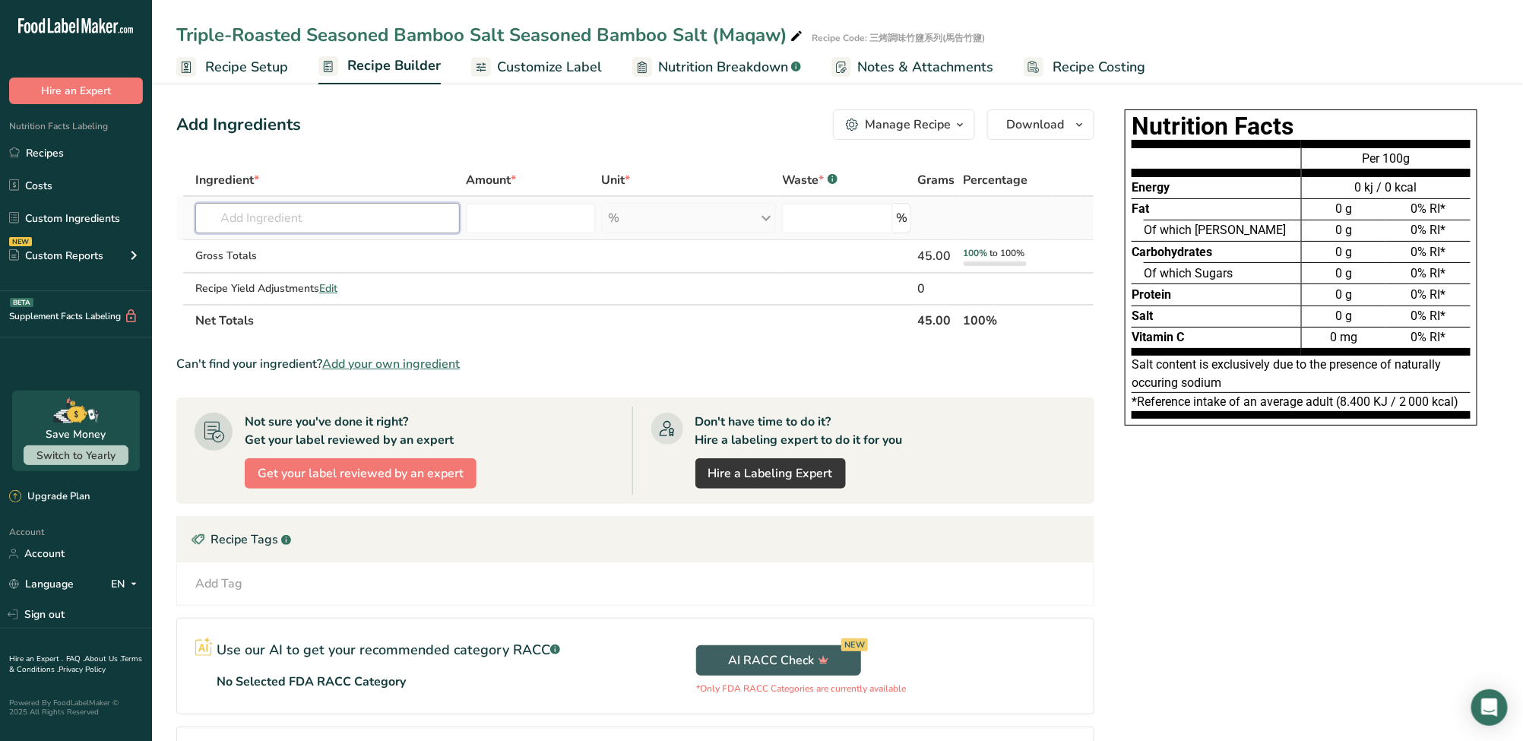
click at [319, 221] on input "text" at bounding box center [327, 218] width 264 height 30
paste input "Salt"
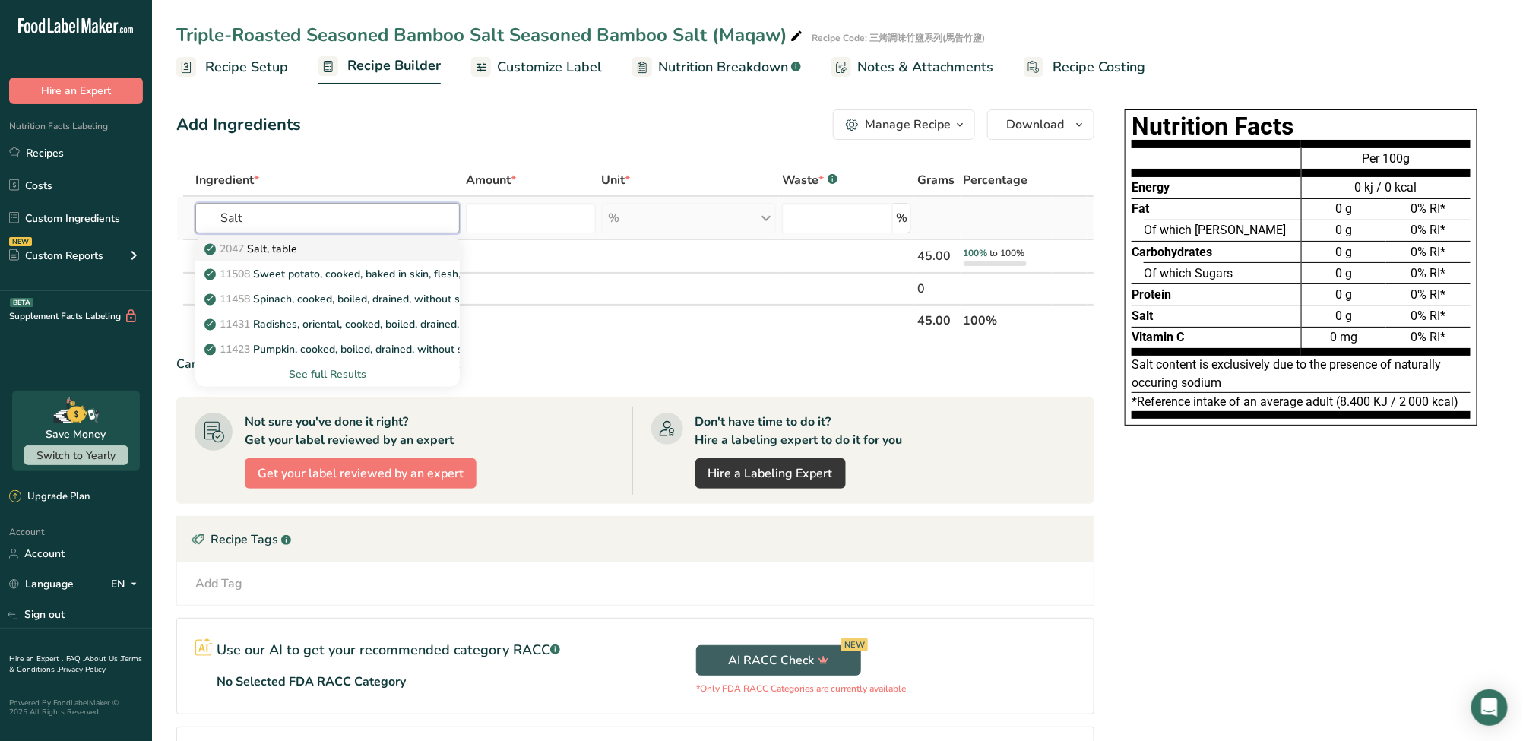
type input "Salt"
click at [318, 259] on link "2047 Salt, table" at bounding box center [327, 248] width 264 height 25
type input "Salt, table"
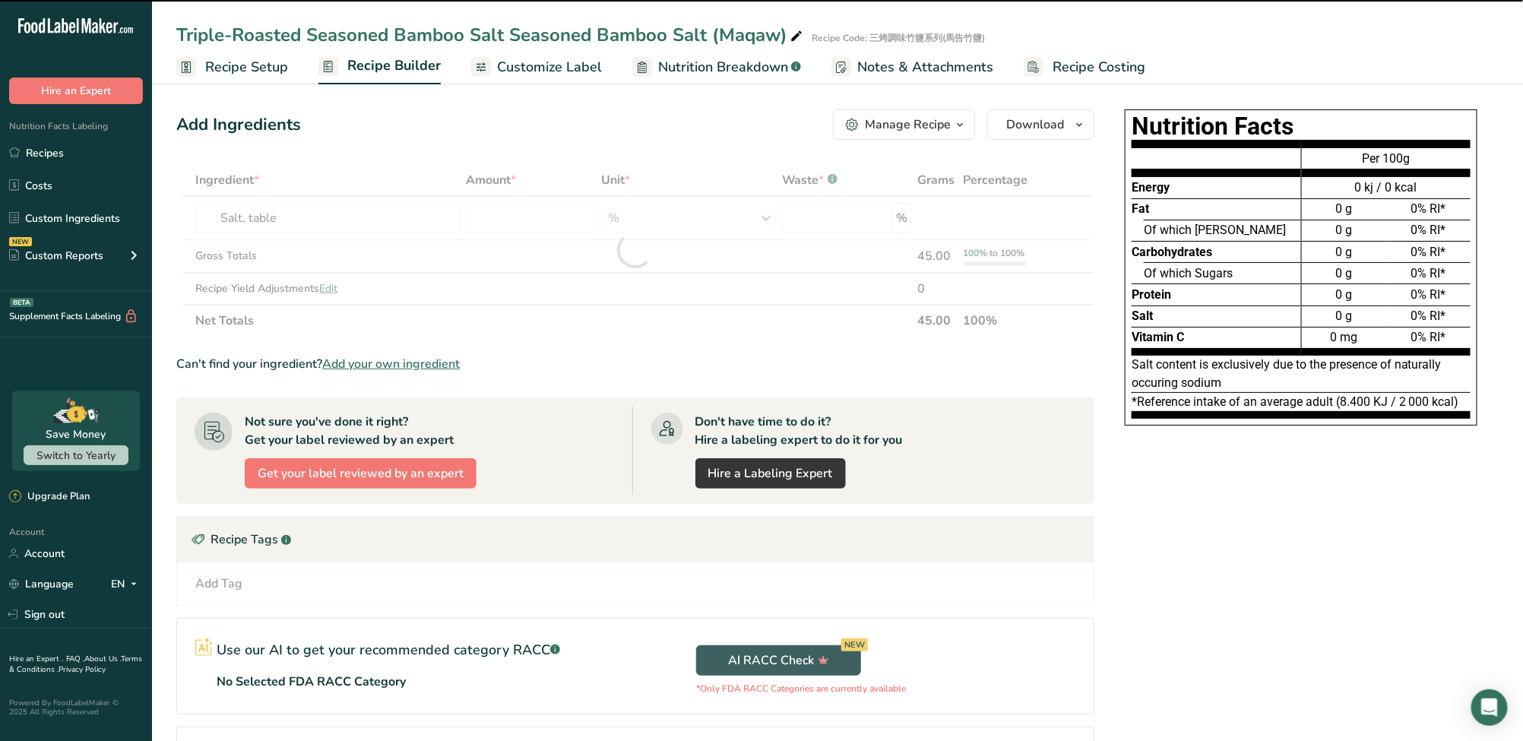
type input "0"
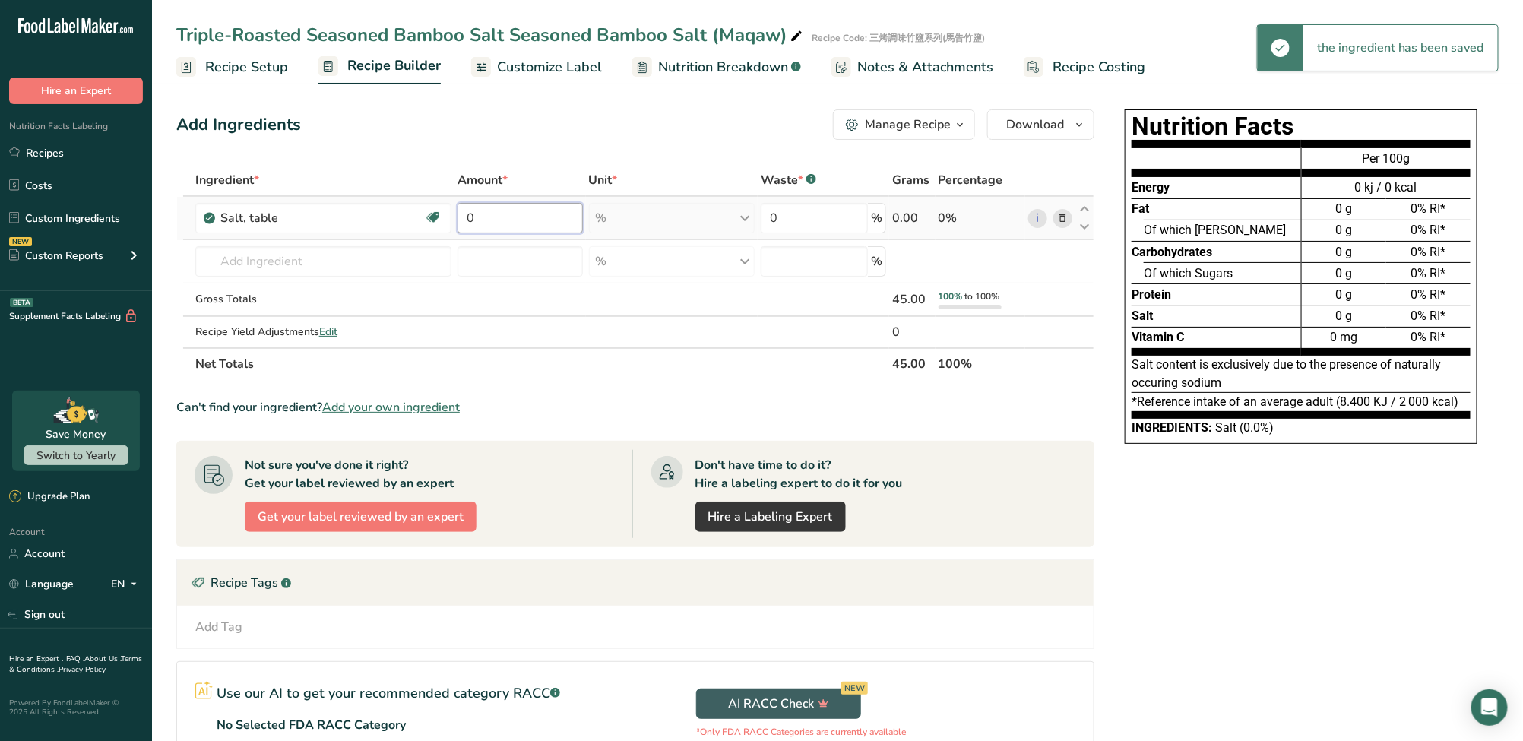
click at [506, 214] on input "0" at bounding box center [519, 218] width 125 height 30
type input "95"
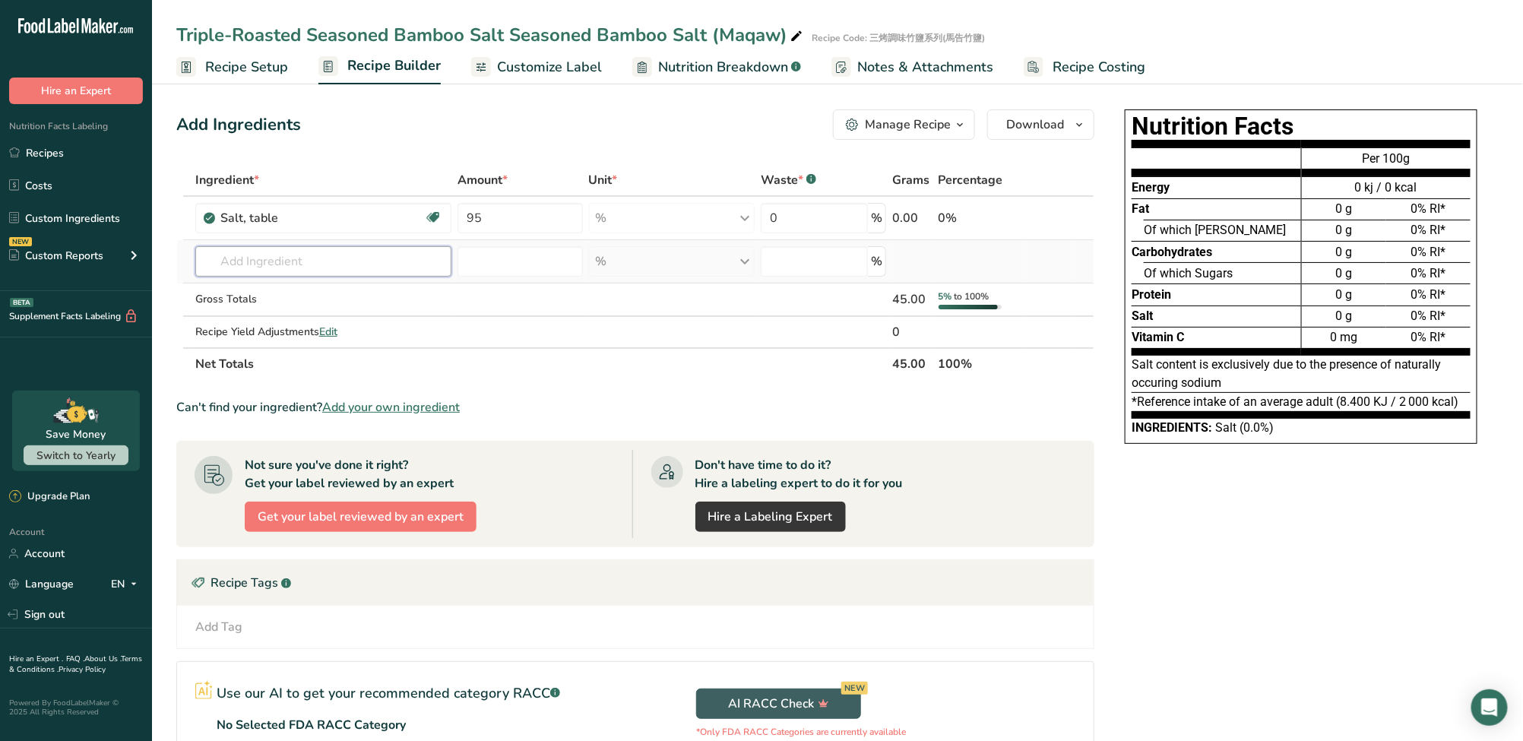
click at [437, 264] on div "Ingredient * Amount * Unit * Waste * .a-a{fill:#347362;}.b-a{fill:#fff;} Grams …" at bounding box center [635, 272] width 918 height 216
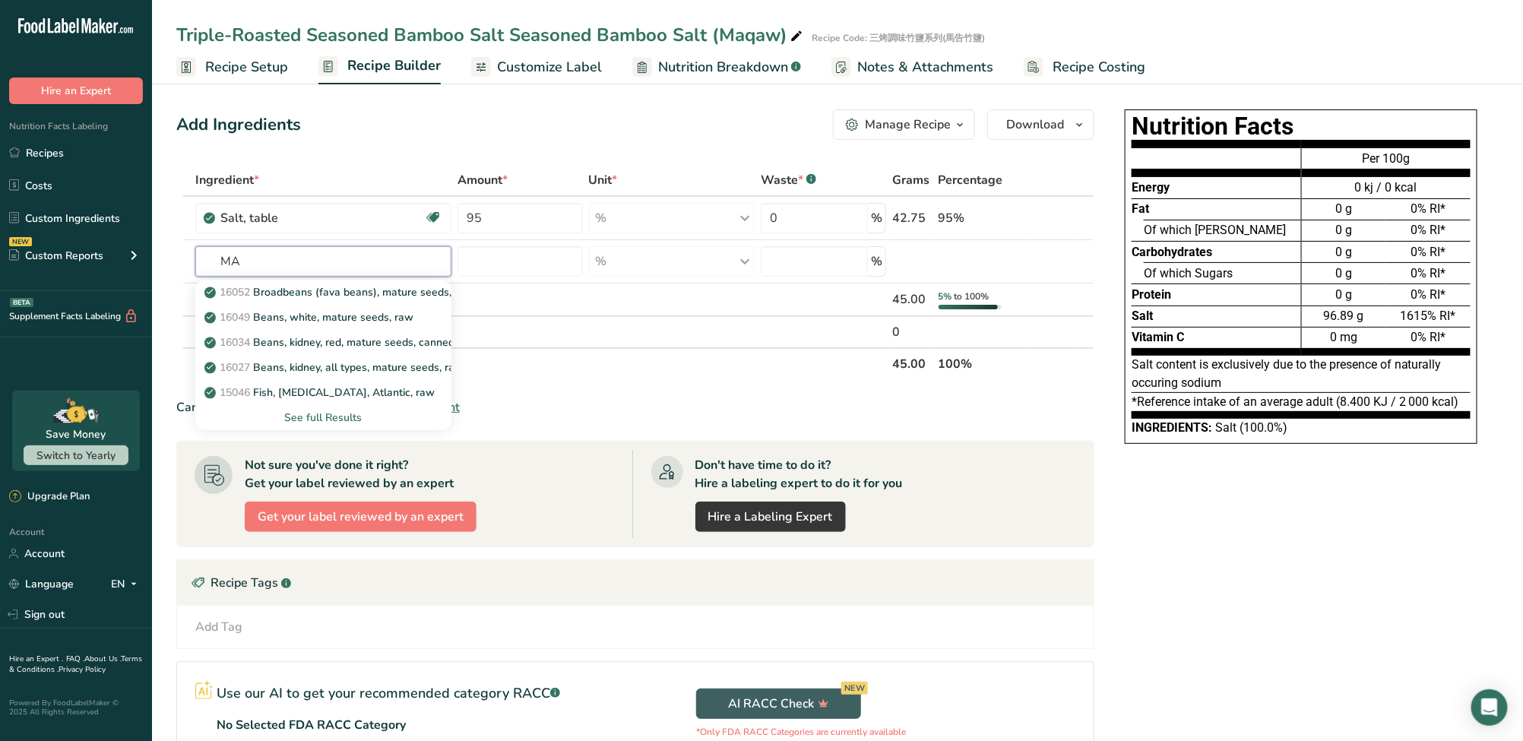
type input "MA"
drag, startPoint x: 840, startPoint y: 303, endPoint x: 829, endPoint y: 303, distance: 11.4
click at [840, 303] on td at bounding box center [823, 299] width 131 height 33
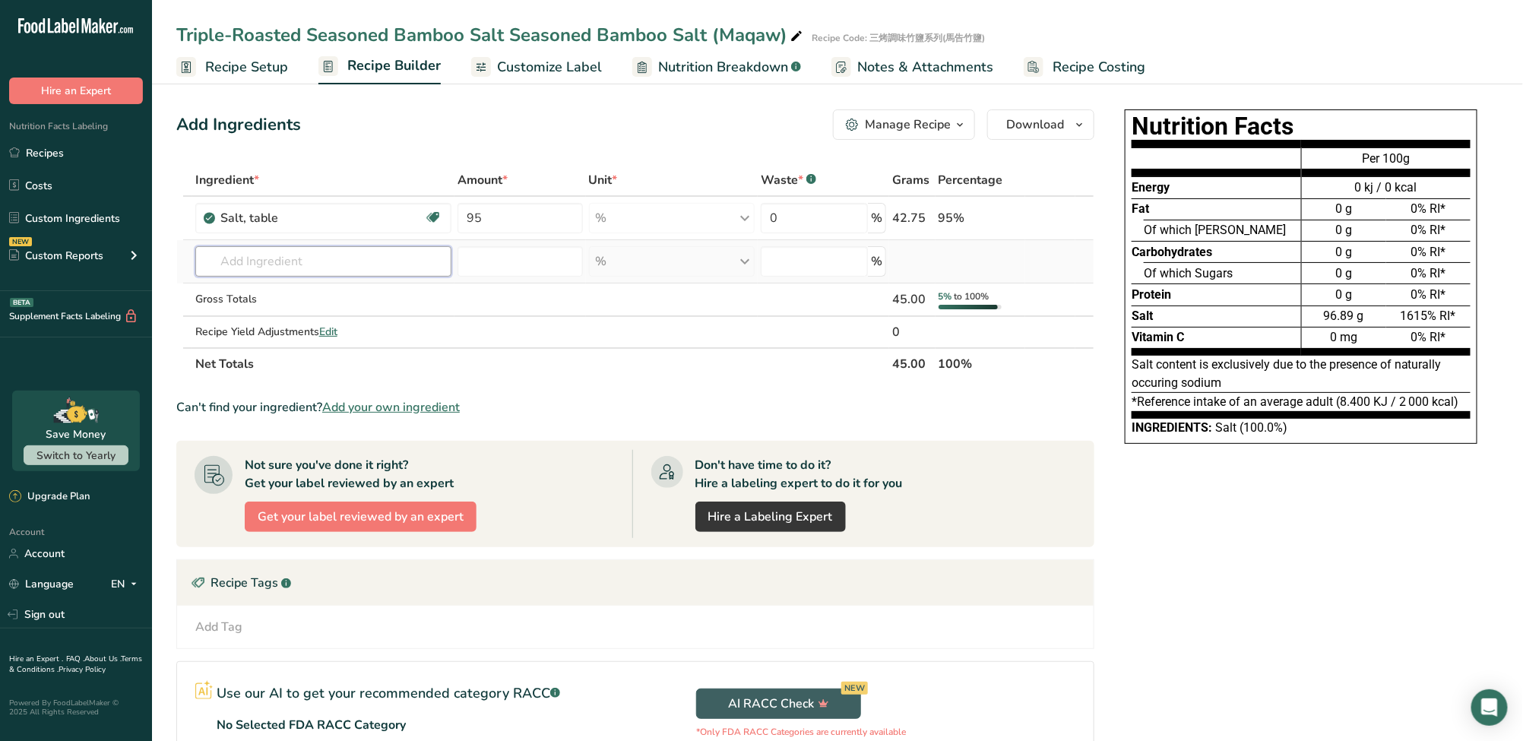
click at [331, 269] on input "text" at bounding box center [323, 261] width 256 height 30
paste input "Maqaw"
type input "Maqaw"
click at [340, 296] on div "馬告 Maqaw Pepper" at bounding box center [310, 292] width 207 height 16
type input "Maqaw Pepper"
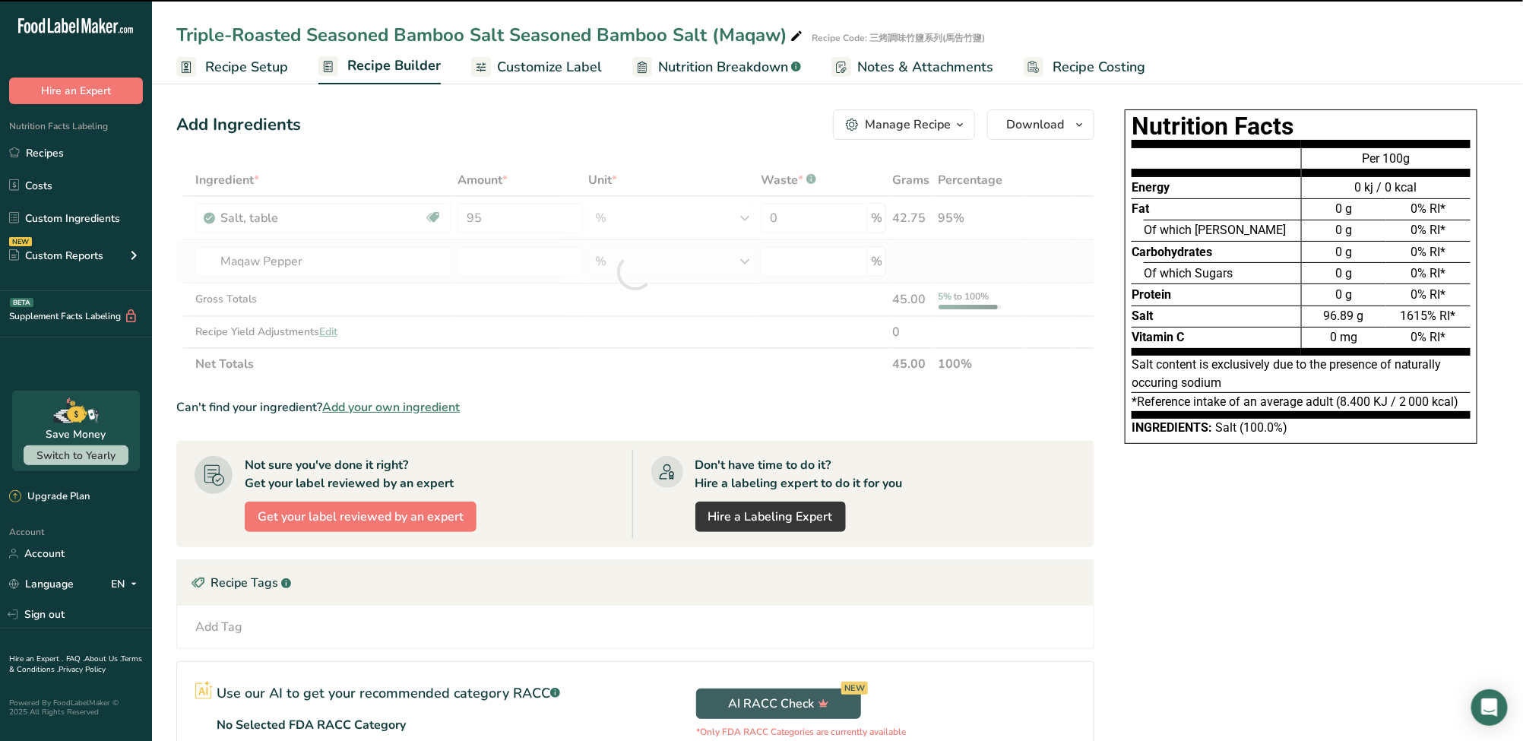
type input "0"
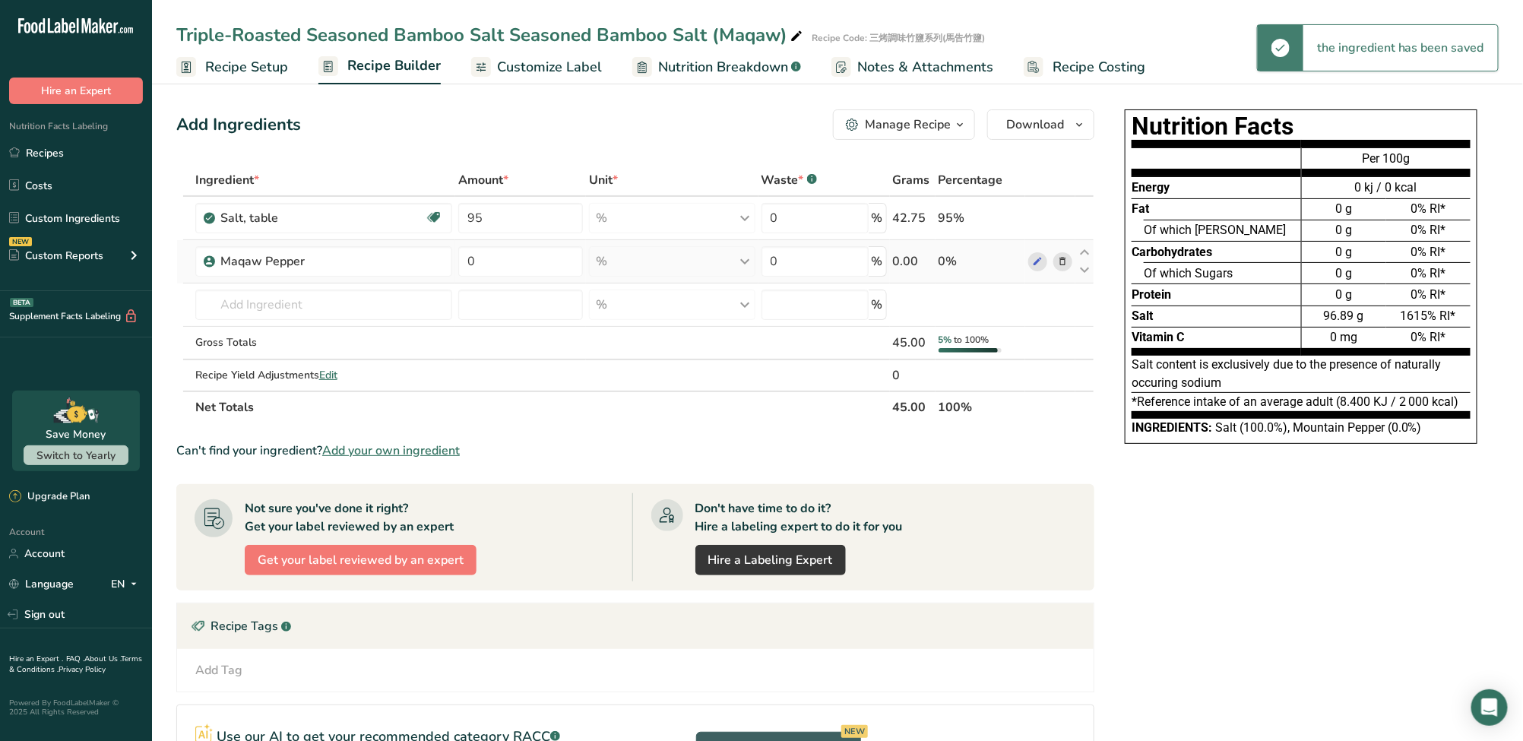
click at [524, 243] on td "0" at bounding box center [520, 261] width 131 height 43
drag, startPoint x: 520, startPoint y: 255, endPoint x: 409, endPoint y: 258, distance: 111.7
click at [409, 258] on tr "Maqaw Pepper 0 % Weight Units g kg mg See more Volume Units l Volume units requ…" at bounding box center [635, 261] width 916 height 43
type input "5"
click at [622, 317] on div "Ingredient * Amount * Unit * Waste * .a-a{fill:#347362;}.b-a{fill:#fff;} Grams …" at bounding box center [635, 293] width 918 height 259
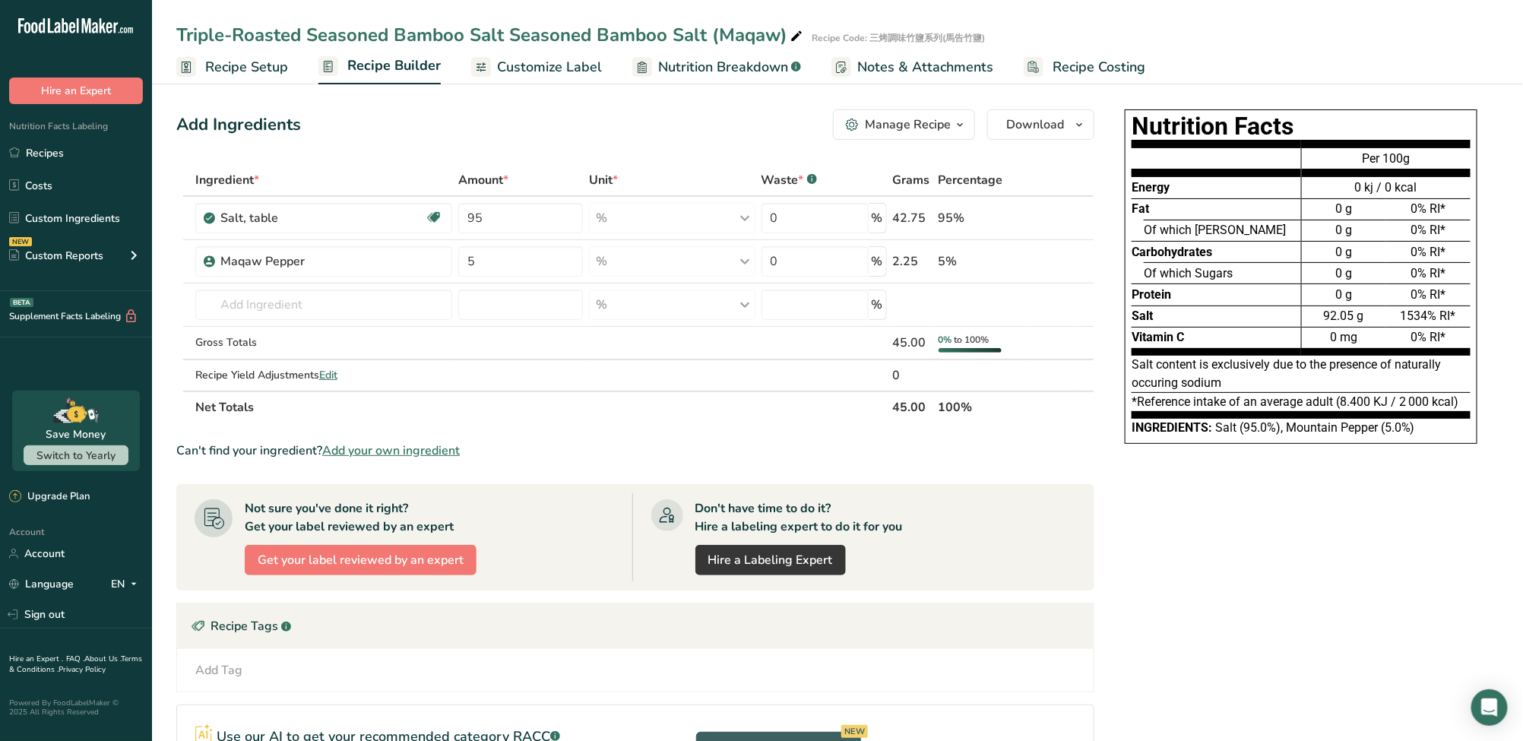
click at [578, 70] on span "Customize Label" at bounding box center [549, 67] width 105 height 21
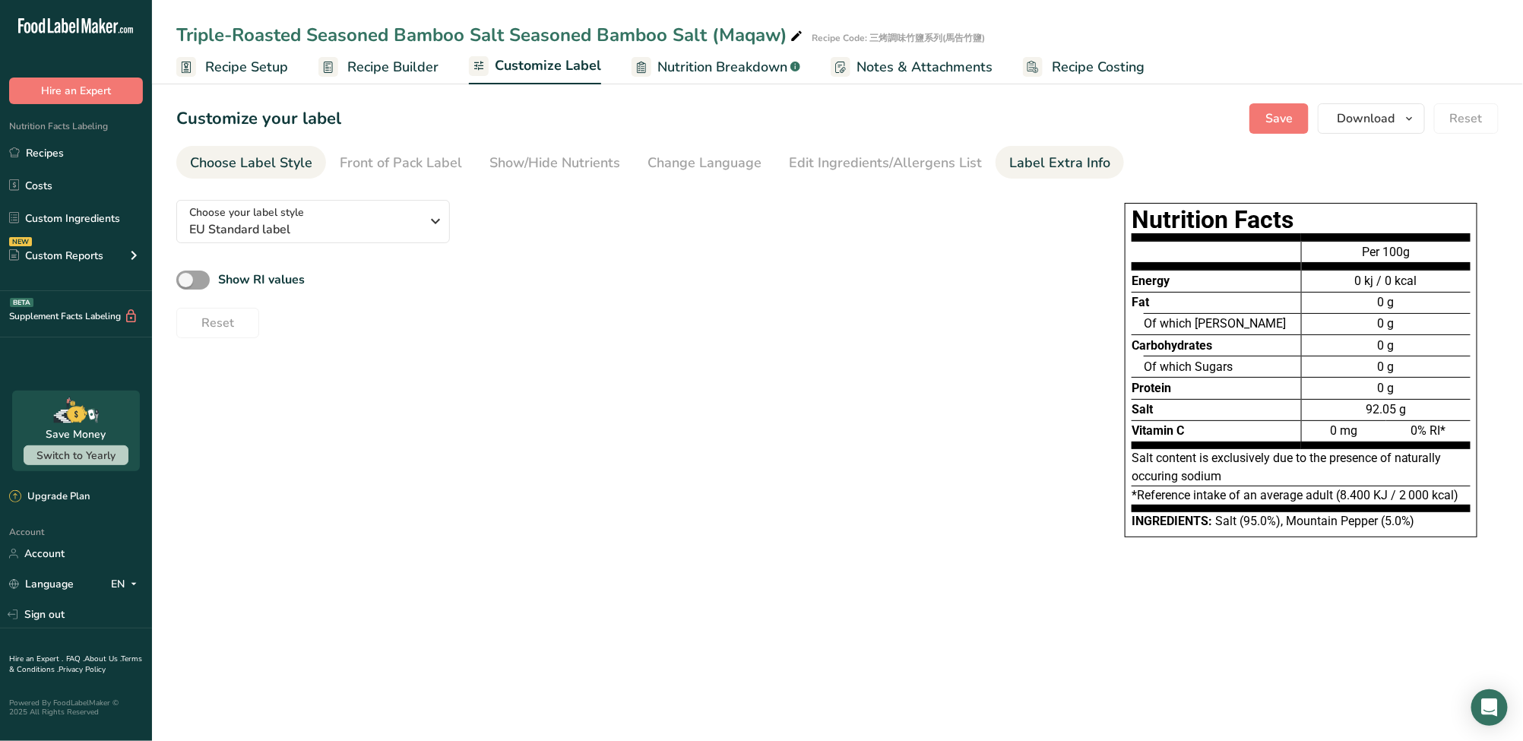
click at [1042, 154] on div "Label Extra Info" at bounding box center [1059, 163] width 101 height 21
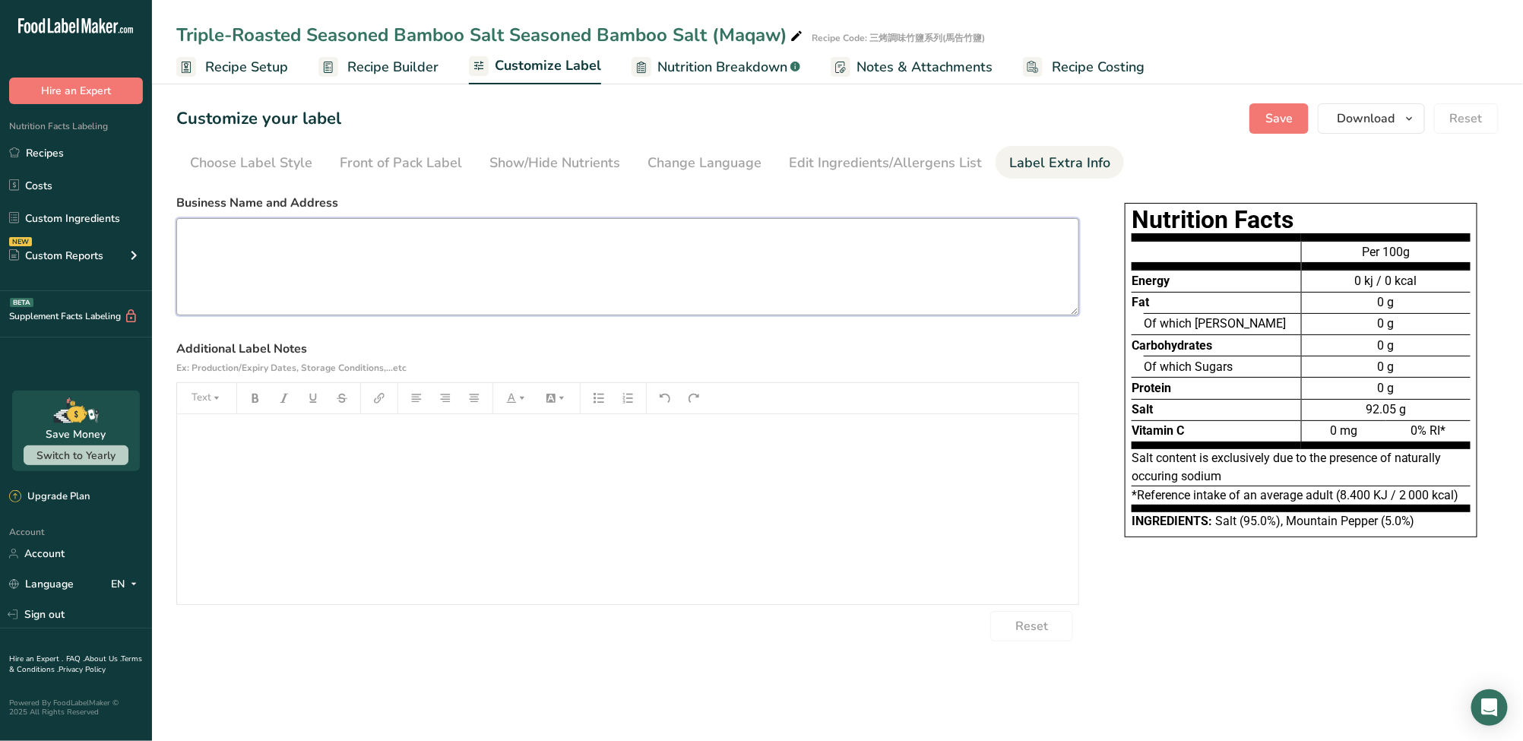
click at [910, 309] on textarea at bounding box center [627, 266] width 903 height 97
paste textarea "Duo Li Duo Trading Co. [STREET_ADDRESS] (R.O.C.) Tel: [PHONE_NUMBER] Website: […"
type textarea "Duo Li Duo Trading Co. [STREET_ADDRESS] (R.O.C.) Tel: [PHONE_NUMBER] Website: […"
click at [906, 305] on textarea "Duo Li Duo Trading Co. [STREET_ADDRESS] (R.O.C.) Tel: [PHONE_NUMBER] Website: […" at bounding box center [627, 266] width 903 height 97
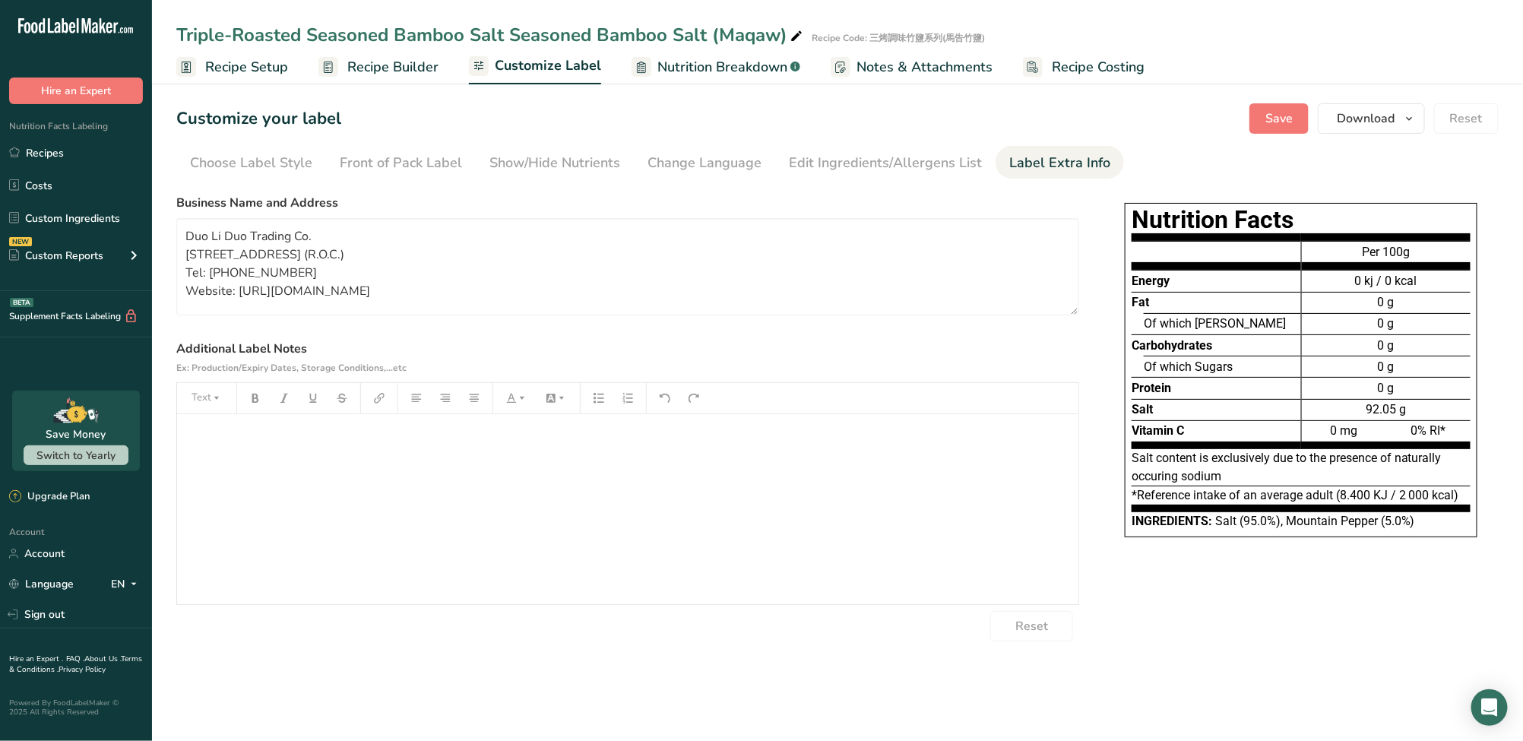
click at [767, 476] on div "﻿" at bounding box center [627, 509] width 901 height 190
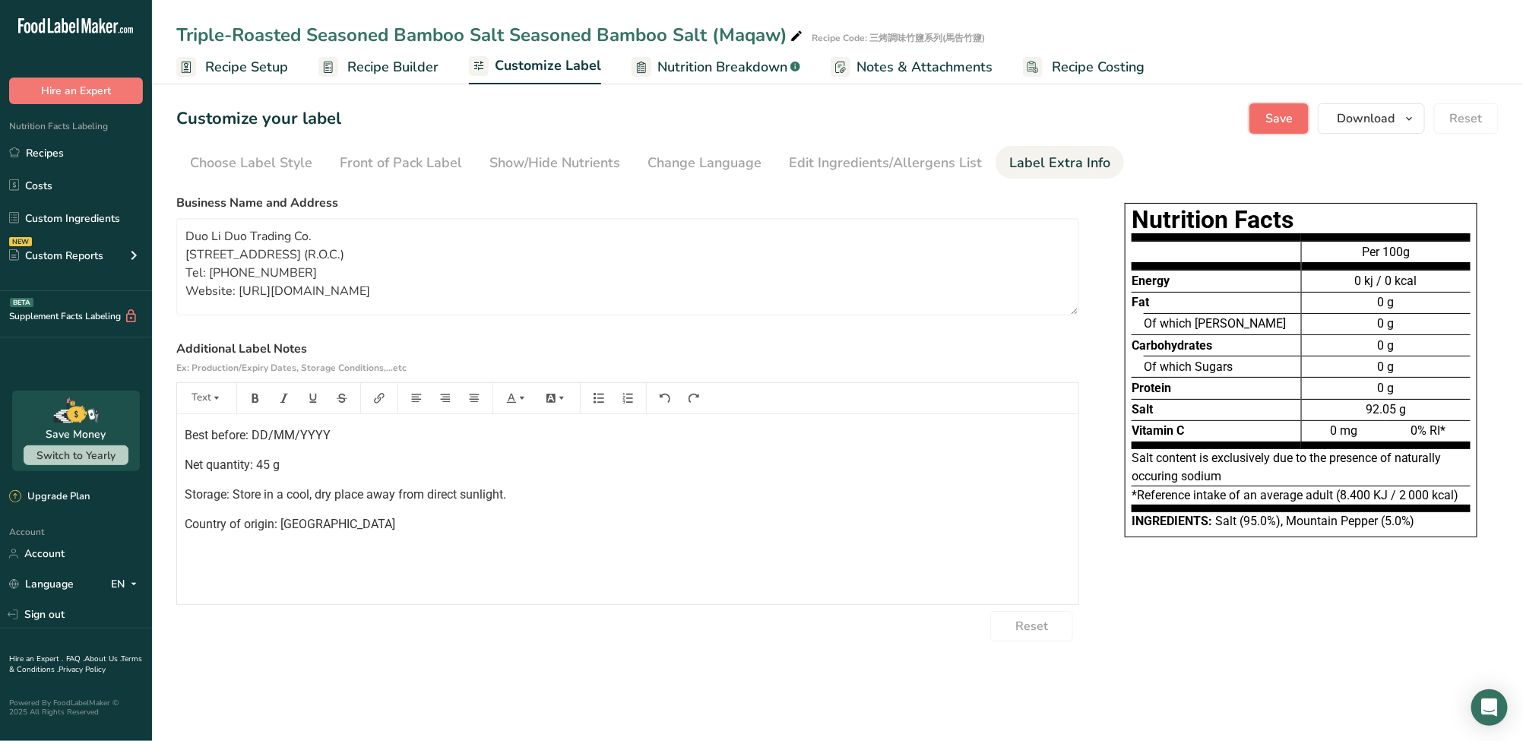
click at [1288, 119] on span "Save" at bounding box center [1278, 118] width 27 height 18
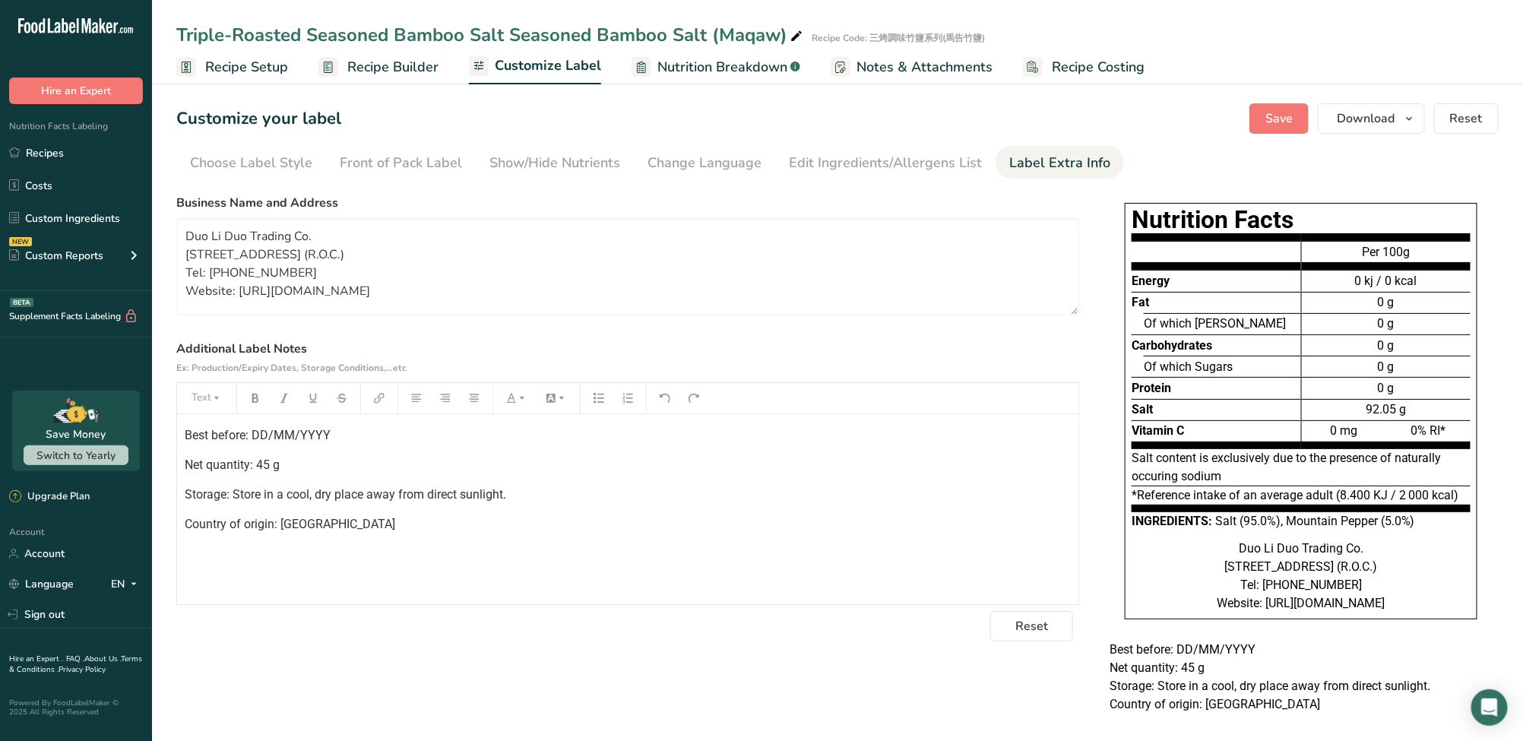
drag, startPoint x: 299, startPoint y: 437, endPoint x: 346, endPoint y: 438, distance: 47.1
click at [346, 438] on p "Best before: DD/MM/YYYY" at bounding box center [628, 435] width 886 height 18
copy span "YYYY"
click at [255, 431] on span "Best before: DD/MM/YYYY" at bounding box center [258, 435] width 146 height 14
drag, startPoint x: 312, startPoint y: 433, endPoint x: 329, endPoint y: 435, distance: 16.8
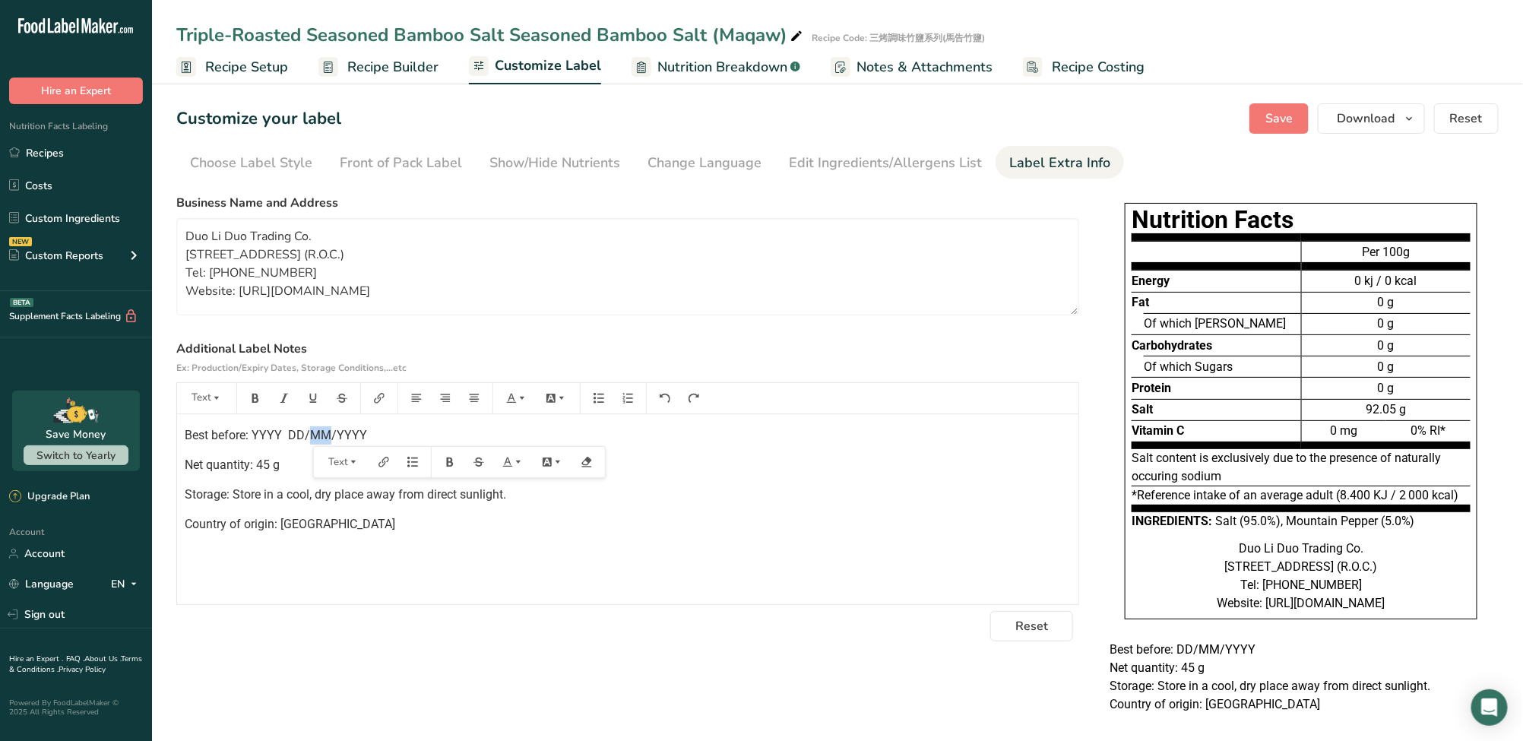
click at [329, 435] on span "Best before: YYYY DD/MM/YYYY" at bounding box center [276, 435] width 182 height 14
click at [274, 432] on span "Best before: YYYY DD//YYYY" at bounding box center [265, 435] width 160 height 14
drag, startPoint x: 330, startPoint y: 432, endPoint x: 411, endPoint y: 446, distance: 82.4
click at [411, 446] on div "Best before: YYYY/MM/DD//YYYY Net quantity: 45 g Storage: Store in a cool, dry …" at bounding box center [627, 509] width 901 height 190
click at [403, 447] on div at bounding box center [404, 462] width 29 height 30
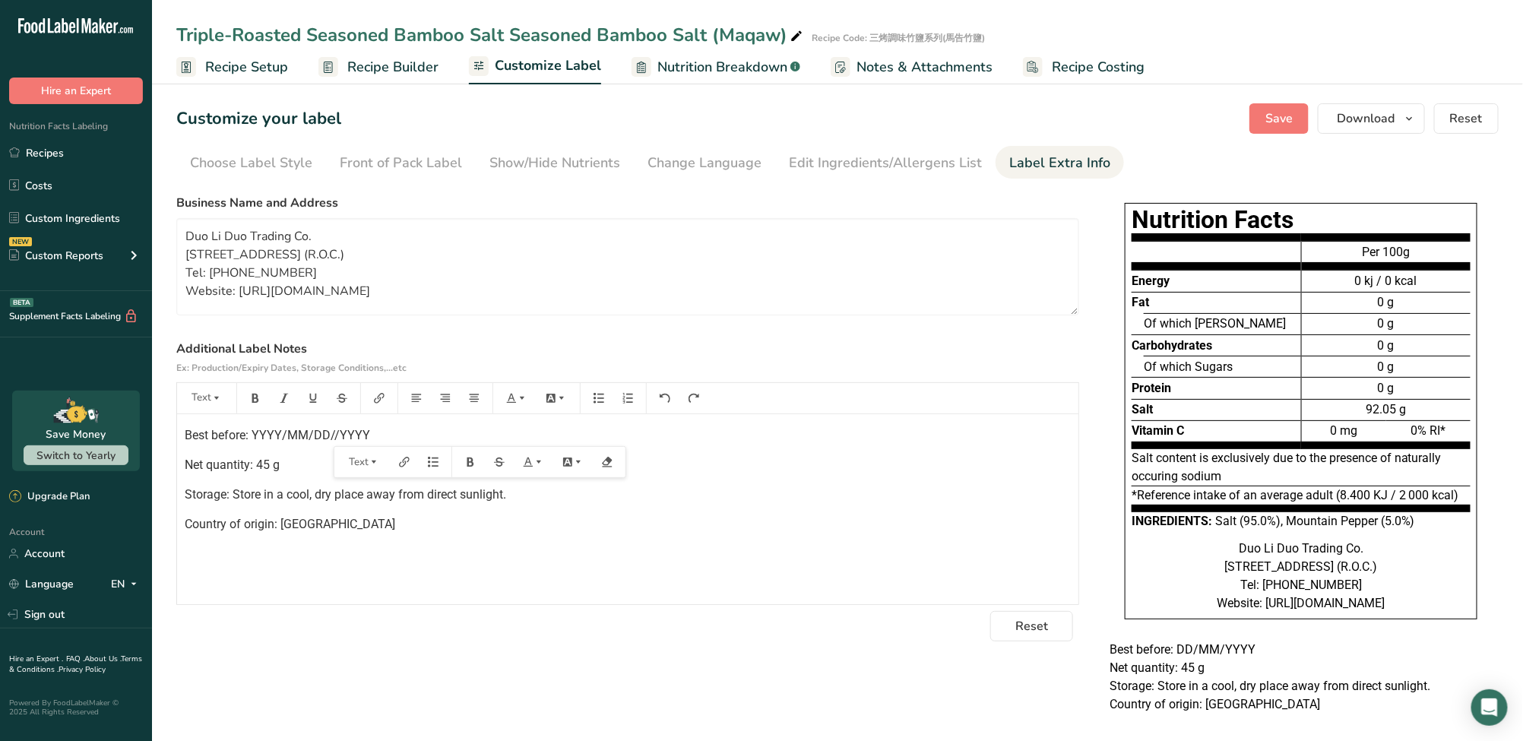
click at [402, 441] on p "Best before: YYYY/MM/DD//YYYY" at bounding box center [628, 435] width 886 height 18
click at [865, 420] on div "Best before: YYYY/MM/DD Net quantity: 45 g Storage: Store in a cool, dry place …" at bounding box center [627, 509] width 901 height 190
drag, startPoint x: 312, startPoint y: 460, endPoint x: 124, endPoint y: 452, distance: 187.9
click at [124, 452] on div ".a-20{fill:#fff;} Hire an Expert Nutrition Facts Labeling Recipes Costs Custom …" at bounding box center [761, 378] width 1523 height 756
click at [868, 541] on div "Best before: YYYY/MM/DD Net weight: 45 g Storage: Store in a cool, dry place aw…" at bounding box center [627, 509] width 901 height 190
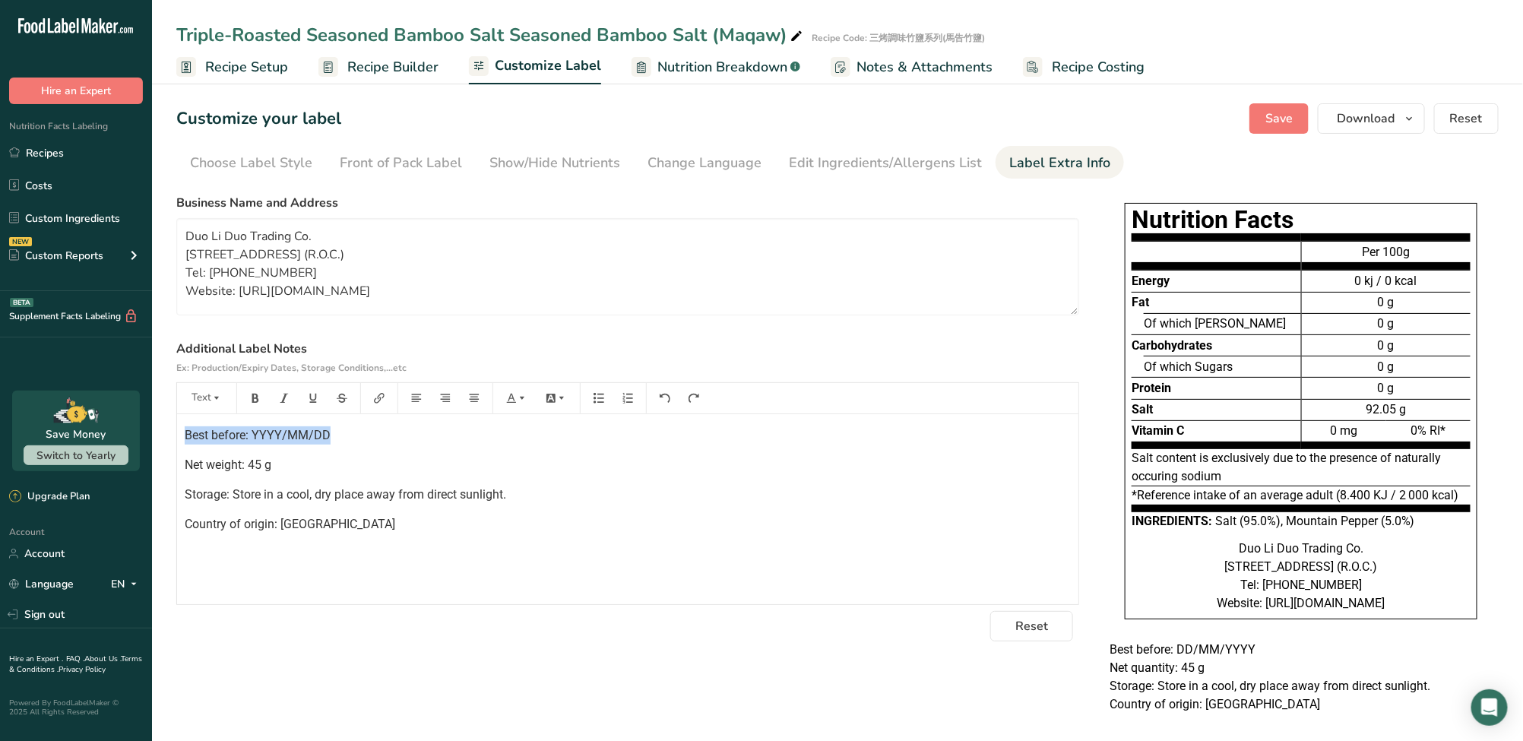
drag, startPoint x: 380, startPoint y: 431, endPoint x: 156, endPoint y: 422, distance: 224.3
click at [156, 422] on section "Customize your label Save Download Choose what to show on your downloaded label…" at bounding box center [837, 417] width 1371 height 677
copy span "Best before: YYYY/MM/DD"
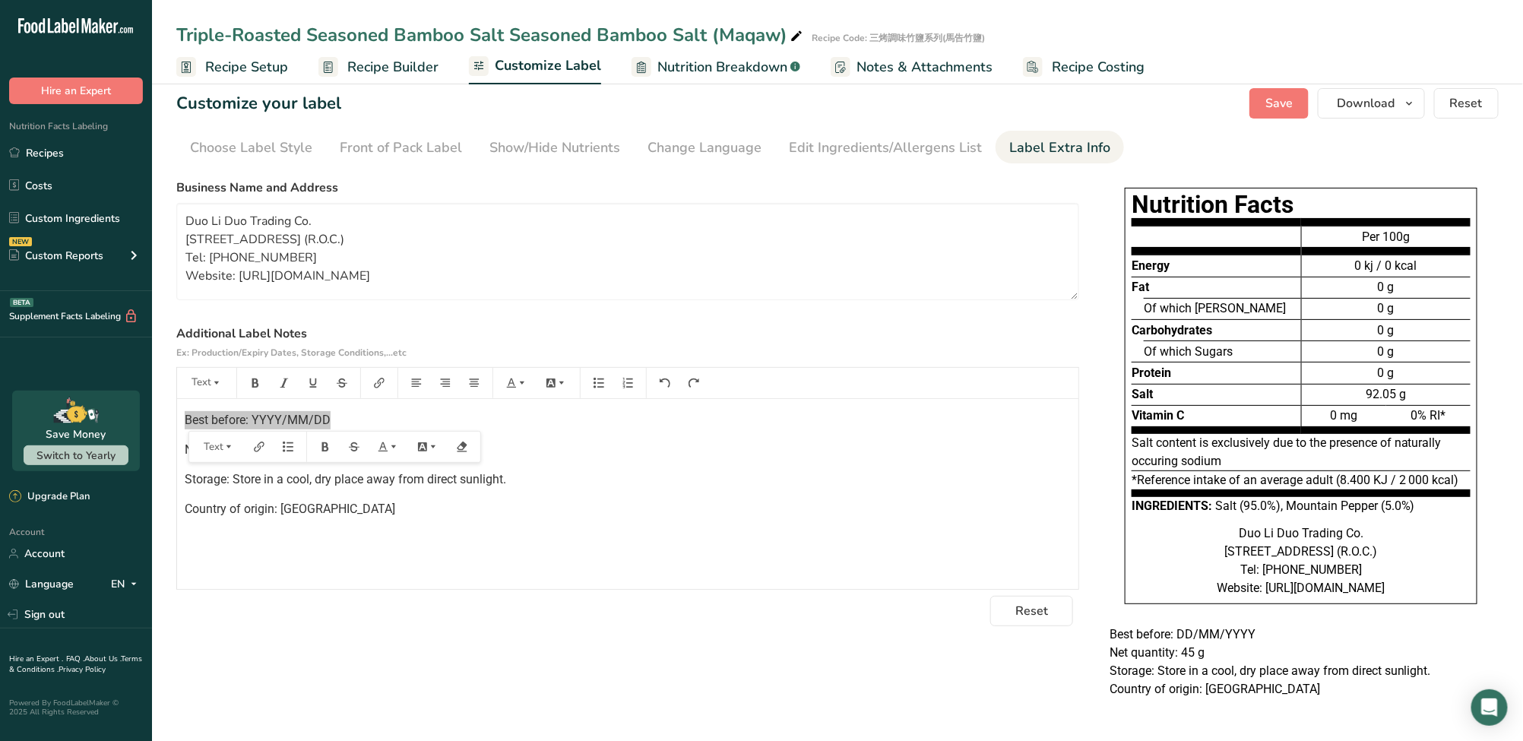
scroll to position [48, 0]
click at [1281, 131] on ul "Choose Label Style Front of Pack Label Show/Hide Nutrients Change Language Manu…" at bounding box center [837, 147] width 1322 height 33
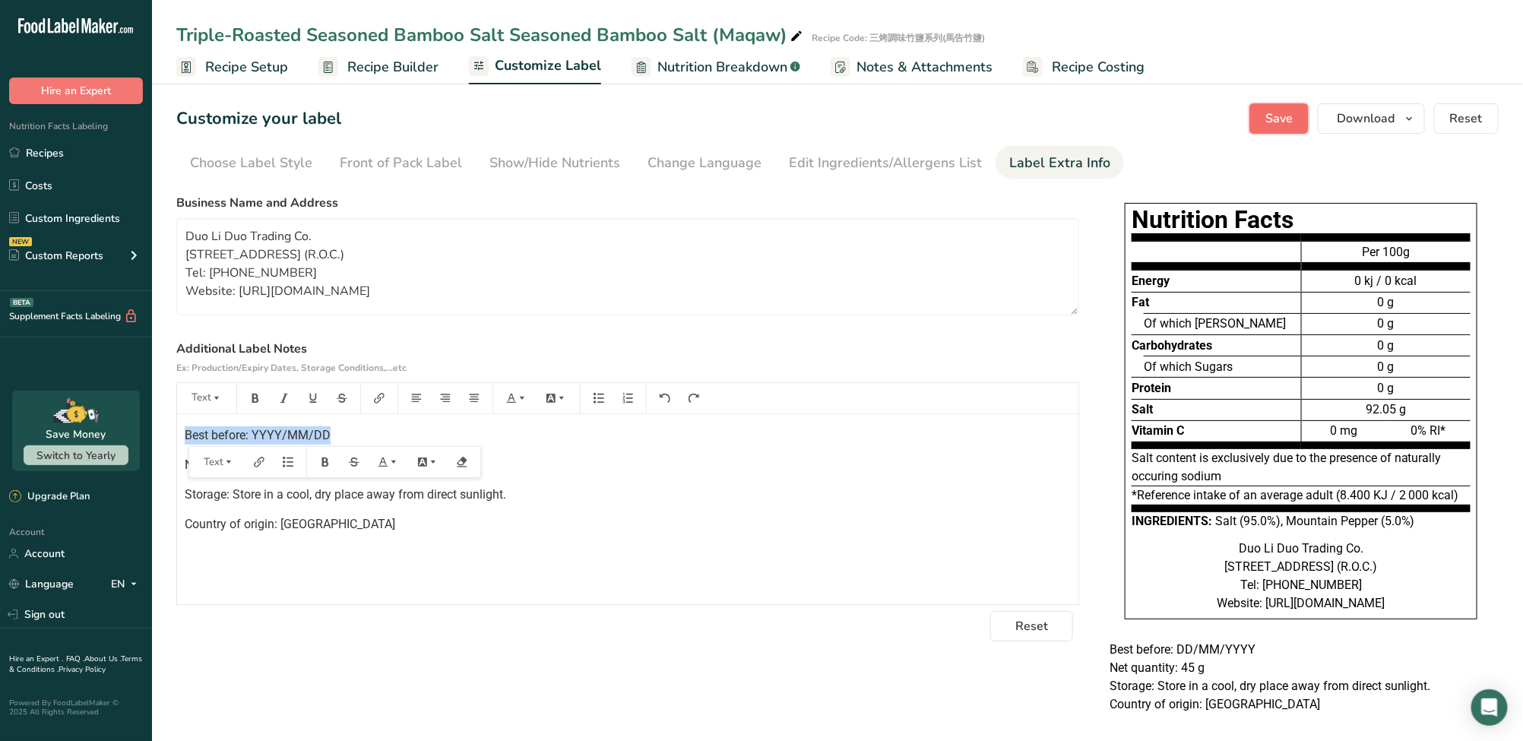
click at [1292, 116] on span "Save" at bounding box center [1278, 118] width 27 height 18
click at [1295, 116] on button "Save" at bounding box center [1278, 118] width 59 height 30
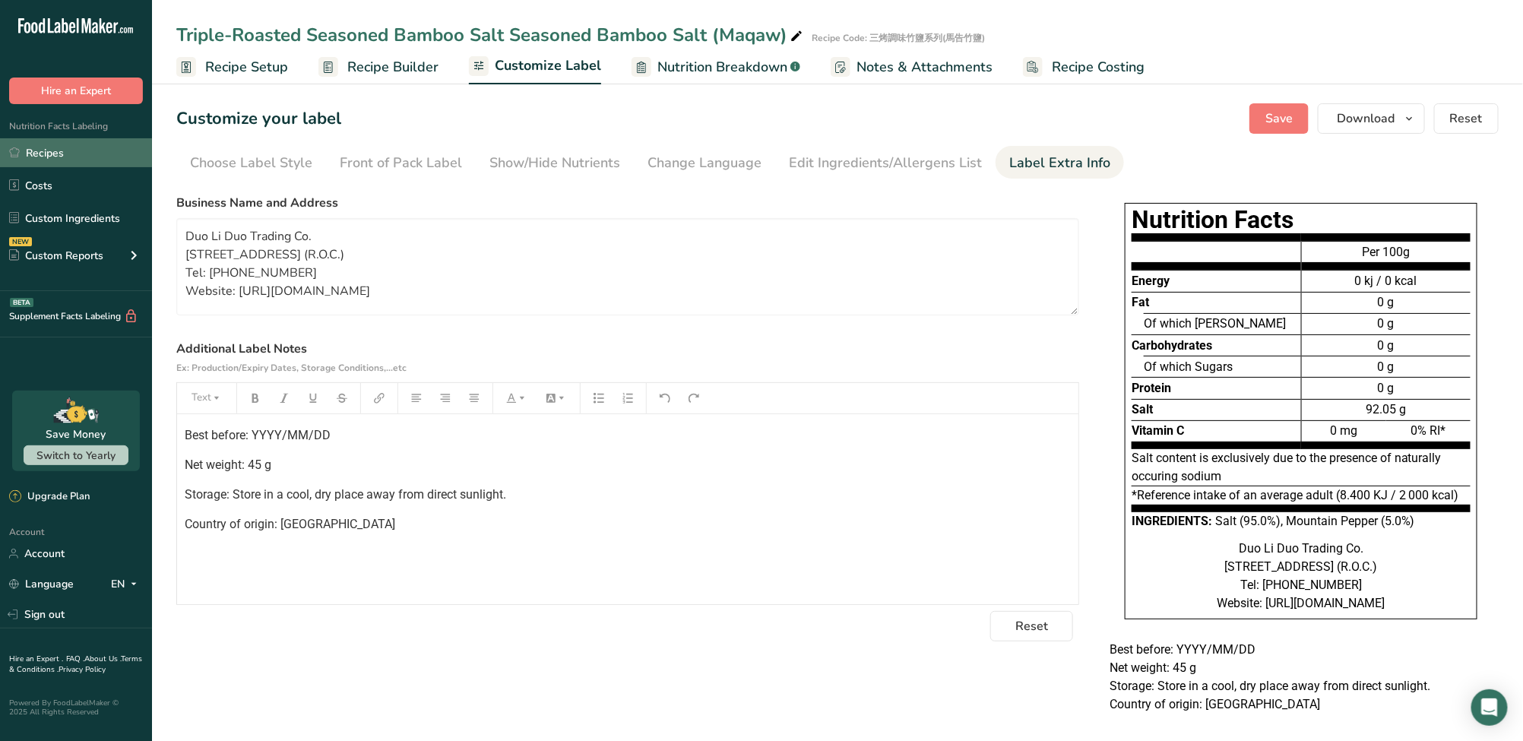
click at [77, 156] on link "Recipes" at bounding box center [76, 152] width 152 height 29
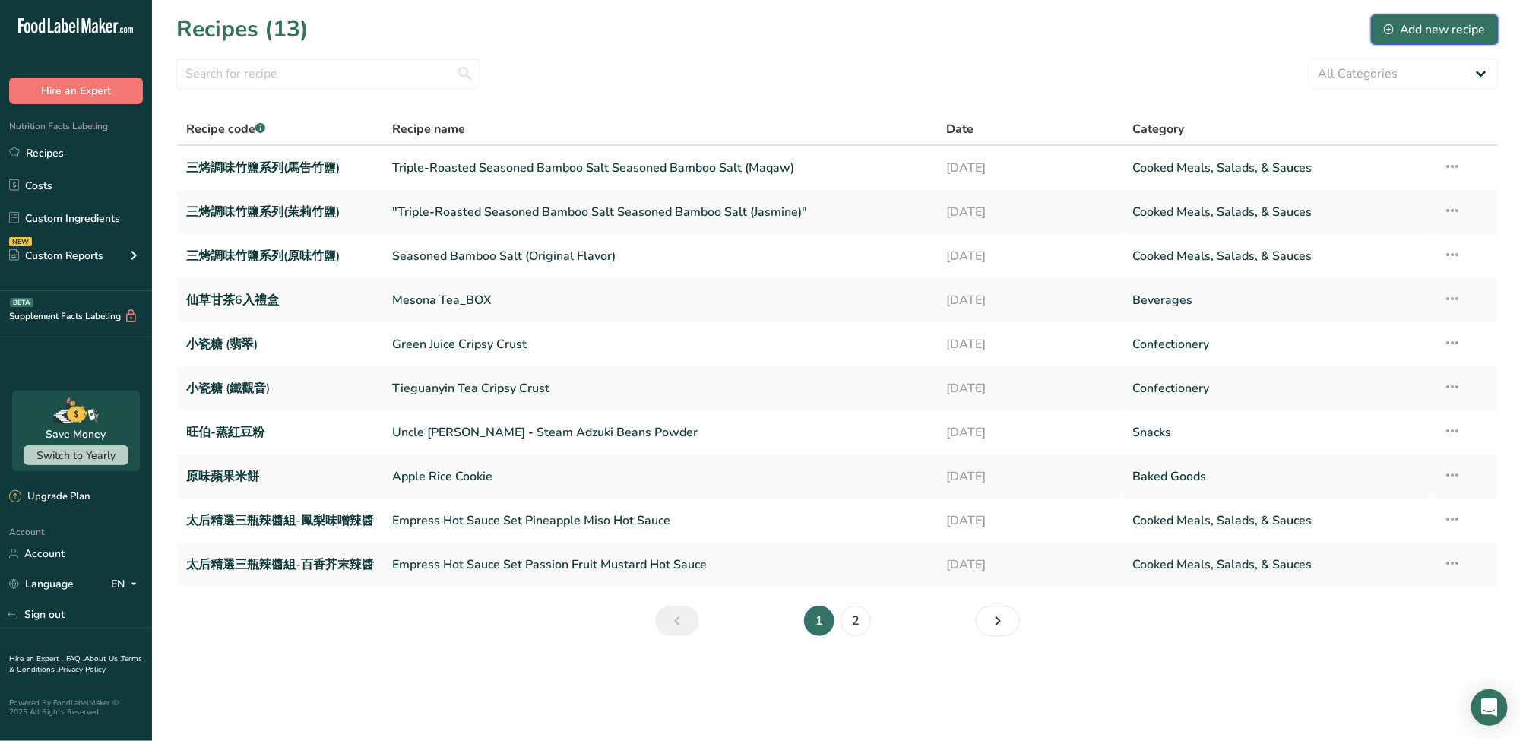
click at [1446, 38] on button "Add new recipe" at bounding box center [1435, 29] width 128 height 30
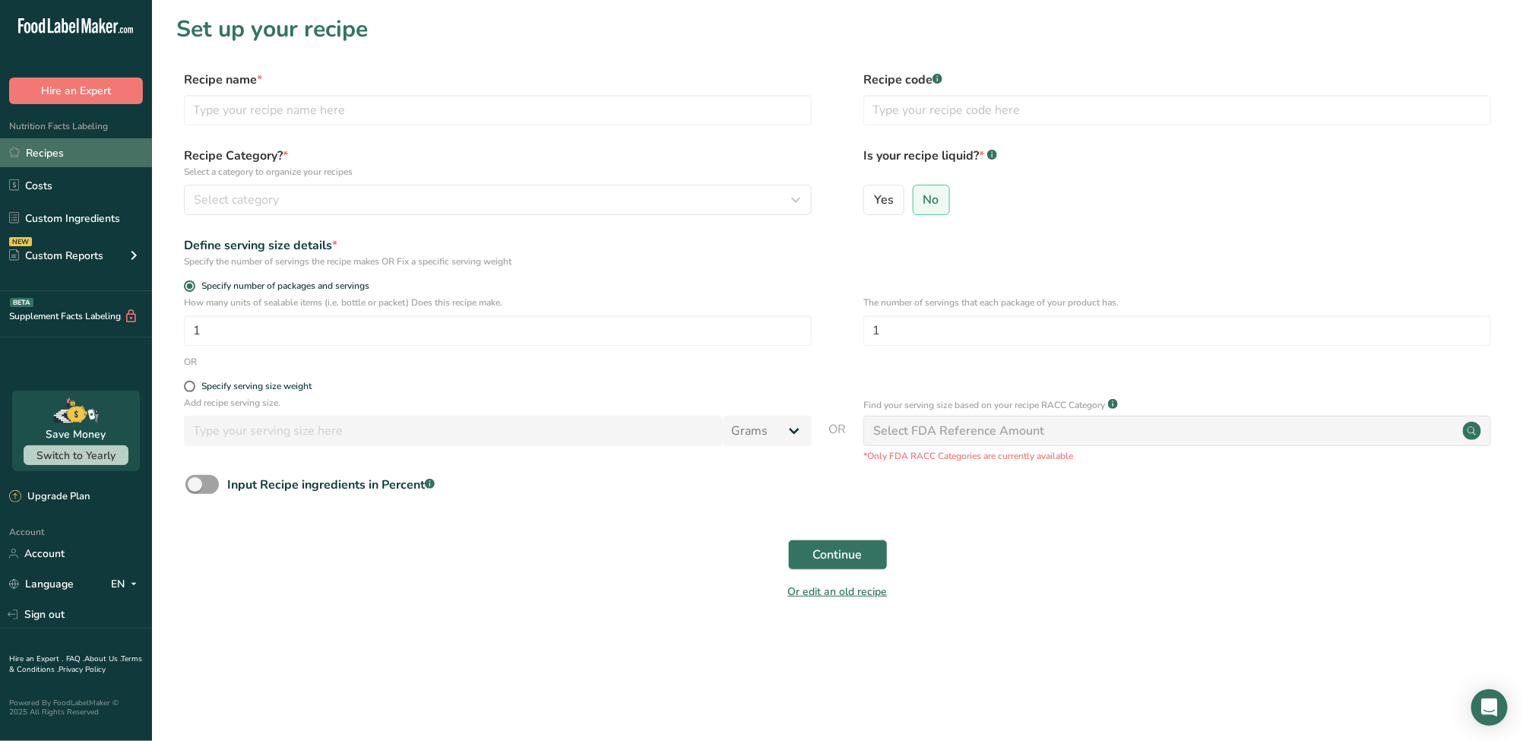
click at [91, 153] on link "Recipes" at bounding box center [76, 152] width 152 height 29
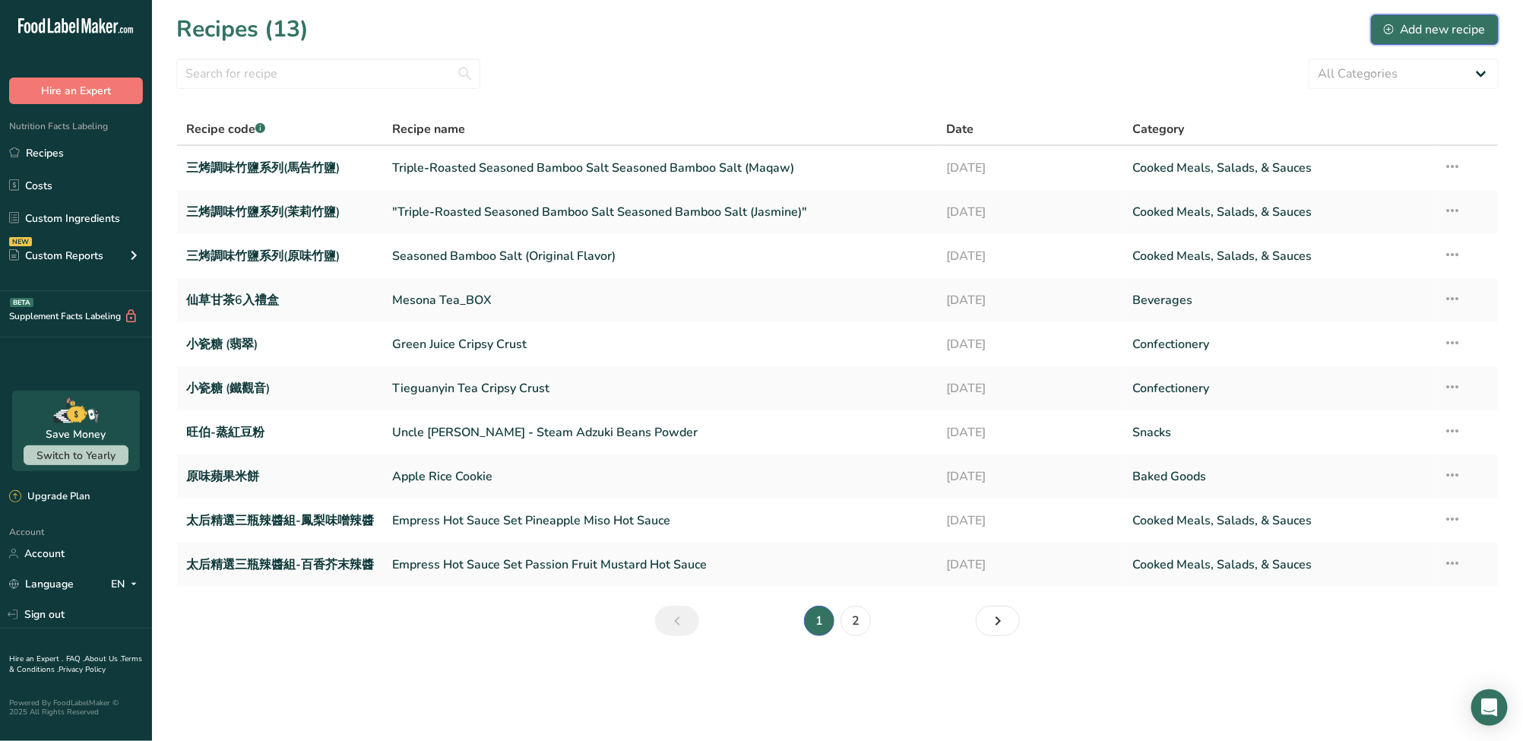
click at [1413, 34] on div "Add new recipe" at bounding box center [1435, 30] width 102 height 18
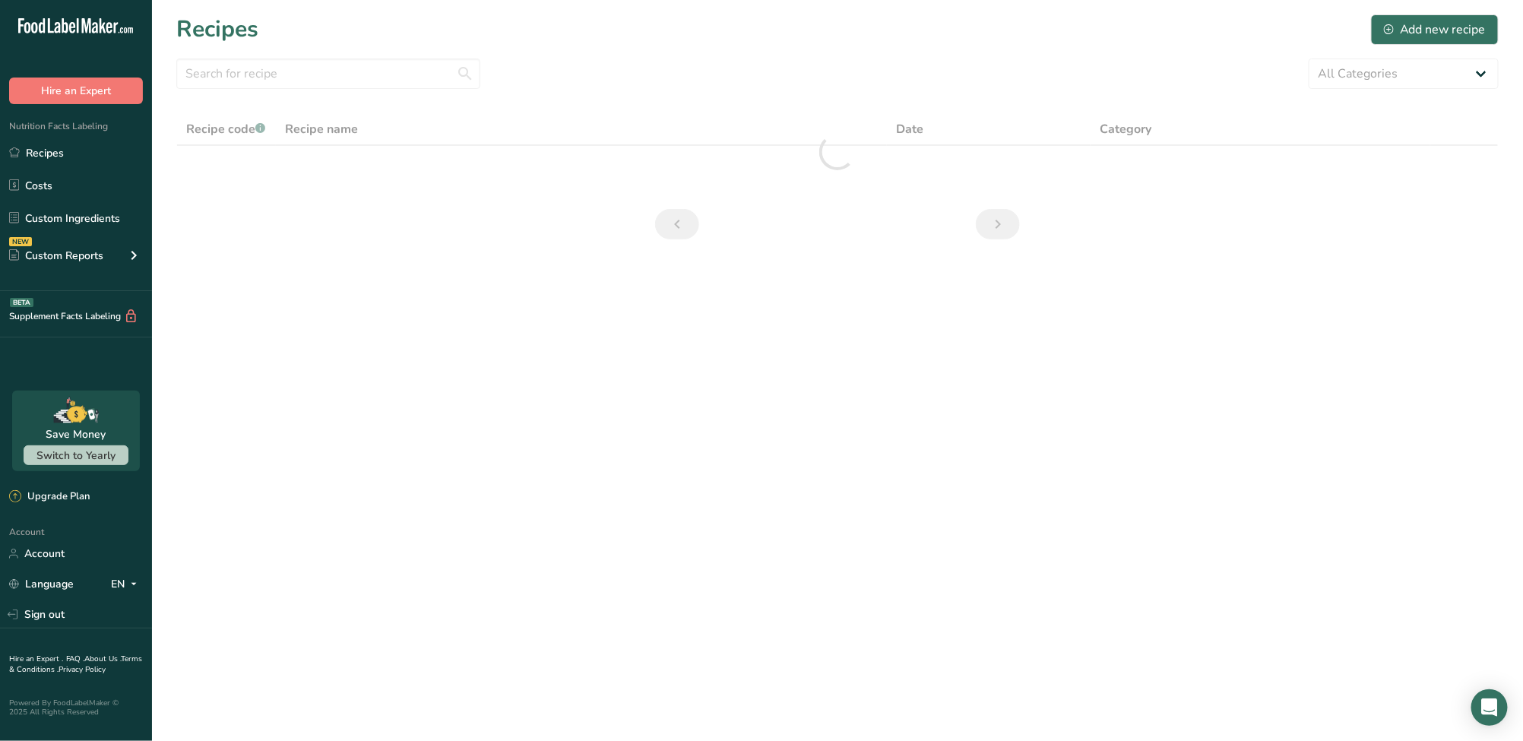
click at [92, 5] on div ".a-20{fill:#fff;} Hire an Expert Nutrition Facts Labeling Recipes Costs Custom …" at bounding box center [76, 370] width 152 height 741
click at [77, 26] on g at bounding box center [75, 25] width 115 height 15
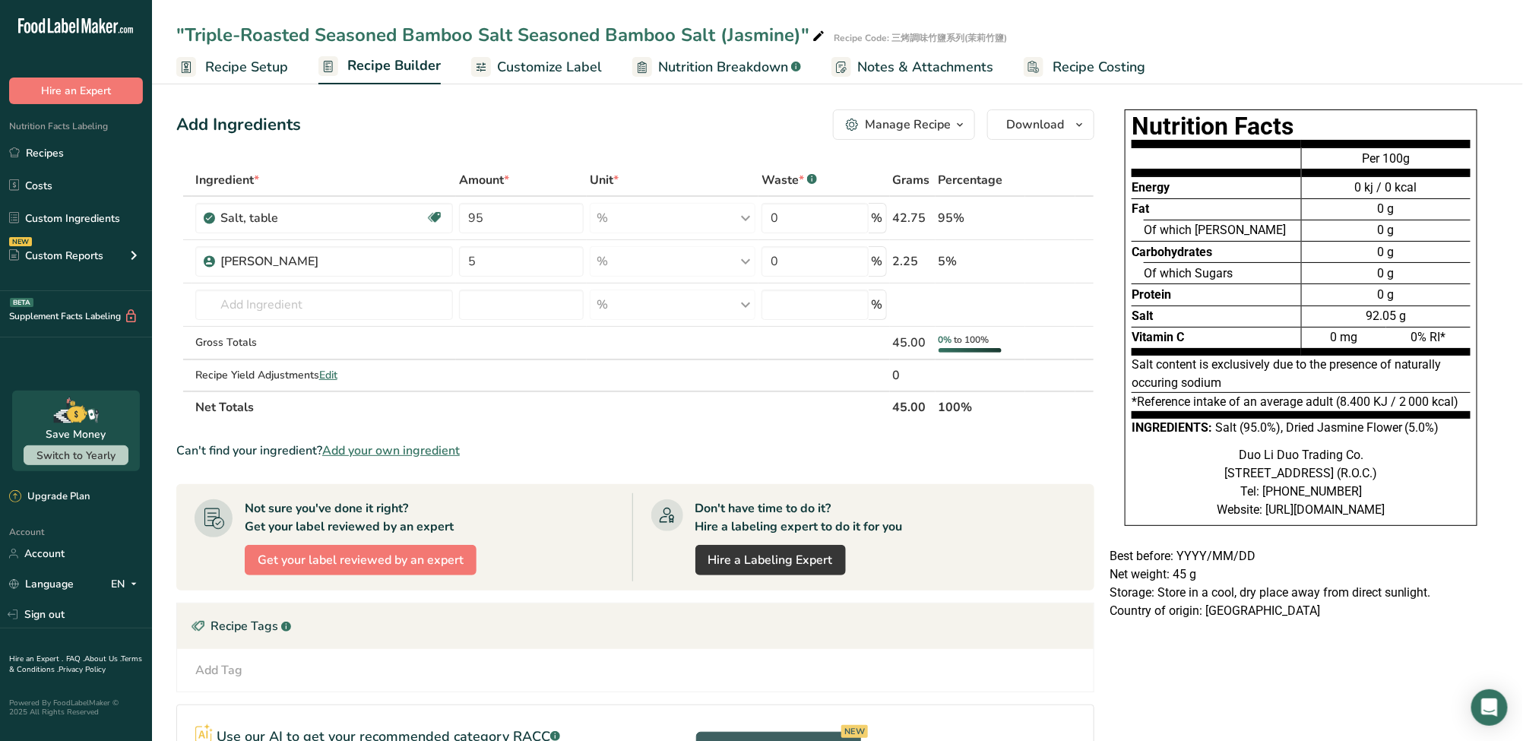
click at [823, 33] on span at bounding box center [818, 36] width 18 height 18
click at [815, 34] on input ""Triple-Roasted Seasoned Bamboo Salt Seasoned Bamboo Salt (Jasmine)"" at bounding box center [747, 34] width 1143 height 27
click at [241, 68] on span "Recipe Setup" at bounding box center [246, 67] width 83 height 21
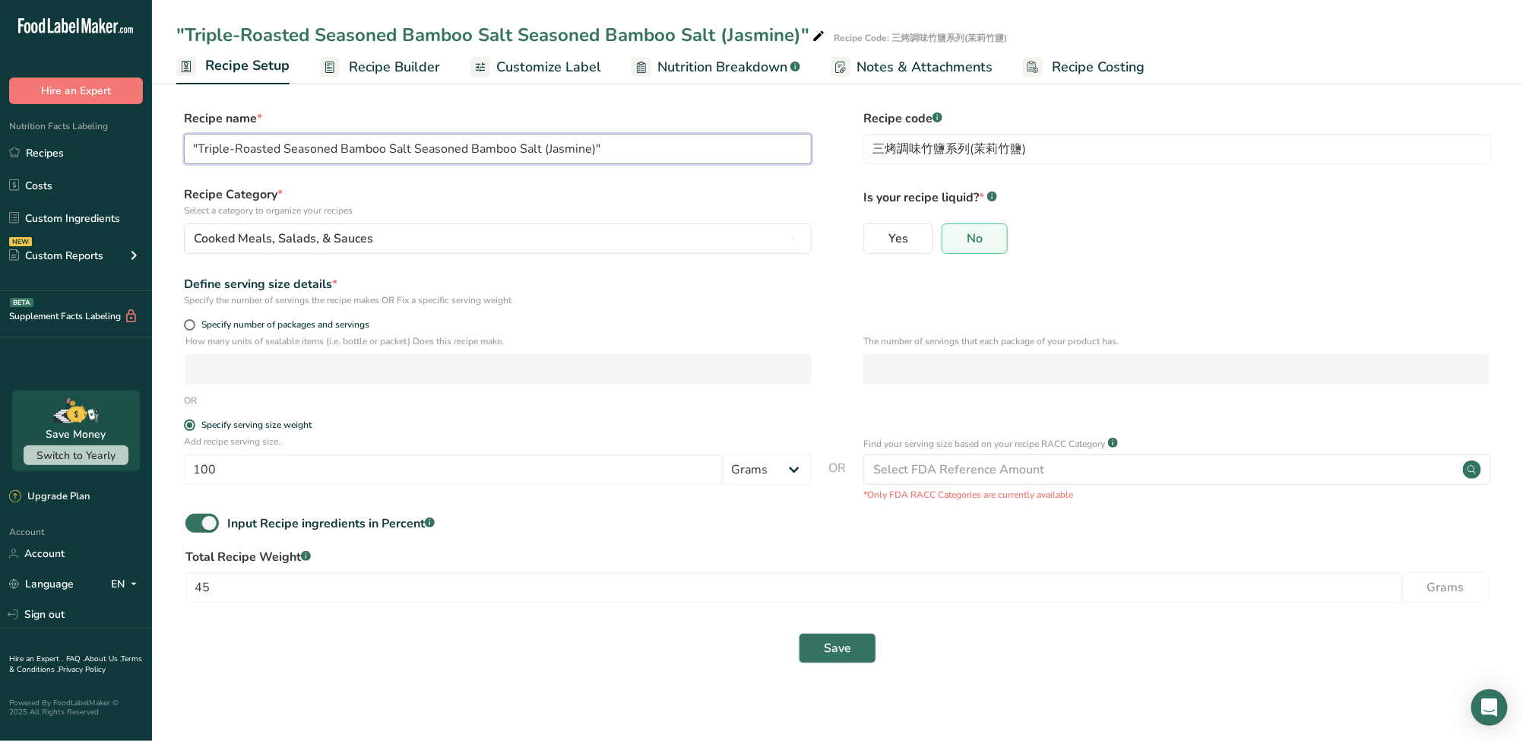
click at [200, 147] on input ""Triple-Roasted Seasoned Bamboo Salt Seasoned Bamboo Salt (Jasmine)"" at bounding box center [498, 149] width 628 height 30
type input "Triple-Roasted Seasoned Bamboo Salt Seasoned Bamboo Salt (Jasmine)"
click at [813, 30] on icon at bounding box center [818, 36] width 14 height 21
click at [185, 32] on input ""Triple-Roasted Seasoned Bamboo Salt Seasoned Bamboo Salt (Jasmine)" at bounding box center [747, 34] width 1143 height 27
click at [186, 32] on input ""Triple-Roasted Seasoned Bamboo Salt Seasoned Bamboo Salt (Jasmine)" at bounding box center [747, 34] width 1143 height 27
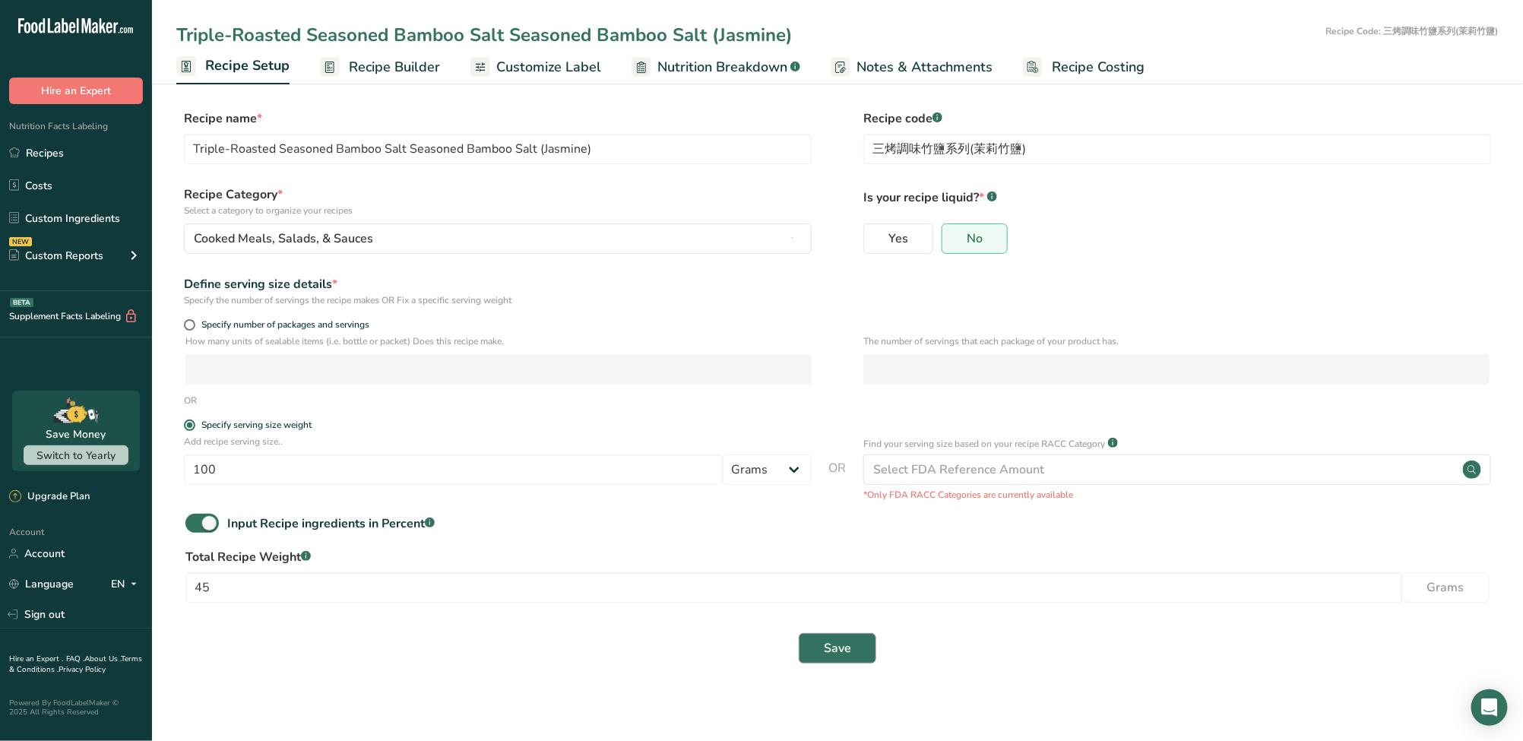
type input "Triple-Roasted Seasoned Bamboo Salt Seasoned Bamboo Salt (Jasmine)"
click at [842, 644] on span "Save" at bounding box center [837, 648] width 27 height 18
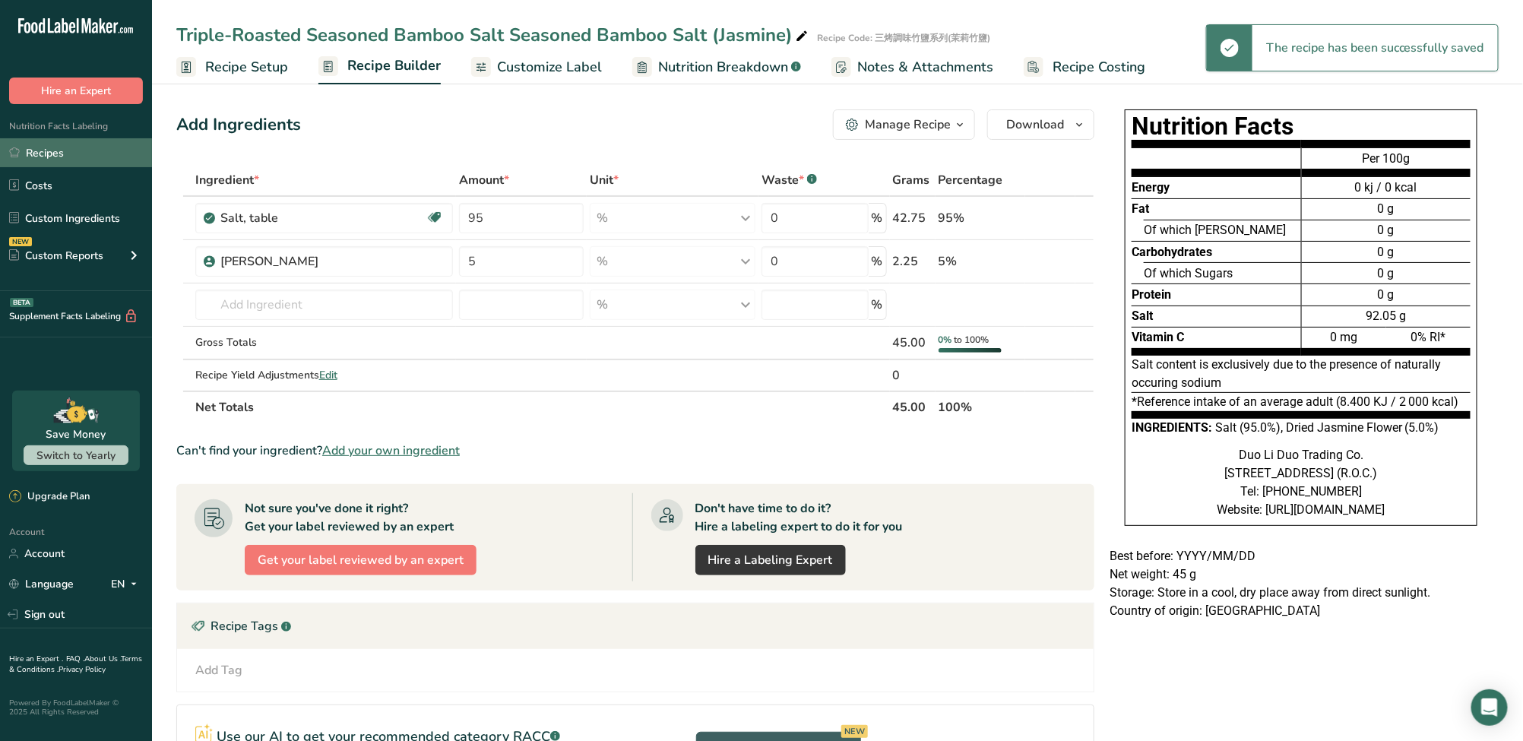
click at [53, 155] on link "Recipes" at bounding box center [76, 152] width 152 height 29
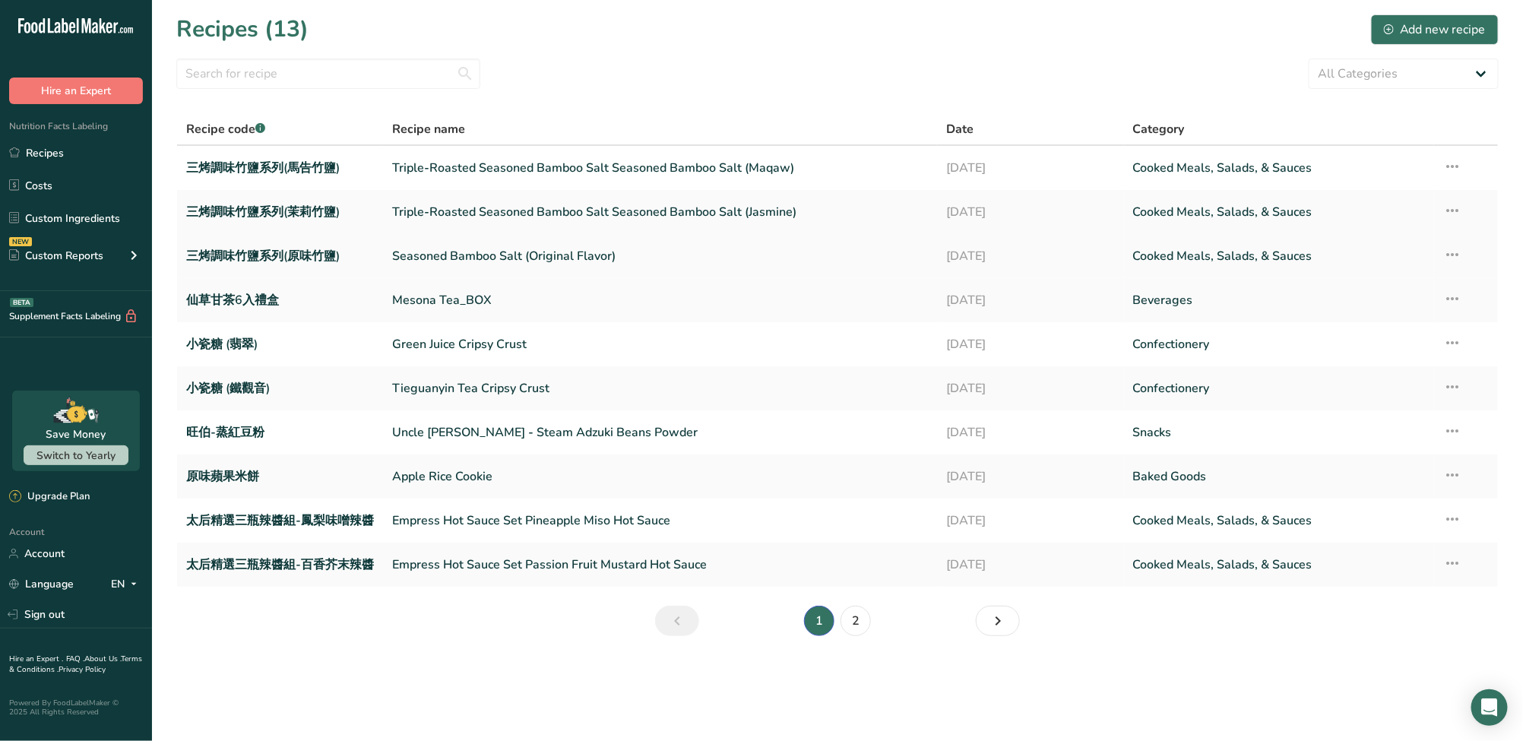
click at [752, 243] on link "Seasoned Bamboo Salt (Original Flavor)" at bounding box center [660, 256] width 536 height 32
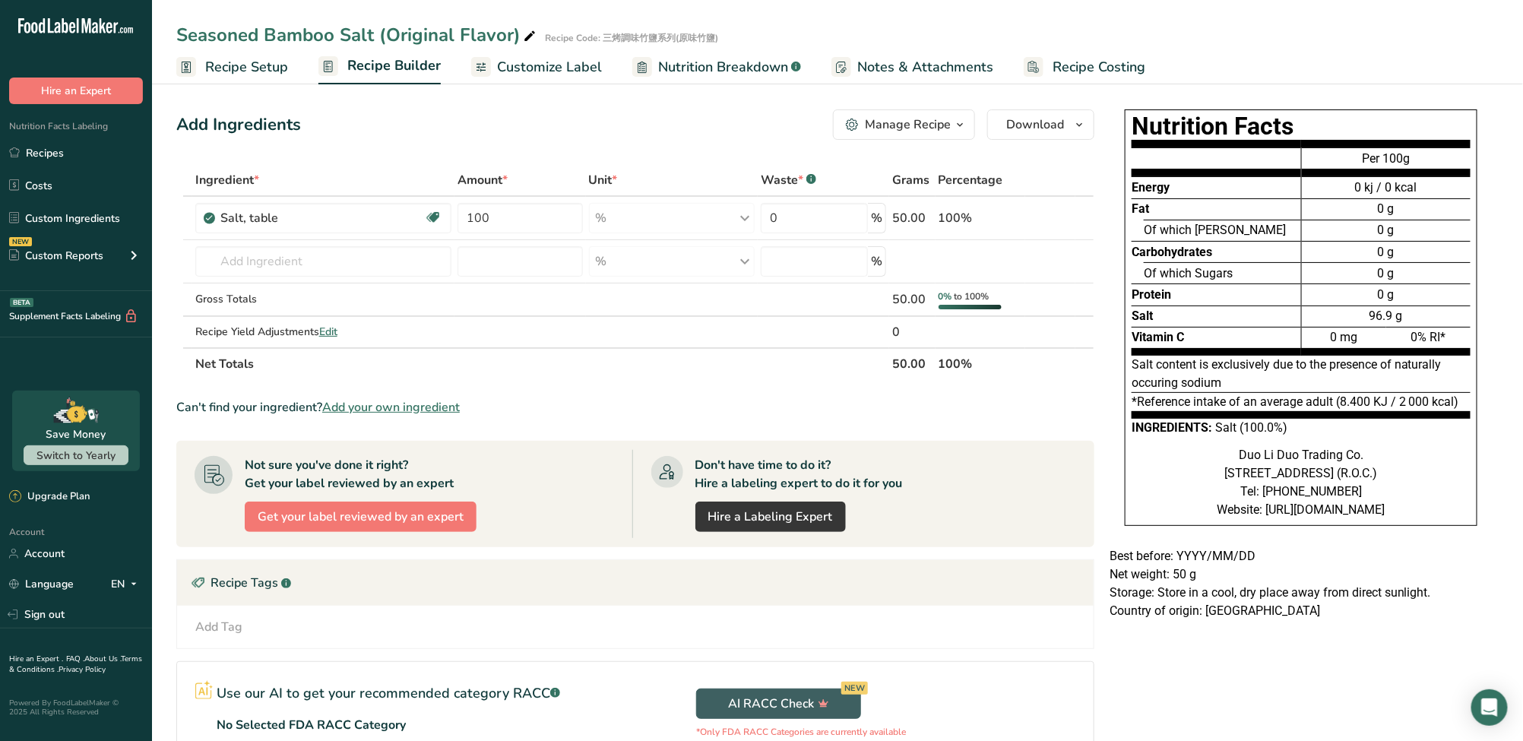
click at [257, 60] on span "Recipe Setup" at bounding box center [246, 67] width 83 height 21
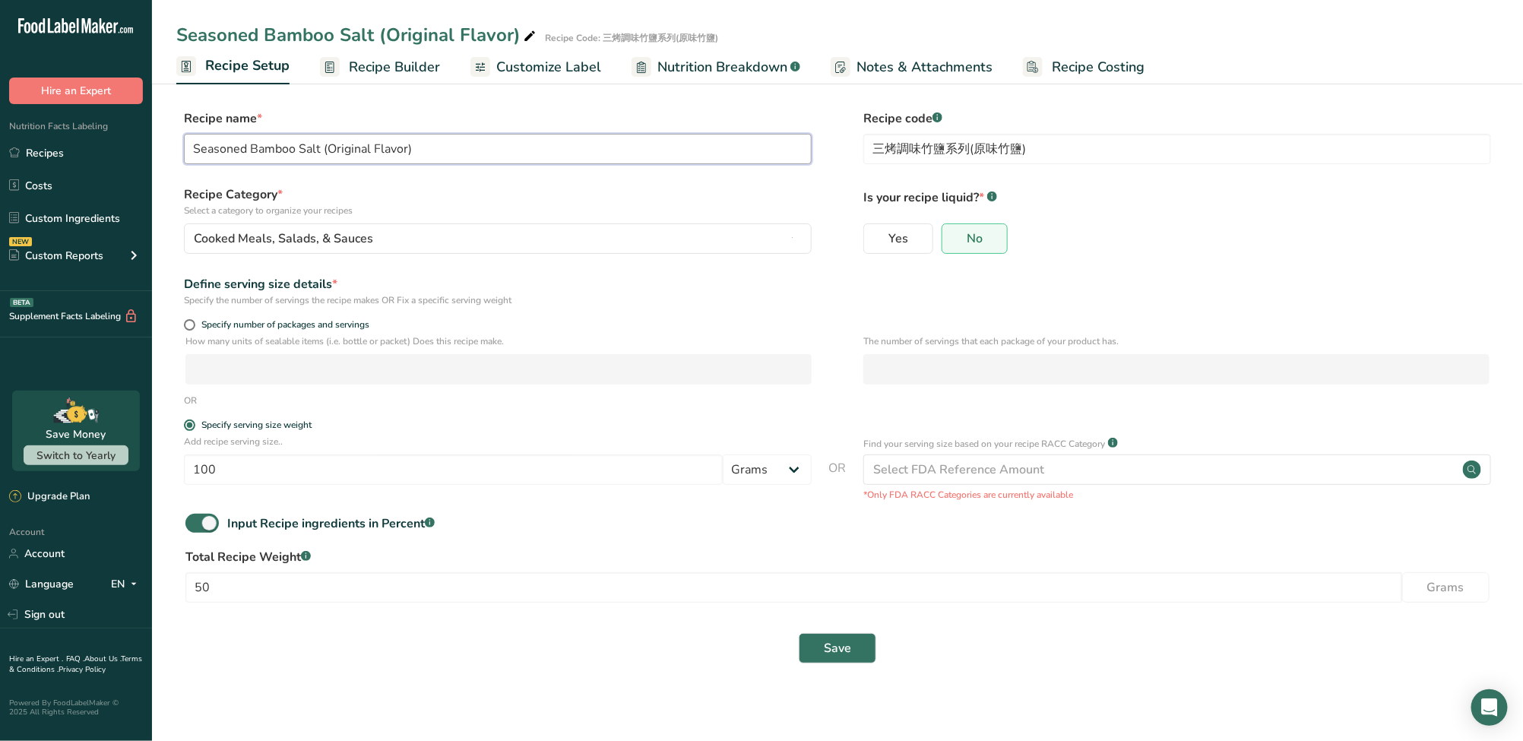
drag, startPoint x: 447, startPoint y: 150, endPoint x: 75, endPoint y: 129, distance: 372.1
click at [75, 129] on div ".a-20{fill:#fff;} Hire an Expert Nutrition Facts Labeling Recipes Costs Custom …" at bounding box center [761, 370] width 1523 height 741
paste input ""Triple-Roasted Seasoned Bamboo Salt Seasoned Bamboo Salt (Original Flavor)""
click at [201, 149] on input ""Triple-Roasted Seasoned Bamboo Salt Seasoned Bamboo Salt (Original Flavor)" at bounding box center [498, 149] width 628 height 30
type input "Triple-Roasted Seasoned Bamboo Salt Seasoned Bamboo Salt (Original Flavor)"
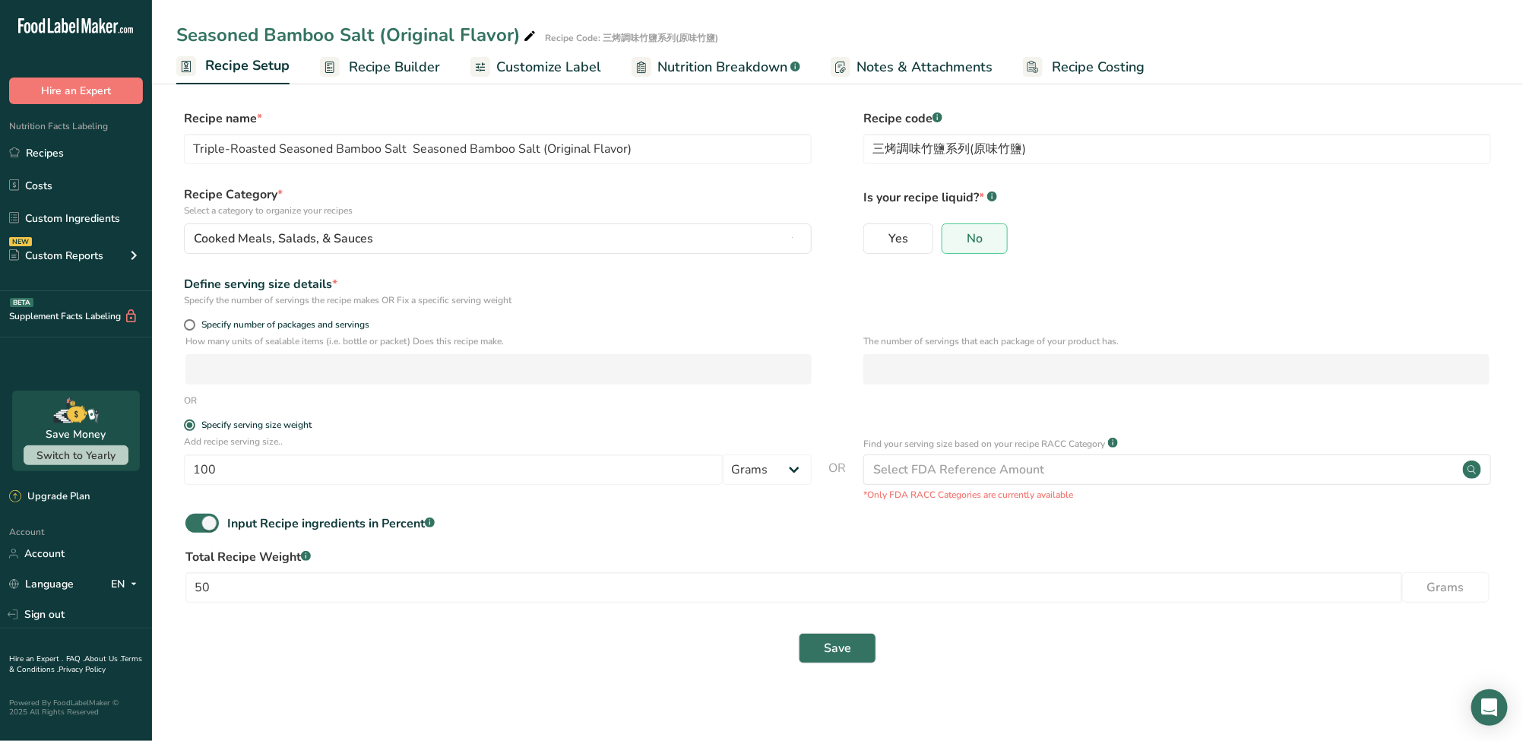
click at [524, 37] on icon at bounding box center [530, 36] width 14 height 21
type input "Triple-Roasted Seasoned Bamboo Salt Seasoned Bamboo Salt (Original Flavor)"
click at [831, 644] on span "Save" at bounding box center [837, 648] width 27 height 18
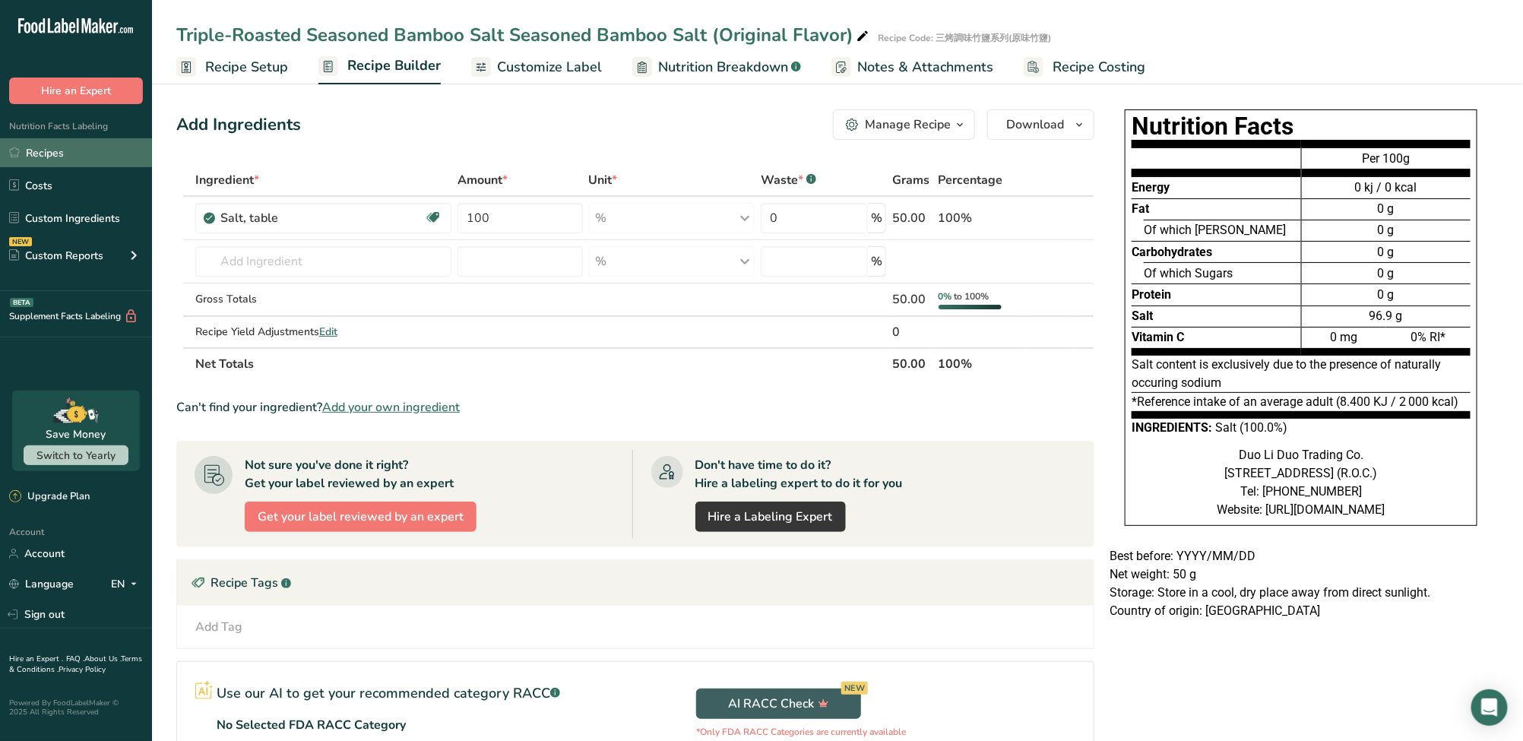
click at [96, 157] on link "Recipes" at bounding box center [76, 152] width 152 height 29
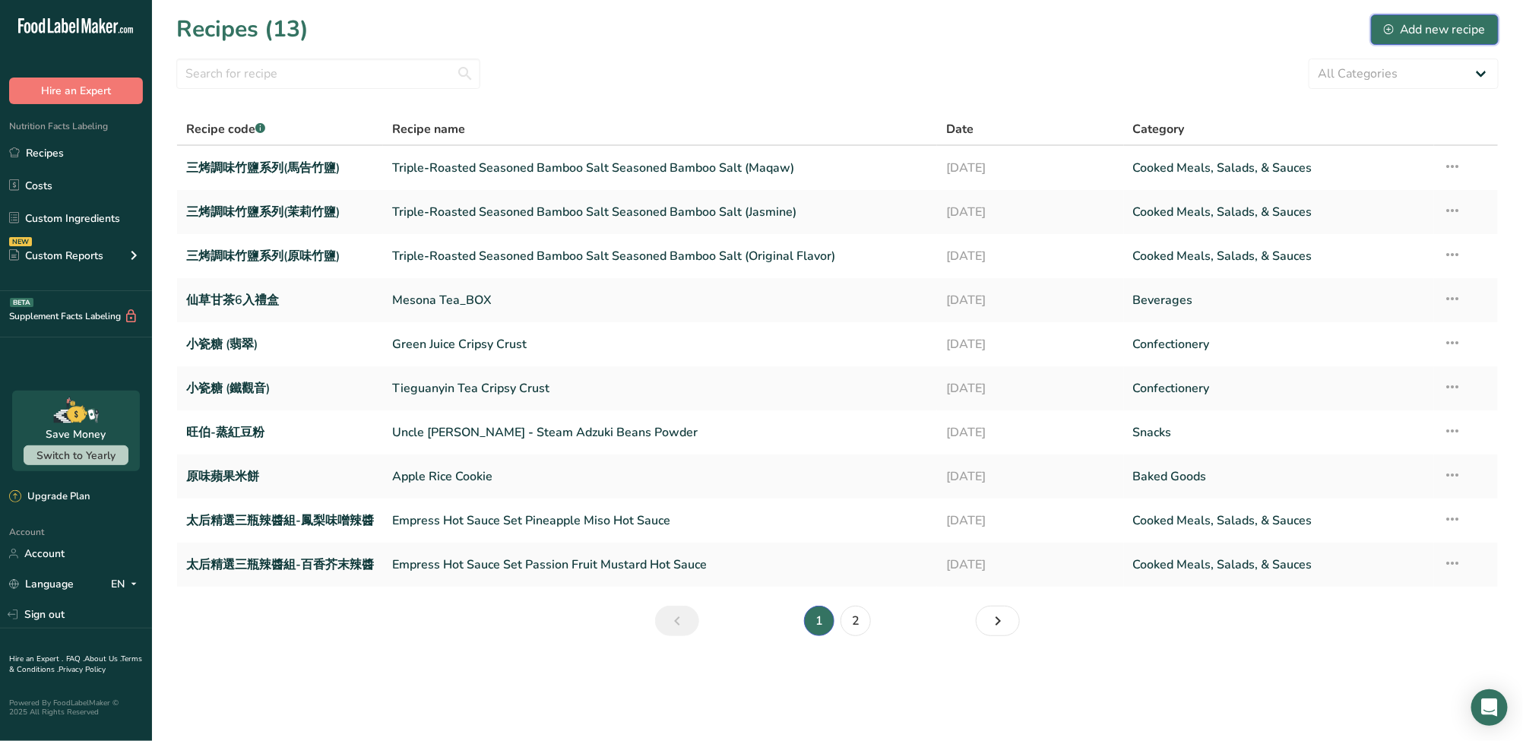
click at [1403, 25] on div "Add new recipe" at bounding box center [1435, 30] width 102 height 18
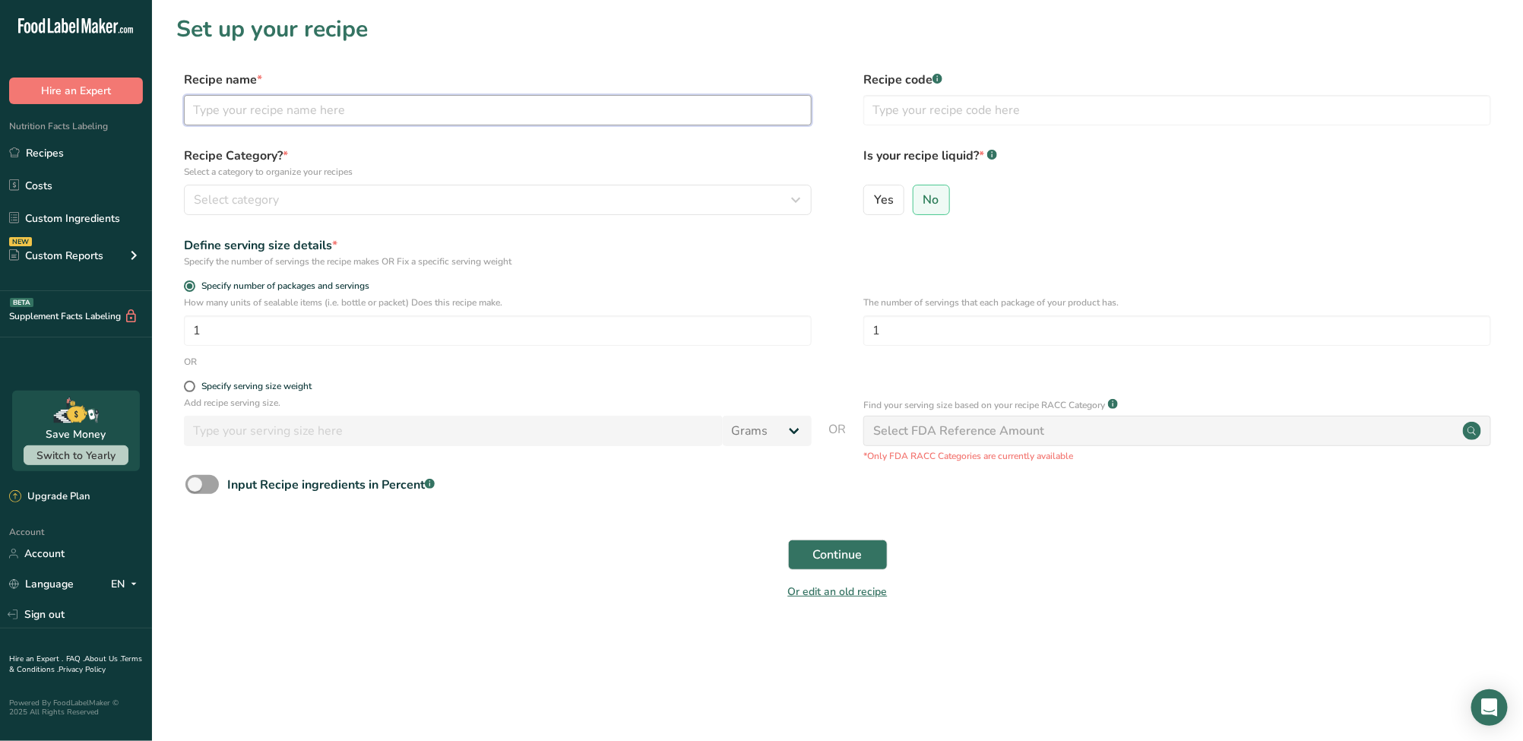
click at [250, 100] on input "text" at bounding box center [498, 110] width 628 height 30
paste input "Triple-Roasted Seasoned Bamboo Salt Seasoned Bamboo Salt (Lemon)"
type input "Triple-Roasted Seasoned Bamboo Salt Seasoned Bamboo Salt (Lemon)"
click at [897, 100] on input "text" at bounding box center [1177, 110] width 628 height 30
paste input "三烤調味竹鹽系列(檸檬竹鹽)"
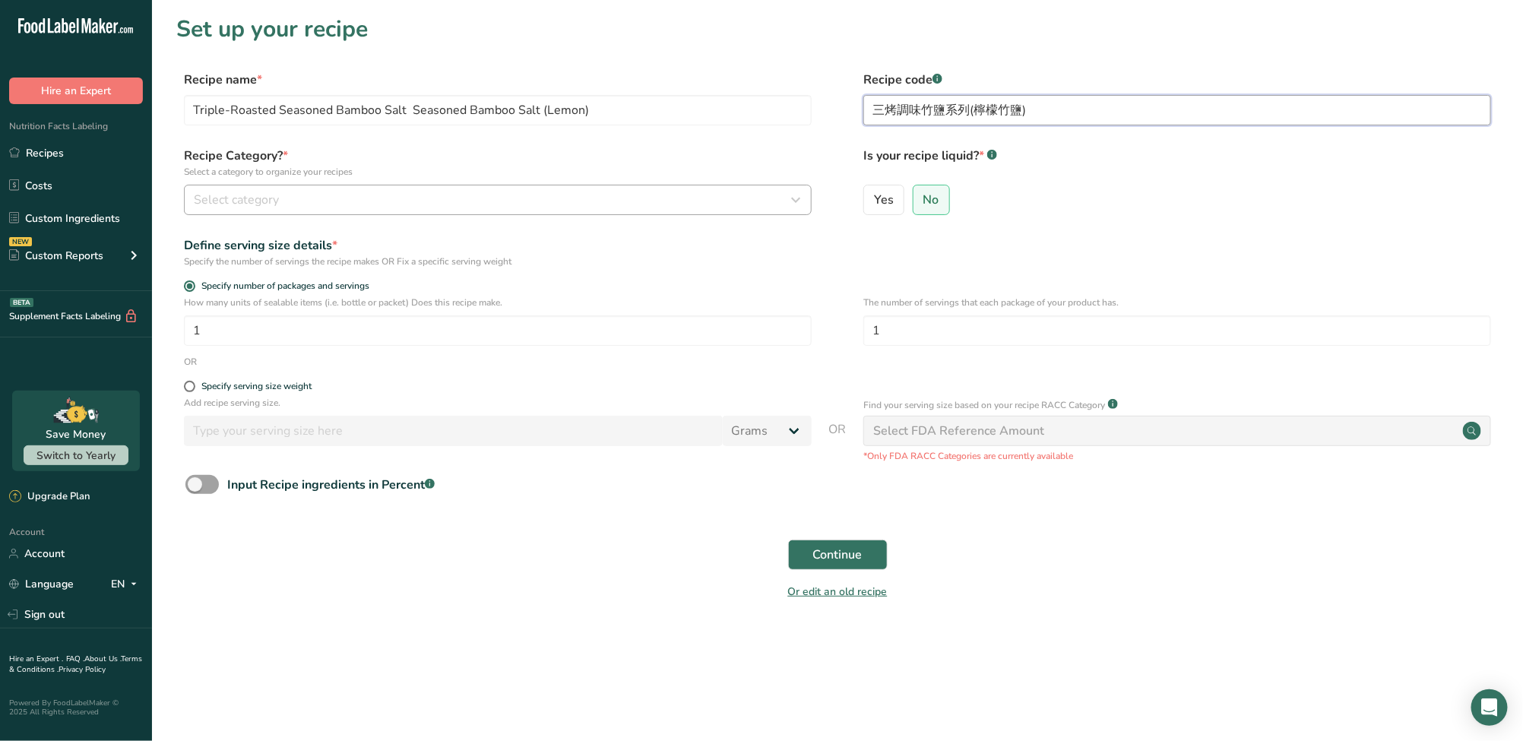
type input "三烤調味竹鹽系列(檸檬竹鹽)"
click at [386, 191] on div "Select category" at bounding box center [493, 200] width 599 height 18
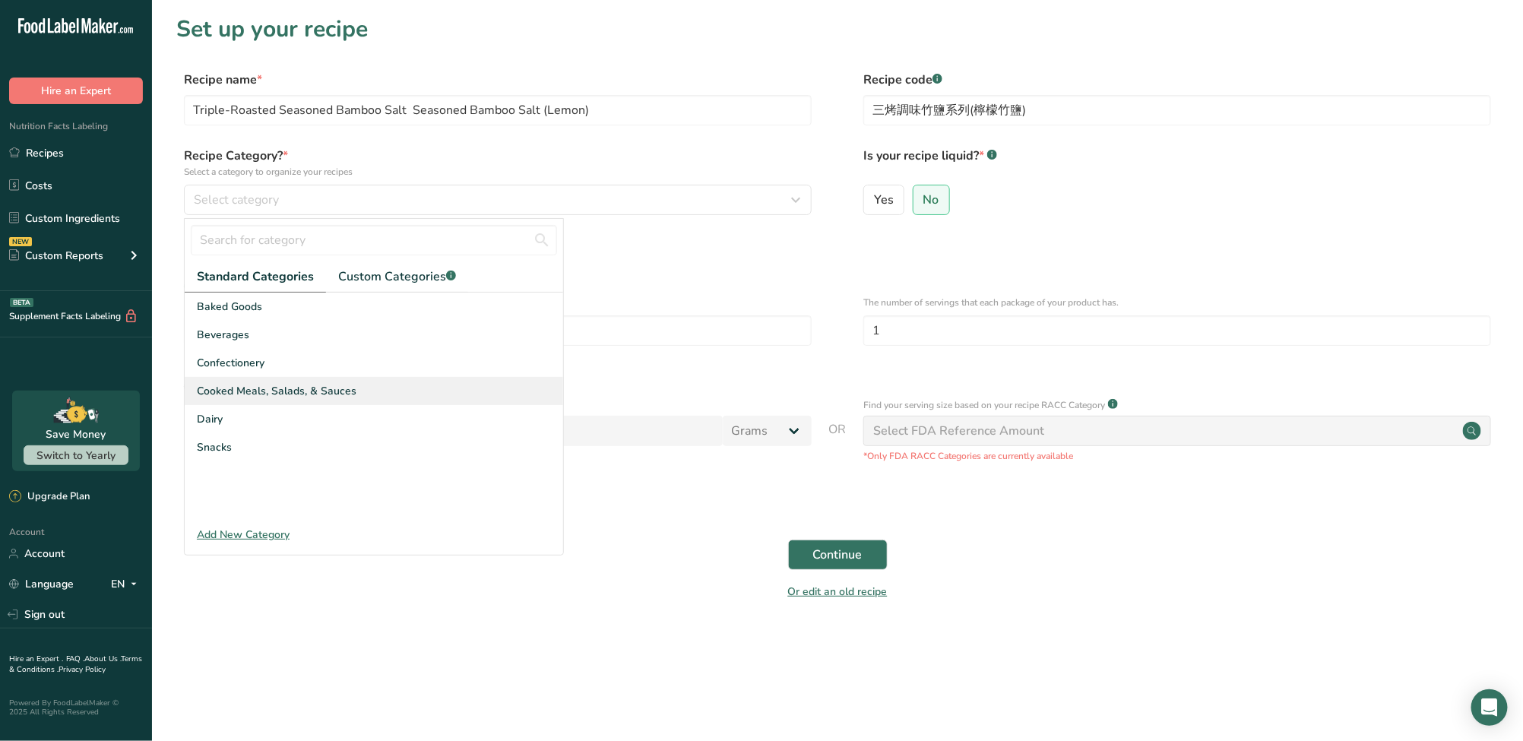
click at [292, 392] on span "Cooked Meals, Salads, & Sauces" at bounding box center [277, 391] width 160 height 16
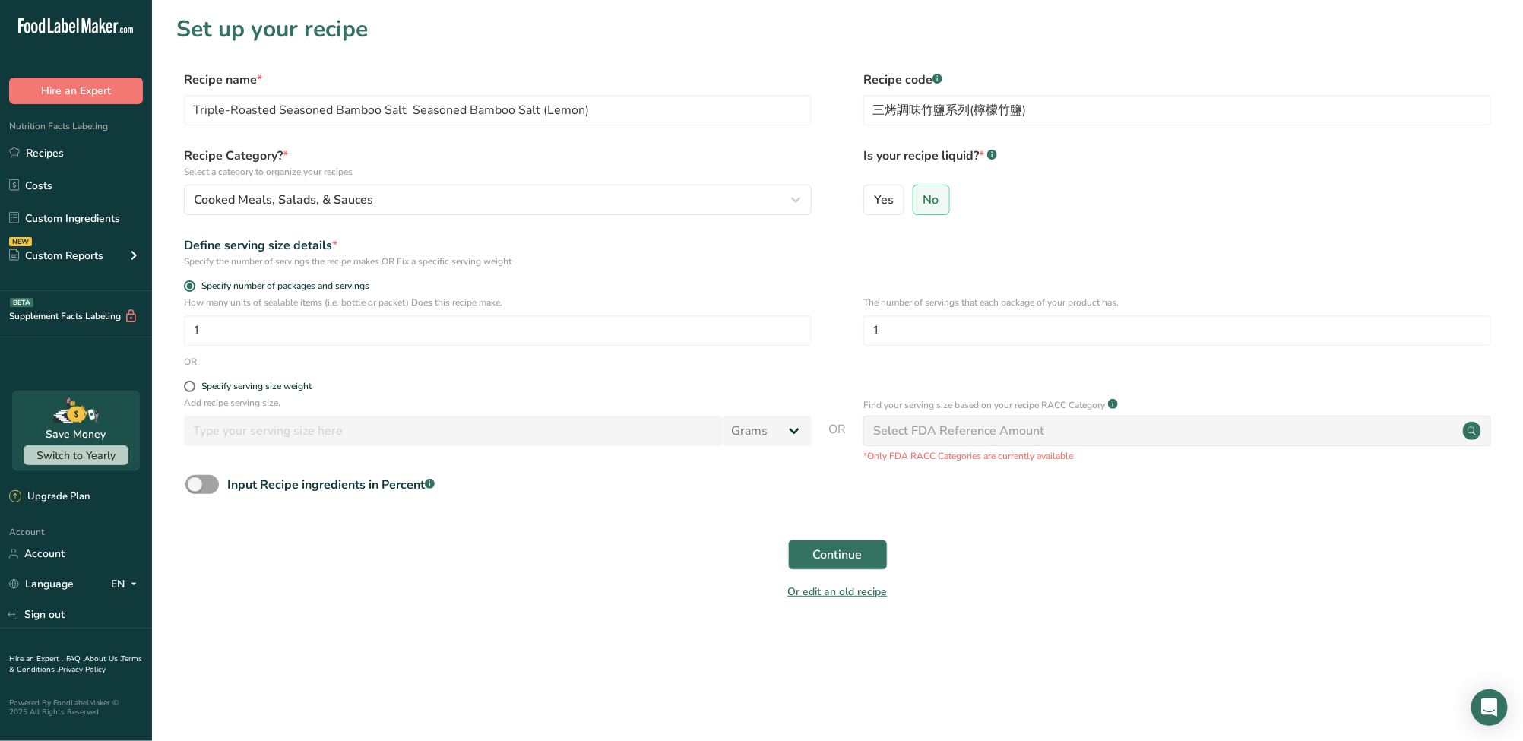
click at [217, 398] on p "Add recipe serving size." at bounding box center [498, 403] width 628 height 14
click at [220, 394] on div "Specify serving size weight" at bounding box center [498, 388] width 628 height 15
click at [190, 378] on form "Recipe name * Triple-Roasted Seasoned Bamboo Salt Seasoned Bamboo Salt (Lemon) …" at bounding box center [837, 340] width 1322 height 539
click at [187, 386] on span at bounding box center [189, 386] width 11 height 11
click at [187, 386] on input "Specify serving size weight" at bounding box center [189, 386] width 10 height 10
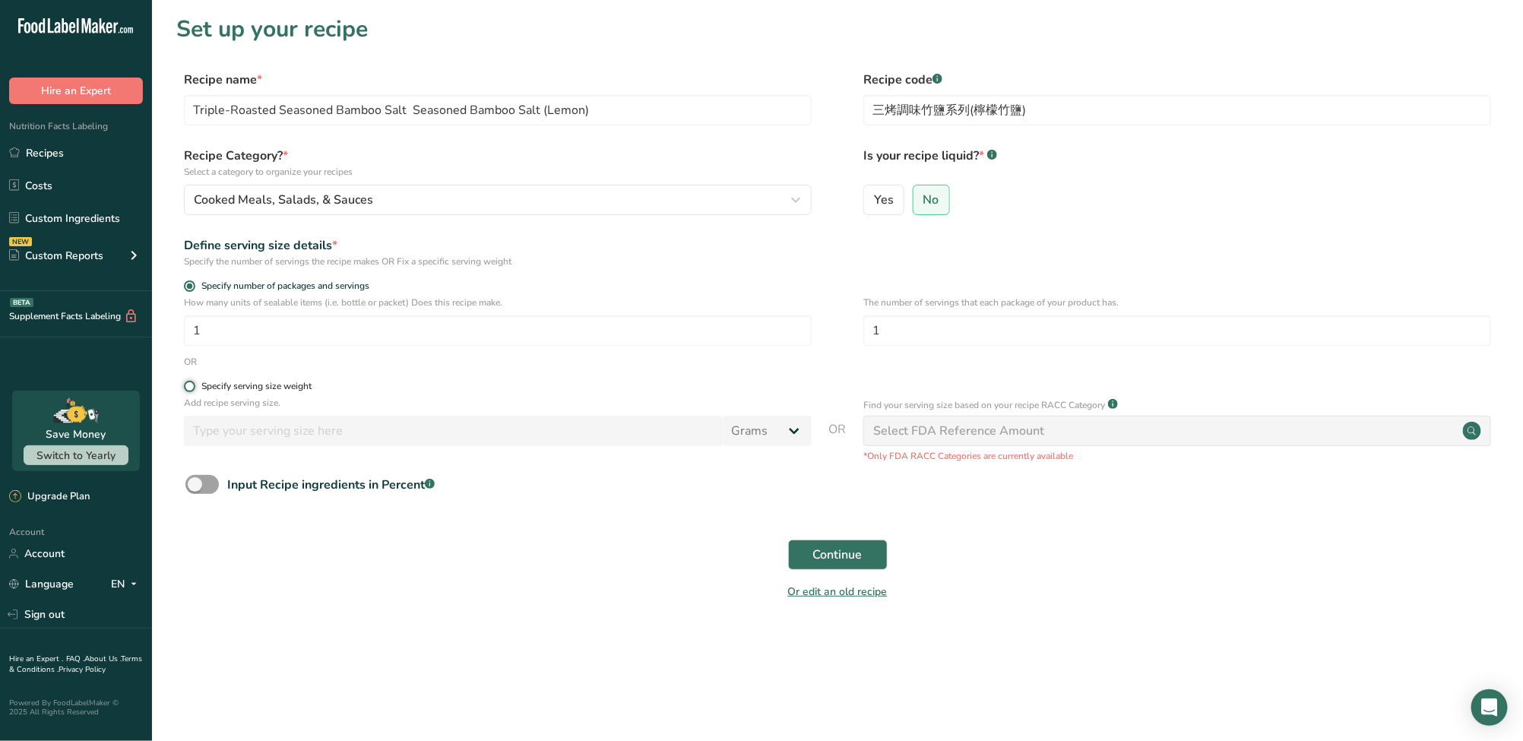
radio input "true"
radio input "false"
click at [217, 422] on input "number" at bounding box center [453, 431] width 539 height 30
type input "100"
click at [191, 489] on span at bounding box center [201, 484] width 33 height 19
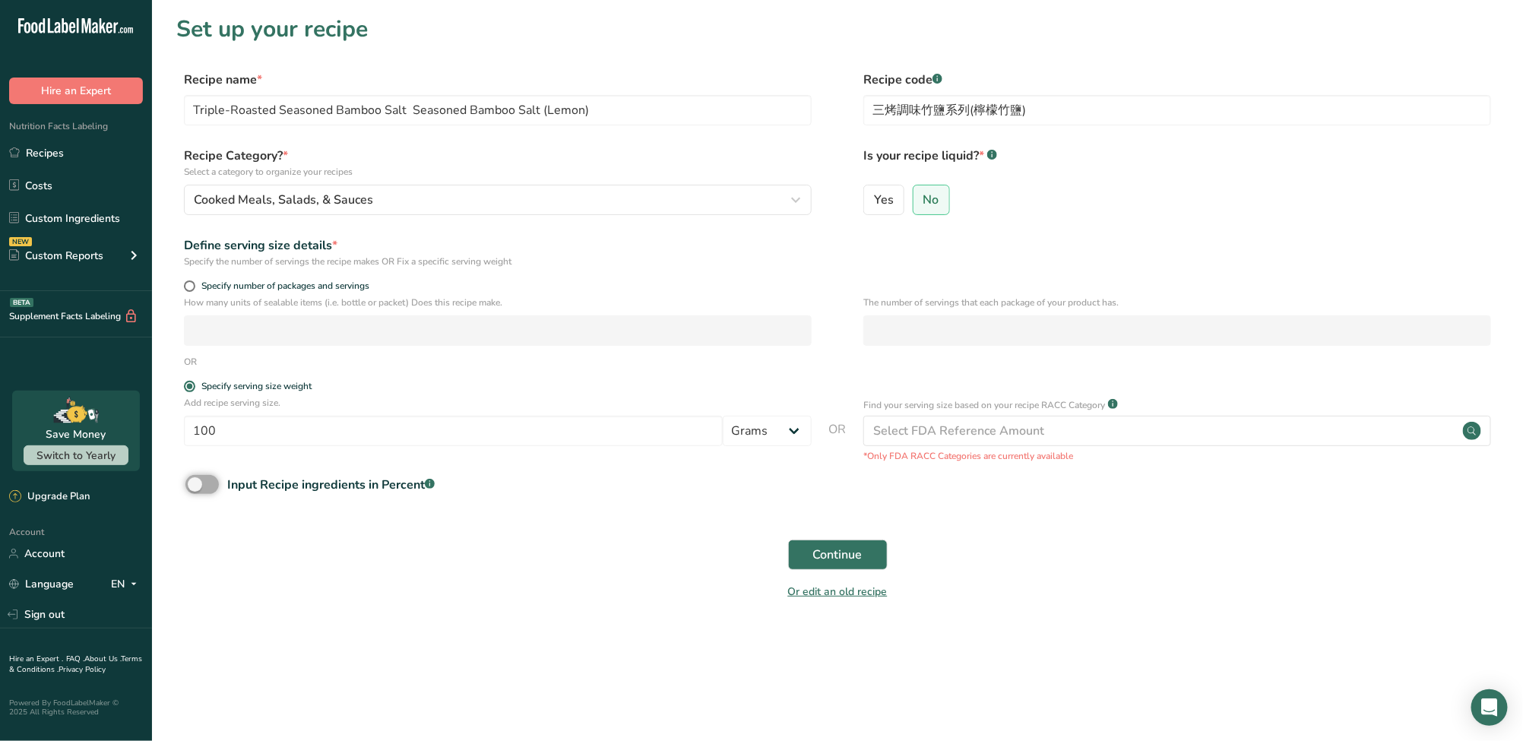
click at [191, 489] on input "Input Recipe ingredients in Percent .a-a{fill:#347362;}.b-a{fill:#fff;}" at bounding box center [190, 484] width 10 height 10
checkbox input "true"
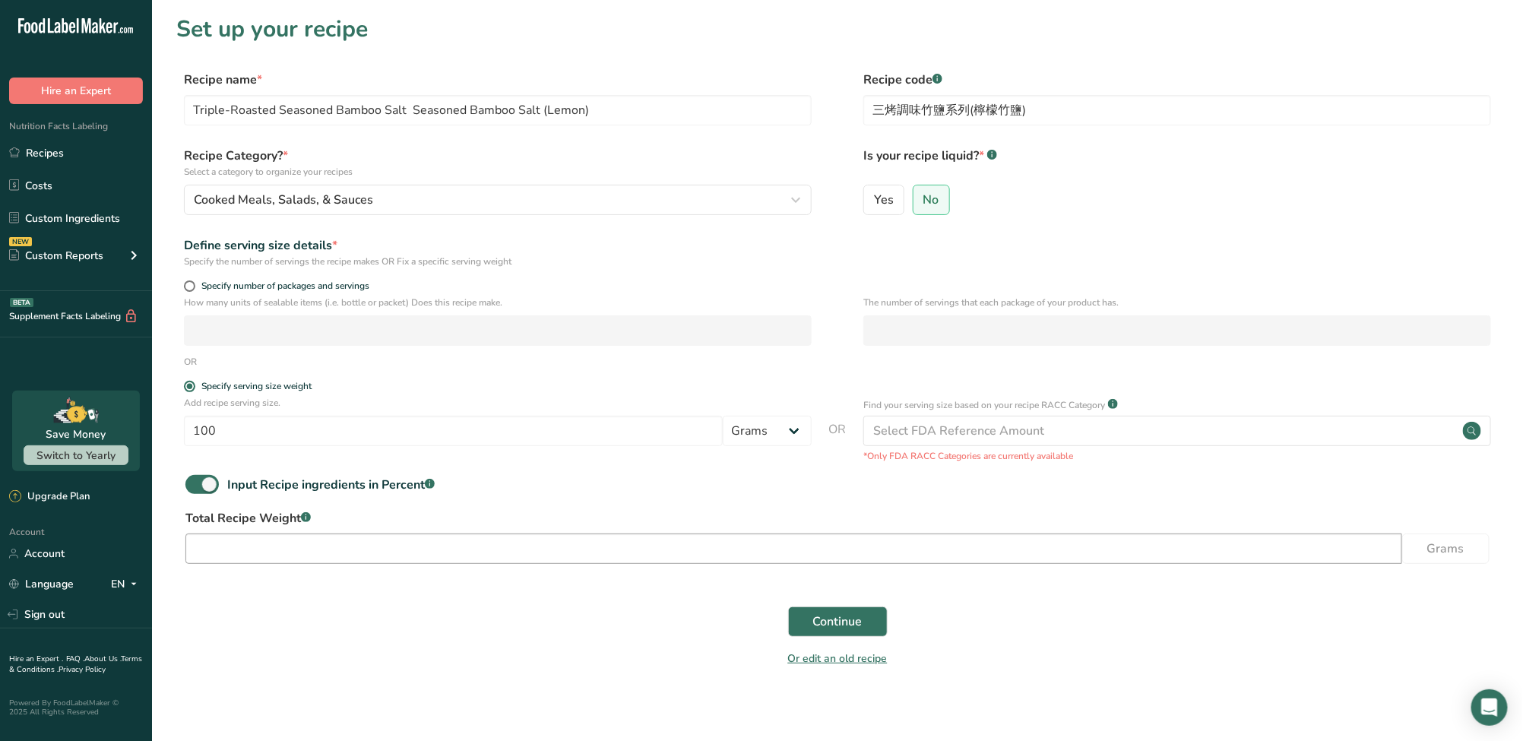
click at [262, 564] on div "Total Recipe Weight .a-a{fill:#347362;}.b-a{fill:#fff;} Grams" at bounding box center [837, 541] width 1322 height 64
click at [265, 555] on input "number" at bounding box center [793, 548] width 1216 height 30
type input "45"
click at [861, 623] on span "Continue" at bounding box center [837, 621] width 49 height 18
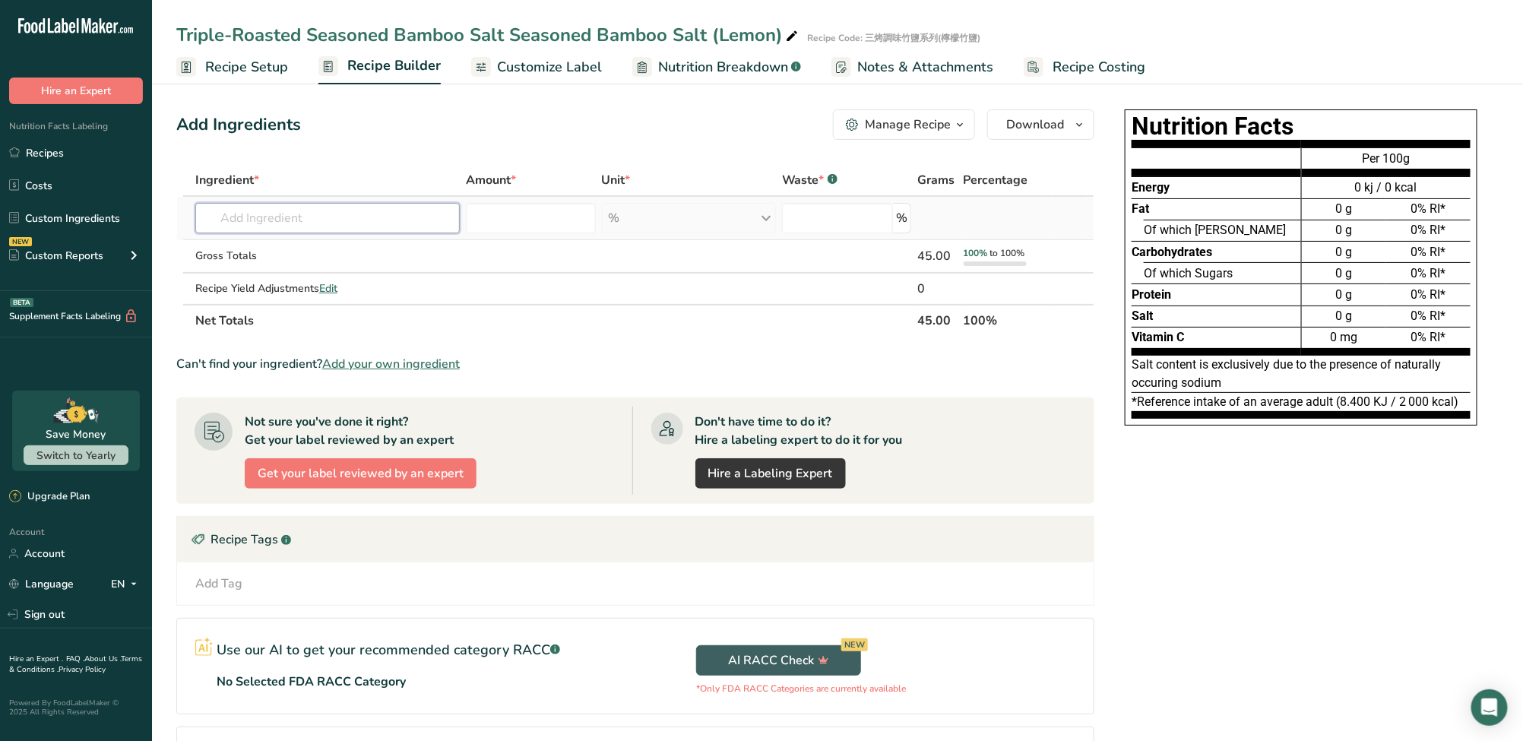
click at [299, 223] on input "text" at bounding box center [327, 218] width 264 height 30
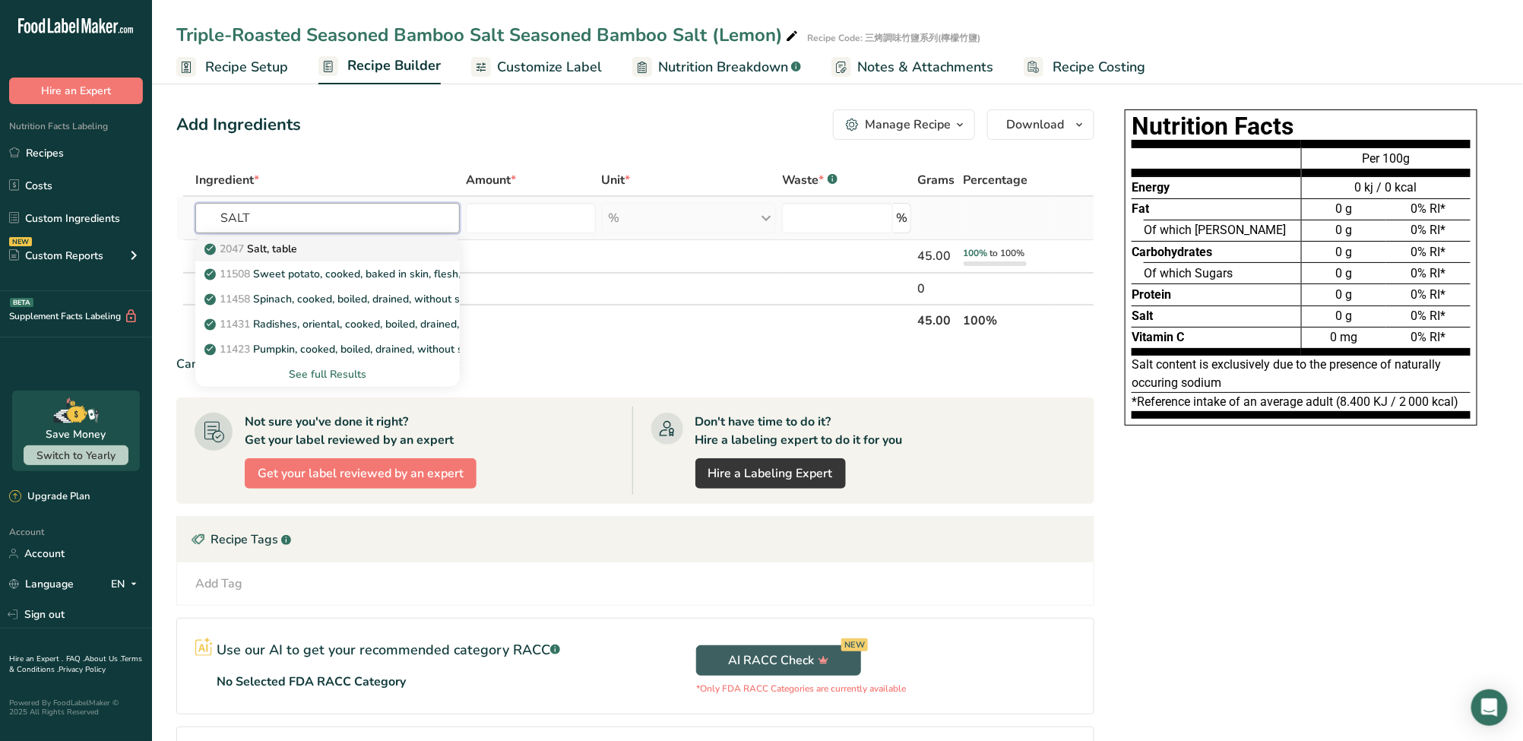
type input "SALT"
click at [312, 251] on div "2047 Salt, table" at bounding box center [315, 249] width 216 height 16
type input "Salt, table"
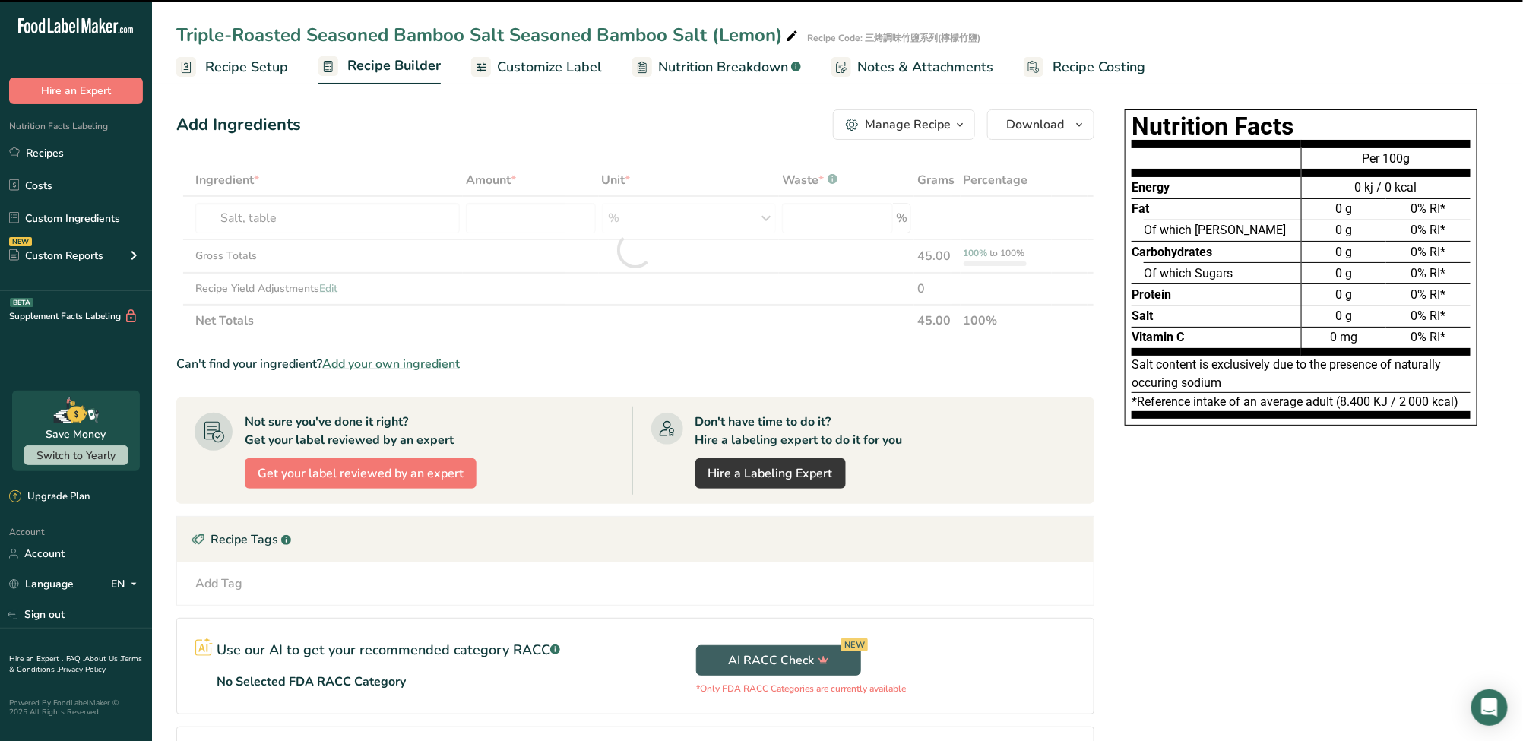
type input "0"
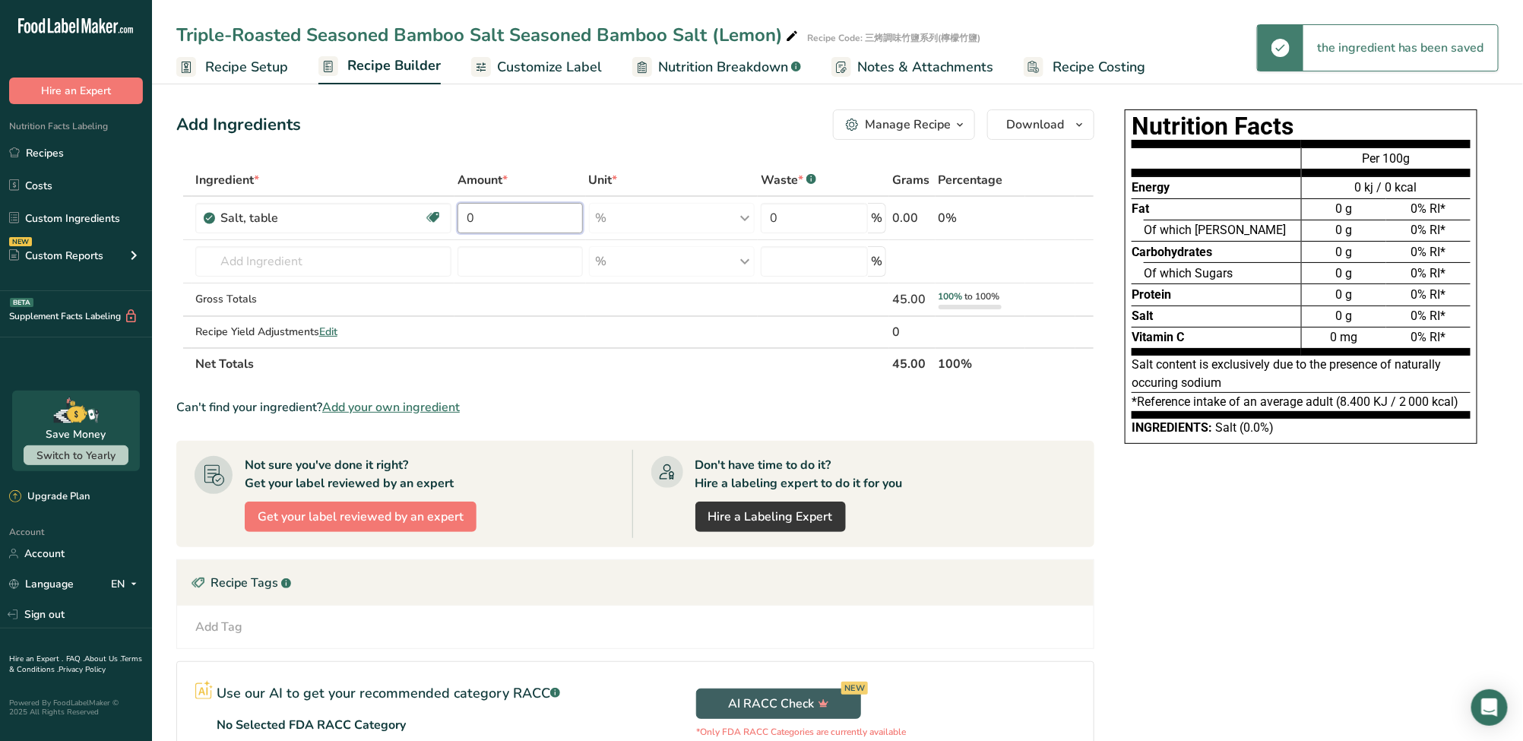
click at [560, 225] on input "0" at bounding box center [519, 218] width 125 height 30
drag, startPoint x: 559, startPoint y: 225, endPoint x: 436, endPoint y: 220, distance: 123.2
click at [436, 220] on tr "Salt, table Dairy free Gluten free Vegan Vegetarian Soy free 0 % Portions 1 tsp…" at bounding box center [635, 218] width 916 height 43
type input "95"
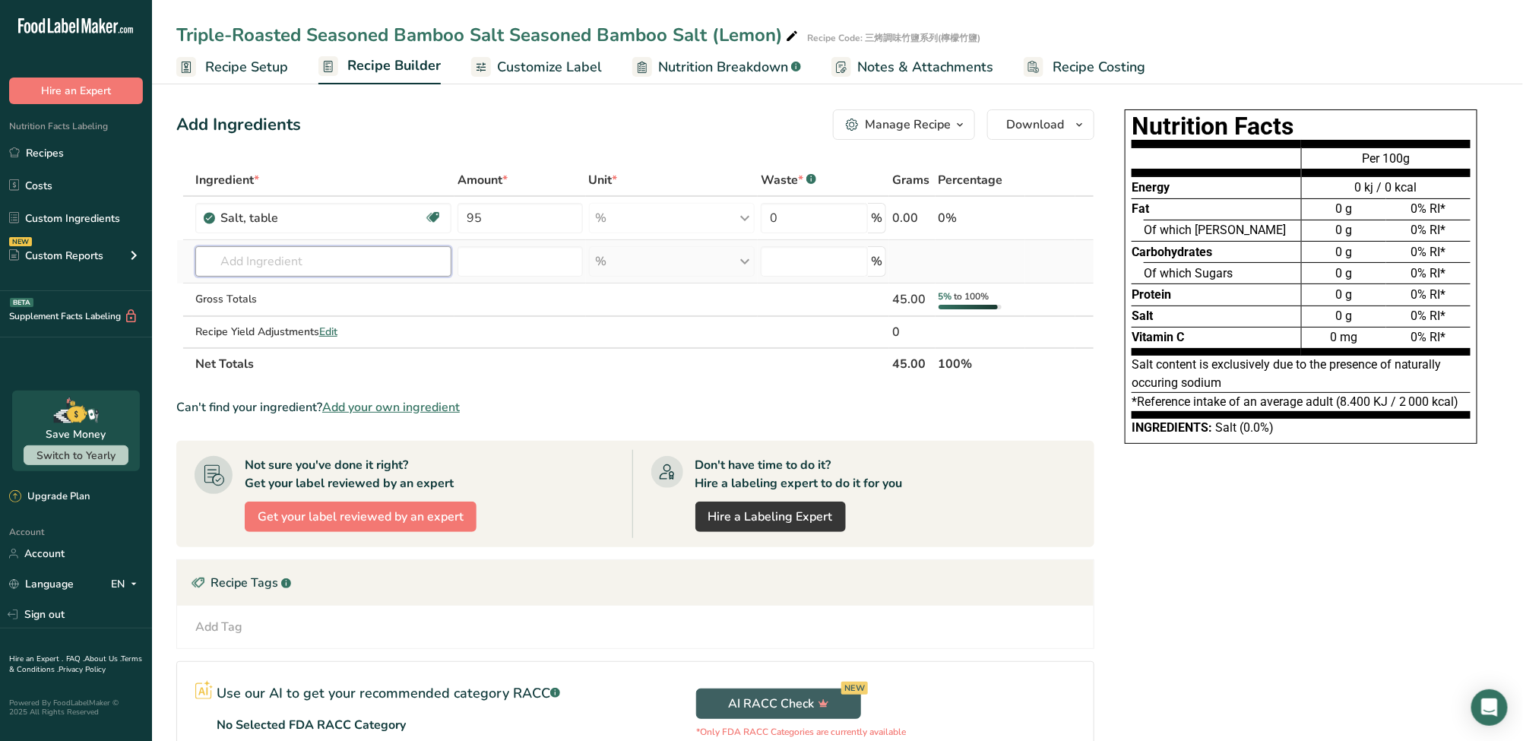
click at [350, 266] on div "Ingredient * Amount * Unit * Waste * .a-a{fill:#347362;}.b-a{fill:#fff;} Grams …" at bounding box center [635, 272] width 918 height 216
click at [881, 429] on section "Ingredient * Amount * Unit * Waste * .a-a{fill:#347362;}.b-a{fill:#fff;} Grams …" at bounding box center [635, 508] width 918 height 688
click at [255, 270] on input "text" at bounding box center [323, 261] width 256 height 30
paste input "[PERSON_NAME]"
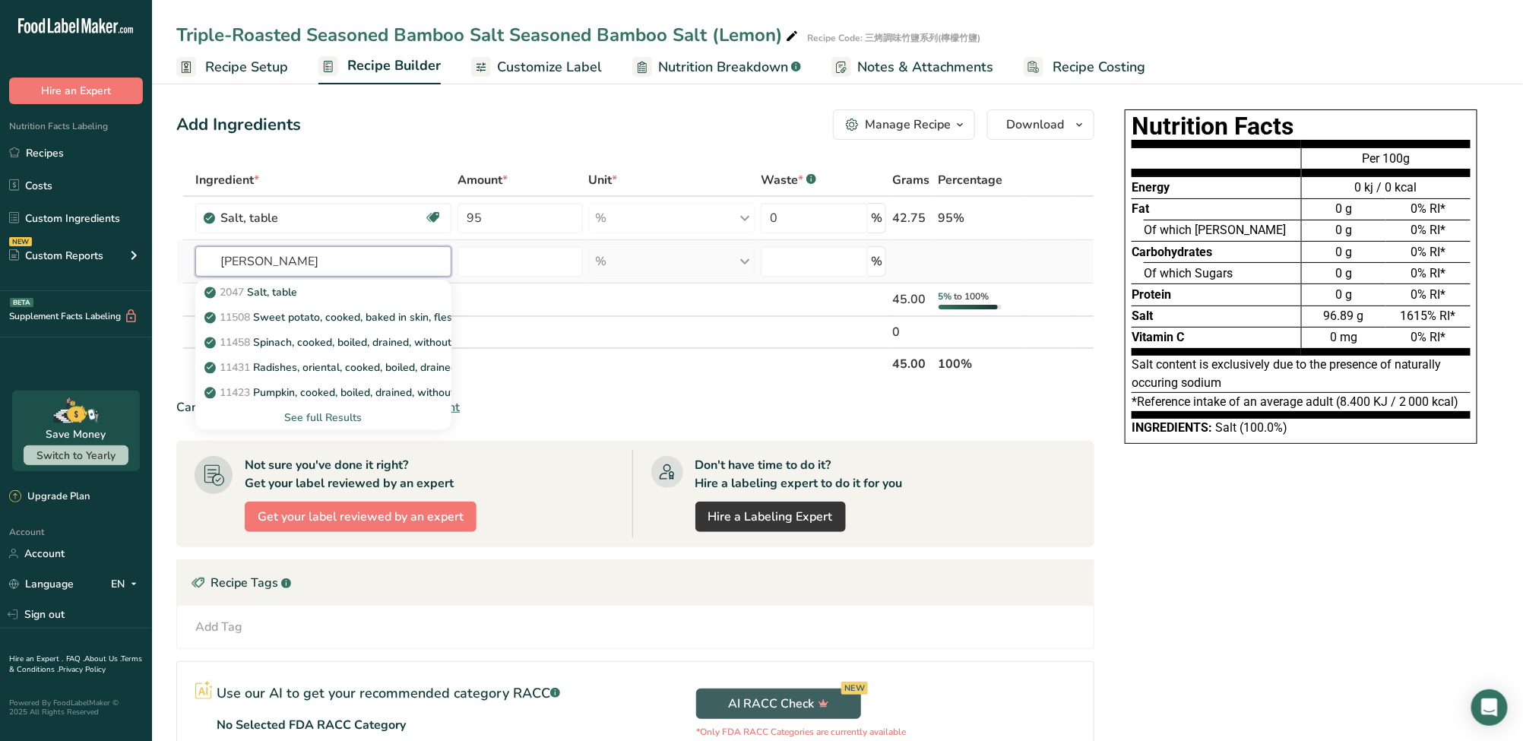
click at [315, 262] on input "[PERSON_NAME]" at bounding box center [323, 261] width 256 height 30
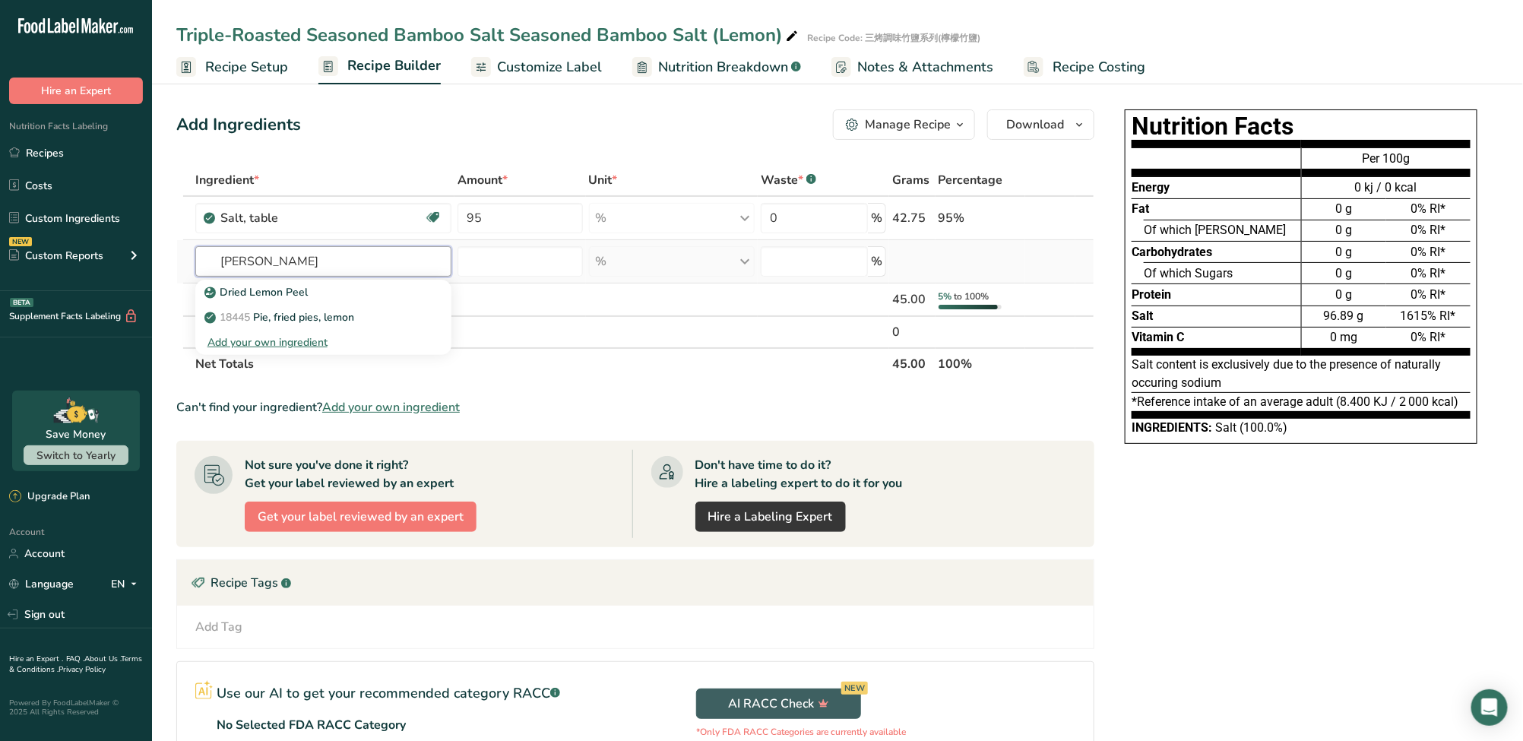
type input "[PERSON_NAME]"
click at [308, 346] on div "Add your own ingredient" at bounding box center [323, 342] width 232 height 16
click at [268, 267] on input "text" at bounding box center [323, 261] width 256 height 30
paste input "[PERSON_NAME]"
drag, startPoint x: 255, startPoint y: 261, endPoint x: 182, endPoint y: 265, distance: 73.1
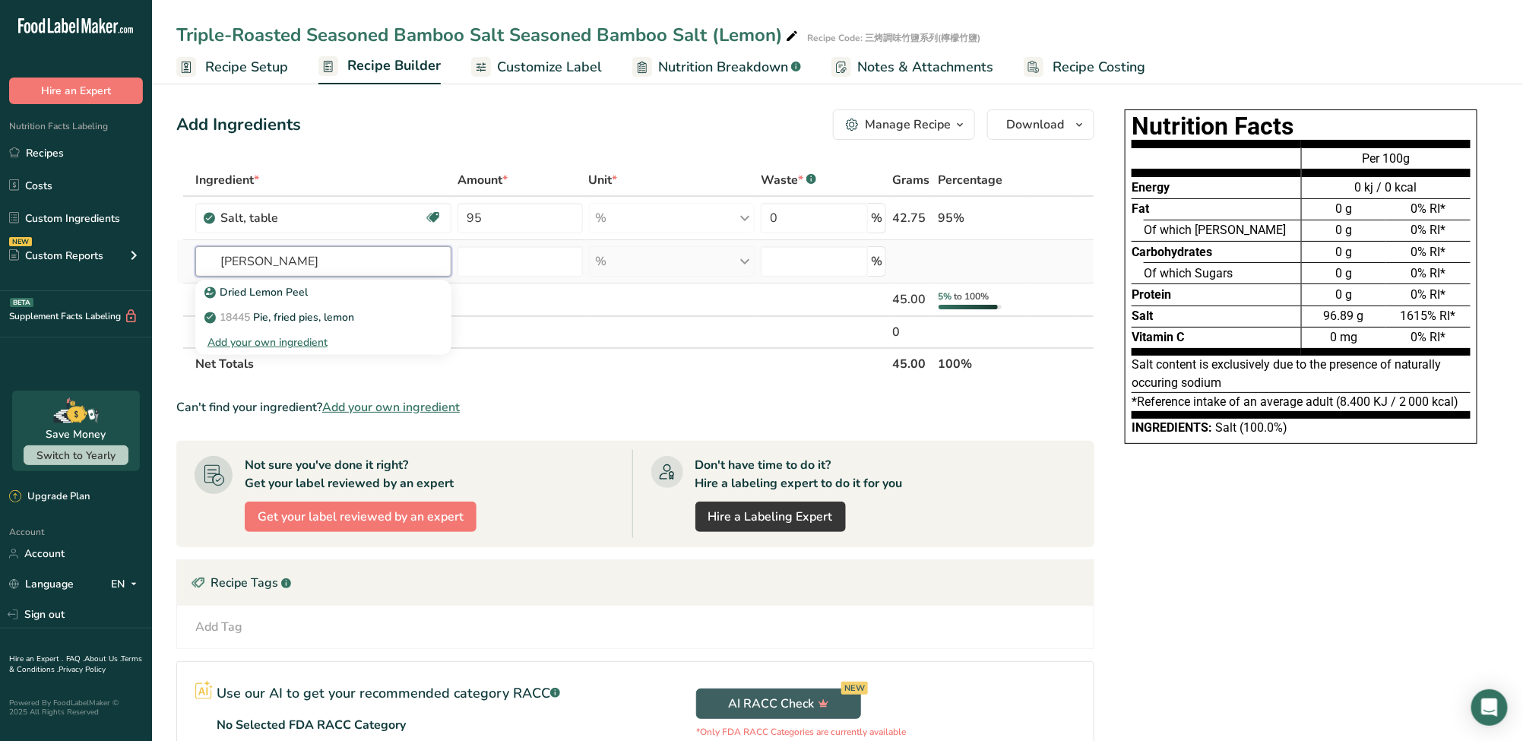
click at [182, 265] on tr "Dried Lemon Dried Lemon Peel 18445 Pie, fried pies, lemon Add your own ingredie…" at bounding box center [635, 261] width 916 height 43
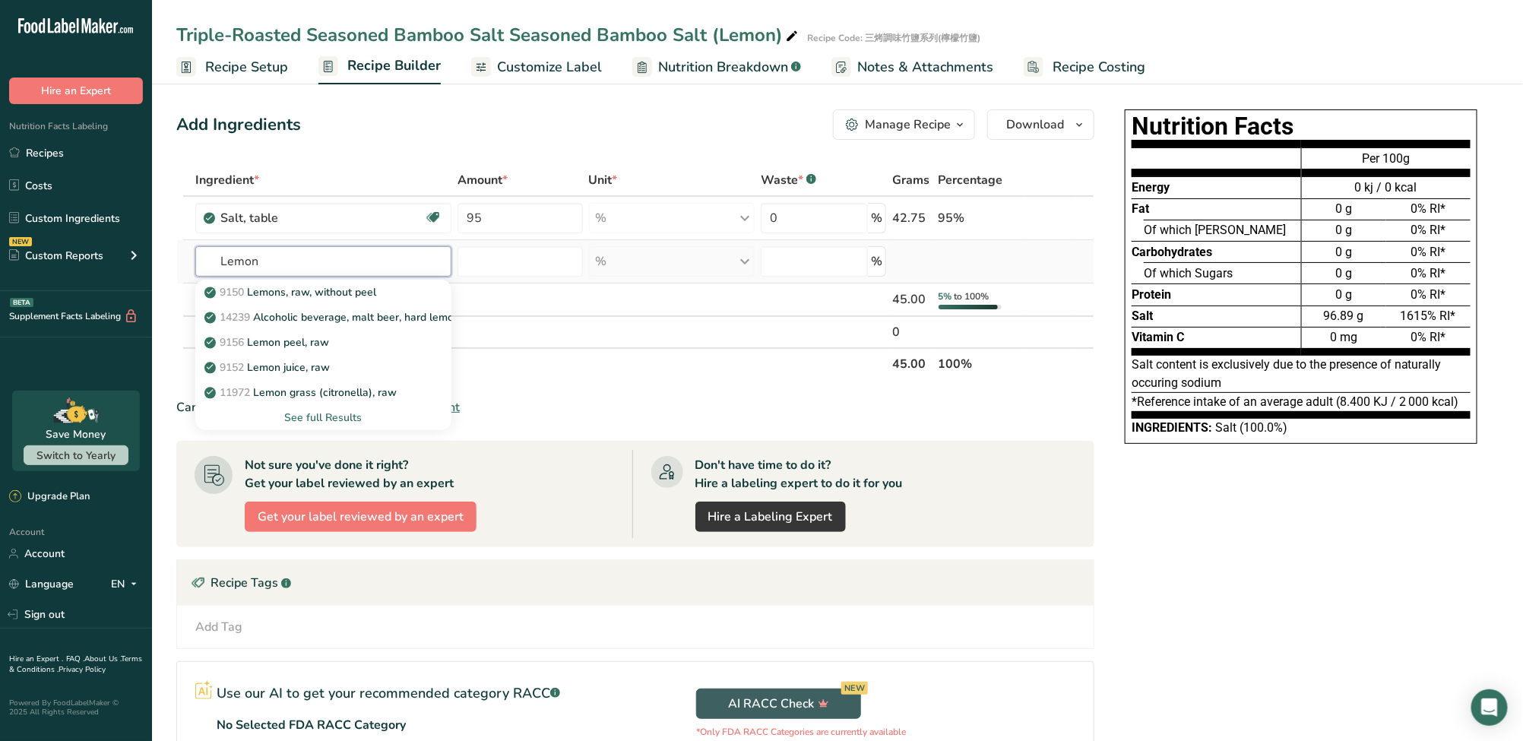
type input "Lemon"
click at [345, 417] on div "See full Results" at bounding box center [323, 418] width 232 height 16
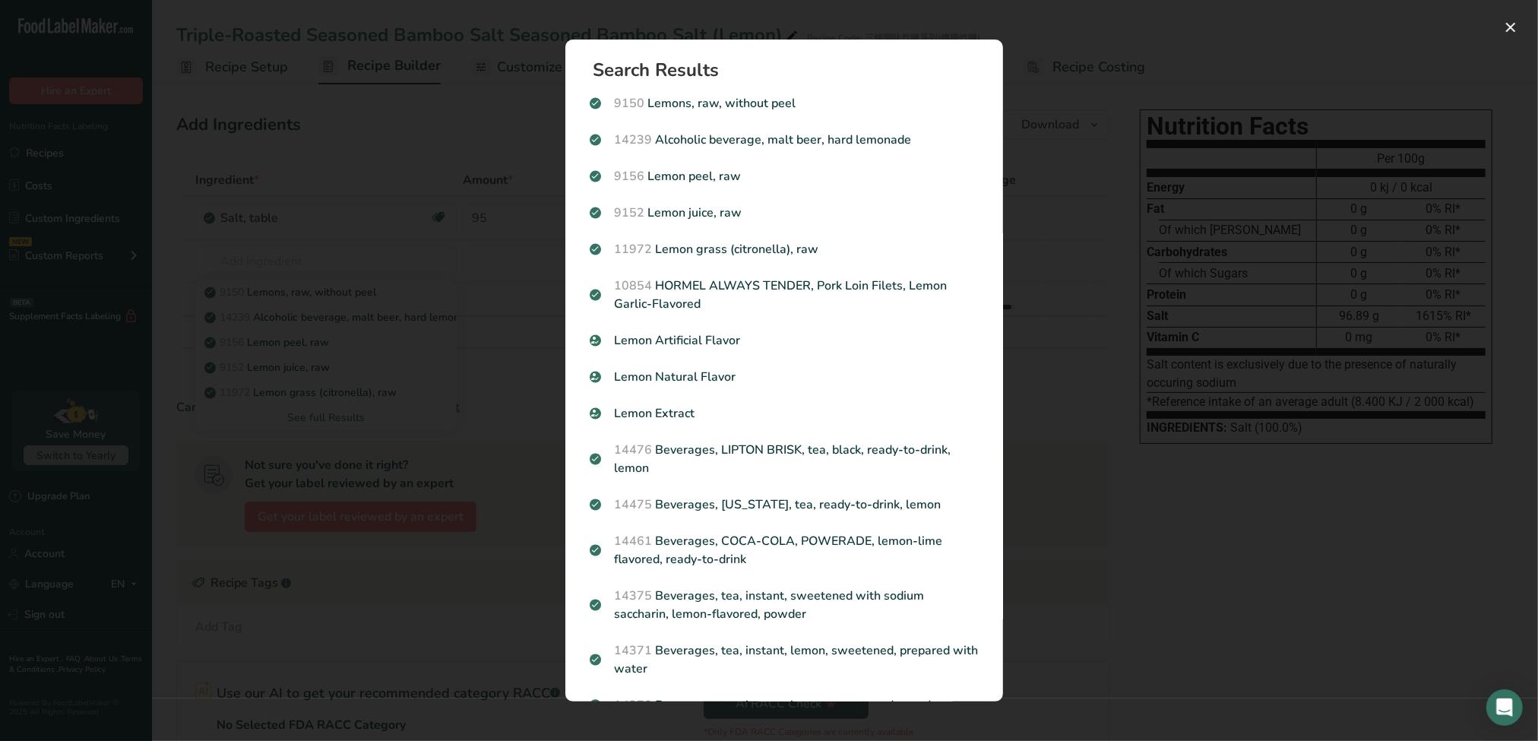
click at [1070, 174] on div "Search results modal" at bounding box center [769, 370] width 1538 height 741
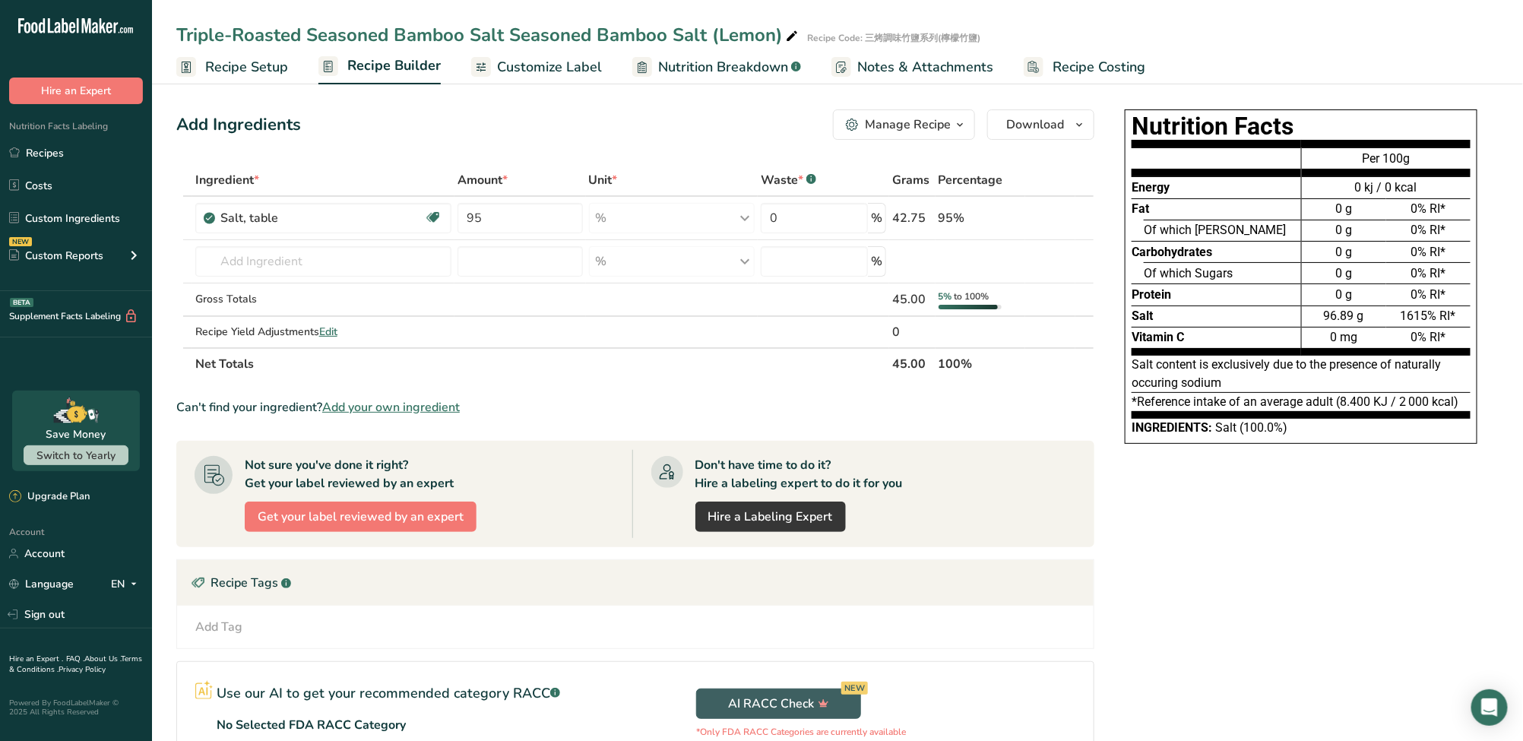
click at [394, 404] on span "Add your own ingredient" at bounding box center [391, 407] width 138 height 18
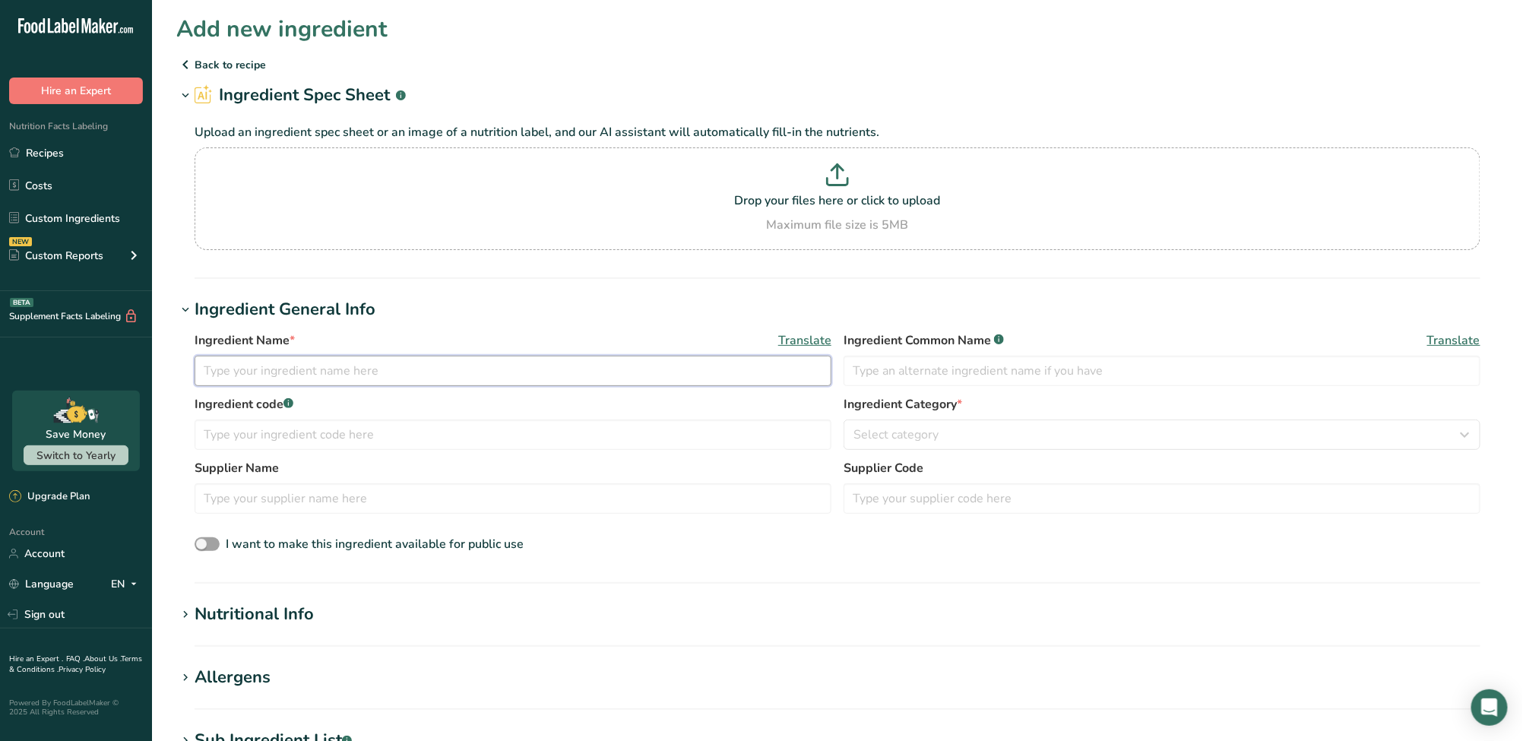
click at [274, 366] on input "text" at bounding box center [513, 371] width 637 height 30
paste input "[PERSON_NAME]"
type input "[PERSON_NAME]"
click at [281, 427] on input "text" at bounding box center [513, 434] width 637 height 30
click at [898, 373] on input "text" at bounding box center [1161, 371] width 637 height 30
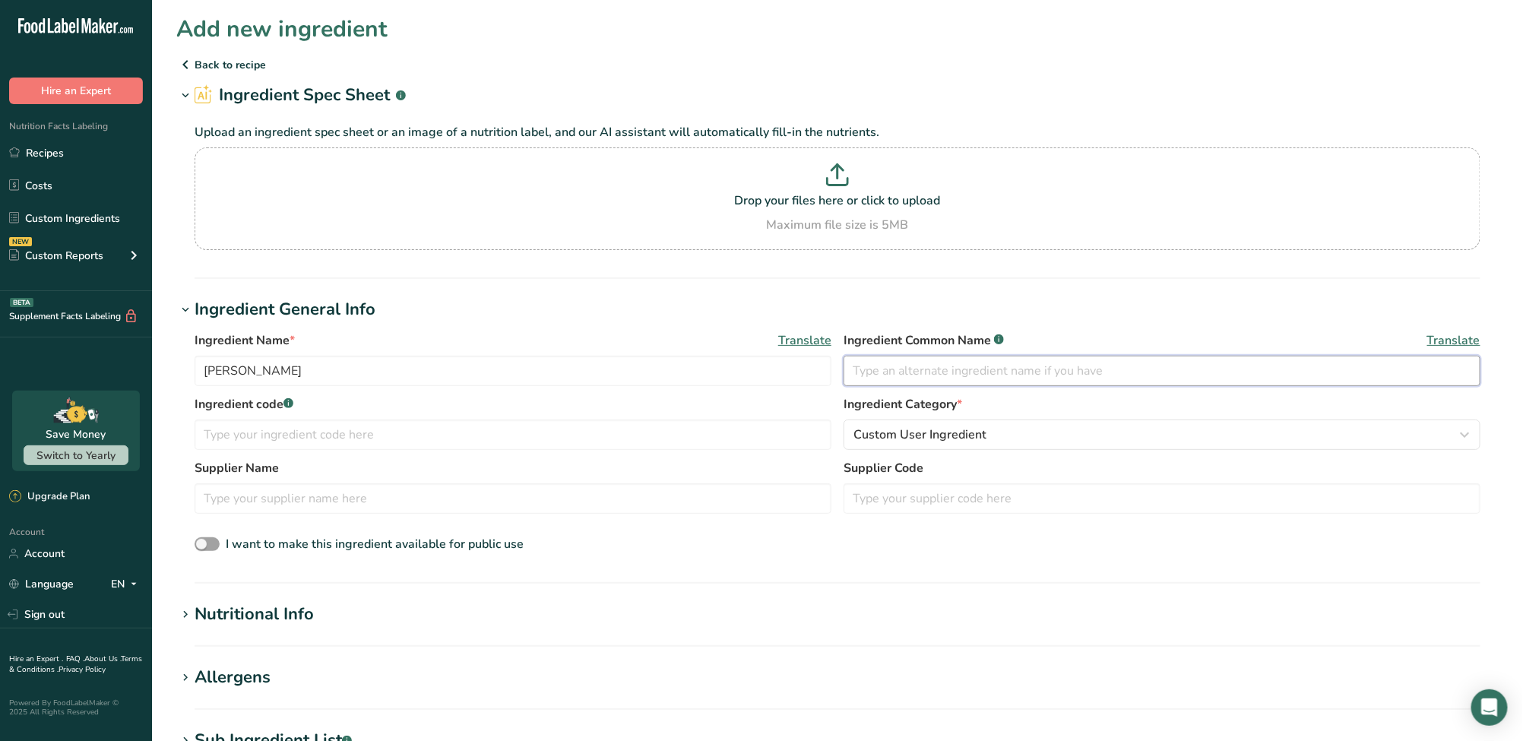
paste input "[PERSON_NAME]"
type input "[PERSON_NAME]"
click at [577, 429] on input "text" at bounding box center [513, 434] width 637 height 30
type input "乾燥檸檬"
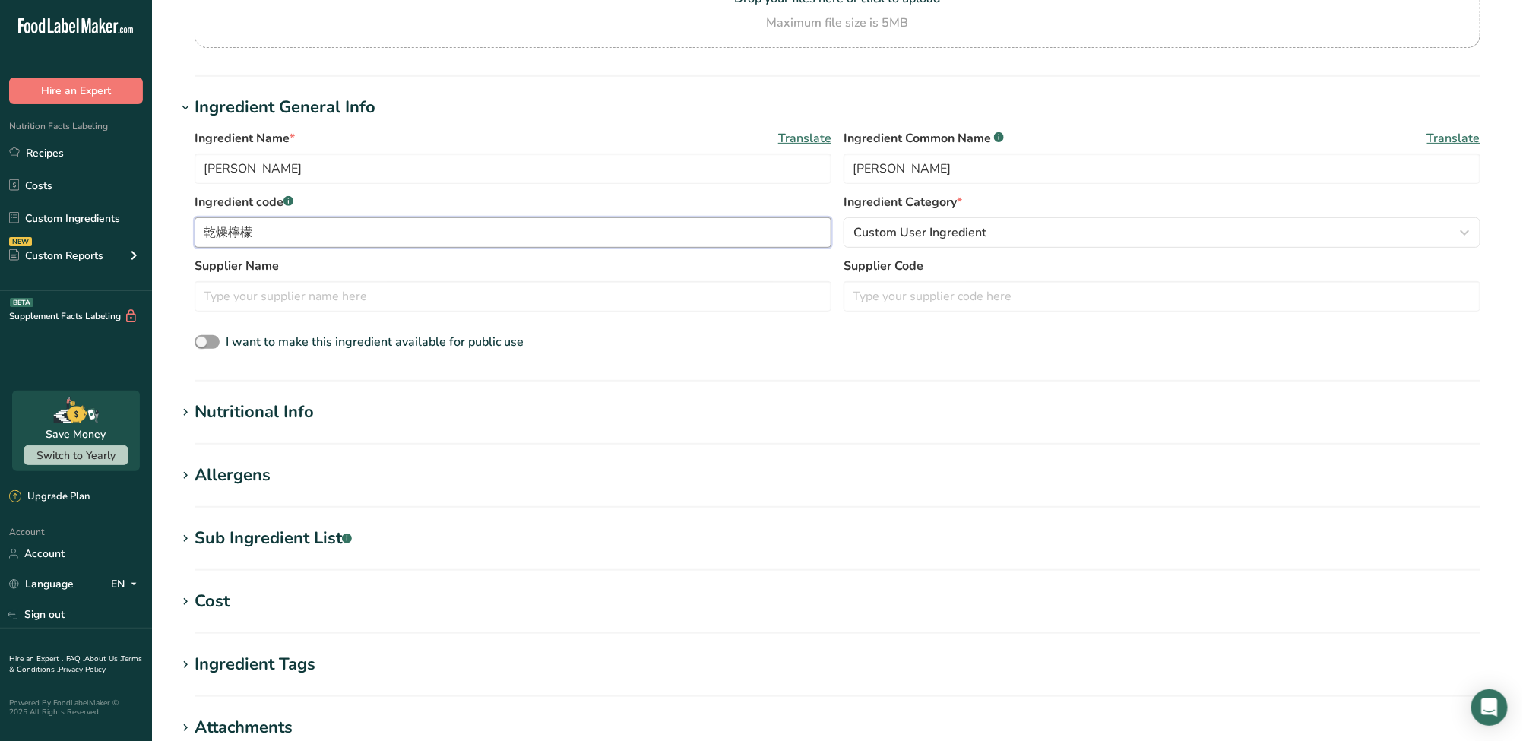
scroll to position [203, 0]
click at [290, 421] on div "Nutritional Info" at bounding box center [254, 411] width 119 height 25
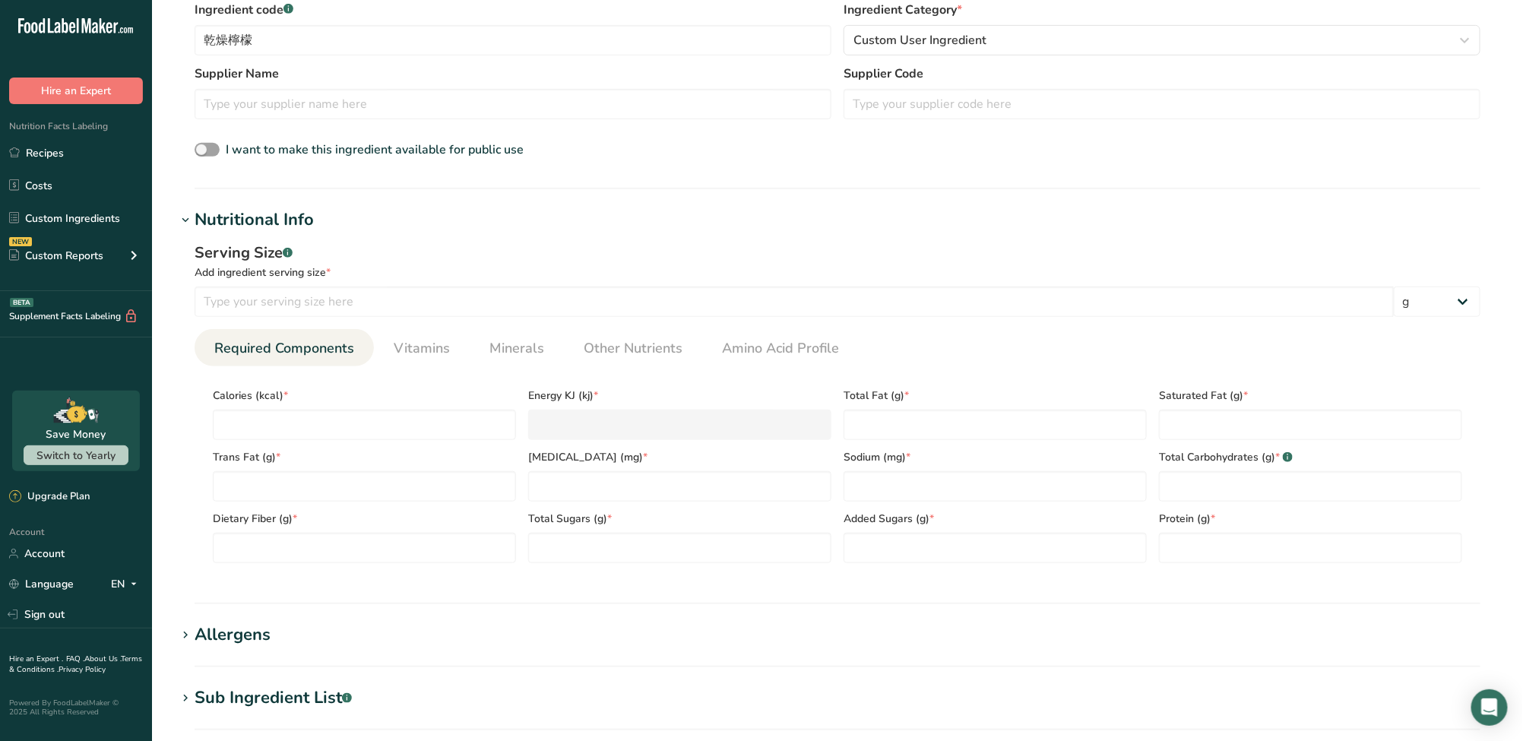
scroll to position [506, 0]
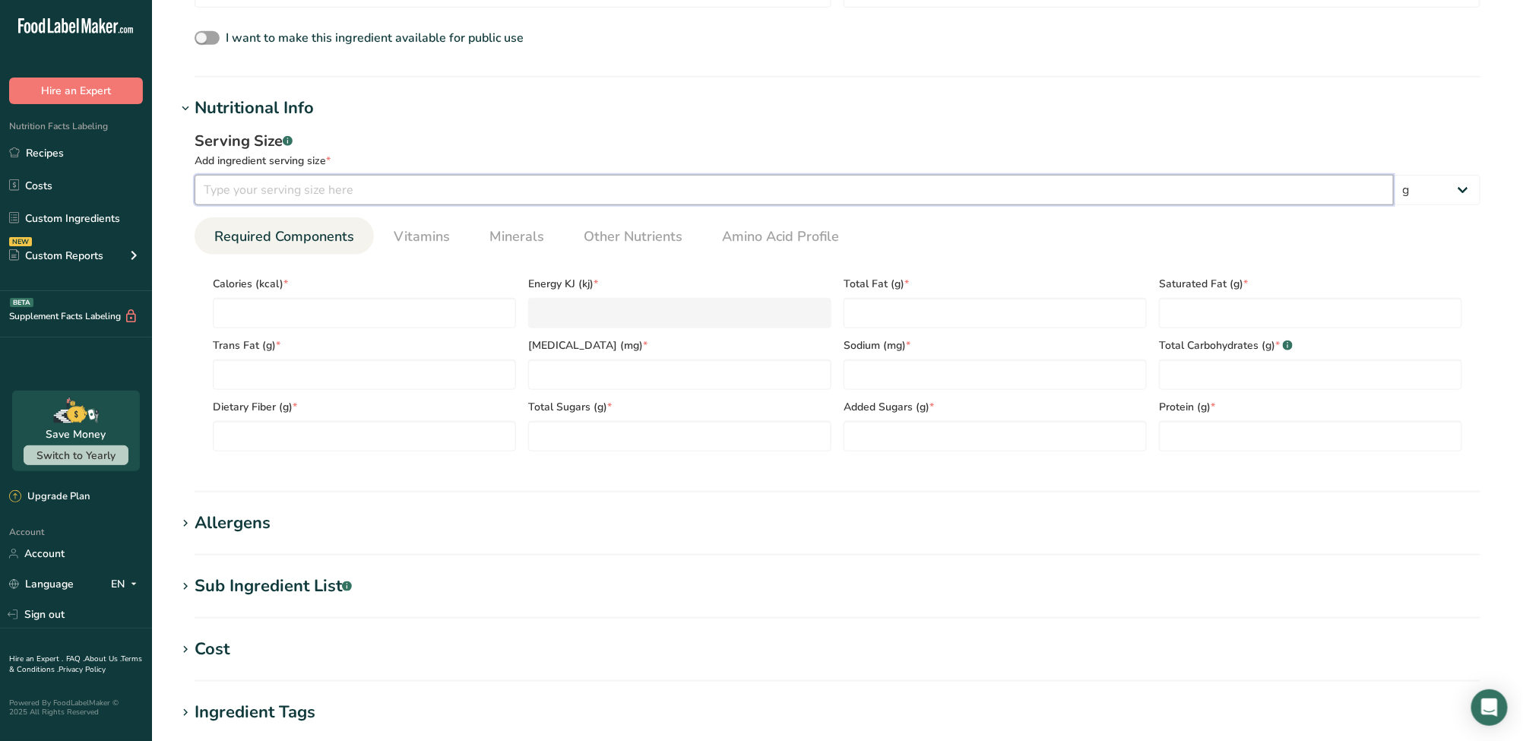
click at [334, 196] on input "number" at bounding box center [794, 190] width 1199 height 30
type input "100"
click at [372, 311] on input "number" at bounding box center [364, 313] width 303 height 30
type input "0"
type KJ "0"
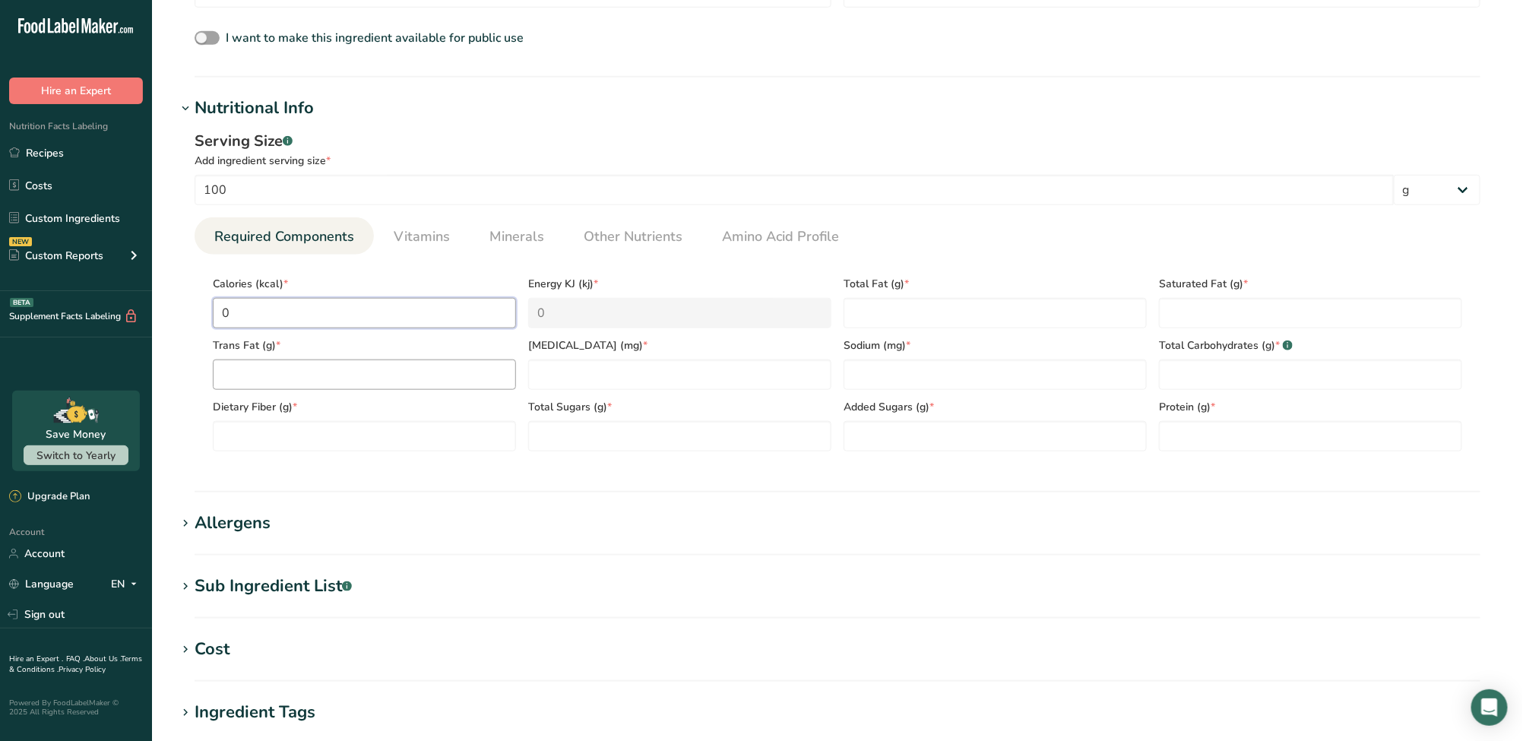
type input "0"
click at [319, 383] on Fat "number" at bounding box center [364, 374] width 303 height 30
type Fat "0"
click at [330, 442] on Fiber "number" at bounding box center [364, 436] width 303 height 30
type Fiber "0"
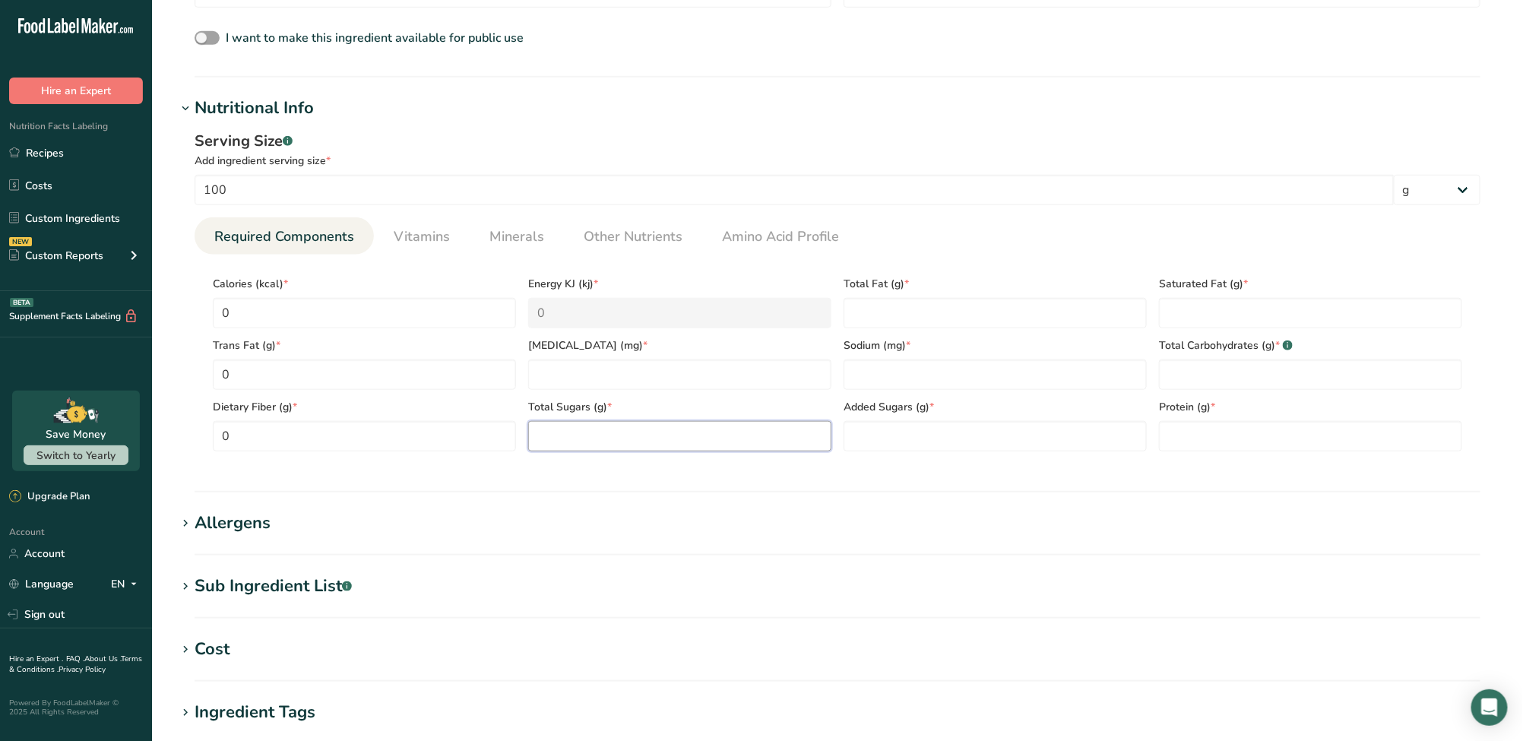
click at [634, 435] on Sugars "number" at bounding box center [679, 436] width 303 height 30
type Sugars "0"
click at [637, 384] on input "number" at bounding box center [679, 374] width 303 height 30
type input "0"
click at [890, 318] on Fat "number" at bounding box center [994, 313] width 303 height 30
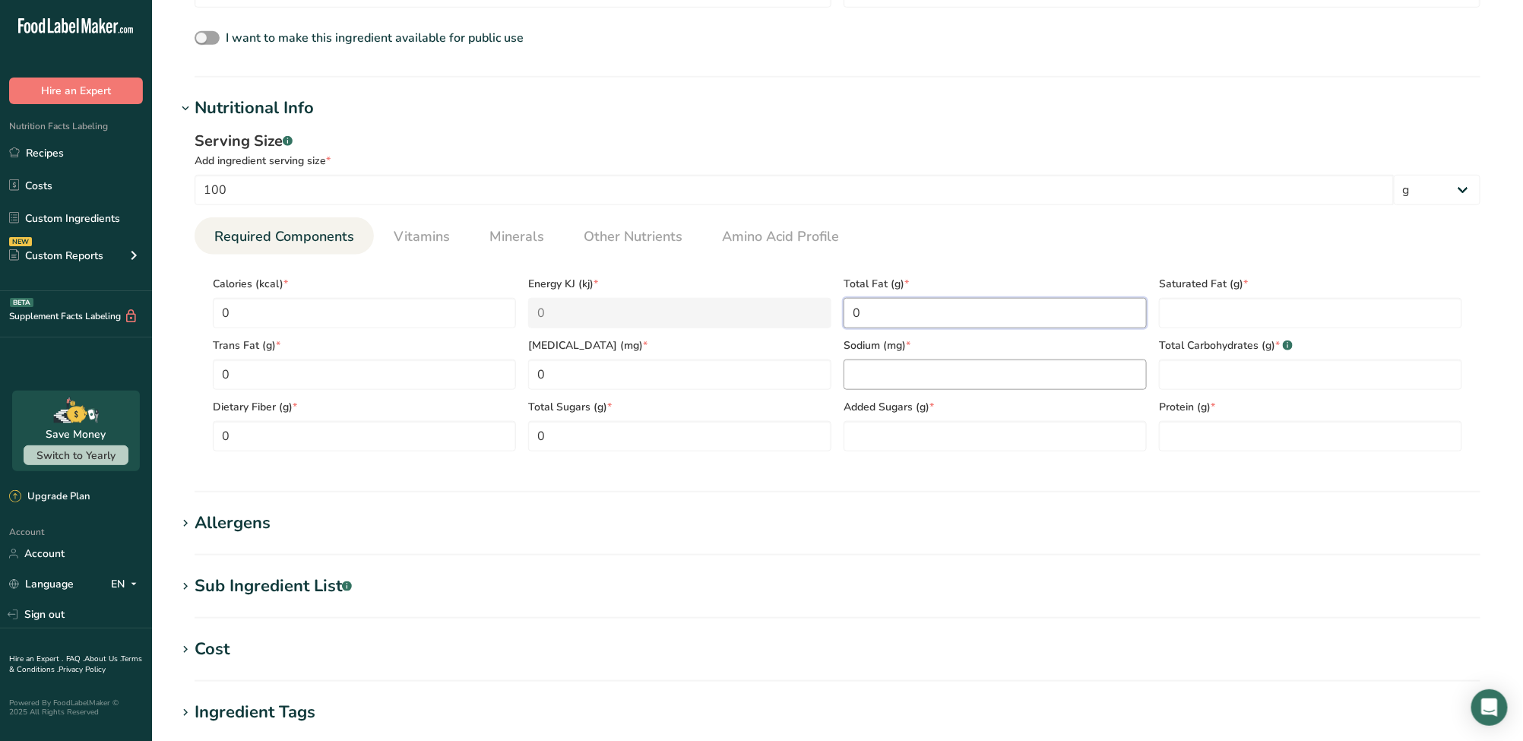
type Fat "0"
click at [904, 378] on input "number" at bounding box center [994, 374] width 303 height 30
type input "0"
click at [905, 435] on Sugars "number" at bounding box center [994, 436] width 303 height 30
type Sugars "0"
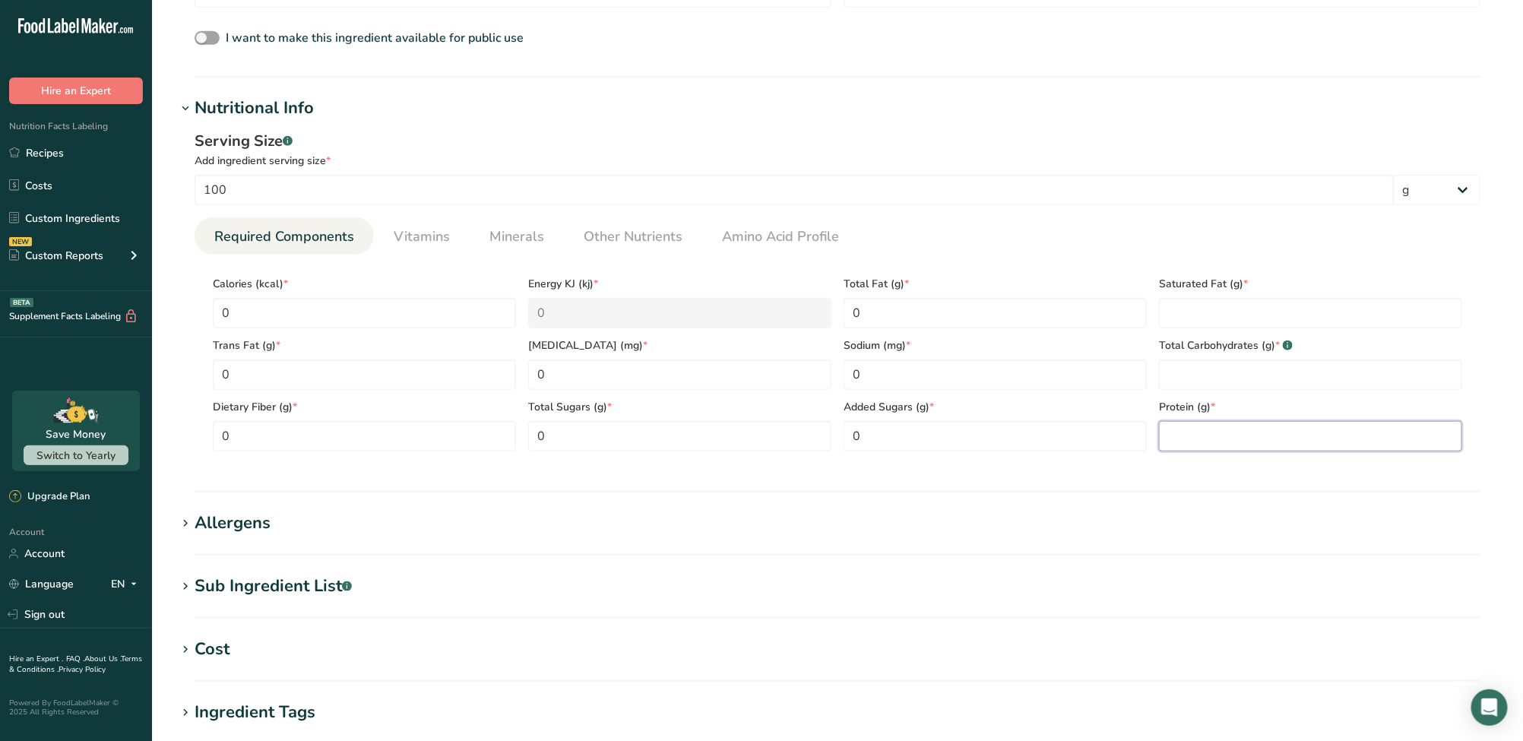
click at [1210, 425] on input "number" at bounding box center [1310, 436] width 303 height 30
type input "0"
click at [1198, 321] on Fat "number" at bounding box center [1310, 313] width 303 height 30
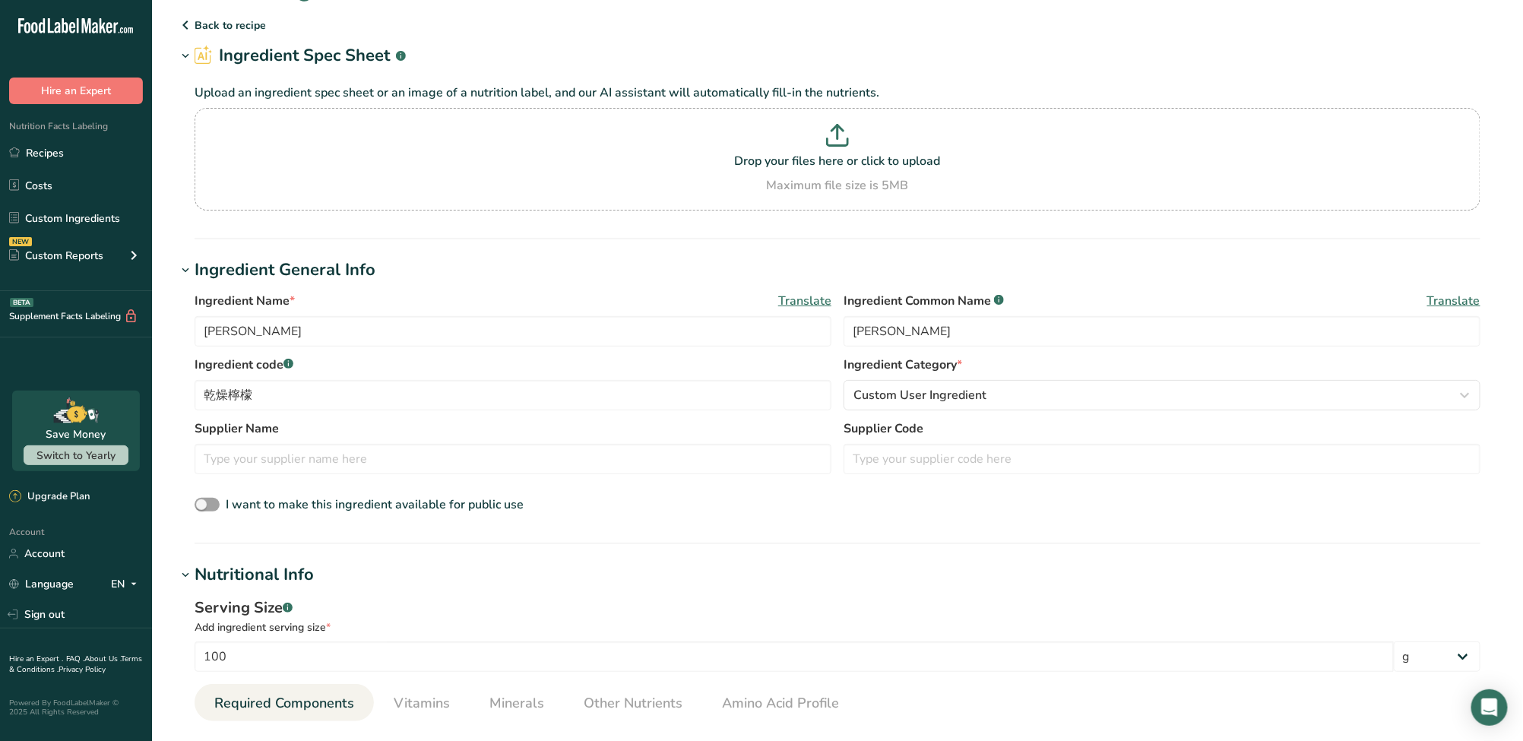
scroll to position [0, 0]
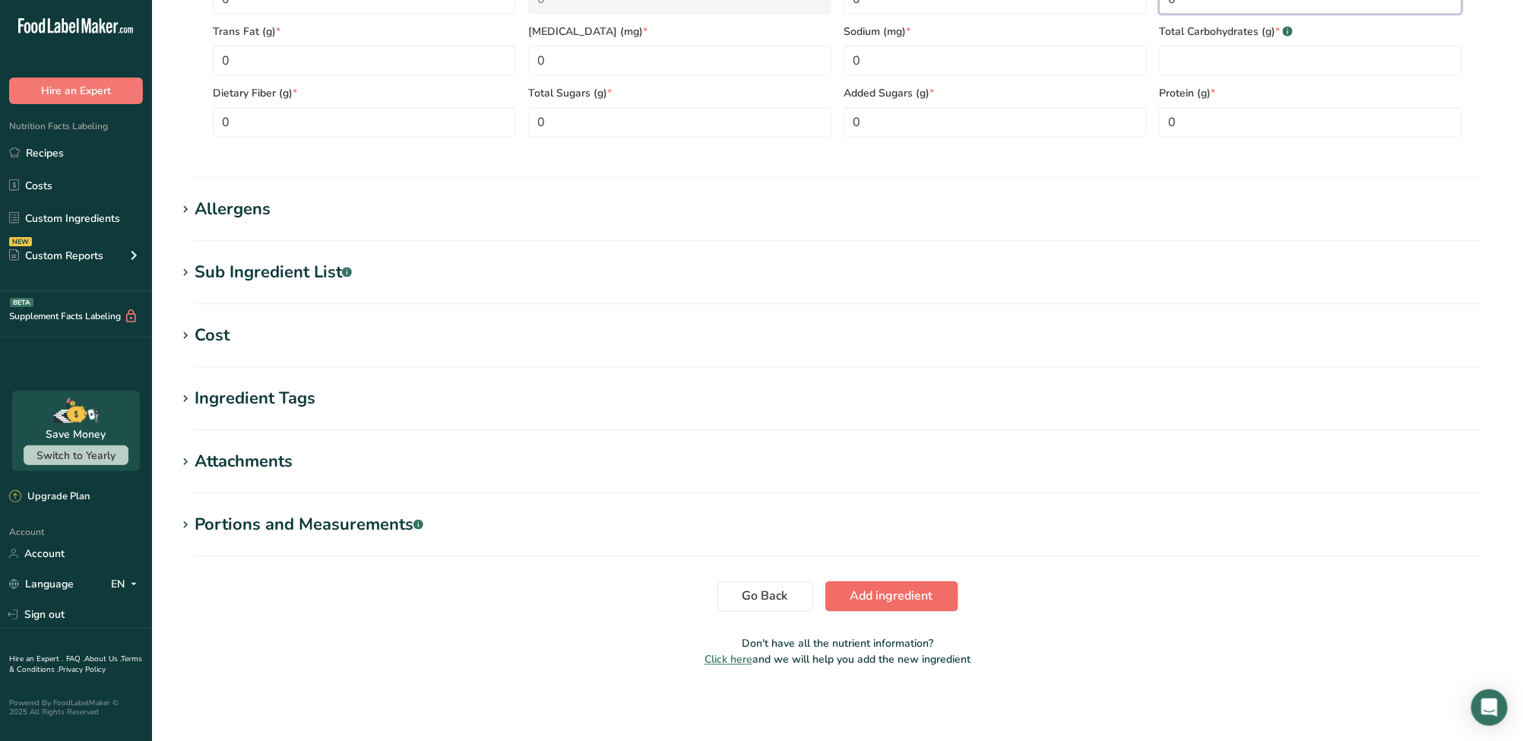
type Fat "0"
click at [884, 598] on span "Add ingredient" at bounding box center [891, 596] width 83 height 18
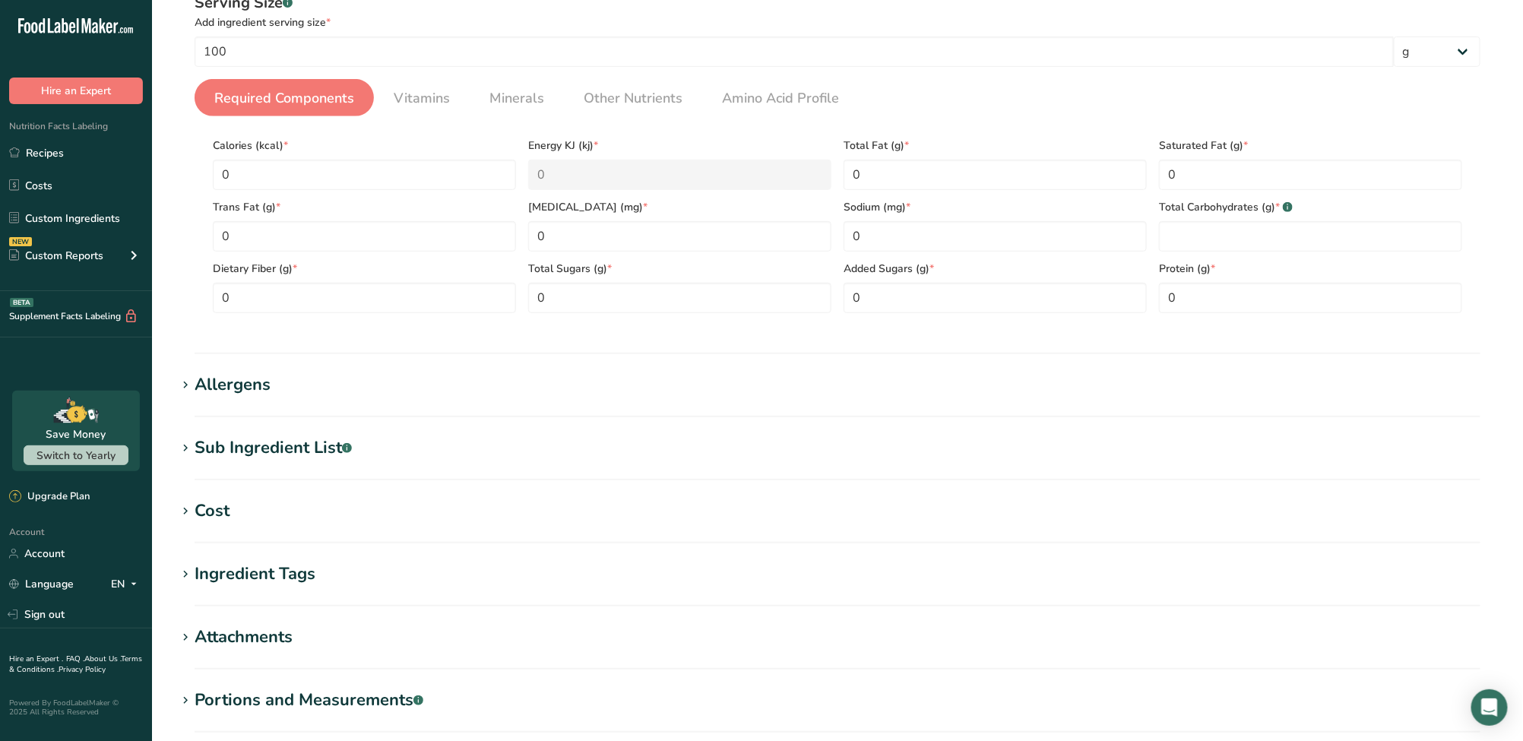
scroll to position [122, 0]
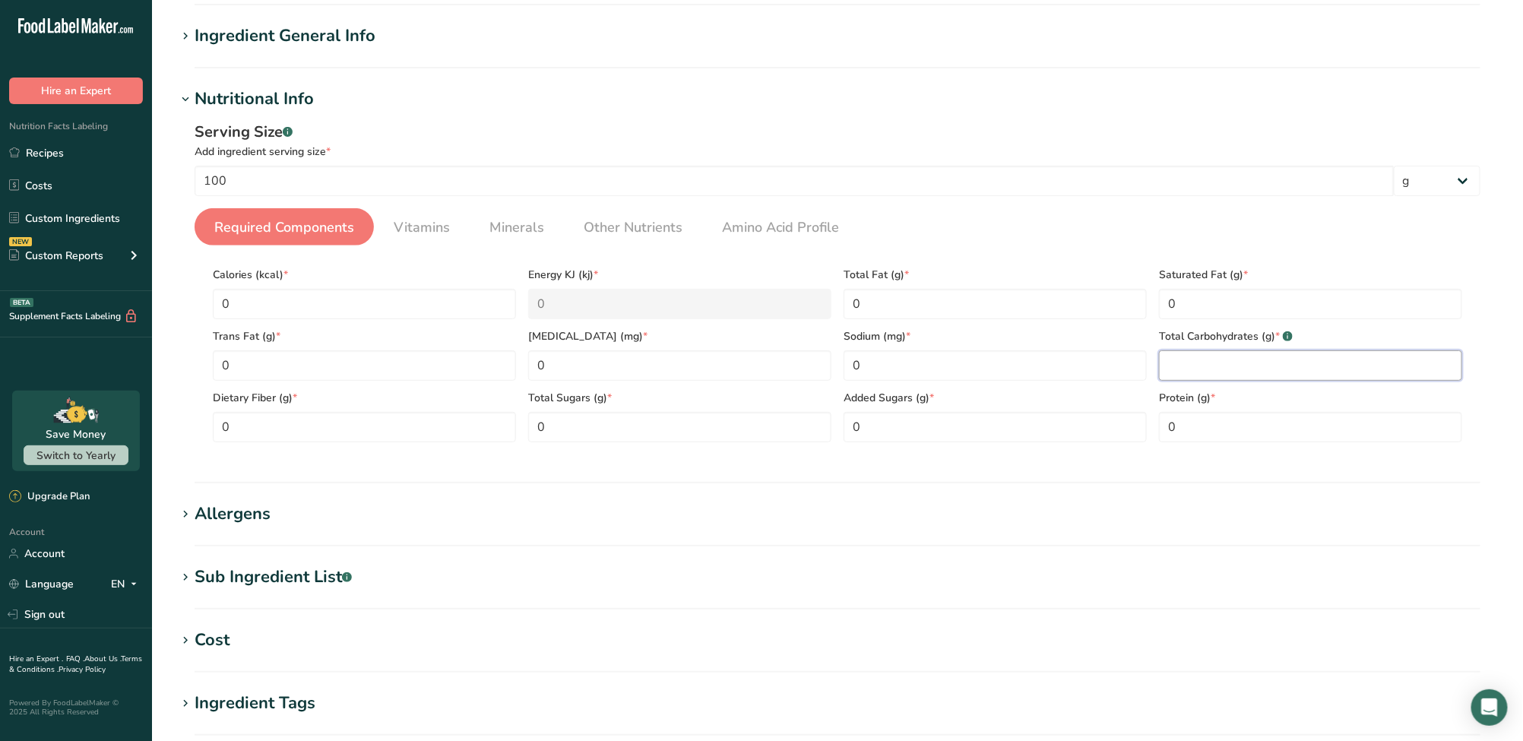
click at [1281, 372] on Carbohydrates "number" at bounding box center [1310, 365] width 303 height 30
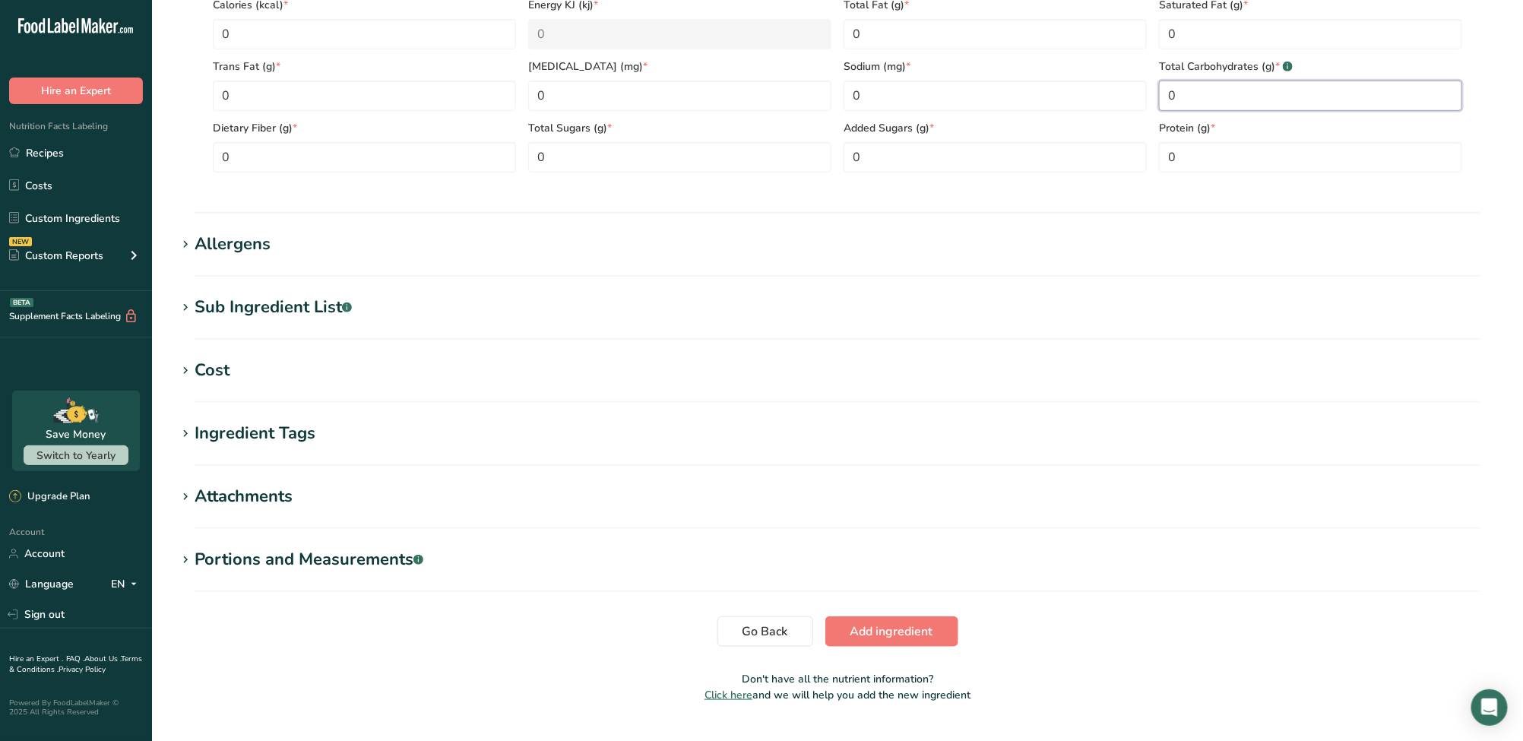
scroll to position [426, 0]
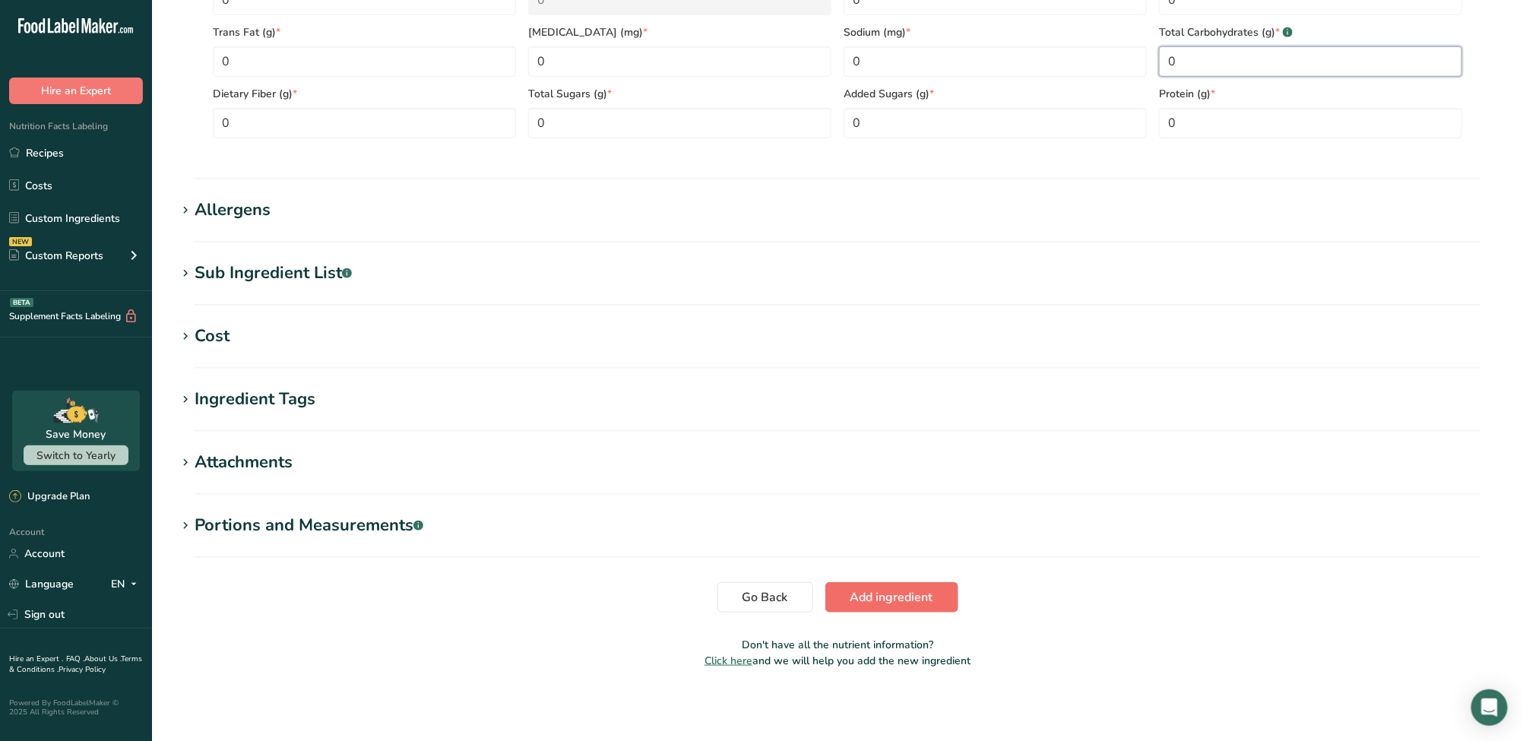
type Carbohydrates "0"
click at [925, 593] on span "Add ingredient" at bounding box center [891, 597] width 83 height 18
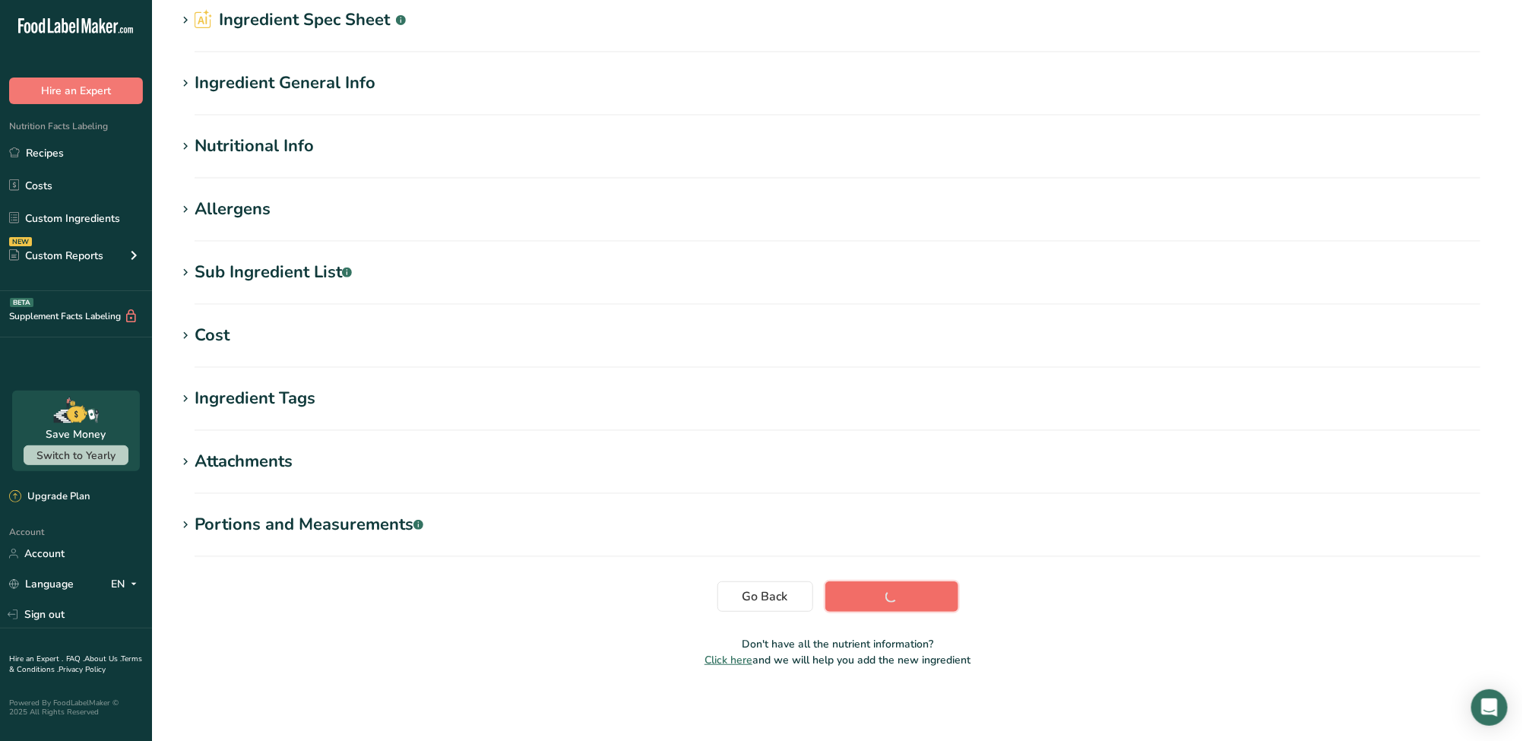
scroll to position [74, 0]
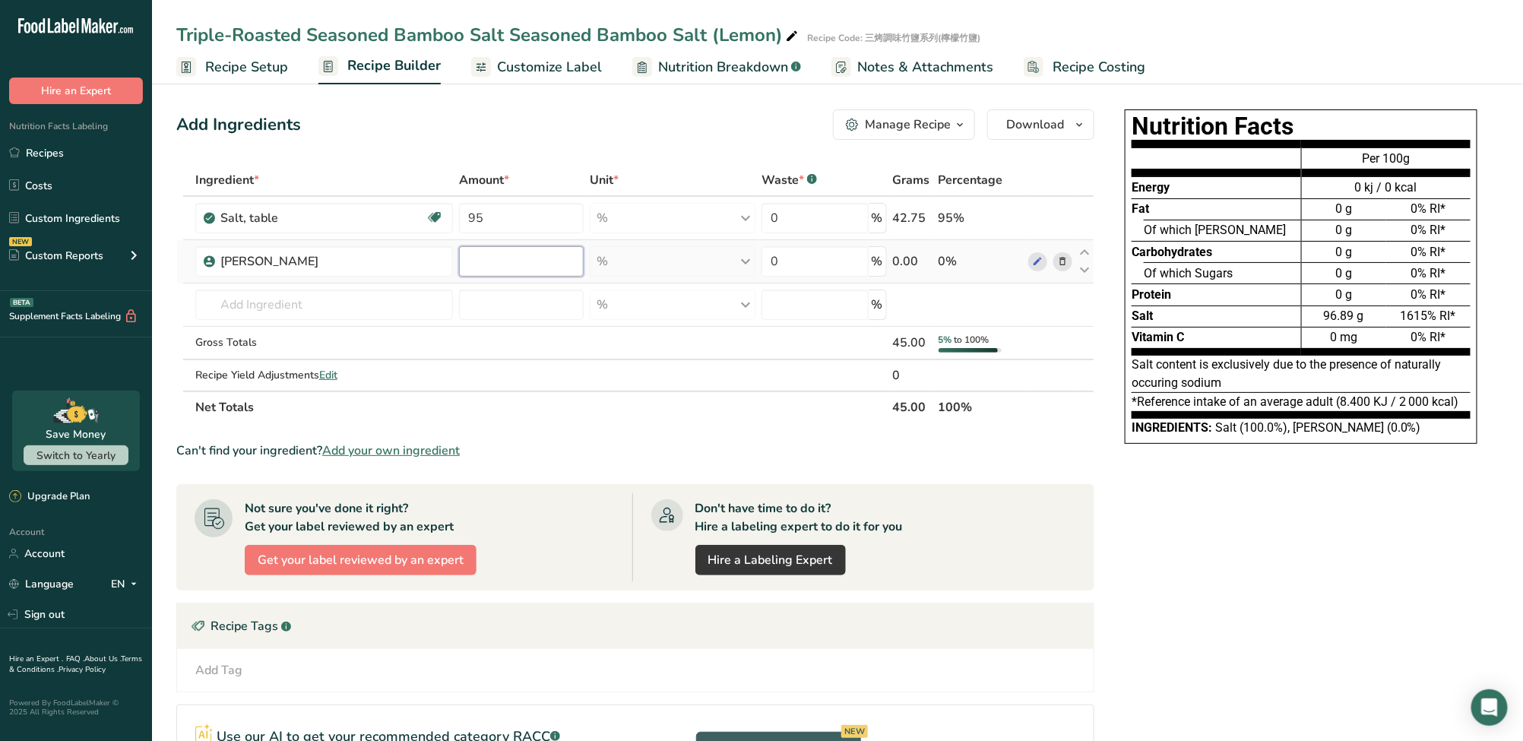
click at [484, 266] on input "number" at bounding box center [521, 261] width 125 height 30
type input "5"
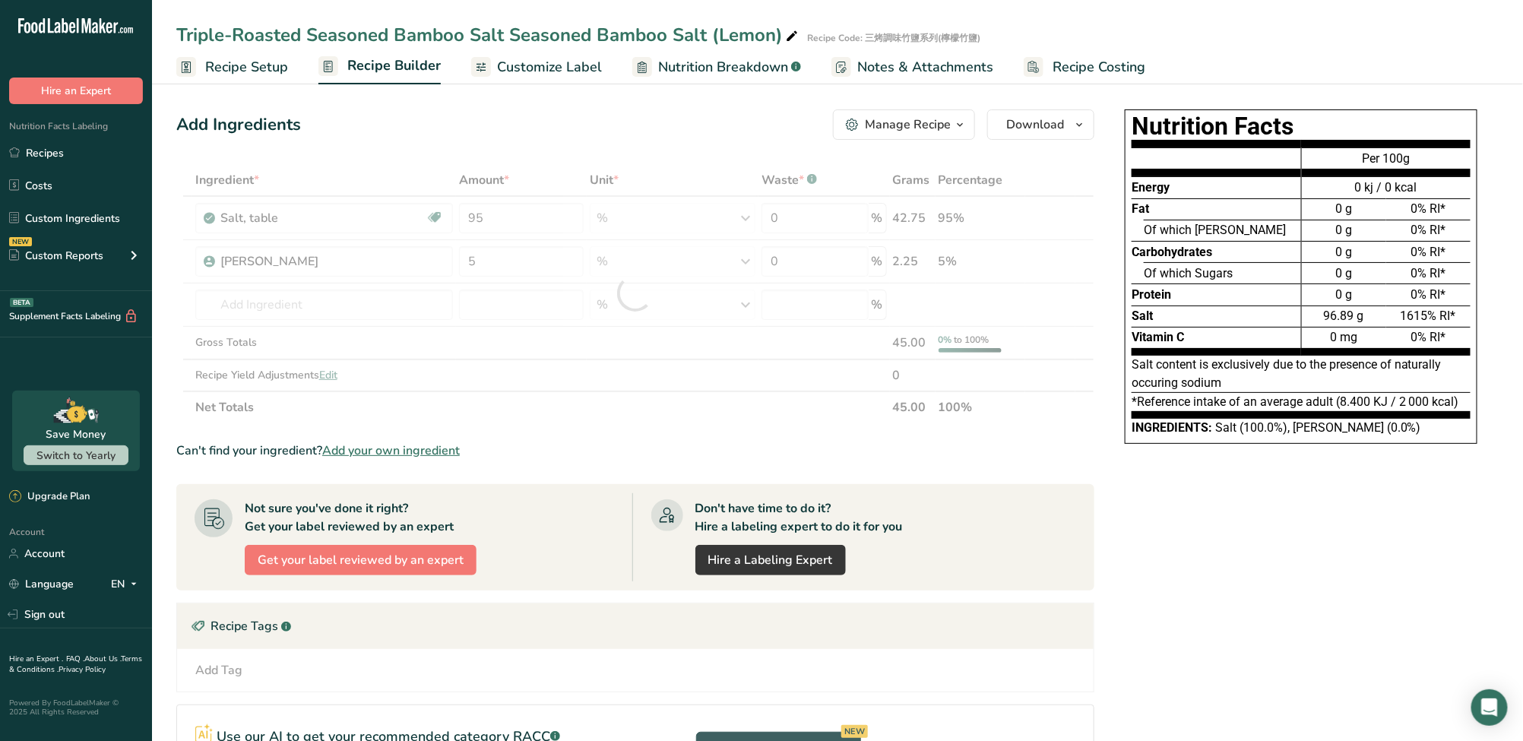
click at [639, 423] on section "Ingredient * Amount * Unit * Waste * .a-a{fill:#347362;}.b-a{fill:#fff;} Grams …" at bounding box center [635, 530] width 918 height 732
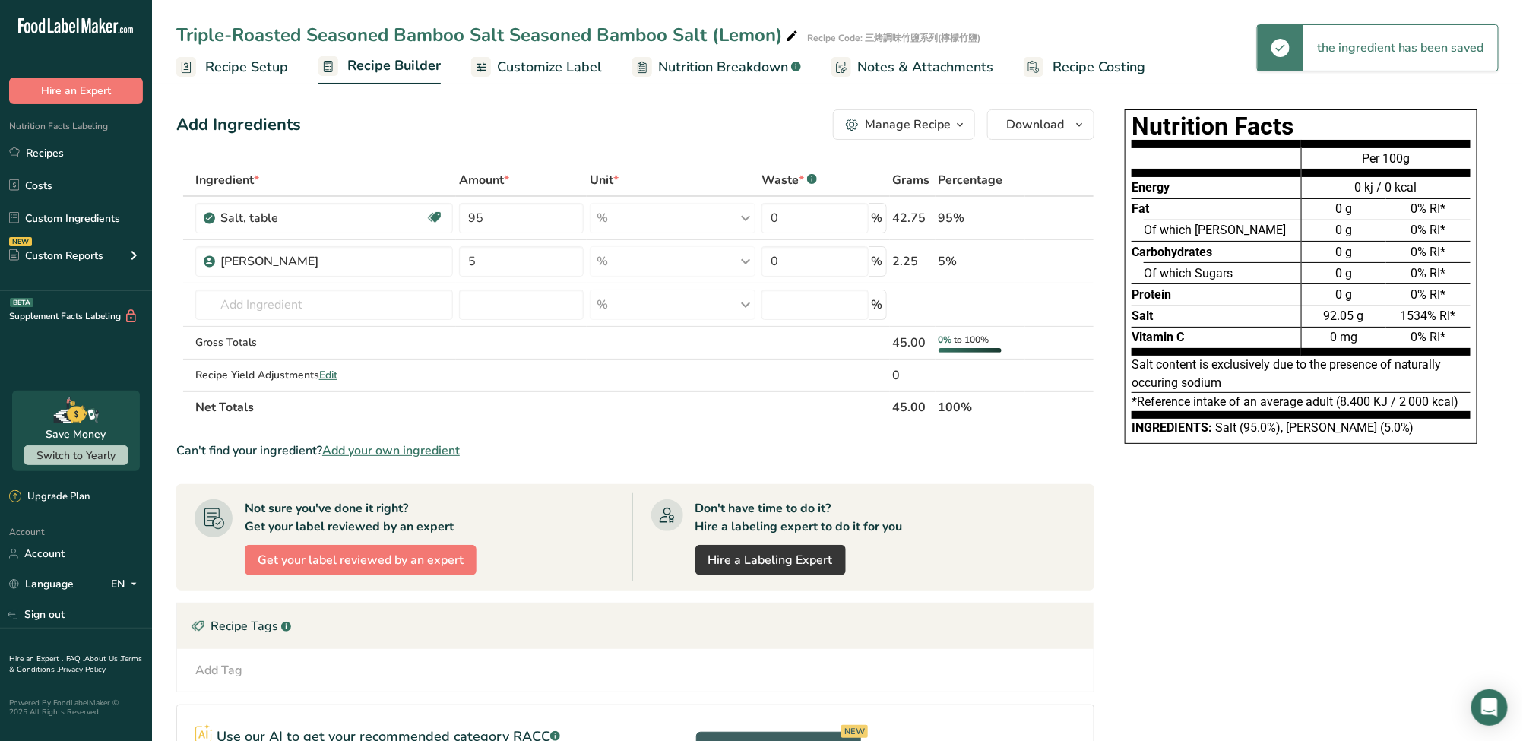
click at [639, 423] on section "Ingredient * Amount * Unit * Waste * .a-a{fill:#347362;}.b-a{fill:#fff;} Grams …" at bounding box center [635, 530] width 918 height 732
click at [571, 74] on span "Customize Label" at bounding box center [549, 67] width 105 height 21
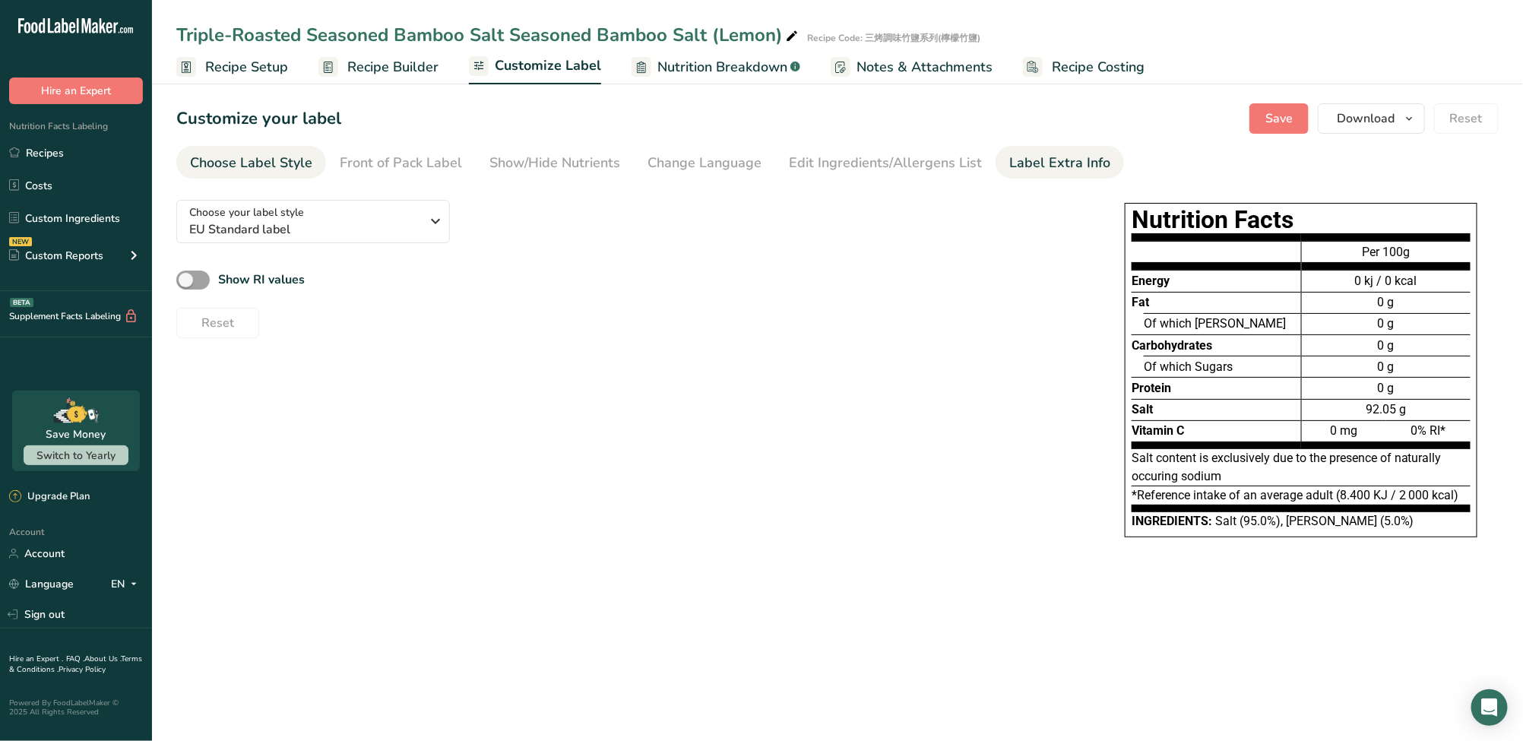
click at [1011, 157] on div "Label Extra Info" at bounding box center [1059, 163] width 101 height 21
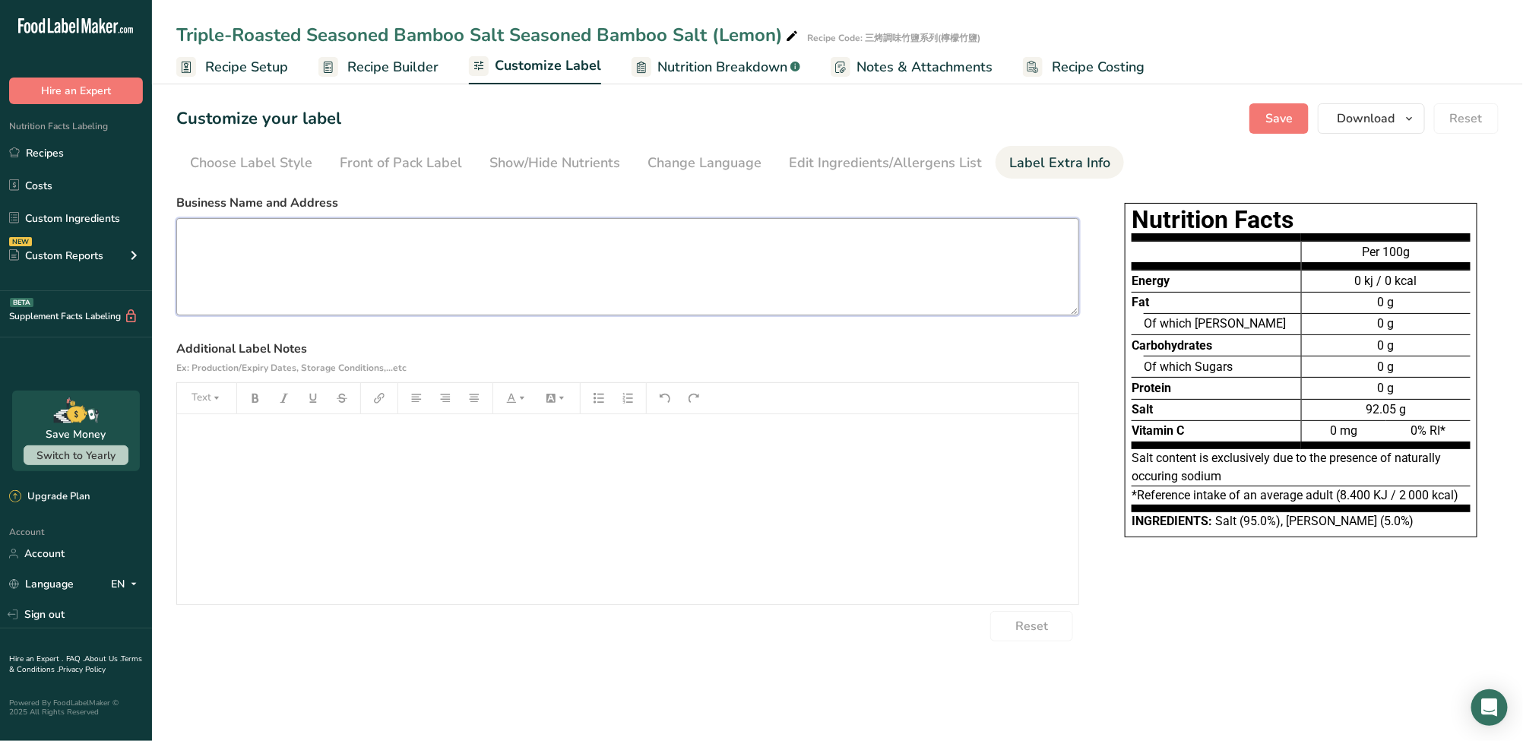
click at [979, 277] on textarea at bounding box center [627, 266] width 903 height 97
paste textarea "Duo Li Duo Trading Co. [STREET_ADDRESS] (R.O.C.) Tel: [PHONE_NUMBER] Website: […"
type textarea "Duo Li Duo Trading Co. [STREET_ADDRESS] (R.O.C.) Tel: [PHONE_NUMBER] Website: […"
click at [862, 474] on div "﻿" at bounding box center [627, 509] width 901 height 190
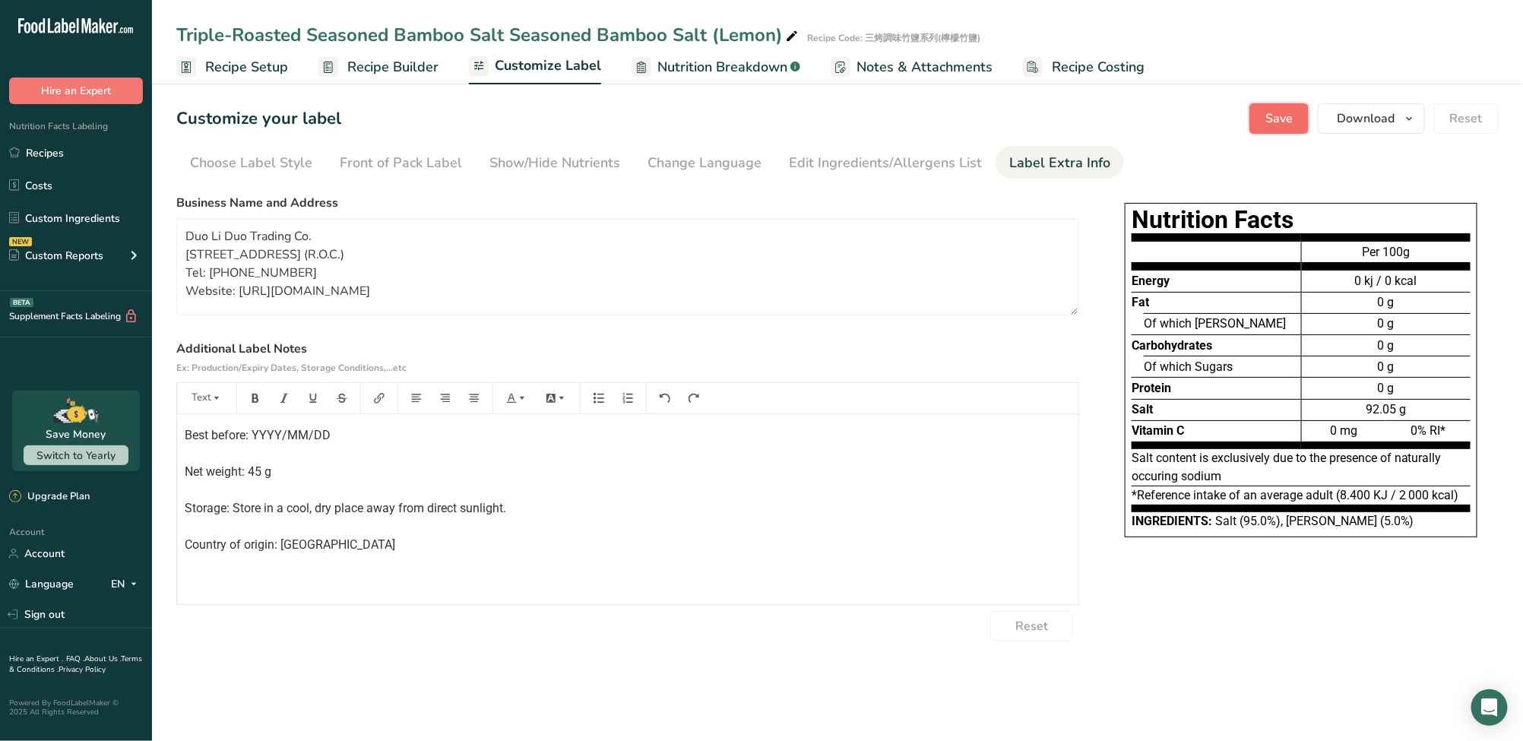
click at [1264, 123] on button "Save" at bounding box center [1278, 118] width 59 height 30
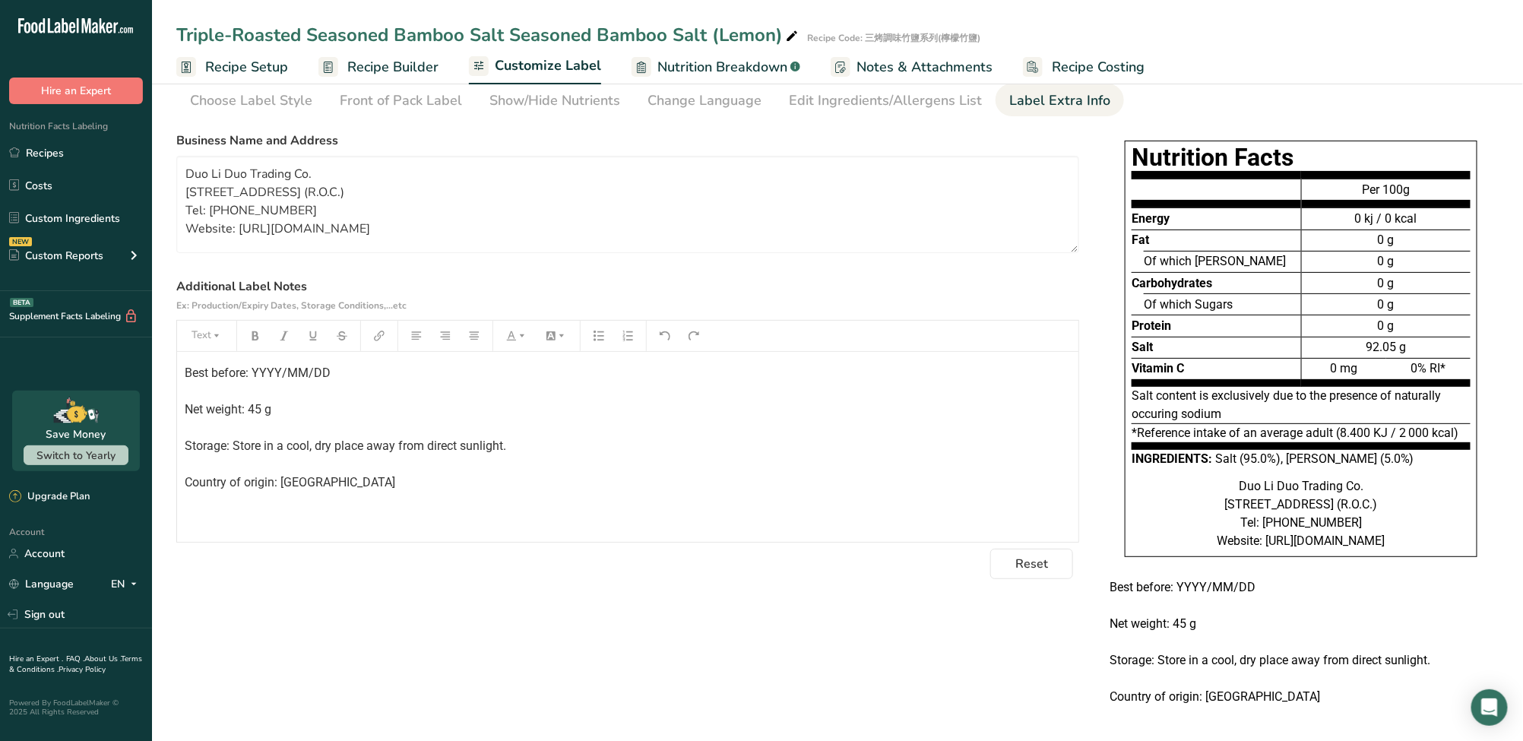
scroll to position [103, 0]
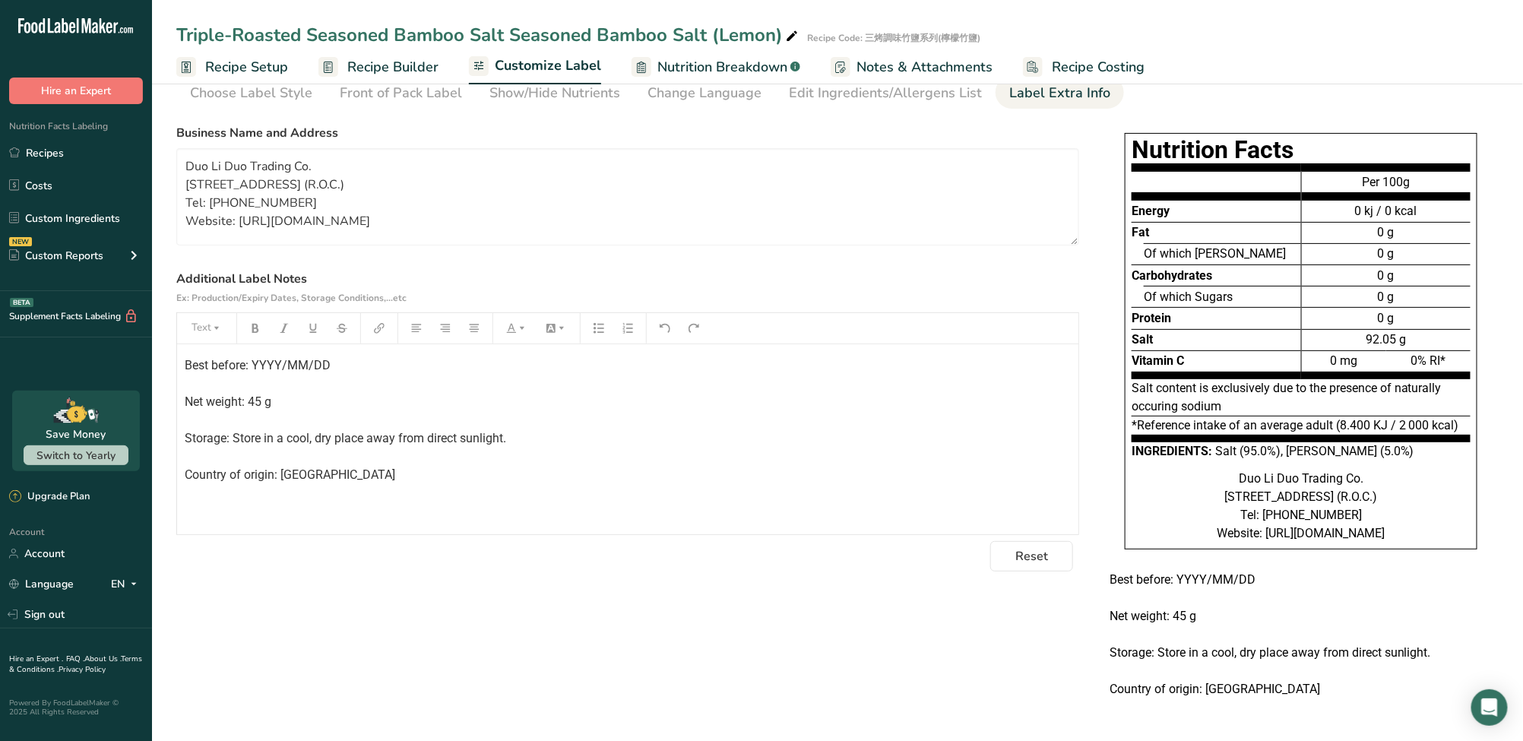
click at [1192, 31] on div "Triple-Roasted Seasoned Bamboo Salt Seasoned Bamboo Salt (Lemon) Recipe Code: 三…" at bounding box center [837, 34] width 1371 height 27
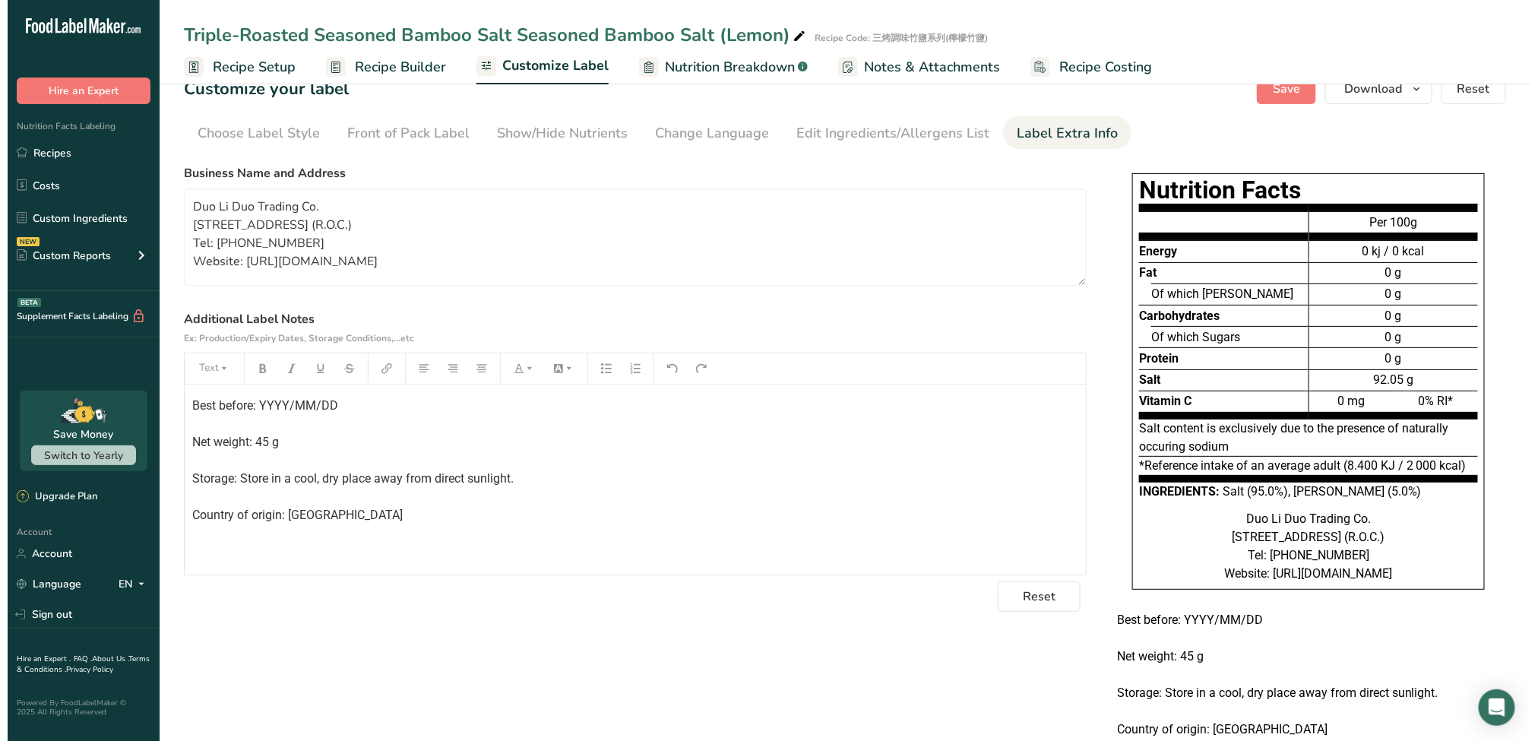
scroll to position [0, 0]
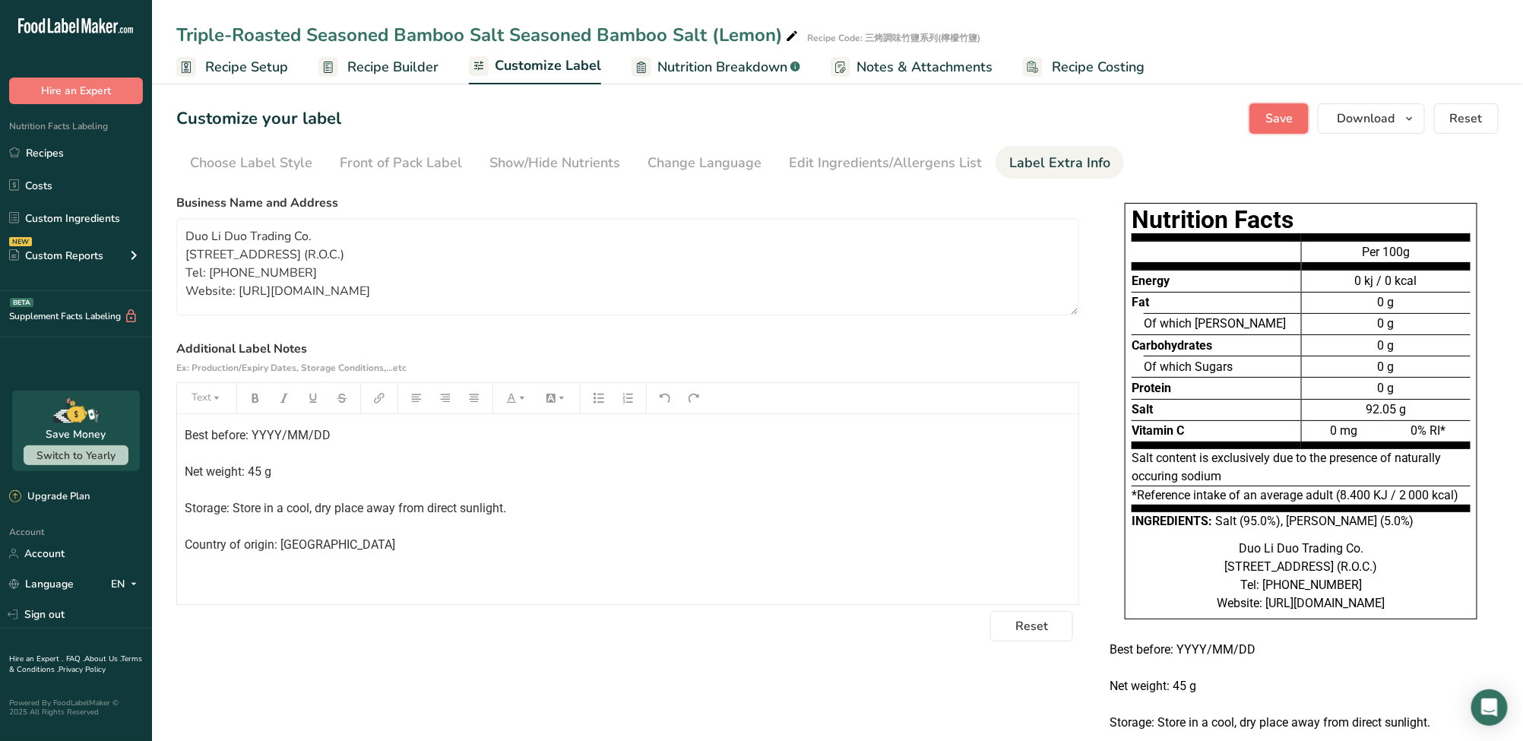
click at [1301, 118] on button "Save" at bounding box center [1278, 118] width 59 height 30
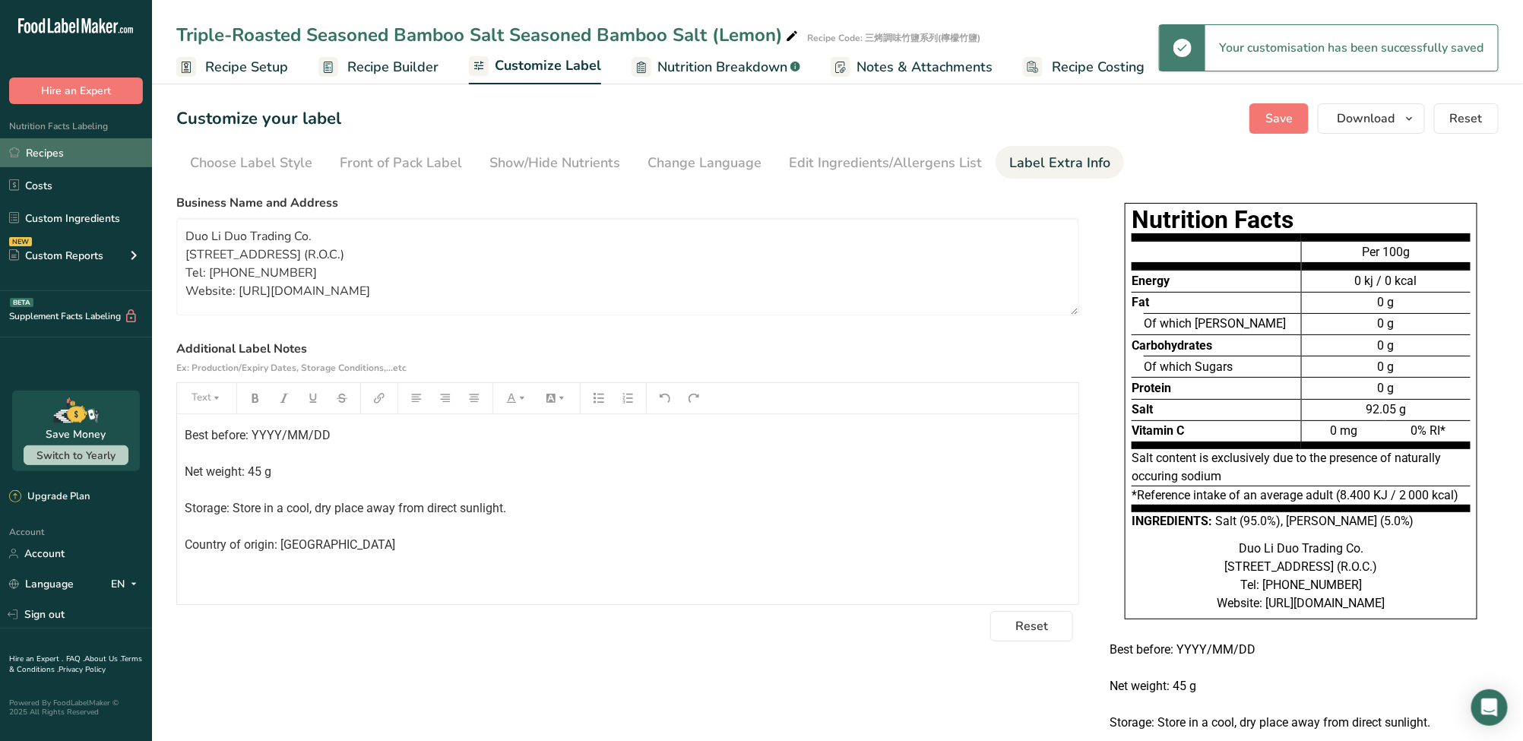
click at [87, 162] on link "Recipes" at bounding box center [76, 152] width 152 height 29
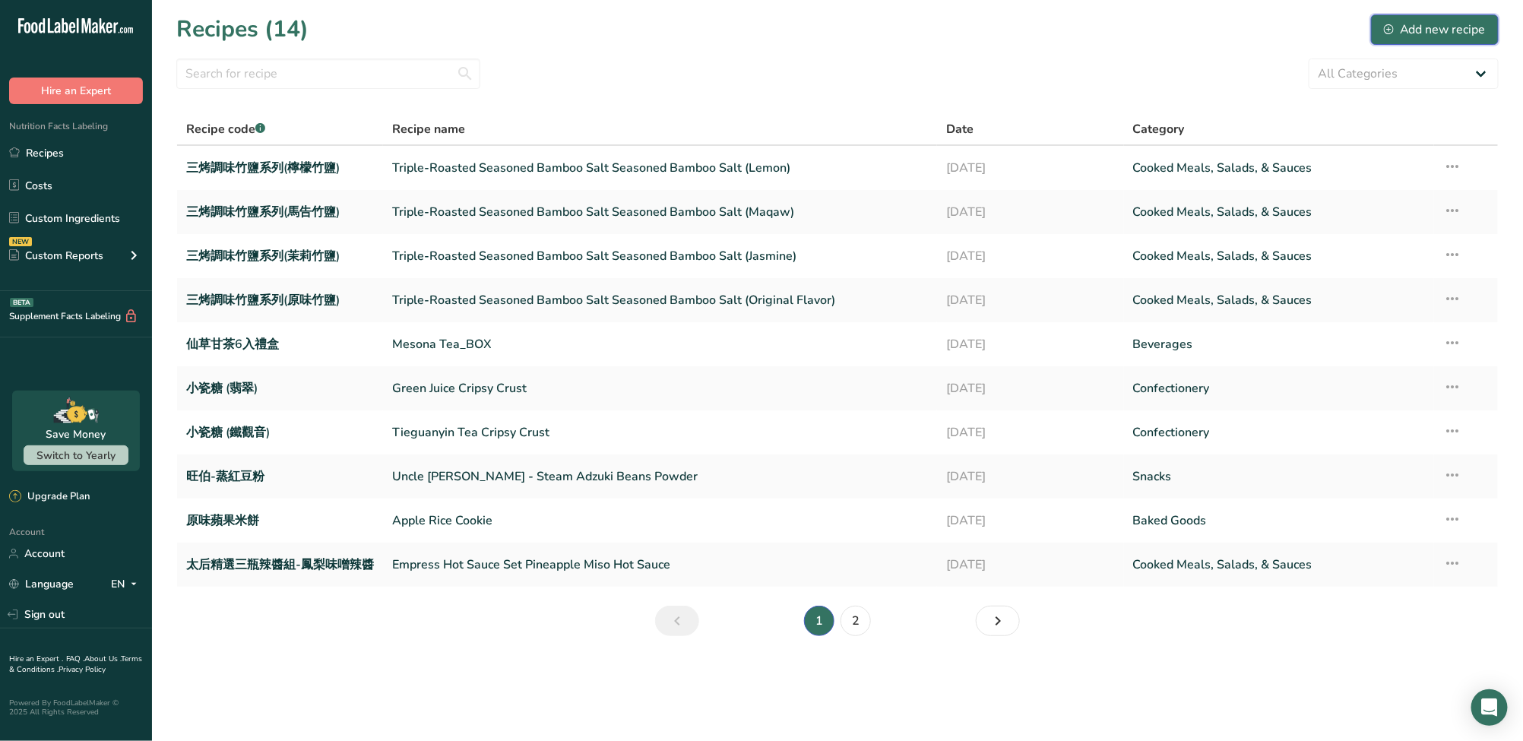
click at [1403, 35] on div "Add new recipe" at bounding box center [1435, 30] width 102 height 18
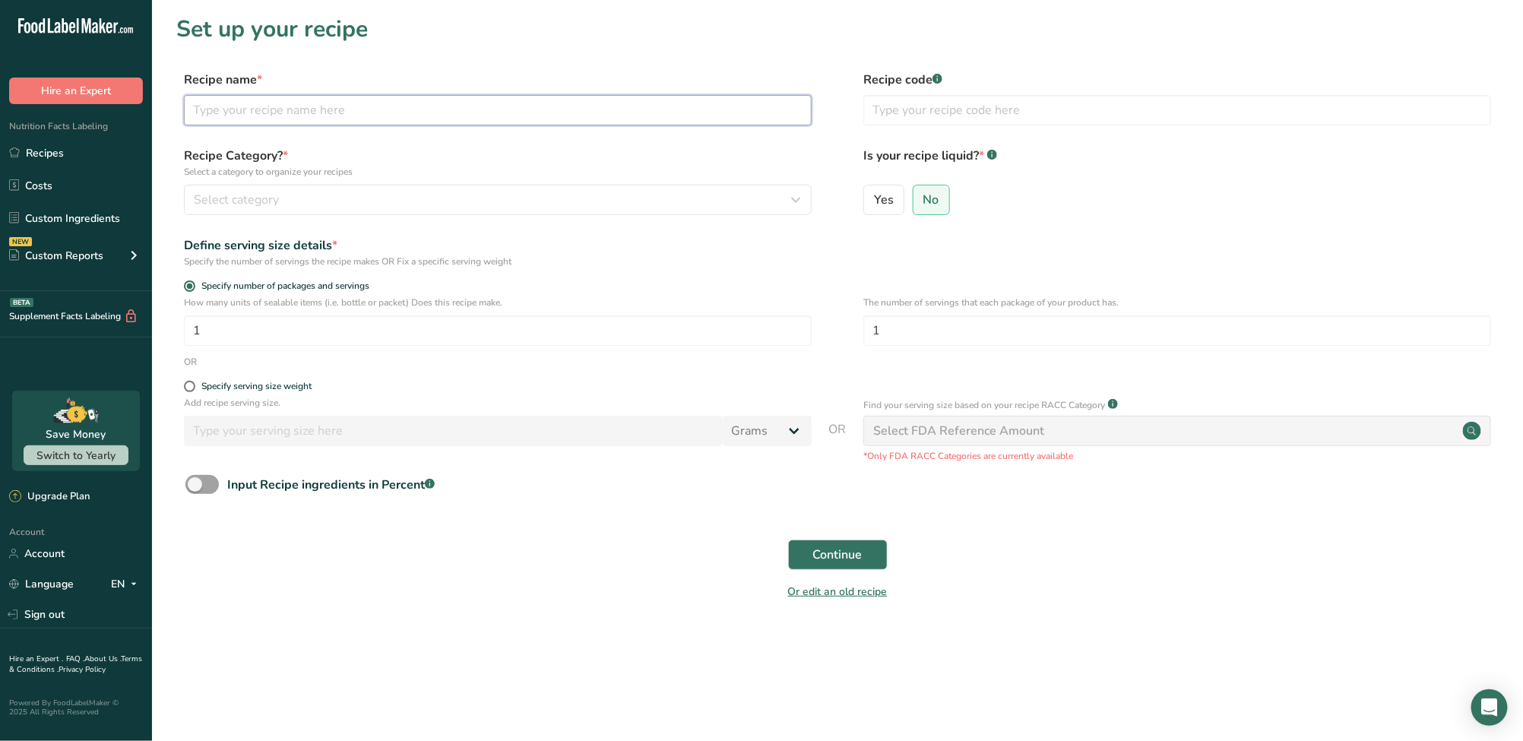
click at [379, 106] on input "text" at bounding box center [498, 110] width 628 height 30
paste input "colornoodles"
type input "colornoodles"
click at [1053, 115] on input "text" at bounding box center [1177, 110] width 628 height 30
paste input "colornoodles"
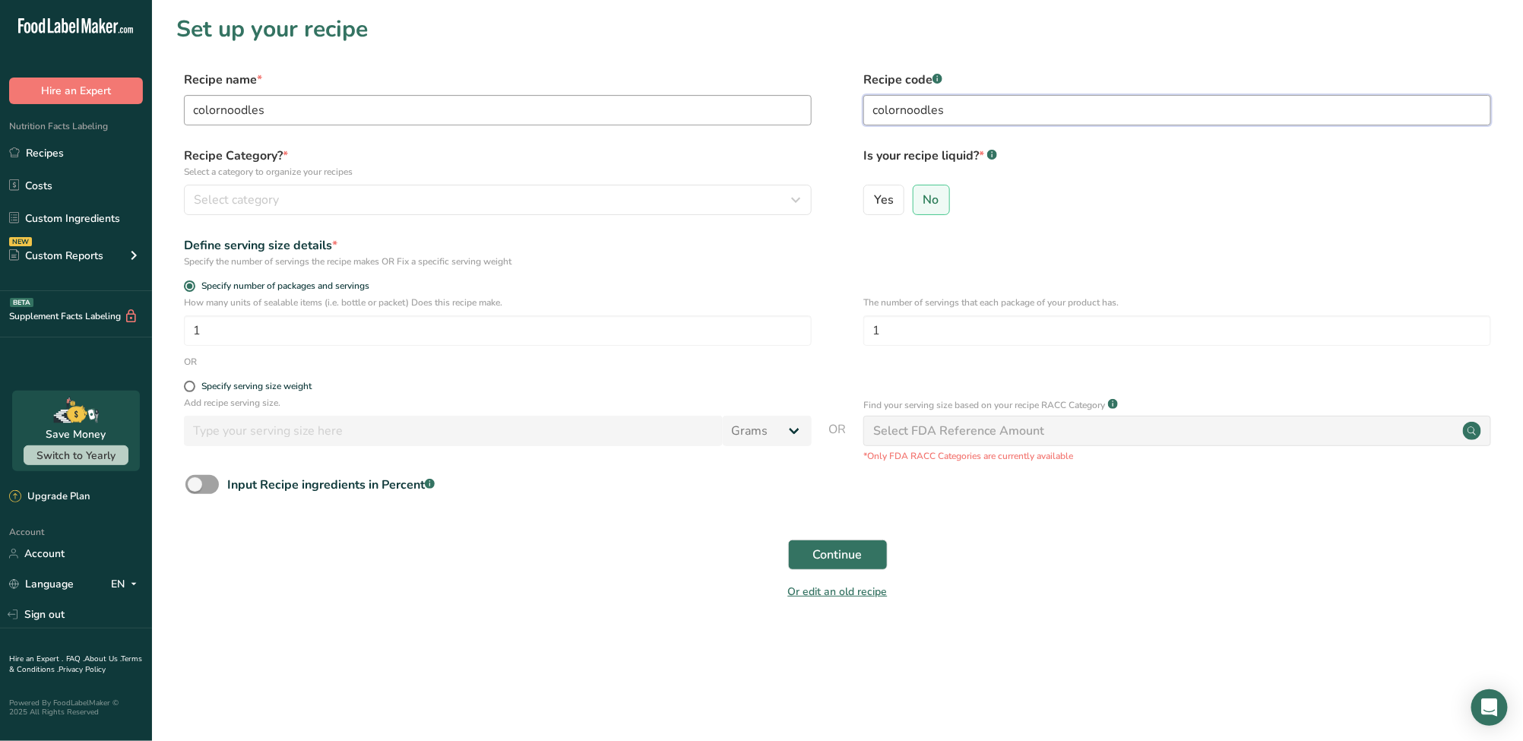
drag, startPoint x: 966, startPoint y: 109, endPoint x: 767, endPoint y: 115, distance: 199.1
click at [767, 115] on div "Recipe name * colornoodles Recipe code .a-a{fill:#347362;}.b-a{fill:#fff;} colo…" at bounding box center [837, 103] width 1322 height 64
type input "h"
drag, startPoint x: 889, startPoint y: 103, endPoint x: 807, endPoint y: 105, distance: 82.1
click at [807, 105] on div "Recipe name * colornoodles Recipe code .a-a{fill:#347362;}.b-a{fill:#fff;} 彩虹面" at bounding box center [837, 103] width 1322 height 64
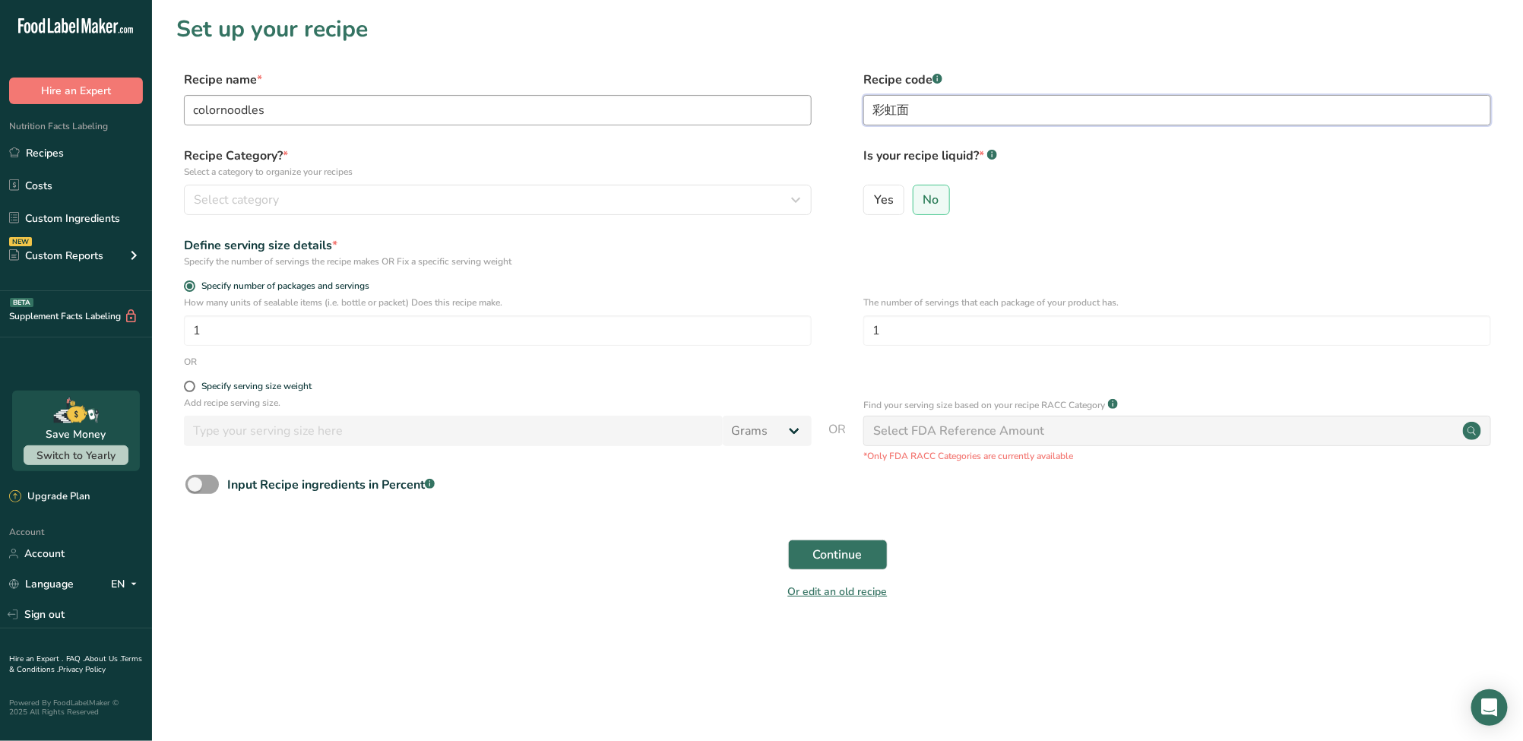
paste input "樂彩虹麵"
type input "咖樂彩虹麵"
click at [403, 203] on div "Select category" at bounding box center [493, 200] width 599 height 18
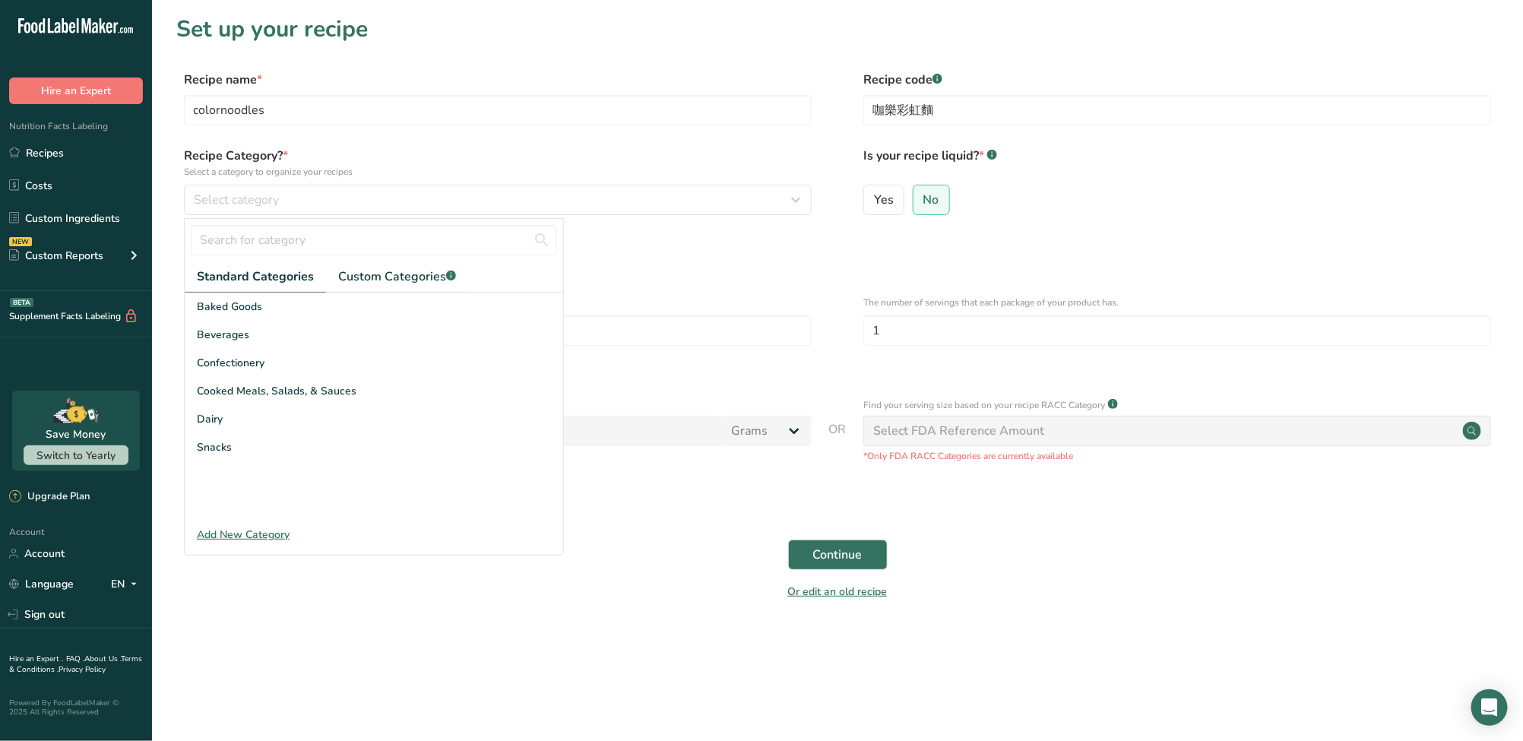
click at [809, 261] on div "Specify the number of servings the recipe makes OR Fix a specific serving weight" at bounding box center [498, 262] width 628 height 14
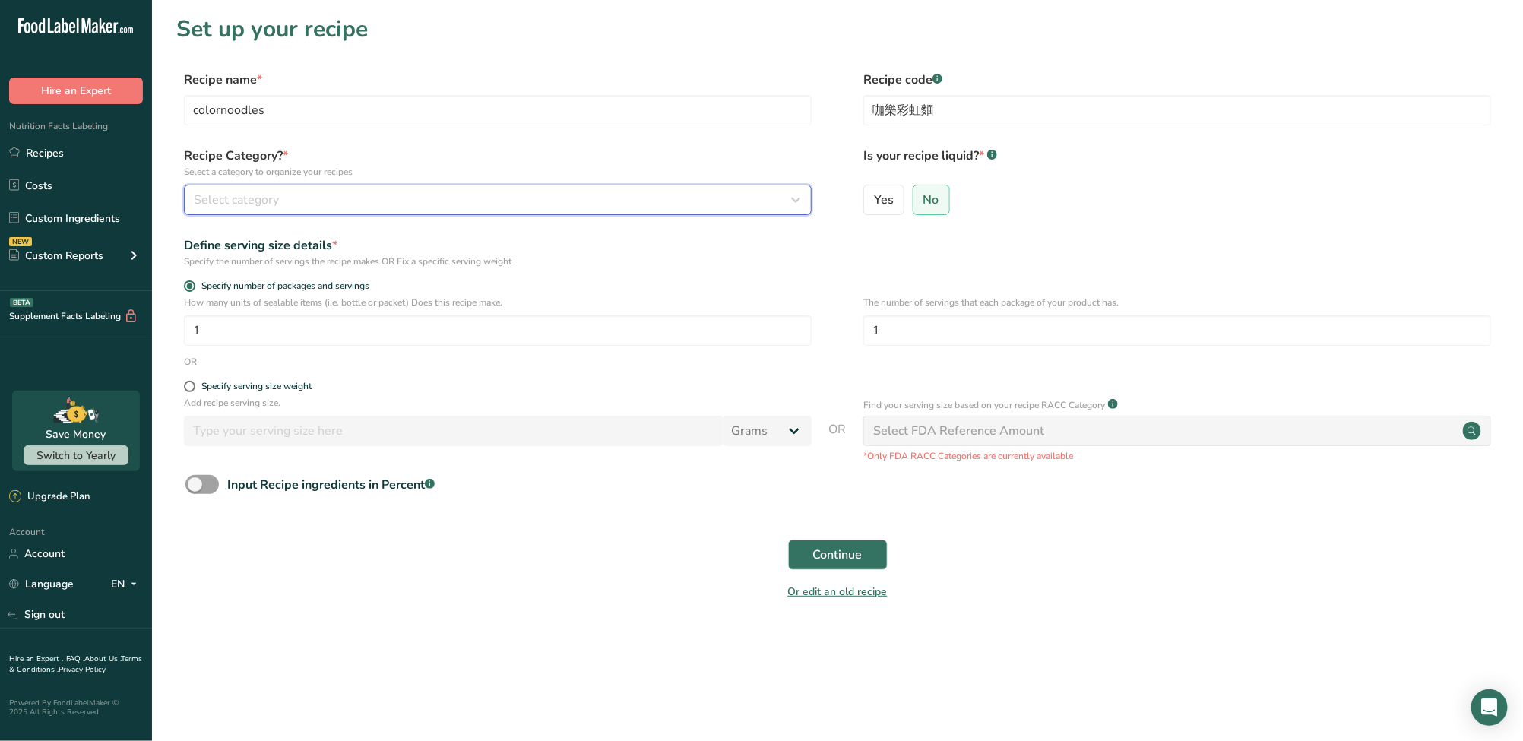
click at [486, 185] on button "Select category" at bounding box center [498, 200] width 628 height 30
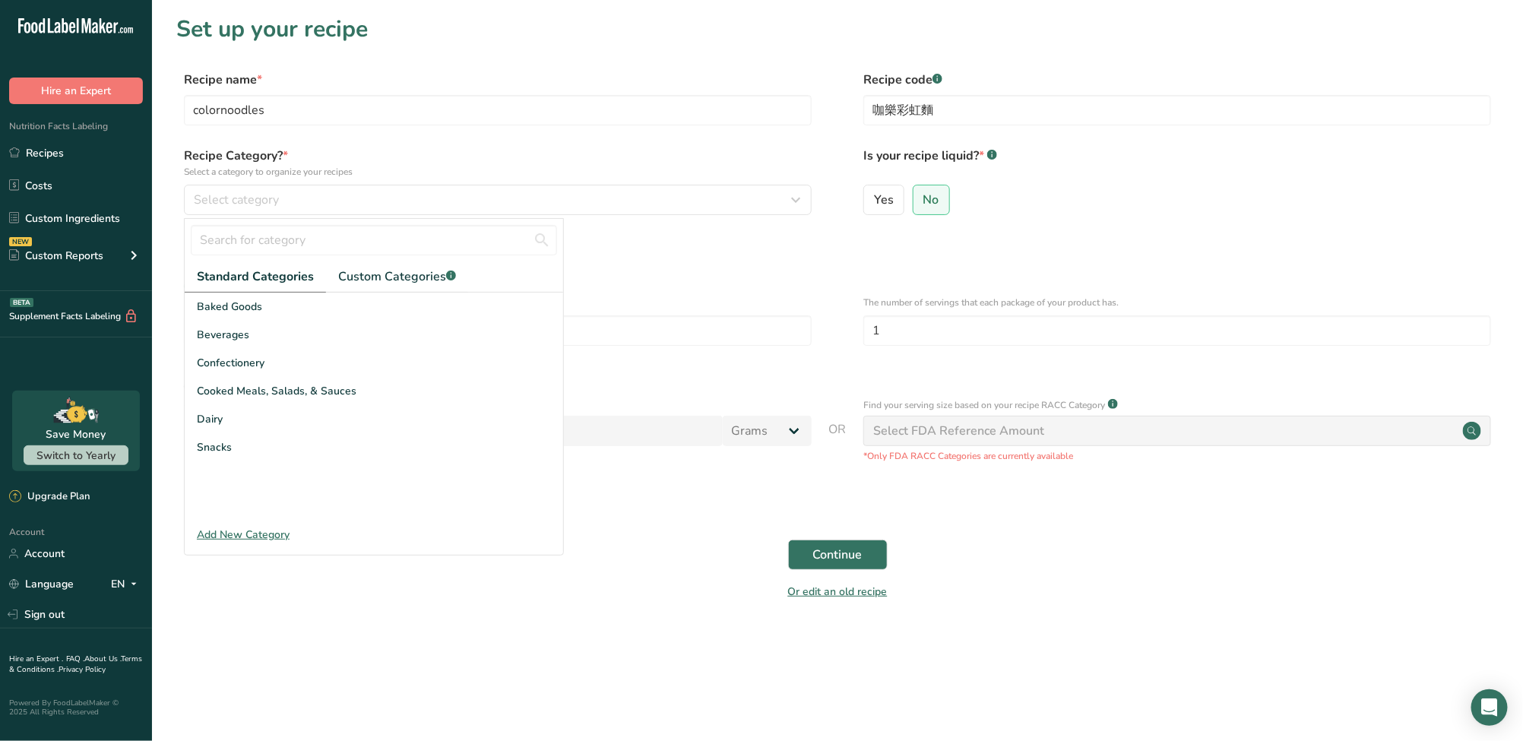
click at [849, 258] on div "Define serving size details * Specify the number of servings the recipe makes O…" at bounding box center [837, 252] width 1322 height 32
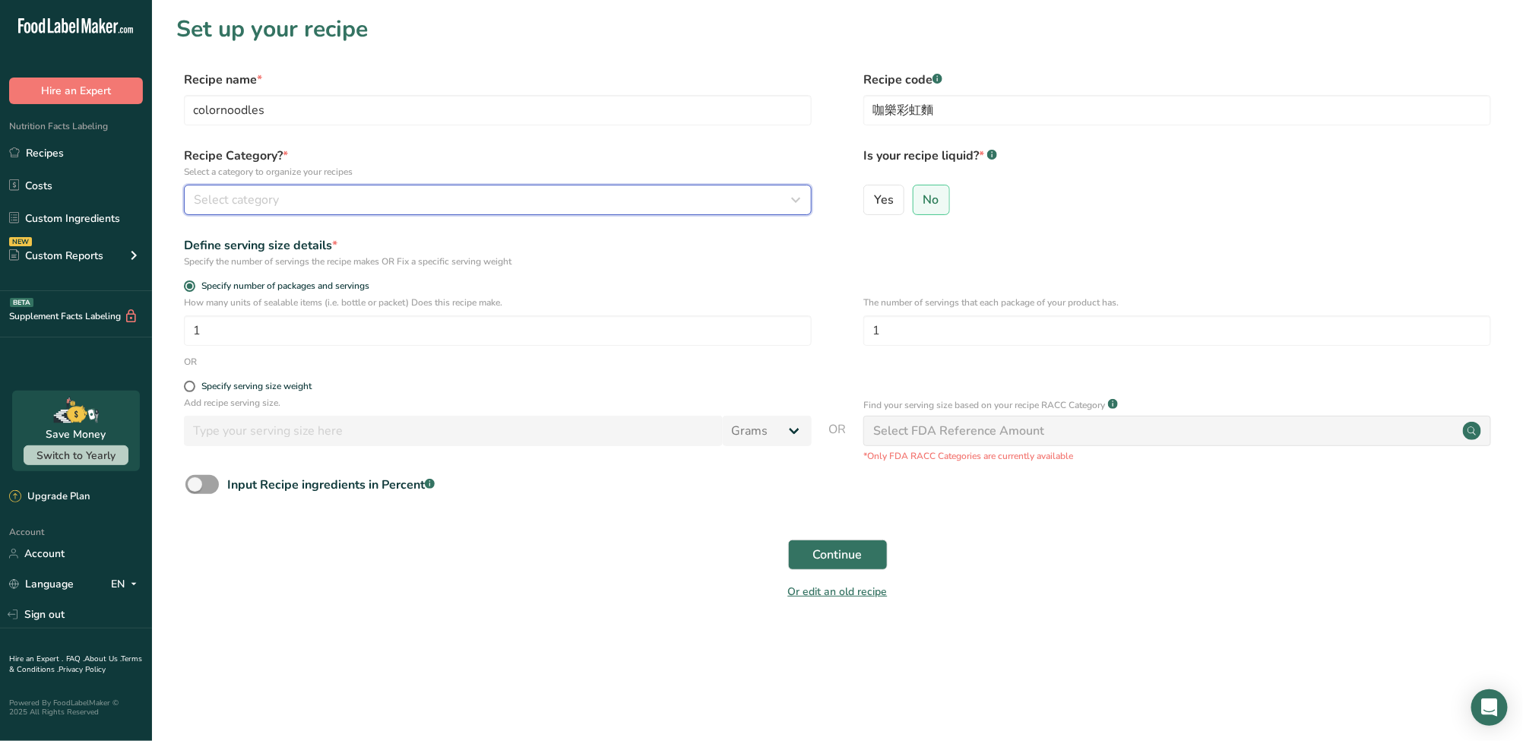
click at [342, 198] on div "Select category" at bounding box center [493, 200] width 599 height 18
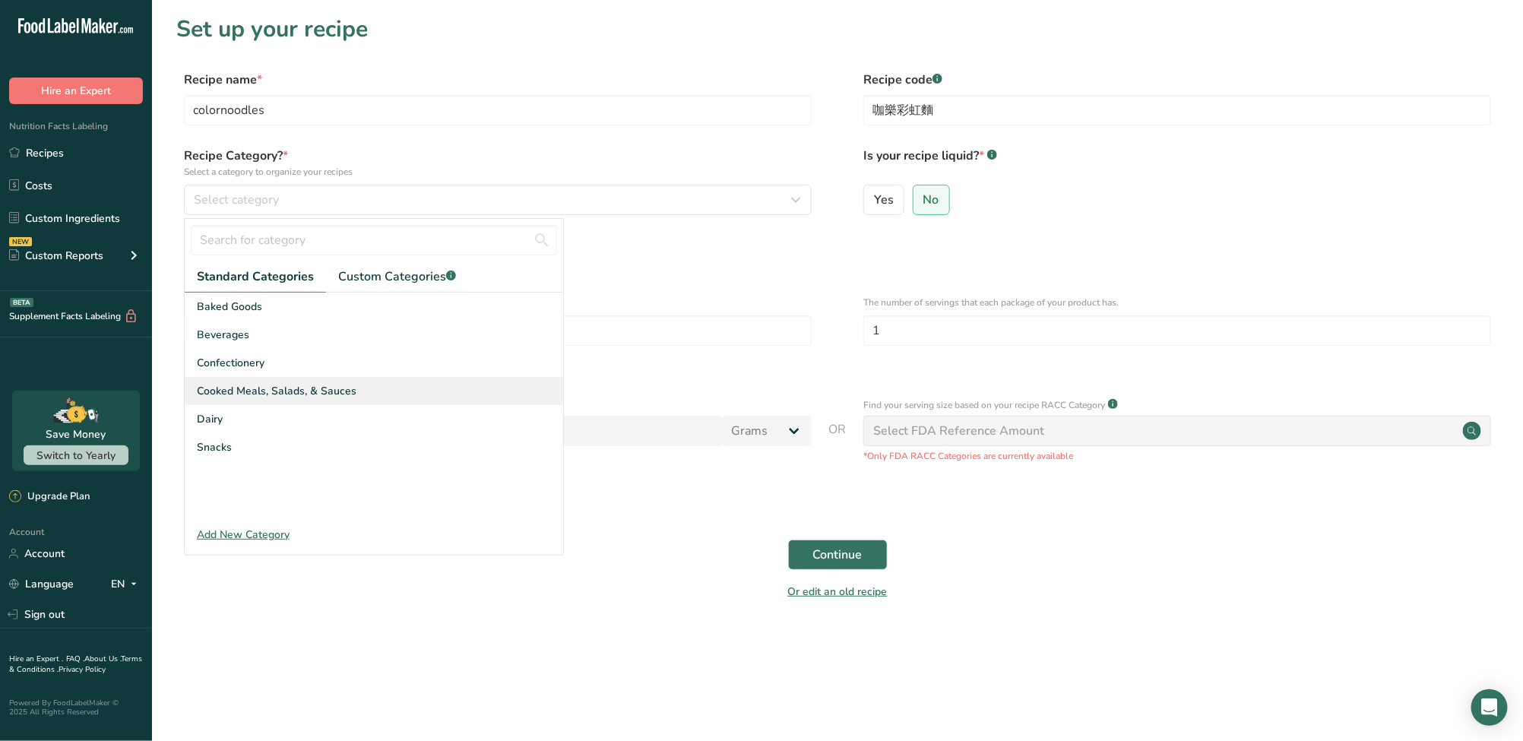
click at [322, 386] on span "Cooked Meals, Salads, & Sauces" at bounding box center [277, 391] width 160 height 16
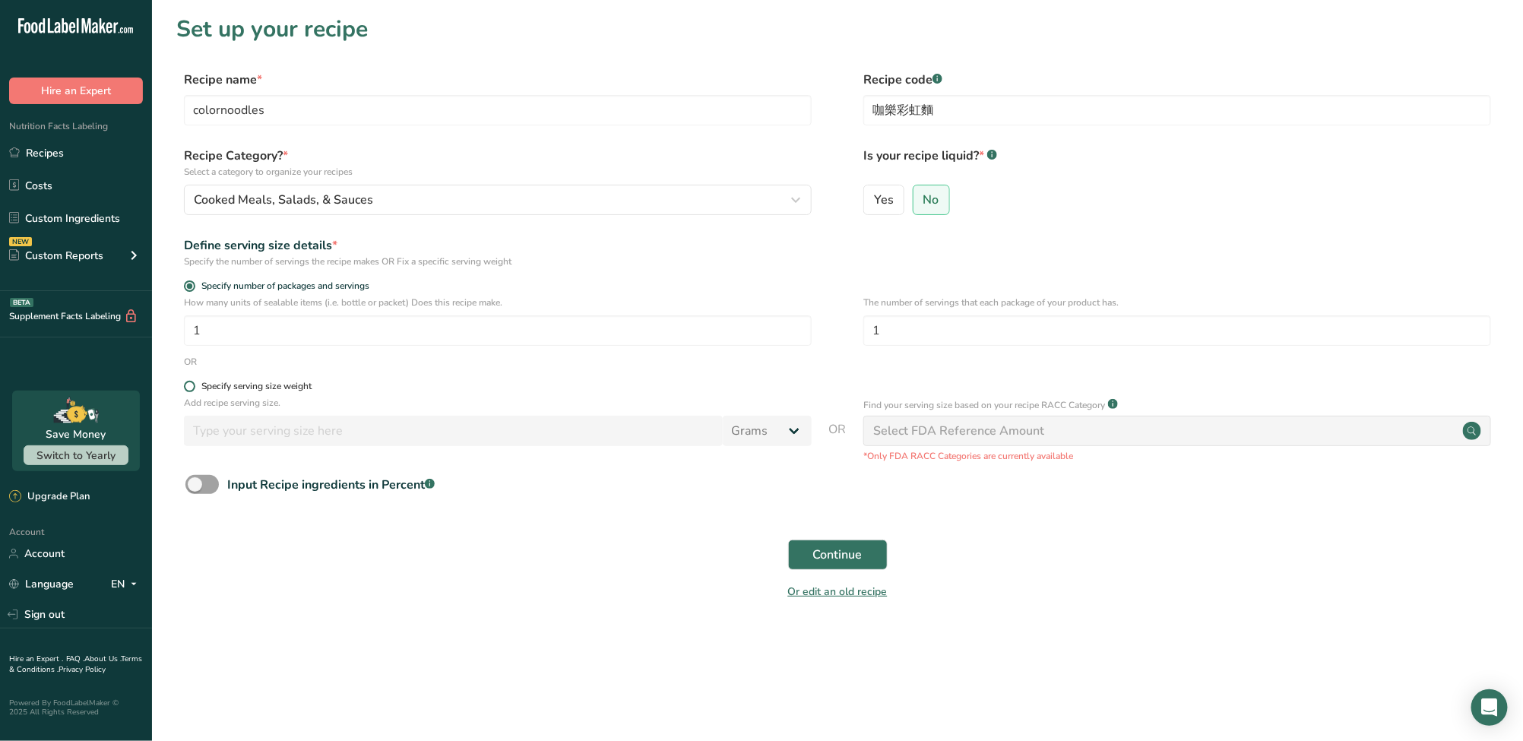
click at [186, 391] on span at bounding box center [189, 386] width 11 height 11
click at [186, 391] on input "Specify serving size weight" at bounding box center [189, 386] width 10 height 10
radio input "true"
radio input "false"
click at [242, 445] on input "number" at bounding box center [453, 431] width 539 height 30
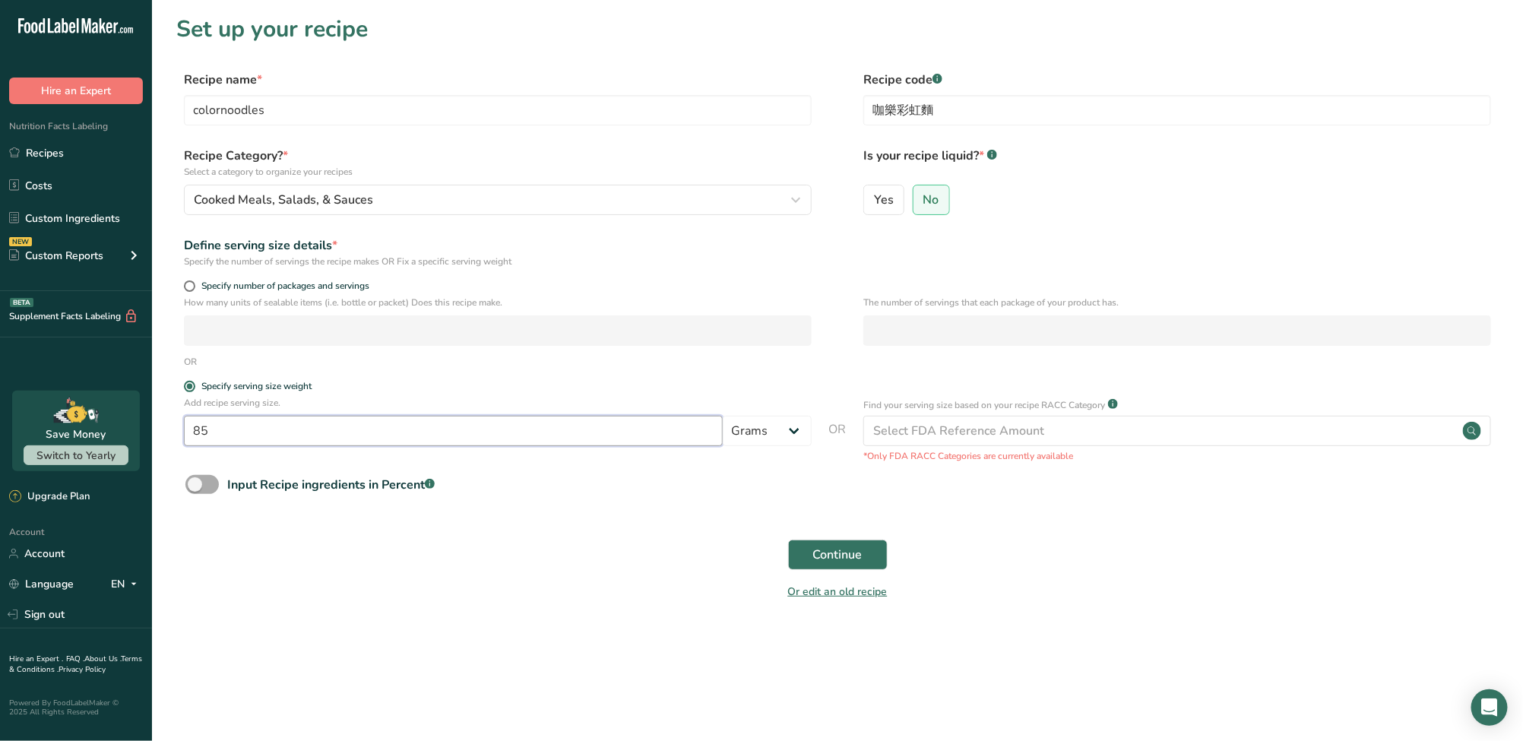
type input "85"
click at [211, 492] on span at bounding box center [201, 484] width 33 height 19
click at [195, 489] on input "Input Recipe ingredients in Percent .a-a{fill:#347362;}.b-a{fill:#fff;}" at bounding box center [190, 484] width 10 height 10
checkbox input "true"
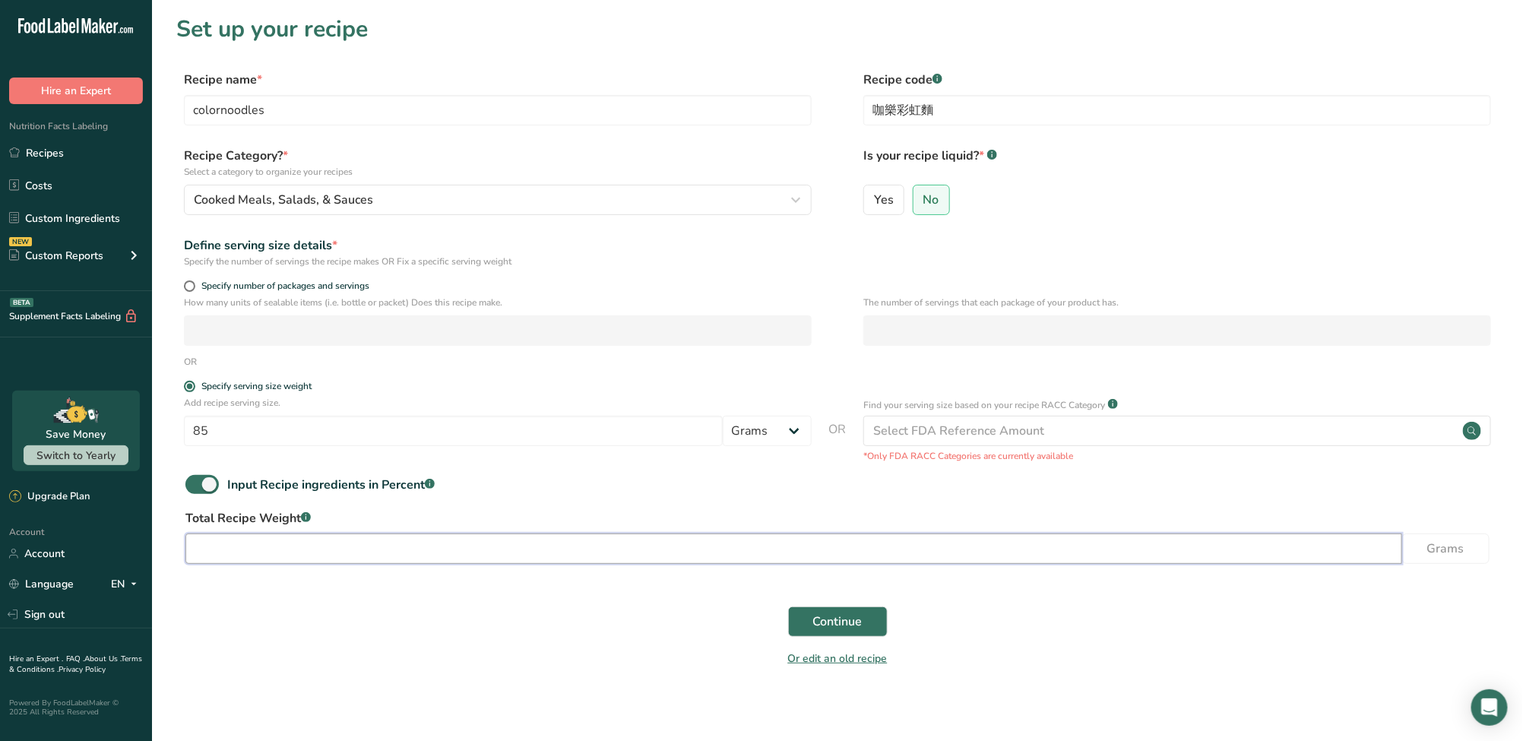
click at [236, 552] on input "number" at bounding box center [793, 548] width 1216 height 30
type input "85"
drag, startPoint x: 227, startPoint y: 434, endPoint x: 0, endPoint y: 419, distance: 227.7
click at [0, 419] on div ".a-20{fill:#fff;} Hire an Expert Nutrition Facts Labeling Recipes Costs Custom …" at bounding box center [761, 374] width 1523 height 749
click at [300, 692] on section "Set up your recipe Recipe name * colornoodles Recipe code .a-a{fill:#347362;}.b…" at bounding box center [837, 350] width 1371 height 701
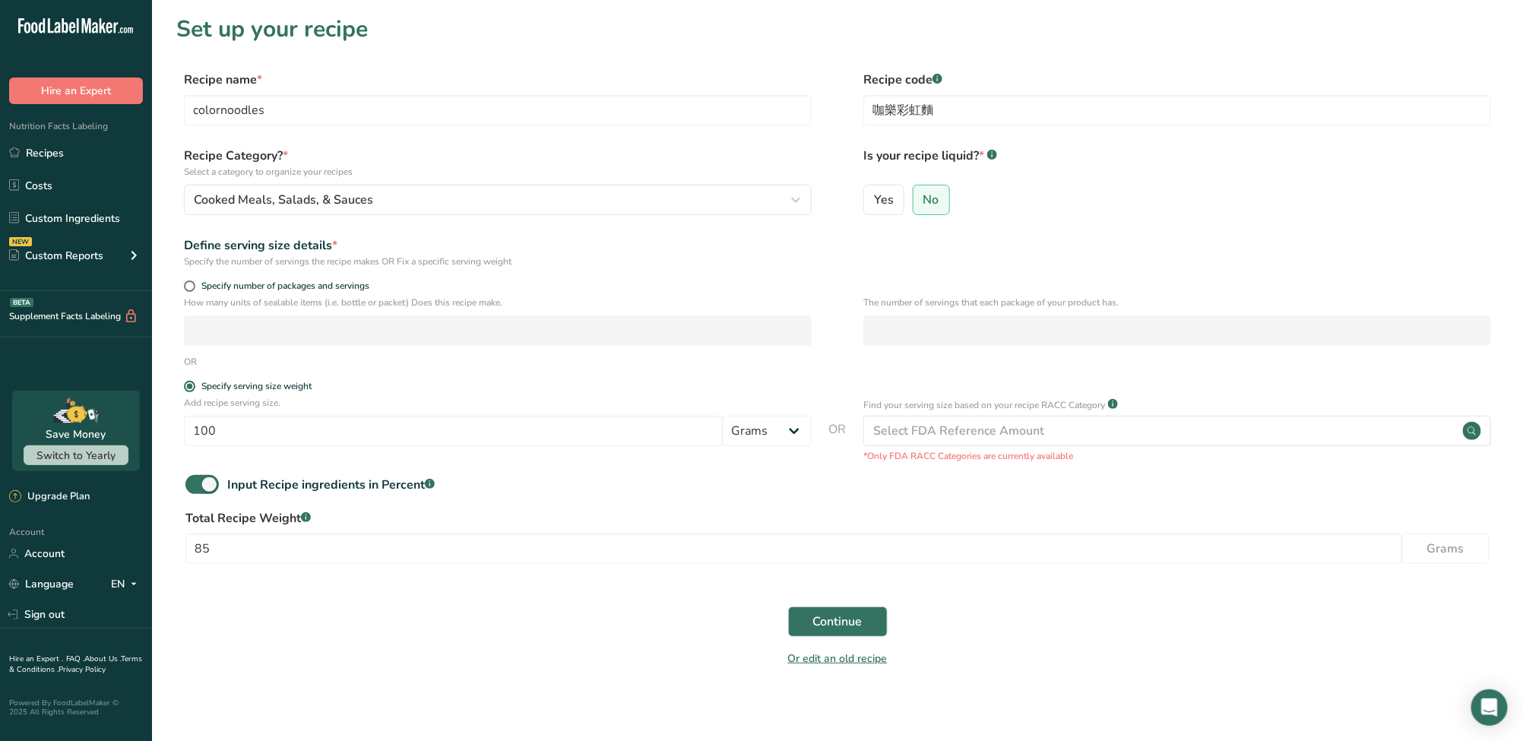
click at [831, 340] on div "How many units of sealable items (i.e. bottle or packet) Does this recipe make.…" at bounding box center [837, 325] width 1322 height 59
click at [321, 447] on div "Add recipe serving size. 100 Grams kg mg mcg lb oz l mL fl oz tbsp tsp cup qt g…" at bounding box center [498, 425] width 628 height 58
drag, startPoint x: 228, startPoint y: 442, endPoint x: 20, endPoint y: 434, distance: 208.4
click at [23, 435] on div ".a-20{fill:#fff;} Hire an Expert Nutrition Facts Labeling Recipes Costs Custom …" at bounding box center [761, 374] width 1523 height 749
type input "85"
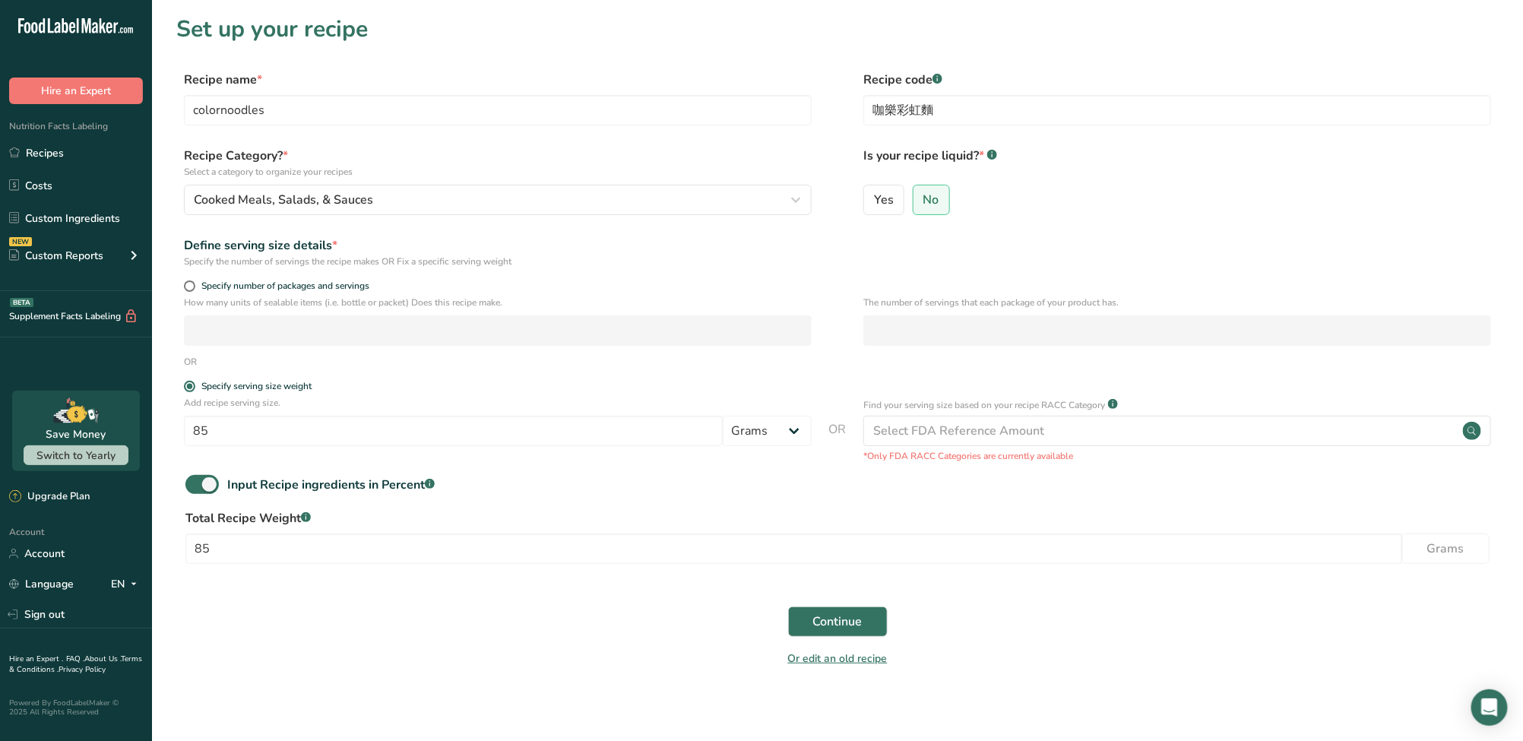
click at [362, 679] on section "Set up your recipe Recipe name * colornoodles Recipe code .a-a{fill:#347362;}.b…" at bounding box center [837, 350] width 1371 height 701
click at [859, 628] on span "Continue" at bounding box center [837, 621] width 49 height 18
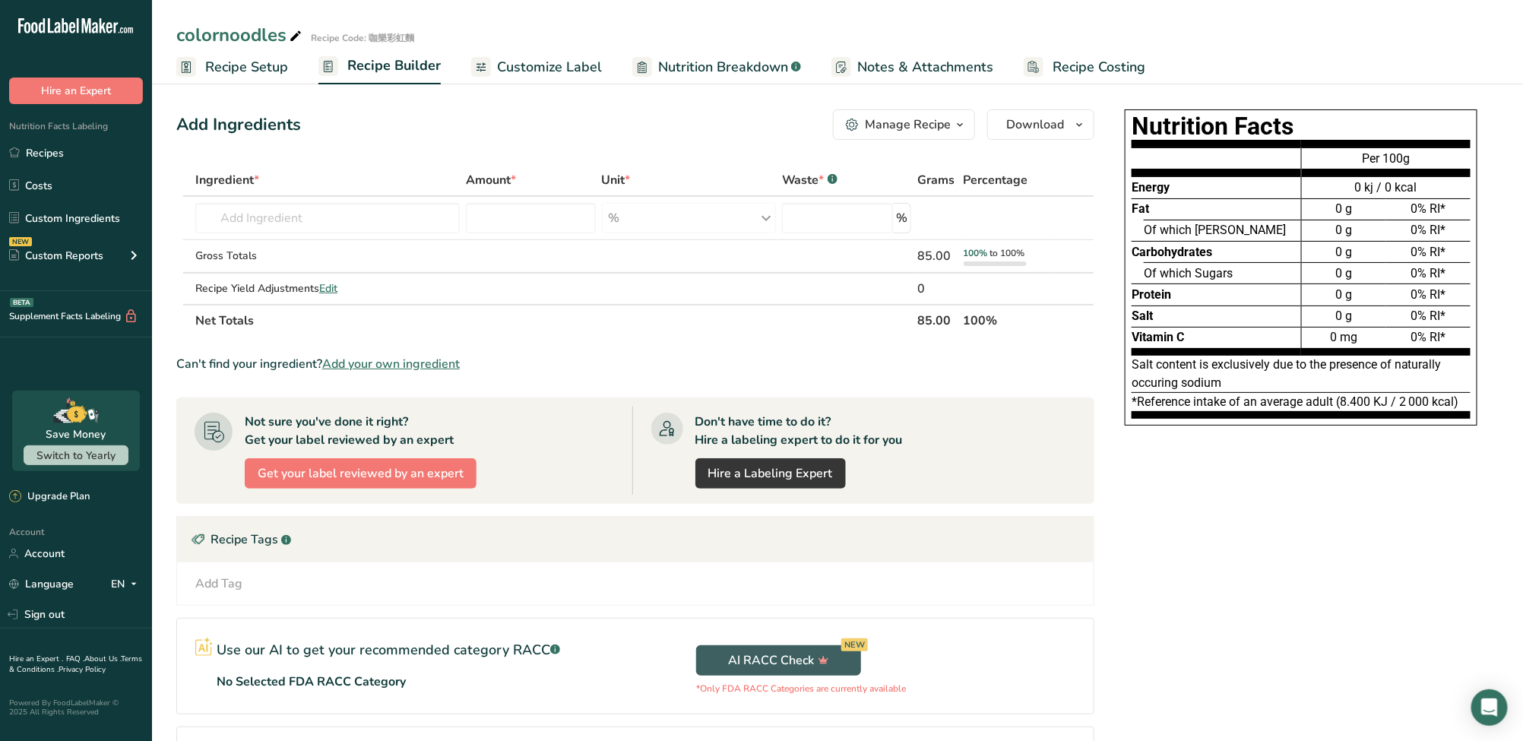
drag, startPoint x: 177, startPoint y: 119, endPoint x: 321, endPoint y: 125, distance: 143.7
click at [321, 125] on div "Add Ingredients Manage Recipe Delete Recipe Duplicate Recipe Scale Recipe Save …" at bounding box center [635, 124] width 918 height 30
copy div "Add Ingredients"
click at [963, 365] on div "Can't find your ingredient? Add your own ingredient" at bounding box center [635, 364] width 918 height 18
click at [305, 216] on input "text" at bounding box center [327, 218] width 264 height 30
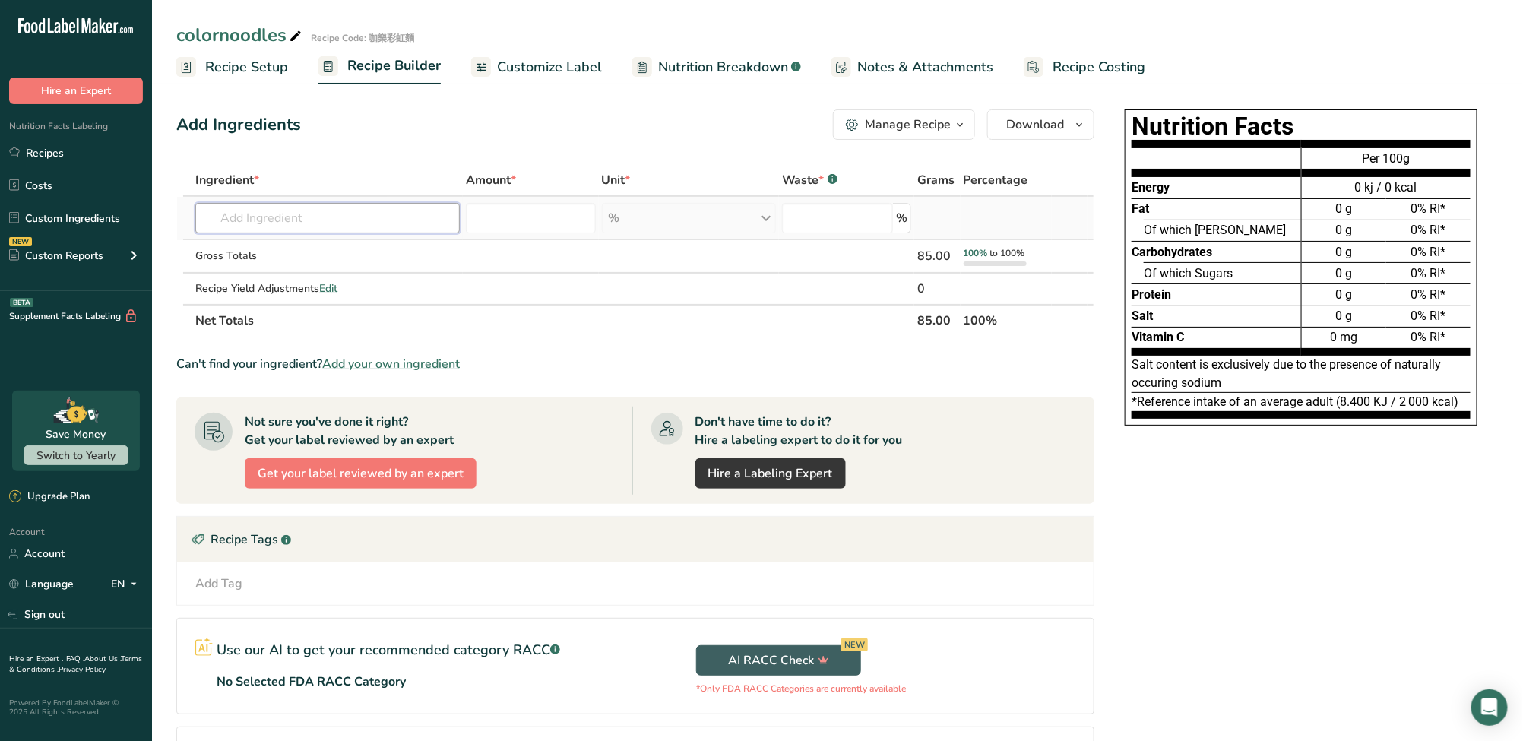
paste input "Flour"
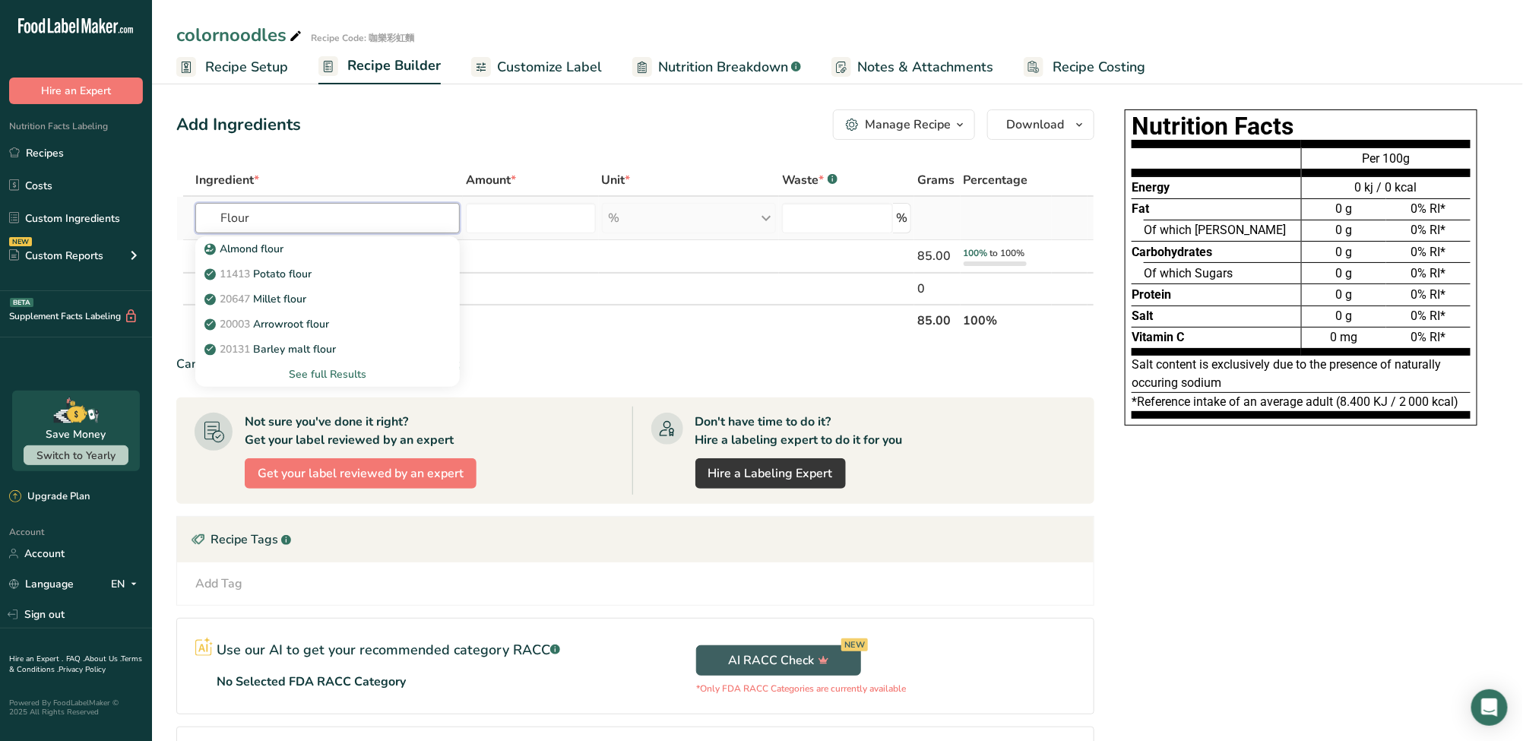
type input "Flour"
click at [351, 375] on div "See full Results" at bounding box center [327, 374] width 240 height 16
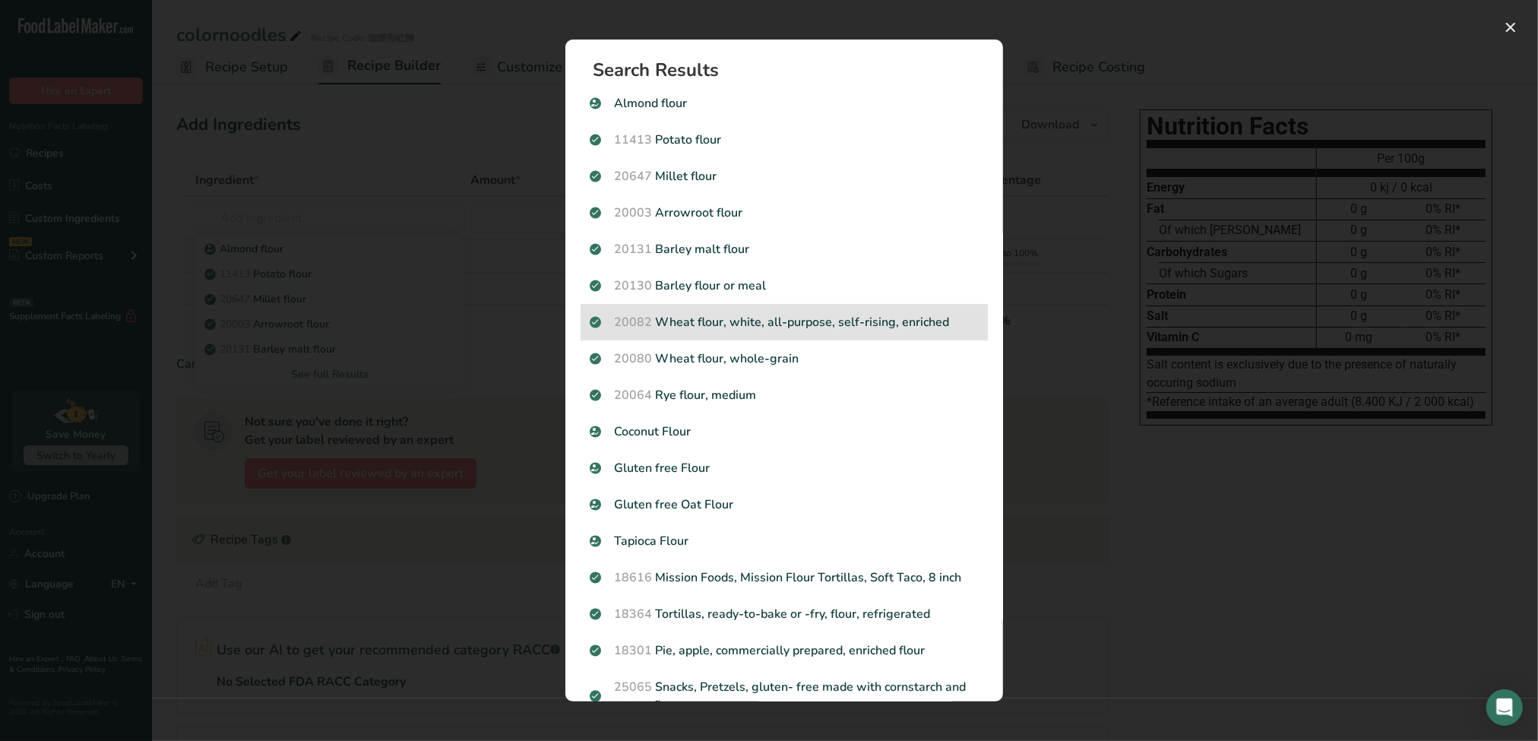
click at [634, 322] on span "20082" at bounding box center [633, 322] width 38 height 17
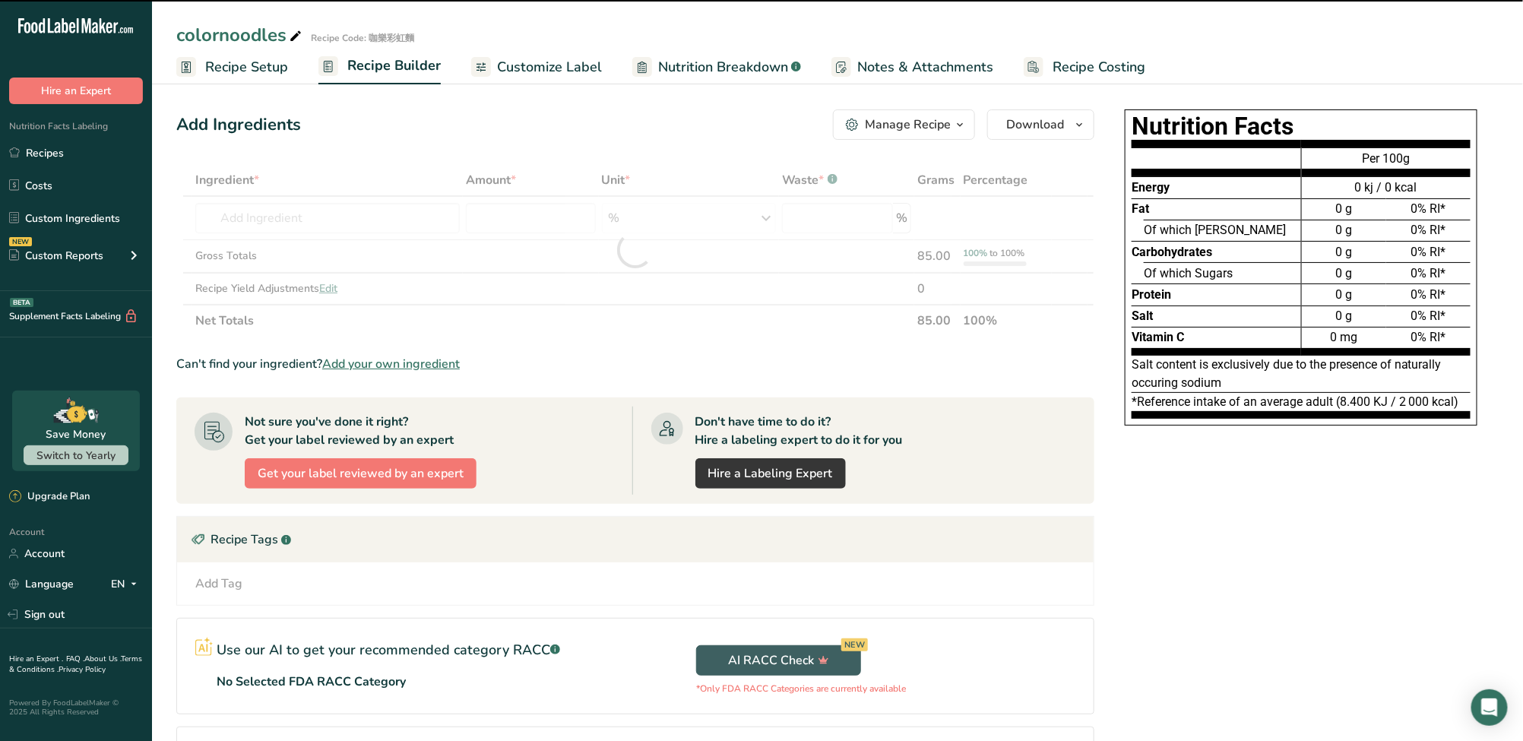
type input "0"
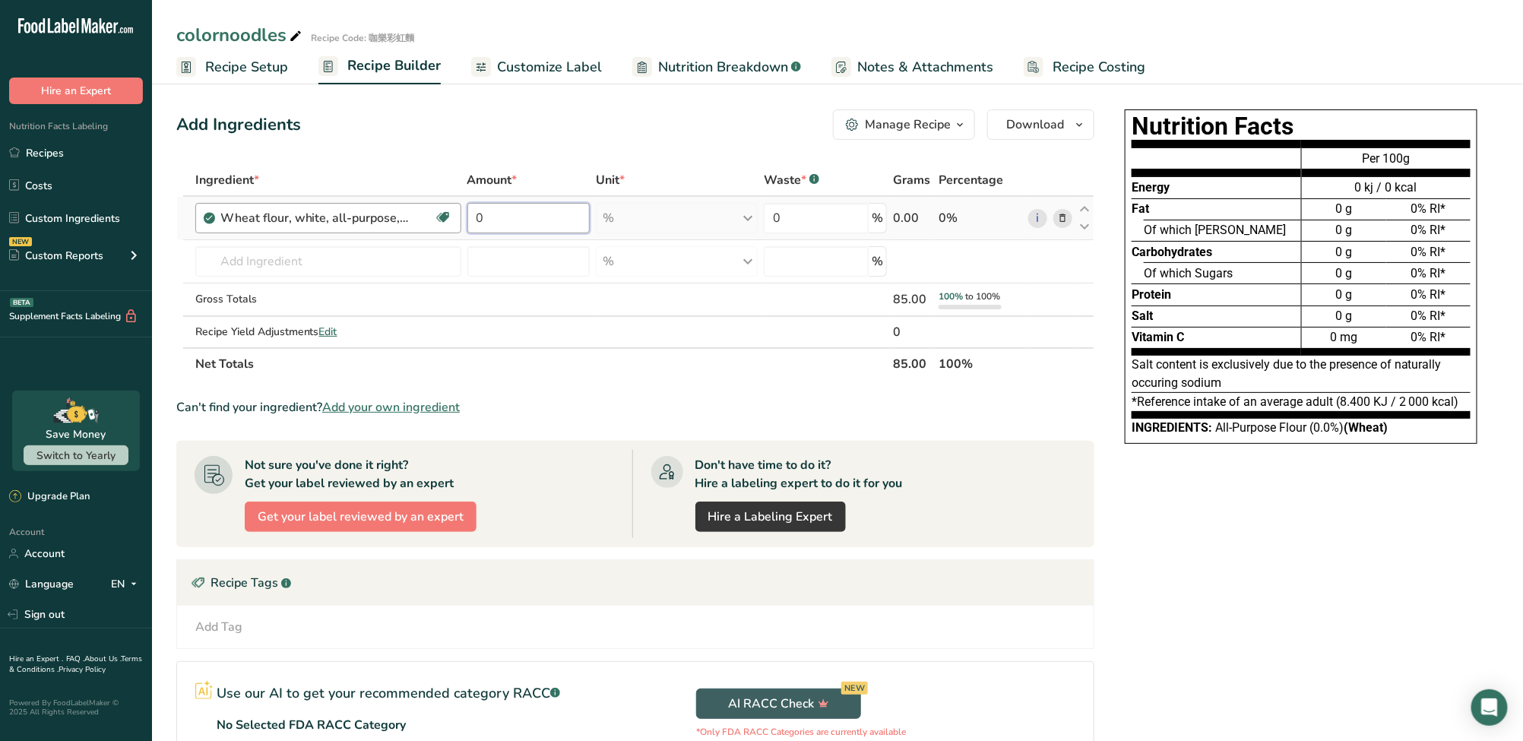
drag, startPoint x: 529, startPoint y: 214, endPoint x: 409, endPoint y: 220, distance: 120.2
click at [409, 220] on tr "Wheat flour, white, all-purpose, self-rising, enriched Dairy free Vegan Vegetar…" at bounding box center [635, 218] width 916 height 43
type input "65"
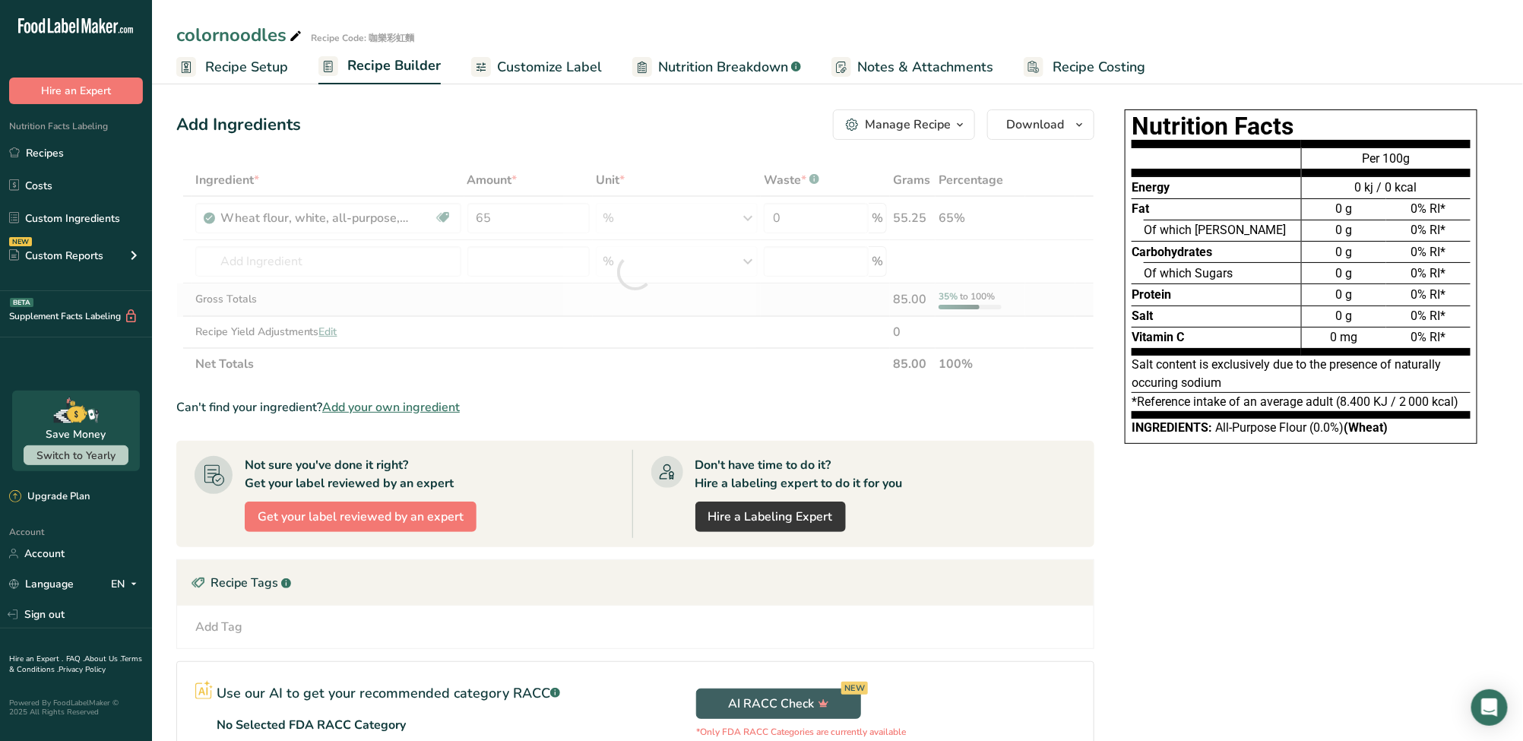
click at [655, 295] on div "Ingredient * Amount * Unit * Waste * .a-a{fill:#347362;}.b-a{fill:#fff;} Grams …" at bounding box center [635, 272] width 918 height 216
click at [908, 254] on td at bounding box center [913, 261] width 46 height 43
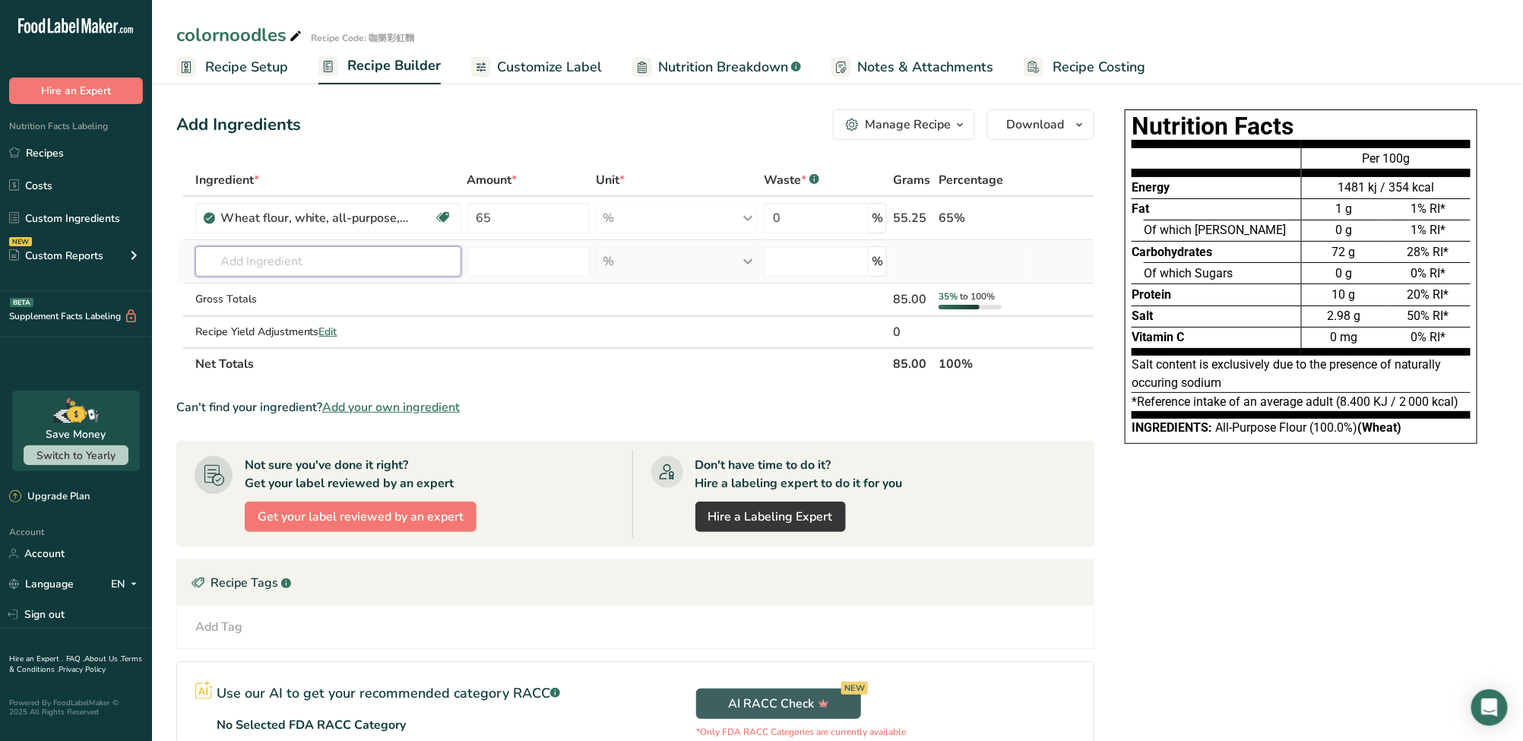
click at [366, 257] on input "text" at bounding box center [328, 261] width 266 height 30
paste input "Water"
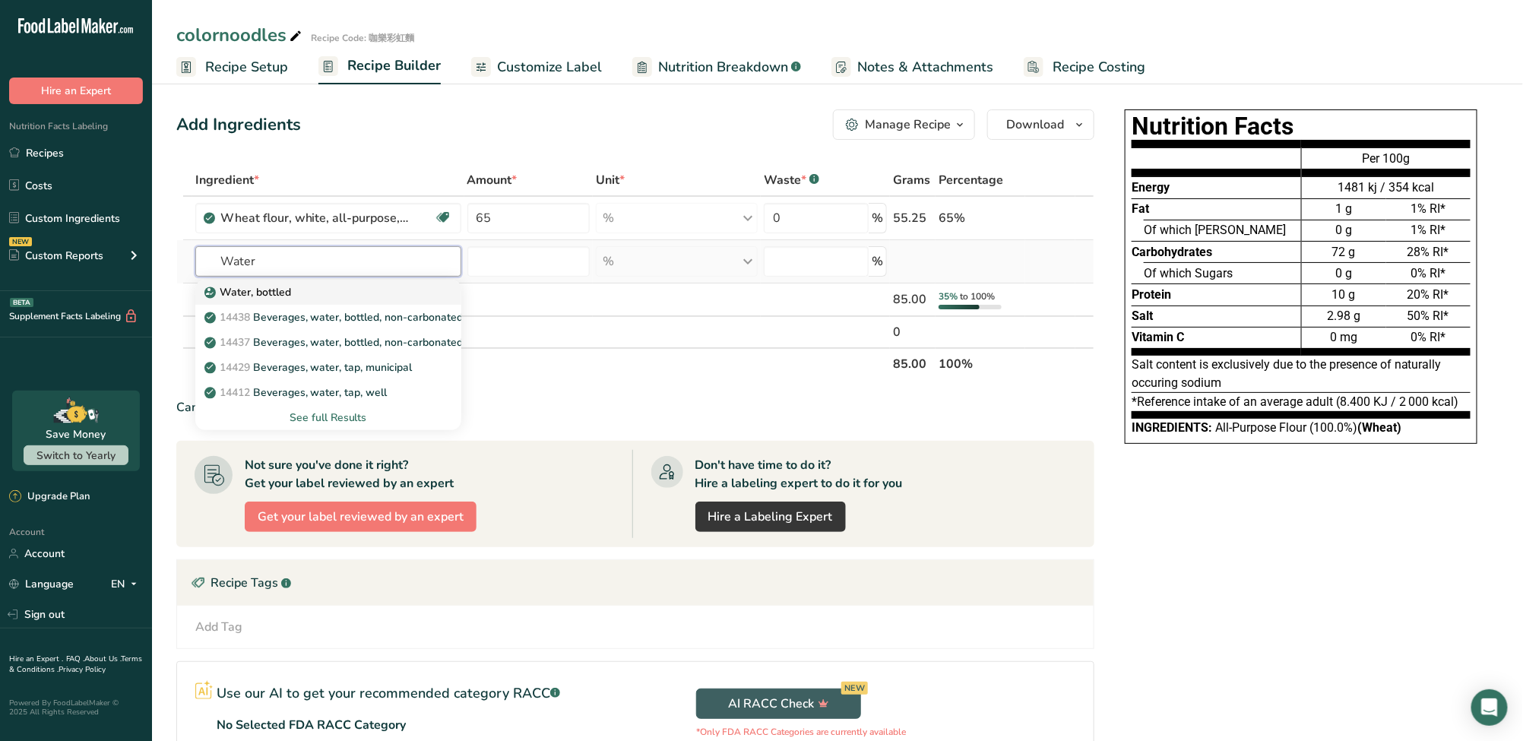
type input "Water"
click at [337, 280] on link "Water, bottled" at bounding box center [328, 292] width 266 height 25
type input "Water, bottled"
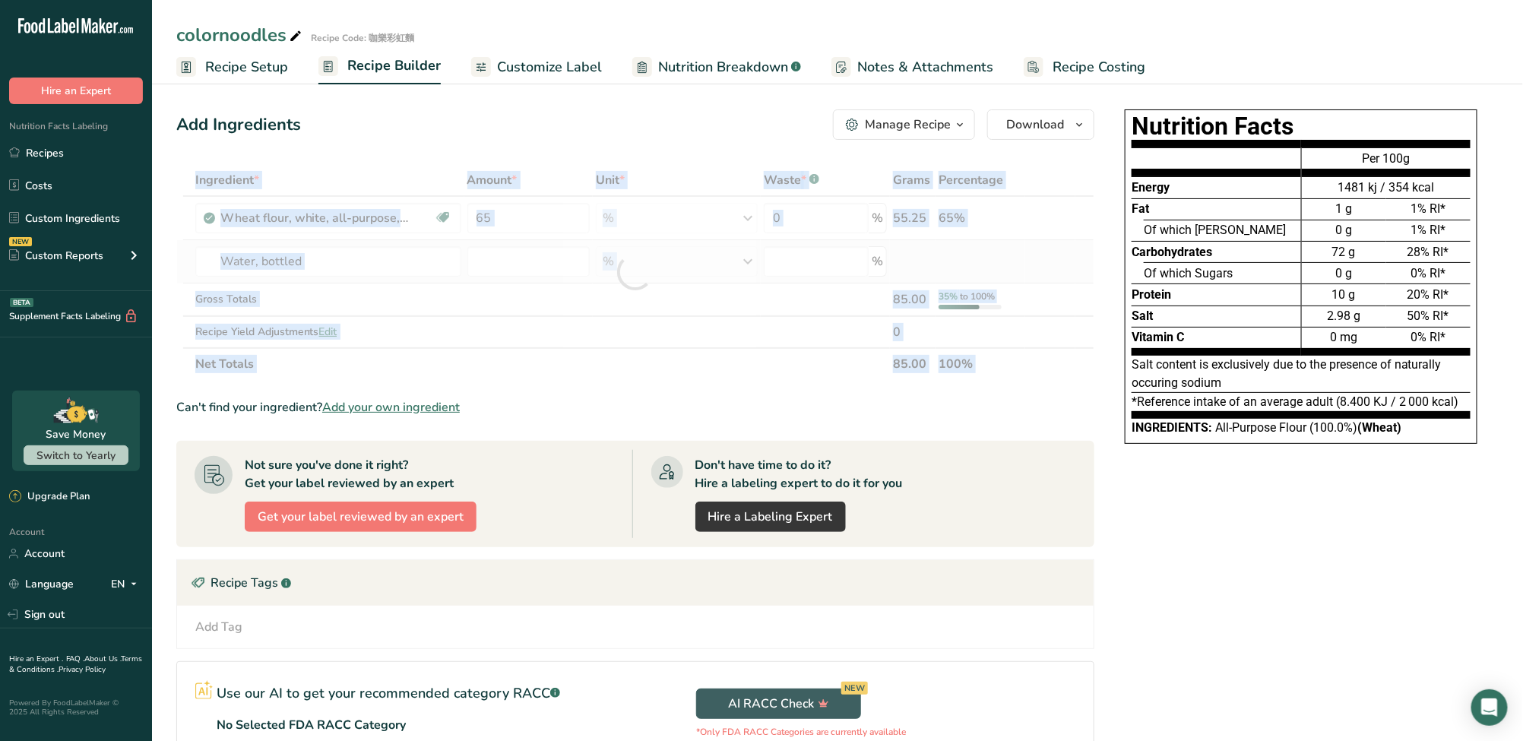
click at [337, 280] on div at bounding box center [635, 272] width 918 height 216
click at [336, 264] on div at bounding box center [635, 272] width 918 height 216
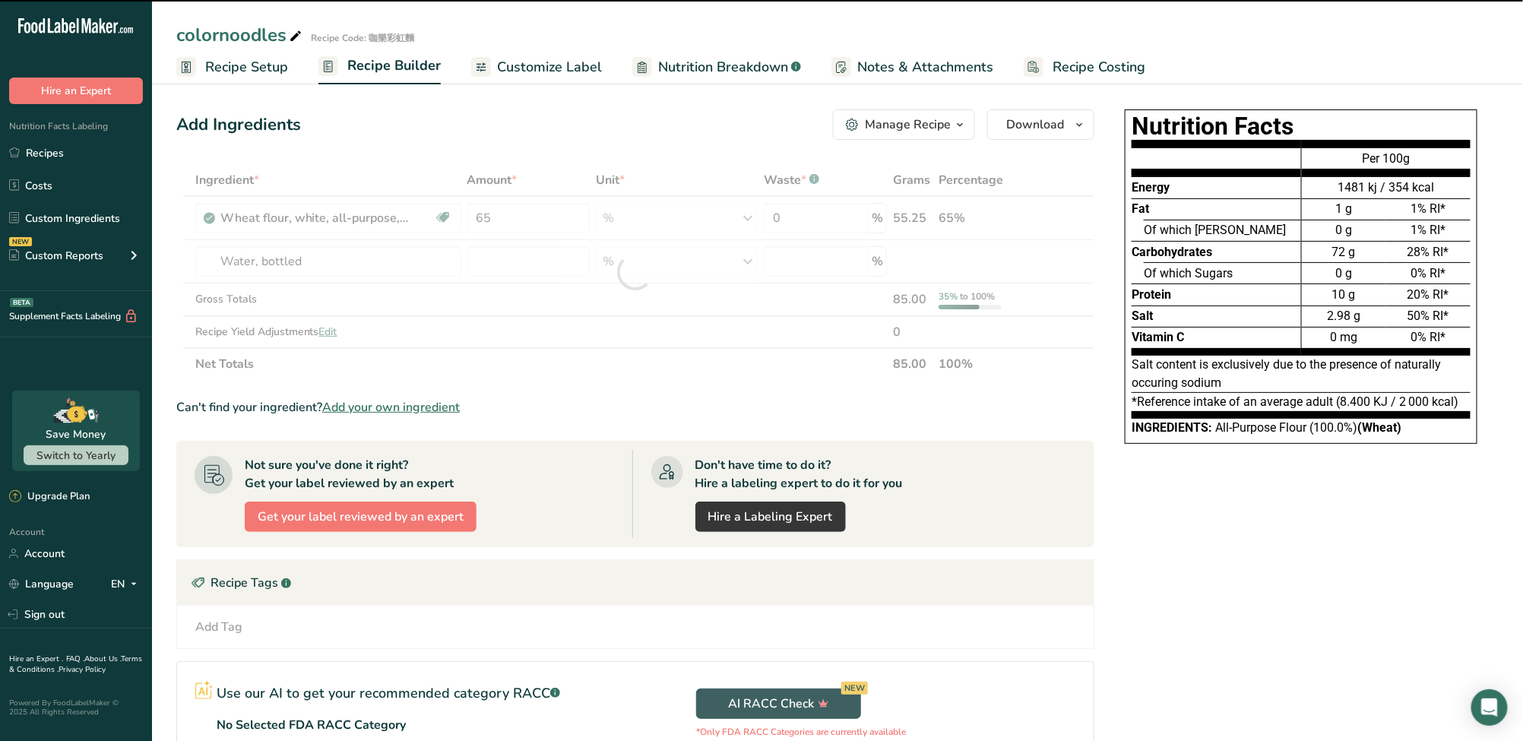
click at [422, 270] on div at bounding box center [635, 272] width 918 height 216
type input "0"
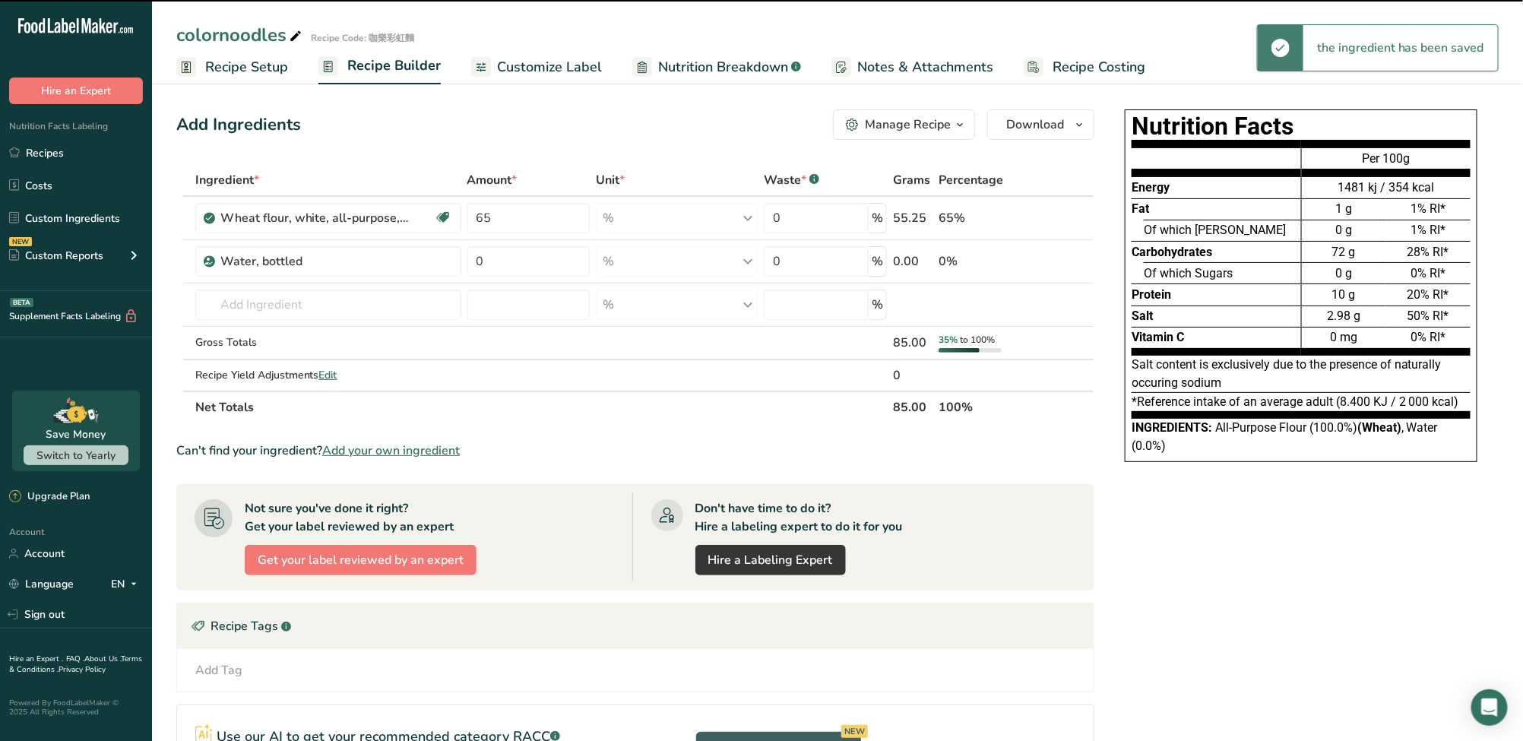
click at [422, 270] on div "Water, bottled" at bounding box center [328, 261] width 266 height 30
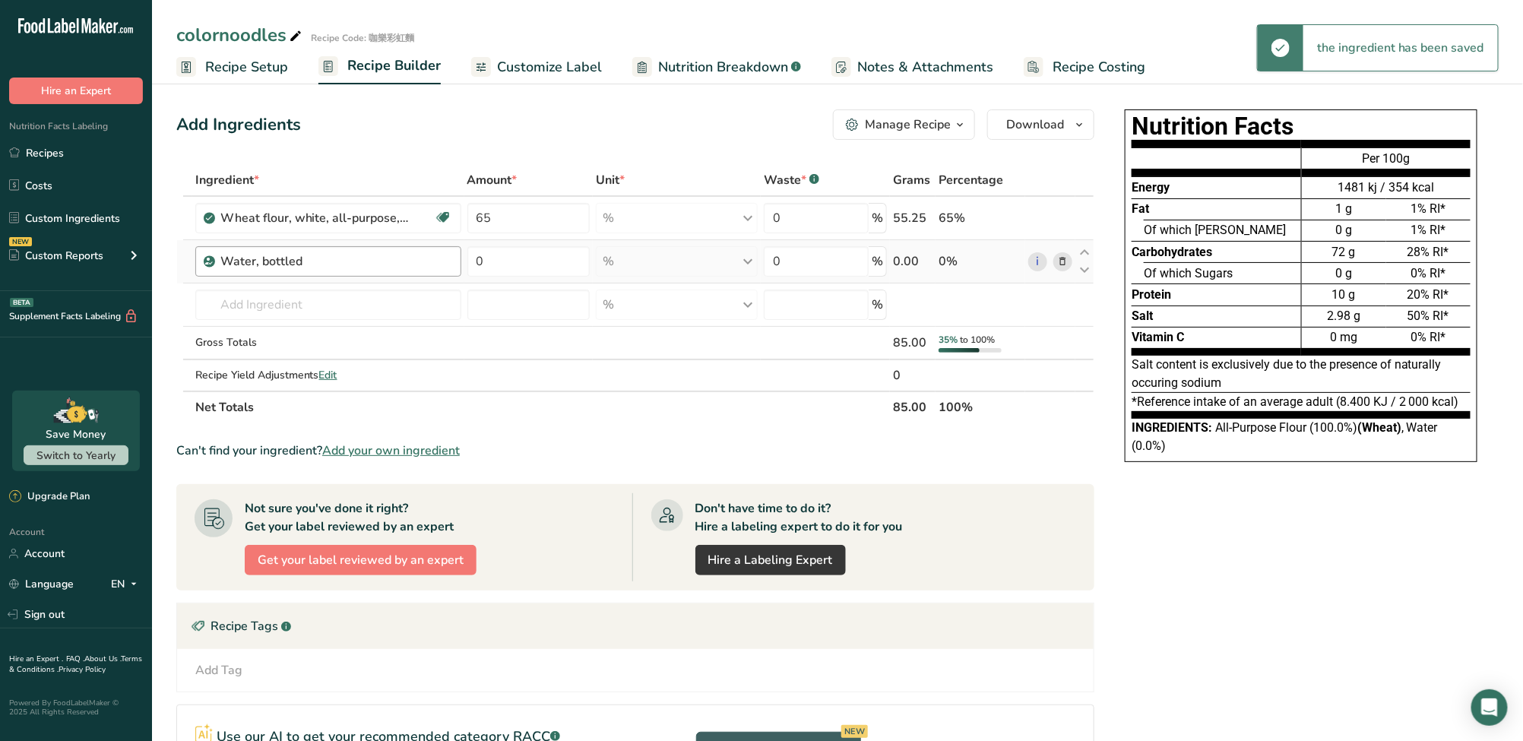
click at [394, 269] on div "Water, bottled" at bounding box center [315, 261] width 190 height 18
click at [387, 267] on div "Water, bottled" at bounding box center [315, 261] width 190 height 18
click at [1061, 260] on icon at bounding box center [1062, 262] width 11 height 16
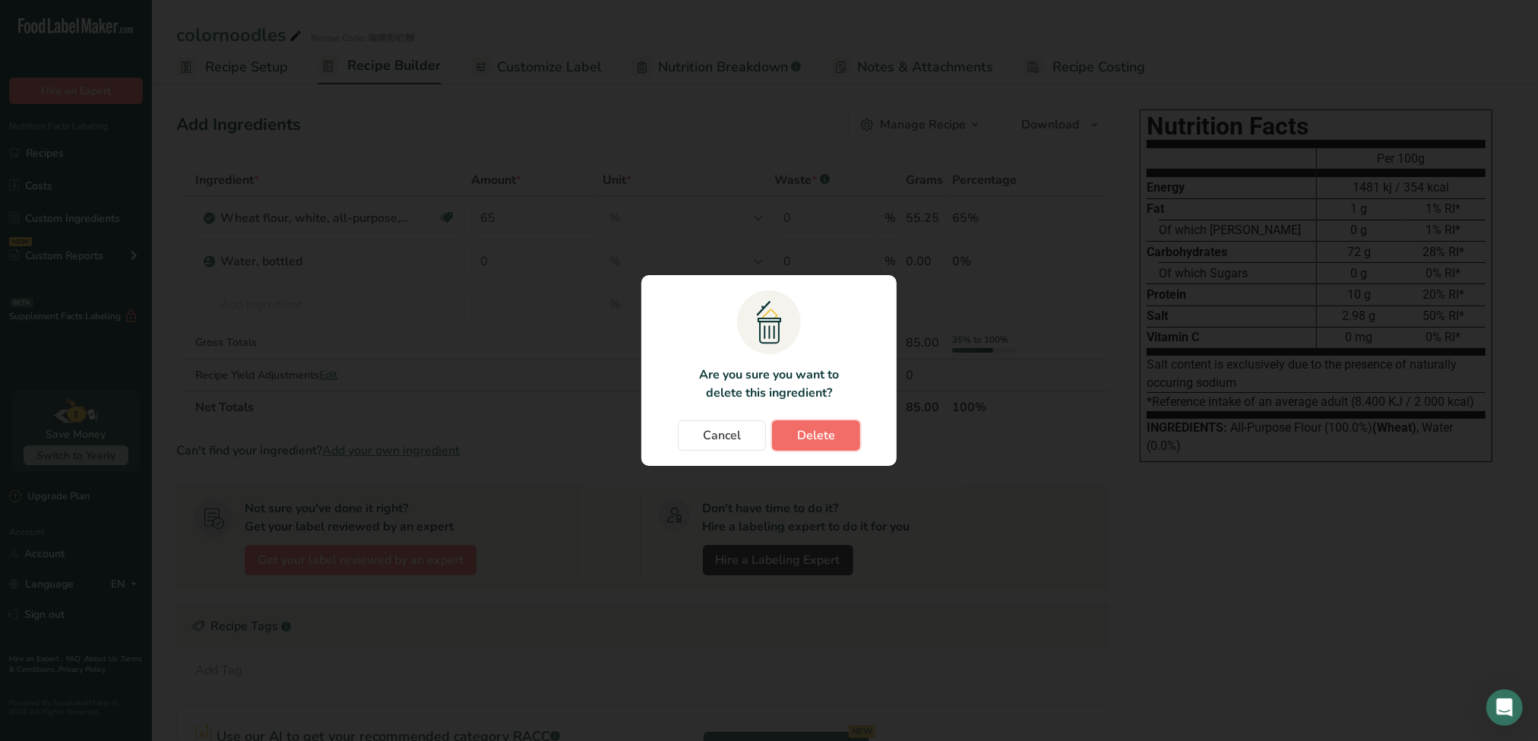
click at [811, 439] on span "Delete" at bounding box center [816, 435] width 38 height 18
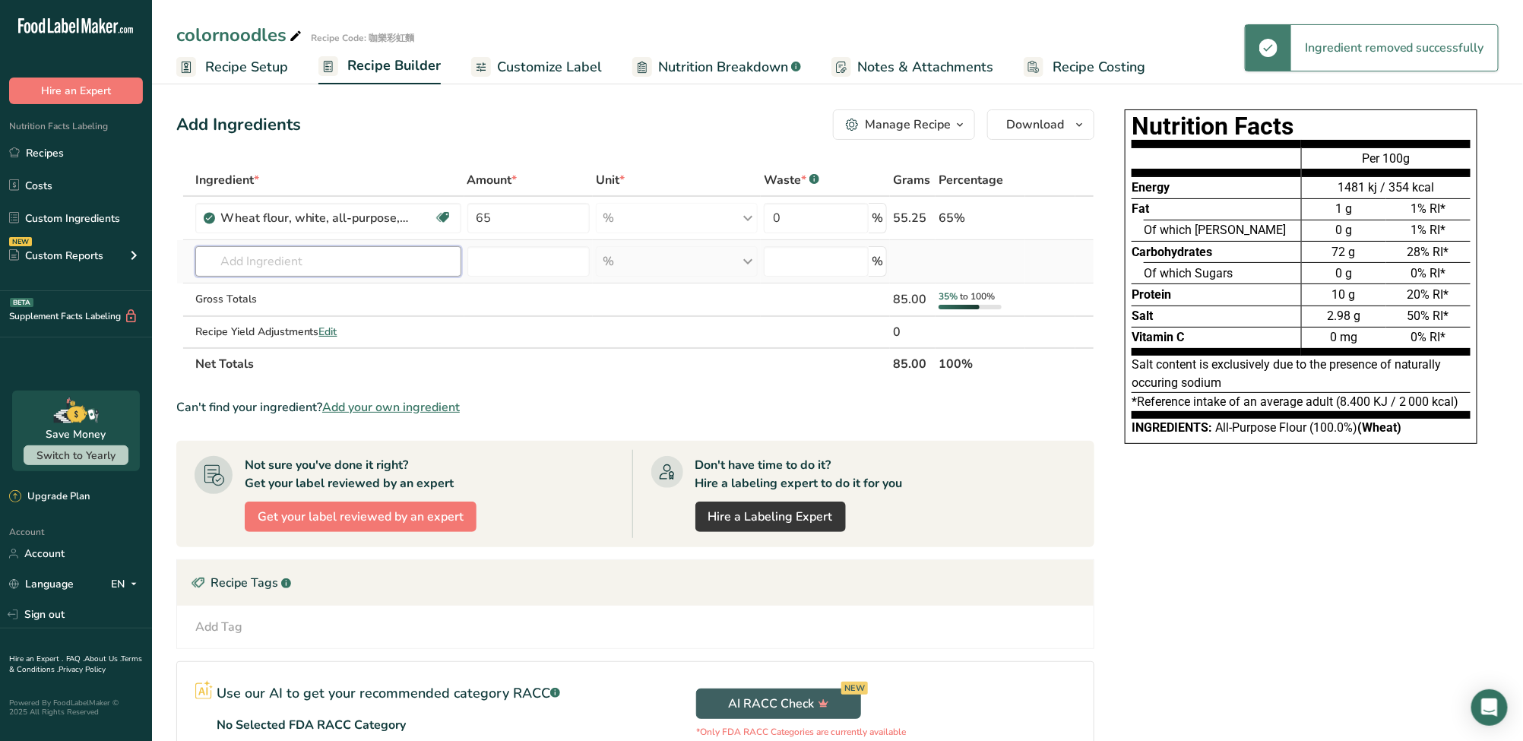
click at [263, 256] on input "text" at bounding box center [328, 261] width 266 height 30
paste input "Water"
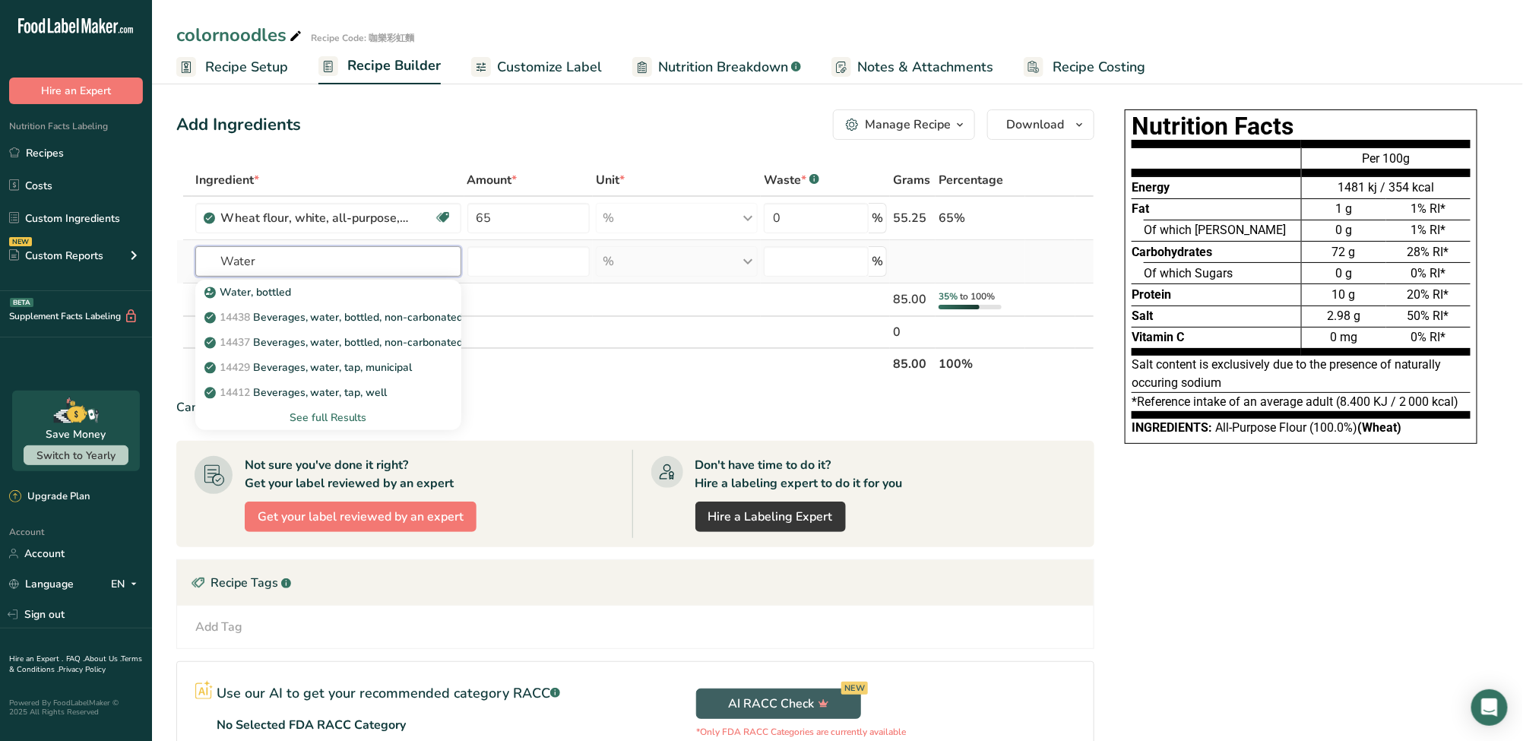
type input "Water"
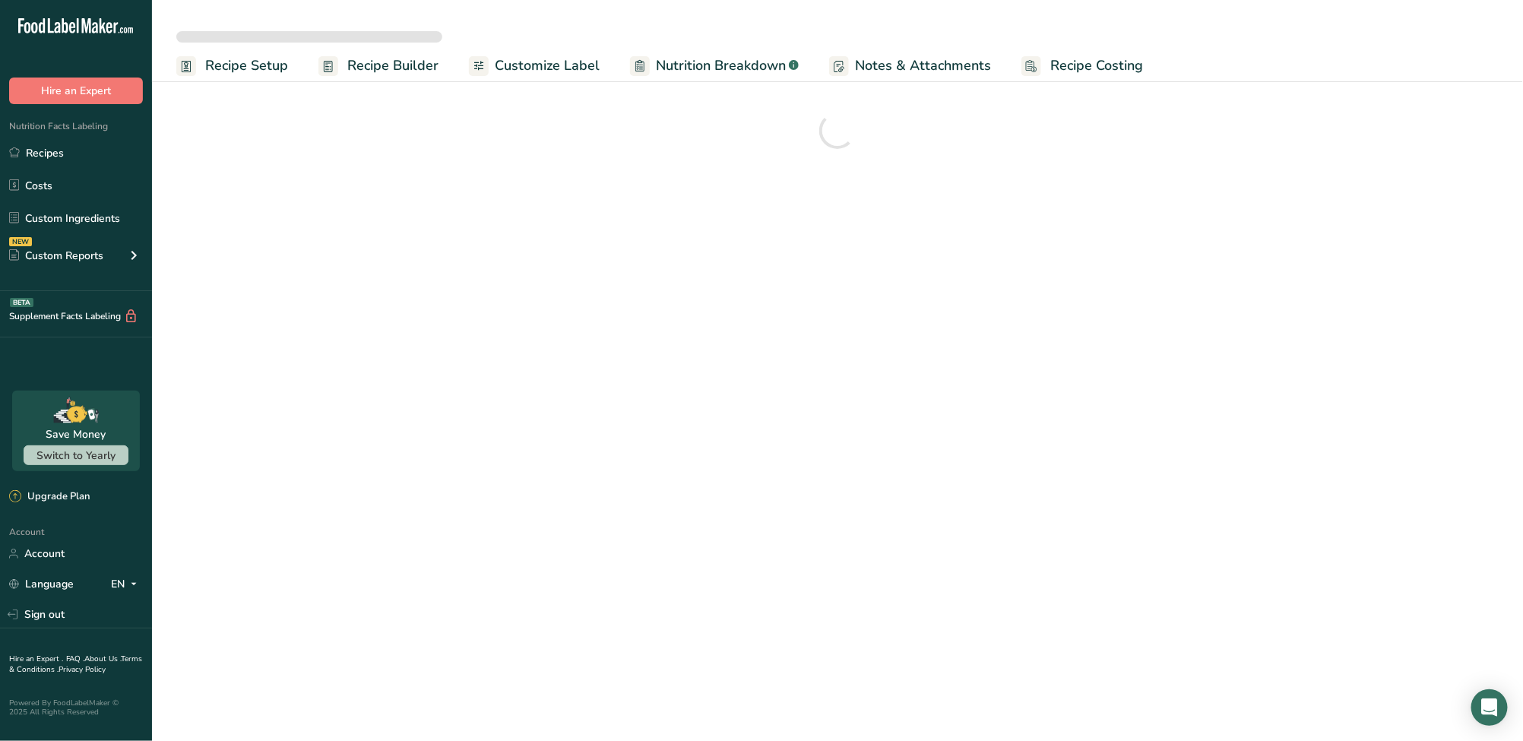
click at [533, 77] on link "Customize Label" at bounding box center [534, 66] width 131 height 34
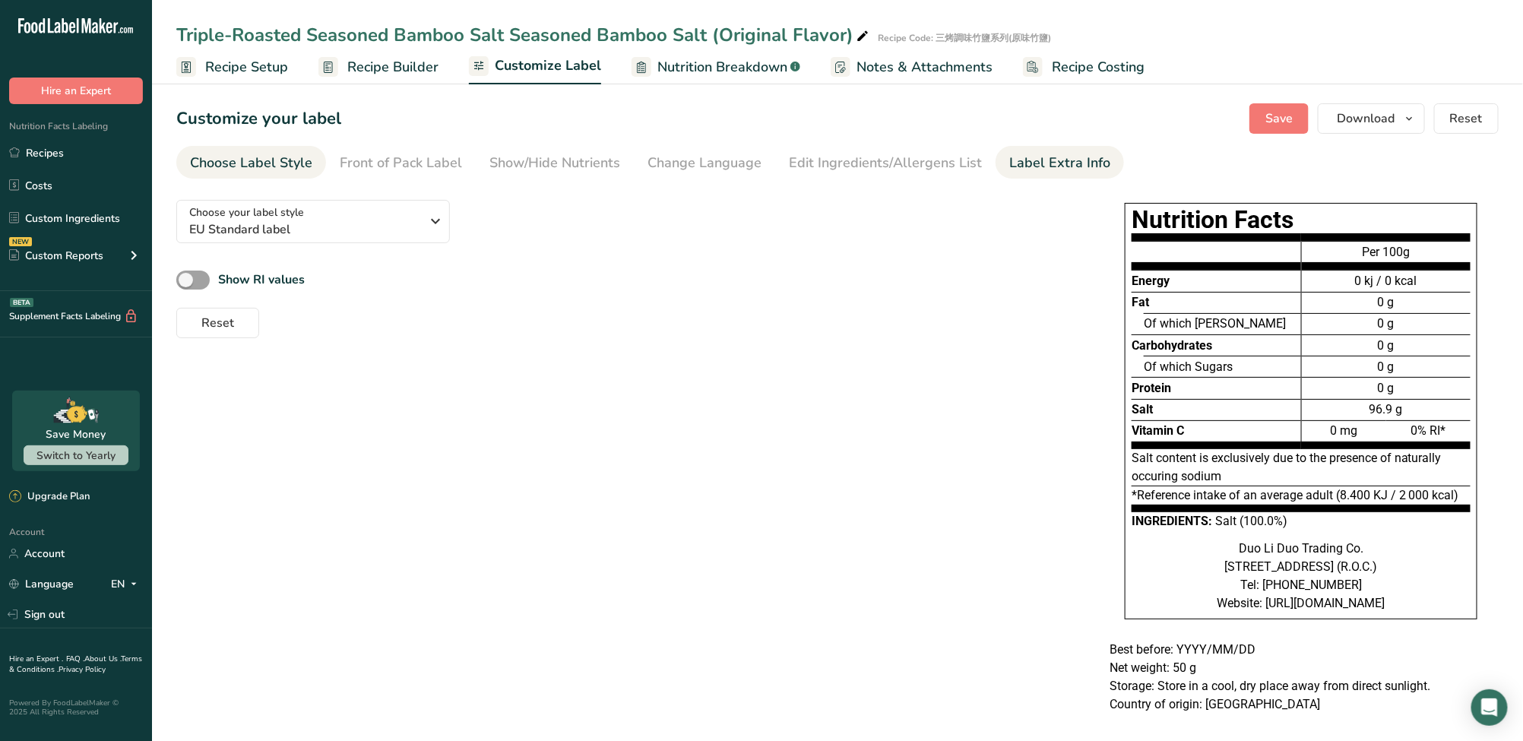
click at [1023, 169] on div "Label Extra Info" at bounding box center [1059, 163] width 101 height 21
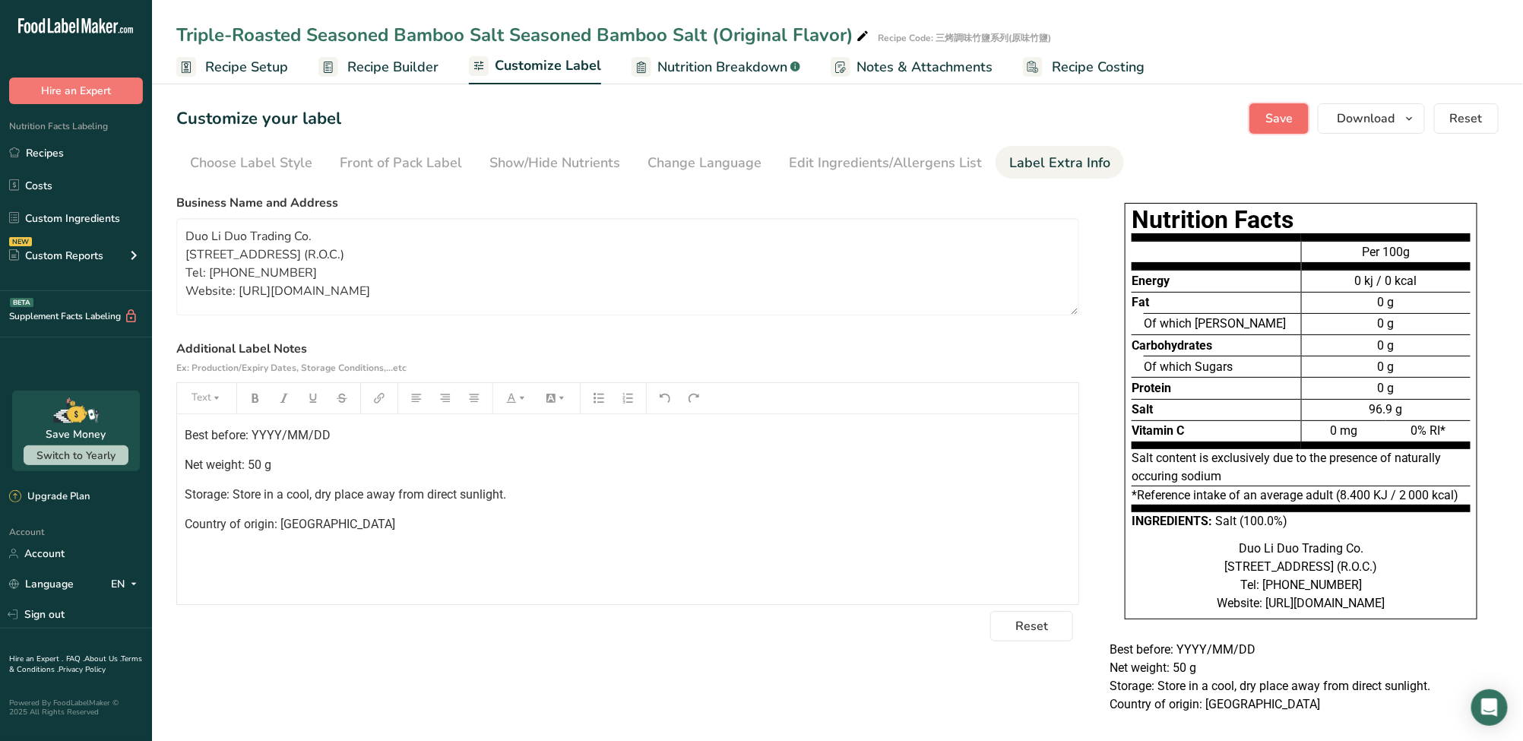
click at [1295, 127] on button "Save" at bounding box center [1278, 118] width 59 height 30
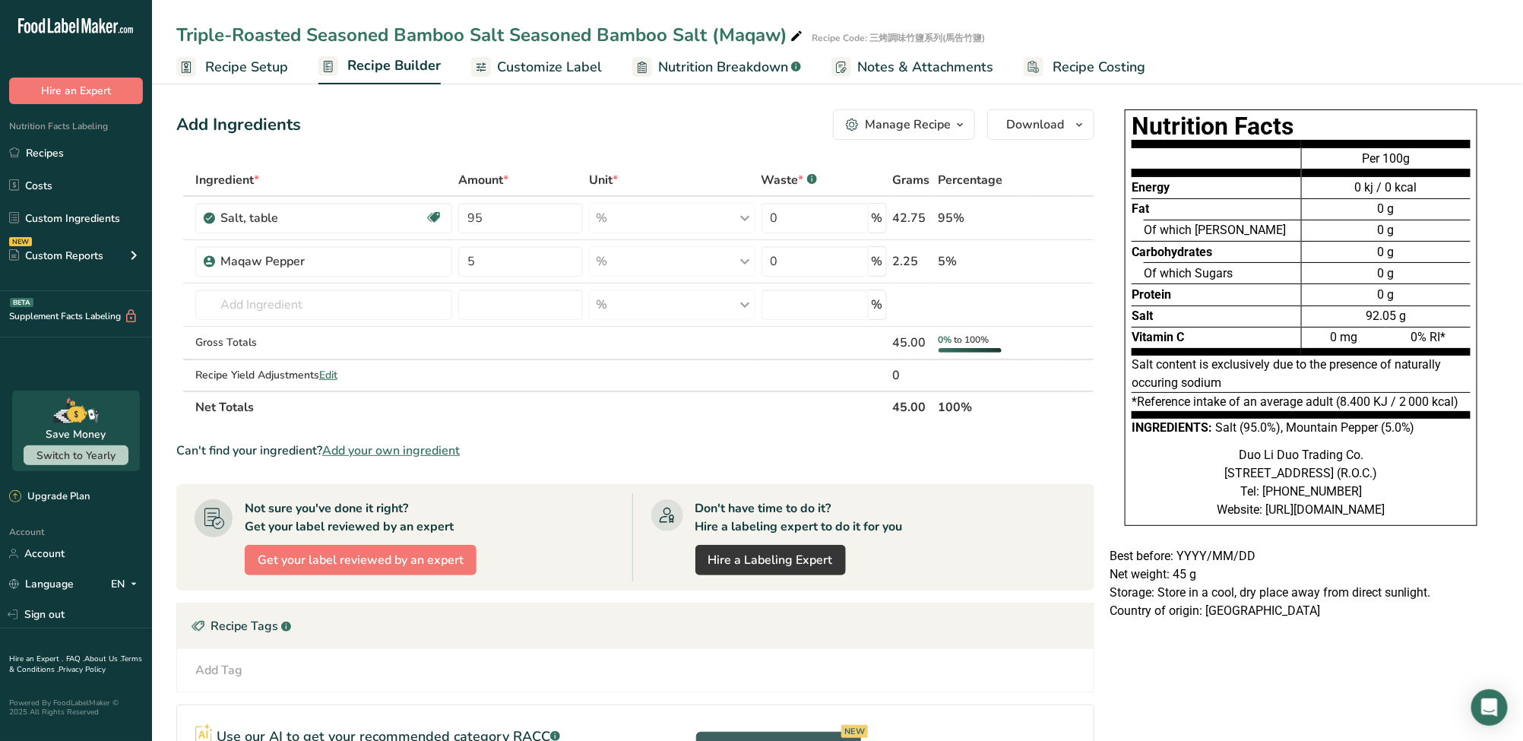
click at [529, 66] on span "Customize Label" at bounding box center [549, 67] width 105 height 21
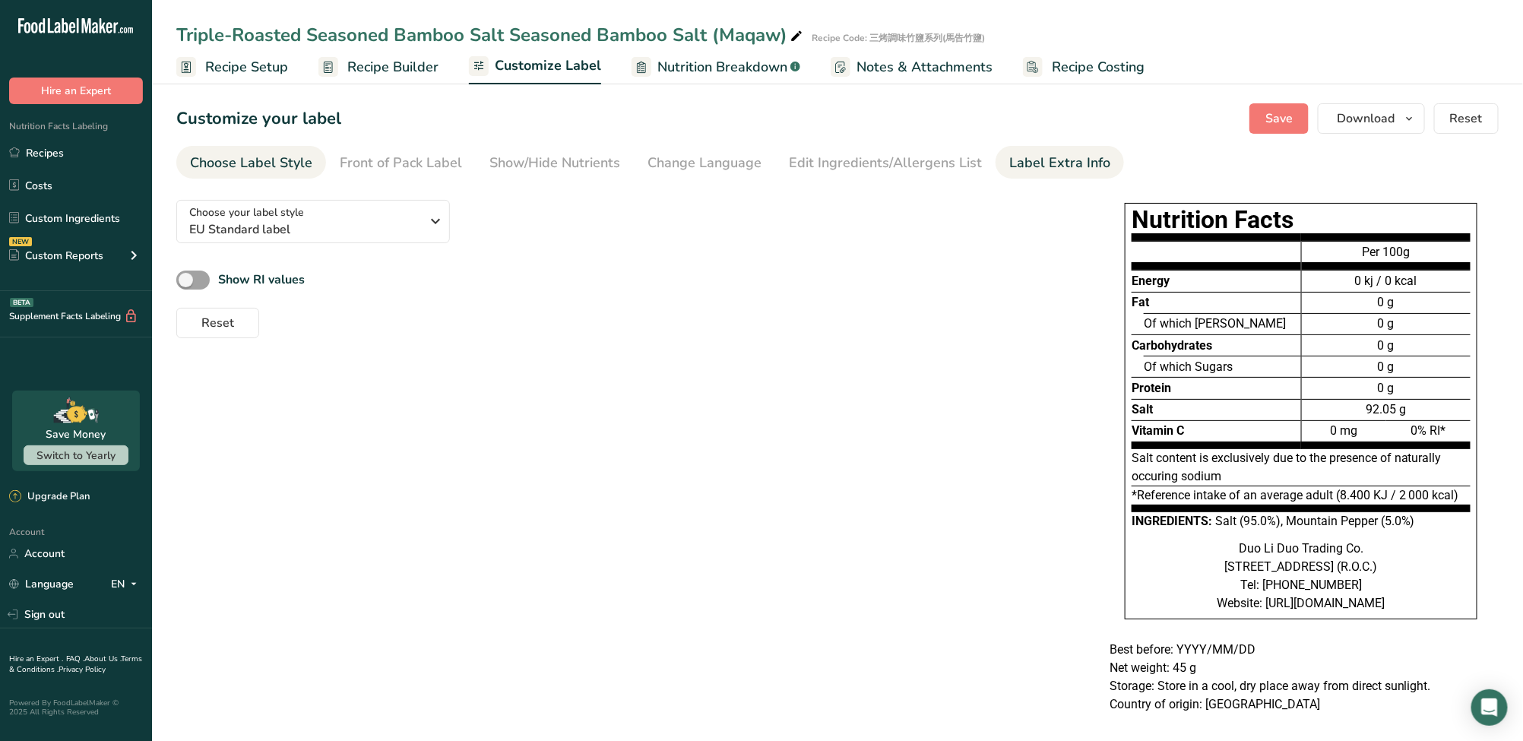
click at [1058, 168] on div "Label Extra Info" at bounding box center [1059, 163] width 101 height 21
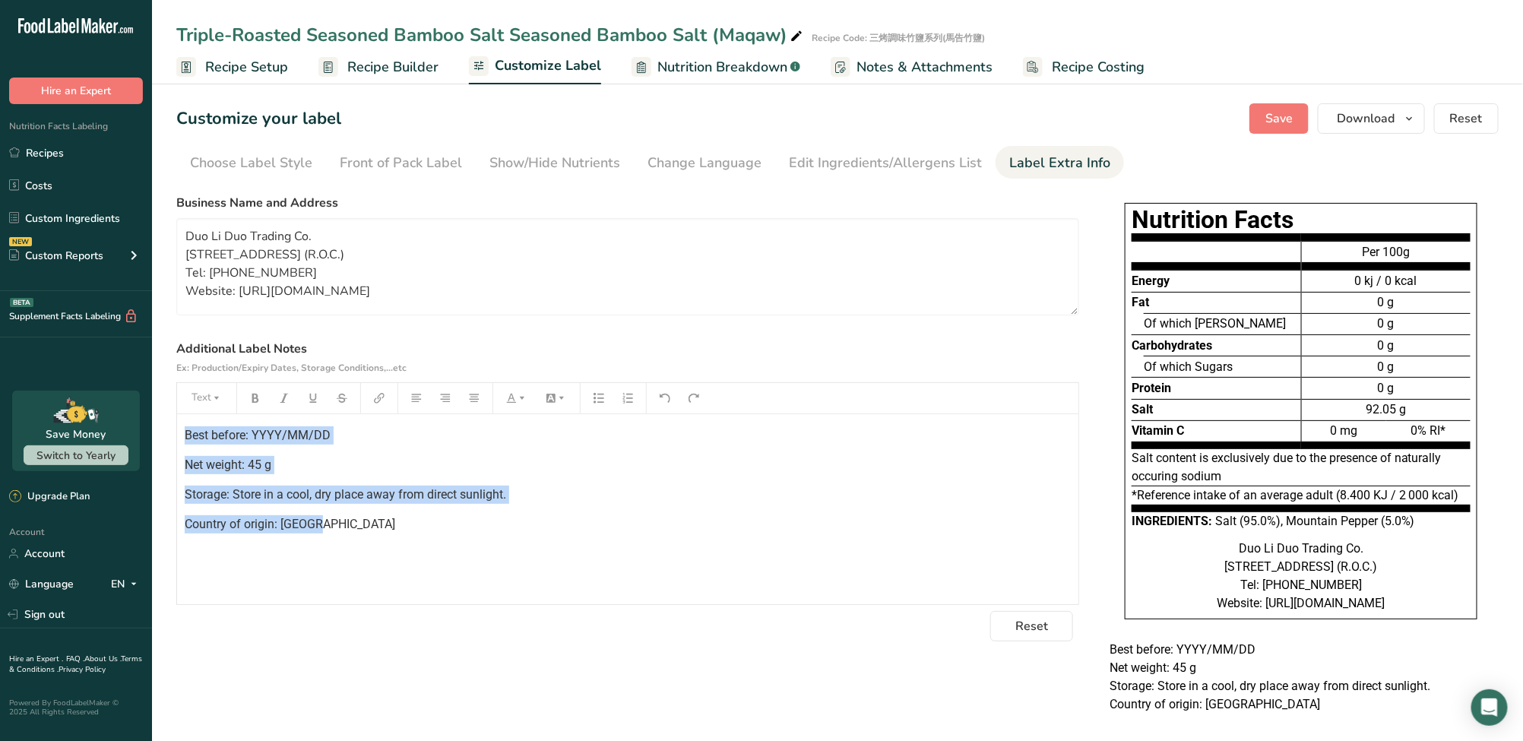
drag, startPoint x: 351, startPoint y: 550, endPoint x: 0, endPoint y: 372, distance: 393.5
click at [0, 372] on div ".a-20{fill:#fff;} Hire an Expert Nutrition Facts Labeling Recipes Costs Custom …" at bounding box center [761, 378] width 1523 height 756
copy div "Best before: YYYY/MM/DD Net weight: 45 g Storage: Store in a cool, dry place aw…"
click at [1289, 120] on span "Save" at bounding box center [1278, 118] width 27 height 18
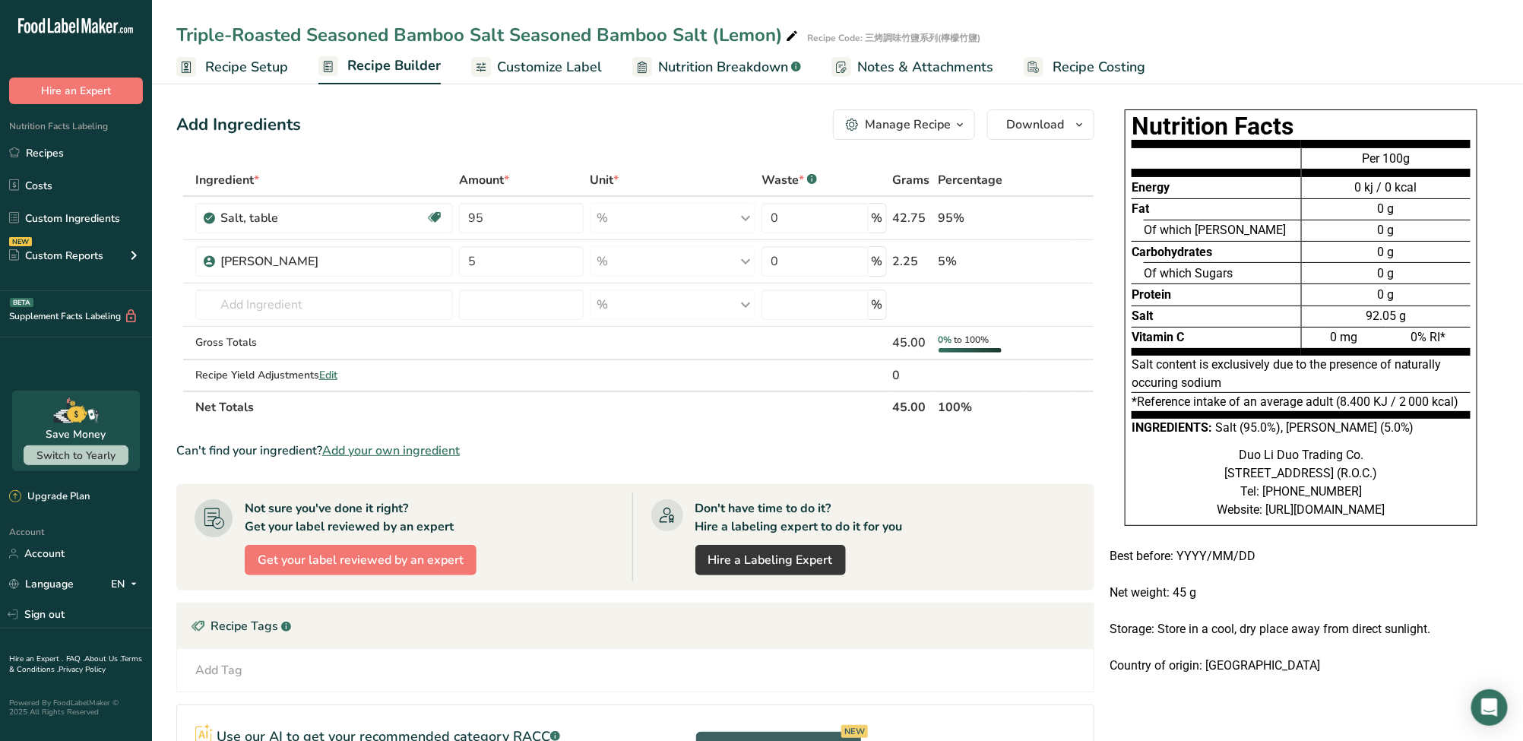
click at [525, 77] on link "Customize Label" at bounding box center [536, 67] width 131 height 34
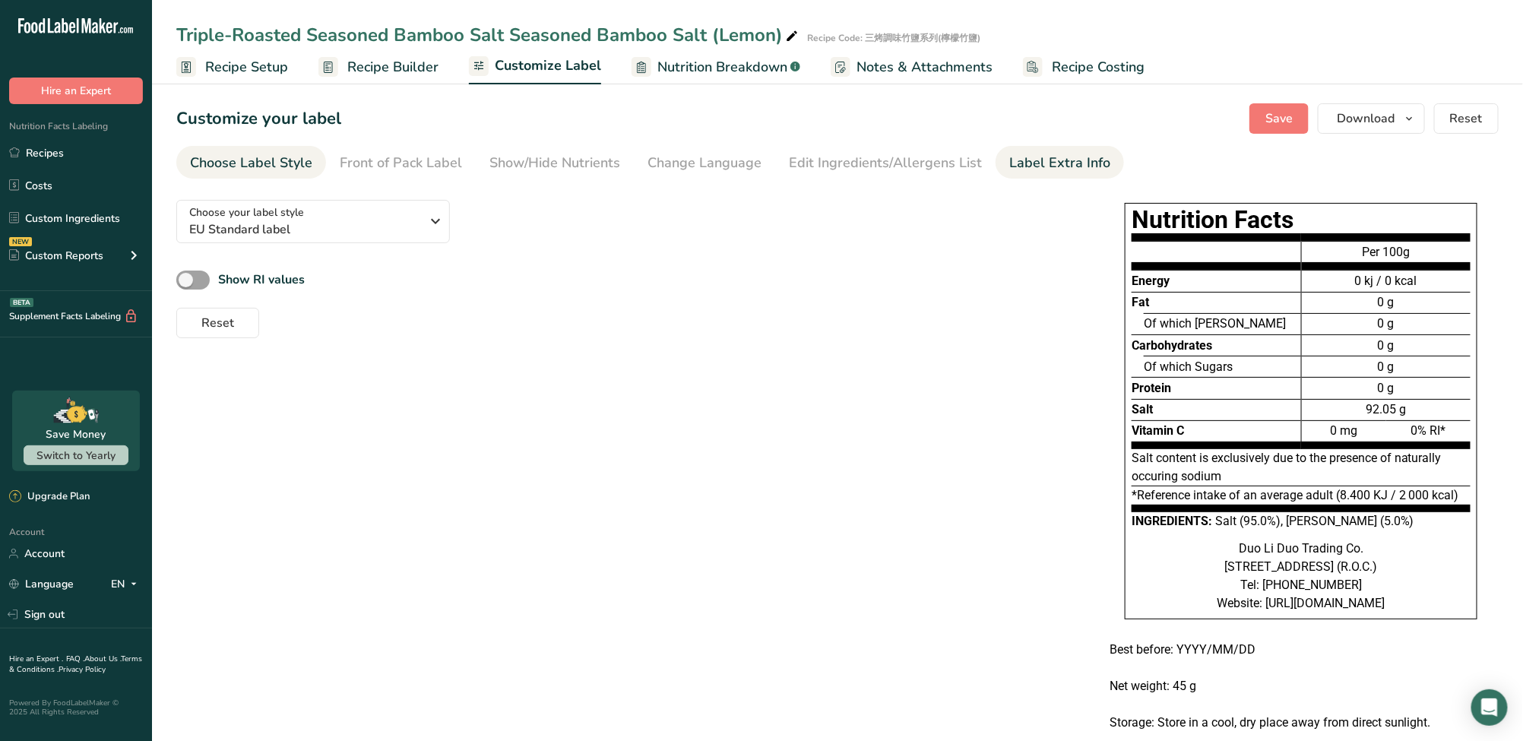
click at [1030, 172] on div "Label Extra Info" at bounding box center [1059, 163] width 101 height 21
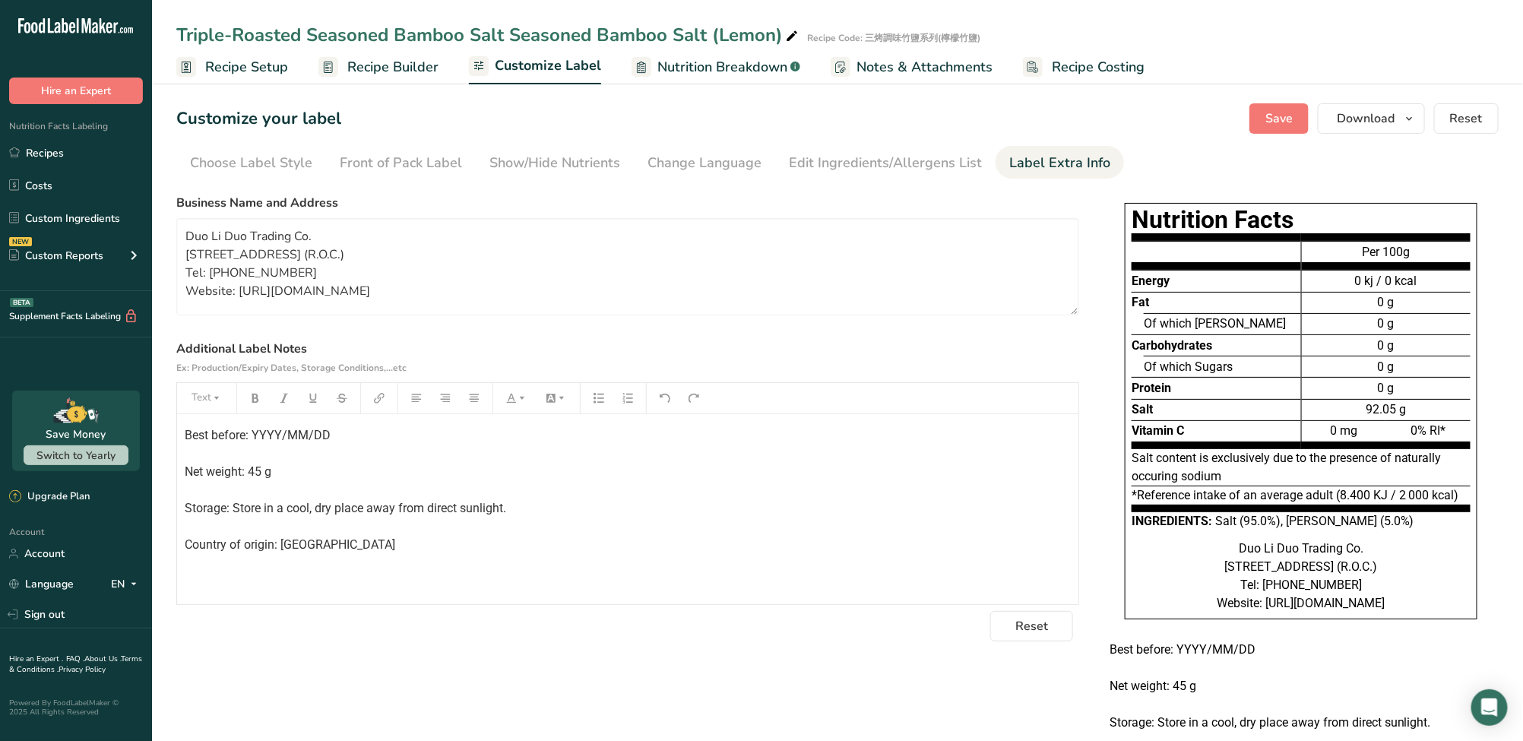
click at [437, 569] on div "Best before: YYYY/MM/DD Net weight: 45 g Storage: Store in a cool, dry place aw…" at bounding box center [627, 509] width 901 height 190
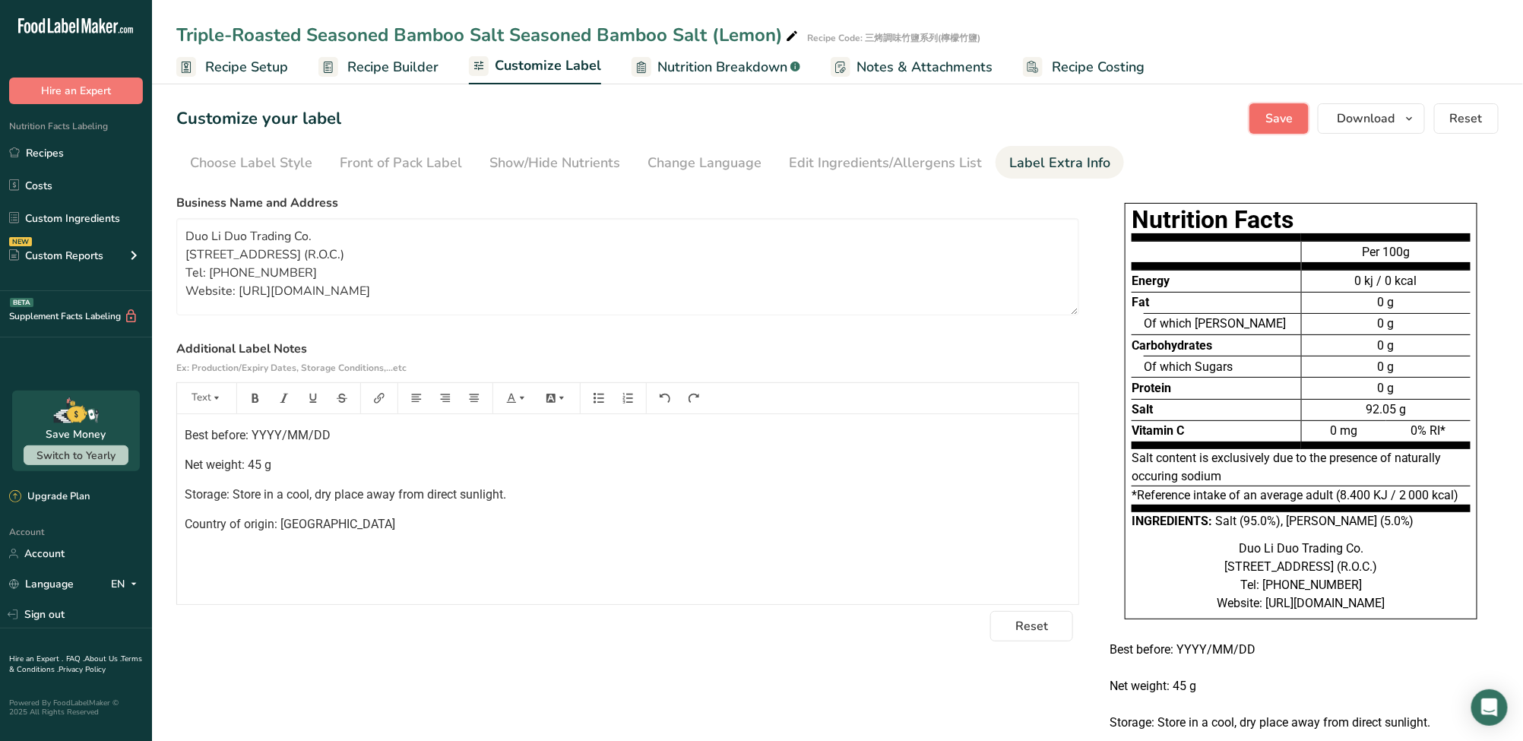
click at [1283, 124] on span "Save" at bounding box center [1278, 118] width 27 height 18
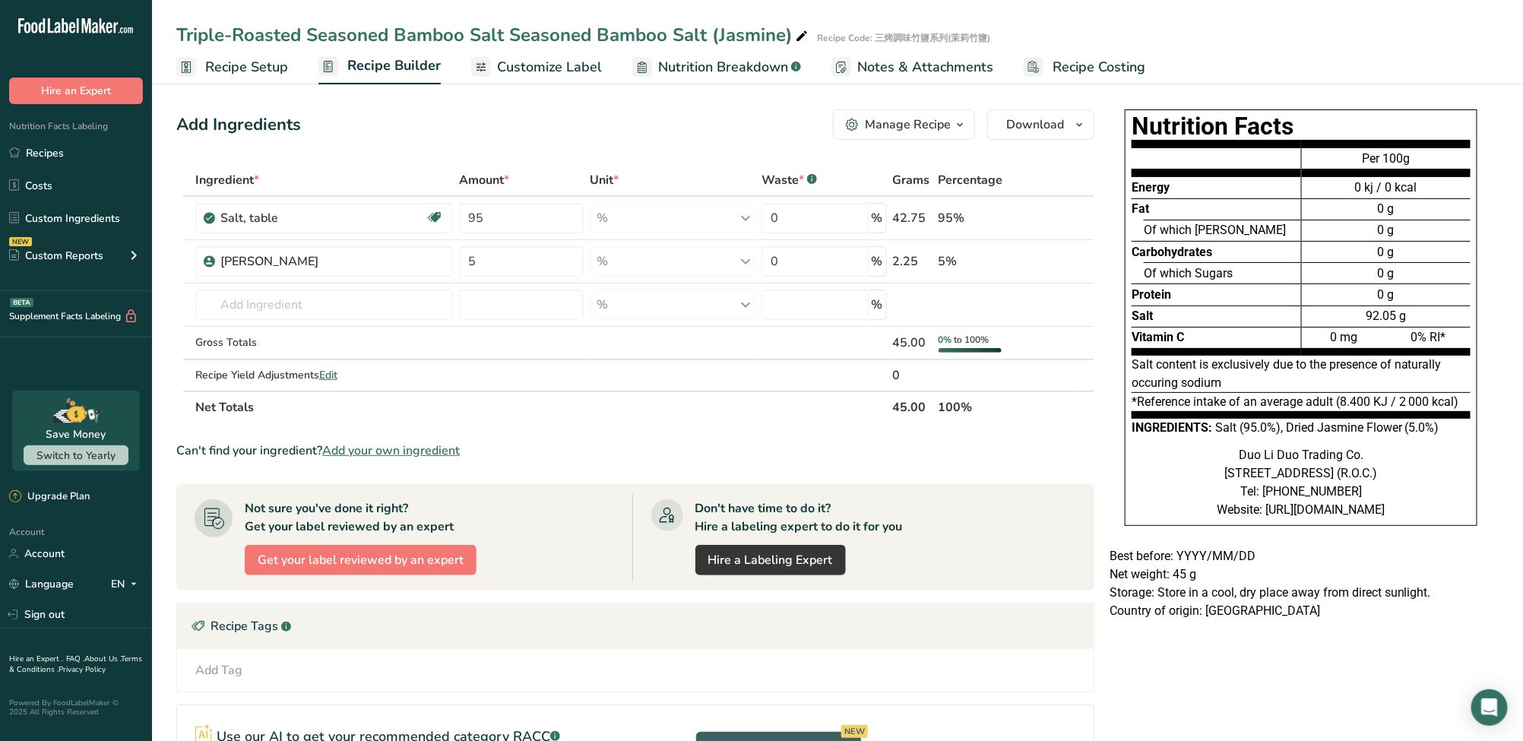
click at [543, 74] on span "Customize Label" at bounding box center [549, 67] width 105 height 21
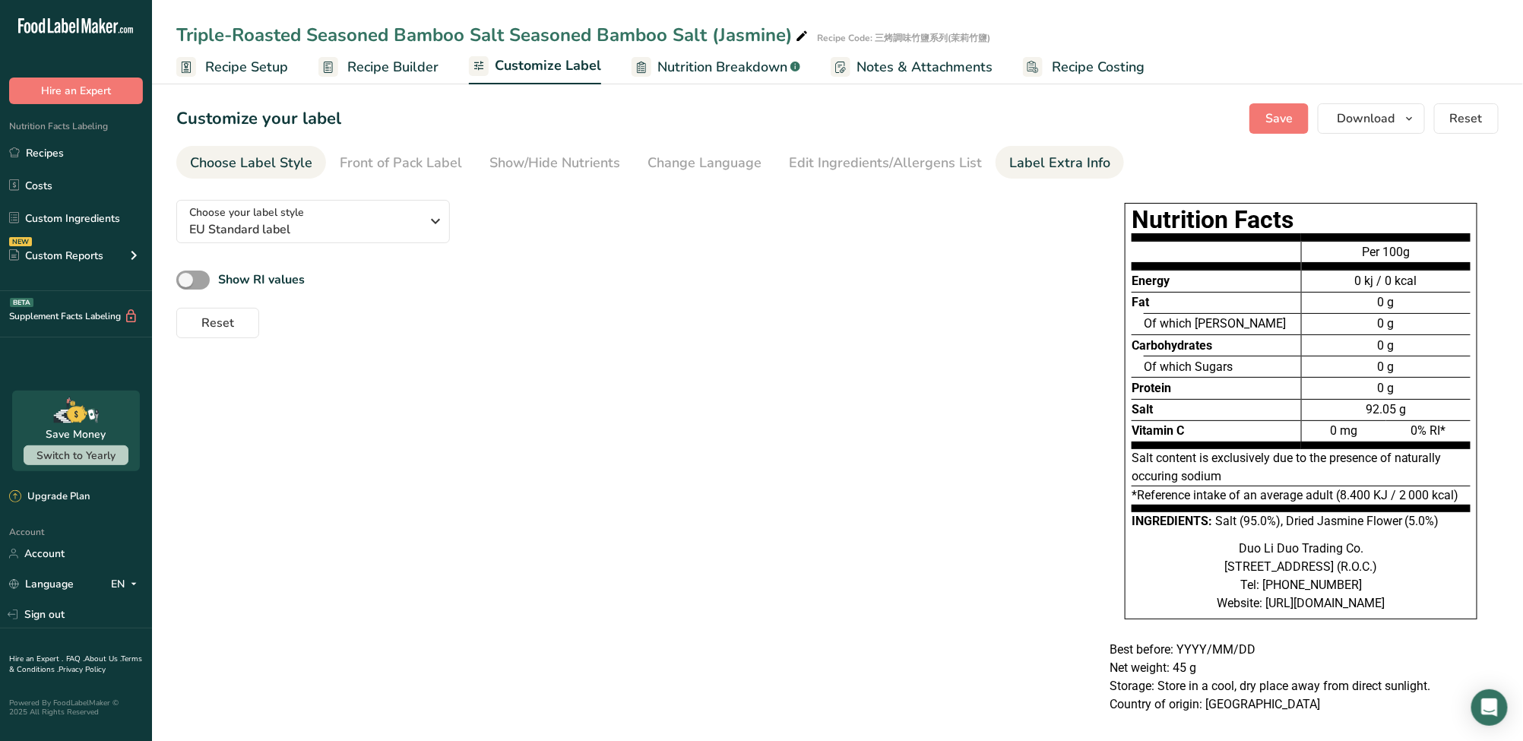
click at [1030, 167] on div "Label Extra Info" at bounding box center [1059, 163] width 101 height 21
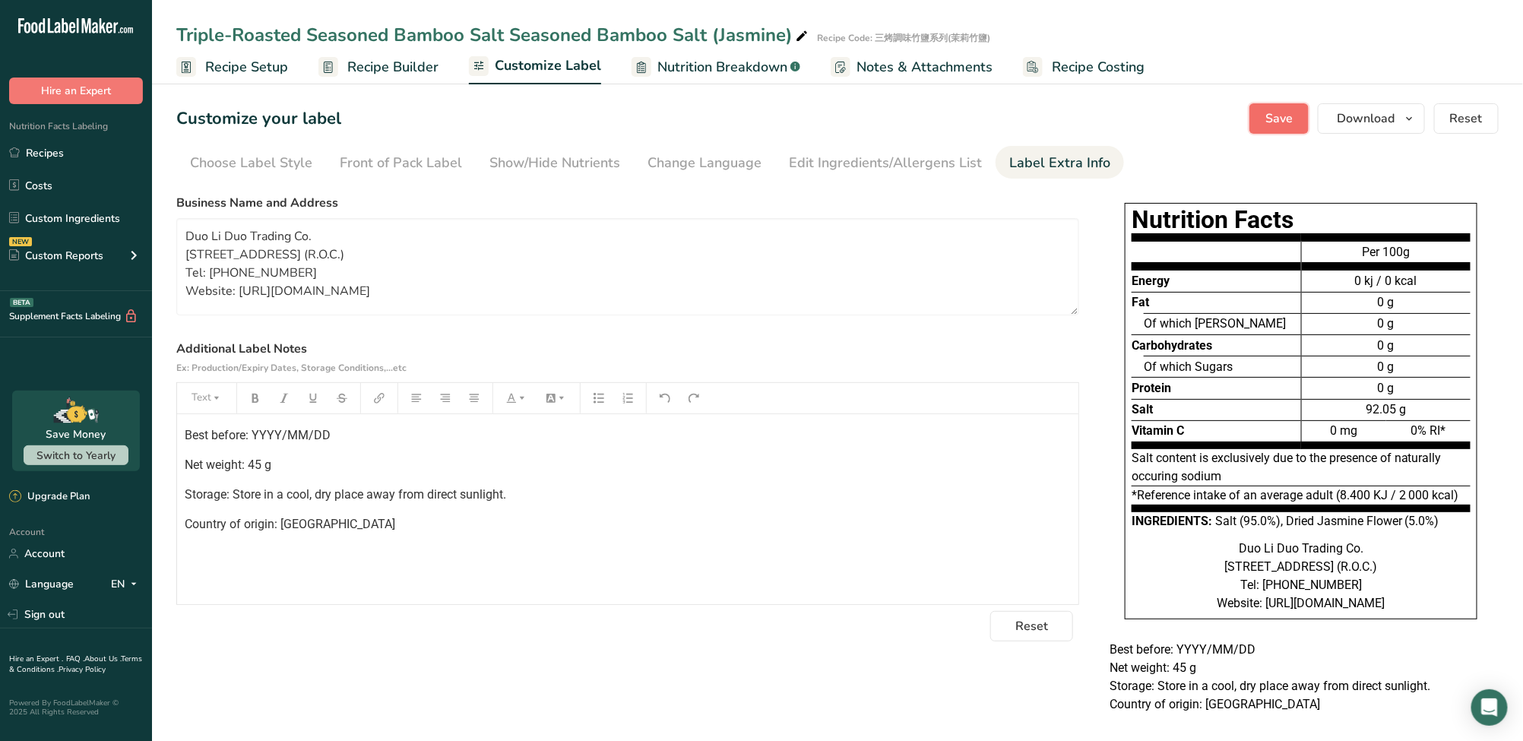
click at [1282, 119] on span "Save" at bounding box center [1278, 118] width 27 height 18
